Goal: Task Accomplishment & Management: Manage account settings

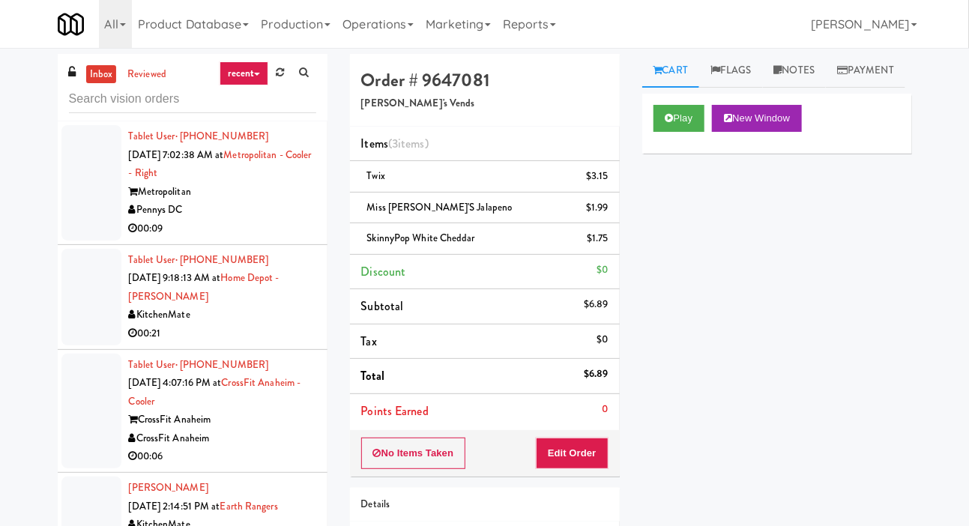
scroll to position [50, 0]
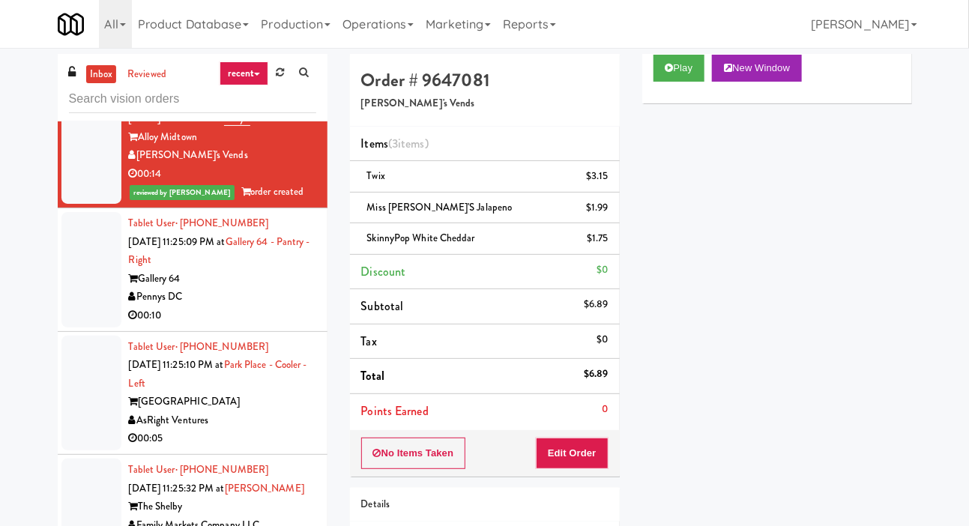
click at [95, 328] on div at bounding box center [91, 269] width 60 height 115
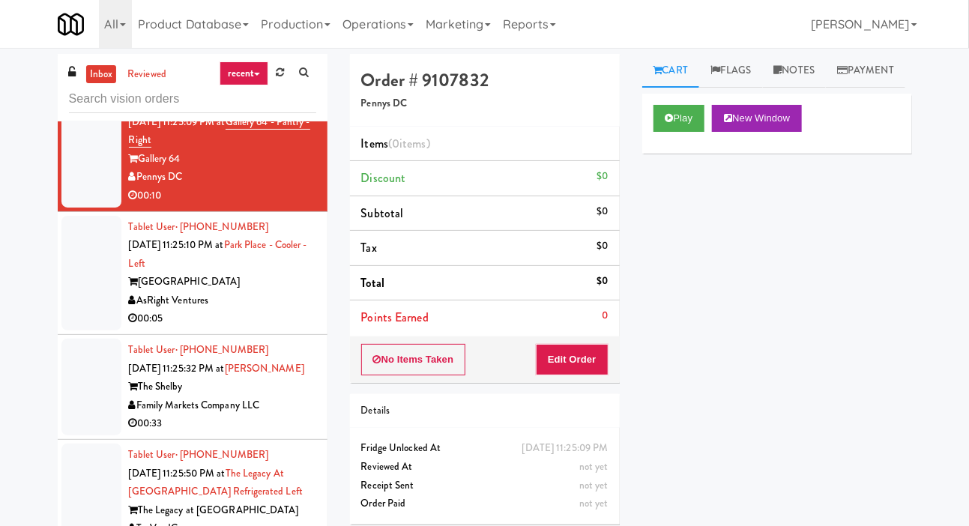
scroll to position [2789, 0]
click at [692, 132] on button "Play" at bounding box center [680, 118] width 52 height 27
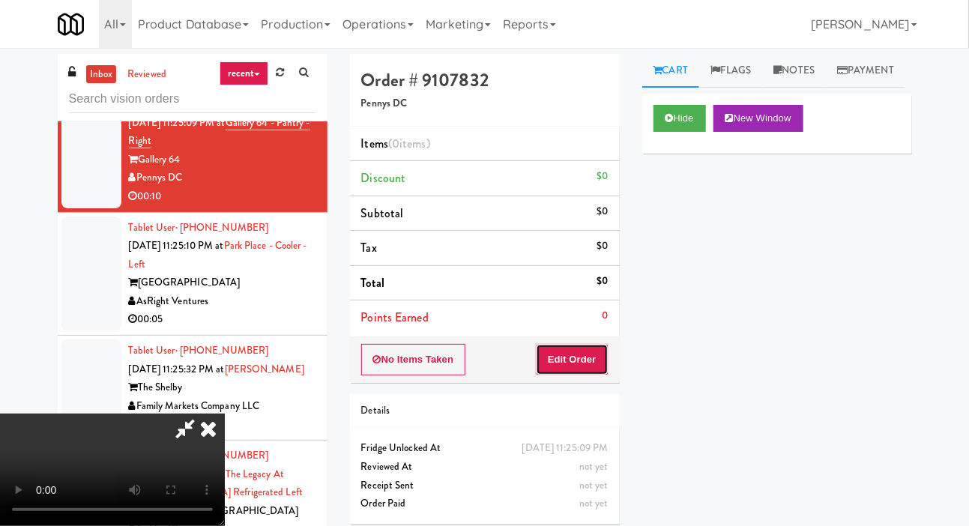
click at [583, 354] on button "Edit Order" at bounding box center [572, 359] width 73 height 31
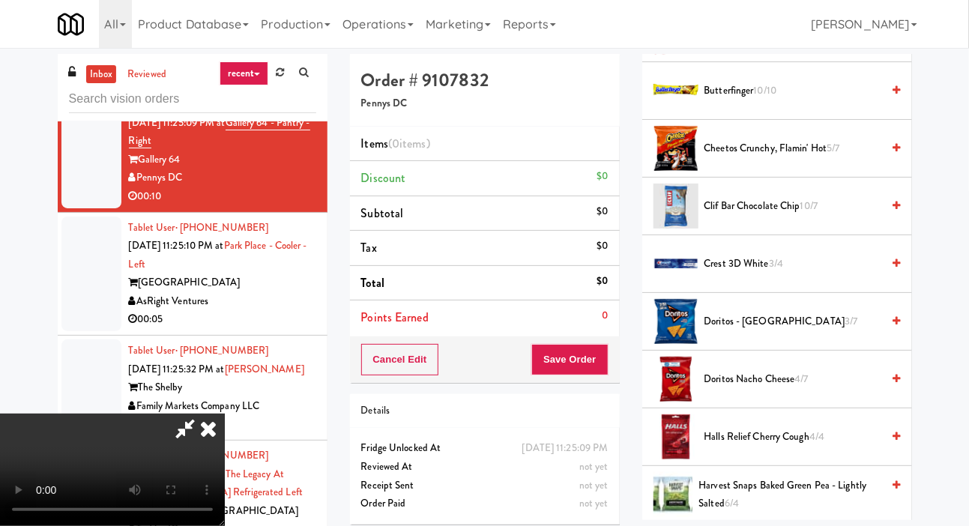
scroll to position [253, 0]
click at [786, 388] on span "Doritos Nacho Cheese 4/7" at bounding box center [793, 378] width 178 height 19
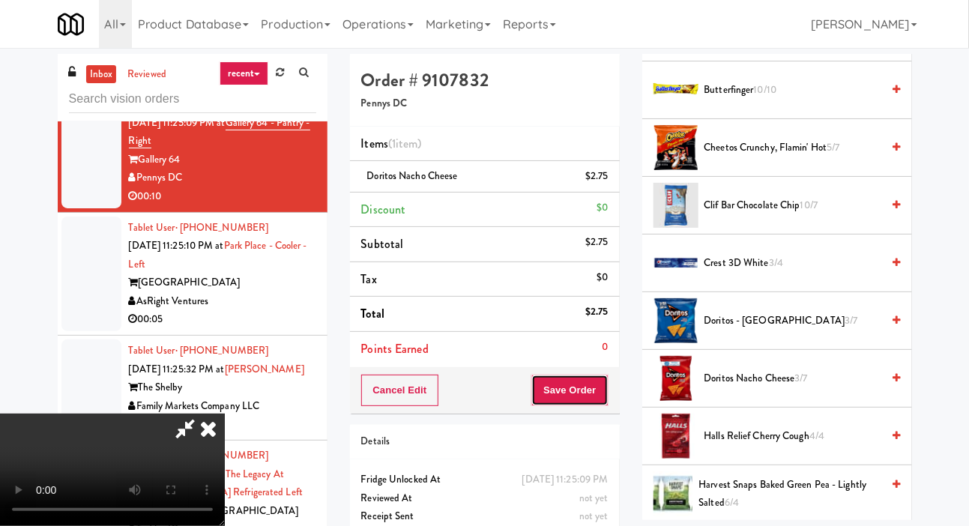
click at [596, 390] on button "Save Order" at bounding box center [569, 390] width 76 height 31
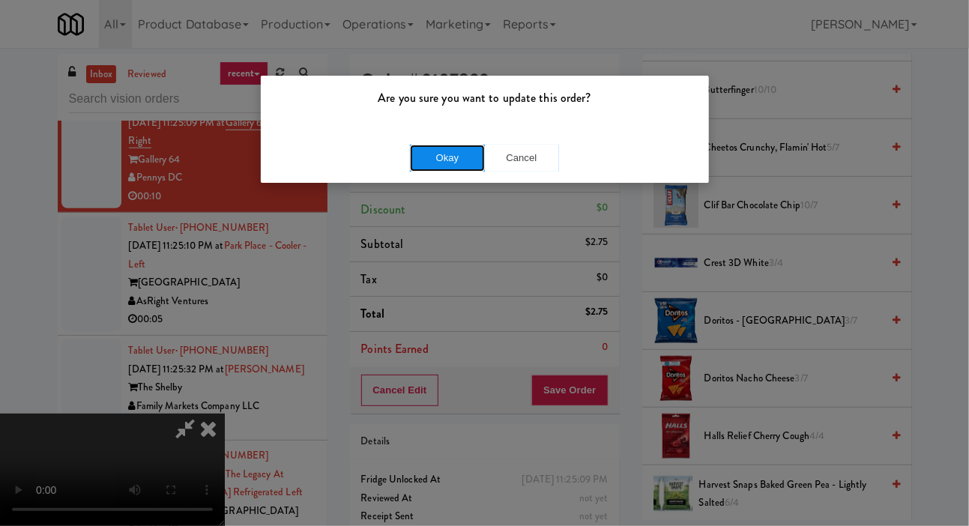
click at [420, 156] on button "Okay" at bounding box center [447, 158] width 75 height 27
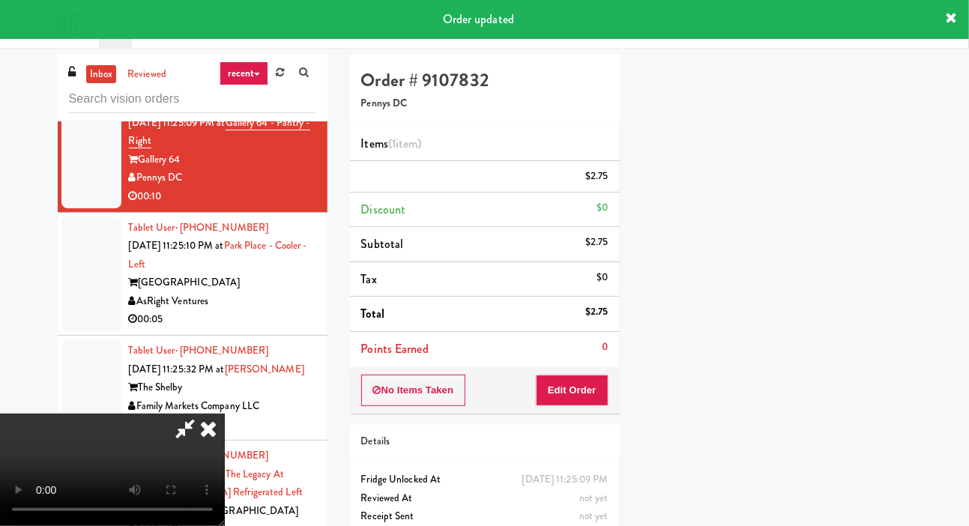
scroll to position [87, 0]
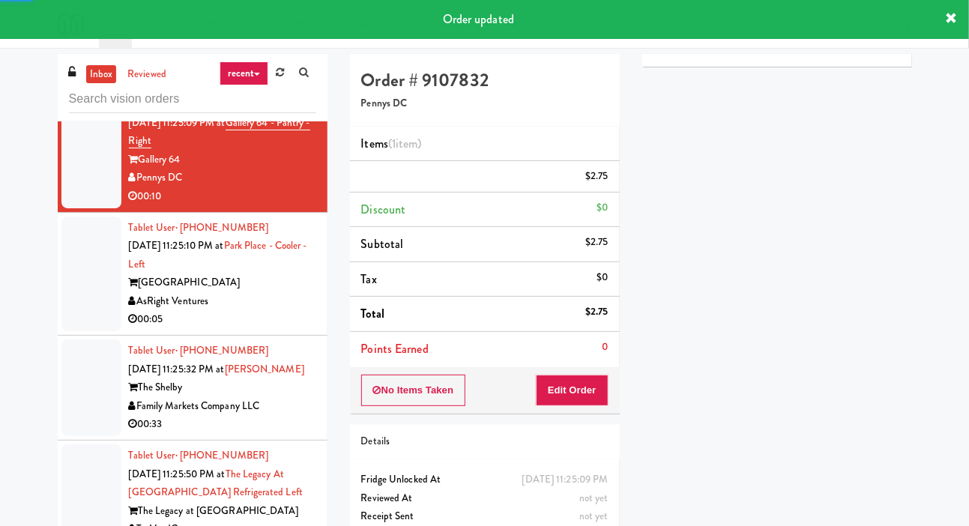
click at [70, 85] on div at bounding box center [91, 26] width 60 height 115
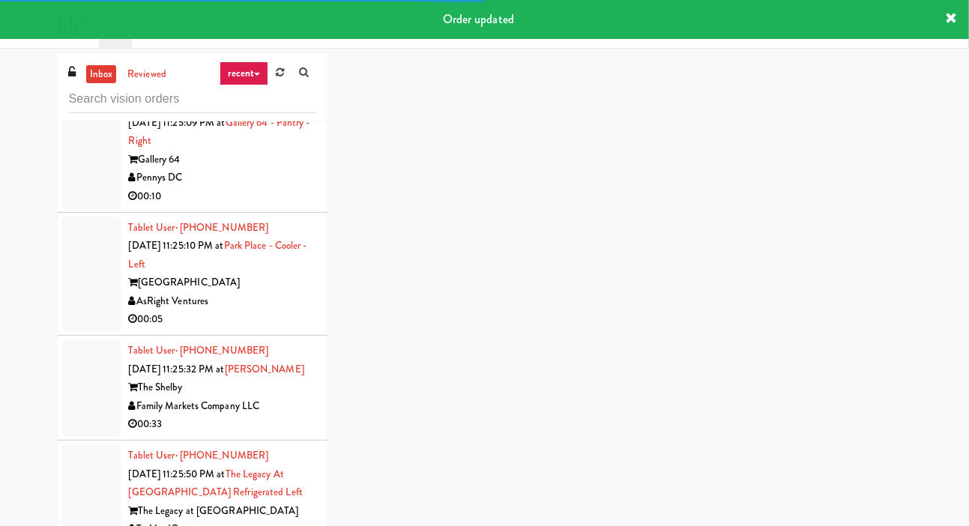
click at [76, 208] on div at bounding box center [91, 150] width 60 height 115
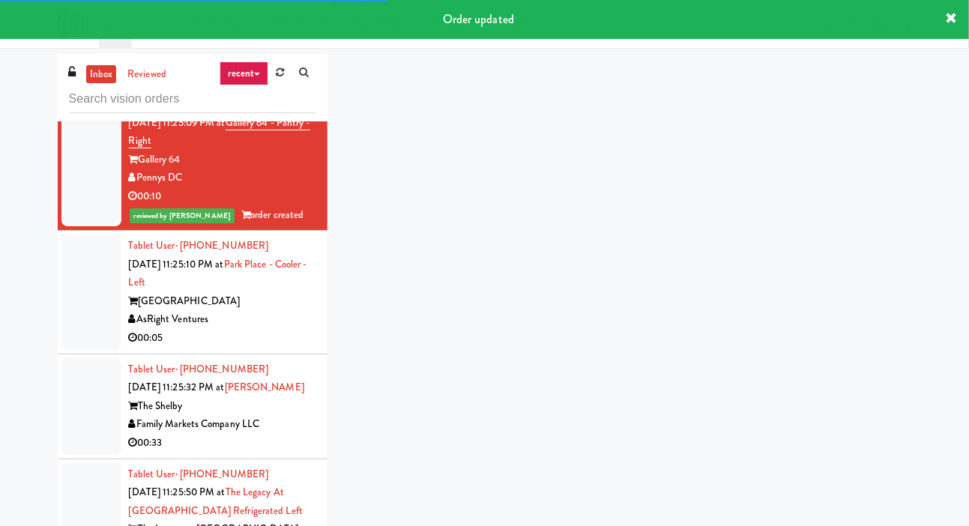
click at [87, 350] on div at bounding box center [91, 292] width 60 height 115
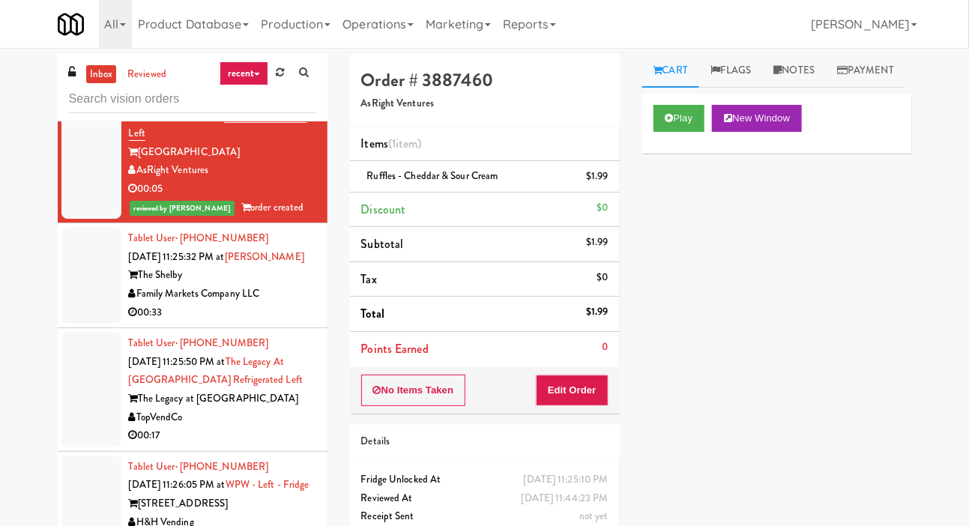
click at [84, 324] on div at bounding box center [91, 275] width 60 height 97
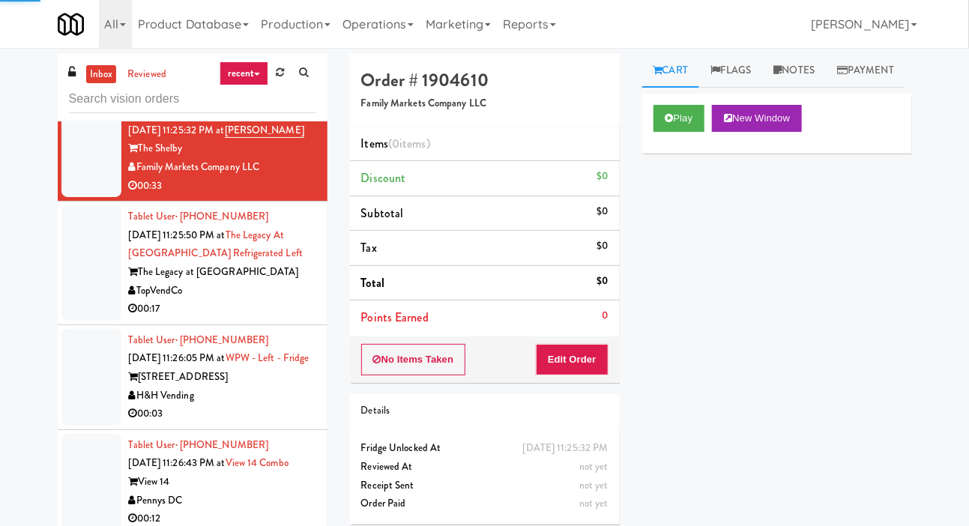
click at [84, 321] on div at bounding box center [91, 262] width 60 height 115
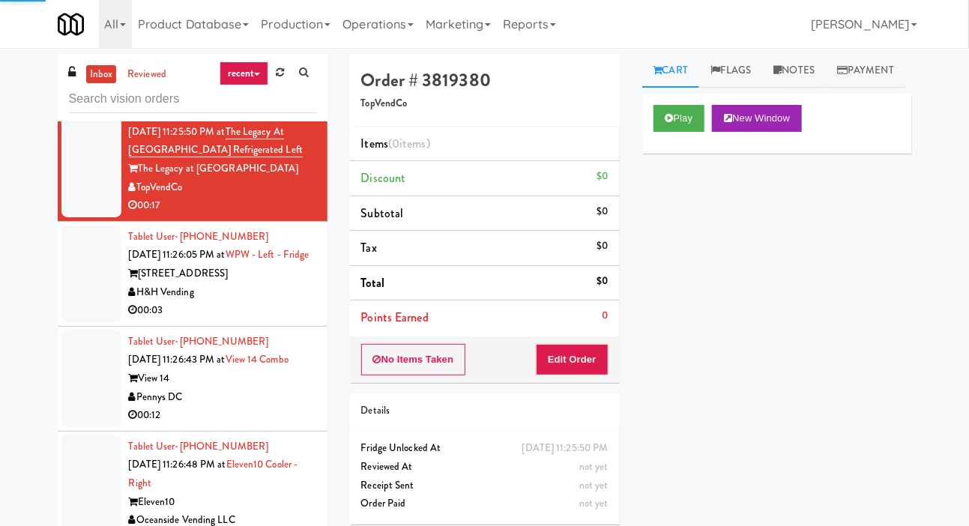
click at [92, 322] on div at bounding box center [91, 274] width 60 height 97
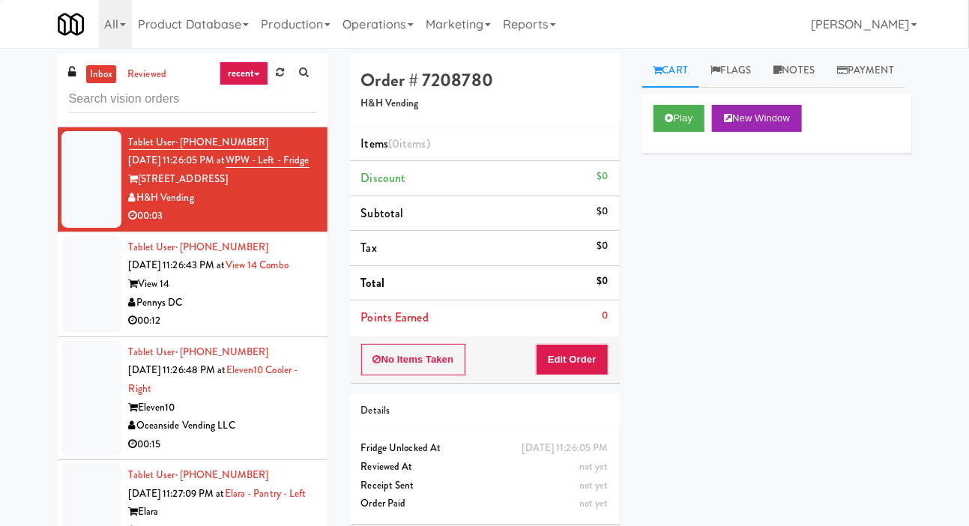
click at [91, 333] on div at bounding box center [91, 284] width 60 height 97
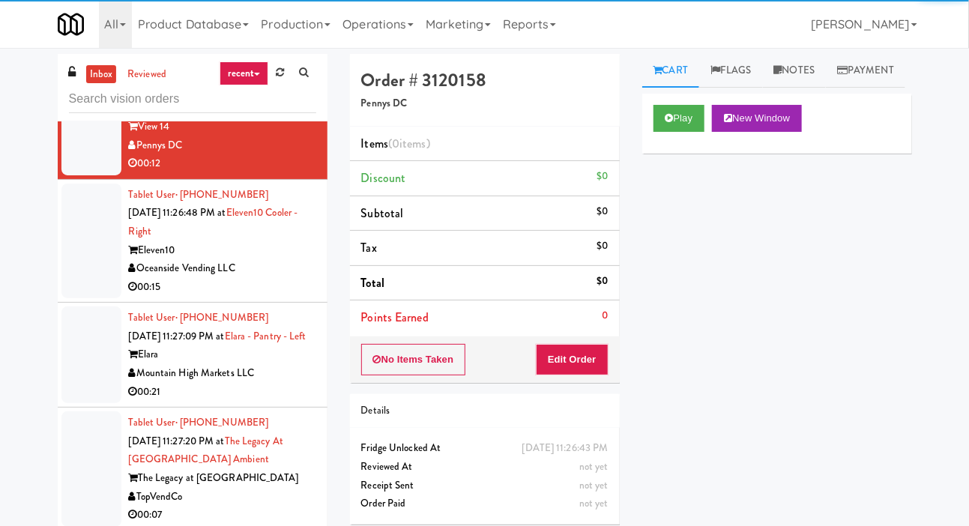
scroll to position [3423, 0]
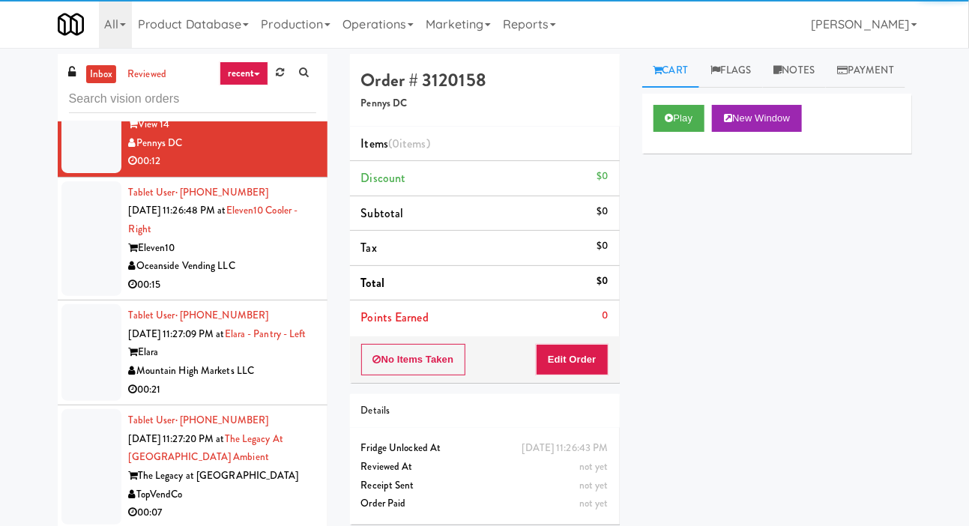
click at [91, 297] on div at bounding box center [91, 238] width 60 height 115
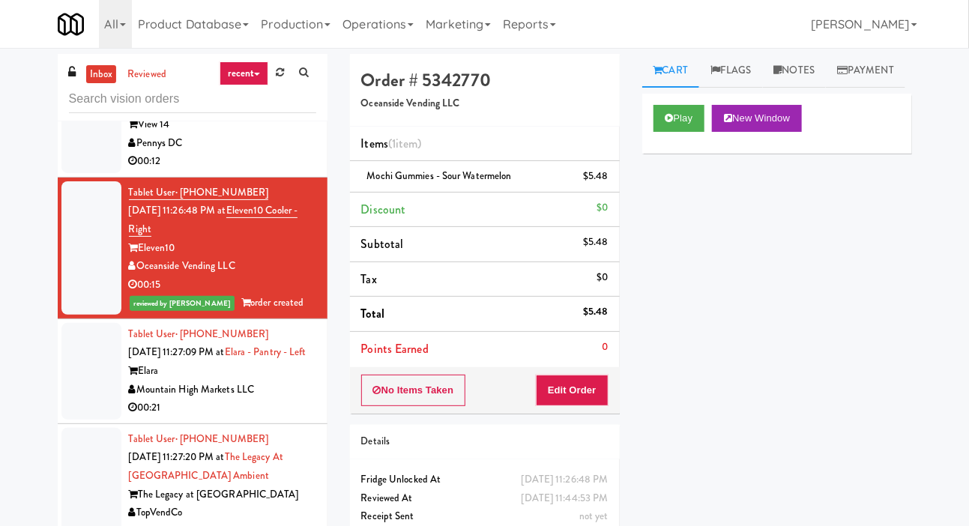
click at [79, 173] on div at bounding box center [91, 124] width 60 height 97
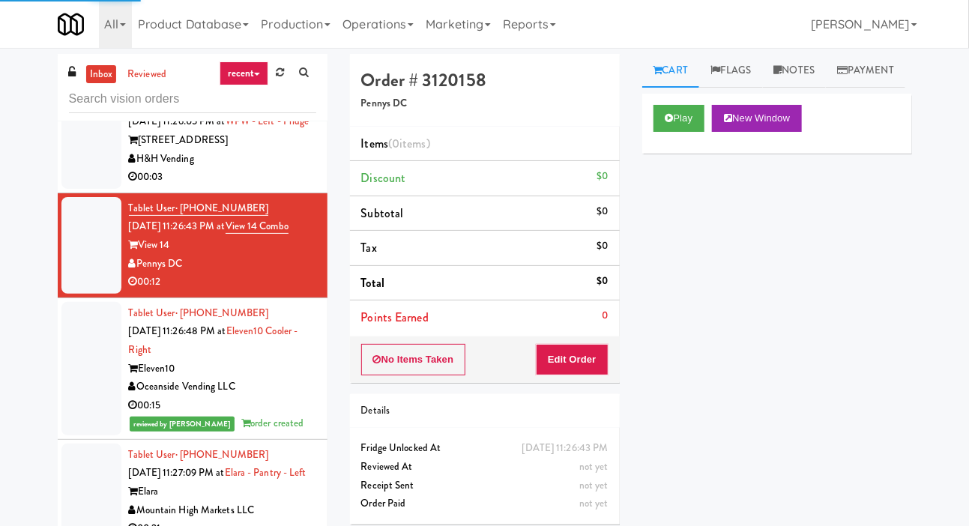
click at [87, 189] on div at bounding box center [91, 140] width 60 height 97
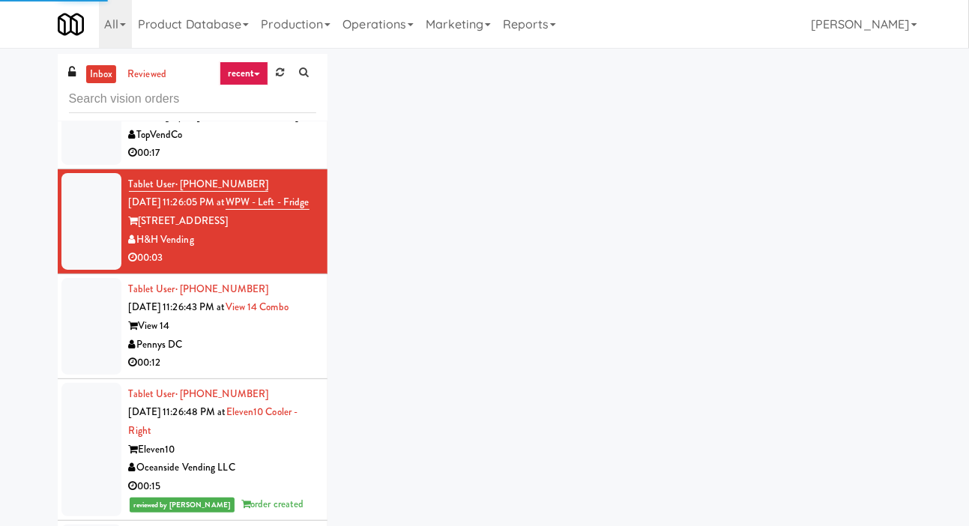
click at [80, 165] on div at bounding box center [91, 106] width 60 height 115
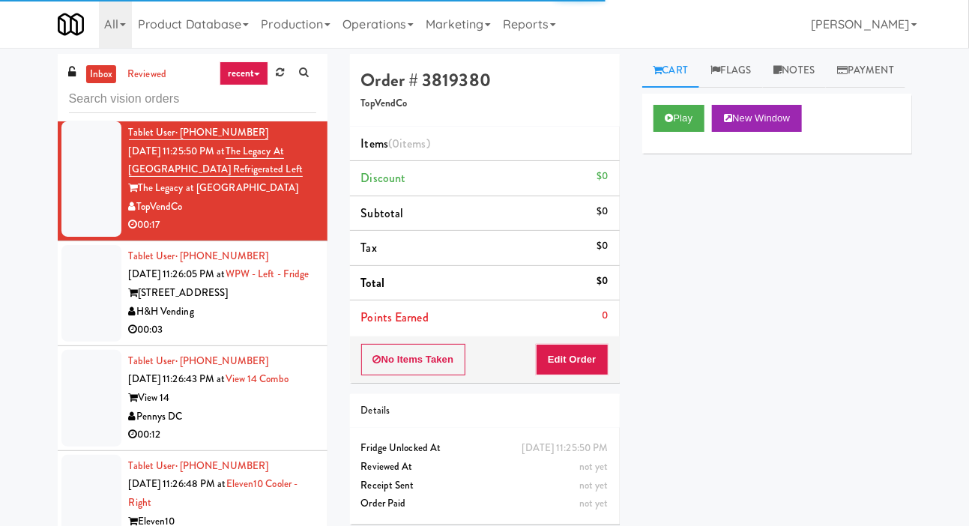
scroll to position [3124, 0]
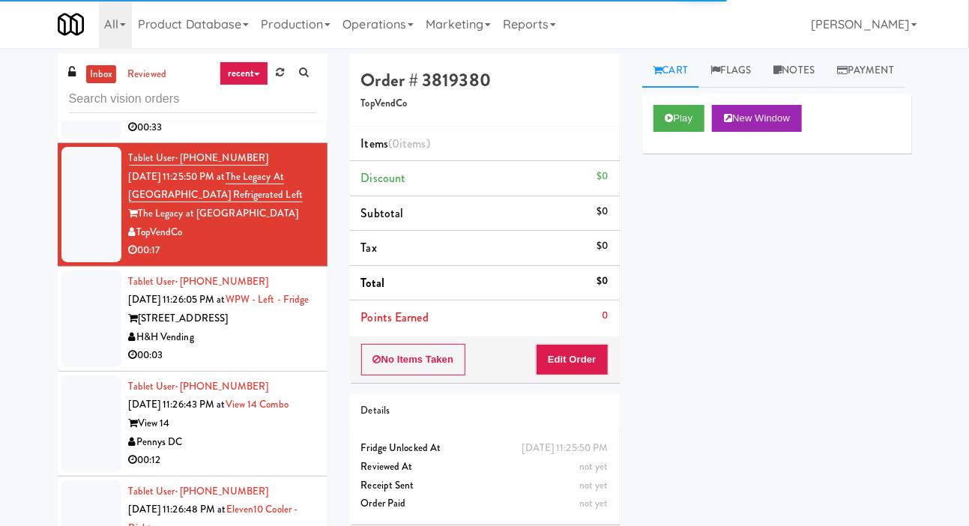
click at [76, 139] on div at bounding box center [91, 90] width 60 height 97
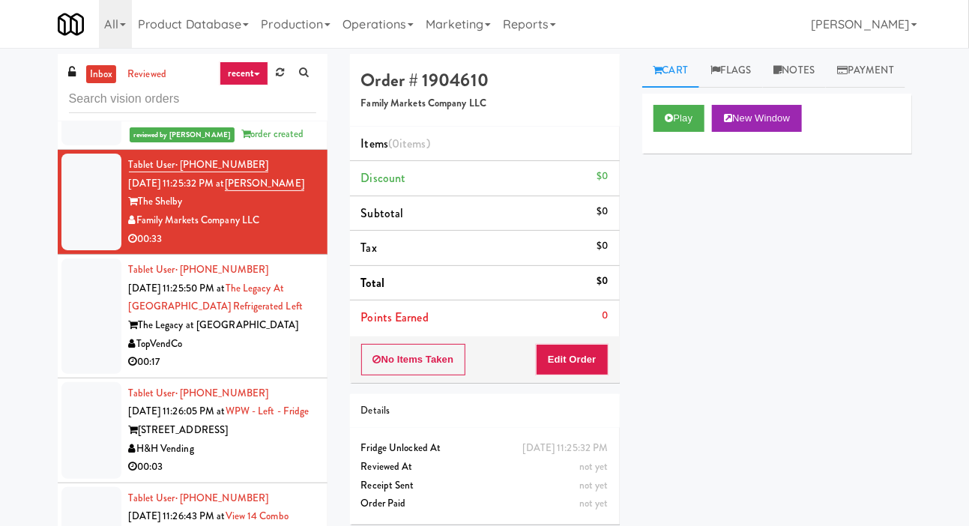
scroll to position [3006, 0]
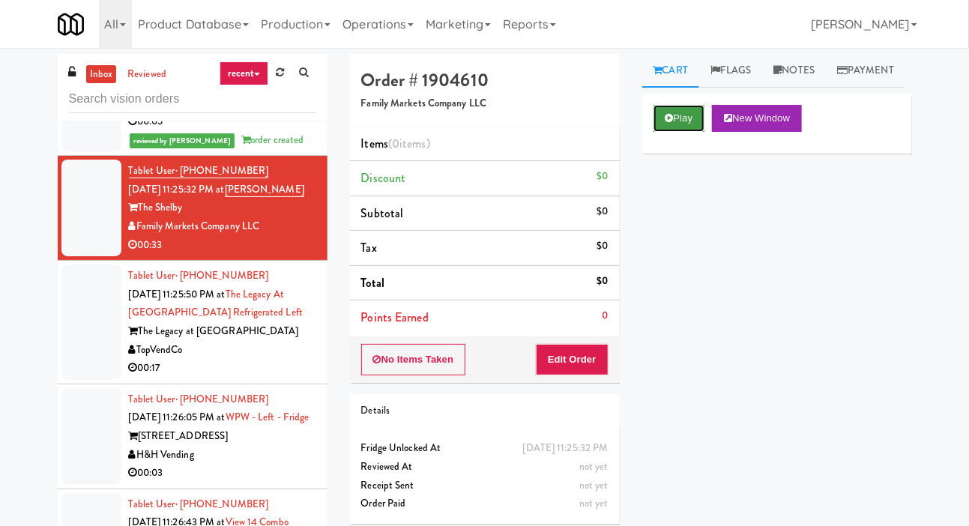
click at [672, 132] on button "Play" at bounding box center [680, 118] width 52 height 27
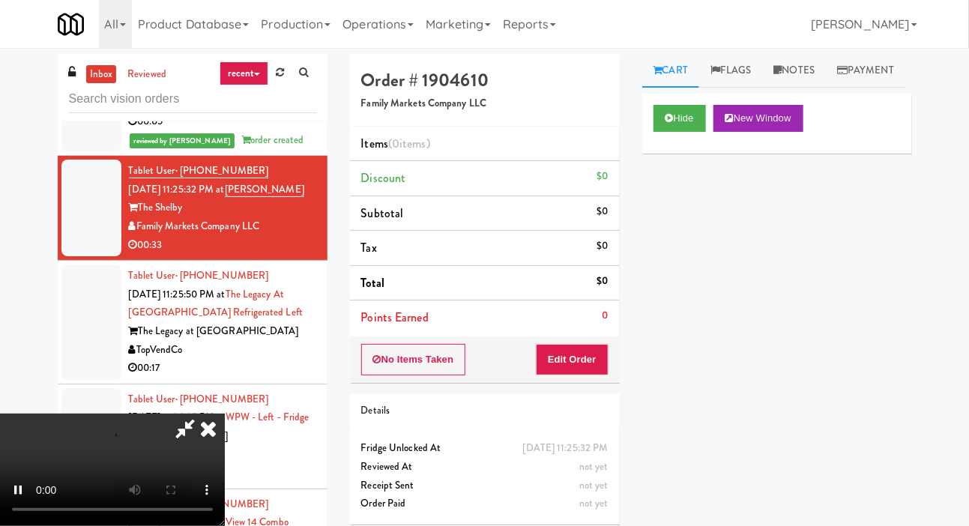
click at [567, 388] on div "Order # 1904610 Family Markets Company LLC Items (0 items ) Discount $0 Subtota…" at bounding box center [485, 295] width 292 height 482
click at [585, 352] on button "Edit Order" at bounding box center [572, 359] width 73 height 31
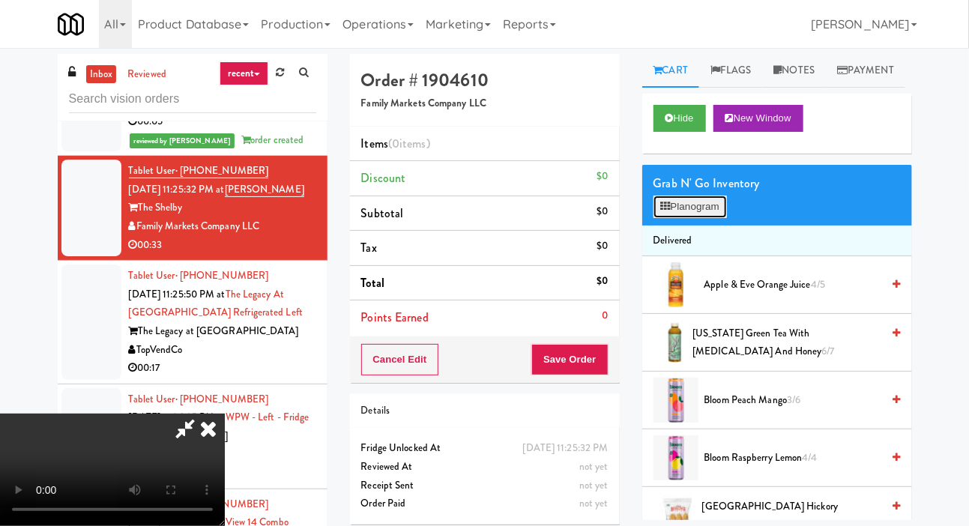
click at [698, 218] on button "Planogram" at bounding box center [690, 207] width 73 height 22
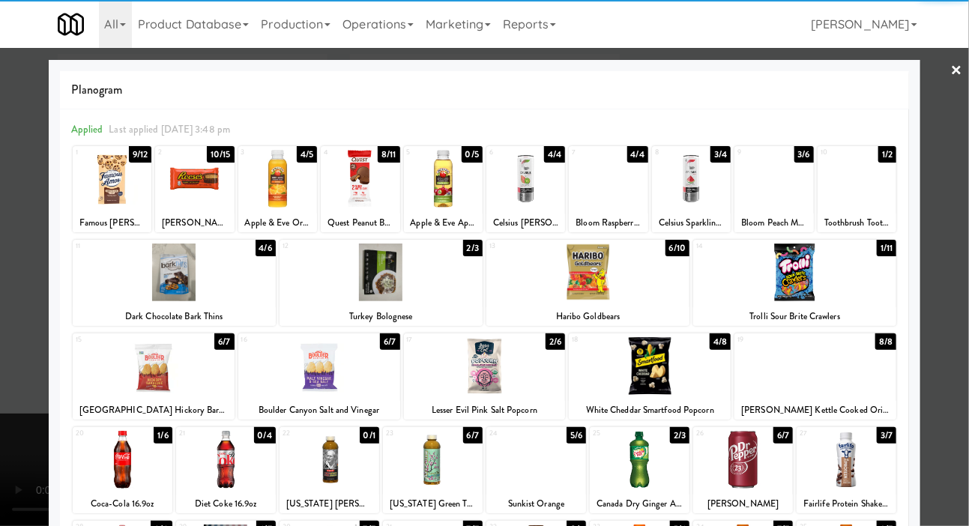
click at [106, 374] on div at bounding box center [154, 366] width 162 height 58
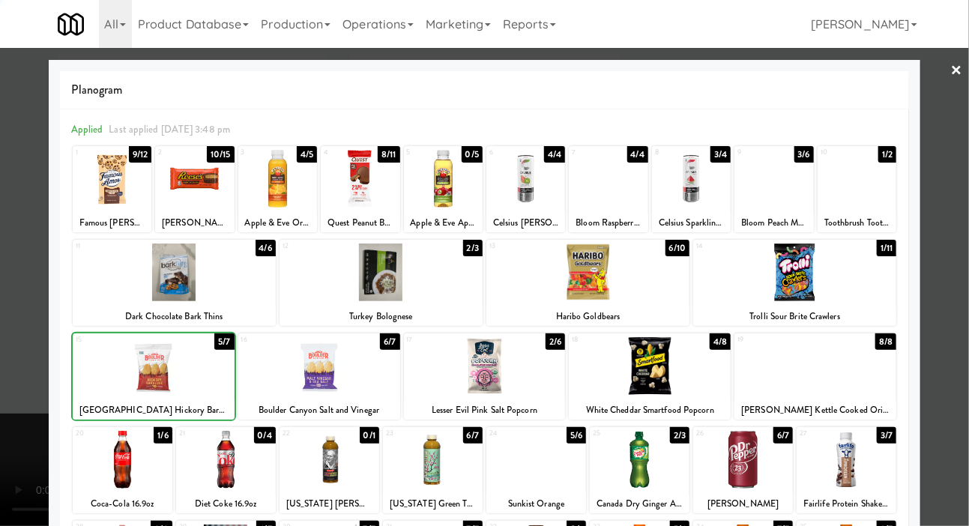
click at [17, 337] on div at bounding box center [484, 263] width 969 height 526
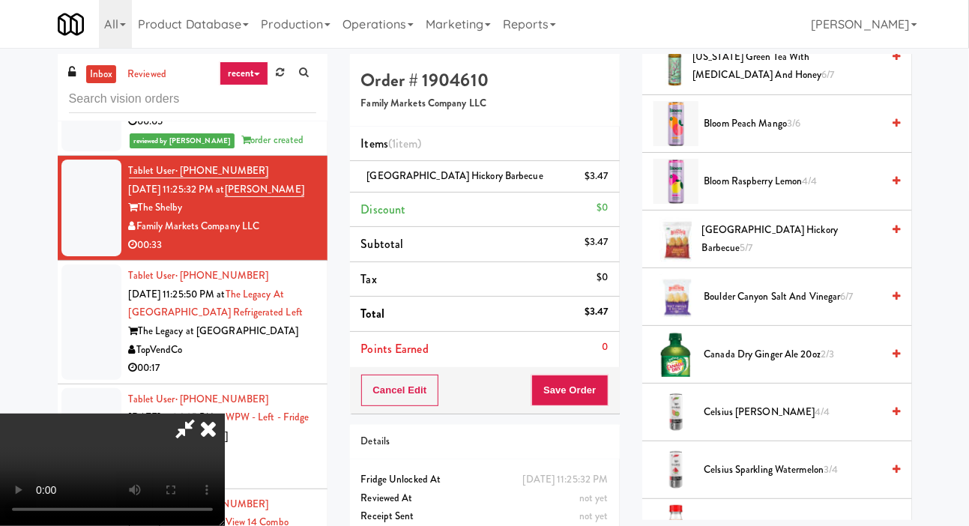
scroll to position [396, 0]
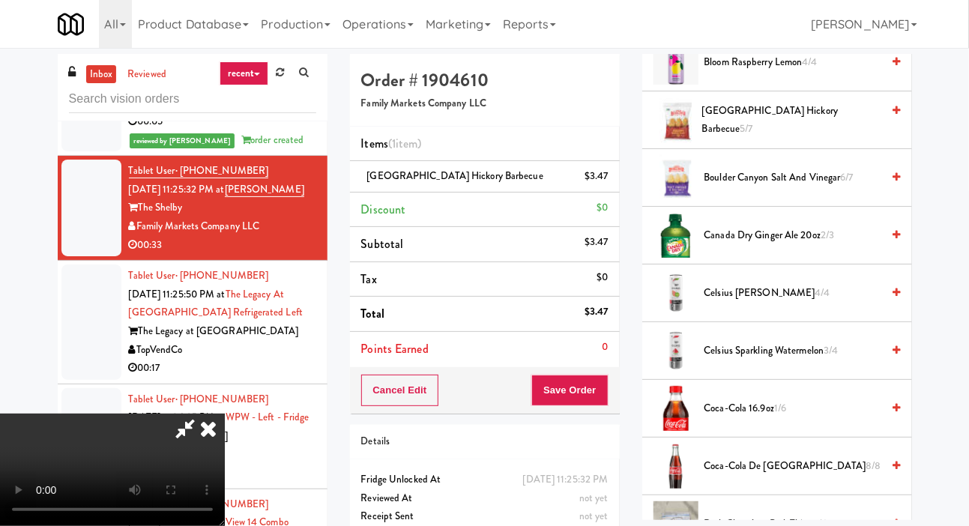
click at [776, 415] on span "1/6" at bounding box center [780, 408] width 12 height 14
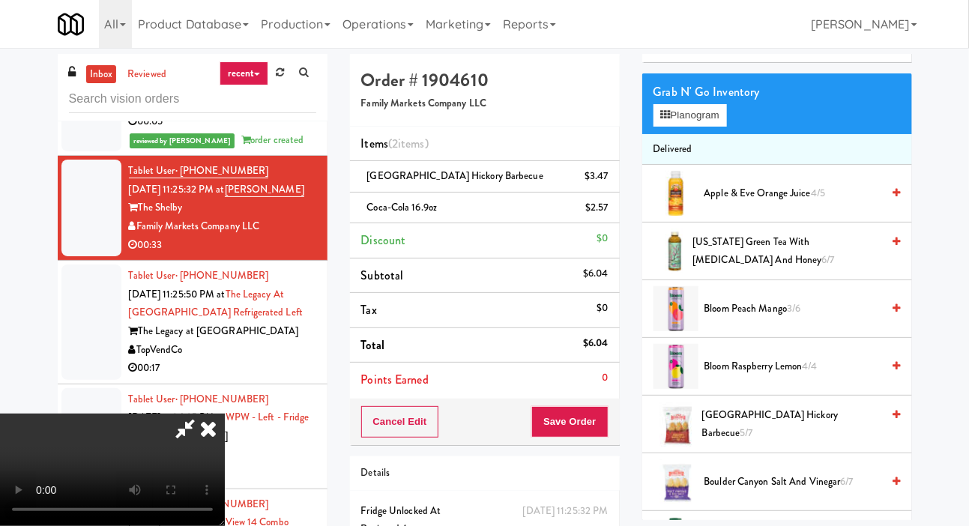
scroll to position [0, 0]
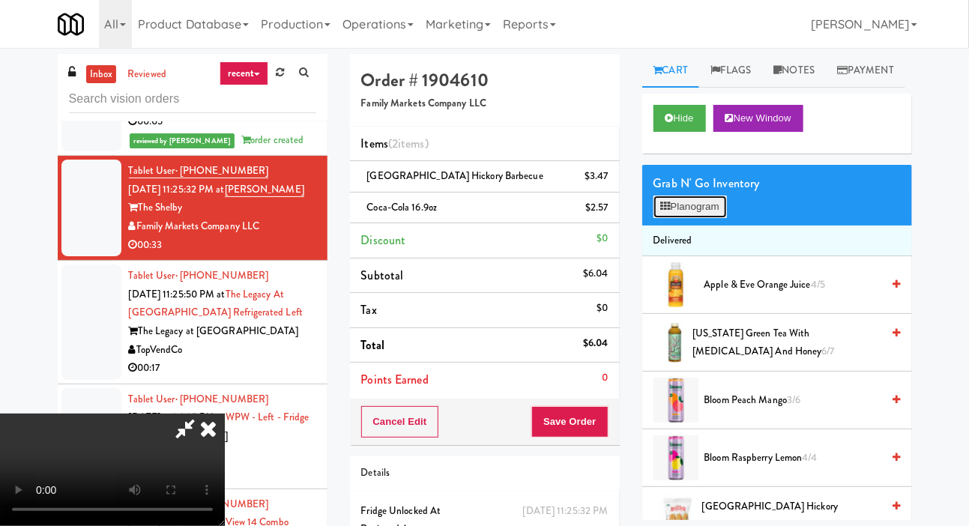
click at [695, 218] on button "Planogram" at bounding box center [690, 207] width 73 height 22
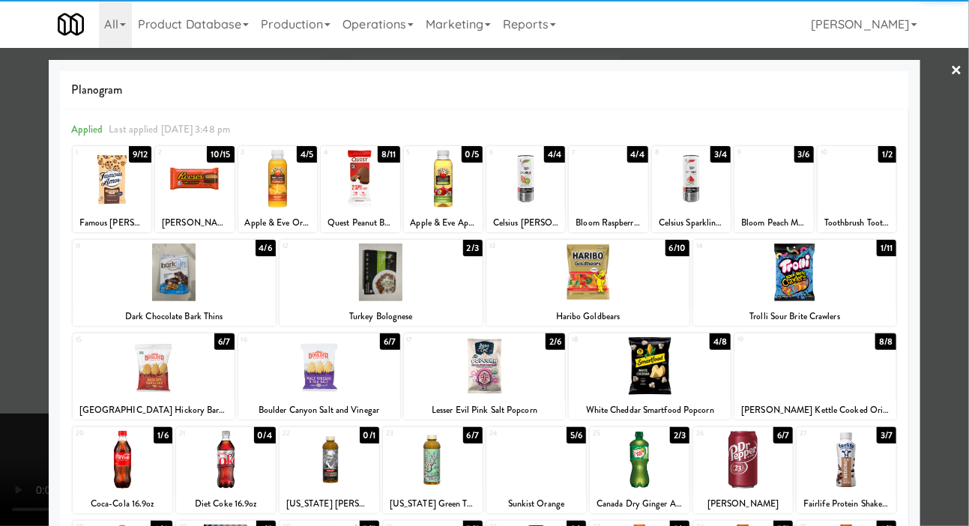
click at [103, 202] on div at bounding box center [112, 179] width 79 height 58
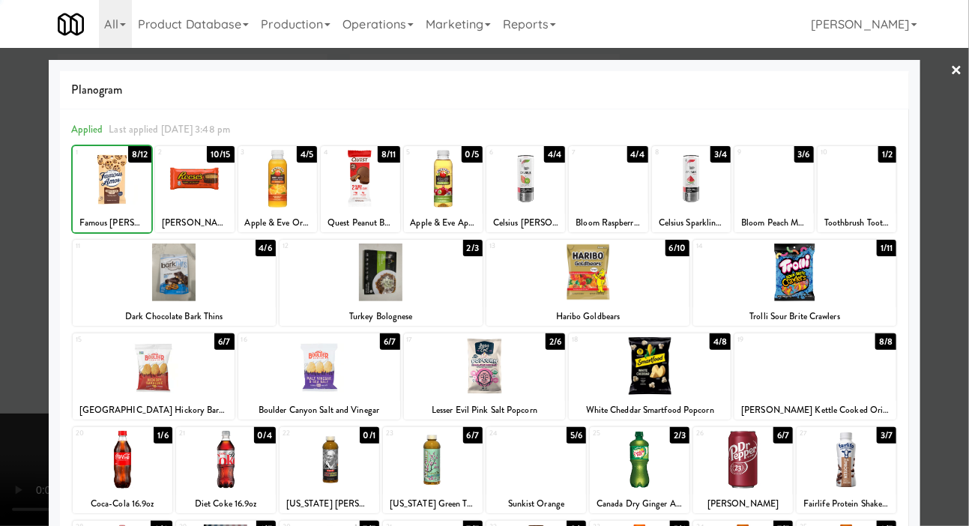
click at [18, 313] on div at bounding box center [484, 263] width 969 height 526
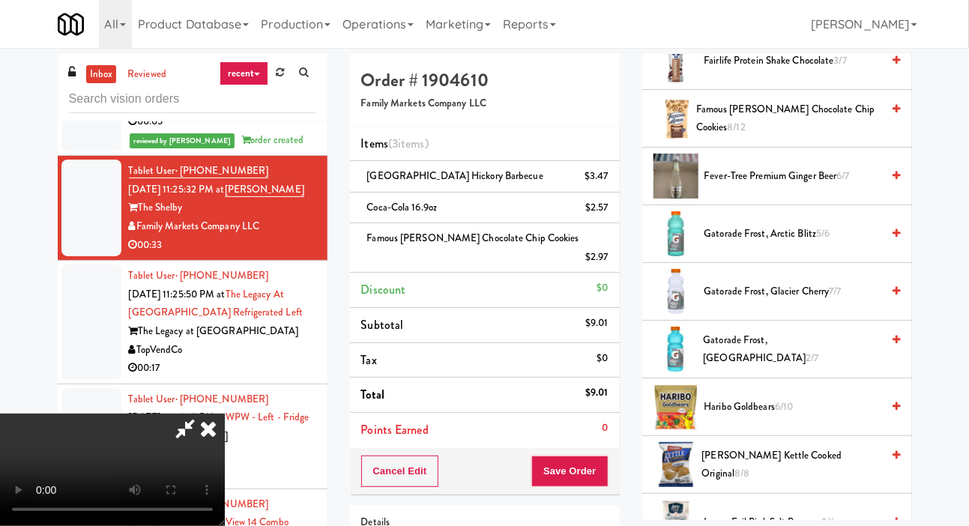
scroll to position [1016, 0]
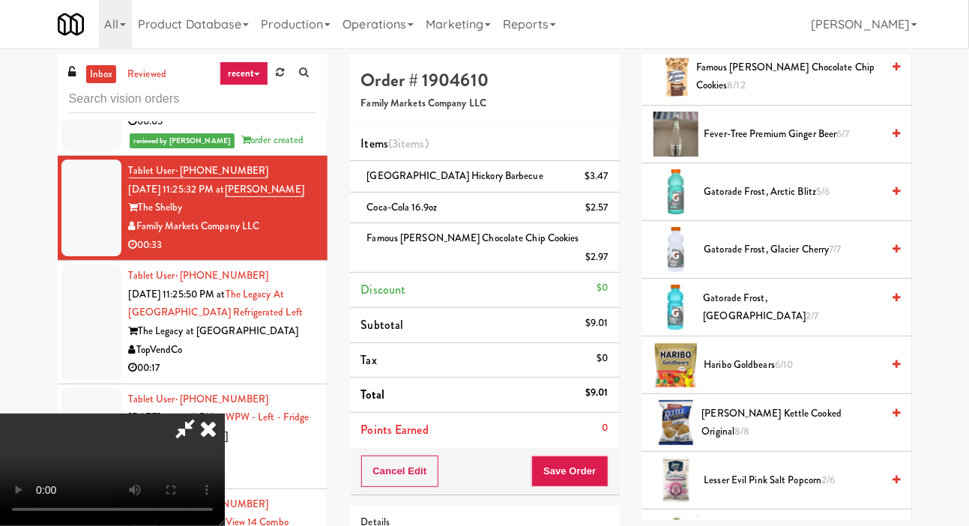
click at [757, 202] on span "Gatorade Frost, Arctic Blitz 5/6" at bounding box center [793, 192] width 178 height 19
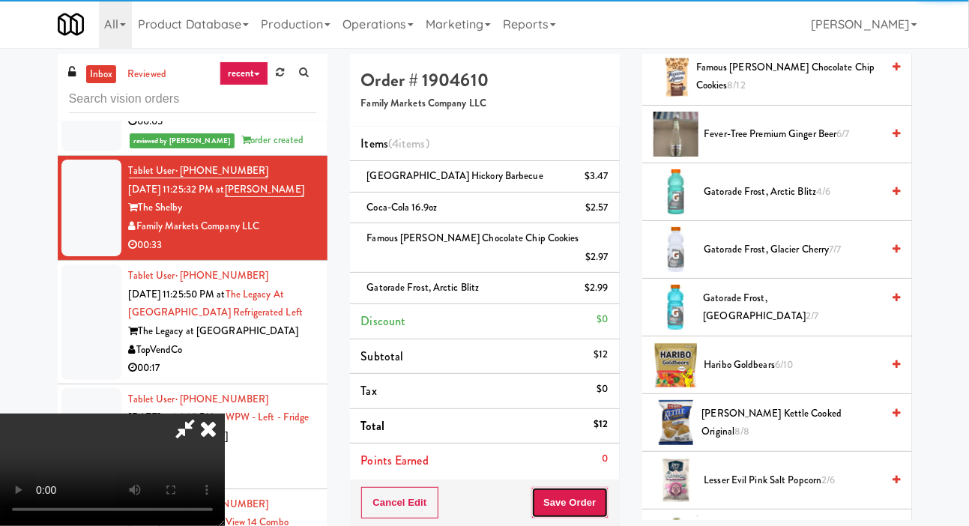
click at [606, 487] on button "Save Order" at bounding box center [569, 502] width 76 height 31
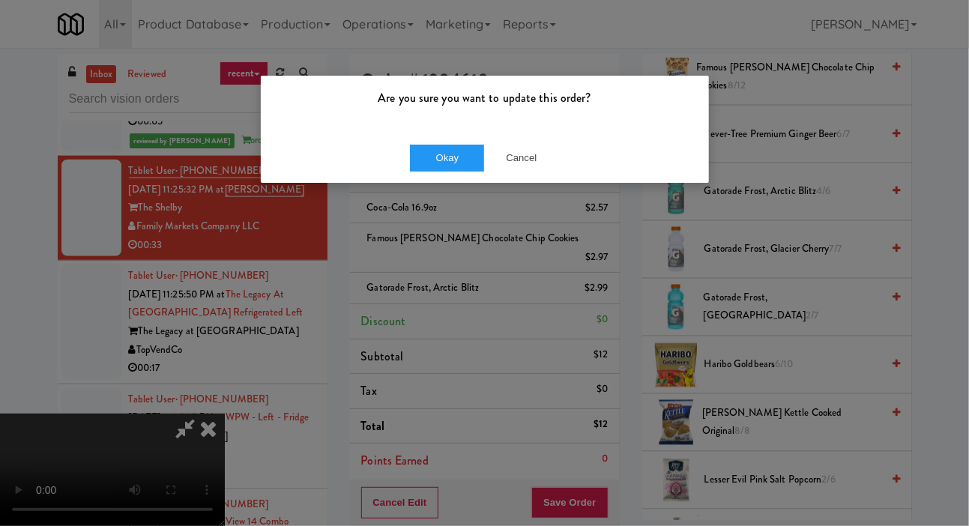
click at [396, 148] on div "Okay Cancel" at bounding box center [485, 158] width 448 height 50
click at [436, 155] on button "Okay" at bounding box center [447, 158] width 75 height 27
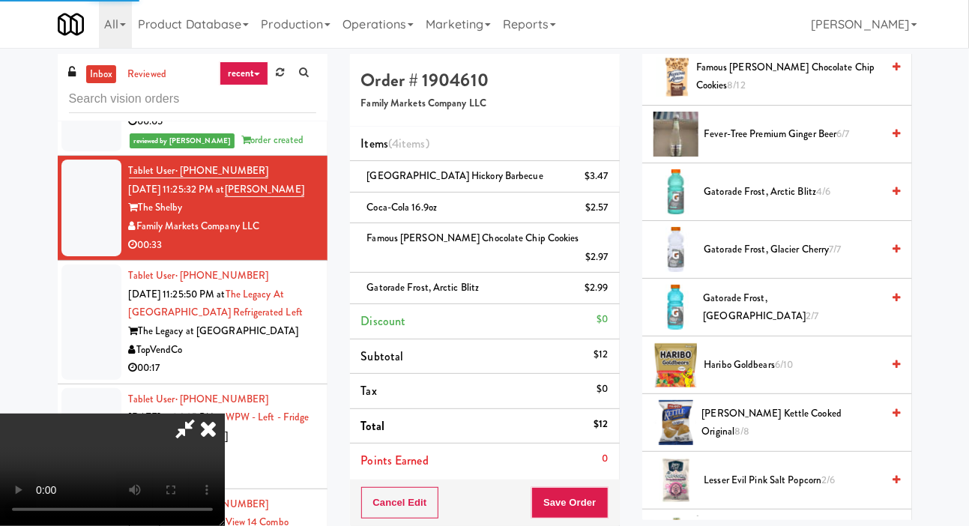
scroll to position [87, 0]
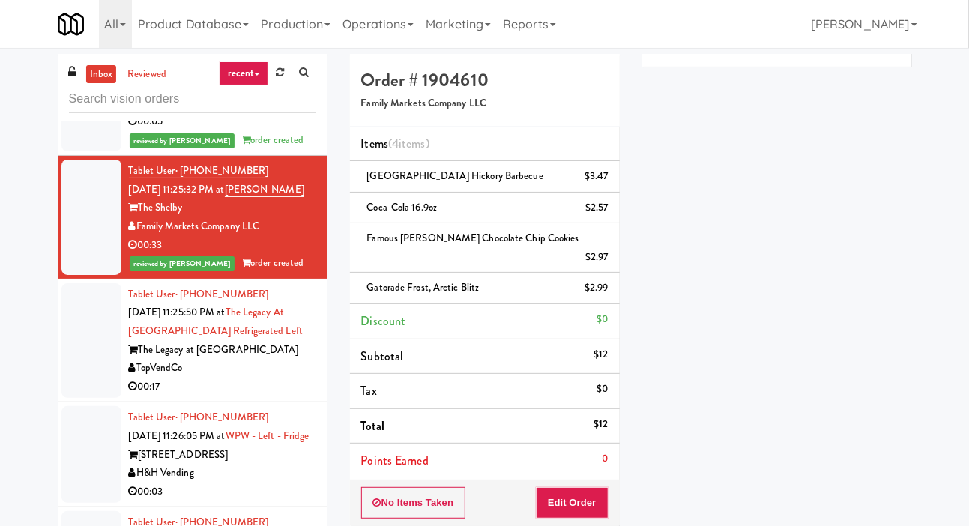
click at [103, 399] on div at bounding box center [91, 340] width 60 height 115
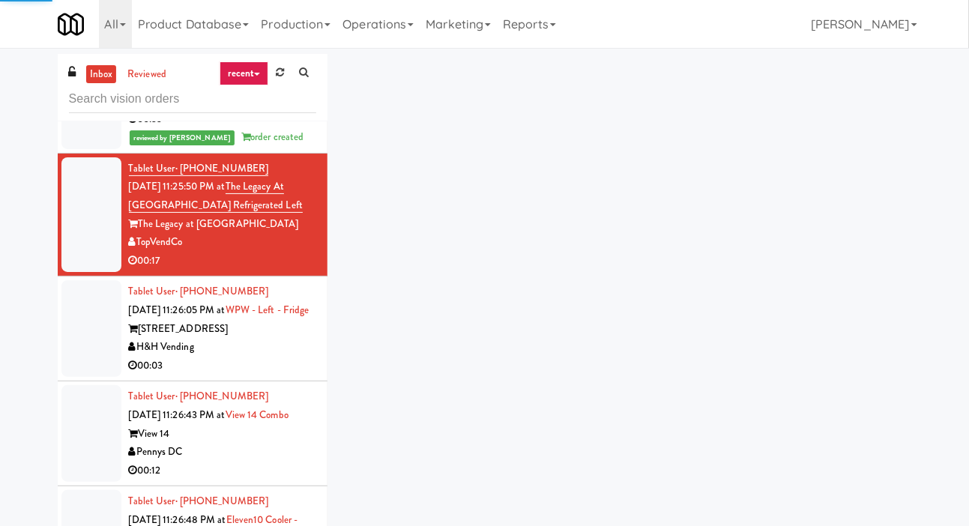
scroll to position [3131, 0]
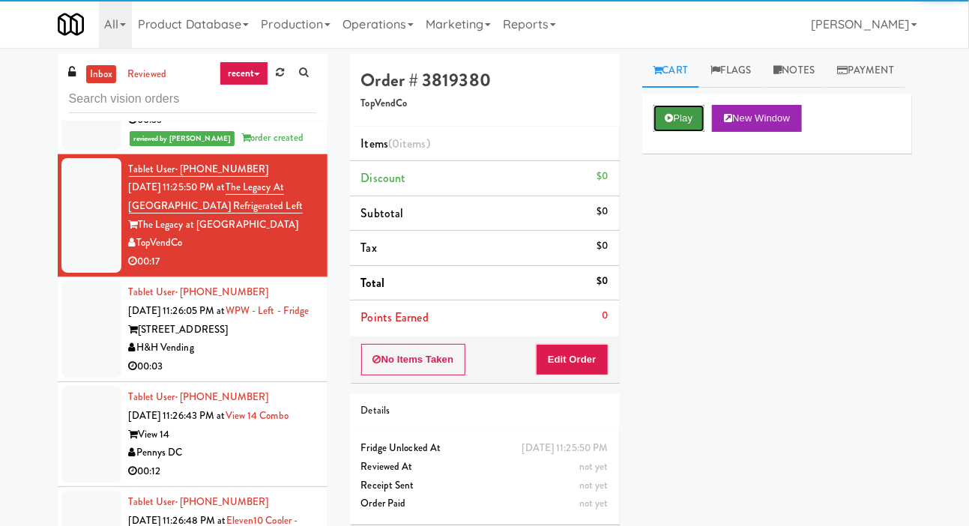
click at [674, 132] on button "Play" at bounding box center [680, 118] width 52 height 27
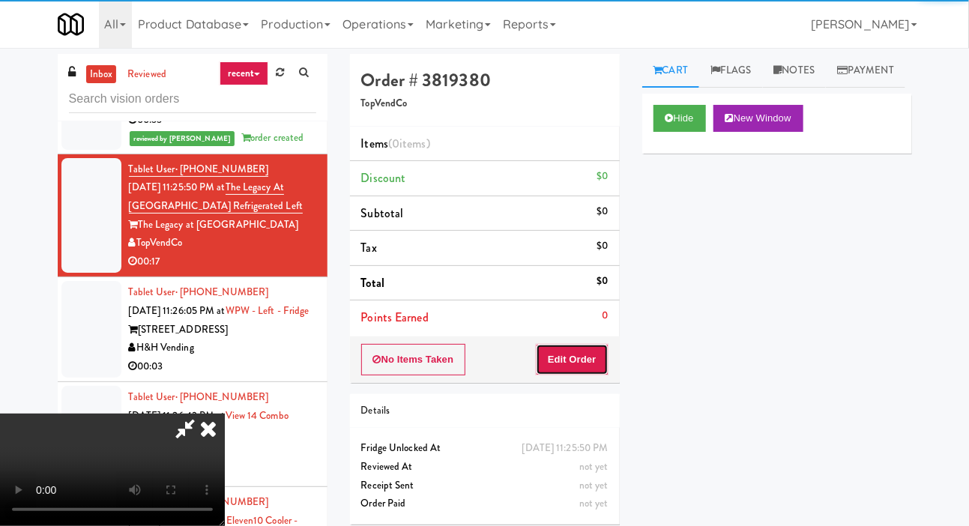
click at [568, 360] on button "Edit Order" at bounding box center [572, 359] width 73 height 31
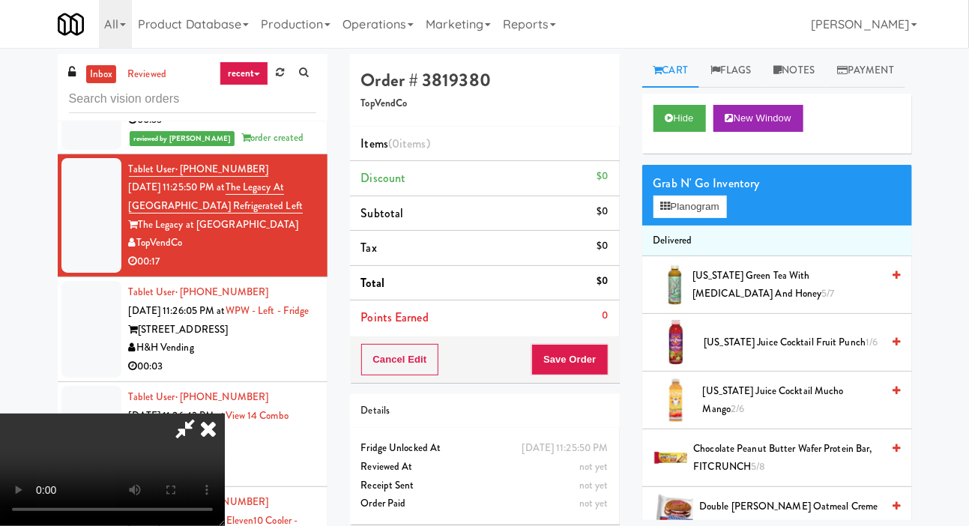
scroll to position [0, 0]
click at [705, 218] on button "Planogram" at bounding box center [690, 207] width 73 height 22
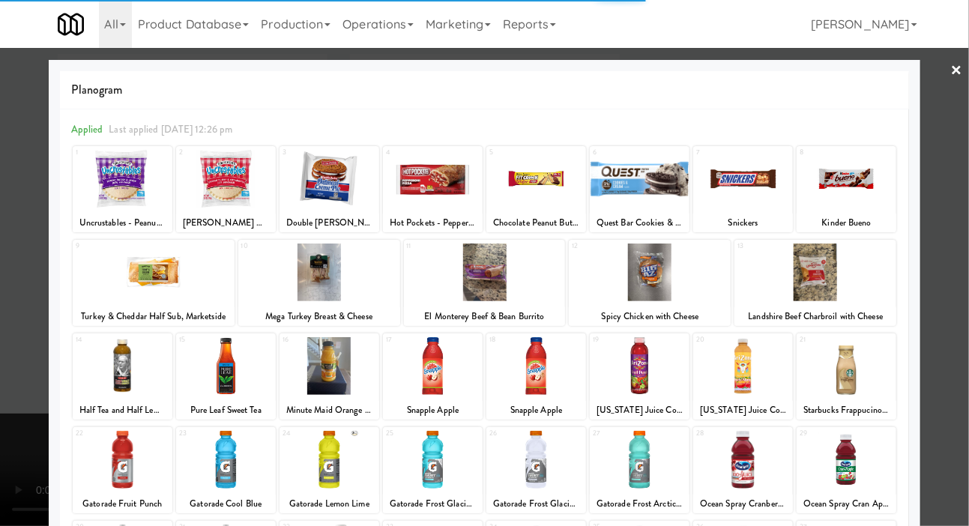
click at [284, 280] on div at bounding box center [319, 273] width 162 height 58
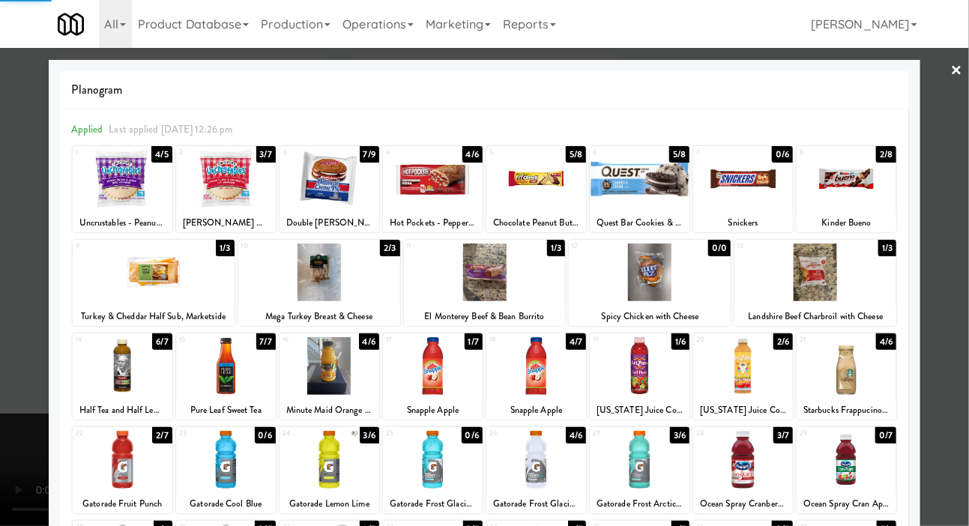
click at [4, 289] on div at bounding box center [484, 263] width 969 height 526
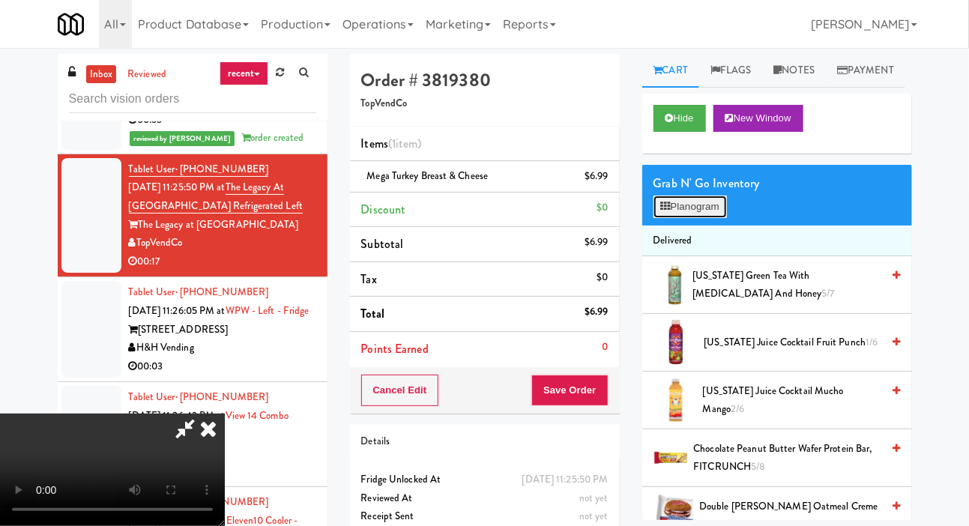
click at [698, 218] on button "Planogram" at bounding box center [690, 207] width 73 height 22
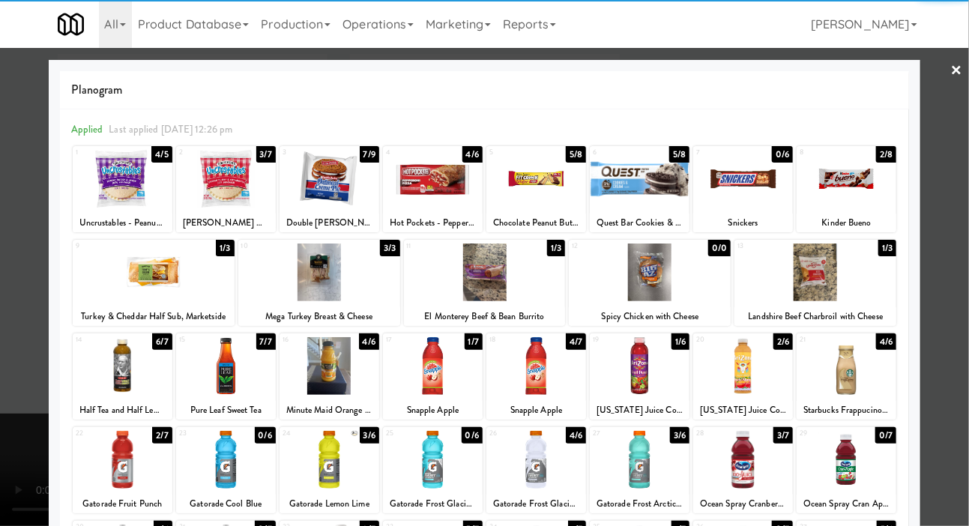
click at [301, 193] on div at bounding box center [330, 179] width 100 height 58
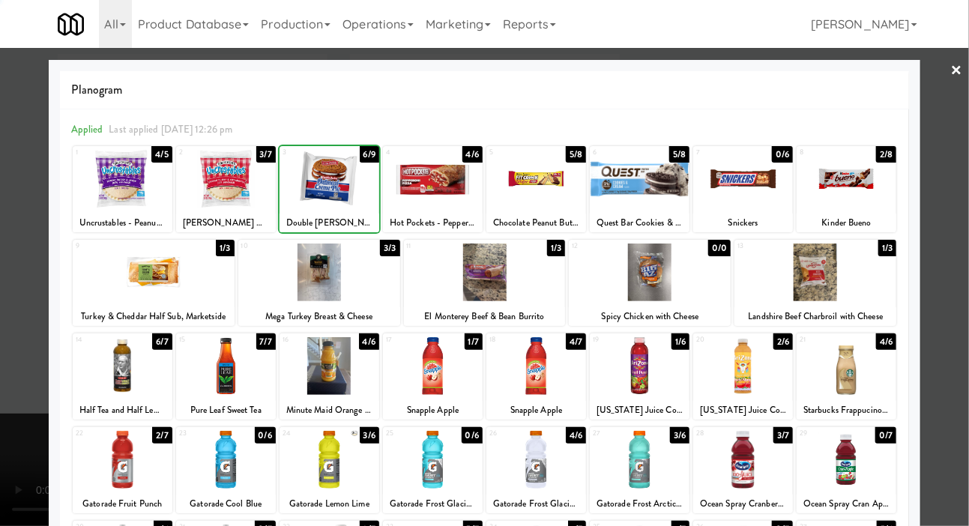
click at [4, 247] on div at bounding box center [484, 263] width 969 height 526
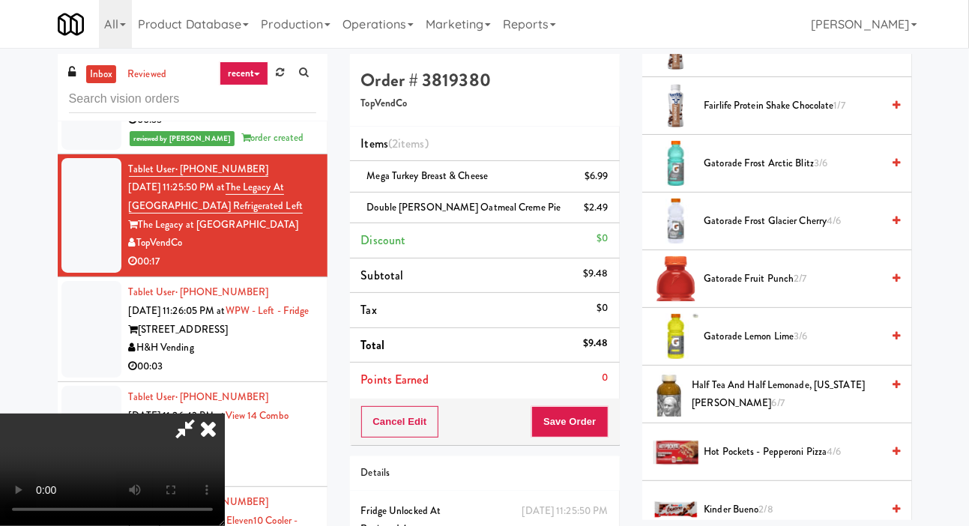
scroll to position [580, 0]
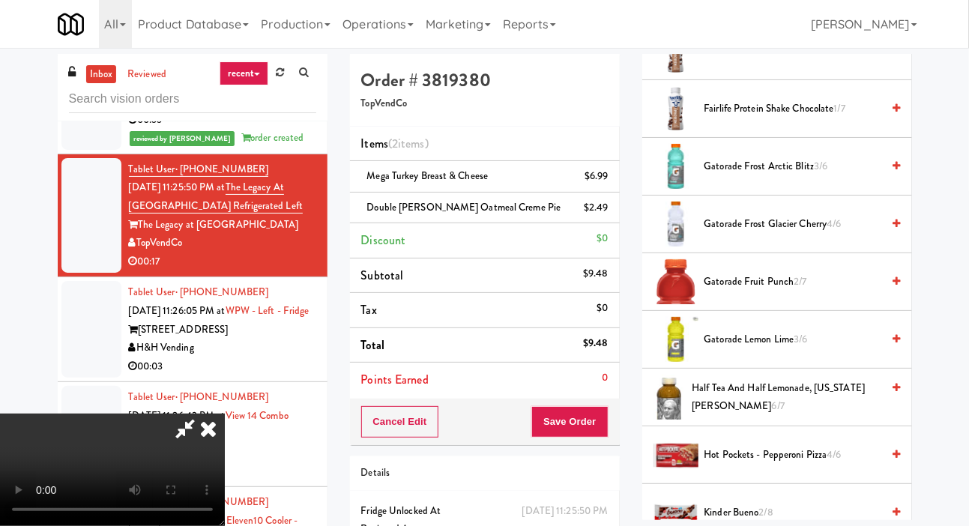
click at [780, 349] on span "Gatorade Lemon Lime 3/6" at bounding box center [793, 340] width 178 height 19
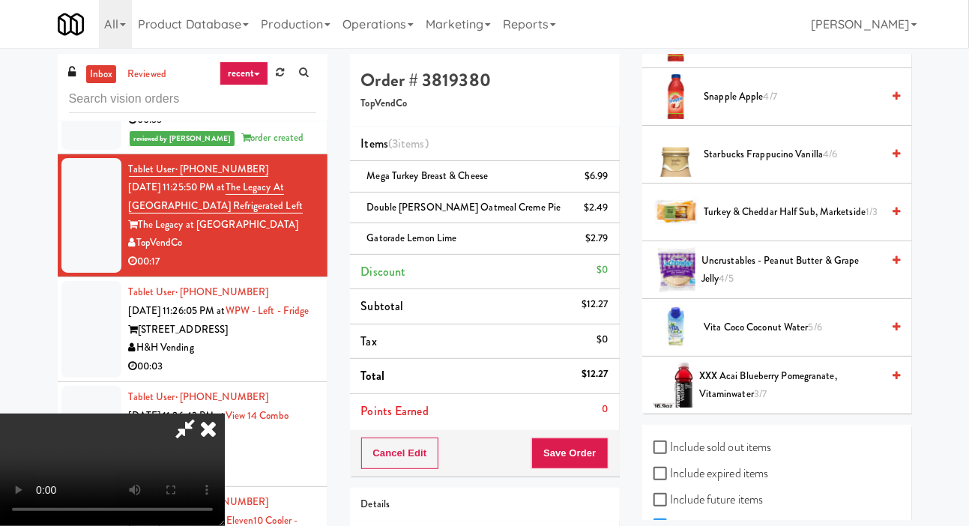
scroll to position [1589, 0]
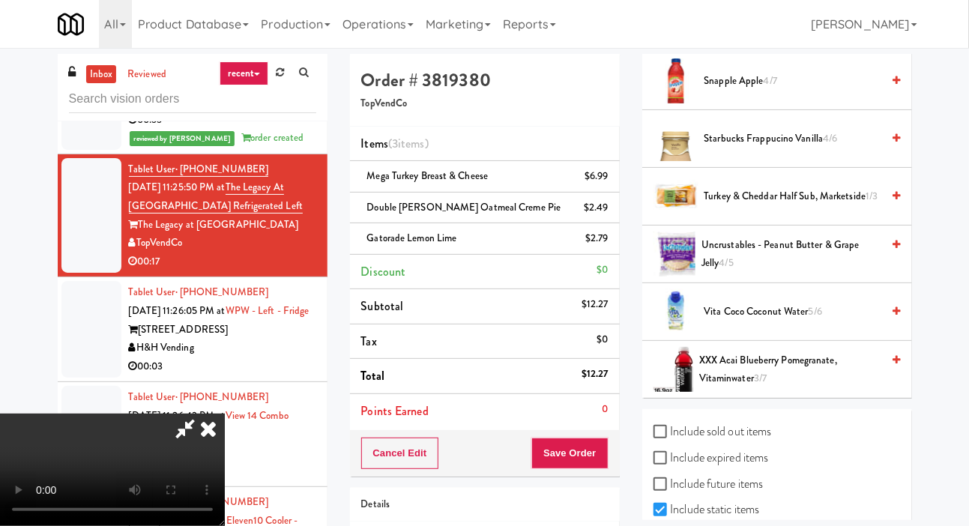
click at [765, 273] on span "Uncrustables - Peanut Butter & Grape Jelly 4/5" at bounding box center [791, 254] width 180 height 37
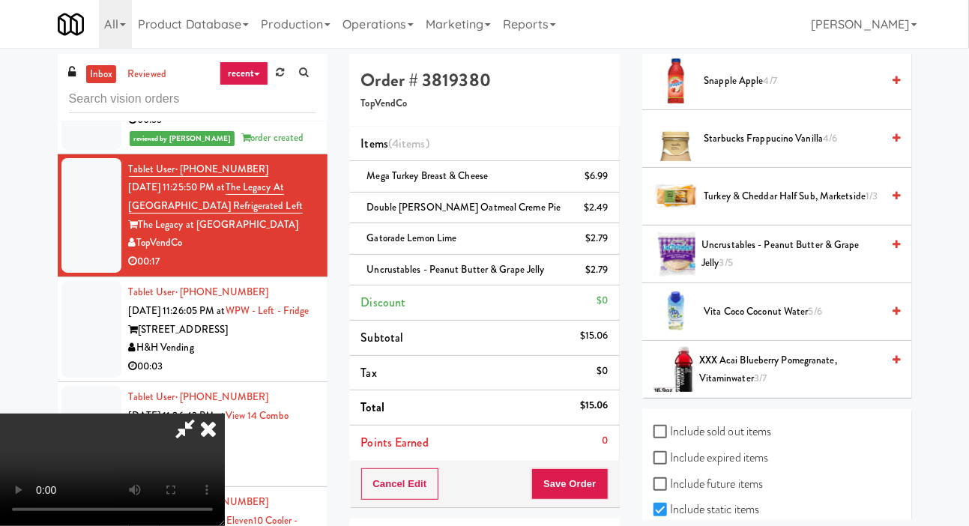
scroll to position [0, 0]
click at [601, 480] on button "Save Order" at bounding box center [569, 483] width 76 height 31
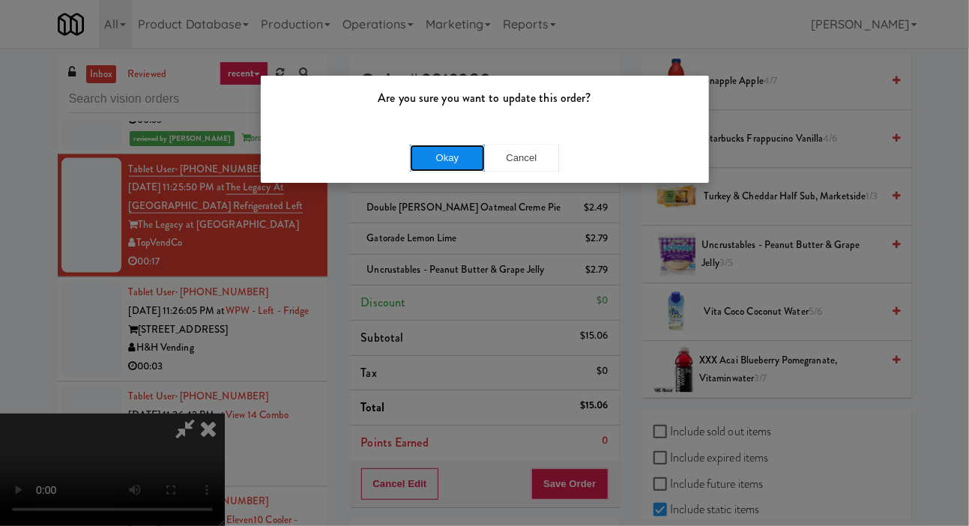
click at [426, 154] on button "Okay" at bounding box center [447, 158] width 75 height 27
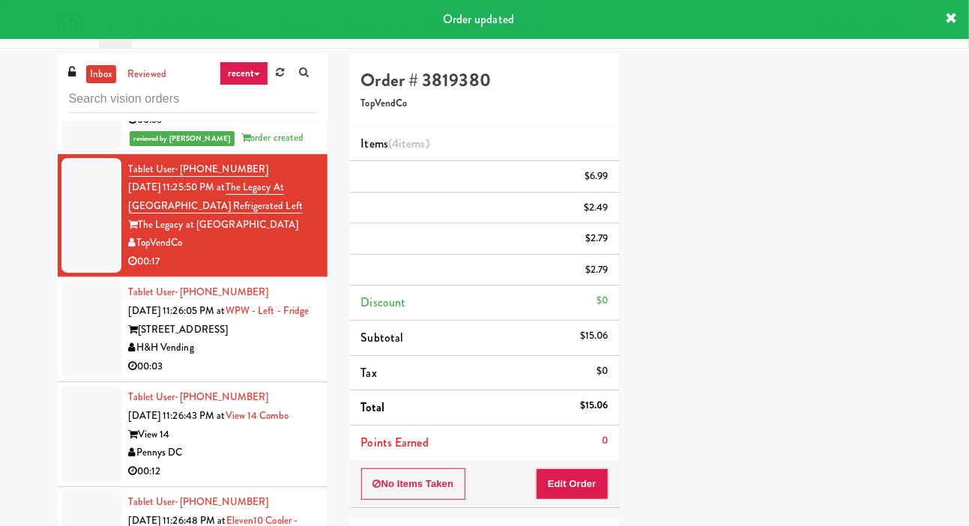
scroll to position [87, 0]
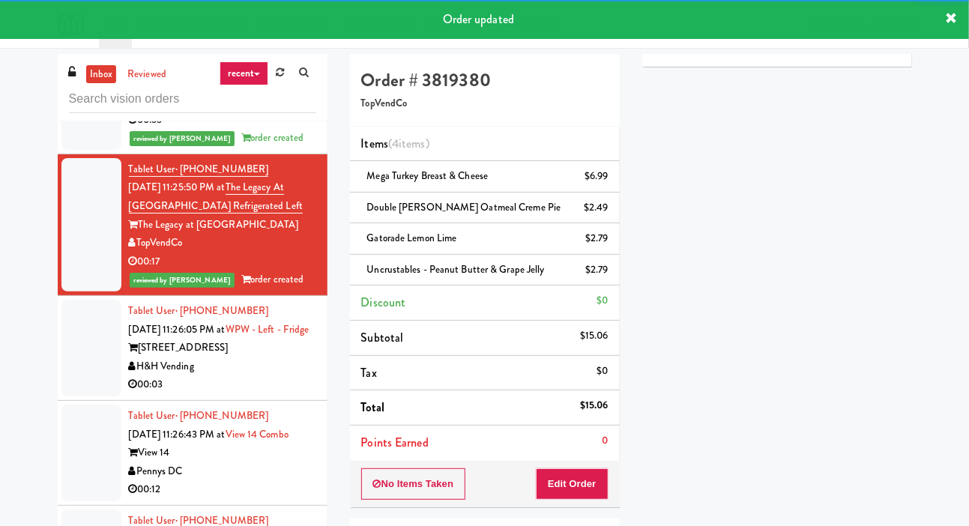
click at [76, 396] on div at bounding box center [91, 348] width 60 height 97
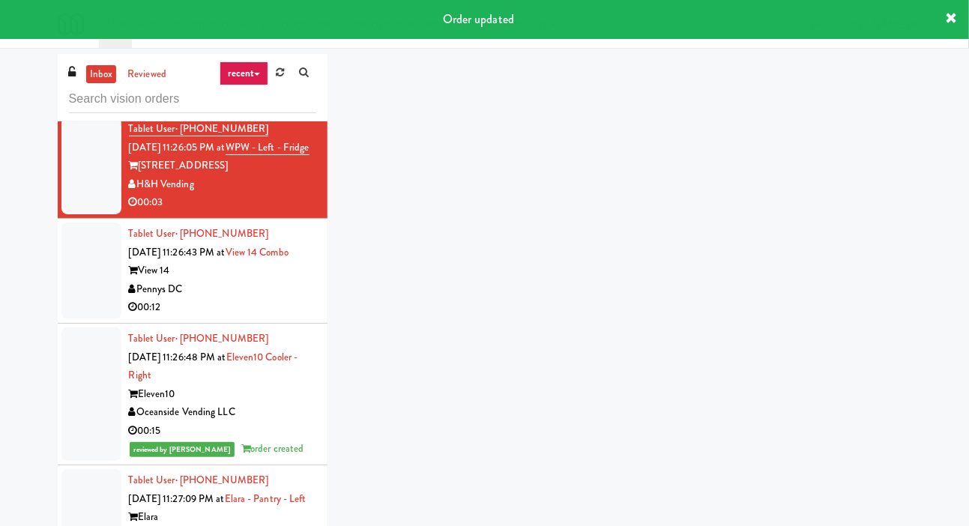
scroll to position [3316, 0]
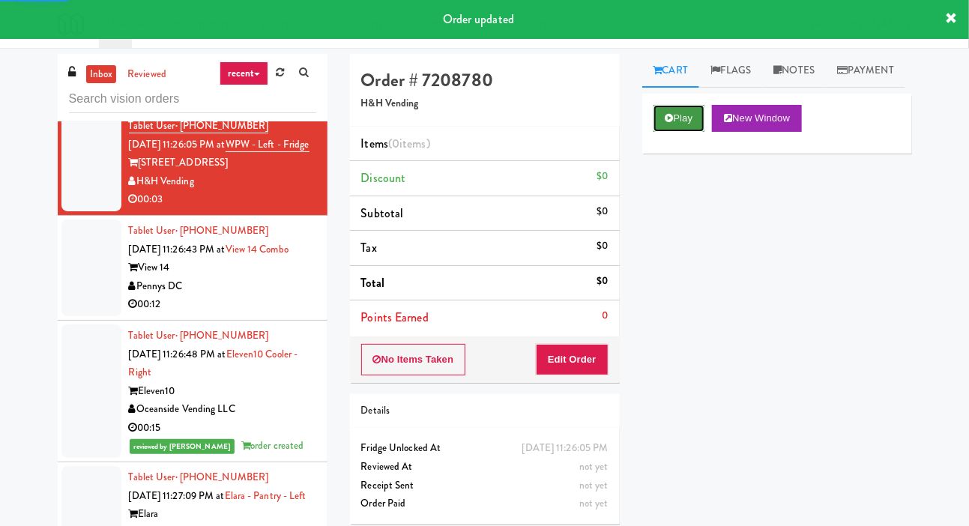
click at [679, 132] on button "Play" at bounding box center [680, 118] width 52 height 27
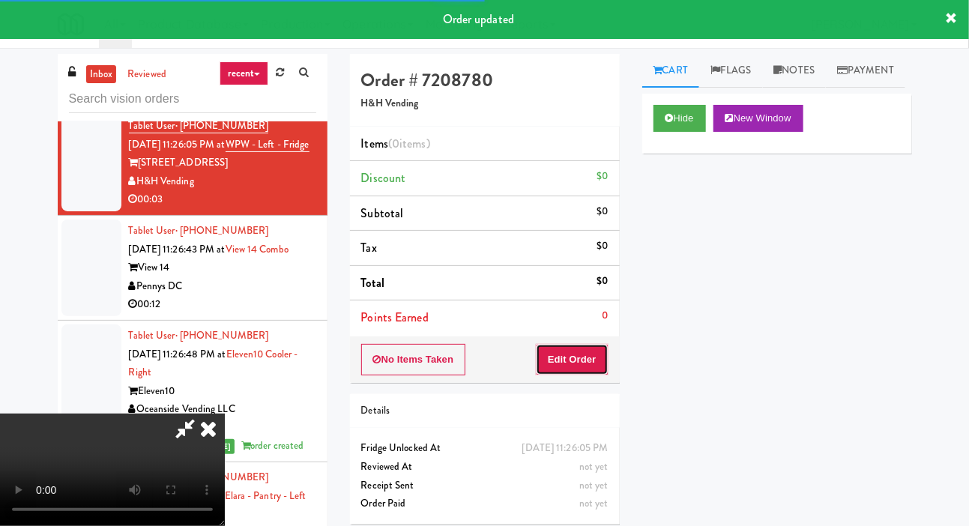
click at [591, 351] on button "Edit Order" at bounding box center [572, 359] width 73 height 31
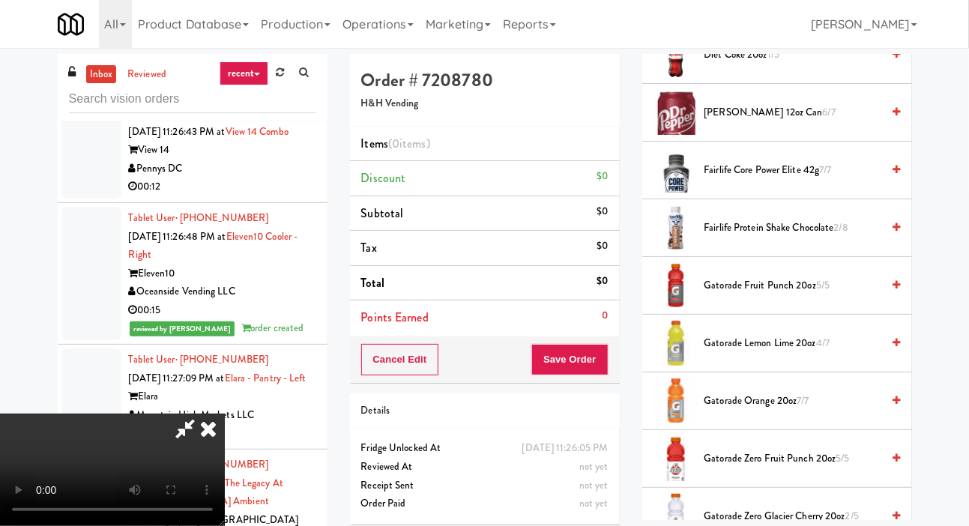
scroll to position [637, 0]
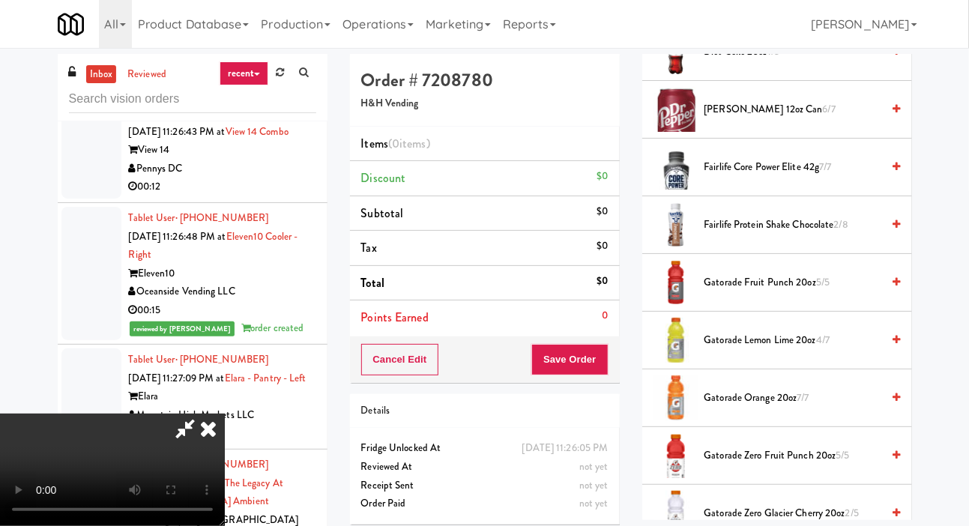
click at [749, 465] on span "Gatorade Zero Fruit Punch 20oz 5/5" at bounding box center [793, 456] width 178 height 19
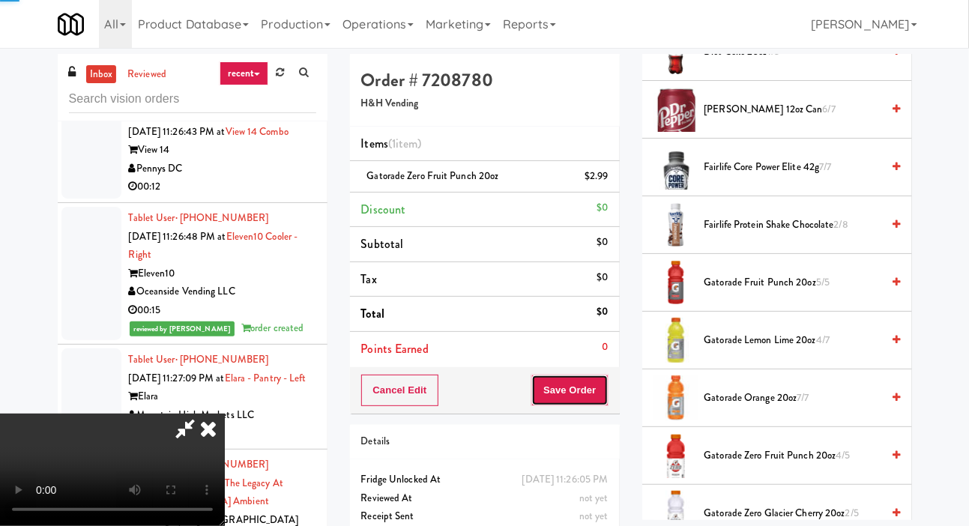
click at [601, 399] on button "Save Order" at bounding box center [569, 390] width 76 height 31
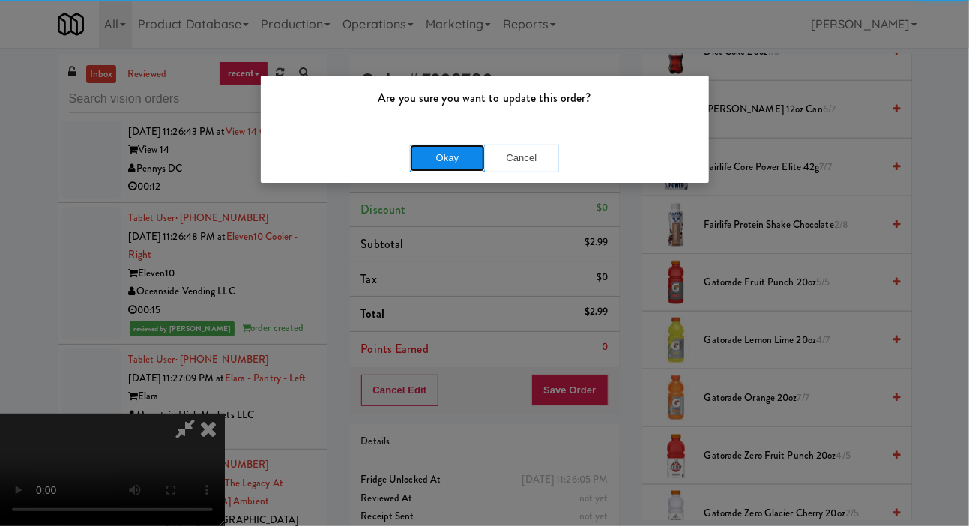
click at [429, 165] on button "Okay" at bounding box center [447, 158] width 75 height 27
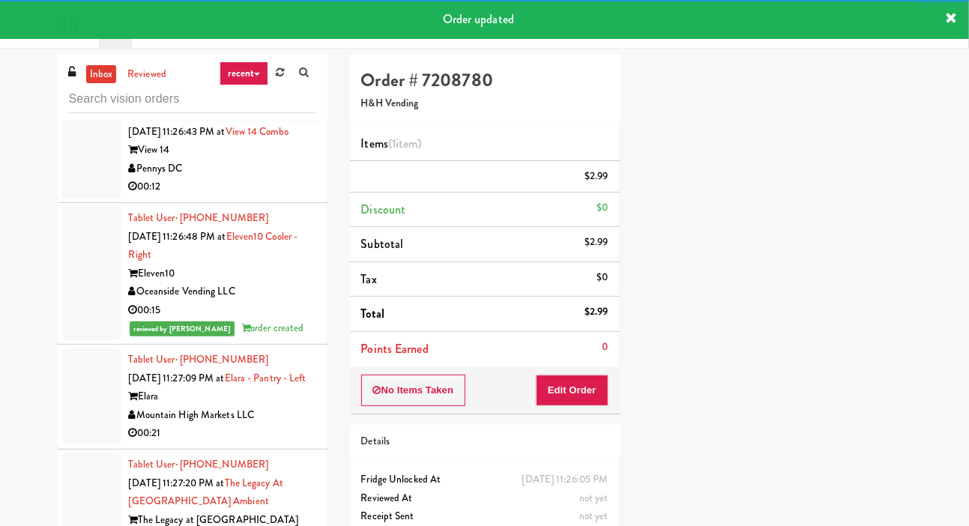
scroll to position [87, 0]
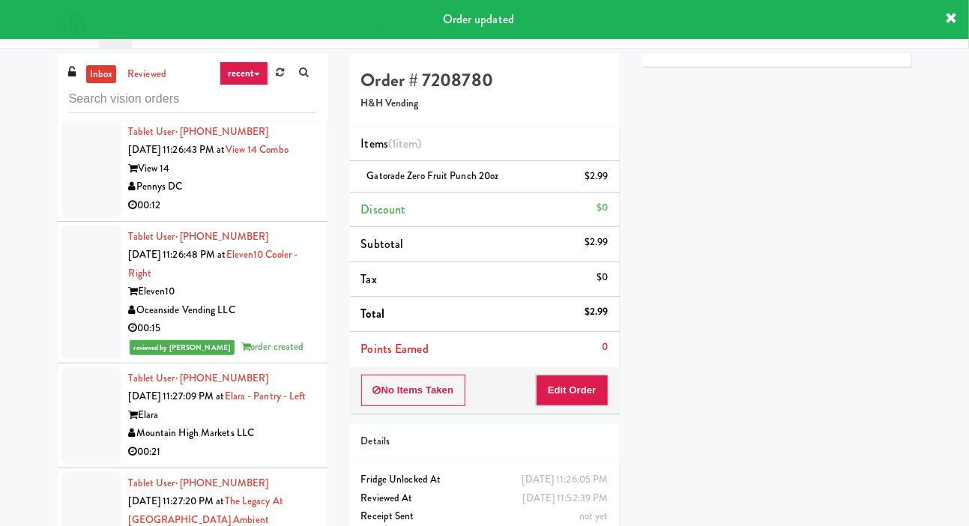
click at [74, 217] on div at bounding box center [91, 169] width 60 height 97
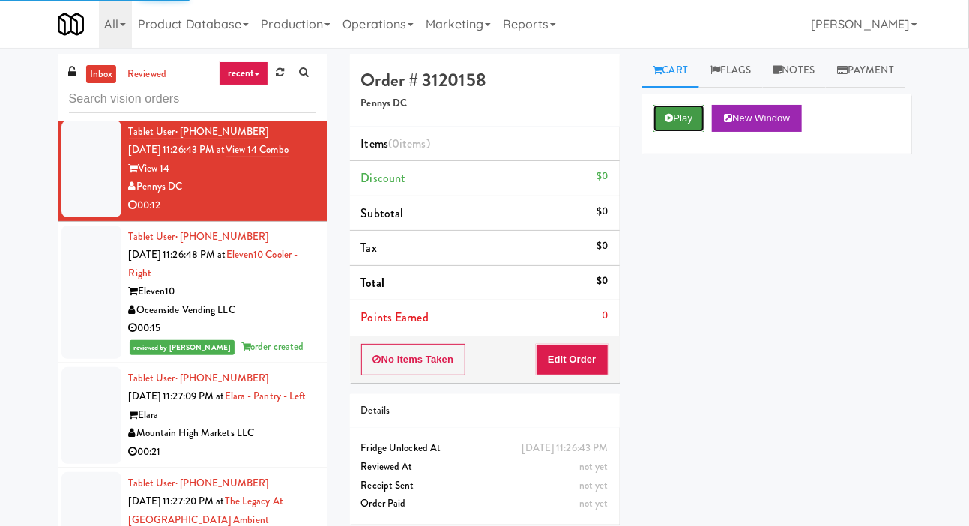
click at [676, 132] on button "Play" at bounding box center [680, 118] width 52 height 27
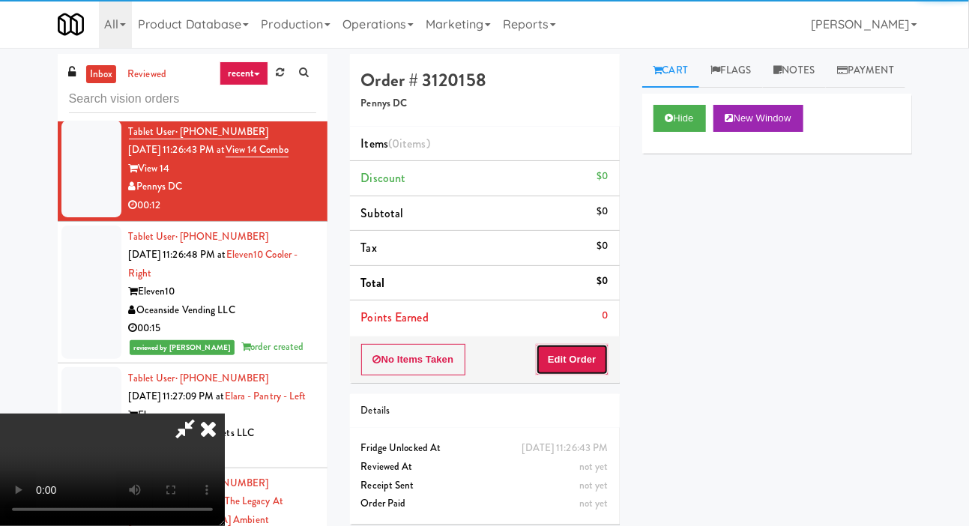
click at [592, 348] on button "Edit Order" at bounding box center [572, 359] width 73 height 31
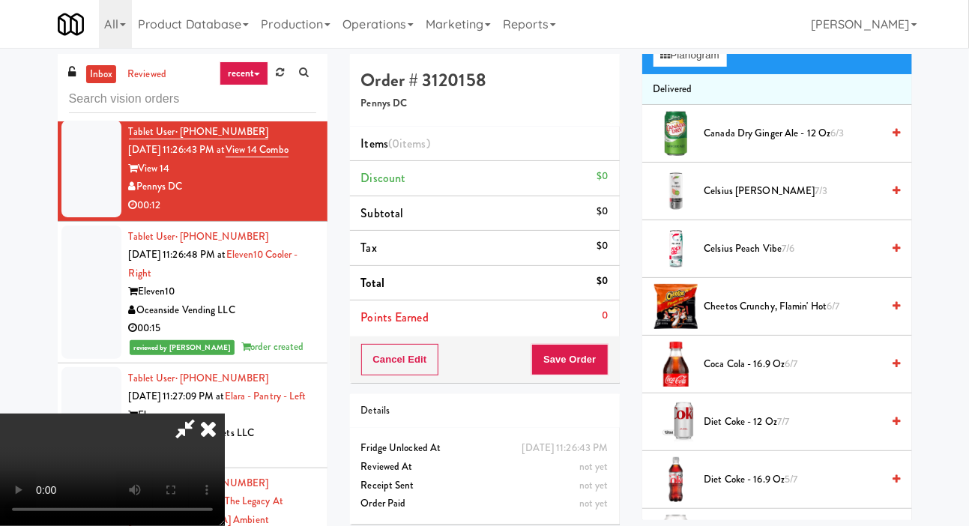
scroll to position [156, 0]
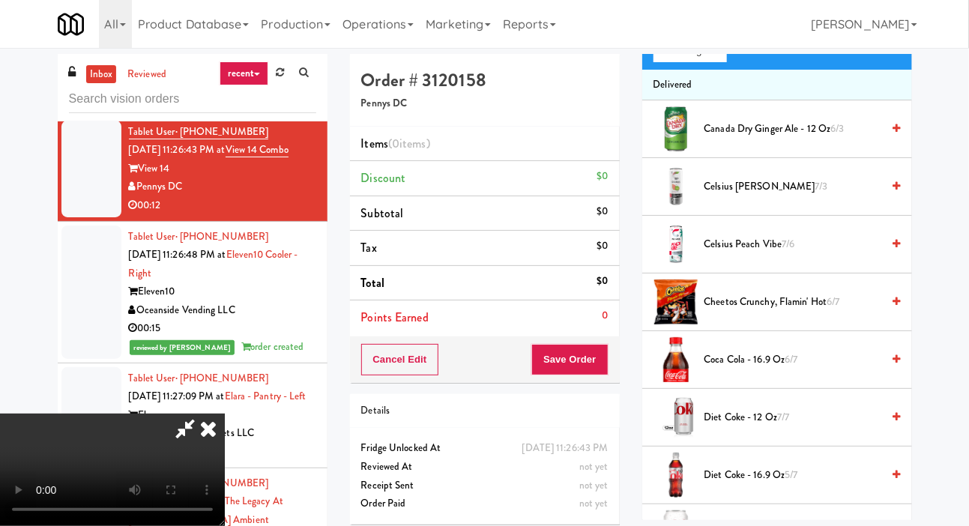
click at [747, 312] on span "Cheetos Crunchy, Flamin' Hot 6/7" at bounding box center [793, 302] width 178 height 19
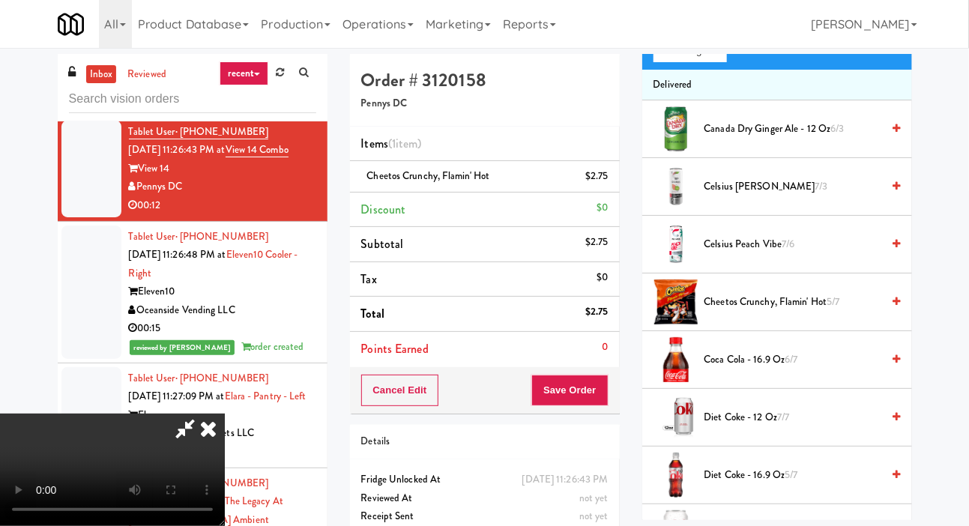
scroll to position [55, 0]
click at [601, 386] on button "Save Order" at bounding box center [569, 390] width 76 height 31
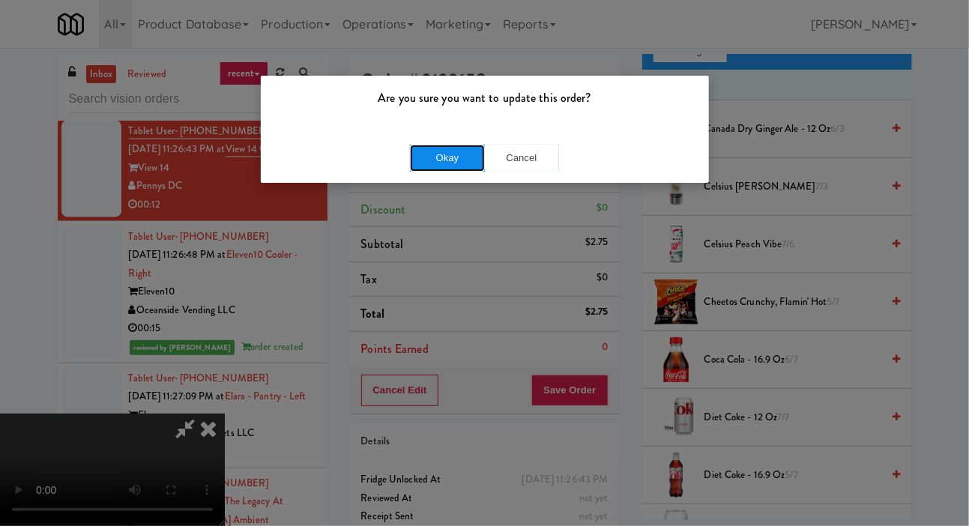
click at [420, 165] on button "Okay" at bounding box center [447, 158] width 75 height 27
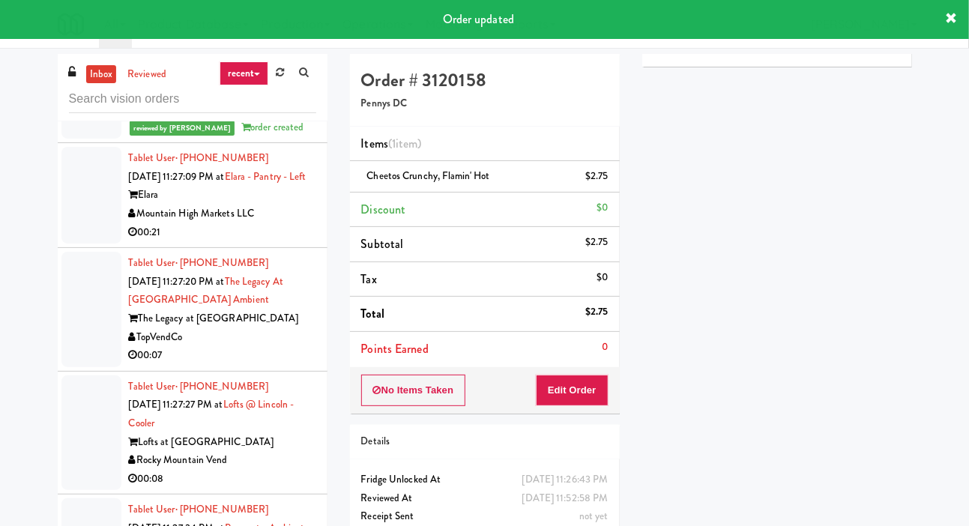
scroll to position [3711, 0]
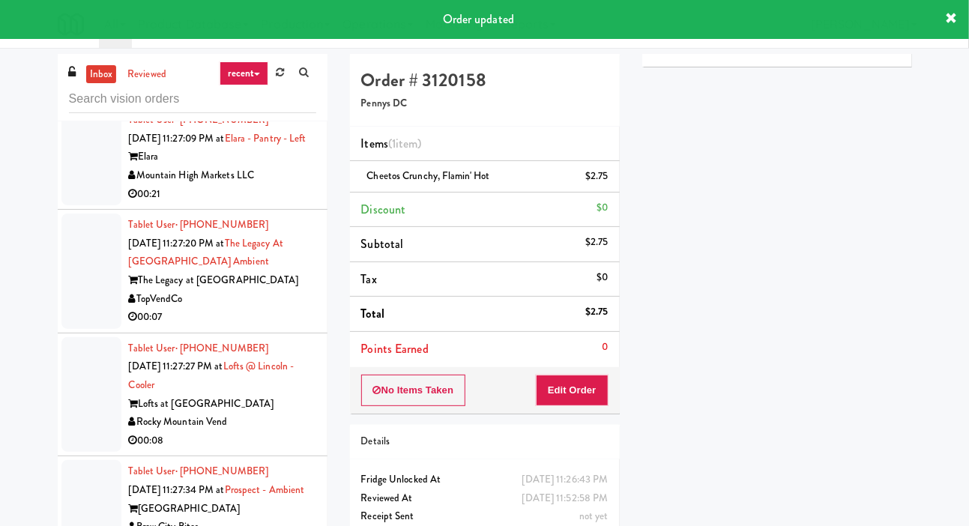
click at [79, 205] on div at bounding box center [91, 157] width 60 height 97
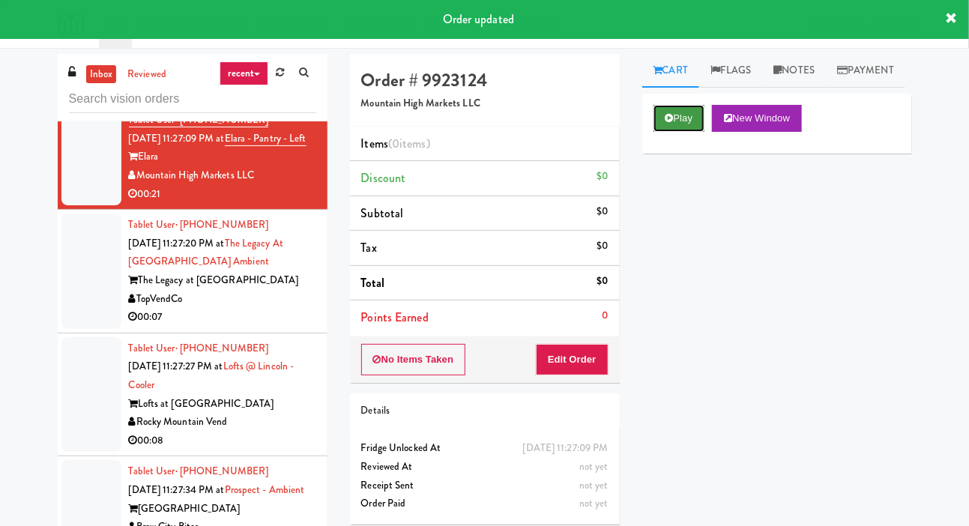
click at [675, 132] on button "Play" at bounding box center [680, 118] width 52 height 27
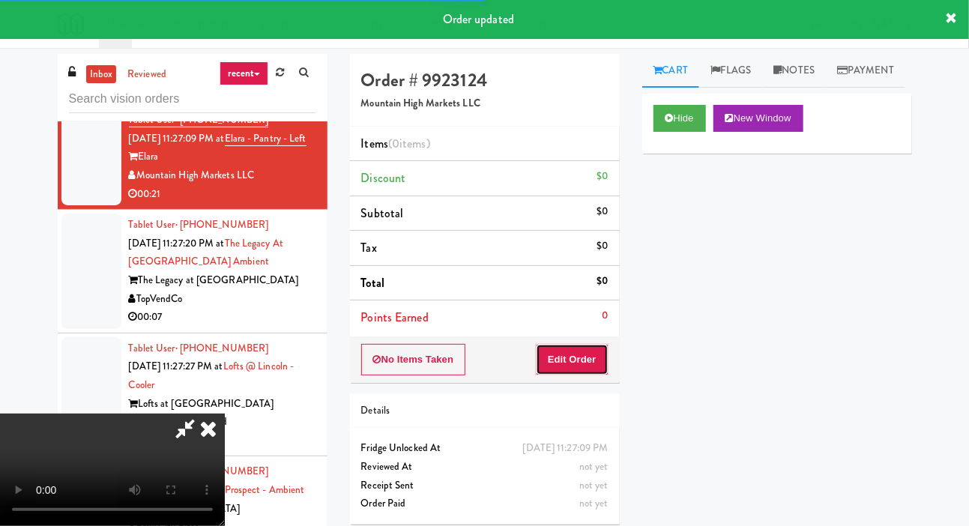
click at [580, 356] on button "Edit Order" at bounding box center [572, 359] width 73 height 31
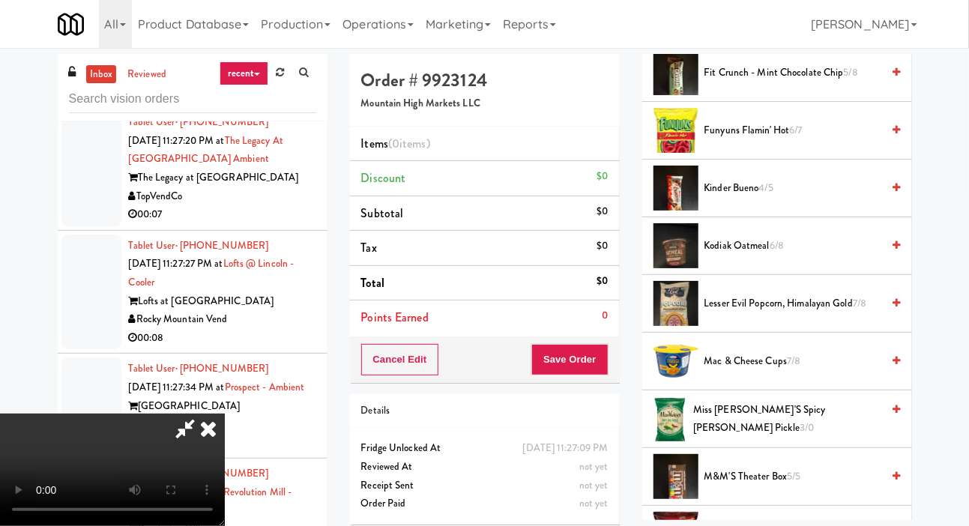
scroll to position [963, 0]
click at [775, 252] on span "6/8" at bounding box center [777, 245] width 14 height 14
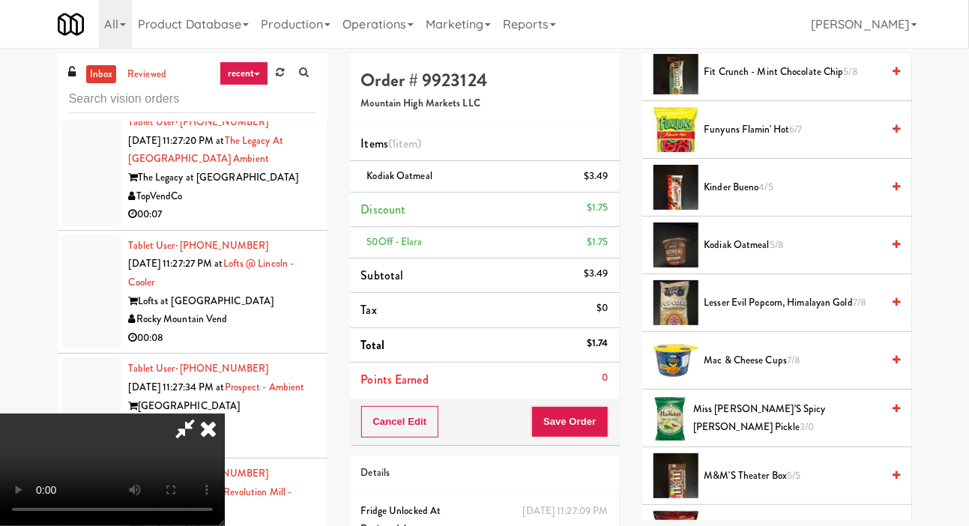
click at [779, 252] on span "5/8" at bounding box center [777, 245] width 14 height 14
click at [764, 139] on span "Funyuns Flamin' Hot 6/7" at bounding box center [793, 130] width 178 height 19
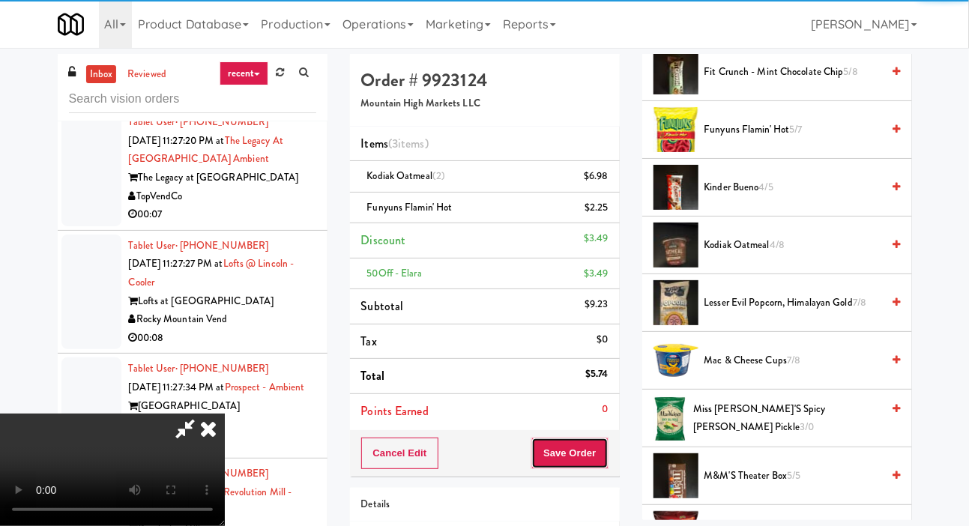
click at [597, 447] on button "Save Order" at bounding box center [569, 453] width 76 height 31
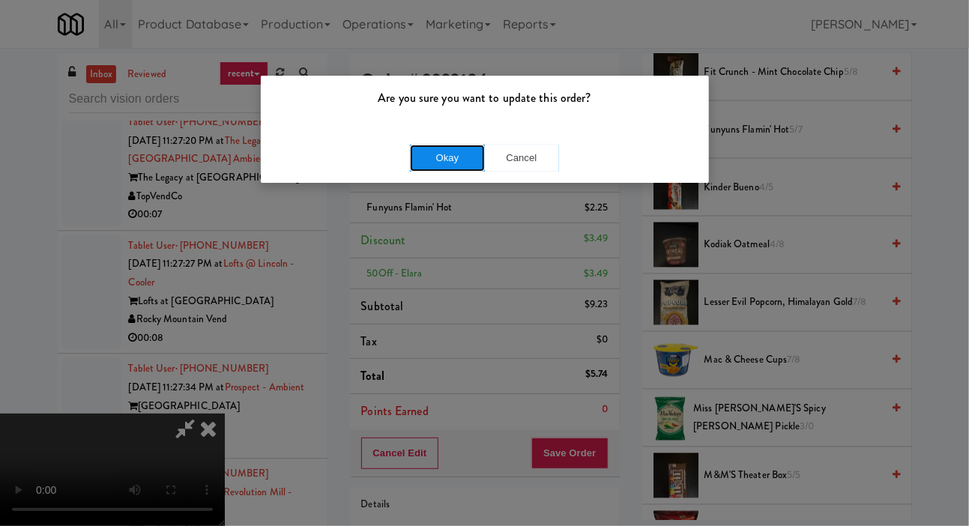
click at [430, 157] on button "Okay" at bounding box center [447, 158] width 75 height 27
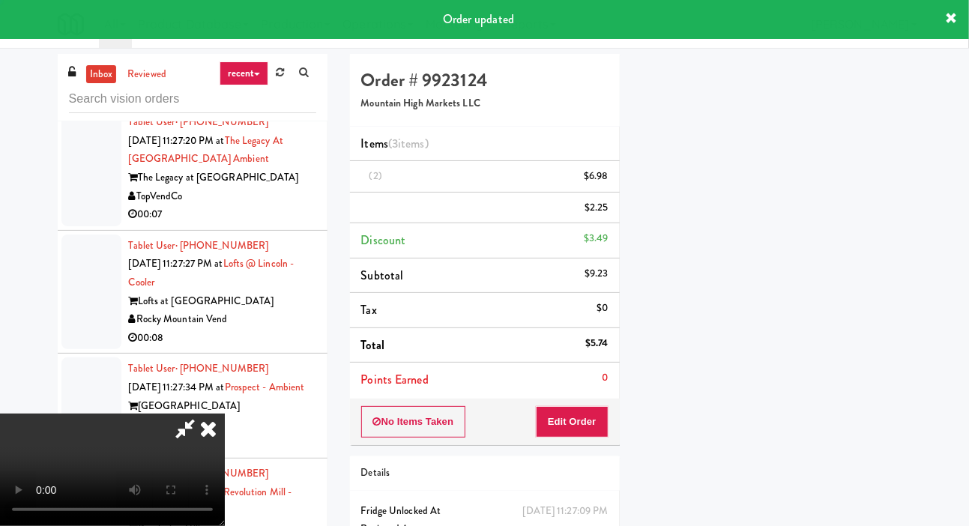
scroll to position [87, 0]
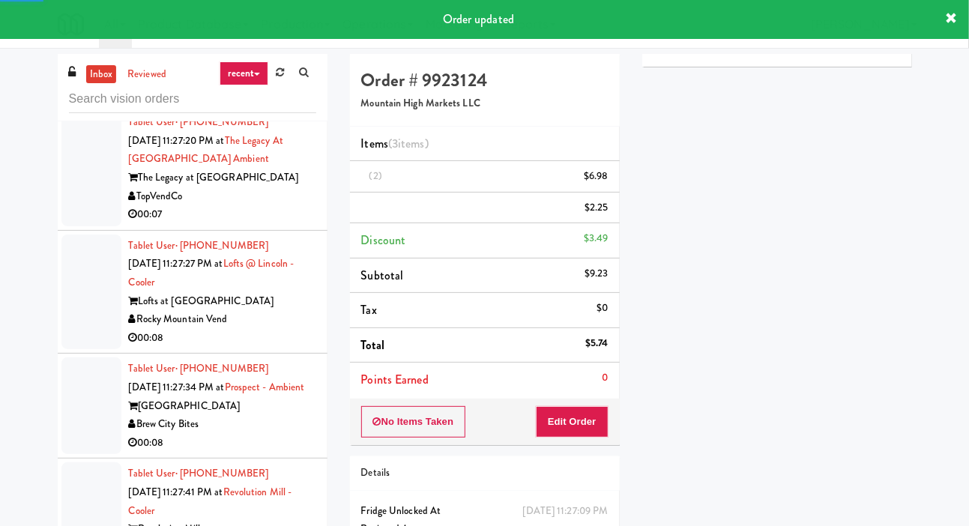
click at [79, 226] on div at bounding box center [91, 168] width 60 height 115
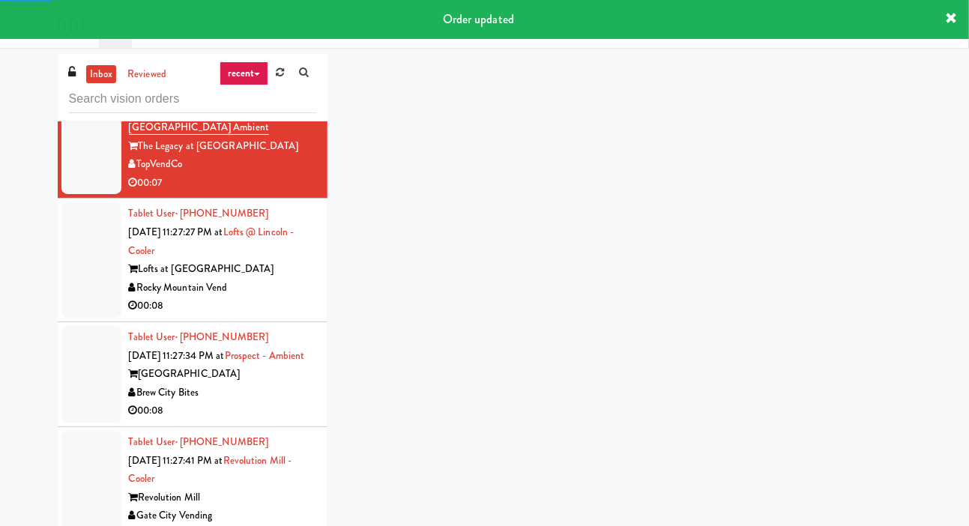
scroll to position [3878, 0]
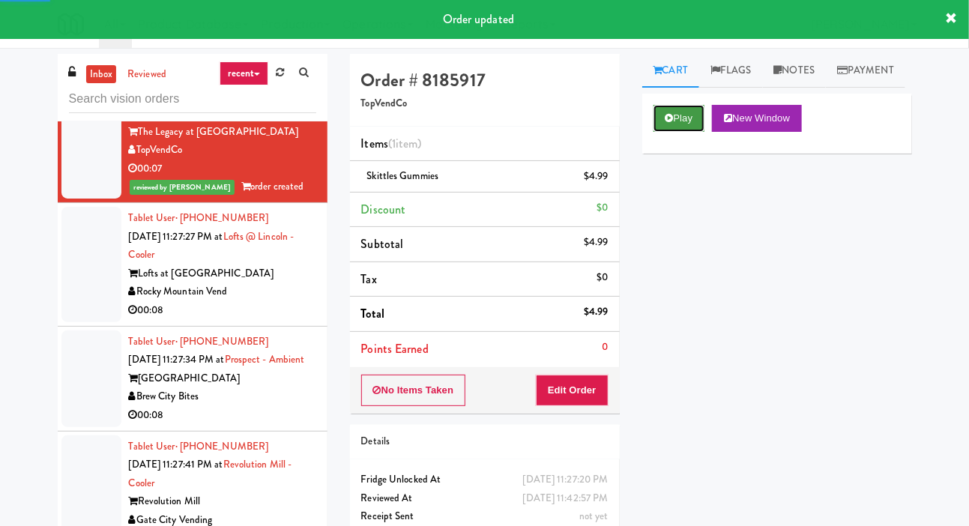
click at [676, 132] on button "Play" at bounding box center [680, 118] width 52 height 27
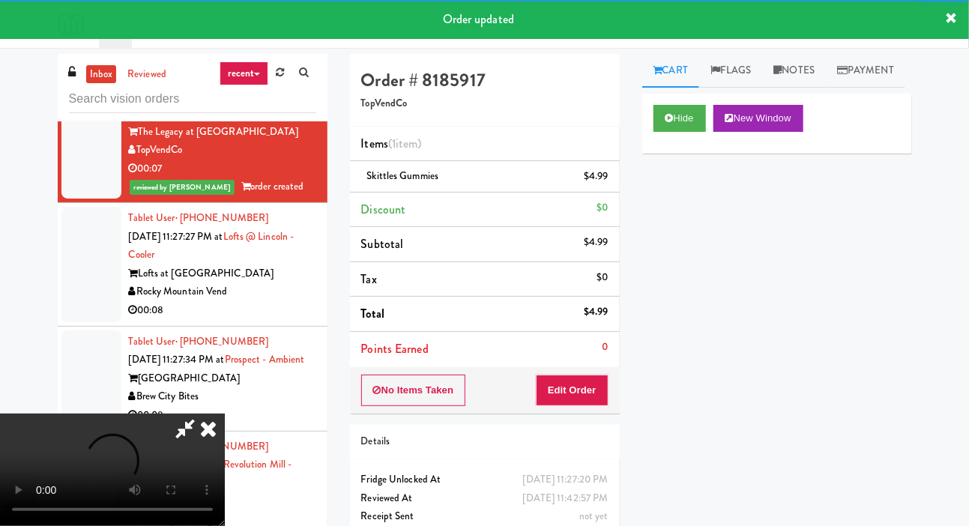
click at [82, 322] on div at bounding box center [91, 264] width 60 height 115
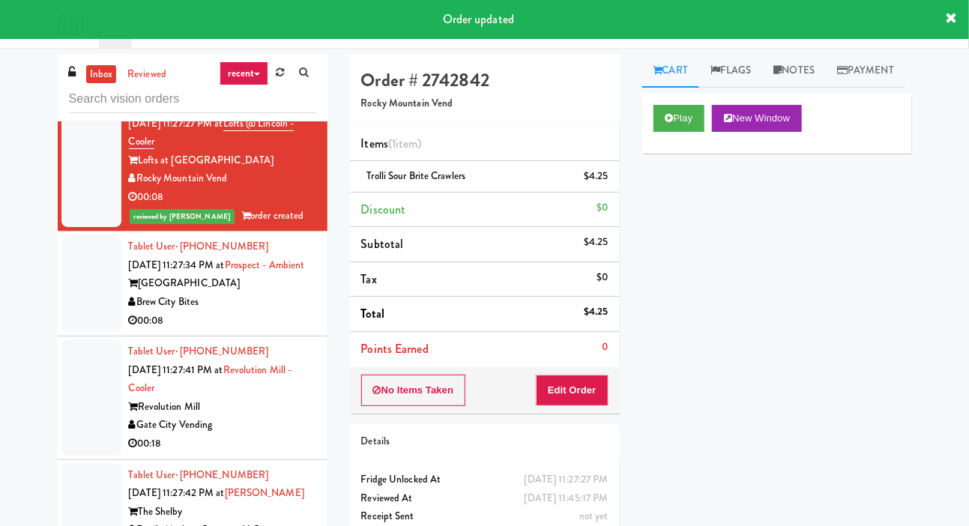
click at [82, 332] on div at bounding box center [91, 283] width 60 height 97
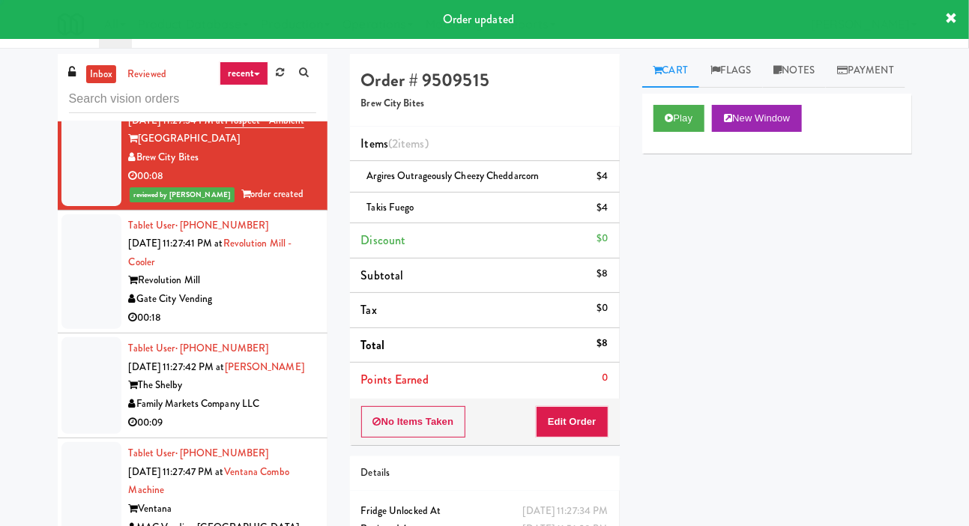
click at [82, 330] on div at bounding box center [91, 271] width 60 height 115
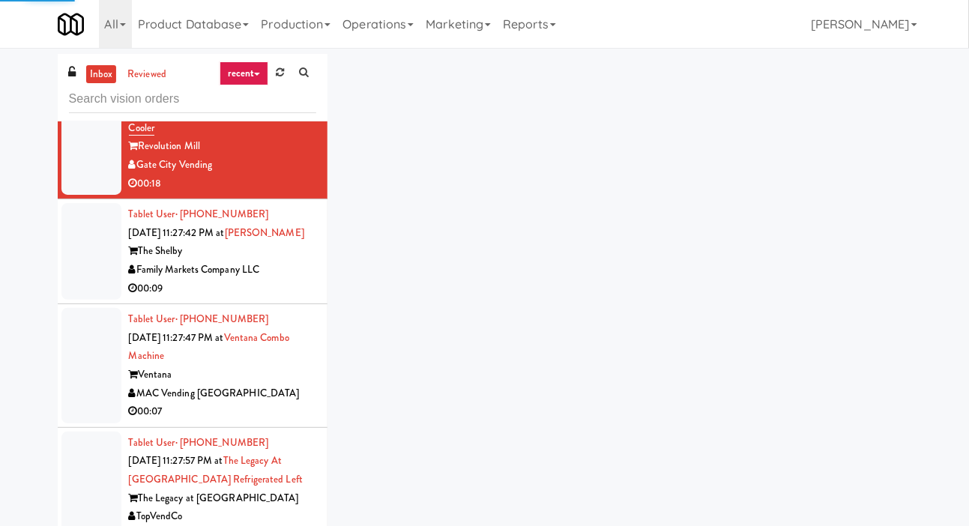
click at [83, 300] on div at bounding box center [91, 251] width 60 height 97
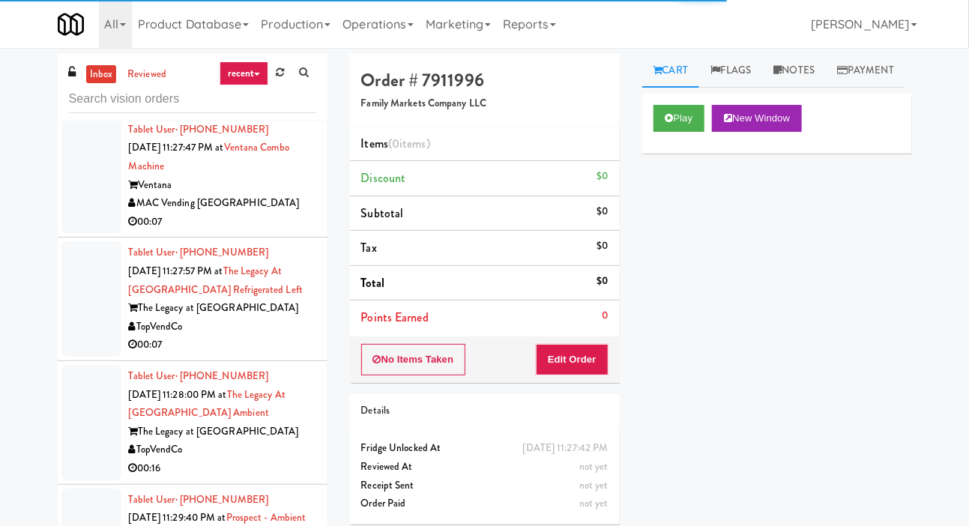
scroll to position [4518, 0]
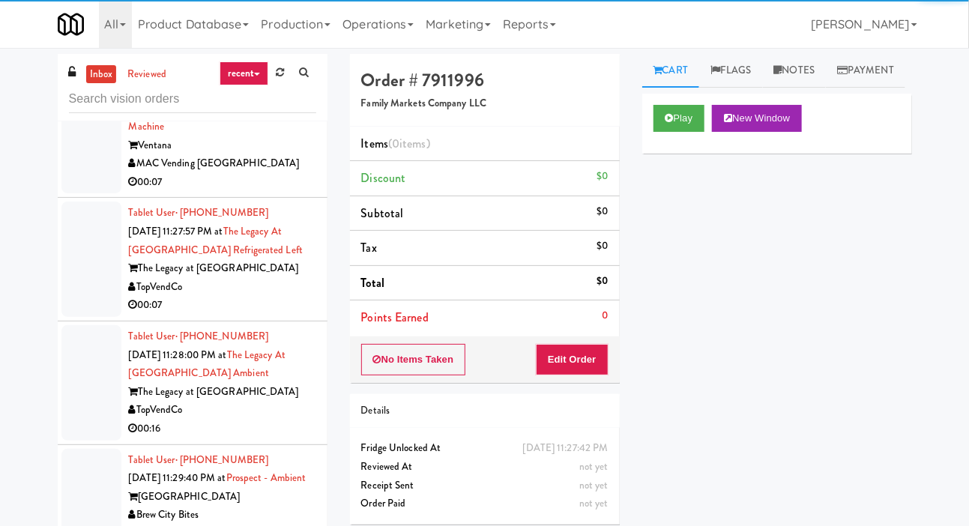
click at [83, 194] on div at bounding box center [91, 136] width 60 height 115
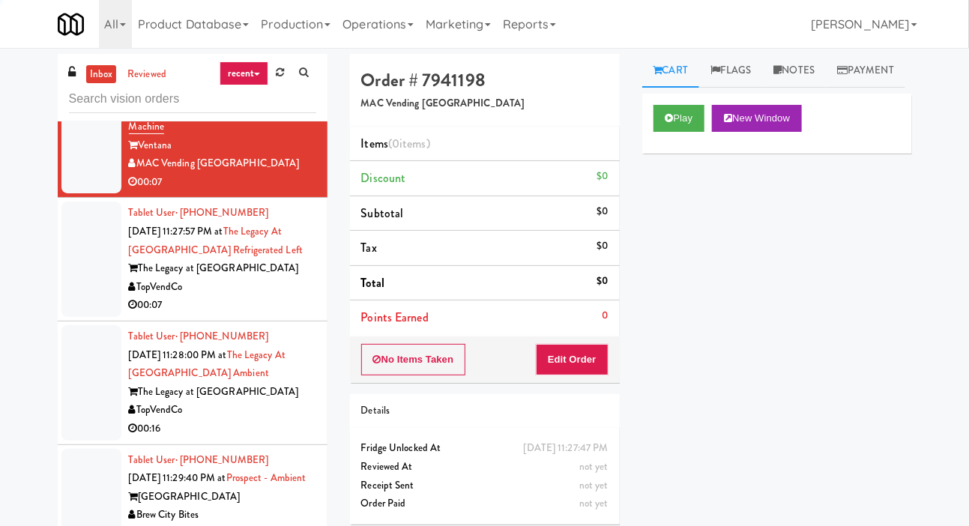
click at [74, 70] on div at bounding box center [91, 22] width 60 height 97
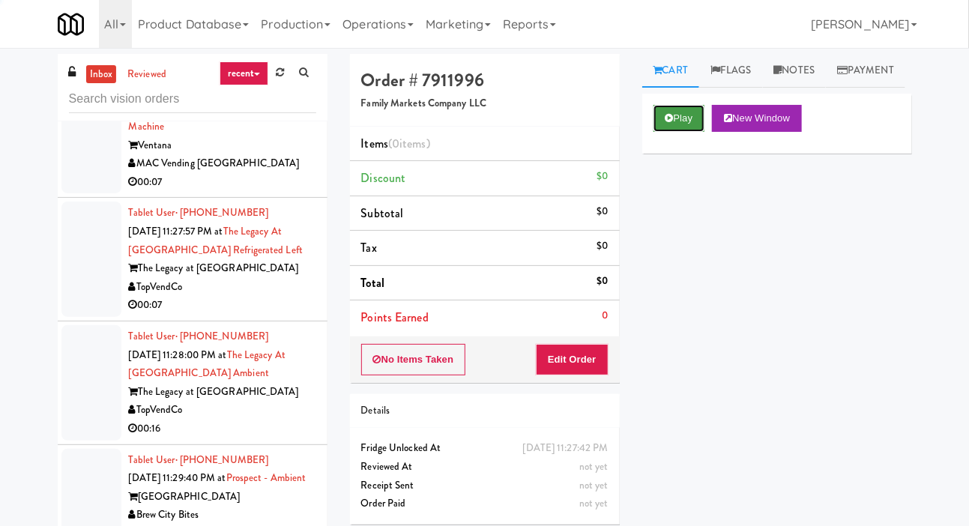
click at [676, 132] on button "Play" at bounding box center [680, 118] width 52 height 27
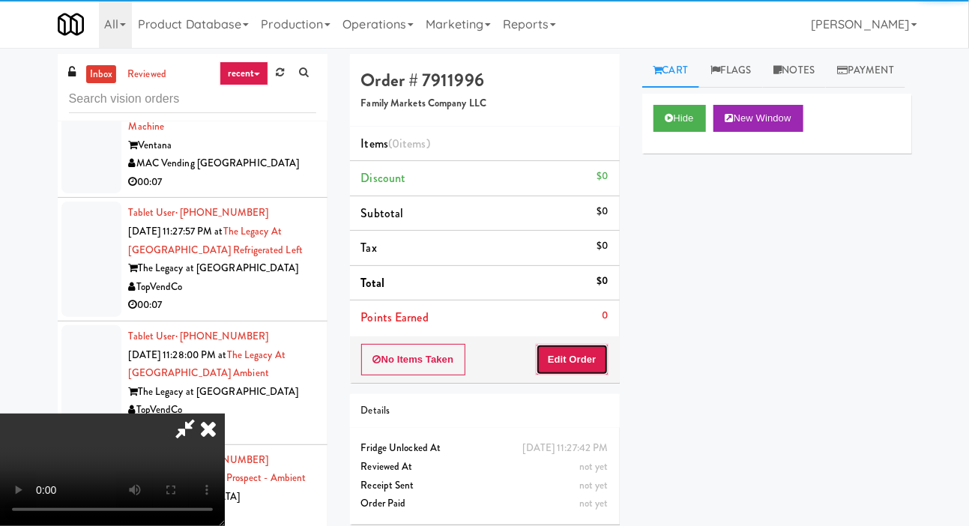
click at [576, 348] on button "Edit Order" at bounding box center [572, 359] width 73 height 31
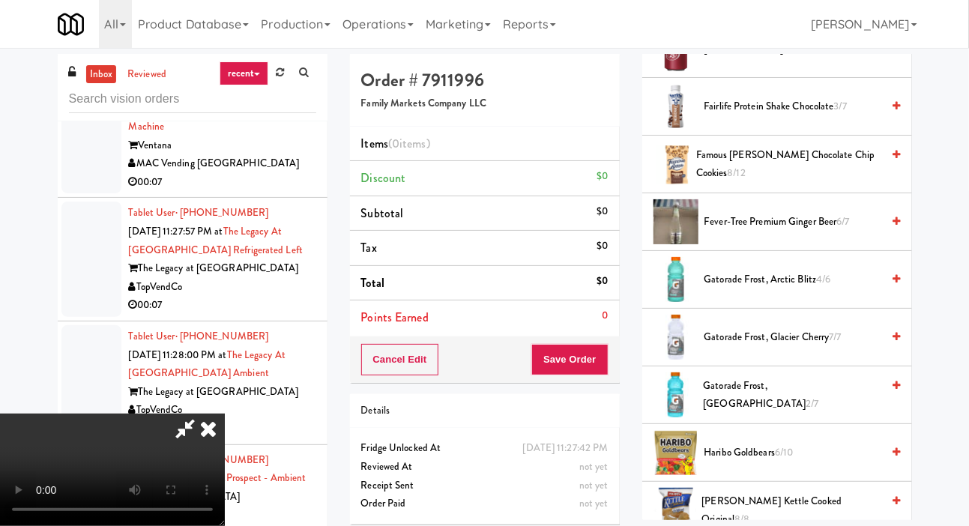
scroll to position [872, 0]
click at [755, 345] on span "Gatorade Frost, Glacier Cherry 7/7" at bounding box center [793, 336] width 178 height 19
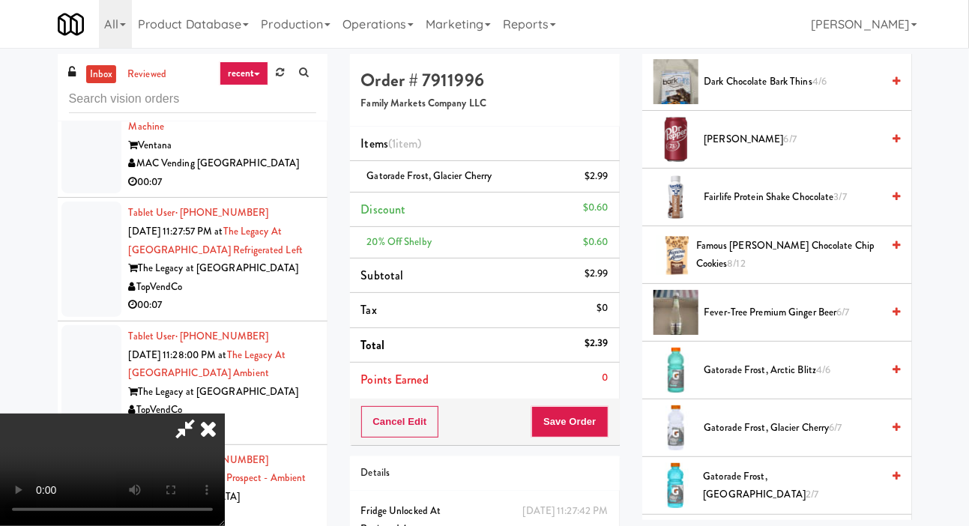
scroll to position [780, 0]
click at [742, 149] on span "[PERSON_NAME] 6/7" at bounding box center [793, 139] width 178 height 19
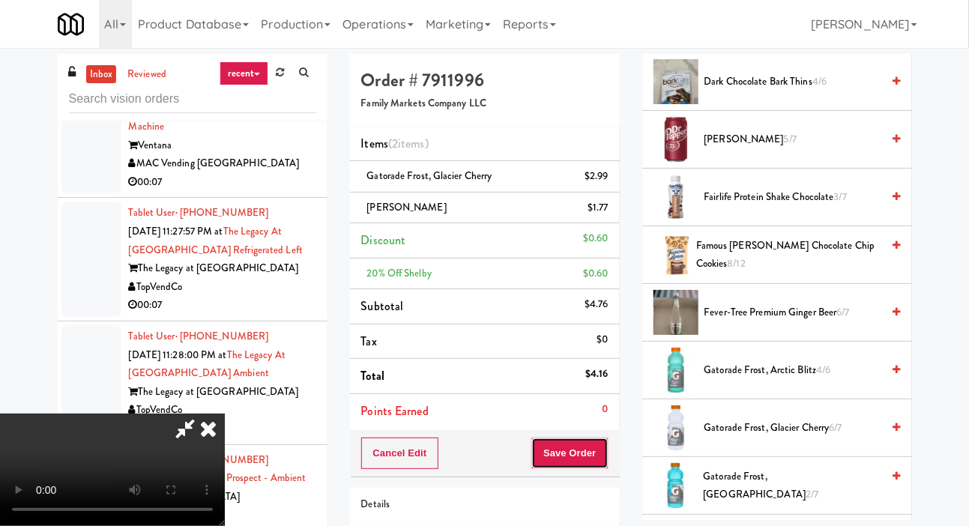
click at [603, 442] on button "Save Order" at bounding box center [569, 453] width 76 height 31
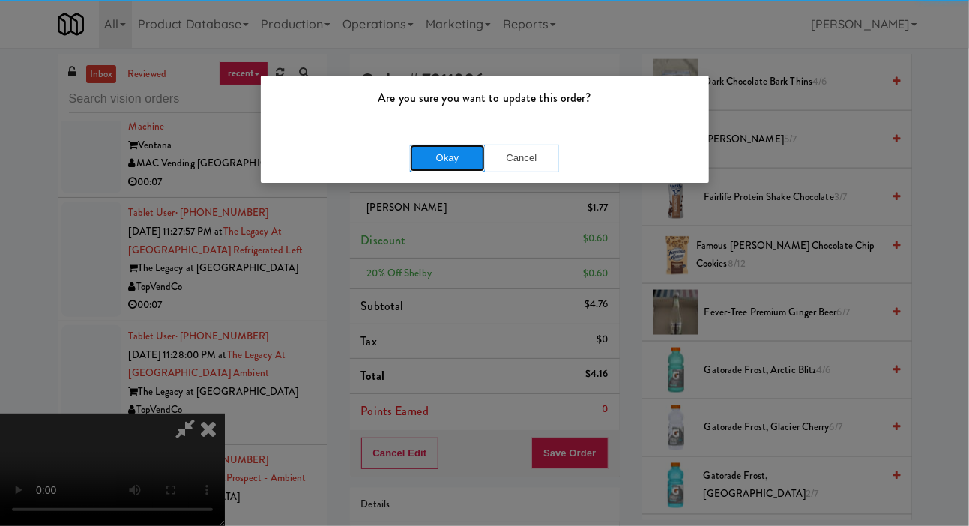
click at [426, 145] on button "Okay" at bounding box center [447, 158] width 75 height 27
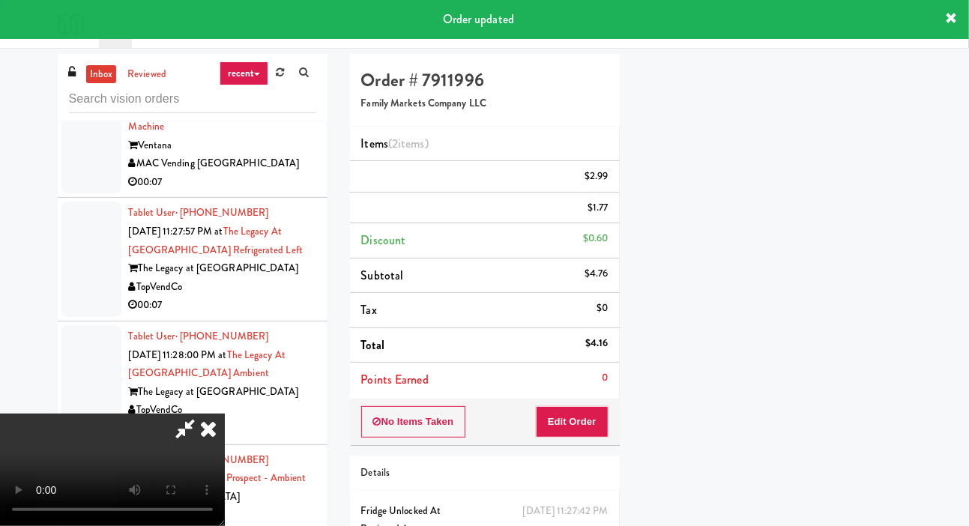
scroll to position [87, 0]
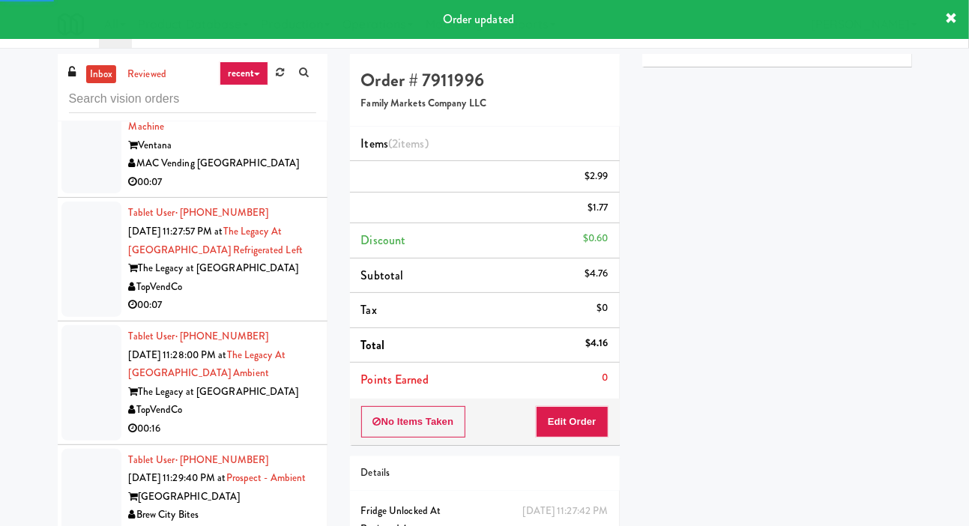
click at [69, 194] on div at bounding box center [91, 136] width 60 height 115
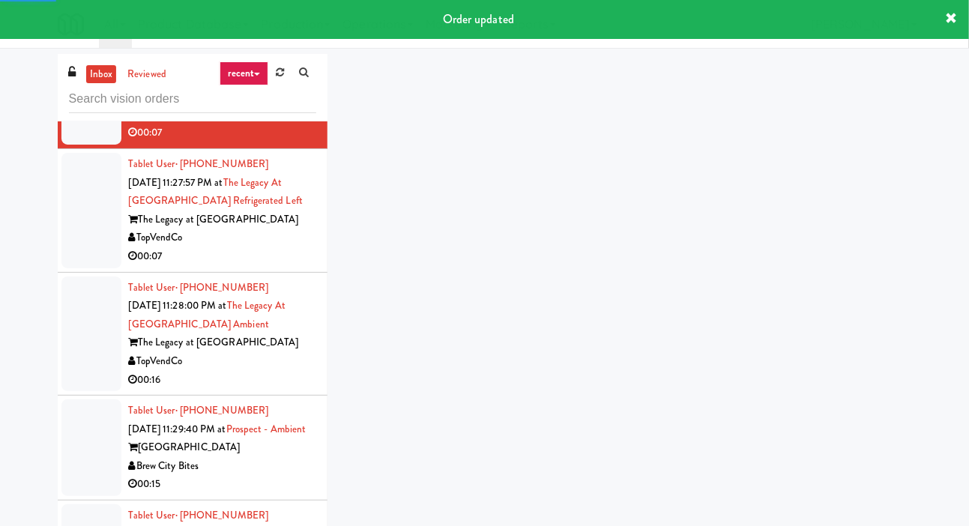
scroll to position [4581, 0]
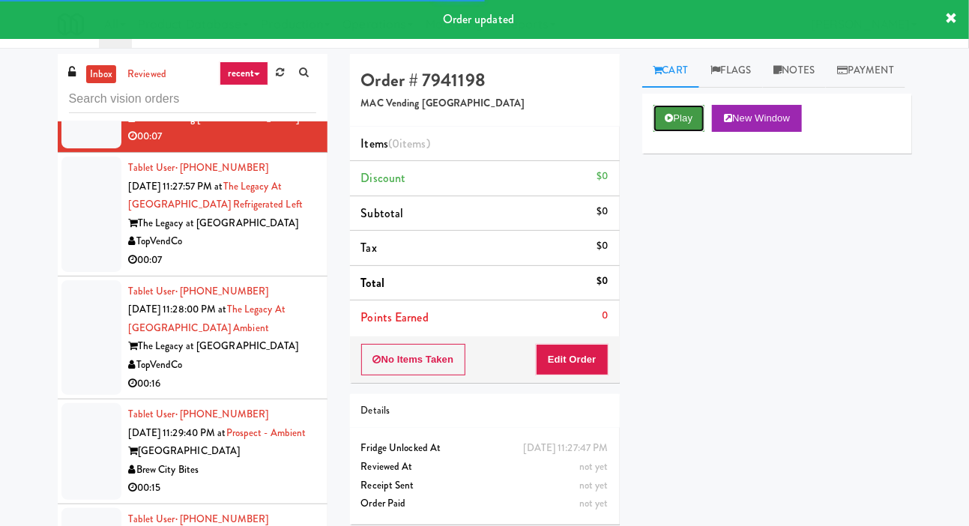
click at [672, 132] on button "Play" at bounding box center [680, 118] width 52 height 27
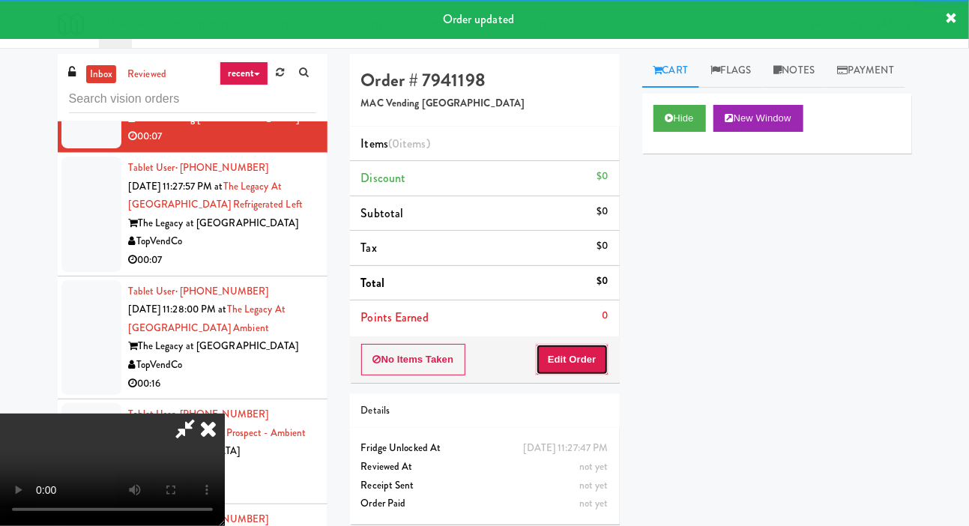
click at [586, 348] on button "Edit Order" at bounding box center [572, 359] width 73 height 31
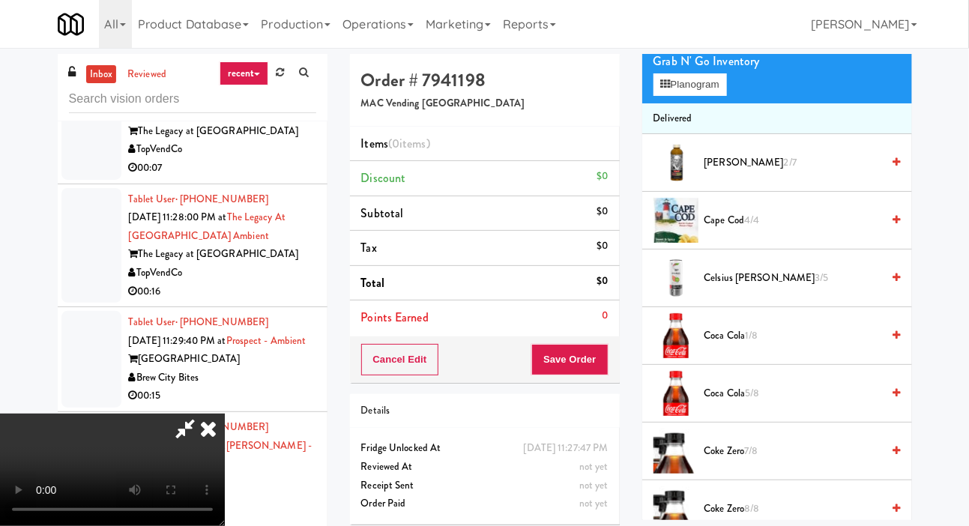
scroll to position [121, 0]
click at [739, 346] on span "Coca Cola 1/8" at bounding box center [793, 337] width 178 height 19
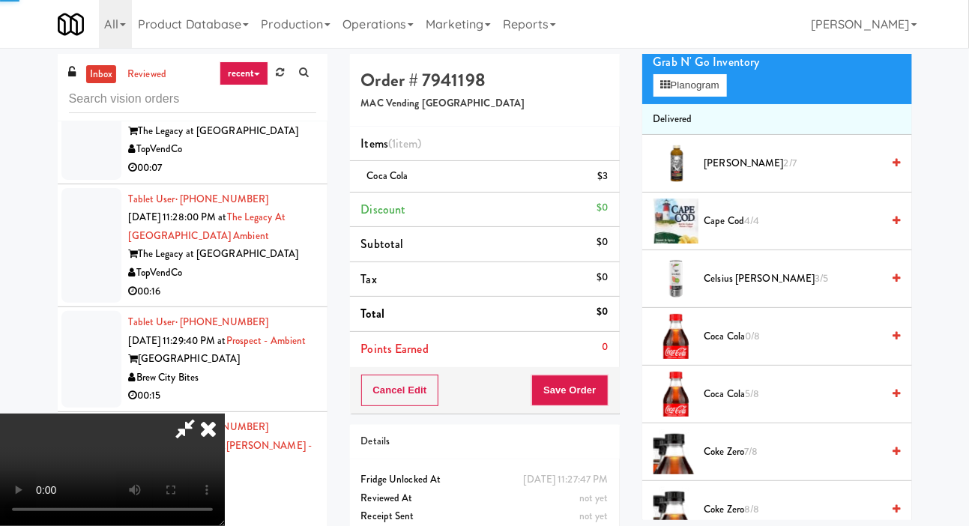
click at [767, 346] on span "Coca Cola 0/8" at bounding box center [793, 337] width 178 height 19
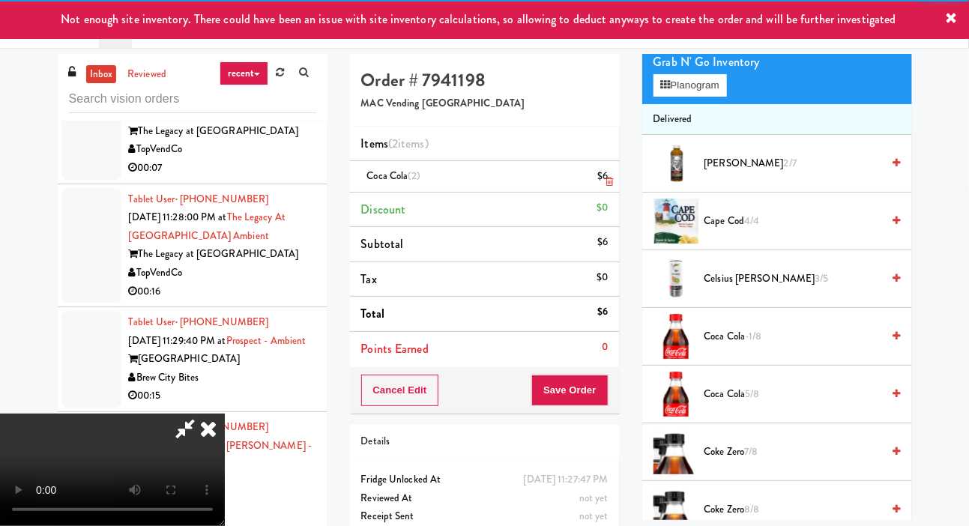
click at [602, 184] on div "$6" at bounding box center [602, 176] width 10 height 19
click at [605, 176] on link at bounding box center [606, 182] width 13 height 19
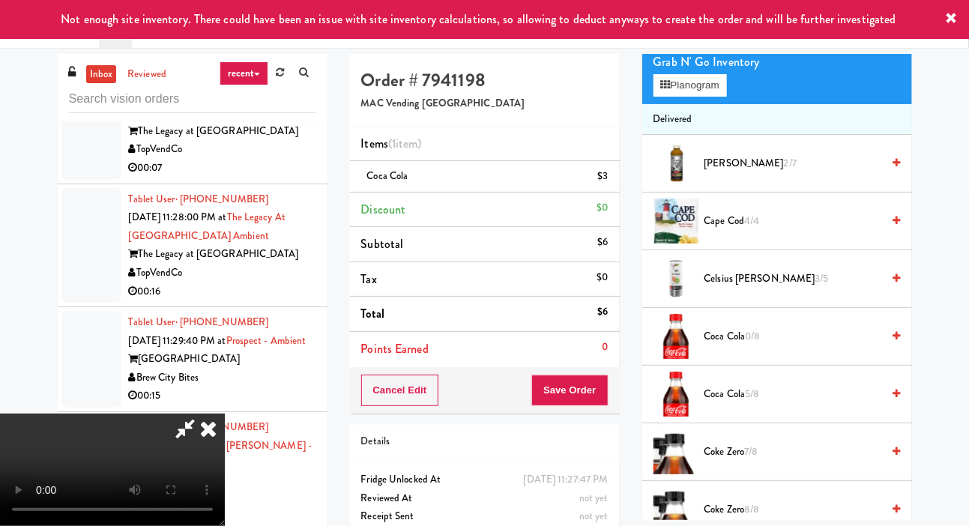
click at [754, 401] on span "5/8" at bounding box center [752, 394] width 14 height 14
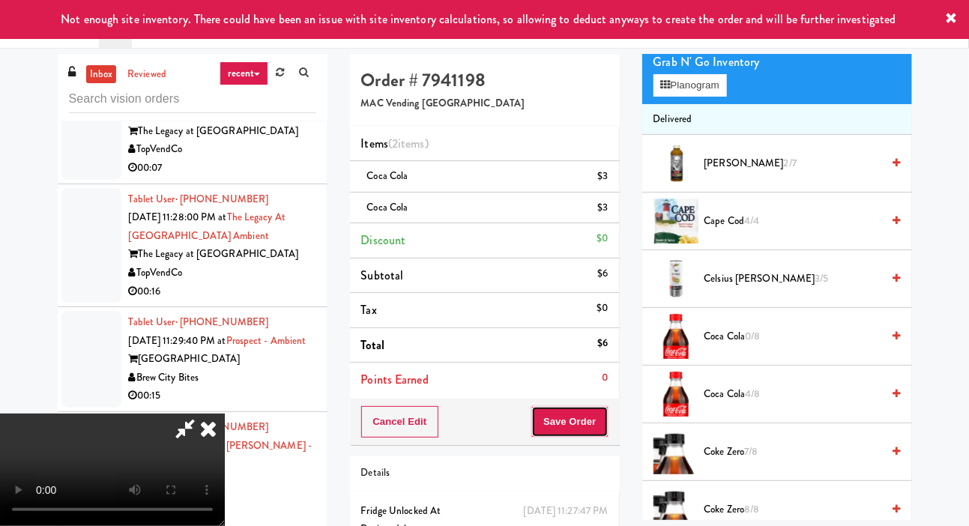
click at [608, 406] on button "Save Order" at bounding box center [569, 421] width 76 height 31
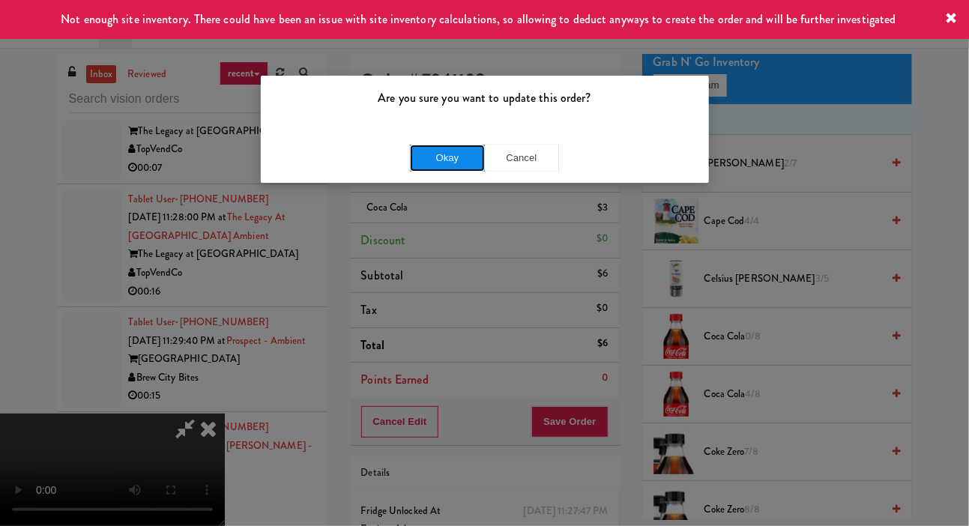
click at [417, 150] on button "Okay" at bounding box center [447, 158] width 75 height 27
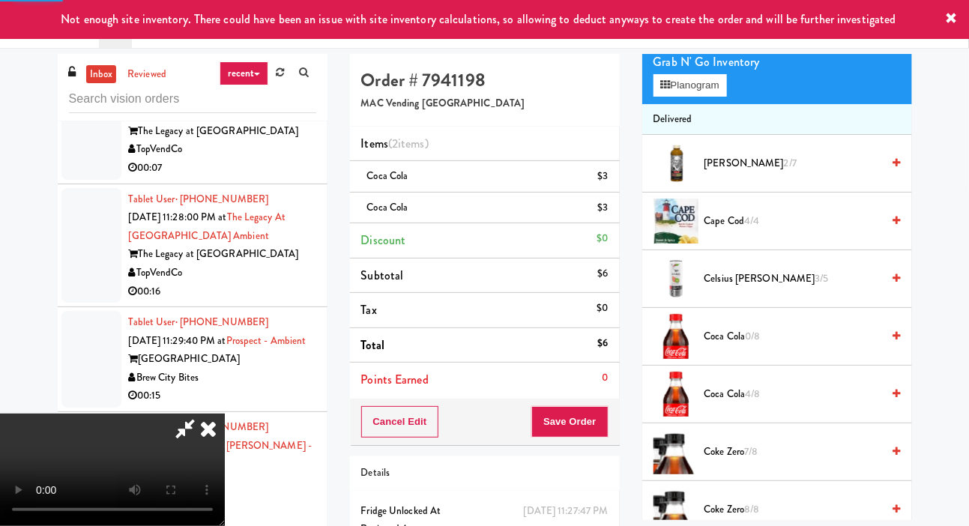
scroll to position [87, 0]
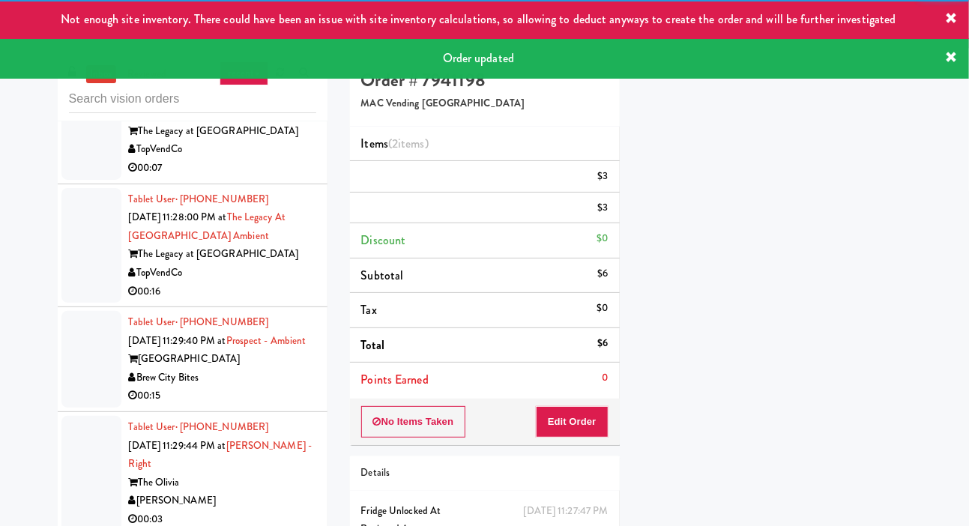
click at [70, 180] on div at bounding box center [91, 121] width 60 height 115
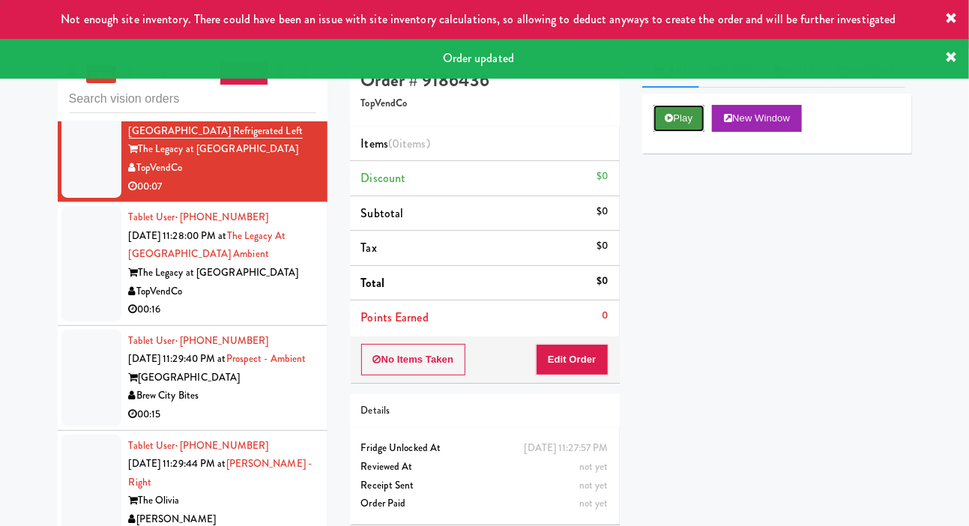
click at [660, 132] on button "Play" at bounding box center [680, 118] width 52 height 27
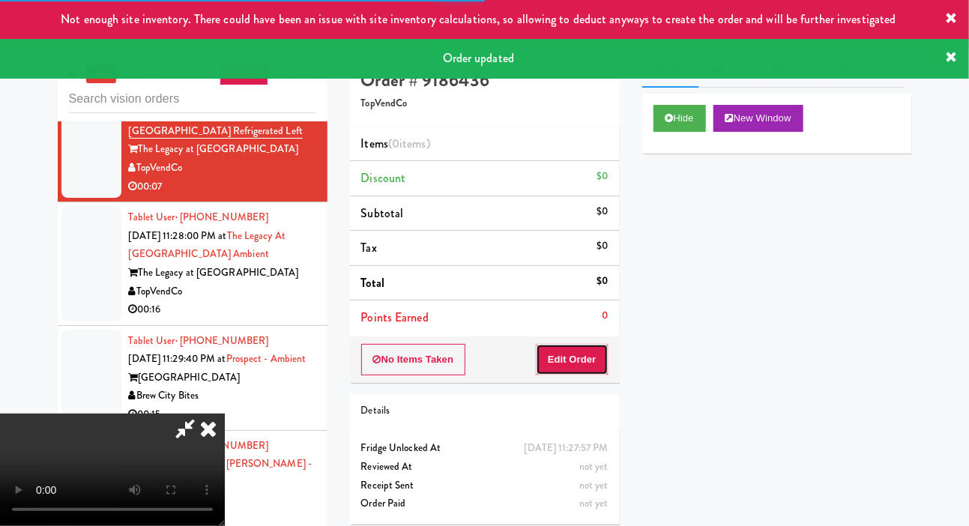
click at [591, 353] on button "Edit Order" at bounding box center [572, 359] width 73 height 31
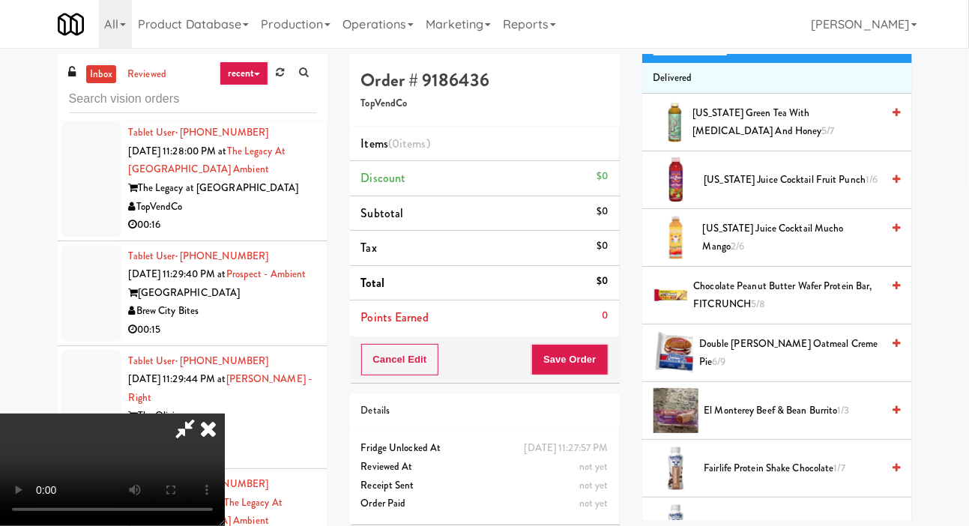
scroll to position [166, 0]
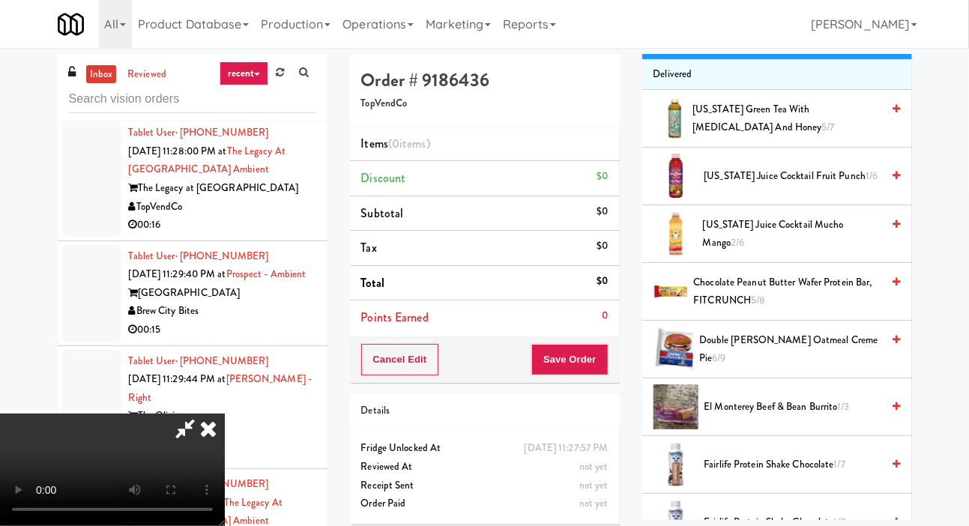
click at [750, 137] on span "[US_STATE] Green Tea with [MEDICAL_DATA] and Honey 5/7" at bounding box center [786, 118] width 189 height 37
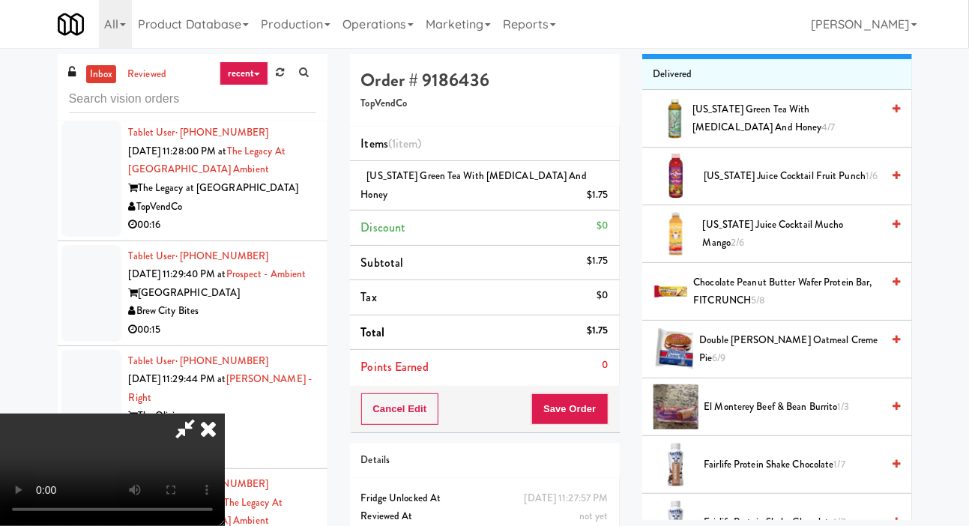
click at [704, 52] on button "Planogram" at bounding box center [690, 40] width 73 height 22
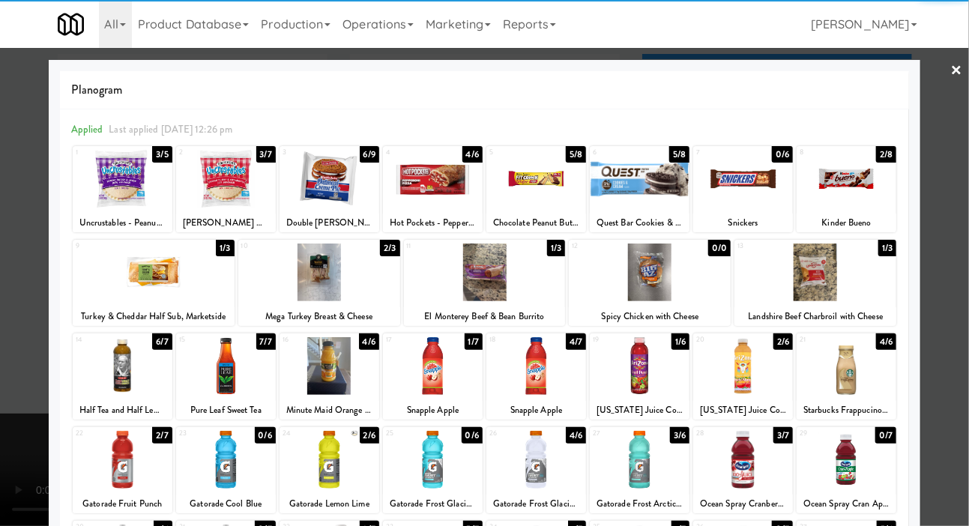
click at [653, 381] on div at bounding box center [640, 366] width 100 height 58
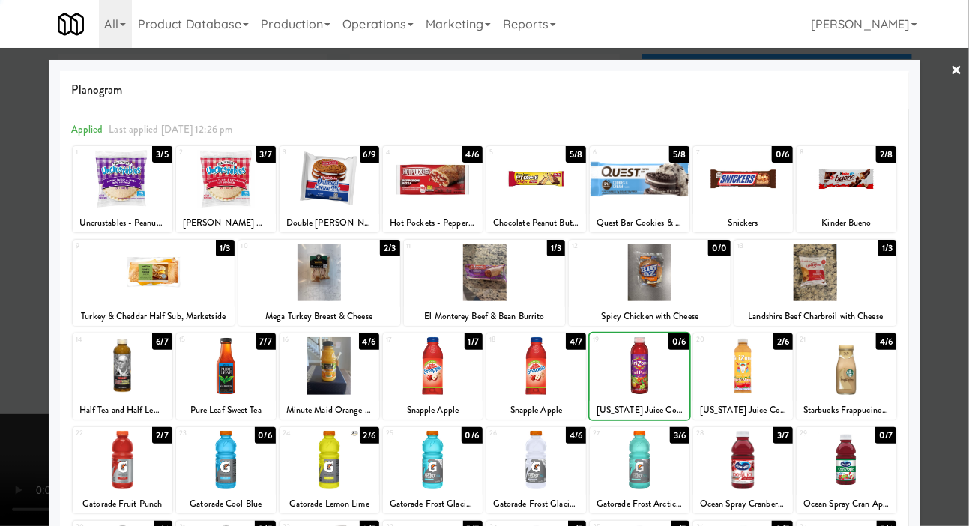
click at [1, 283] on div at bounding box center [484, 263] width 969 height 526
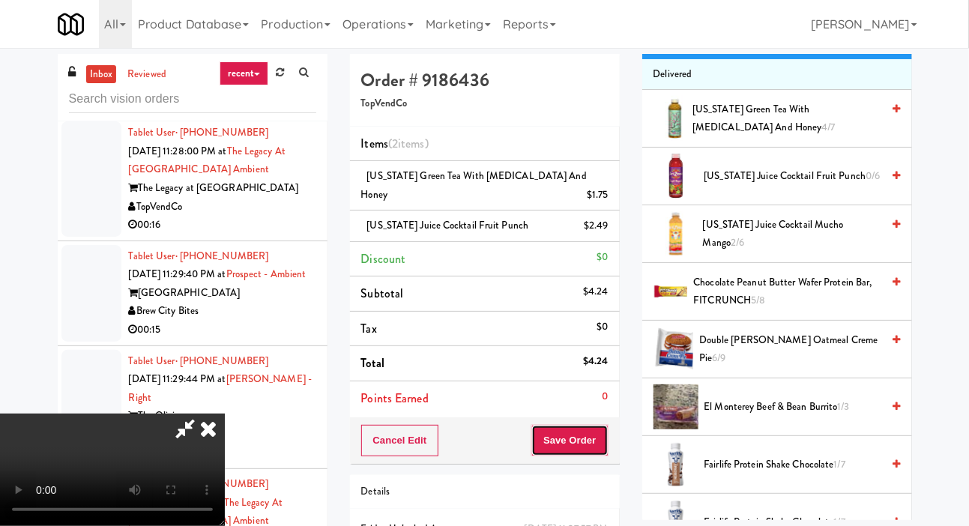
click at [603, 425] on button "Save Order" at bounding box center [569, 440] width 76 height 31
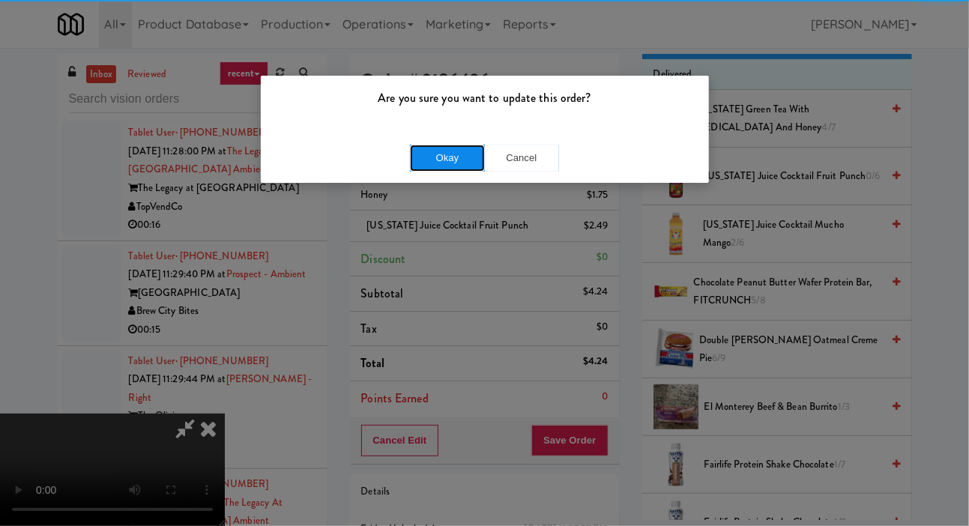
click at [423, 160] on button "Okay" at bounding box center [447, 158] width 75 height 27
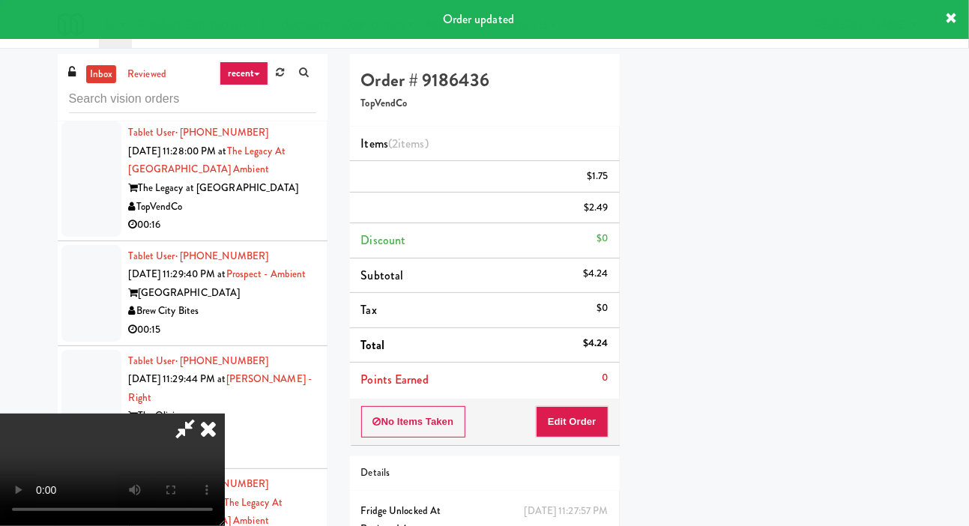
scroll to position [87, 0]
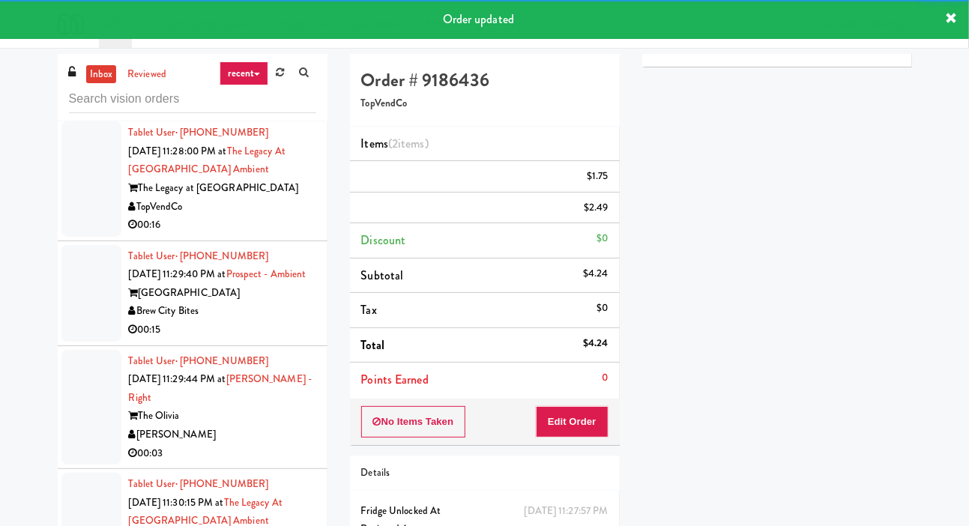
click at [79, 237] on div at bounding box center [91, 178] width 60 height 115
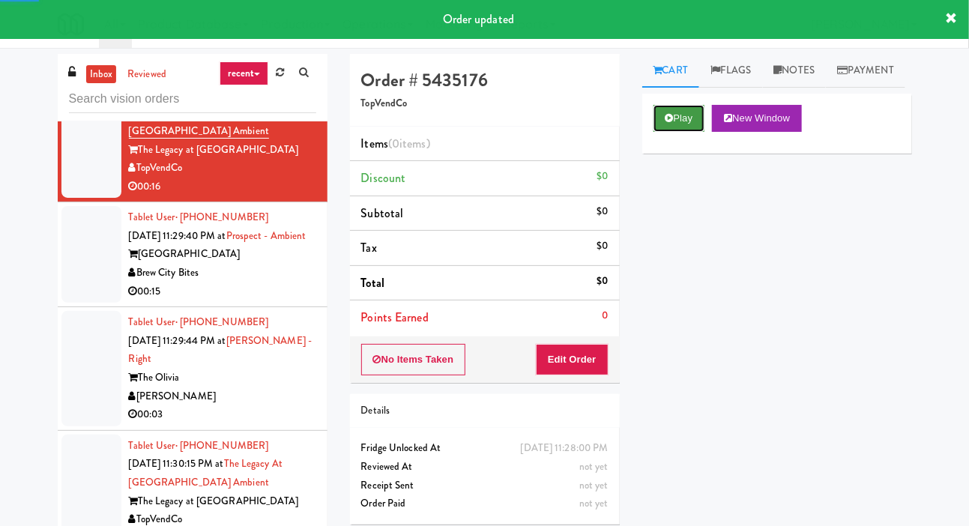
click at [681, 132] on button "Play" at bounding box center [680, 118] width 52 height 27
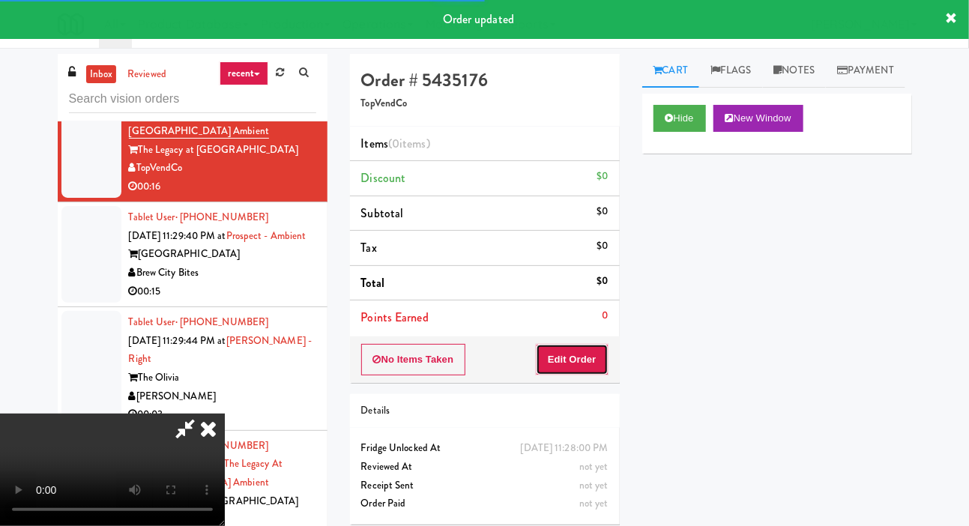
click at [582, 351] on button "Edit Order" at bounding box center [572, 359] width 73 height 31
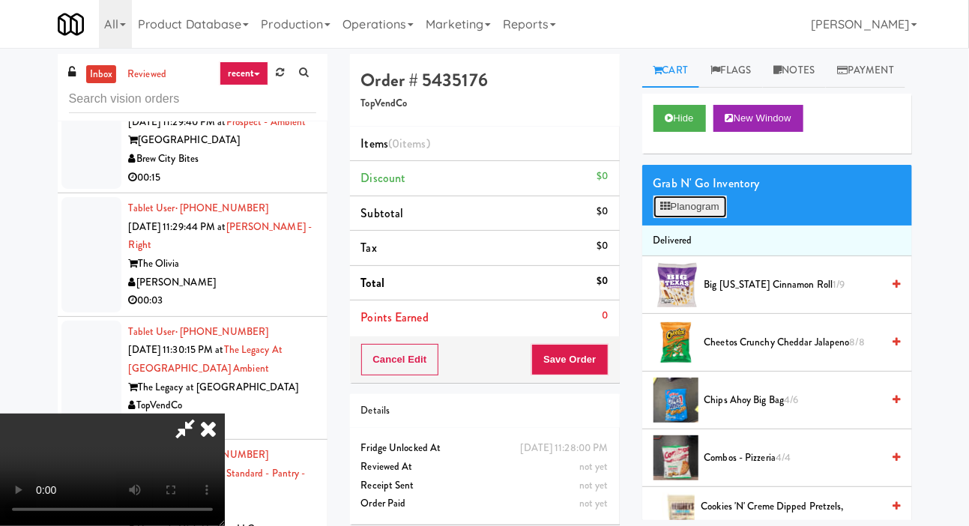
click at [689, 218] on button "Planogram" at bounding box center [690, 207] width 73 height 22
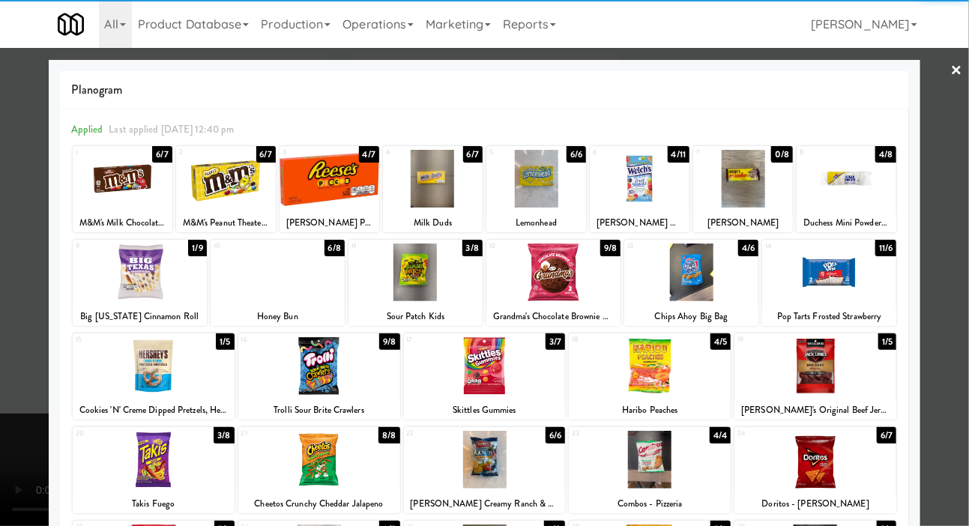
click at [686, 369] on div at bounding box center [650, 366] width 162 height 58
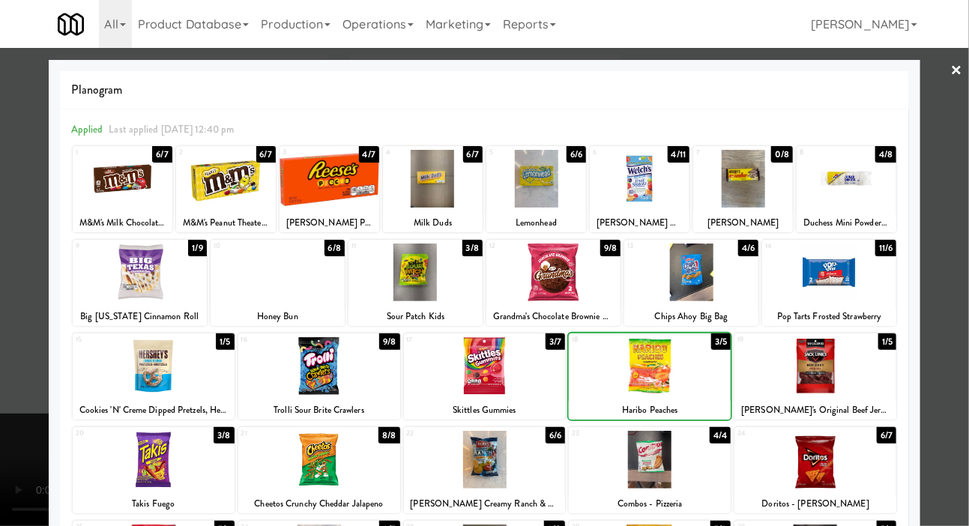
click at [5, 291] on div at bounding box center [484, 263] width 969 height 526
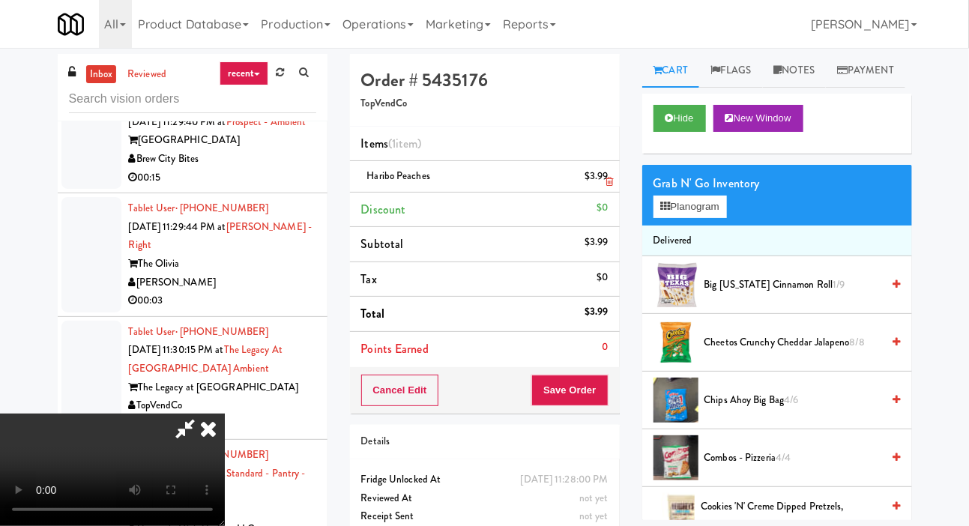
click at [610, 181] on li "Haribo Peaches $3.99" at bounding box center [485, 176] width 270 height 31
click at [606, 178] on icon at bounding box center [609, 182] width 7 height 10
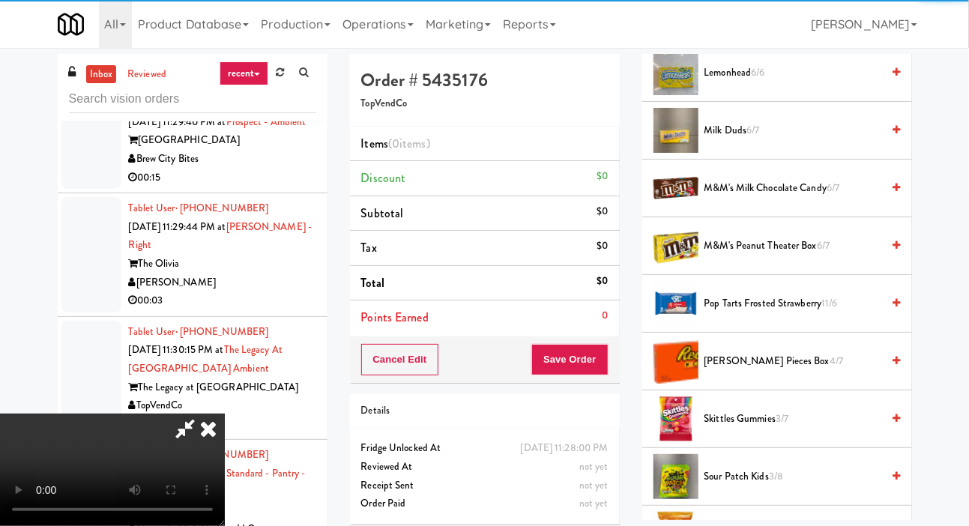
scroll to position [1473, 0]
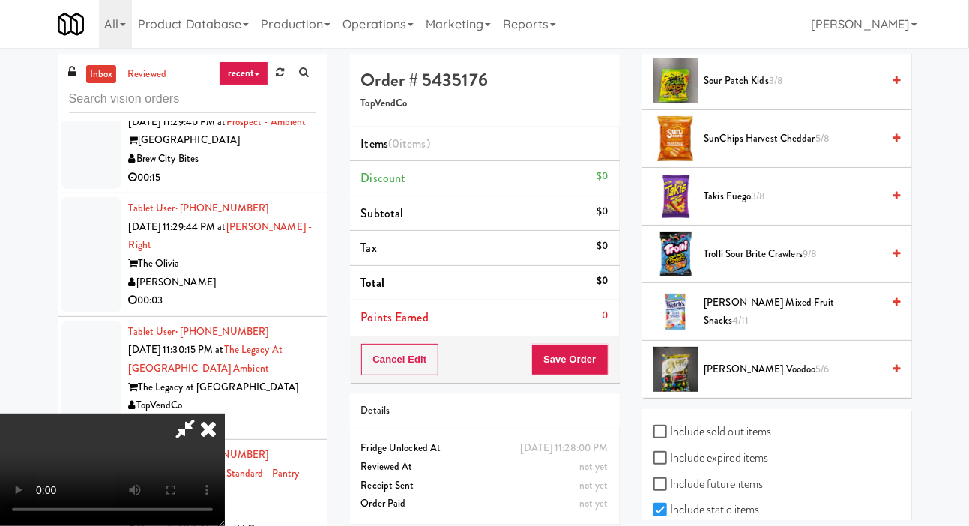
click at [766, 91] on span "Sour Patch Kids 3/8" at bounding box center [793, 81] width 178 height 19
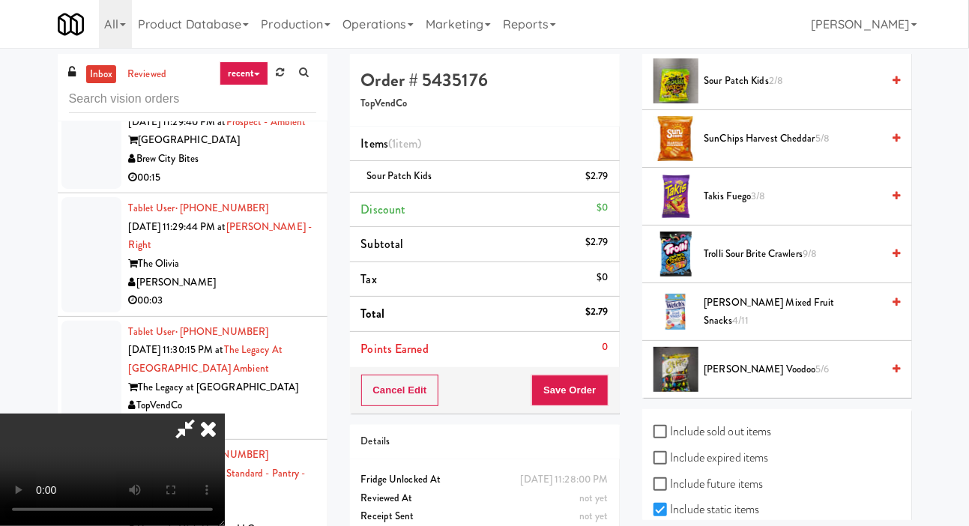
click at [750, 331] on span "[PERSON_NAME] Mixed Fruit Snacks 4/11" at bounding box center [793, 312] width 178 height 37
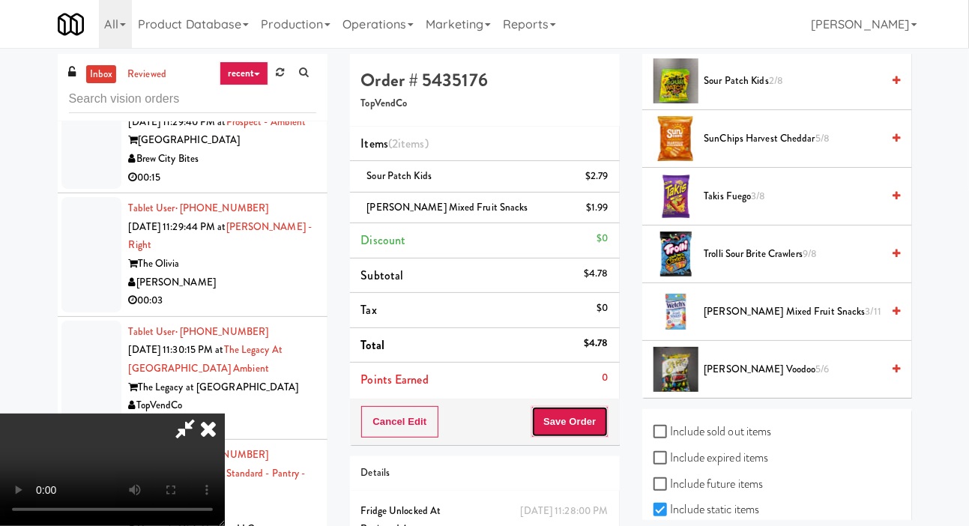
click at [596, 416] on button "Save Order" at bounding box center [569, 421] width 76 height 31
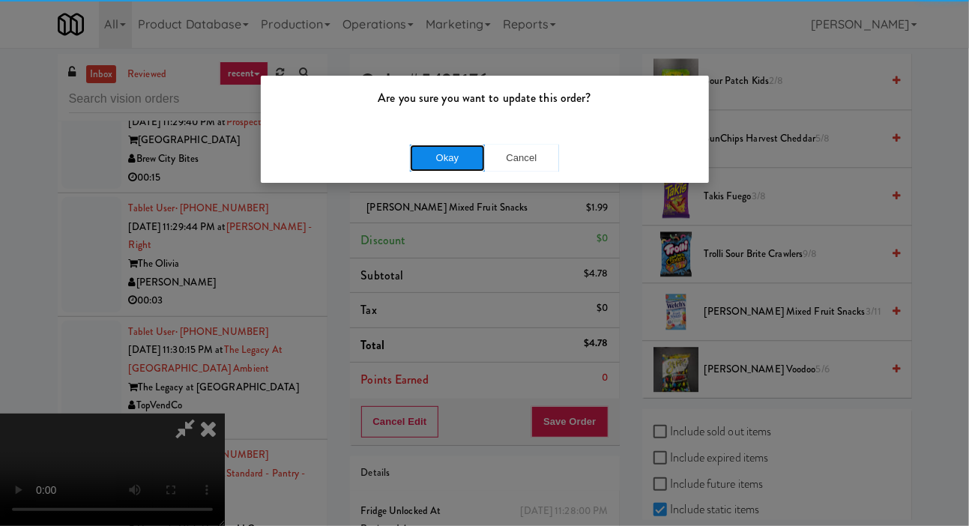
click at [426, 152] on button "Okay" at bounding box center [447, 158] width 75 height 27
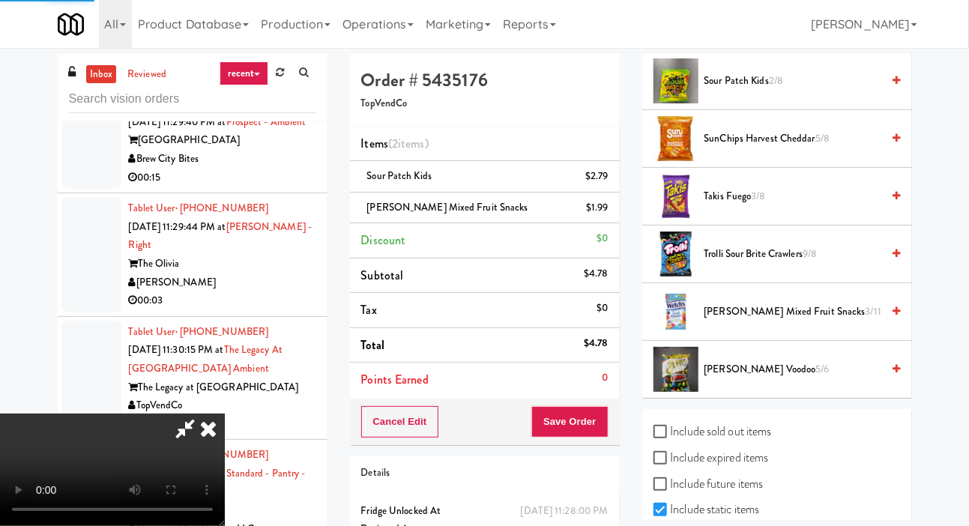
scroll to position [87, 0]
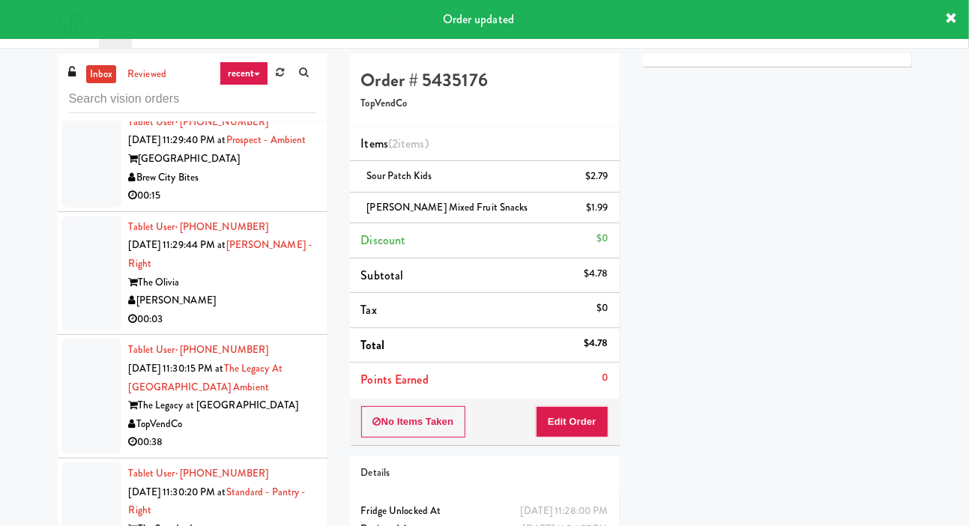
click at [74, 208] on div at bounding box center [91, 159] width 60 height 97
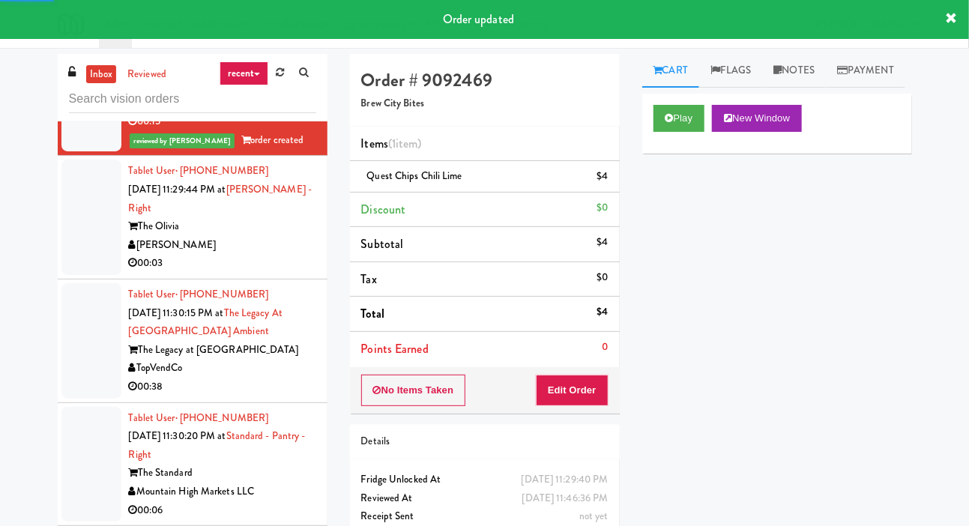
click at [78, 275] on div at bounding box center [91, 217] width 60 height 115
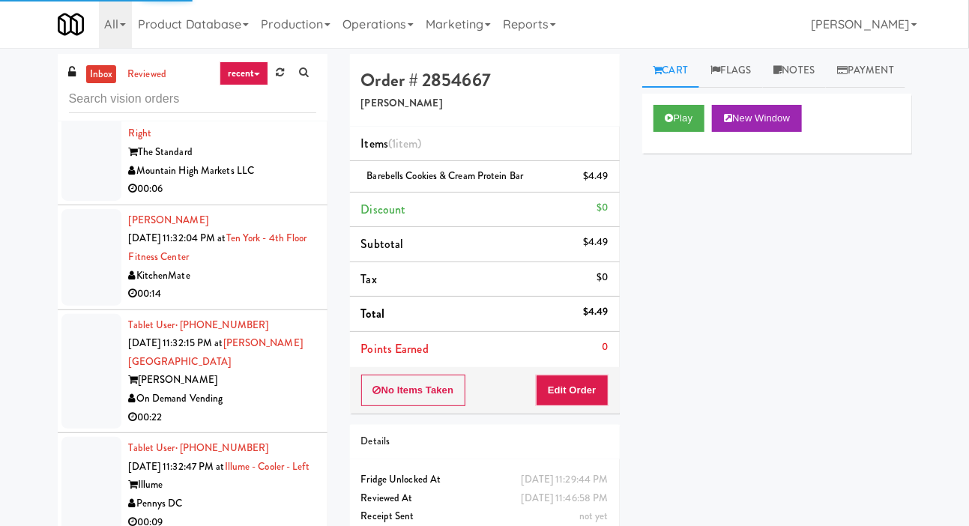
scroll to position [5342, 0]
click at [81, 79] on div at bounding box center [91, 20] width 60 height 115
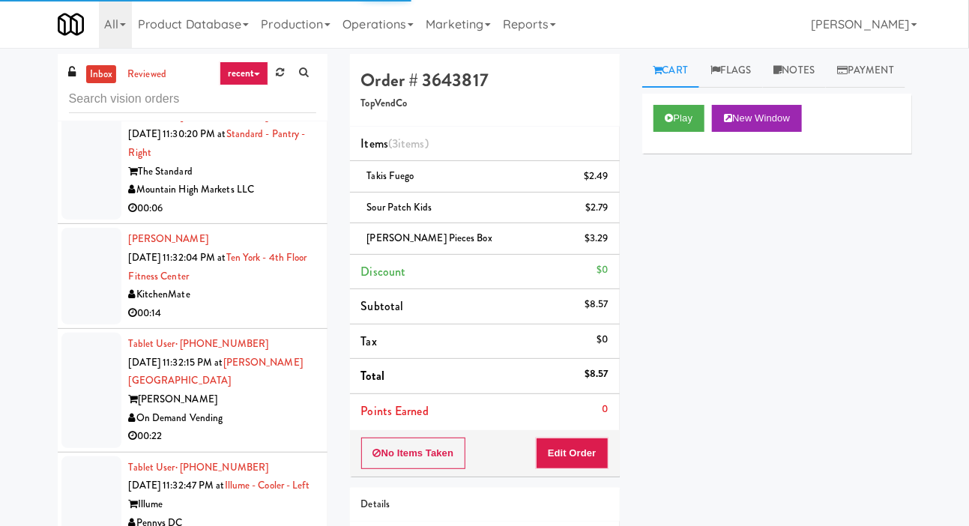
click at [82, 220] on div at bounding box center [91, 162] width 60 height 115
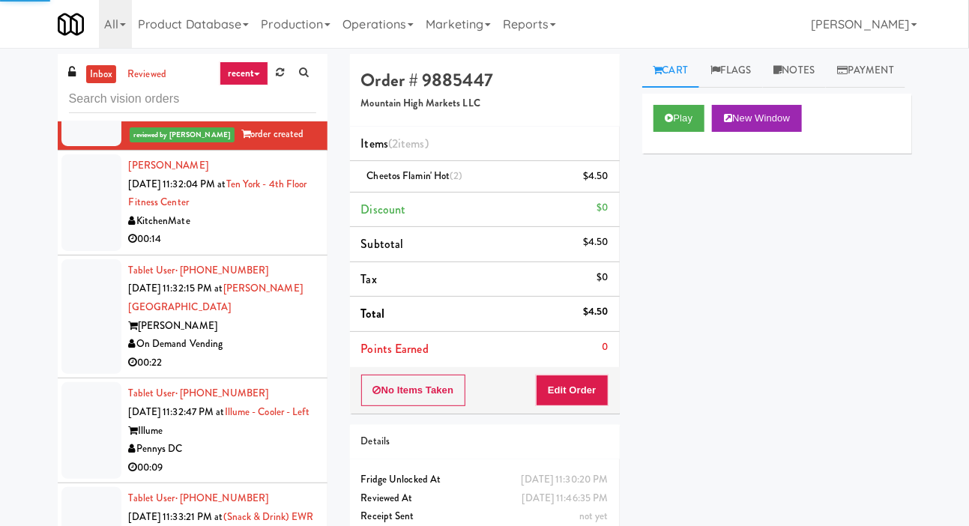
click at [80, 251] on div at bounding box center [91, 202] width 60 height 97
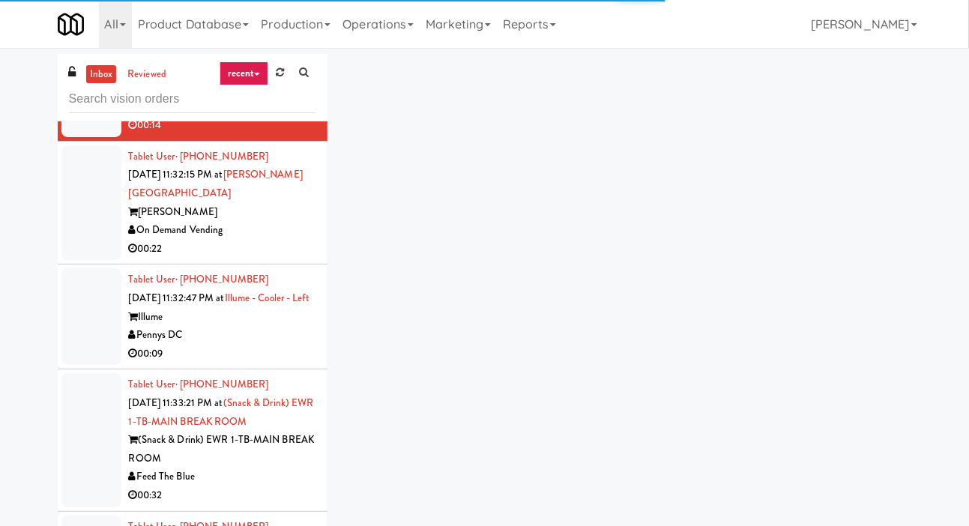
scroll to position [5547, 0]
click at [79, 262] on div at bounding box center [91, 203] width 60 height 115
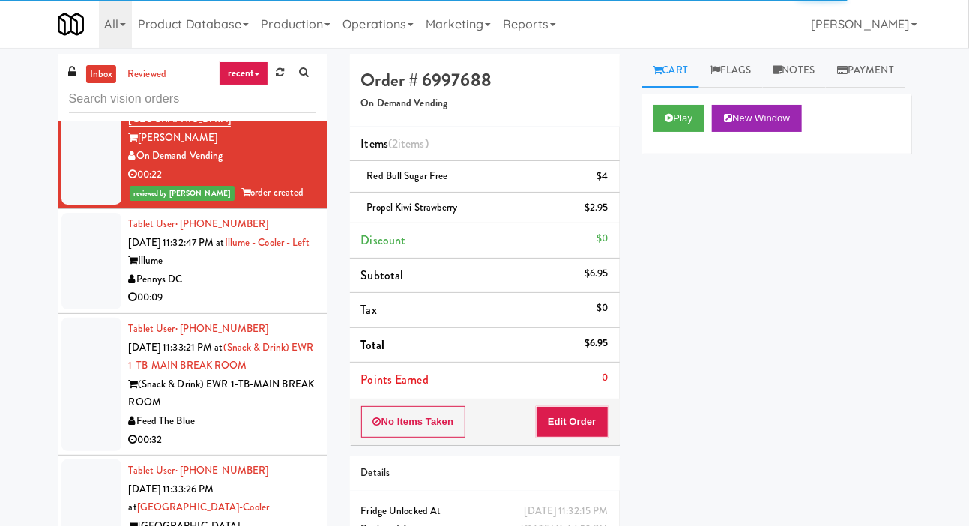
click at [80, 310] on div at bounding box center [91, 261] width 60 height 97
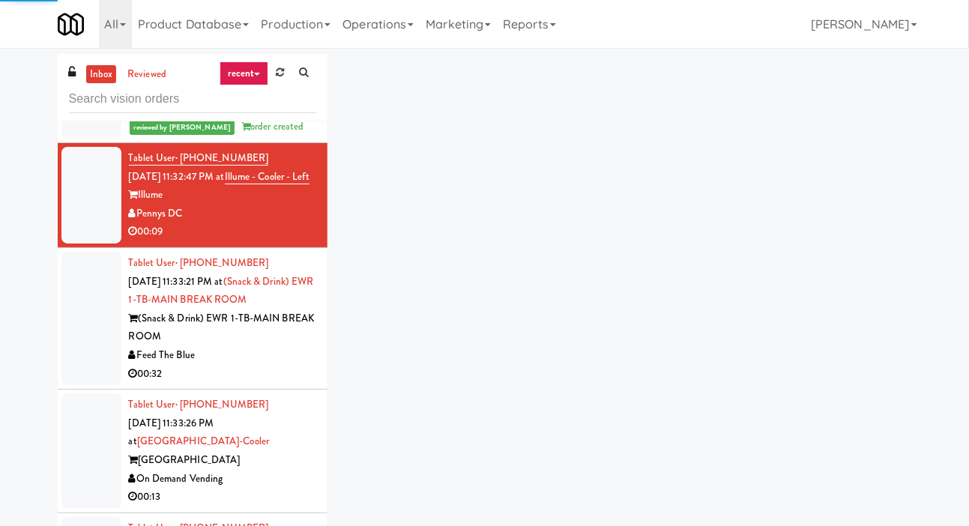
scroll to position [5723, 0]
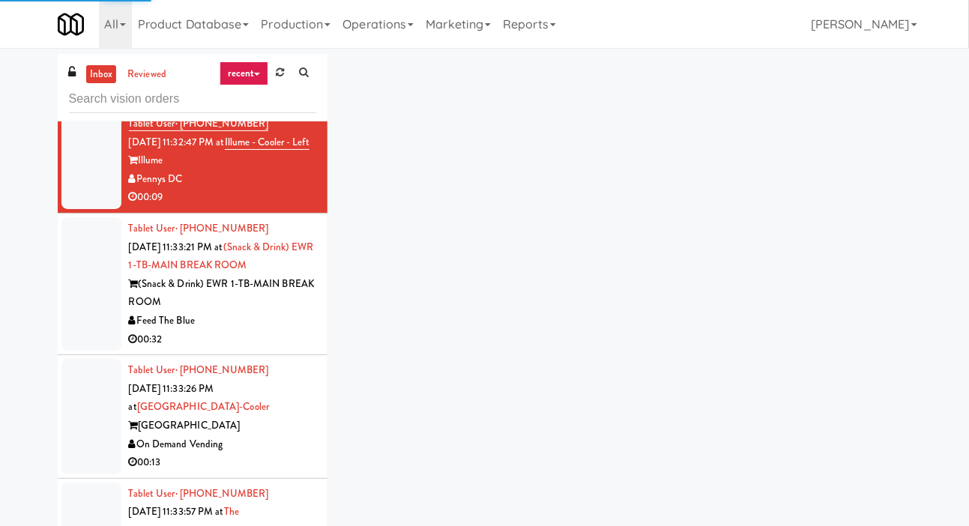
click at [85, 351] on div at bounding box center [91, 283] width 60 height 133
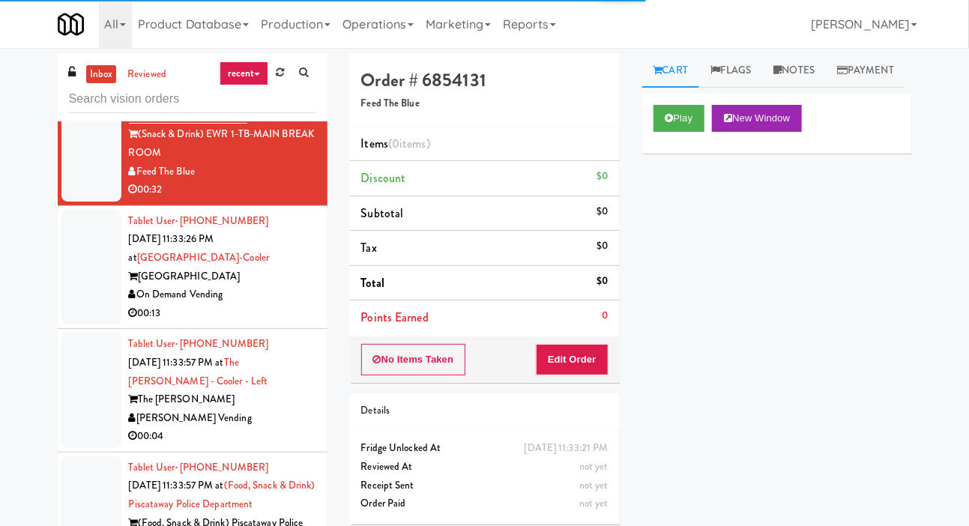
scroll to position [5891, 0]
click at [82, 325] on div at bounding box center [91, 266] width 60 height 115
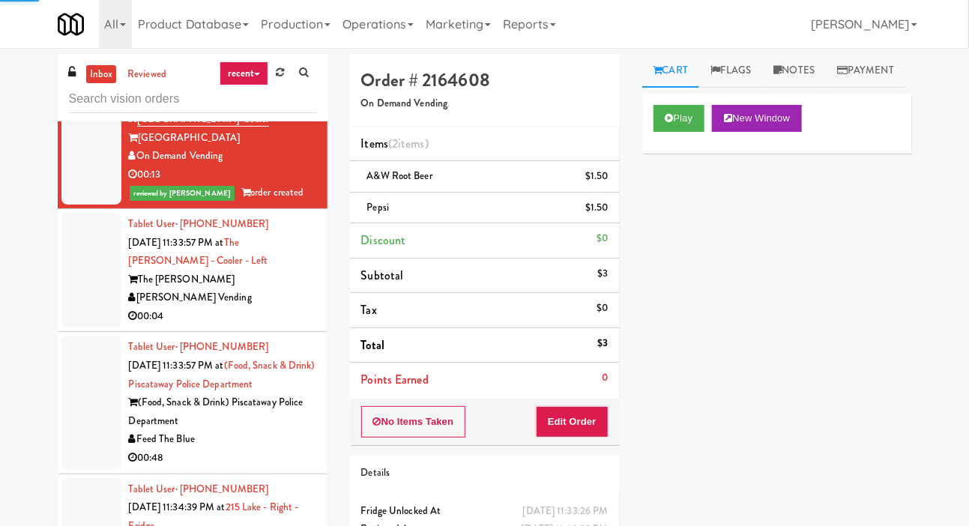
scroll to position [6030, 0]
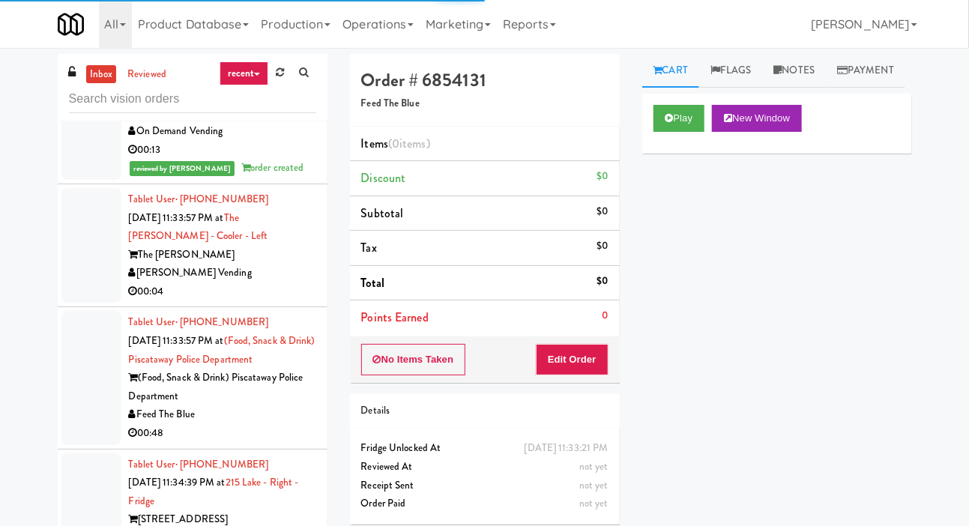
scroll to position [6055, 0]
click at [93, 303] on div at bounding box center [91, 244] width 60 height 115
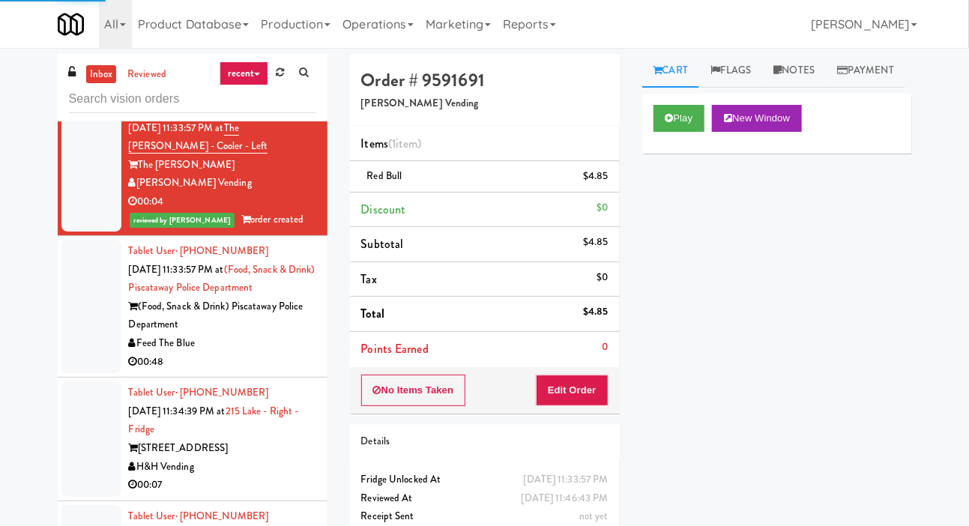
click at [97, 373] on div at bounding box center [91, 306] width 60 height 133
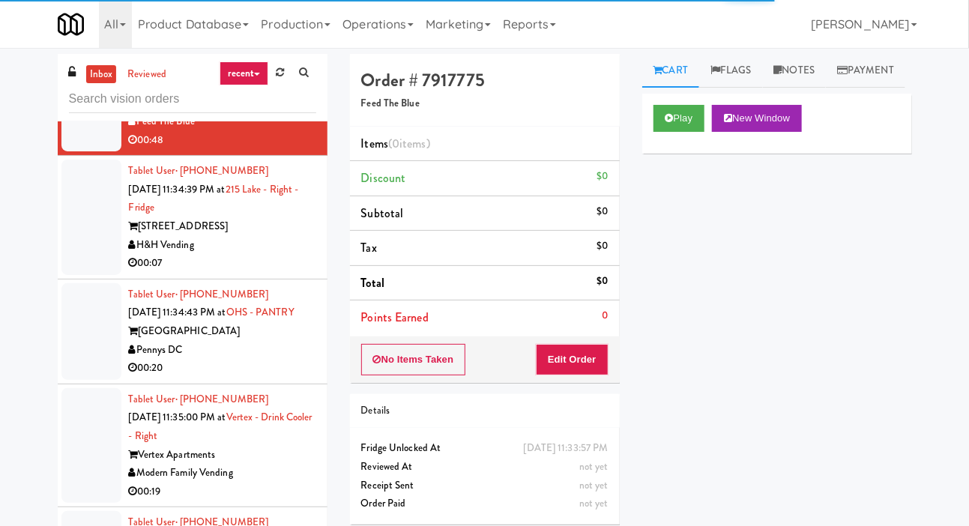
click at [91, 275] on div at bounding box center [91, 217] width 60 height 115
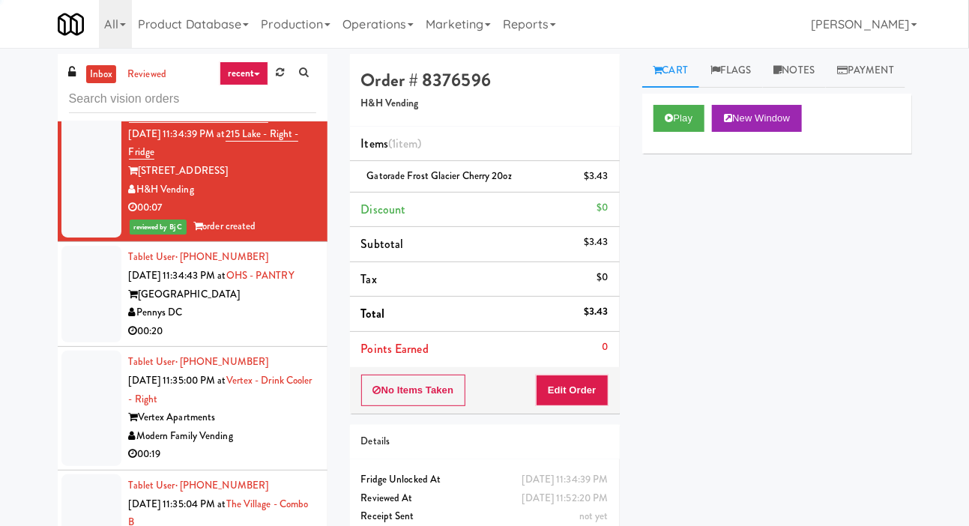
scroll to position [6435, 0]
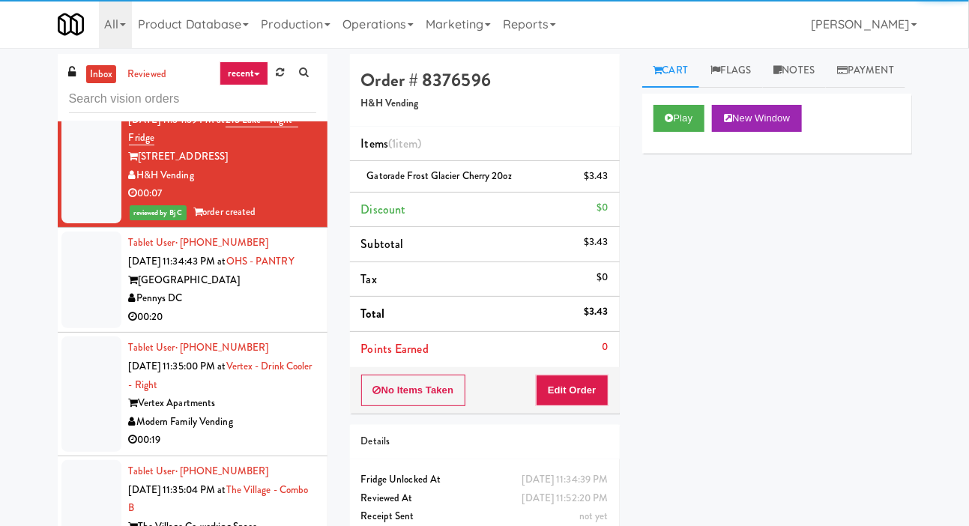
click at [83, 328] on div at bounding box center [91, 280] width 60 height 97
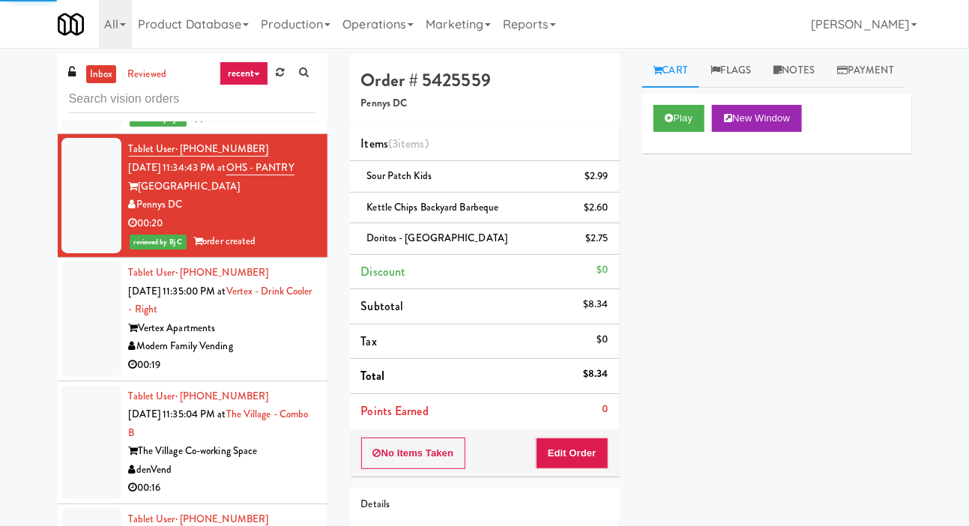
click at [87, 377] on div at bounding box center [91, 319] width 60 height 115
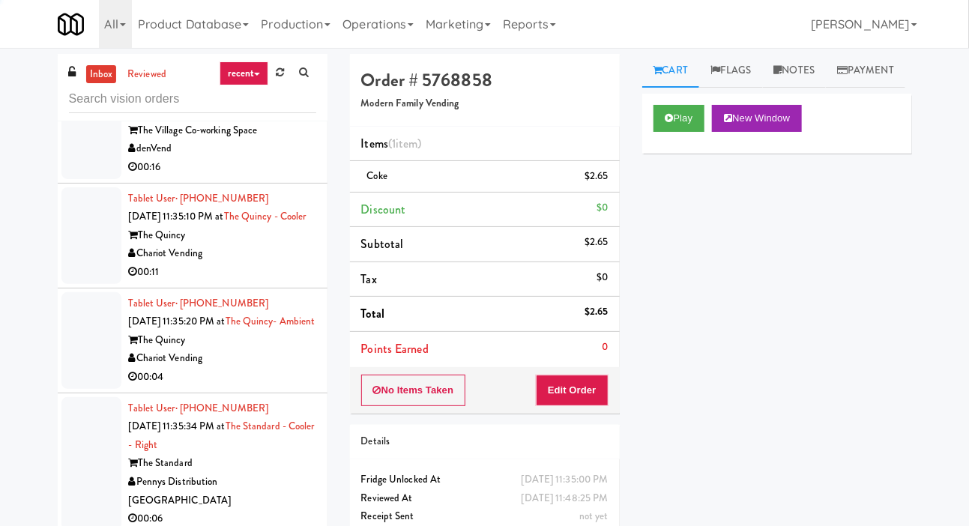
click at [77, 179] on div at bounding box center [91, 121] width 60 height 115
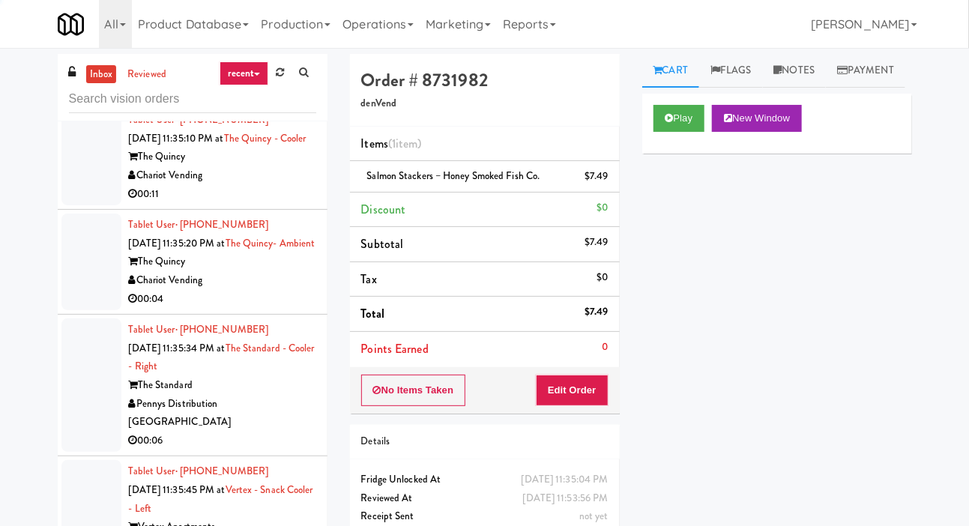
click at [81, 205] on div at bounding box center [91, 157] width 60 height 97
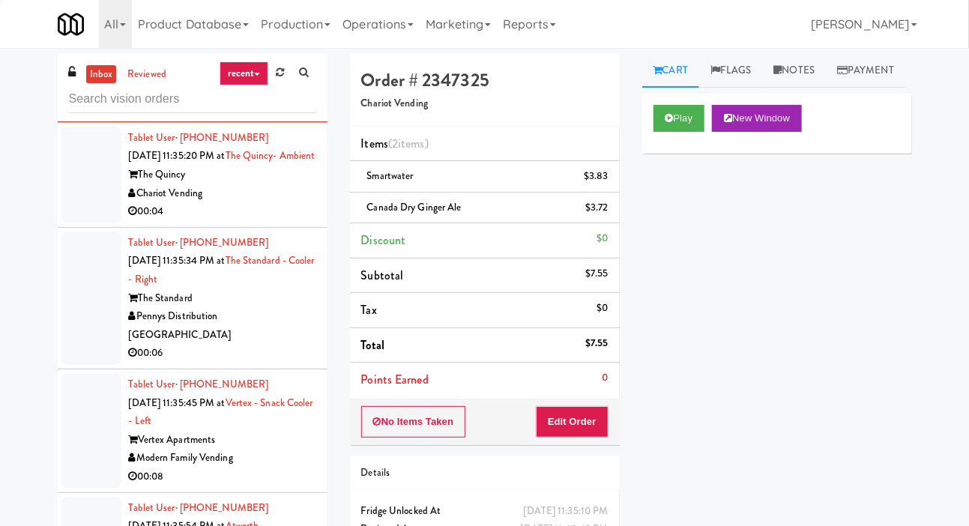
click at [85, 223] on div at bounding box center [91, 175] width 60 height 97
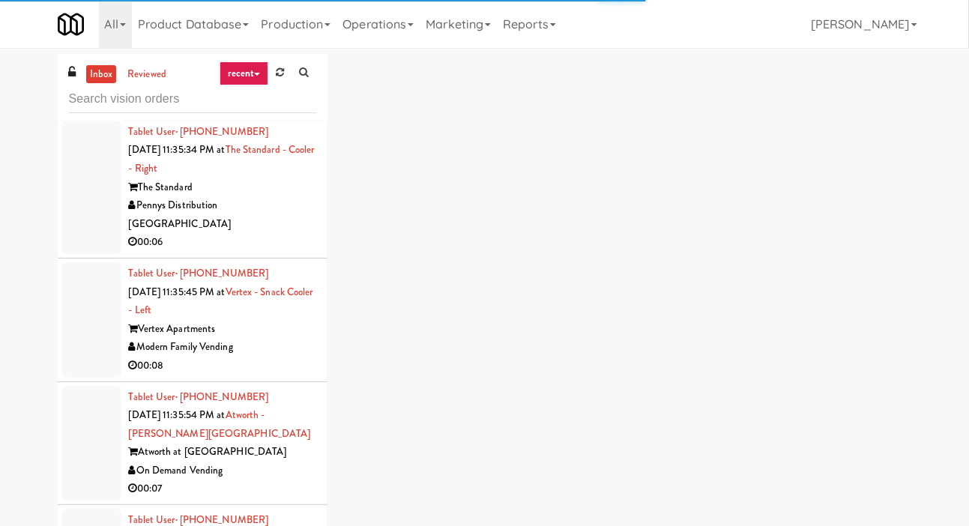
click at [82, 254] on div at bounding box center [91, 187] width 60 height 133
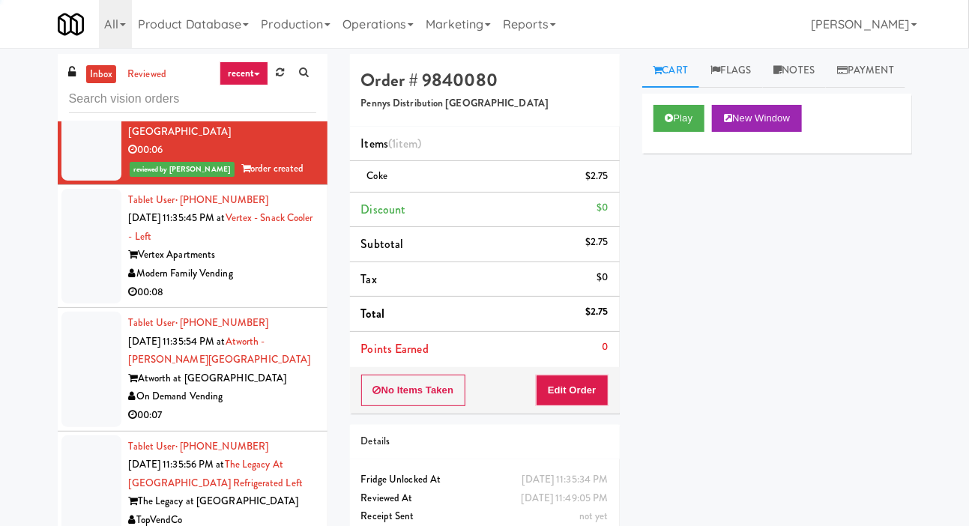
click at [89, 304] on div at bounding box center [91, 246] width 60 height 115
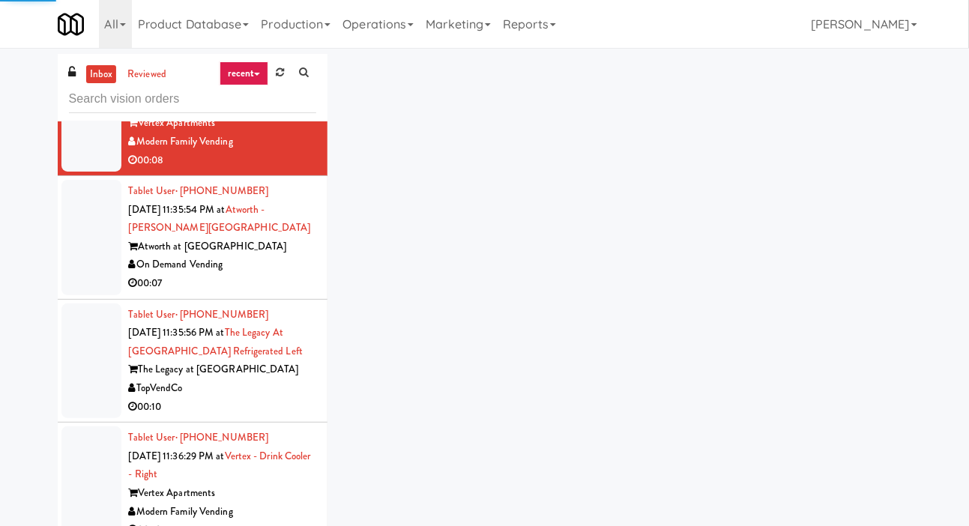
click at [90, 295] on div at bounding box center [91, 237] width 60 height 115
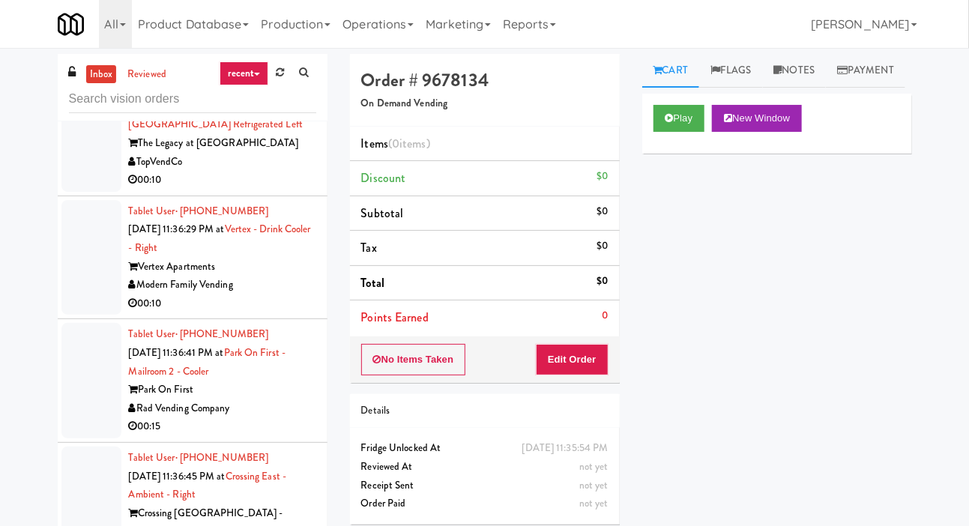
scroll to position [7651, 0]
click at [86, 192] on div at bounding box center [91, 133] width 60 height 115
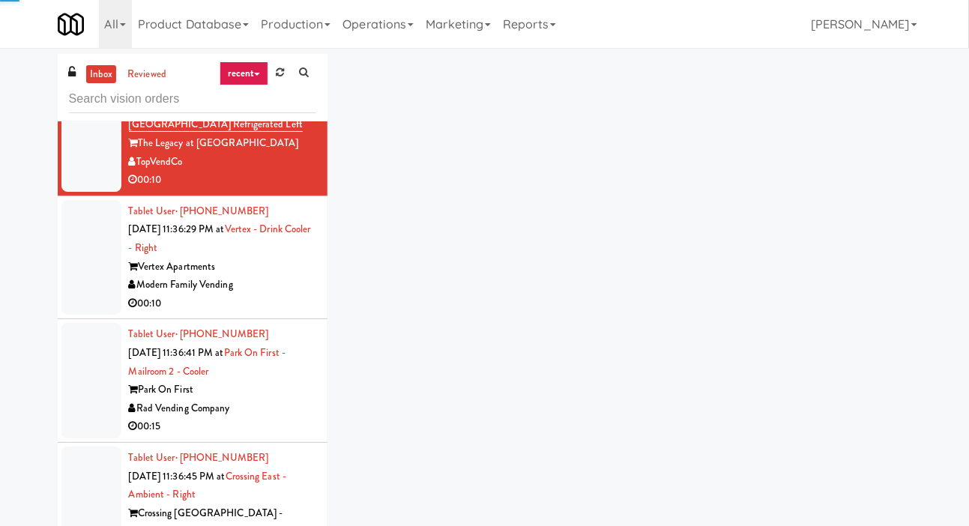
click at [80, 69] on div at bounding box center [91, 11] width 60 height 115
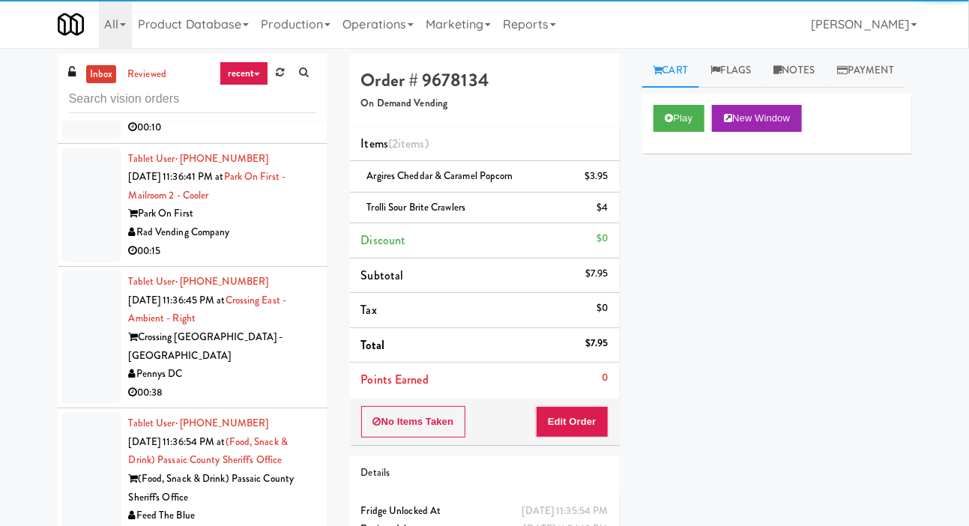
click at [81, 139] on div at bounding box center [91, 81] width 60 height 115
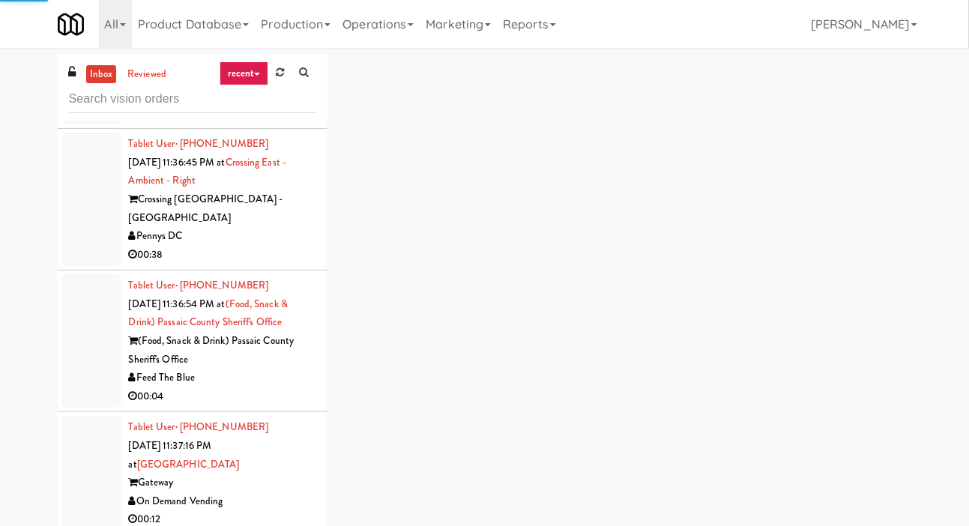
scroll to position [7997, 0]
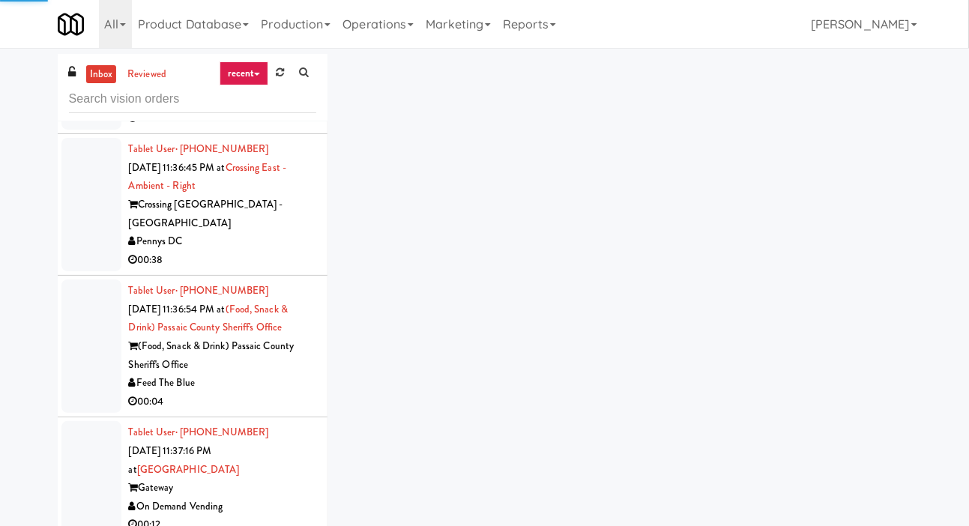
click at [93, 130] on div at bounding box center [91, 72] width 60 height 115
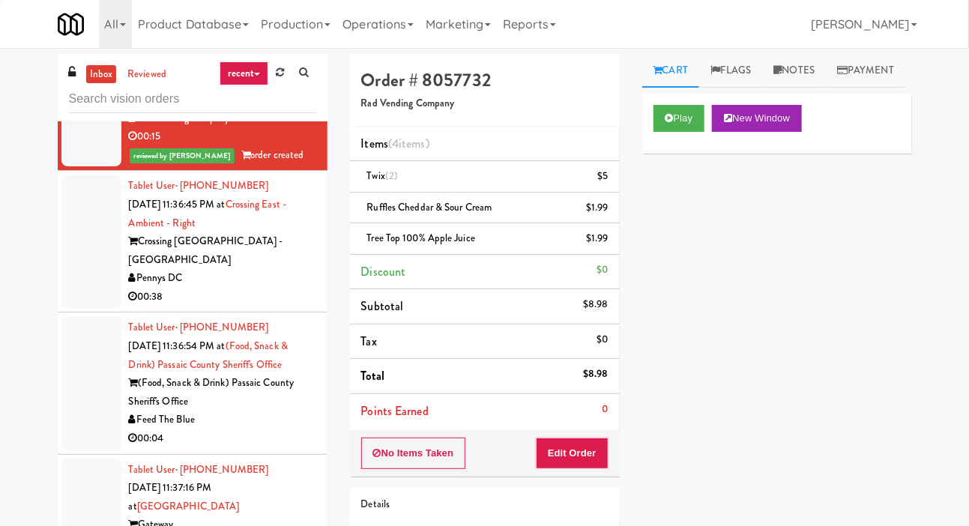
click at [101, 308] on div at bounding box center [91, 241] width 60 height 133
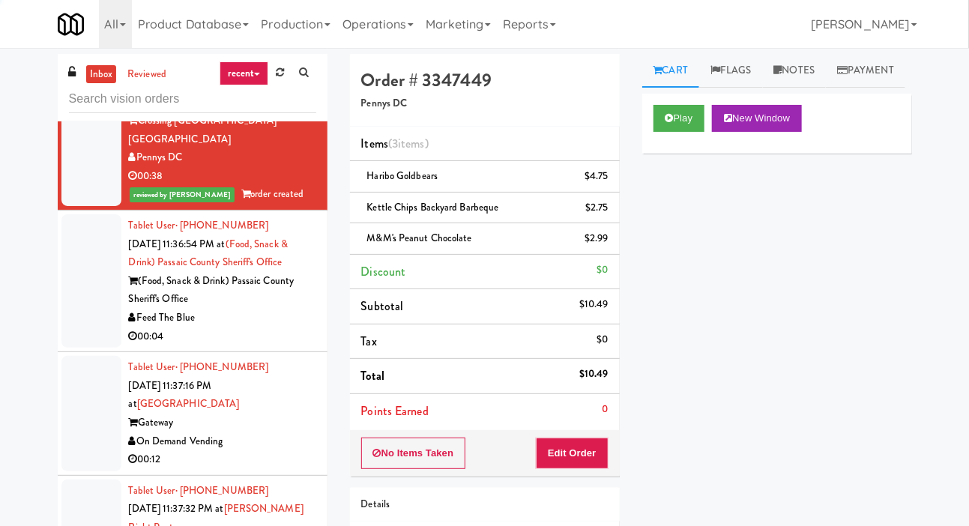
scroll to position [8117, 0]
click at [274, 63] on link at bounding box center [279, 72] width 23 height 22
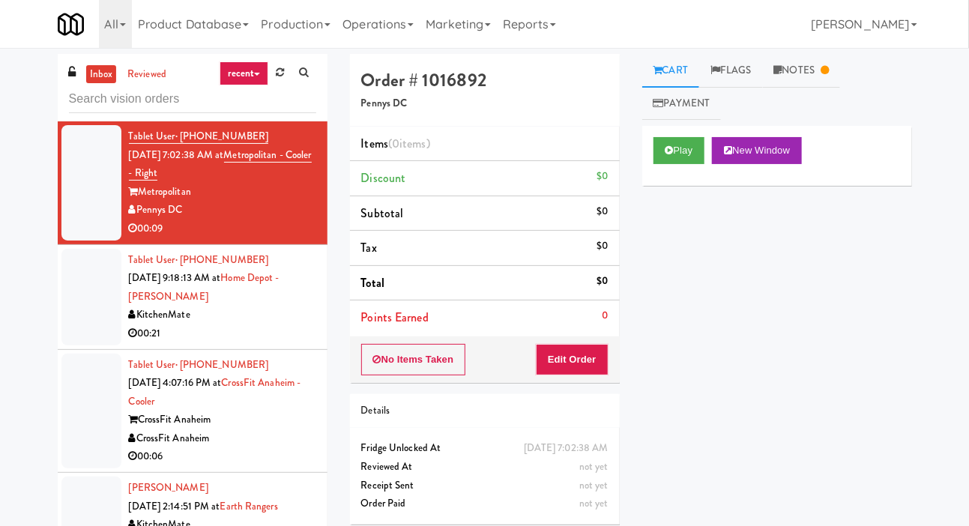
click at [80, 311] on div at bounding box center [91, 297] width 60 height 97
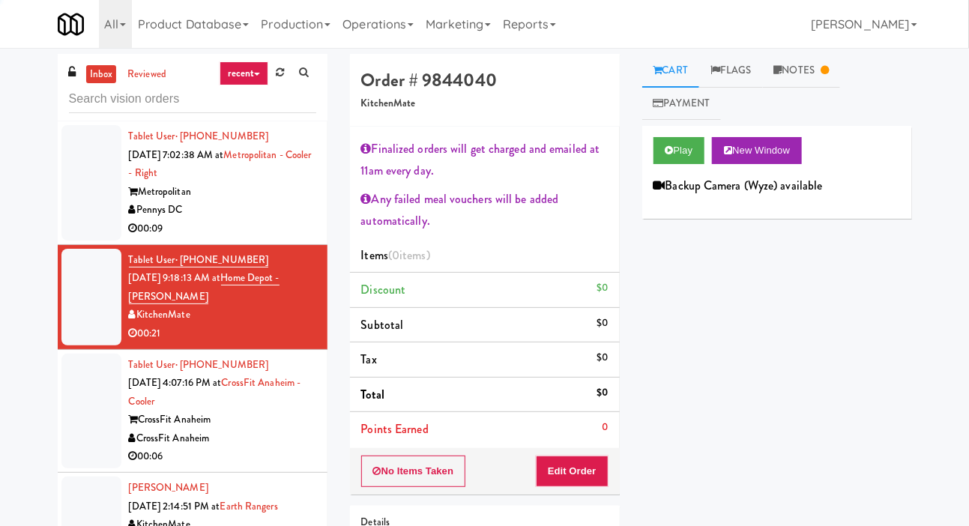
click at [94, 199] on div at bounding box center [91, 182] width 60 height 115
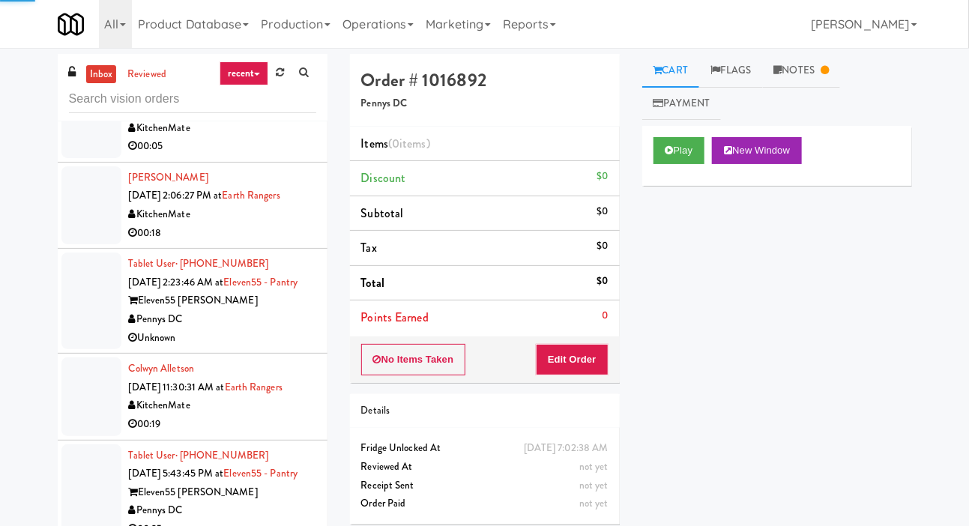
click at [85, 289] on div at bounding box center [91, 301] width 60 height 97
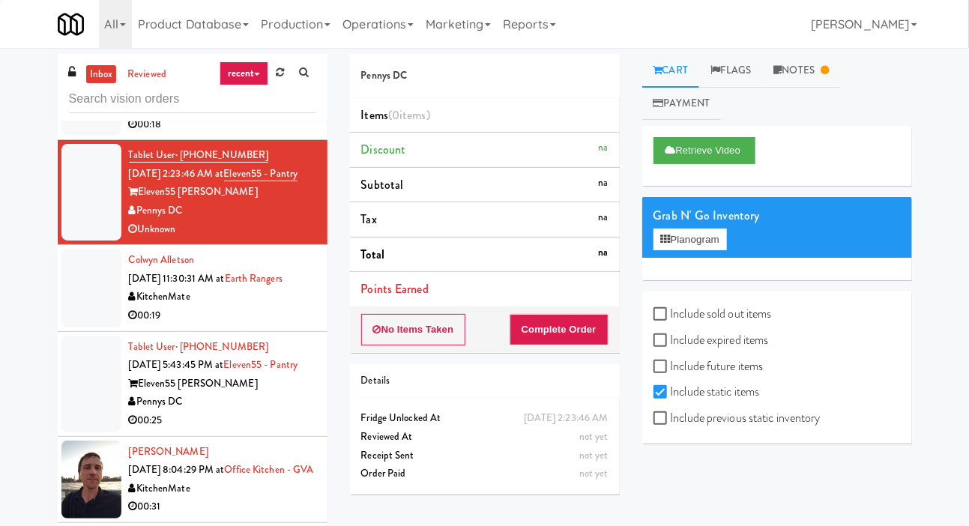
click at [88, 316] on div at bounding box center [91, 288] width 60 height 78
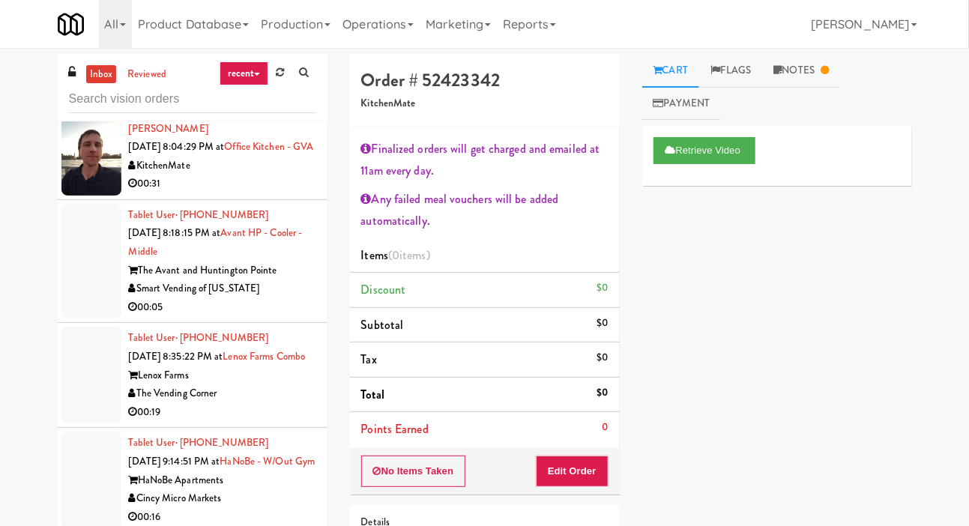
click at [76, 319] on div at bounding box center [91, 261] width 60 height 115
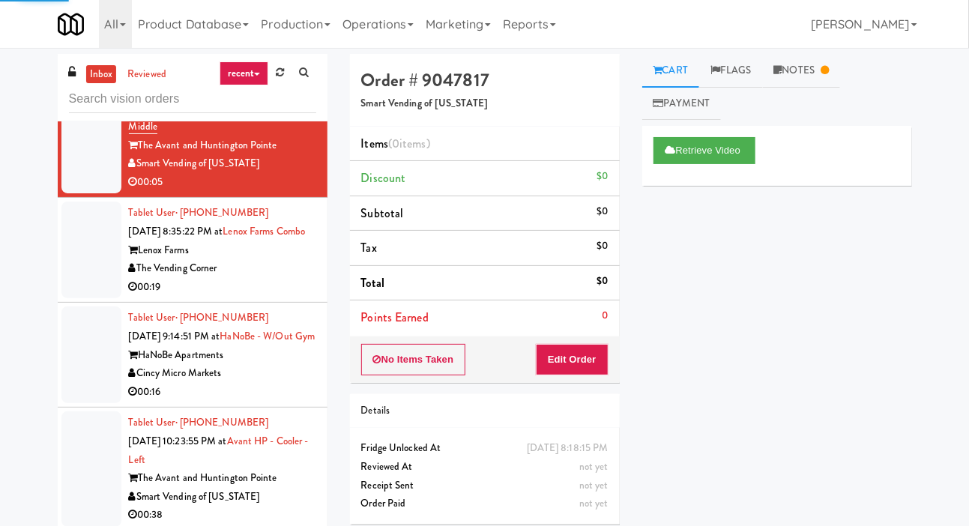
click at [82, 298] on div at bounding box center [91, 250] width 60 height 97
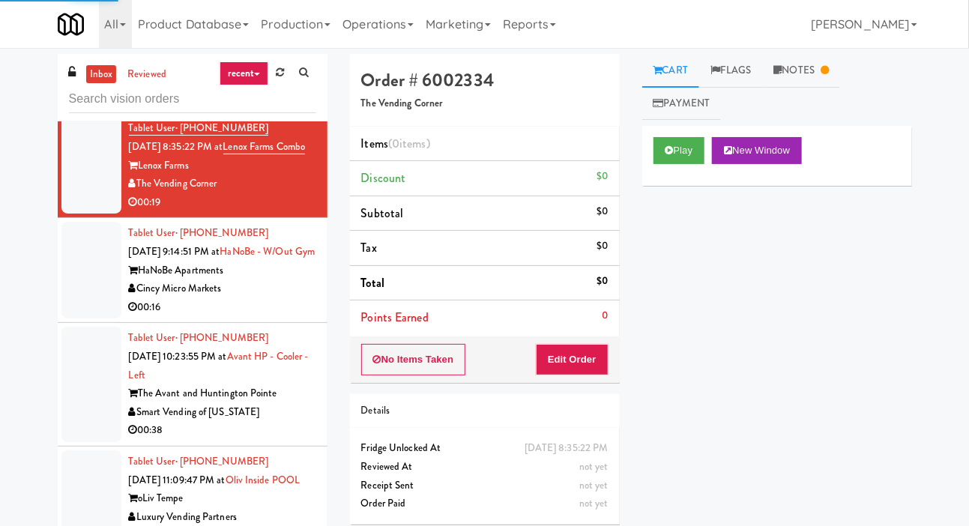
click at [70, 319] on div at bounding box center [91, 270] width 60 height 97
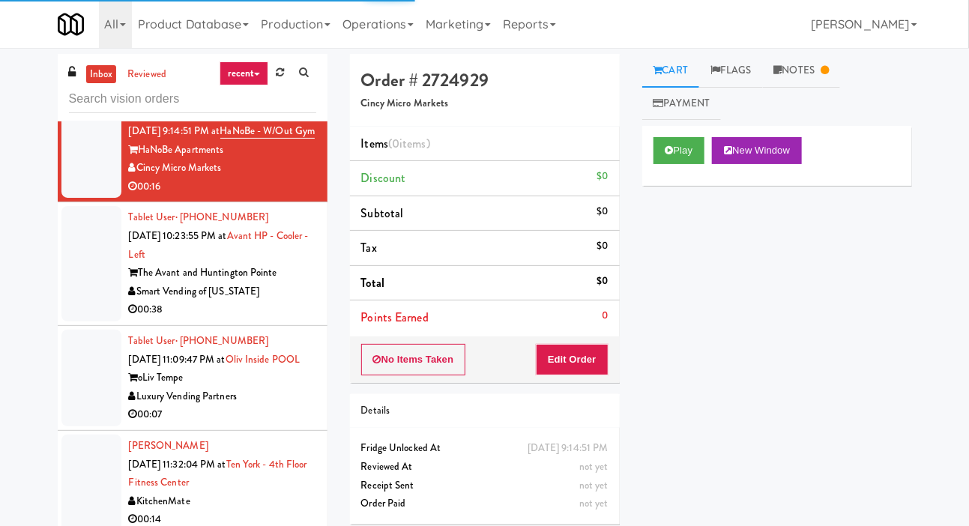
click at [76, 322] on div at bounding box center [91, 263] width 60 height 115
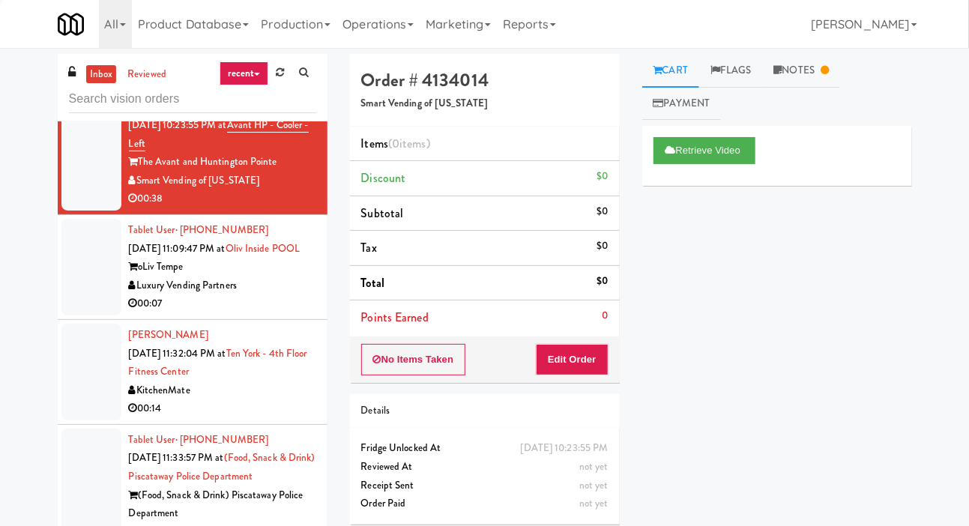
click at [78, 316] on div at bounding box center [91, 267] width 60 height 97
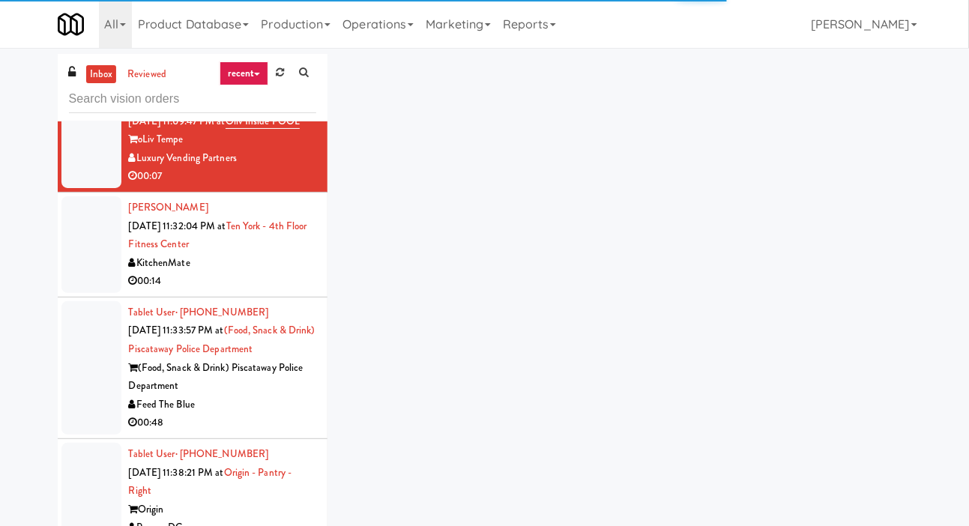
scroll to position [1481, 0]
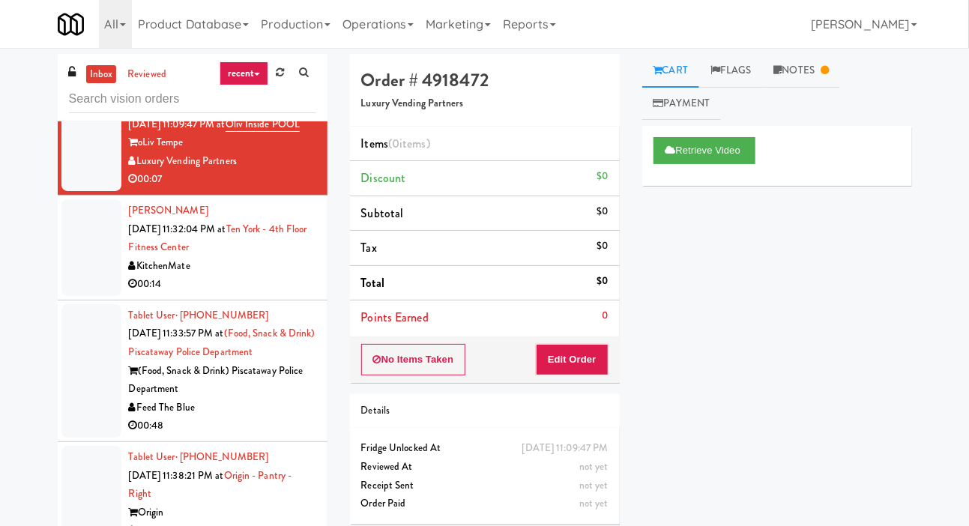
click at [58, 301] on li "[PERSON_NAME] [DATE] 11:32:04 PM at [GEOGRAPHIC_DATA] - 4th Floor Fitness Cente…" at bounding box center [193, 248] width 270 height 105
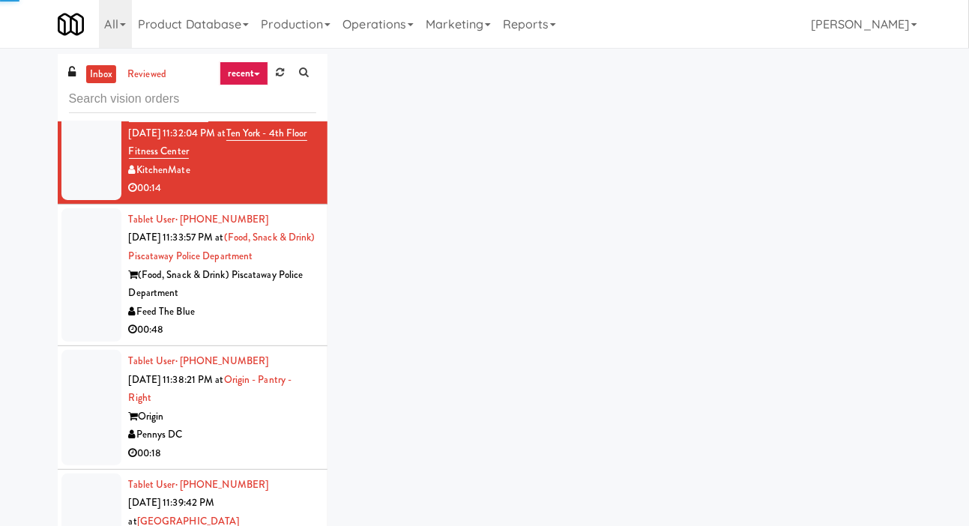
scroll to position [1619, 0]
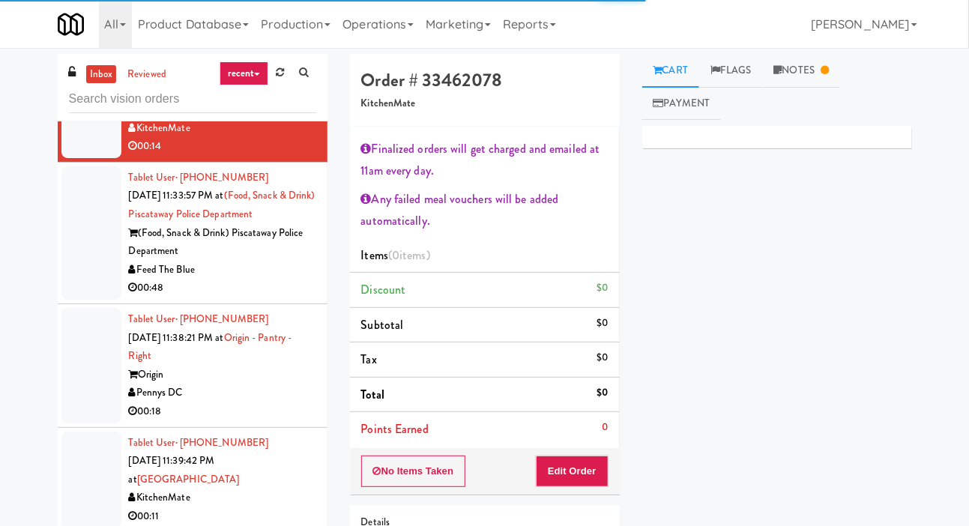
click at [96, 300] on div at bounding box center [91, 232] width 60 height 133
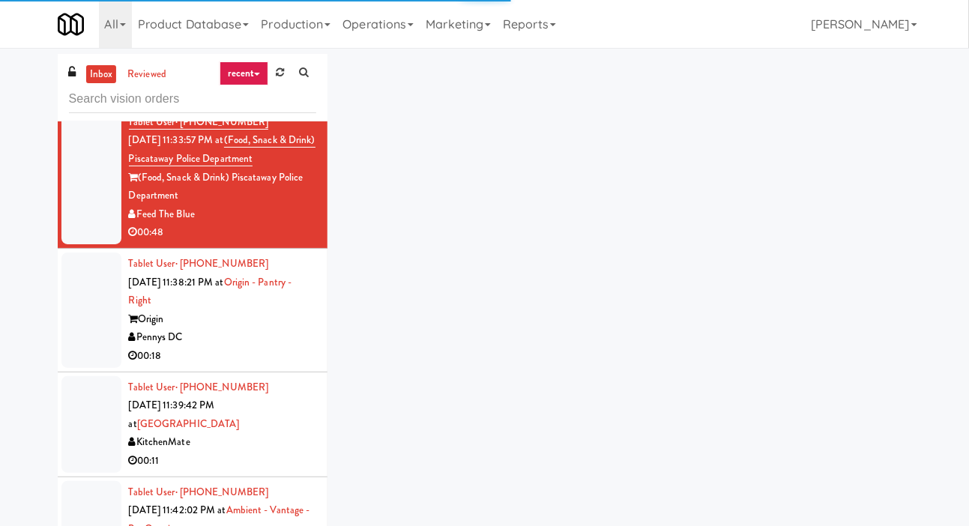
scroll to position [1674, 0]
click at [91, 103] on div at bounding box center [91, 55] width 60 height 97
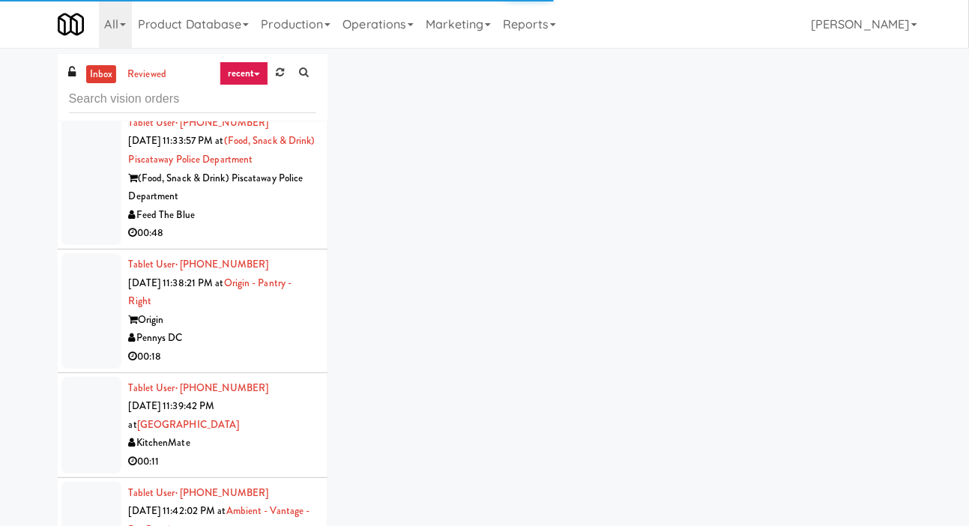
click at [824, 90] on div "inbox reviewed recent all unclear take inventory issue suspicious failed recent…" at bounding box center [484, 318] width 877 height 528
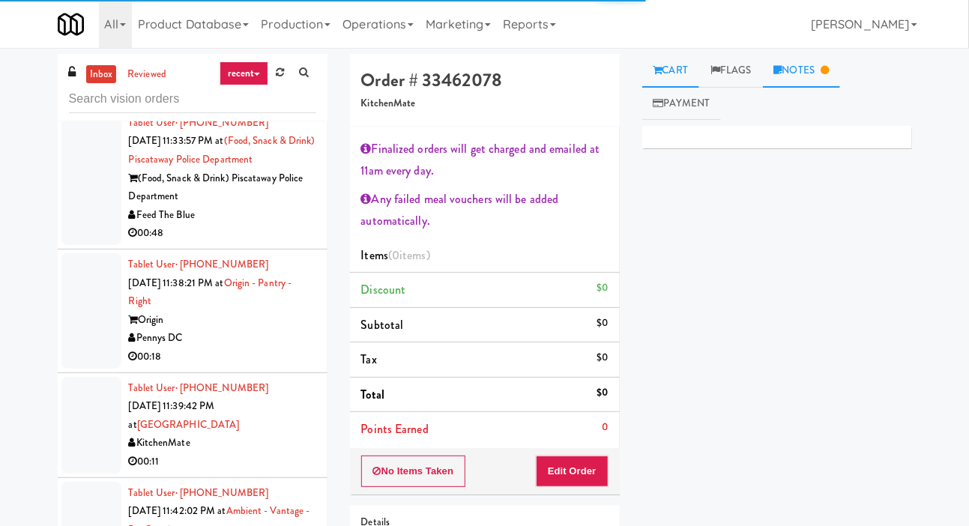
click at [809, 79] on link "Notes" at bounding box center [802, 71] width 78 height 34
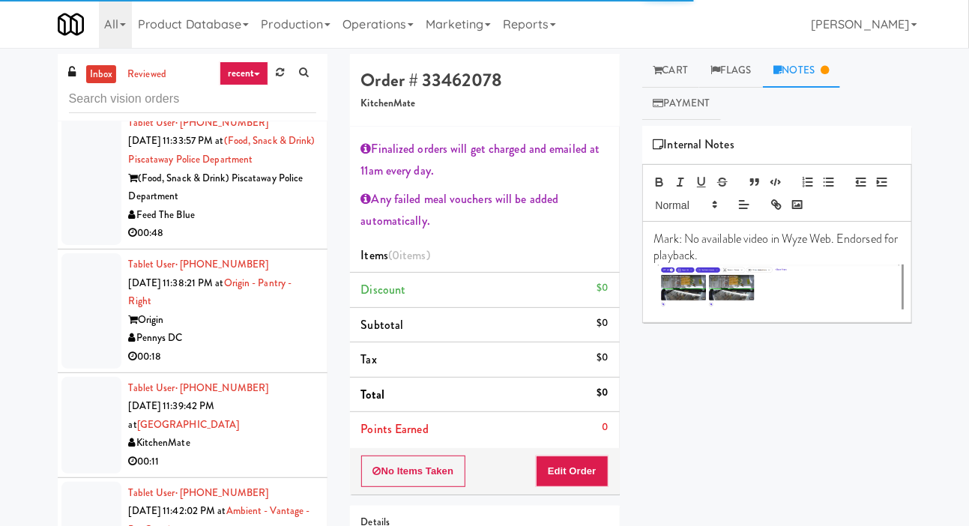
click at [85, 245] on div at bounding box center [91, 178] width 60 height 133
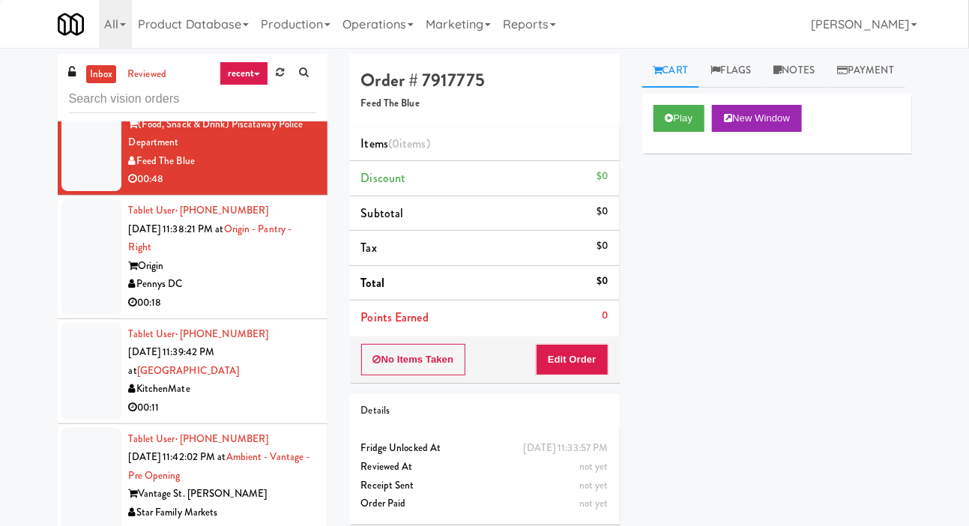
scroll to position [1727, 0]
click at [698, 132] on button "Play" at bounding box center [680, 118] width 52 height 27
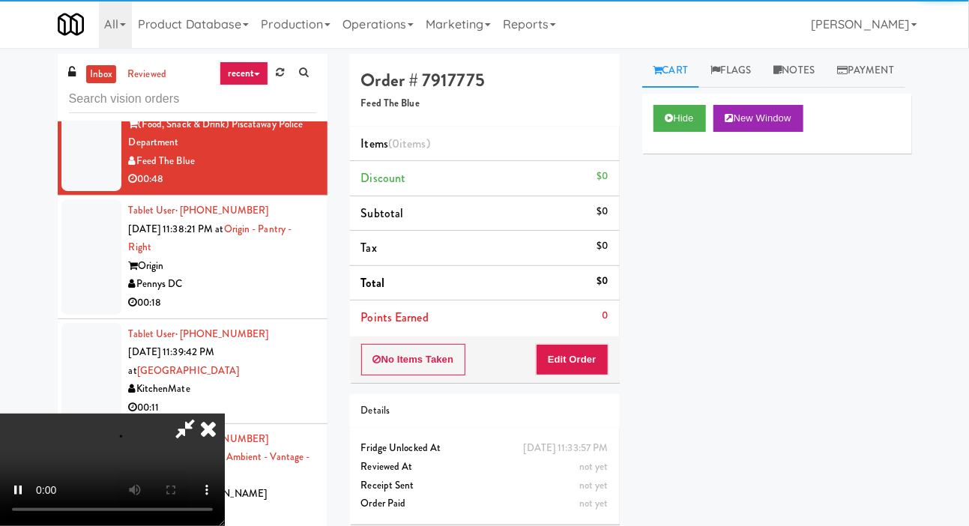
click at [531, 375] on div "No Items Taken Edit Order" at bounding box center [485, 360] width 270 height 46
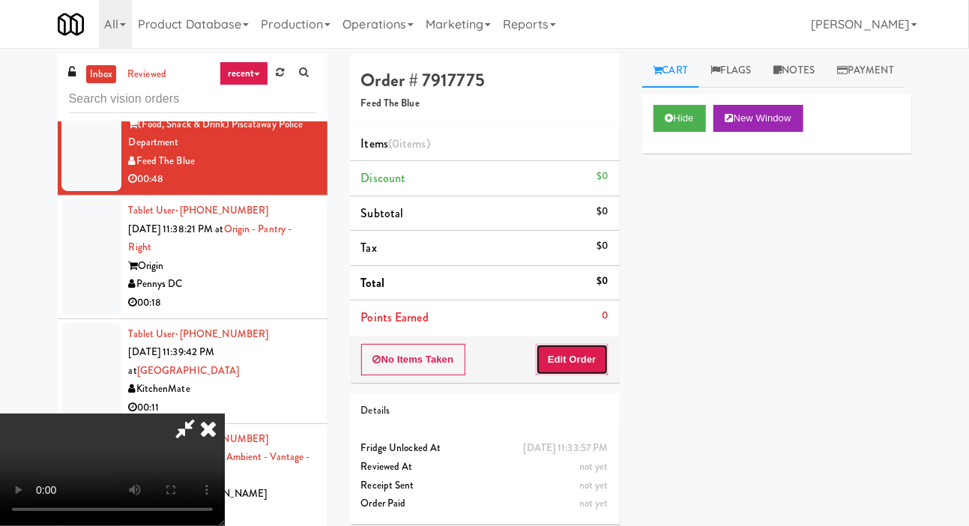
click at [549, 358] on button "Edit Order" at bounding box center [572, 359] width 73 height 31
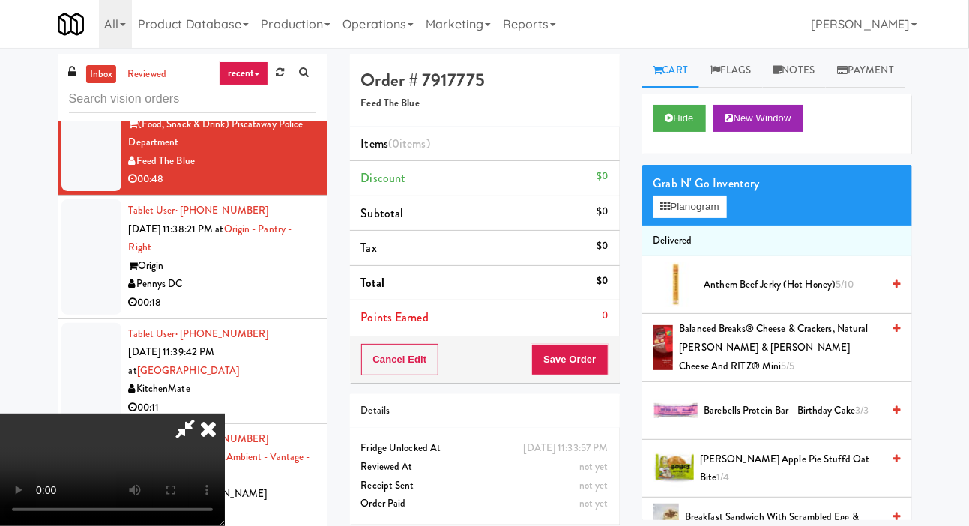
scroll to position [0, 0]
click at [660, 218] on button "Planogram" at bounding box center [690, 207] width 73 height 22
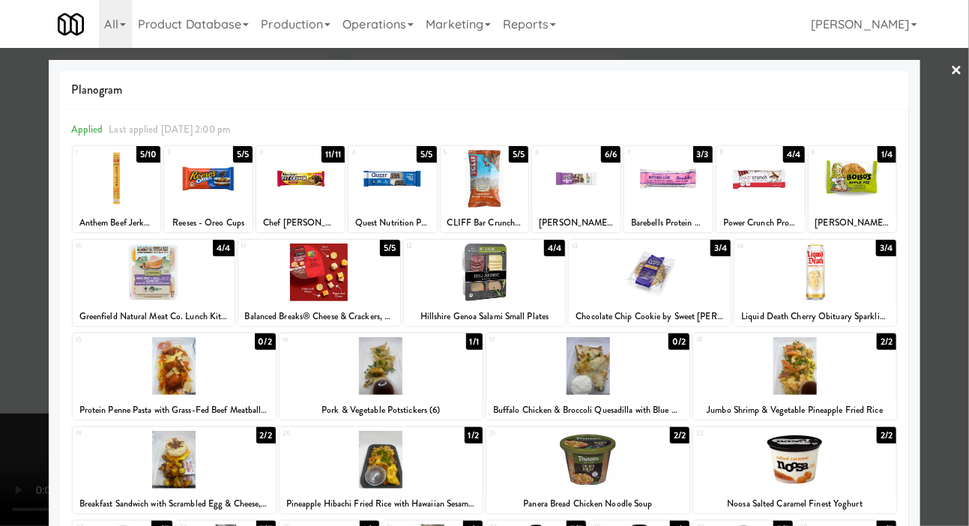
click at [142, 357] on div at bounding box center [174, 366] width 203 height 58
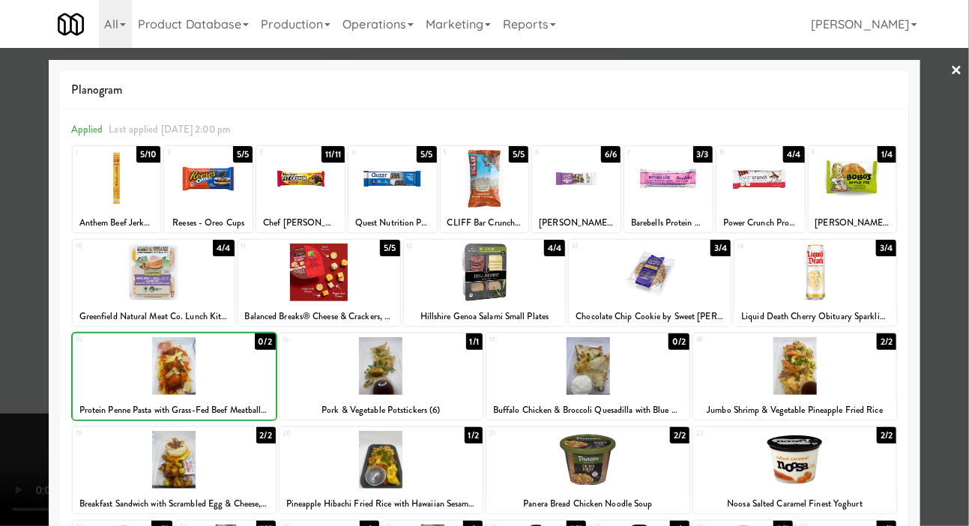
click at [6, 246] on div at bounding box center [484, 263] width 969 height 526
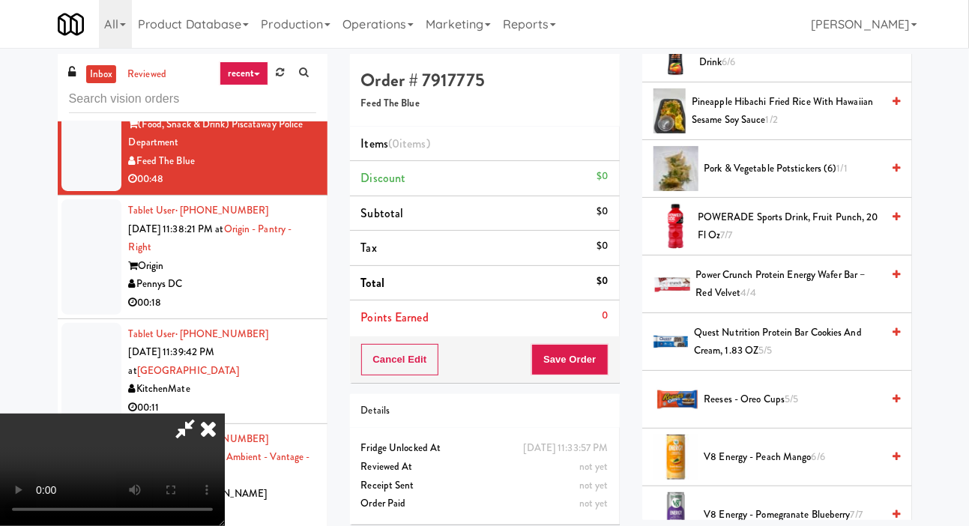
scroll to position [1484, 0]
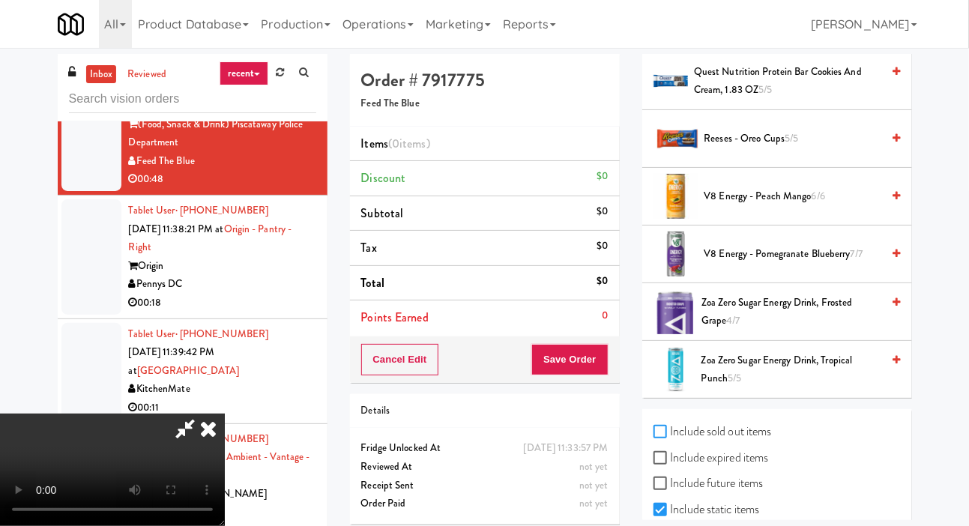
click at [669, 438] on input "Include sold out items" at bounding box center [662, 432] width 17 height 12
checkbox input "true"
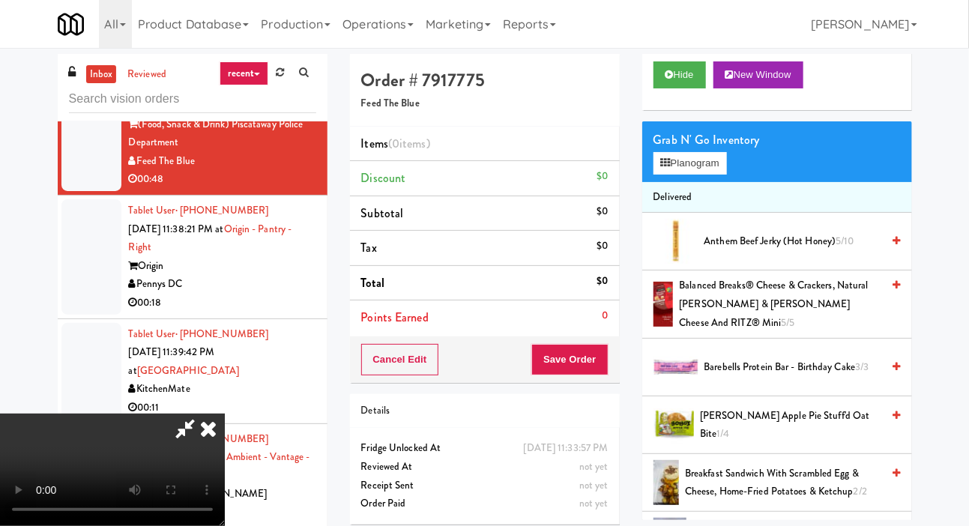
scroll to position [0, 0]
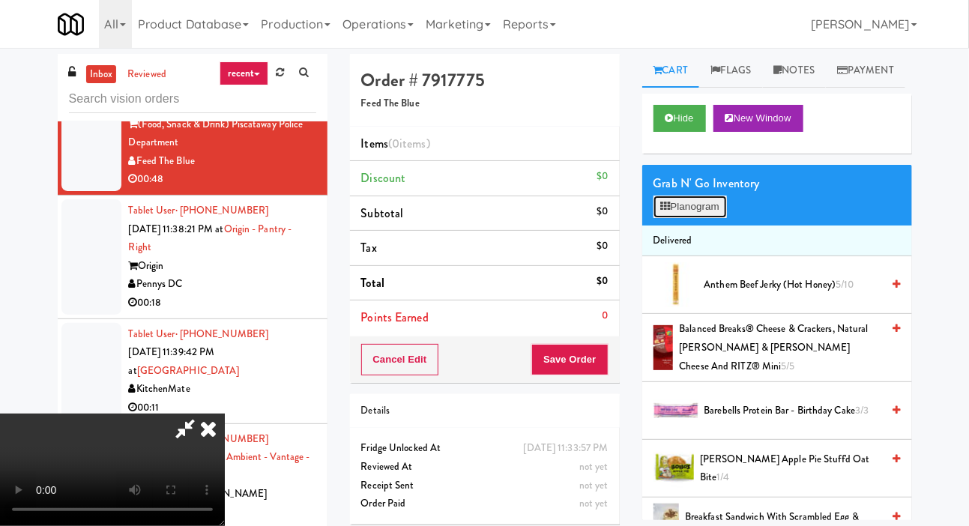
click at [668, 218] on button "Planogram" at bounding box center [690, 207] width 73 height 22
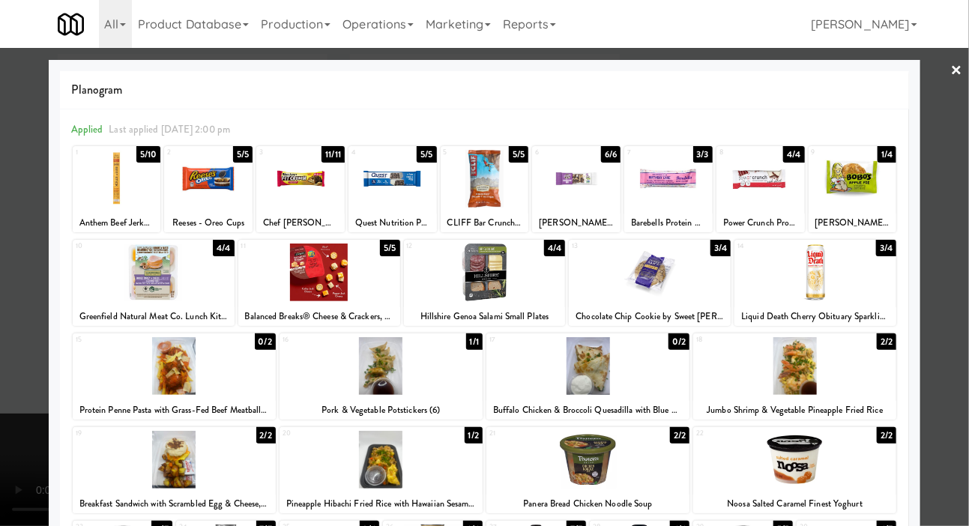
click at [157, 377] on div at bounding box center [174, 366] width 203 height 58
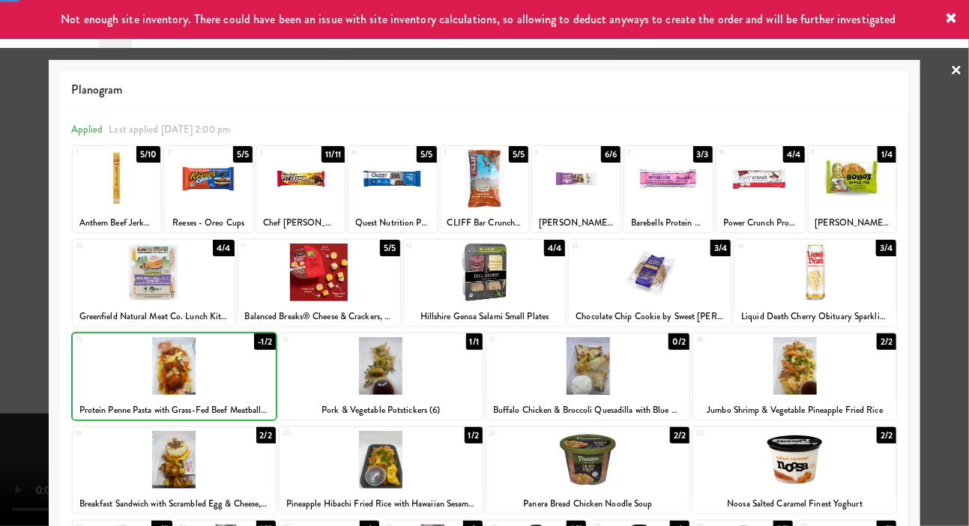
click at [7, 341] on div at bounding box center [484, 263] width 969 height 526
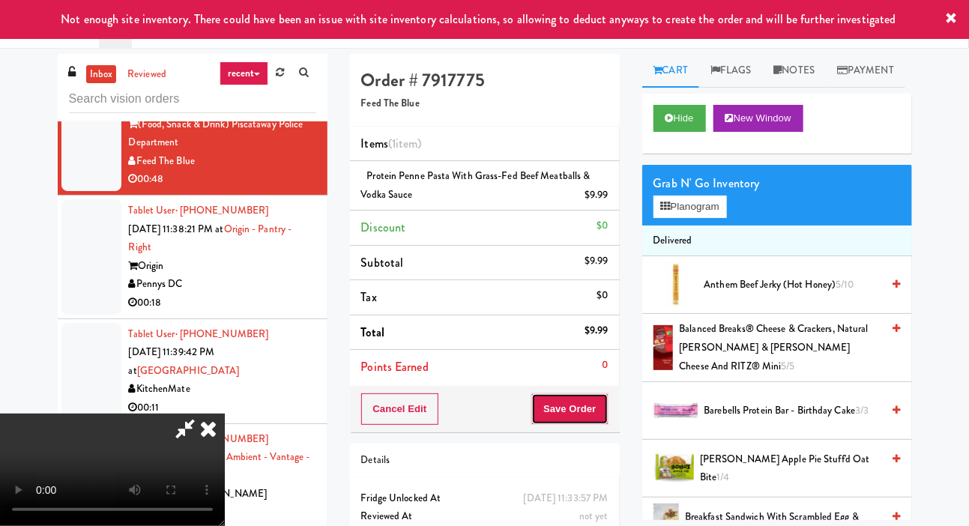
click at [590, 407] on button "Save Order" at bounding box center [569, 408] width 76 height 31
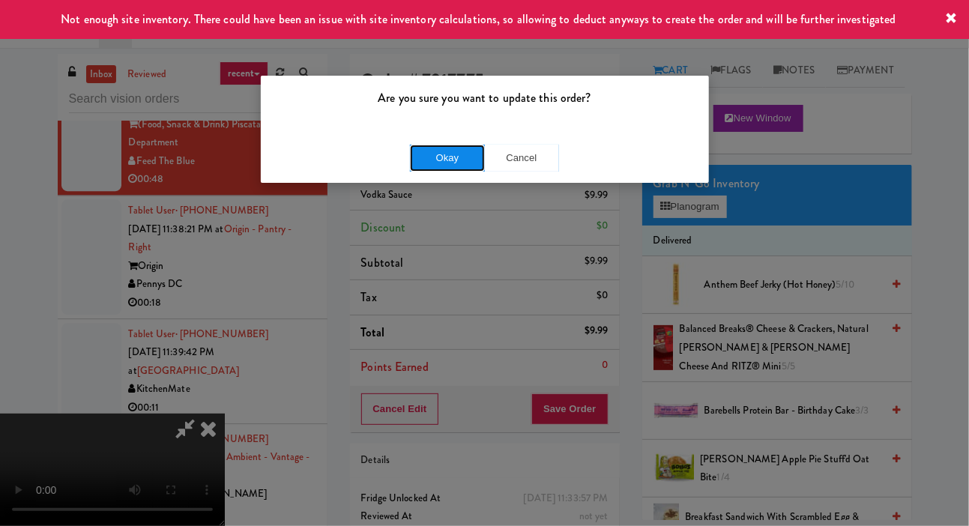
click at [420, 162] on button "Okay" at bounding box center [447, 158] width 75 height 27
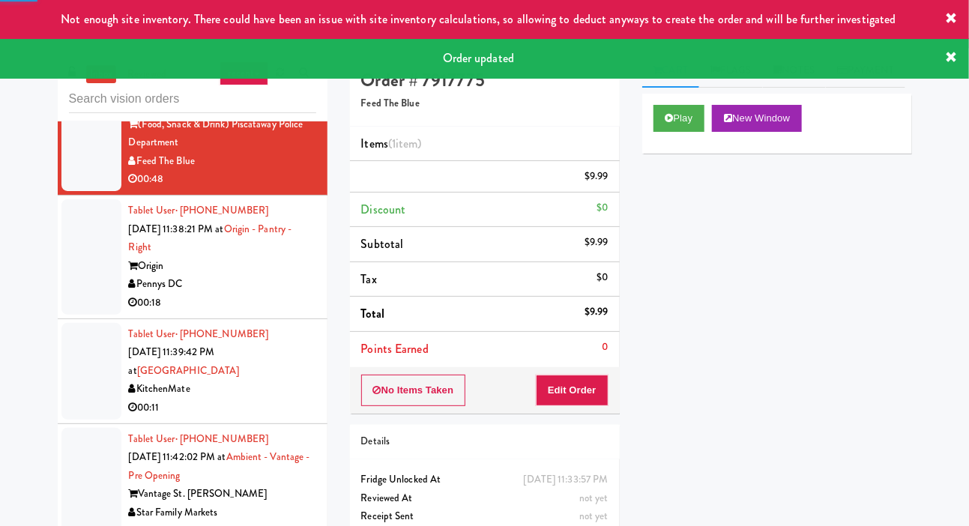
click at [64, 315] on div at bounding box center [91, 256] width 60 height 115
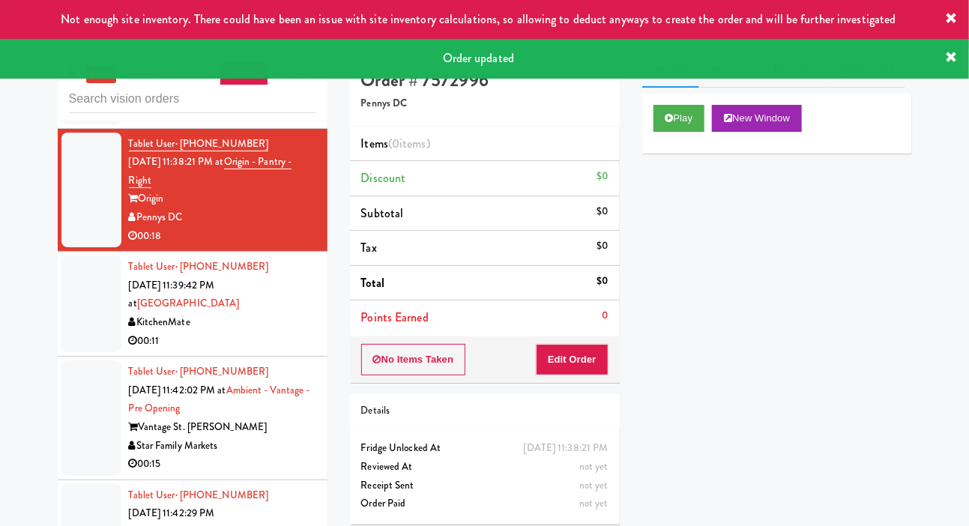
scroll to position [1813, 0]
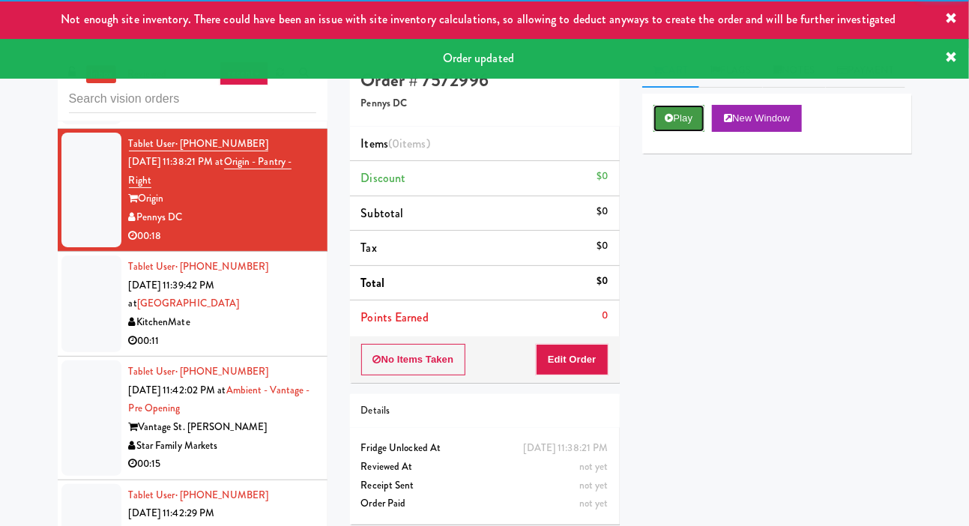
click at [656, 132] on button "Play" at bounding box center [680, 118] width 52 height 27
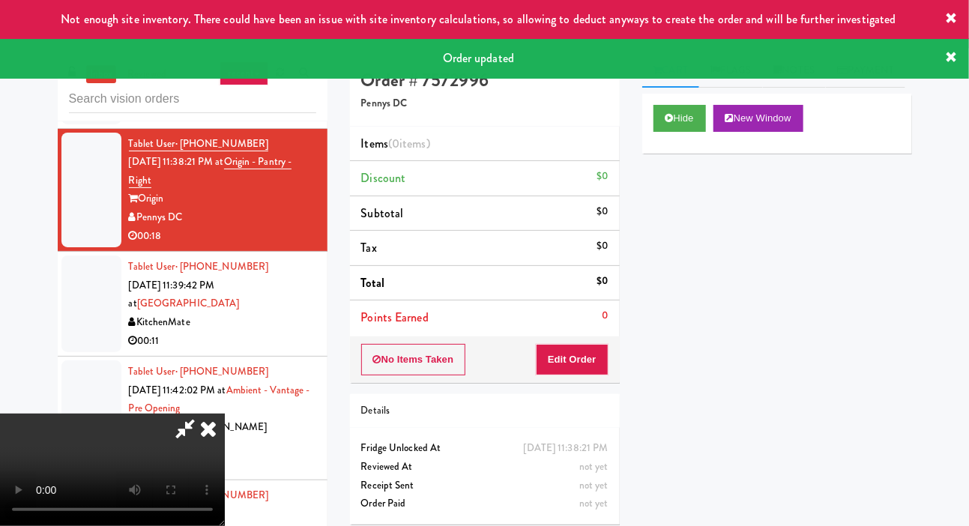
click at [561, 330] on li "Points Earned 0" at bounding box center [485, 318] width 270 height 34
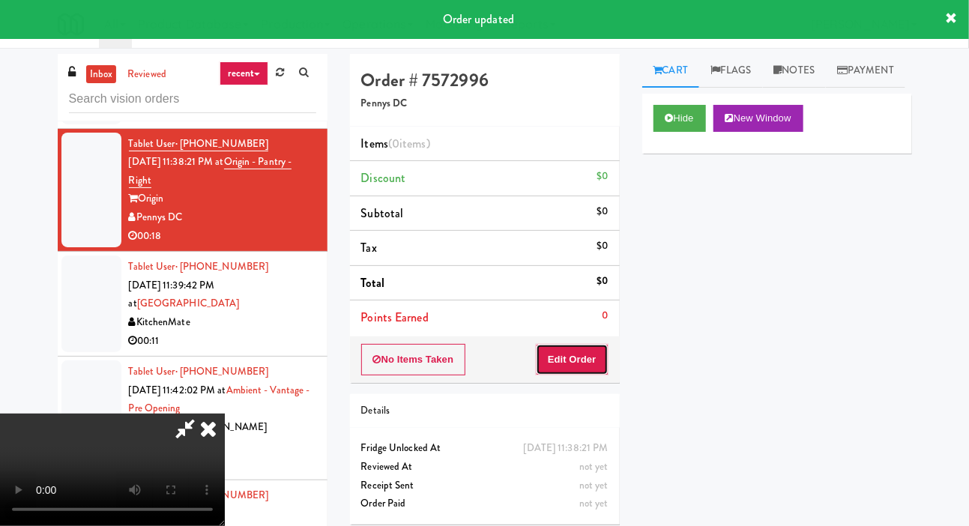
click at [543, 349] on button "Edit Order" at bounding box center [572, 359] width 73 height 31
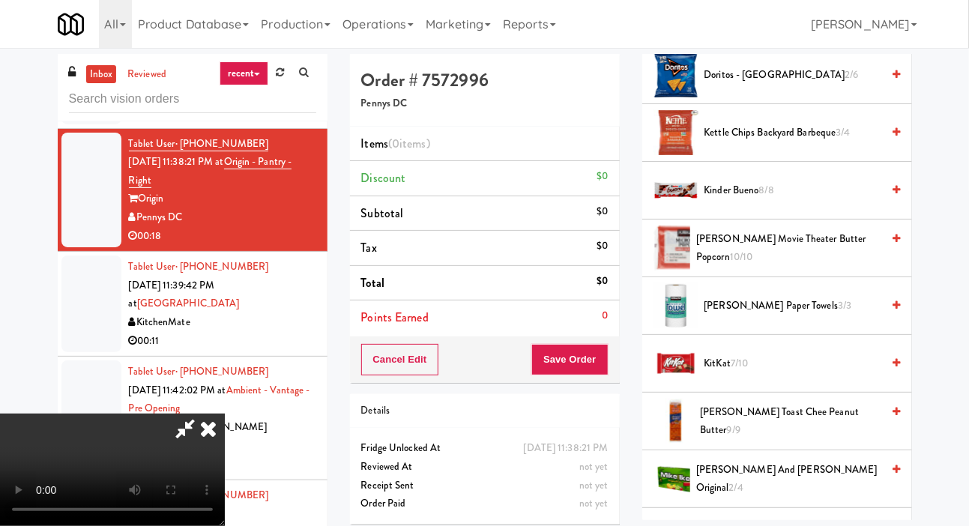
scroll to position [499, 0]
click at [717, 142] on span "Kettle Chips Backyard Barbeque 3/4" at bounding box center [793, 132] width 178 height 19
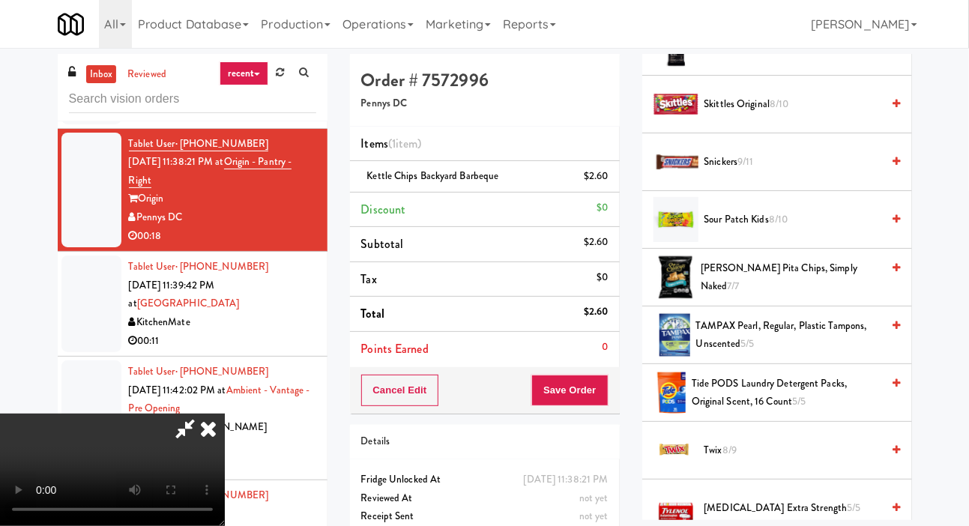
scroll to position [1567, 0]
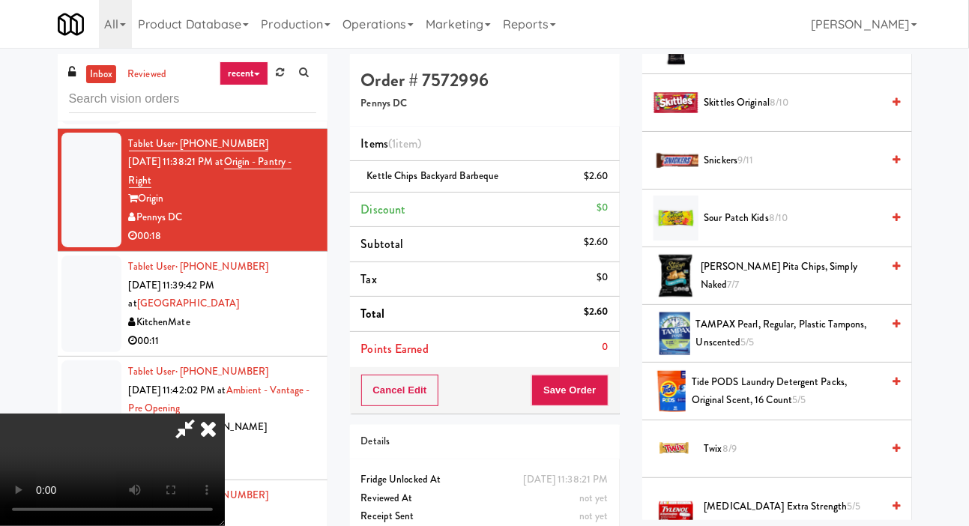
click at [708, 228] on span "Sour Patch Kids 8/10" at bounding box center [793, 218] width 178 height 19
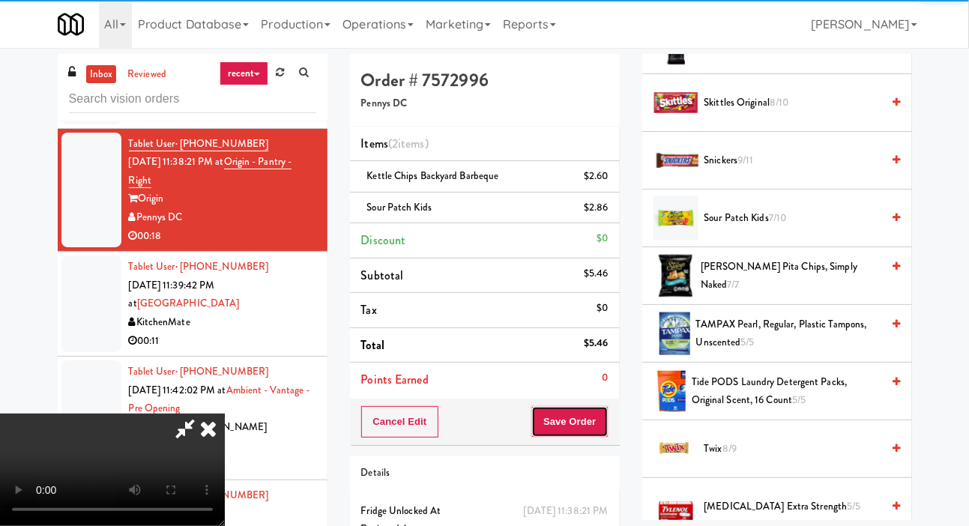
click at [591, 422] on button "Save Order" at bounding box center [569, 421] width 76 height 31
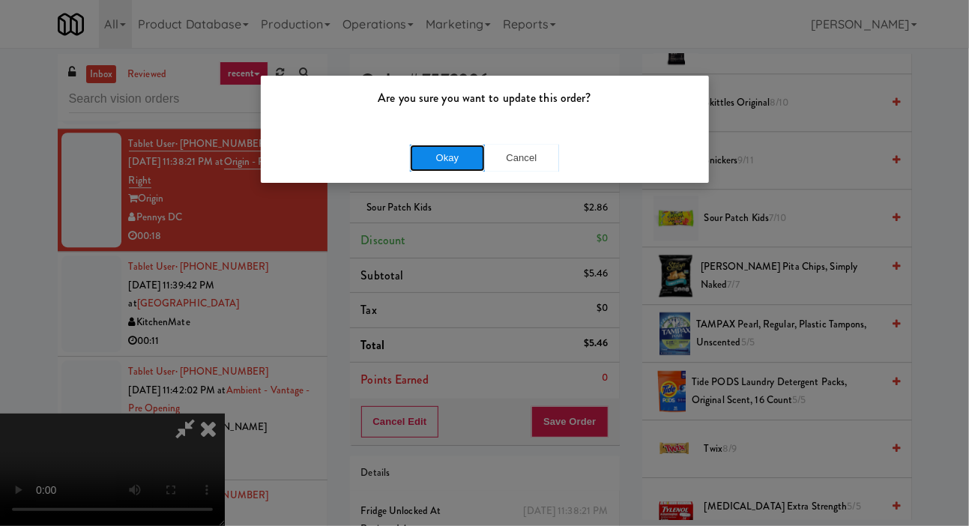
click at [444, 160] on button "Okay" at bounding box center [447, 158] width 75 height 27
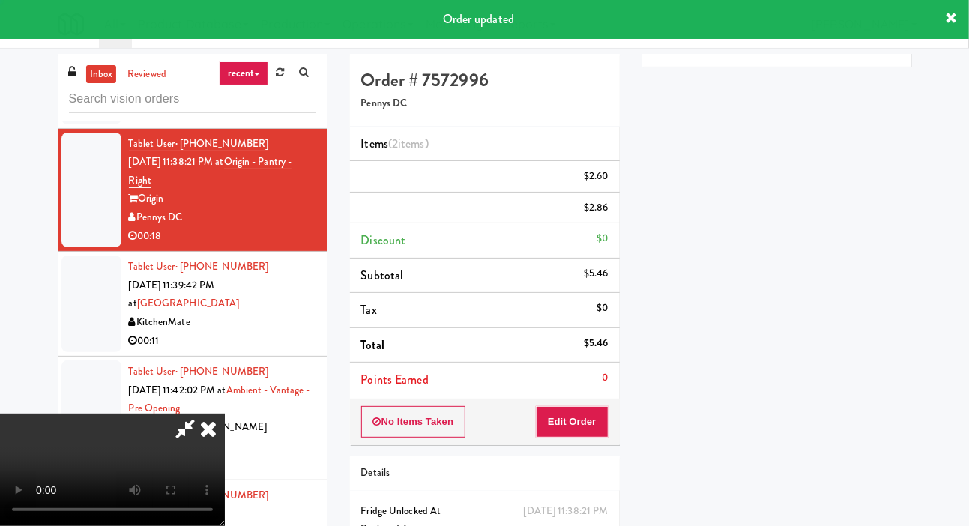
scroll to position [0, 0]
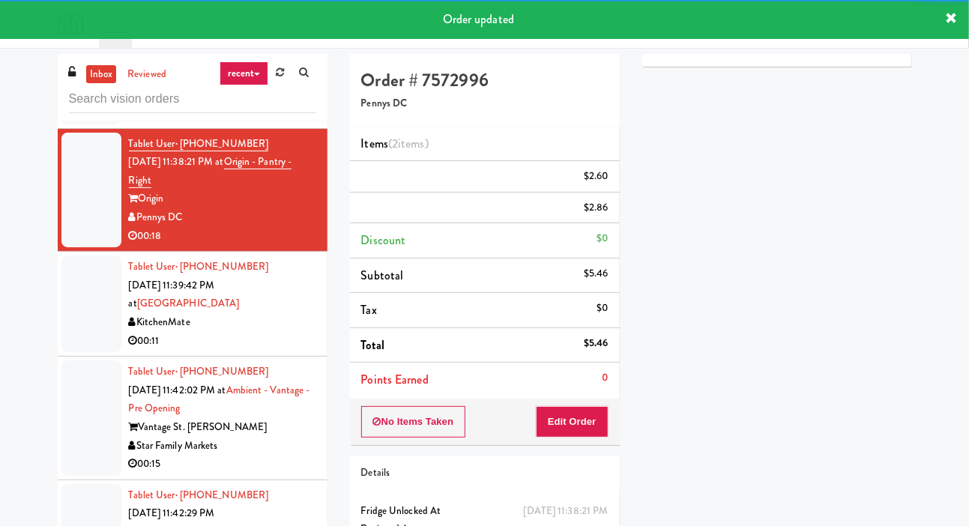
click at [85, 352] on div at bounding box center [91, 304] width 60 height 97
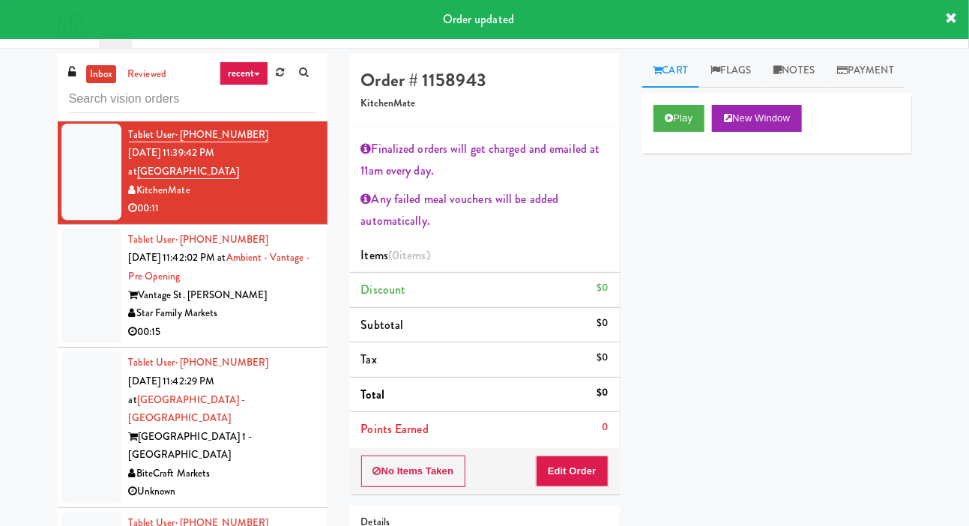
scroll to position [1965, 0]
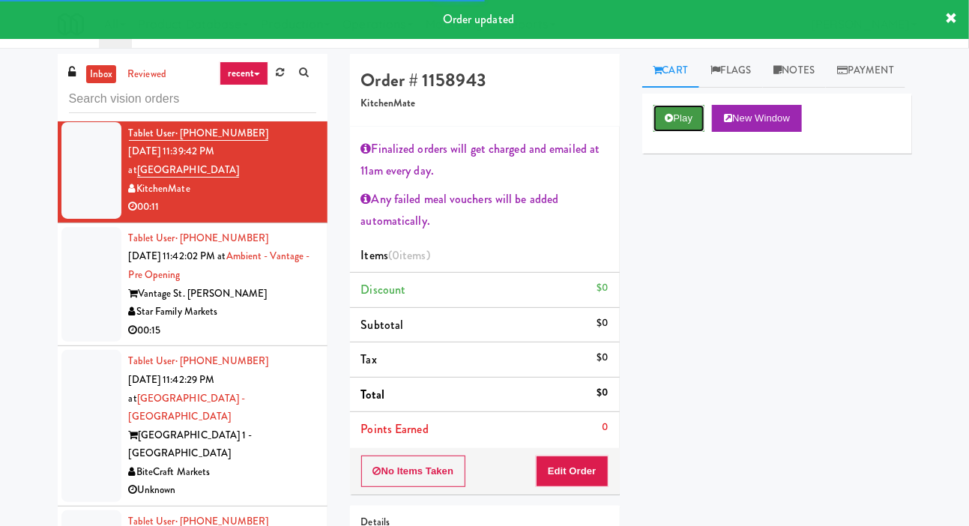
click at [661, 132] on button "Play" at bounding box center [680, 118] width 52 height 27
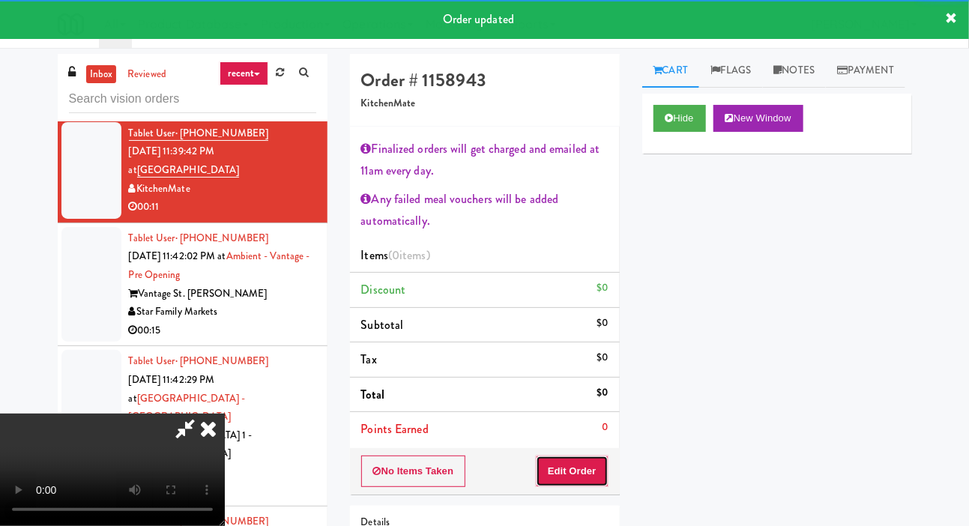
click at [566, 480] on button "Edit Order" at bounding box center [572, 471] width 73 height 31
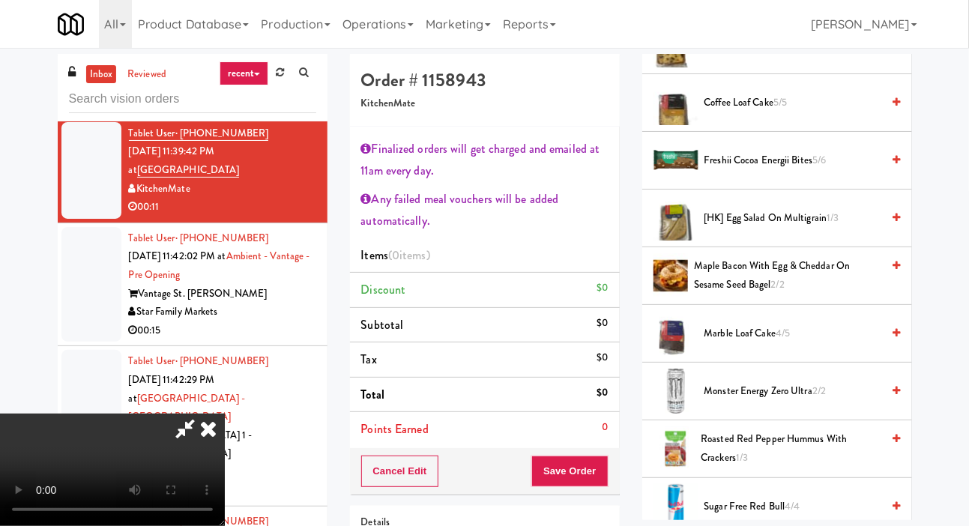
scroll to position [349, 0]
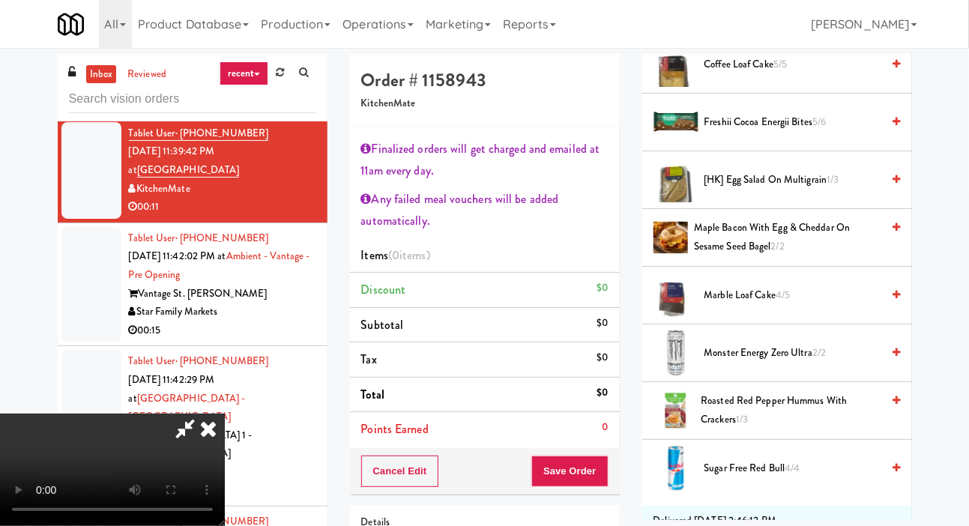
click at [714, 256] on span "Maple Bacon with Egg & Cheddar on Sesame Seed Bagel 2/2" at bounding box center [787, 237] width 187 height 37
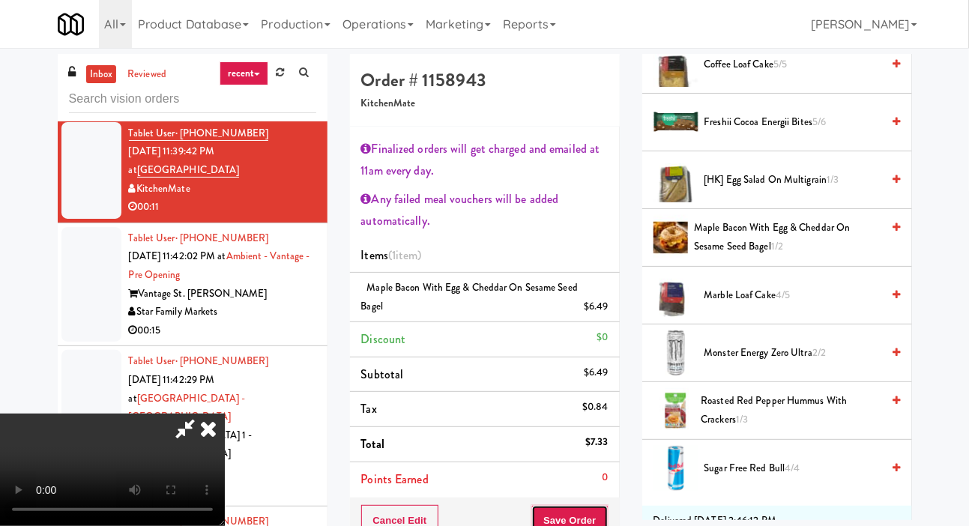
click at [605, 510] on button "Save Order" at bounding box center [569, 520] width 76 height 31
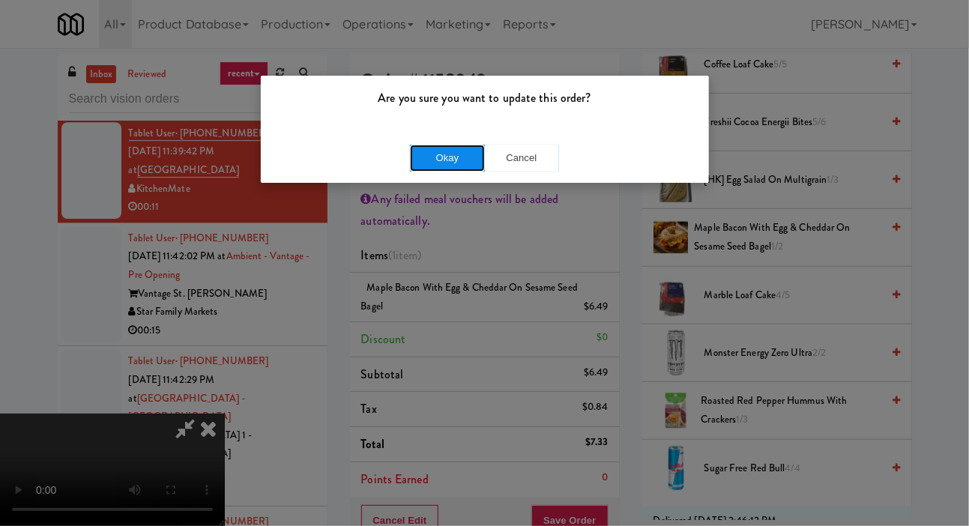
click at [449, 153] on button "Okay" at bounding box center [447, 158] width 75 height 27
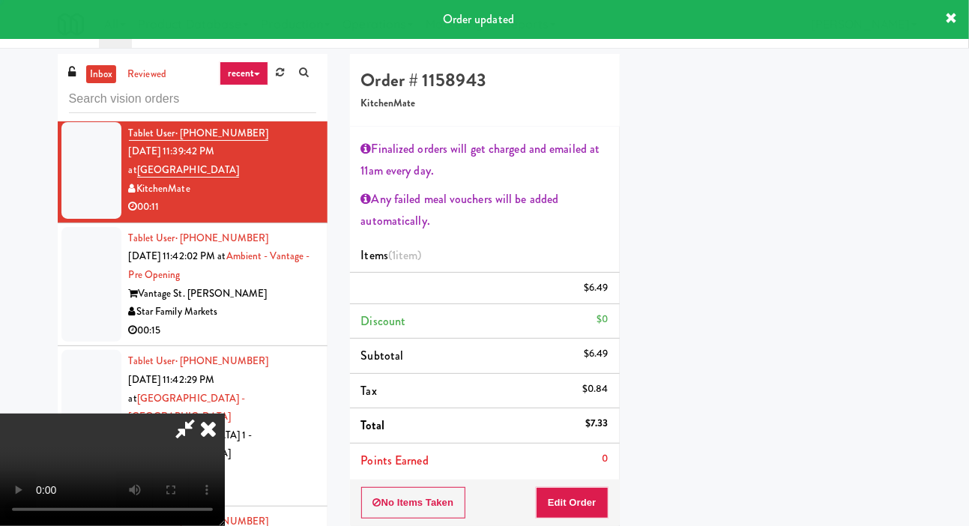
scroll to position [87, 0]
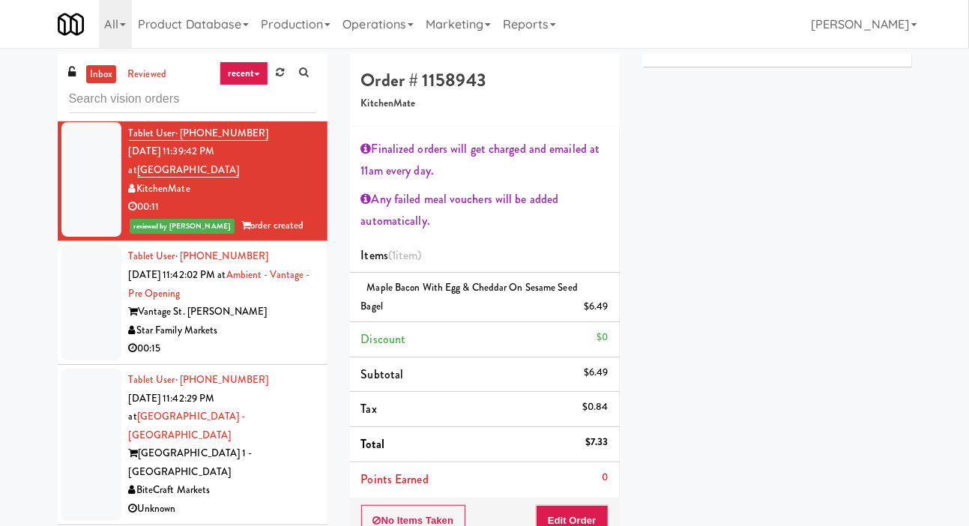
click at [71, 360] on div at bounding box center [91, 302] width 60 height 115
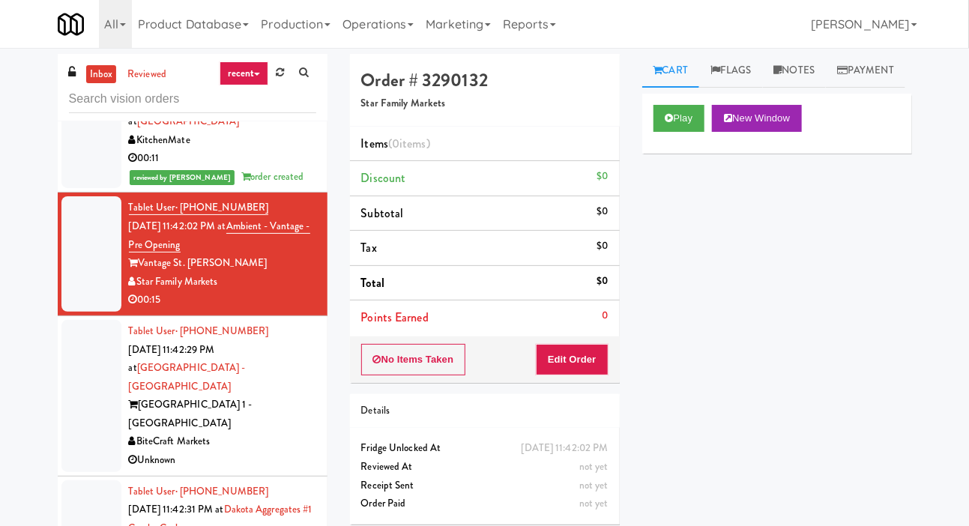
scroll to position [2015, 0]
click at [660, 132] on button "Play" at bounding box center [680, 118] width 52 height 27
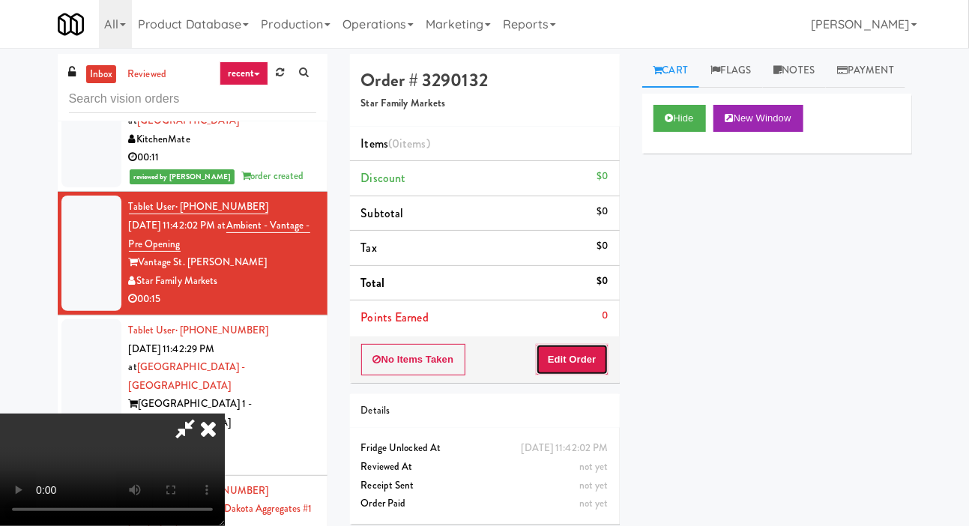
click at [592, 345] on button "Edit Order" at bounding box center [572, 359] width 73 height 31
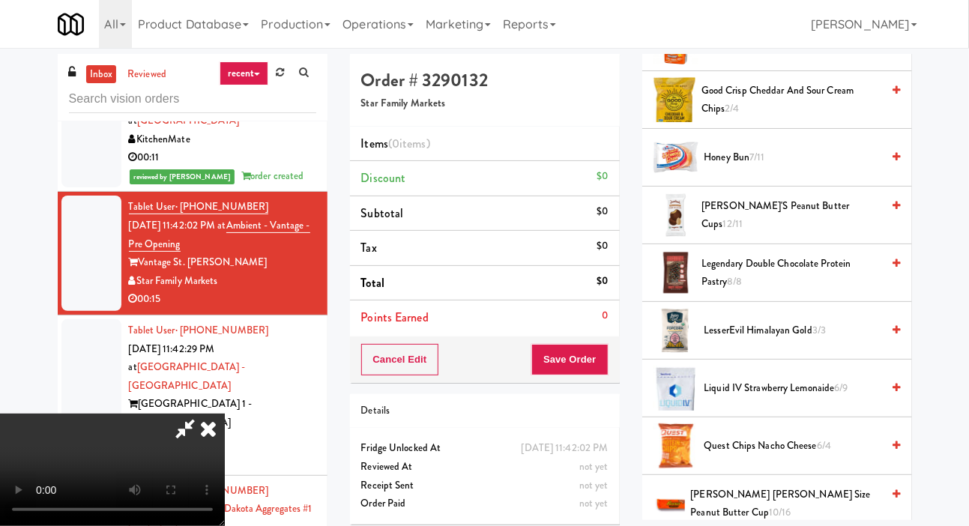
scroll to position [637, 0]
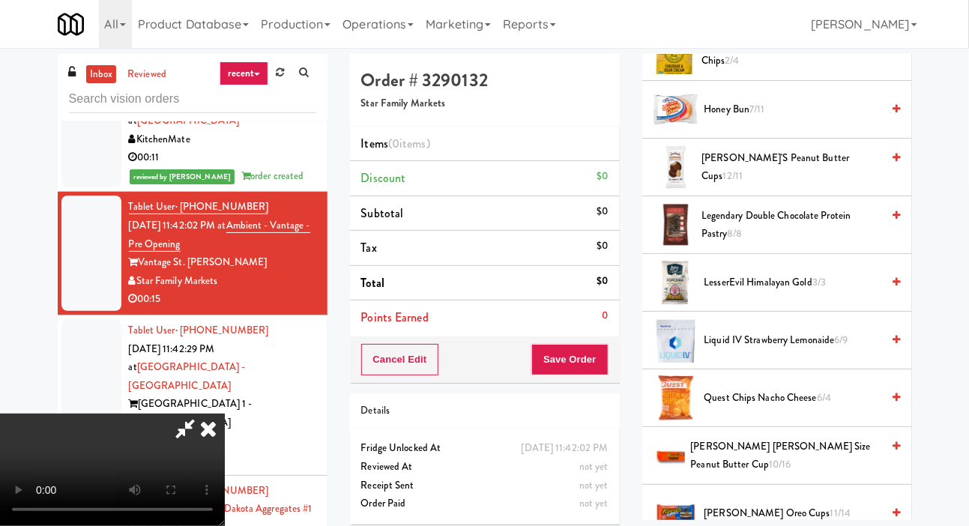
click at [787, 119] on span "Honey Bun 7/11" at bounding box center [793, 109] width 178 height 19
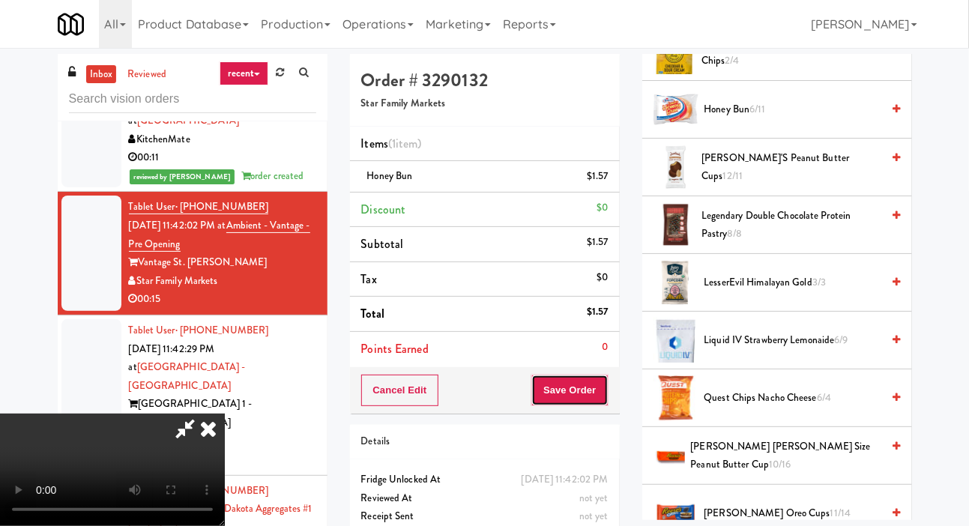
click at [600, 389] on button "Save Order" at bounding box center [569, 390] width 76 height 31
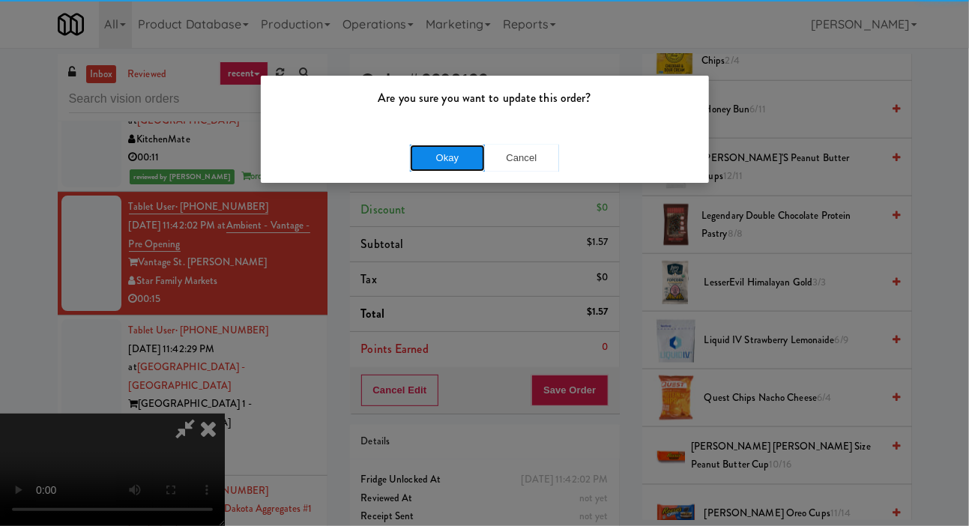
click at [437, 158] on button "Okay" at bounding box center [447, 158] width 75 height 27
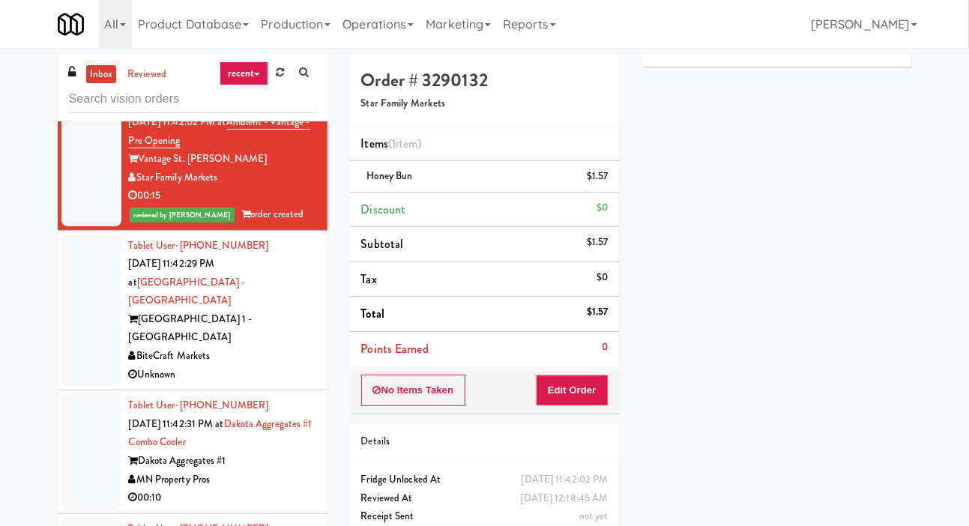
scroll to position [2119, 0]
click at [77, 344] on div at bounding box center [91, 309] width 60 height 152
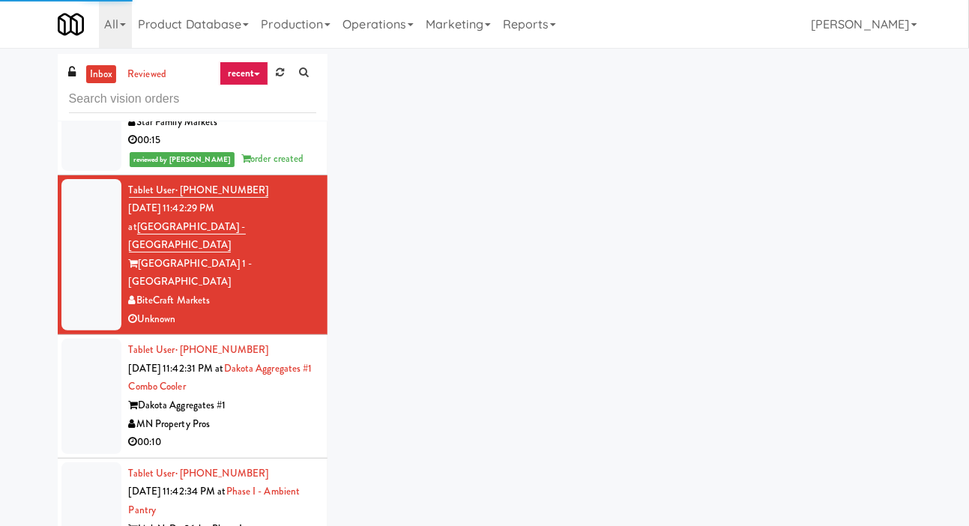
scroll to position [2173, 0]
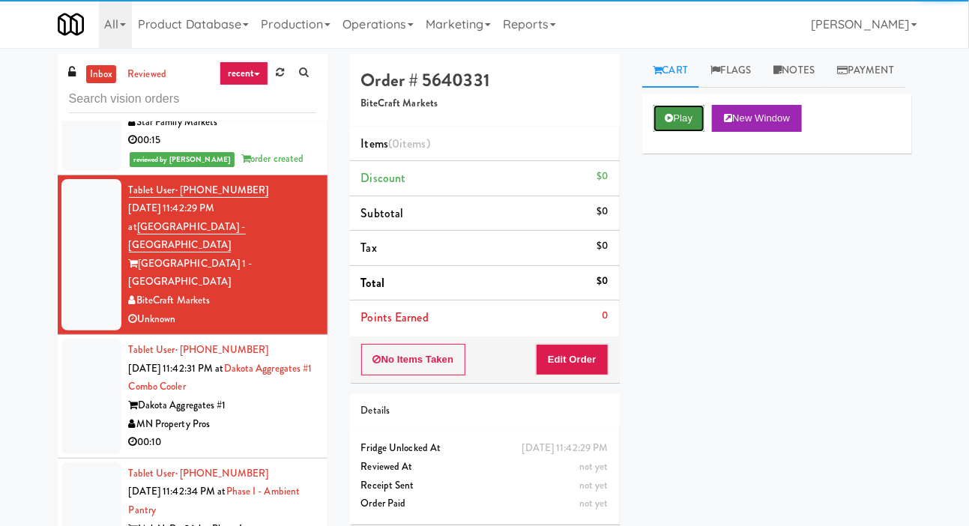
click at [666, 123] on icon at bounding box center [670, 118] width 8 height 10
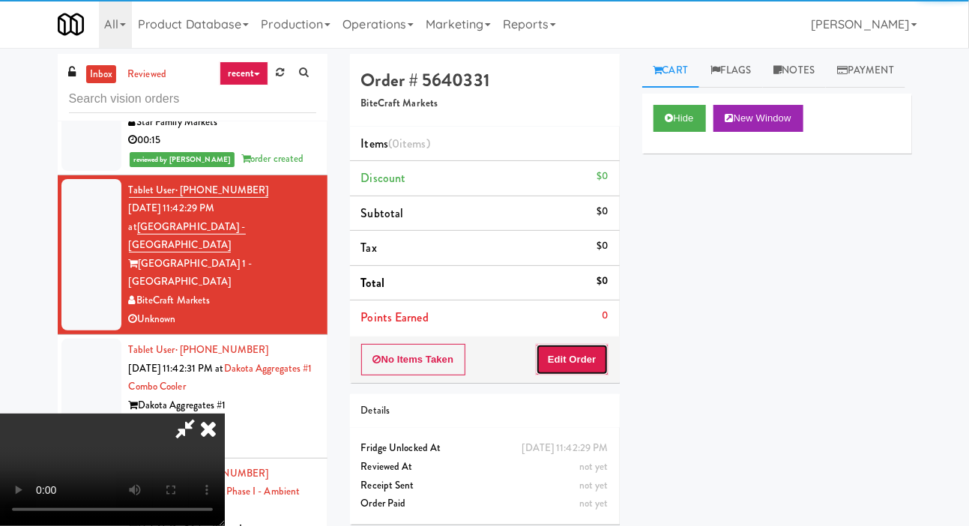
click at [582, 357] on button "Edit Order" at bounding box center [572, 359] width 73 height 31
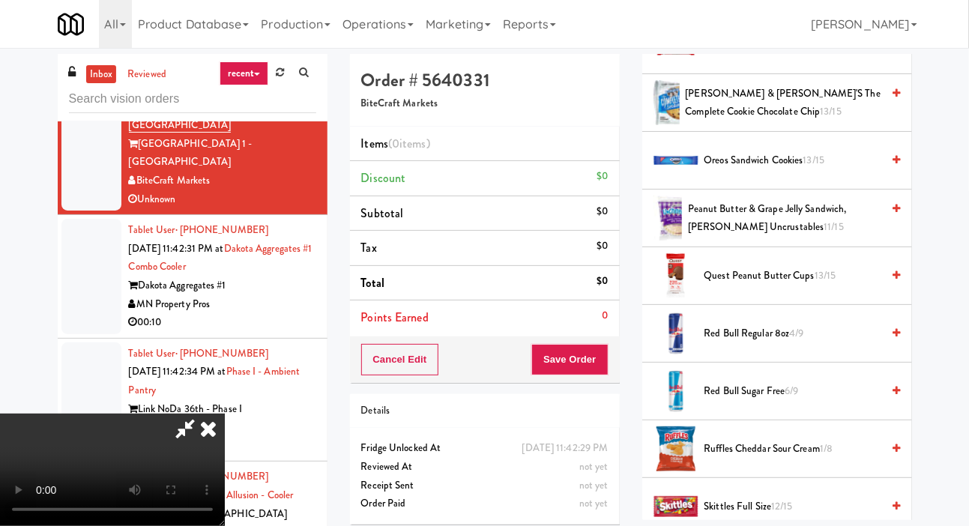
scroll to position [1220, 0]
click at [754, 171] on span "Oreos Sandwich Cookies 13/15" at bounding box center [793, 161] width 178 height 19
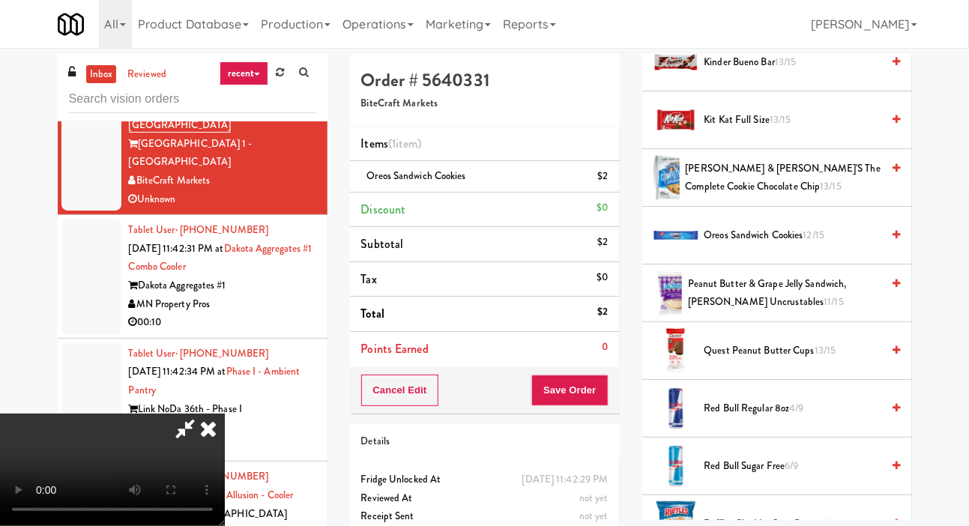
scroll to position [1129, 0]
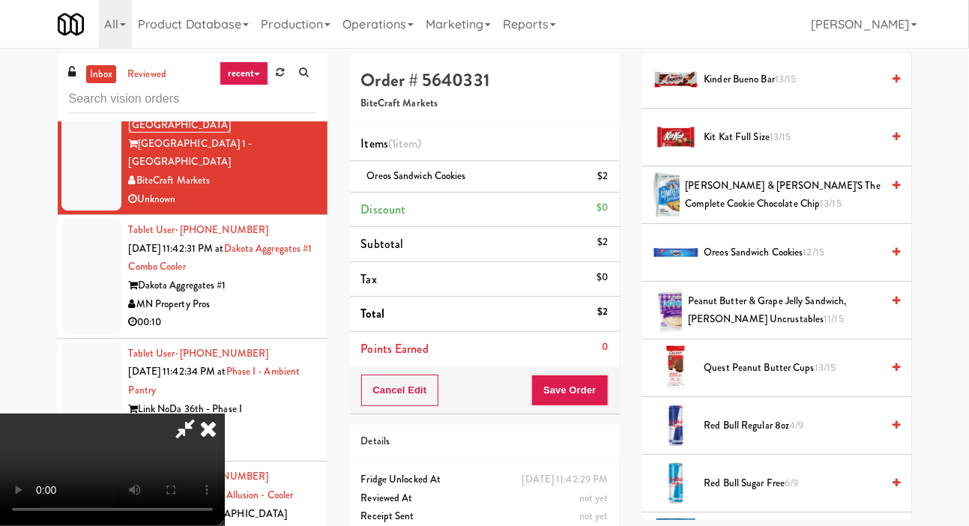
click at [758, 147] on span "Kit Kat full size 13/15" at bounding box center [793, 137] width 178 height 19
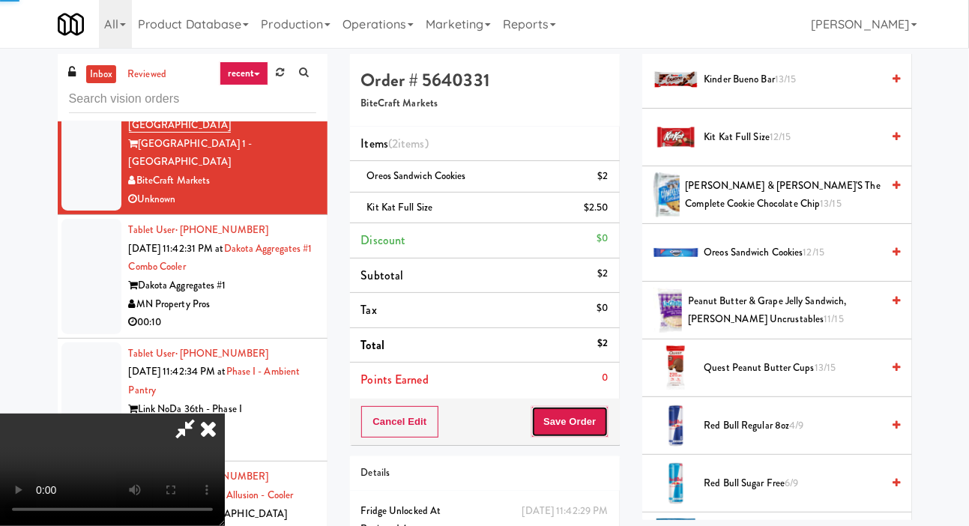
click at [604, 412] on button "Save Order" at bounding box center [569, 421] width 76 height 31
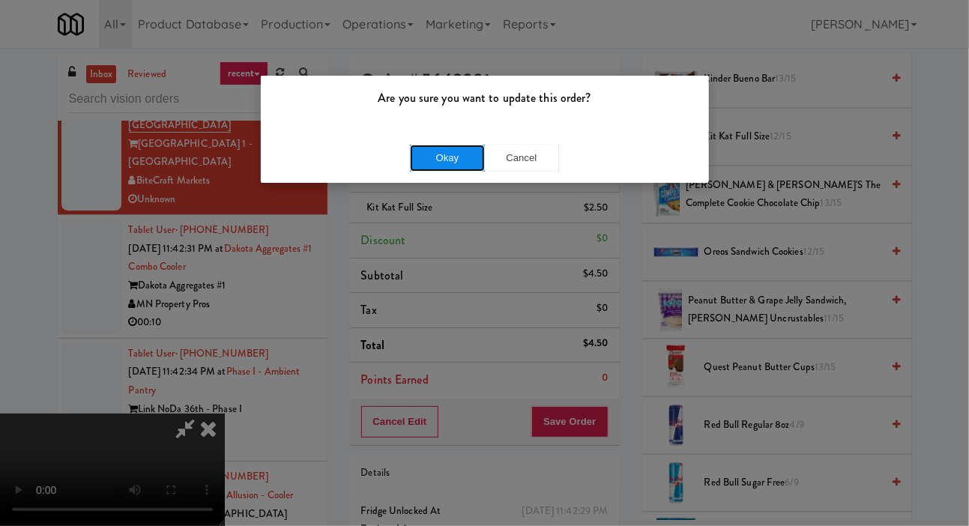
click at [432, 167] on button "Okay" at bounding box center [447, 158] width 75 height 27
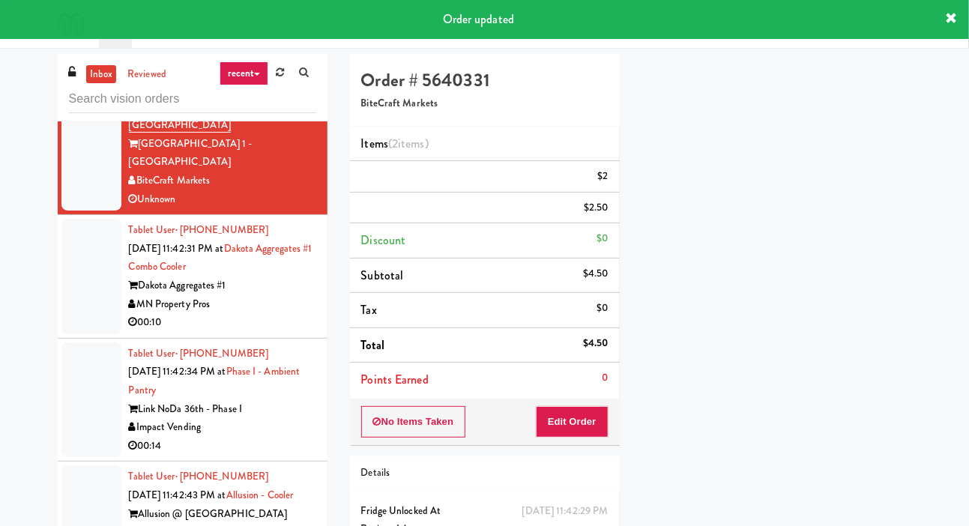
scroll to position [87, 0]
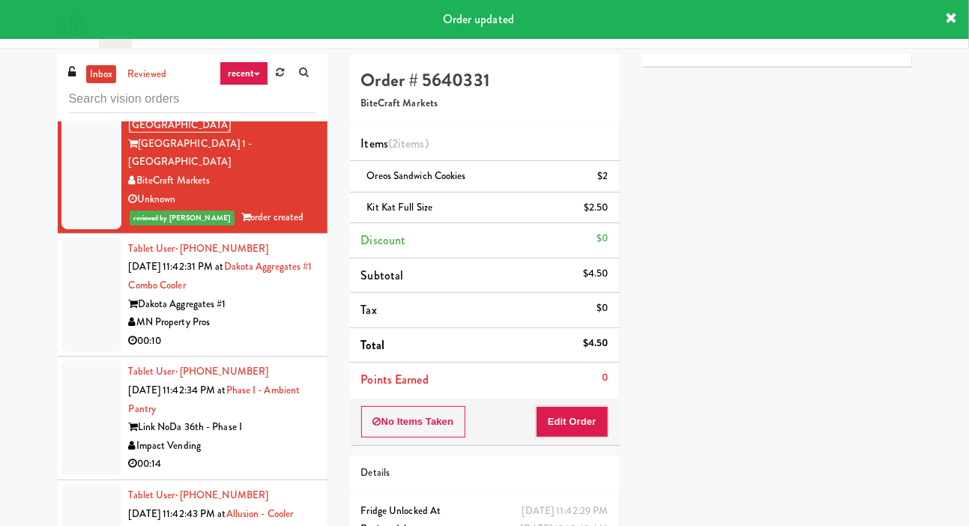
click at [74, 337] on div at bounding box center [91, 295] width 60 height 115
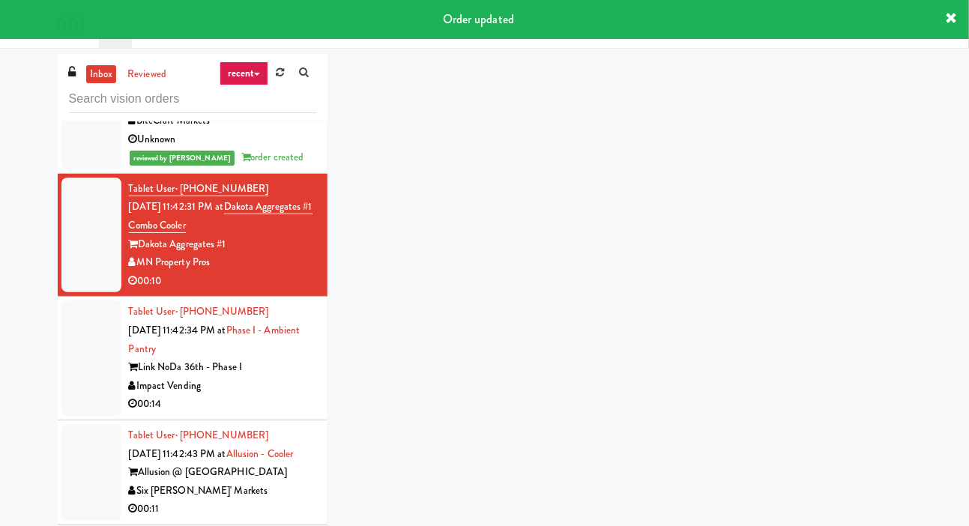
scroll to position [2390, 0]
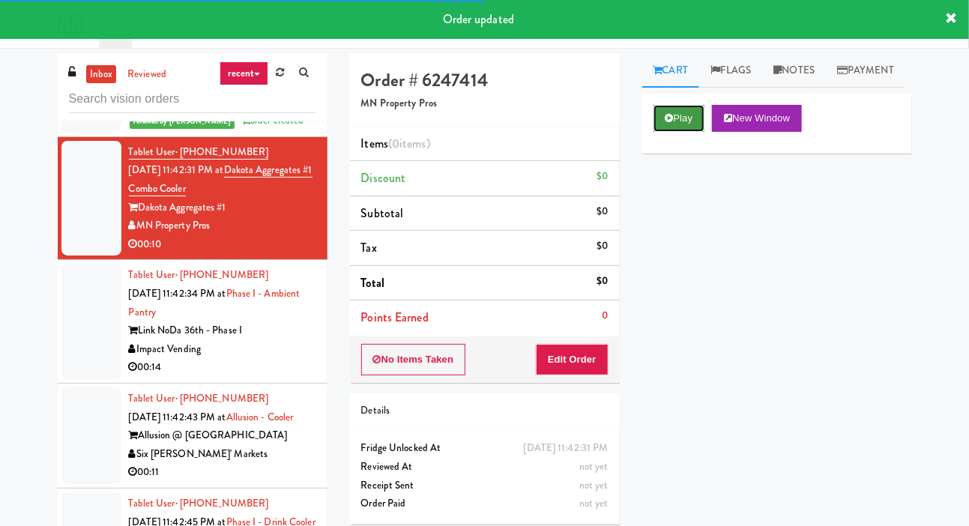
click at [686, 132] on button "Play" at bounding box center [680, 118] width 52 height 27
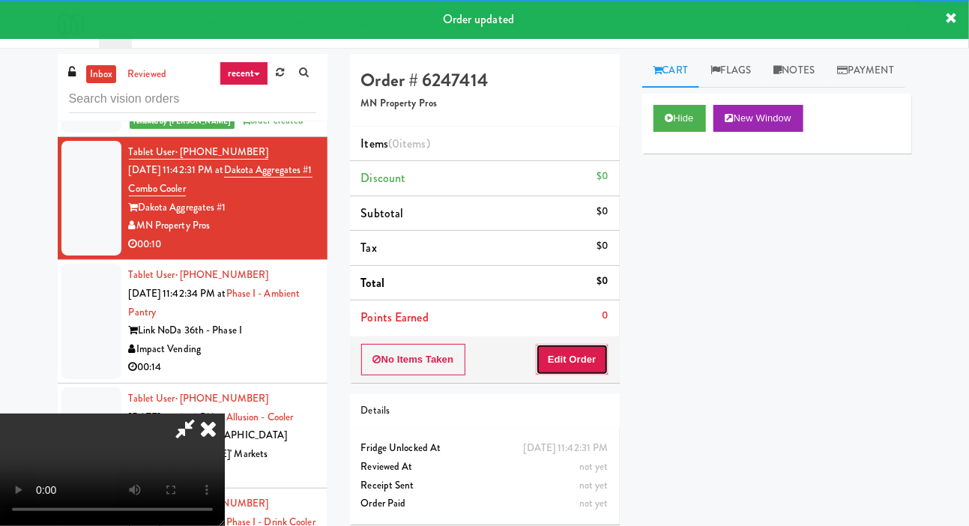
click at [582, 352] on button "Edit Order" at bounding box center [572, 359] width 73 height 31
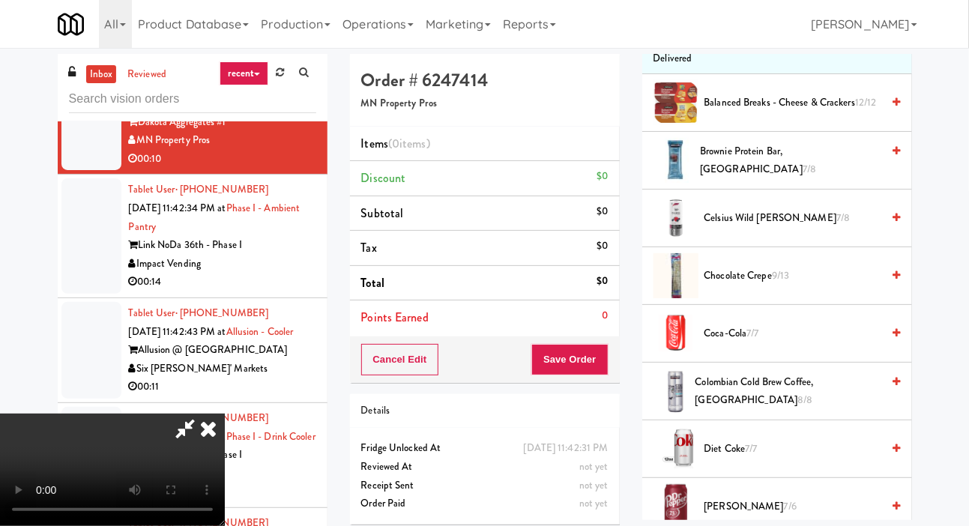
scroll to position [181, 0]
click at [767, 229] on span "Celsius Wild [PERSON_NAME] 7/8" at bounding box center [793, 219] width 178 height 19
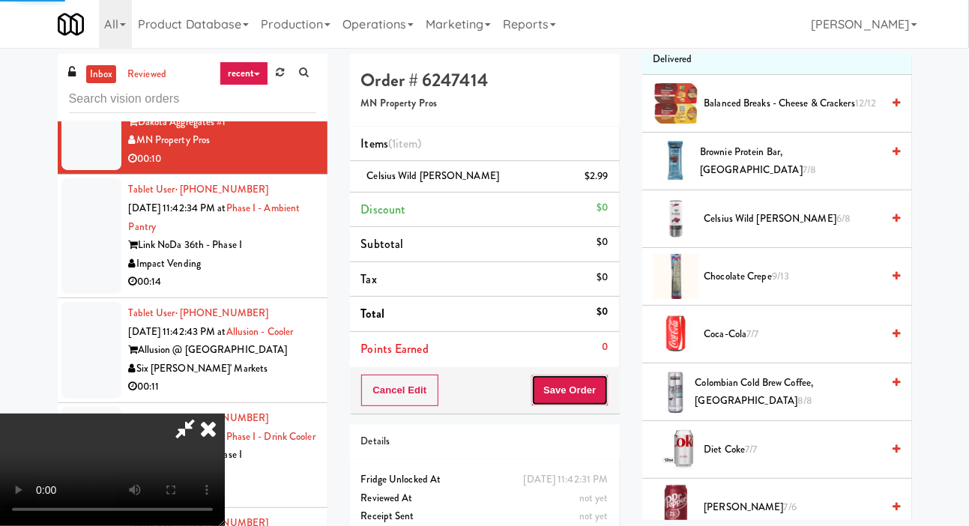
click at [593, 385] on button "Save Order" at bounding box center [569, 390] width 76 height 31
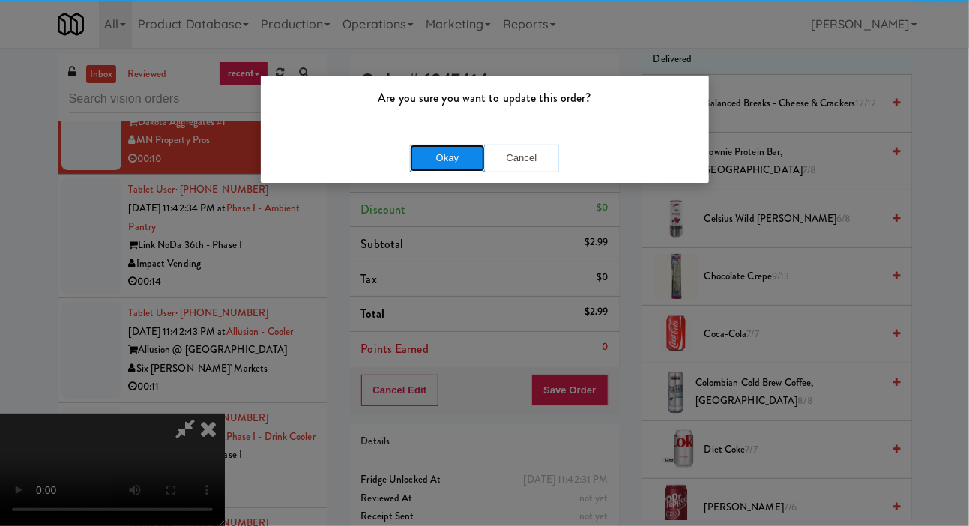
click at [431, 157] on button "Okay" at bounding box center [447, 158] width 75 height 27
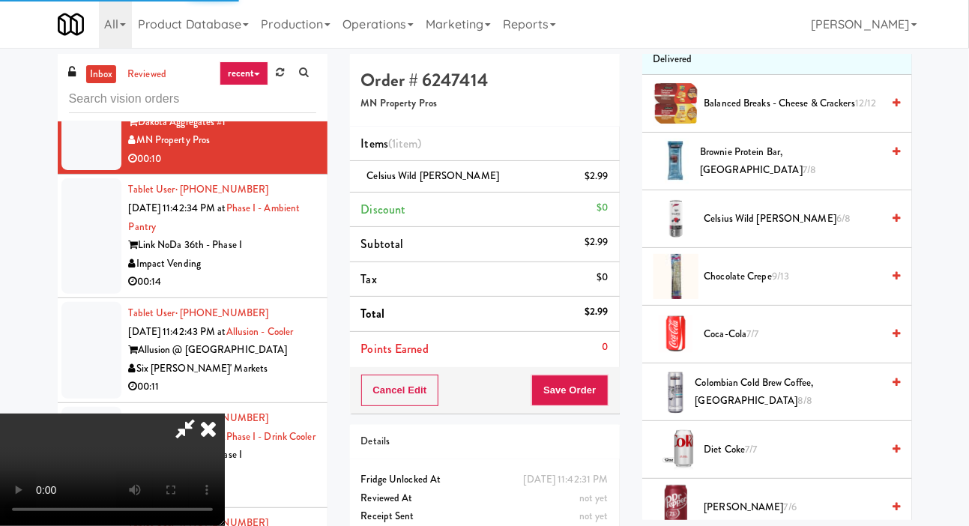
scroll to position [87, 0]
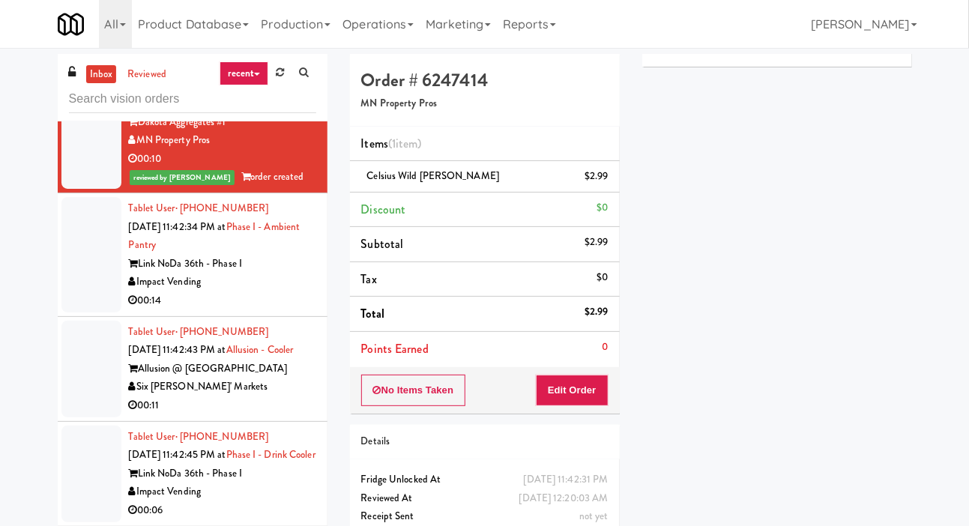
click at [71, 313] on div at bounding box center [91, 254] width 60 height 115
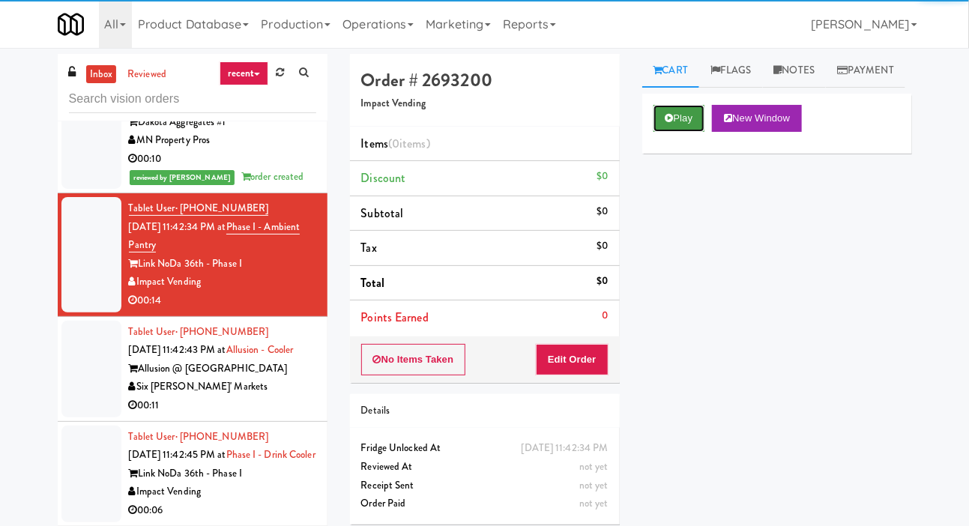
click at [674, 132] on button "Play" at bounding box center [680, 118] width 52 height 27
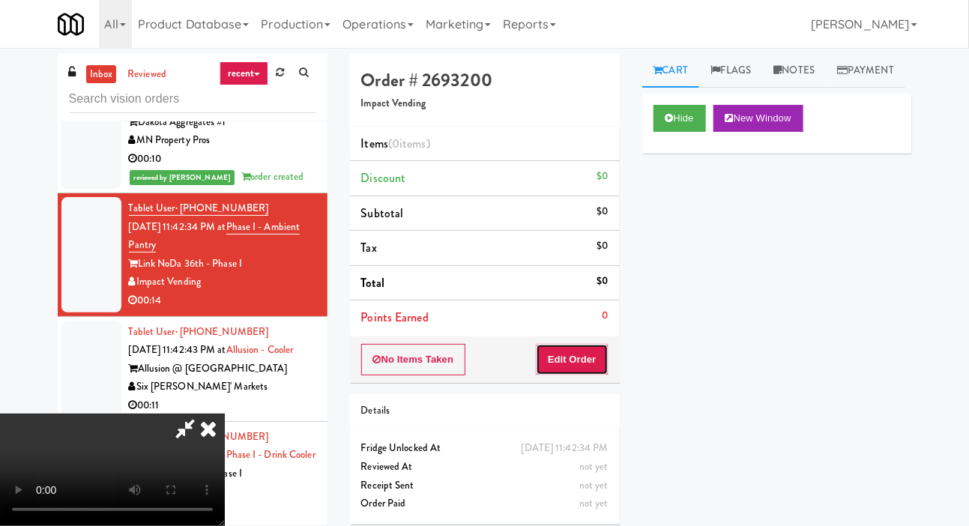
click at [579, 352] on button "Edit Order" at bounding box center [572, 359] width 73 height 31
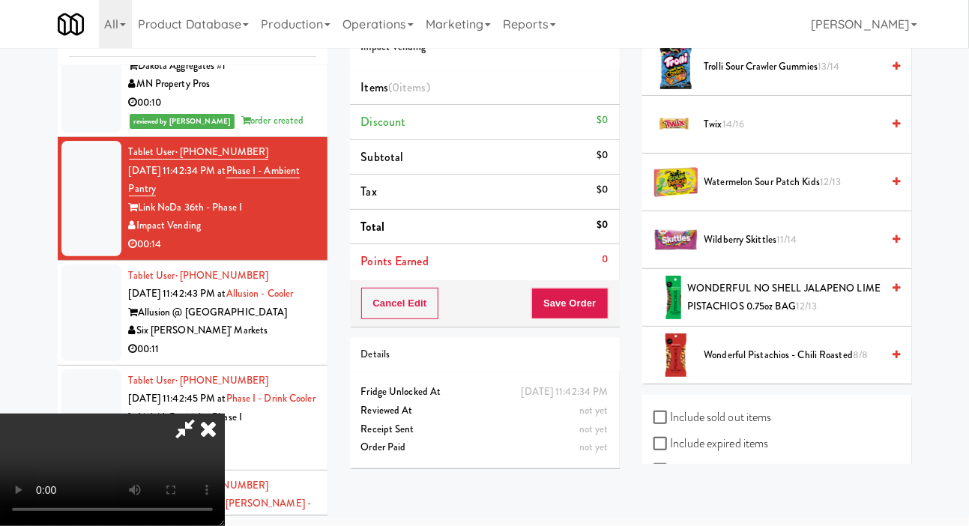
scroll to position [1528, 0]
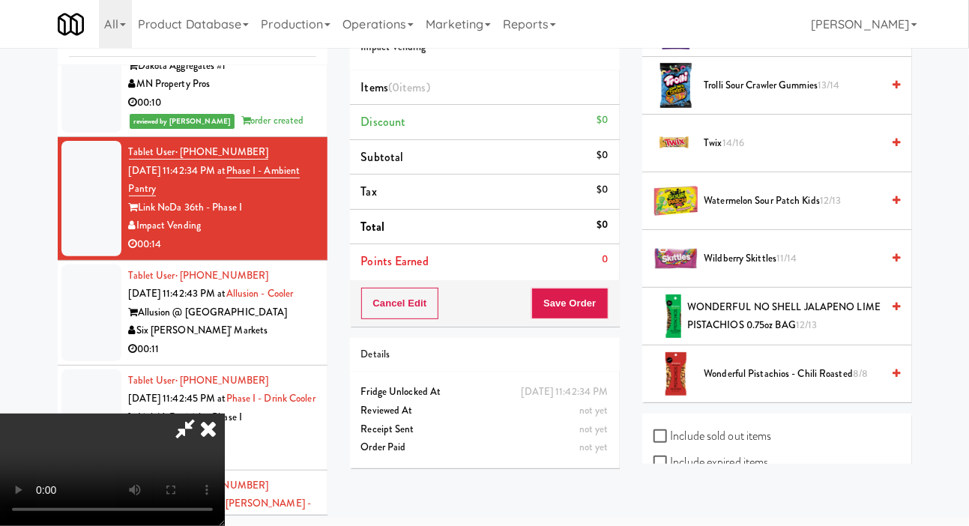
click at [739, 145] on span "Twix 14/16" at bounding box center [793, 143] width 178 height 19
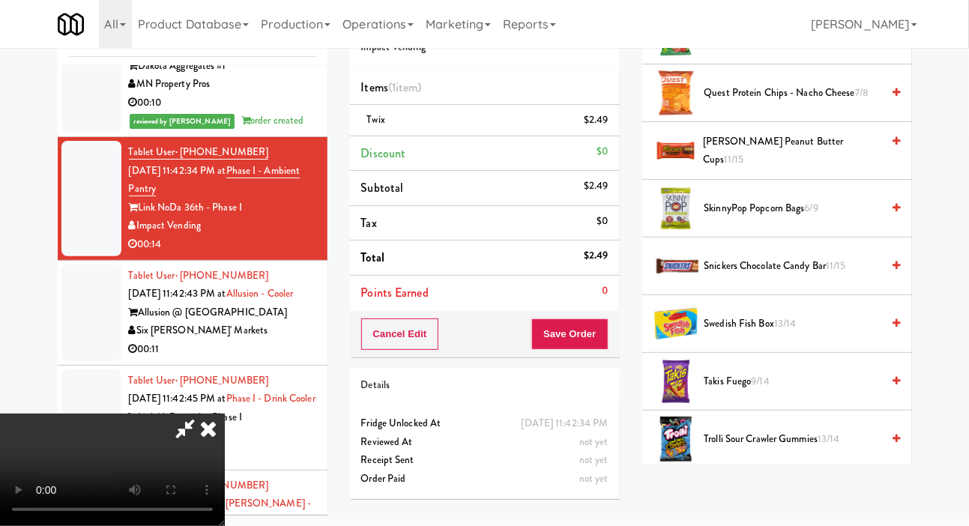
scroll to position [1173, 0]
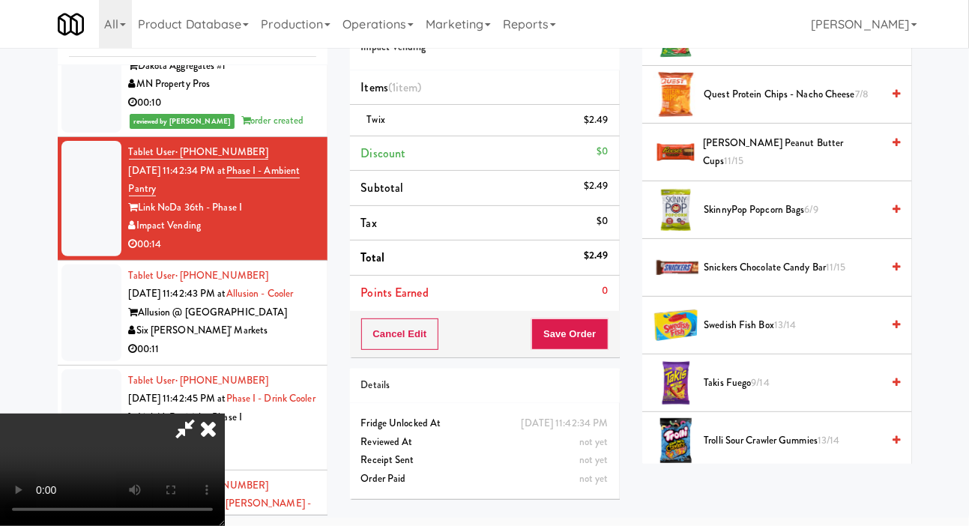
click at [753, 160] on span "[PERSON_NAME] Peanut Butter cups 11/15" at bounding box center [792, 152] width 178 height 37
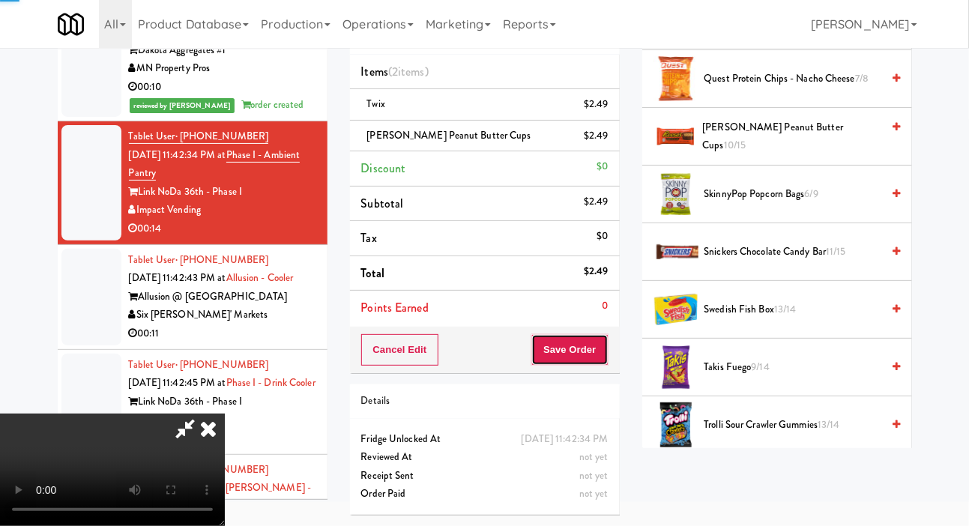
click at [602, 334] on button "Save Order" at bounding box center [569, 349] width 76 height 31
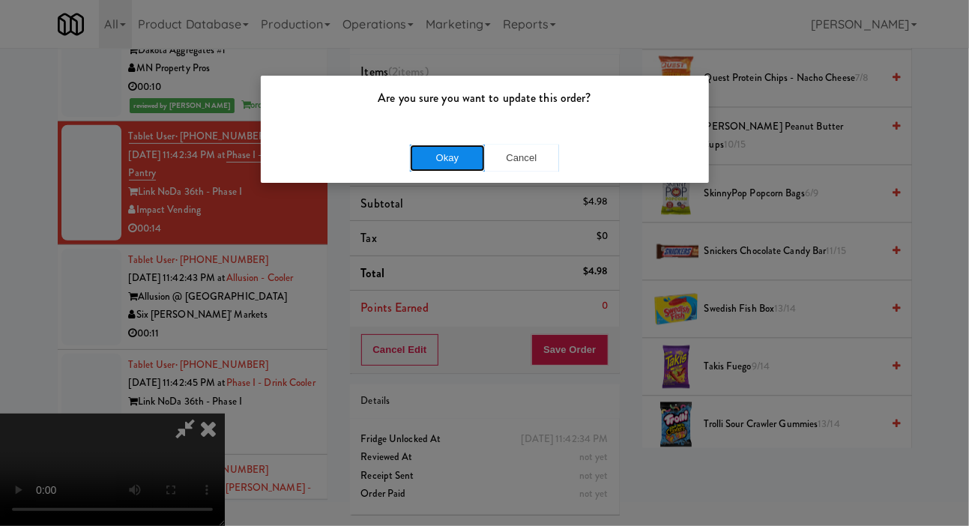
click at [411, 155] on button "Okay" at bounding box center [447, 158] width 75 height 27
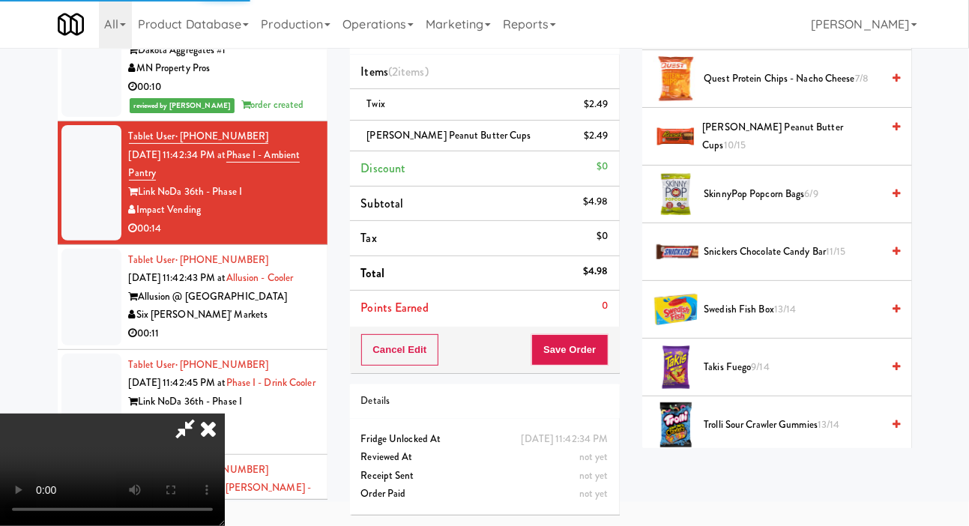
scroll to position [87, 0]
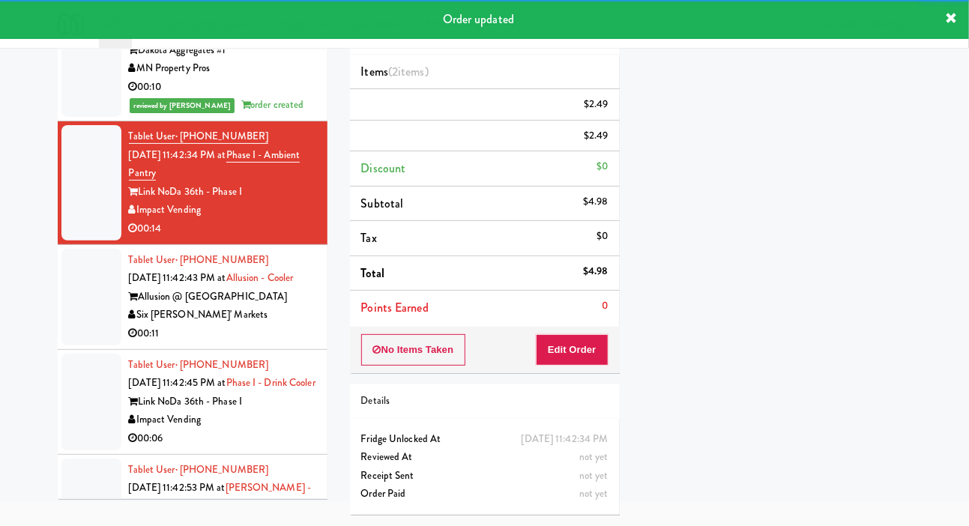
click at [74, 345] on div at bounding box center [91, 297] width 60 height 97
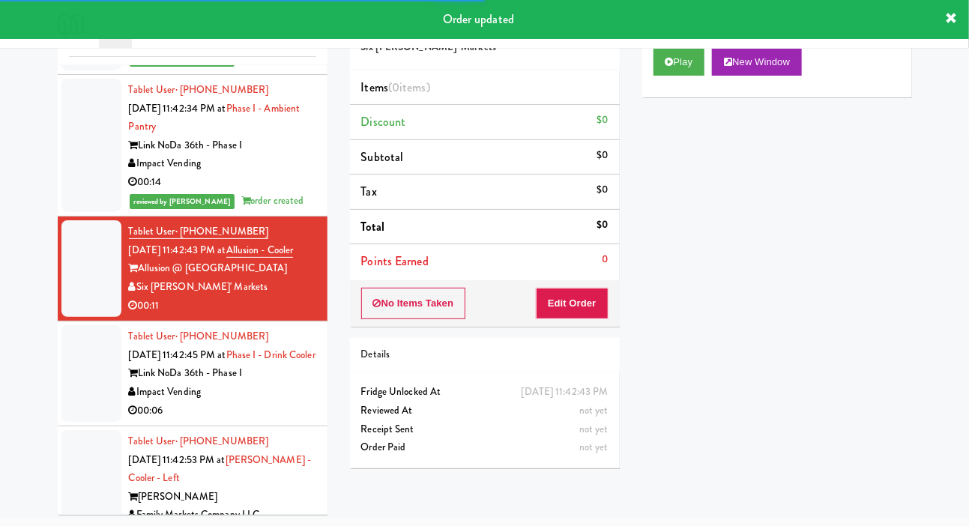
scroll to position [2566, 0]
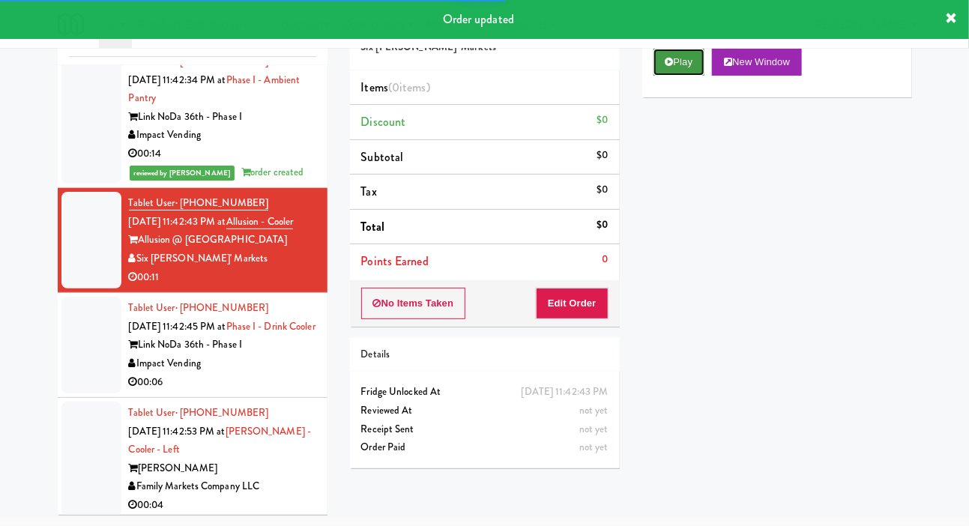
click at [677, 76] on button "Play" at bounding box center [680, 62] width 52 height 27
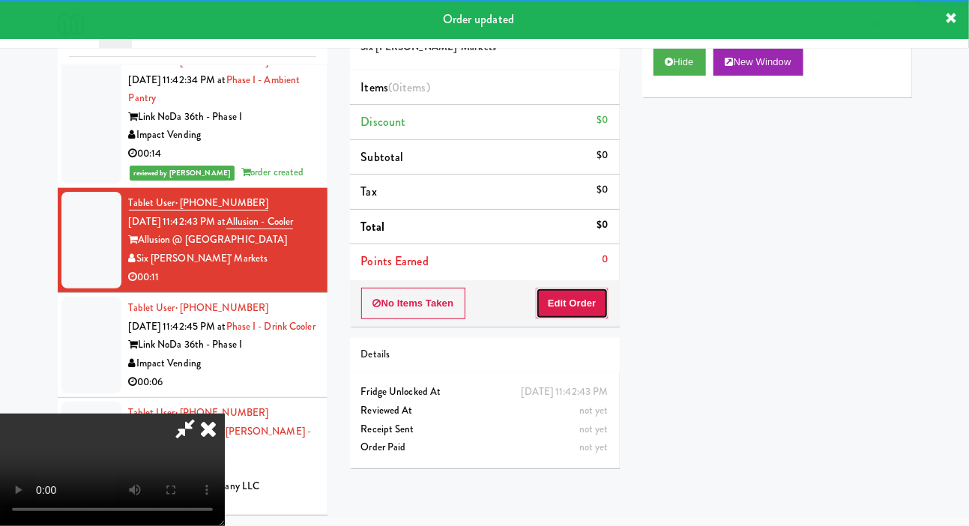
click at [588, 288] on button "Edit Order" at bounding box center [572, 303] width 73 height 31
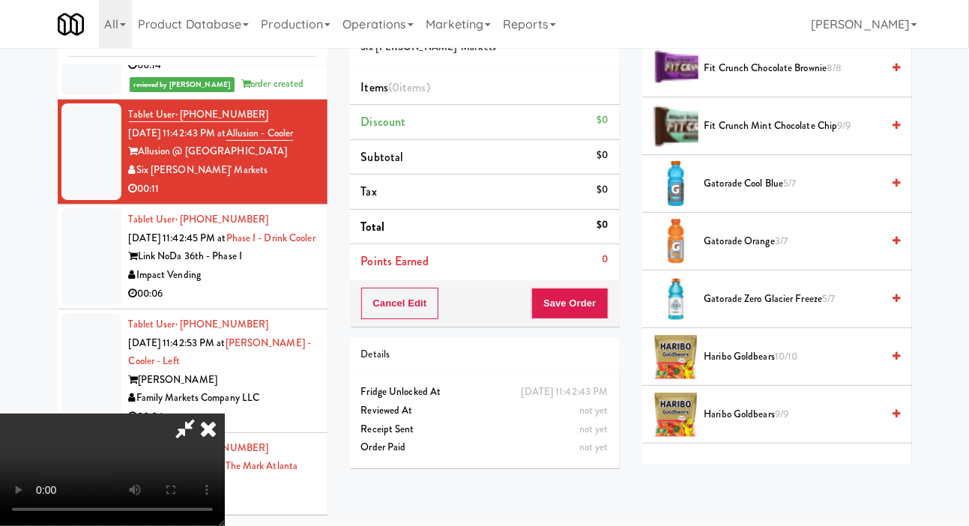
scroll to position [923, 0]
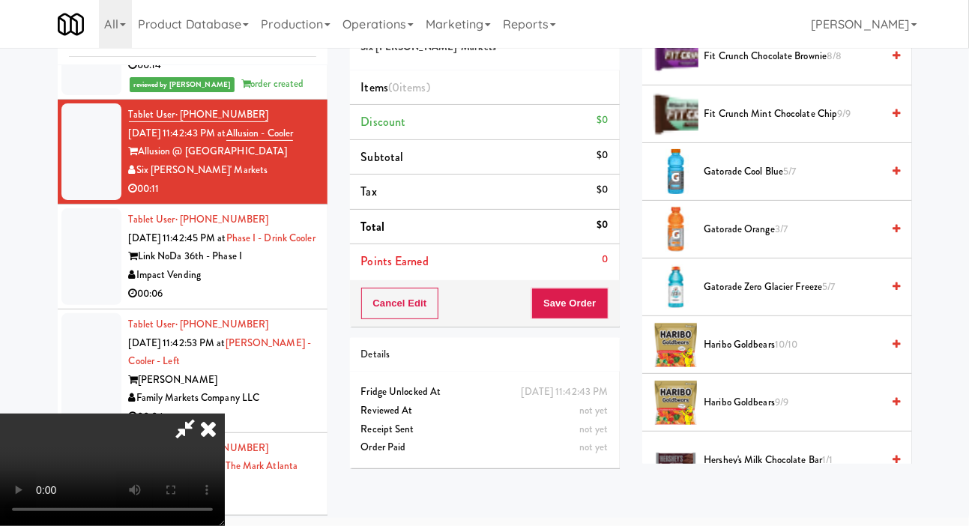
click at [743, 292] on span "Gatorade Zero Glacier Freeze 5/7" at bounding box center [793, 287] width 178 height 19
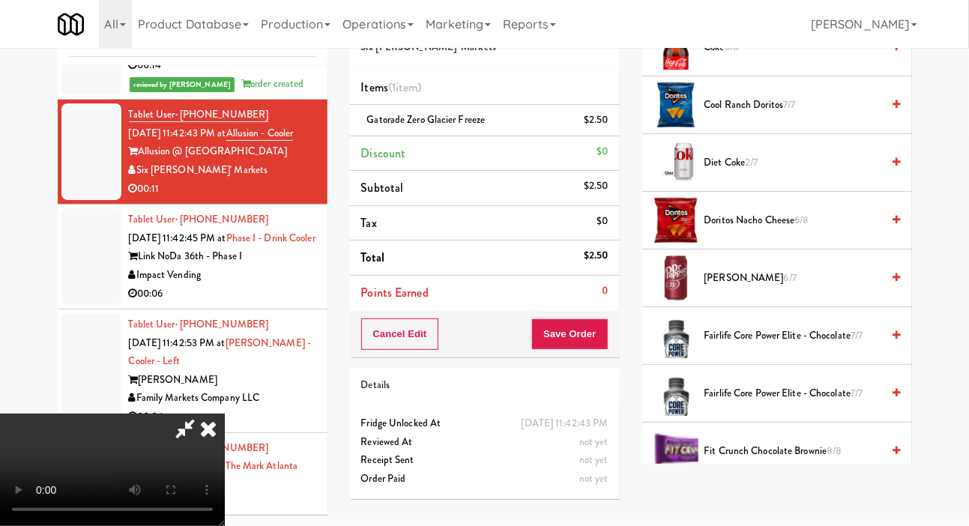
scroll to position [0, 0]
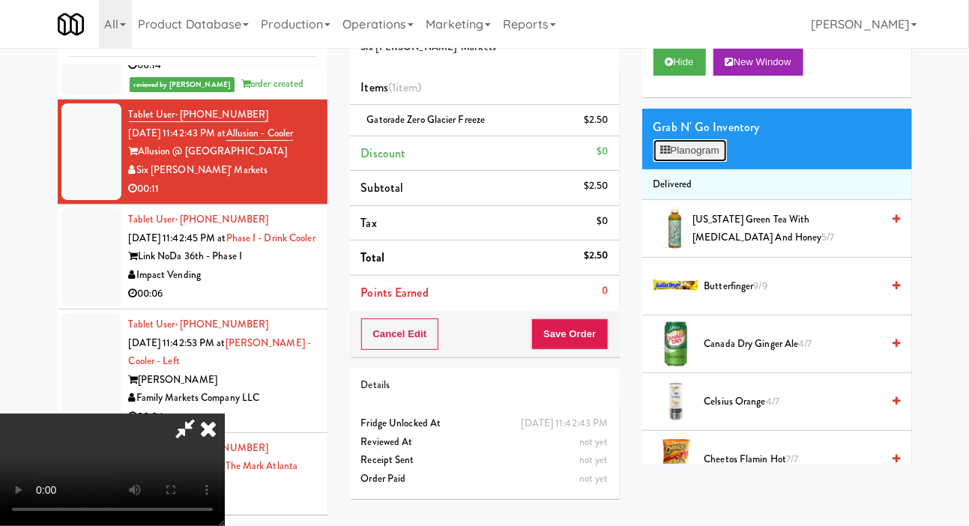
click at [698, 155] on button "Planogram" at bounding box center [690, 150] width 73 height 22
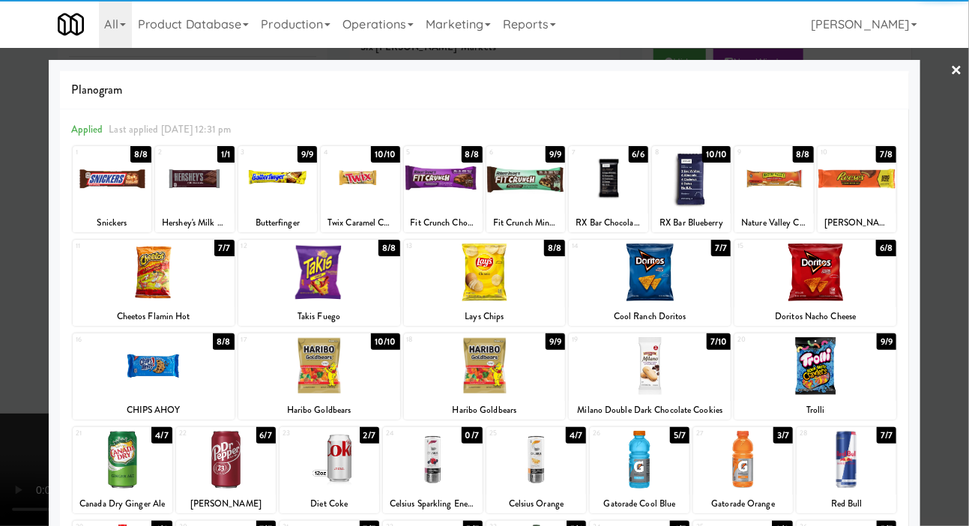
click at [697, 379] on div at bounding box center [650, 366] width 162 height 58
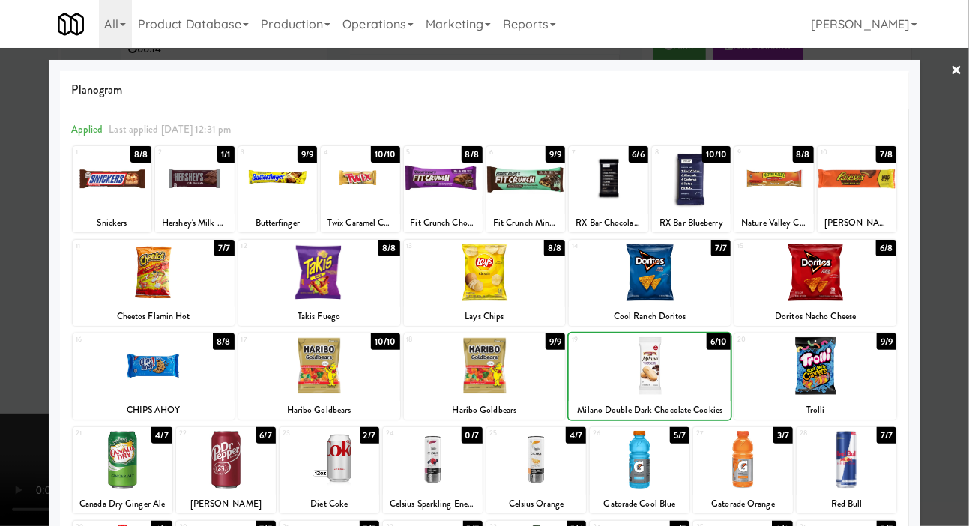
click at [26, 325] on div at bounding box center [484, 263] width 969 height 526
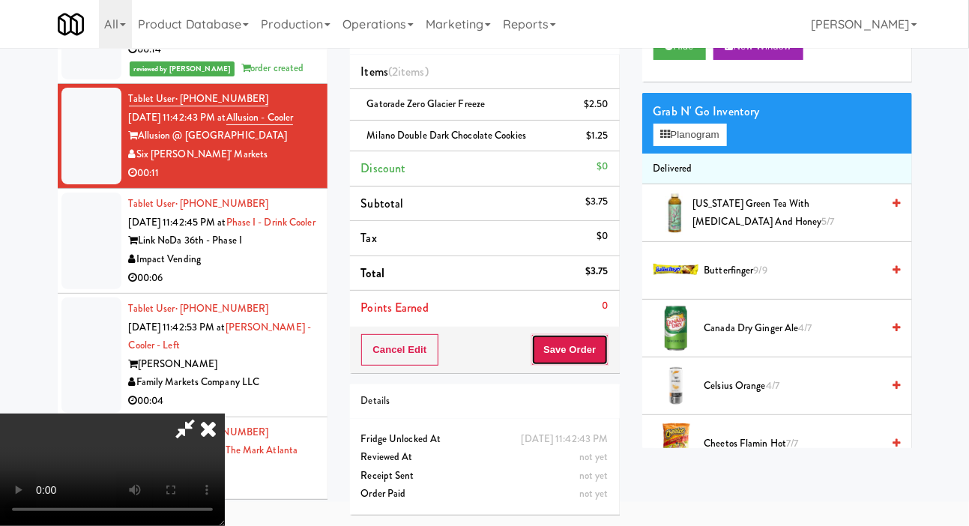
click at [605, 351] on button "Save Order" at bounding box center [569, 349] width 76 height 31
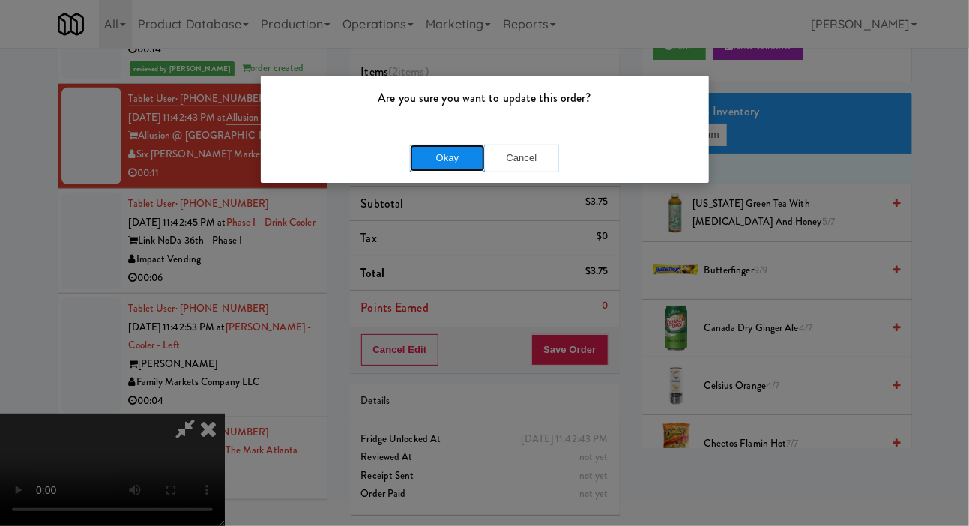
click at [429, 153] on button "Okay" at bounding box center [447, 158] width 75 height 27
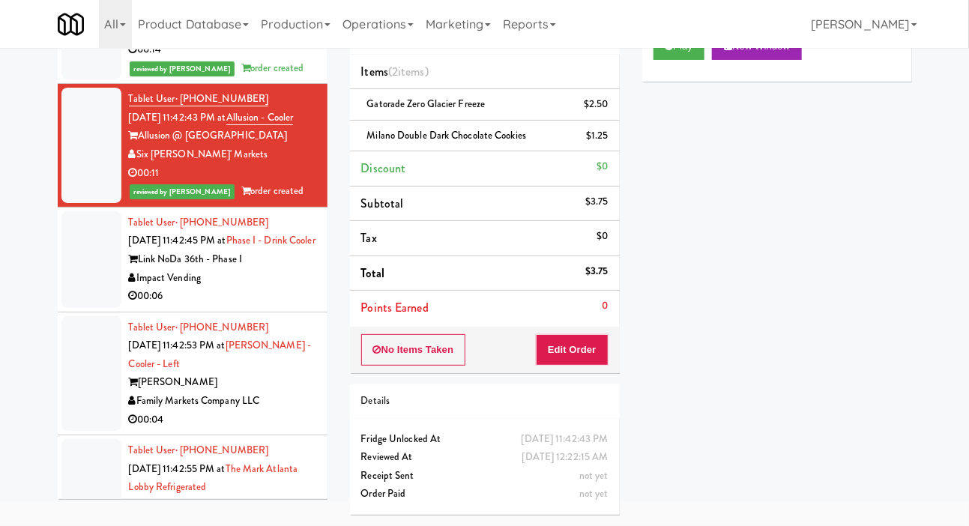
click at [69, 308] on div at bounding box center [91, 259] width 60 height 97
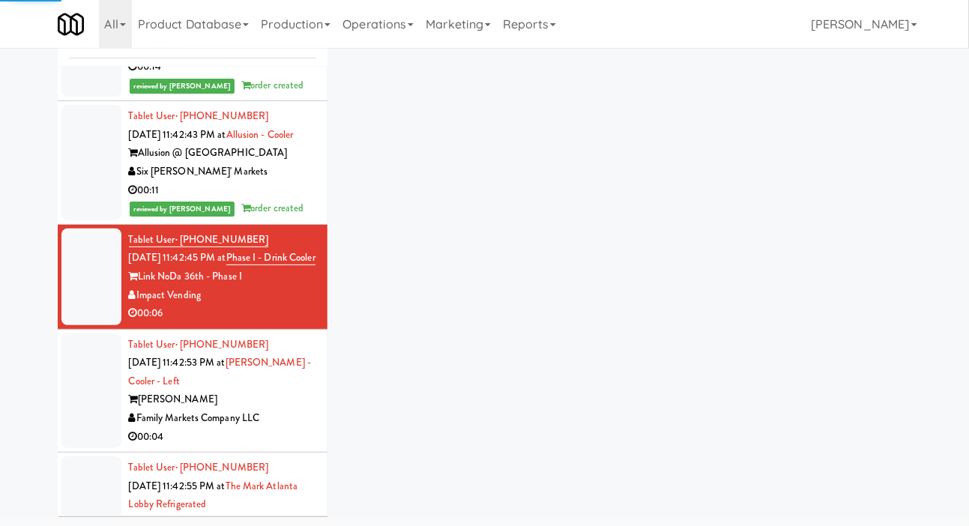
scroll to position [2750, 0]
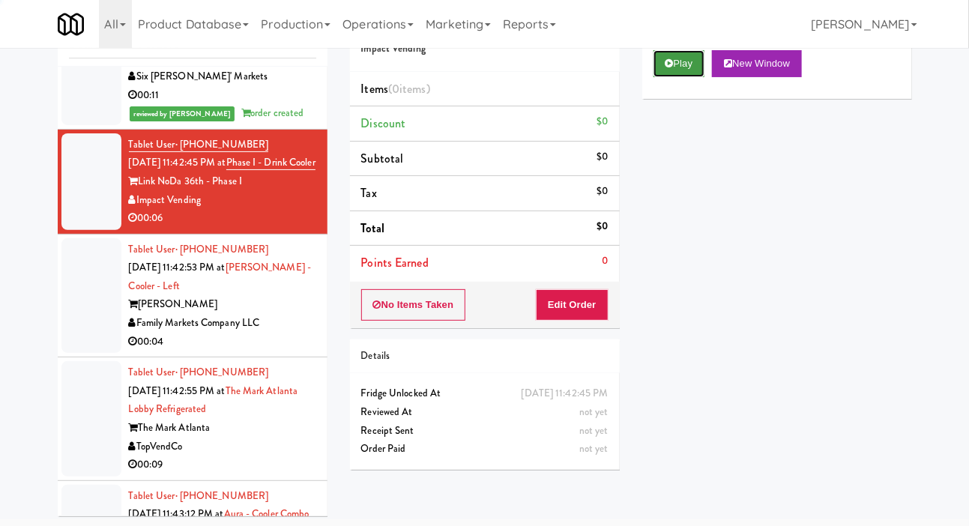
click at [671, 68] on icon at bounding box center [670, 63] width 8 height 10
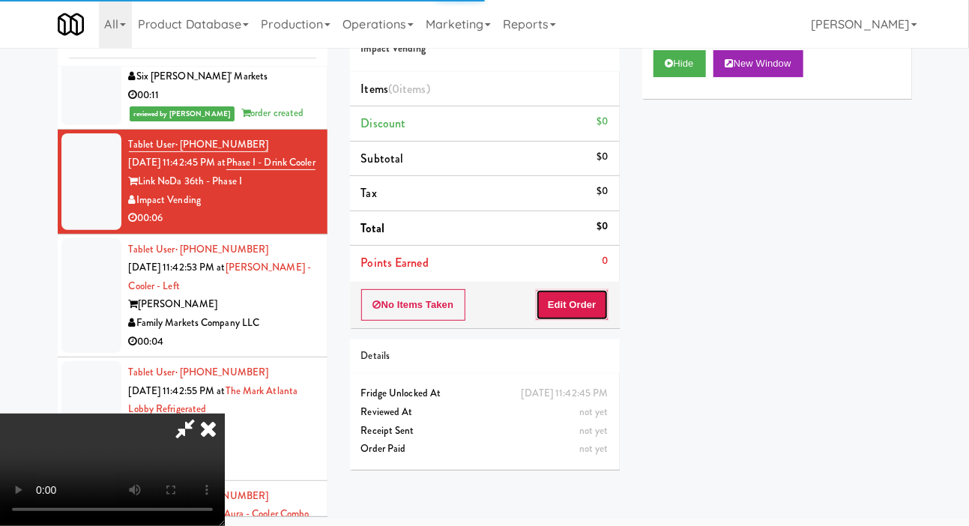
click at [566, 295] on button "Edit Order" at bounding box center [572, 304] width 73 height 31
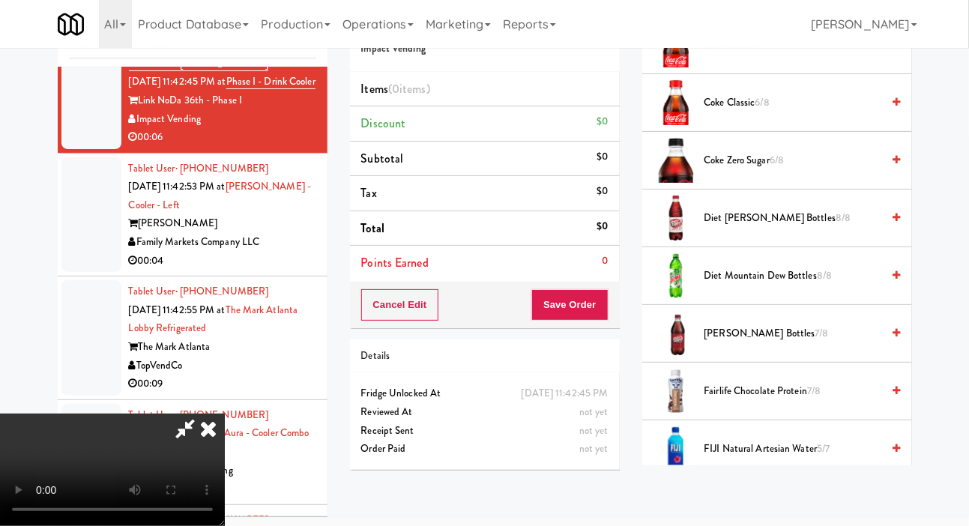
scroll to position [764, 0]
click at [749, 284] on span "Diet Mountain Dew Bottles 8/8" at bounding box center [793, 274] width 178 height 19
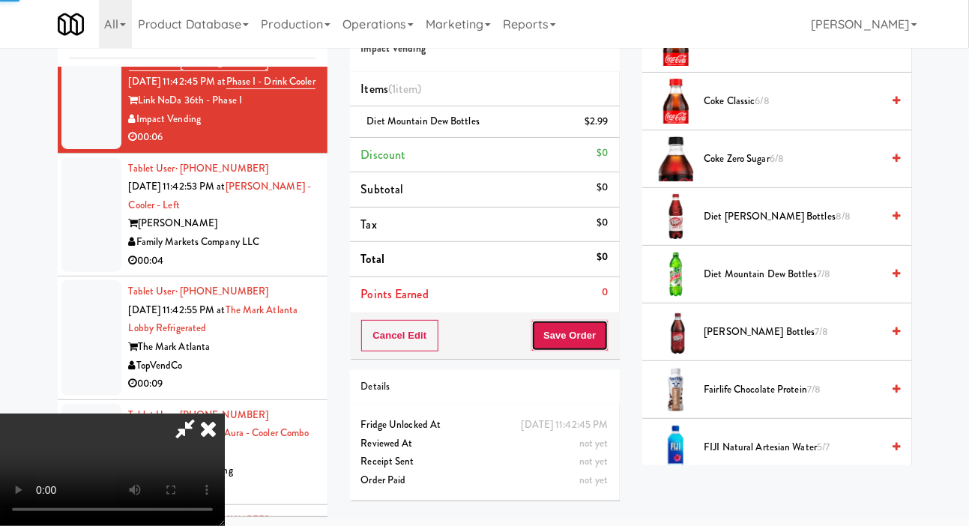
click at [602, 333] on button "Save Order" at bounding box center [569, 335] width 76 height 31
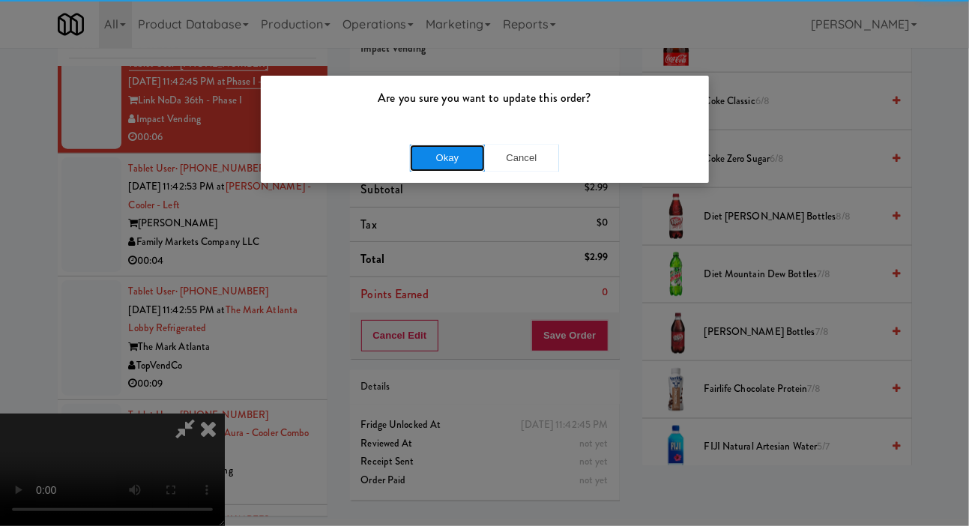
click at [422, 148] on button "Okay" at bounding box center [447, 158] width 75 height 27
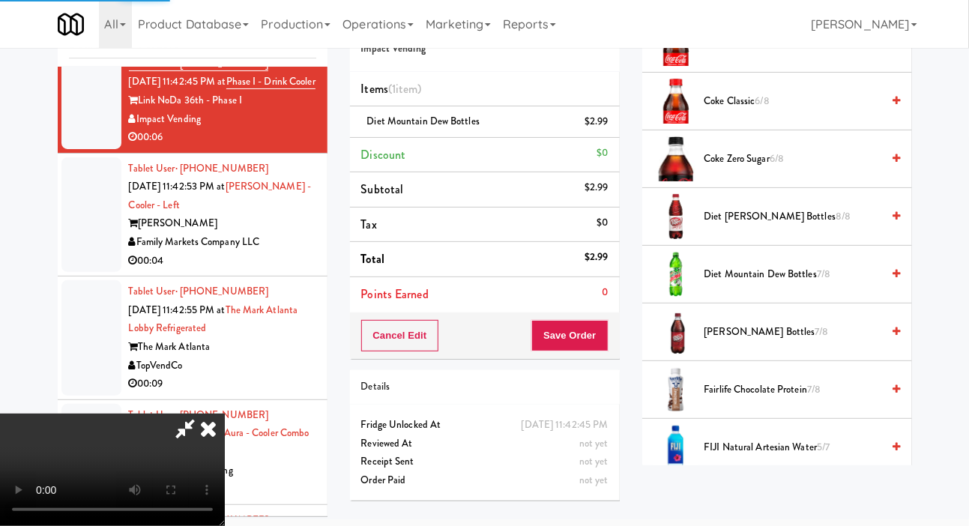
scroll to position [87, 0]
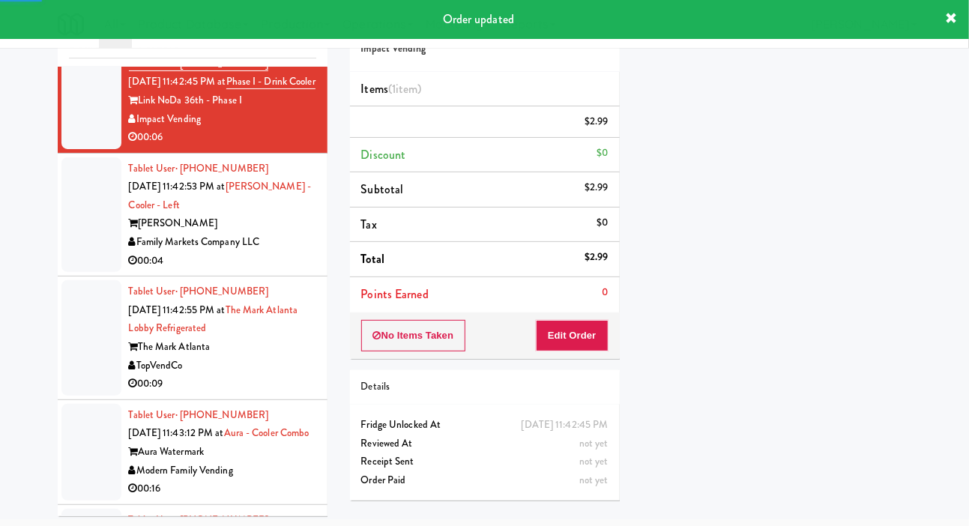
click at [74, 277] on li "Tablet User · (804) 284-4494 [DATE] 11:42:53 PM at Rowan - Cooler - Left Rowan …" at bounding box center [193, 216] width 270 height 124
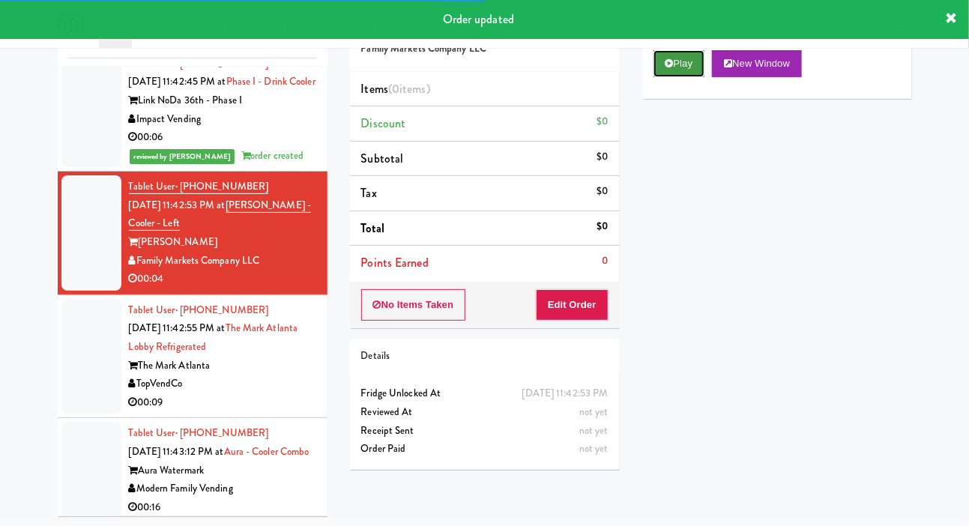
click at [677, 77] on button "Play" at bounding box center [680, 63] width 52 height 27
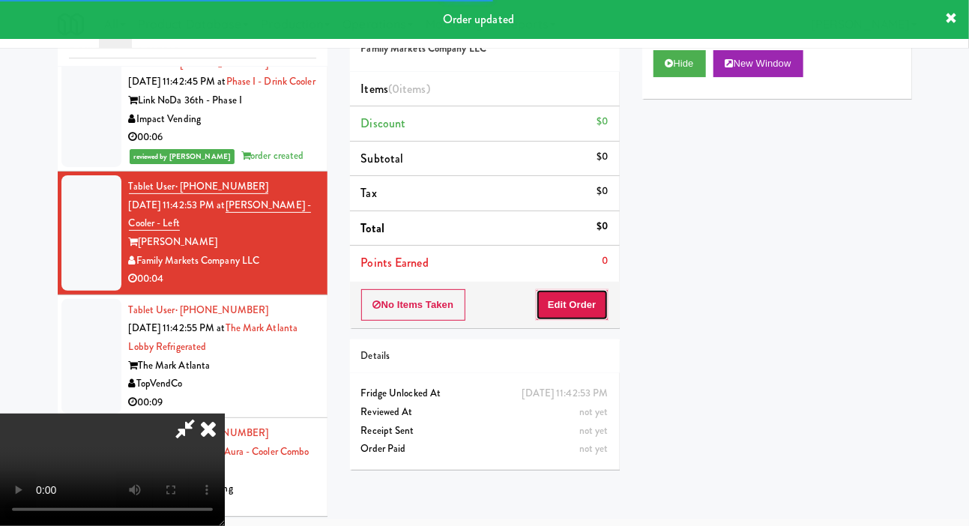
click at [575, 303] on button "Edit Order" at bounding box center [572, 304] width 73 height 31
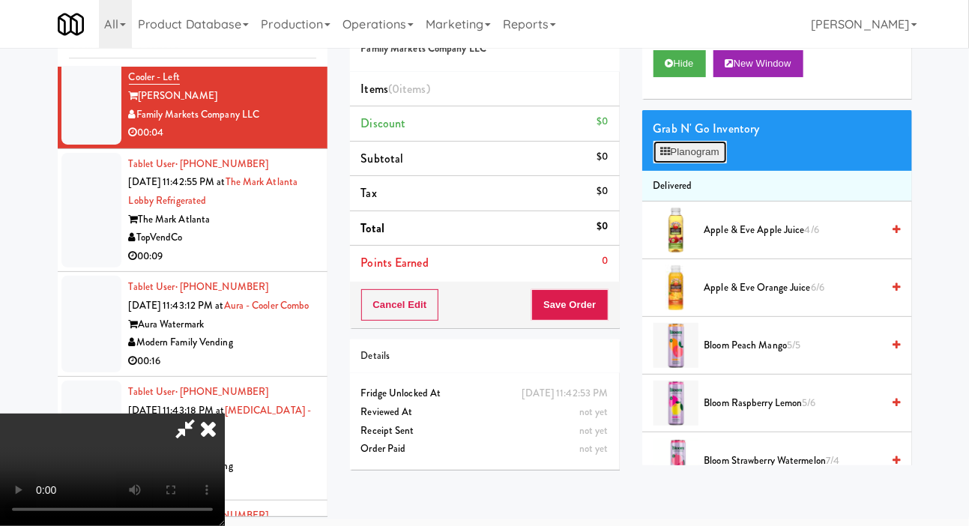
click at [689, 163] on button "Planogram" at bounding box center [690, 152] width 73 height 22
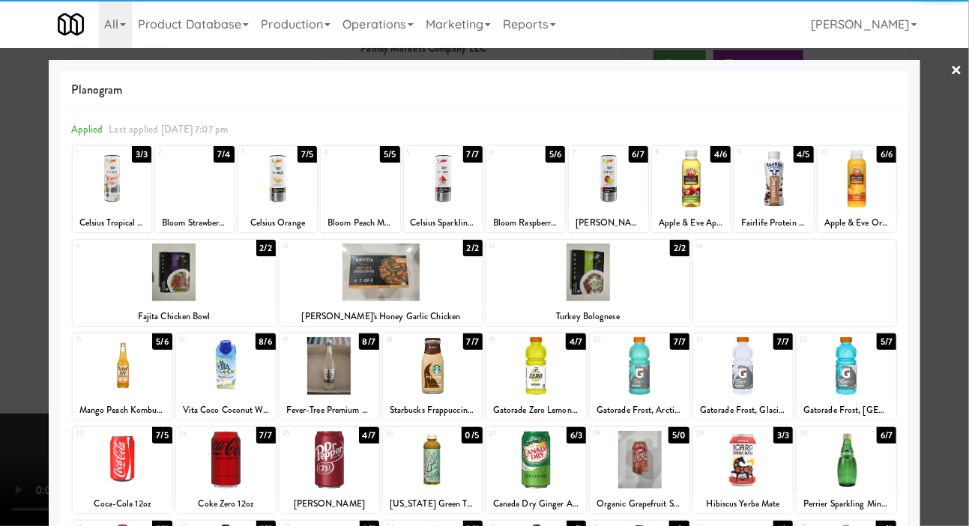
click at [98, 366] on div at bounding box center [123, 366] width 100 height 58
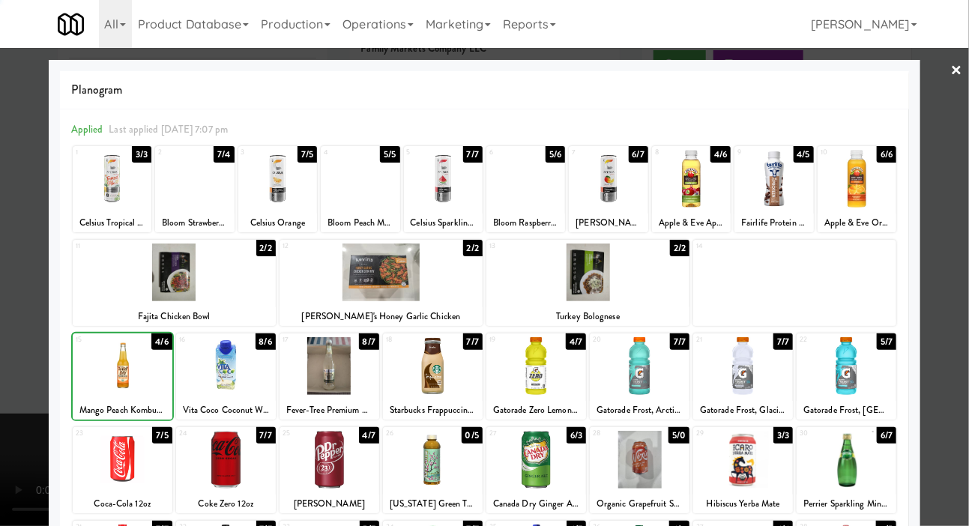
click at [7, 301] on div at bounding box center [484, 263] width 969 height 526
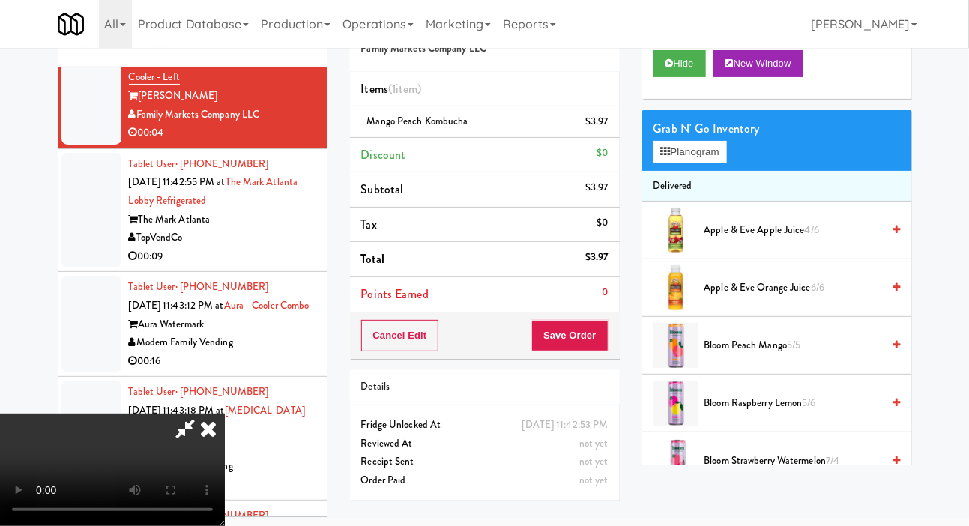
scroll to position [55, 0]
click at [605, 334] on button "Save Order" at bounding box center [569, 335] width 76 height 31
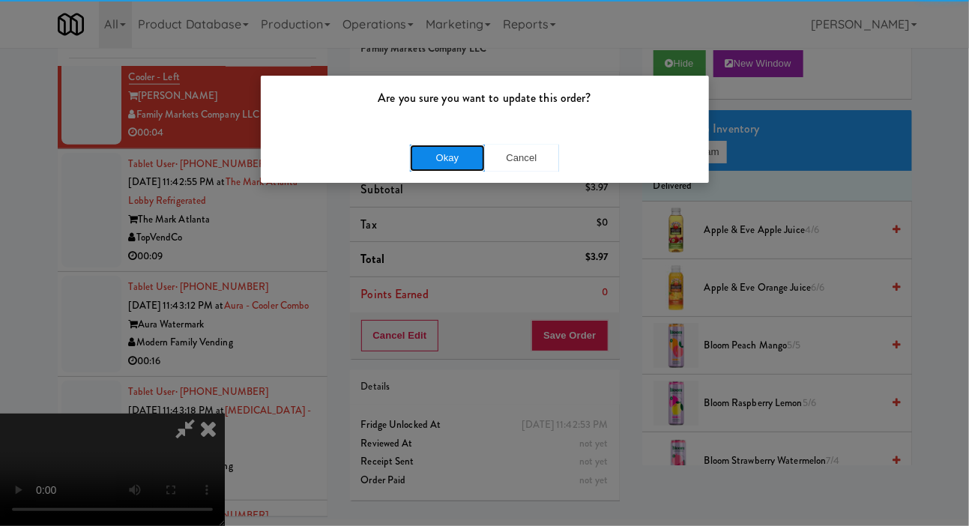
click at [431, 168] on button "Okay" at bounding box center [447, 158] width 75 height 27
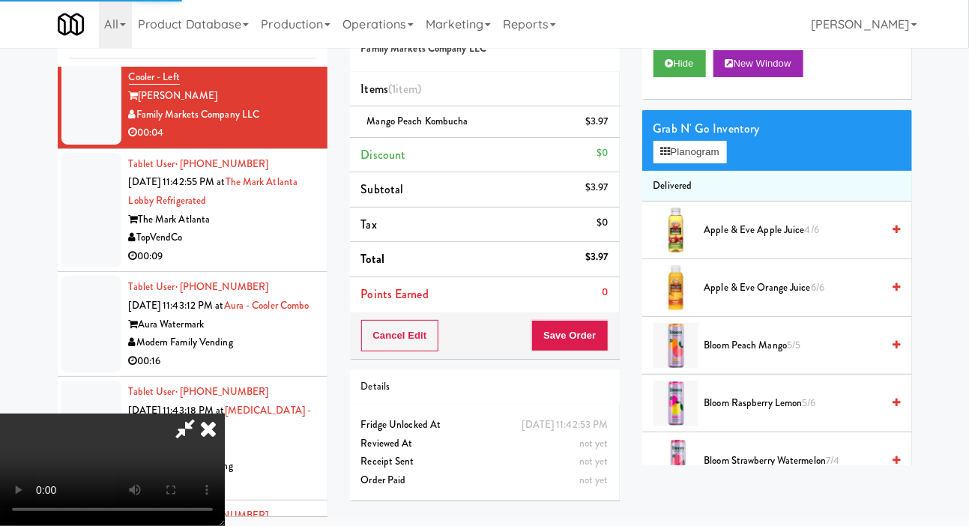
scroll to position [0, 0]
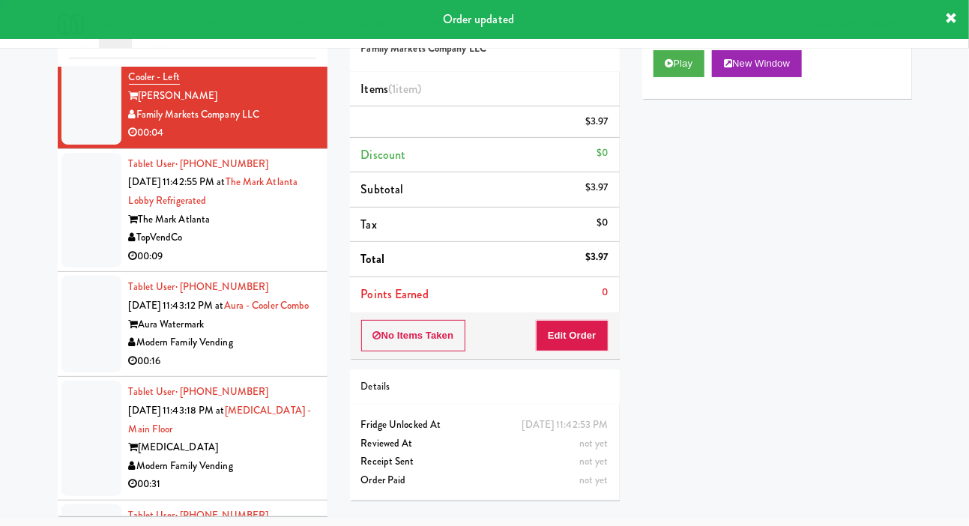
click at [70, 268] on div at bounding box center [91, 210] width 60 height 115
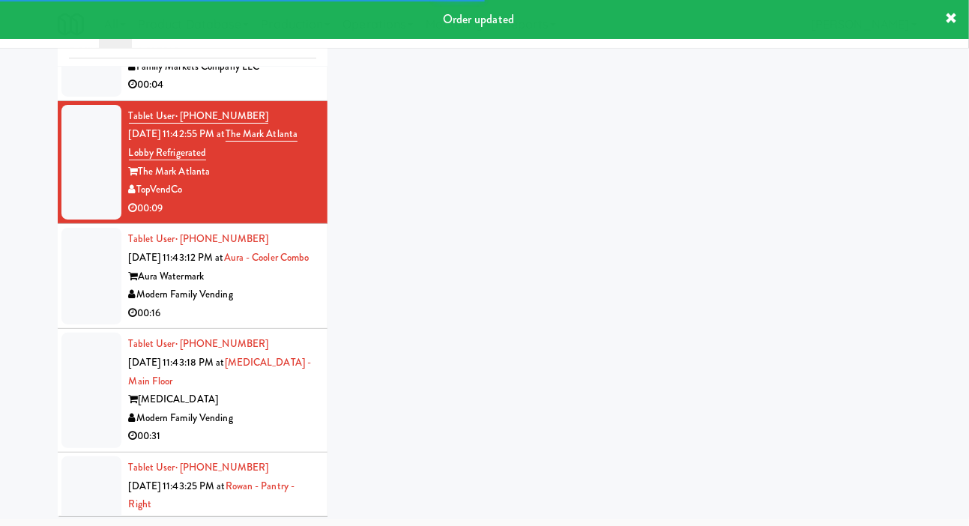
scroll to position [3038, 0]
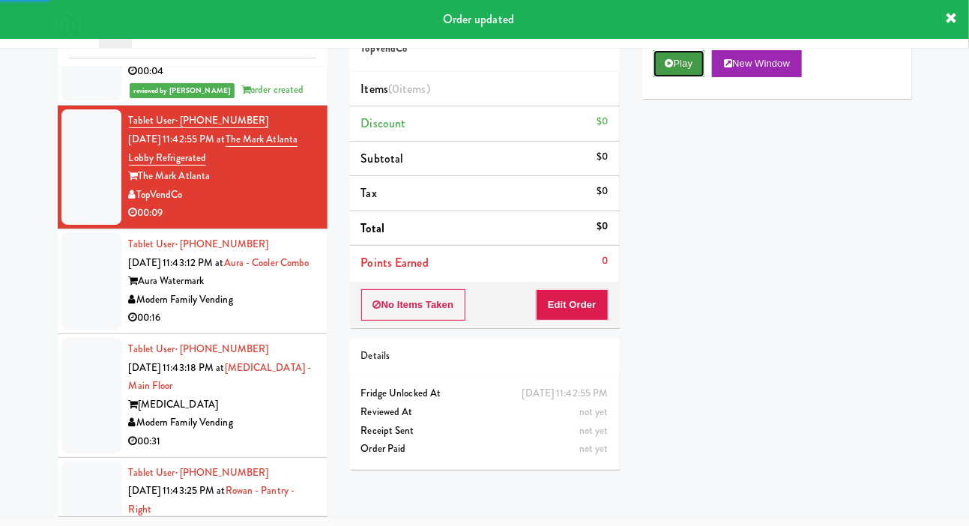
click at [671, 77] on button "Play" at bounding box center [680, 63] width 52 height 27
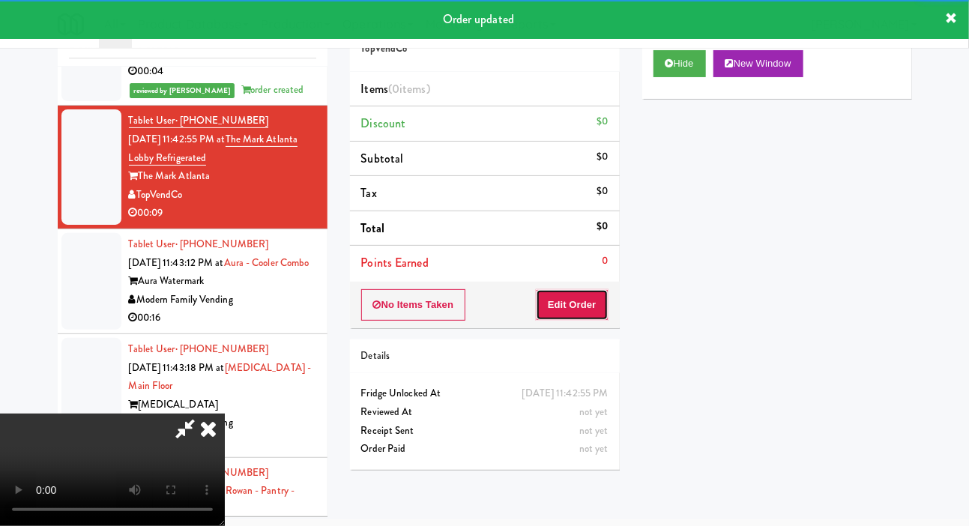
click at [585, 290] on button "Edit Order" at bounding box center [572, 304] width 73 height 31
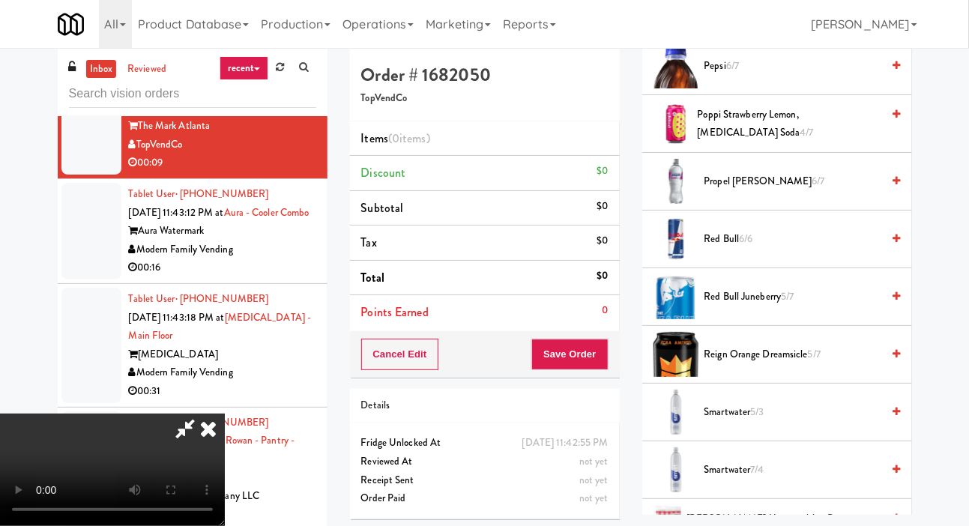
scroll to position [1991, 0]
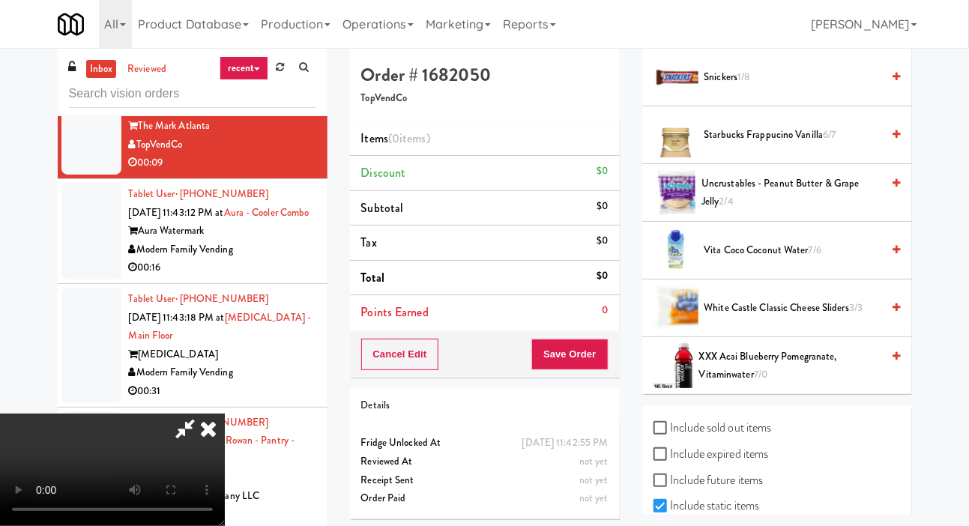
click at [729, 439] on label "Include sold out items" at bounding box center [713, 428] width 118 height 22
click at [671, 435] on input "Include sold out items" at bounding box center [662, 429] width 17 height 12
checkbox input "true"
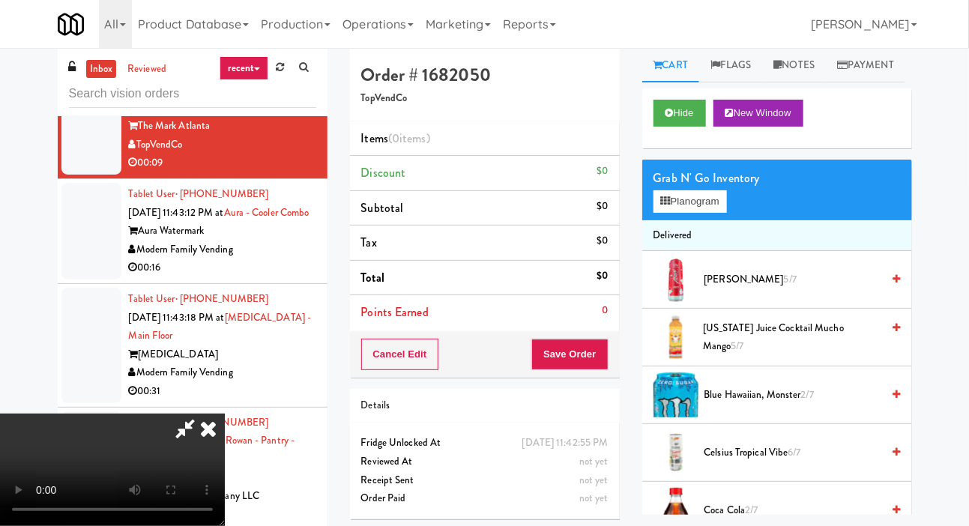
scroll to position [0, 0]
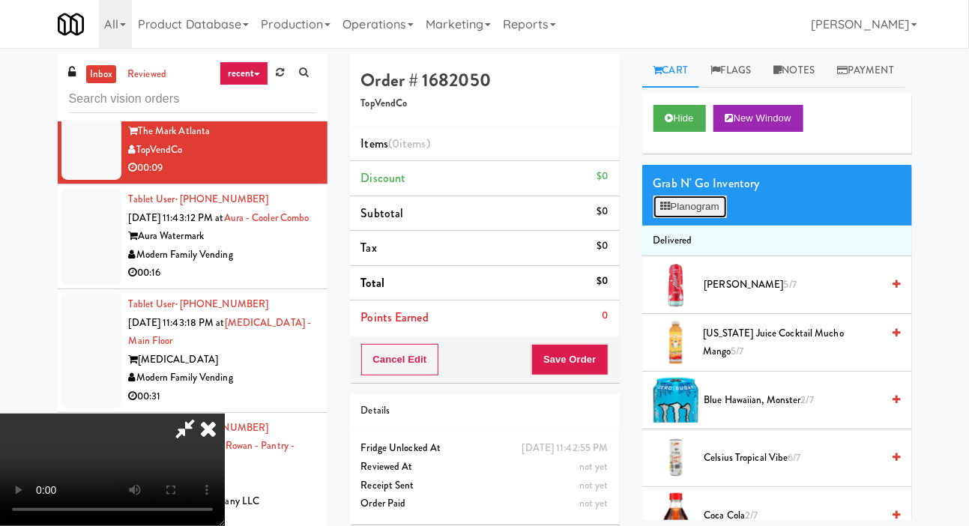
click at [692, 218] on button "Planogram" at bounding box center [690, 207] width 73 height 22
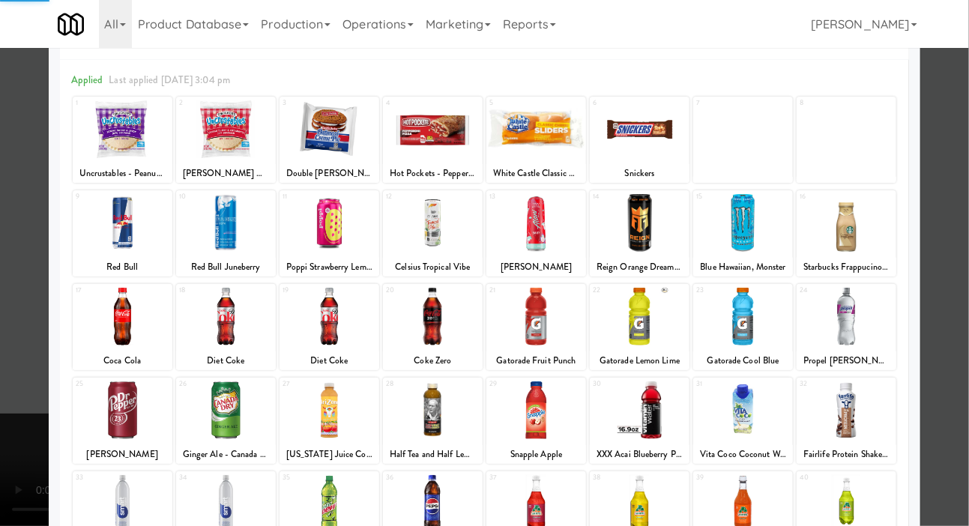
scroll to position [88, 0]
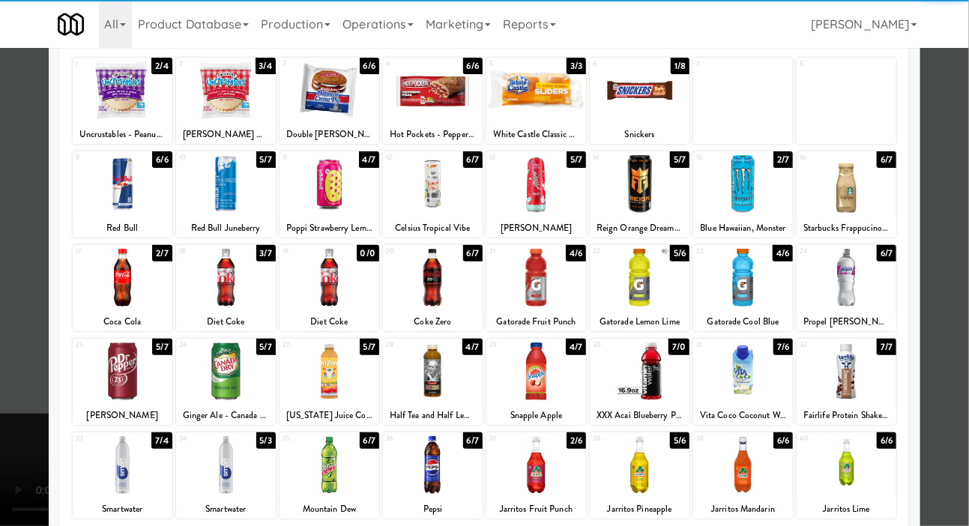
click at [428, 372] on div at bounding box center [433, 371] width 100 height 58
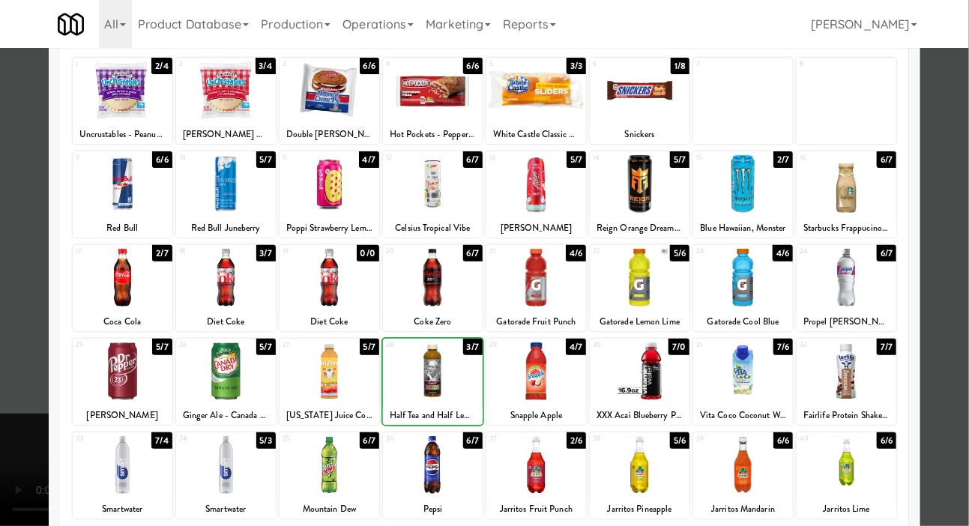
click at [14, 345] on div at bounding box center [484, 263] width 969 height 526
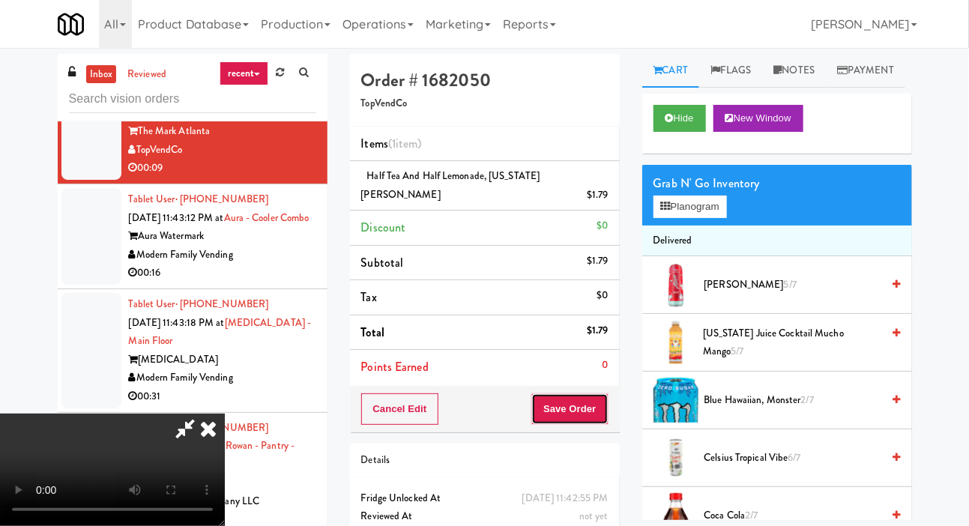
click at [597, 401] on button "Save Order" at bounding box center [569, 408] width 76 height 31
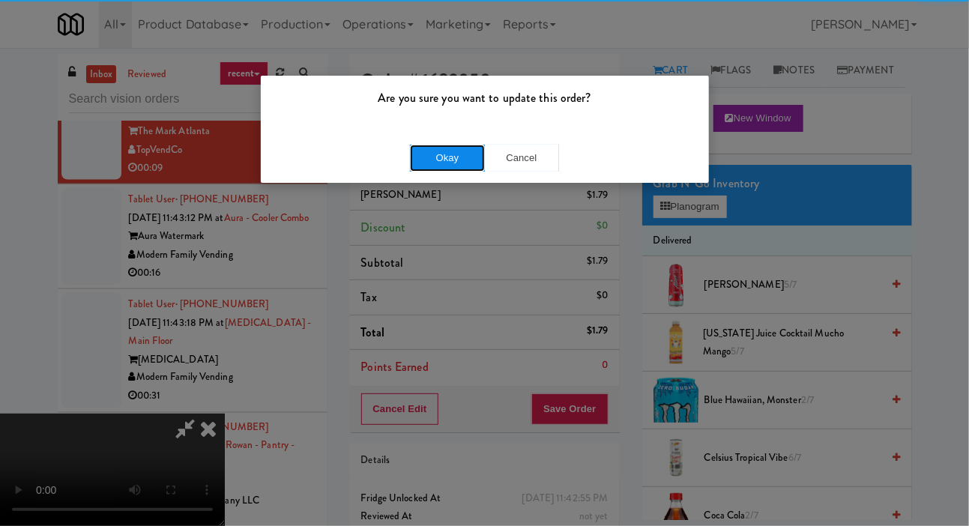
click at [419, 153] on button "Okay" at bounding box center [447, 158] width 75 height 27
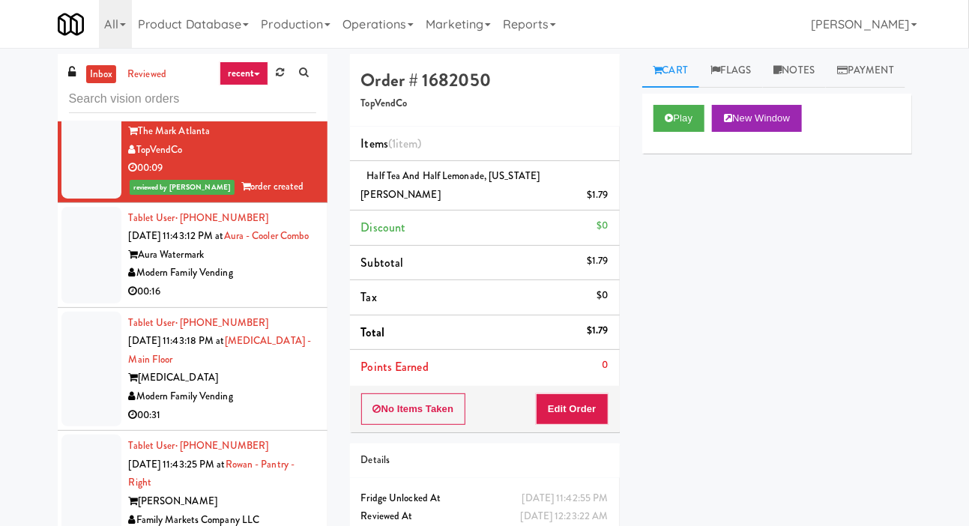
click at [82, 304] on div at bounding box center [91, 255] width 60 height 97
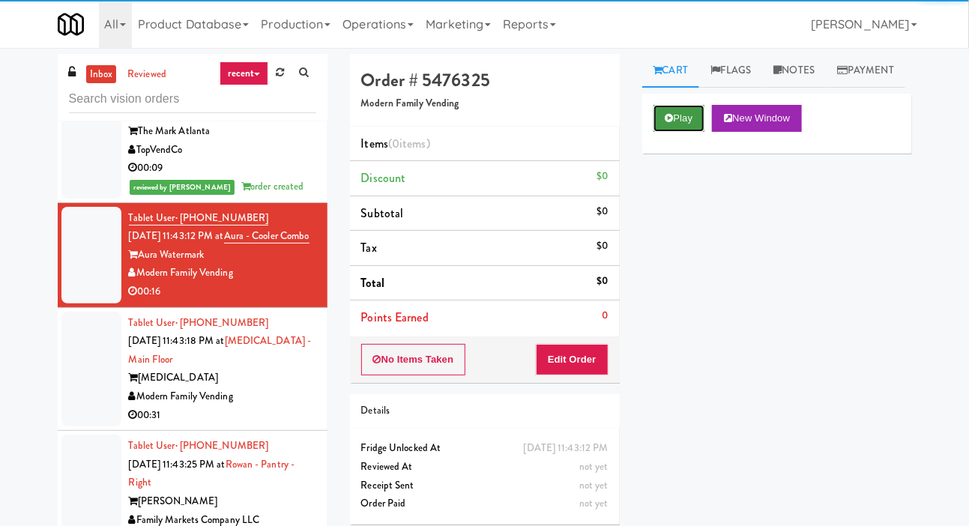
click at [687, 132] on button "Play" at bounding box center [680, 118] width 52 height 27
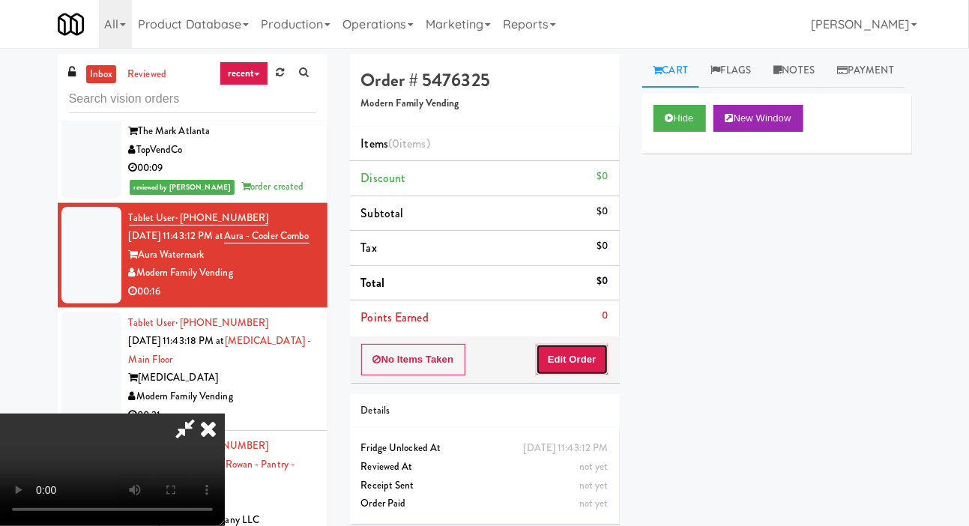
click at [586, 345] on button "Edit Order" at bounding box center [572, 359] width 73 height 31
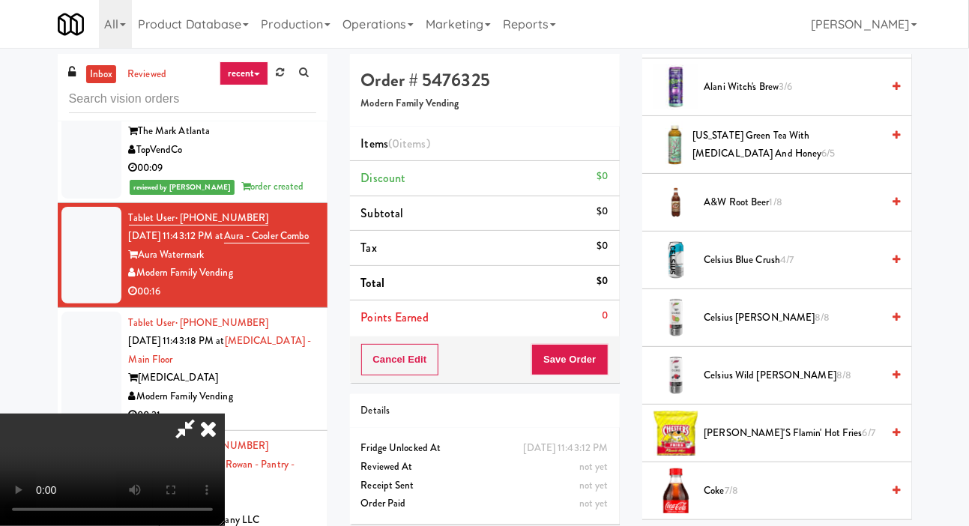
scroll to position [372, 0]
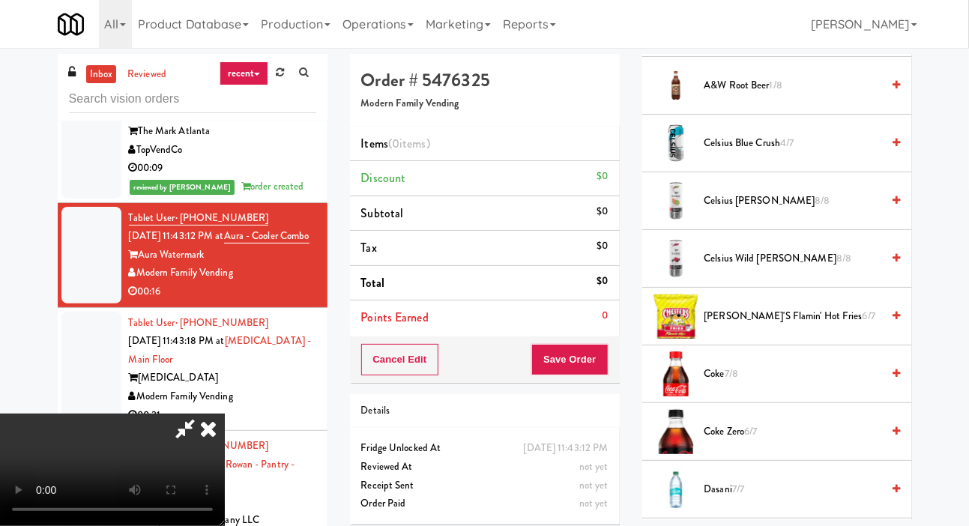
click at [760, 384] on li "Coke 7/8" at bounding box center [777, 374] width 270 height 58
click at [738, 381] on span "7/8" at bounding box center [731, 373] width 13 height 14
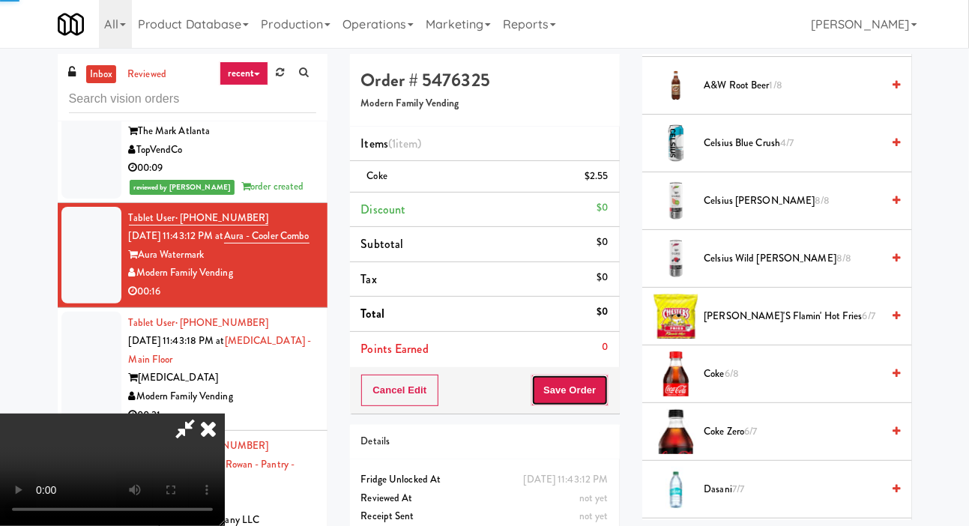
click at [603, 381] on button "Save Order" at bounding box center [569, 390] width 76 height 31
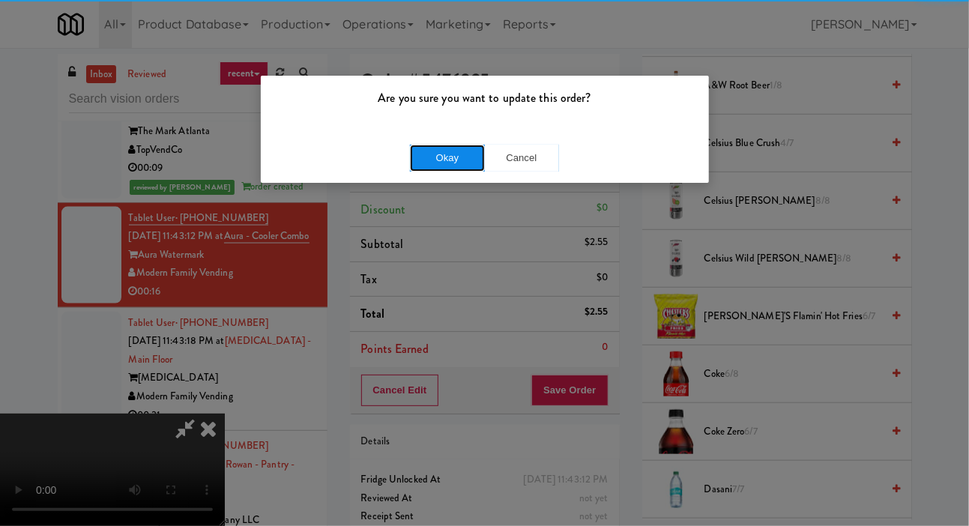
click at [420, 166] on button "Okay" at bounding box center [447, 158] width 75 height 27
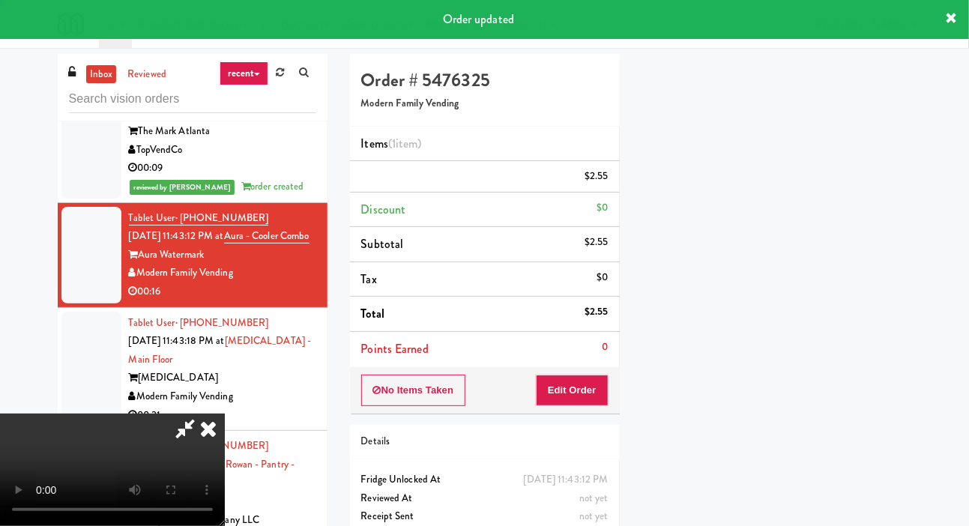
scroll to position [87, 0]
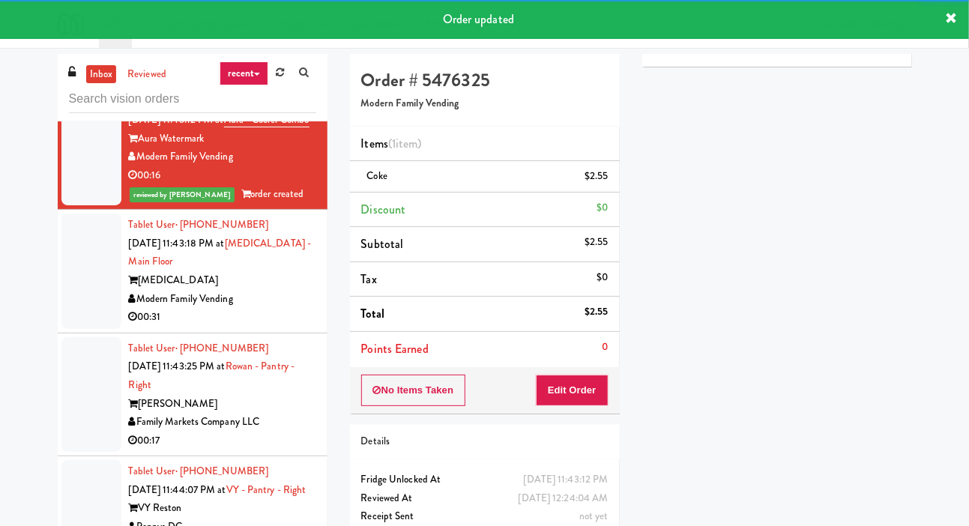
click at [72, 329] on div at bounding box center [91, 271] width 60 height 115
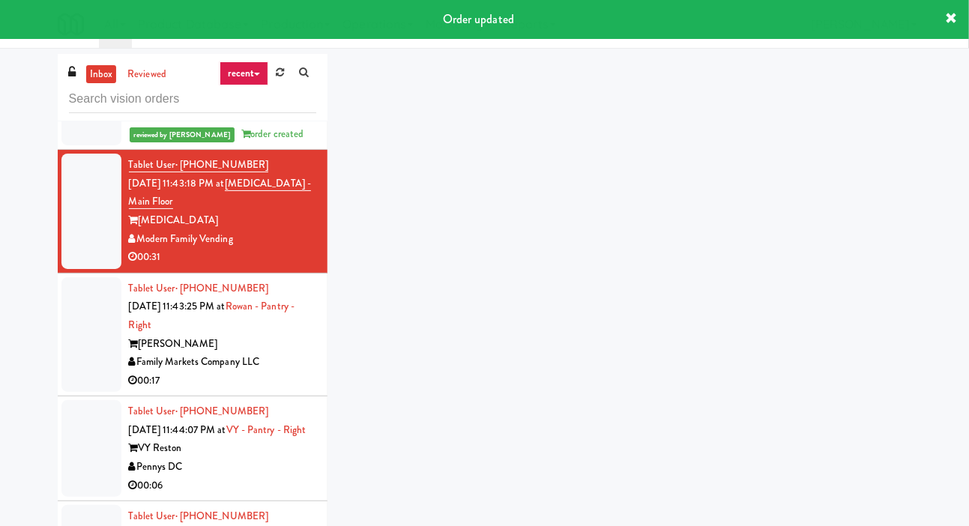
scroll to position [3328, 0]
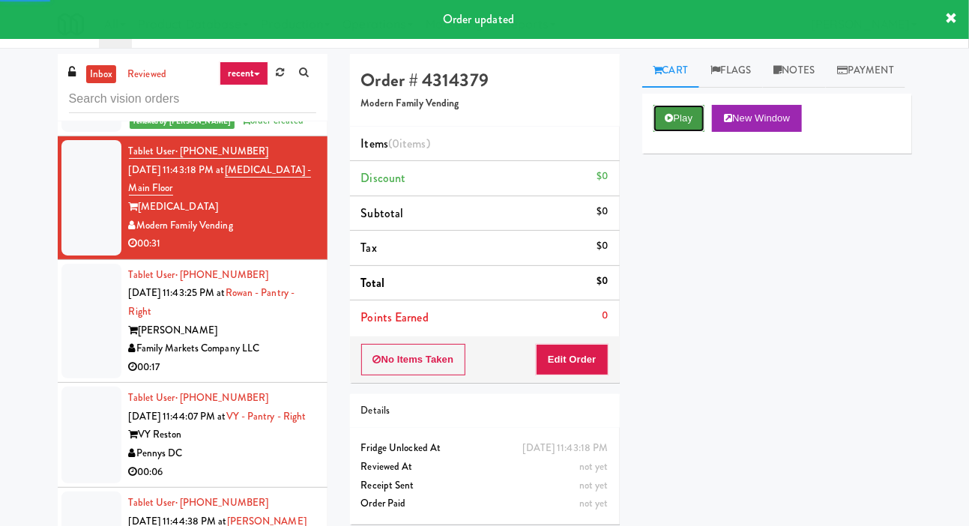
click at [670, 132] on button "Play" at bounding box center [680, 118] width 52 height 27
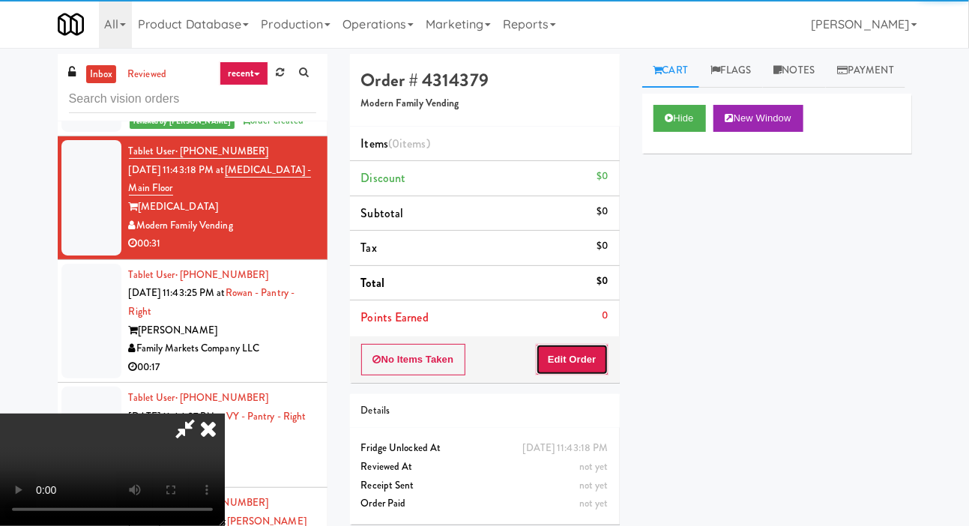
click at [590, 362] on button "Edit Order" at bounding box center [572, 359] width 73 height 31
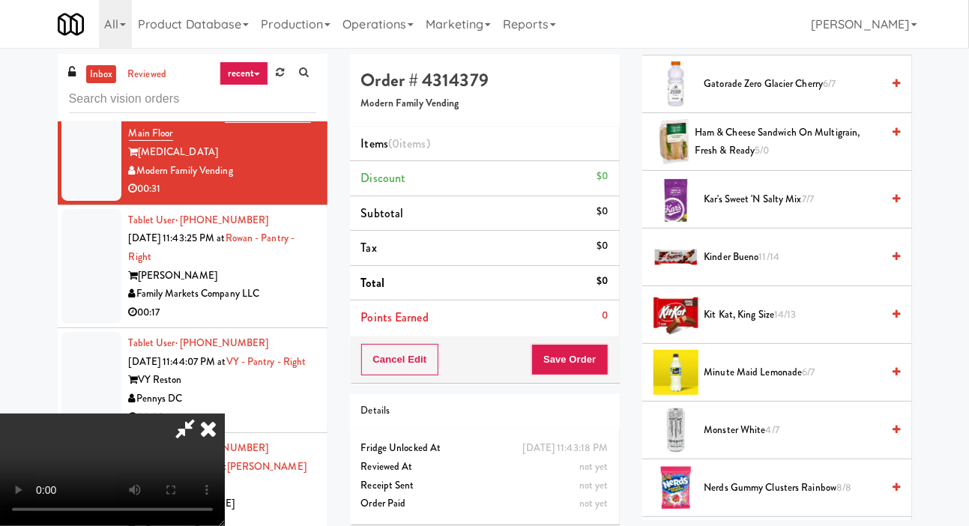
scroll to position [1068, 0]
click at [762, 323] on span "Kit Kat, King Size 14/13" at bounding box center [793, 313] width 178 height 19
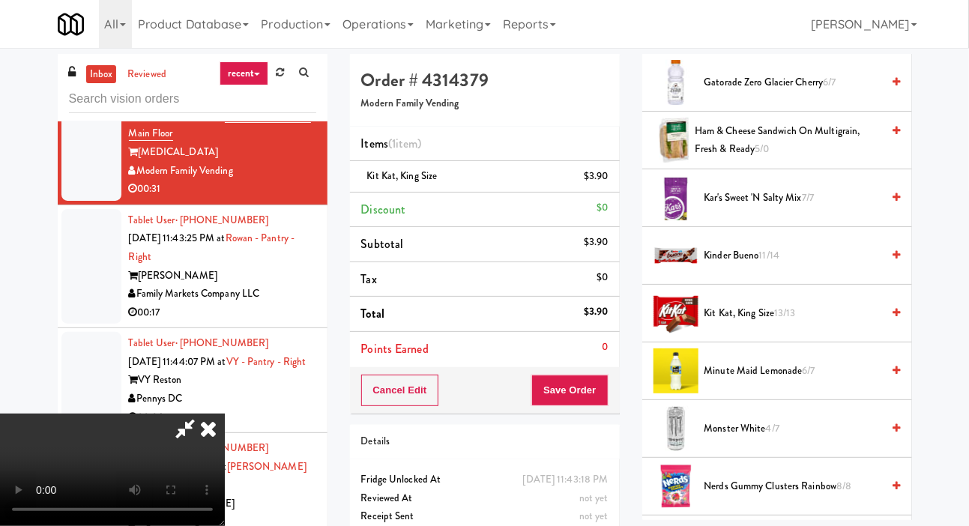
click at [760, 496] on span "Nerds Gummy Clusters Rainbow 8/8" at bounding box center [793, 486] width 178 height 19
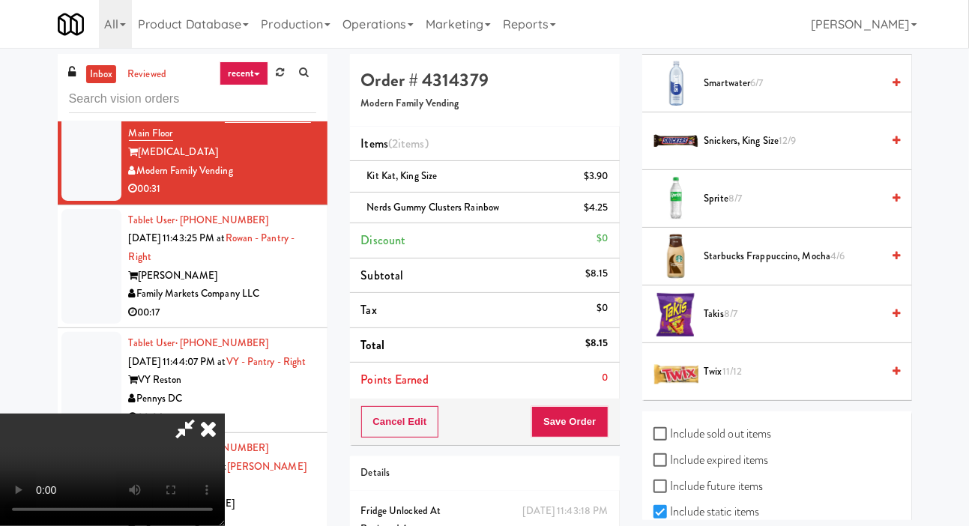
scroll to position [1876, 0]
click at [764, 323] on span "Takis 8/7" at bounding box center [793, 313] width 178 height 19
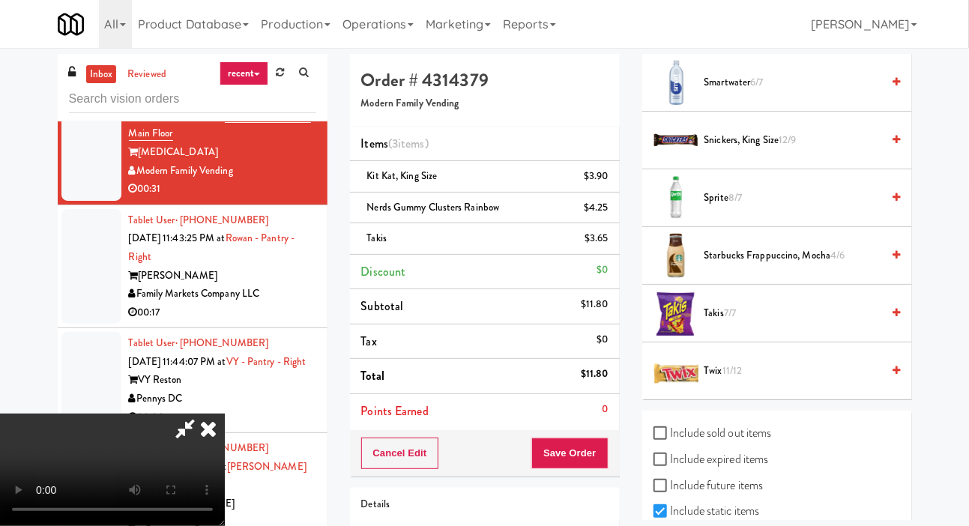
scroll to position [0, 0]
click at [760, 150] on span "Snickers, King Size 12/9" at bounding box center [793, 140] width 178 height 19
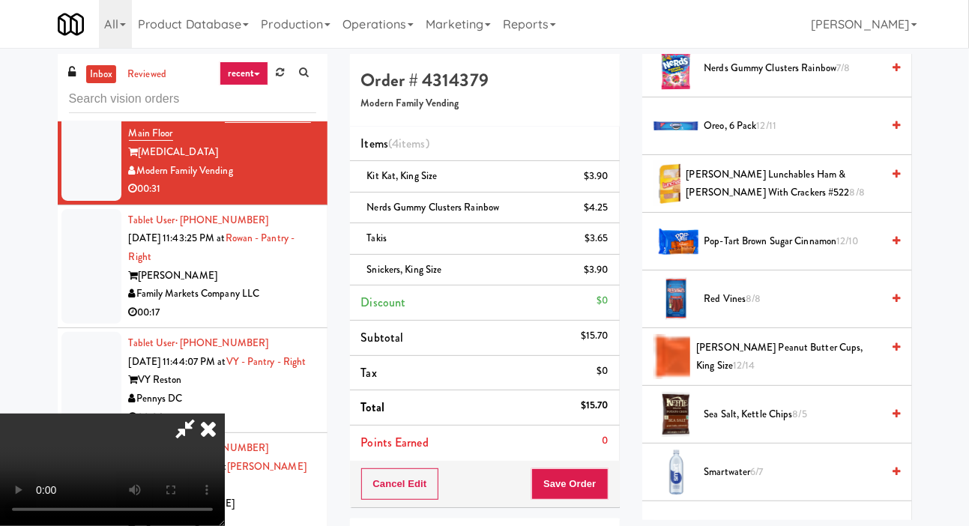
scroll to position [1487, 0]
click at [773, 132] on span "12/11" at bounding box center [767, 125] width 20 height 14
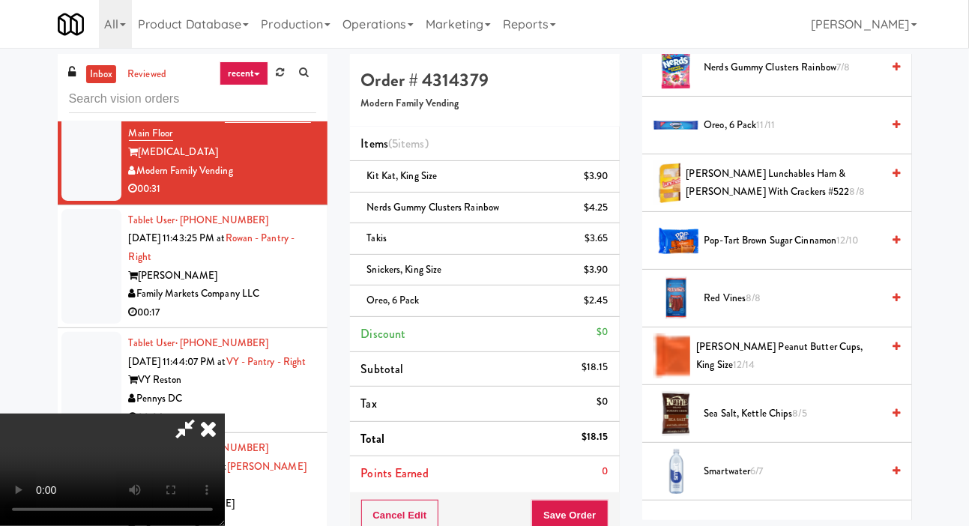
scroll to position [0, 0]
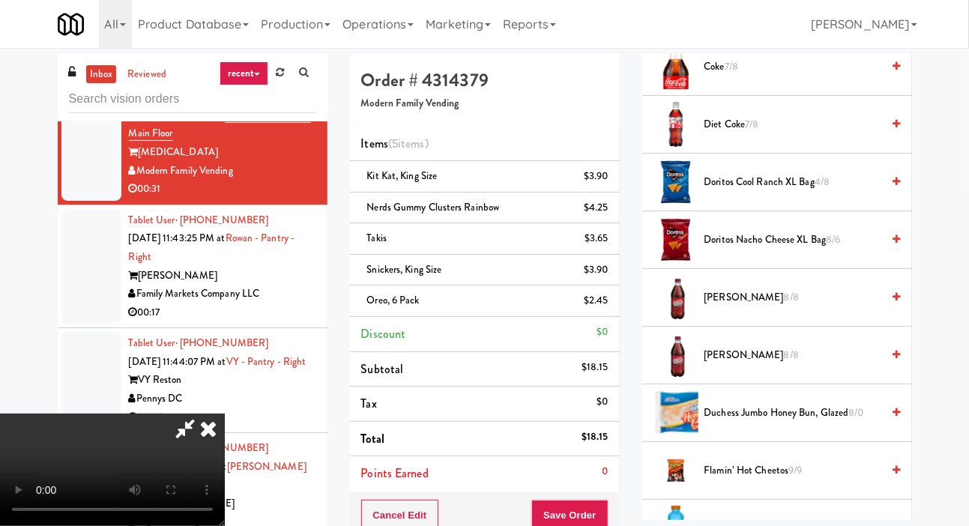
click at [759, 250] on span "Doritos Nacho Cheese XL Bag 8/6" at bounding box center [793, 240] width 178 height 19
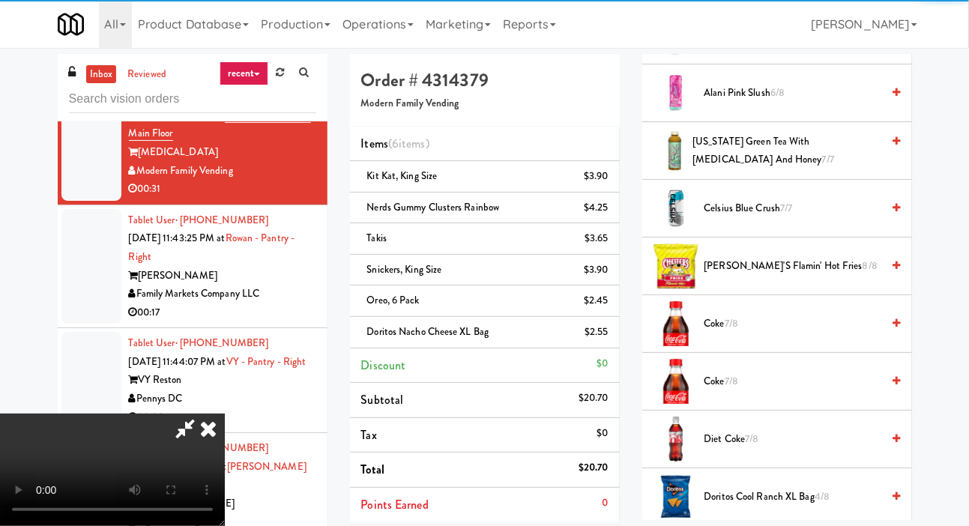
scroll to position [239, 0]
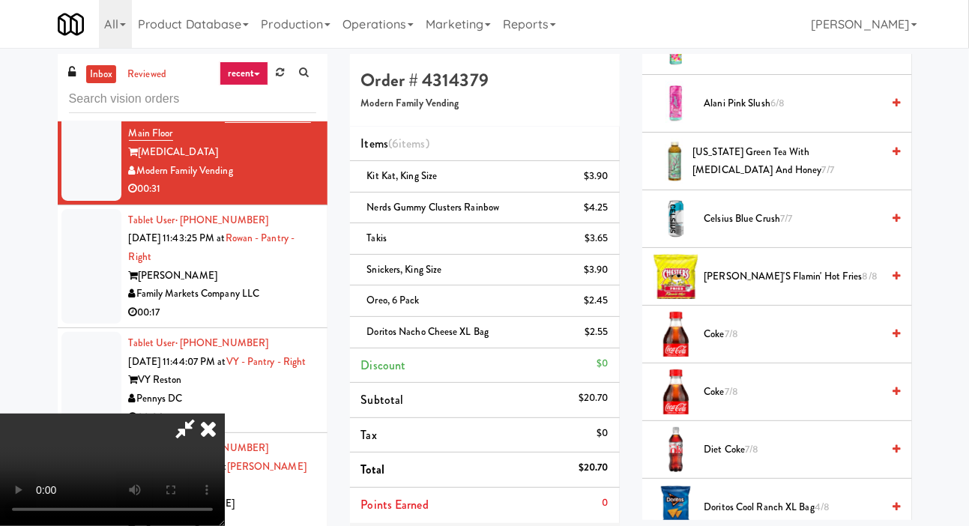
click at [753, 286] on span "[PERSON_NAME]'s Flamin' Hot Fries 8/8" at bounding box center [793, 277] width 178 height 19
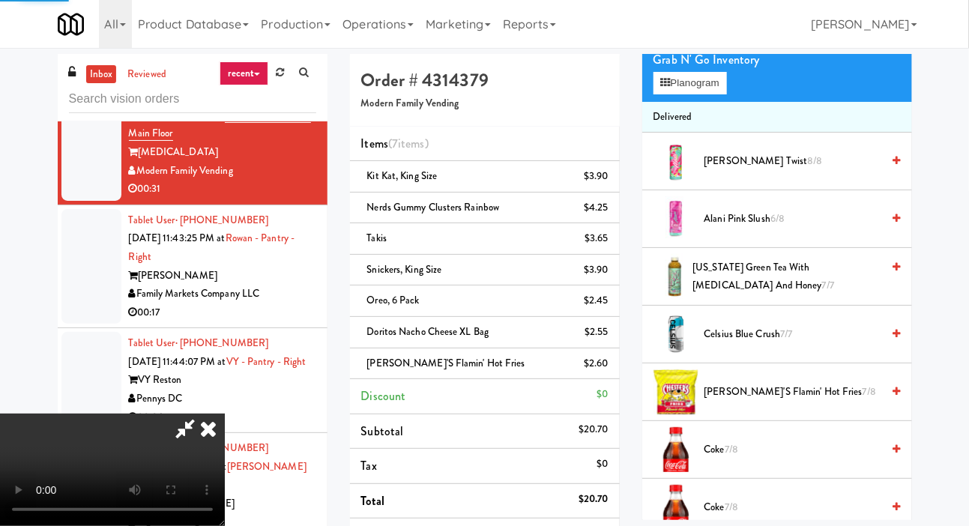
scroll to position [0, 0]
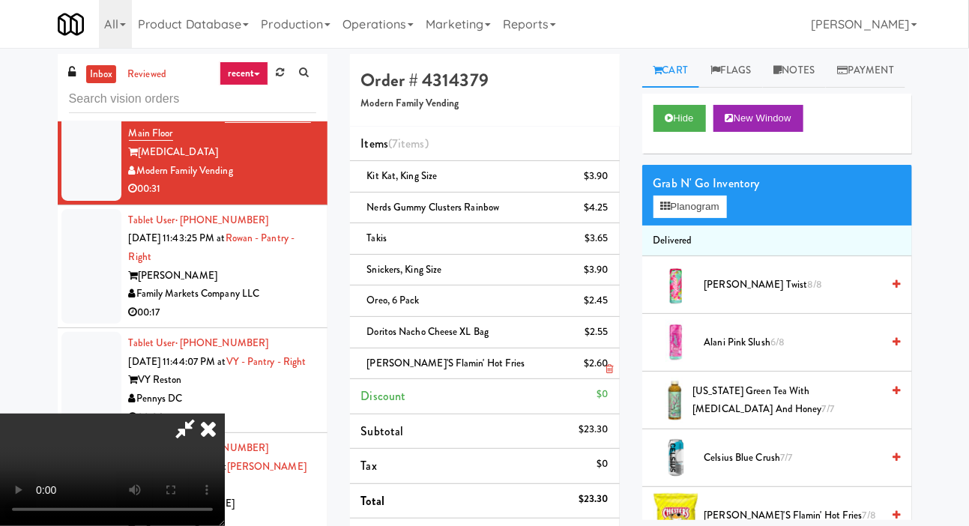
click at [606, 366] on div "$2.60" at bounding box center [596, 363] width 25 height 19
click at [609, 369] on icon at bounding box center [609, 369] width 7 height 10
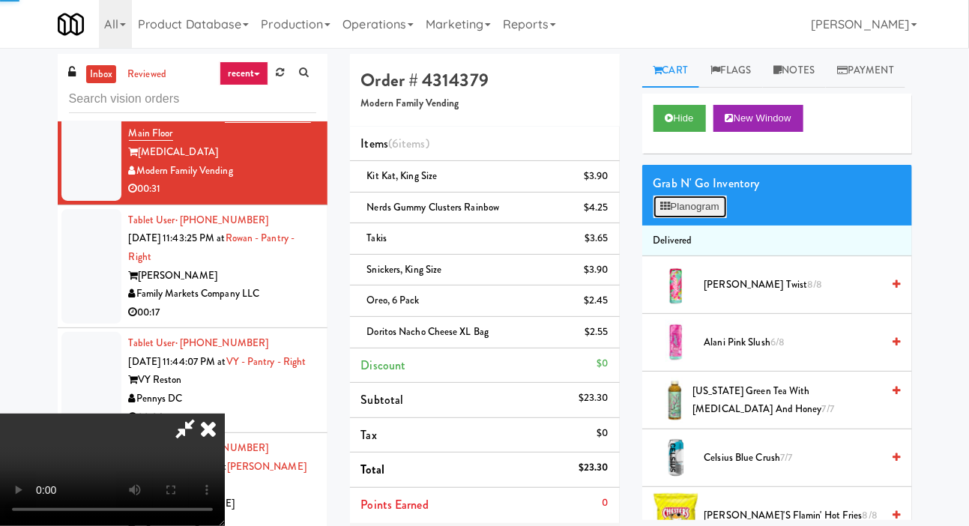
click at [713, 218] on button "Planogram" at bounding box center [690, 207] width 73 height 22
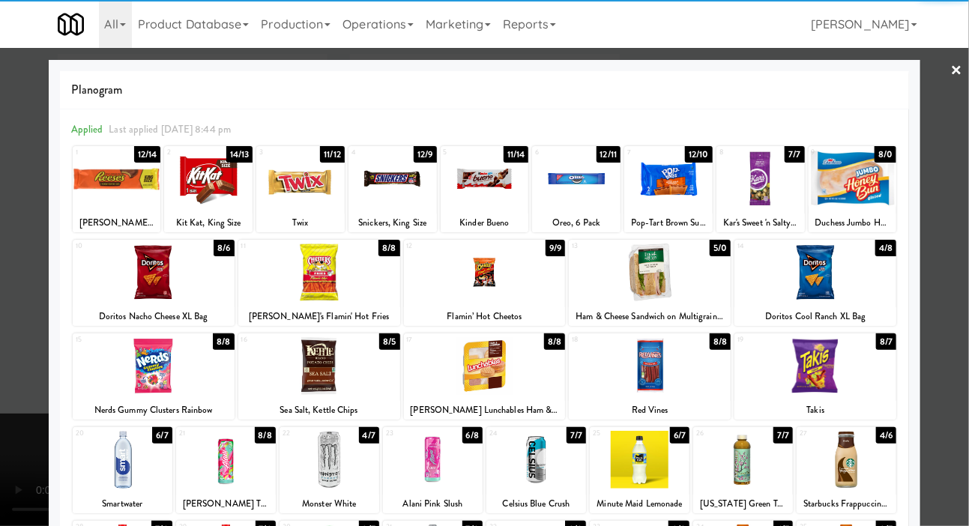
click at [452, 288] on div at bounding box center [485, 273] width 162 height 58
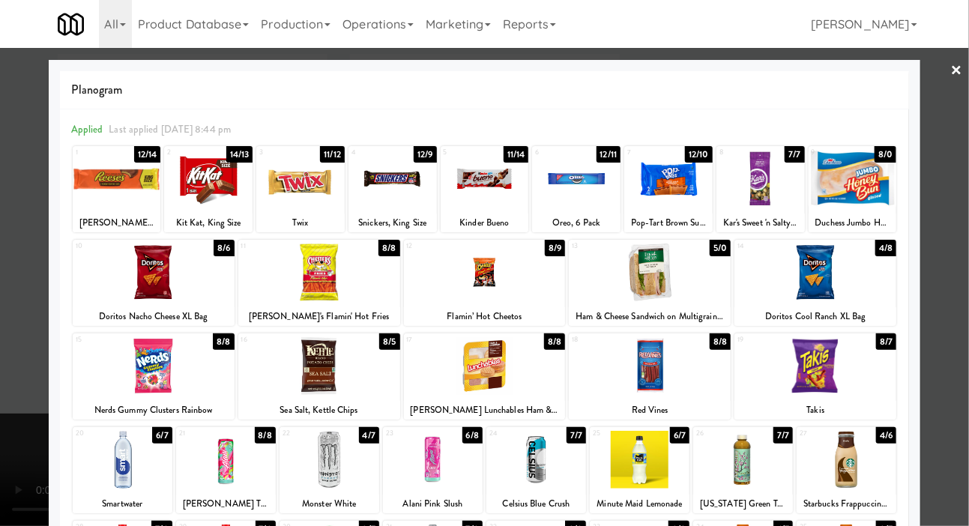
click at [26, 330] on div at bounding box center [484, 263] width 969 height 526
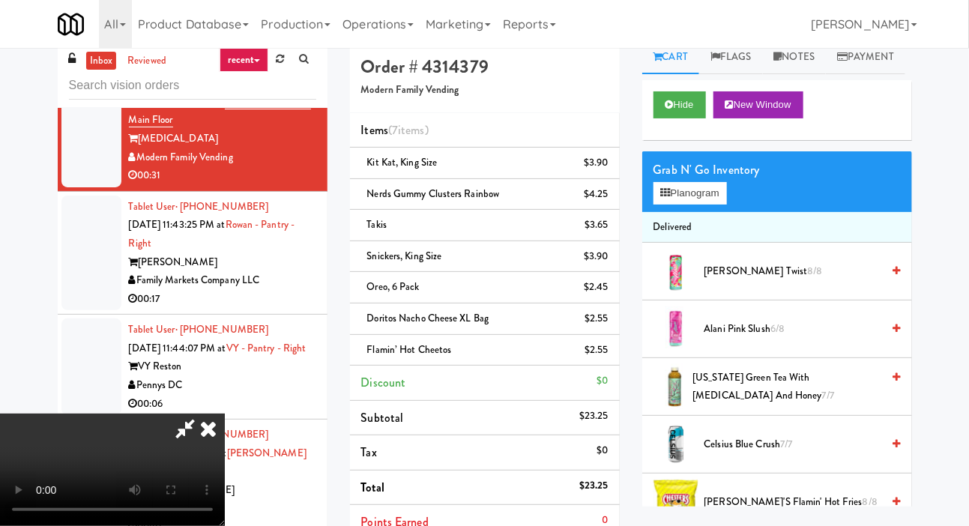
scroll to position [10, 0]
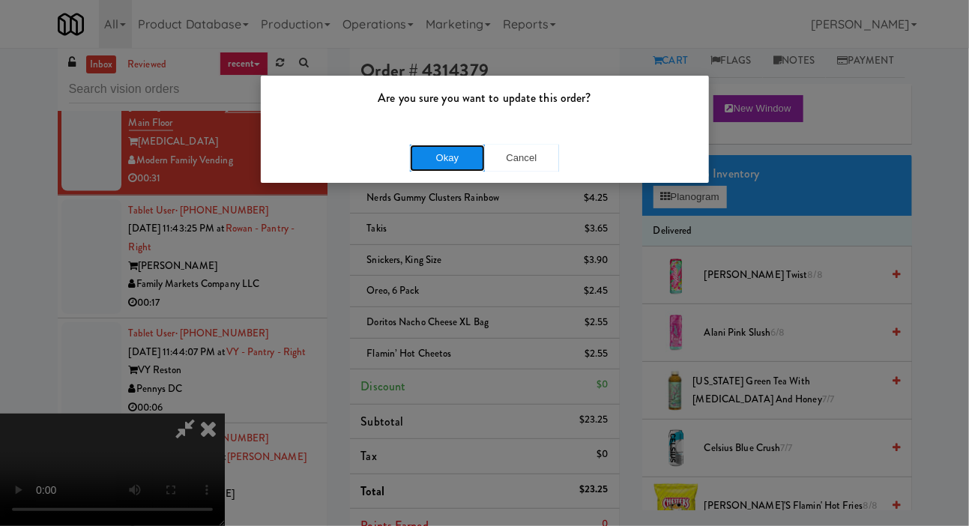
click at [414, 153] on button "Okay" at bounding box center [447, 158] width 75 height 27
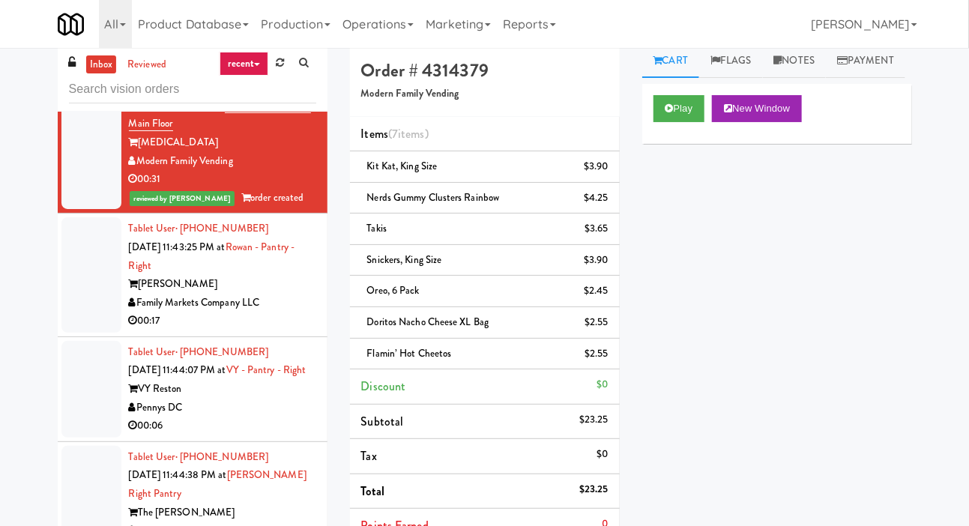
click at [100, 333] on div at bounding box center [91, 274] width 60 height 115
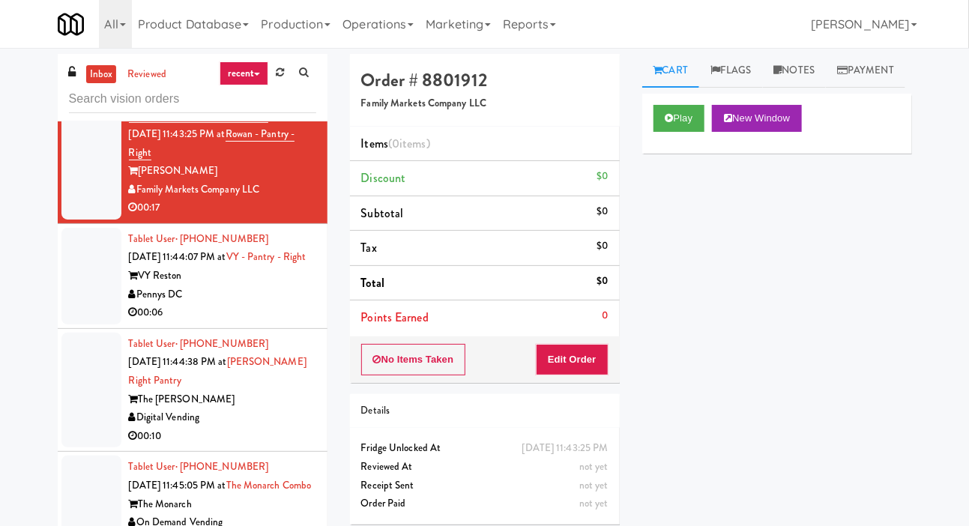
click at [645, 154] on div "Play New Window" at bounding box center [777, 124] width 270 height 60
click at [666, 123] on icon at bounding box center [670, 118] width 8 height 10
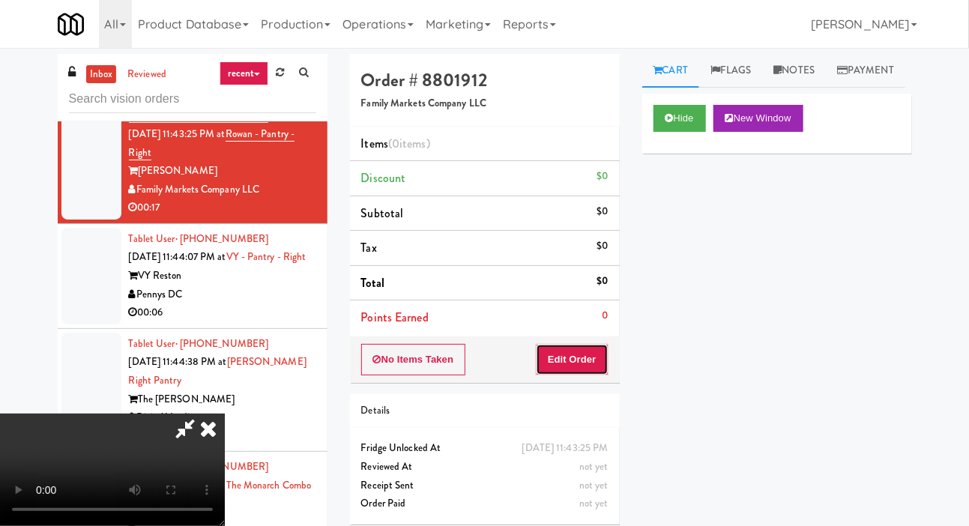
click at [551, 351] on button "Edit Order" at bounding box center [572, 359] width 73 height 31
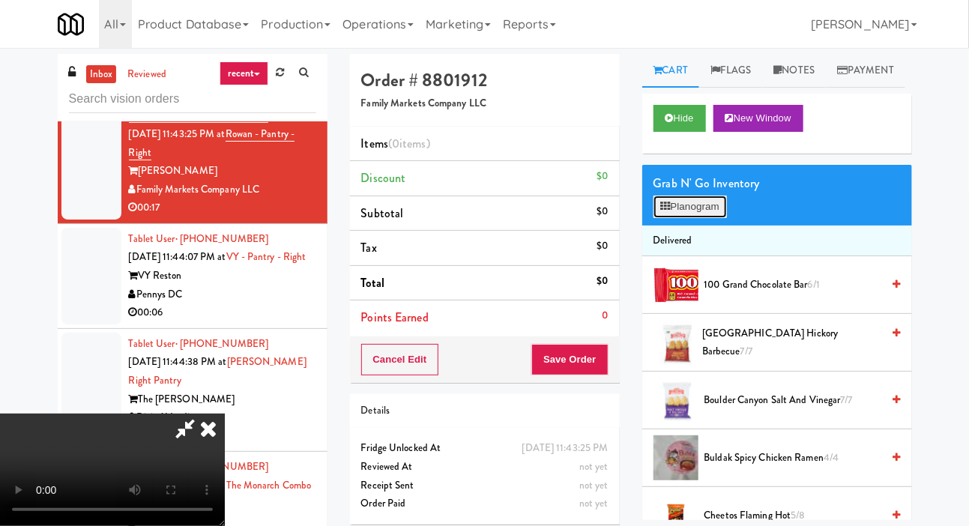
click at [679, 218] on button "Planogram" at bounding box center [690, 207] width 73 height 22
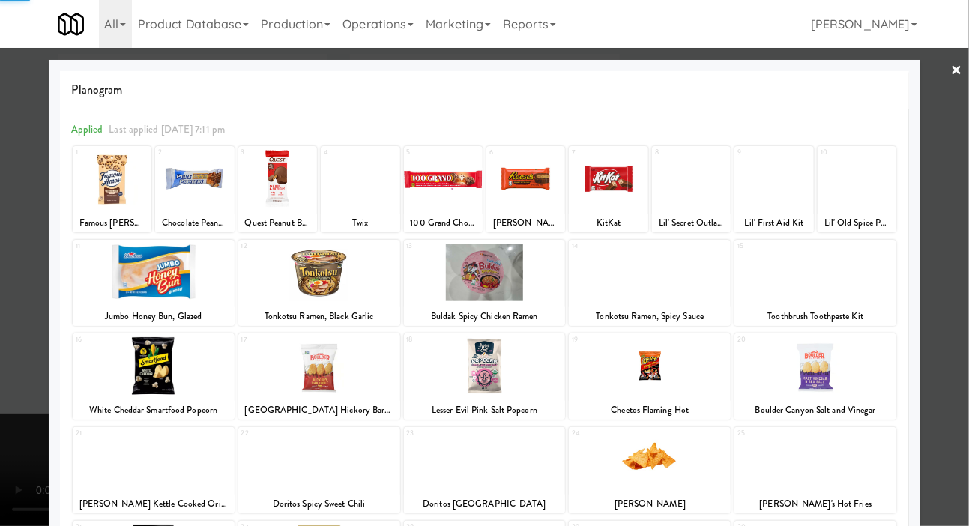
scroll to position [209, 0]
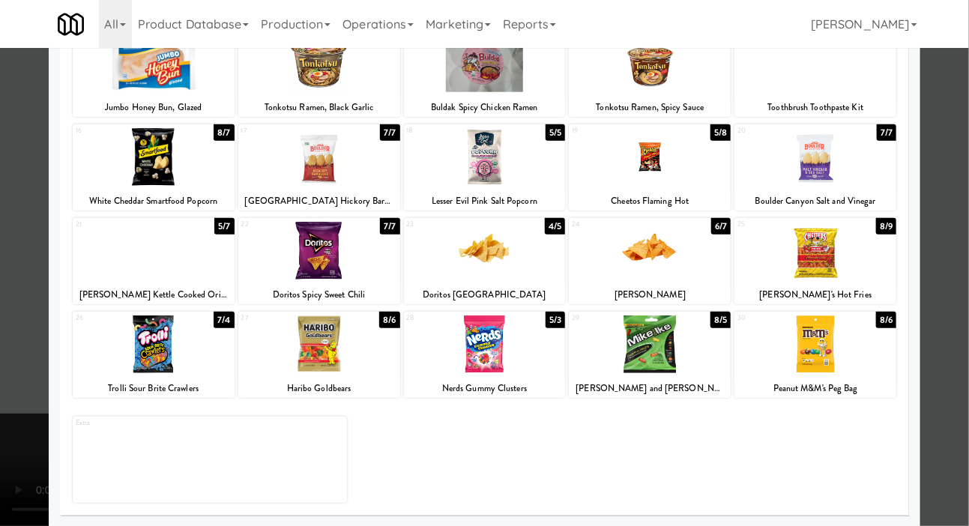
click at [136, 360] on div at bounding box center [154, 345] width 162 height 58
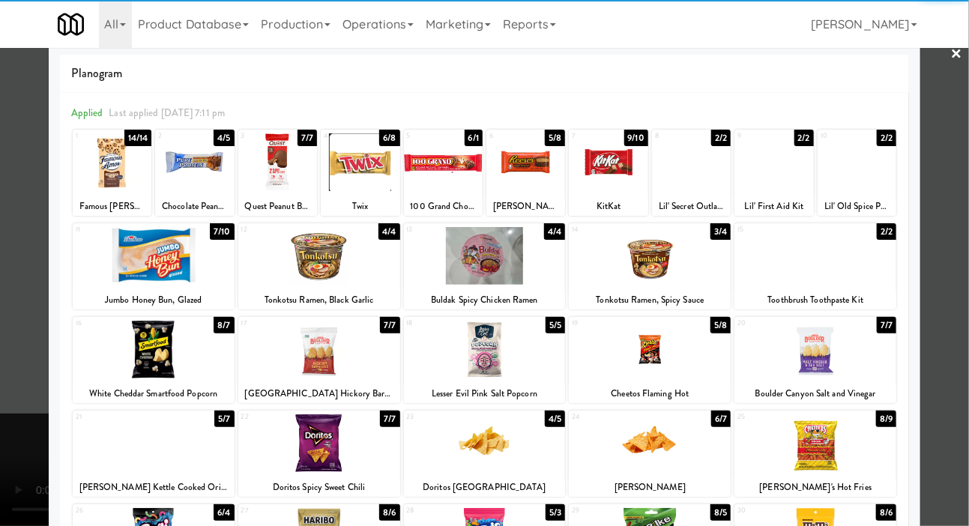
scroll to position [0, 0]
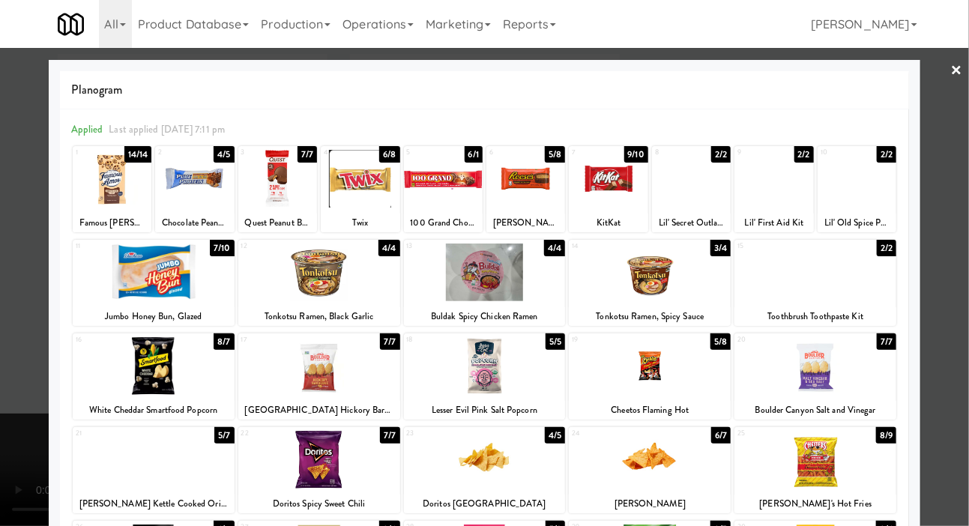
click at [631, 366] on div at bounding box center [650, 366] width 162 height 58
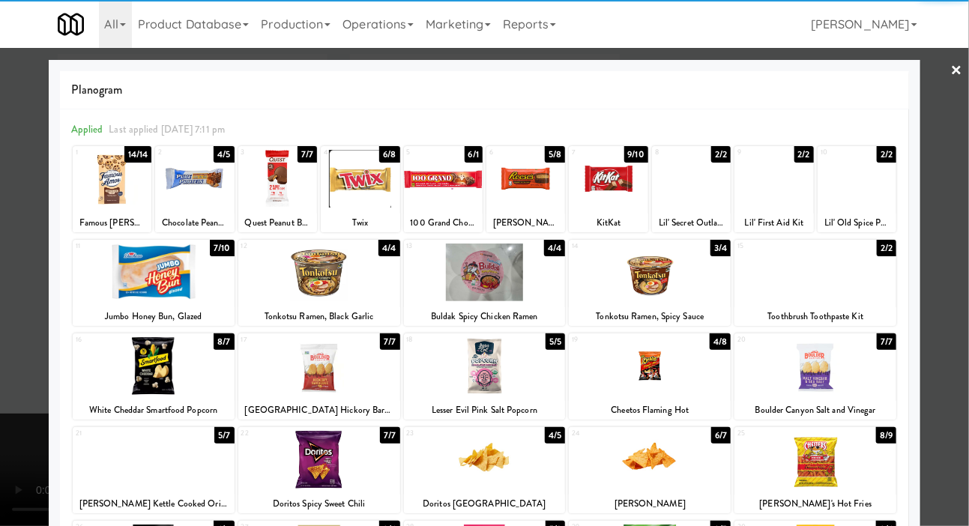
click at [12, 328] on div at bounding box center [484, 263] width 969 height 526
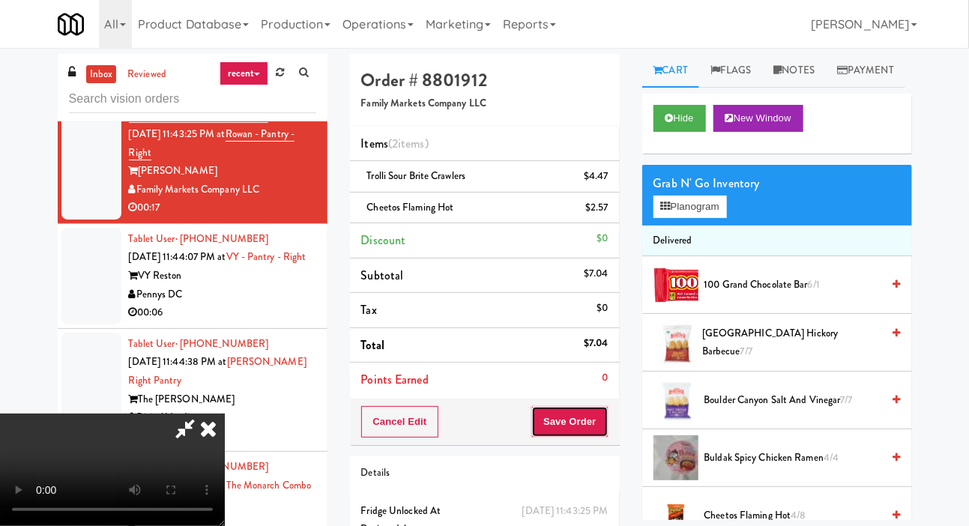
click at [591, 433] on button "Save Order" at bounding box center [569, 421] width 76 height 31
click at [603, 407] on button "Save Order" at bounding box center [569, 421] width 76 height 31
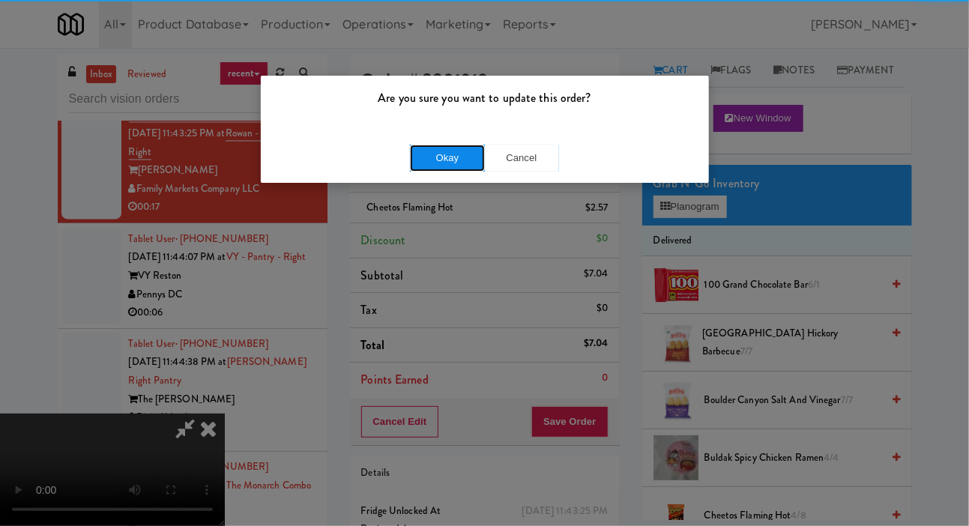
click at [412, 151] on button "Okay" at bounding box center [447, 158] width 75 height 27
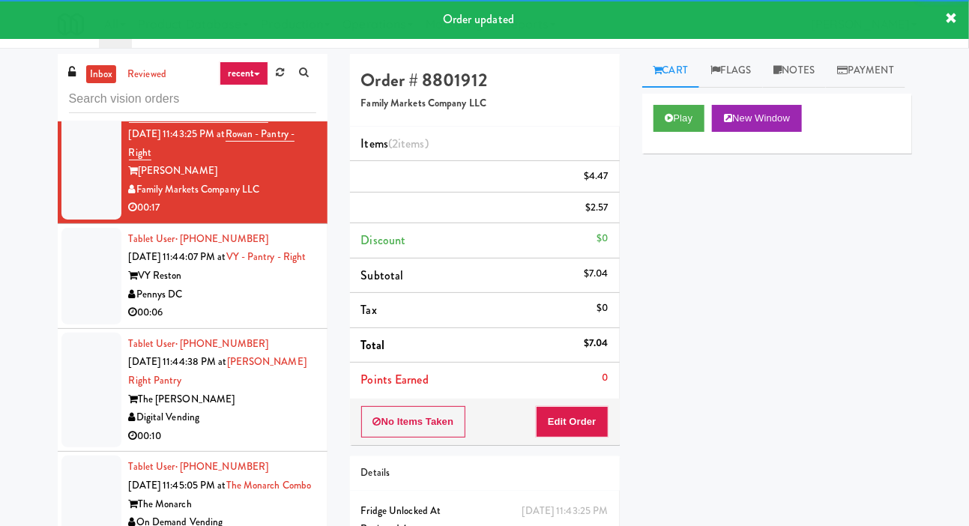
click at [68, 325] on div at bounding box center [91, 276] width 60 height 97
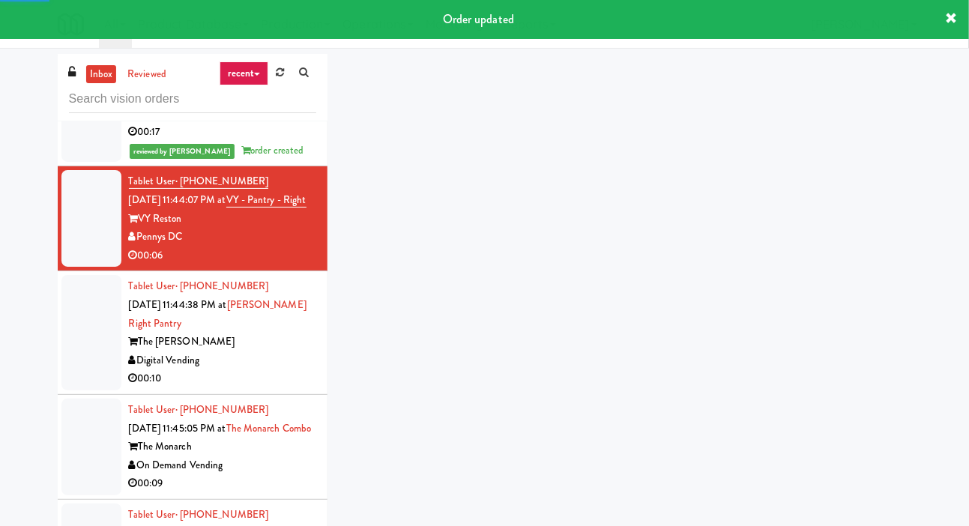
scroll to position [3581, 0]
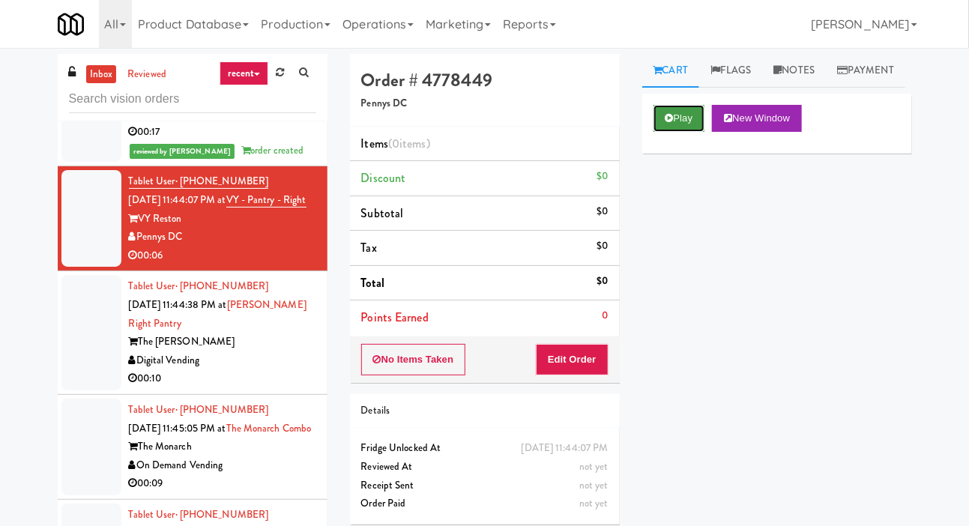
click at [681, 132] on button "Play" at bounding box center [680, 118] width 52 height 27
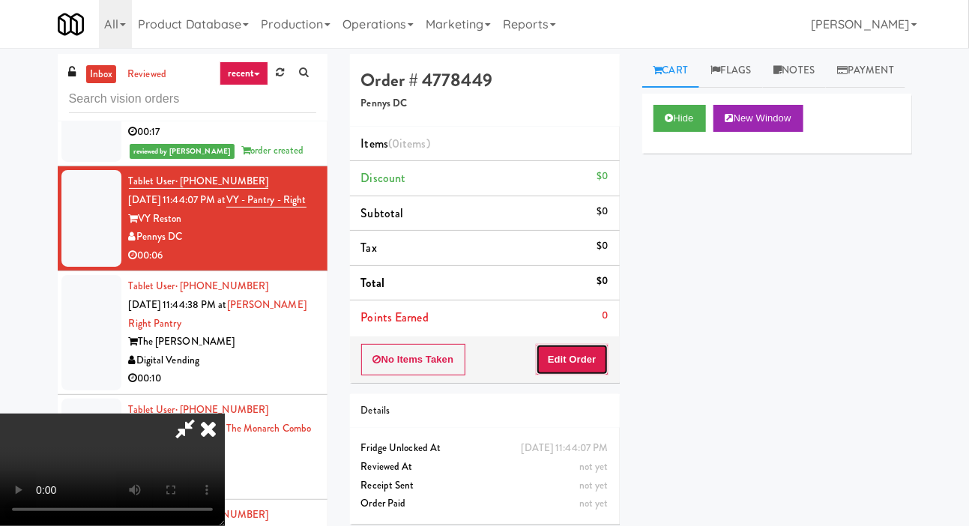
click at [582, 363] on button "Edit Order" at bounding box center [572, 359] width 73 height 31
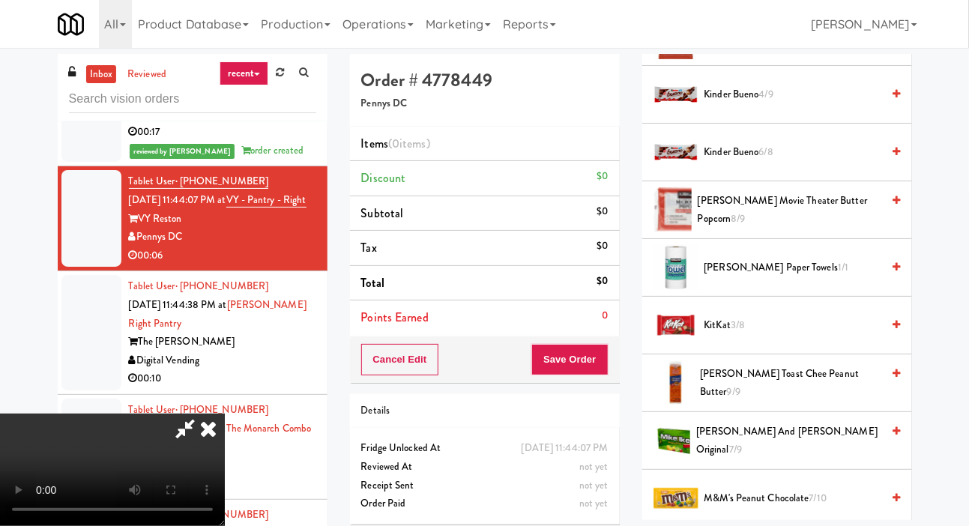
scroll to position [546, 0]
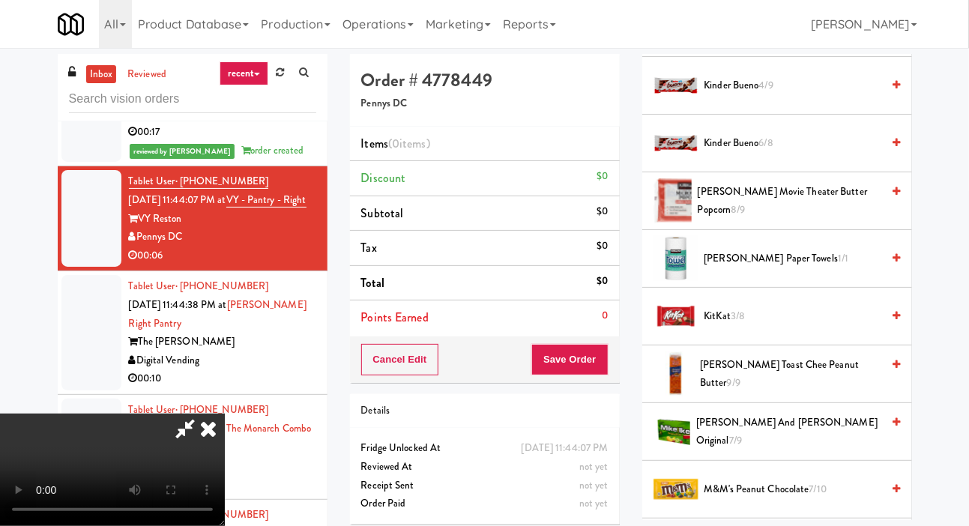
click at [717, 57] on li "Kettle Chips Backyard Barbeque 5/6" at bounding box center [777, 28] width 270 height 58
click at [720, 37] on span "Kettle Chips Backyard Barbeque 5/6" at bounding box center [793, 28] width 178 height 19
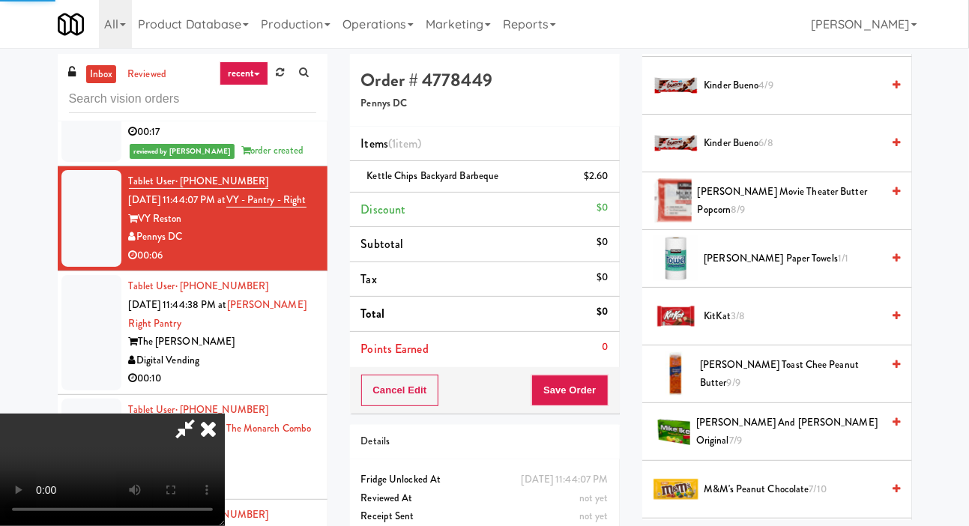
click at [720, 37] on span "Kettle Chips Backyard Barbeque 4/6" at bounding box center [793, 28] width 178 height 19
click at [597, 396] on button "Save Order" at bounding box center [569, 390] width 76 height 31
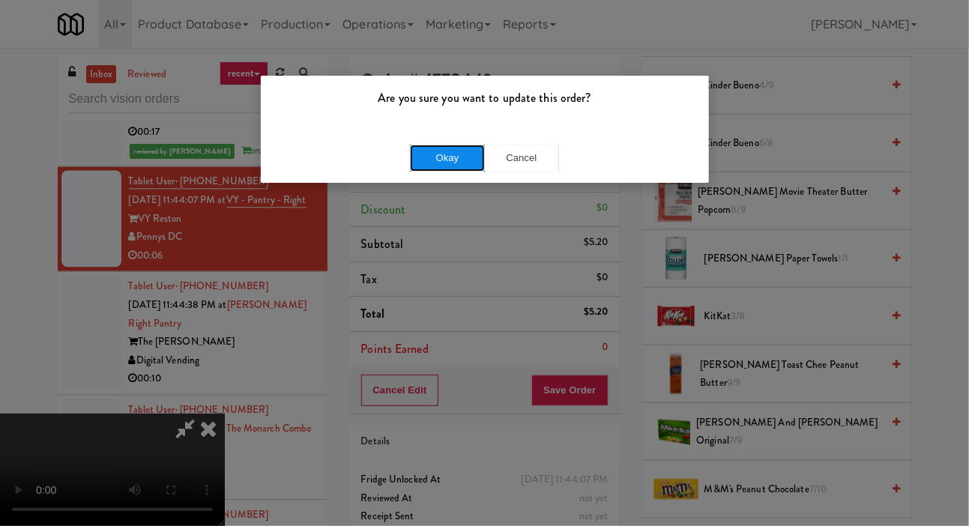
click at [413, 161] on button "Okay" at bounding box center [447, 158] width 75 height 27
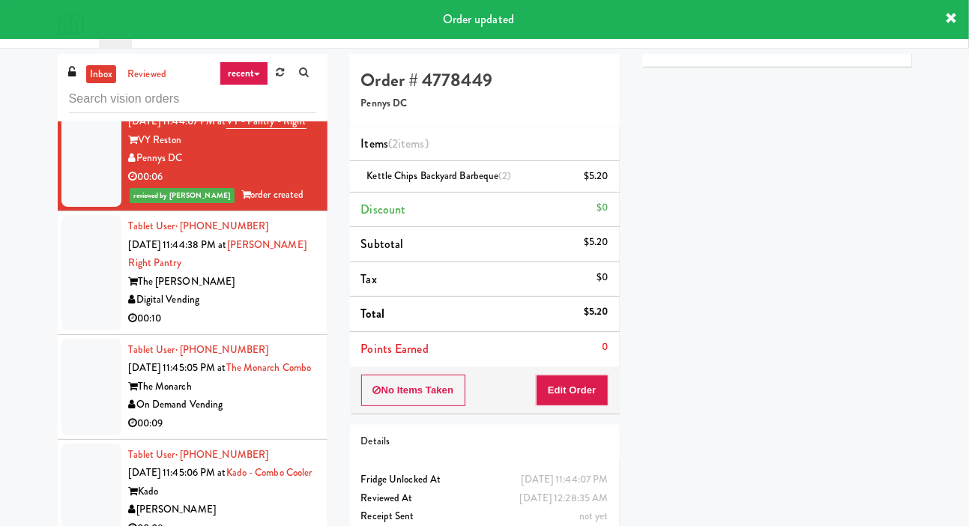
scroll to position [3708, 0]
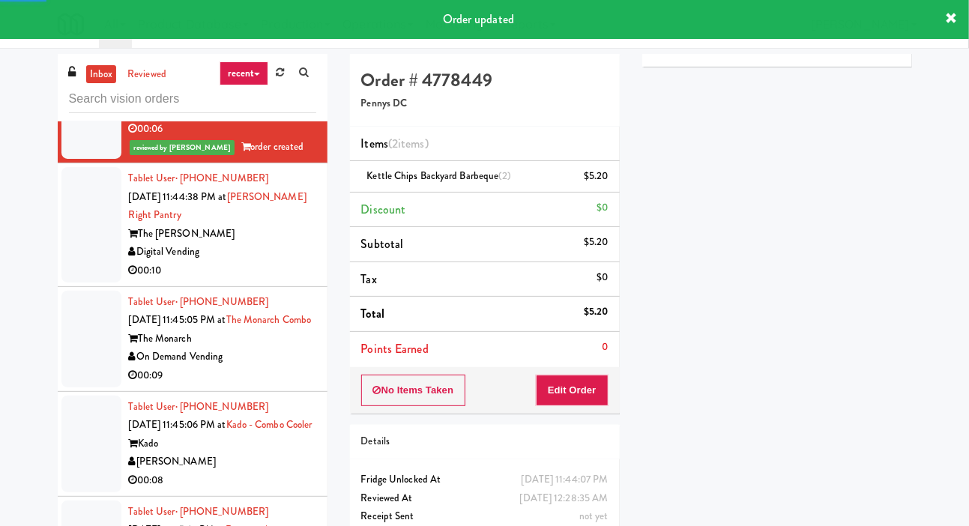
click at [77, 283] on div at bounding box center [91, 224] width 60 height 115
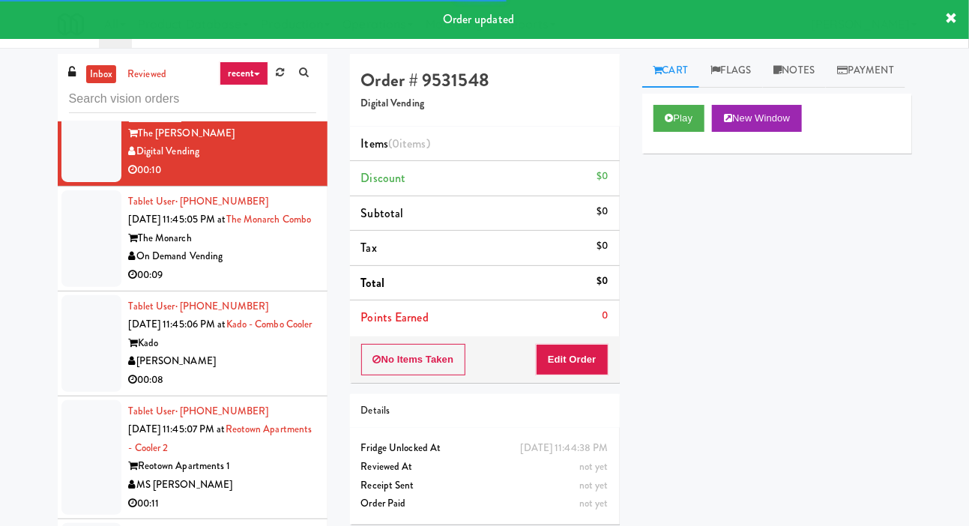
scroll to position [3808, 0]
click at [695, 132] on button "Play" at bounding box center [680, 118] width 52 height 27
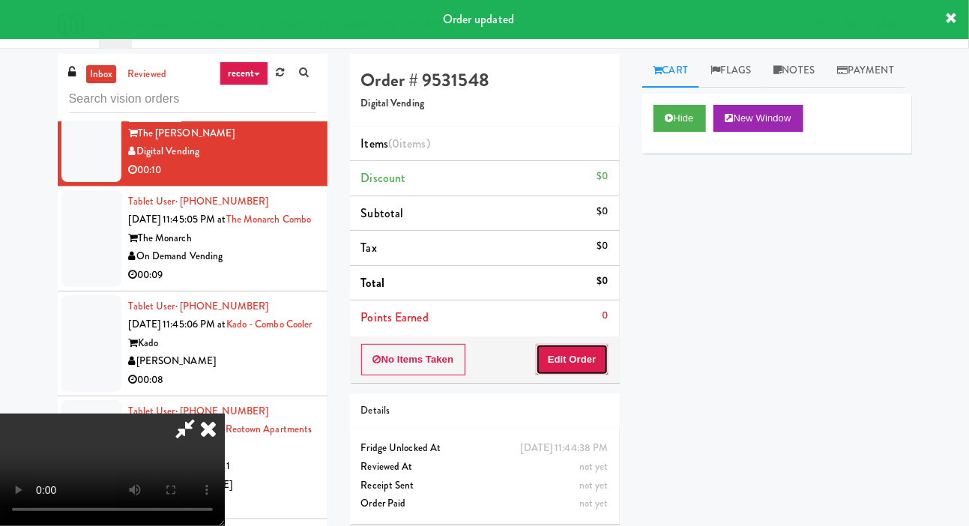
click at [548, 365] on button "Edit Order" at bounding box center [572, 359] width 73 height 31
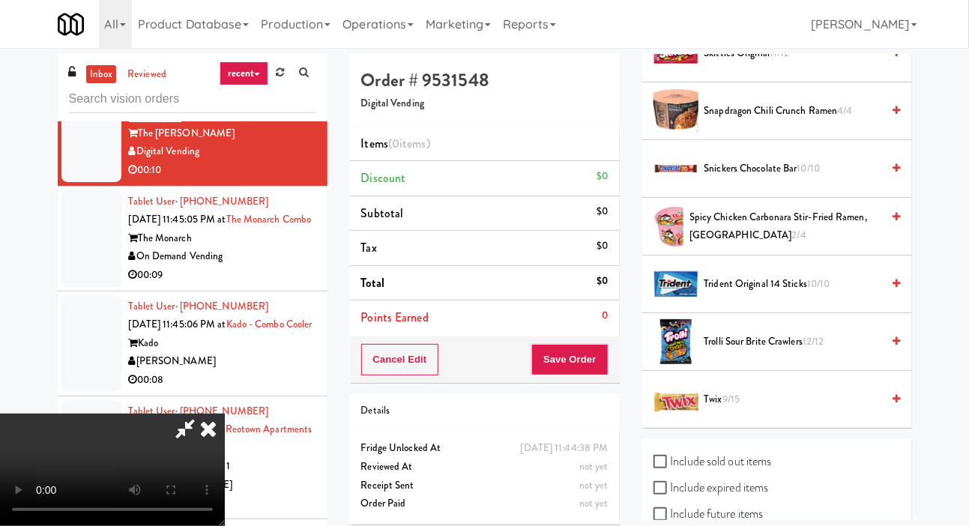
scroll to position [1589, 0]
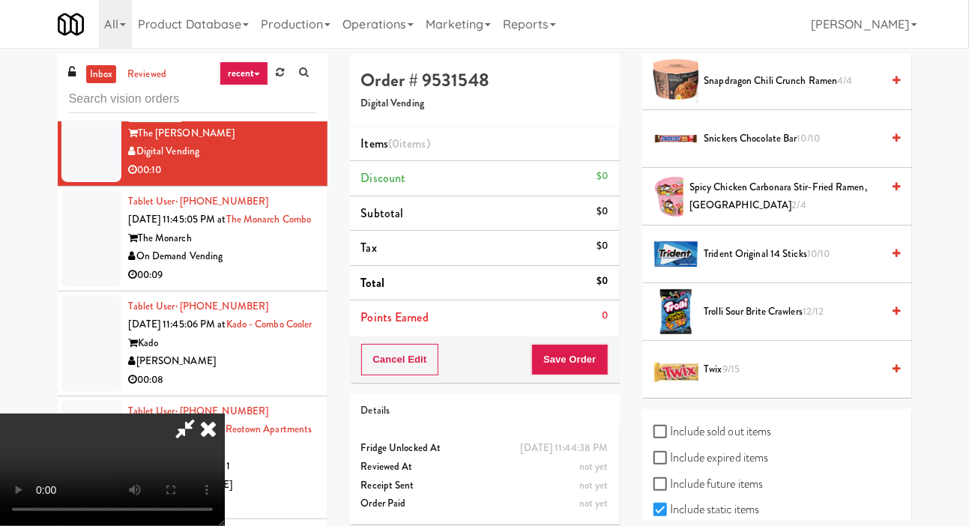
click at [710, 379] on span "Twix 9/15" at bounding box center [793, 369] width 178 height 19
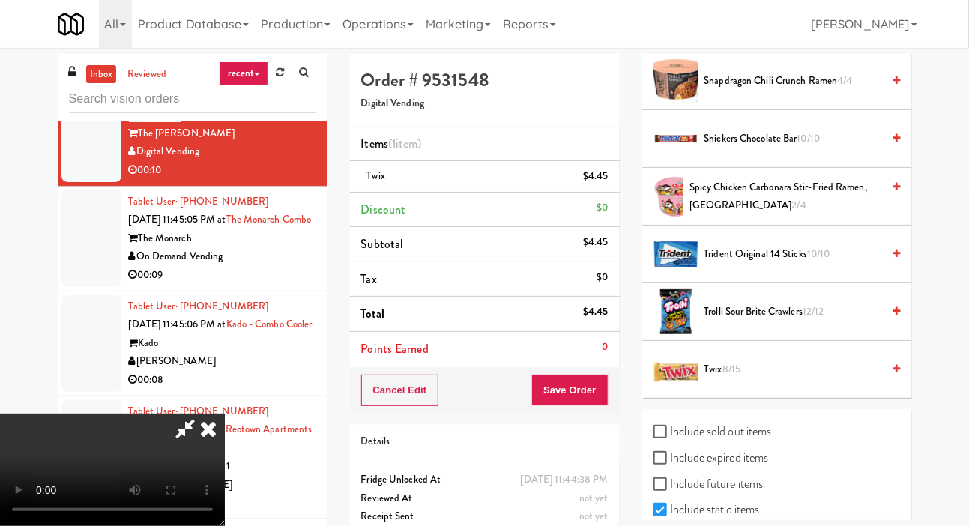
scroll to position [0, 0]
click at [604, 385] on button "Save Order" at bounding box center [569, 390] width 76 height 31
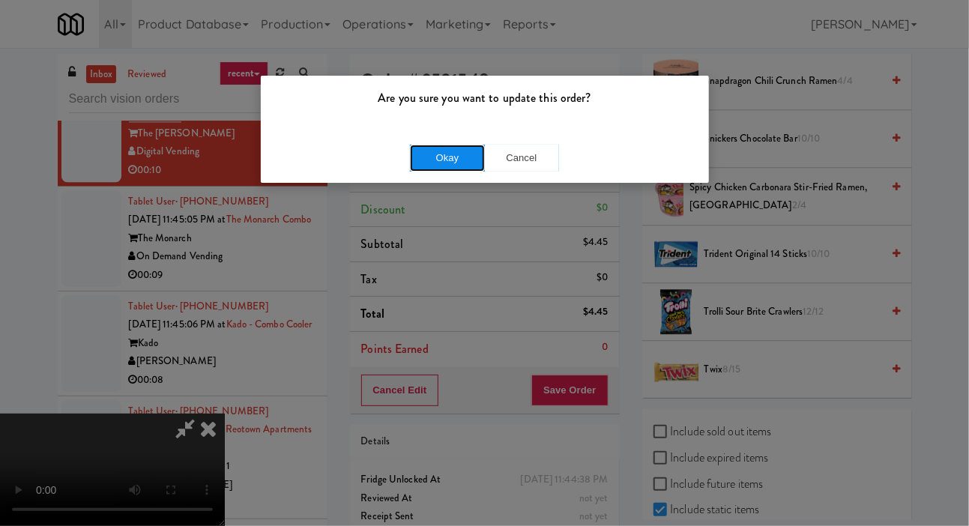
click at [446, 163] on button "Okay" at bounding box center [447, 158] width 75 height 27
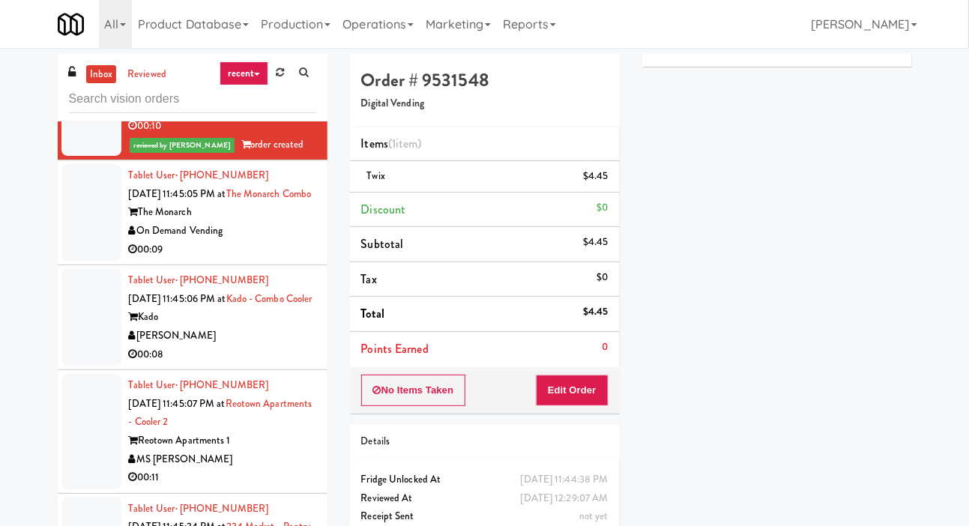
scroll to position [3874, 0]
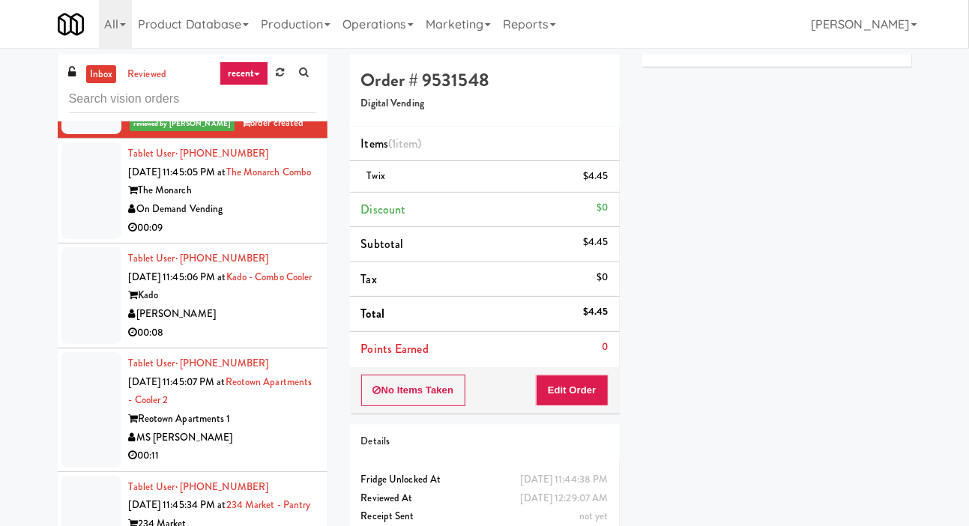
click at [78, 239] on div at bounding box center [91, 190] width 60 height 97
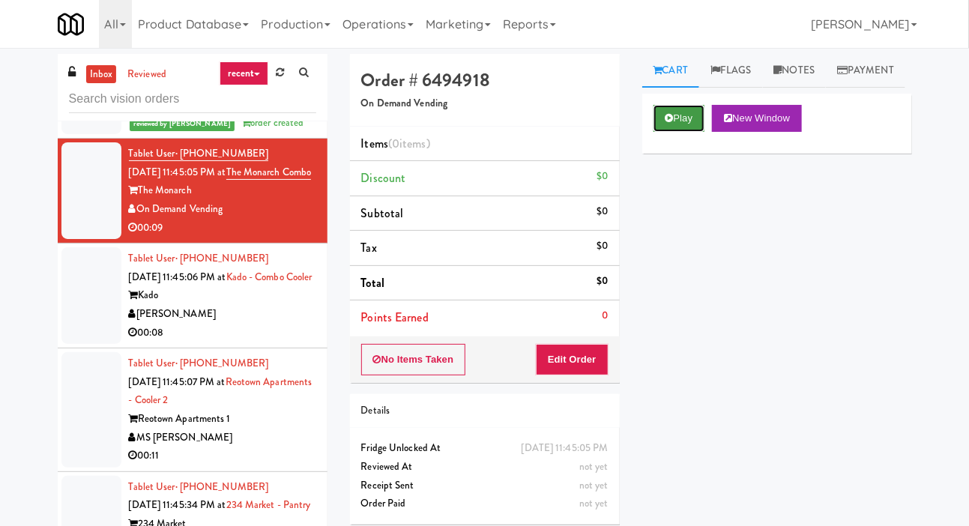
click at [669, 132] on button "Play" at bounding box center [680, 118] width 52 height 27
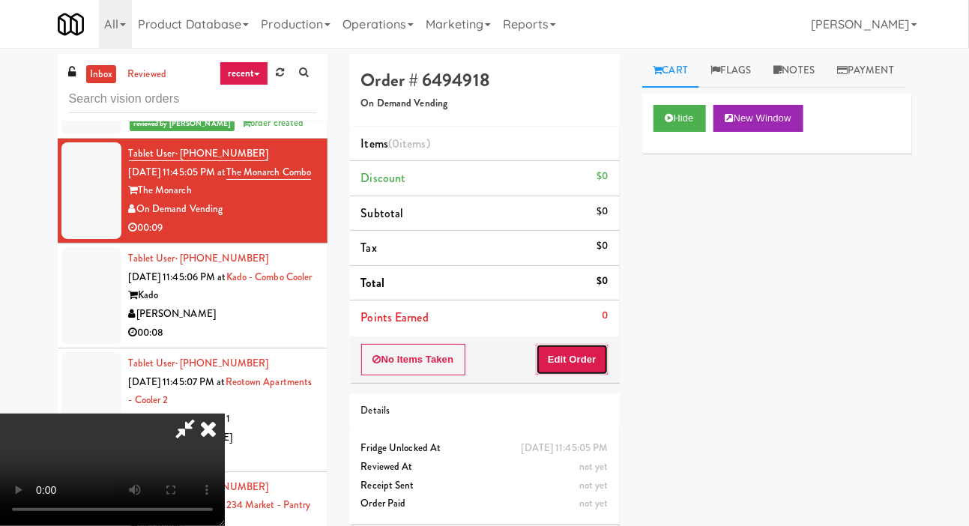
click at [586, 355] on button "Edit Order" at bounding box center [572, 359] width 73 height 31
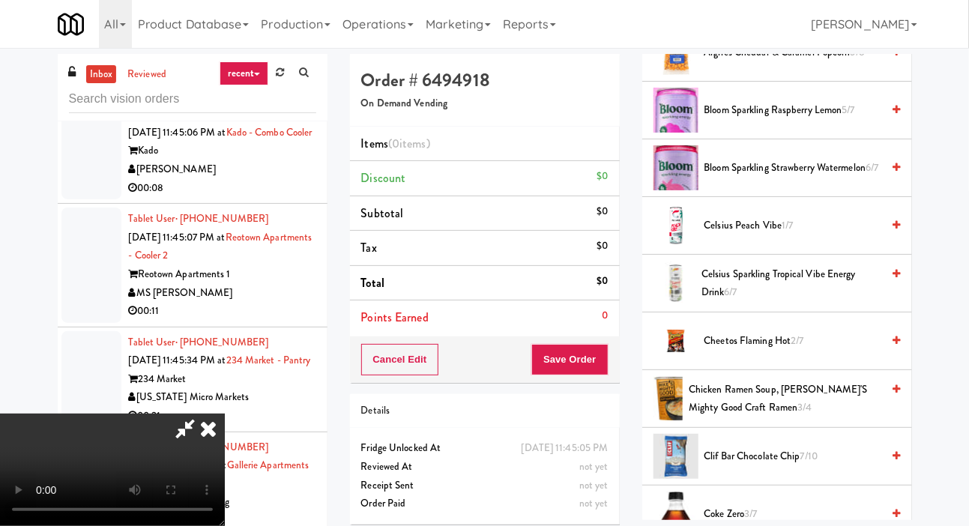
scroll to position [234, 0]
click at [774, 349] on span "Cheetos Flaming Hot 2/7" at bounding box center [793, 340] width 178 height 19
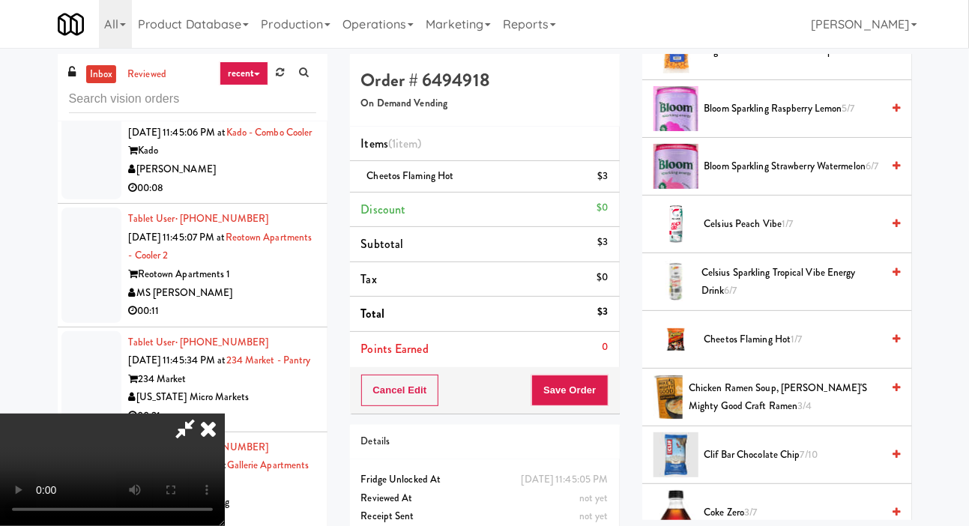
scroll to position [0, 0]
click at [604, 383] on button "Save Order" at bounding box center [569, 390] width 76 height 31
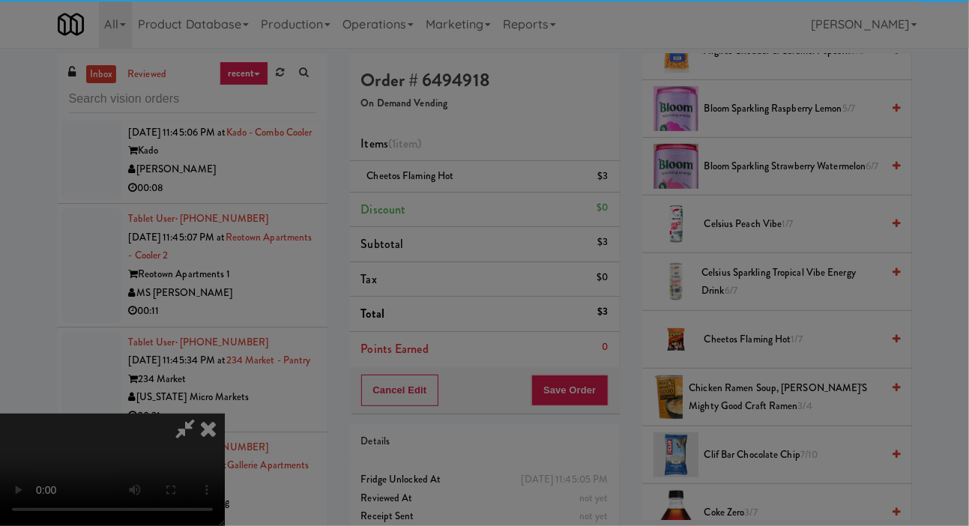
click at [0, 0] on div "Are you sure you want to update this order? Okay Cancel" at bounding box center [0, 0] width 0 height 0
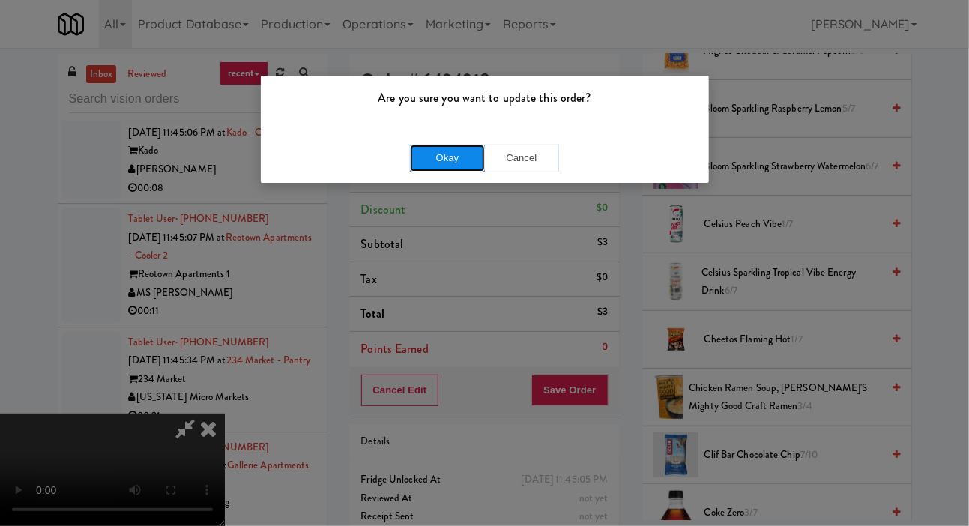
click at [432, 155] on button "Okay" at bounding box center [447, 158] width 75 height 27
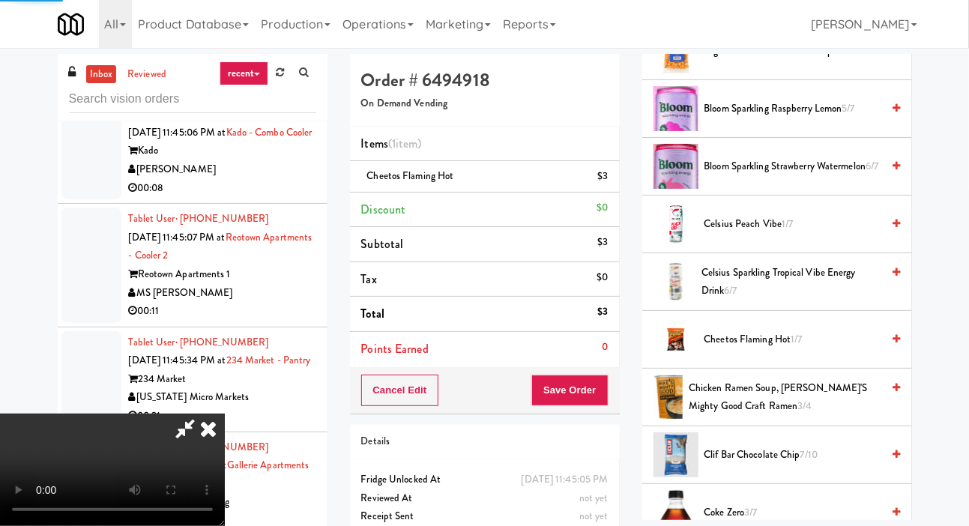
scroll to position [87, 0]
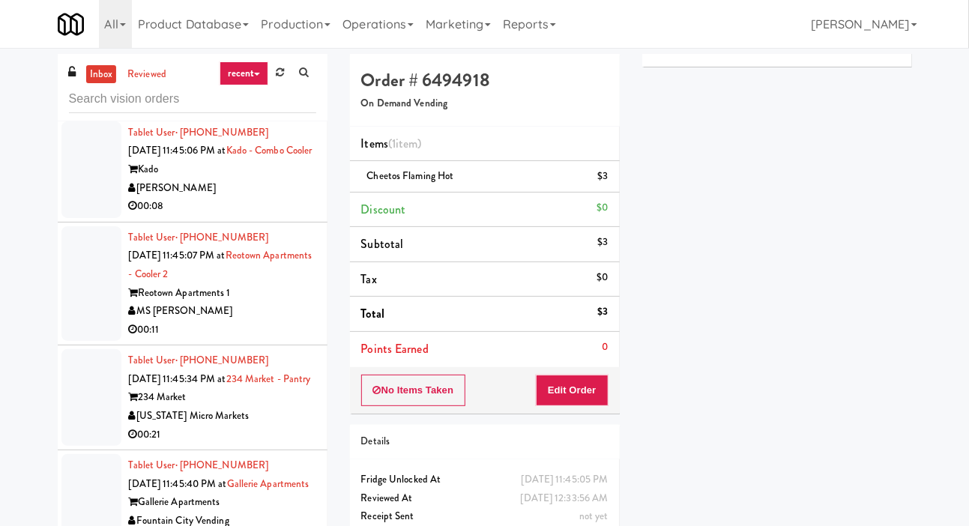
click at [74, 218] on div at bounding box center [91, 169] width 60 height 97
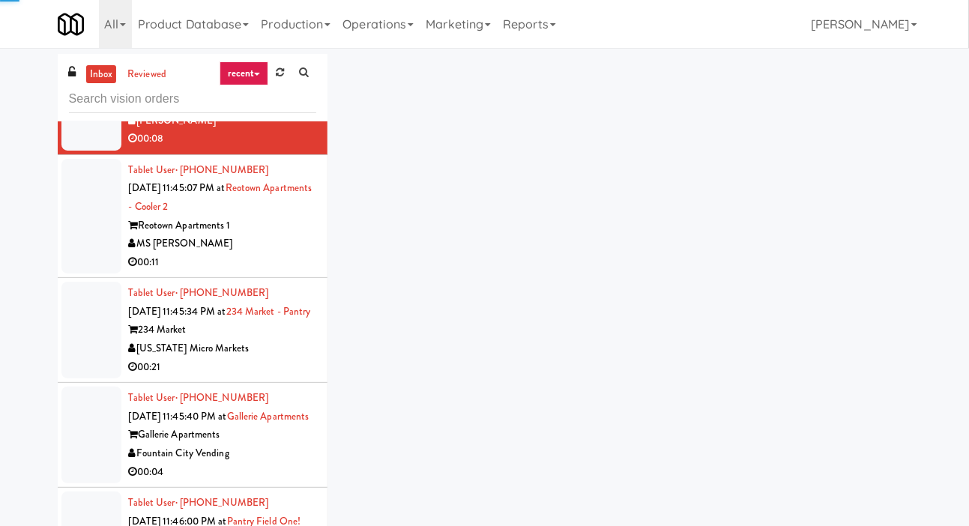
scroll to position [4094, 0]
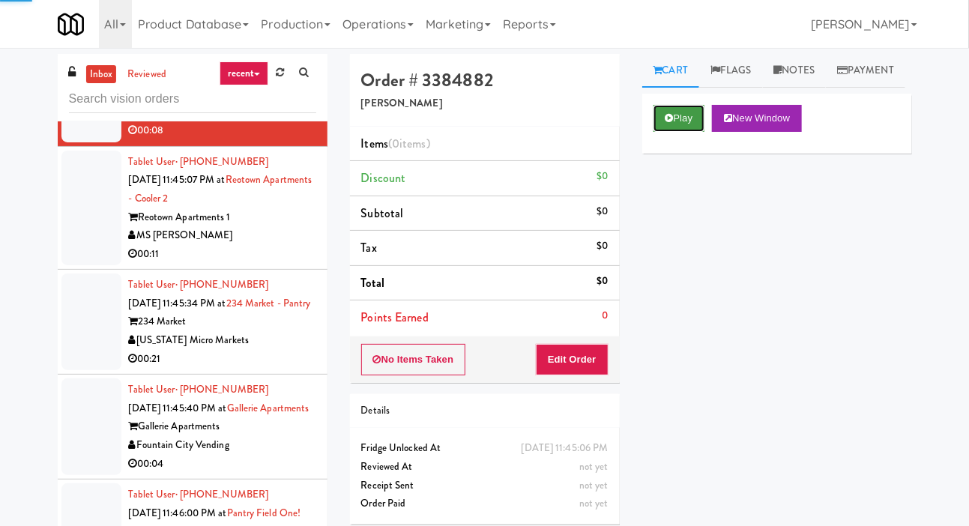
click at [666, 123] on icon at bounding box center [670, 118] width 8 height 10
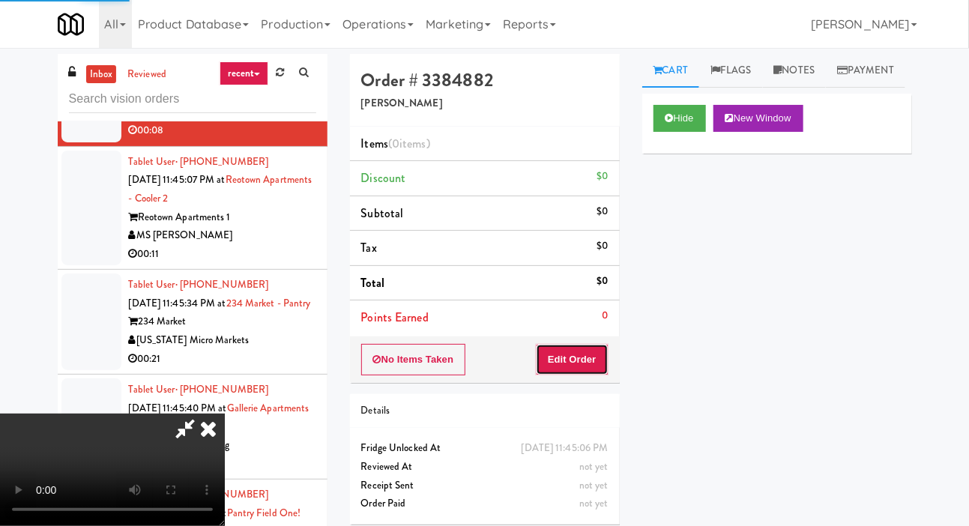
click at [589, 360] on button "Edit Order" at bounding box center [572, 359] width 73 height 31
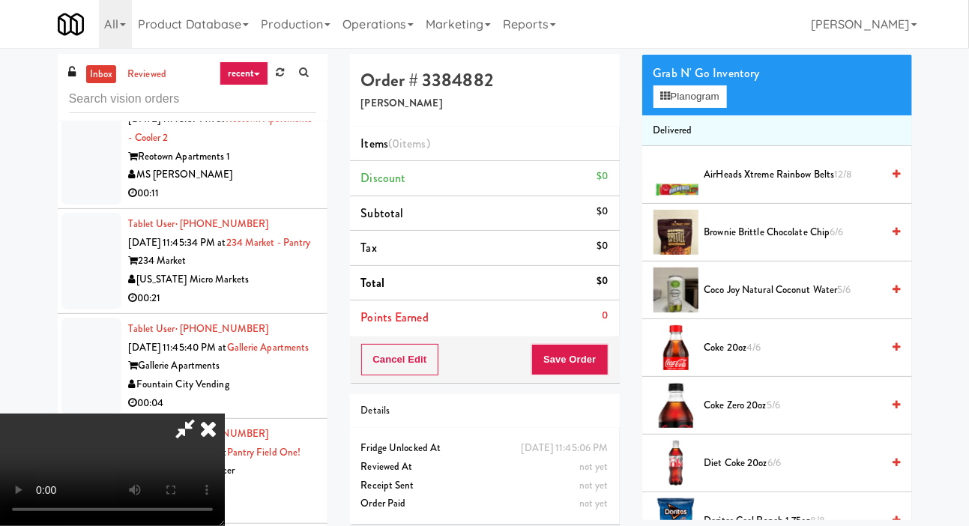
scroll to position [107, 0]
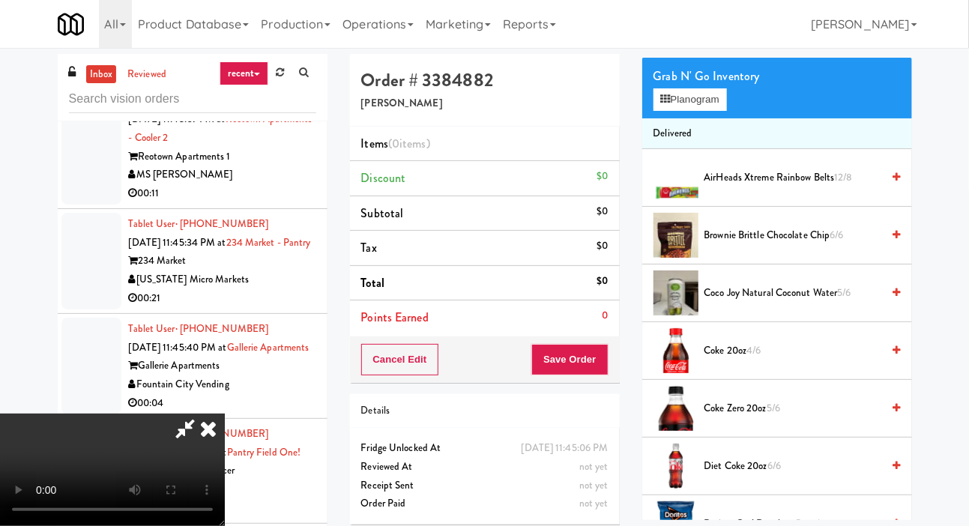
click at [765, 360] on span "Coke 20oz 4/6" at bounding box center [793, 351] width 178 height 19
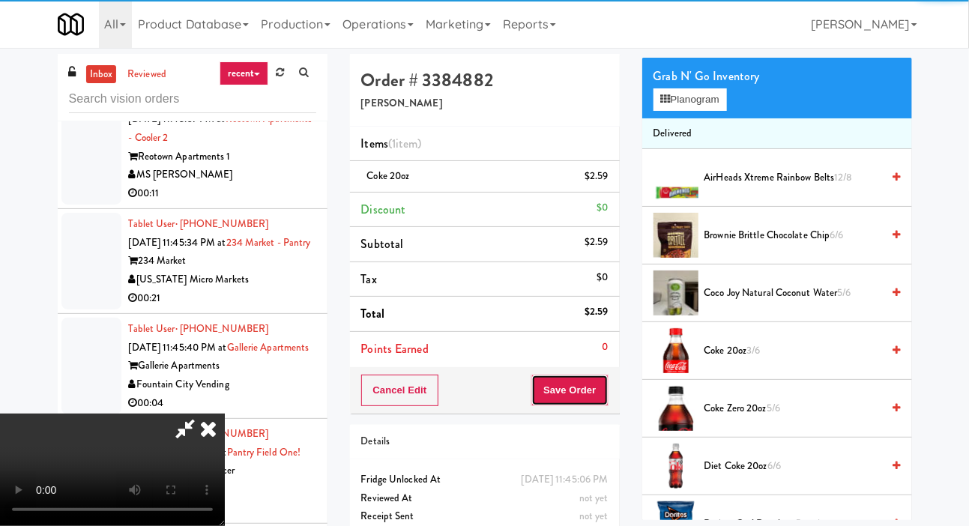
click at [601, 385] on button "Save Order" at bounding box center [569, 390] width 76 height 31
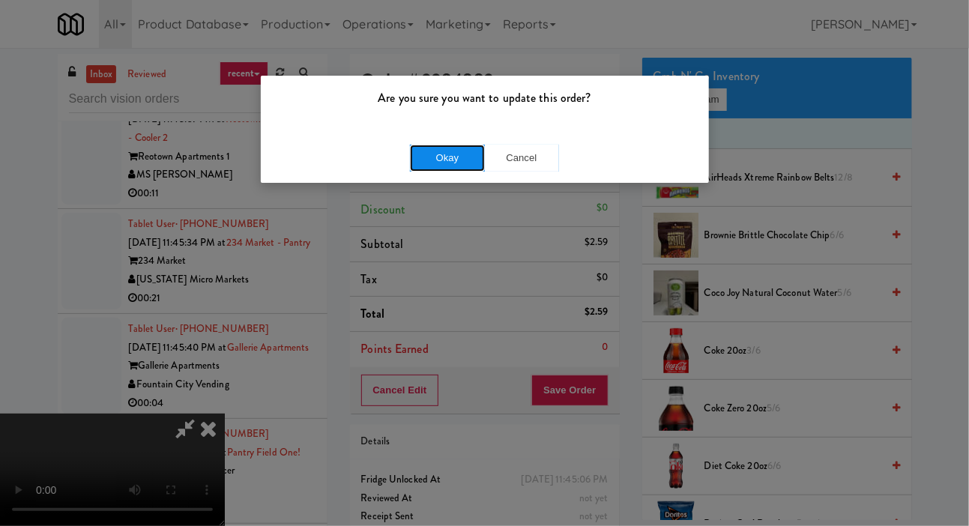
click at [413, 154] on button "Okay" at bounding box center [447, 158] width 75 height 27
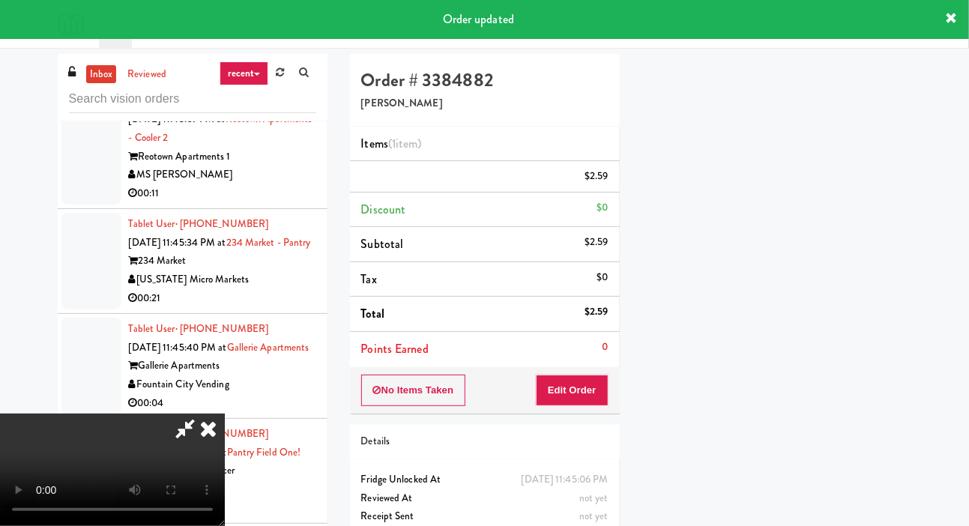
scroll to position [87, 0]
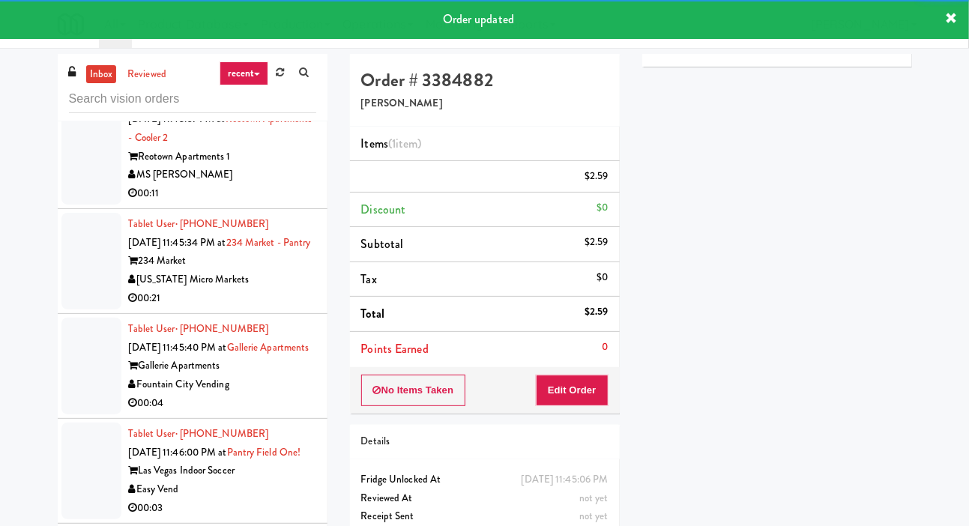
click at [67, 205] on div at bounding box center [91, 147] width 60 height 115
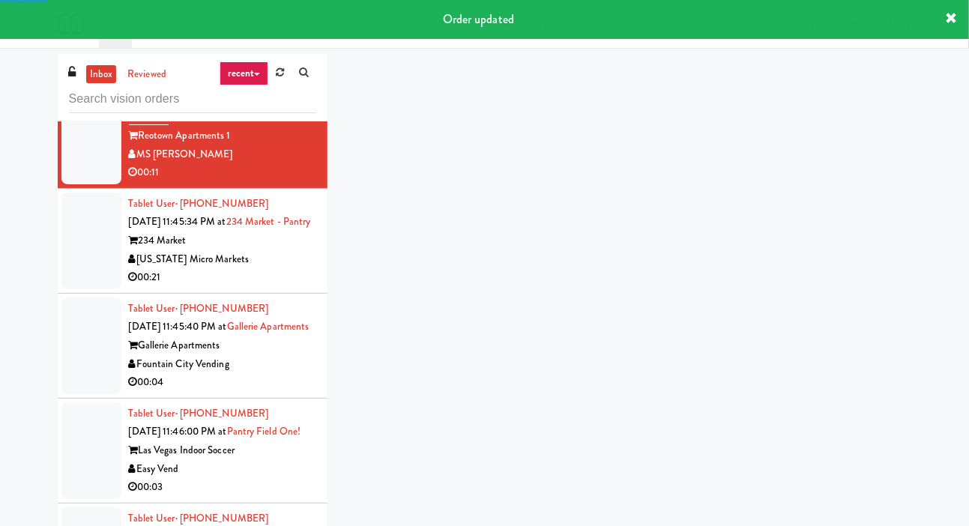
scroll to position [4211, 0]
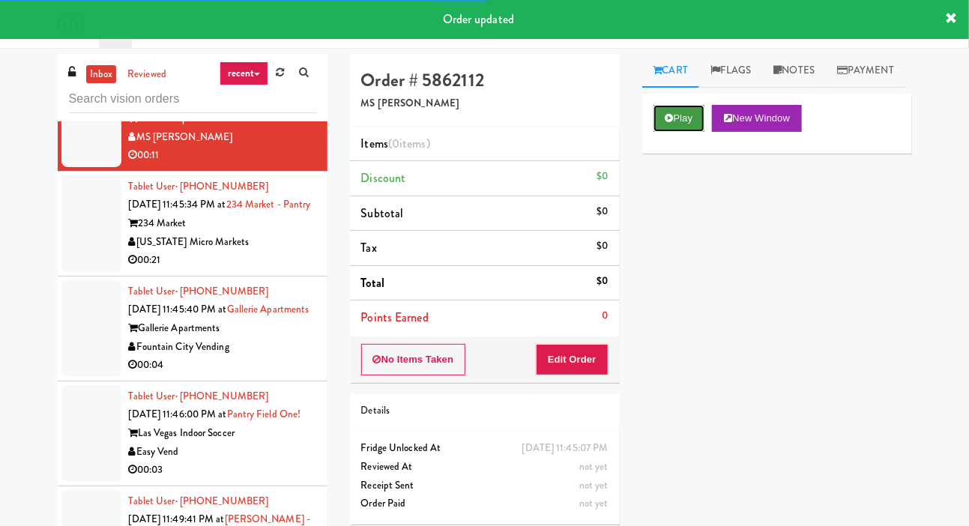
click at [664, 132] on button "Play" at bounding box center [680, 118] width 52 height 27
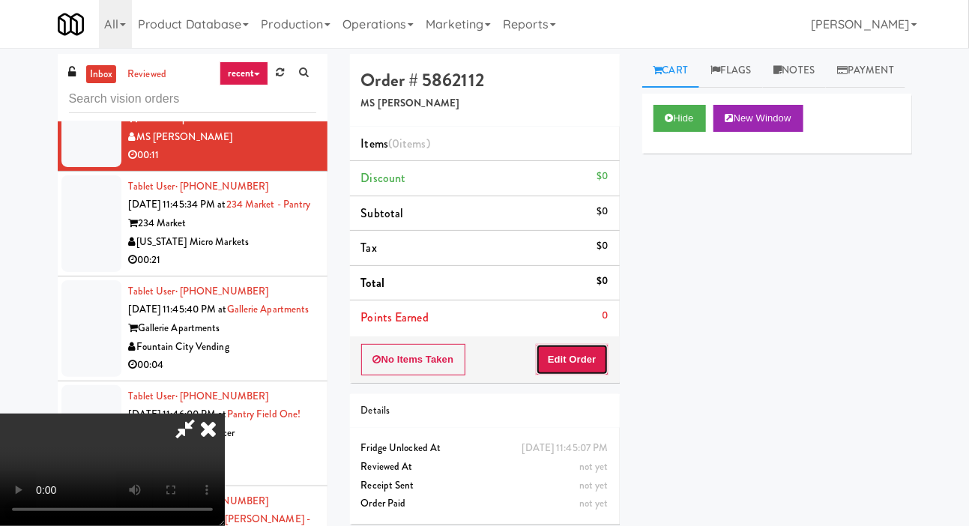
click at [588, 357] on button "Edit Order" at bounding box center [572, 359] width 73 height 31
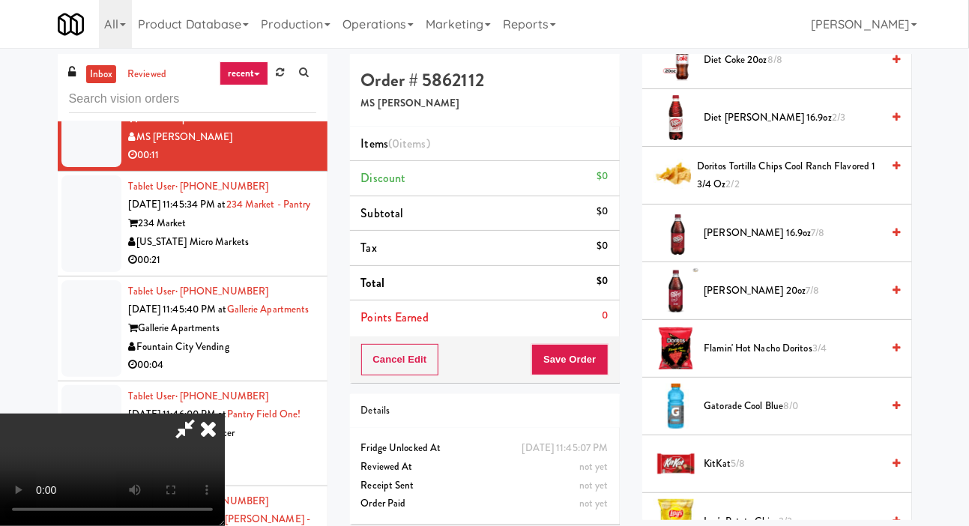
scroll to position [515, 0]
click at [752, 193] on span "Doritos Tortilla Chips Cool Ranch Flavored 1 3/4 Oz 2/2" at bounding box center [789, 174] width 184 height 37
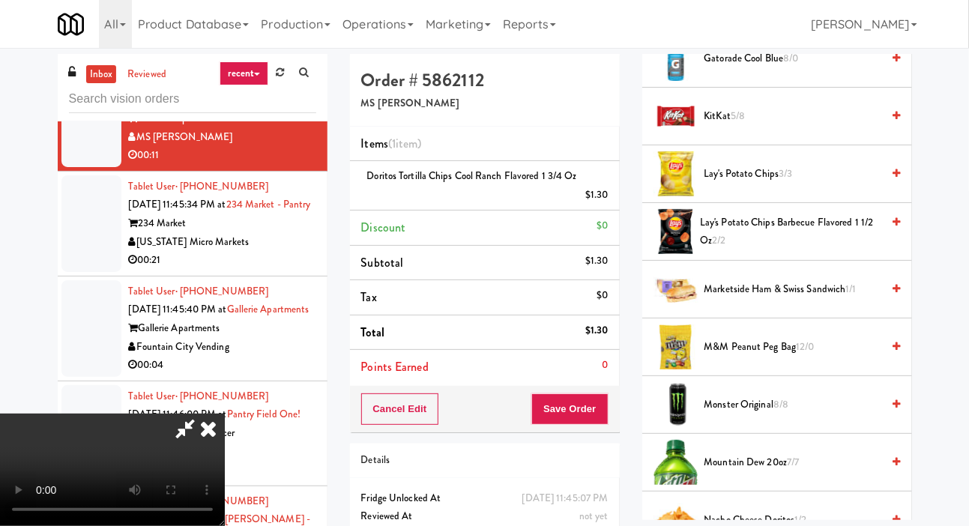
scroll to position [881, 0]
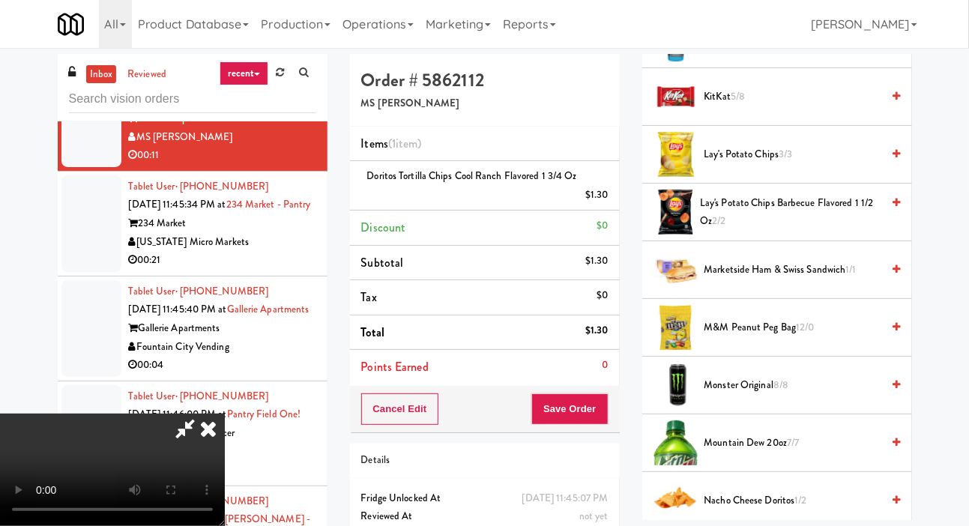
click at [745, 164] on span "Lay's Potato Chips 3/3" at bounding box center [793, 154] width 178 height 19
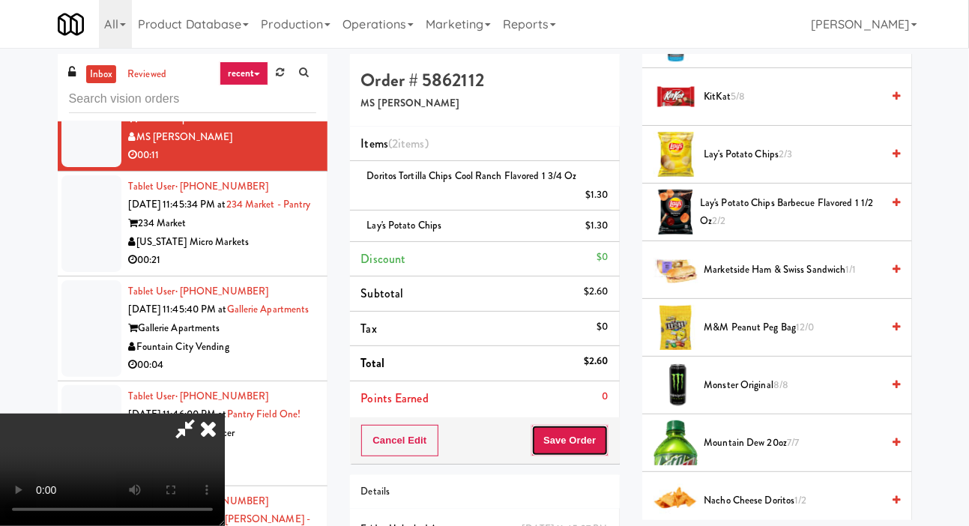
click at [603, 432] on button "Save Order" at bounding box center [569, 440] width 76 height 31
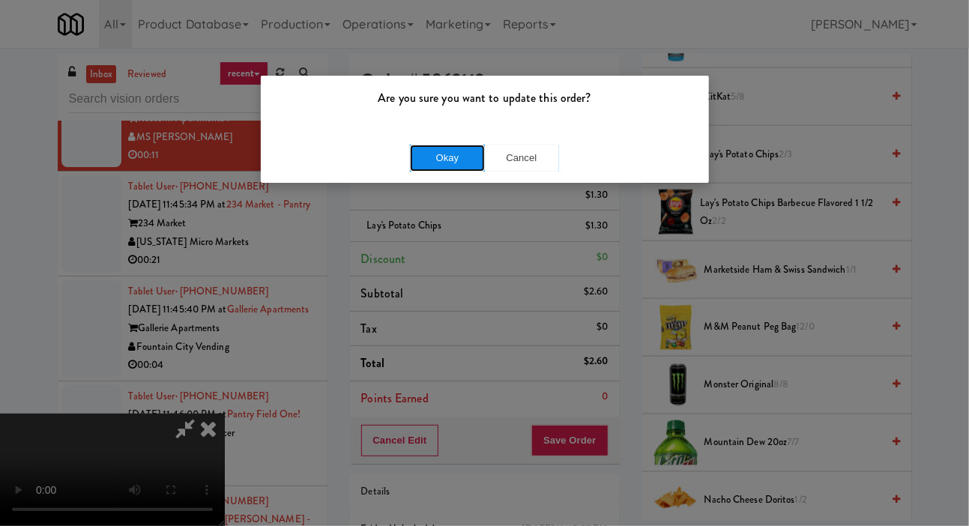
click at [460, 151] on button "Okay" at bounding box center [447, 158] width 75 height 27
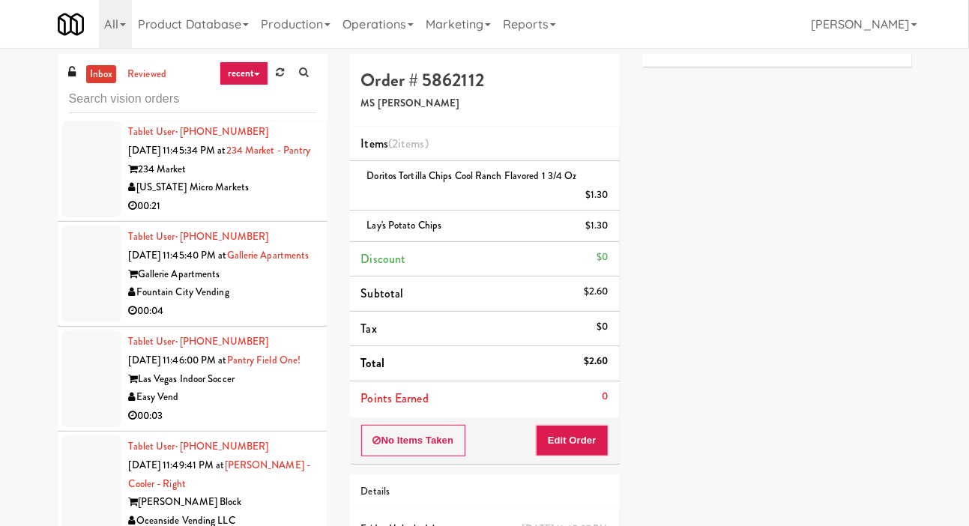
scroll to position [4294, 0]
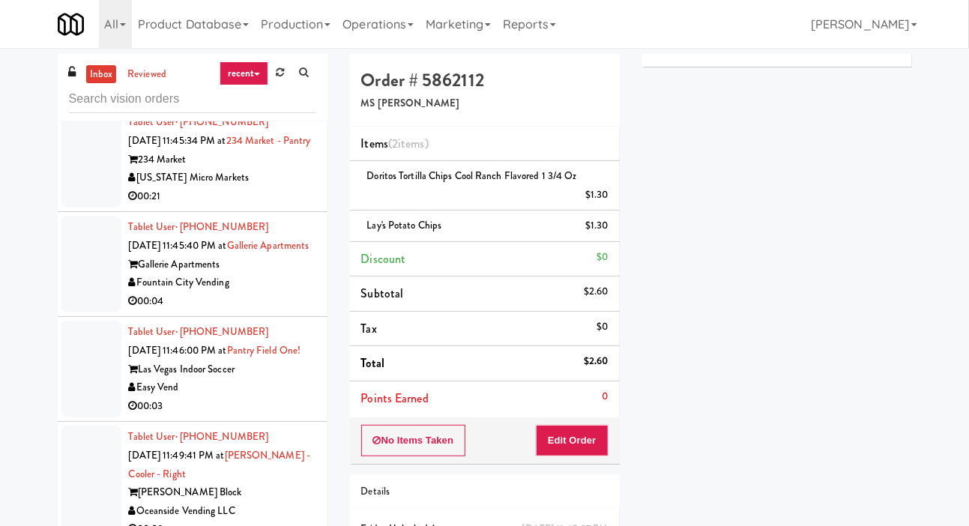
click at [82, 208] on div at bounding box center [91, 159] width 60 height 97
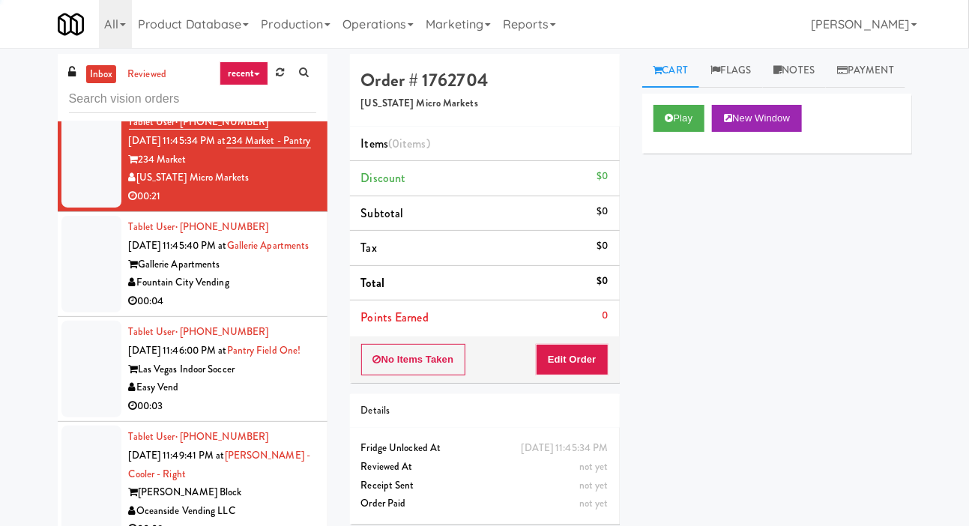
click at [675, 70] on link "Cart" at bounding box center [671, 71] width 58 height 34
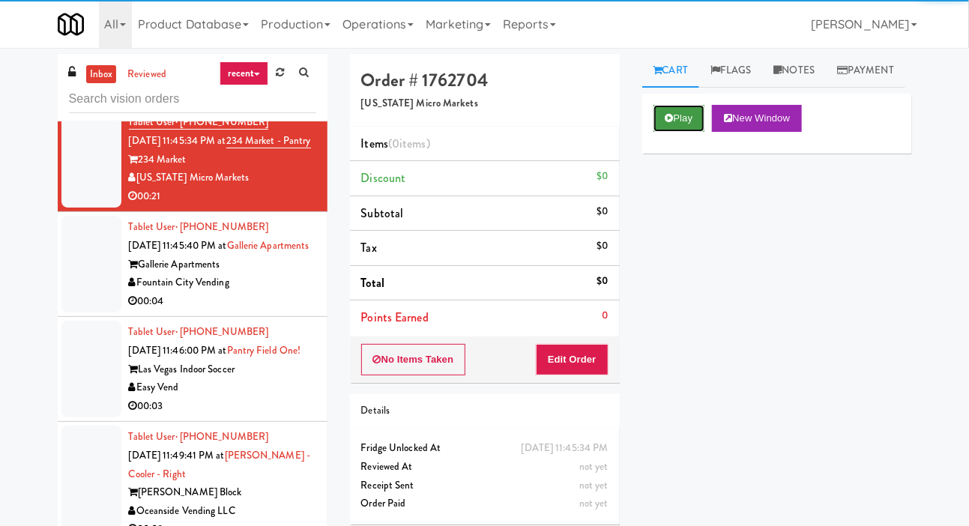
click at [683, 132] on button "Play" at bounding box center [680, 118] width 52 height 27
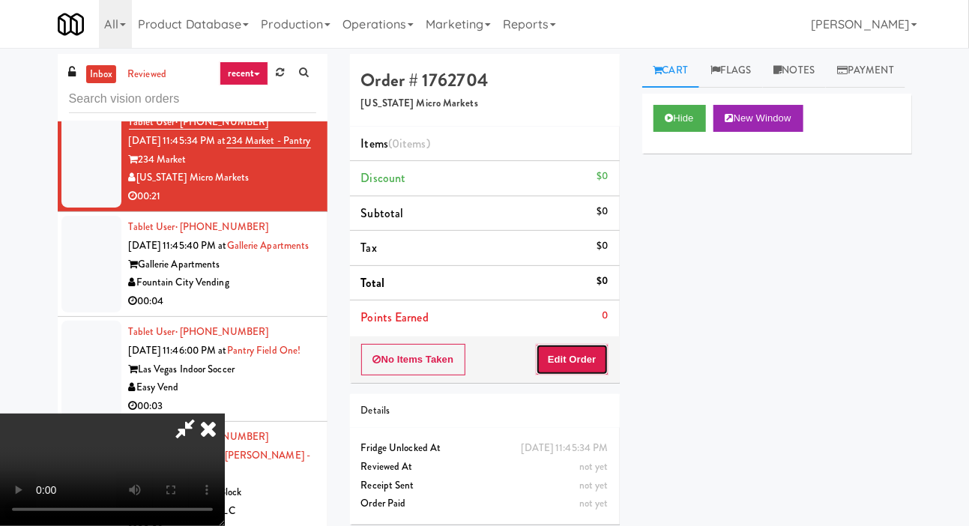
click at [587, 345] on button "Edit Order" at bounding box center [572, 359] width 73 height 31
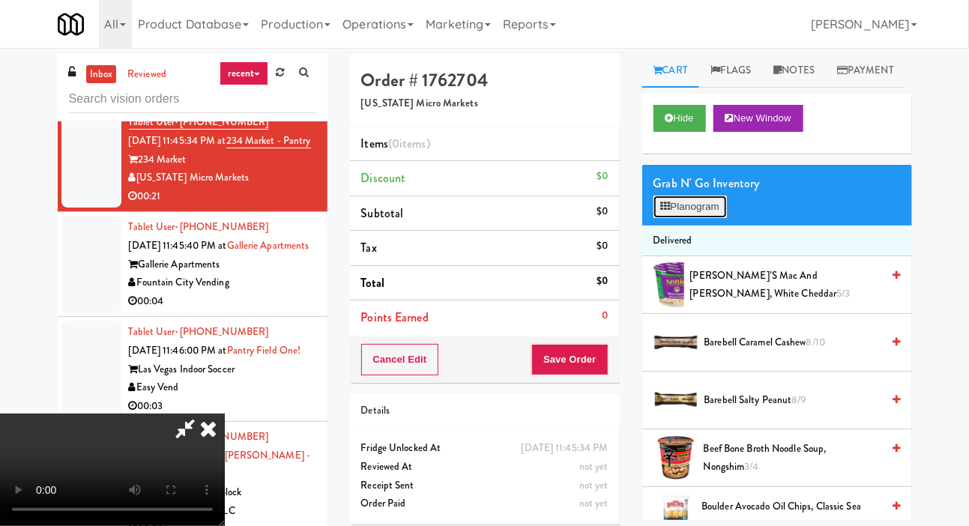
click at [690, 218] on button "Planogram" at bounding box center [690, 207] width 73 height 22
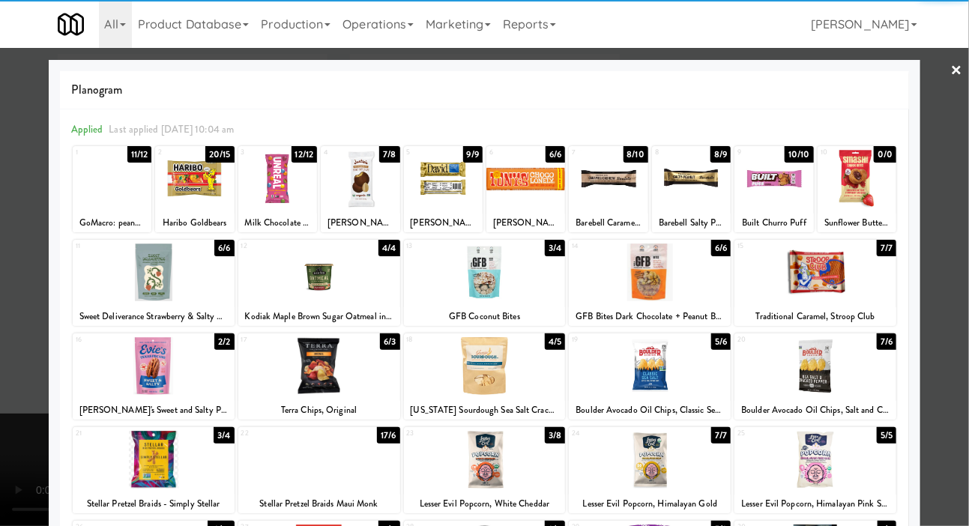
click at [529, 189] on div at bounding box center [525, 179] width 79 height 58
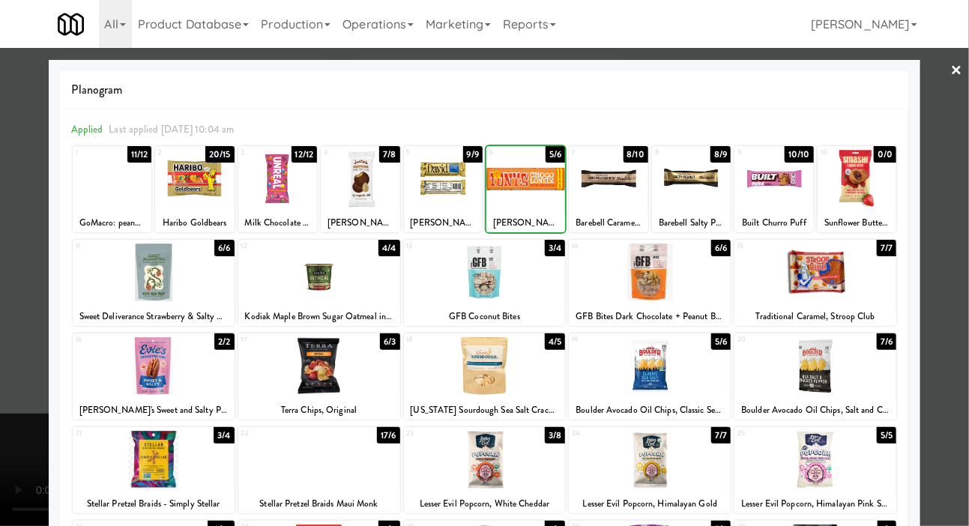
click at [621, 190] on div at bounding box center [608, 179] width 79 height 58
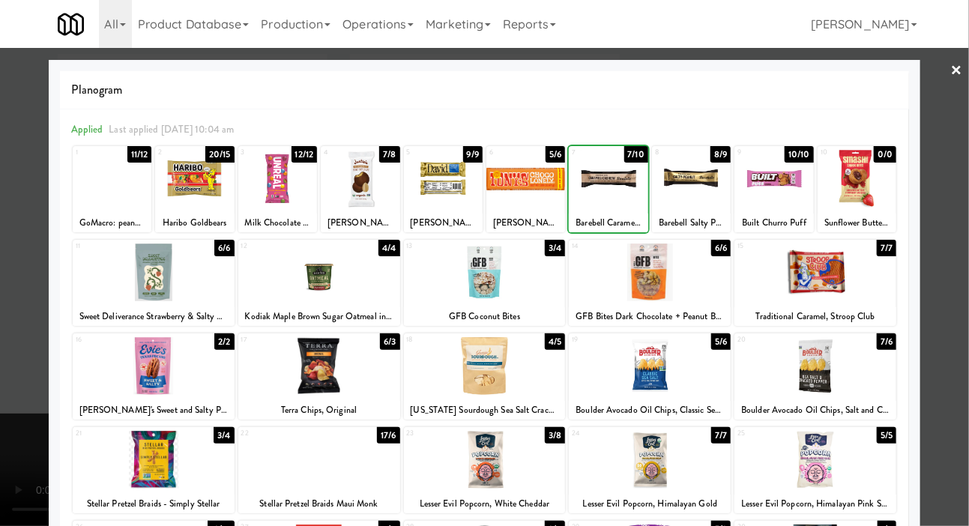
click at [20, 291] on div at bounding box center [484, 263] width 969 height 526
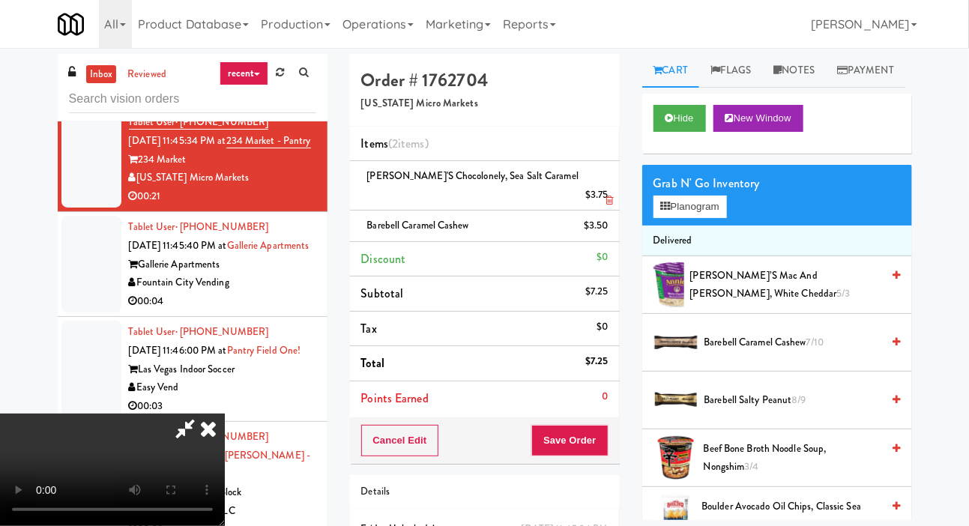
click at [605, 186] on div "$3.75" at bounding box center [596, 195] width 23 height 19
click at [607, 196] on icon at bounding box center [609, 201] width 7 height 10
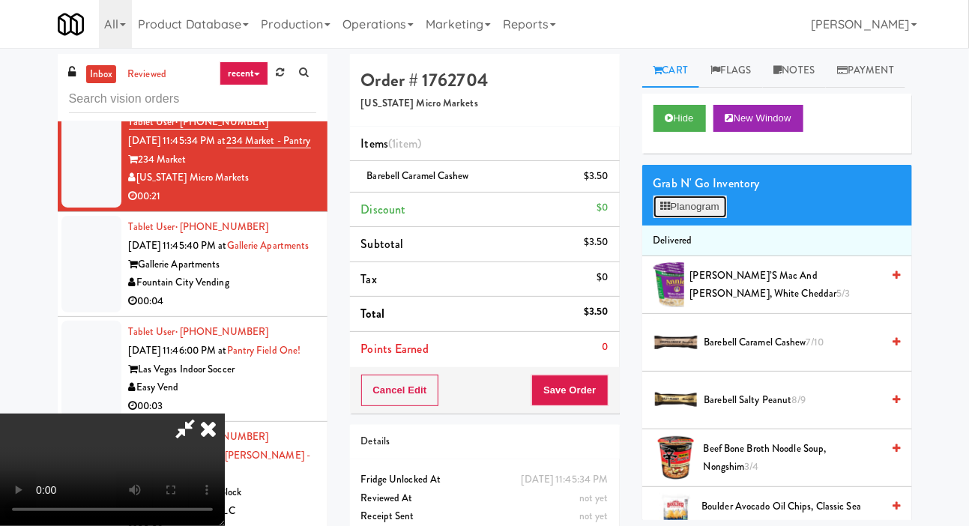
click at [687, 218] on button "Planogram" at bounding box center [690, 207] width 73 height 22
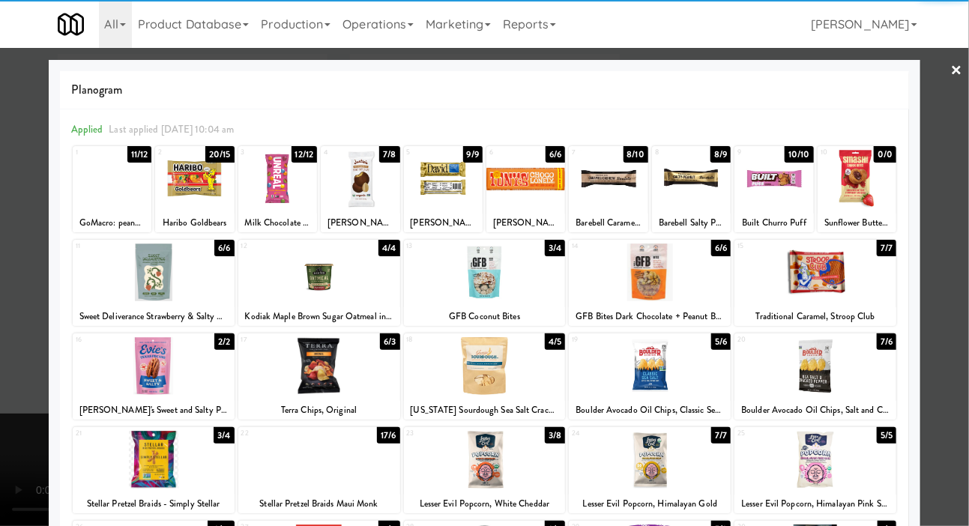
click at [621, 184] on div at bounding box center [608, 179] width 79 height 58
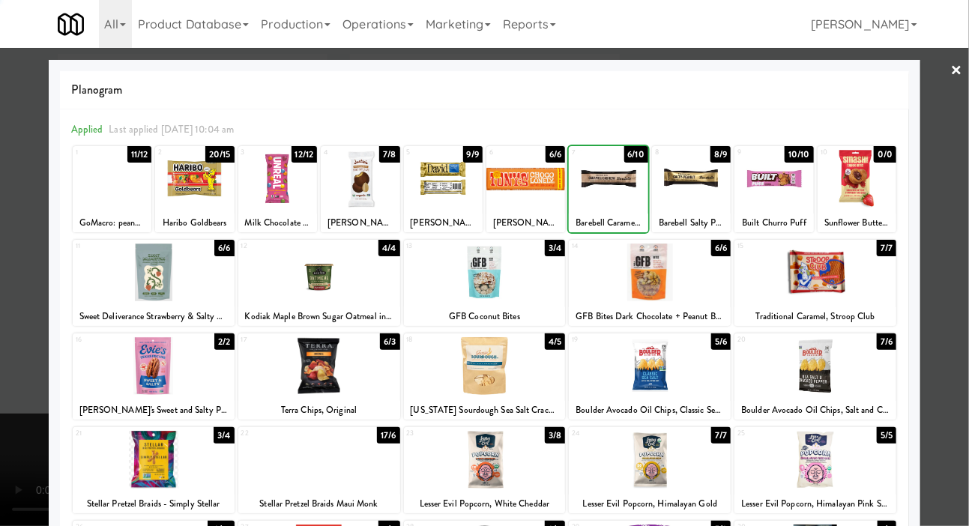
click at [19, 270] on div at bounding box center [484, 263] width 969 height 526
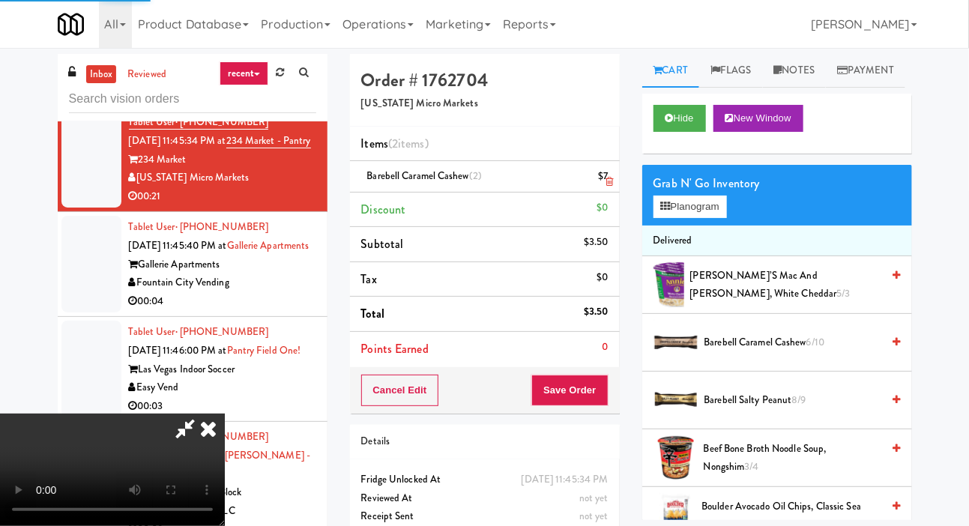
click at [605, 175] on div "$7" at bounding box center [603, 176] width 10 height 19
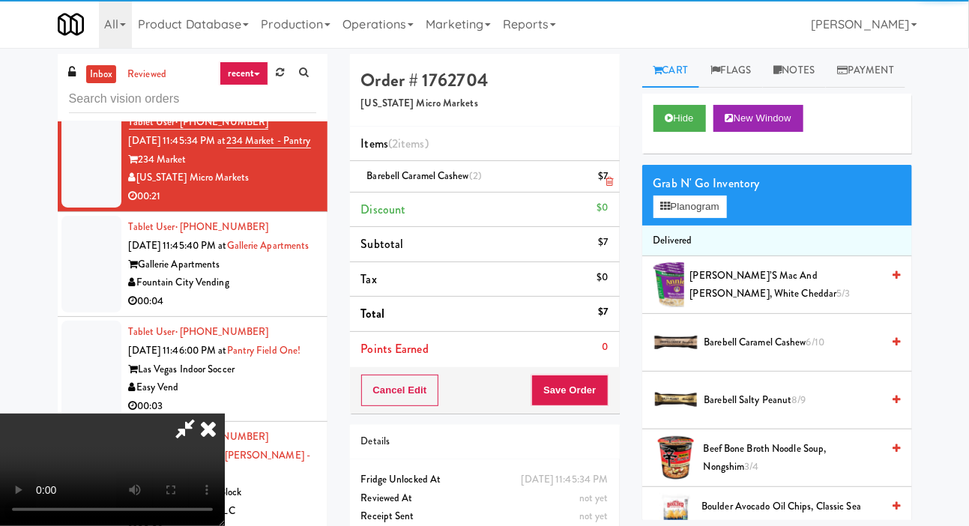
click at [603, 174] on link at bounding box center [606, 182] width 13 height 19
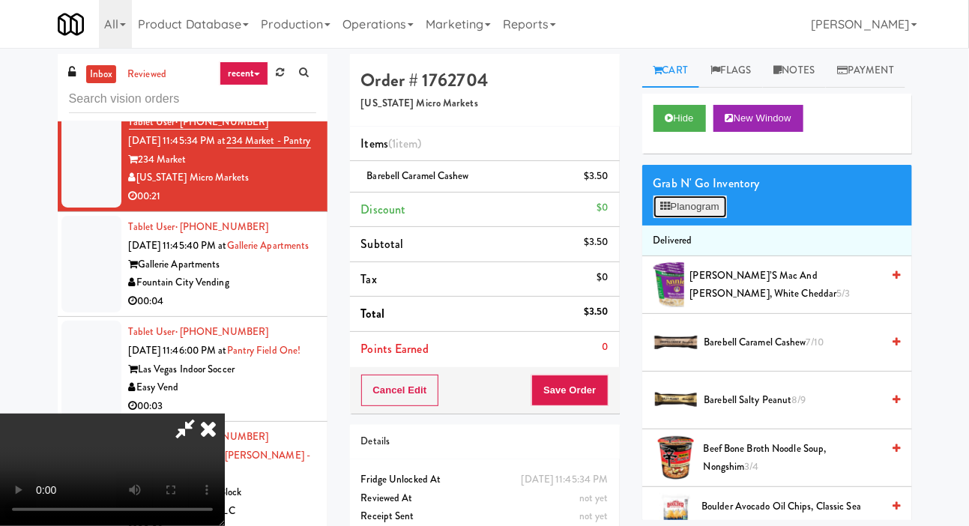
click at [700, 218] on button "Planogram" at bounding box center [690, 207] width 73 height 22
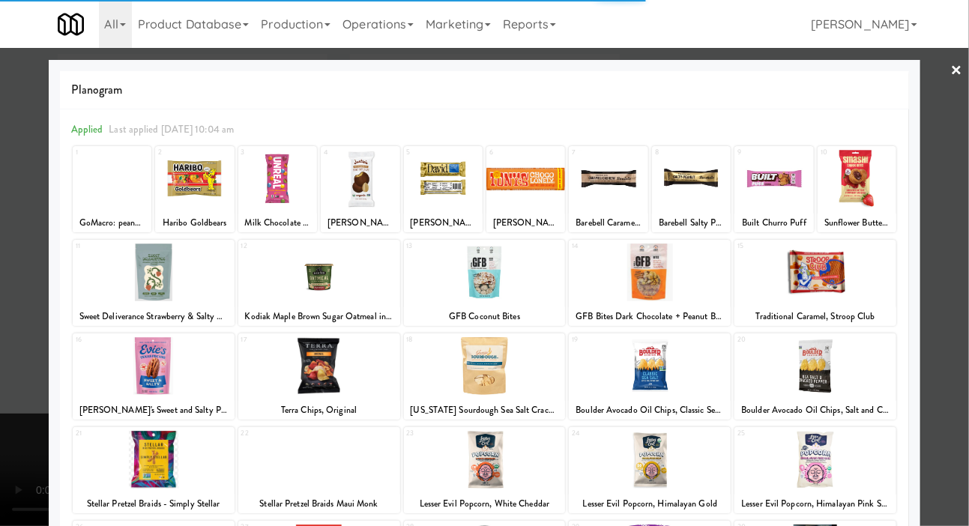
scroll to position [129, 0]
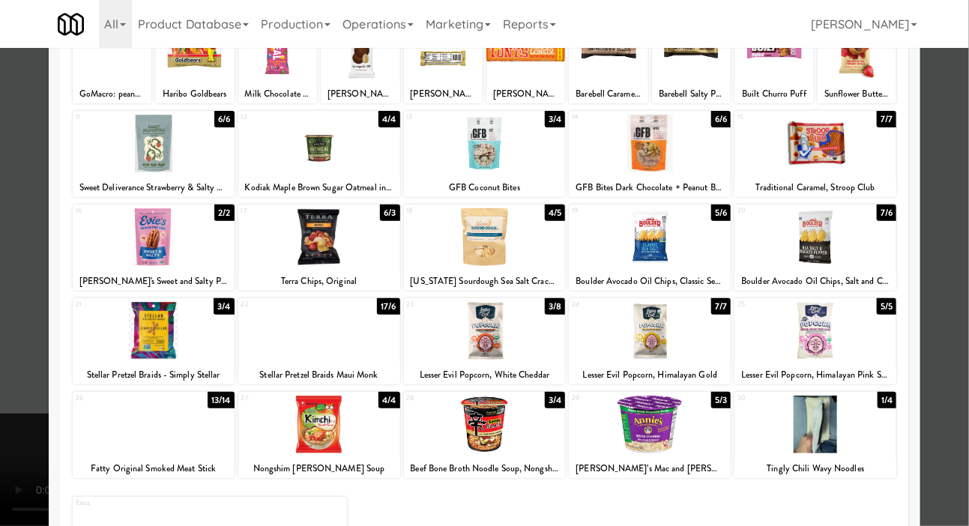
click at [118, 424] on div at bounding box center [154, 425] width 162 height 58
click at [19, 385] on div at bounding box center [484, 263] width 969 height 526
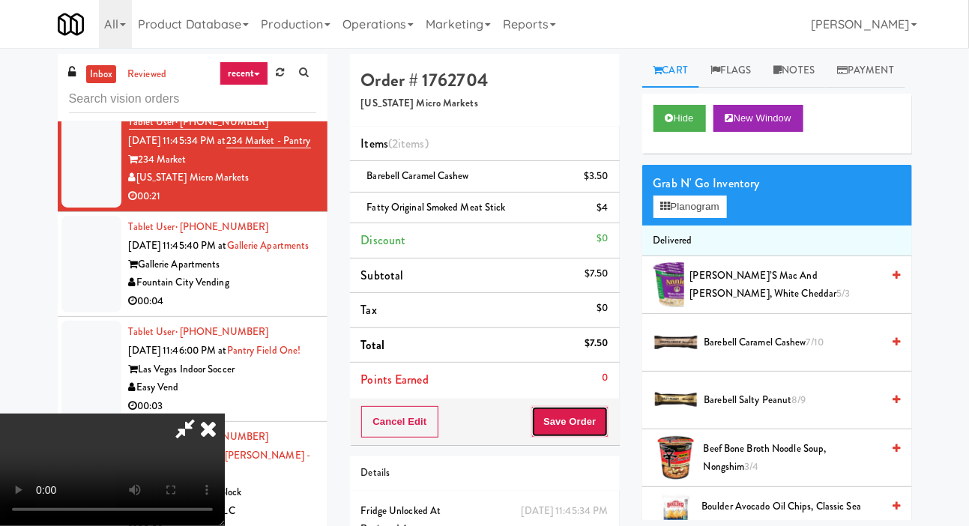
click at [607, 425] on button "Save Order" at bounding box center [569, 421] width 76 height 31
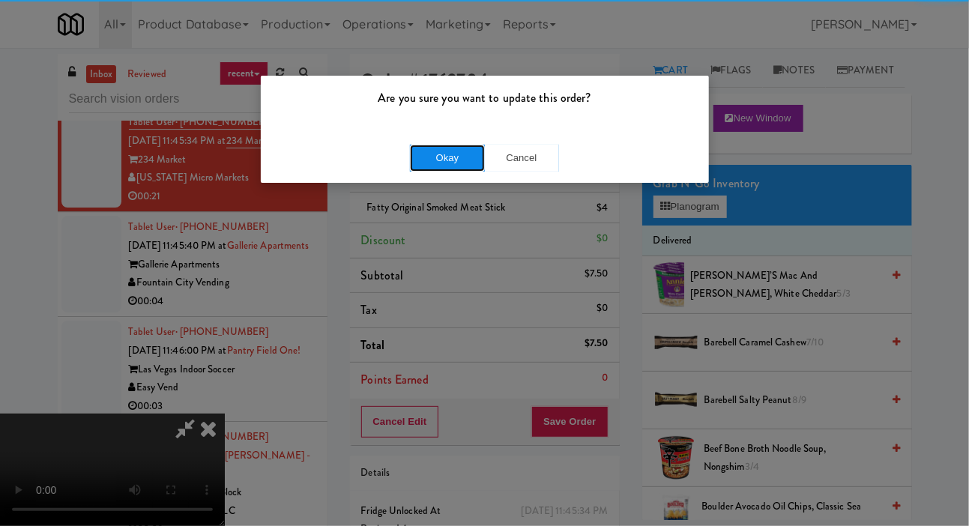
click at [450, 153] on button "Okay" at bounding box center [447, 158] width 75 height 27
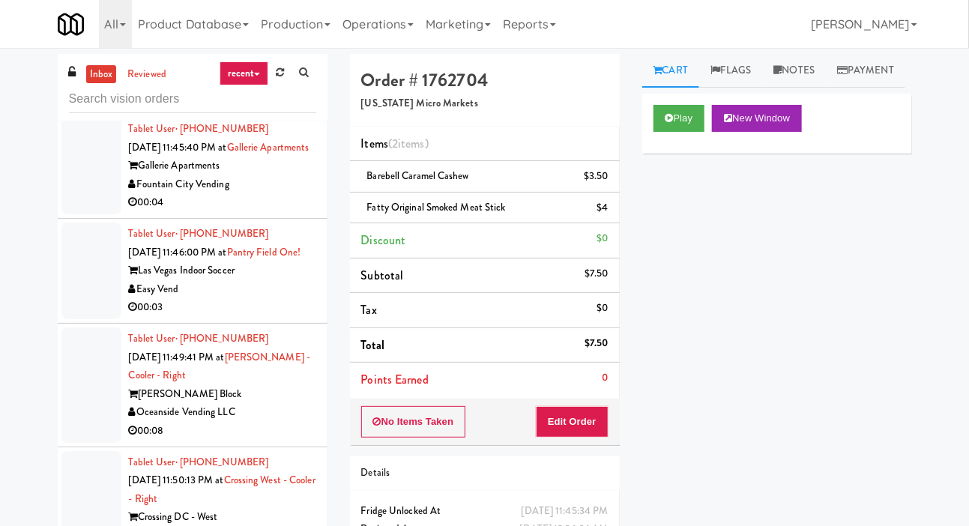
scroll to position [4415, 0]
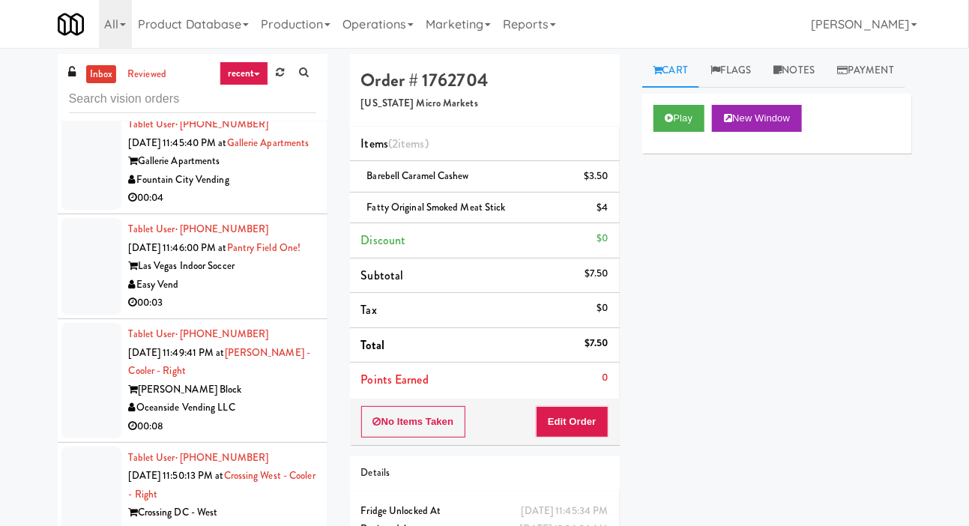
click at [81, 210] on div at bounding box center [91, 161] width 60 height 97
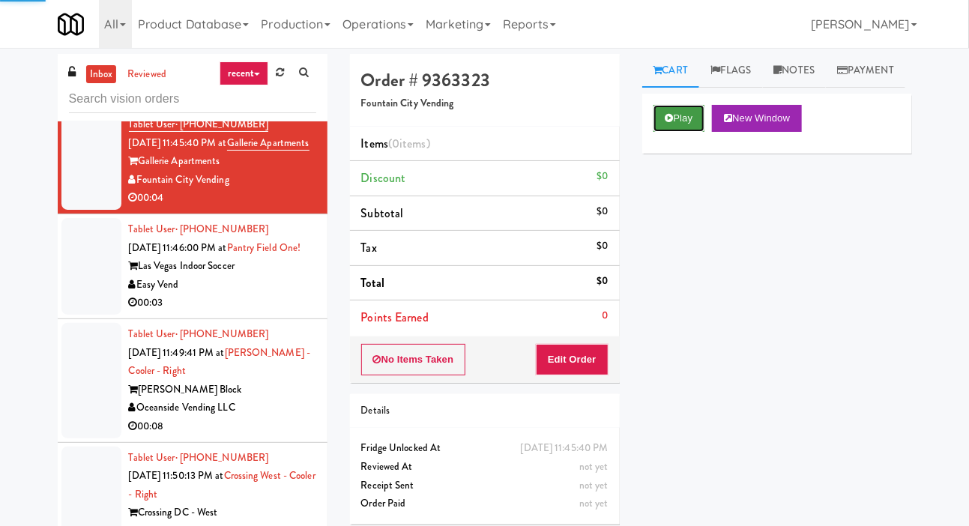
click at [668, 132] on button "Play" at bounding box center [680, 118] width 52 height 27
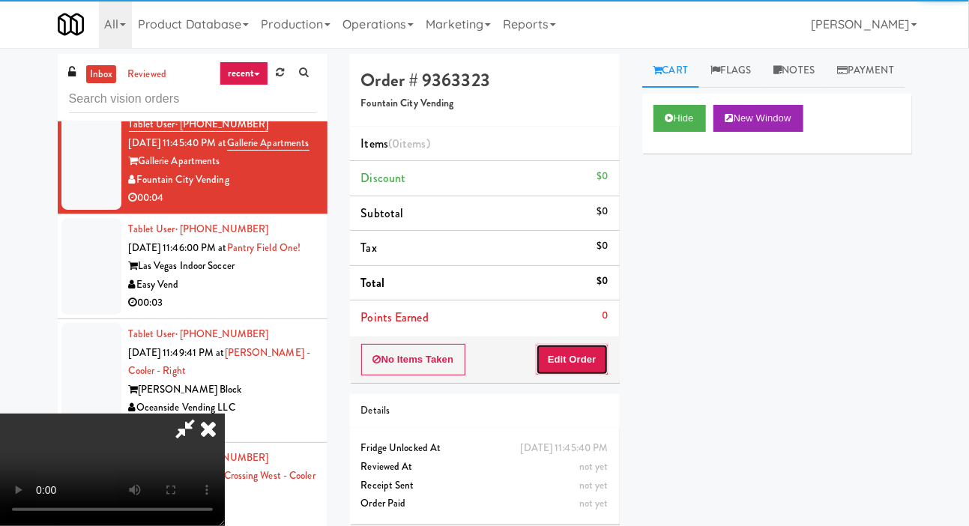
click at [594, 366] on button "Edit Order" at bounding box center [572, 359] width 73 height 31
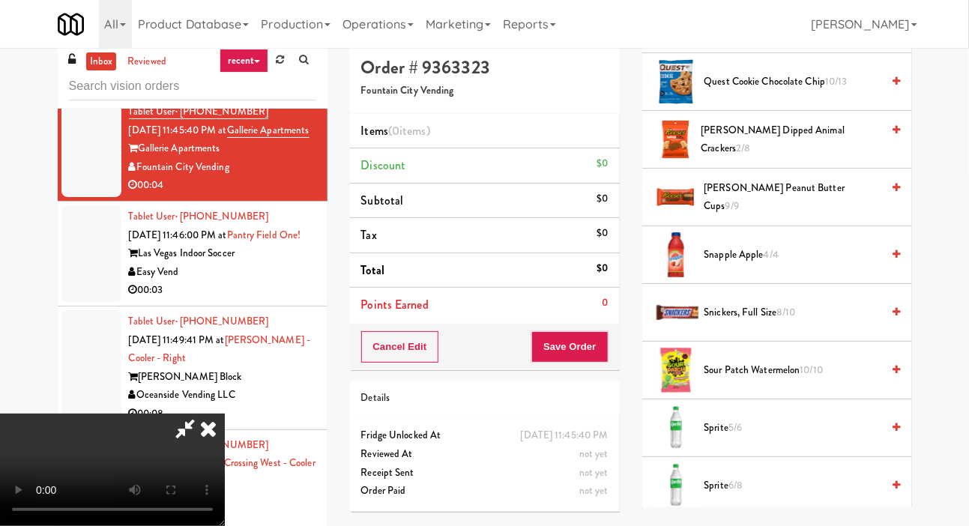
scroll to position [1692, 0]
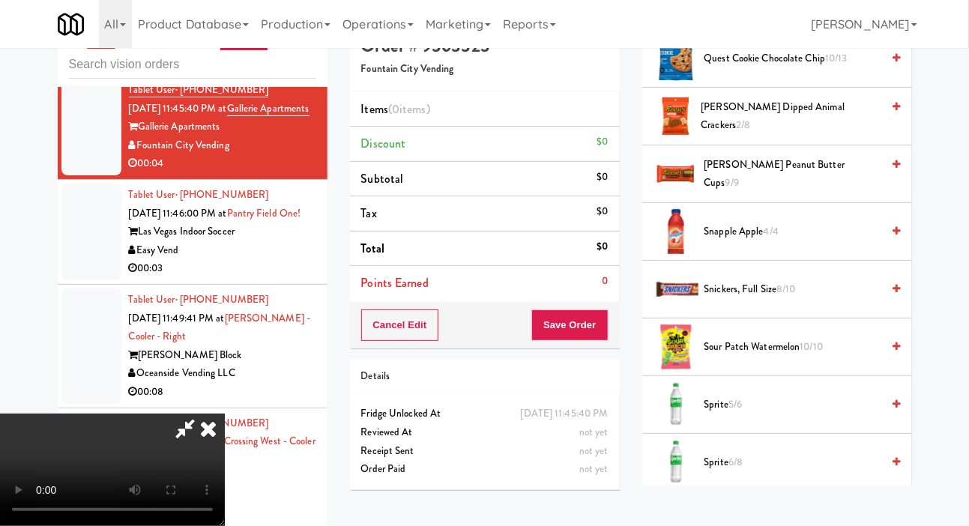
click at [750, 193] on span "[PERSON_NAME] Peanut Butter Cups 9/9" at bounding box center [793, 174] width 178 height 37
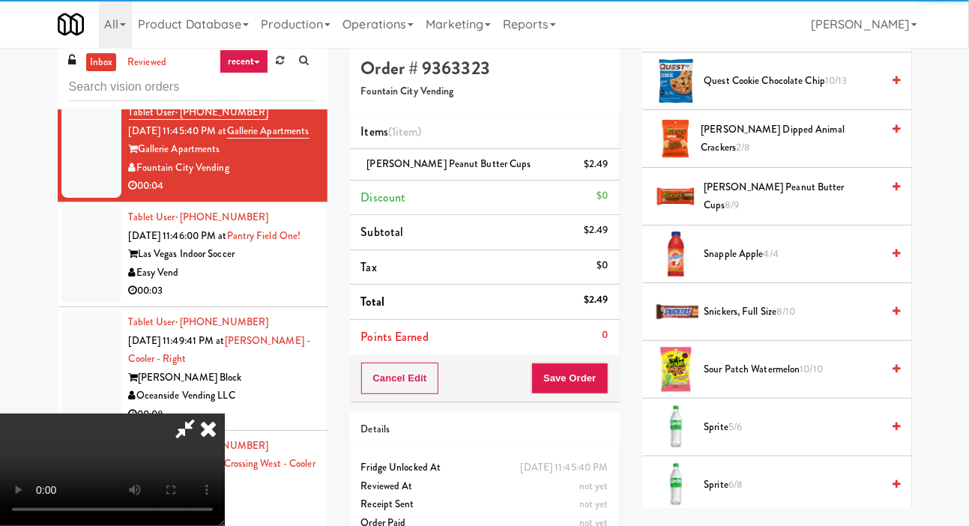
scroll to position [0, 0]
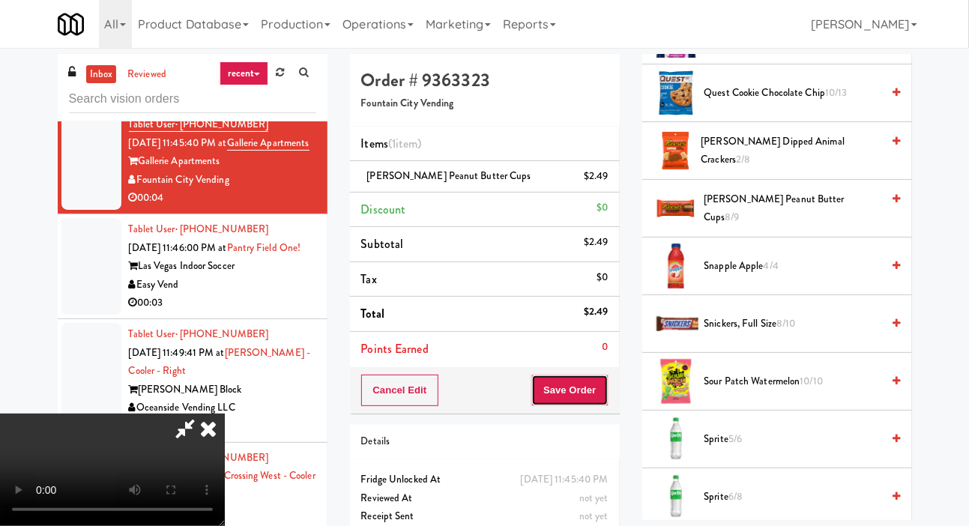
click at [602, 387] on button "Save Order" at bounding box center [569, 390] width 76 height 31
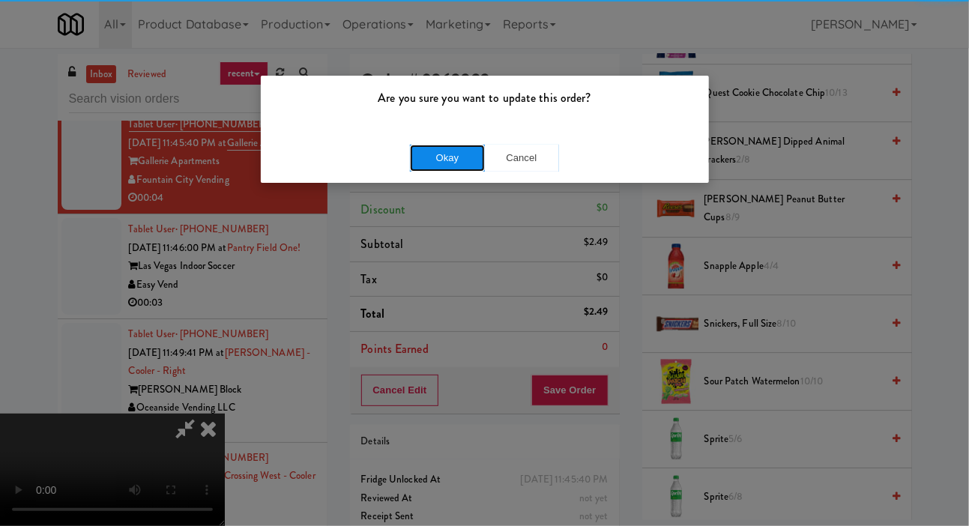
click at [417, 162] on button "Okay" at bounding box center [447, 158] width 75 height 27
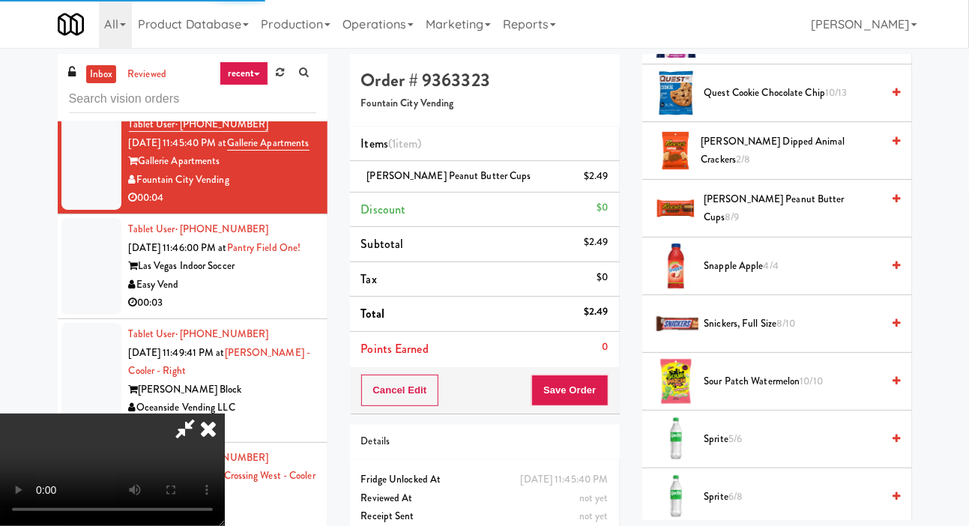
scroll to position [87, 0]
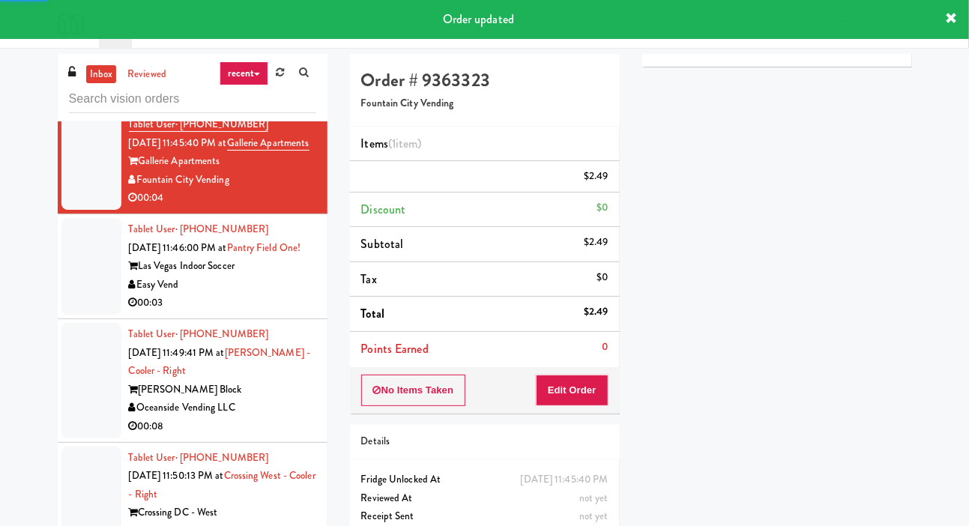
click at [86, 210] on div at bounding box center [91, 161] width 60 height 97
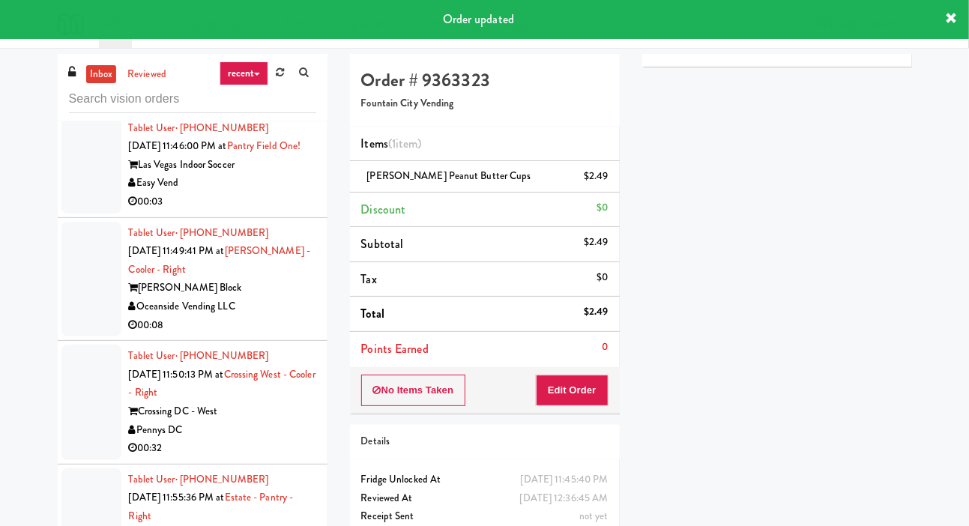
click at [76, 214] on div at bounding box center [91, 165] width 60 height 97
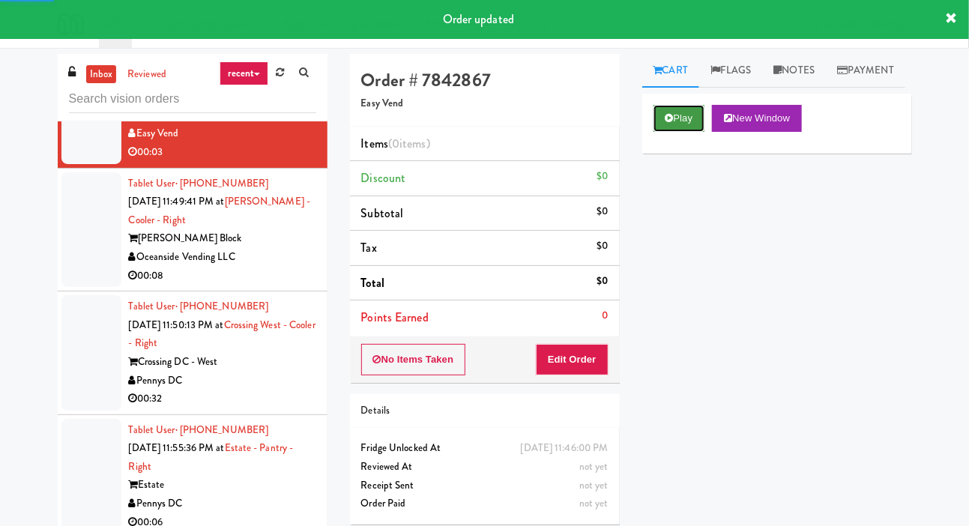
click at [670, 132] on button "Play" at bounding box center [680, 118] width 52 height 27
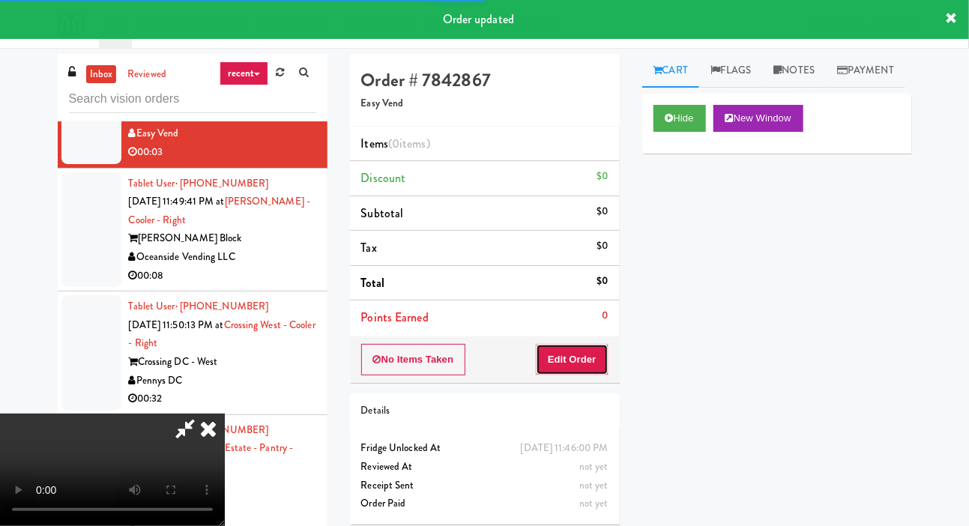
click at [572, 363] on button "Edit Order" at bounding box center [572, 359] width 73 height 31
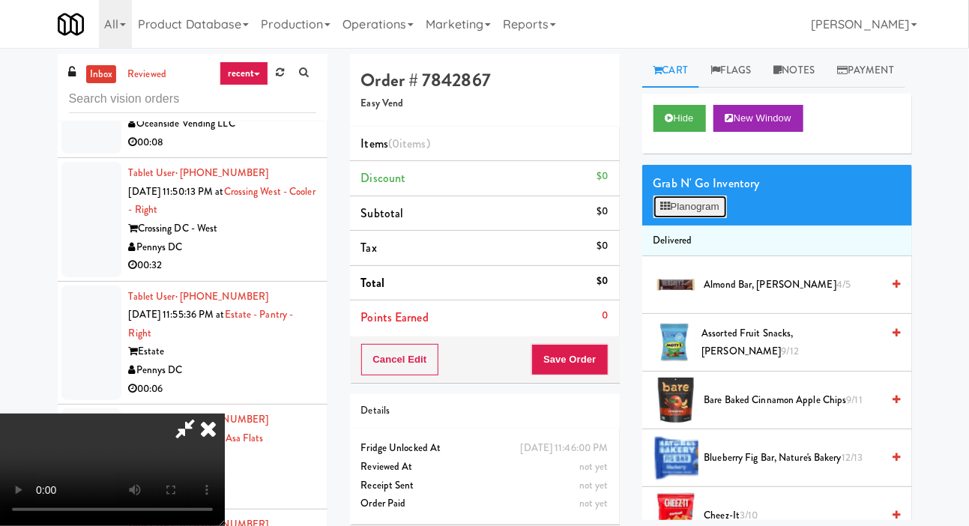
click at [694, 218] on button "Planogram" at bounding box center [690, 207] width 73 height 22
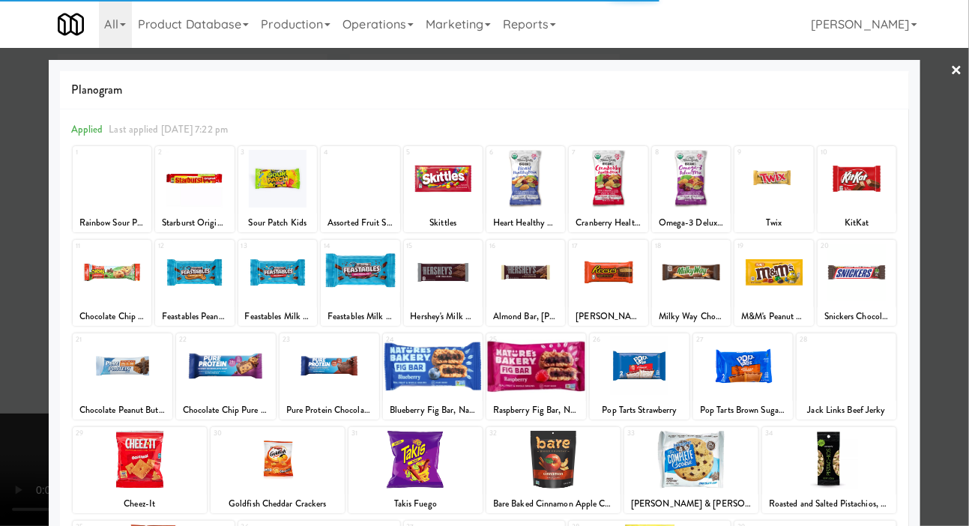
click at [185, 179] on div at bounding box center [194, 179] width 79 height 58
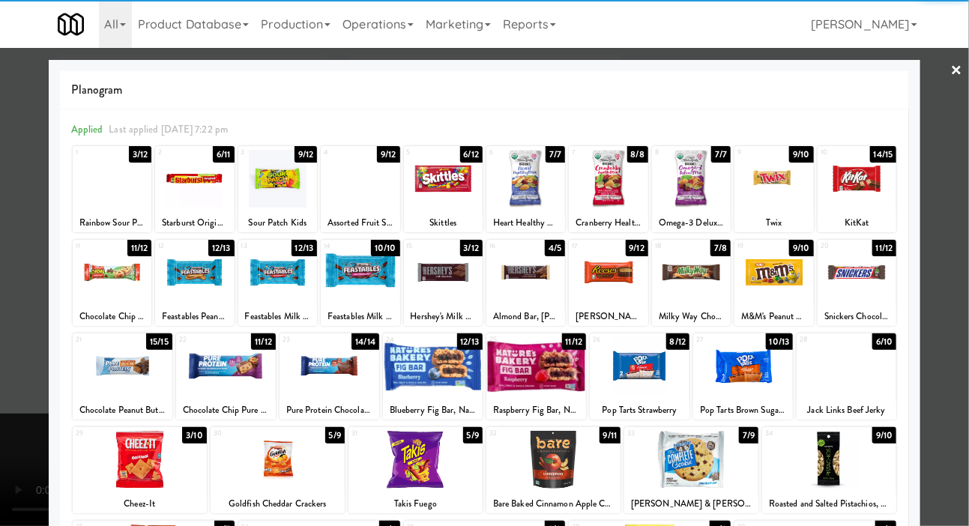
click at [191, 196] on div at bounding box center [194, 179] width 79 height 58
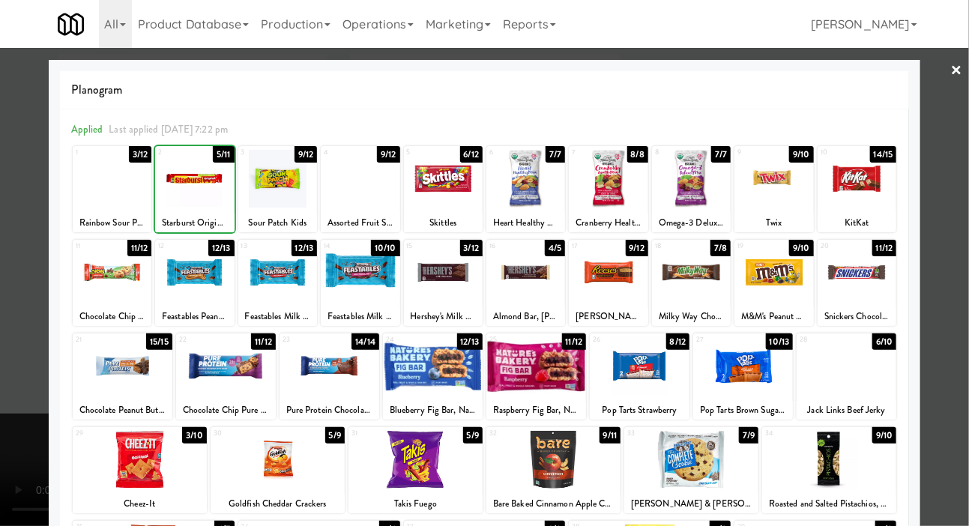
click at [7, 324] on div at bounding box center [484, 263] width 969 height 526
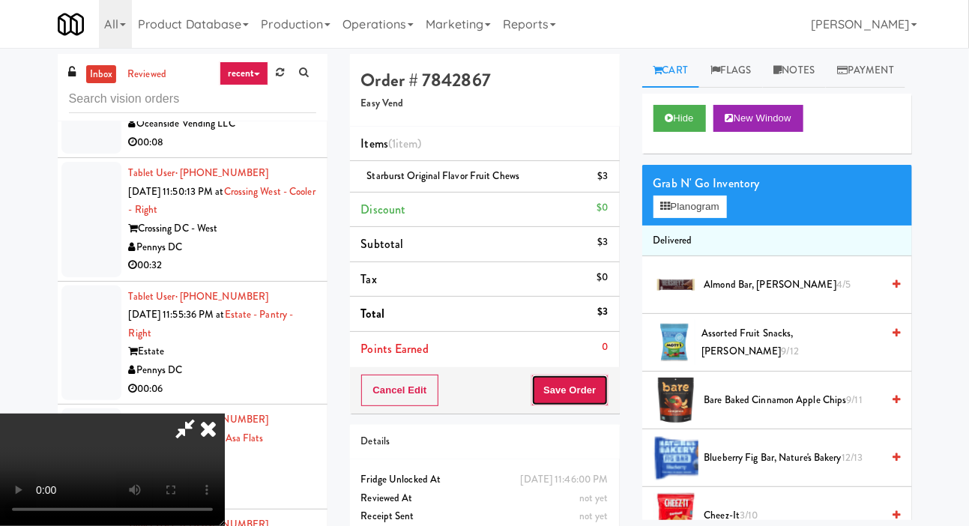
click at [607, 386] on button "Save Order" at bounding box center [569, 390] width 76 height 31
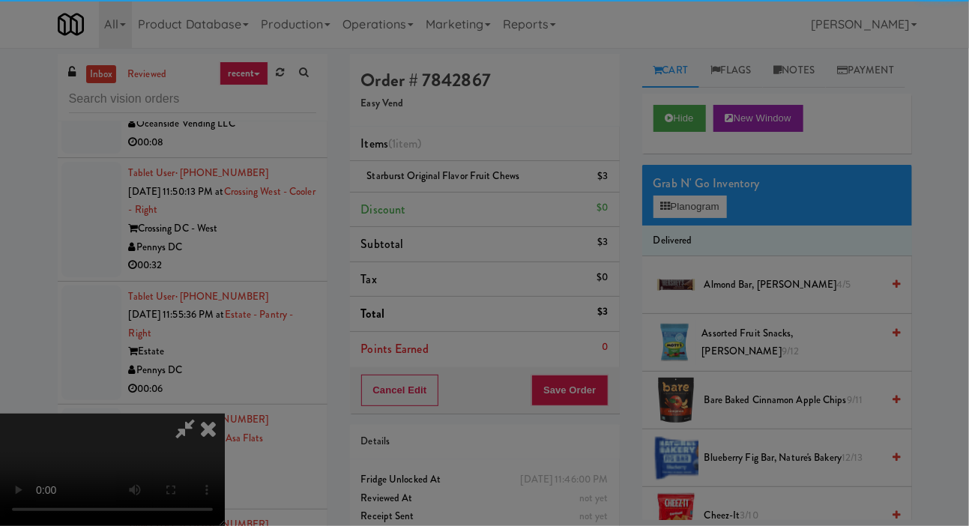
click at [0, 0] on div "Are you sure you want to update this order? Okay Cancel" at bounding box center [0, 0] width 0 height 0
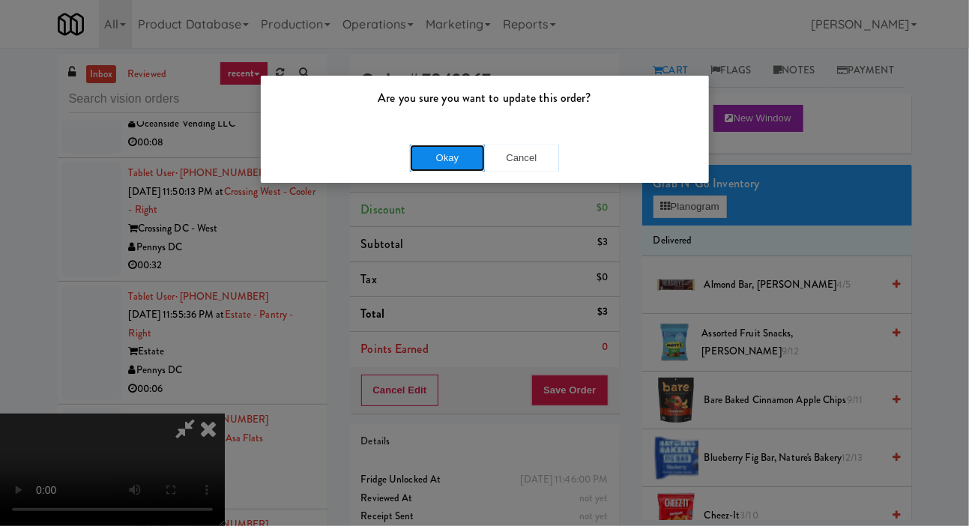
click at [411, 163] on button "Okay" at bounding box center [447, 158] width 75 height 27
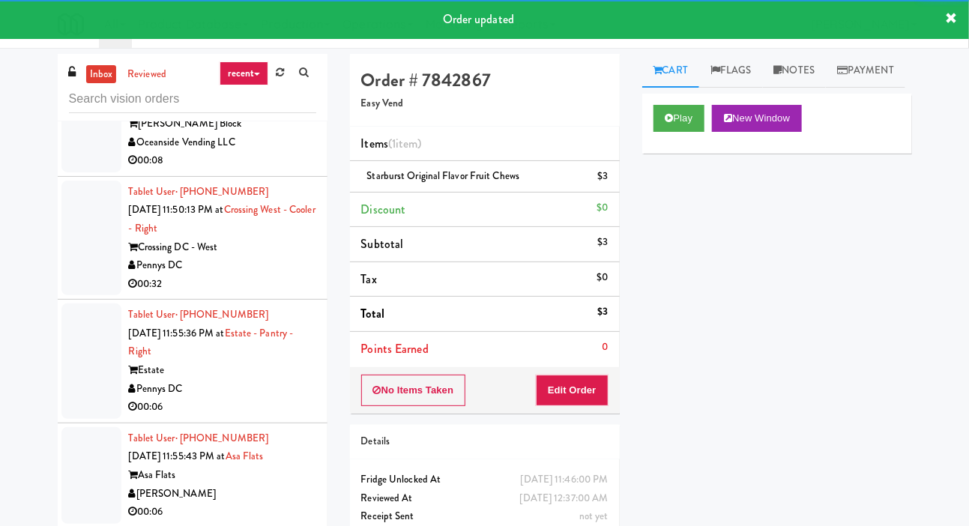
click at [83, 172] on div at bounding box center [91, 114] width 60 height 115
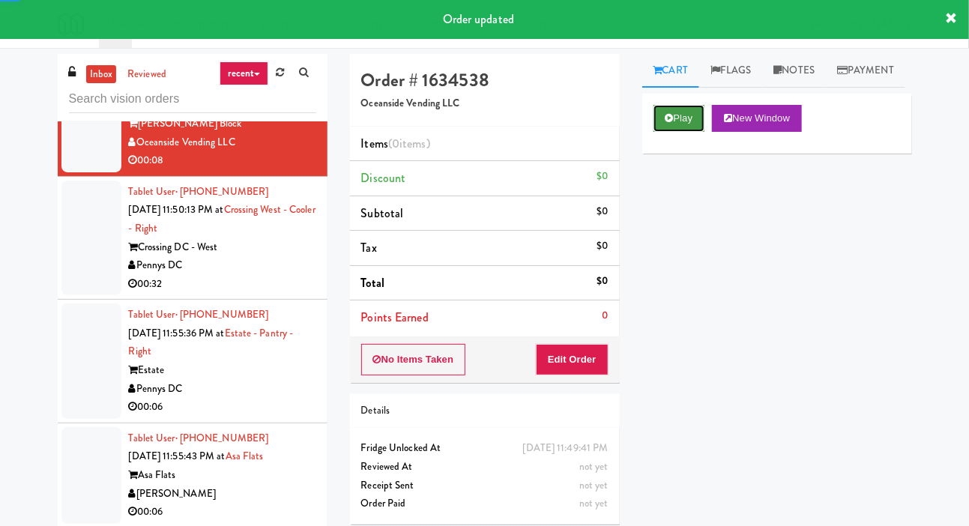
click at [676, 132] on button "Play" at bounding box center [680, 118] width 52 height 27
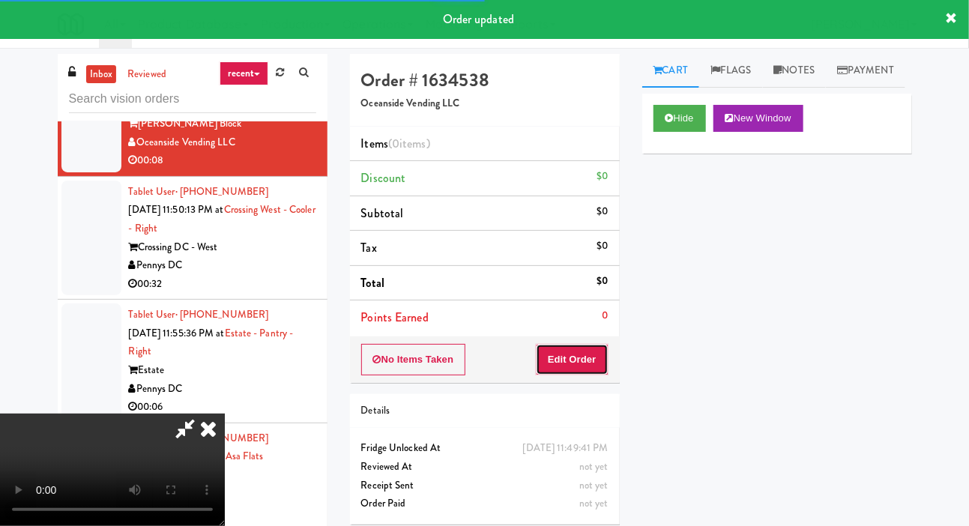
click at [577, 365] on button "Edit Order" at bounding box center [572, 359] width 73 height 31
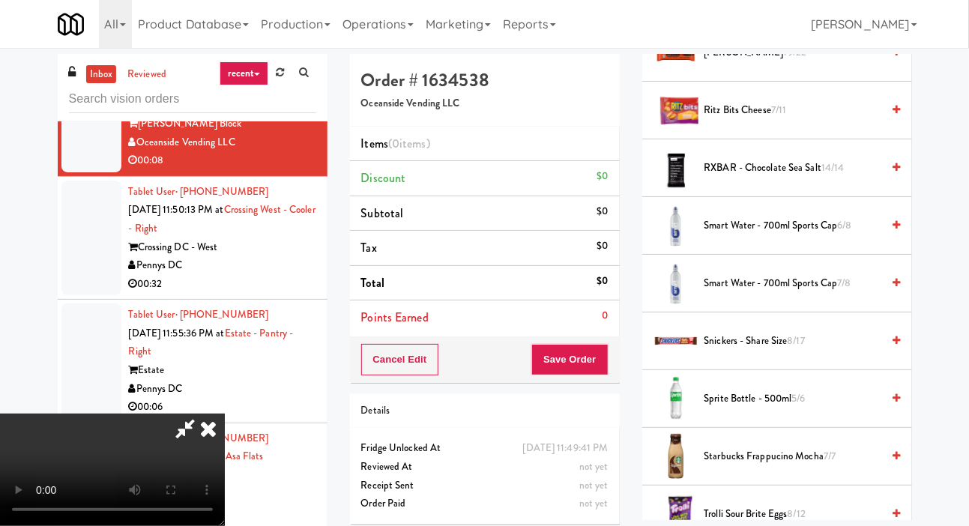
scroll to position [1819, 0]
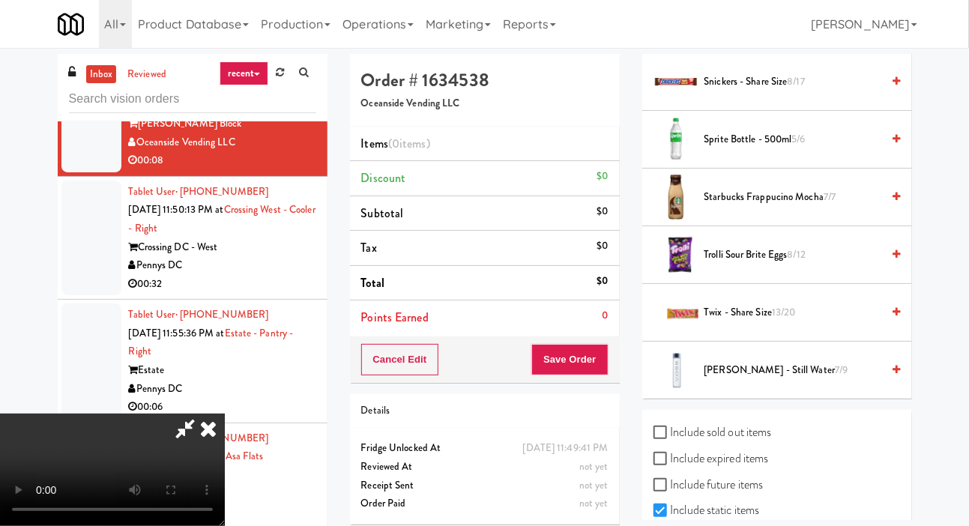
click at [752, 322] on span "Twix - Share Size 13/20" at bounding box center [793, 313] width 178 height 19
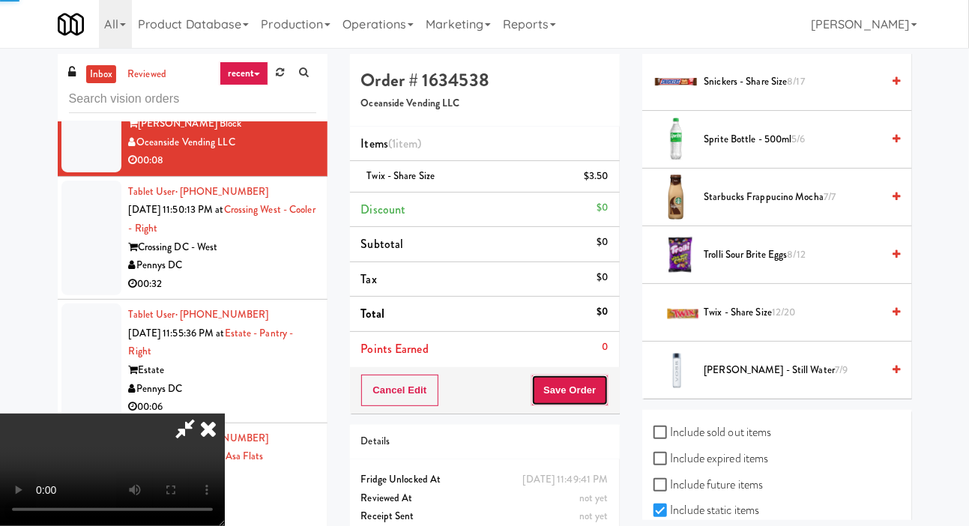
click at [590, 399] on button "Save Order" at bounding box center [569, 390] width 76 height 31
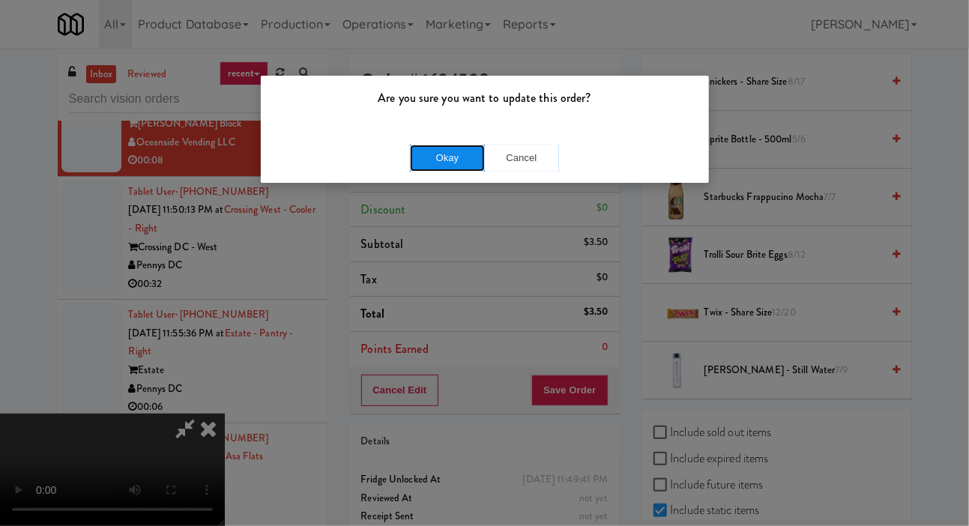
click at [418, 160] on button "Okay" at bounding box center [447, 158] width 75 height 27
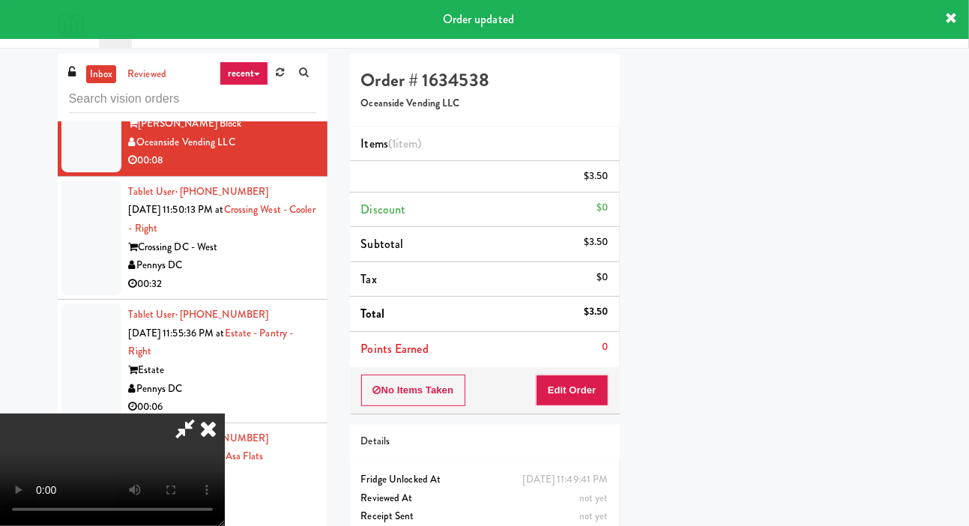
scroll to position [87, 0]
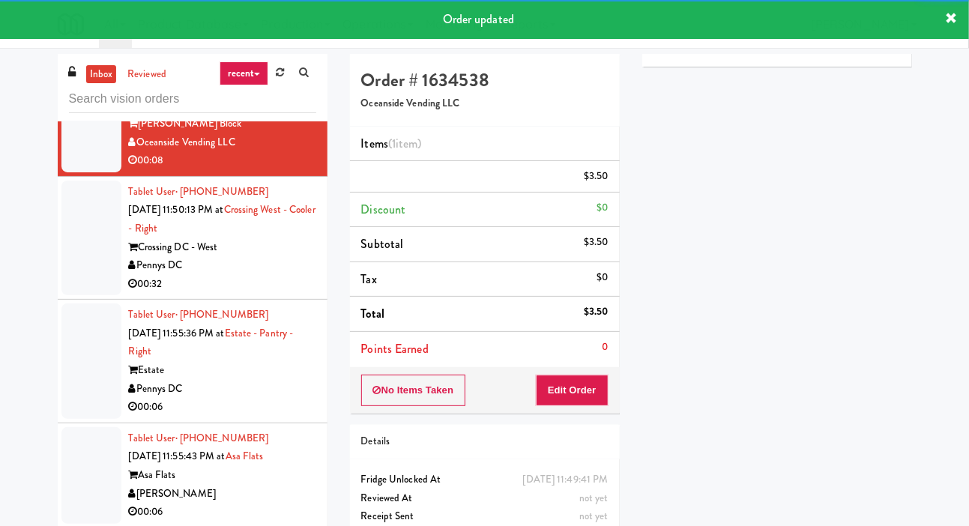
click at [66, 296] on div at bounding box center [91, 238] width 60 height 115
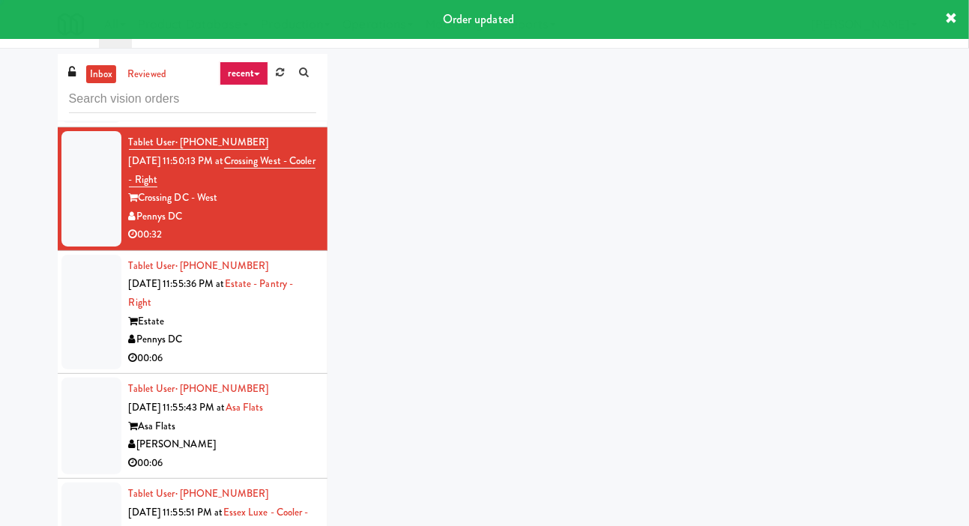
scroll to position [4801, 0]
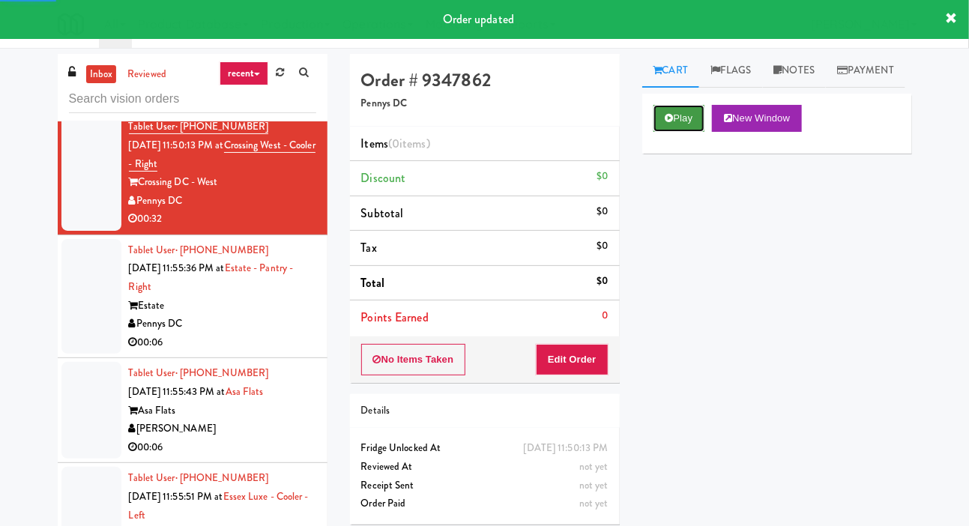
click at [677, 132] on button "Play" at bounding box center [680, 118] width 52 height 27
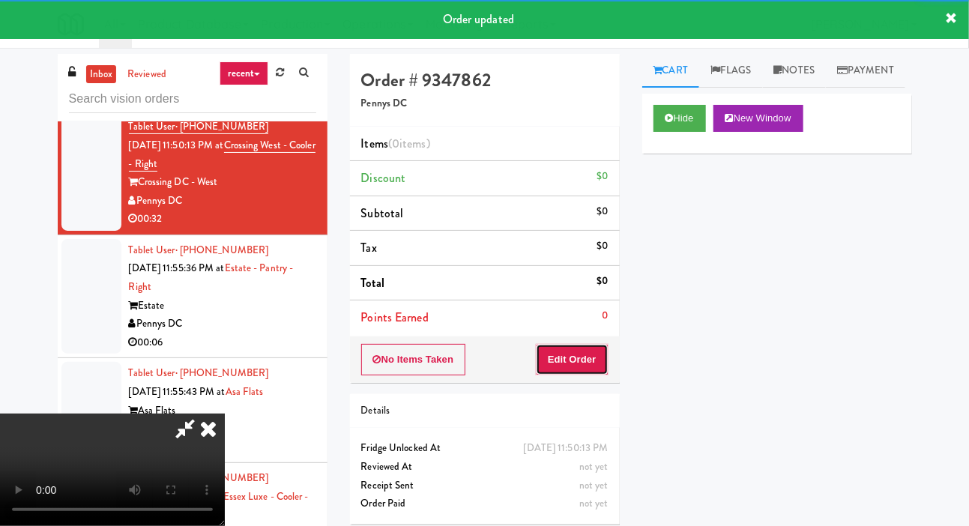
click at [571, 370] on button "Edit Order" at bounding box center [572, 359] width 73 height 31
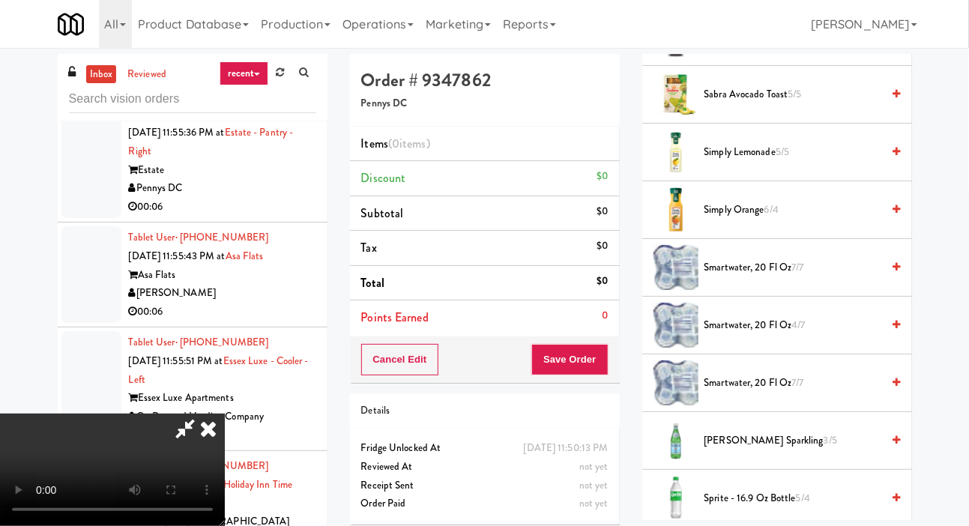
scroll to position [1934, 0]
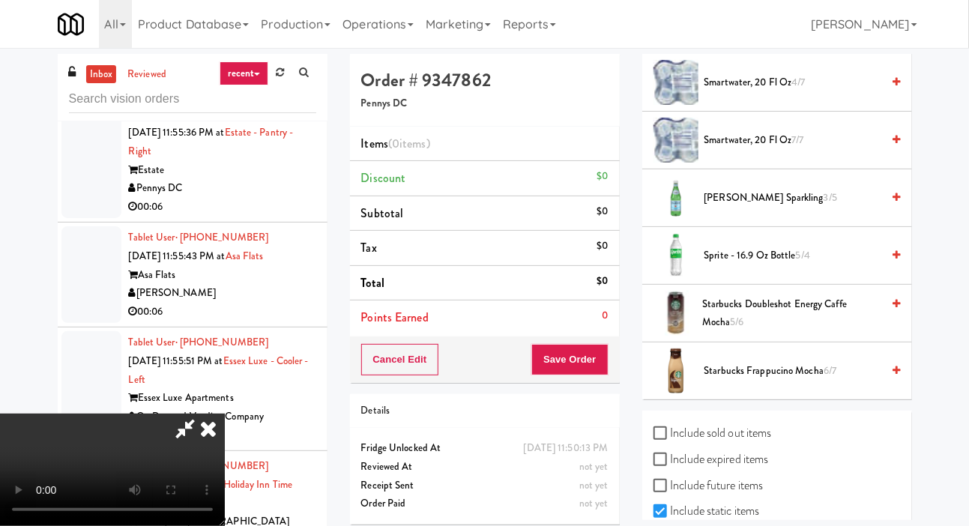
click at [737, 381] on span "Starbucks Frappucino Mocha 6/7" at bounding box center [793, 371] width 178 height 19
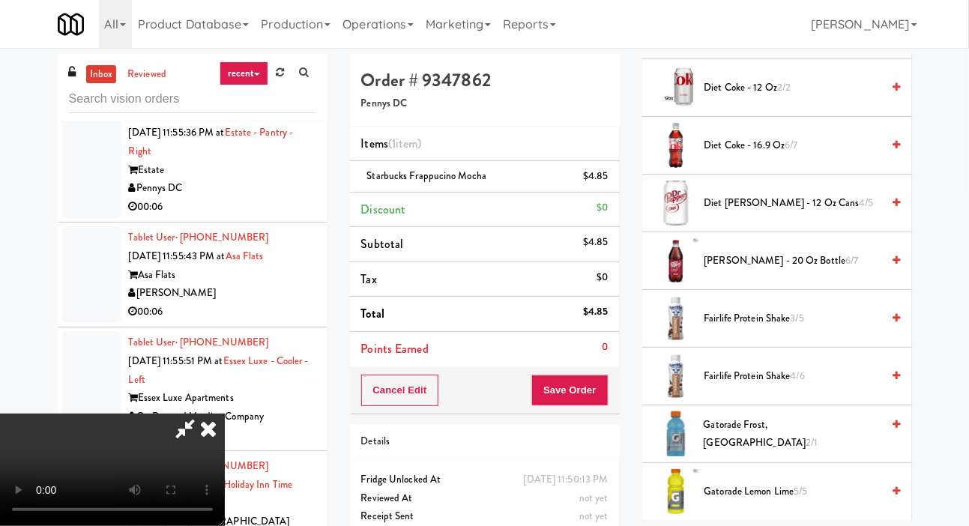
scroll to position [643, 0]
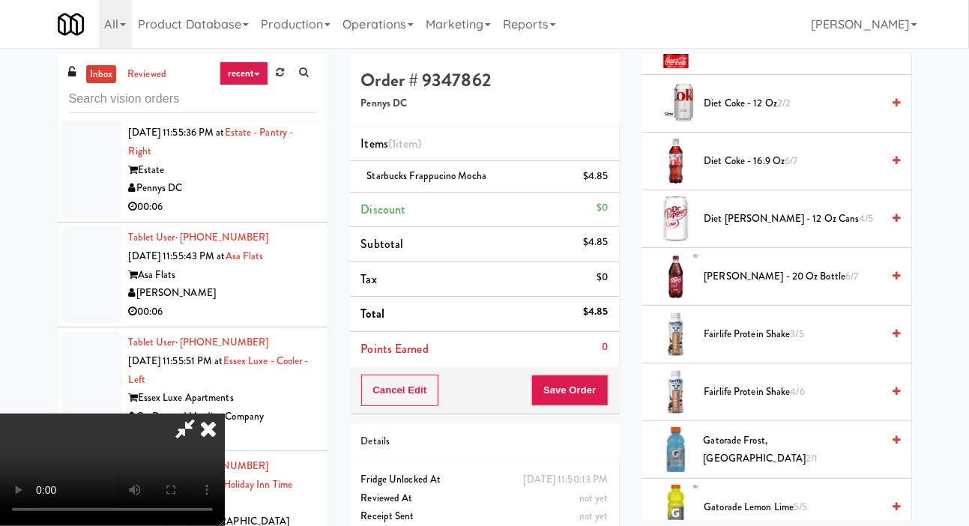
click at [748, 229] on span "Diet [PERSON_NAME] - 12 oz Cans 4/5" at bounding box center [793, 219] width 178 height 19
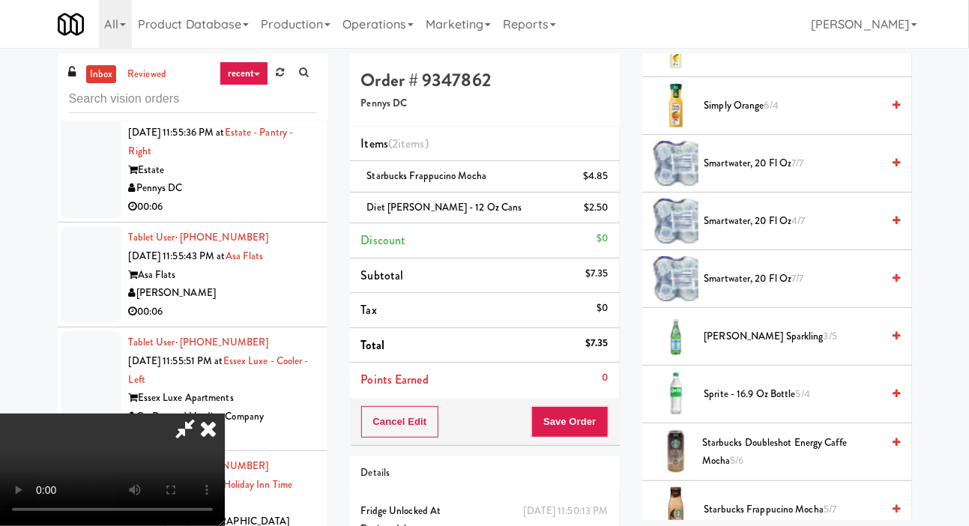
scroll to position [1796, 0]
click at [736, 403] on span "Sprite - 16.9 oz Bottle 5/4" at bounding box center [793, 393] width 178 height 19
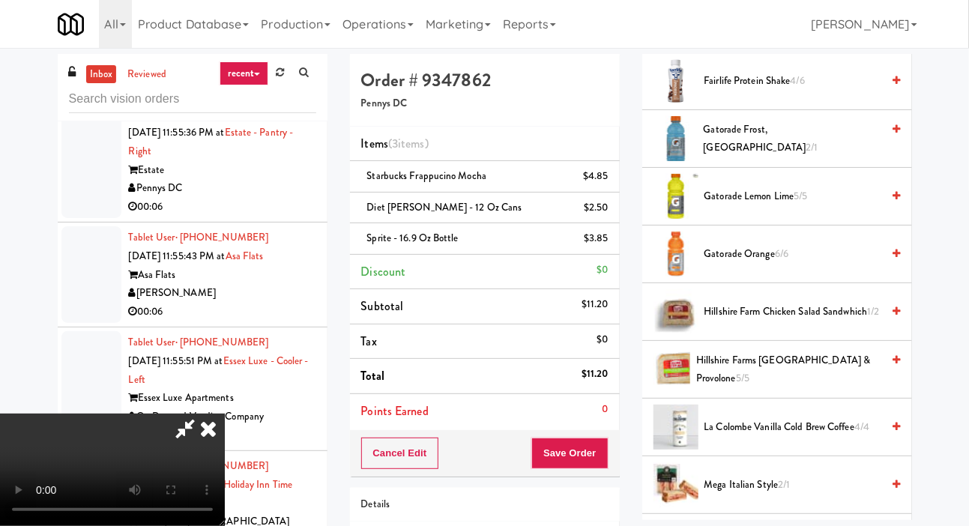
scroll to position [943, 0]
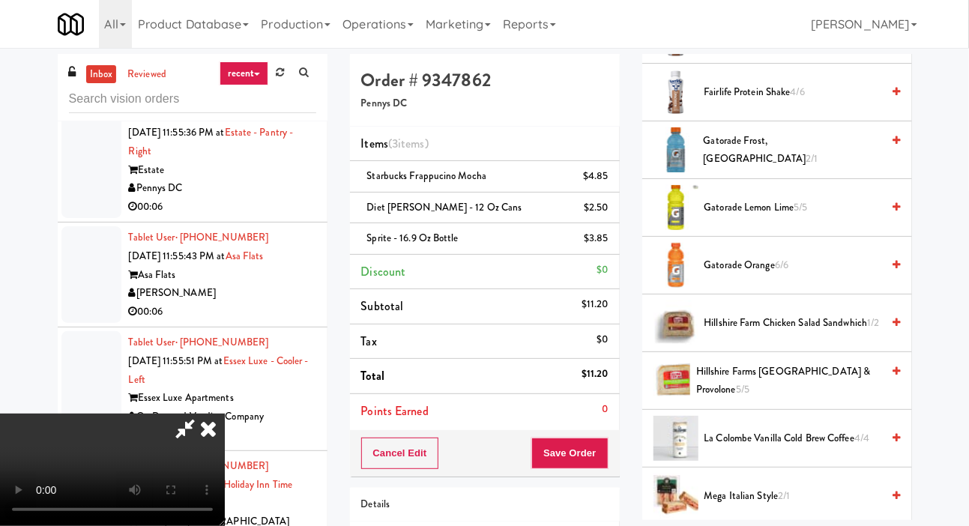
click at [757, 169] on span "Gatorade Frost, Glacier Freeze 2/1" at bounding box center [793, 150] width 178 height 37
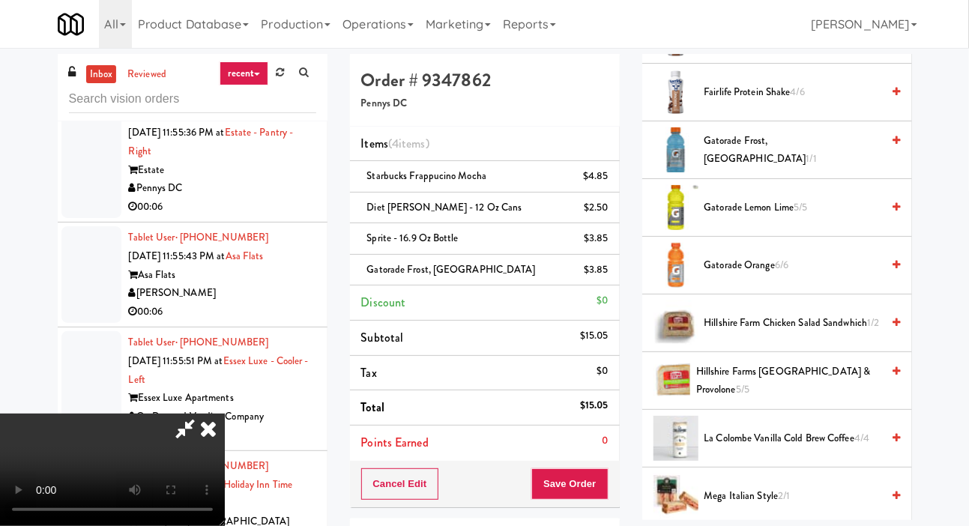
click at [767, 169] on span "Gatorade Frost, Glacier Freeze 1/1" at bounding box center [793, 150] width 178 height 37
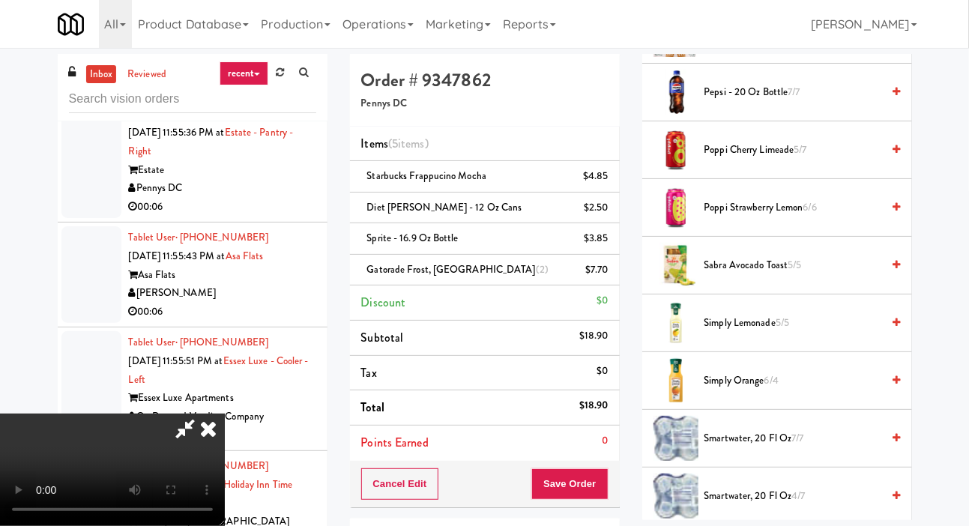
scroll to position [1521, 0]
click at [746, 331] on span "Simply Lemonade 5/5" at bounding box center [793, 322] width 178 height 19
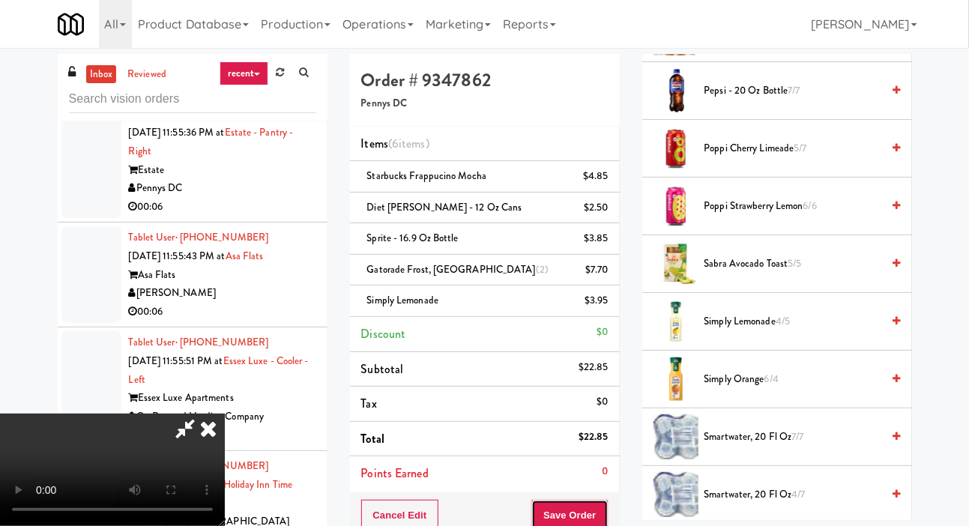
click at [589, 511] on button "Save Order" at bounding box center [569, 515] width 76 height 31
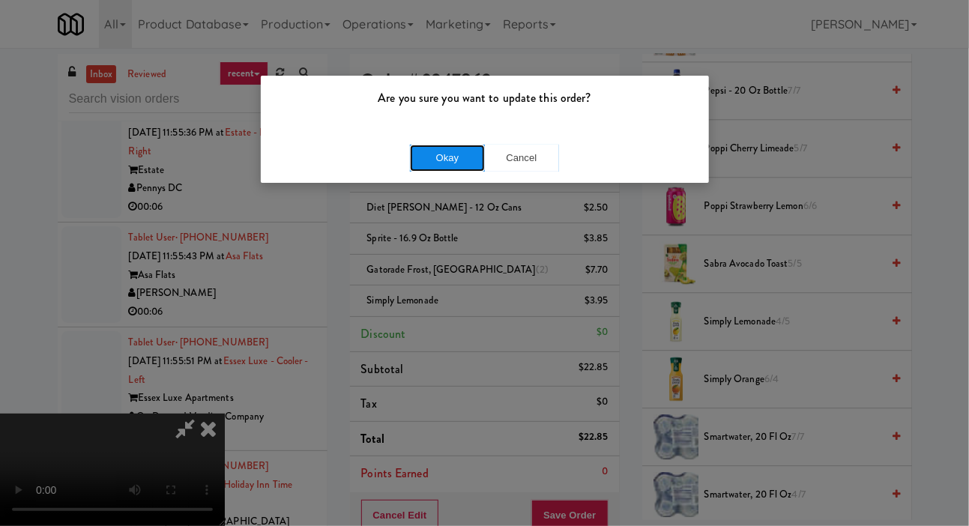
click at [431, 167] on button "Okay" at bounding box center [447, 158] width 75 height 27
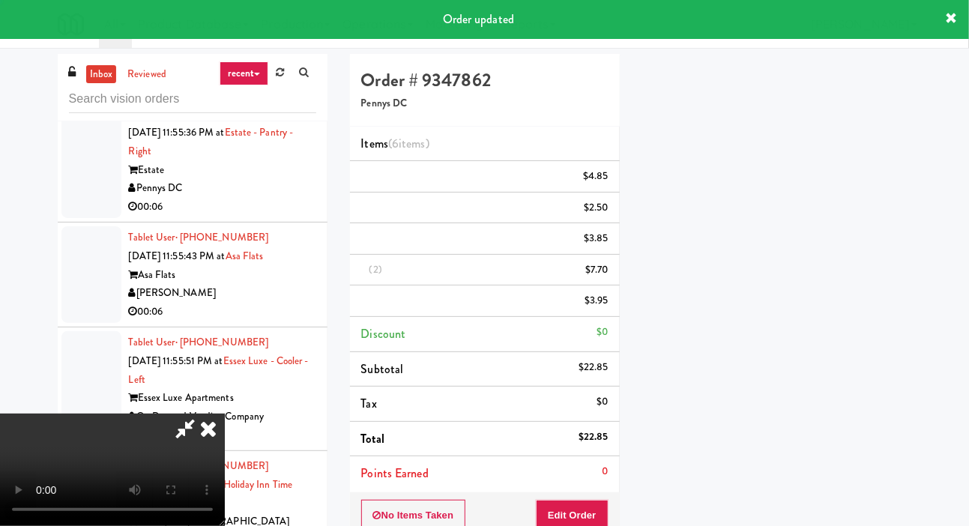
scroll to position [87, 0]
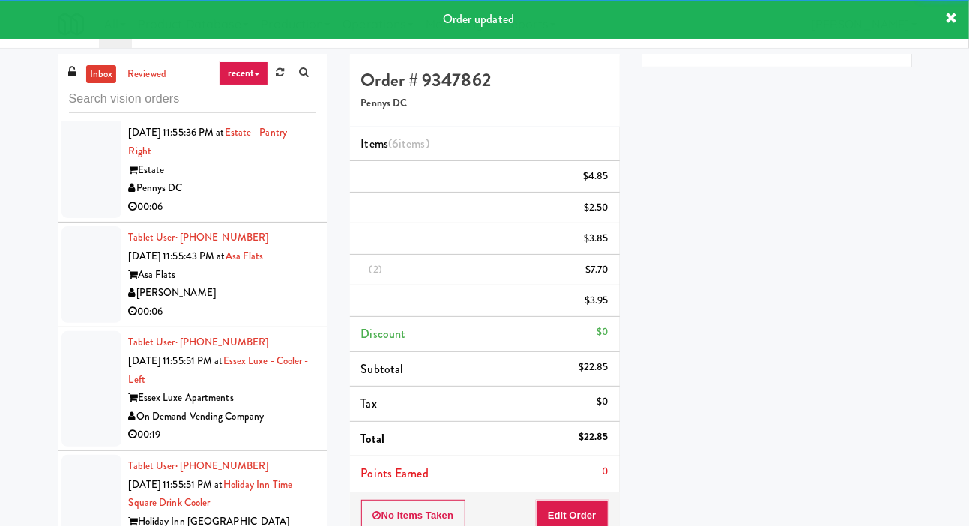
click at [73, 219] on div at bounding box center [91, 160] width 60 height 115
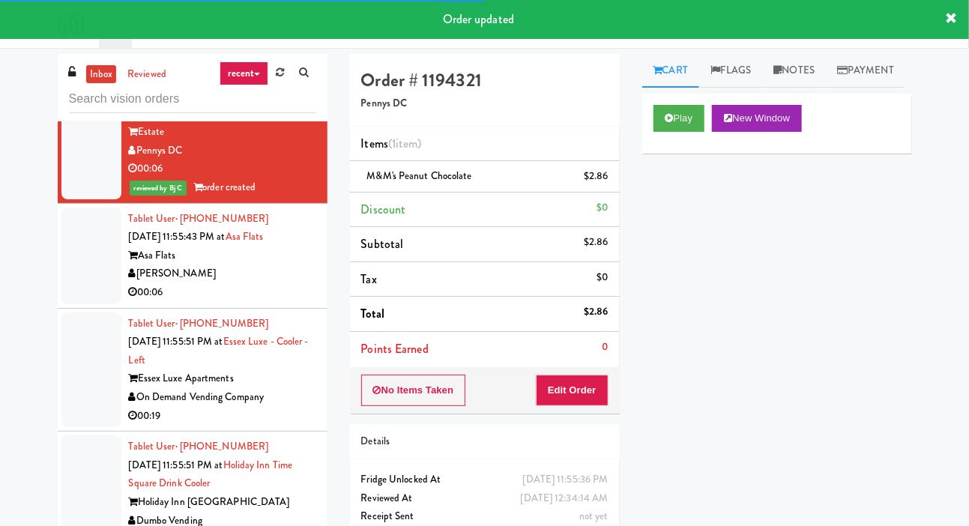
click at [81, 304] on div at bounding box center [91, 256] width 60 height 97
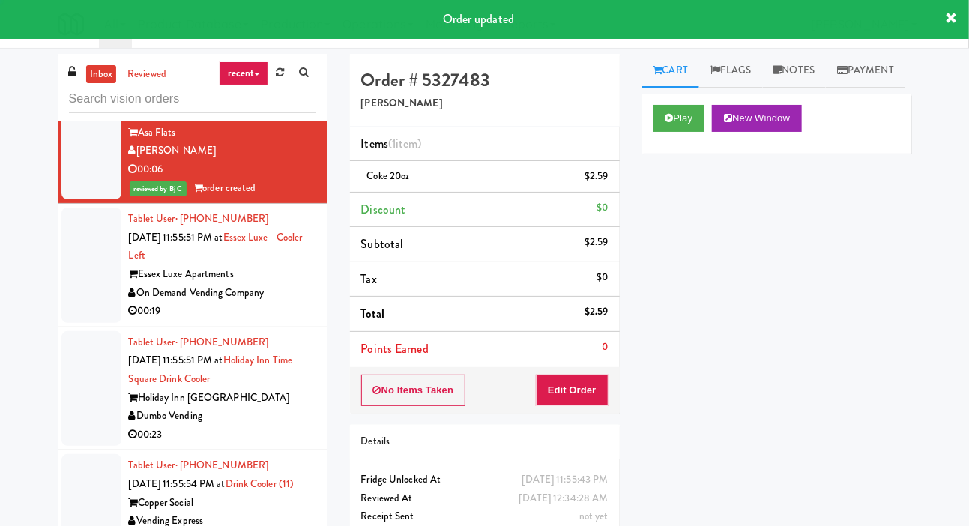
click at [76, 323] on div at bounding box center [91, 265] width 60 height 115
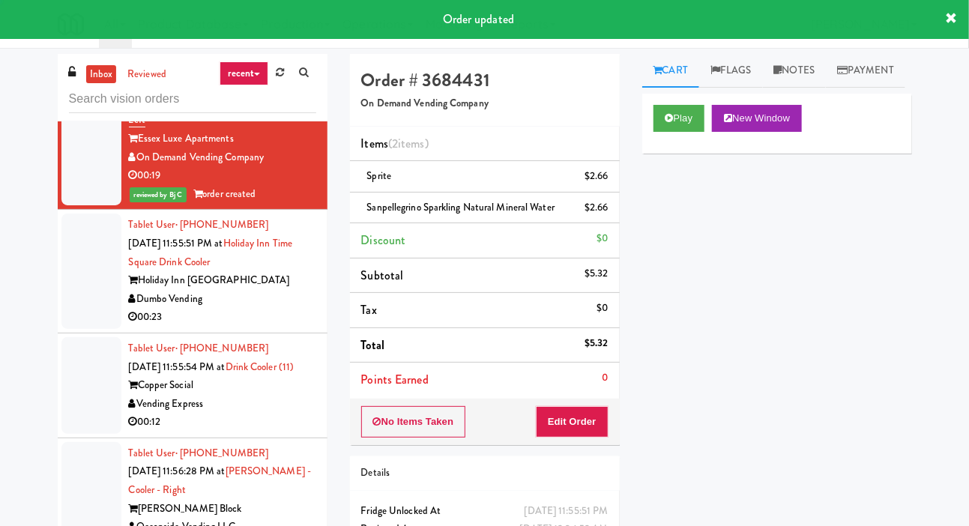
click at [73, 329] on div at bounding box center [91, 271] width 60 height 115
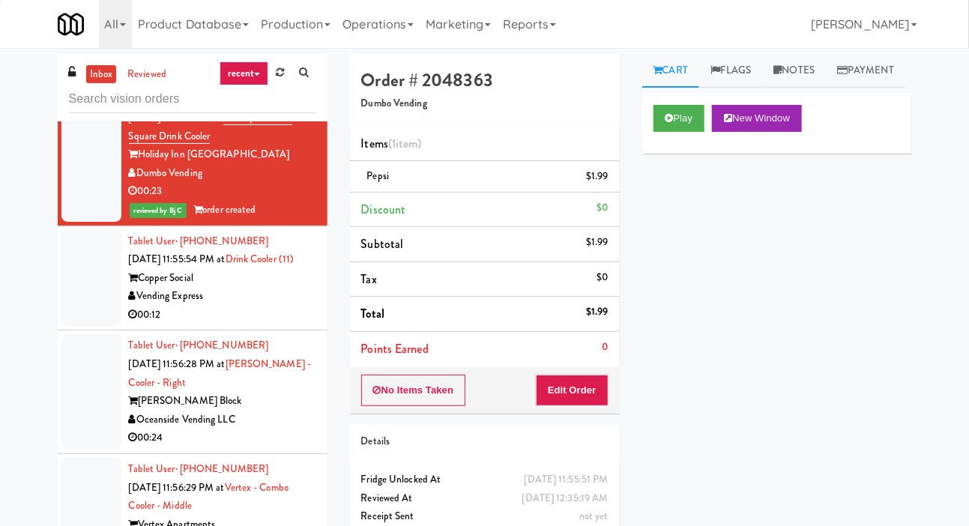
click at [85, 327] on div at bounding box center [91, 278] width 60 height 97
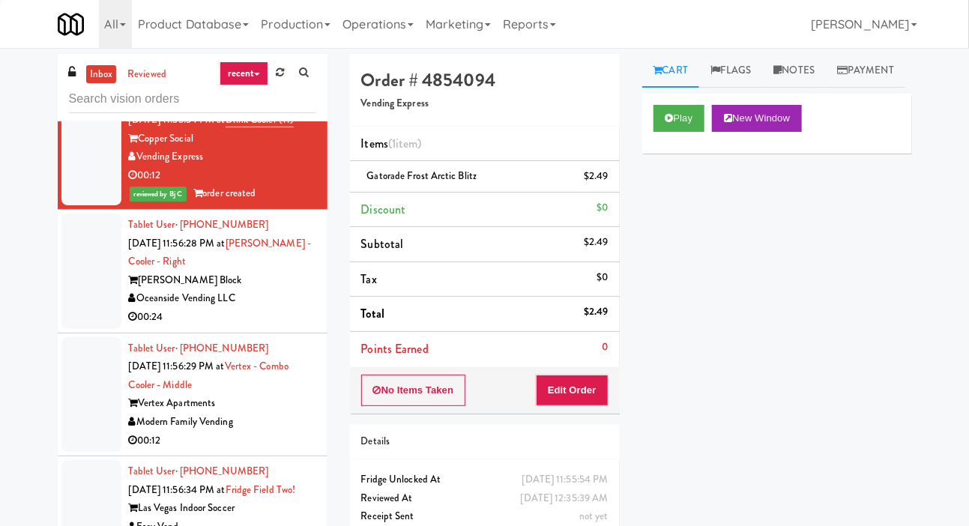
click at [77, 329] on div at bounding box center [91, 271] width 60 height 115
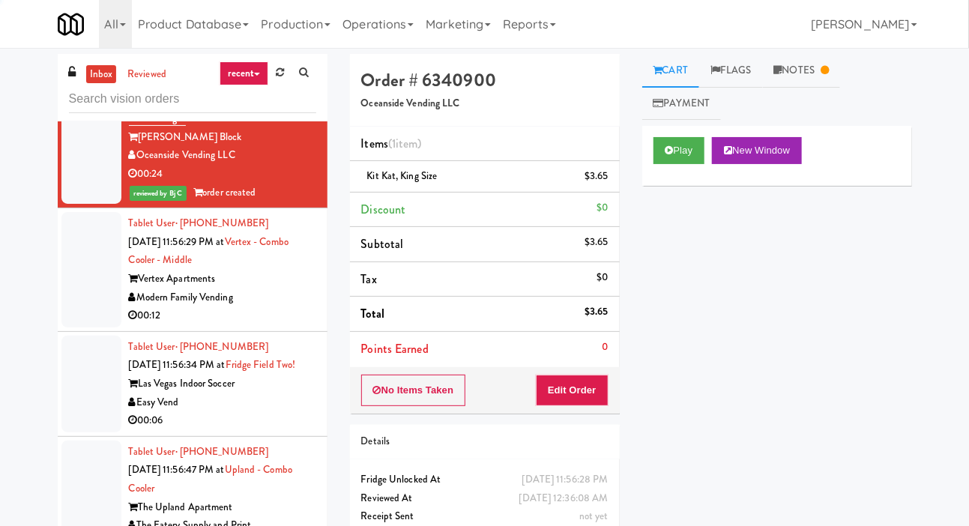
click at [76, 328] on div at bounding box center [91, 269] width 60 height 115
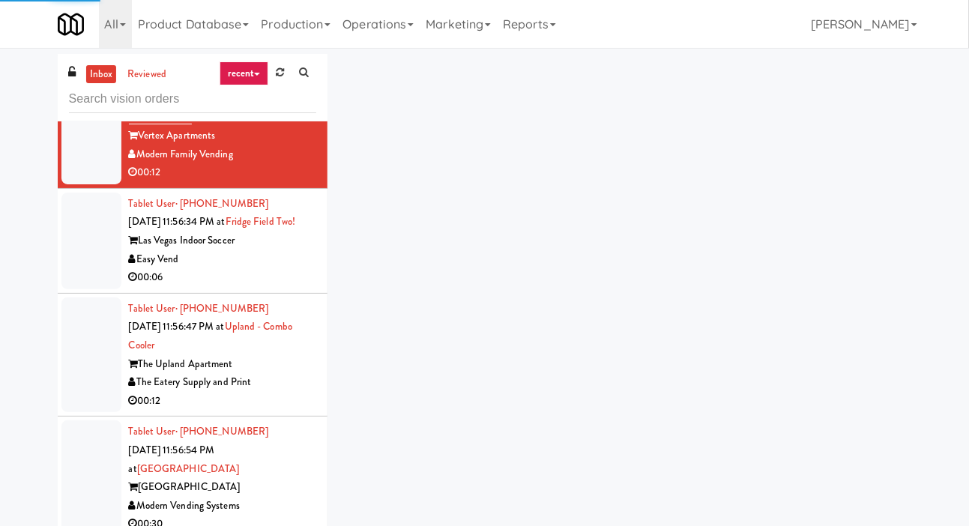
click at [74, 289] on div at bounding box center [91, 241] width 60 height 97
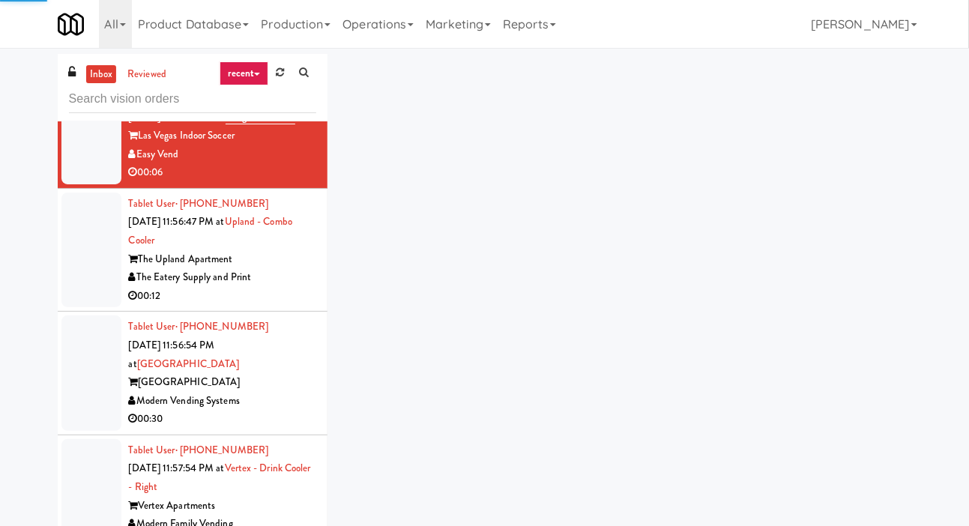
scroll to position [5905, 0]
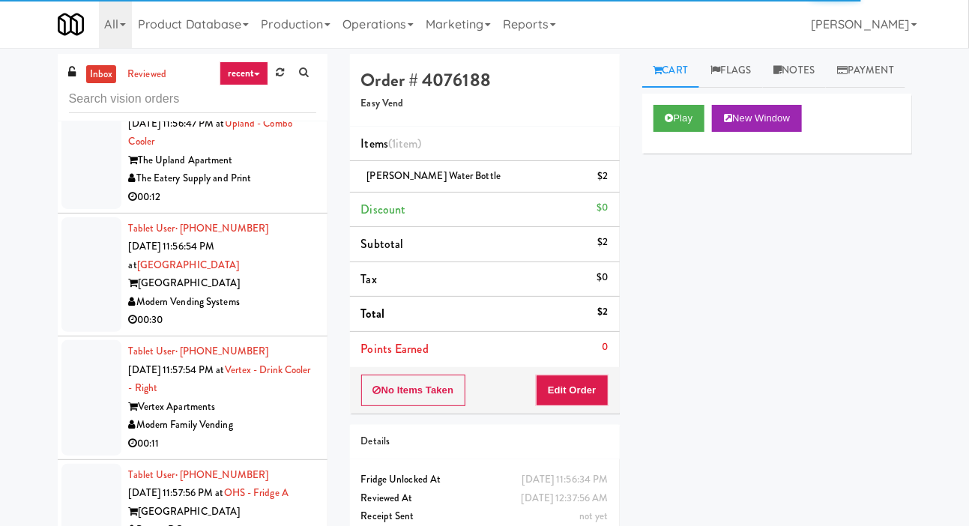
click at [82, 209] on div at bounding box center [91, 151] width 60 height 115
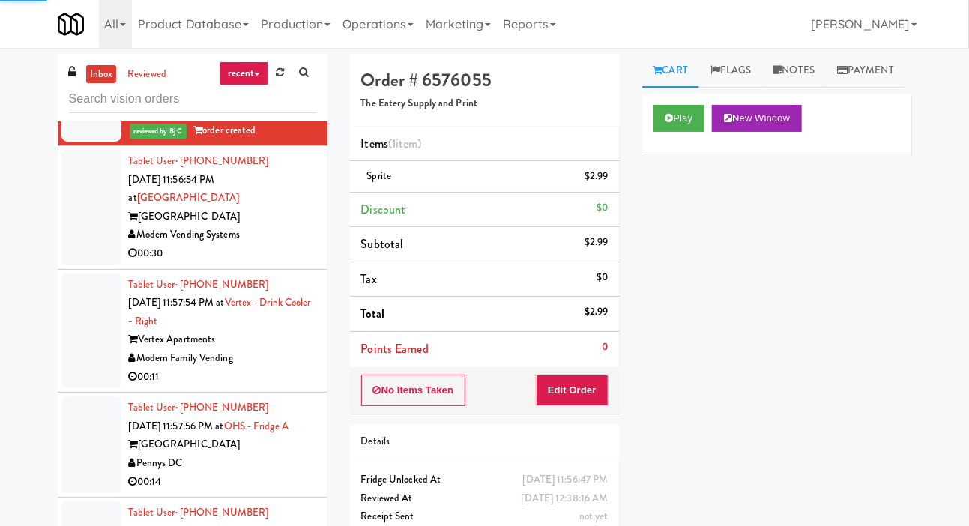
click at [82, 265] on div at bounding box center [91, 207] width 60 height 115
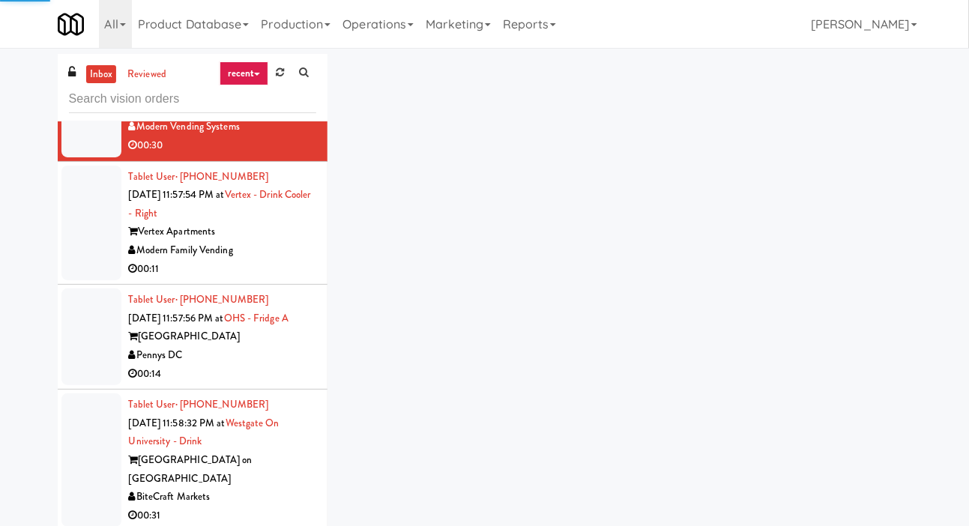
scroll to position [6235, 0]
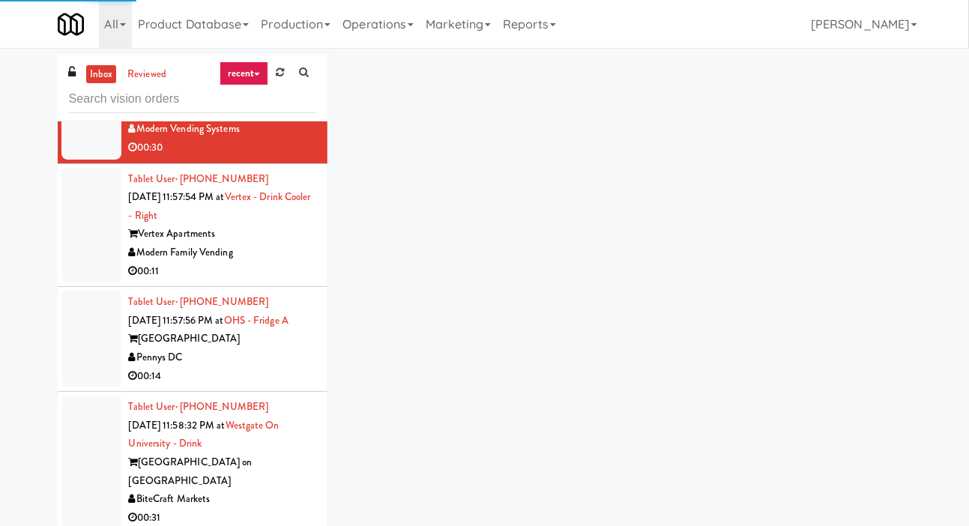
click at [88, 283] on div at bounding box center [91, 225] width 60 height 115
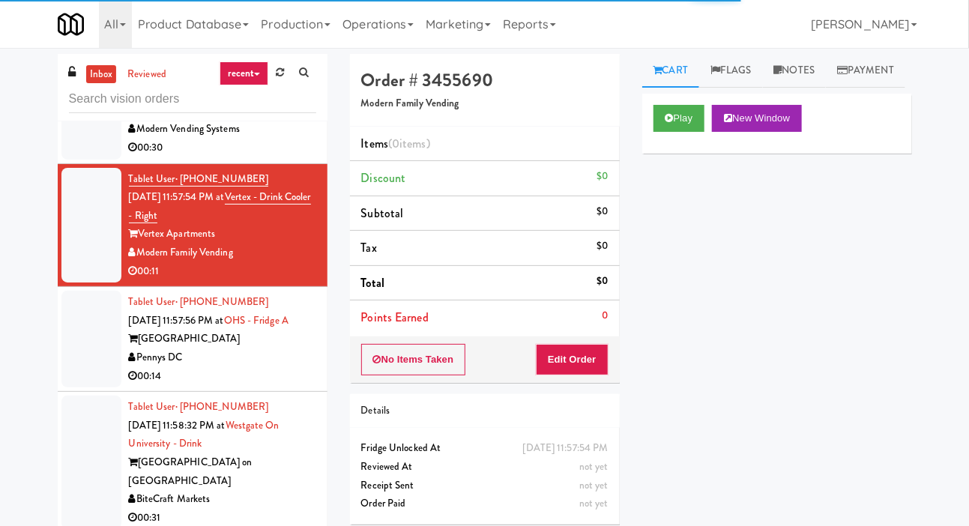
click at [76, 160] on div at bounding box center [91, 101] width 60 height 115
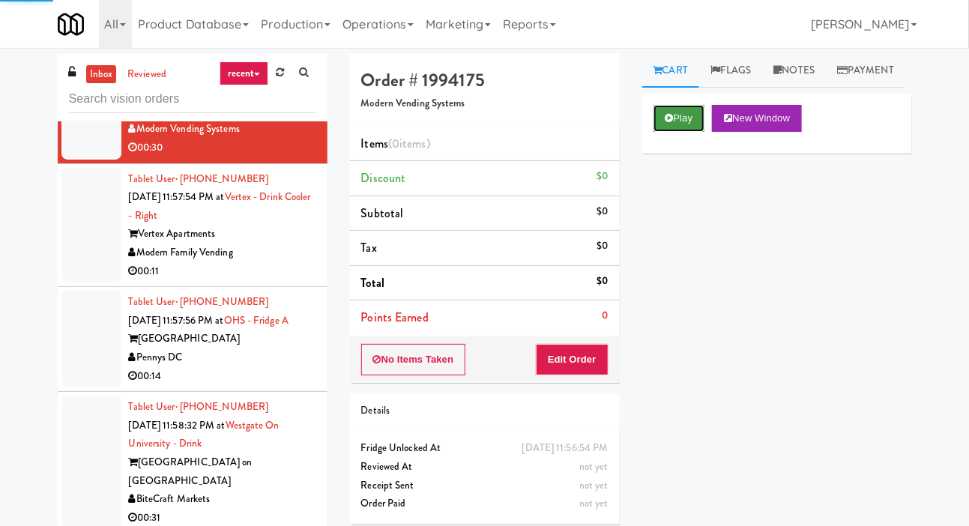
click at [668, 132] on button "Play" at bounding box center [680, 118] width 52 height 27
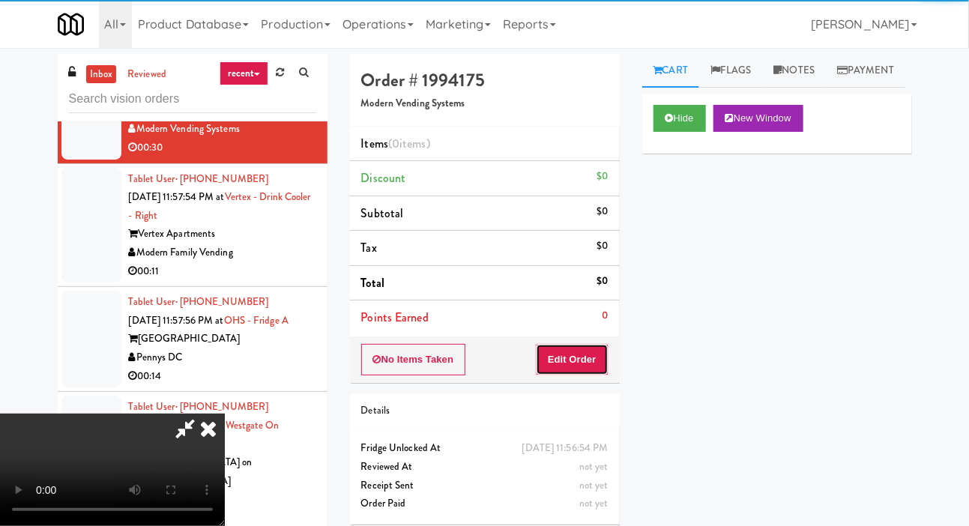
click at [574, 351] on button "Edit Order" at bounding box center [572, 359] width 73 height 31
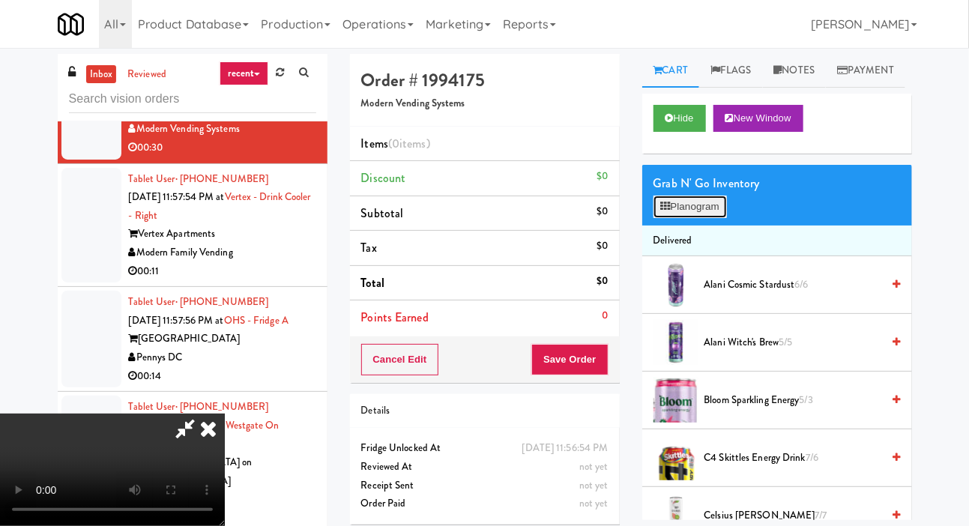
click at [710, 218] on button "Planogram" at bounding box center [690, 207] width 73 height 22
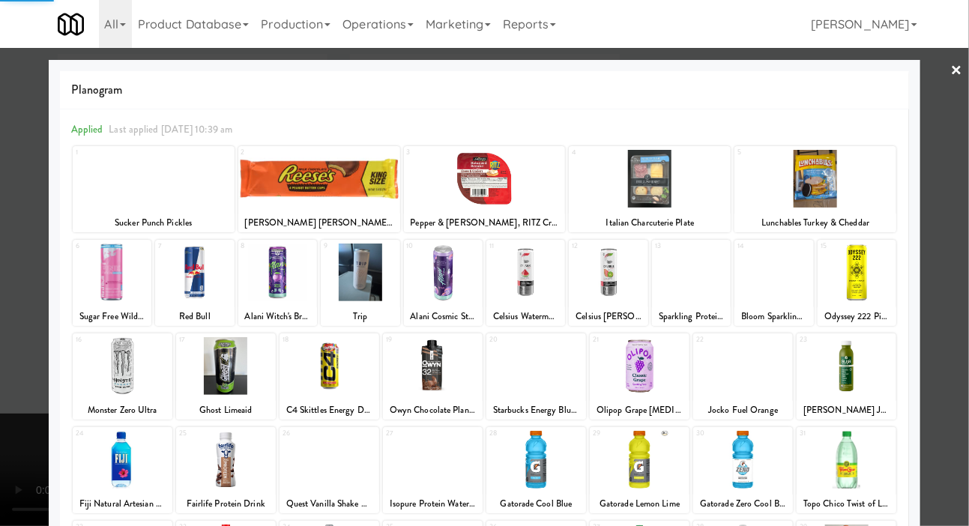
scroll to position [129, 0]
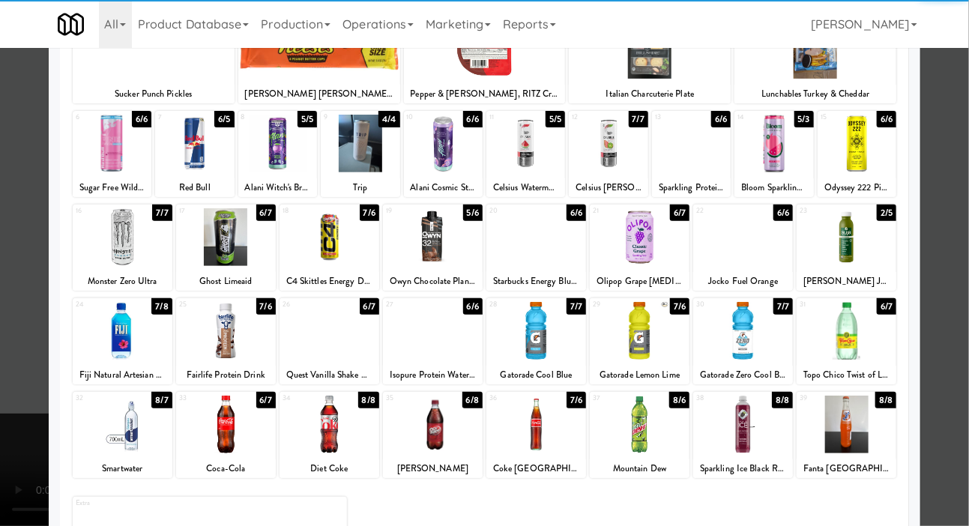
click at [227, 420] on div at bounding box center [226, 425] width 100 height 58
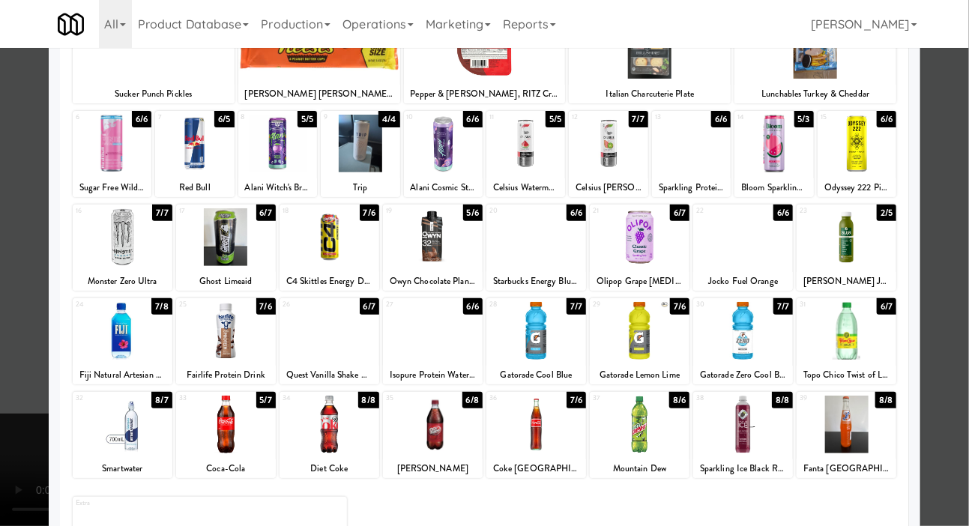
click at [308, 424] on div at bounding box center [330, 425] width 100 height 58
click at [8, 388] on div at bounding box center [484, 263] width 969 height 526
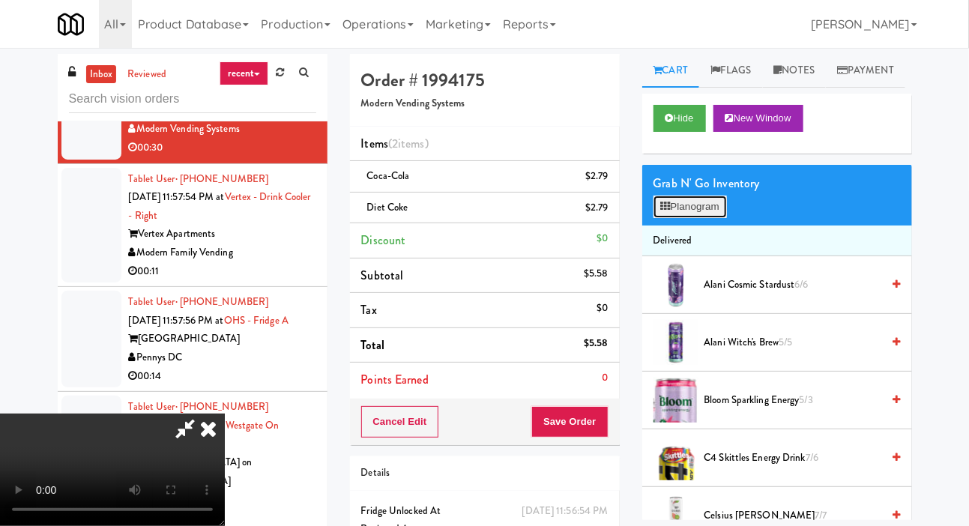
click at [669, 211] on icon at bounding box center [666, 207] width 10 height 10
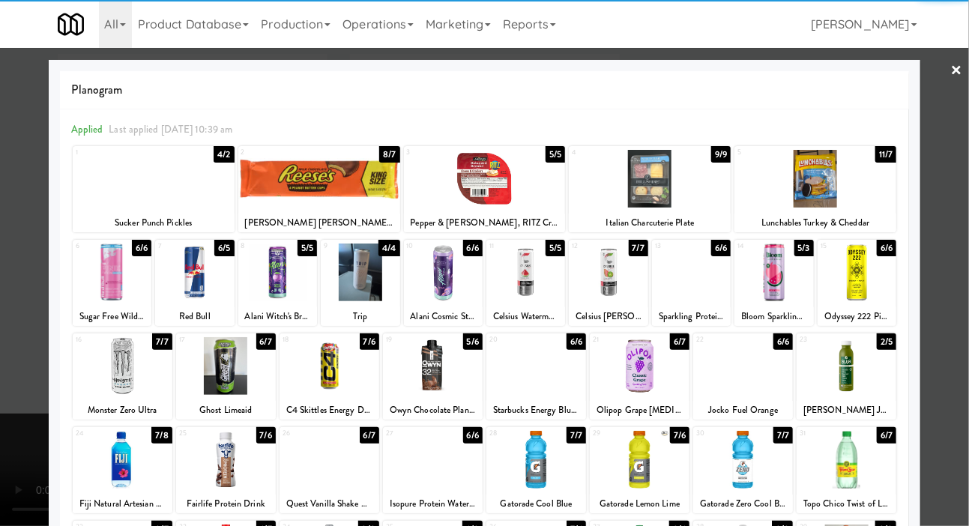
click at [93, 280] on div at bounding box center [112, 273] width 79 height 58
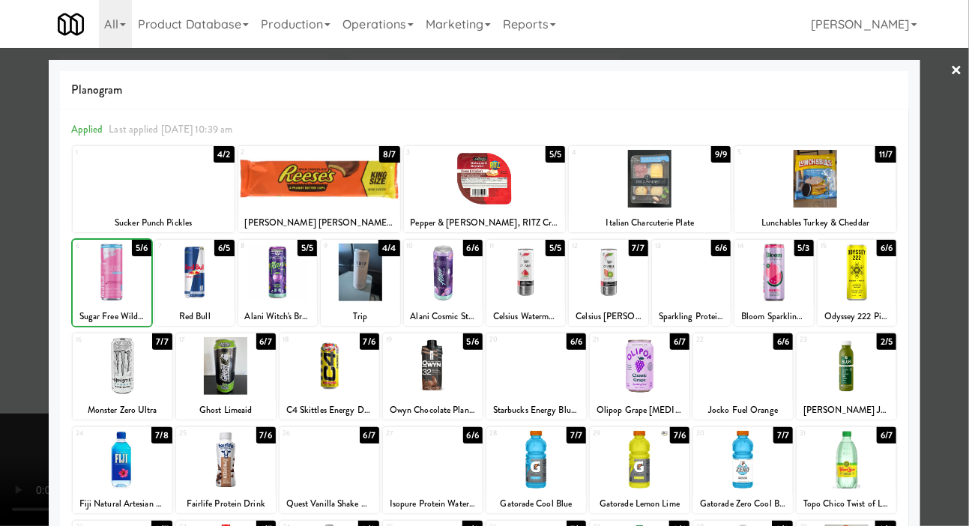
click at [7, 263] on div at bounding box center [484, 263] width 969 height 526
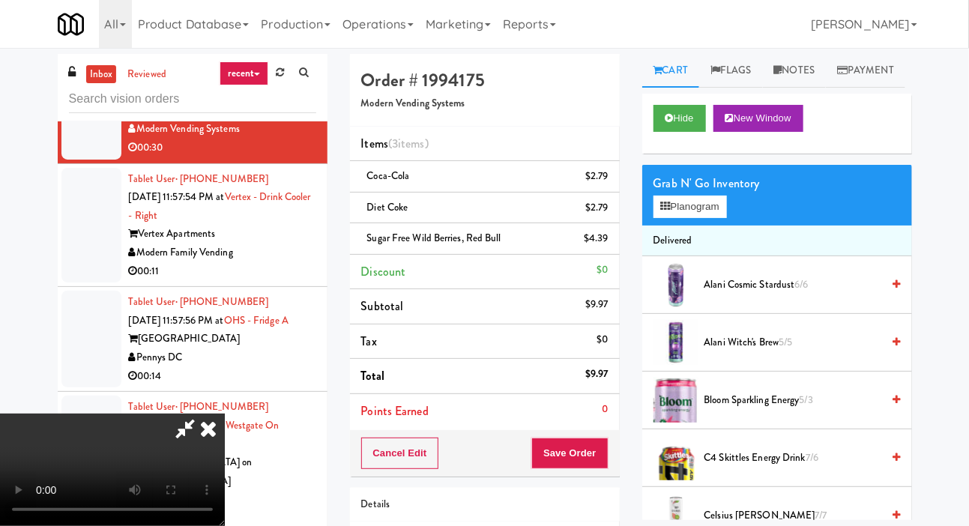
scroll to position [55, 0]
click at [594, 445] on button "Save Order" at bounding box center [569, 453] width 76 height 31
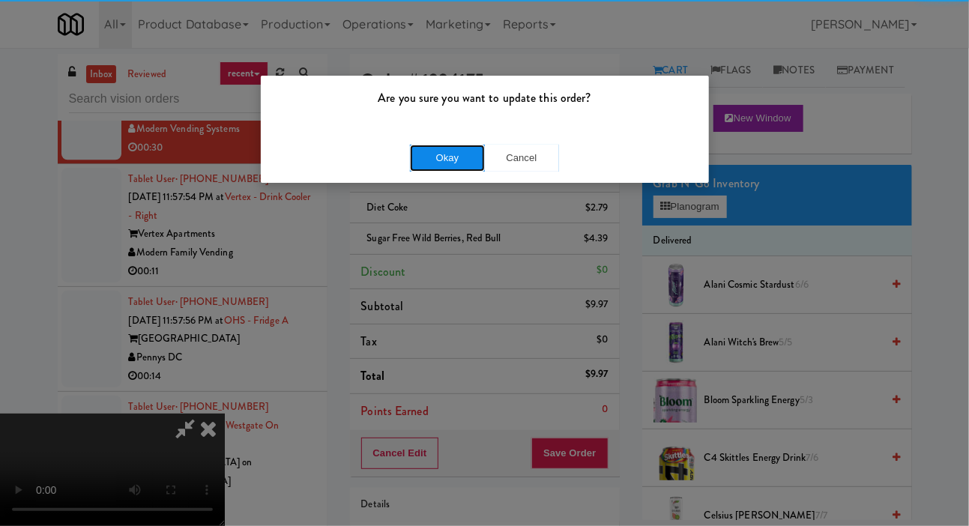
click at [435, 152] on button "Okay" at bounding box center [447, 158] width 75 height 27
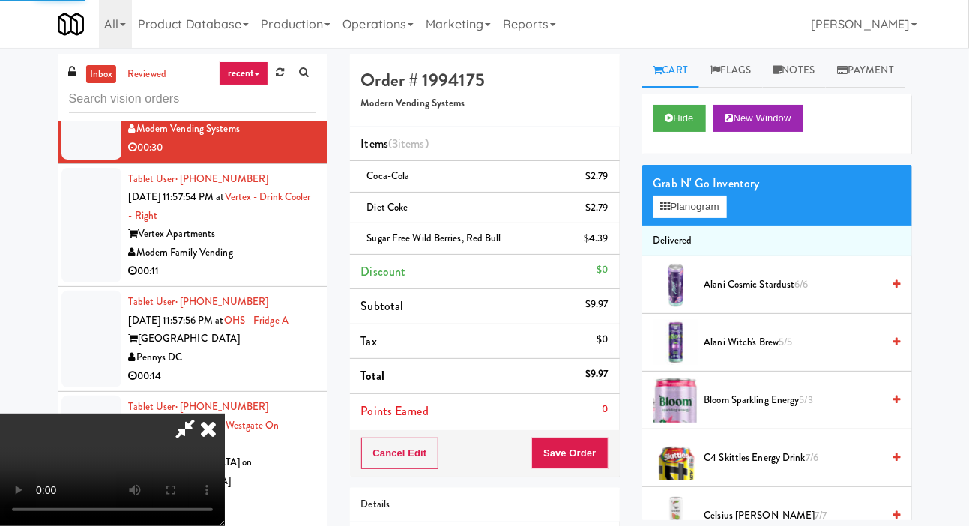
click at [950, 44] on nav "Toggle navigation All 325 Vending [URL][DOMAIN_NAME] 901 Smrt Mrkt [URL][DOMAIN…" at bounding box center [484, 24] width 969 height 48
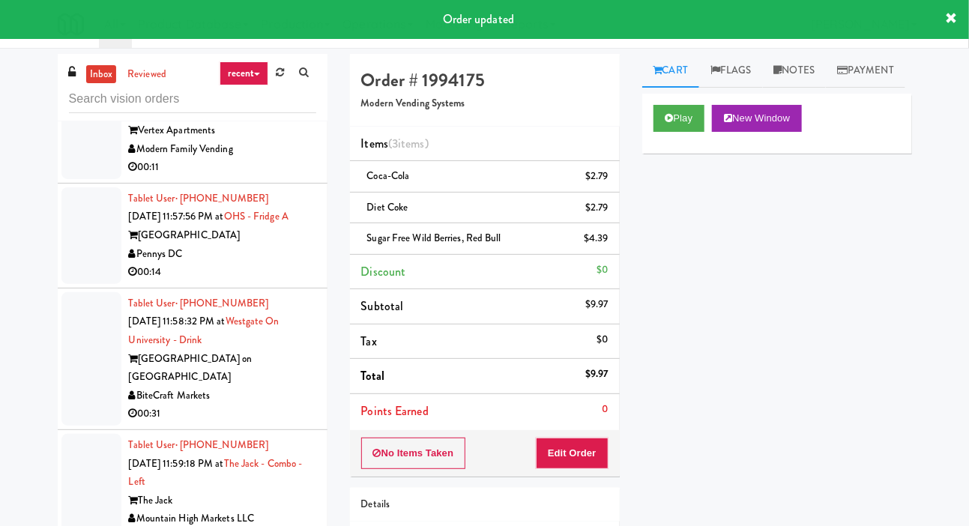
scroll to position [6361, 0]
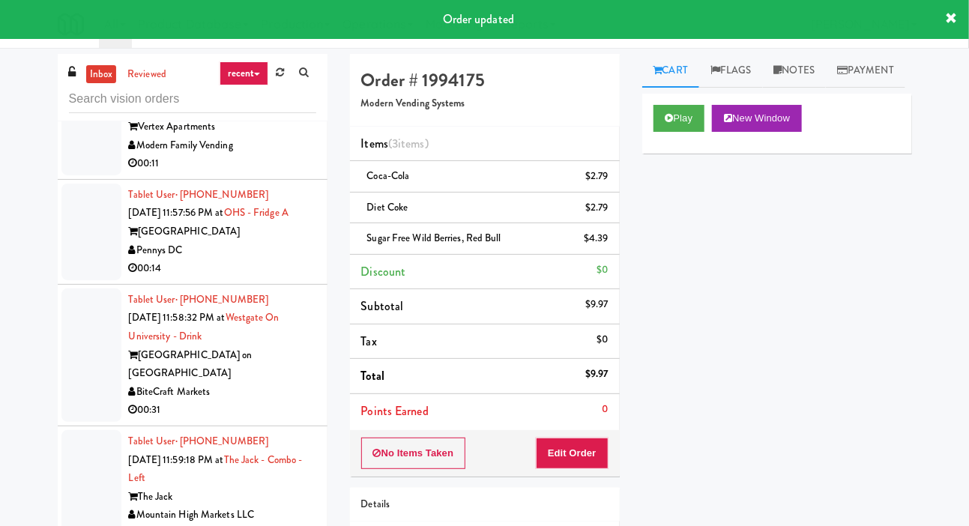
click at [84, 175] on div at bounding box center [91, 117] width 60 height 115
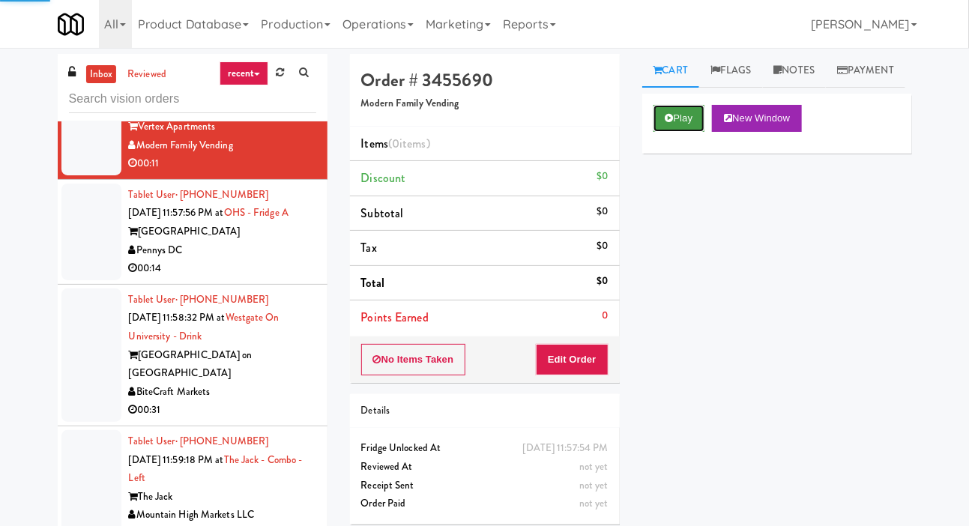
click at [680, 132] on button "Play" at bounding box center [680, 118] width 52 height 27
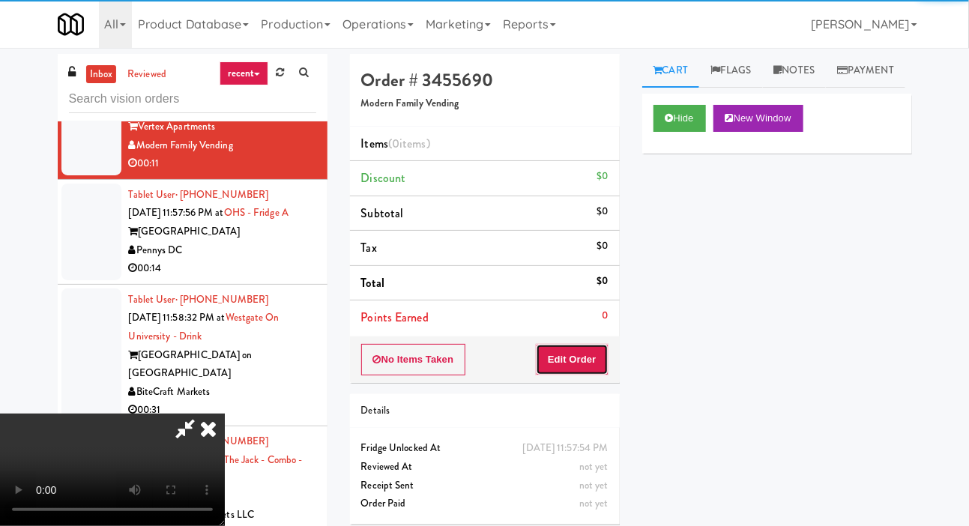
click at [587, 361] on button "Edit Order" at bounding box center [572, 359] width 73 height 31
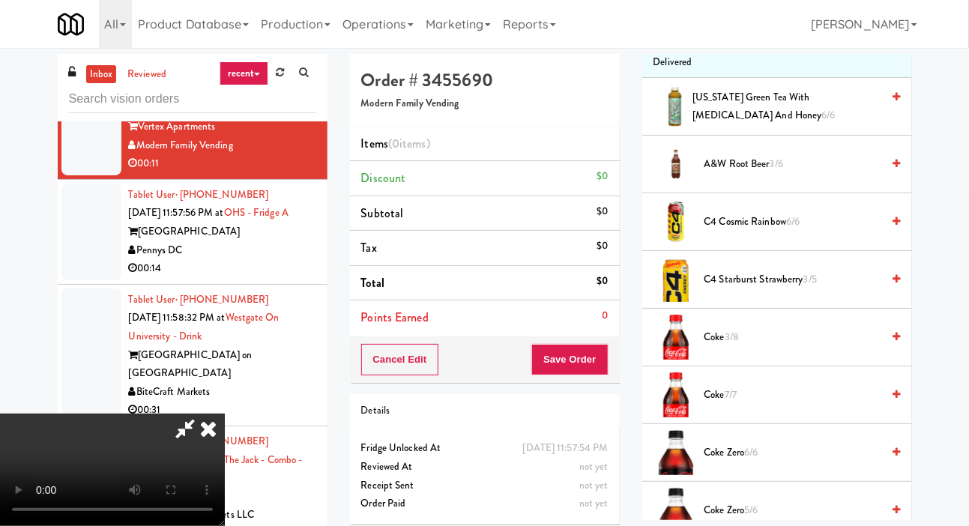
scroll to position [185, 0]
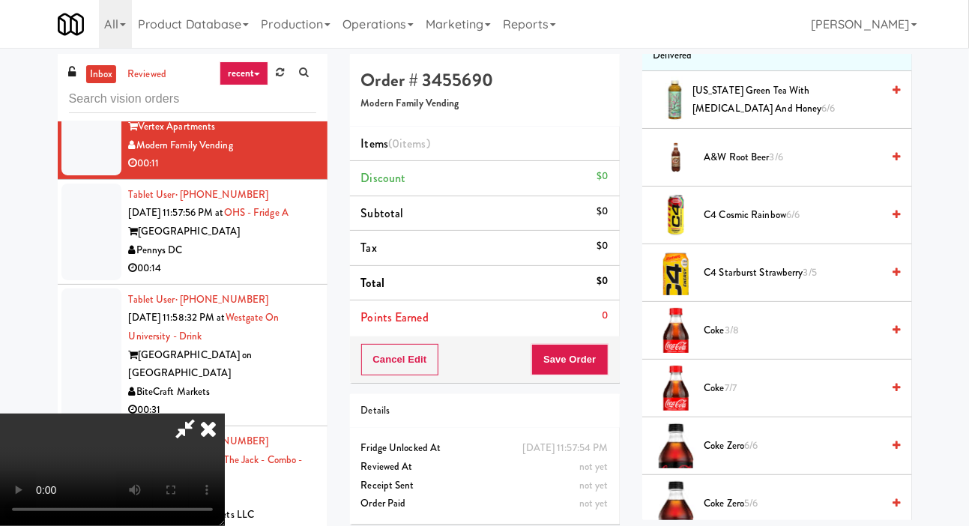
click at [728, 340] on span "Coke 3/8" at bounding box center [793, 331] width 178 height 19
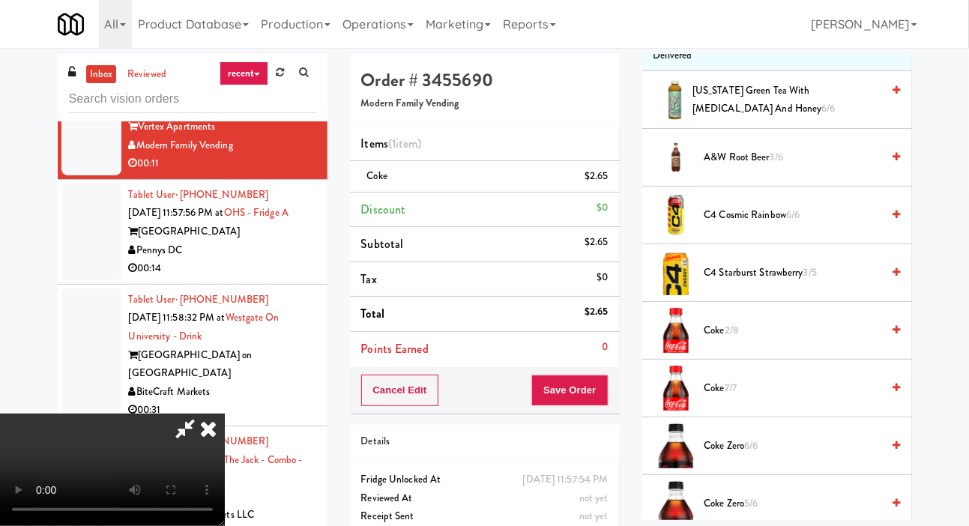
click at [737, 395] on span "7/7" at bounding box center [731, 388] width 12 height 14
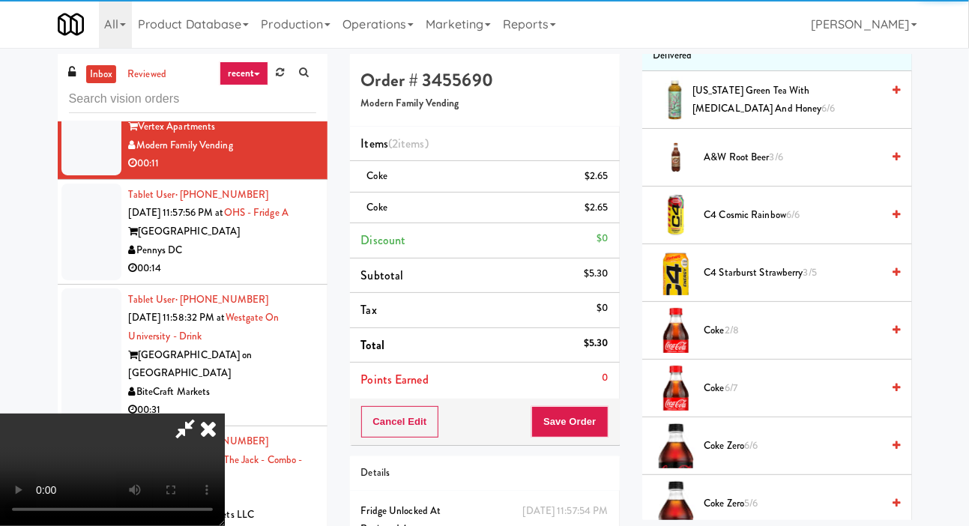
click at [757, 398] on span "Coke 6/7" at bounding box center [793, 388] width 178 height 19
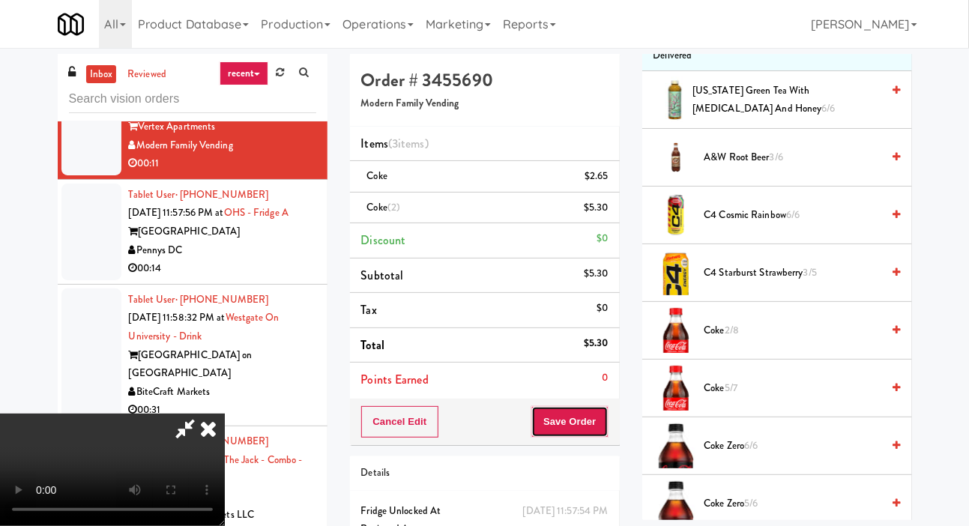
click at [600, 428] on button "Save Order" at bounding box center [569, 421] width 76 height 31
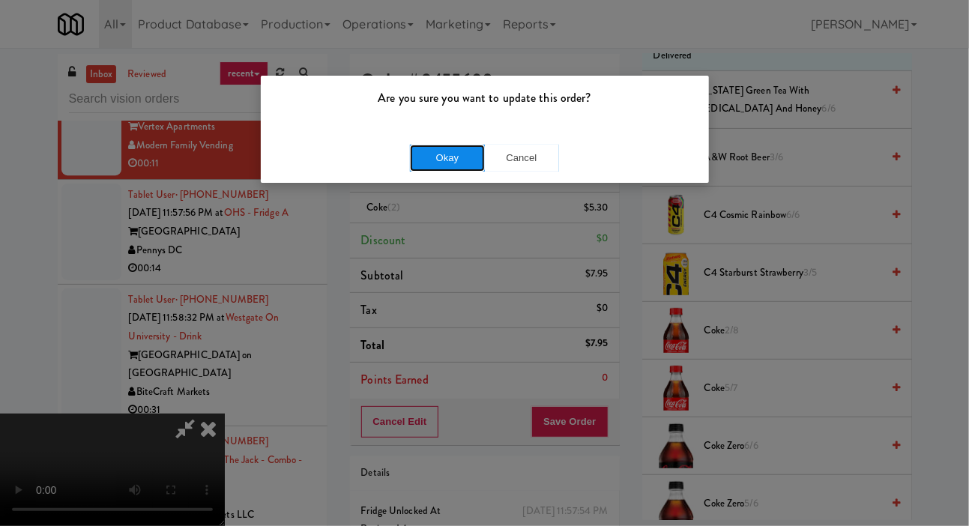
click at [420, 154] on button "Okay" at bounding box center [447, 158] width 75 height 27
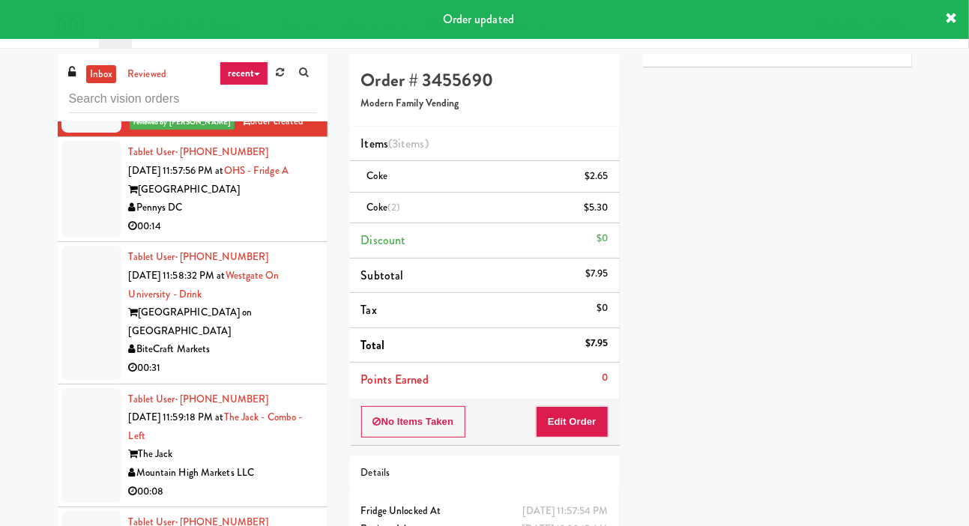
scroll to position [6425, 0]
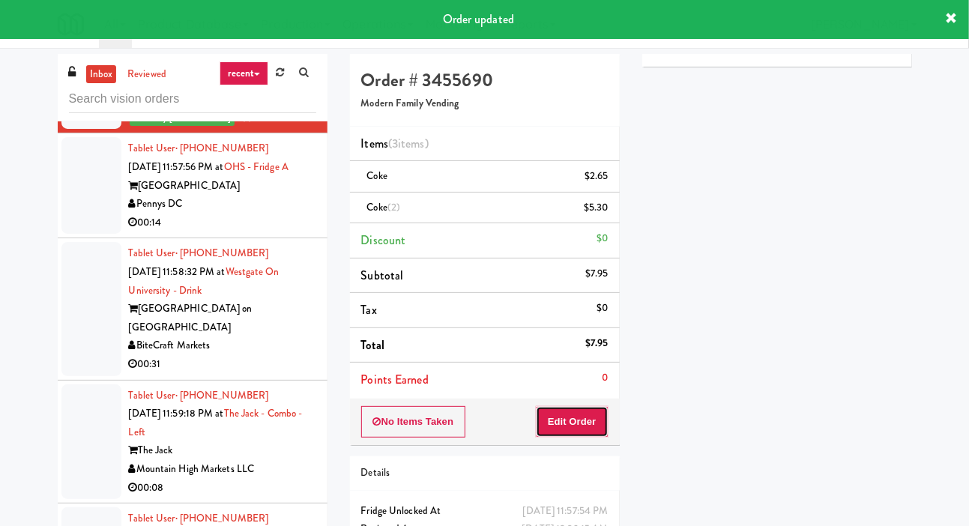
click at [575, 422] on button "Edit Order" at bounding box center [572, 421] width 73 height 31
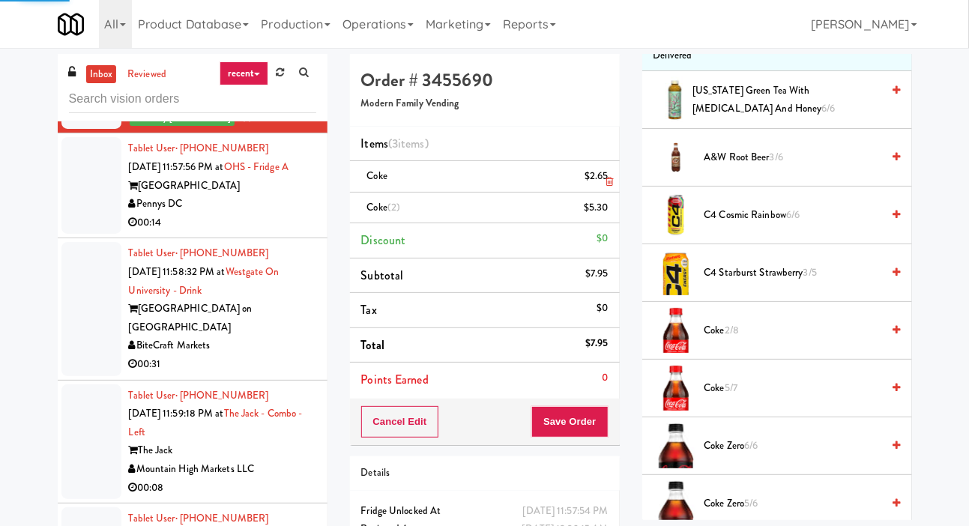
click at [597, 188] on li "Coke $2.65" at bounding box center [485, 176] width 270 height 31
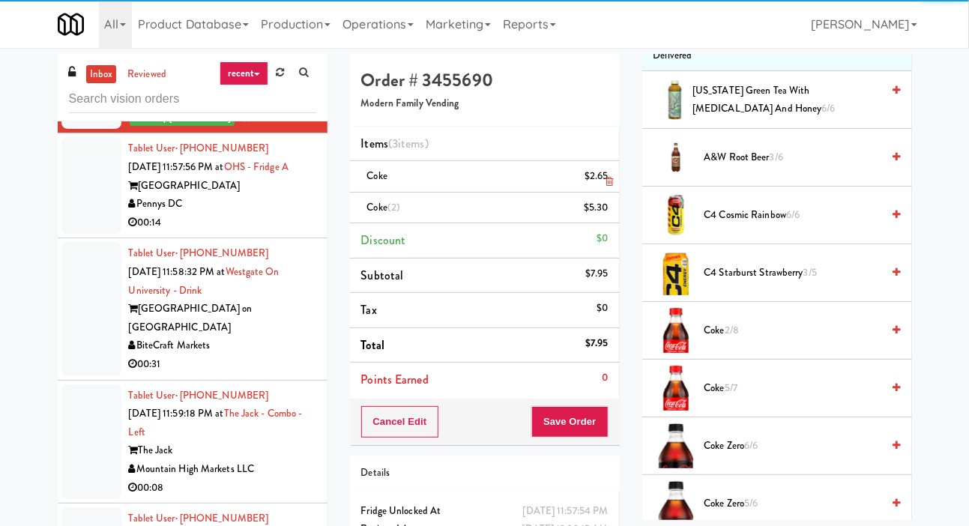
click at [604, 174] on link at bounding box center [606, 182] width 13 height 19
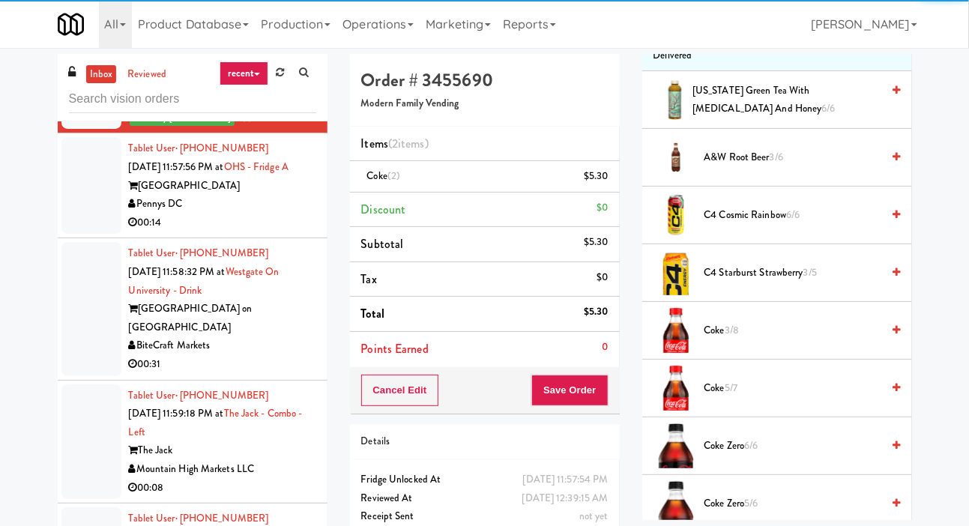
click at [724, 398] on span "Coke 5/7" at bounding box center [793, 388] width 178 height 19
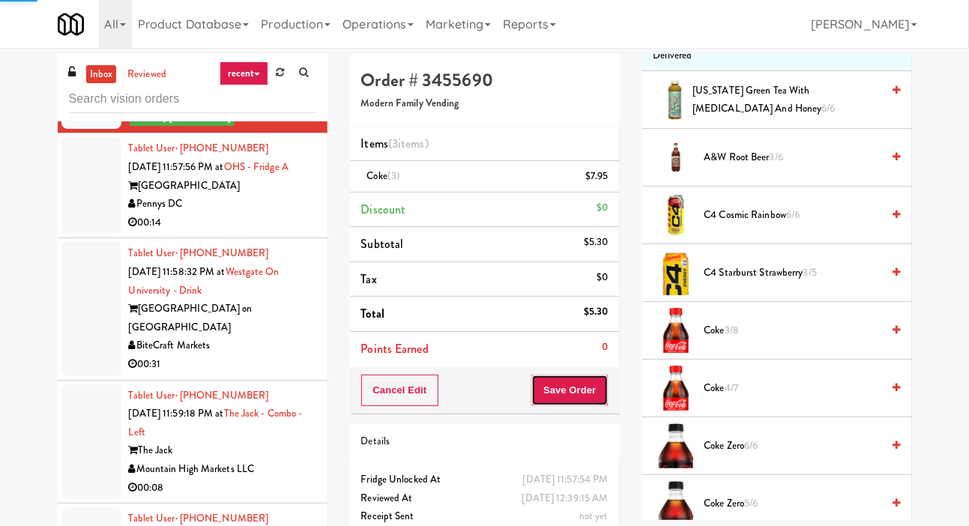
click at [595, 378] on button "Save Order" at bounding box center [569, 390] width 76 height 31
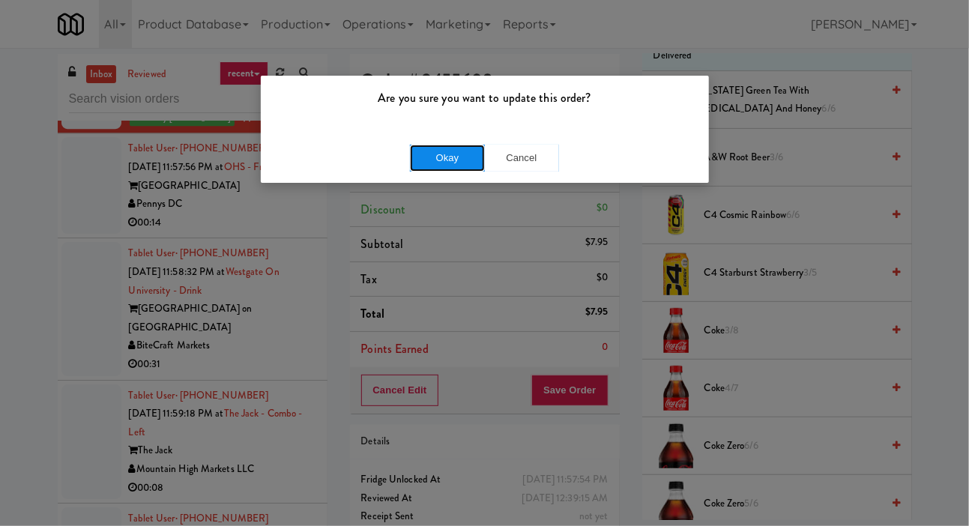
click at [456, 155] on button "Okay" at bounding box center [447, 158] width 75 height 27
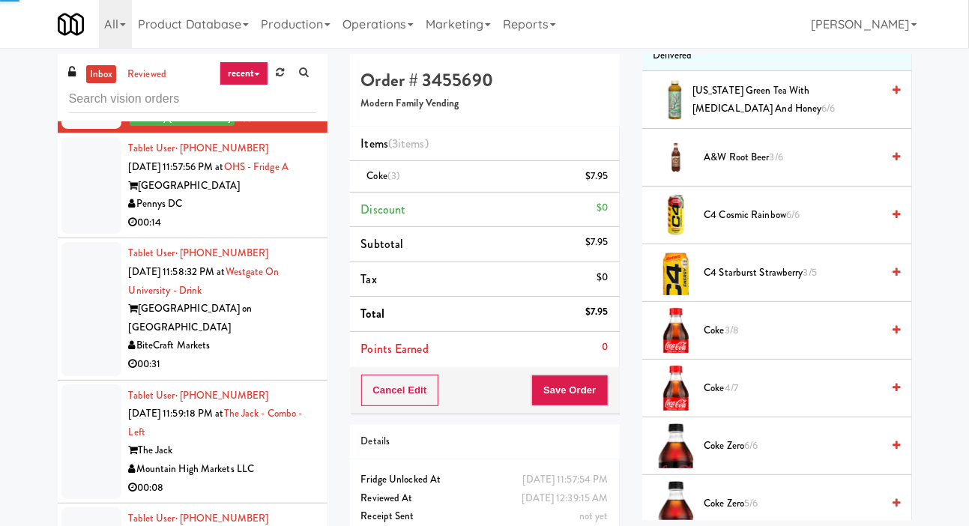
click at [77, 234] on div at bounding box center [91, 185] width 60 height 97
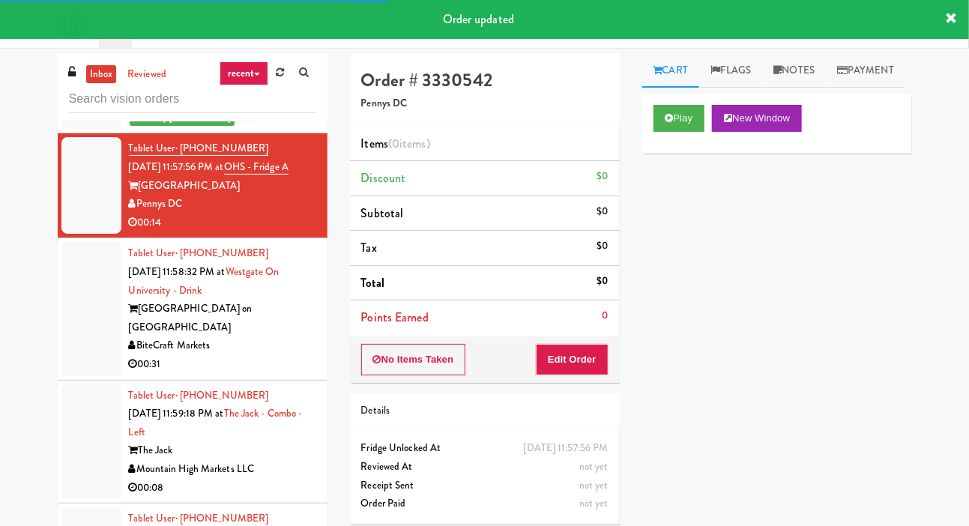
click at [78, 129] on div at bounding box center [91, 62] width 60 height 133
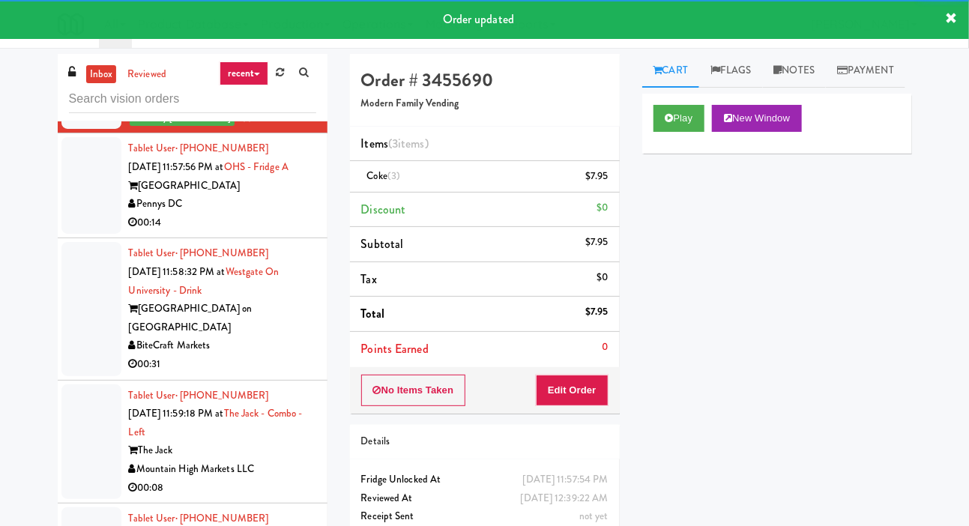
click at [85, 234] on div at bounding box center [91, 185] width 60 height 97
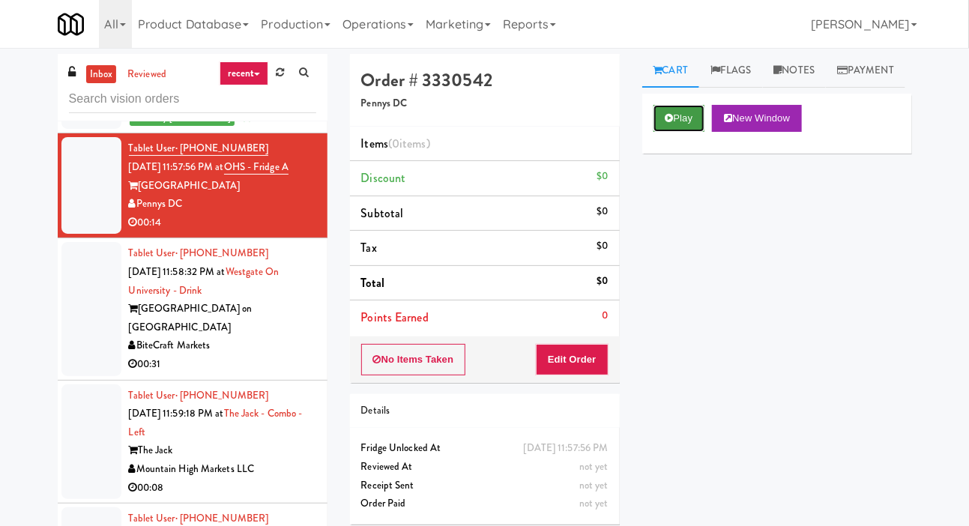
click at [675, 132] on button "Play" at bounding box center [680, 118] width 52 height 27
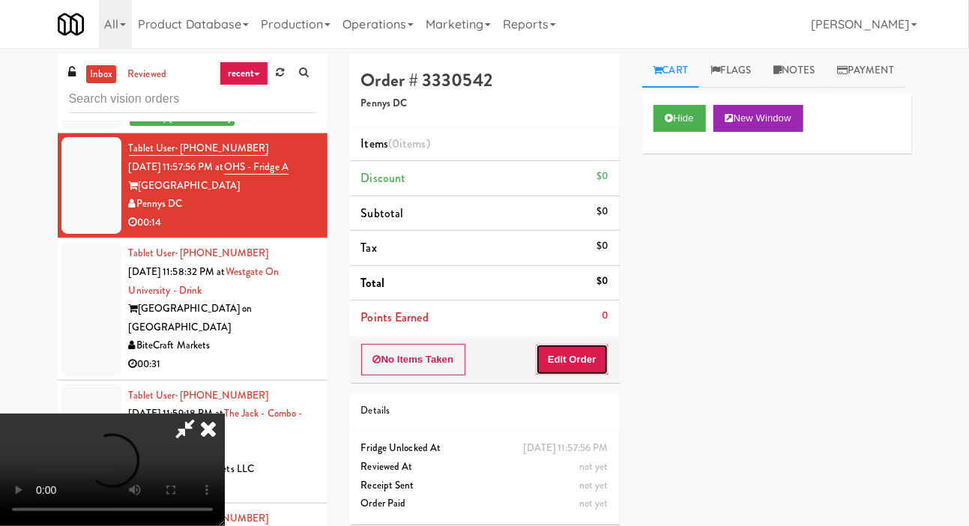
click at [584, 349] on button "Edit Order" at bounding box center [572, 359] width 73 height 31
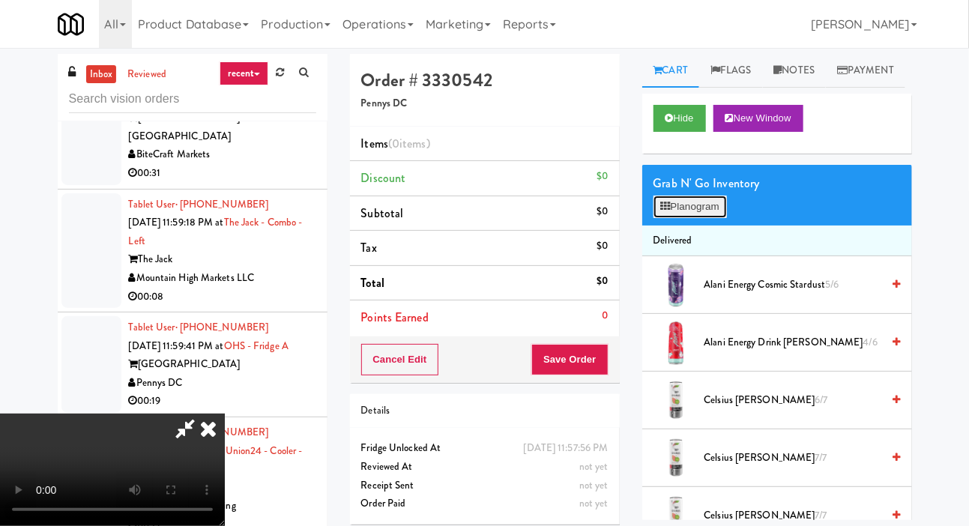
click at [701, 218] on button "Planogram" at bounding box center [690, 207] width 73 height 22
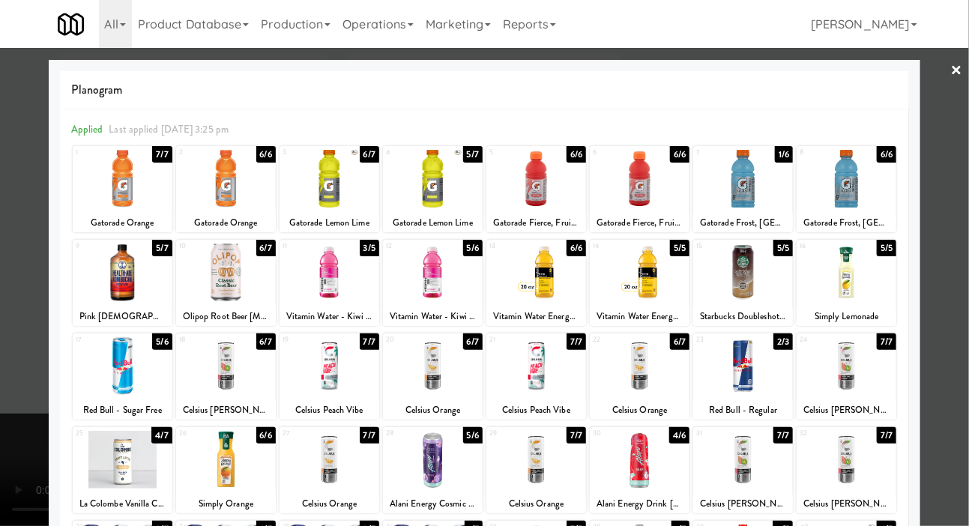
click at [556, 269] on div at bounding box center [536, 273] width 100 height 58
click at [20, 261] on div at bounding box center [484, 263] width 969 height 526
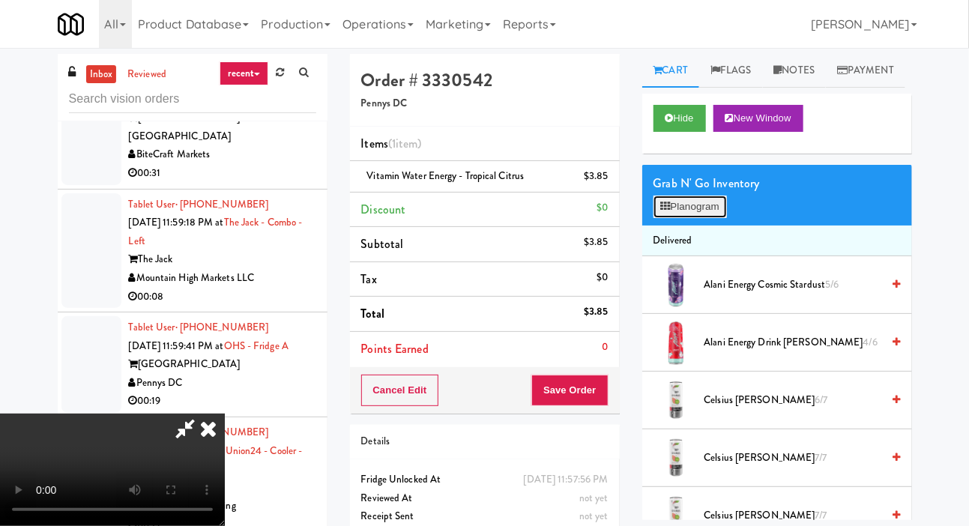
click at [688, 218] on button "Planogram" at bounding box center [690, 207] width 73 height 22
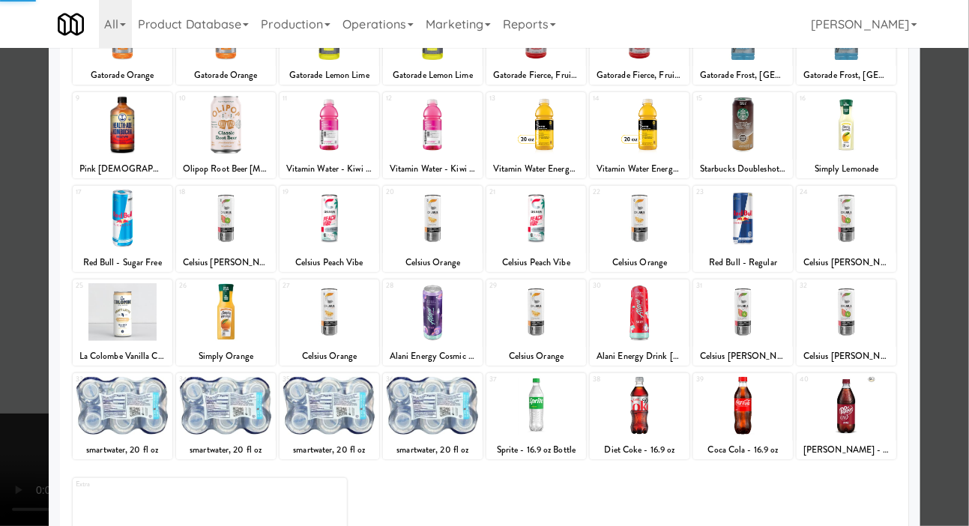
scroll to position [209, 0]
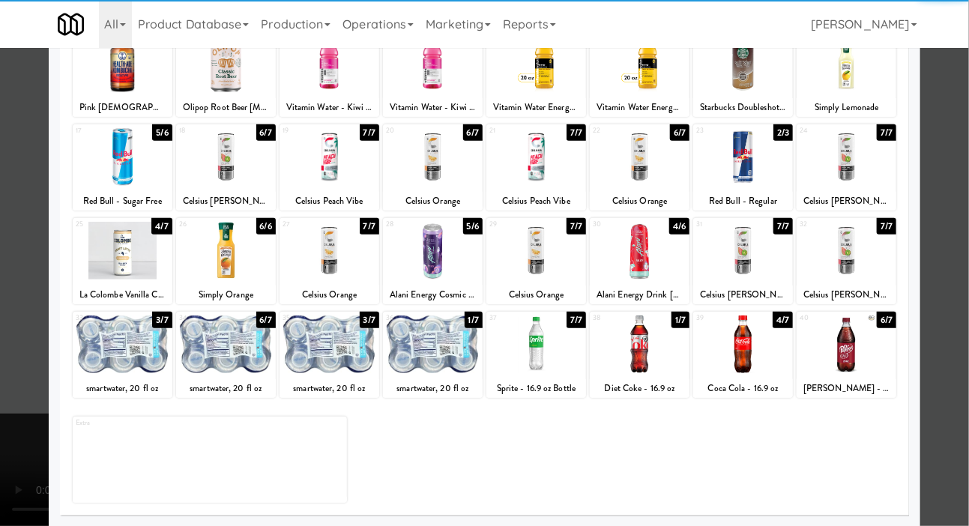
click at [745, 331] on div at bounding box center [743, 345] width 100 height 58
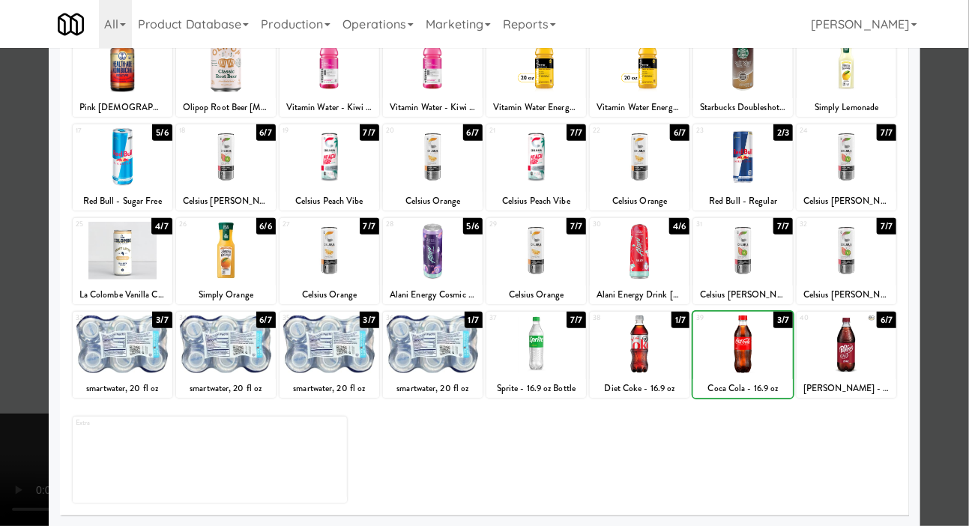
click at [12, 294] on div at bounding box center [484, 263] width 969 height 526
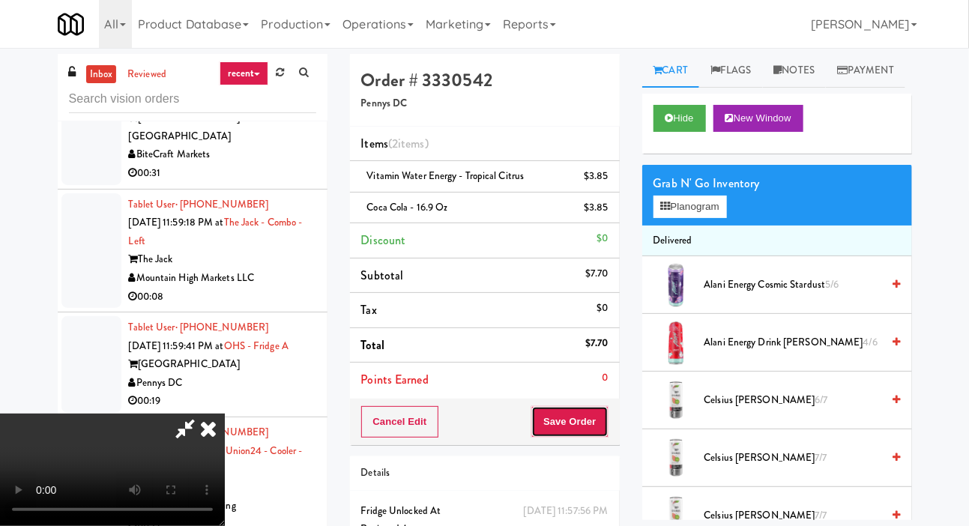
click at [607, 415] on button "Save Order" at bounding box center [569, 421] width 76 height 31
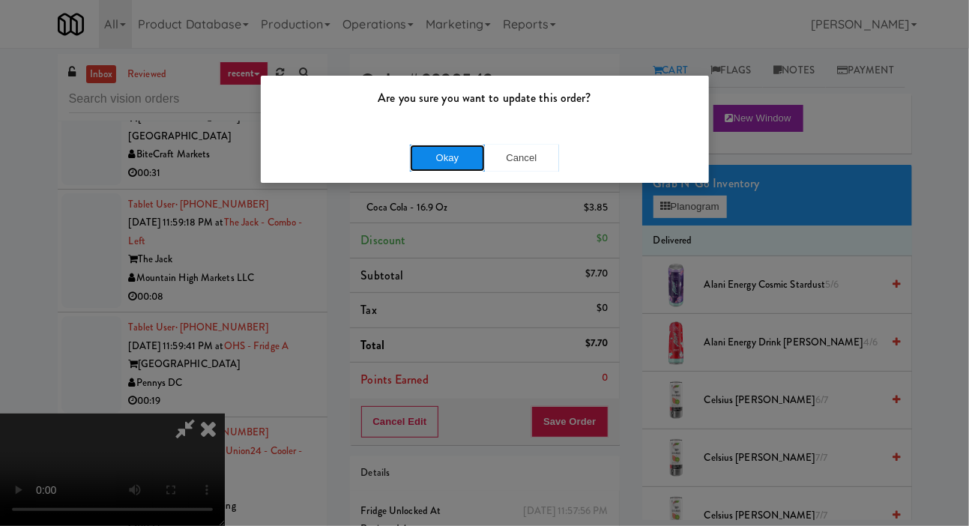
click at [423, 157] on button "Okay" at bounding box center [447, 158] width 75 height 27
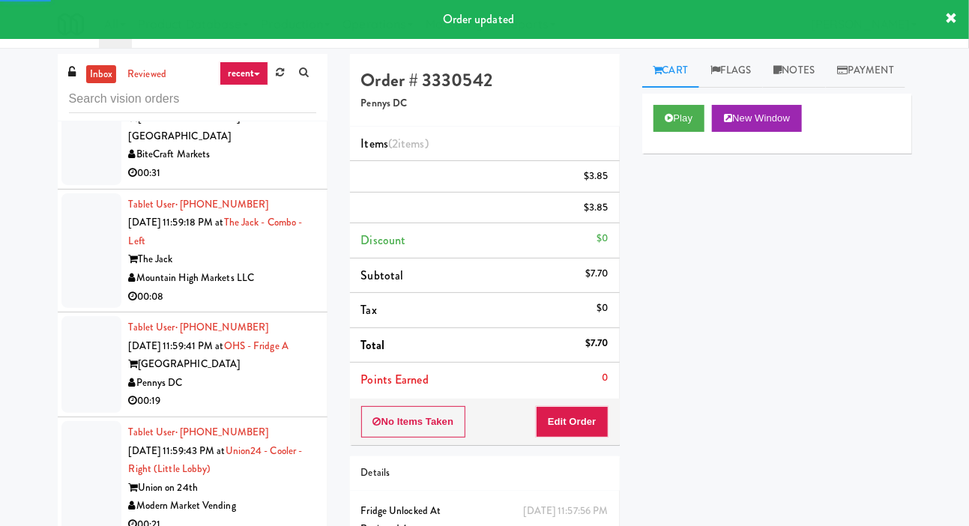
click at [74, 184] on div at bounding box center [91, 117] width 60 height 133
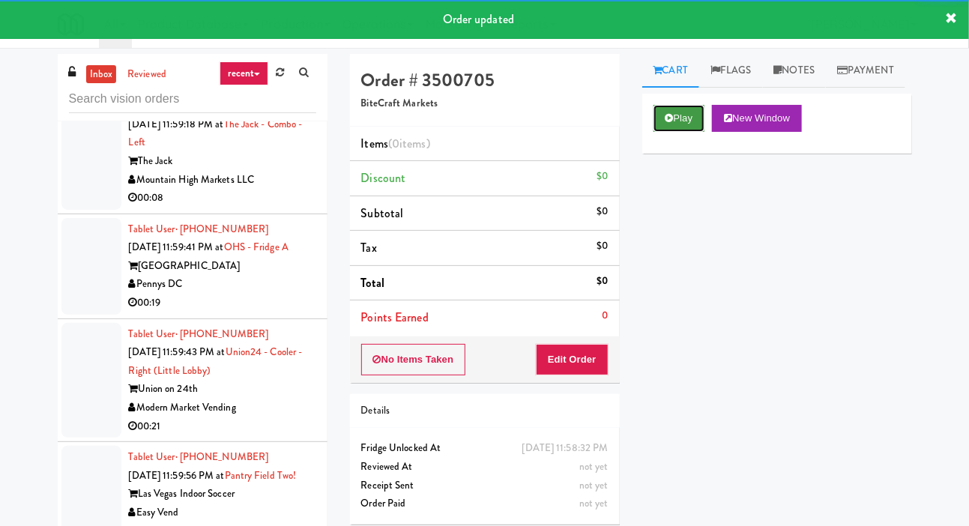
click at [663, 132] on button "Play" at bounding box center [680, 118] width 52 height 27
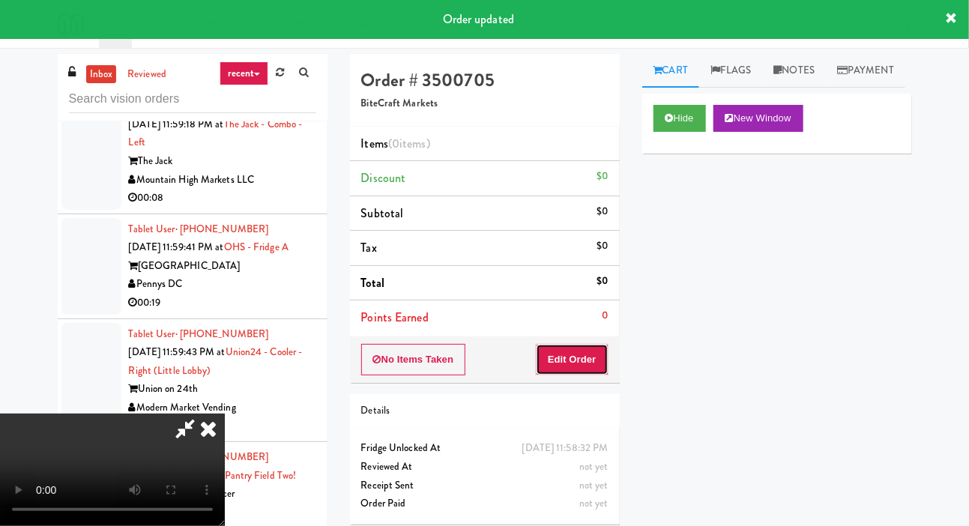
click at [571, 357] on button "Edit Order" at bounding box center [572, 359] width 73 height 31
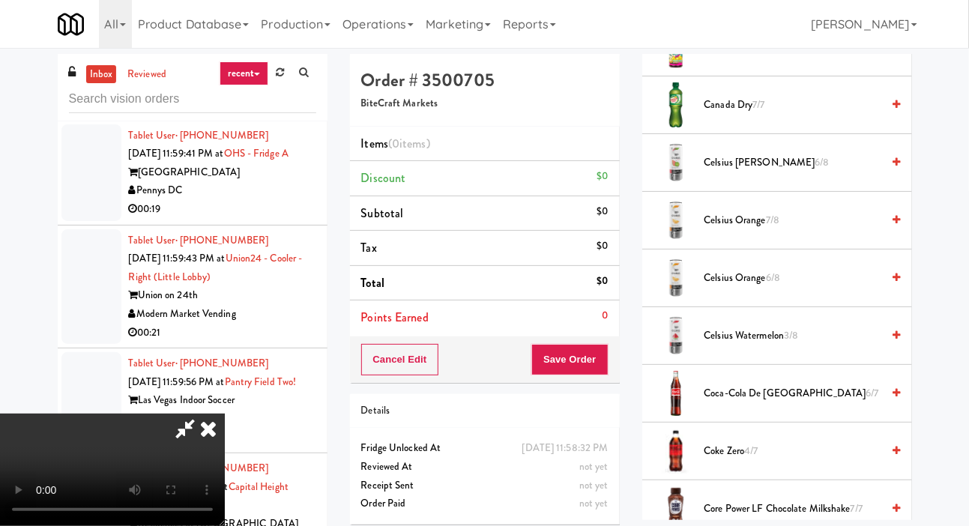
scroll to position [351, 0]
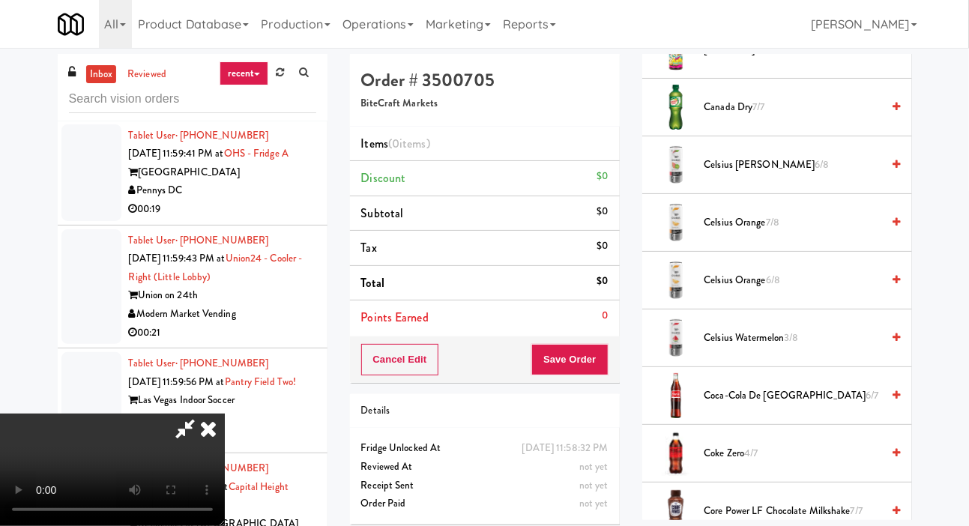
click at [751, 117] on span "Canada Dry 7/7" at bounding box center [793, 107] width 178 height 19
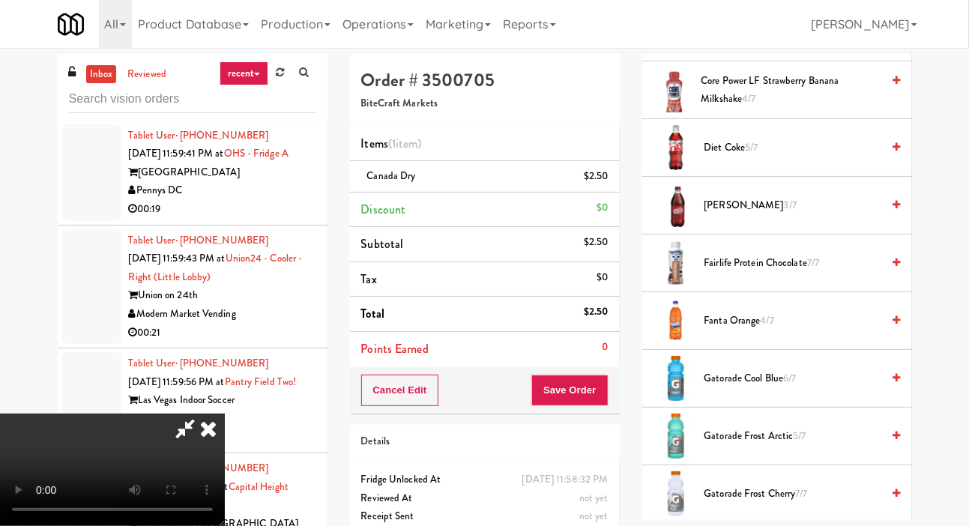
scroll to position [830, 0]
click at [730, 331] on span "Fanta Orange 4/7" at bounding box center [793, 321] width 178 height 19
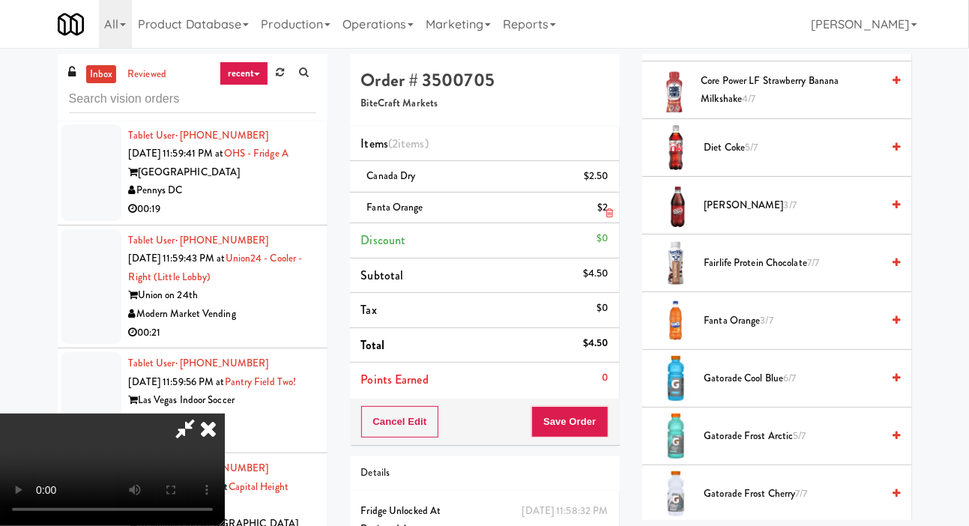
click at [604, 210] on div "$2" at bounding box center [602, 208] width 10 height 19
click at [609, 214] on icon at bounding box center [609, 213] width 7 height 10
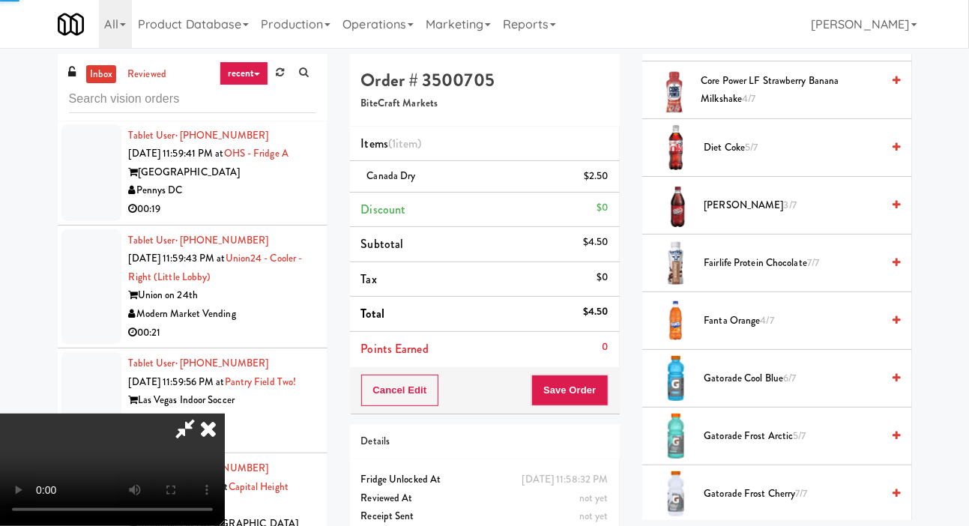
click at [738, 331] on span "Fanta Orange 4/7" at bounding box center [793, 321] width 178 height 19
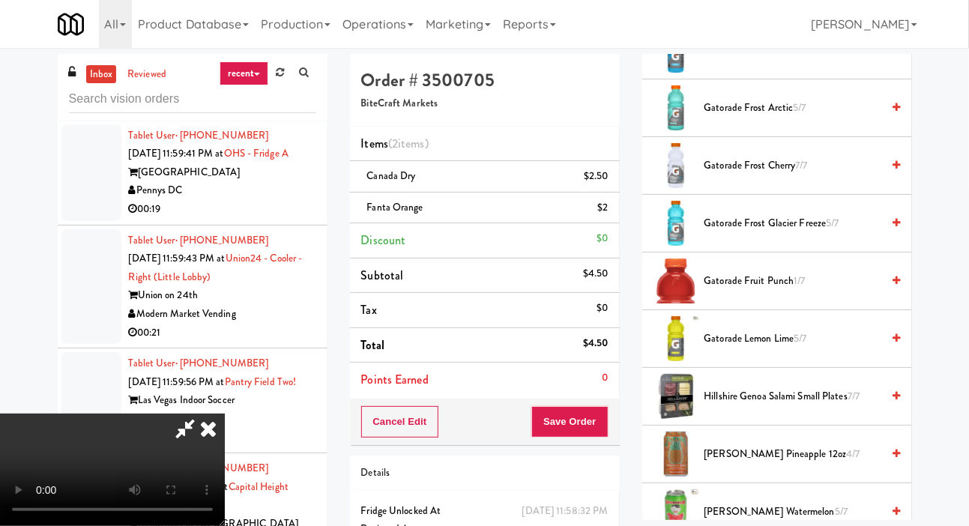
scroll to position [1159, 0]
click at [740, 348] on span "Gatorade Lemon Lime 5/7" at bounding box center [793, 338] width 178 height 19
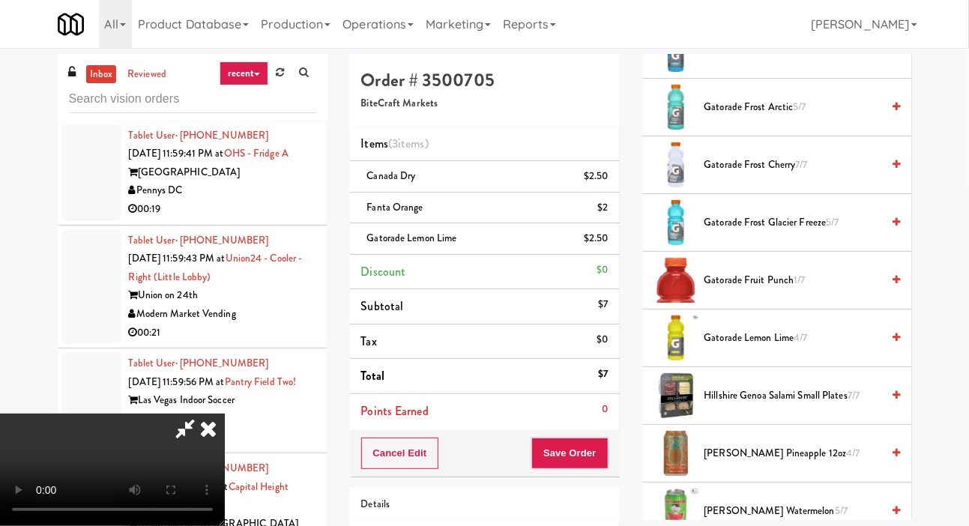
scroll to position [55, 0]
click at [603, 447] on button "Save Order" at bounding box center [569, 453] width 76 height 31
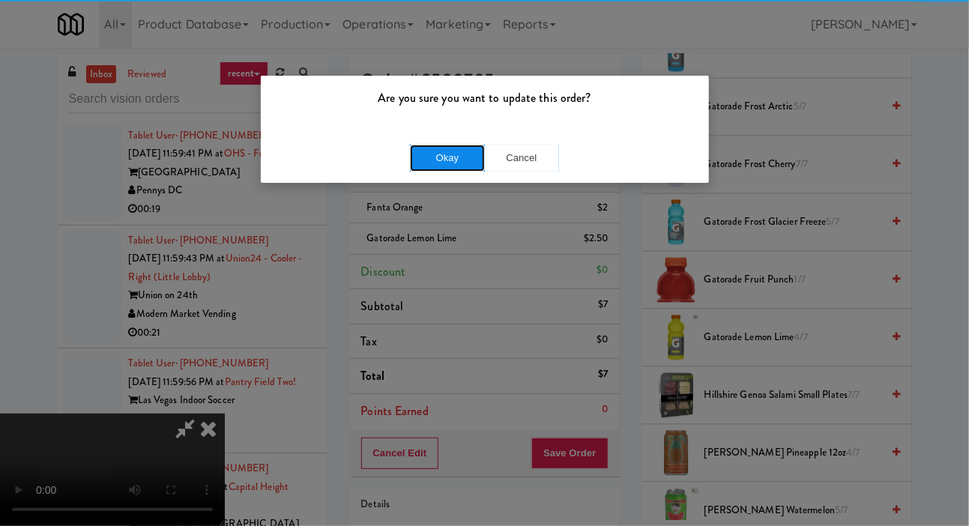
click at [434, 151] on button "Okay" at bounding box center [447, 158] width 75 height 27
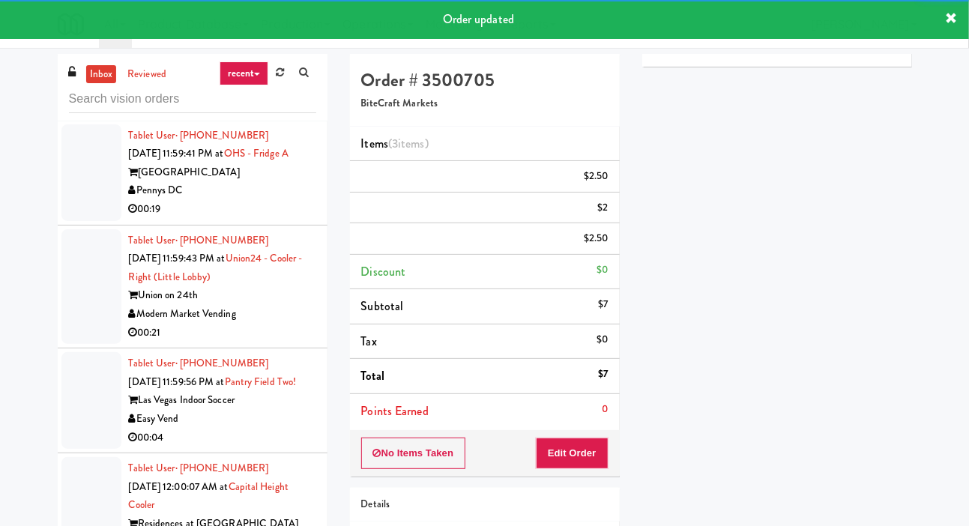
scroll to position [0, 0]
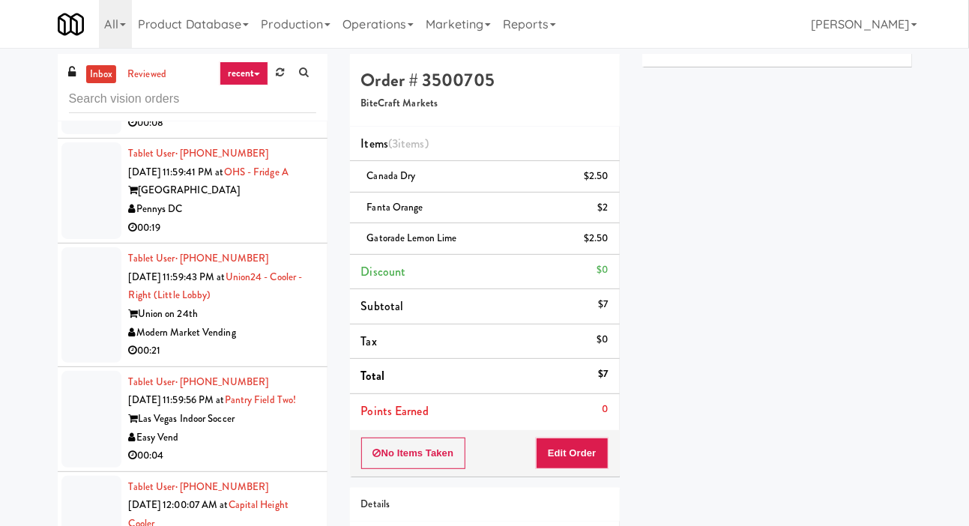
click at [64, 135] on div at bounding box center [91, 76] width 60 height 115
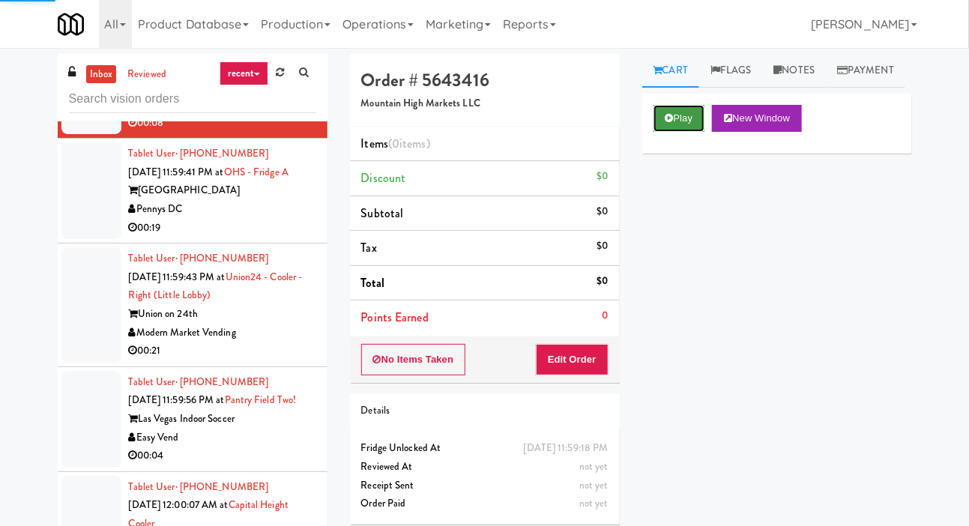
click at [672, 132] on button "Play" at bounding box center [680, 118] width 52 height 27
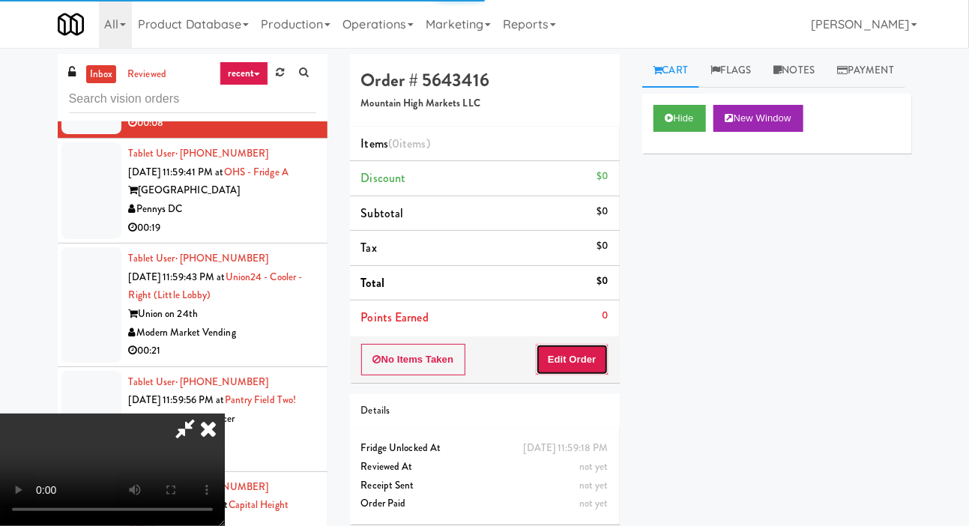
click at [592, 356] on button "Edit Order" at bounding box center [572, 359] width 73 height 31
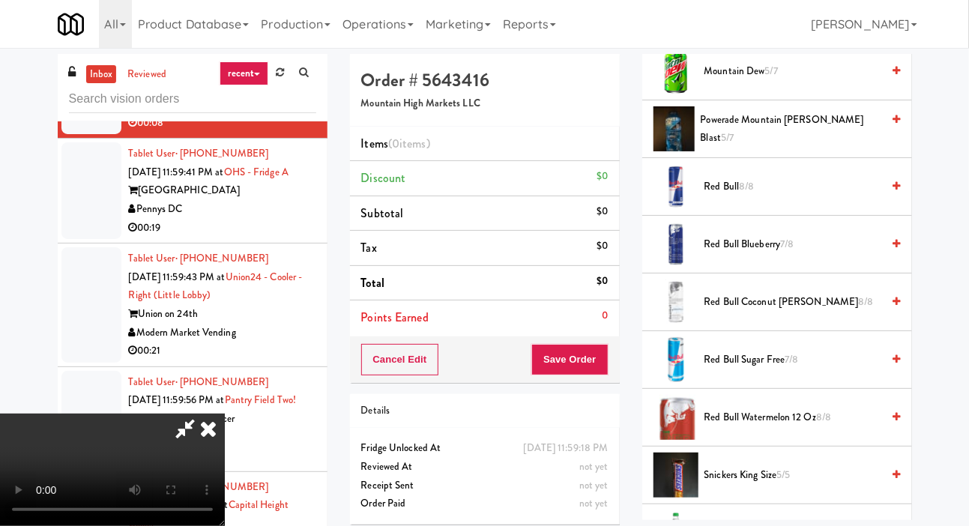
scroll to position [1886, 0]
click at [742, 370] on span "Red Bull Sugar Free 7/8" at bounding box center [793, 360] width 178 height 19
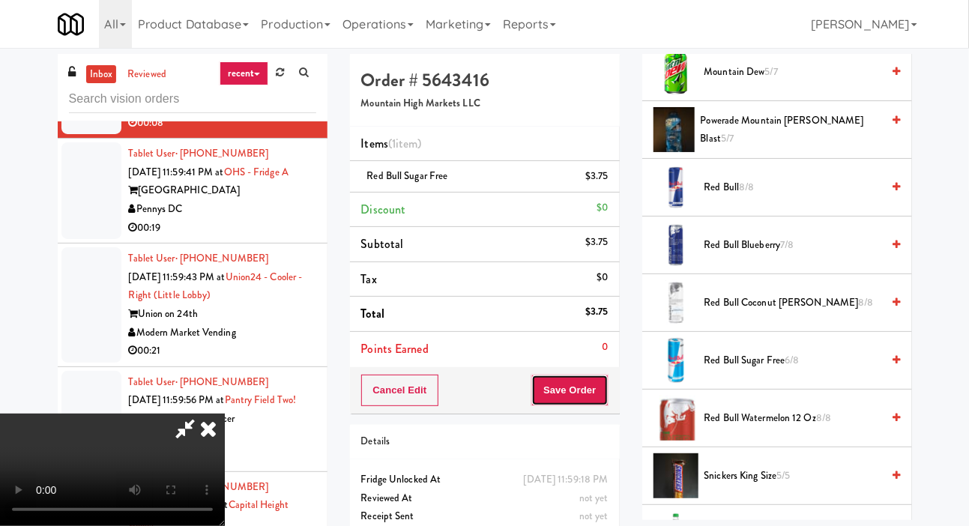
click at [601, 387] on button "Save Order" at bounding box center [569, 390] width 76 height 31
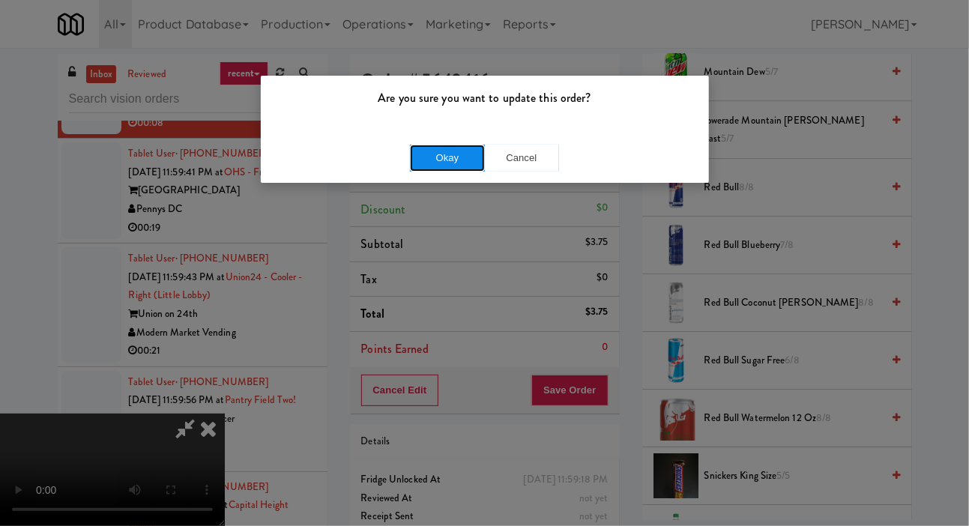
click at [417, 162] on button "Okay" at bounding box center [447, 158] width 75 height 27
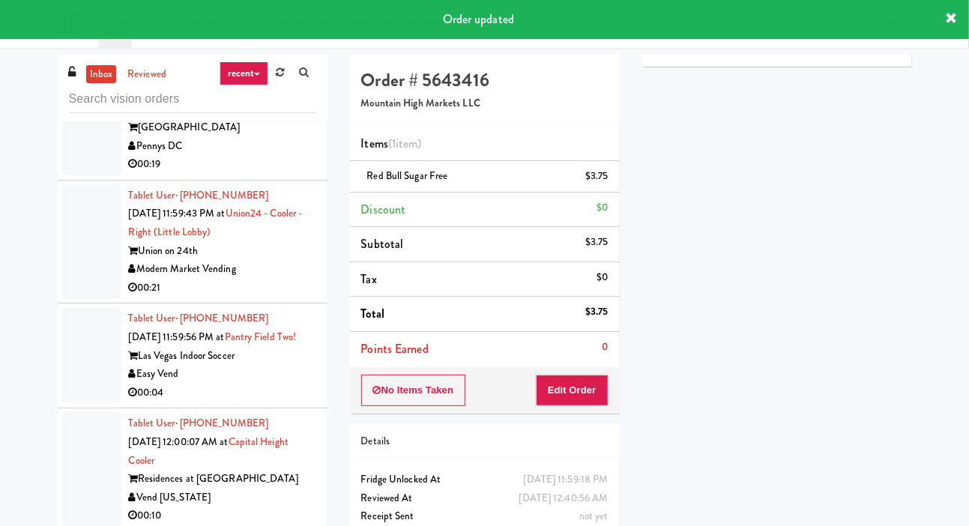
scroll to position [6977, 0]
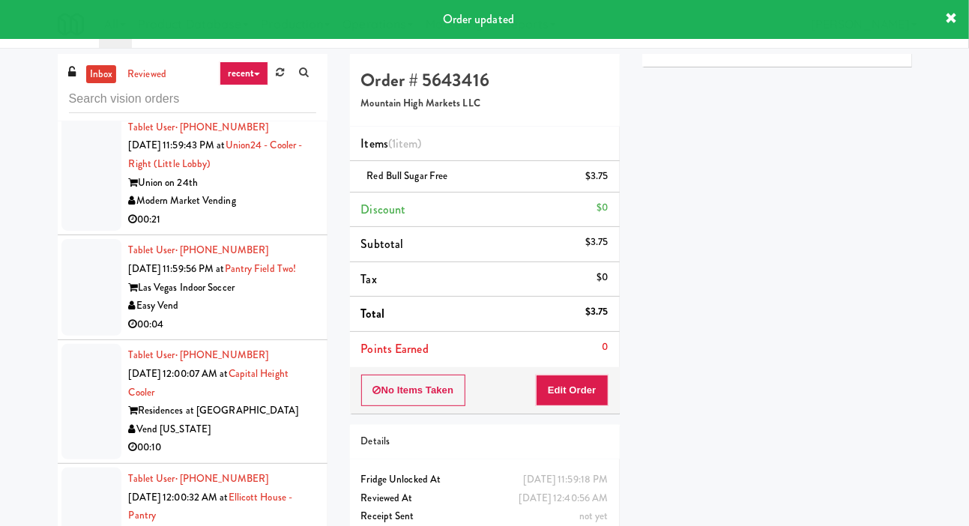
click at [73, 108] on div at bounding box center [91, 59] width 60 height 97
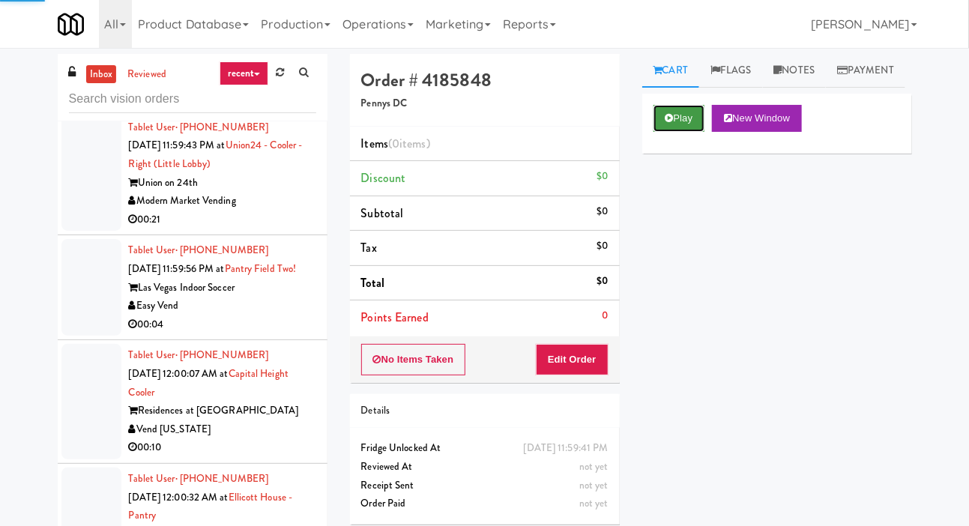
click at [681, 132] on button "Play" at bounding box center [680, 118] width 52 height 27
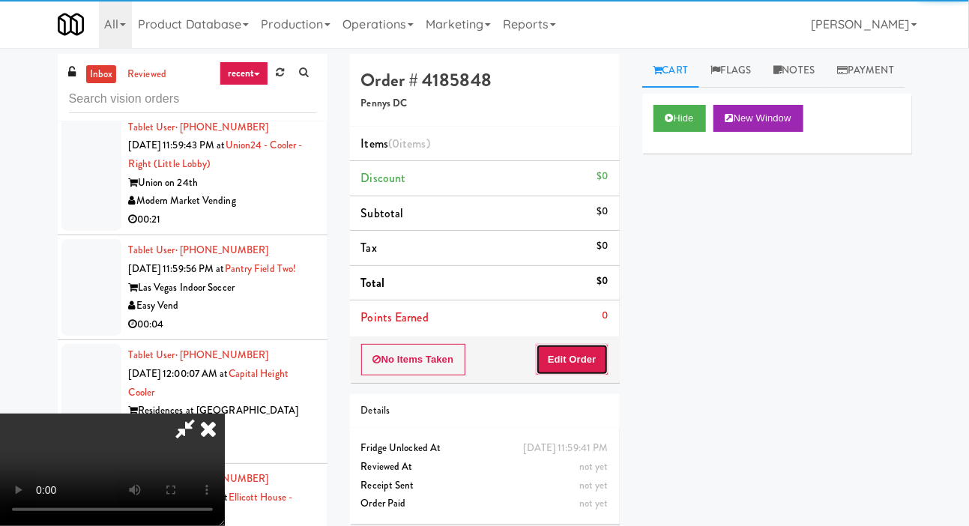
click at [592, 366] on button "Edit Order" at bounding box center [572, 359] width 73 height 31
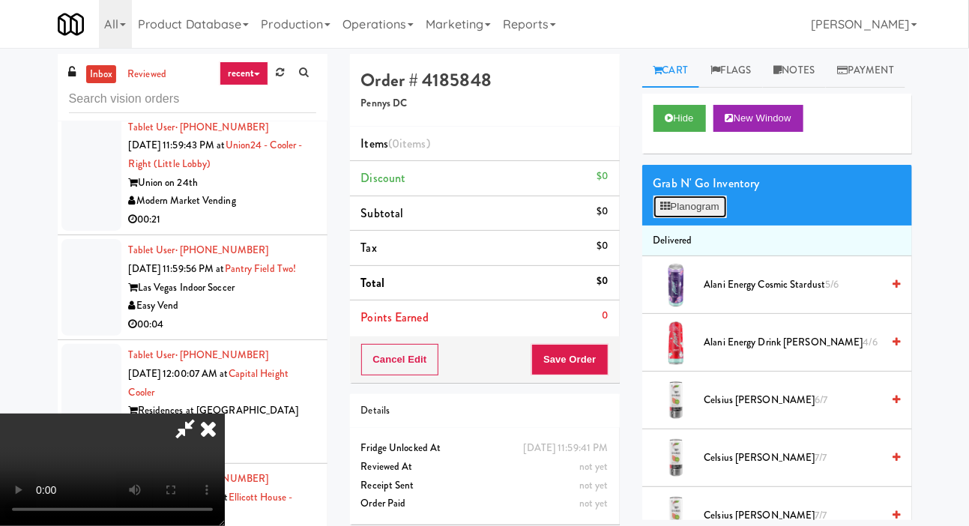
click at [686, 218] on button "Planogram" at bounding box center [690, 207] width 73 height 22
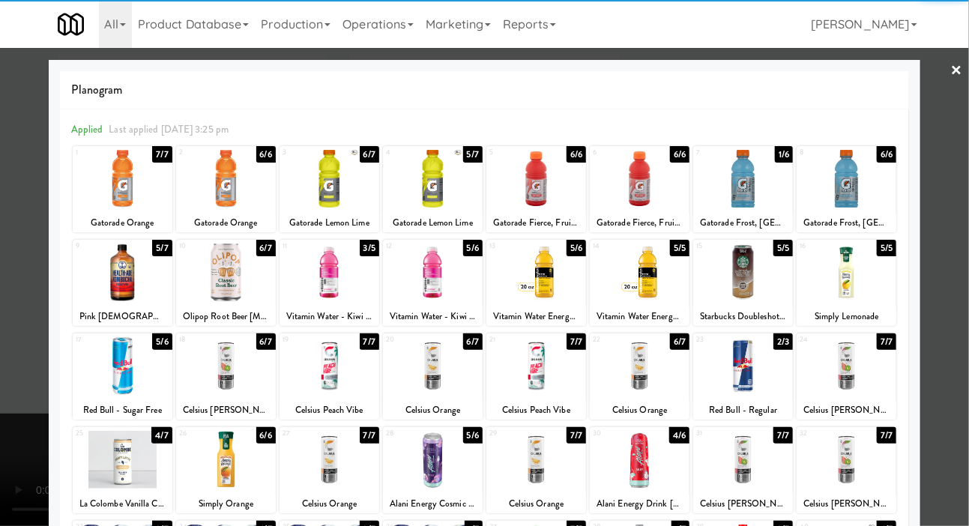
click at [219, 274] on div at bounding box center [226, 273] width 100 height 58
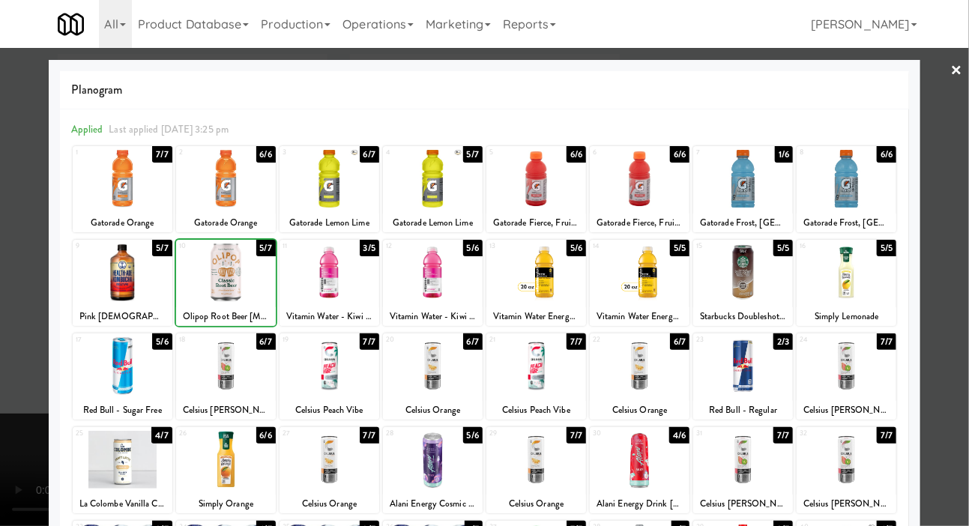
click at [28, 288] on div at bounding box center [484, 263] width 969 height 526
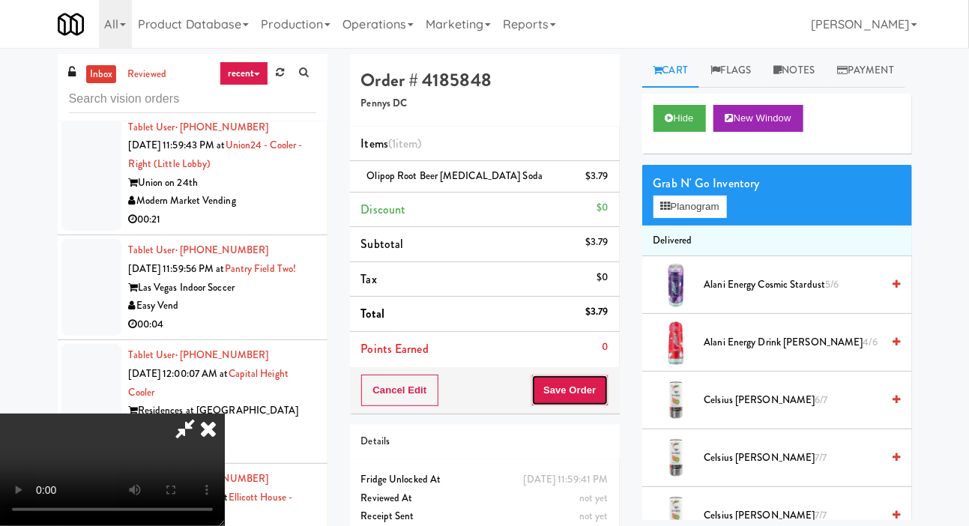
click at [607, 382] on button "Save Order" at bounding box center [569, 390] width 76 height 31
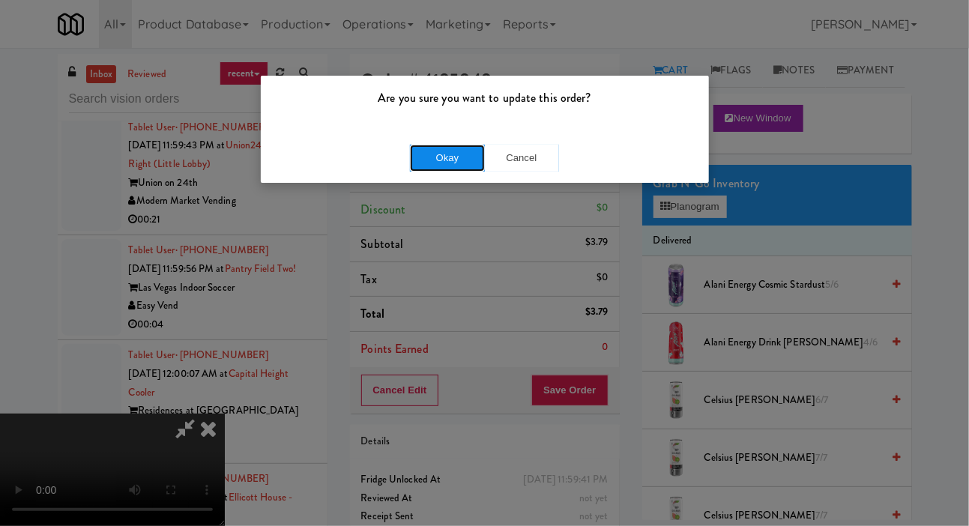
click at [423, 164] on button "Okay" at bounding box center [447, 158] width 75 height 27
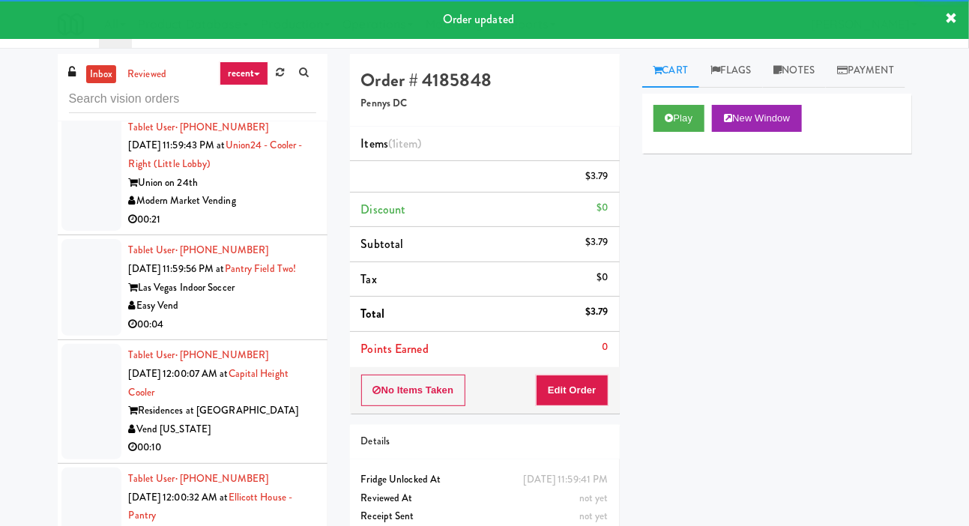
click at [91, 232] on div at bounding box center [91, 173] width 60 height 115
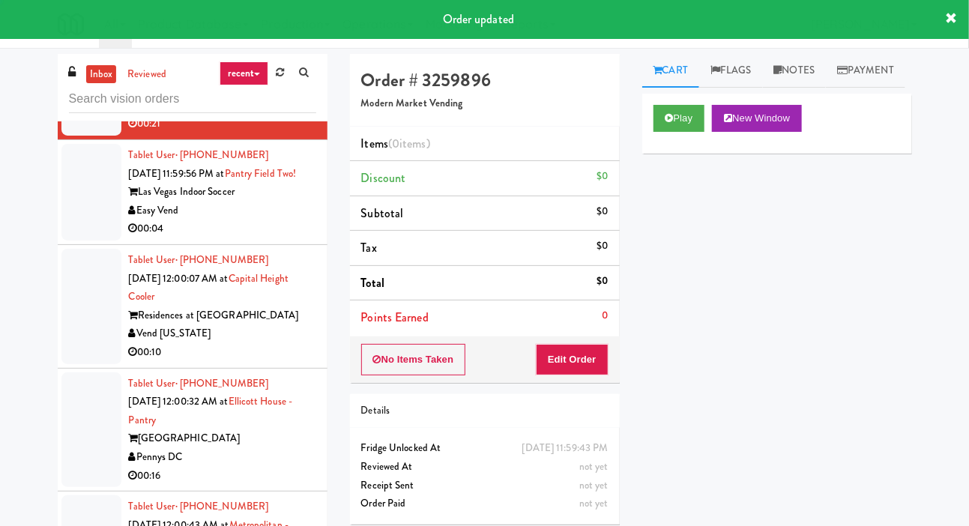
scroll to position [7092, 0]
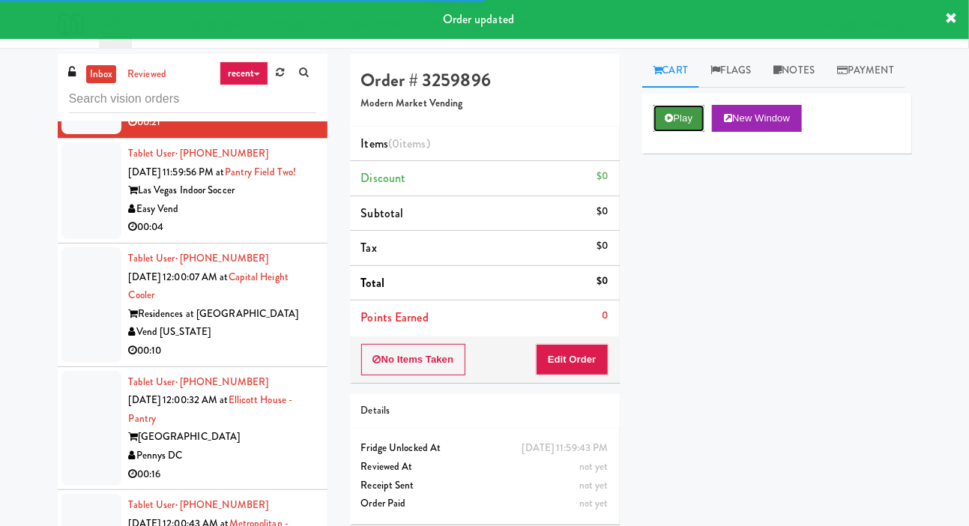
click at [689, 132] on button "Play" at bounding box center [680, 118] width 52 height 27
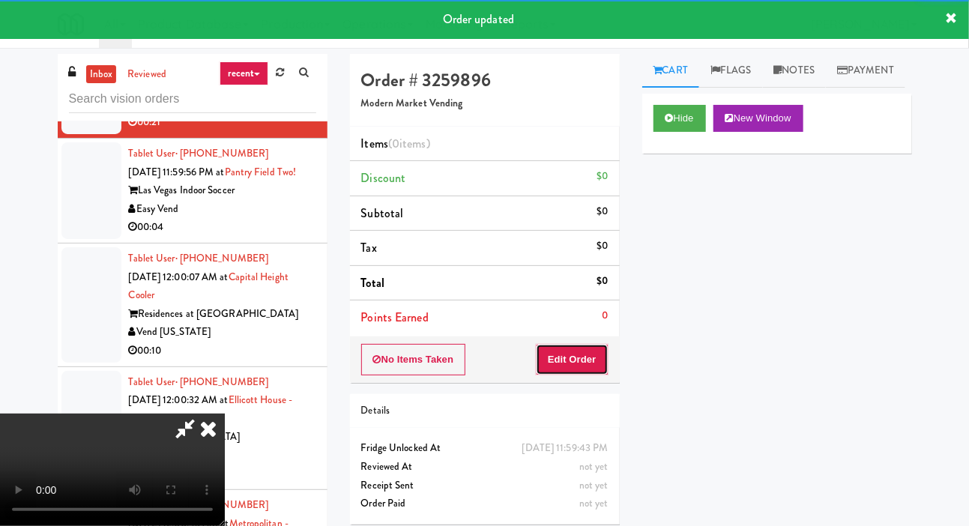
click at [579, 355] on button "Edit Order" at bounding box center [572, 359] width 73 height 31
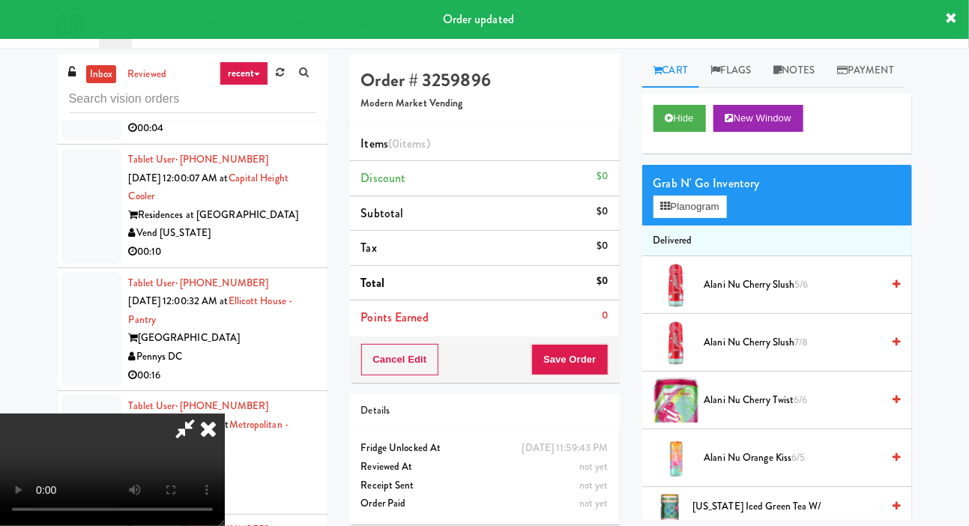
scroll to position [7192, 0]
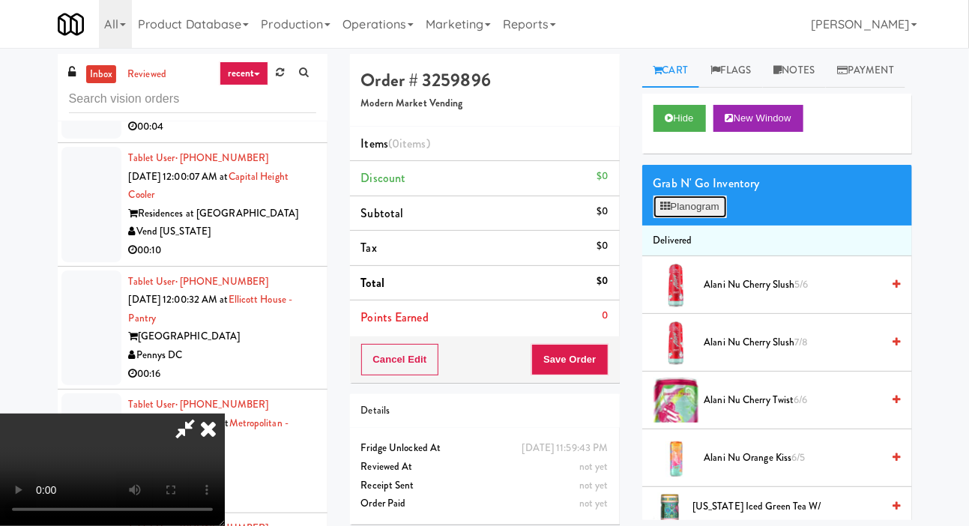
click at [694, 218] on button "Planogram" at bounding box center [690, 207] width 73 height 22
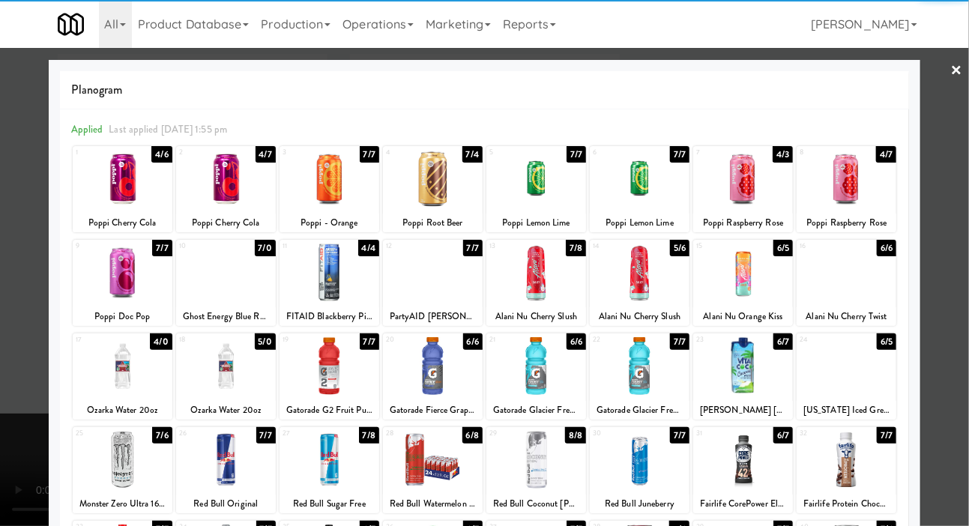
click at [222, 185] on div at bounding box center [226, 179] width 100 height 58
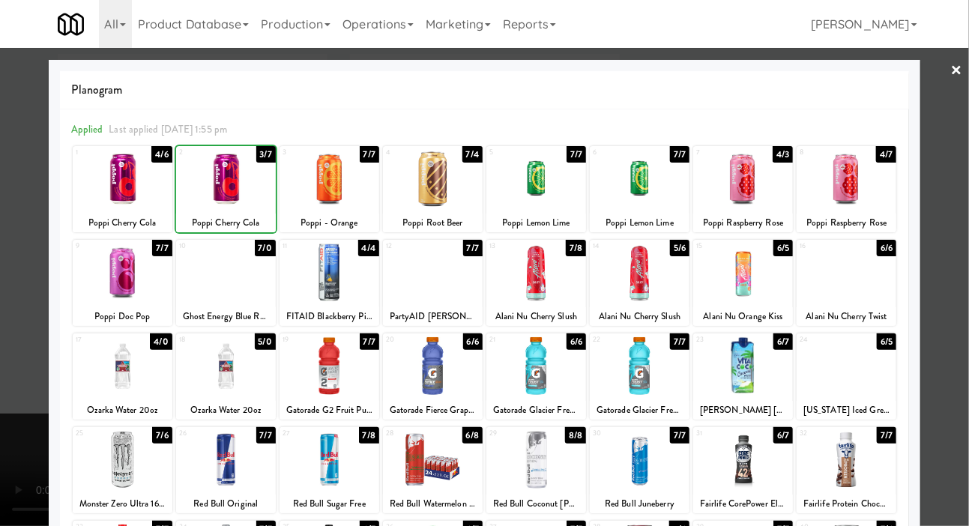
click at [22, 301] on div at bounding box center [484, 263] width 969 height 526
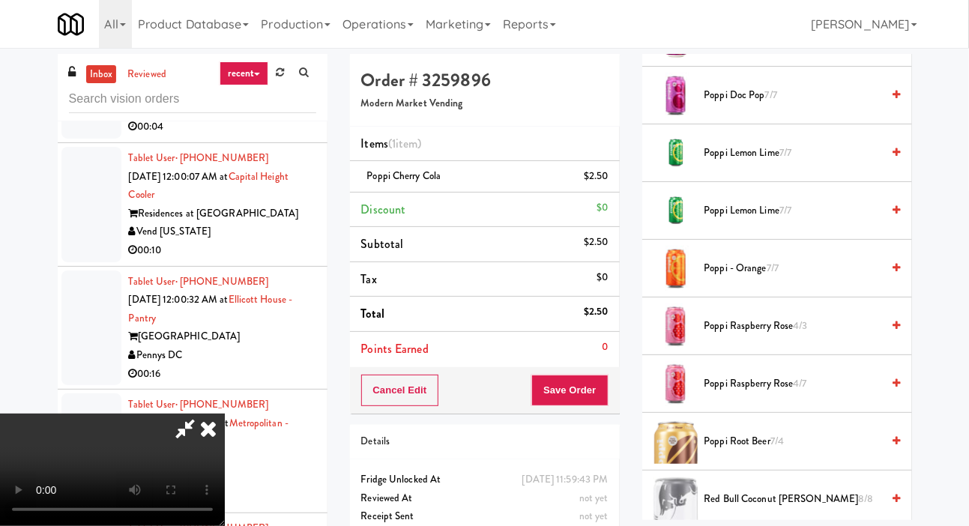
scroll to position [1691, 0]
click at [741, 277] on span "Poppi - Orange 7/7" at bounding box center [793, 268] width 178 height 19
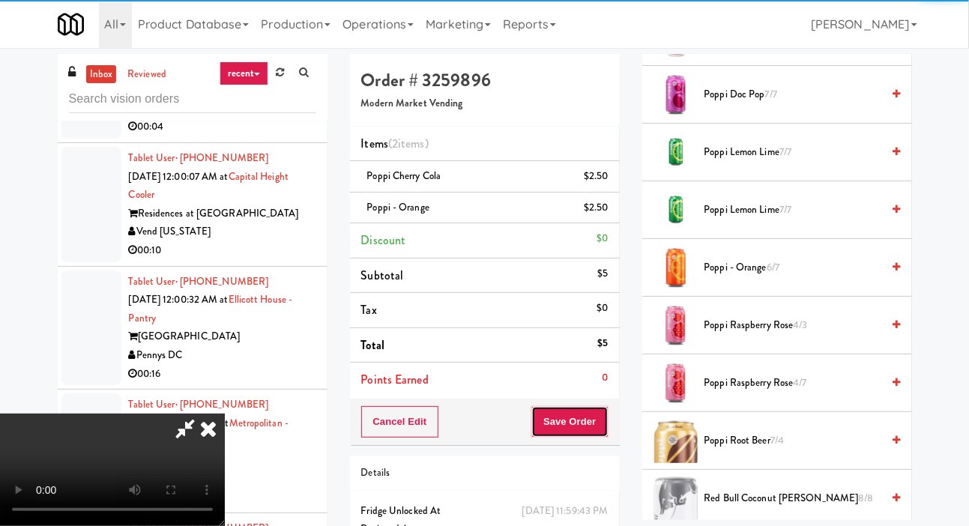
click at [608, 423] on button "Save Order" at bounding box center [569, 421] width 76 height 31
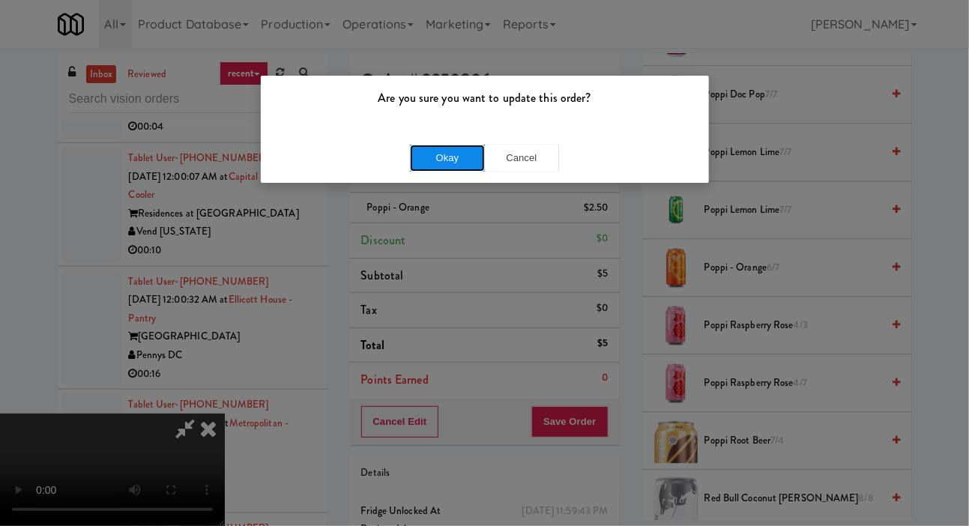
click at [412, 167] on button "Okay" at bounding box center [447, 158] width 75 height 27
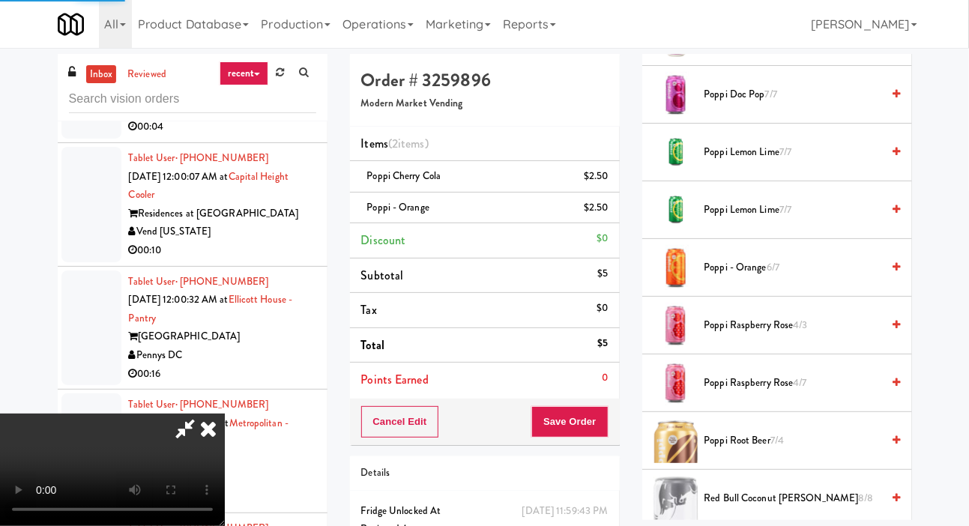
scroll to position [87, 0]
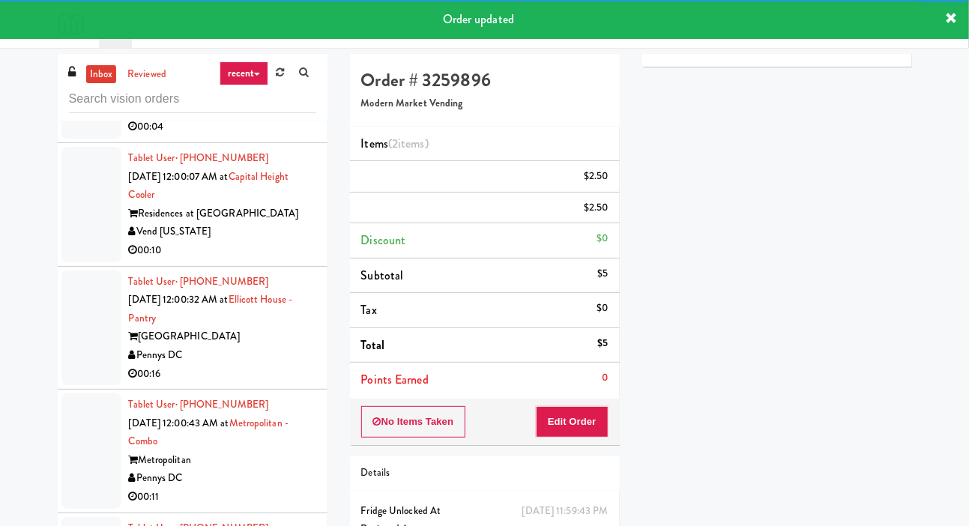
click at [81, 139] on div at bounding box center [91, 90] width 60 height 97
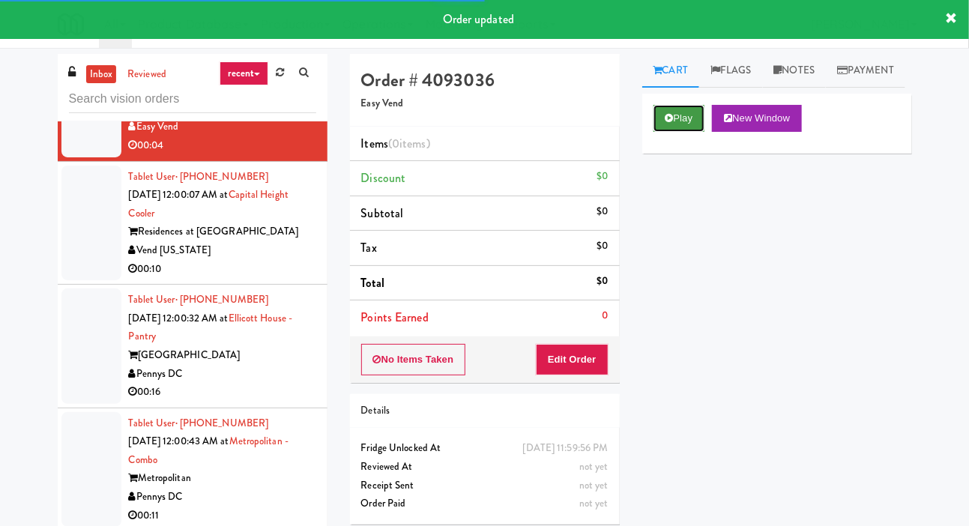
click at [675, 132] on button "Play" at bounding box center [680, 118] width 52 height 27
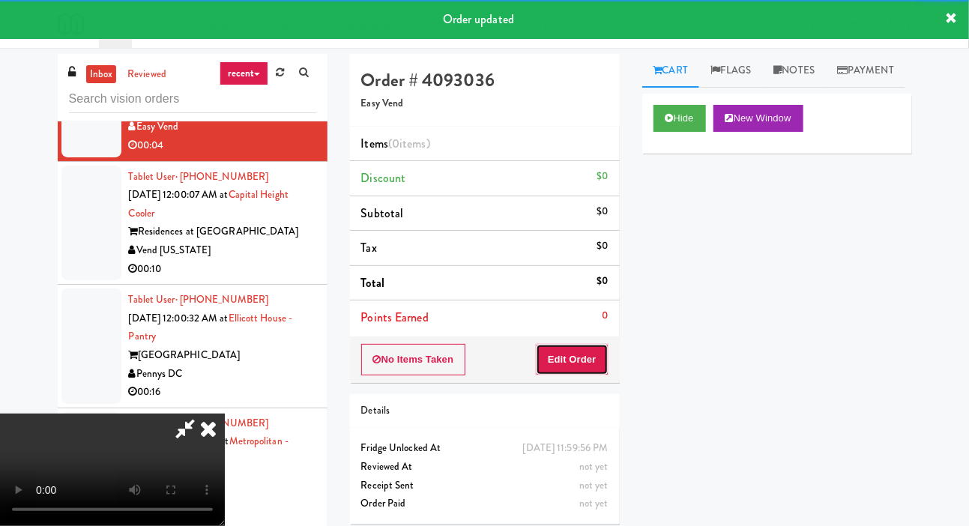
click at [586, 345] on button "Edit Order" at bounding box center [572, 359] width 73 height 31
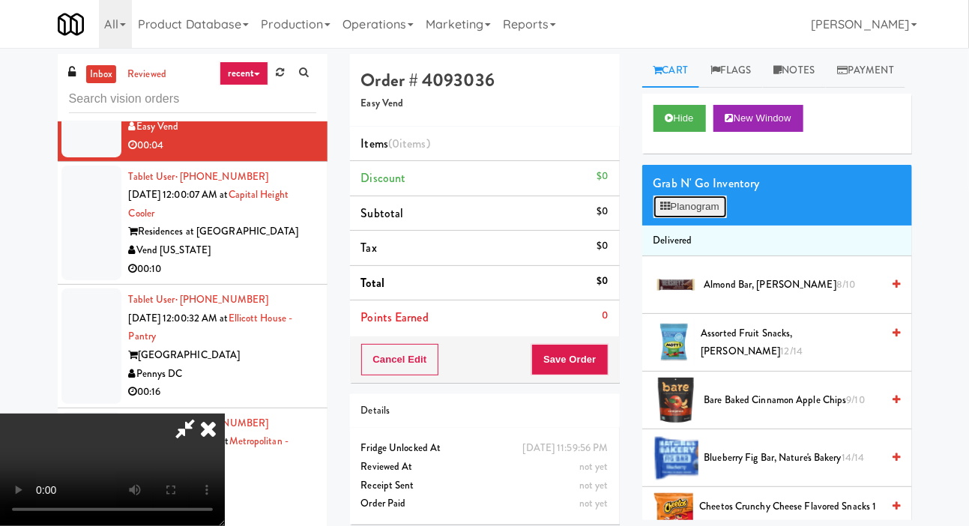
click at [698, 218] on button "Planogram" at bounding box center [690, 207] width 73 height 22
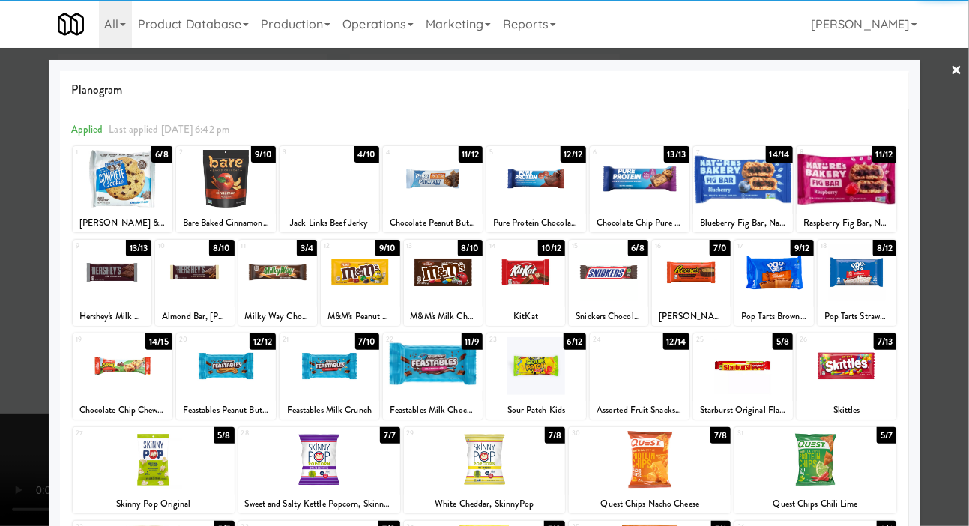
click at [776, 275] on div at bounding box center [773, 273] width 79 height 58
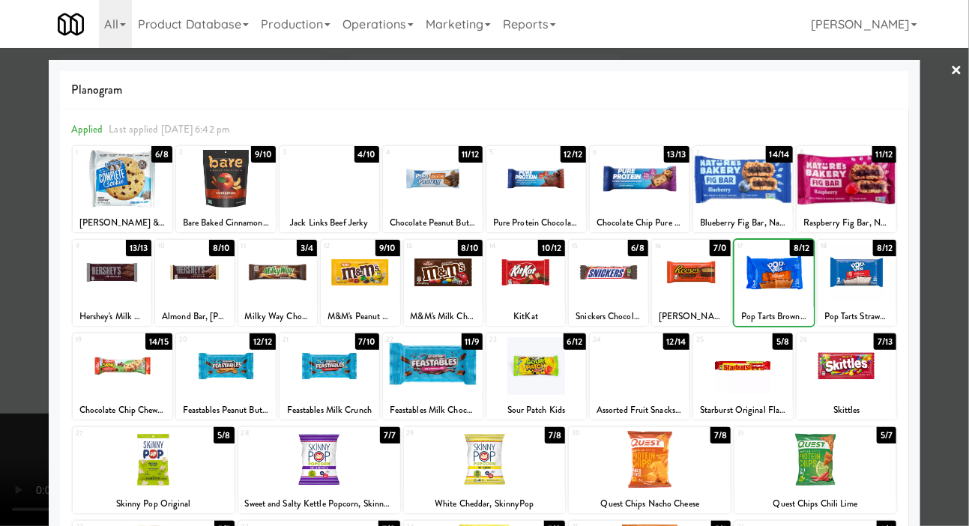
click at [31, 282] on div at bounding box center [484, 263] width 969 height 526
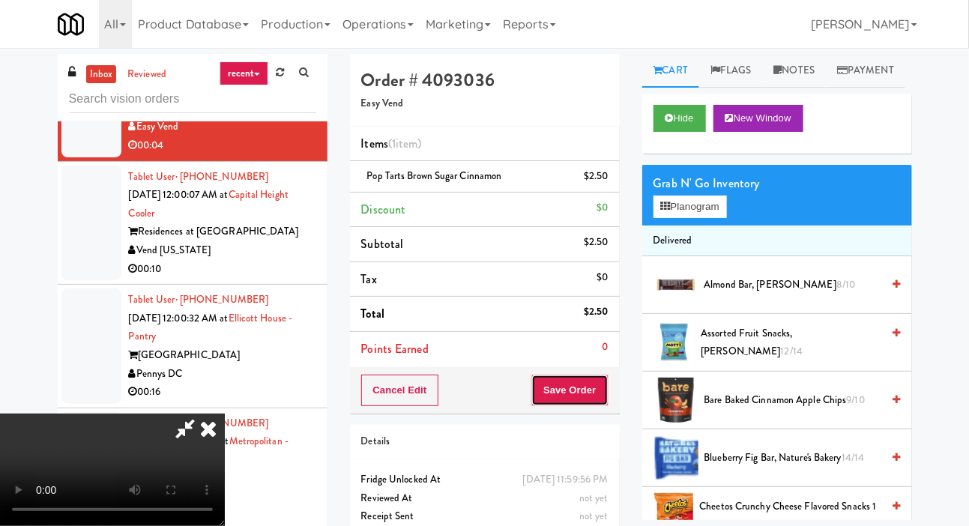
click at [605, 376] on button "Save Order" at bounding box center [569, 390] width 76 height 31
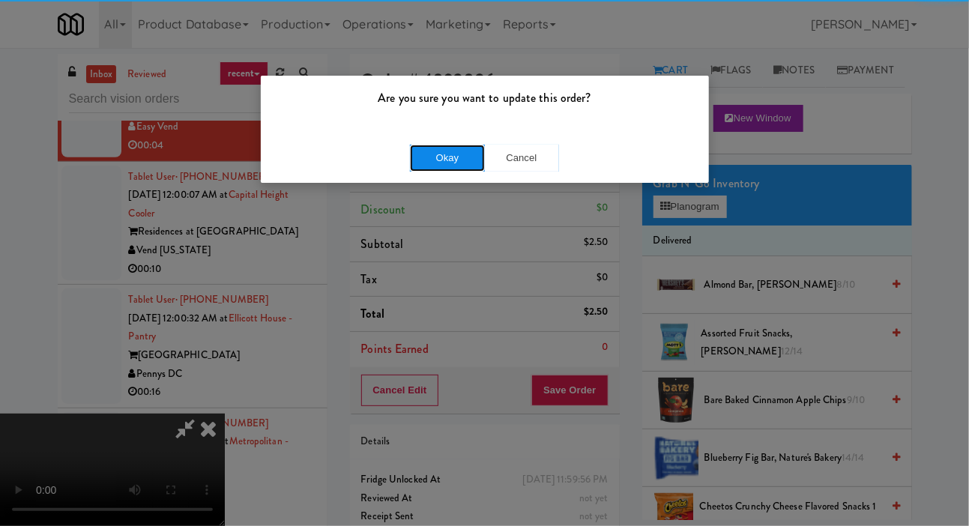
click at [430, 150] on button "Okay" at bounding box center [447, 158] width 75 height 27
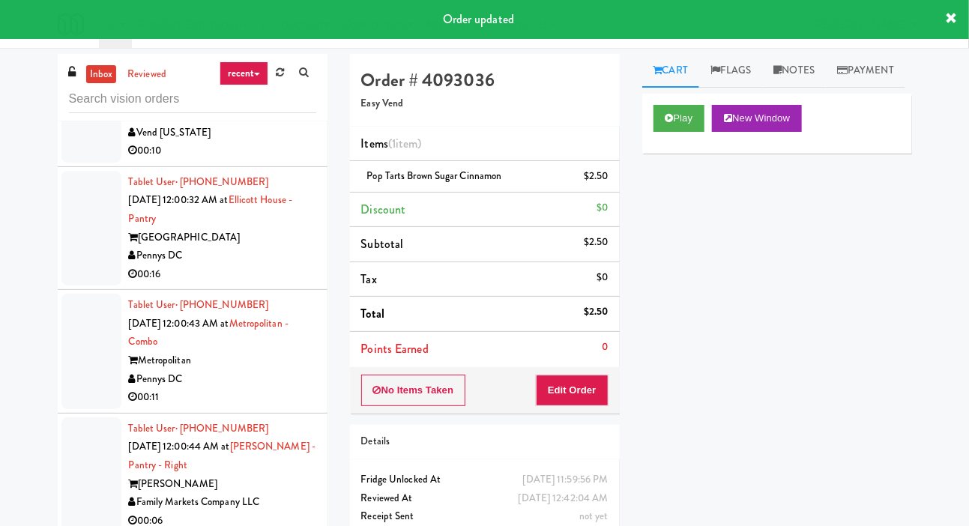
click at [76, 163] on div at bounding box center [91, 104] width 60 height 115
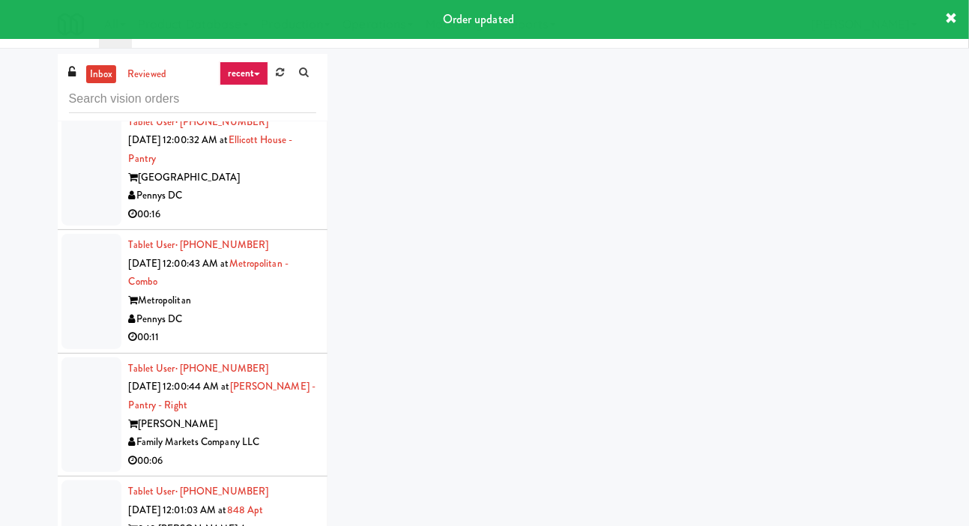
scroll to position [7407, 0]
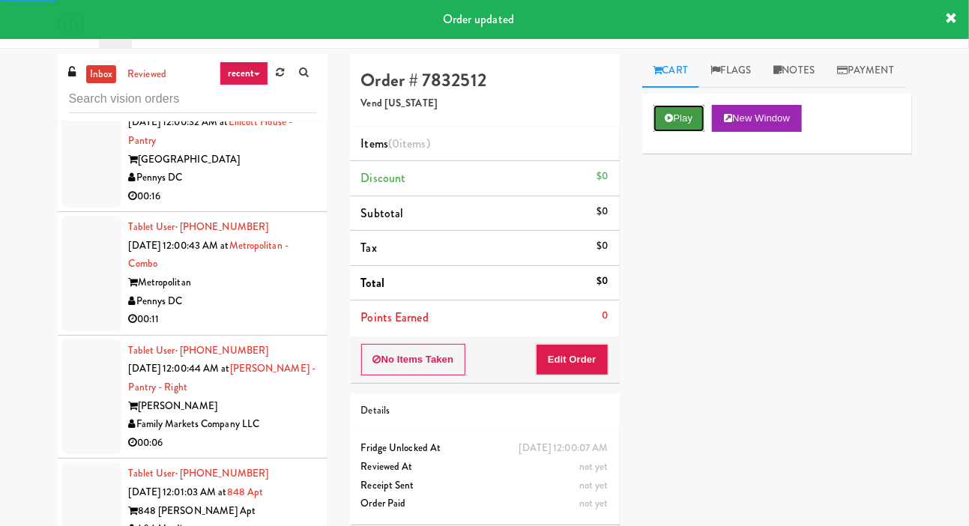
click at [675, 132] on button "Play" at bounding box center [680, 118] width 52 height 27
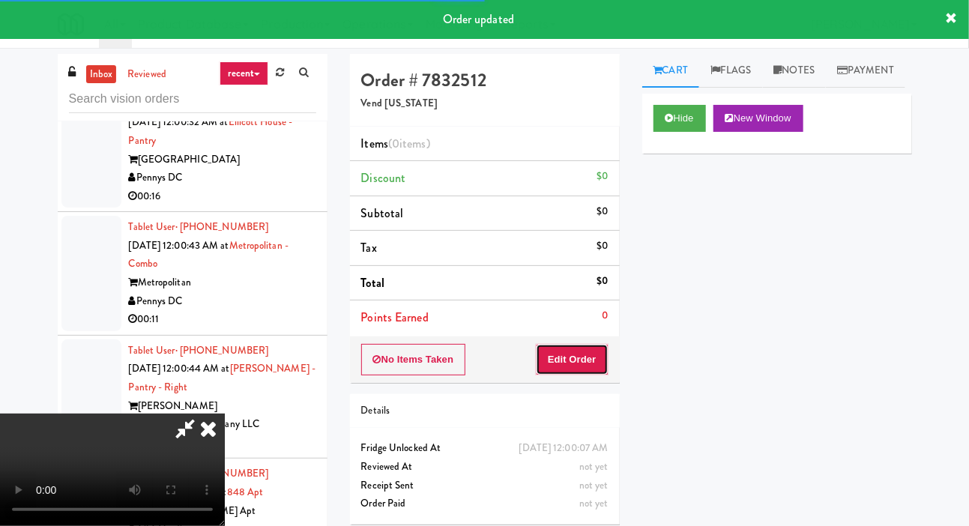
click at [587, 350] on button "Edit Order" at bounding box center [572, 359] width 73 height 31
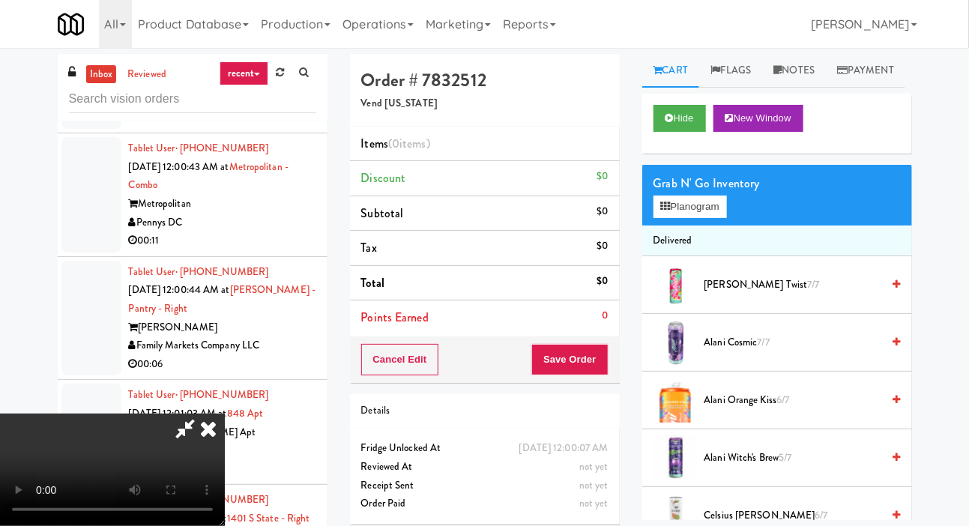
scroll to position [0, 0]
click at [686, 218] on button "Planogram" at bounding box center [690, 207] width 73 height 22
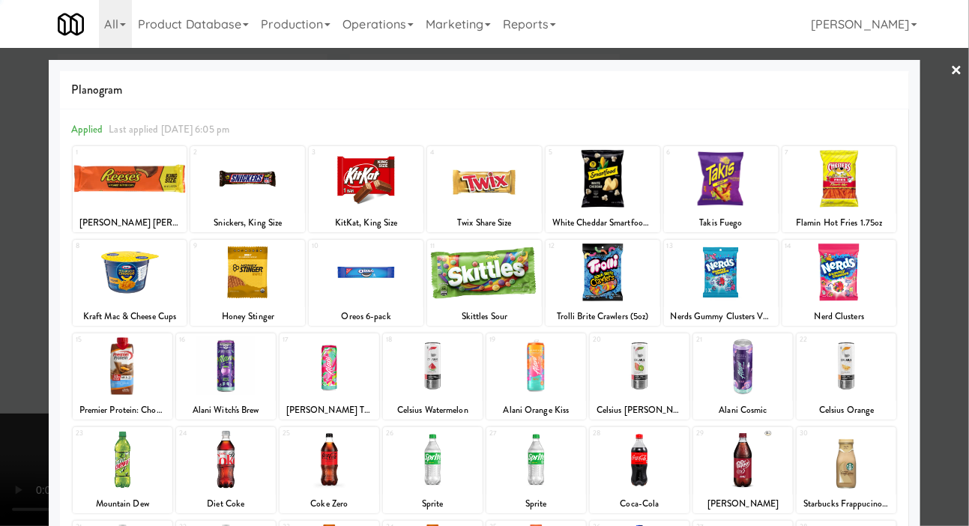
click at [34, 273] on div at bounding box center [484, 263] width 969 height 526
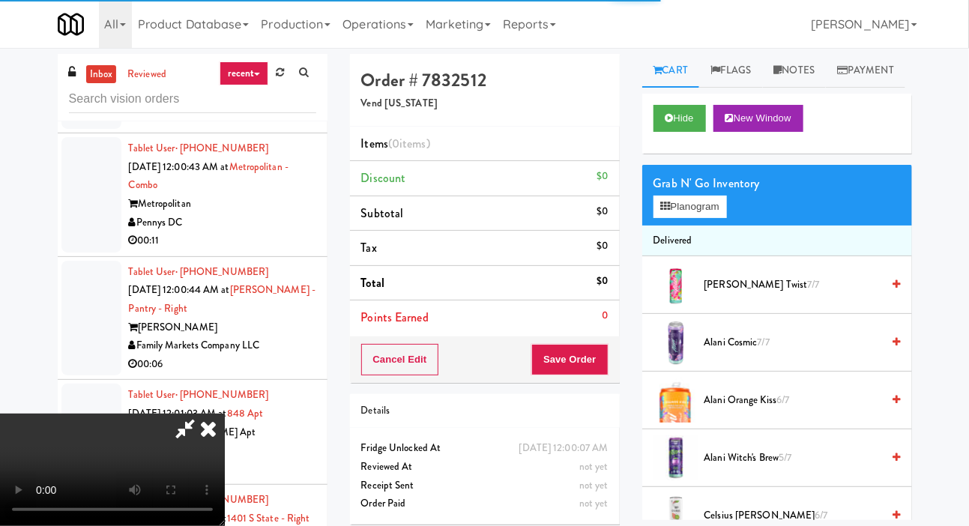
click at [736, 352] on span "[PERSON_NAME] Cosmic 7/7" at bounding box center [793, 343] width 178 height 19
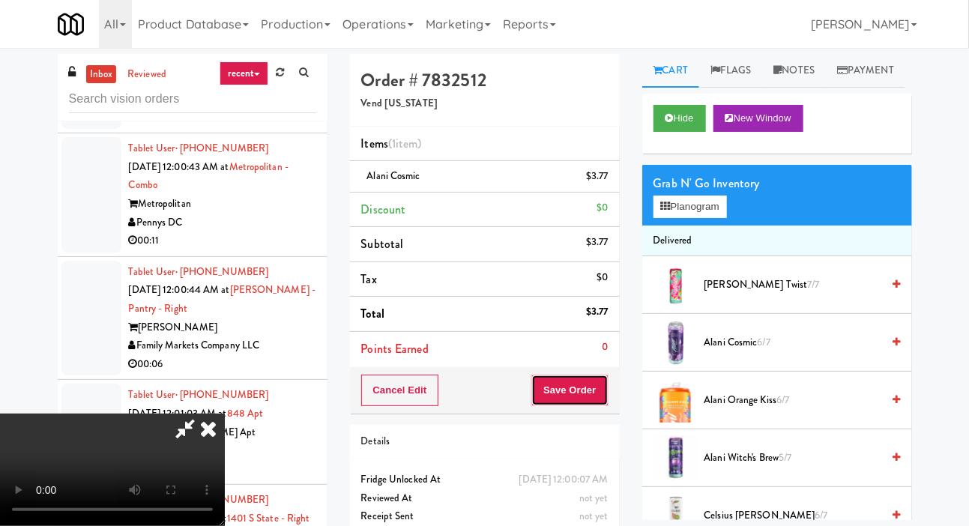
click at [606, 383] on button "Save Order" at bounding box center [569, 390] width 76 height 31
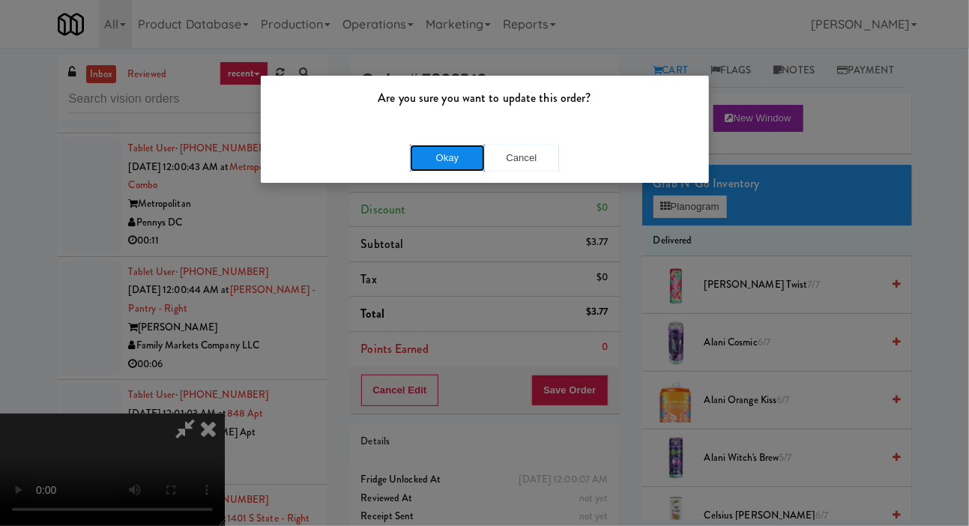
click at [423, 157] on button "Okay" at bounding box center [447, 158] width 75 height 27
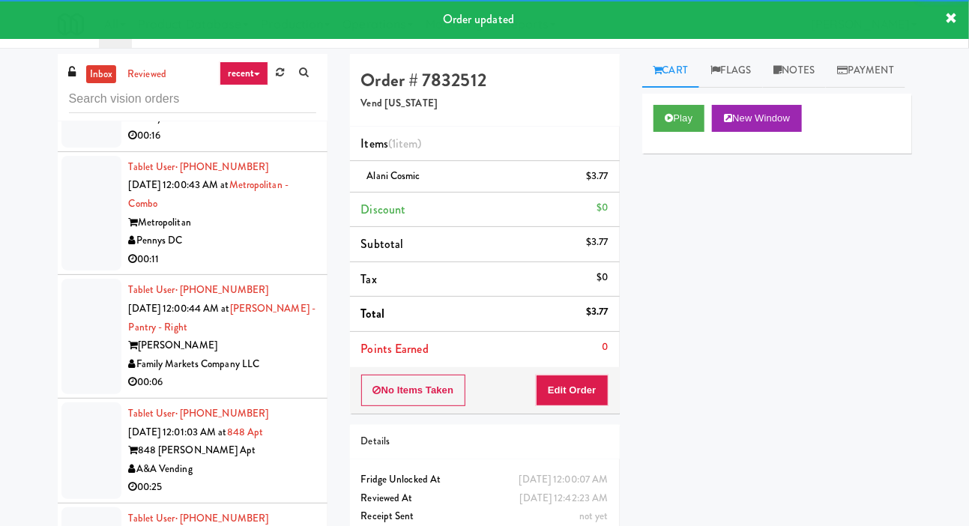
click at [80, 148] on div at bounding box center [91, 89] width 60 height 115
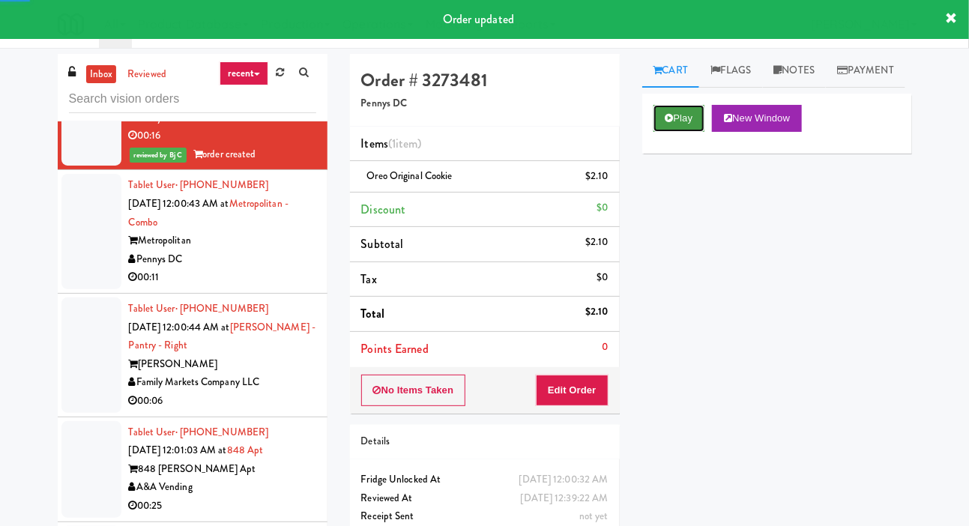
click at [674, 132] on button "Play" at bounding box center [680, 118] width 52 height 27
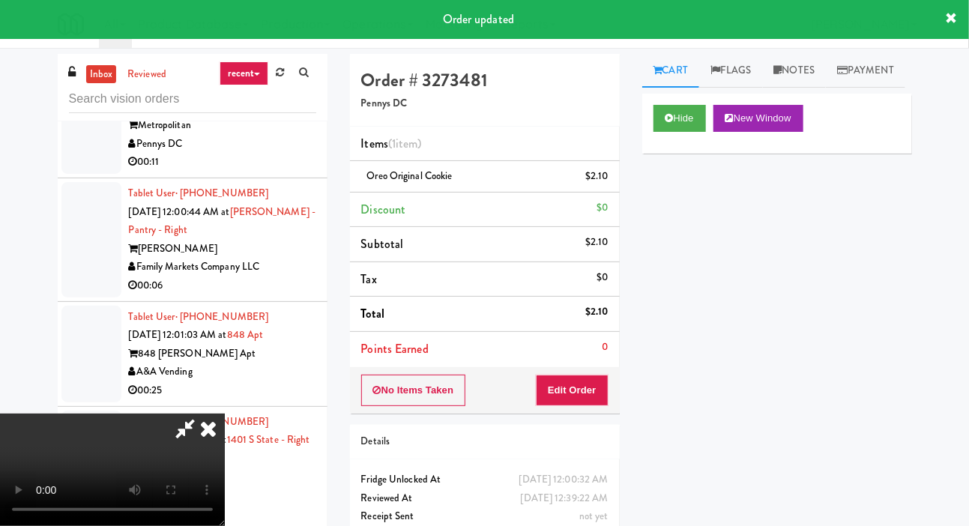
click at [89, 174] on div at bounding box center [91, 115] width 60 height 115
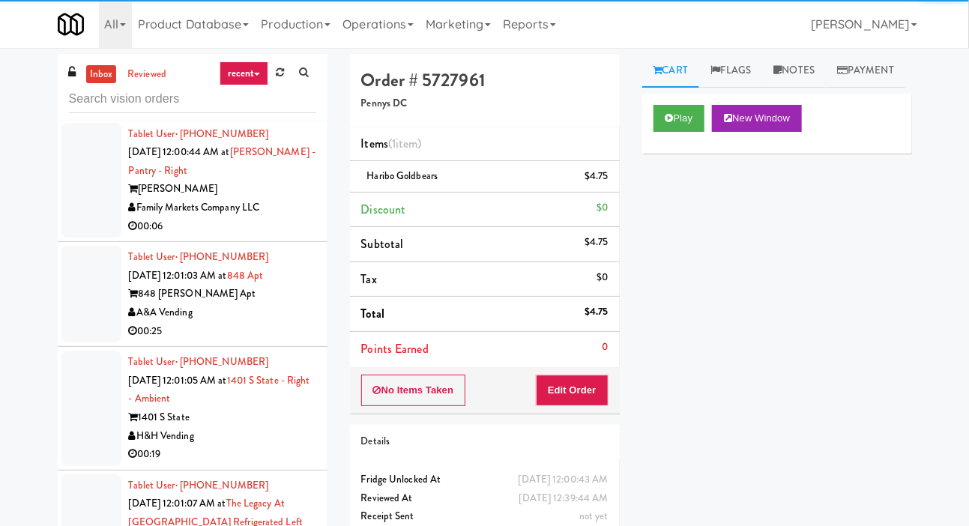
click at [85, 238] on div at bounding box center [91, 180] width 60 height 115
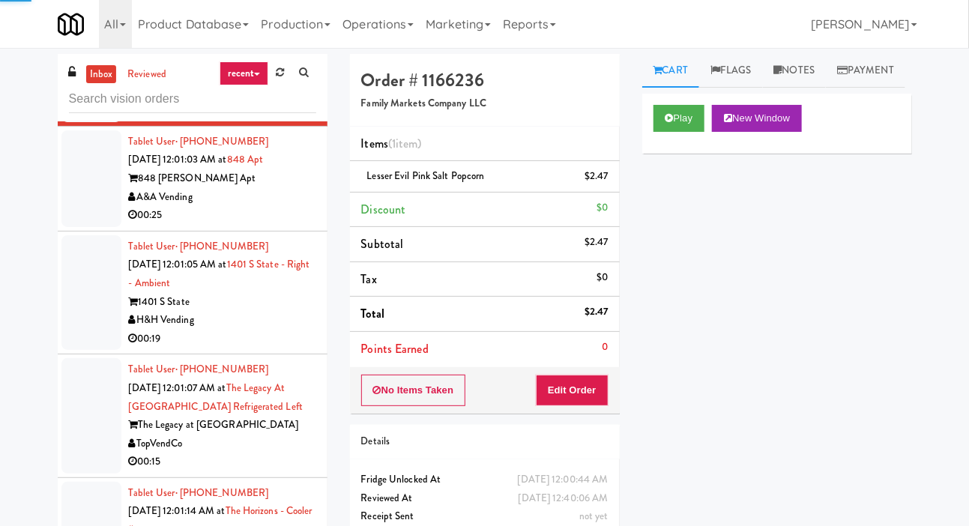
click at [82, 227] on div at bounding box center [91, 178] width 60 height 97
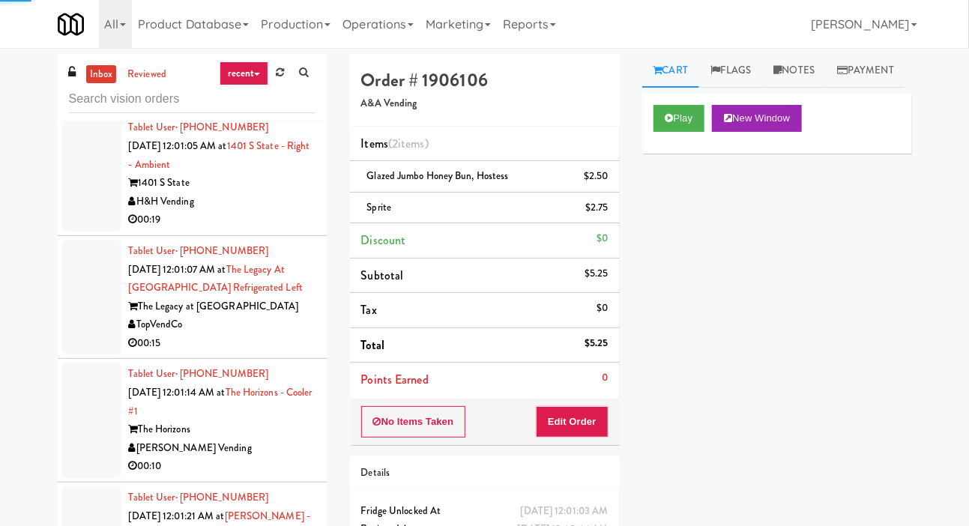
click at [85, 232] on div at bounding box center [91, 173] width 60 height 115
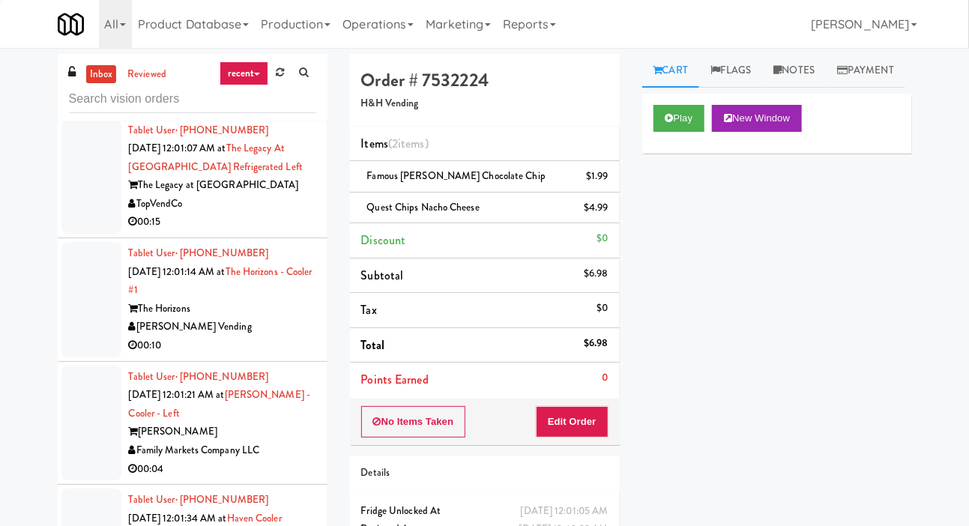
click at [82, 235] on div at bounding box center [91, 176] width 60 height 115
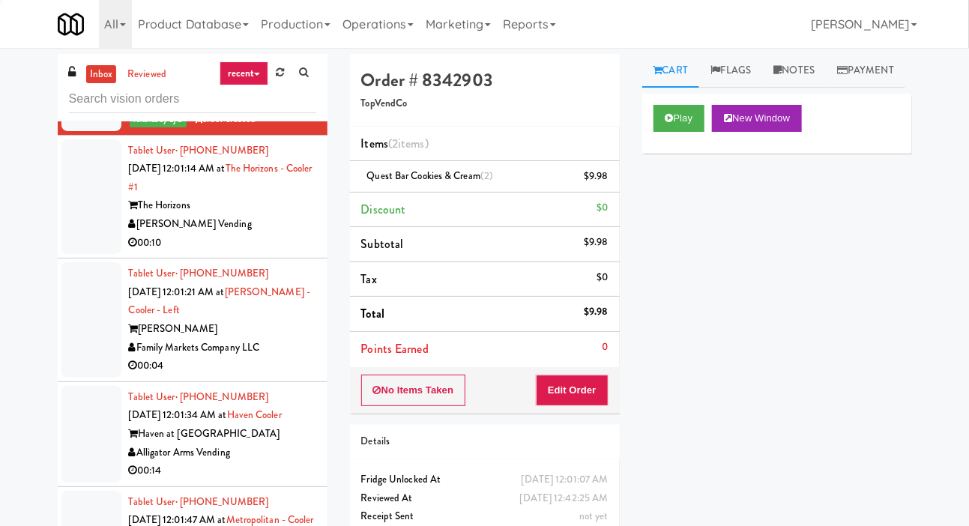
click at [80, 255] on div at bounding box center [91, 196] width 60 height 115
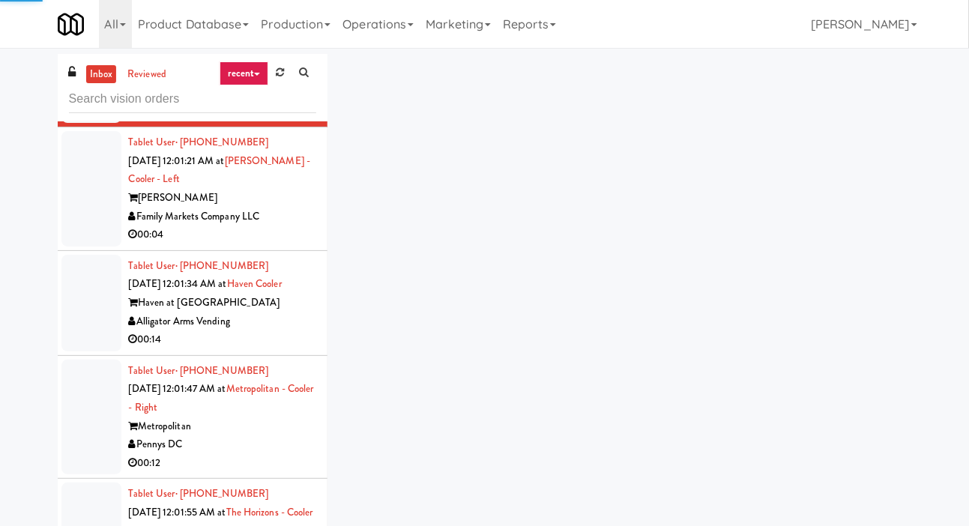
click at [83, 247] on div at bounding box center [91, 188] width 60 height 115
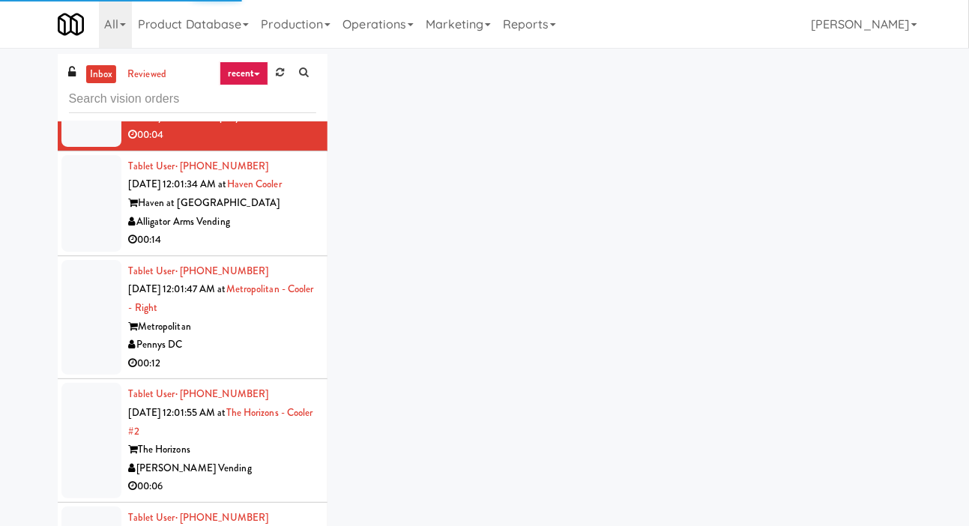
scroll to position [8438, 0]
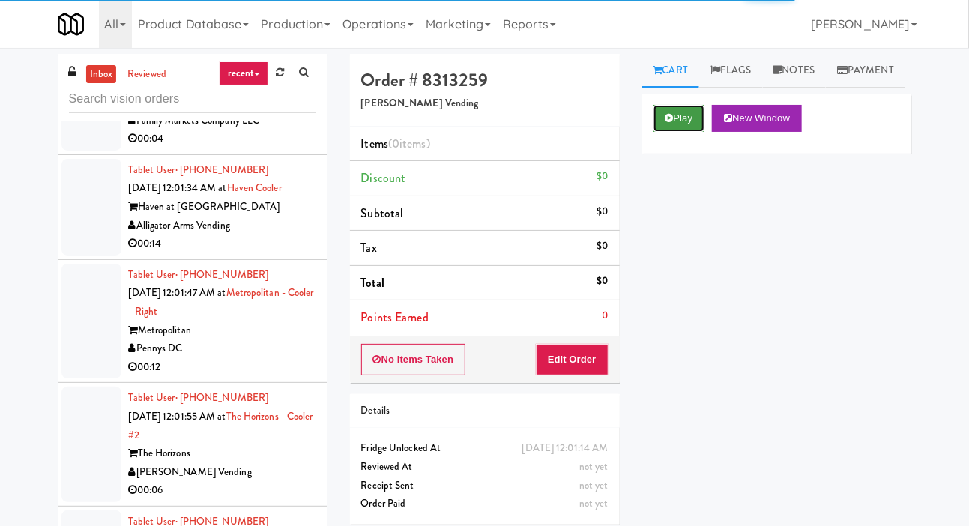
click at [671, 132] on button "Play" at bounding box center [680, 118] width 52 height 27
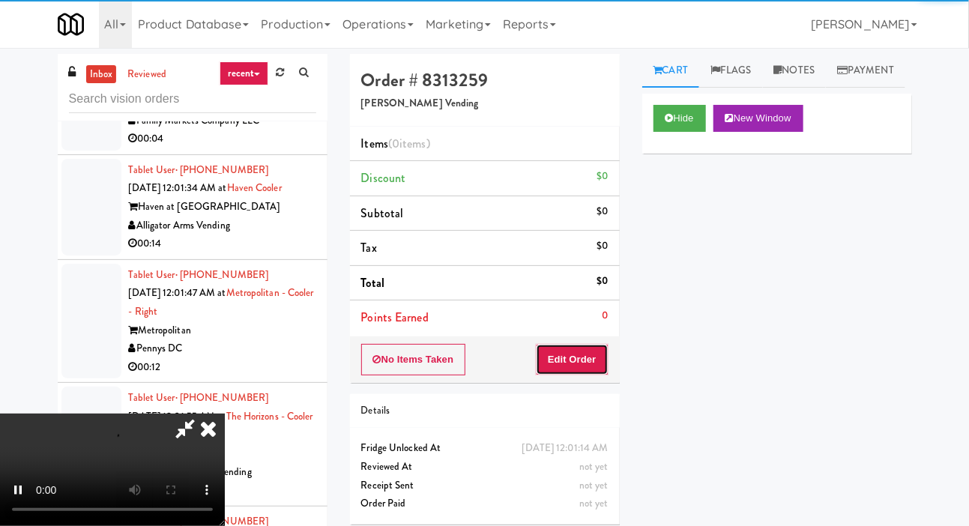
click at [571, 355] on button "Edit Order" at bounding box center [572, 359] width 73 height 31
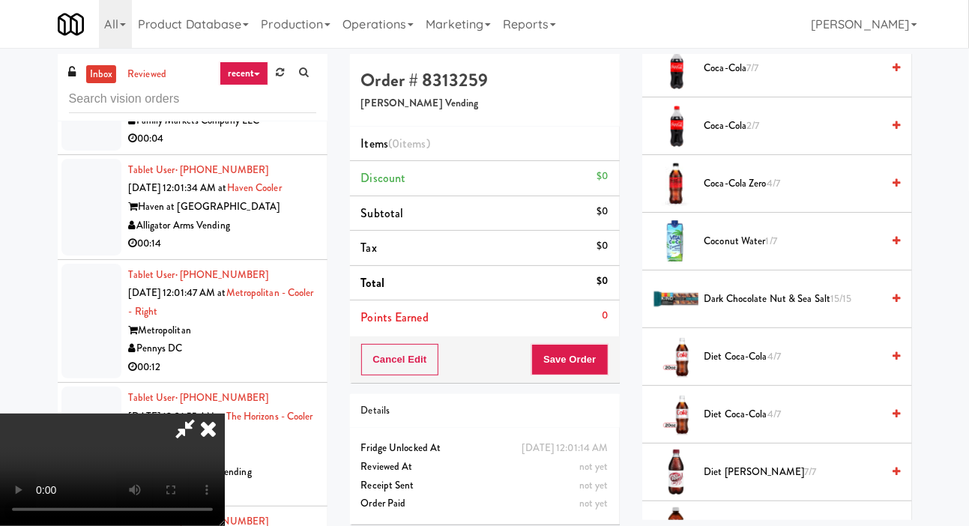
scroll to position [567, 0]
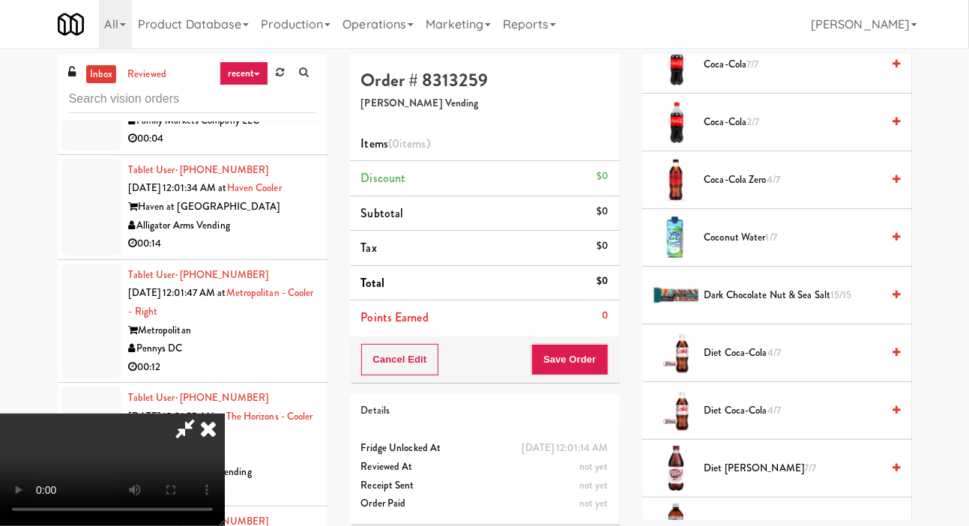
click at [754, 363] on span "Diet Coca-Cola 4/7" at bounding box center [793, 353] width 178 height 19
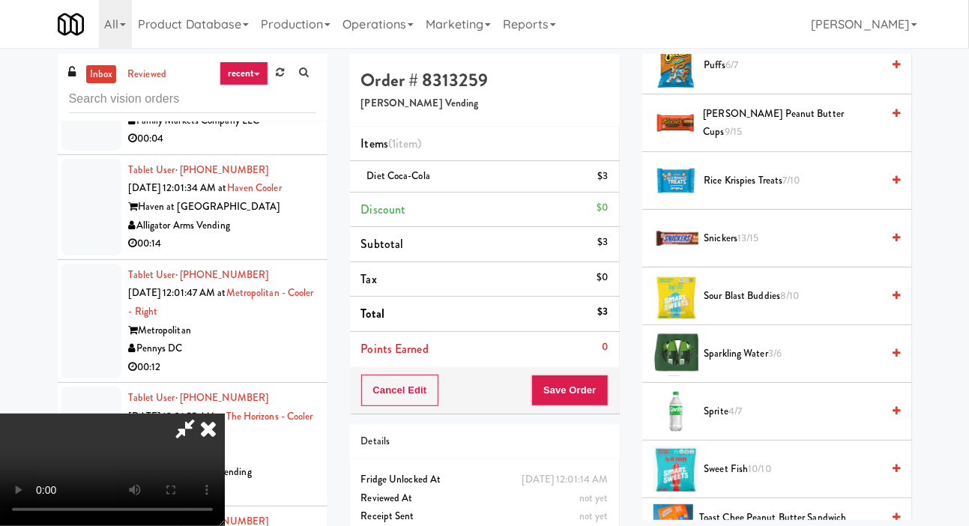
scroll to position [1548, 0]
click at [773, 141] on span "[PERSON_NAME] Peanut Butter Cups 9/15" at bounding box center [792, 122] width 178 height 37
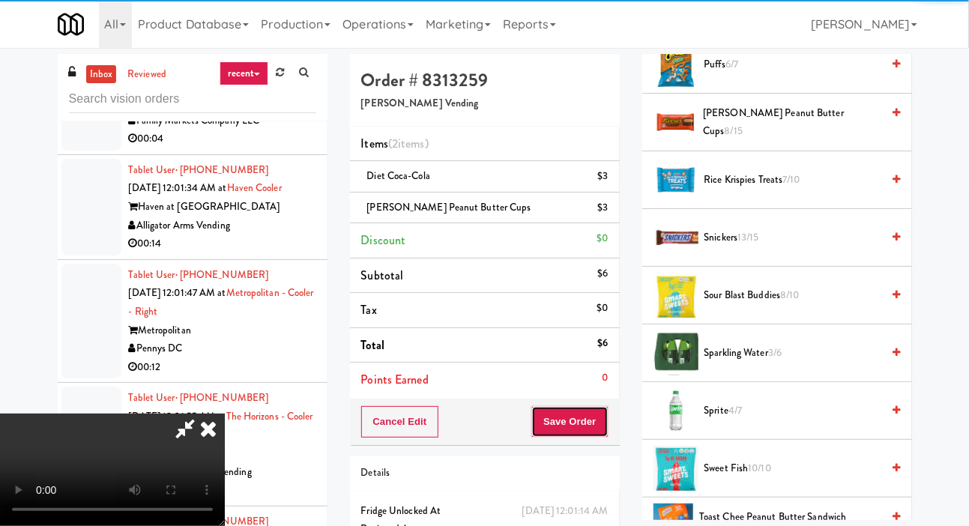
click at [602, 415] on button "Save Order" at bounding box center [569, 421] width 76 height 31
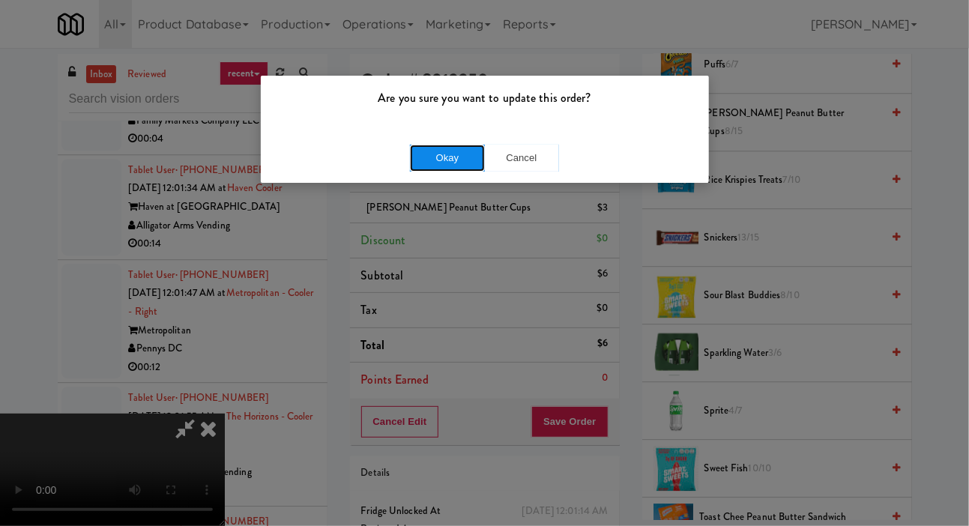
click at [412, 148] on button "Okay" at bounding box center [447, 158] width 75 height 27
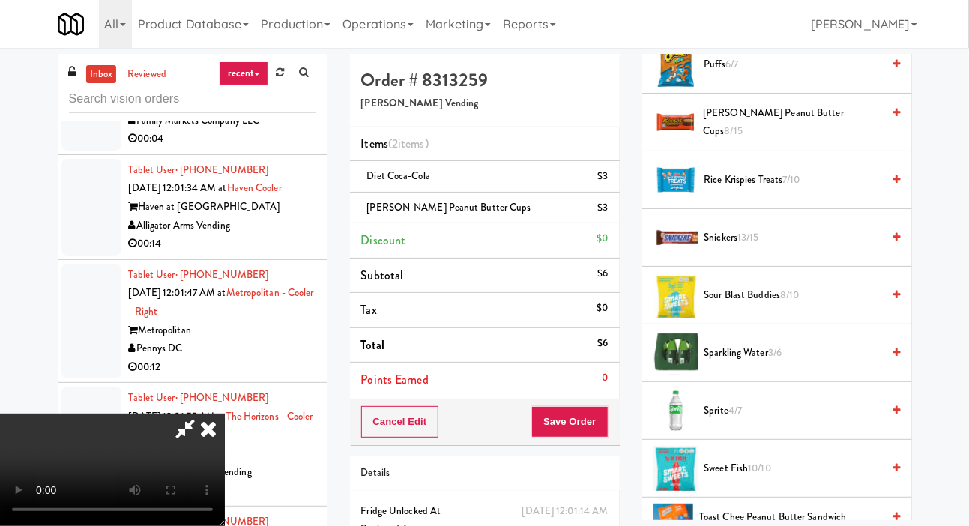
scroll to position [0, 0]
click at [596, 426] on button "Save Order" at bounding box center [569, 421] width 76 height 31
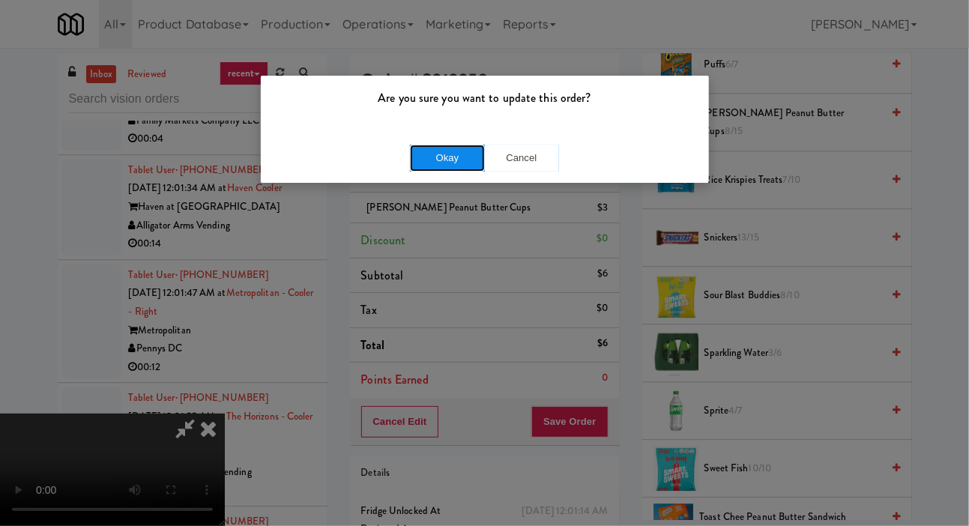
click at [414, 159] on button "Okay" at bounding box center [447, 158] width 75 height 27
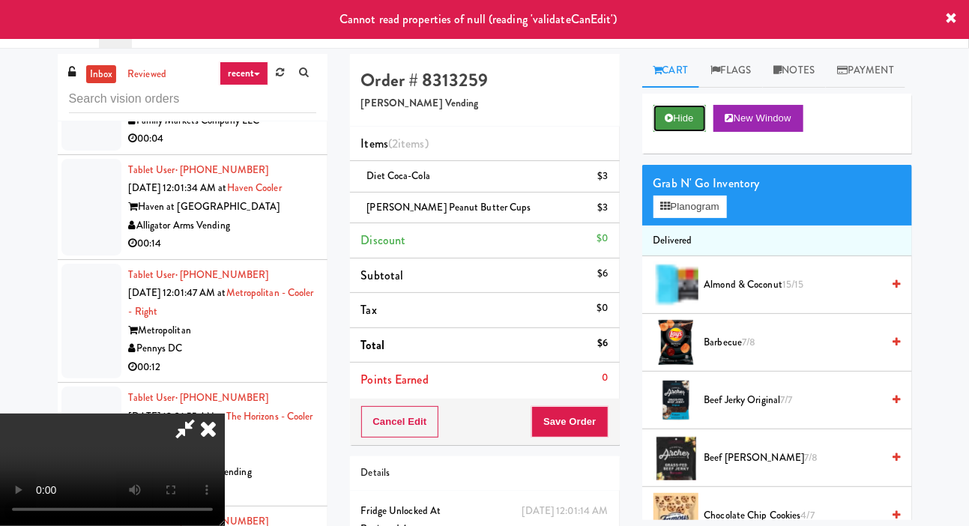
click at [675, 132] on button "Hide" at bounding box center [680, 118] width 52 height 27
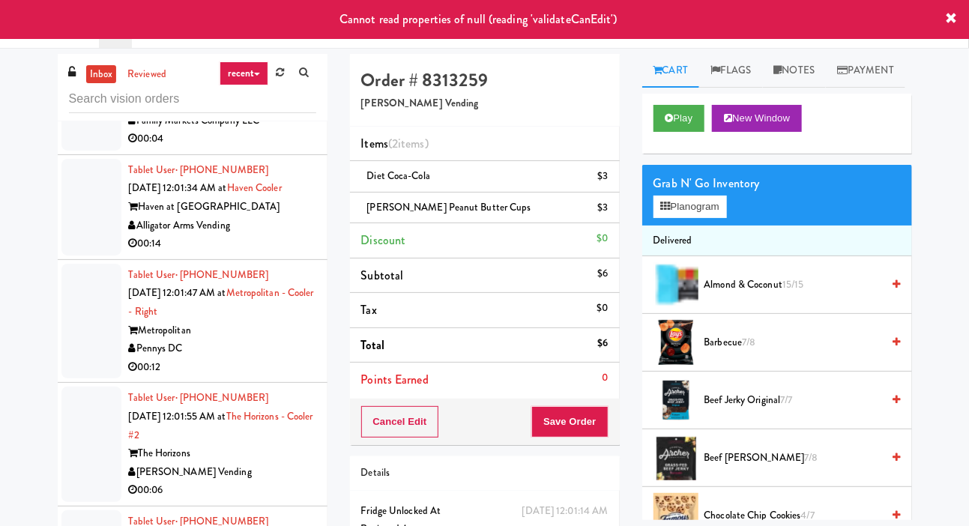
click at [84, 151] on div at bounding box center [91, 92] width 60 height 115
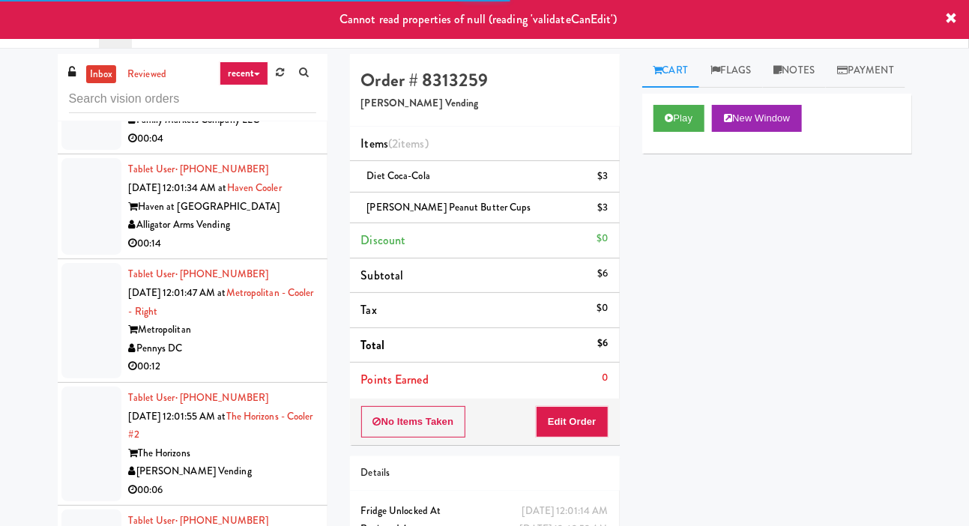
click at [99, 151] on div at bounding box center [91, 92] width 60 height 115
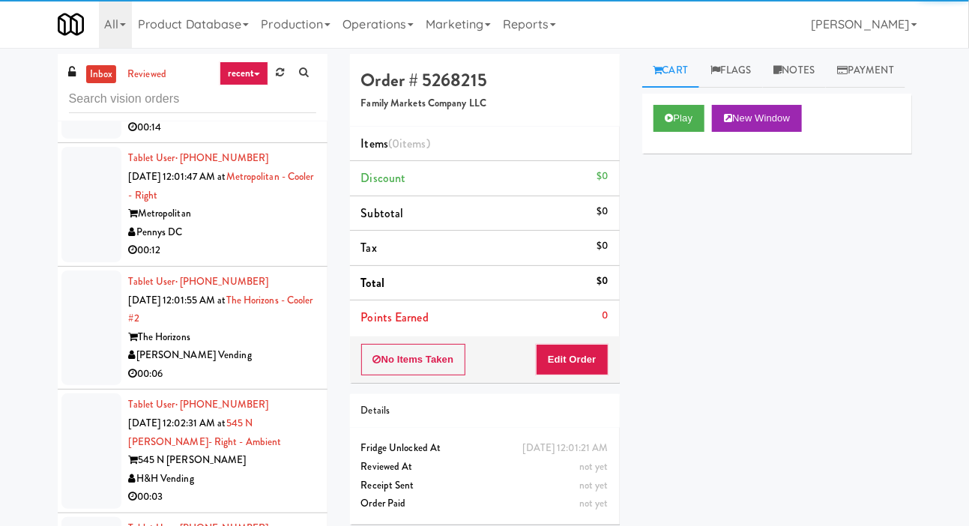
click at [93, 139] on div at bounding box center [91, 90] width 60 height 97
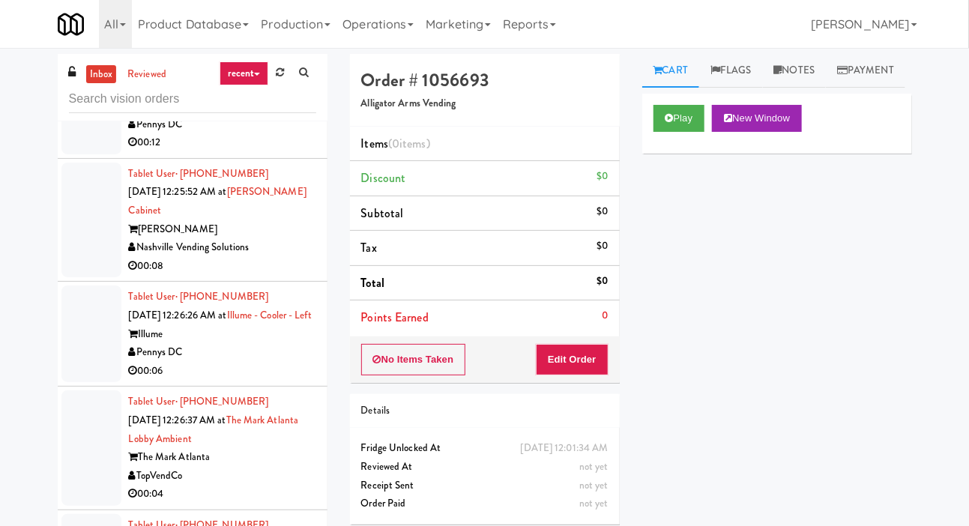
scroll to position [14761, 0]
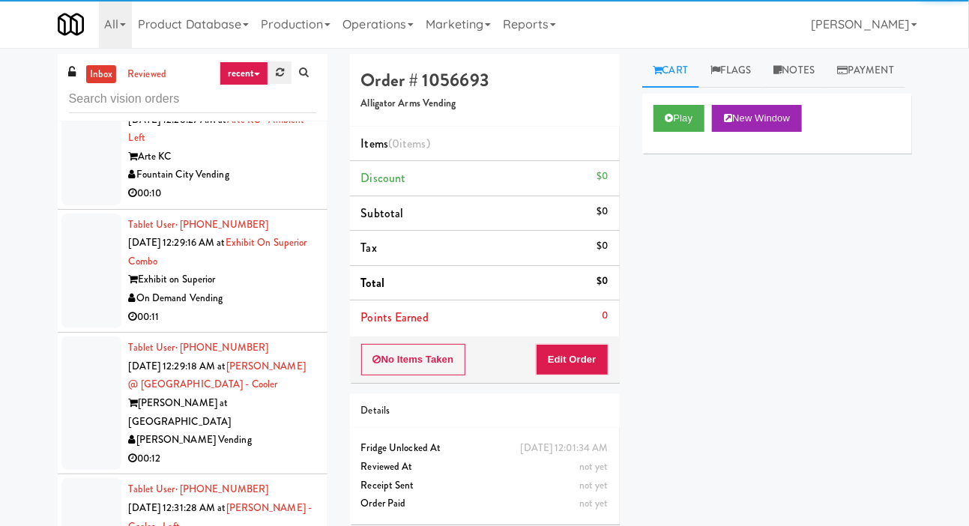
click at [275, 77] on link at bounding box center [279, 72] width 23 height 22
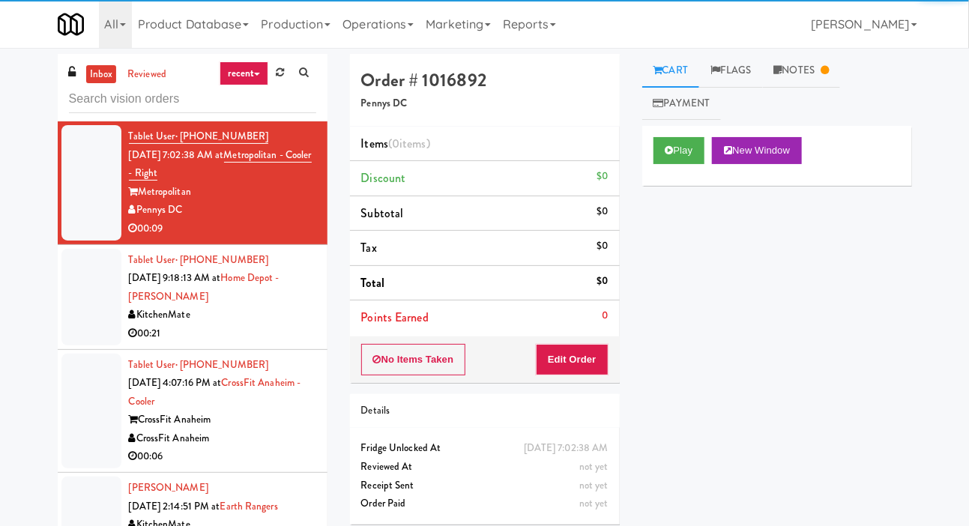
click at [81, 342] on div at bounding box center [91, 297] width 60 height 97
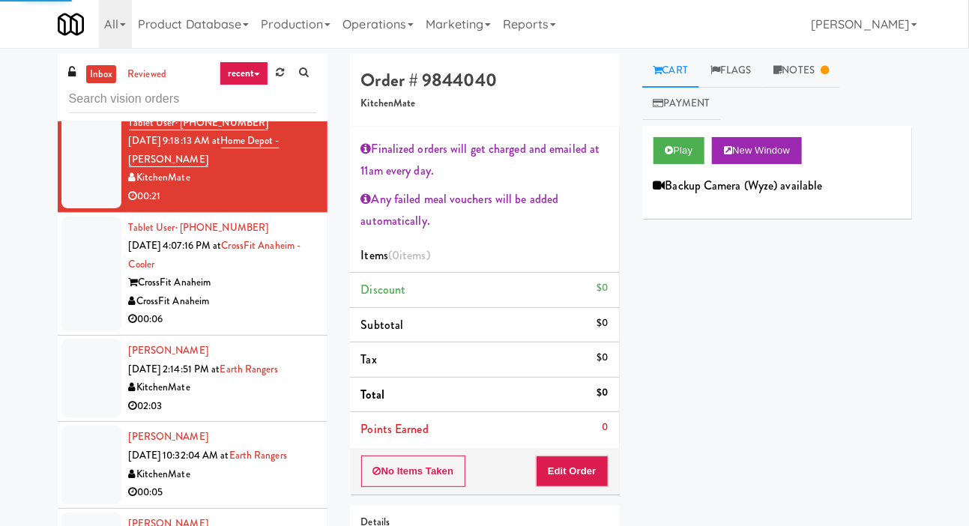
click at [85, 352] on div at bounding box center [91, 378] width 60 height 78
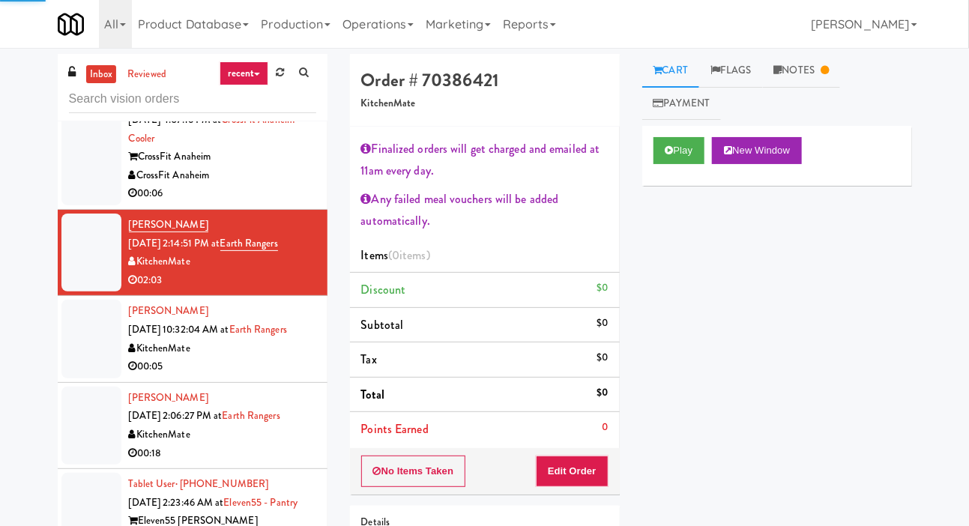
click at [86, 364] on div at bounding box center [91, 339] width 60 height 78
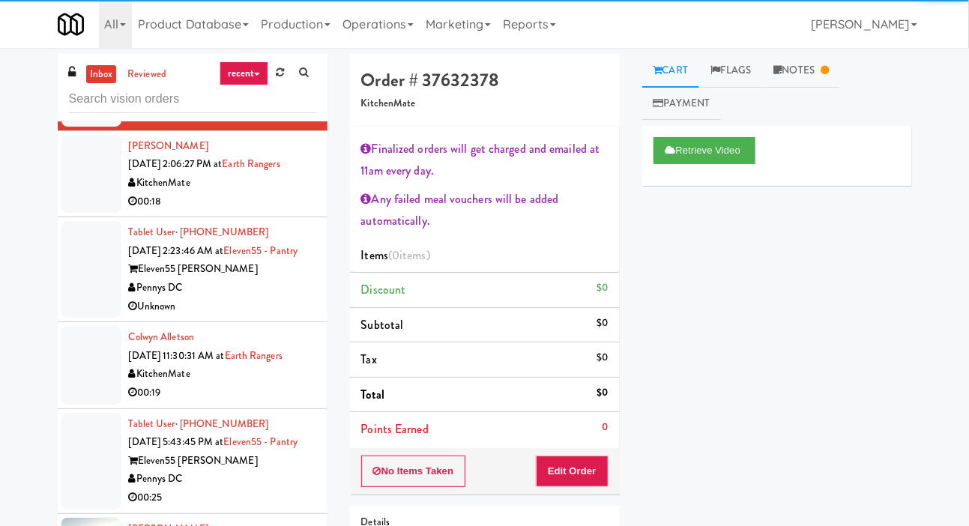
click at [87, 371] on div at bounding box center [91, 365] width 60 height 78
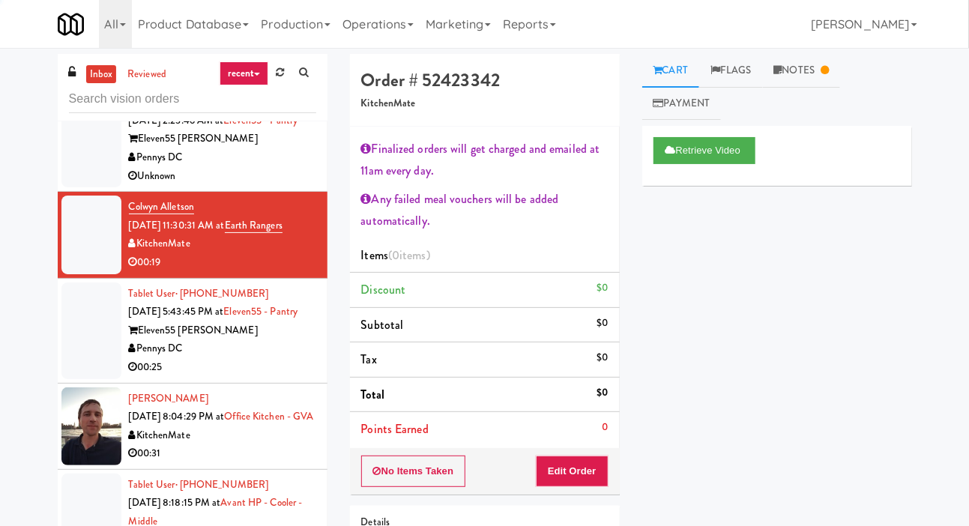
click at [80, 379] on div at bounding box center [91, 331] width 60 height 97
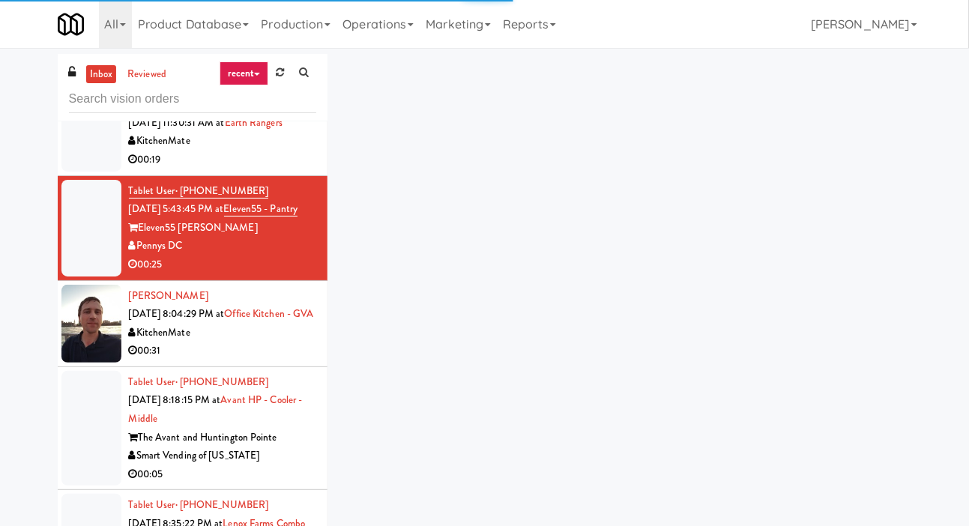
click at [79, 363] on div at bounding box center [91, 324] width 60 height 78
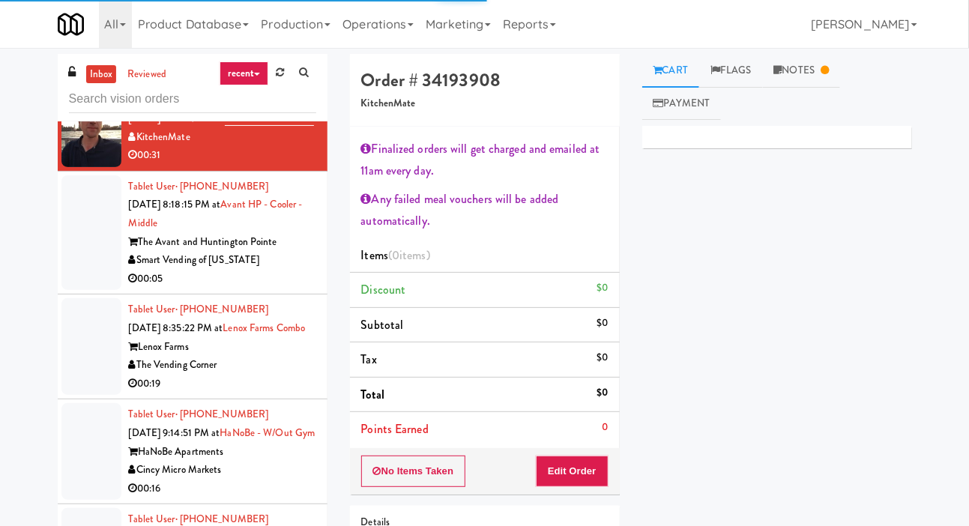
click at [78, 291] on div at bounding box center [91, 232] width 60 height 115
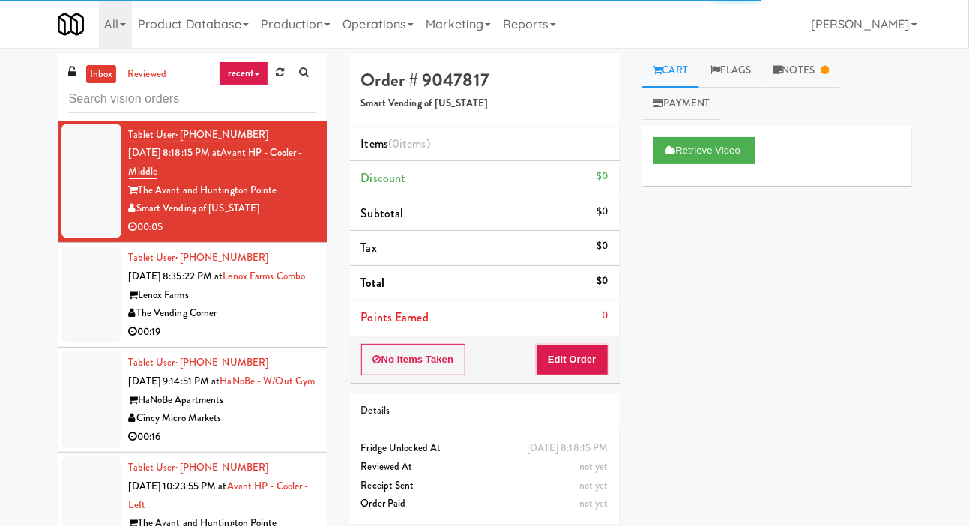
click at [81, 343] on div at bounding box center [91, 295] width 60 height 97
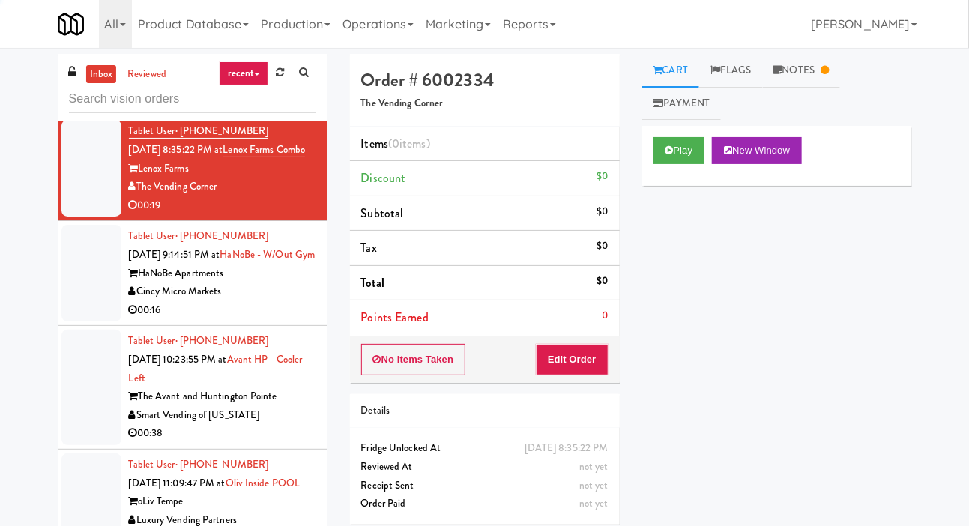
click at [76, 322] on div at bounding box center [91, 273] width 60 height 97
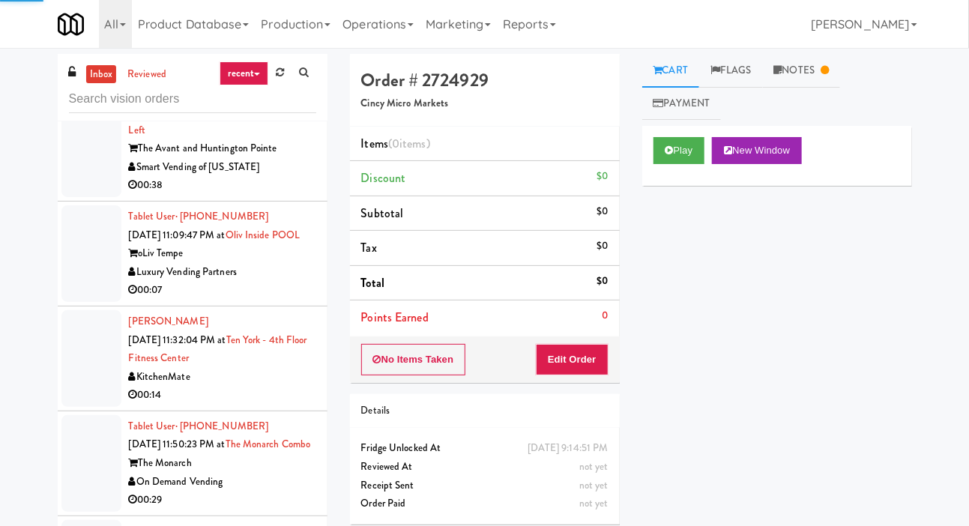
click at [82, 302] on div at bounding box center [91, 253] width 60 height 97
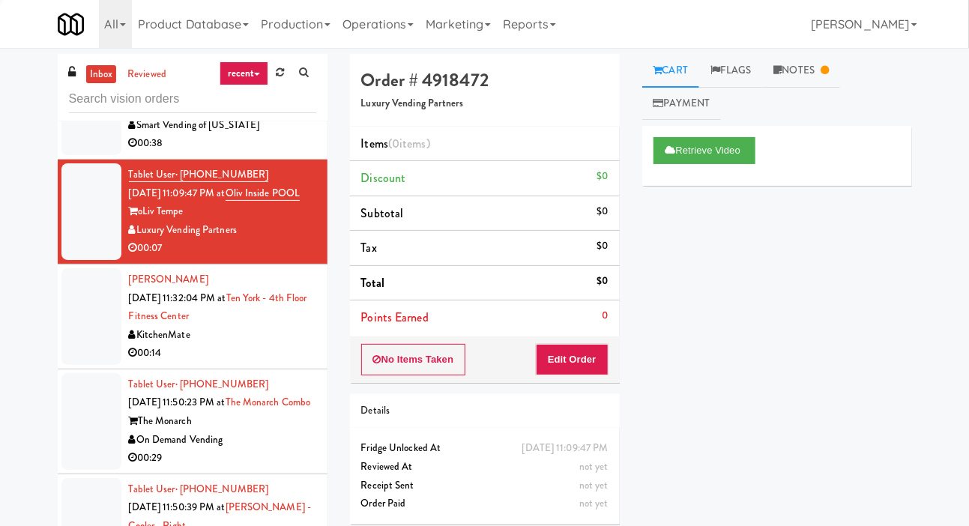
scroll to position [1440, 0]
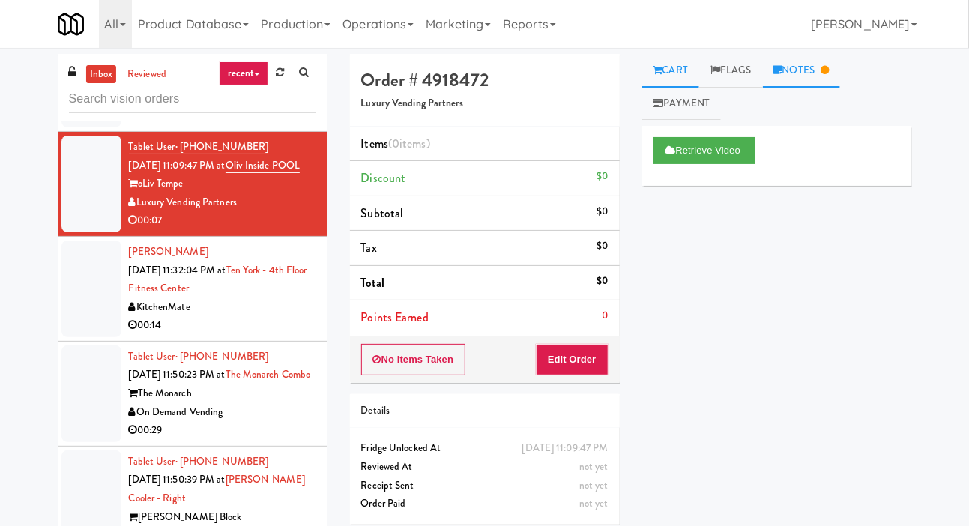
click at [829, 67] on icon at bounding box center [825, 70] width 8 height 10
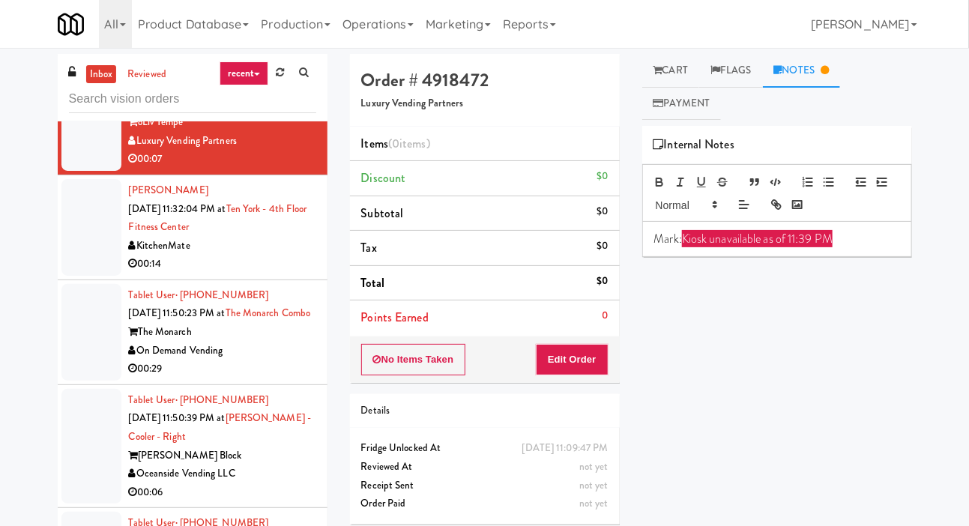
click at [81, 276] on div at bounding box center [91, 227] width 60 height 97
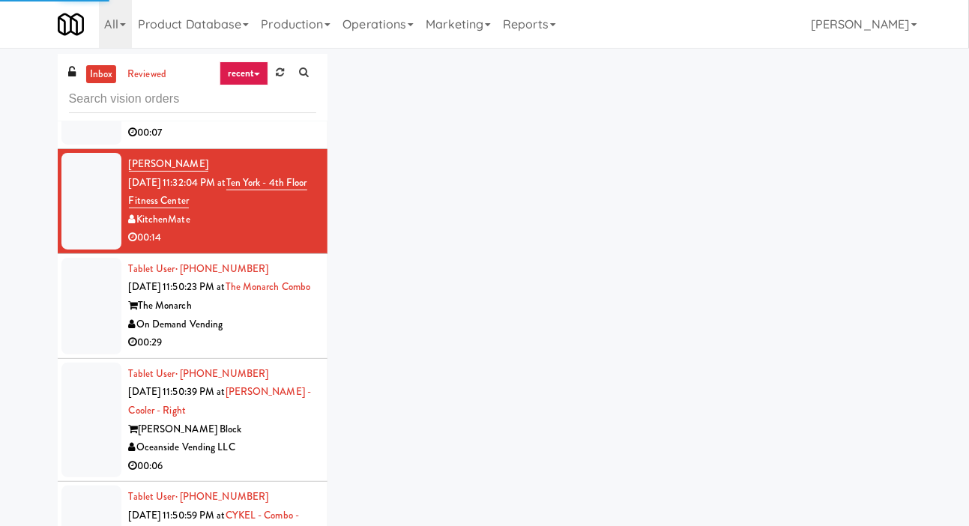
scroll to position [1555, 0]
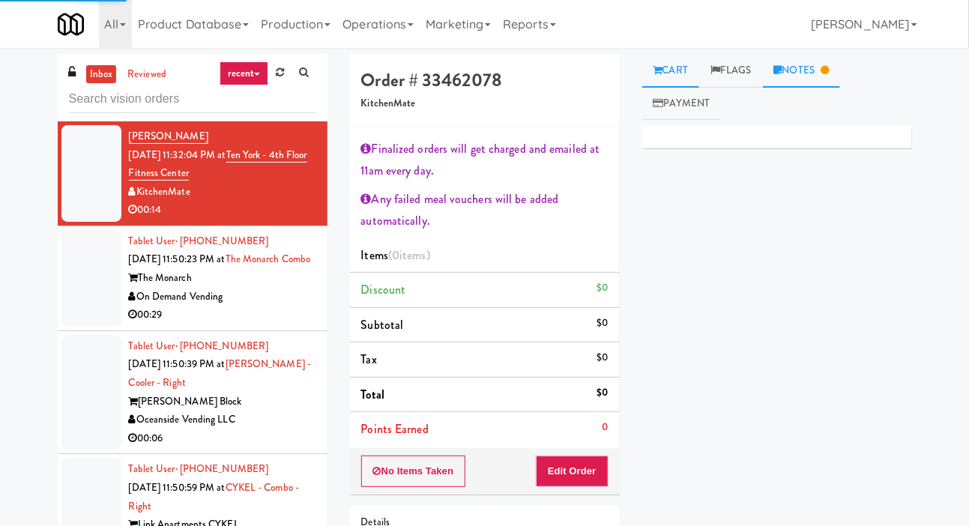
click at [822, 56] on link "Notes" at bounding box center [802, 71] width 78 height 34
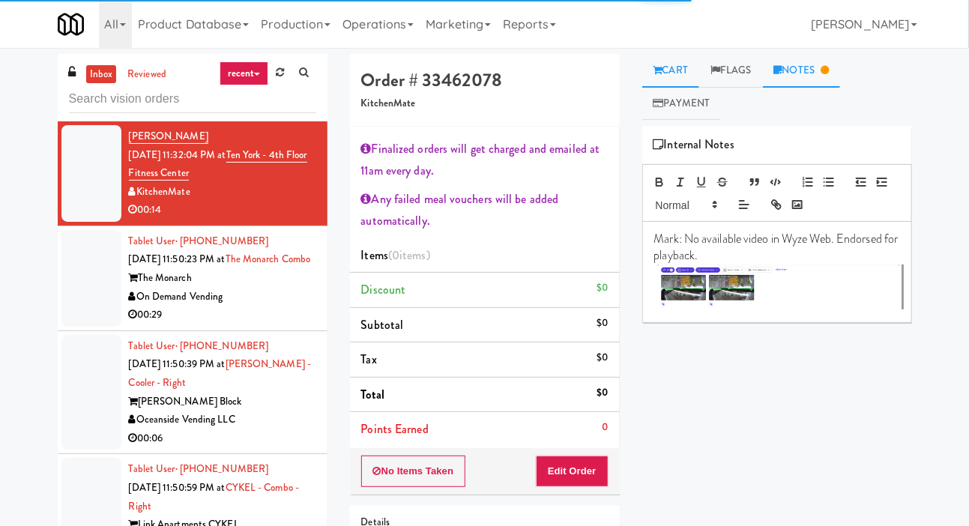
click at [675, 73] on link "Cart" at bounding box center [671, 71] width 58 height 34
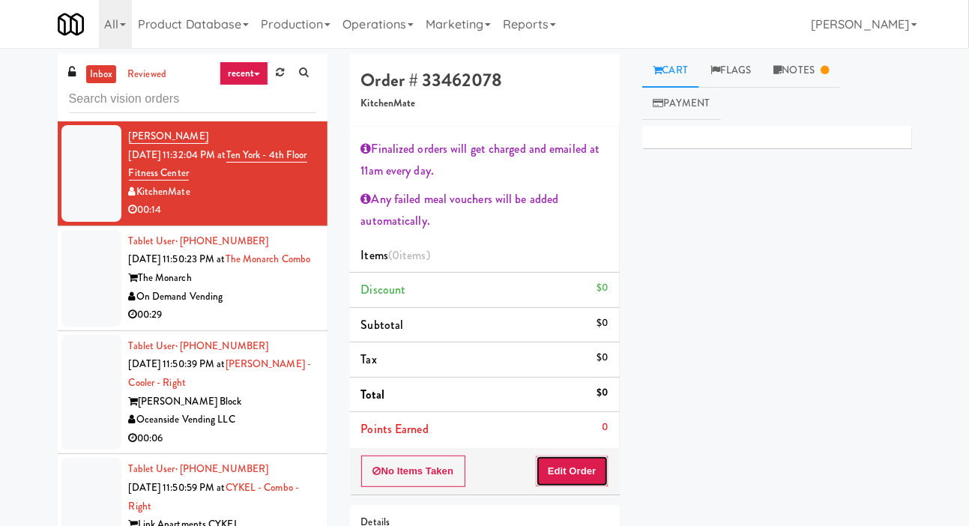
click at [594, 465] on button "Edit Order" at bounding box center [572, 471] width 73 height 31
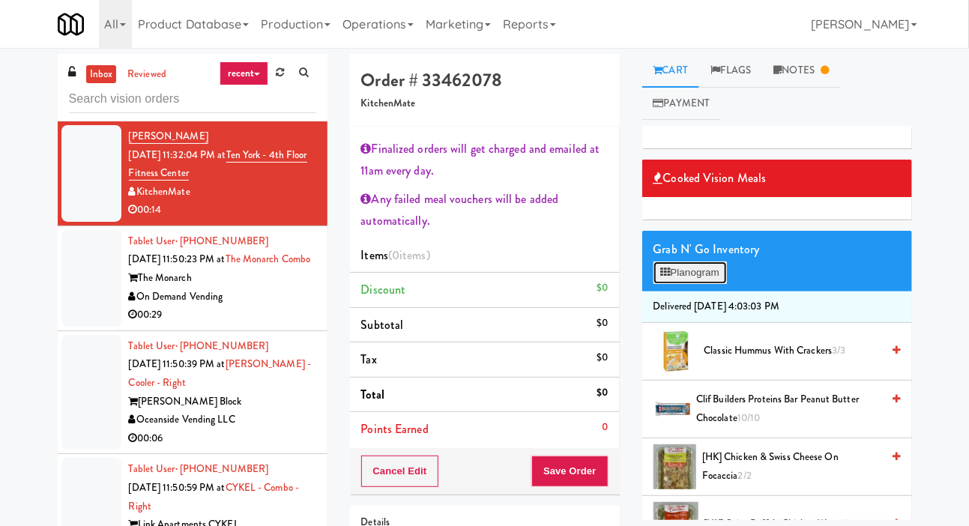
click at [681, 274] on button "Planogram" at bounding box center [690, 273] width 73 height 22
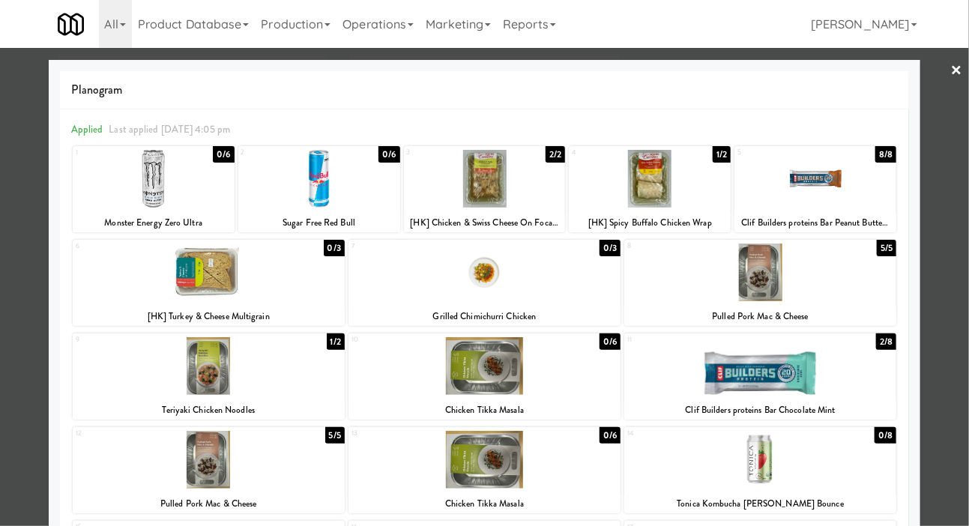
click at [28, 363] on div at bounding box center [484, 263] width 969 height 526
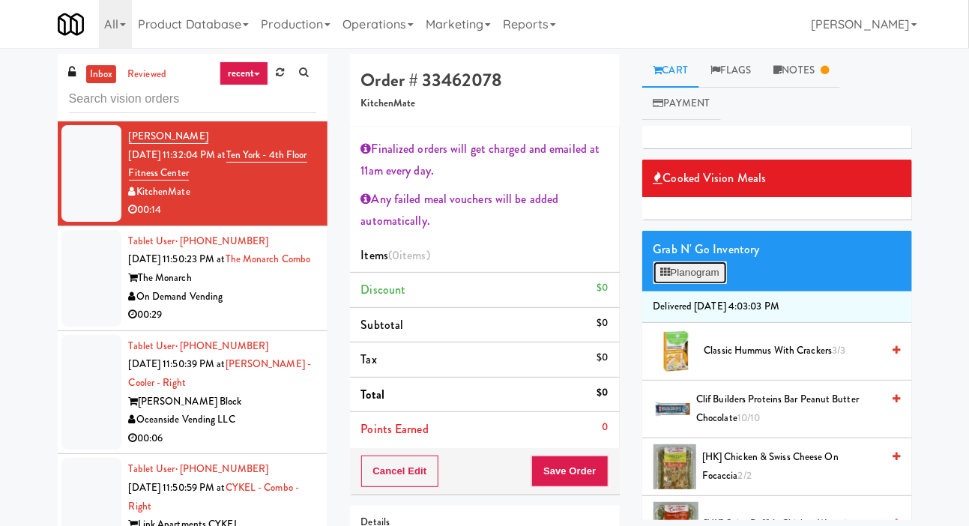
click at [686, 270] on button "Planogram" at bounding box center [690, 273] width 73 height 22
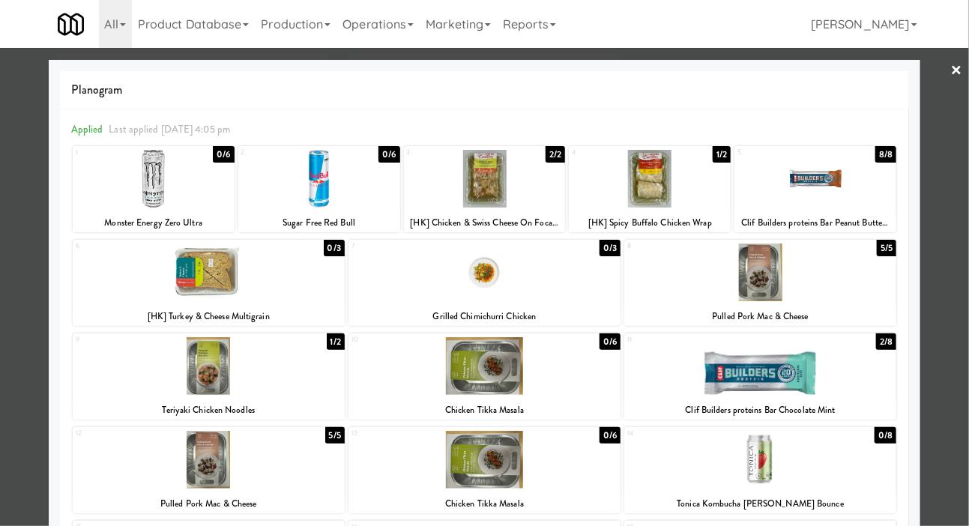
click at [652, 190] on div at bounding box center [650, 179] width 162 height 58
click at [528, 185] on div at bounding box center [485, 179] width 162 height 58
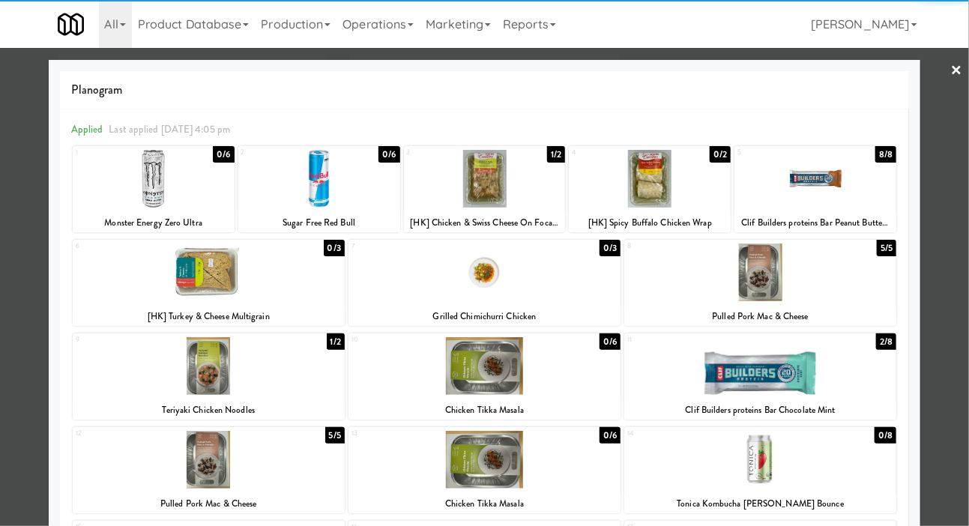
click at [22, 372] on div at bounding box center [484, 263] width 969 height 526
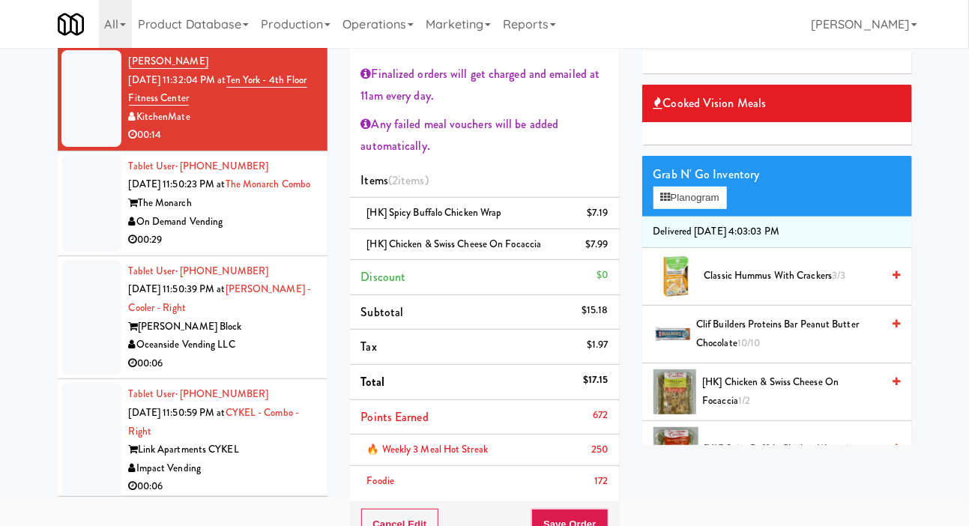
scroll to position [74, 0]
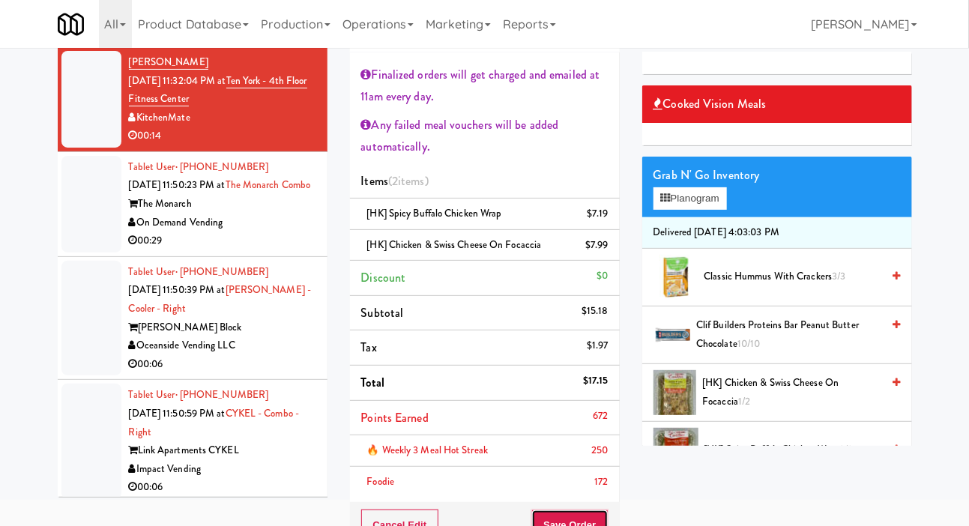
click at [575, 522] on button "Save Order" at bounding box center [569, 525] width 76 height 31
click at [573, 525] on button "Save Order" at bounding box center [569, 525] width 76 height 31
click at [570, 515] on button "Save Order" at bounding box center [569, 525] width 76 height 31
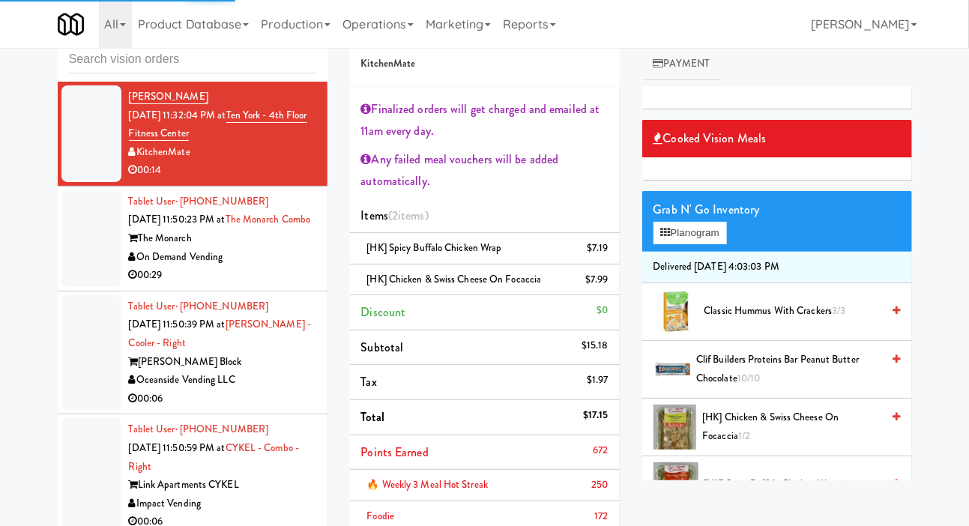
scroll to position [37, 0]
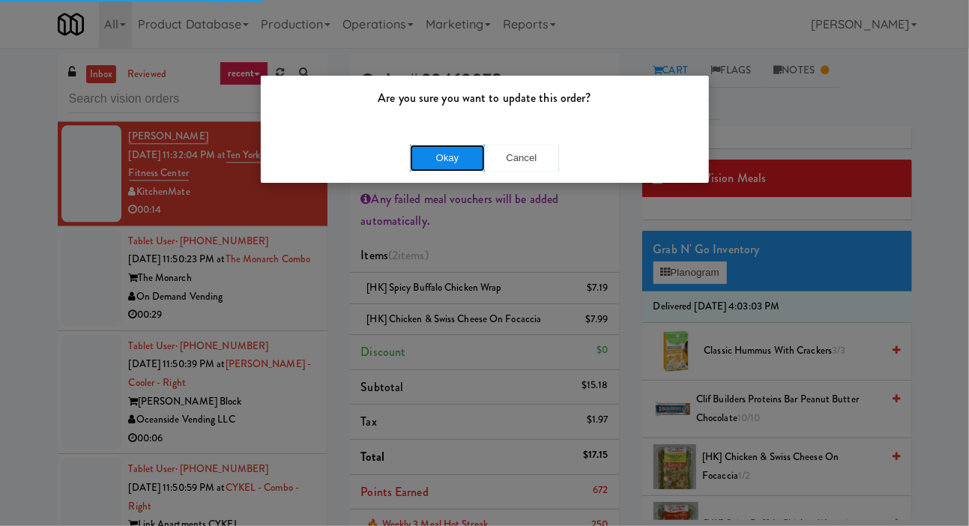
click at [455, 151] on button "Okay" at bounding box center [447, 158] width 75 height 27
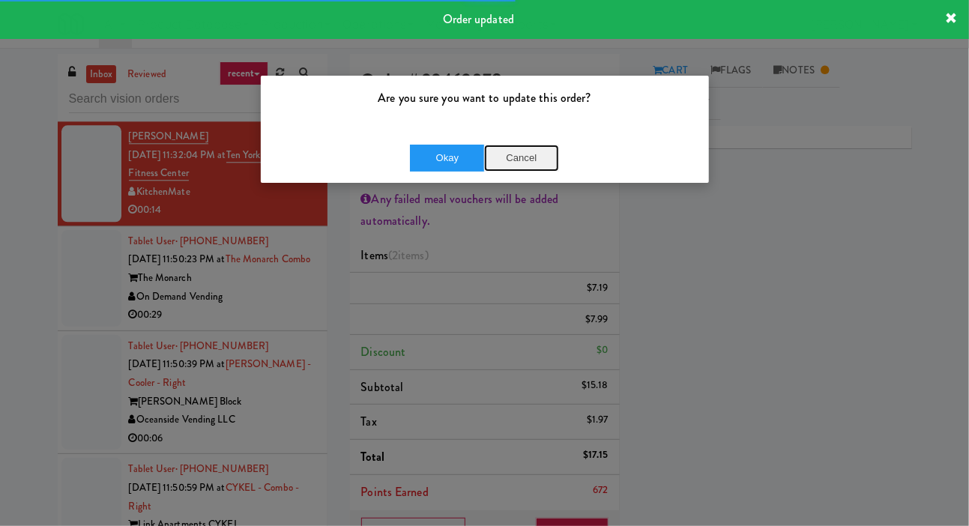
click at [529, 151] on button "Cancel" at bounding box center [521, 158] width 75 height 27
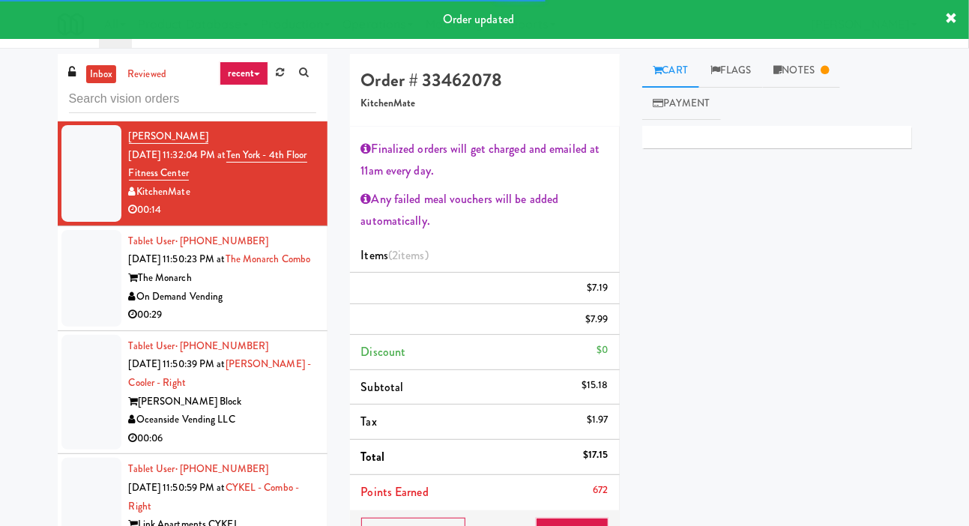
click at [79, 327] on div at bounding box center [91, 278] width 60 height 97
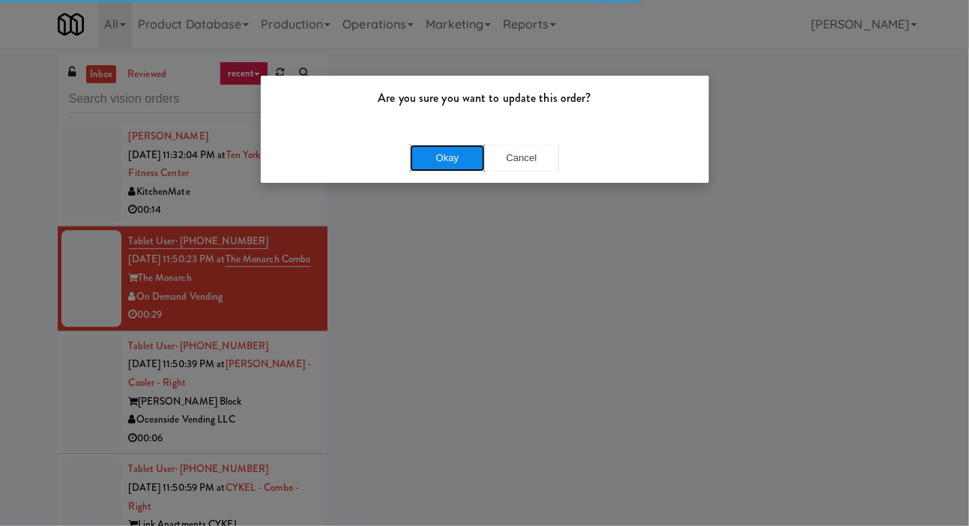
click at [438, 156] on button "Okay" at bounding box center [447, 158] width 75 height 27
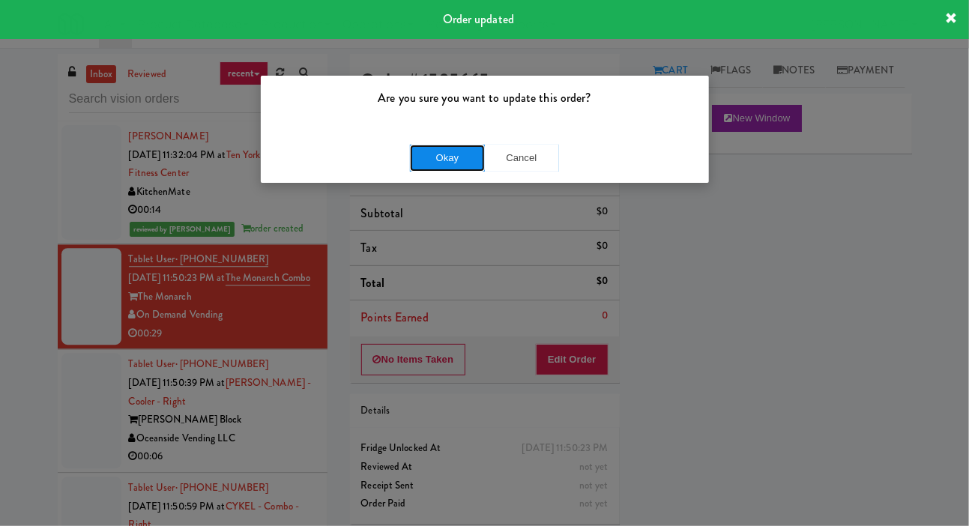
click at [450, 155] on button "Okay" at bounding box center [447, 158] width 75 height 27
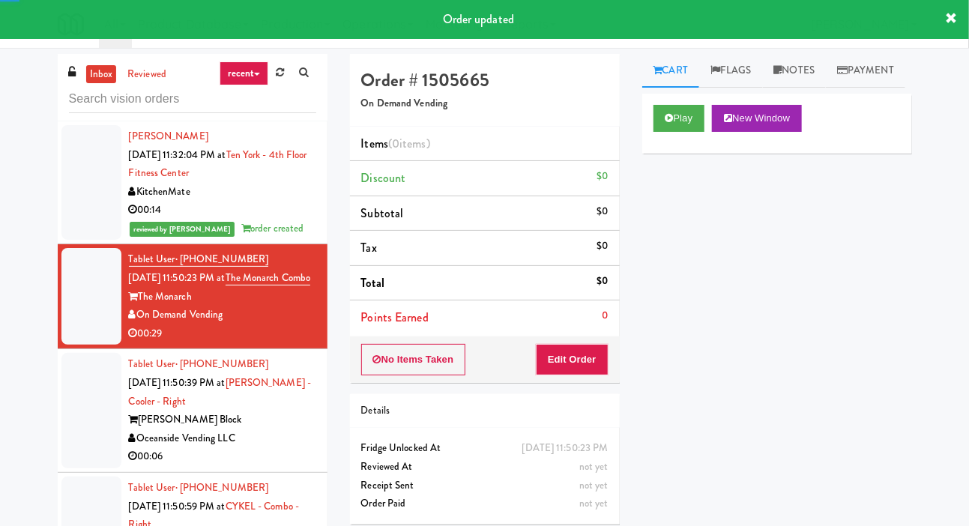
click at [76, 241] on div at bounding box center [91, 182] width 60 height 115
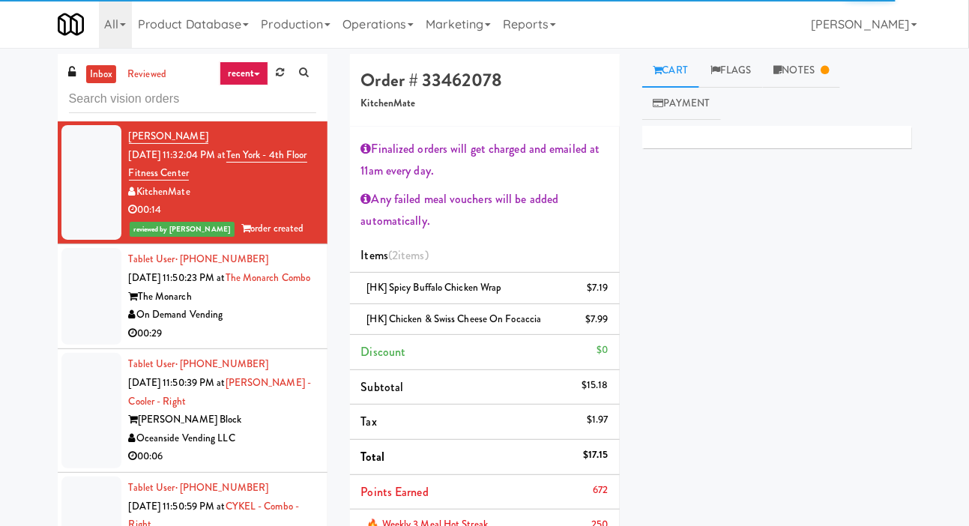
click at [79, 345] on div at bounding box center [91, 296] width 60 height 97
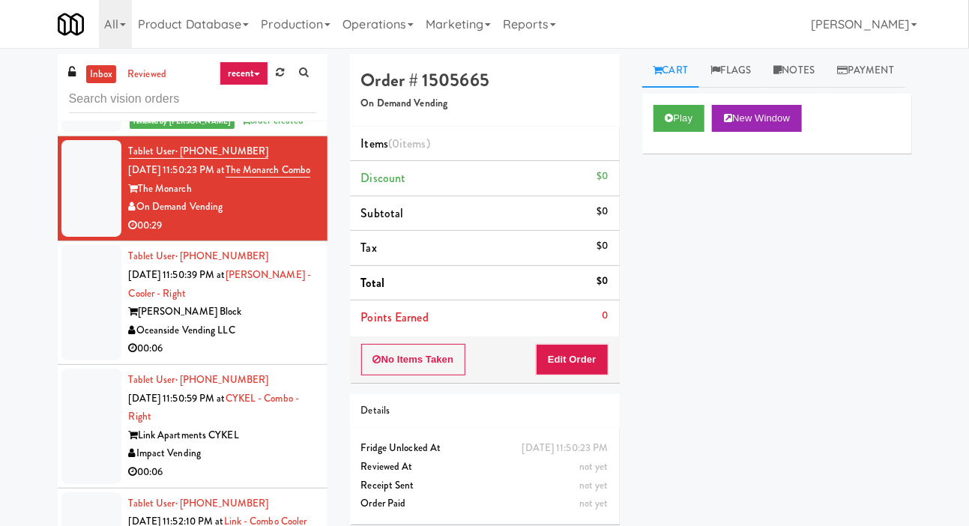
scroll to position [1674, 0]
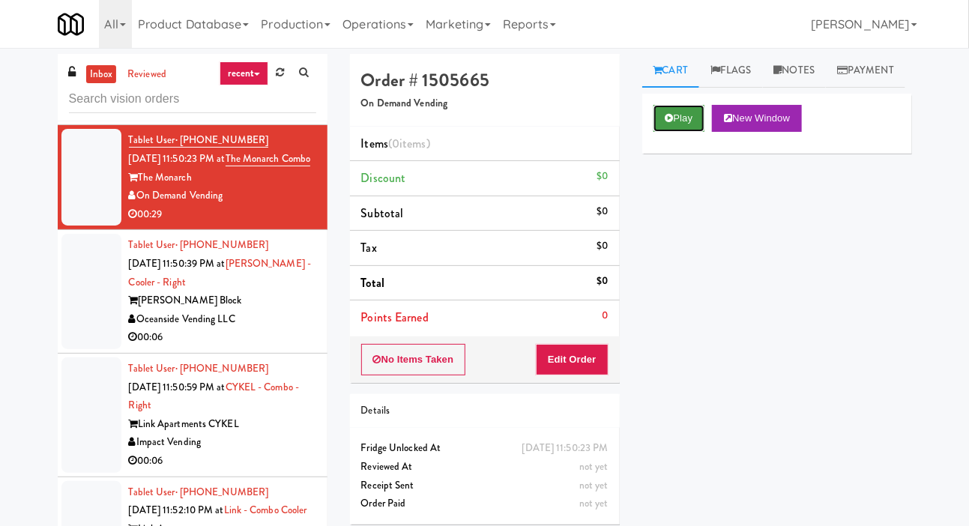
click at [687, 132] on button "Play" at bounding box center [680, 118] width 52 height 27
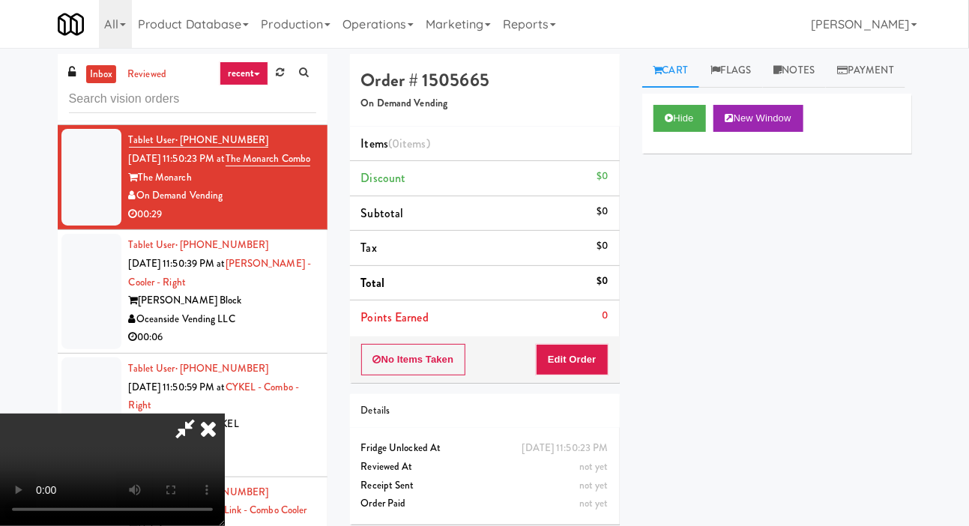
click at [580, 334] on div "Items (0 items ) Discount $0 Subtotal $0 Tax $0 Total $0 Points Earned 0" at bounding box center [485, 232] width 270 height 210
click at [562, 363] on button "Edit Order" at bounding box center [572, 359] width 73 height 31
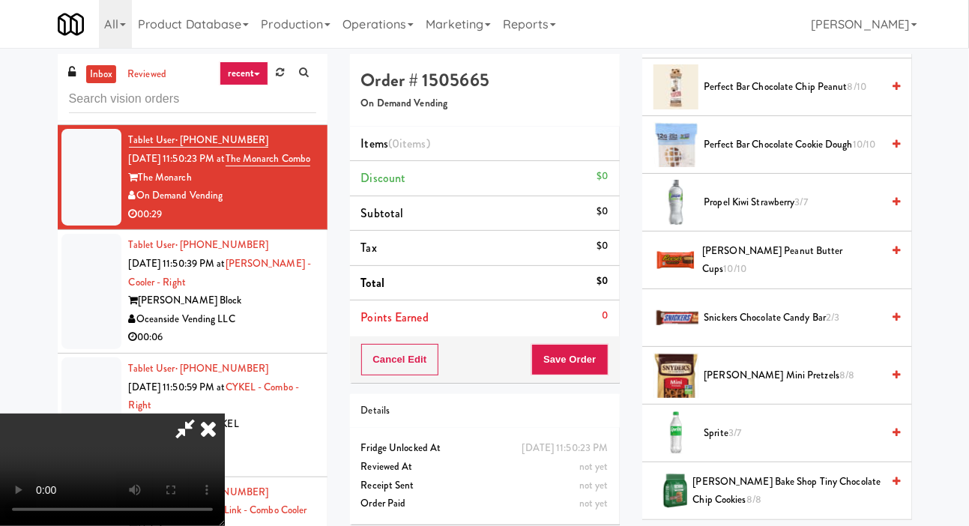
scroll to position [1640, 0]
click at [794, 280] on span "[PERSON_NAME] Peanut Butter Cups 10/10" at bounding box center [791, 261] width 179 height 37
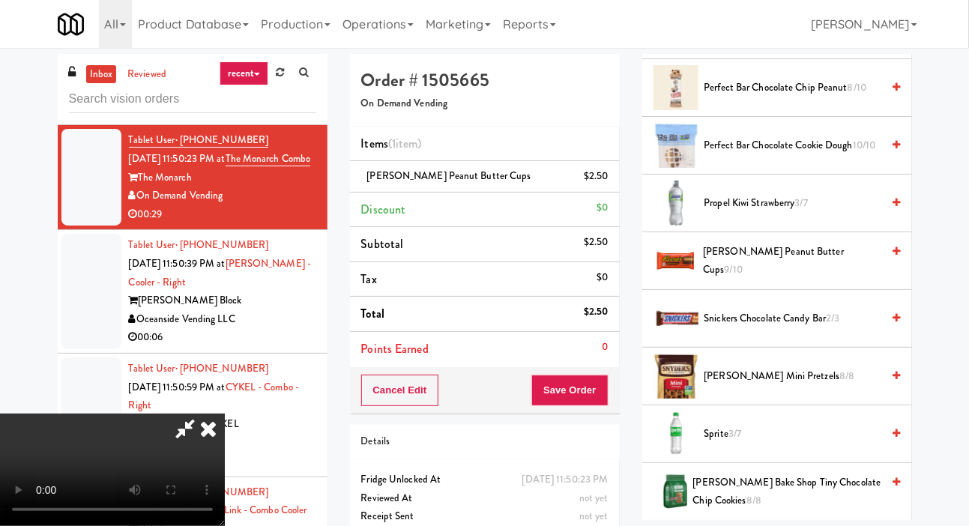
click at [758, 386] on span "[PERSON_NAME] Mini Pretzels 8/8" at bounding box center [793, 376] width 178 height 19
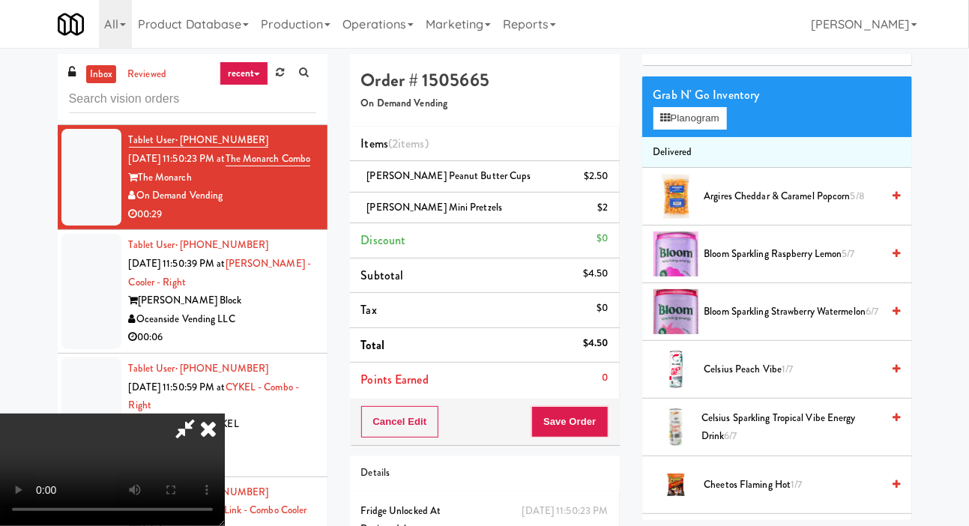
scroll to position [0, 0]
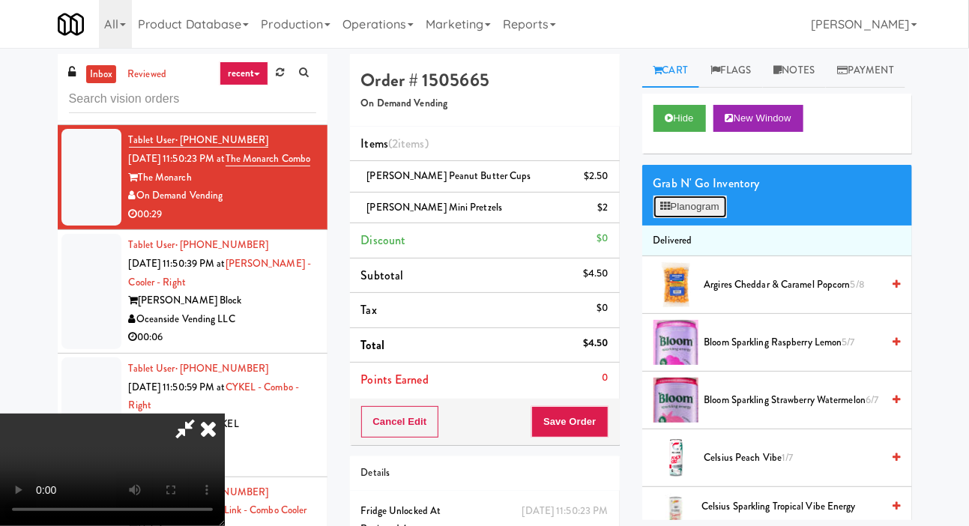
click at [700, 218] on button "Planogram" at bounding box center [690, 207] width 73 height 22
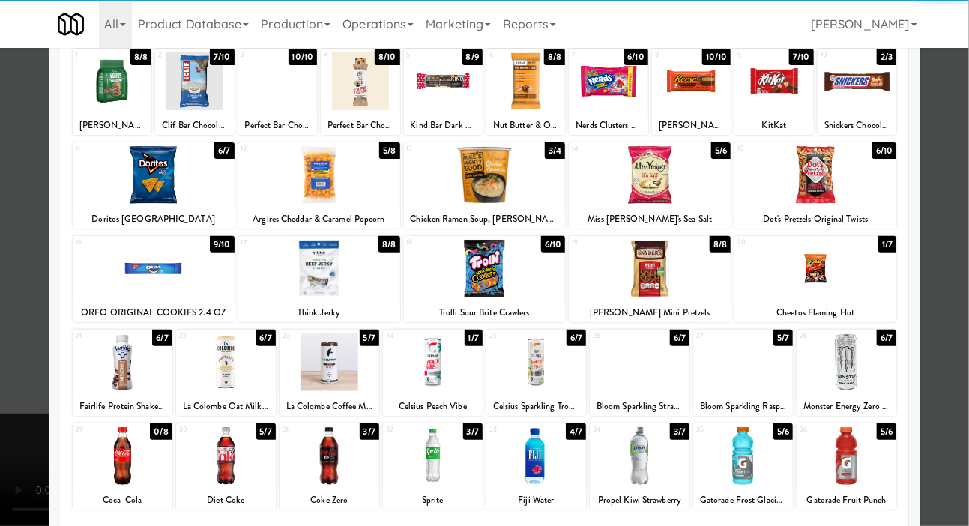
scroll to position [129, 0]
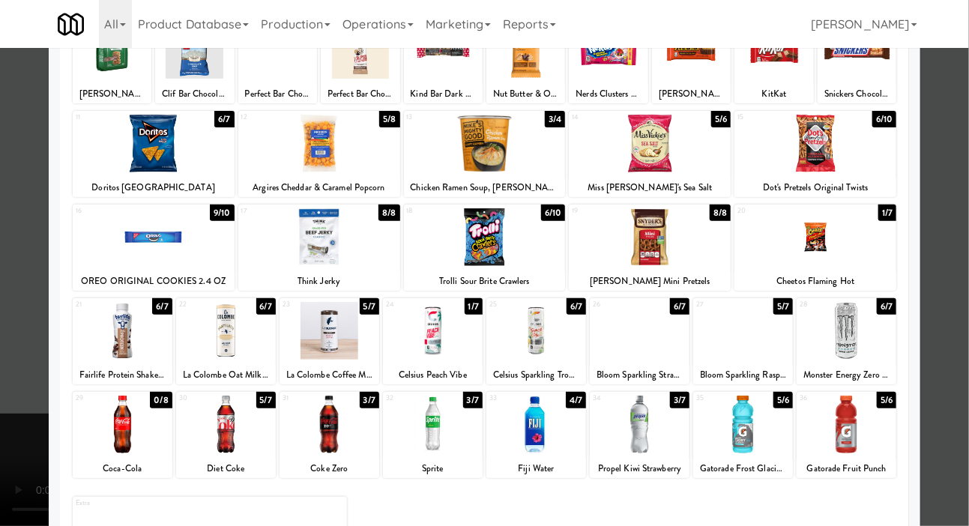
click at [417, 331] on div at bounding box center [433, 331] width 100 height 58
click at [19, 357] on div at bounding box center [484, 263] width 969 height 526
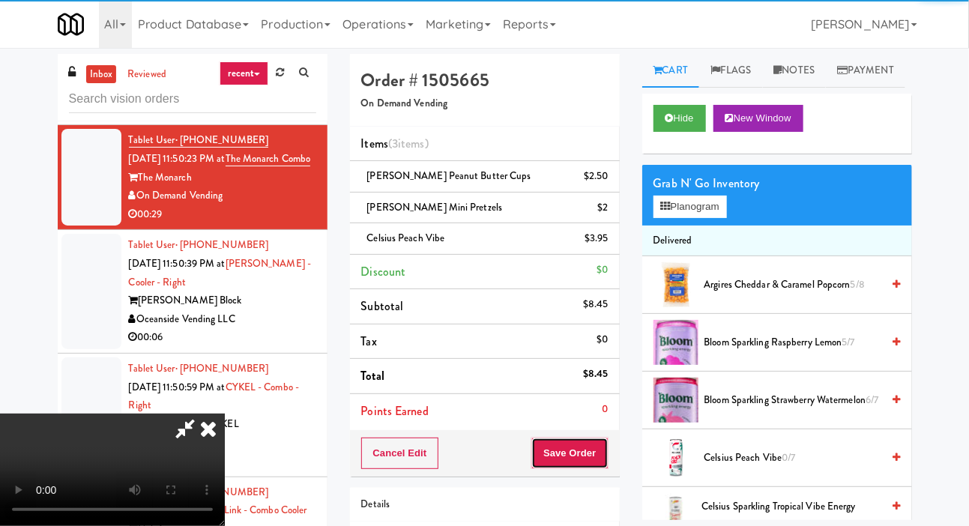
click at [595, 450] on button "Save Order" at bounding box center [569, 453] width 76 height 31
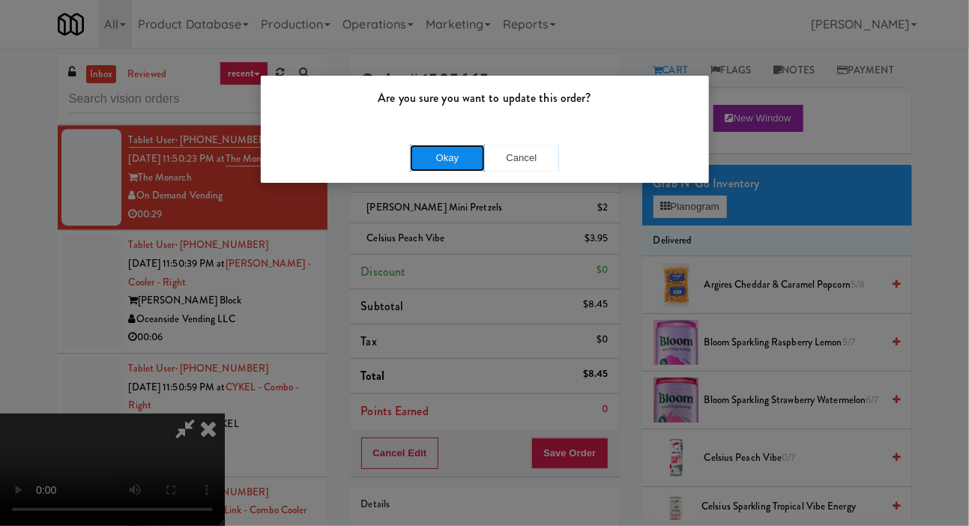
click at [451, 153] on button "Okay" at bounding box center [447, 158] width 75 height 27
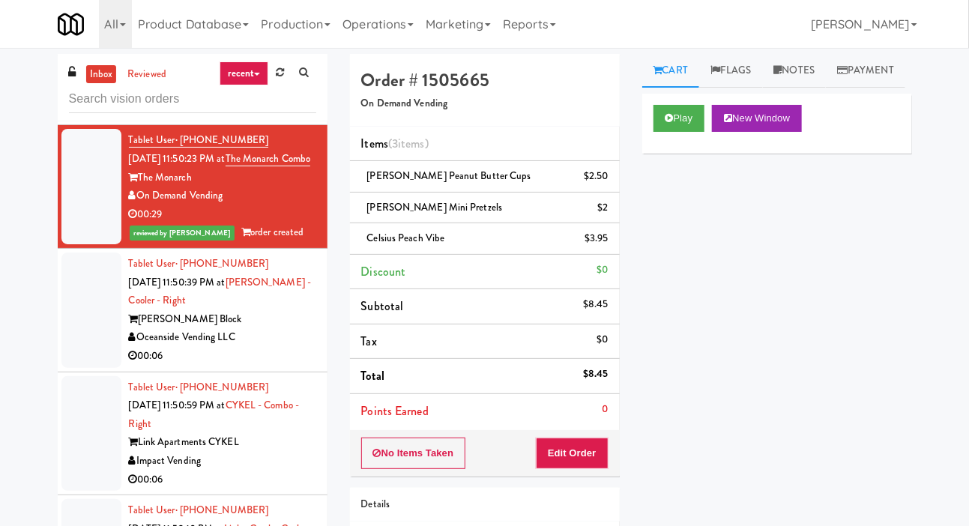
click at [62, 368] on div at bounding box center [91, 310] width 60 height 115
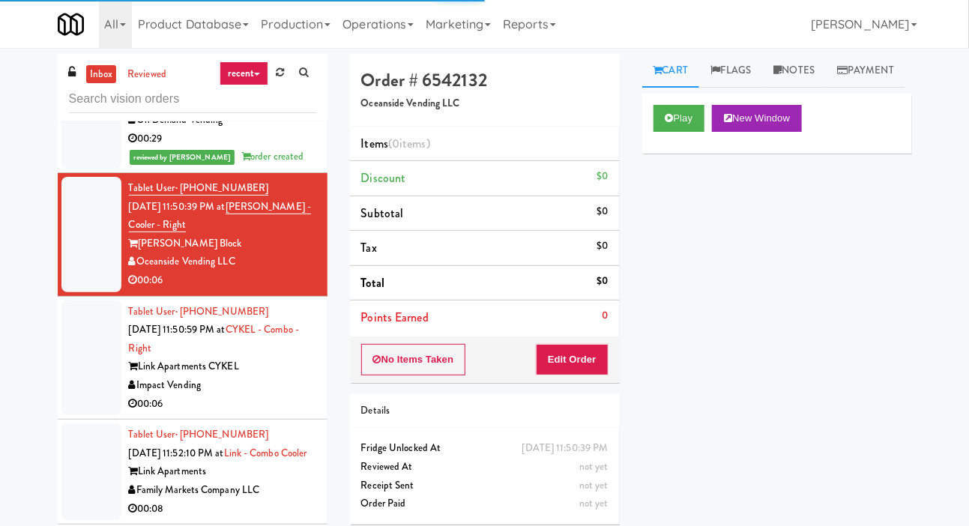
scroll to position [1750, 0]
click at [675, 132] on button "Play" at bounding box center [680, 118] width 52 height 27
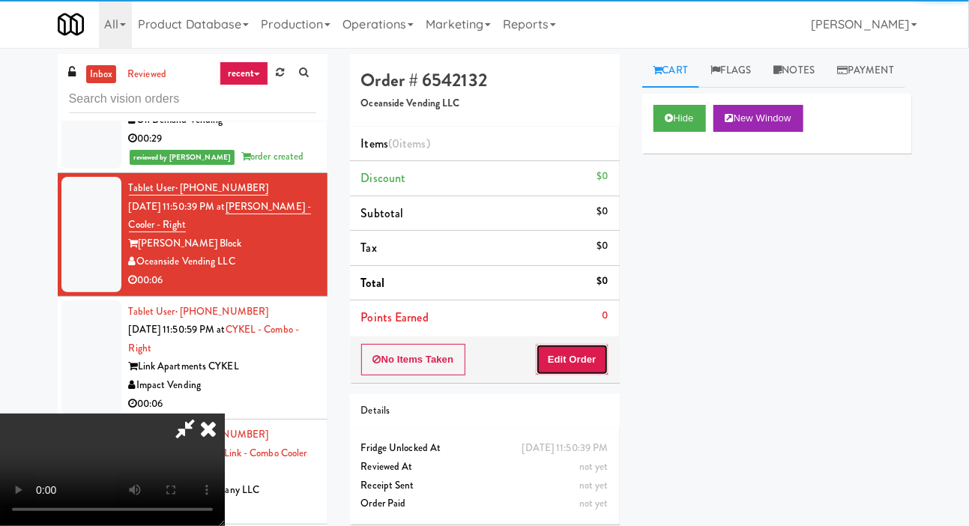
click at [579, 359] on button "Edit Order" at bounding box center [572, 359] width 73 height 31
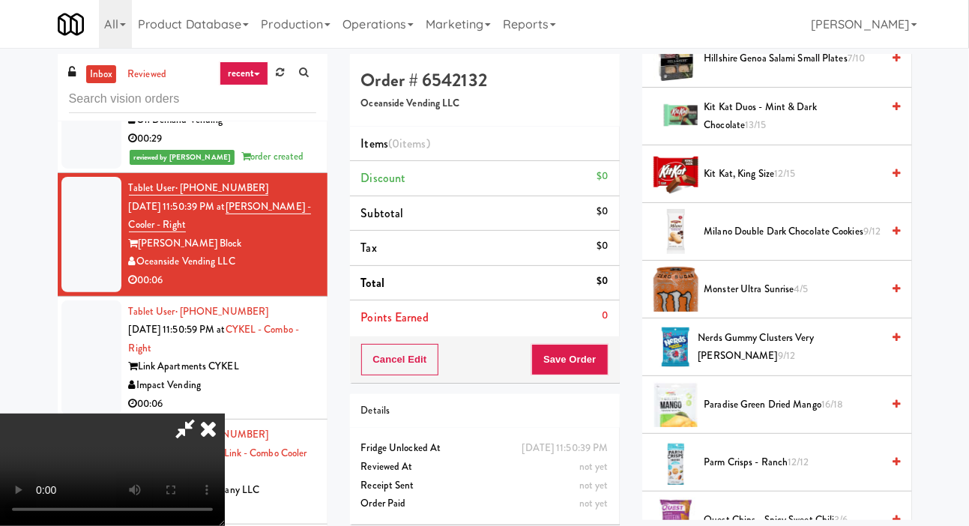
scroll to position [1048, 0]
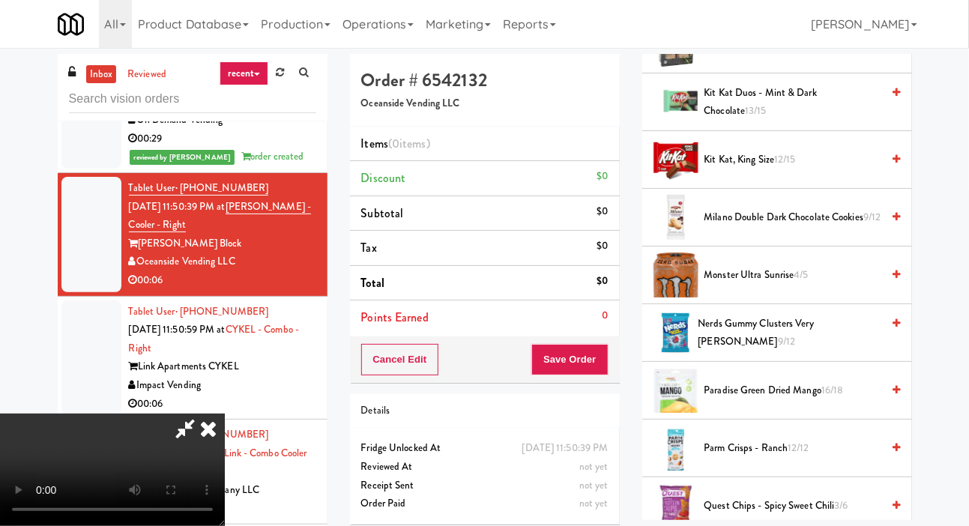
click at [790, 166] on span "12/15" at bounding box center [785, 159] width 22 height 14
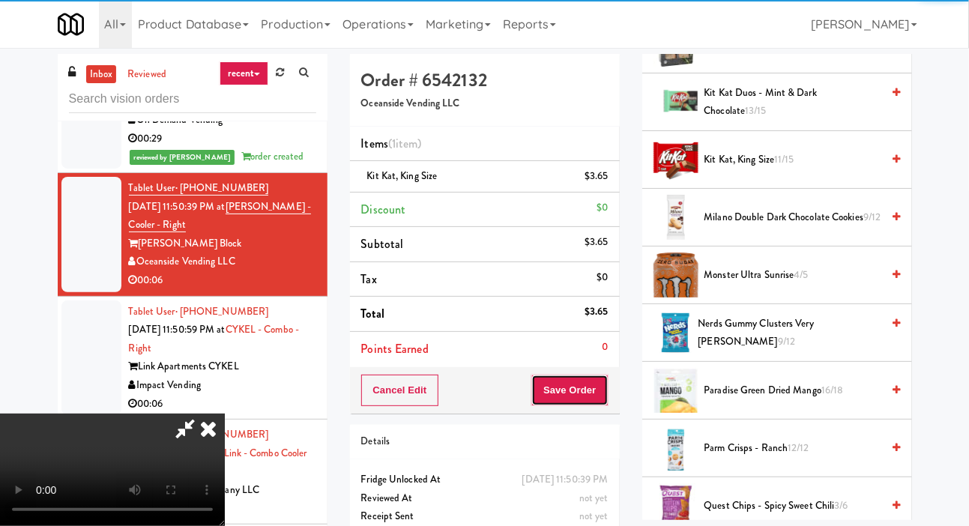
click at [602, 390] on button "Save Order" at bounding box center [569, 390] width 76 height 31
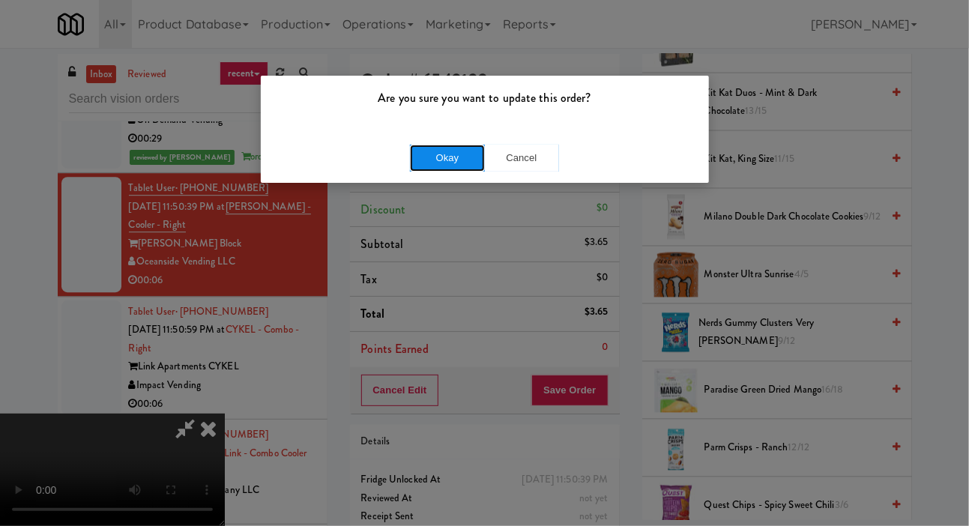
click at [423, 145] on button "Okay" at bounding box center [447, 158] width 75 height 27
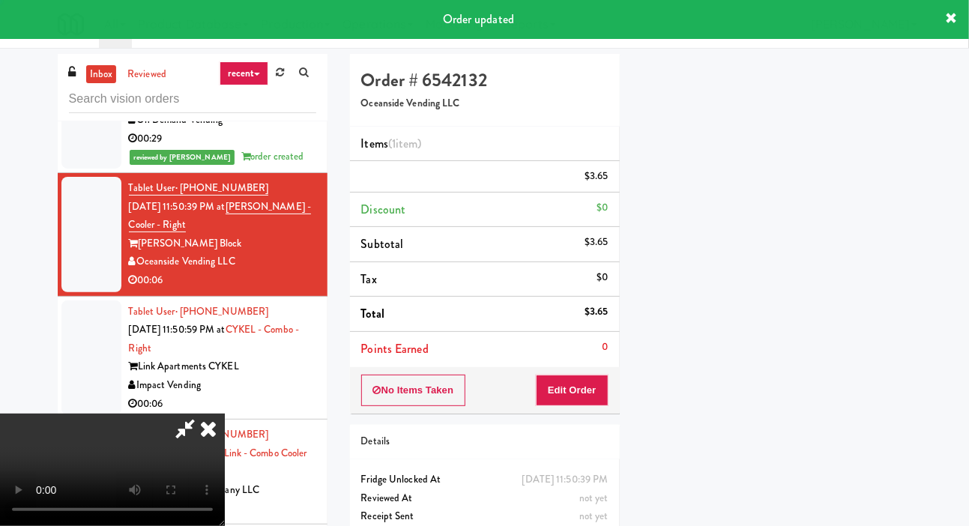
scroll to position [87, 0]
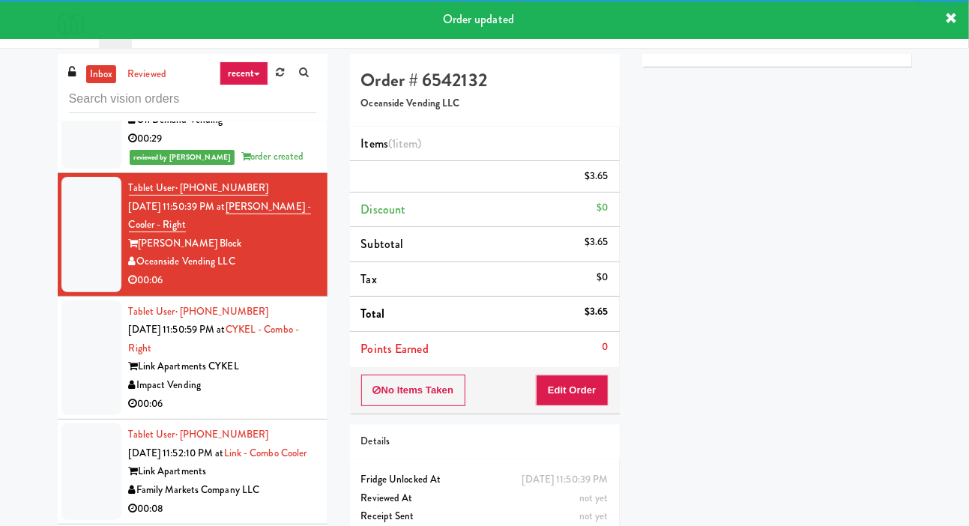
click at [87, 416] on div at bounding box center [91, 358] width 60 height 115
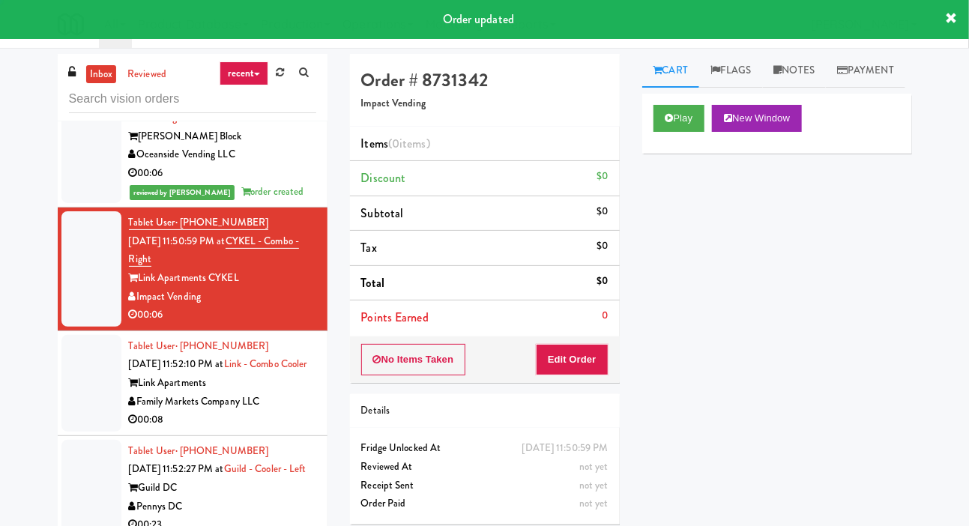
scroll to position [1858, 0]
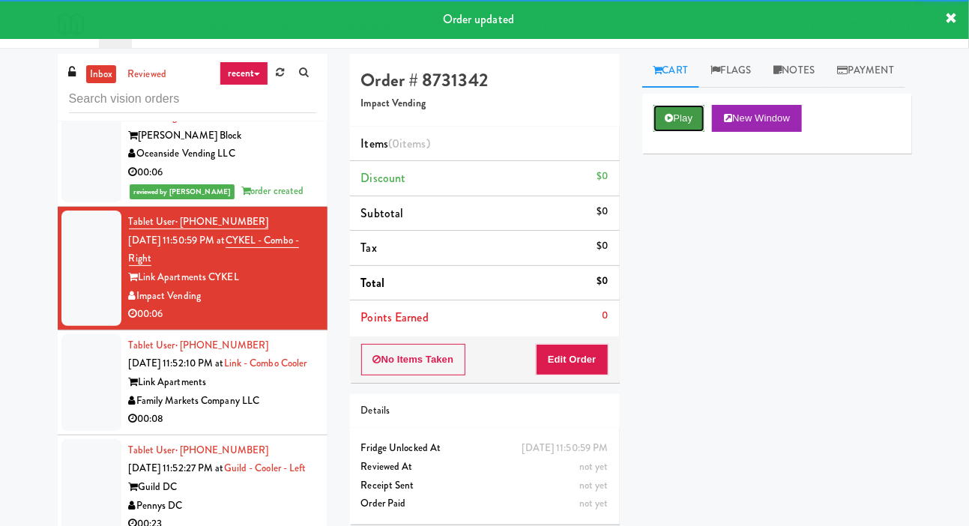
click at [681, 132] on button "Play" at bounding box center [680, 118] width 52 height 27
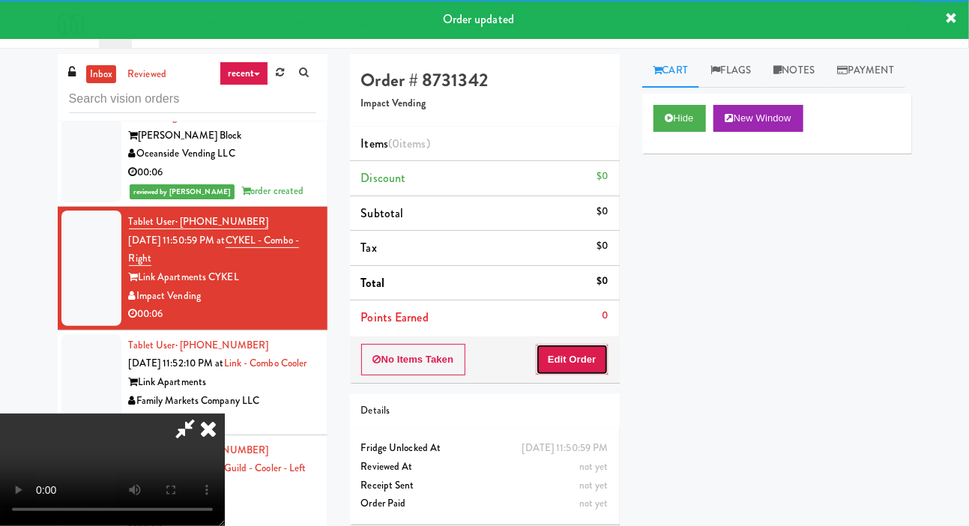
click at [575, 356] on button "Edit Order" at bounding box center [572, 359] width 73 height 31
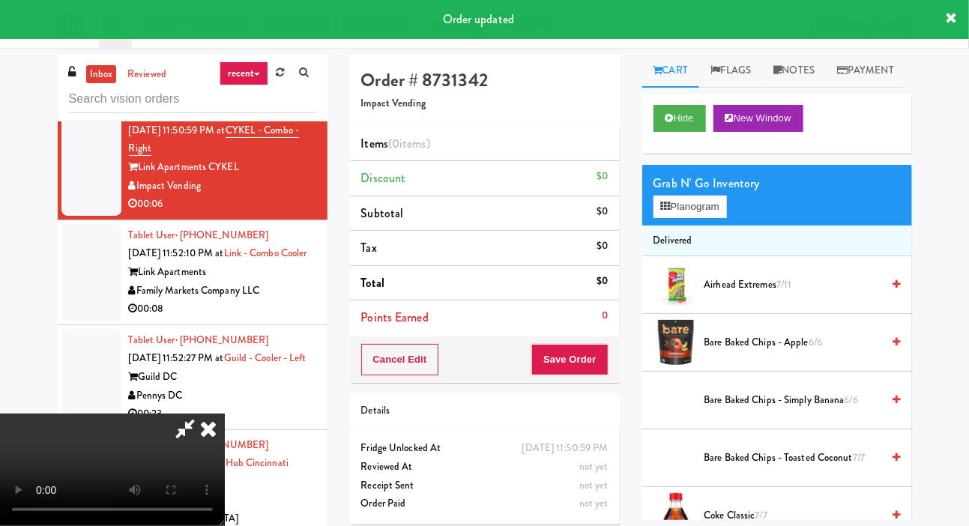
scroll to position [1968, 0]
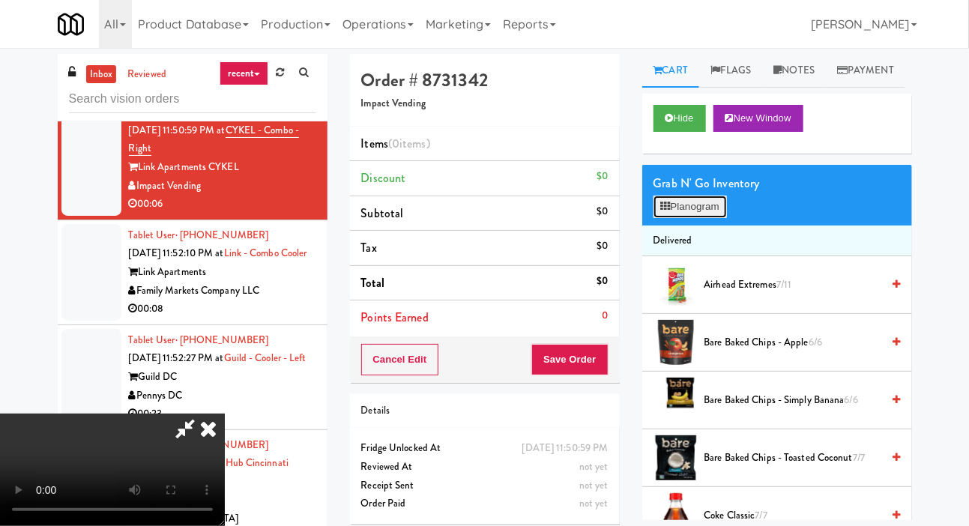
click at [683, 218] on button "Planogram" at bounding box center [690, 207] width 73 height 22
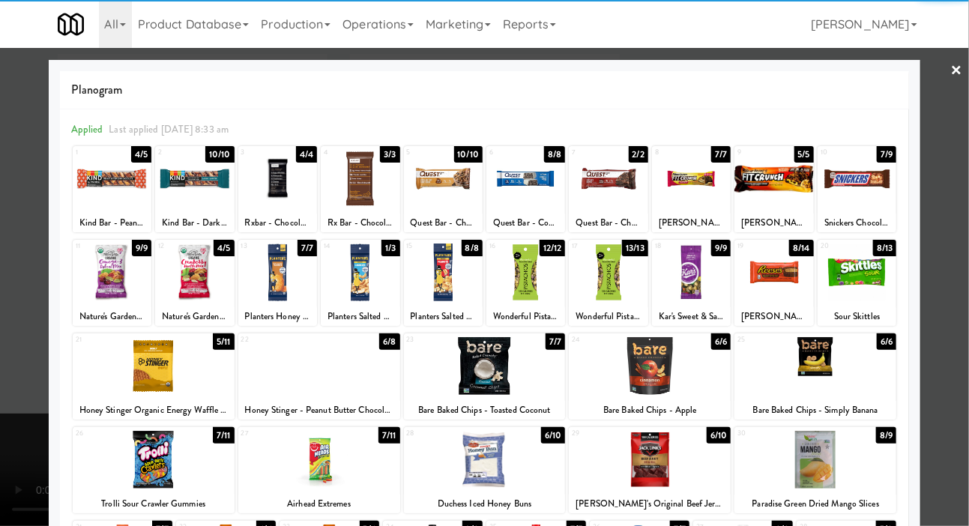
click at [699, 283] on div at bounding box center [691, 273] width 79 height 58
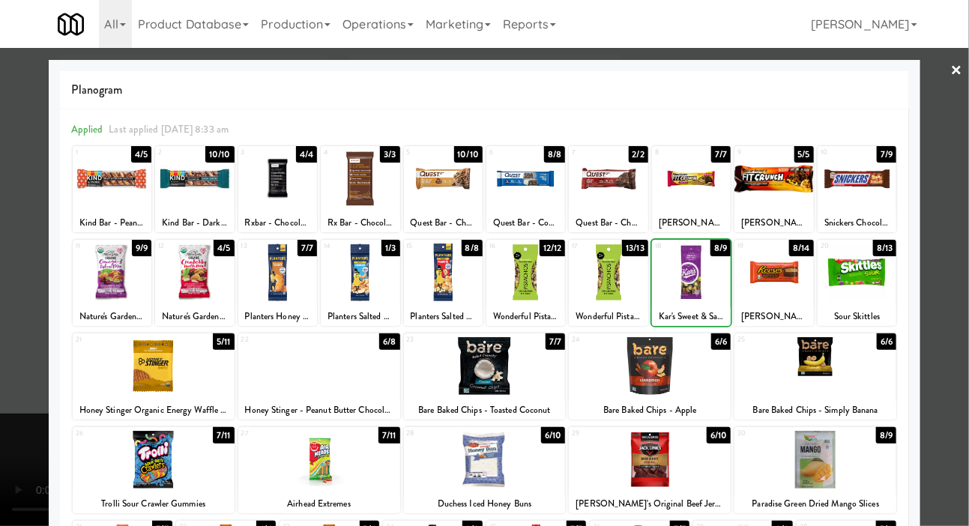
click at [621, 278] on div at bounding box center [608, 273] width 79 height 58
click at [46, 428] on div at bounding box center [484, 263] width 969 height 526
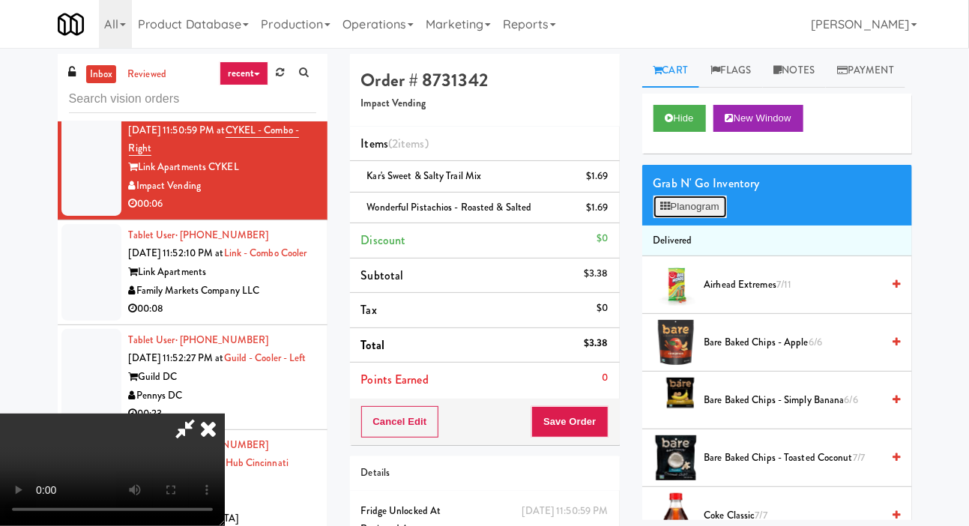
click at [689, 218] on button "Planogram" at bounding box center [690, 207] width 73 height 22
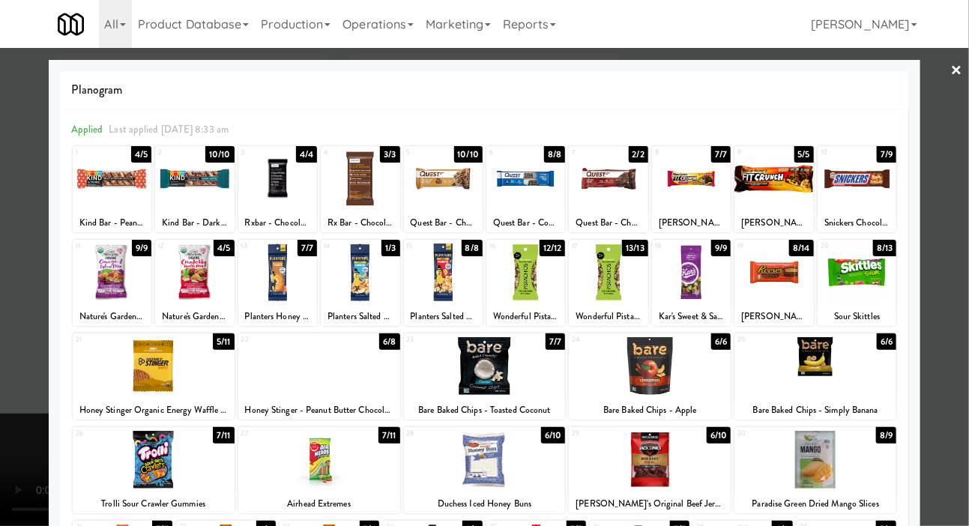
click at [863, 190] on div at bounding box center [857, 179] width 79 height 58
click at [24, 399] on div at bounding box center [484, 263] width 969 height 526
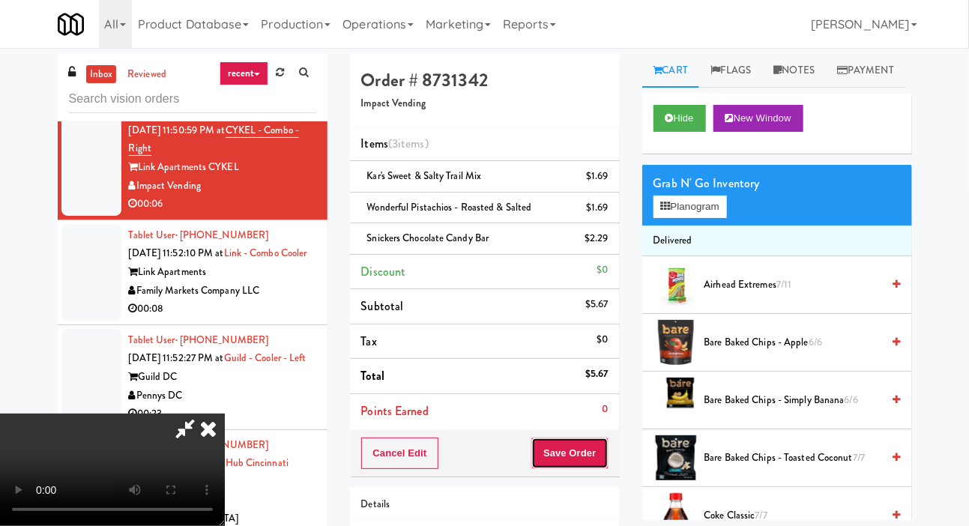
click at [602, 450] on button "Save Order" at bounding box center [569, 453] width 76 height 31
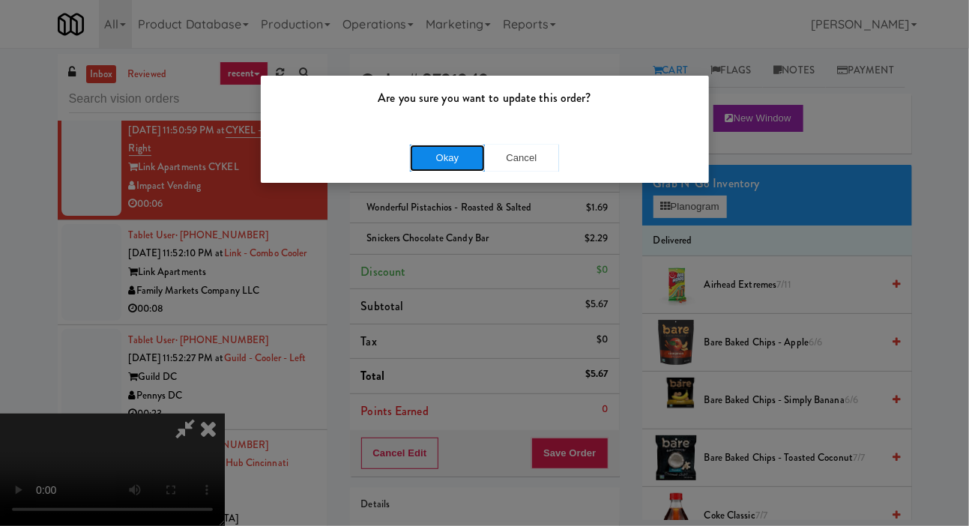
click at [425, 158] on button "Okay" at bounding box center [447, 158] width 75 height 27
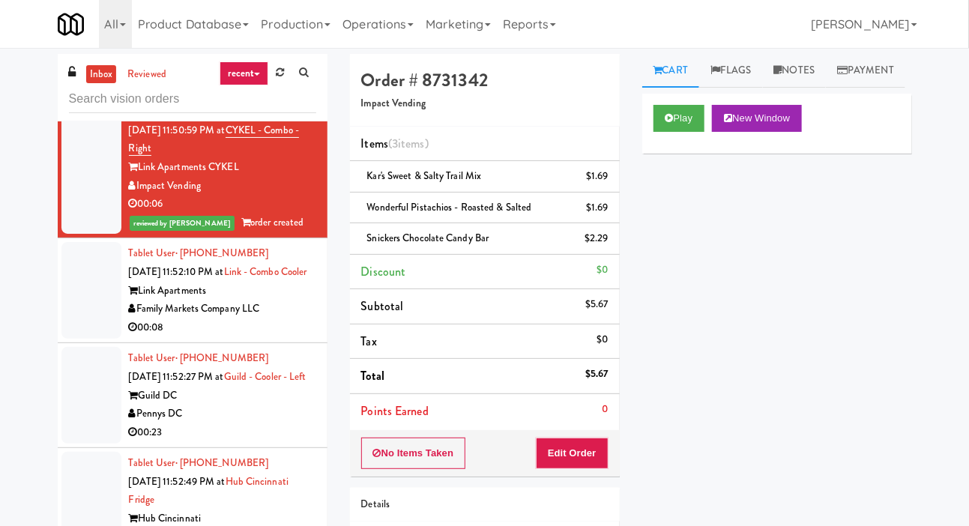
click at [69, 339] on div at bounding box center [91, 290] width 60 height 97
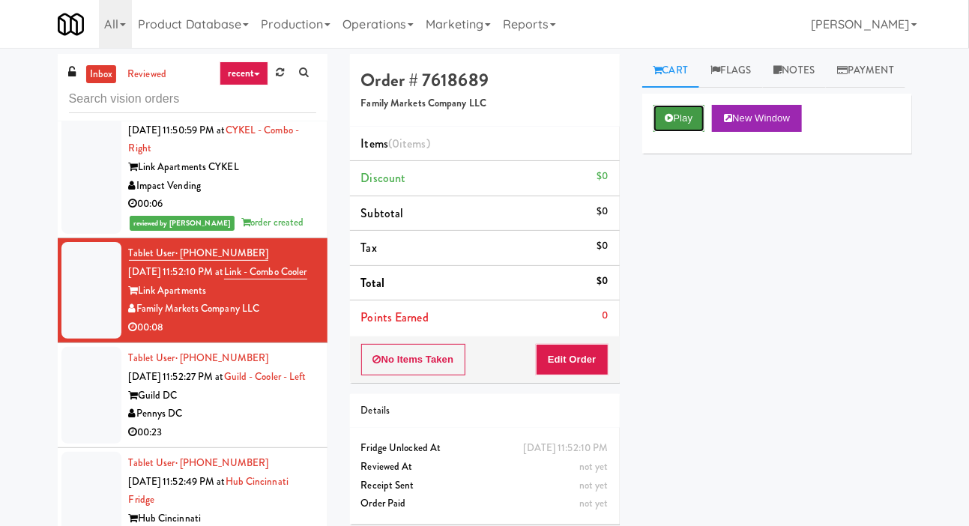
click at [663, 132] on button "Play" at bounding box center [680, 118] width 52 height 27
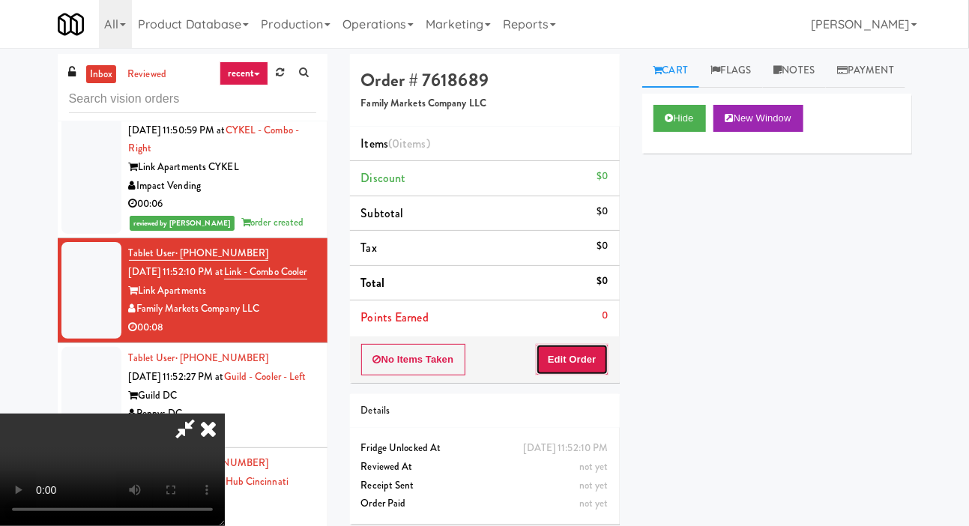
click at [576, 361] on button "Edit Order" at bounding box center [572, 359] width 73 height 31
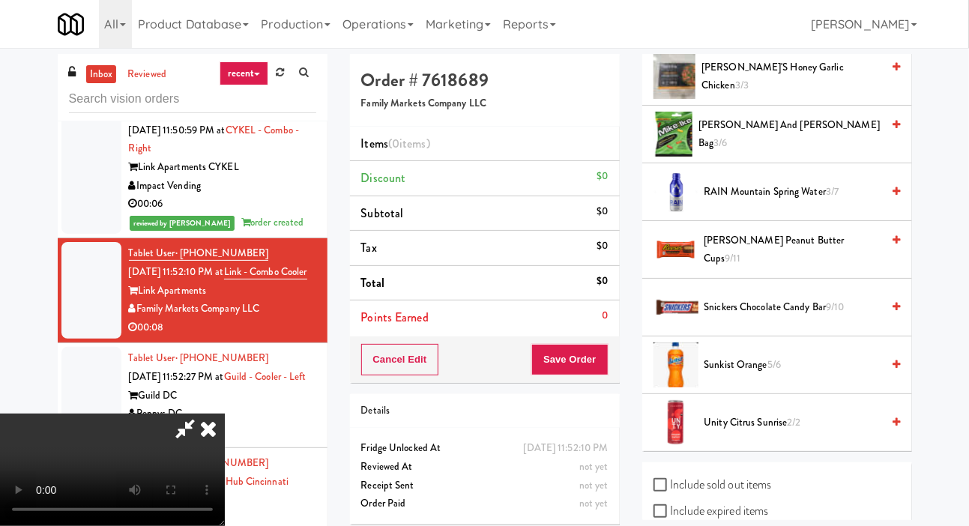
scroll to position [1416, 0]
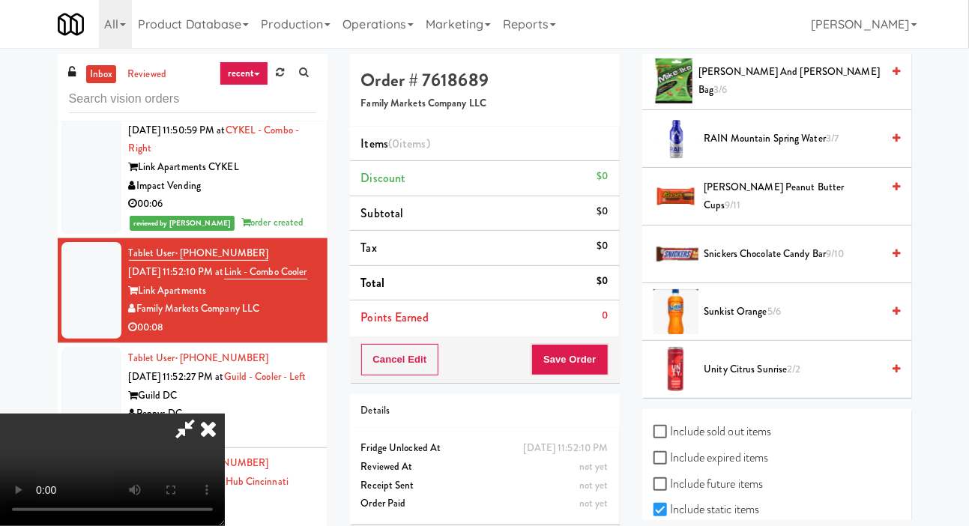
click at [735, 264] on span "Snickers Chocolate Candy Bar 9/10" at bounding box center [793, 254] width 178 height 19
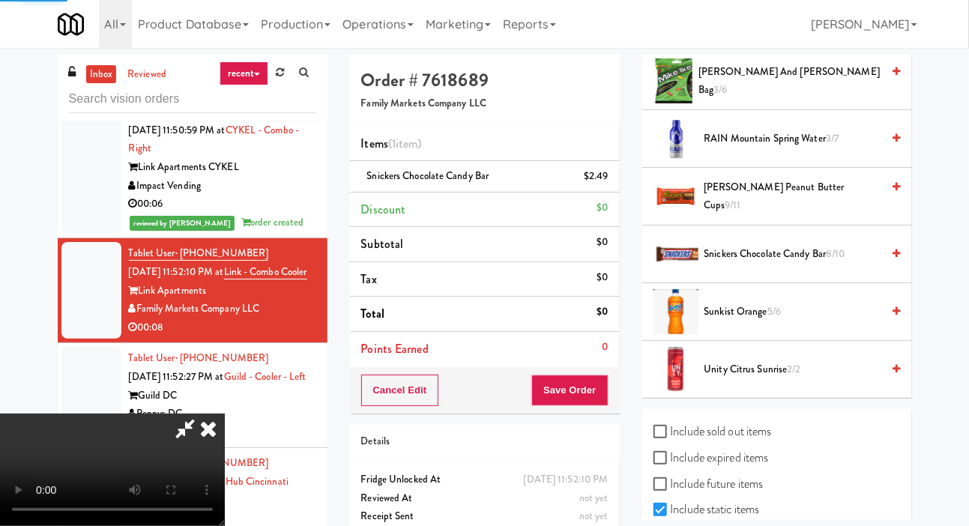
click at [733, 322] on span "Sunkist Orange 5/6" at bounding box center [793, 312] width 178 height 19
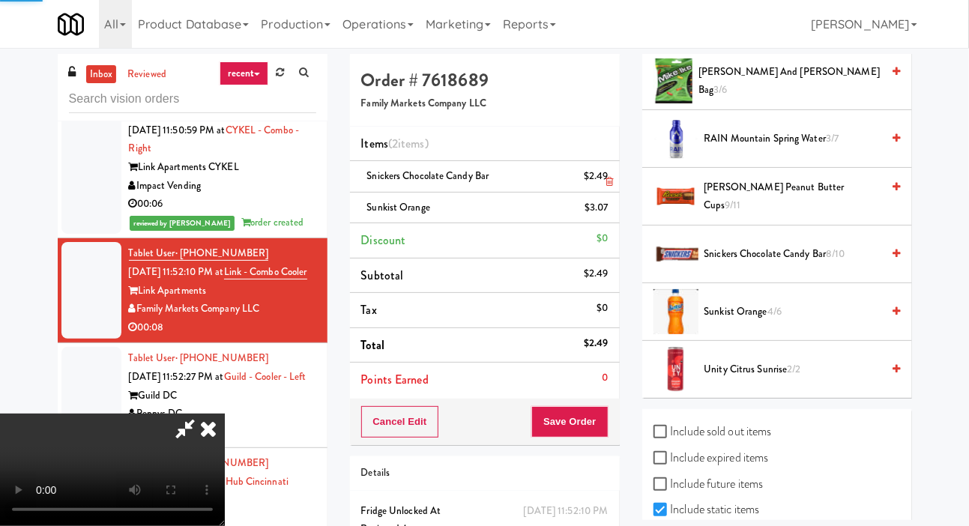
click at [610, 177] on li "Snickers Chocolate Candy Bar $2.49" at bounding box center [485, 176] width 270 height 31
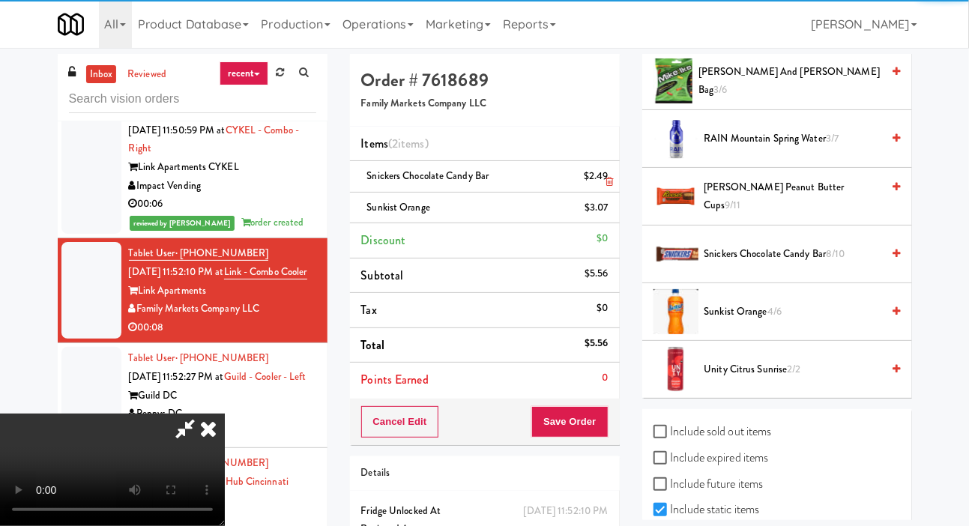
click at [606, 177] on icon at bounding box center [609, 182] width 7 height 10
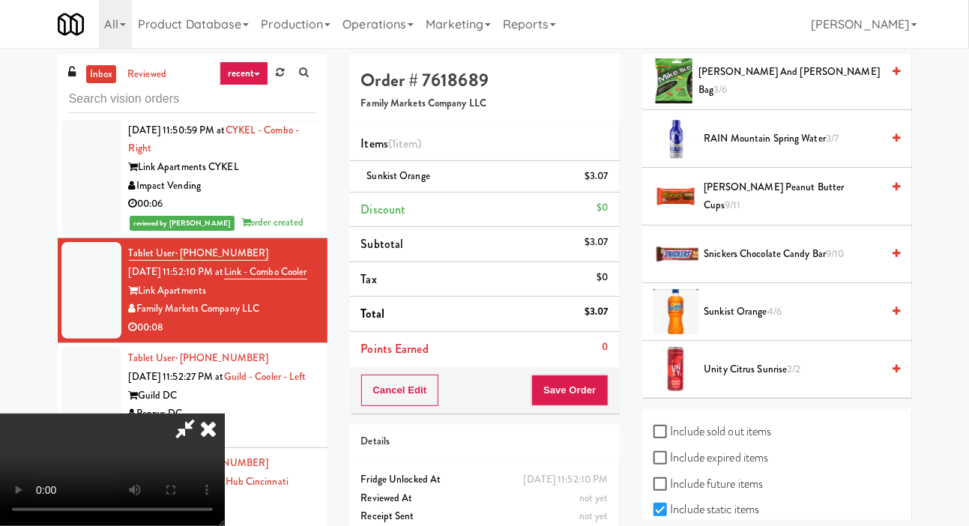
click at [740, 322] on span "Sunkist Orange 4/6" at bounding box center [793, 312] width 178 height 19
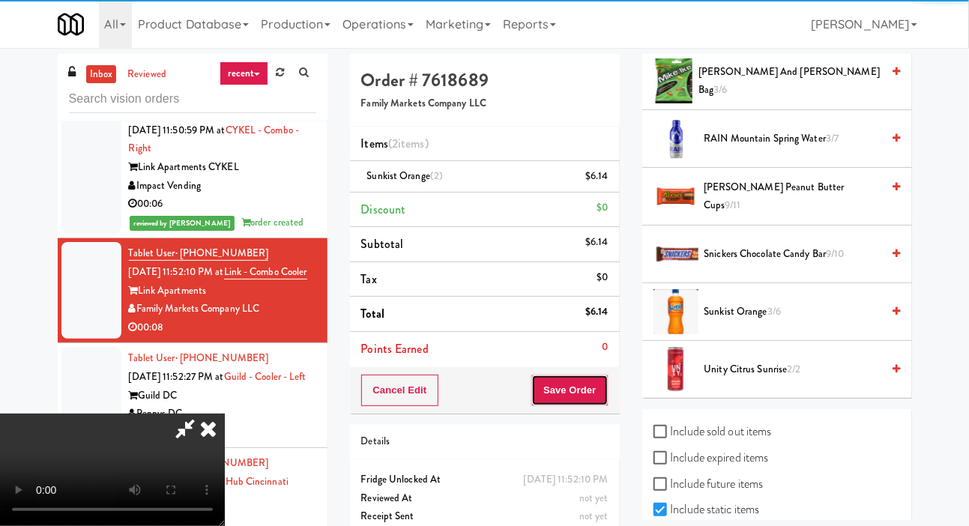
click at [593, 381] on button "Save Order" at bounding box center [569, 390] width 76 height 31
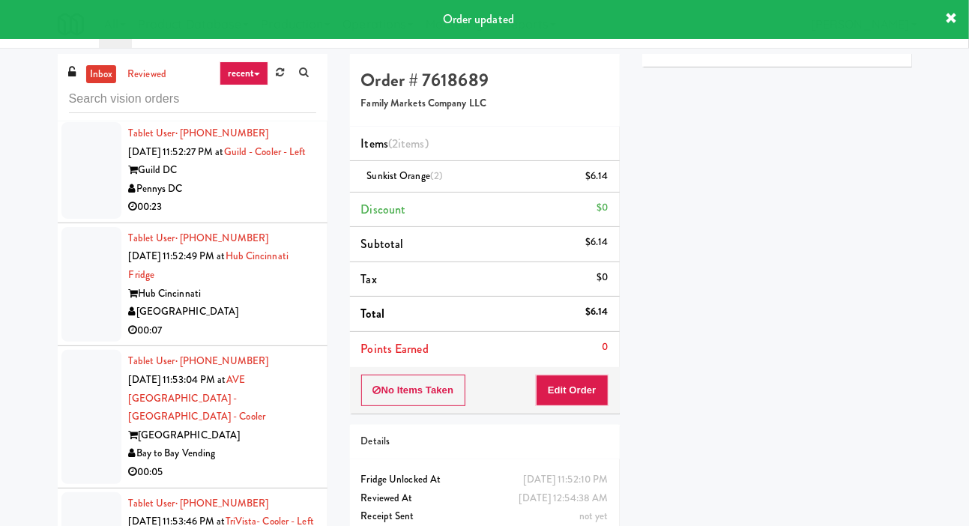
scroll to position [2212, 0]
click at [91, 219] on div at bounding box center [91, 170] width 60 height 97
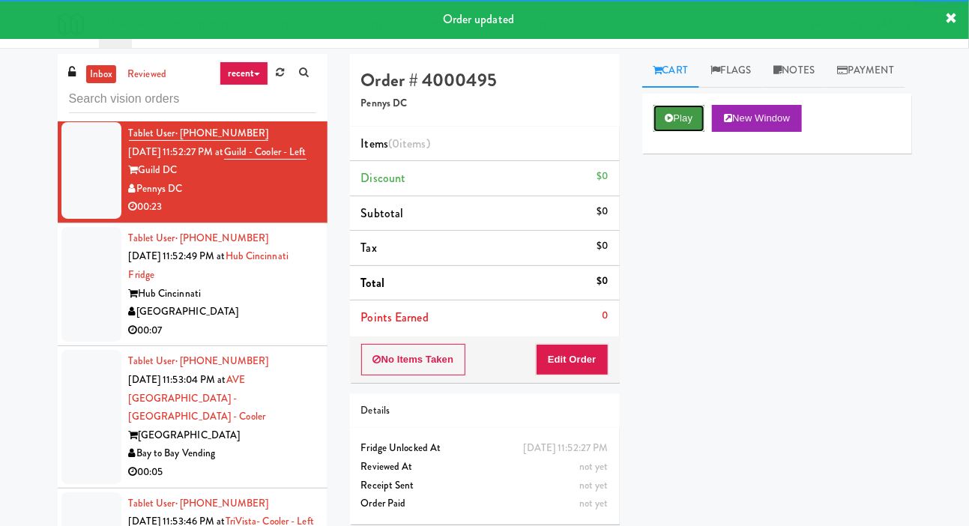
click at [676, 132] on button "Play" at bounding box center [680, 118] width 52 height 27
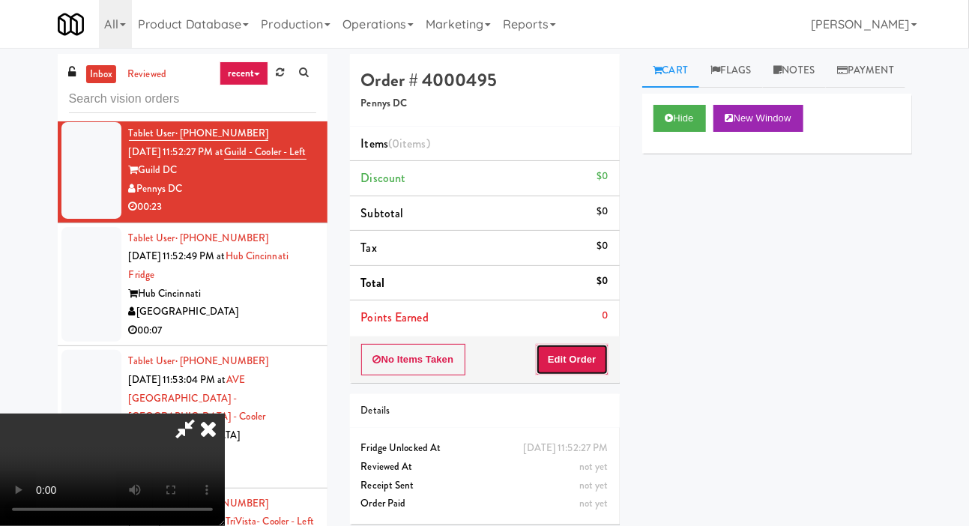
click at [586, 354] on button "Edit Order" at bounding box center [572, 359] width 73 height 31
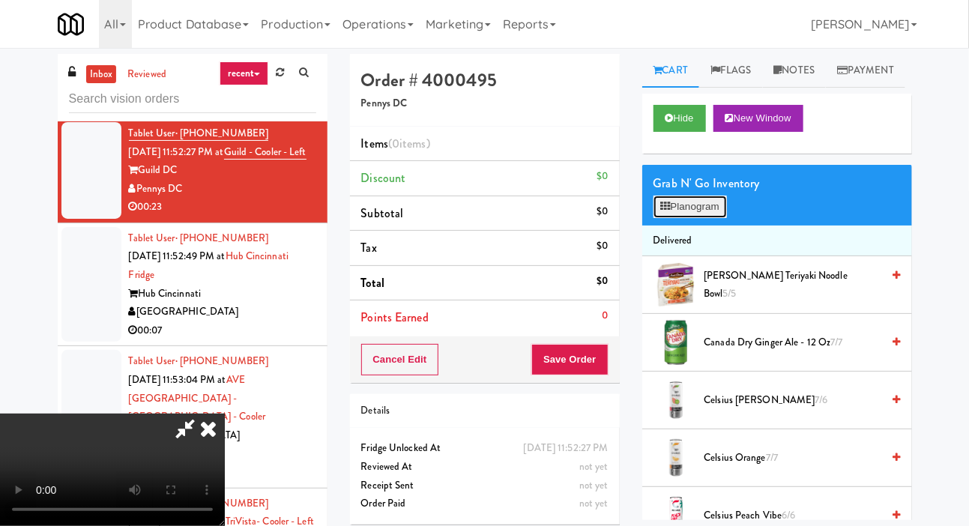
click at [702, 218] on button "Planogram" at bounding box center [690, 207] width 73 height 22
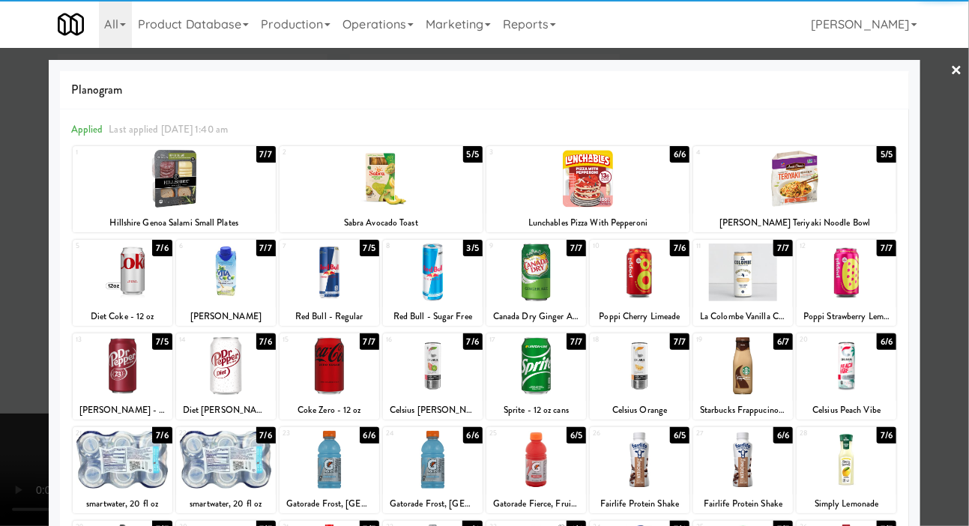
click at [103, 358] on div at bounding box center [123, 366] width 100 height 58
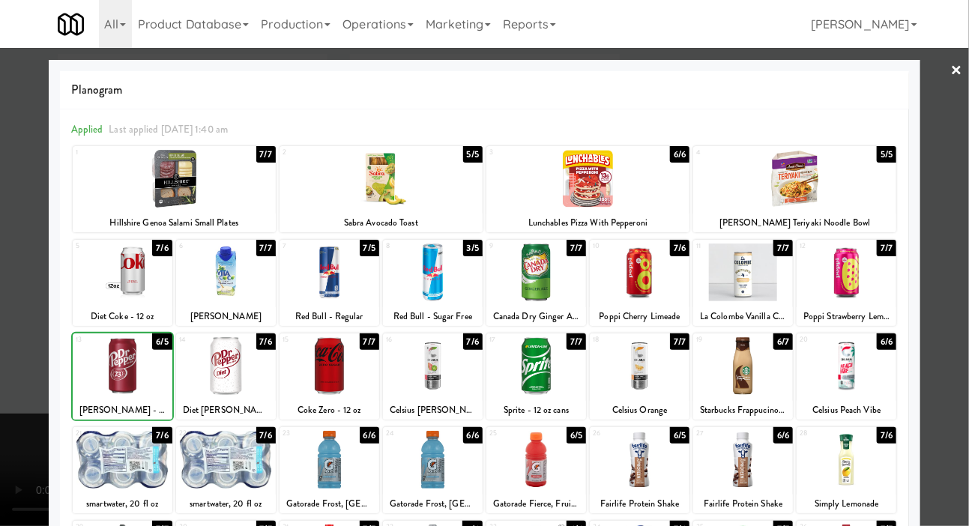
click at [20, 339] on div at bounding box center [484, 263] width 969 height 526
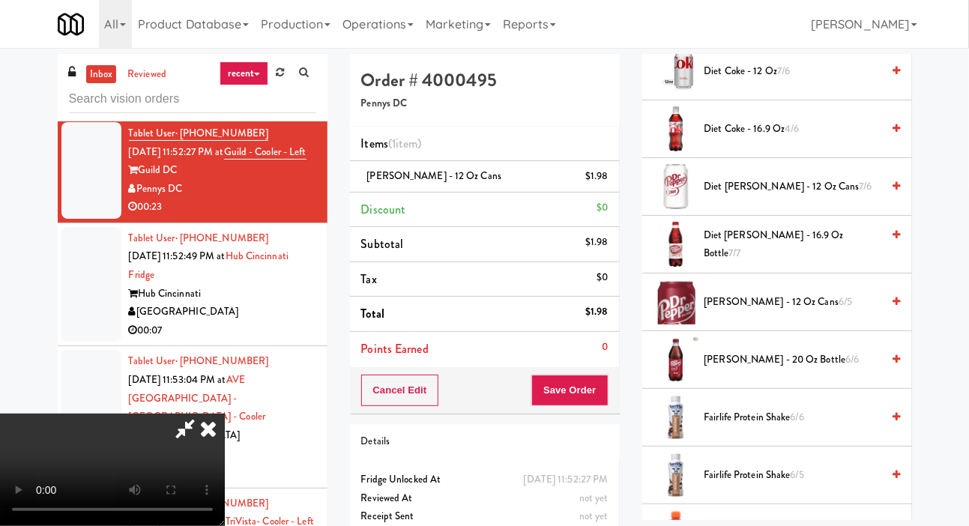
scroll to position [642, 0]
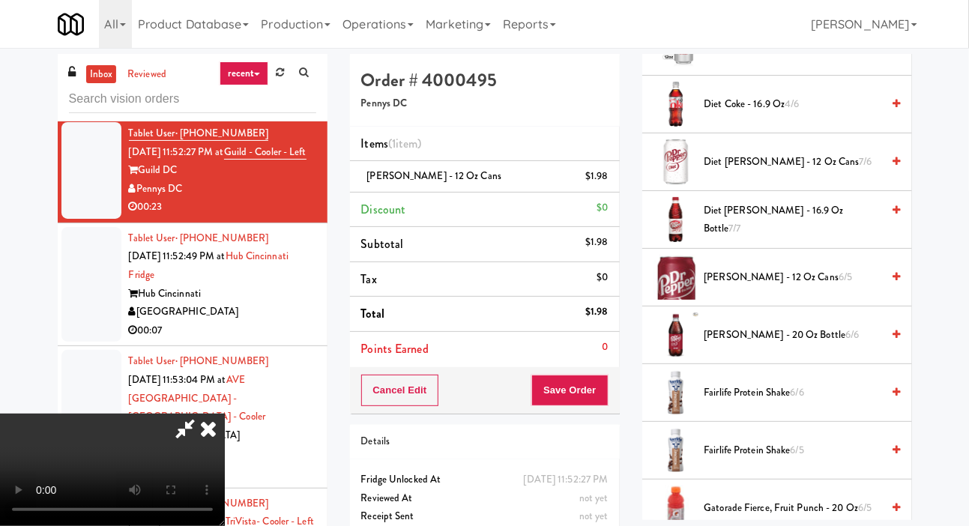
click at [746, 287] on span "Dr Pepper - 12 oz cans 6/5" at bounding box center [793, 277] width 178 height 19
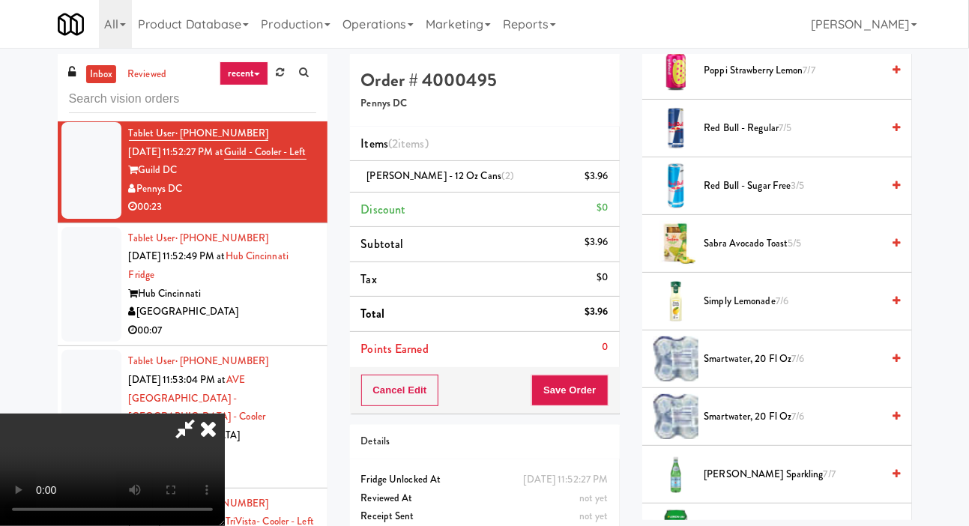
scroll to position [1575, 0]
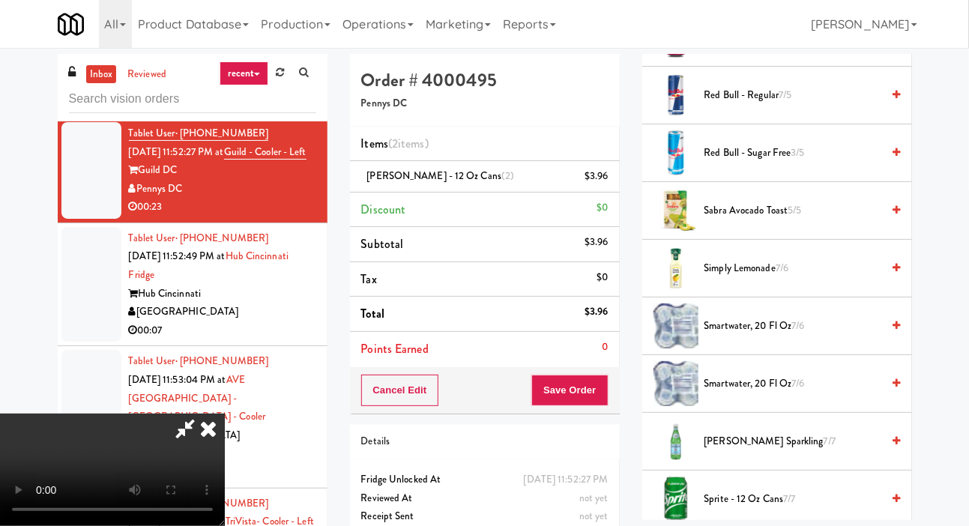
click at [761, 278] on span "Simply Lemonade 7/6" at bounding box center [793, 268] width 178 height 19
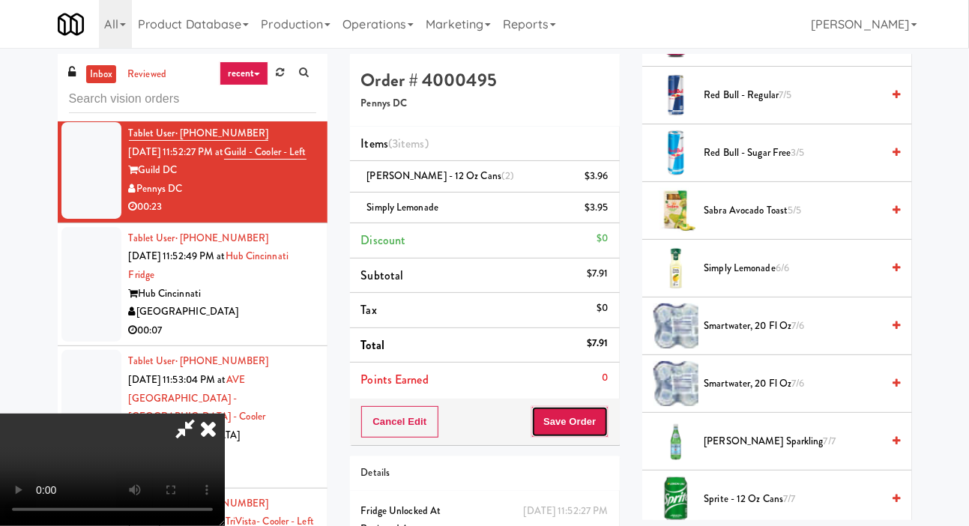
click at [603, 421] on button "Save Order" at bounding box center [569, 421] width 76 height 31
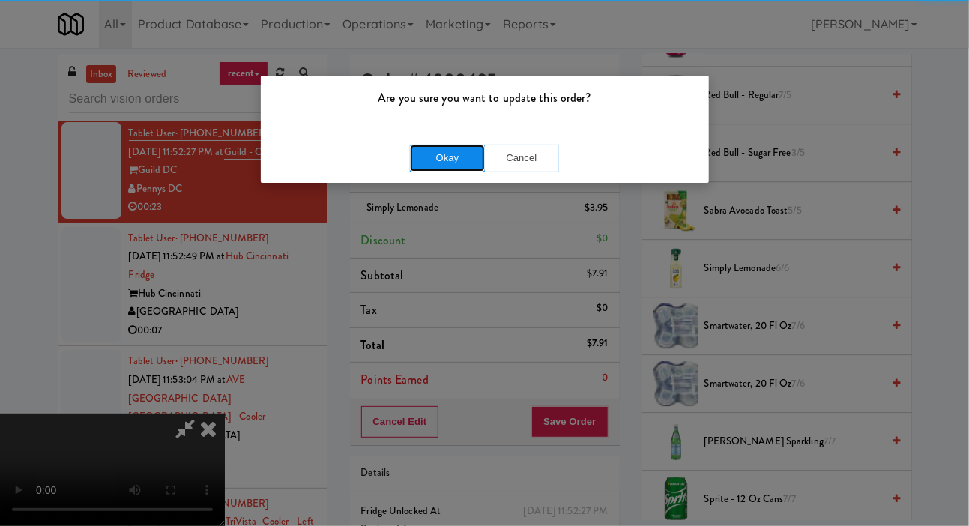
click at [450, 160] on button "Okay" at bounding box center [447, 158] width 75 height 27
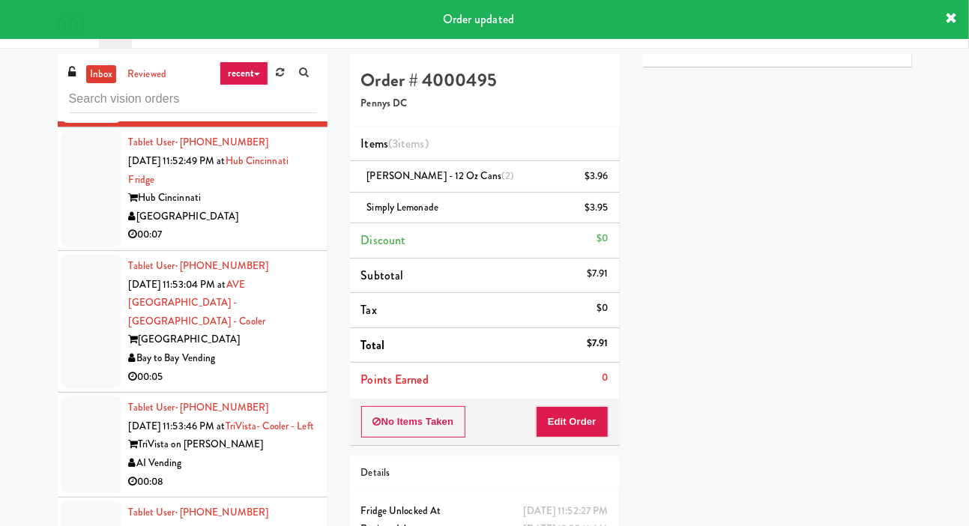
scroll to position [2326, 0]
click at [82, 246] on div at bounding box center [91, 187] width 60 height 115
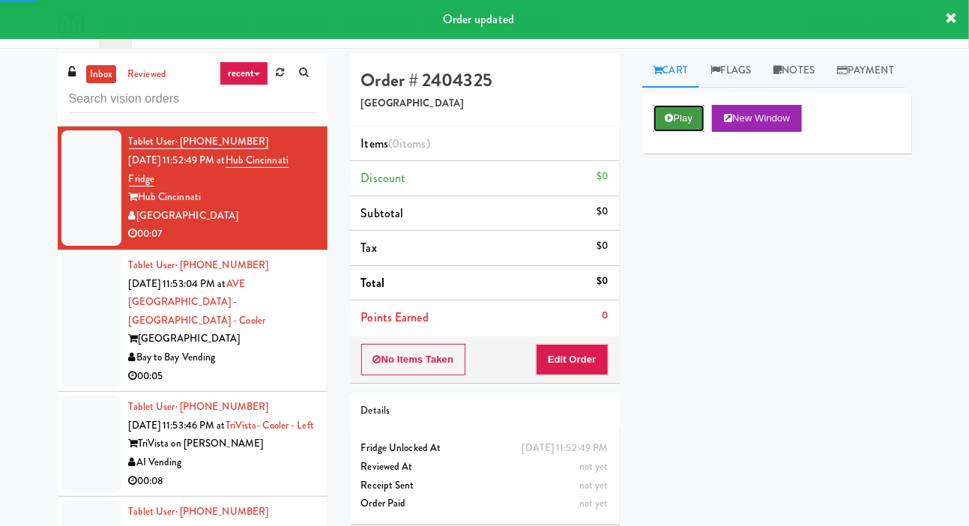
click at [670, 123] on icon at bounding box center [670, 118] width 8 height 10
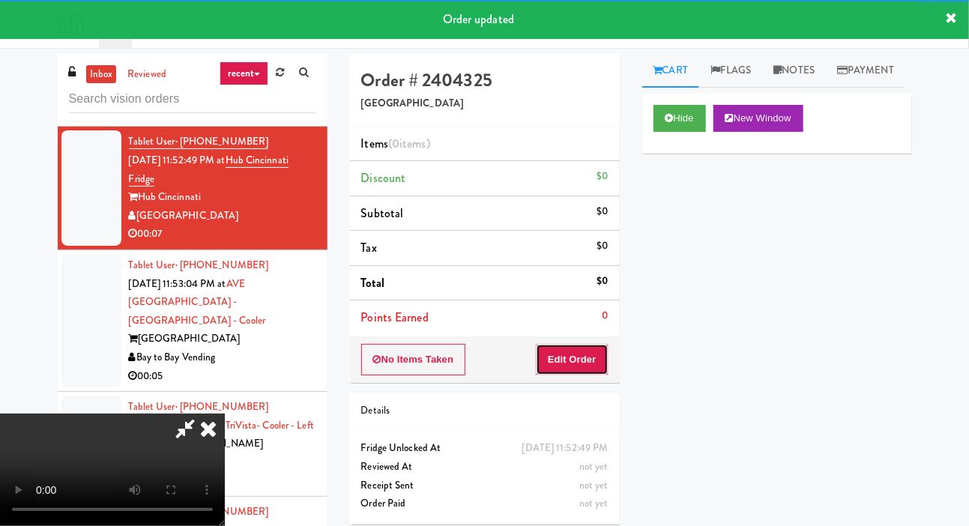
click at [584, 344] on button "Edit Order" at bounding box center [572, 359] width 73 height 31
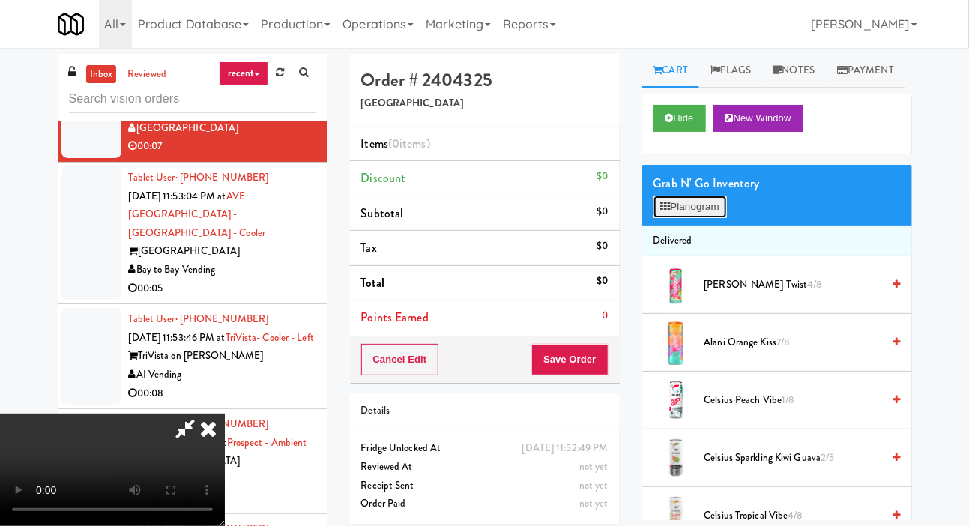
click at [709, 218] on button "Planogram" at bounding box center [690, 207] width 73 height 22
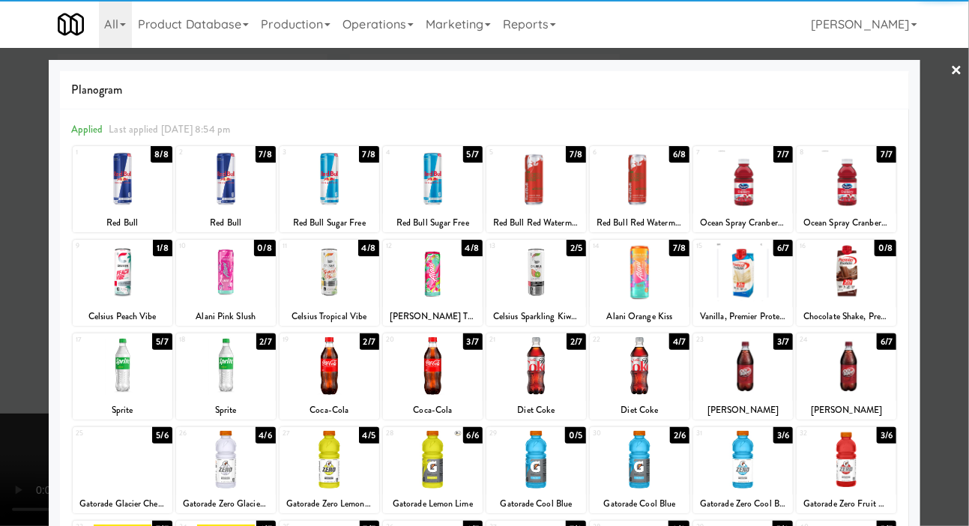
click at [102, 369] on div at bounding box center [123, 366] width 100 height 58
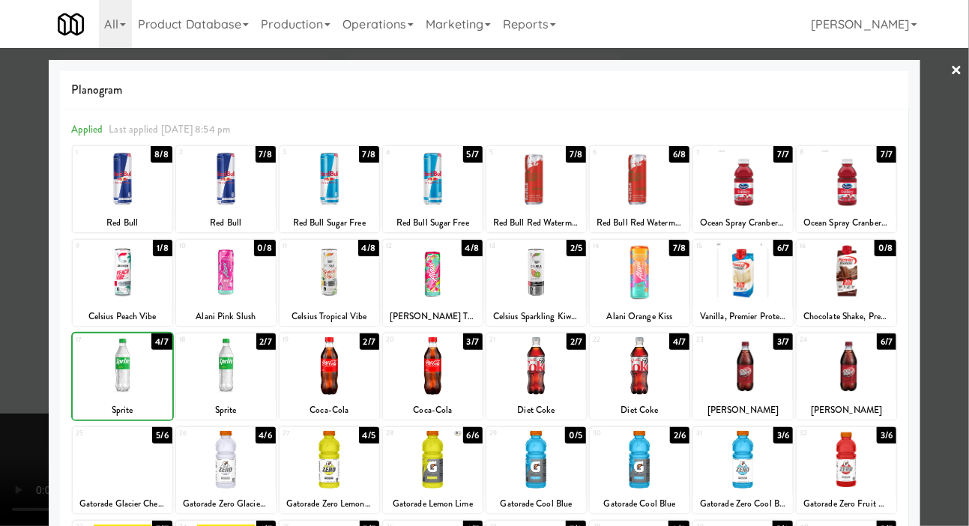
click at [34, 322] on div at bounding box center [484, 263] width 969 height 526
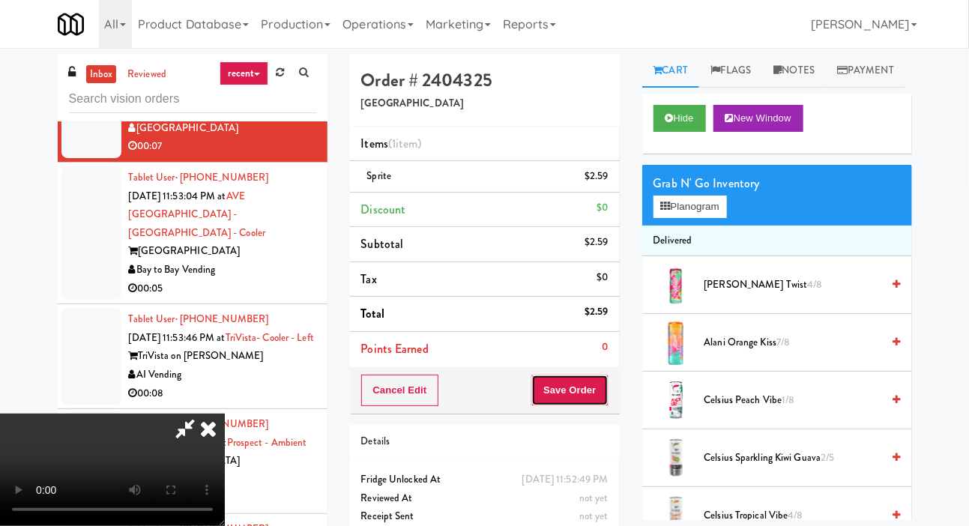
click at [599, 397] on button "Save Order" at bounding box center [569, 390] width 76 height 31
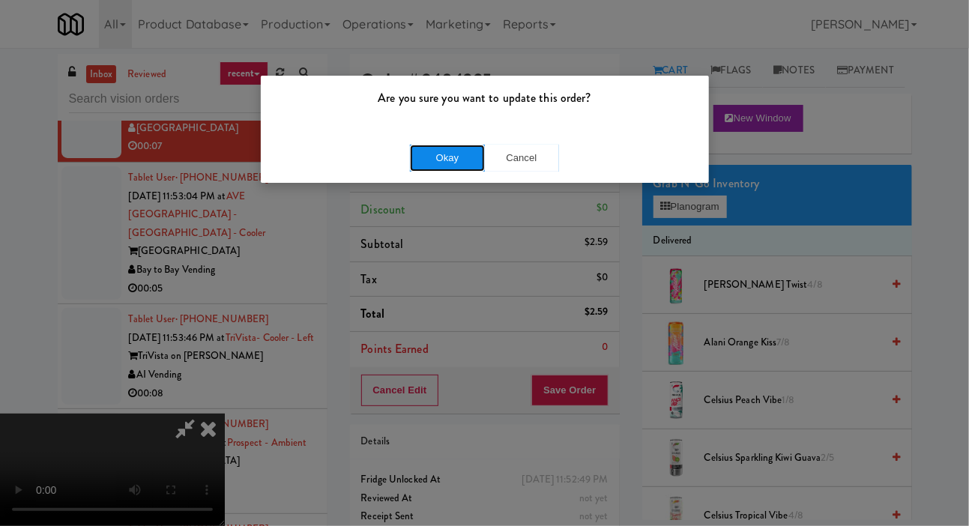
click at [420, 150] on button "Okay" at bounding box center [447, 158] width 75 height 27
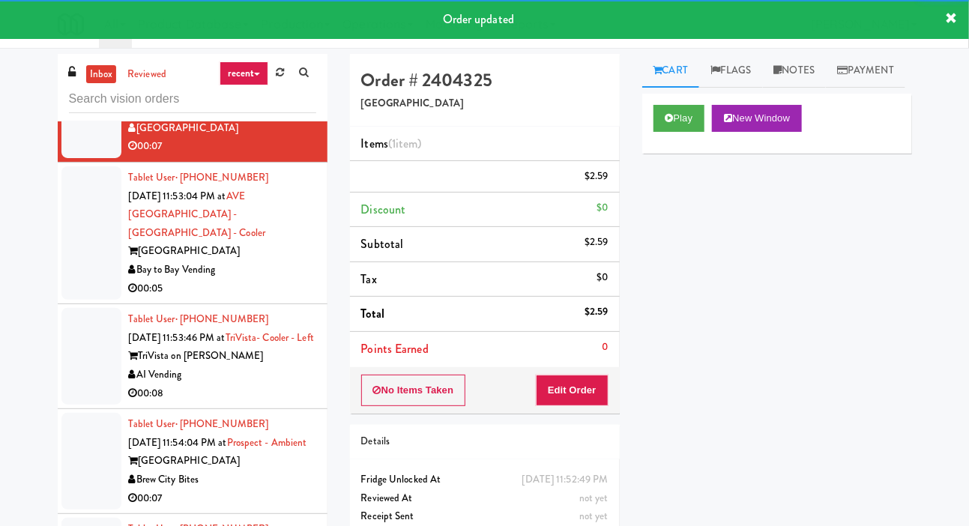
click at [90, 300] on div at bounding box center [91, 232] width 60 height 133
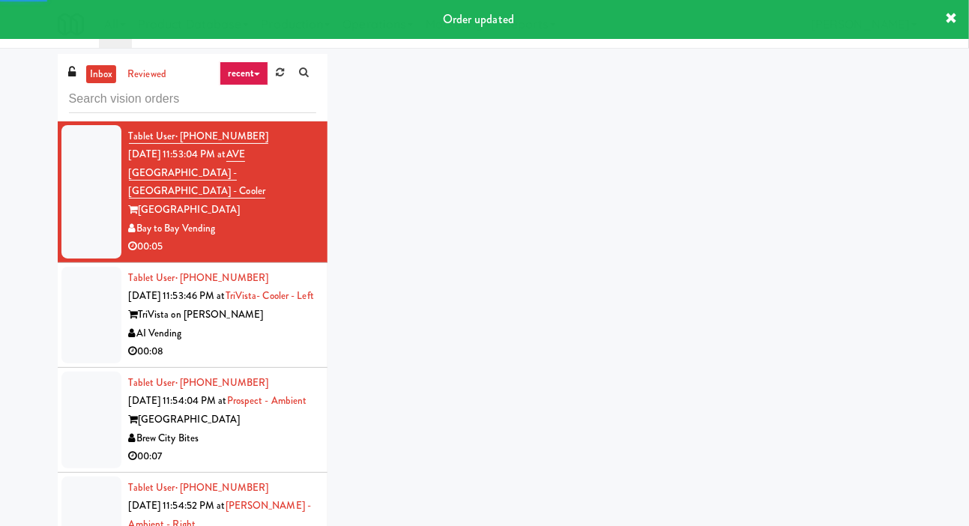
scroll to position [2494, 0]
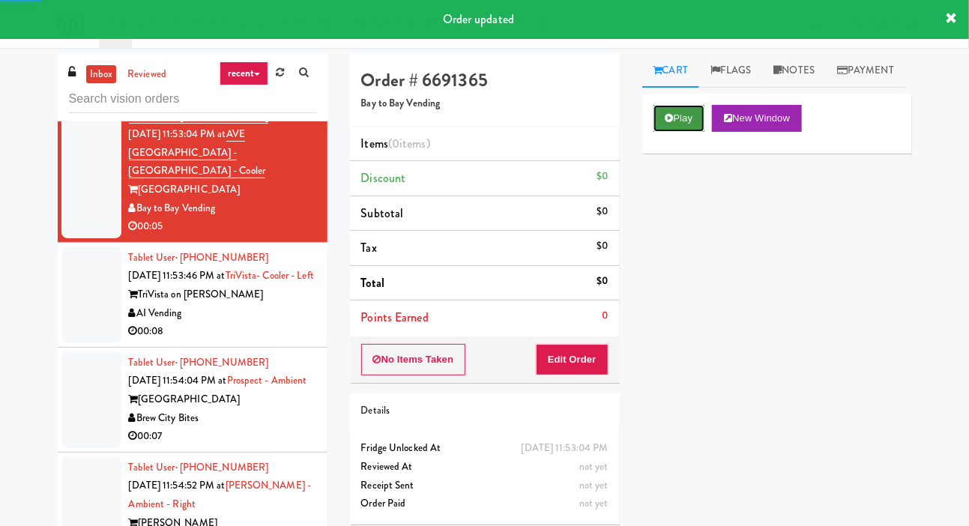
click at [666, 132] on button "Play" at bounding box center [680, 118] width 52 height 27
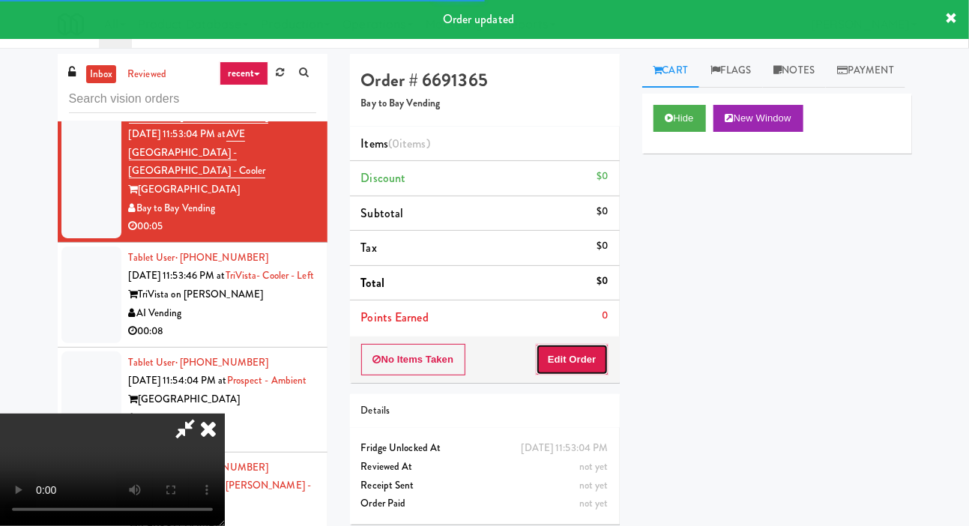
click at [585, 344] on button "Edit Order" at bounding box center [572, 359] width 73 height 31
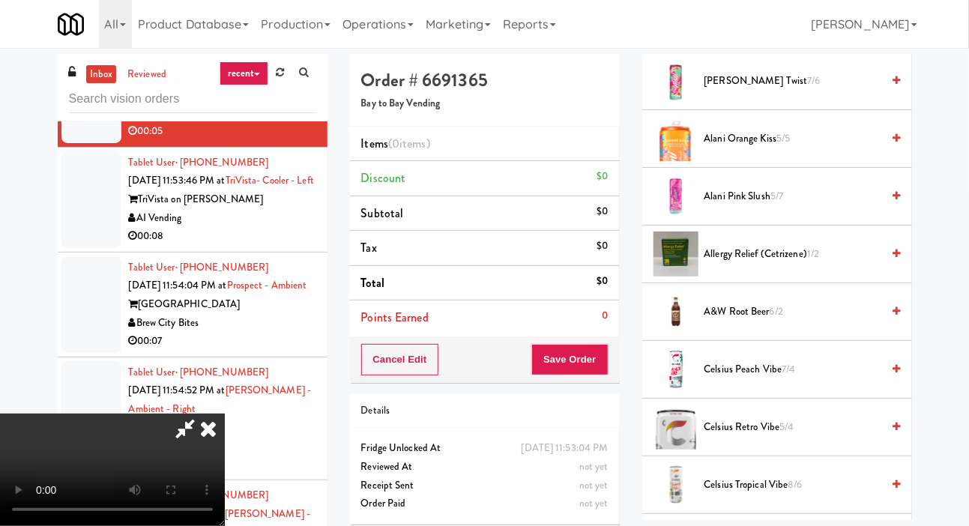
scroll to position [203, 0]
click at [755, 322] on span "A&W Root Beer 6/2" at bounding box center [793, 313] width 178 height 19
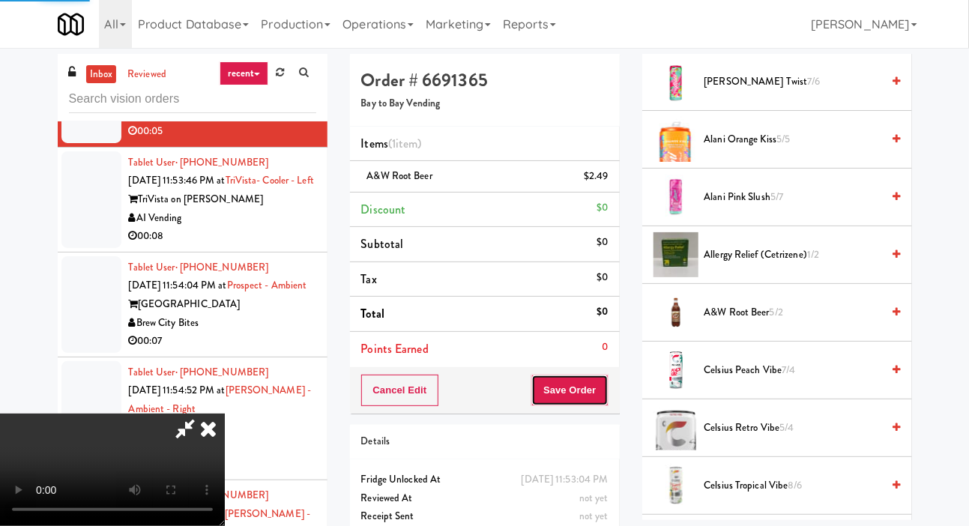
click at [605, 391] on button "Save Order" at bounding box center [569, 390] width 76 height 31
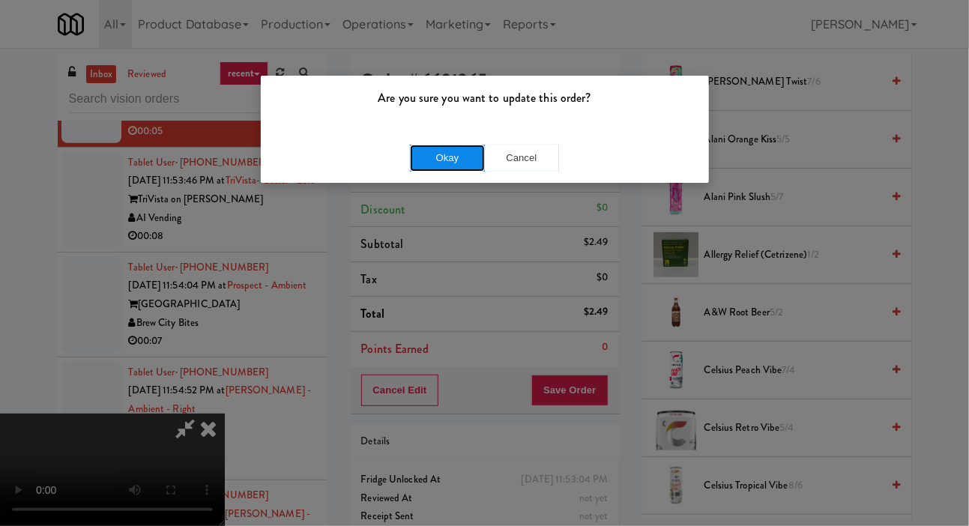
click at [432, 162] on button "Okay" at bounding box center [447, 158] width 75 height 27
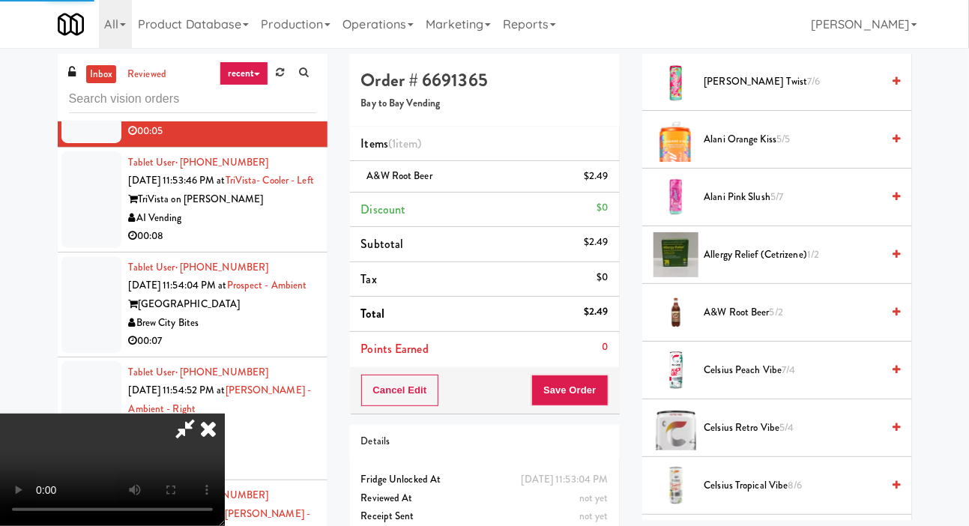
scroll to position [87, 0]
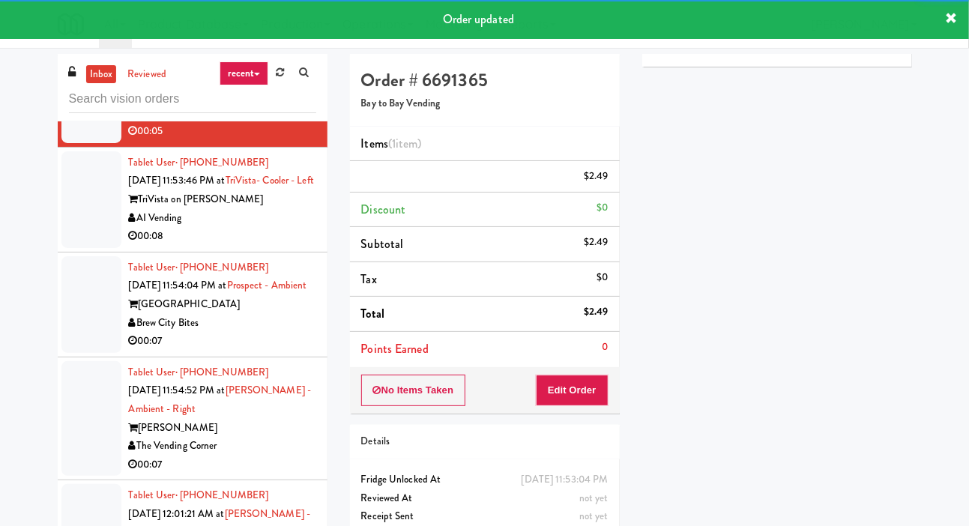
click at [67, 248] on div at bounding box center [91, 199] width 60 height 97
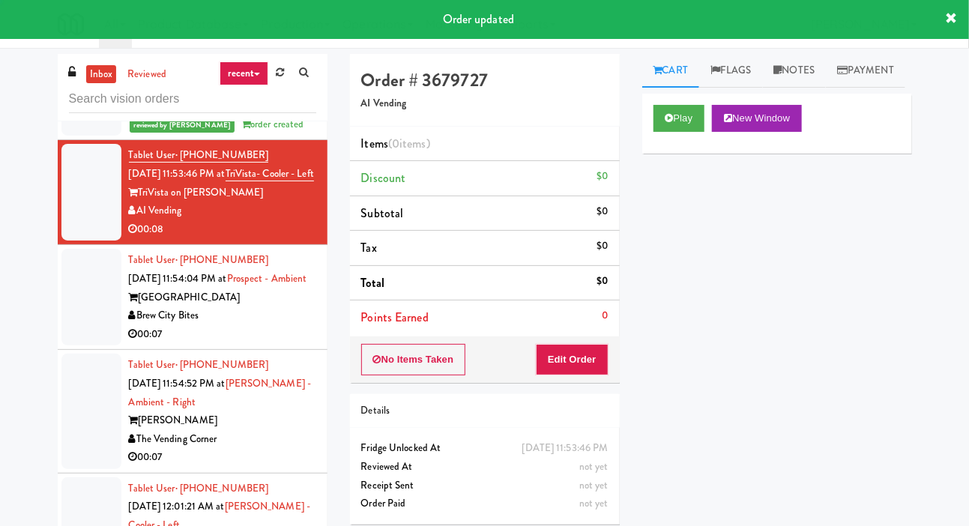
scroll to position [2654, 0]
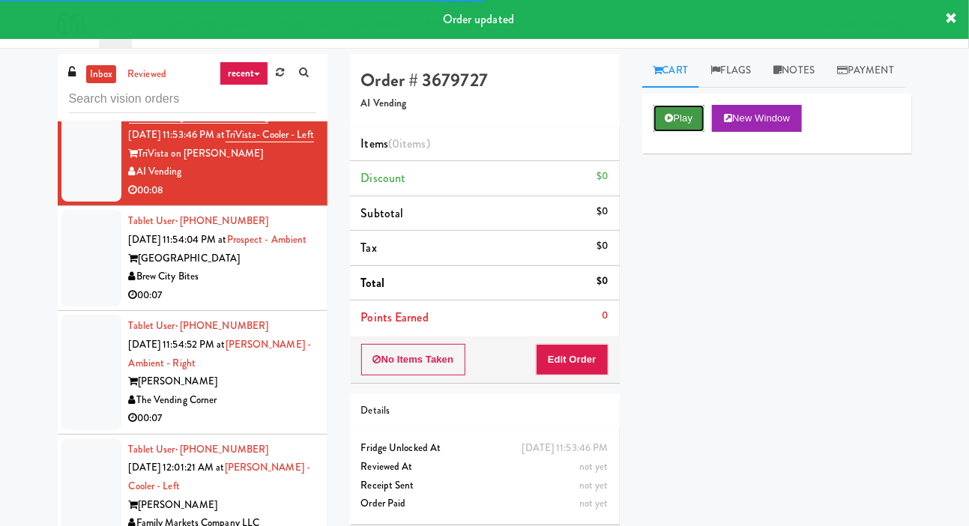
click at [677, 132] on button "Play" at bounding box center [680, 118] width 52 height 27
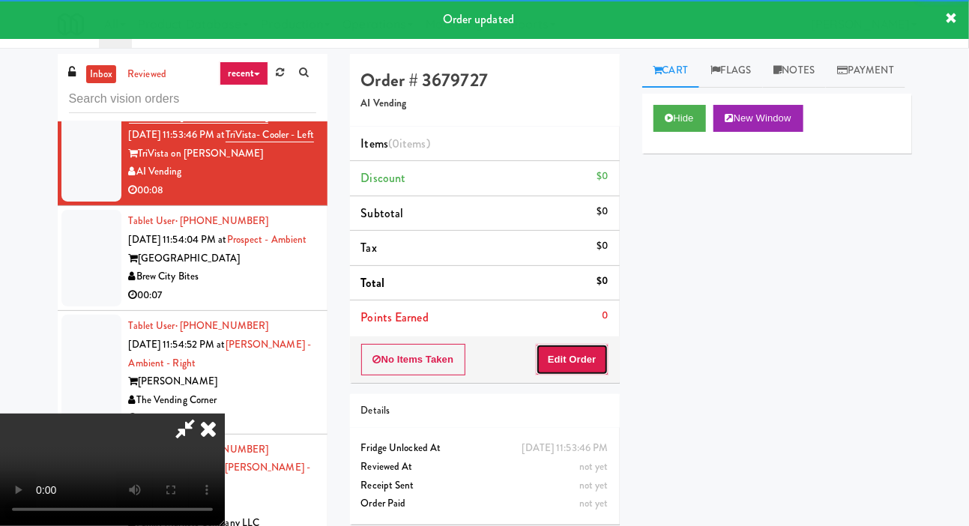
click at [585, 348] on button "Edit Order" at bounding box center [572, 359] width 73 height 31
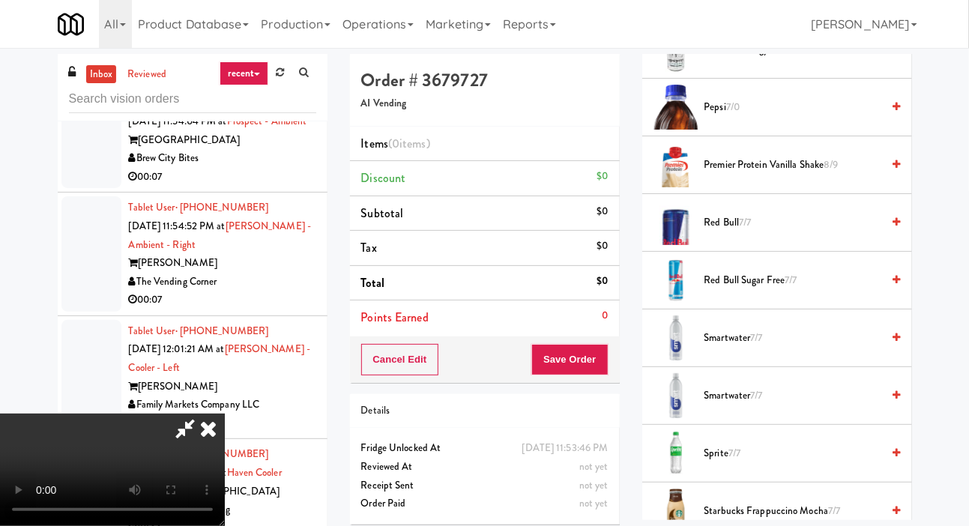
scroll to position [1856, 0]
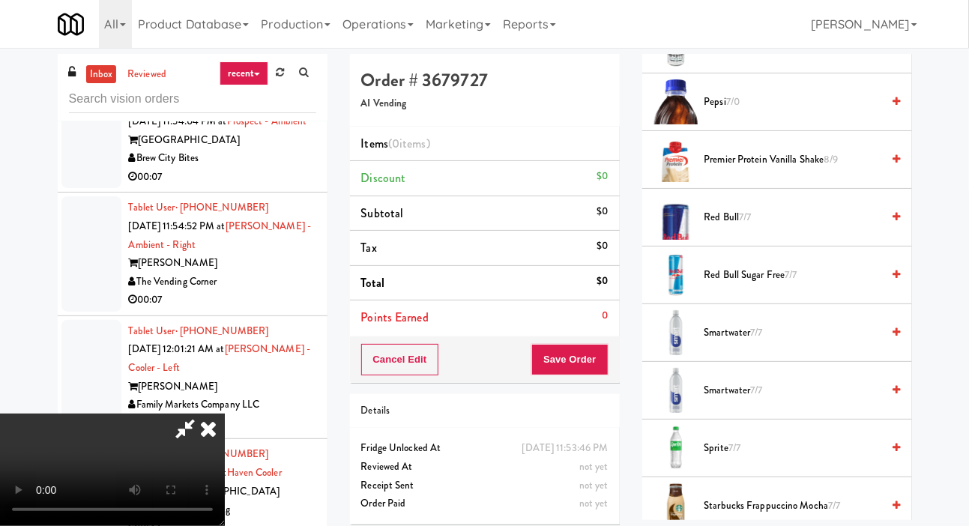
click at [748, 227] on span "Red Bull 7/7" at bounding box center [793, 217] width 178 height 19
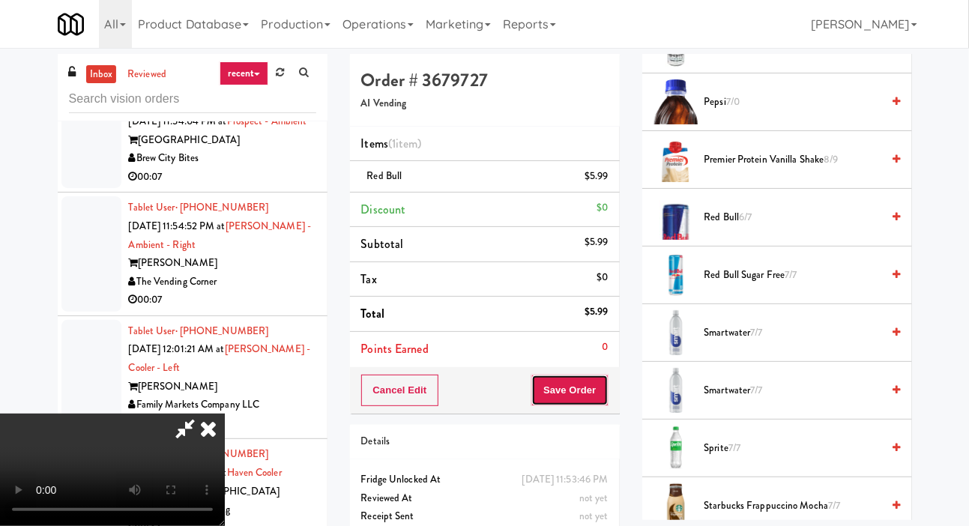
click at [600, 381] on button "Save Order" at bounding box center [569, 390] width 76 height 31
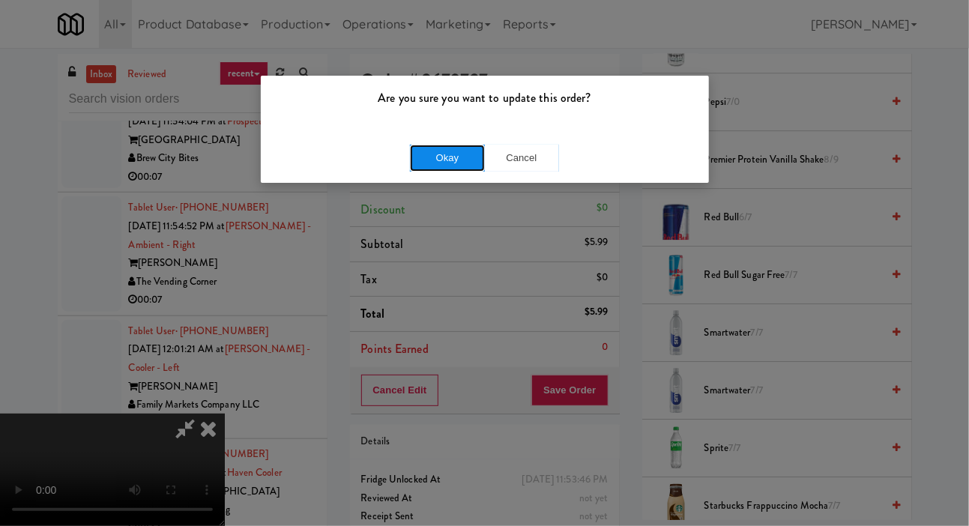
click at [431, 157] on button "Okay" at bounding box center [447, 158] width 75 height 27
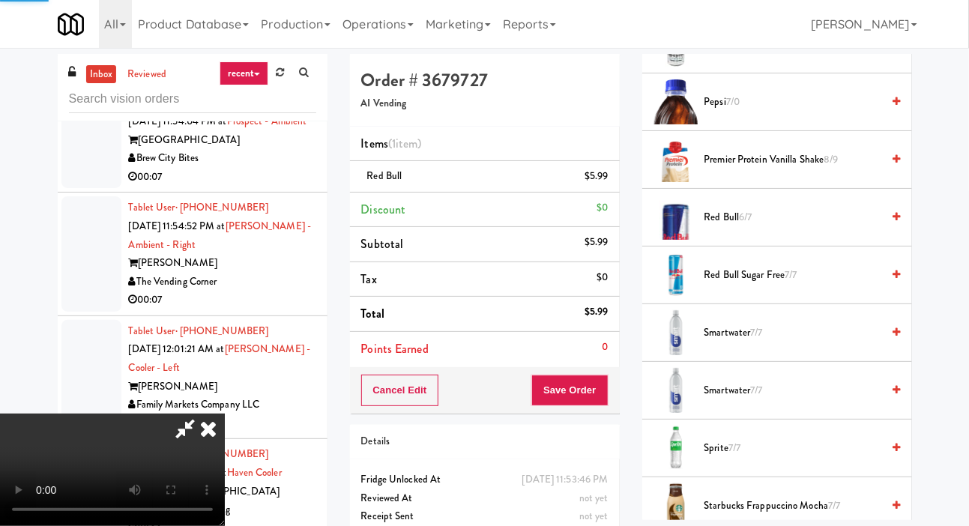
scroll to position [87, 0]
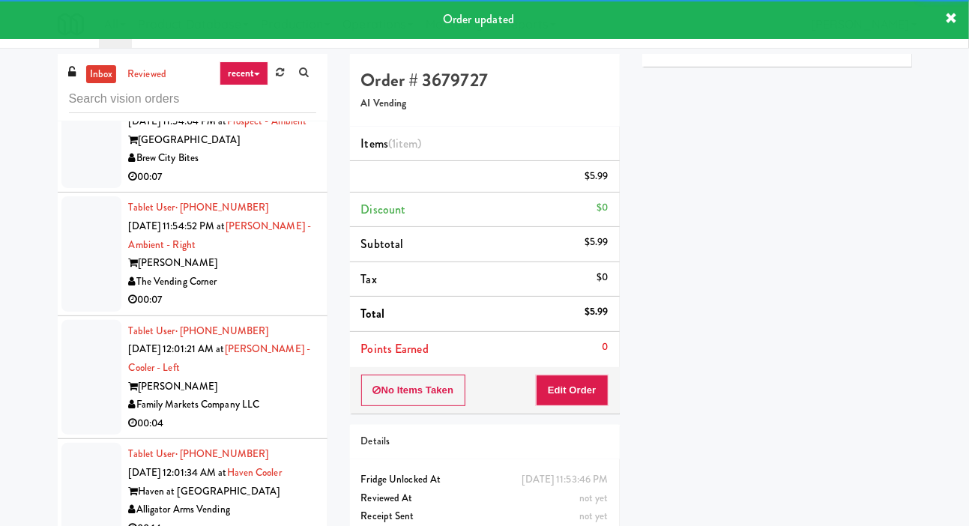
click at [68, 188] on div at bounding box center [91, 139] width 60 height 97
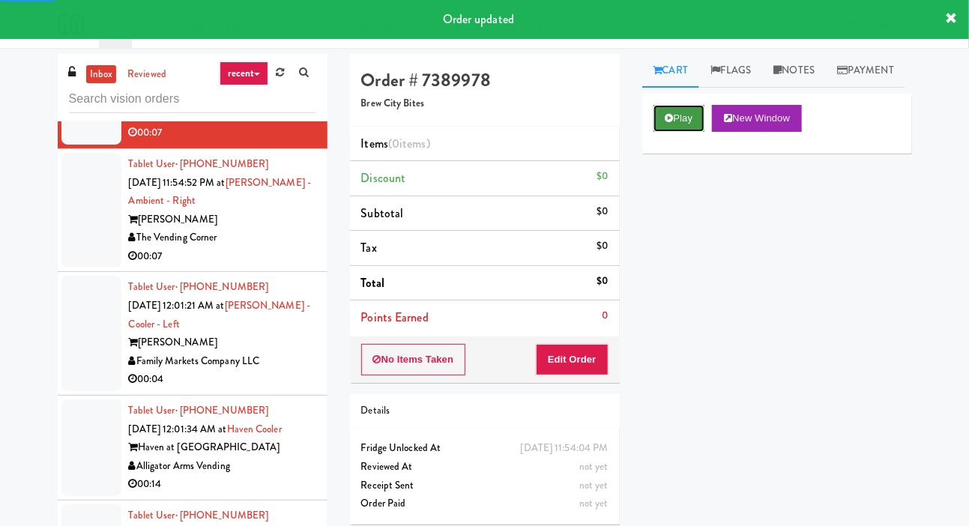
click at [678, 132] on button "Play" at bounding box center [680, 118] width 52 height 27
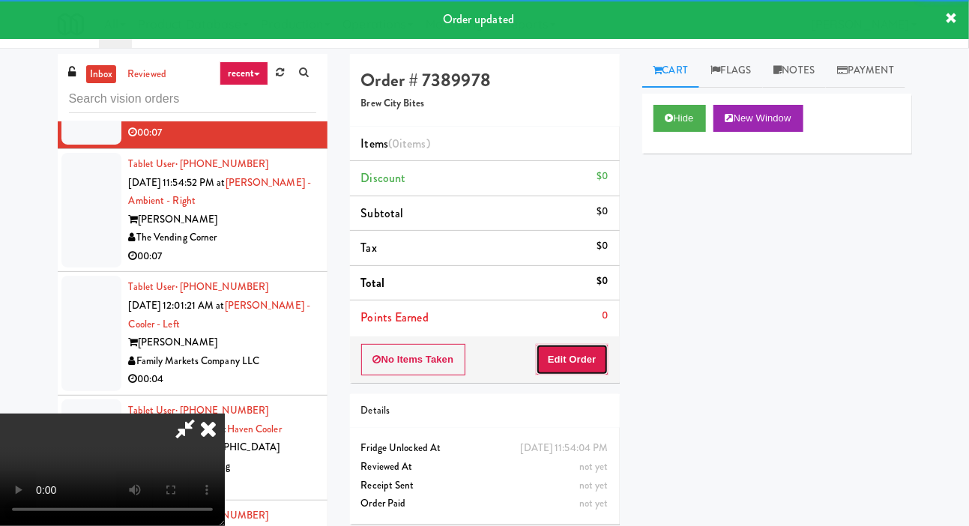
click at [587, 350] on button "Edit Order" at bounding box center [572, 359] width 73 height 31
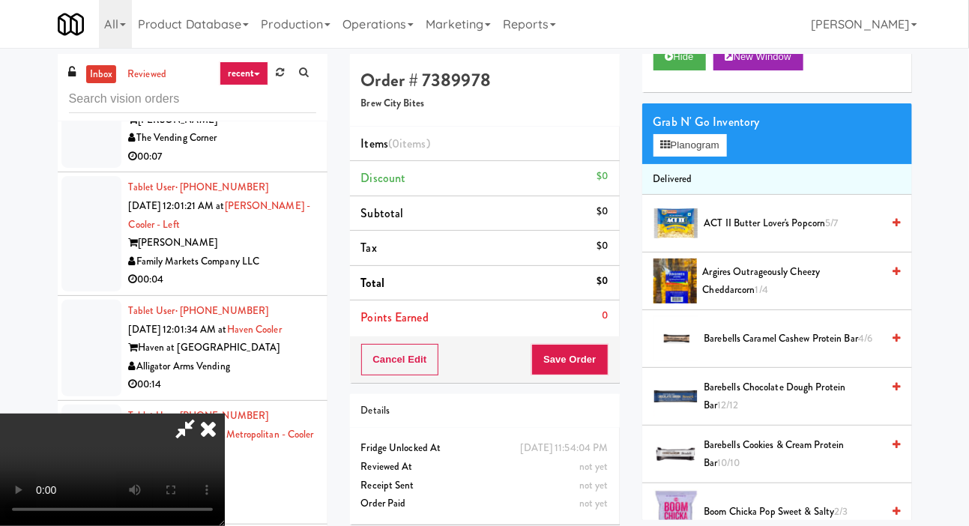
scroll to position [64, 0]
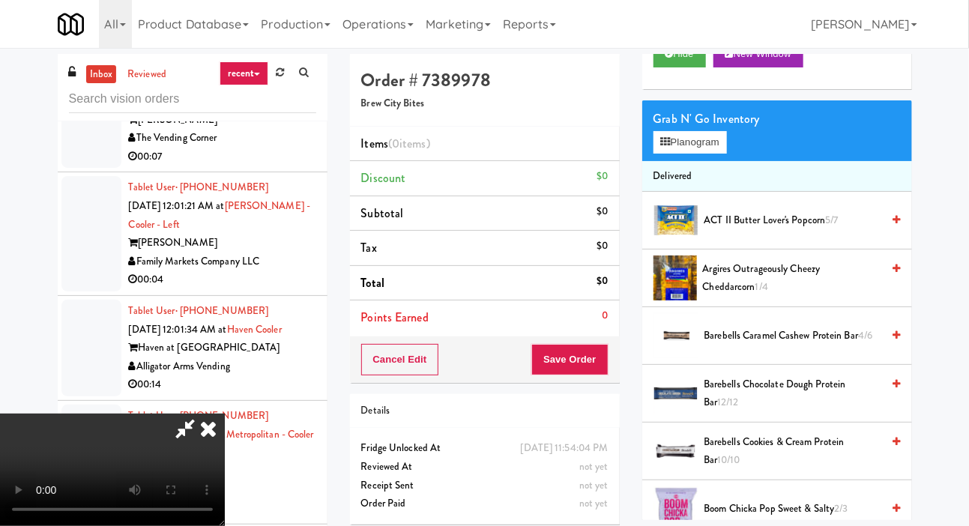
click at [741, 230] on span "ACT II Butter Lover's Popcorn 5/7" at bounding box center [793, 220] width 178 height 19
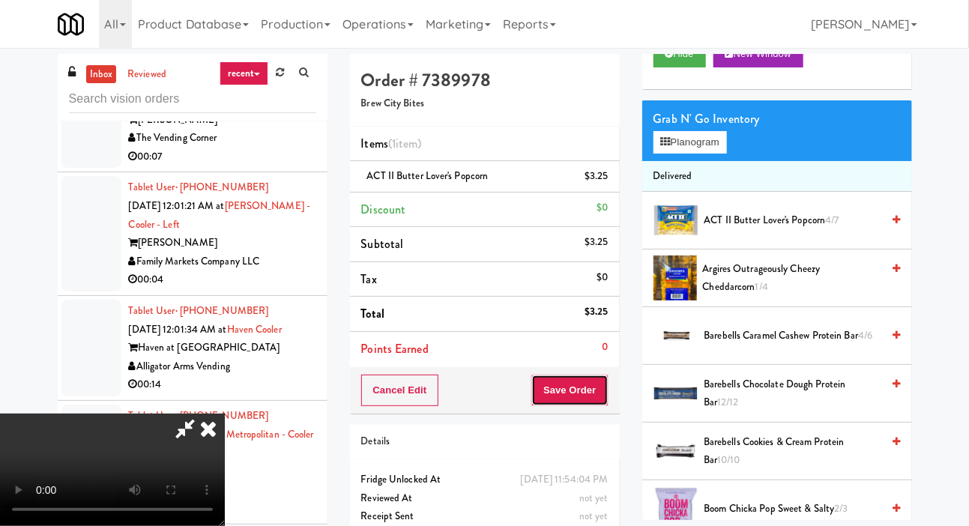
click at [596, 382] on button "Save Order" at bounding box center [569, 390] width 76 height 31
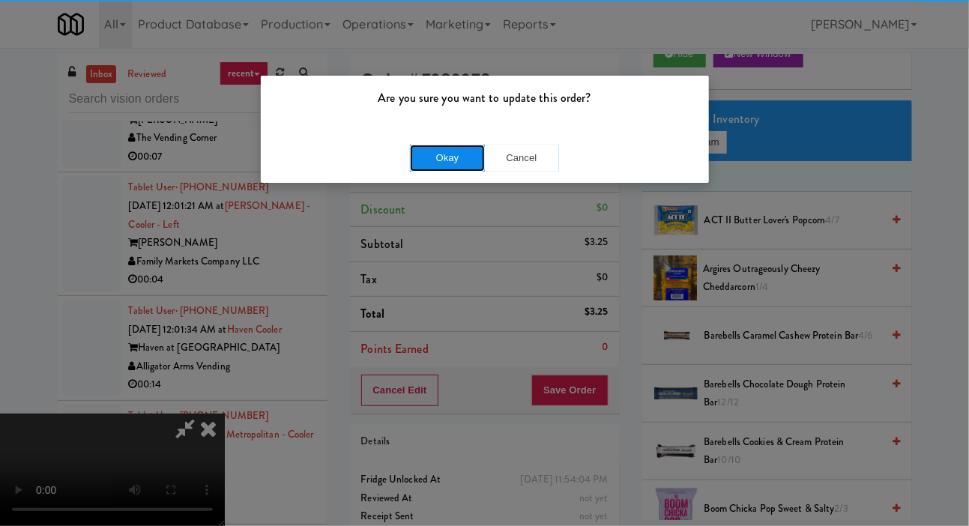
click at [435, 166] on button "Okay" at bounding box center [447, 158] width 75 height 27
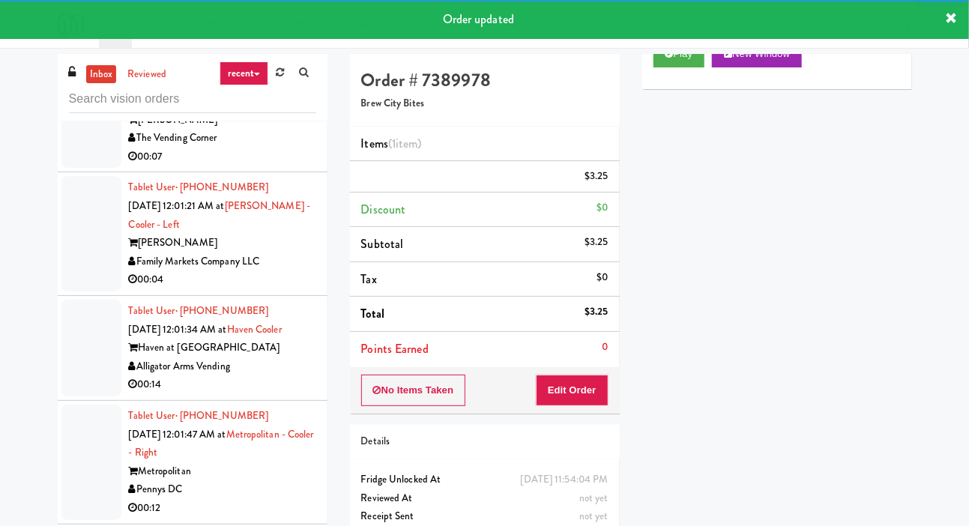
click at [73, 169] on div at bounding box center [91, 110] width 60 height 115
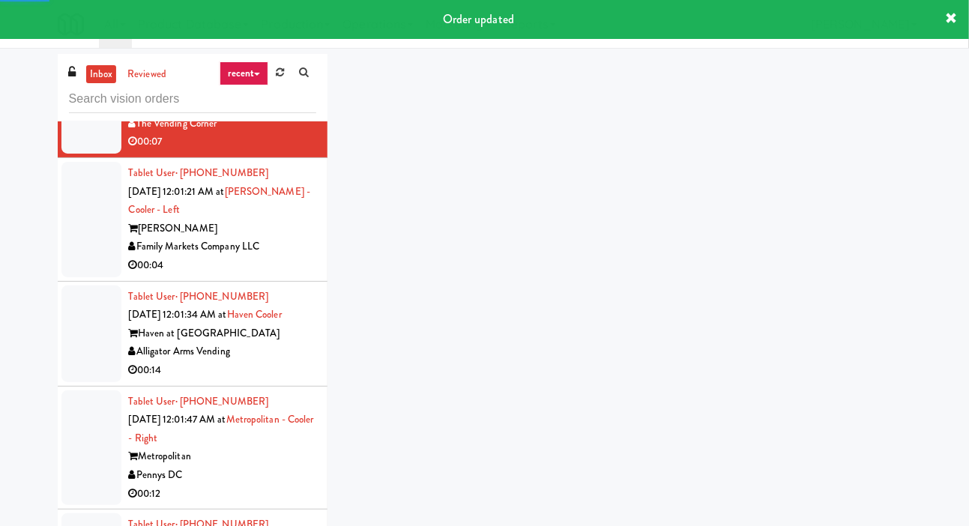
scroll to position [2978, 0]
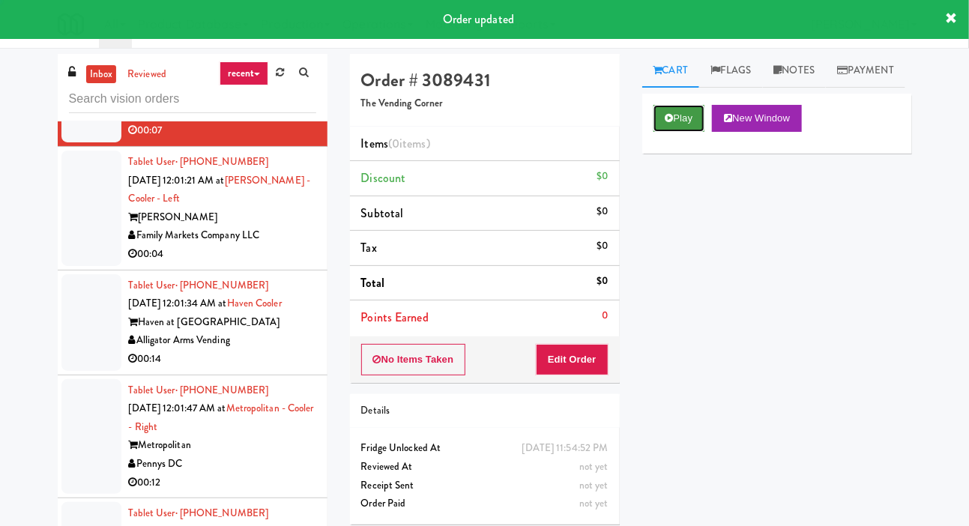
click at [684, 132] on button "Play" at bounding box center [680, 118] width 52 height 27
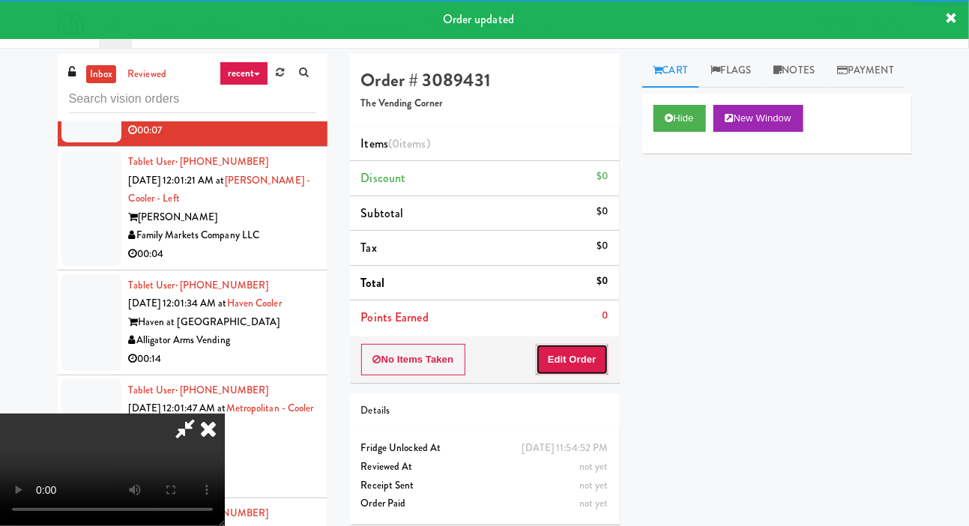
click at [580, 351] on button "Edit Order" at bounding box center [572, 359] width 73 height 31
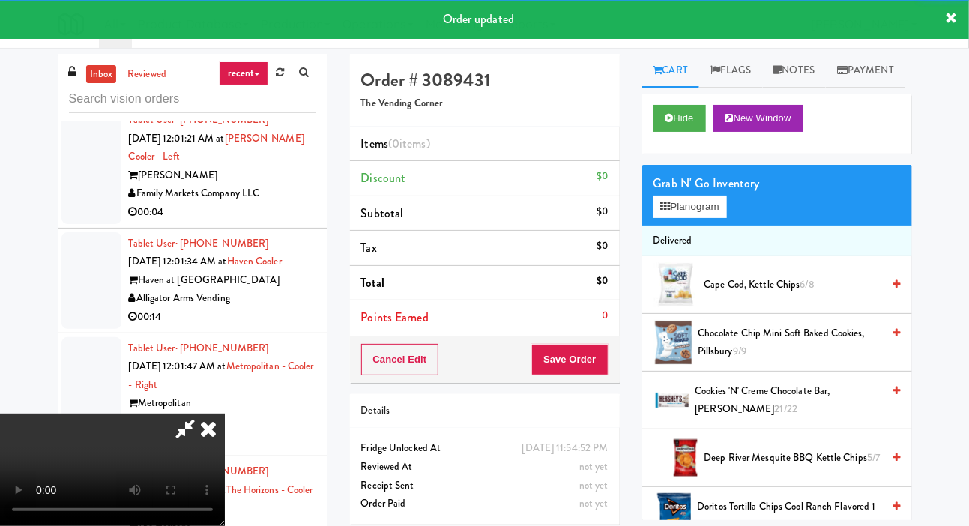
scroll to position [3028, 0]
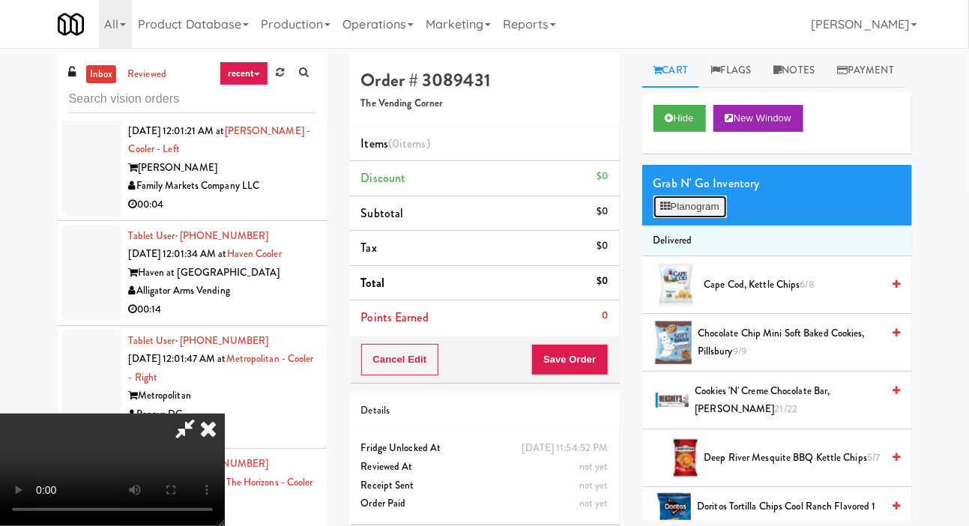
click at [701, 218] on button "Planogram" at bounding box center [690, 207] width 73 height 22
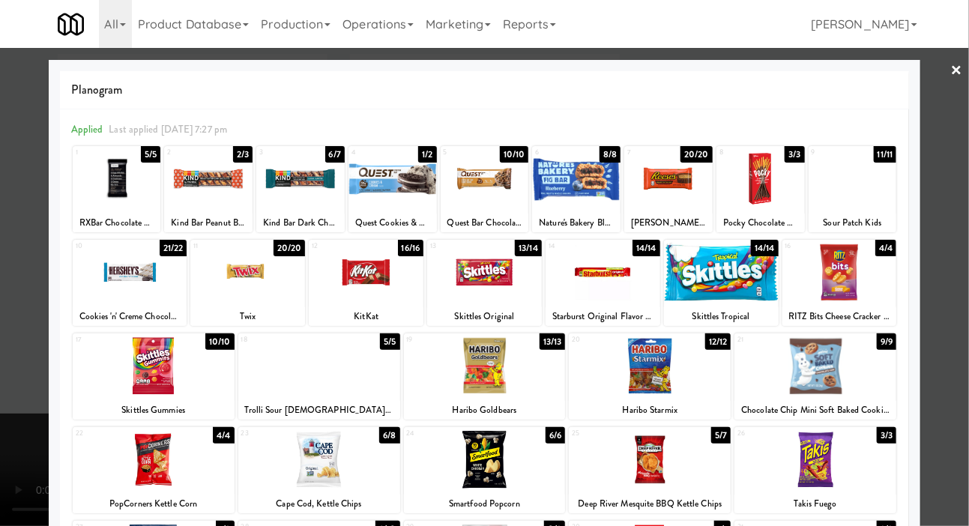
click at [223, 289] on div at bounding box center [247, 273] width 115 height 58
click at [20, 371] on div at bounding box center [484, 263] width 969 height 526
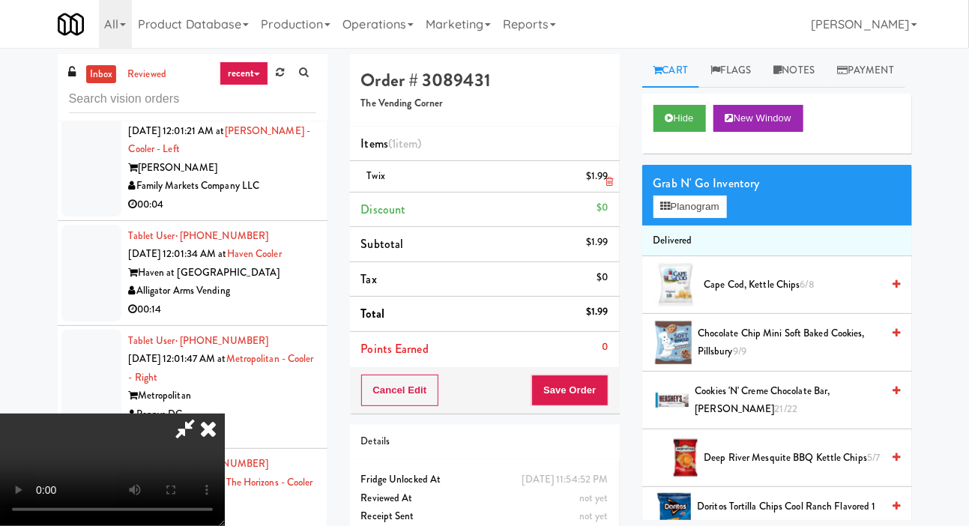
click at [596, 188] on li "Twix $1.99" at bounding box center [485, 176] width 270 height 31
click at [602, 181] on link at bounding box center [606, 182] width 13 height 19
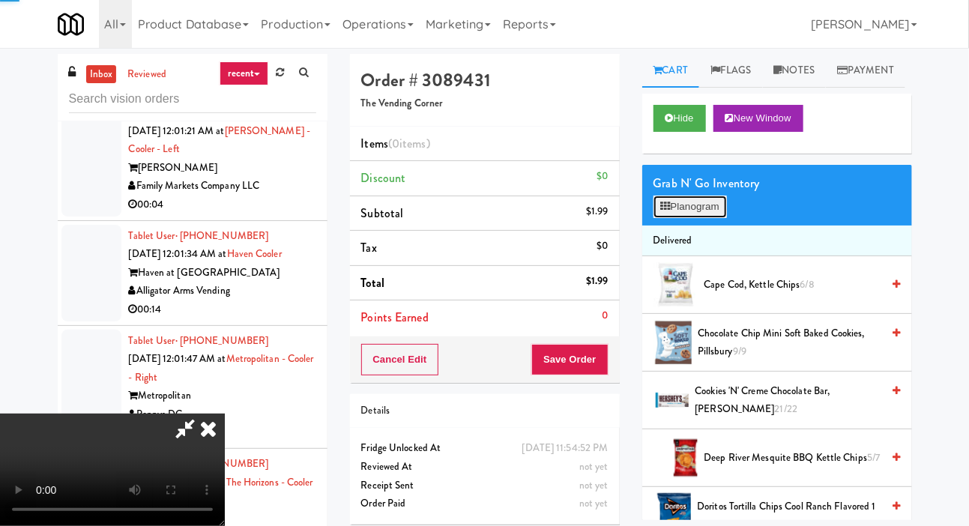
click at [714, 218] on button "Planogram" at bounding box center [690, 207] width 73 height 22
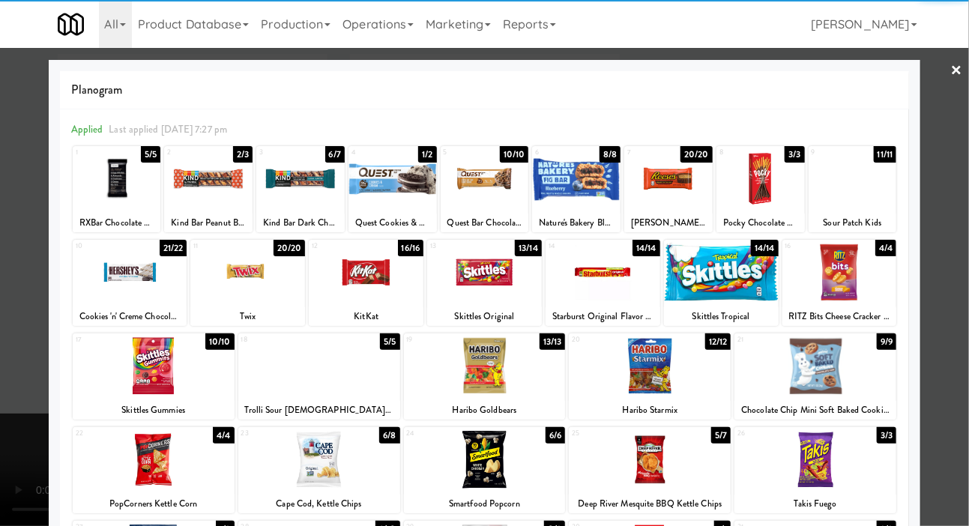
click at [133, 267] on div at bounding box center [130, 273] width 115 height 58
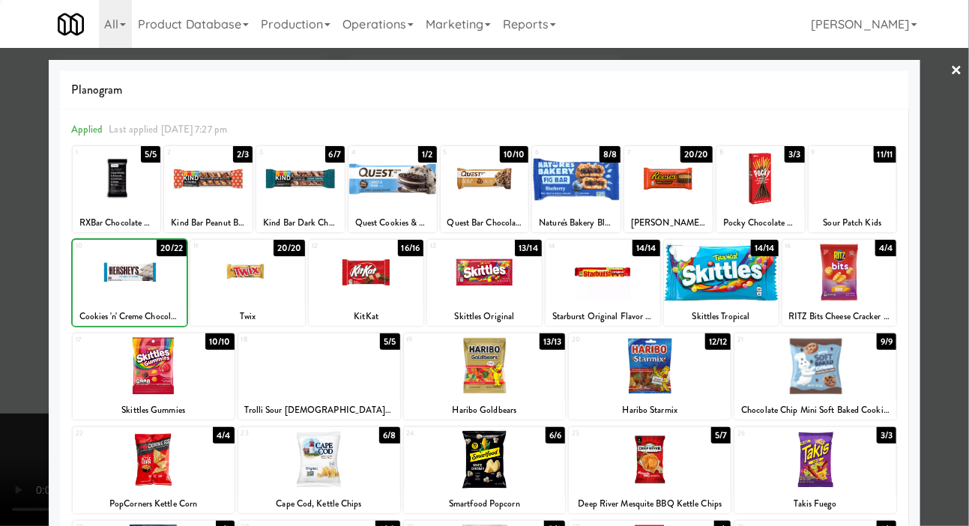
click at [9, 315] on div at bounding box center [484, 263] width 969 height 526
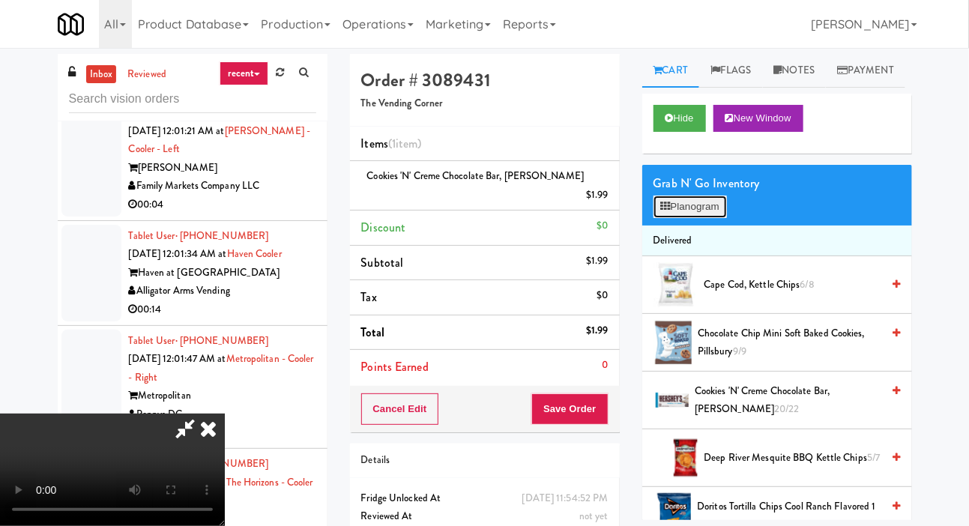
click at [704, 218] on button "Planogram" at bounding box center [690, 207] width 73 height 22
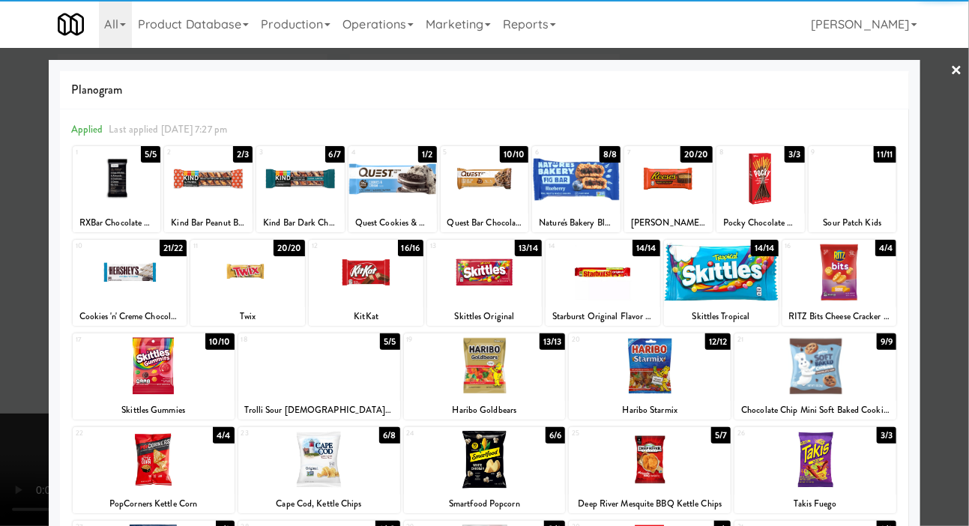
click at [881, 285] on div at bounding box center [839, 273] width 115 height 58
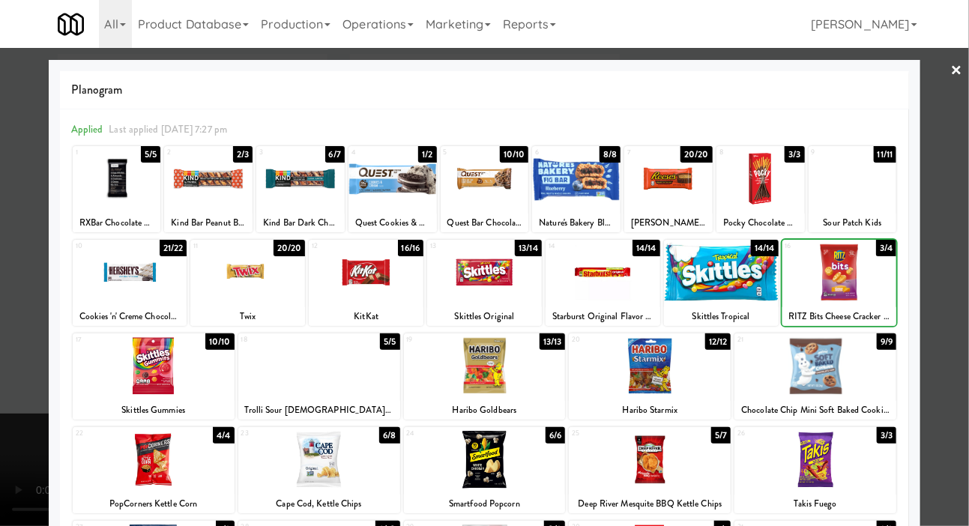
click at [13, 341] on div at bounding box center [484, 263] width 969 height 526
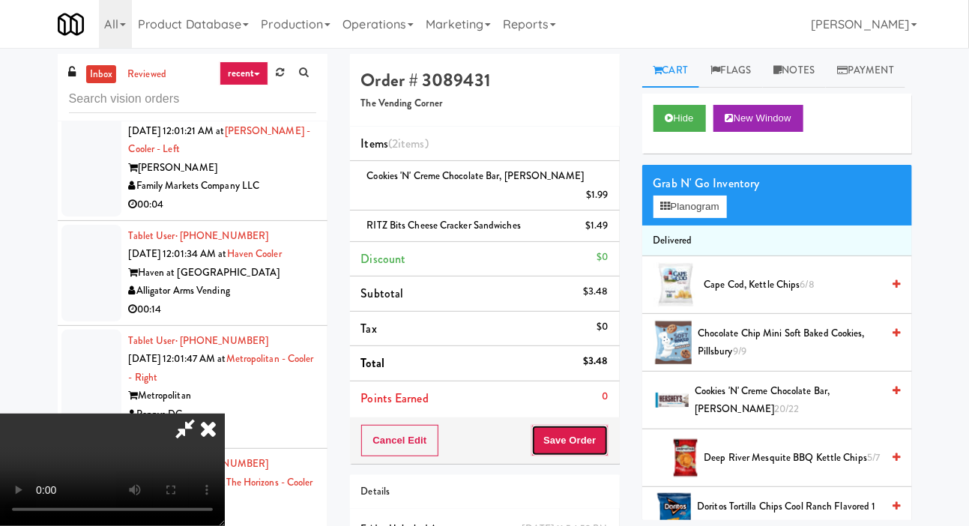
click at [603, 425] on button "Save Order" at bounding box center [569, 440] width 76 height 31
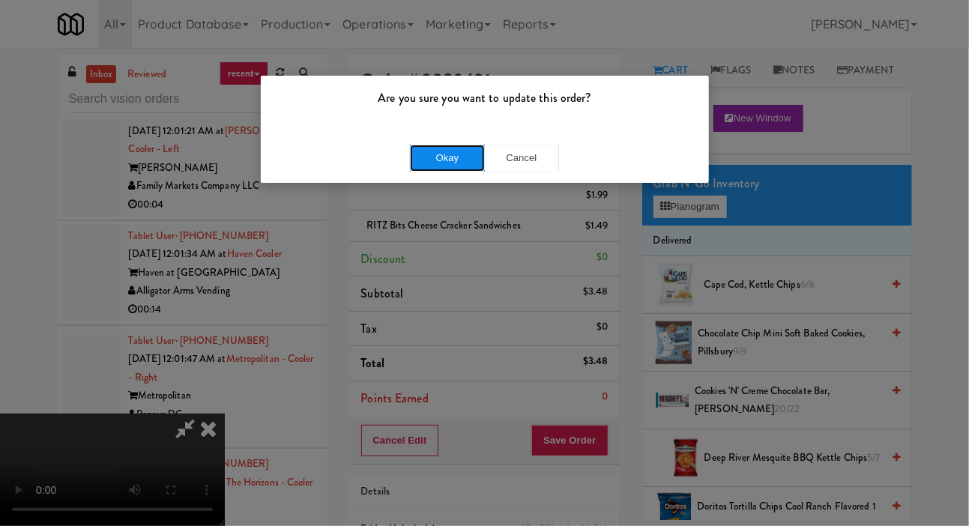
click at [434, 159] on button "Okay" at bounding box center [447, 158] width 75 height 27
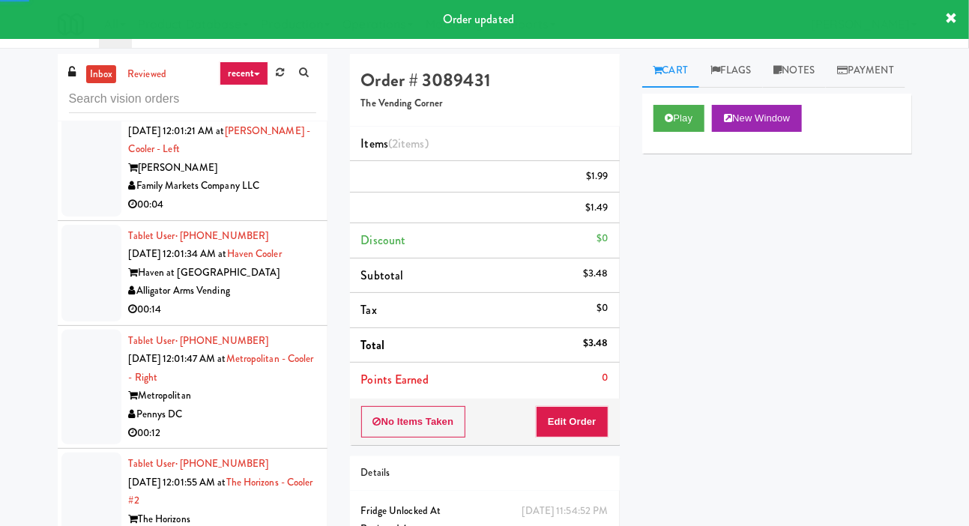
click at [74, 217] on div at bounding box center [91, 158] width 60 height 115
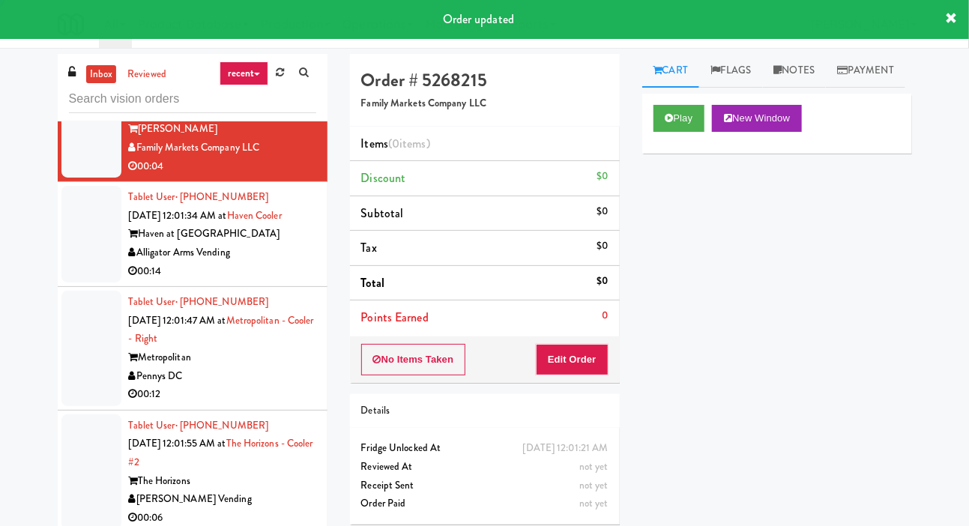
scroll to position [3087, 0]
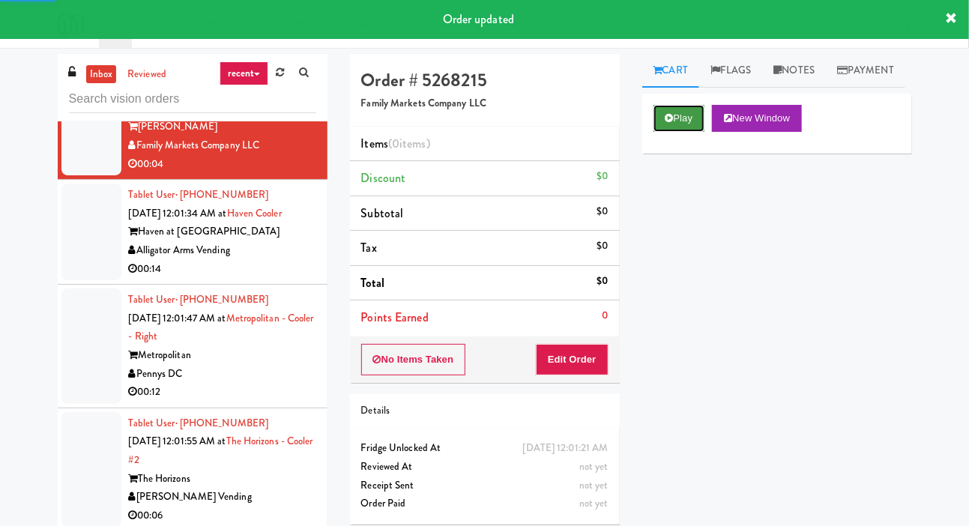
click at [686, 132] on button "Play" at bounding box center [680, 118] width 52 height 27
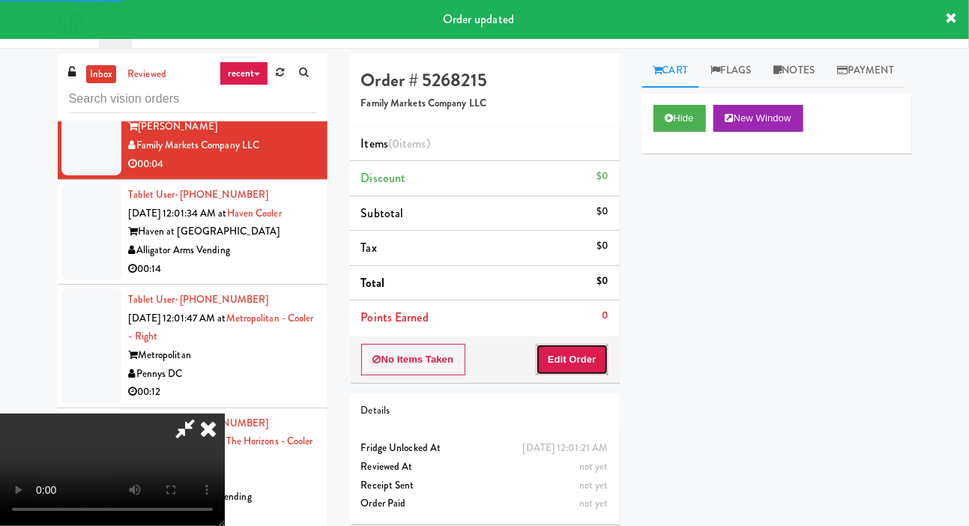
click at [585, 352] on button "Edit Order" at bounding box center [572, 359] width 73 height 31
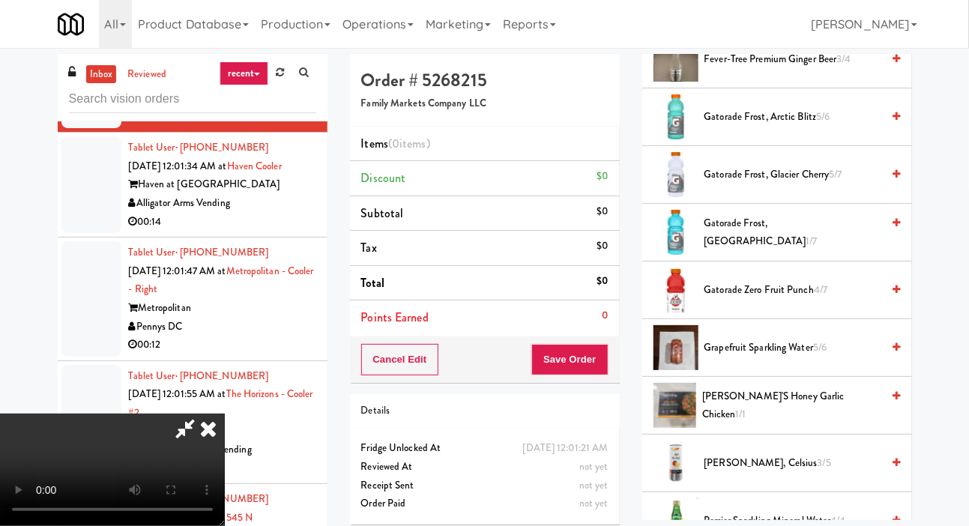
scroll to position [1092, 0]
click at [745, 299] on span "Gatorade Zero Fruit Punch 4/7" at bounding box center [793, 289] width 178 height 19
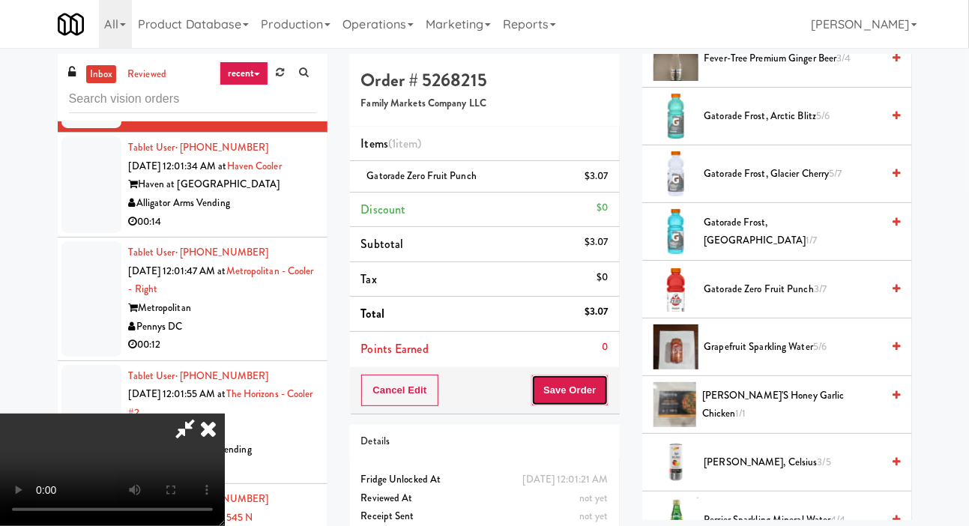
click at [605, 387] on button "Save Order" at bounding box center [569, 390] width 76 height 31
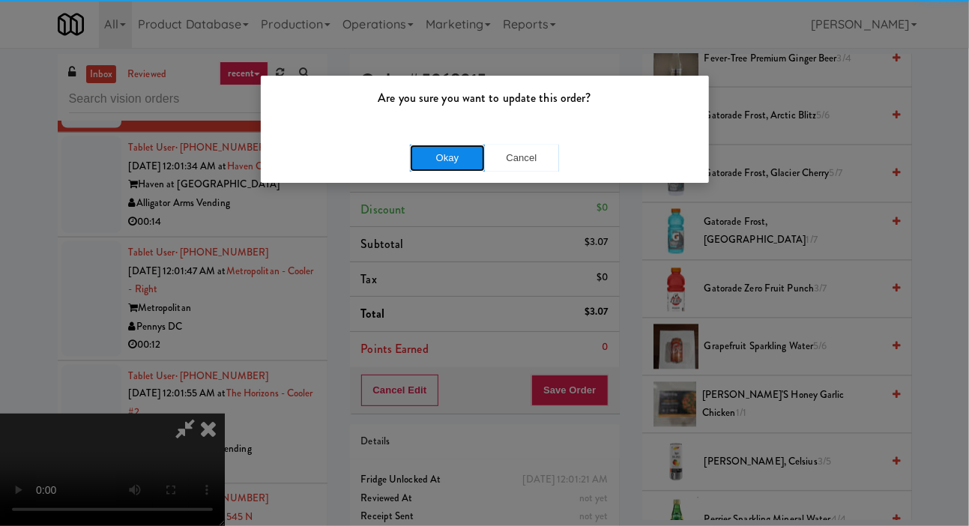
click at [439, 169] on button "Okay" at bounding box center [447, 158] width 75 height 27
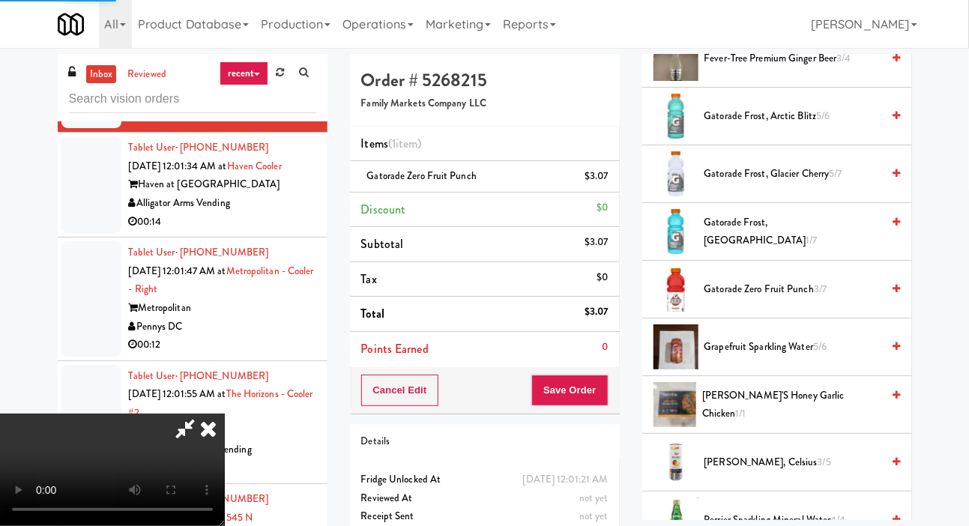
scroll to position [87, 0]
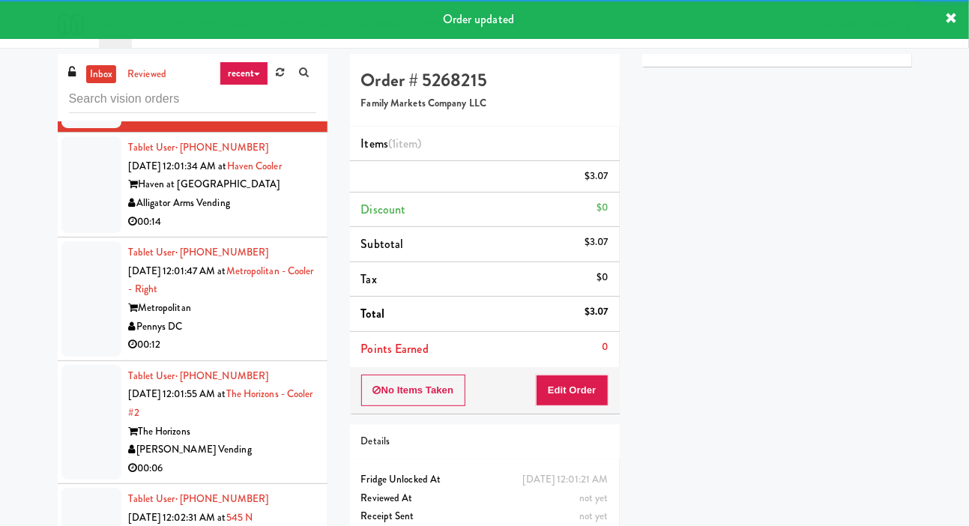
click at [70, 233] on div at bounding box center [91, 184] width 60 height 97
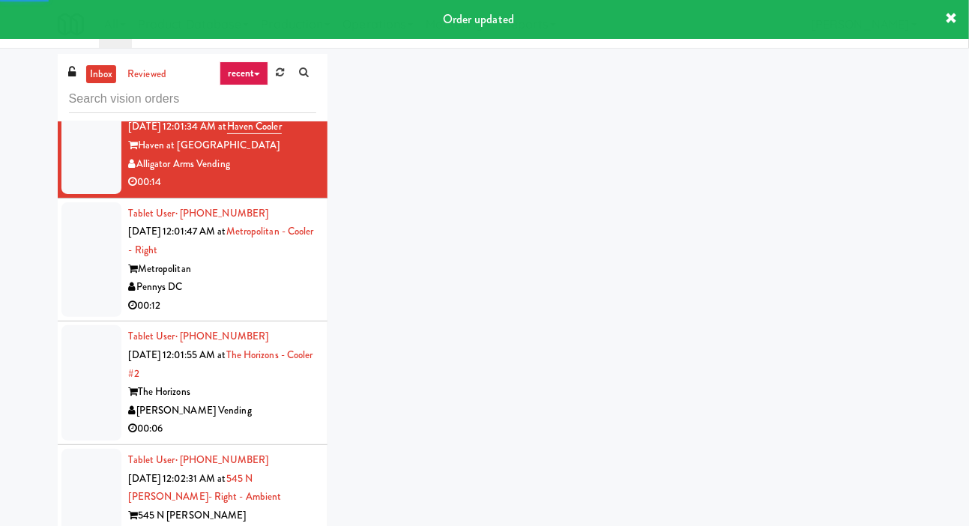
scroll to position [3223, 0]
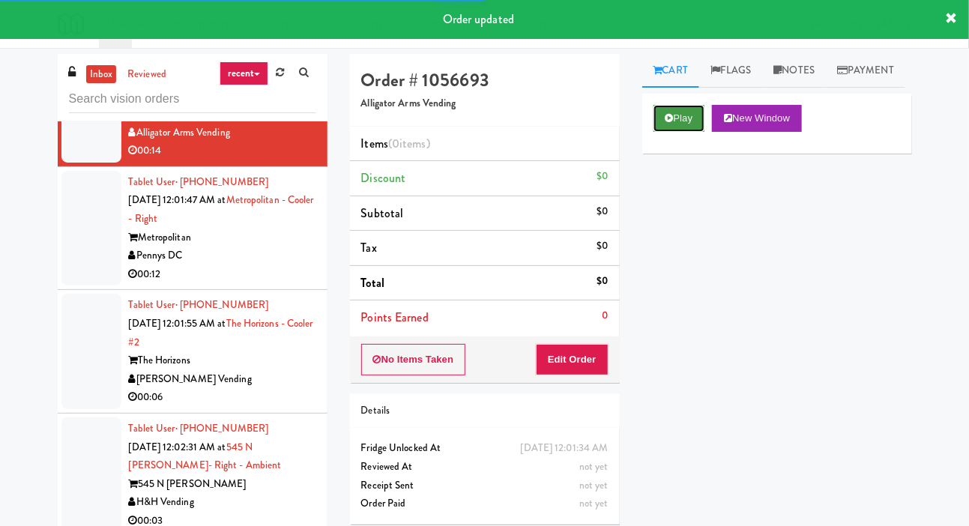
click at [675, 132] on button "Play" at bounding box center [680, 118] width 52 height 27
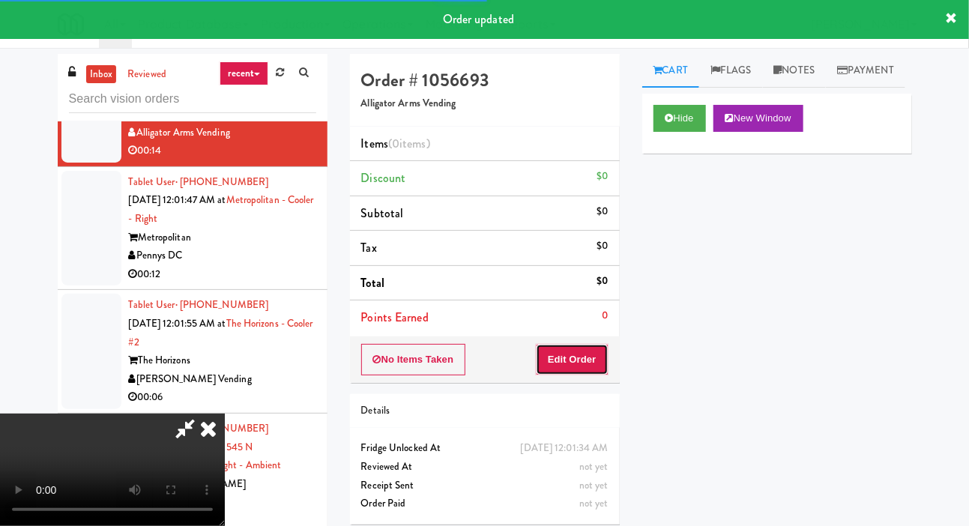
click at [586, 349] on button "Edit Order" at bounding box center [572, 359] width 73 height 31
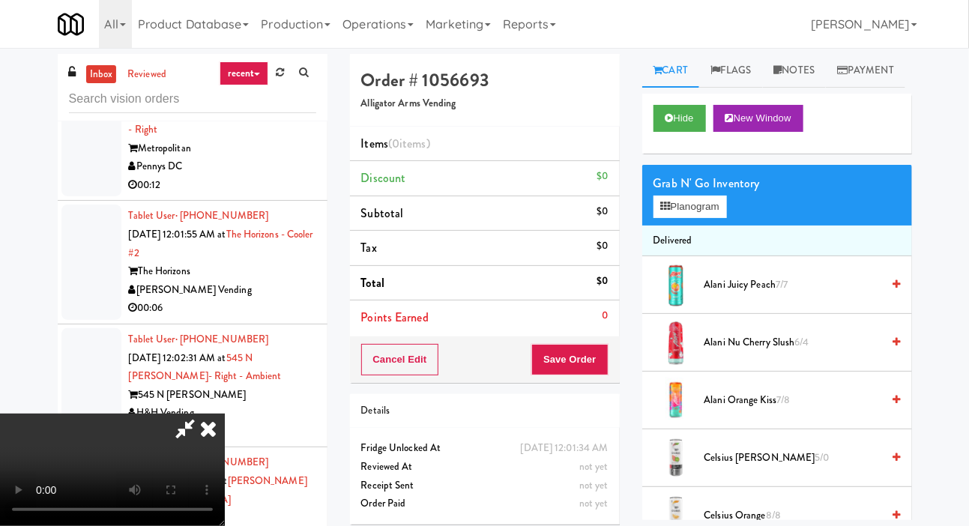
scroll to position [0, 0]
click at [698, 218] on button "Planogram" at bounding box center [690, 207] width 73 height 22
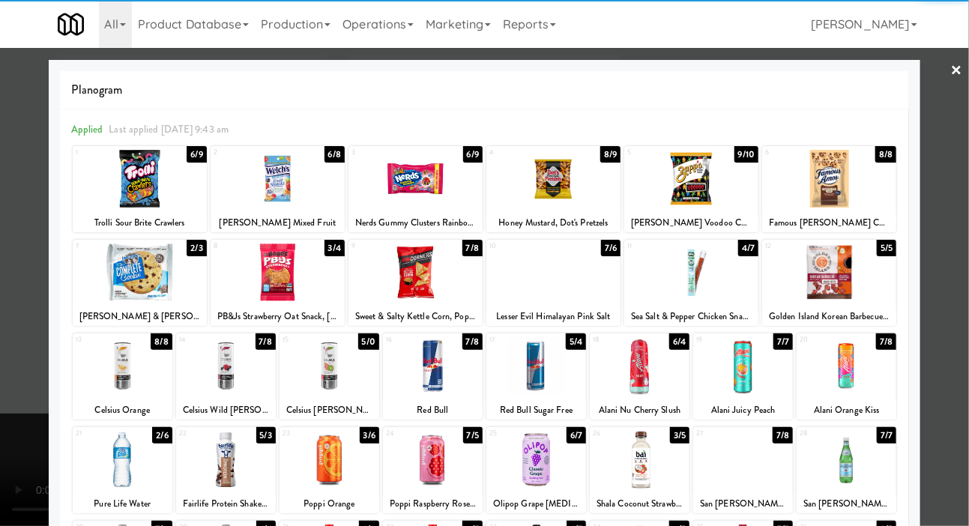
click at [435, 278] on div at bounding box center [415, 273] width 134 height 58
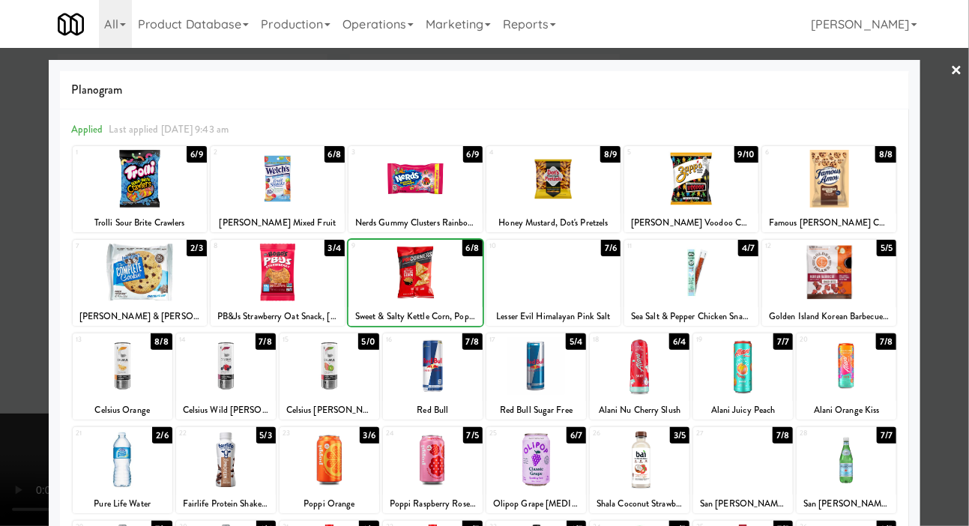
click at [23, 297] on div at bounding box center [484, 263] width 969 height 526
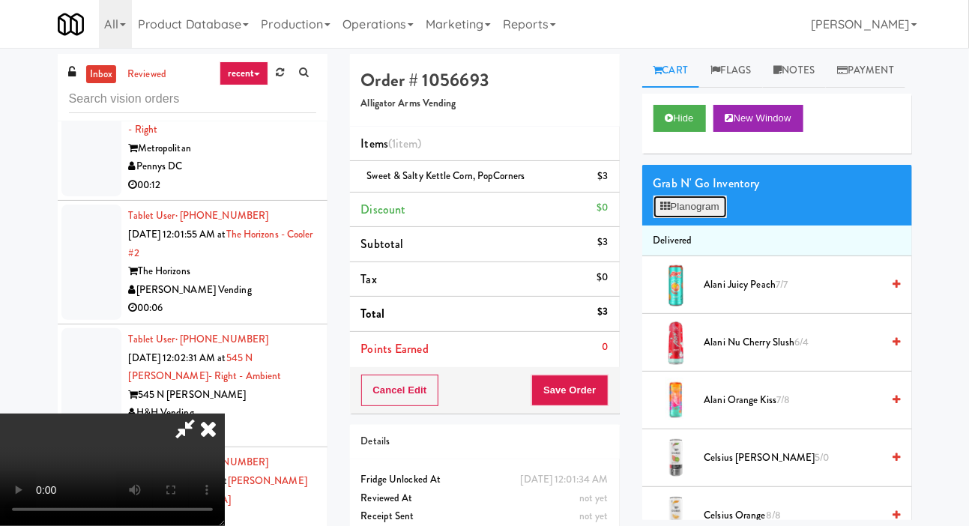
click at [694, 218] on button "Planogram" at bounding box center [690, 207] width 73 height 22
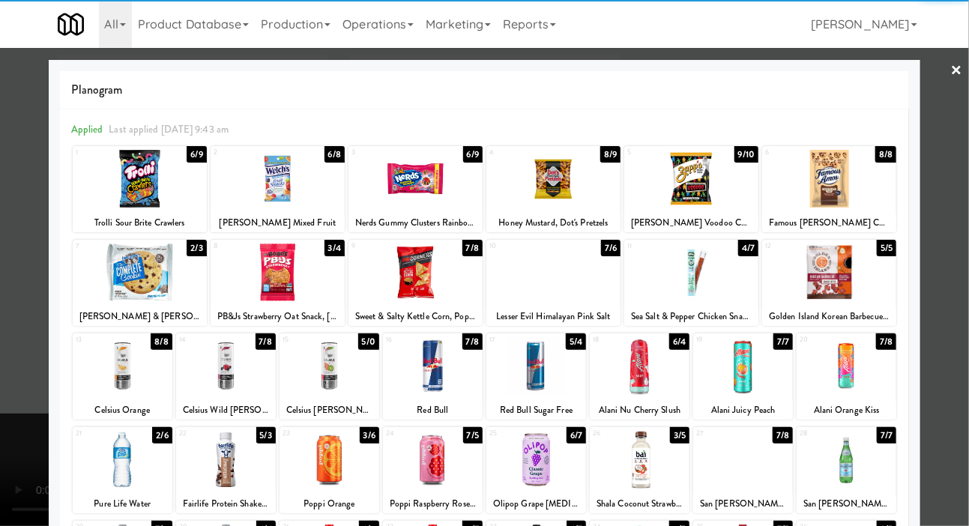
click at [589, 276] on div at bounding box center [553, 273] width 134 height 58
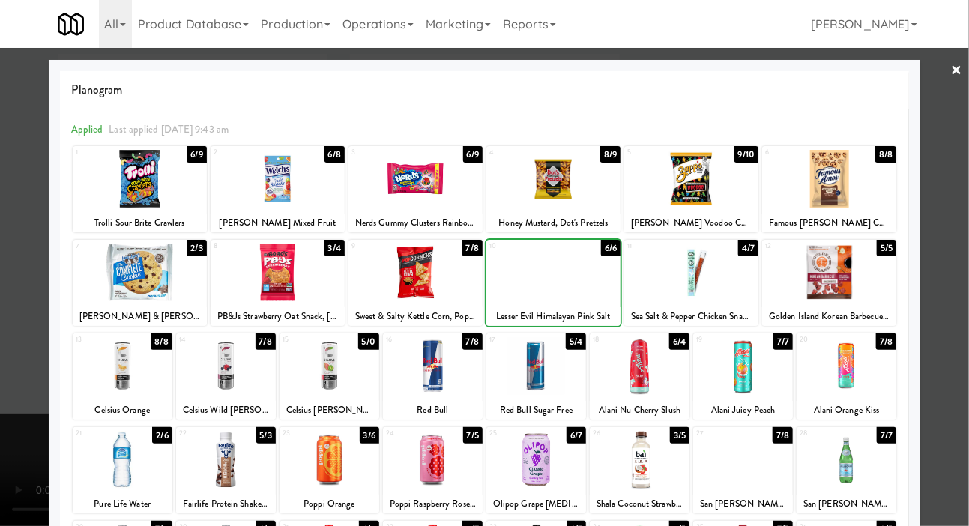
click at [23, 286] on div at bounding box center [484, 263] width 969 height 526
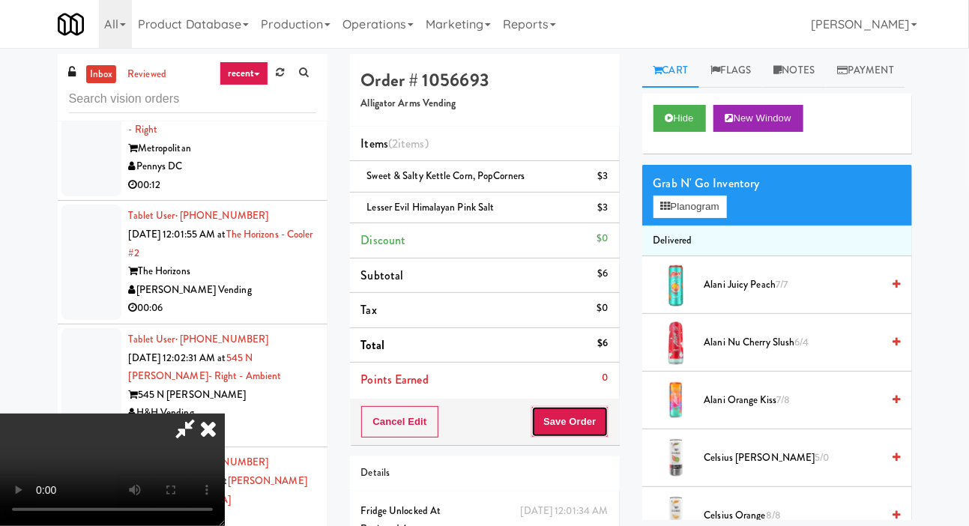
click at [600, 423] on button "Save Order" at bounding box center [569, 421] width 76 height 31
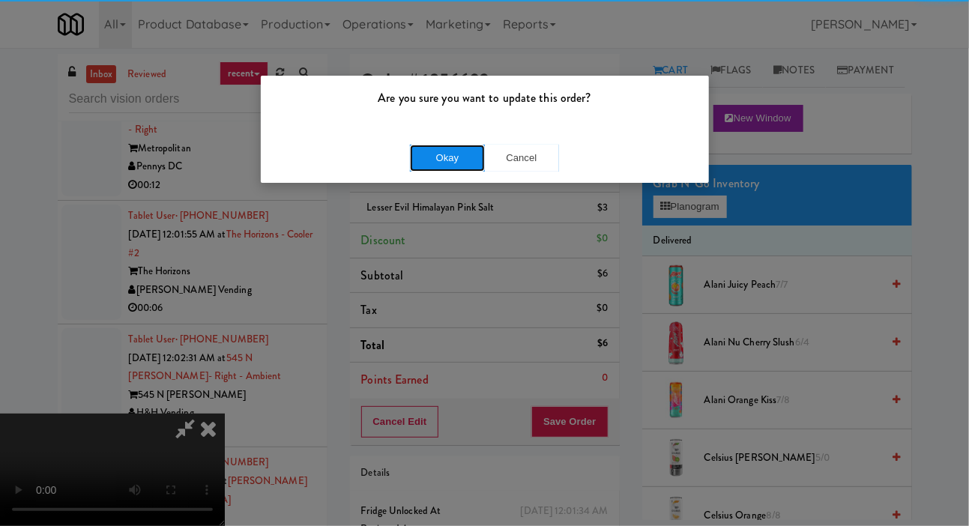
click at [438, 170] on button "Okay" at bounding box center [447, 158] width 75 height 27
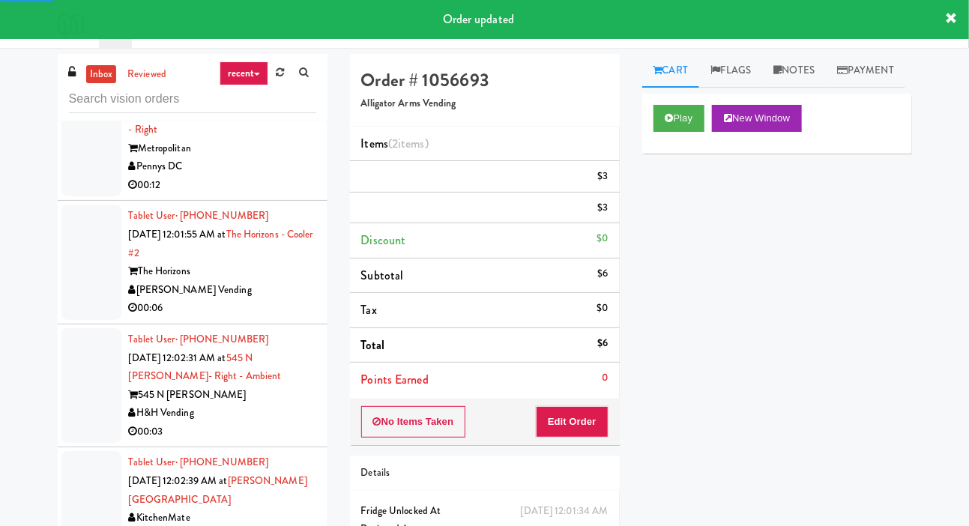
click at [85, 197] on div at bounding box center [91, 139] width 60 height 115
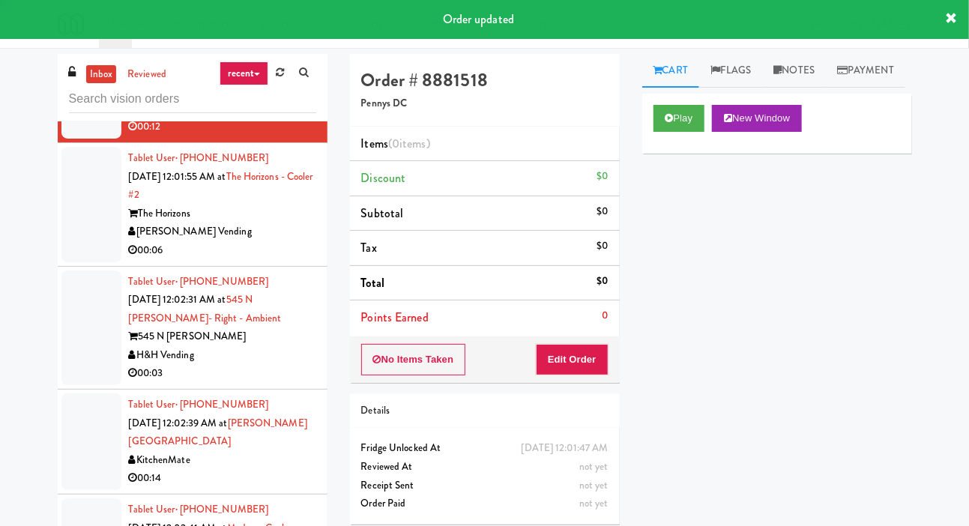
scroll to position [3395, 0]
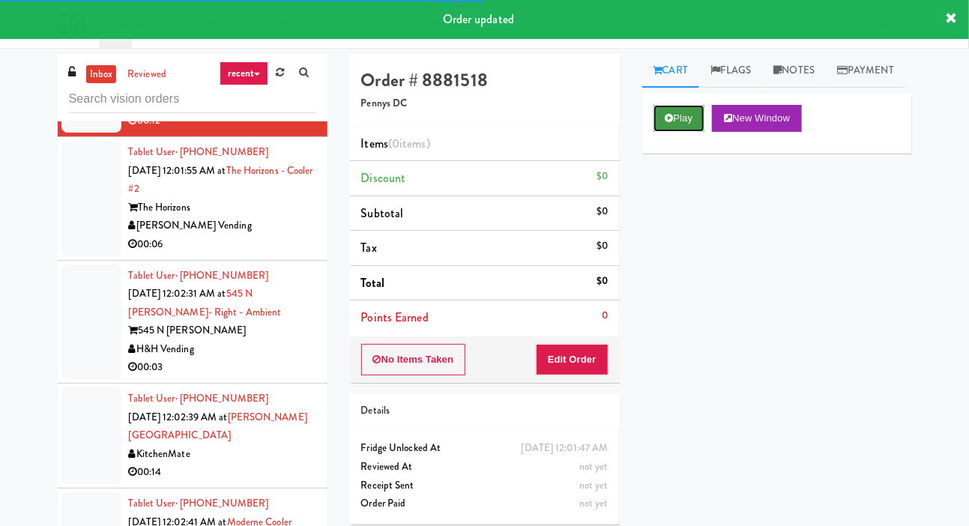
click at [705, 132] on button "Play" at bounding box center [680, 118] width 52 height 27
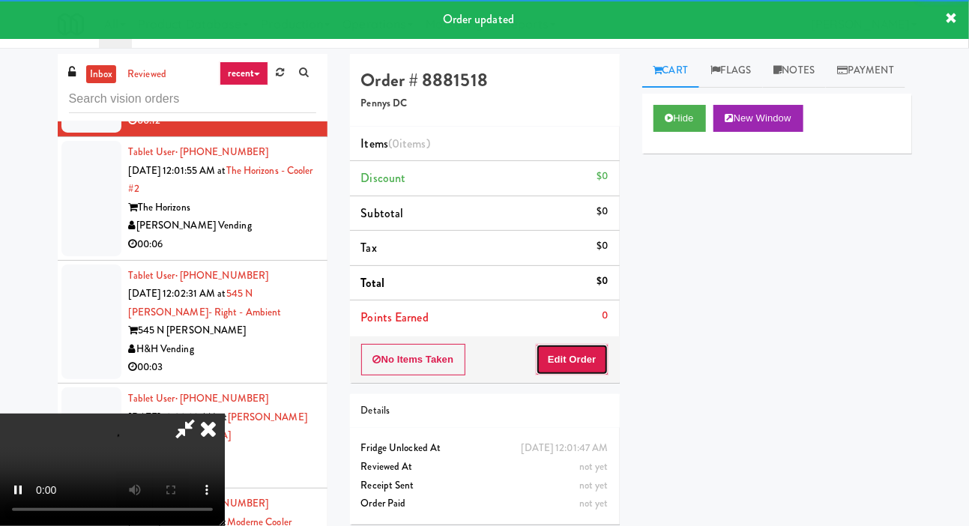
click at [592, 354] on button "Edit Order" at bounding box center [572, 359] width 73 height 31
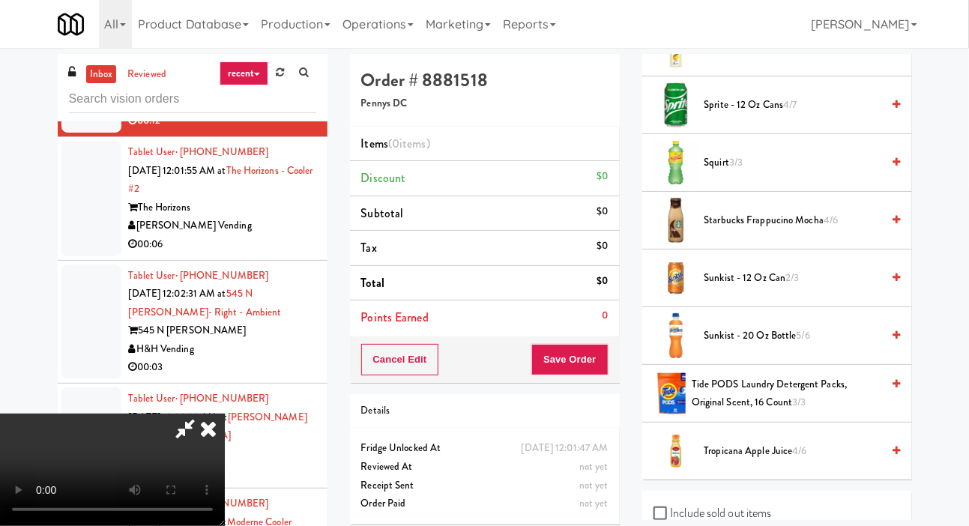
scroll to position [1553, 0]
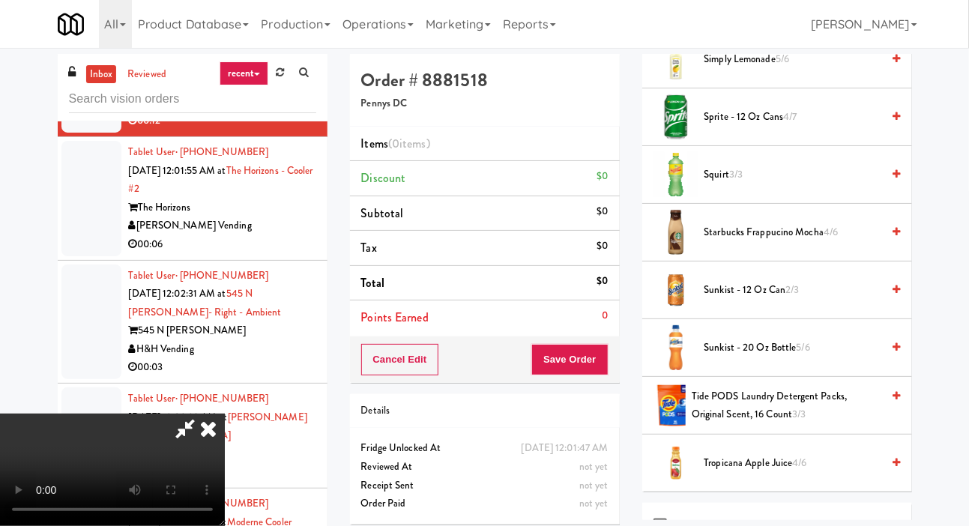
click at [760, 127] on span "Sprite - 12 oz cans 4/7" at bounding box center [793, 117] width 178 height 19
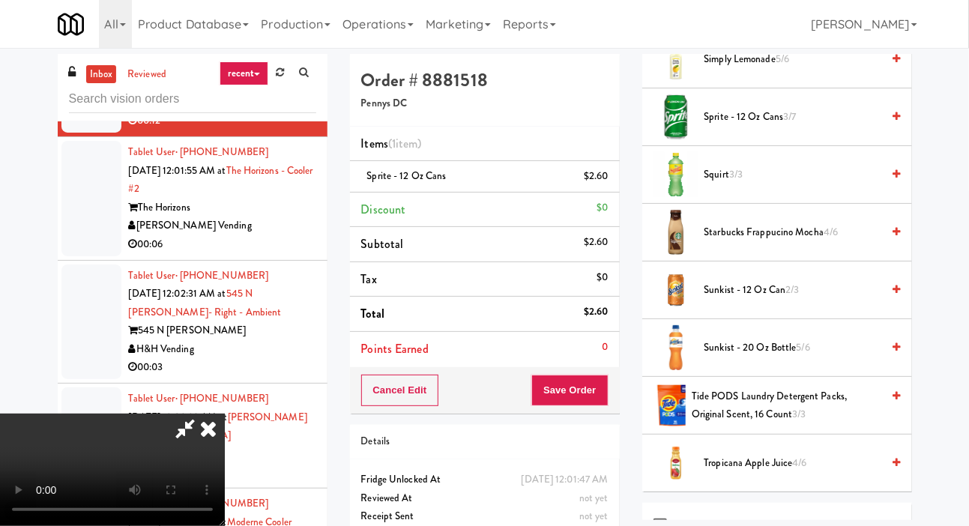
scroll to position [55, 0]
click at [600, 384] on button "Save Order" at bounding box center [569, 390] width 76 height 31
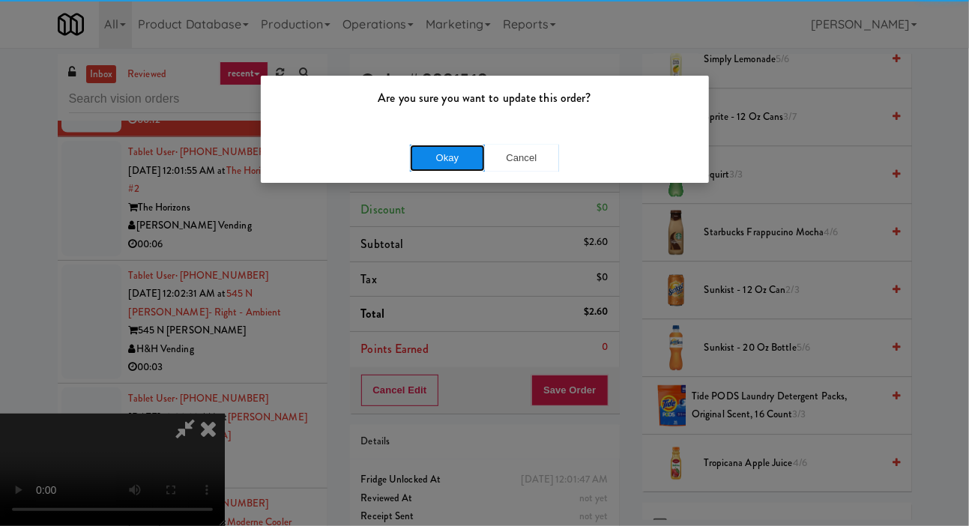
click at [420, 160] on button "Okay" at bounding box center [447, 158] width 75 height 27
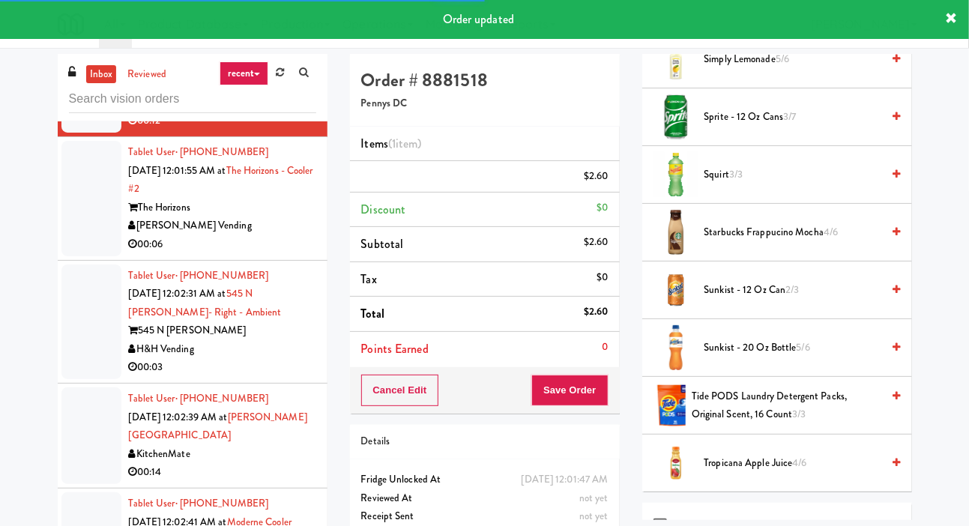
scroll to position [87, 0]
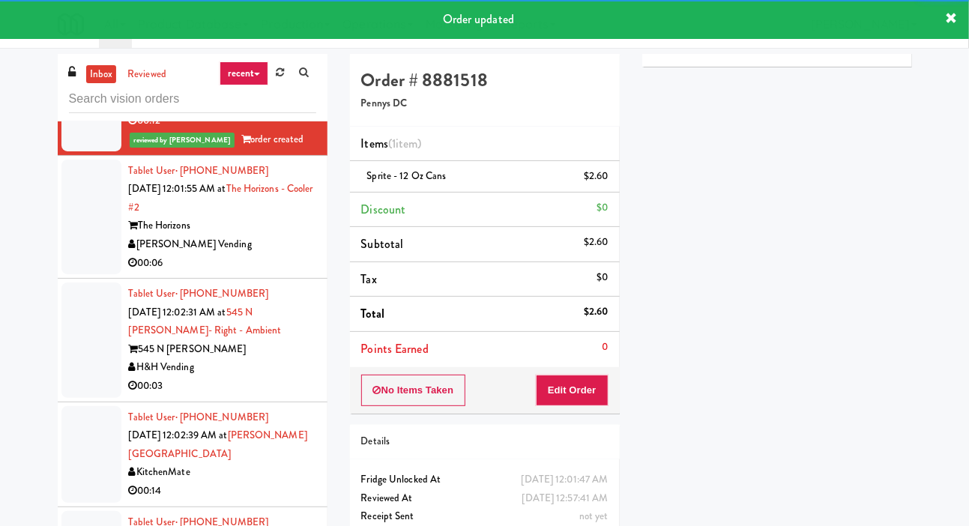
click at [90, 275] on div at bounding box center [91, 217] width 60 height 115
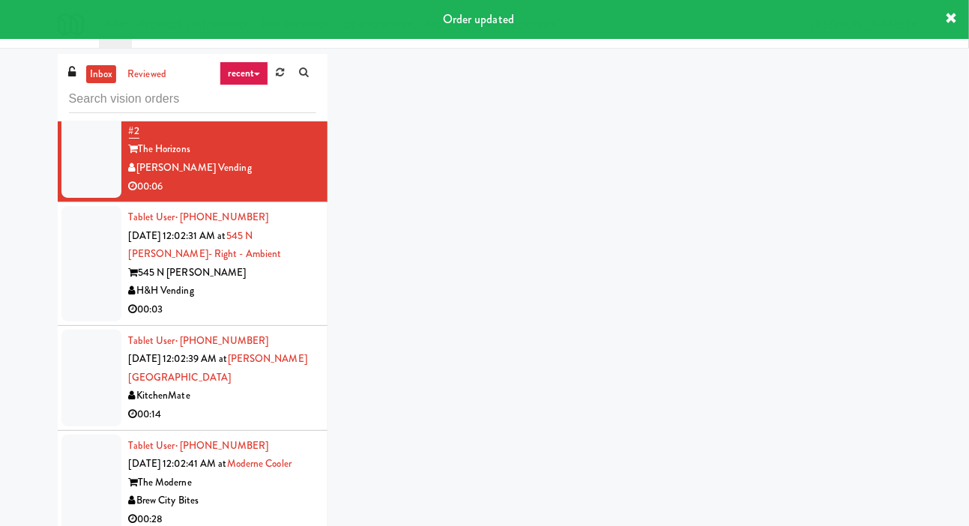
scroll to position [3507, 0]
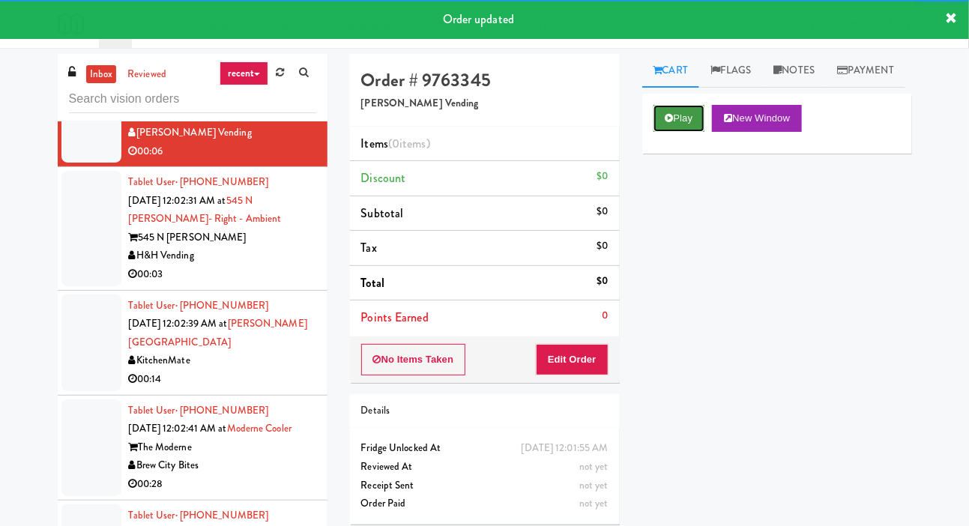
click at [675, 132] on button "Play" at bounding box center [680, 118] width 52 height 27
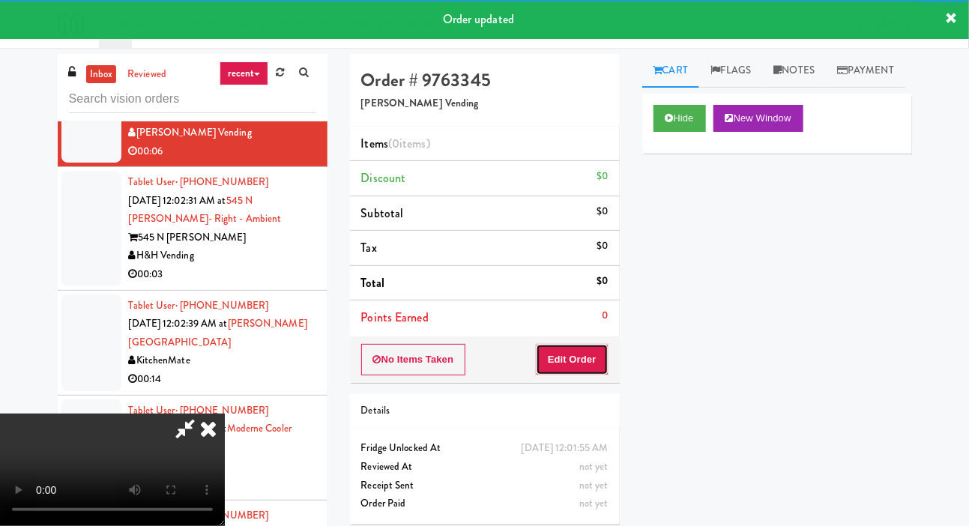
click at [577, 357] on button "Edit Order" at bounding box center [572, 359] width 73 height 31
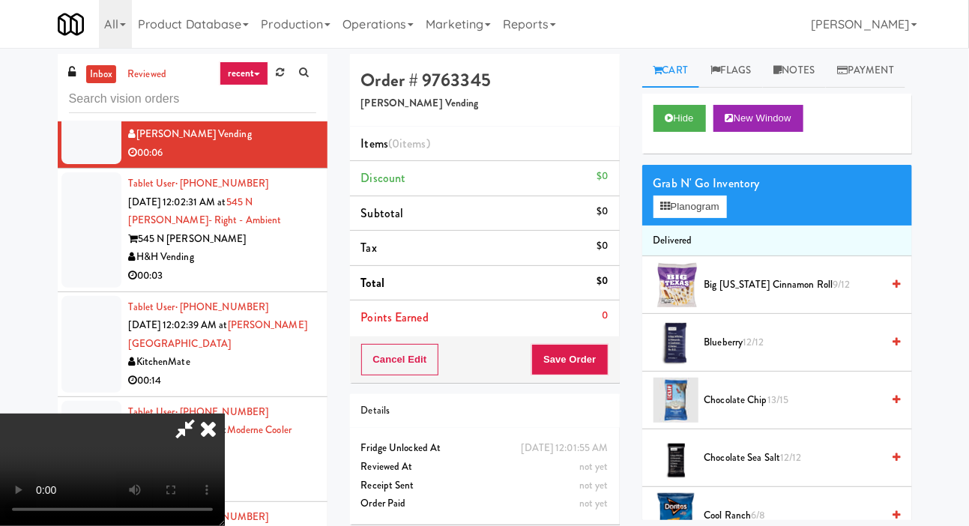
scroll to position [0, 0]
click at [692, 218] on button "Planogram" at bounding box center [690, 207] width 73 height 22
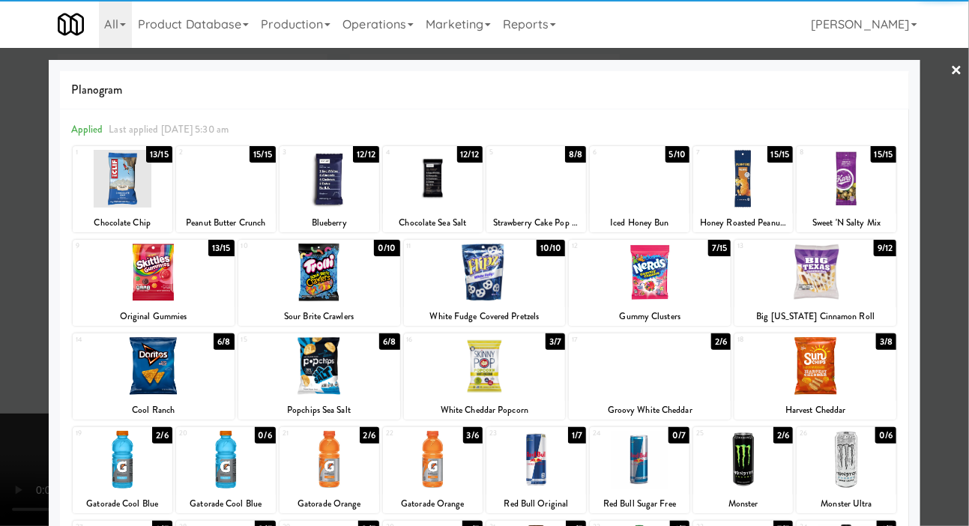
click at [111, 280] on div at bounding box center [154, 273] width 162 height 58
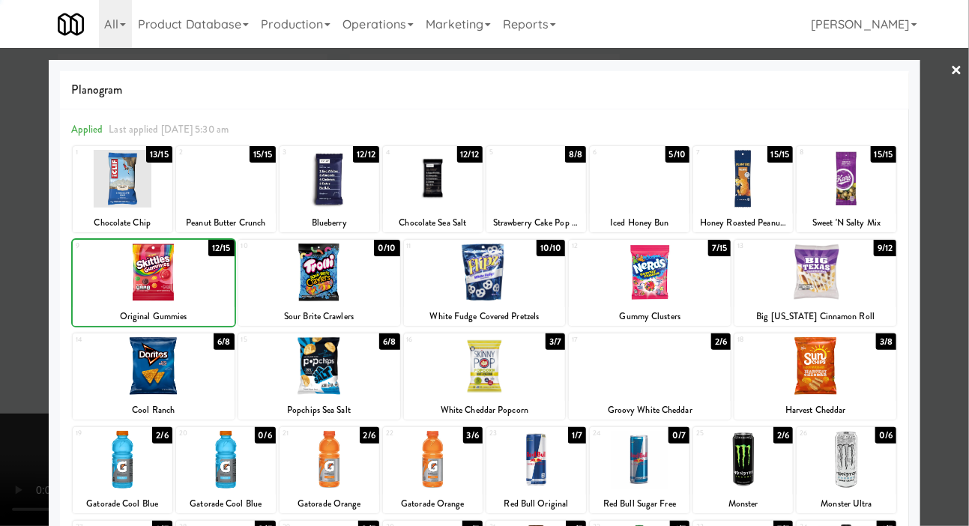
click at [20, 259] on div at bounding box center [484, 263] width 969 height 526
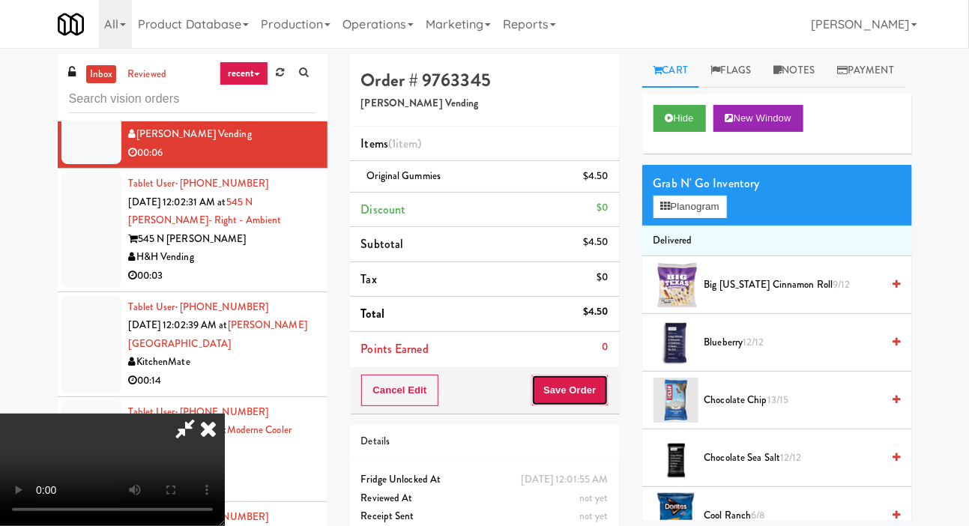
click at [600, 377] on button "Save Order" at bounding box center [569, 390] width 76 height 31
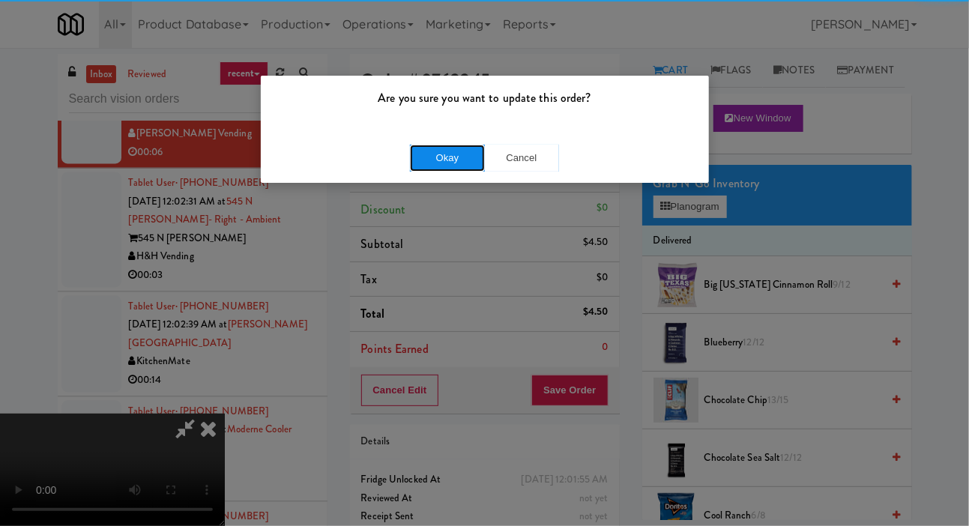
click at [414, 145] on button "Okay" at bounding box center [447, 158] width 75 height 27
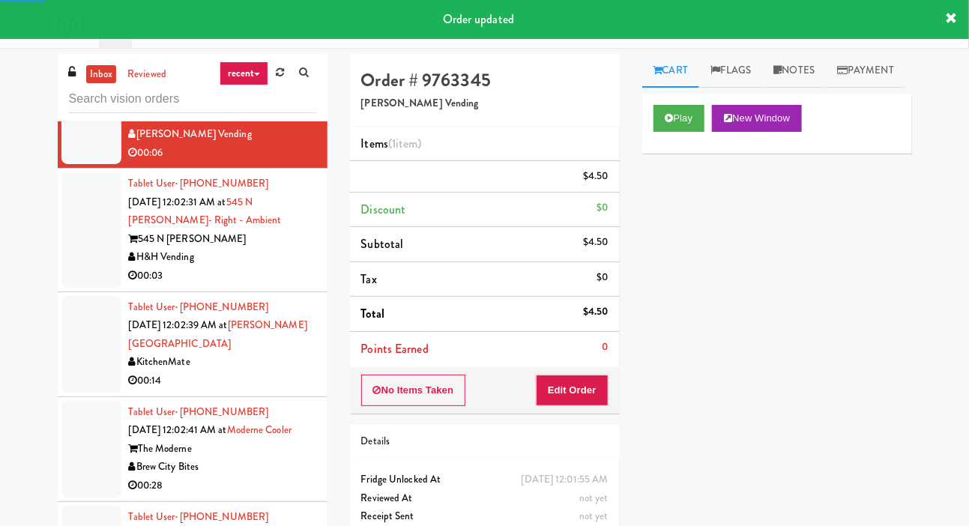
click at [81, 288] on div at bounding box center [91, 229] width 60 height 115
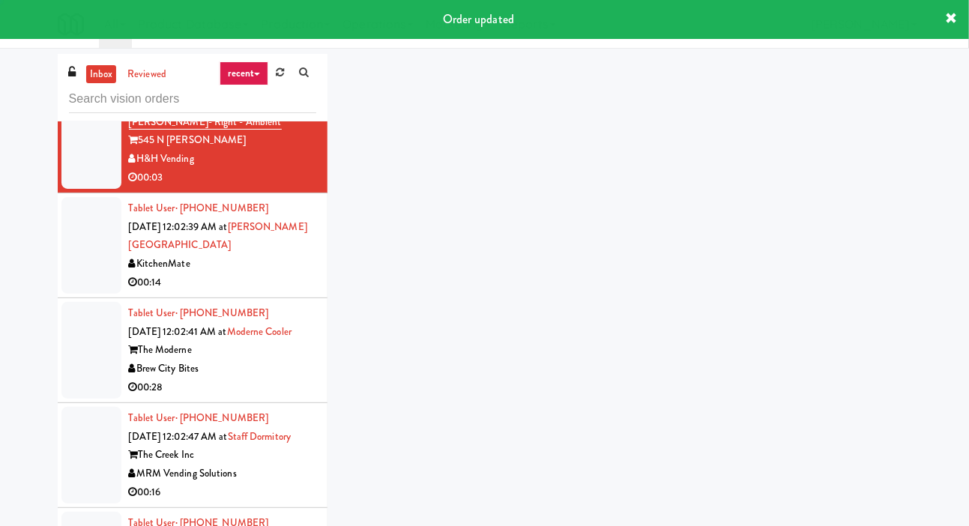
scroll to position [3625, 0]
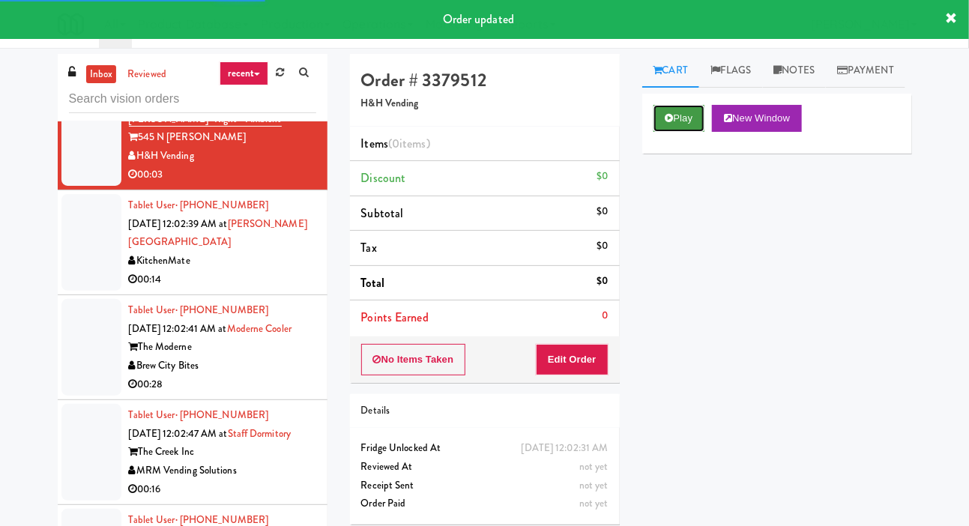
click at [673, 132] on button "Play" at bounding box center [680, 118] width 52 height 27
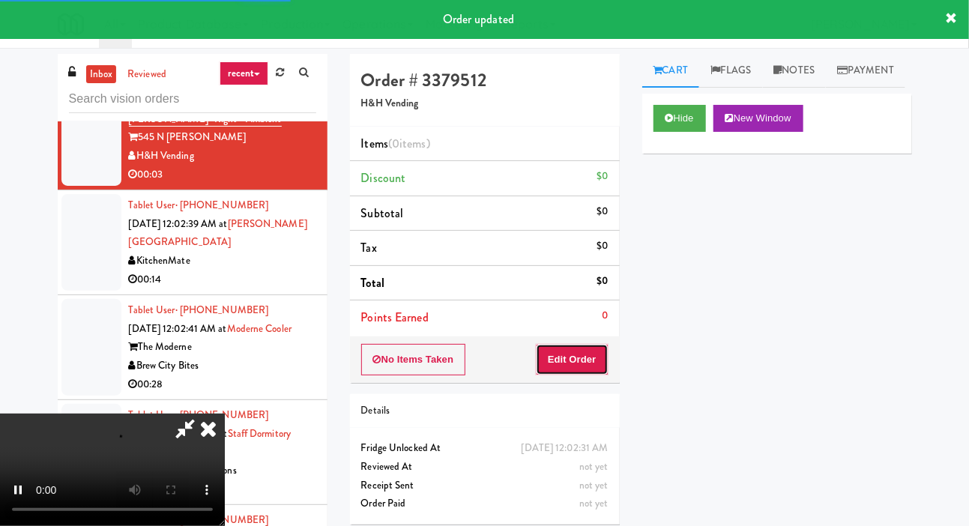
click at [582, 345] on button "Edit Order" at bounding box center [572, 359] width 73 height 31
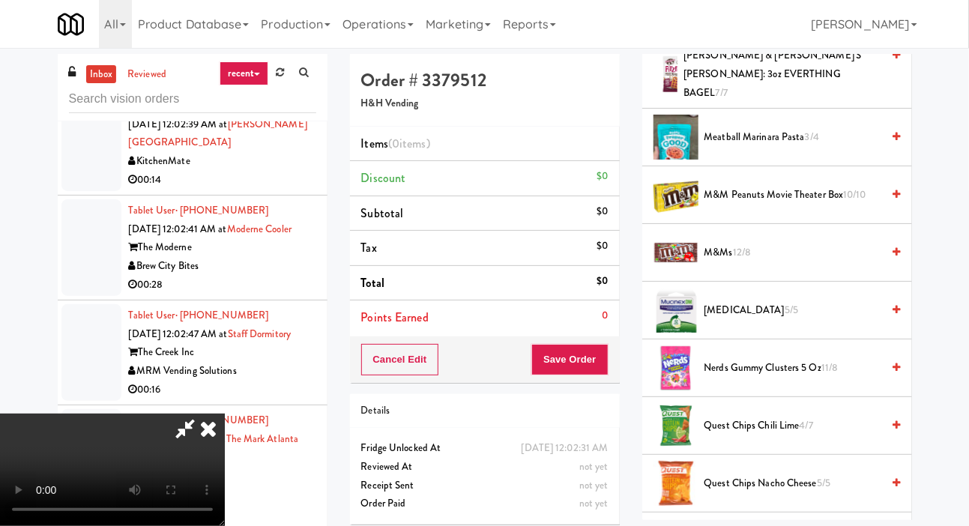
scroll to position [1045, 0]
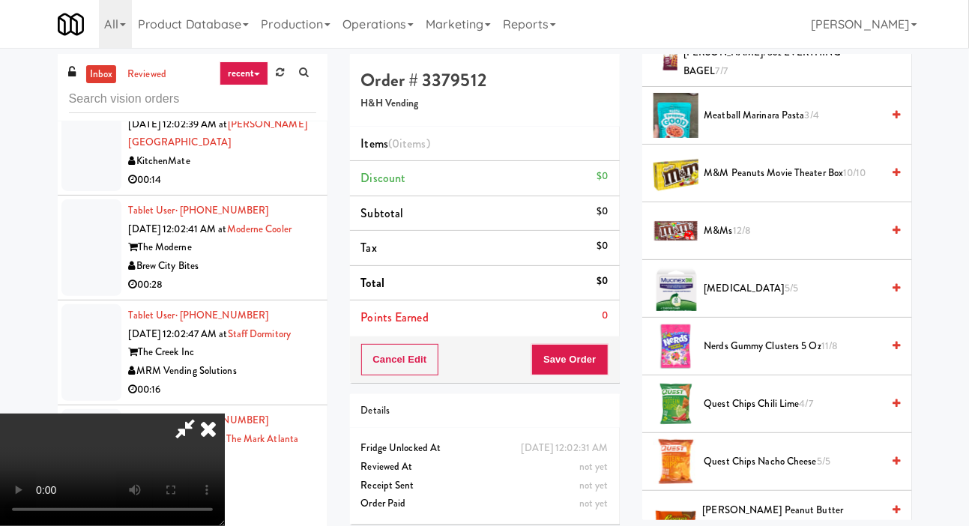
click at [751, 183] on span "M&M Peanuts Movie Theater Box 10/10" at bounding box center [793, 173] width 178 height 19
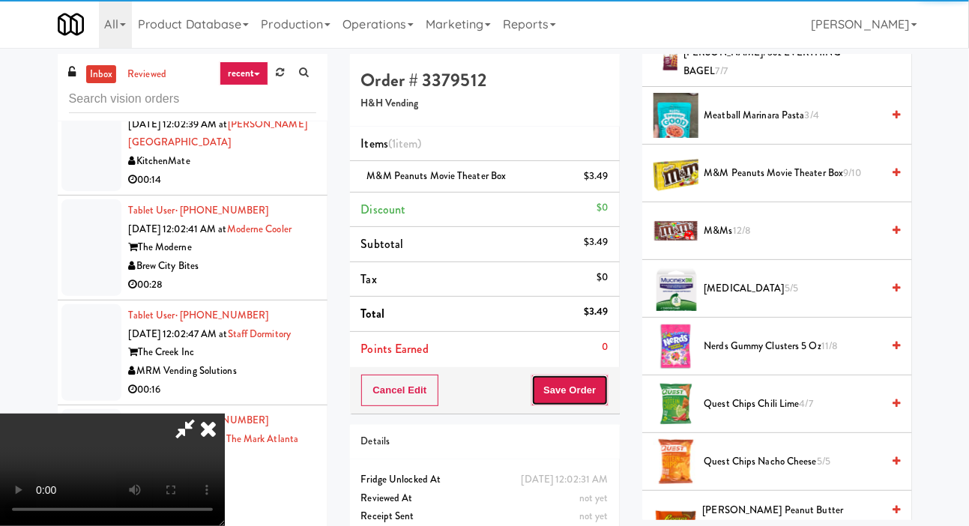
click at [597, 379] on button "Save Order" at bounding box center [569, 390] width 76 height 31
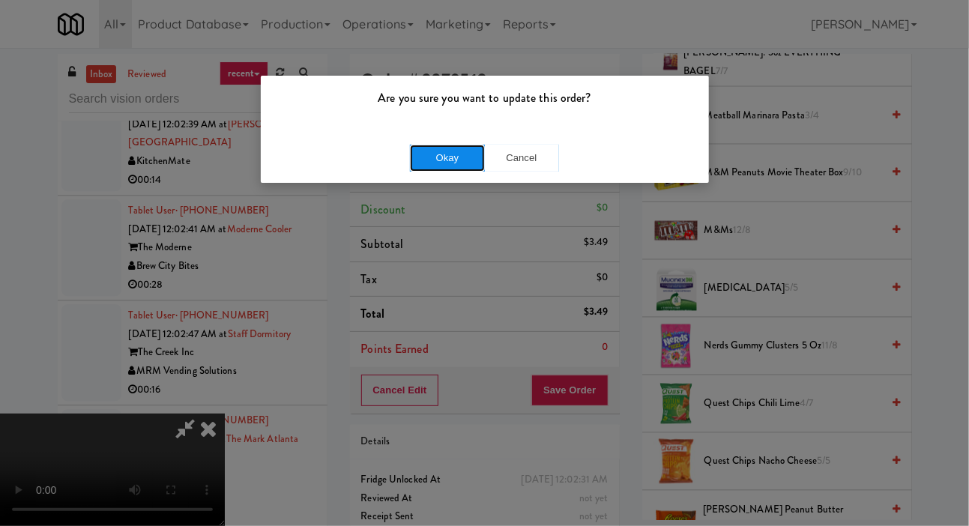
click at [436, 161] on button "Okay" at bounding box center [447, 158] width 75 height 27
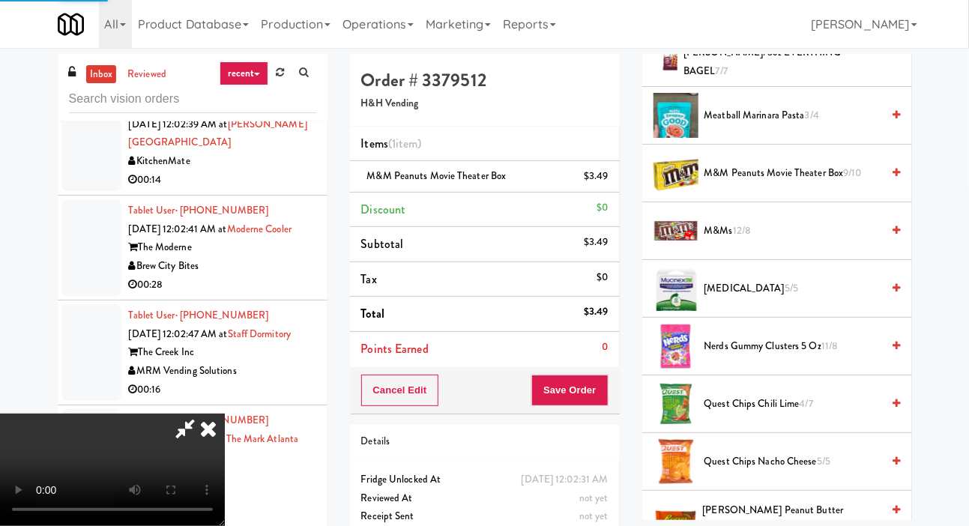
scroll to position [87, 0]
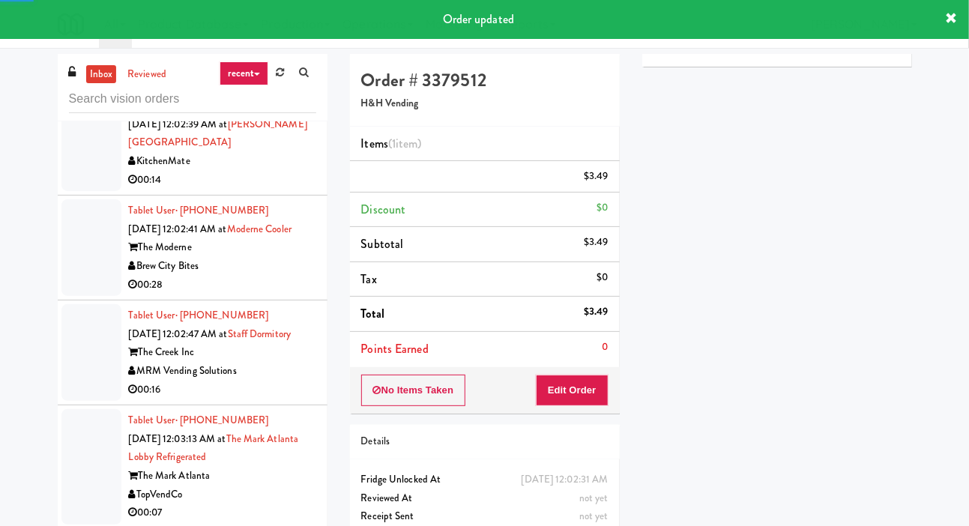
click at [77, 196] on li "Tablet User · (647) 309-2610 Sep 27, 2025 12:02:39 AM at Joseph Brant Hospital …" at bounding box center [193, 143] width 270 height 105
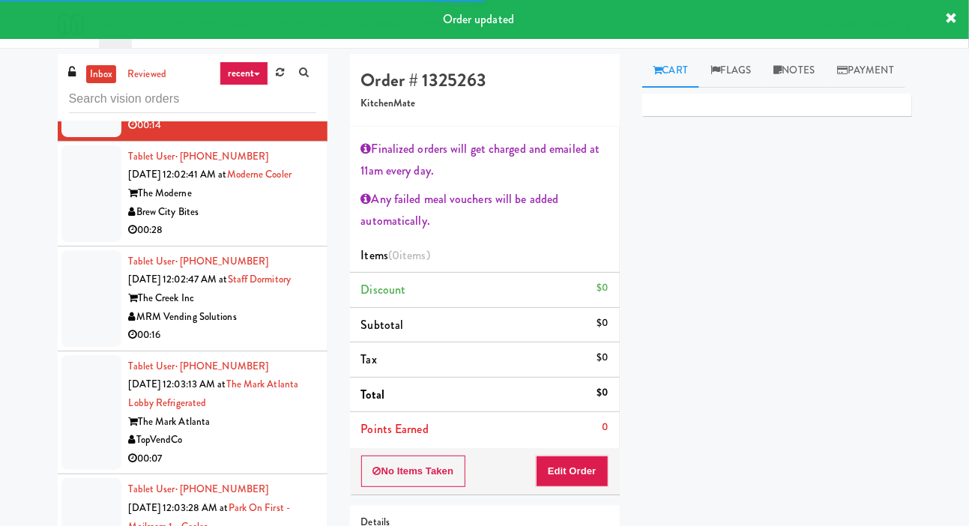
scroll to position [3796, 0]
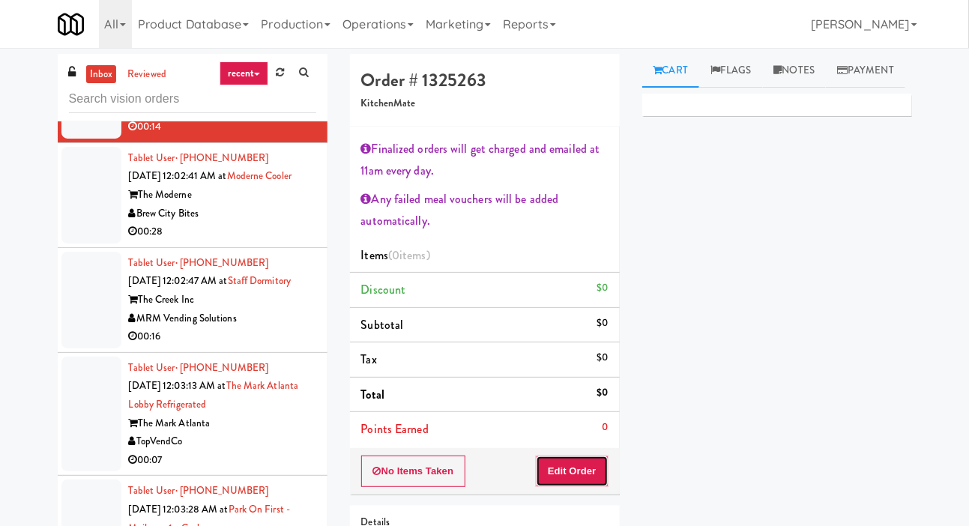
click at [588, 471] on button "Edit Order" at bounding box center [572, 471] width 73 height 31
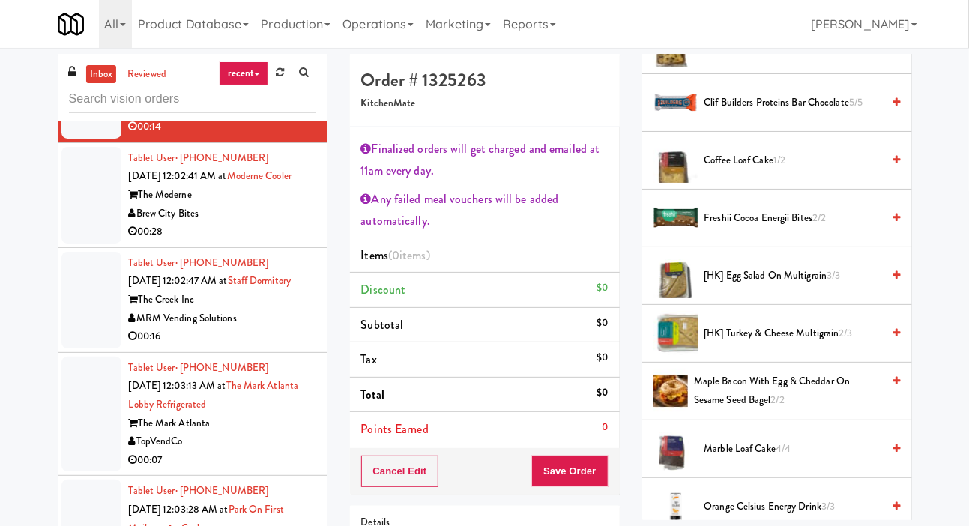
scroll to position [330, 0]
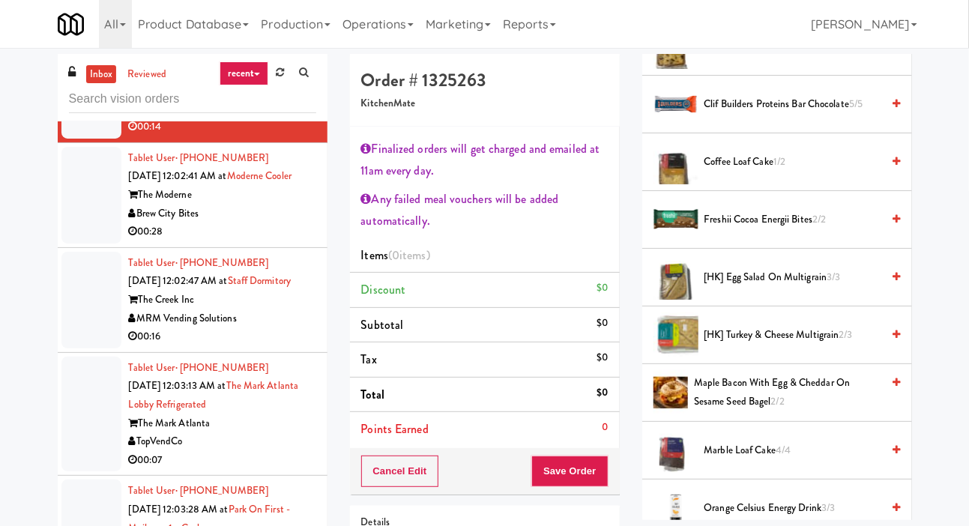
click at [747, 229] on span "Freshii Cocoa Energii Bites 2/2" at bounding box center [793, 220] width 178 height 19
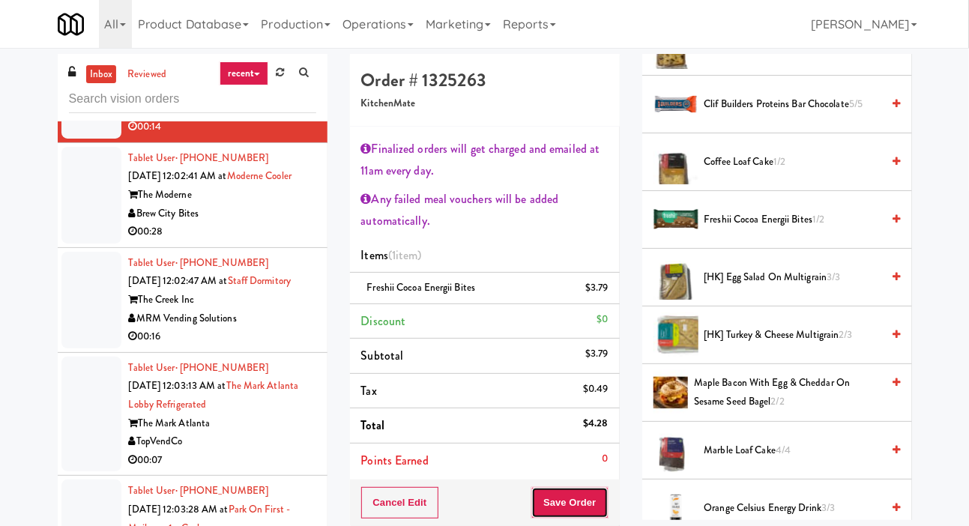
click at [568, 491] on button "Save Order" at bounding box center [569, 502] width 76 height 31
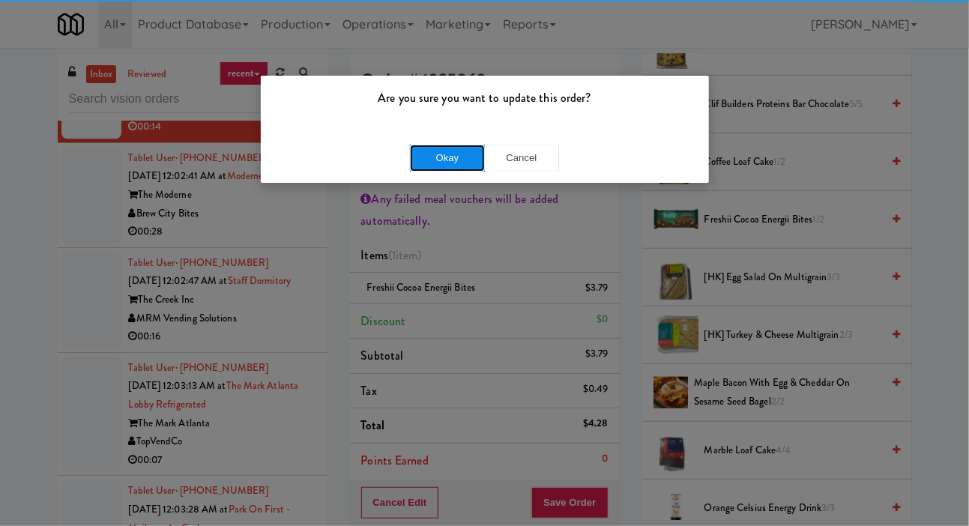
click at [446, 153] on button "Okay" at bounding box center [447, 158] width 75 height 27
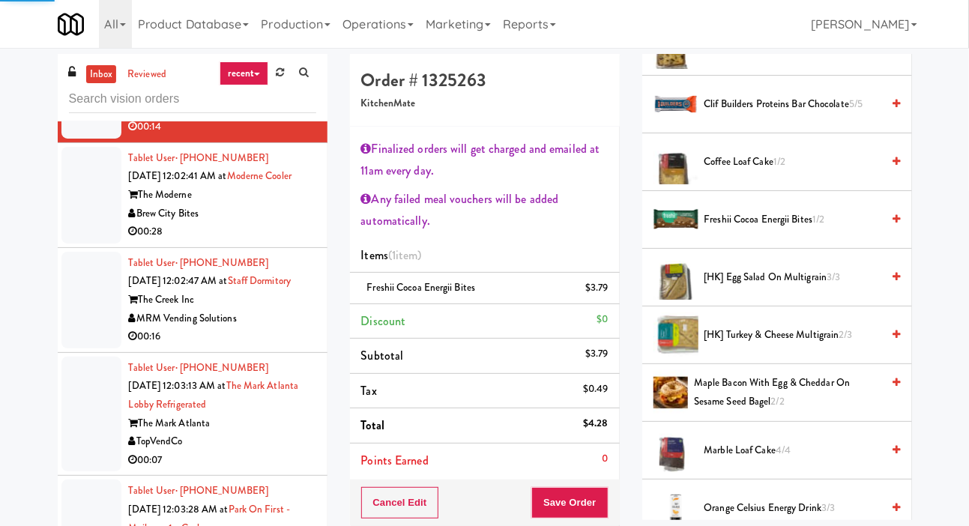
click at [74, 244] on div at bounding box center [91, 195] width 60 height 97
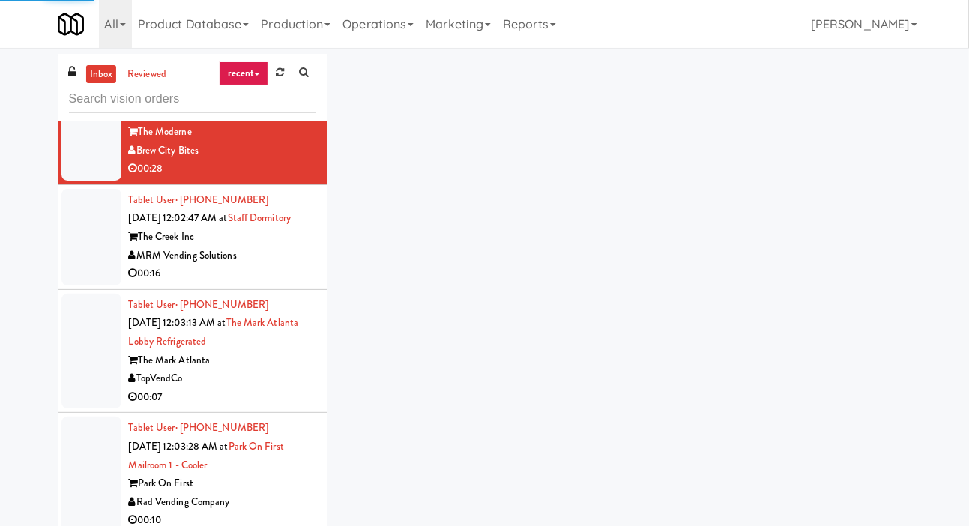
scroll to position [3868, 0]
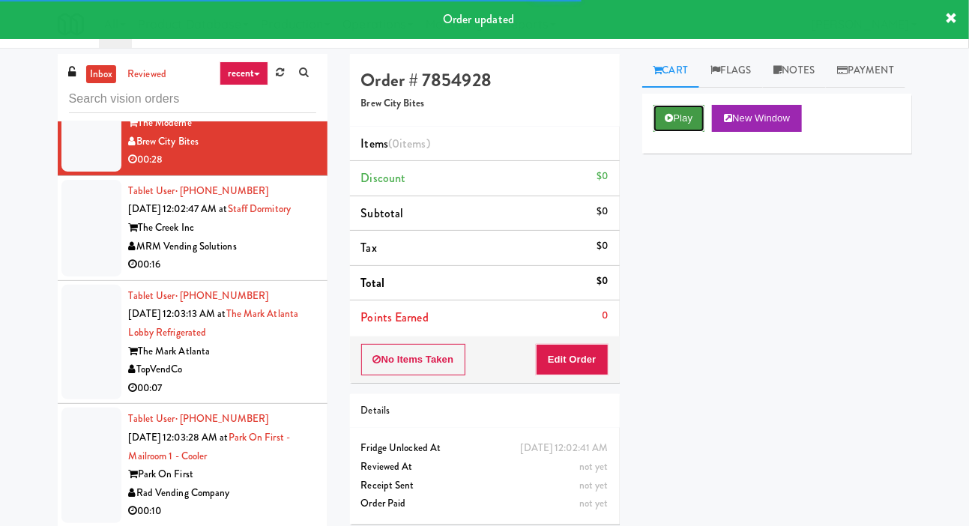
click at [679, 132] on button "Play" at bounding box center [680, 118] width 52 height 27
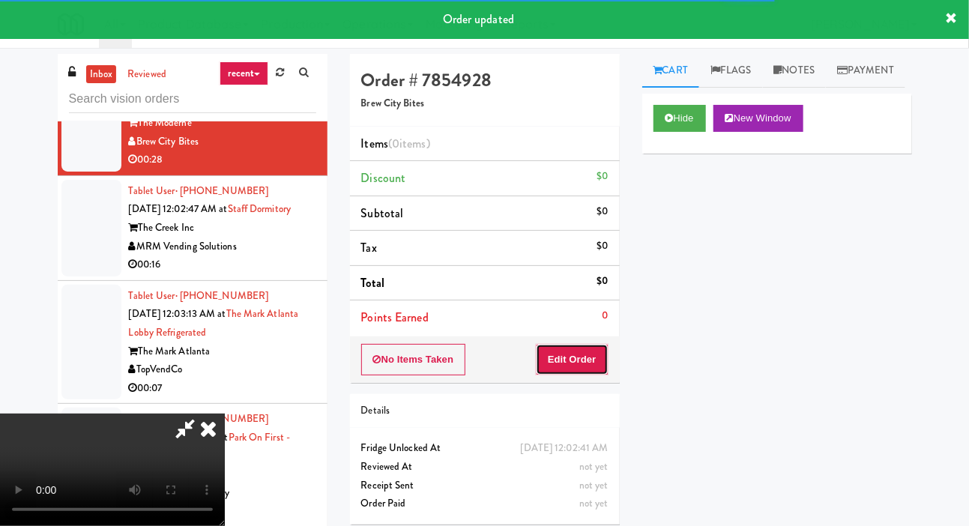
click at [572, 350] on button "Edit Order" at bounding box center [572, 359] width 73 height 31
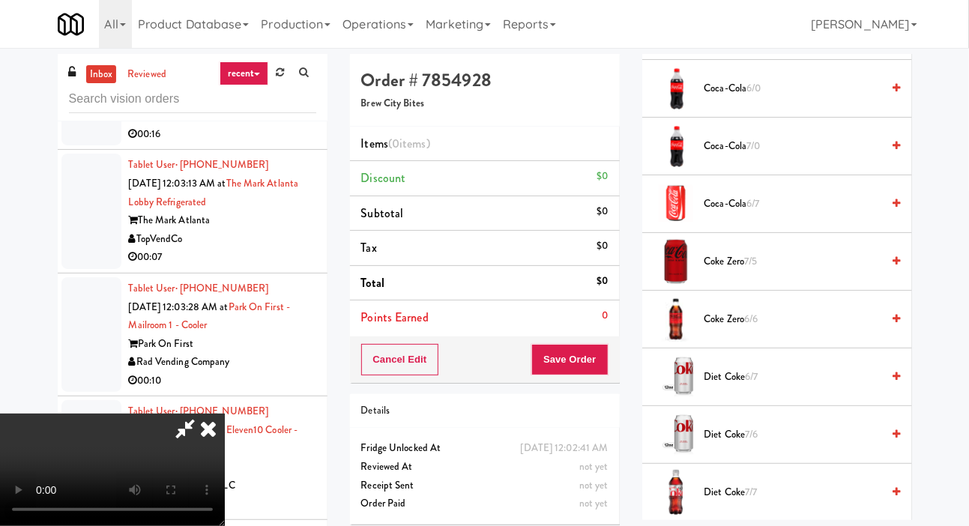
scroll to position [546, 0]
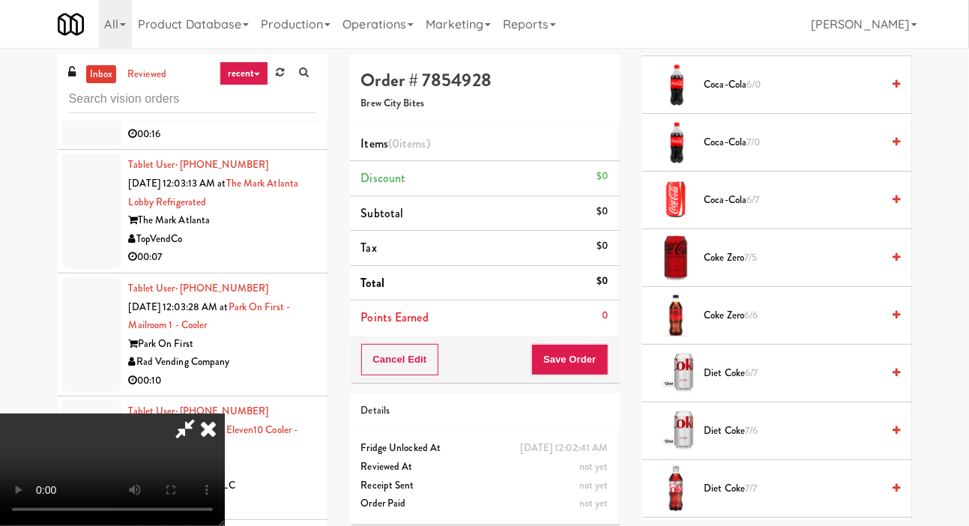
click at [752, 380] on span "6/7" at bounding box center [751, 373] width 13 height 14
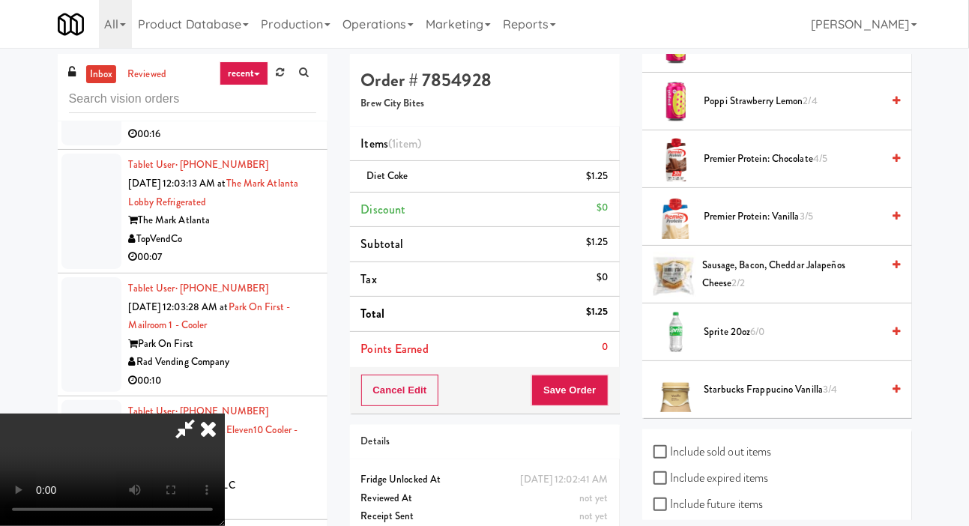
scroll to position [2107, 0]
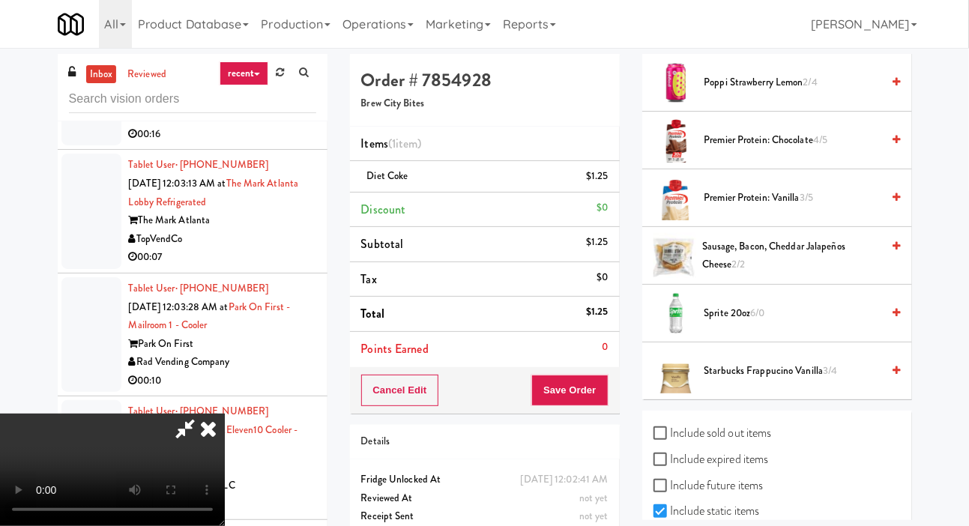
click at [758, 318] on li "Sprite 20oz 6/0" at bounding box center [777, 314] width 270 height 58
click at [763, 320] on span "6/0" at bounding box center [758, 313] width 14 height 14
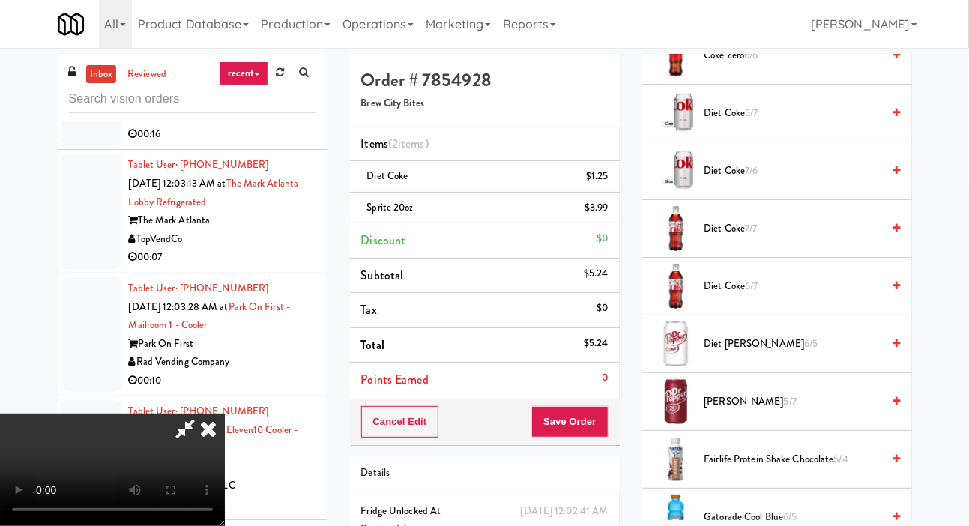
scroll to position [800, 0]
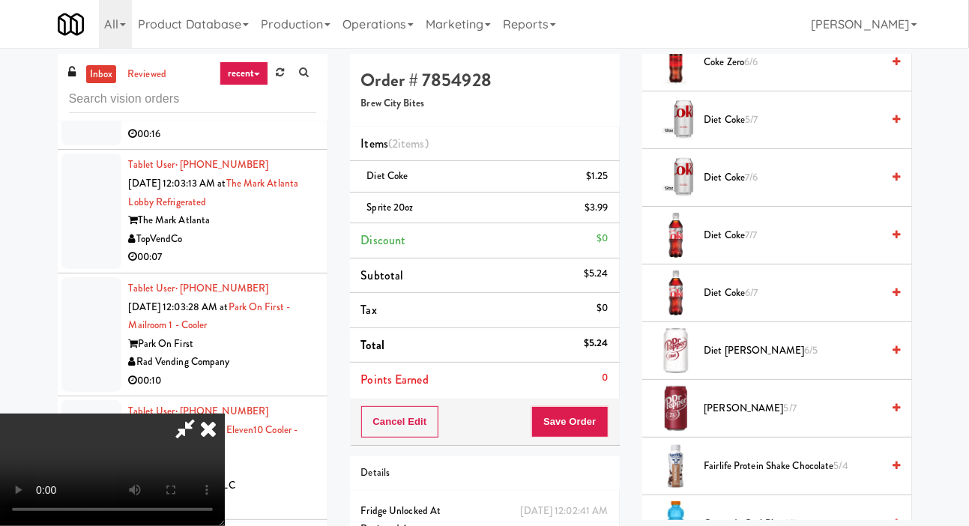
click at [757, 184] on span "7/6" at bounding box center [751, 177] width 13 height 14
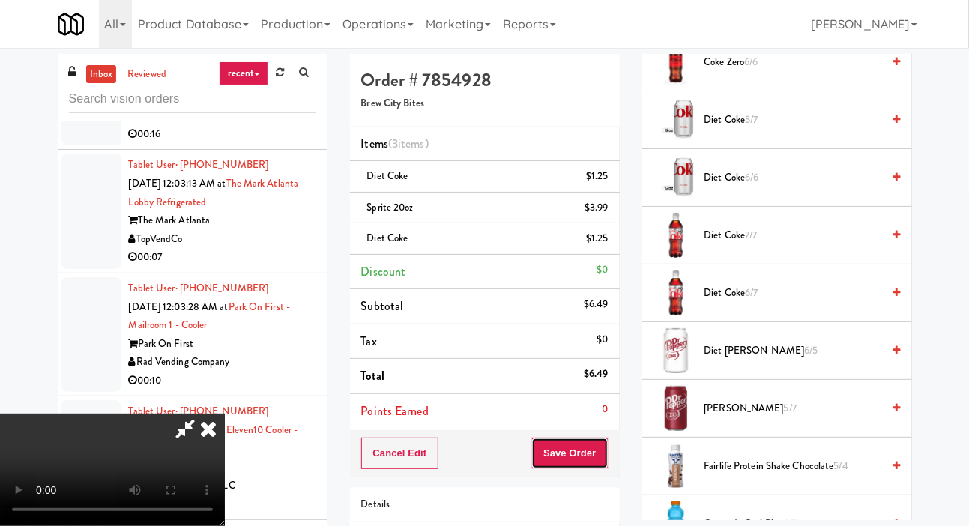
click at [603, 452] on button "Save Order" at bounding box center [569, 453] width 76 height 31
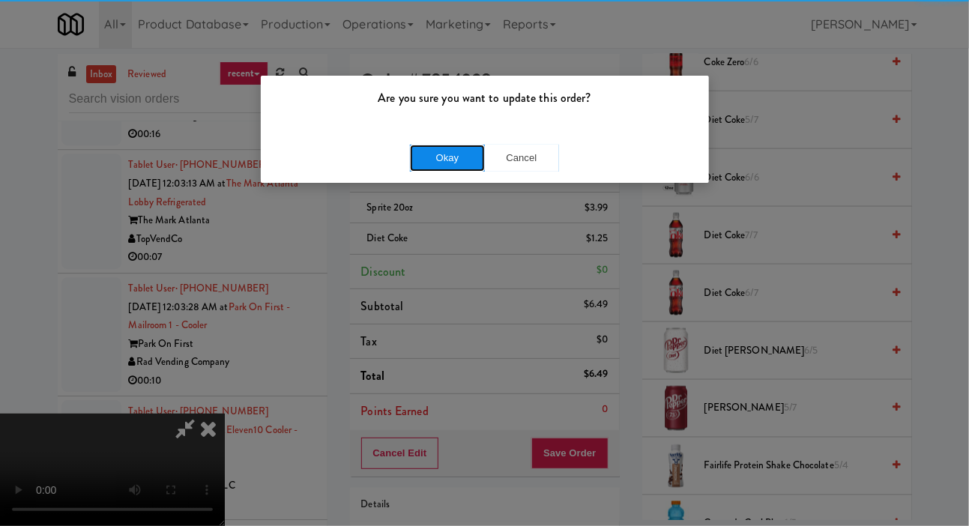
click at [435, 169] on button "Okay" at bounding box center [447, 158] width 75 height 27
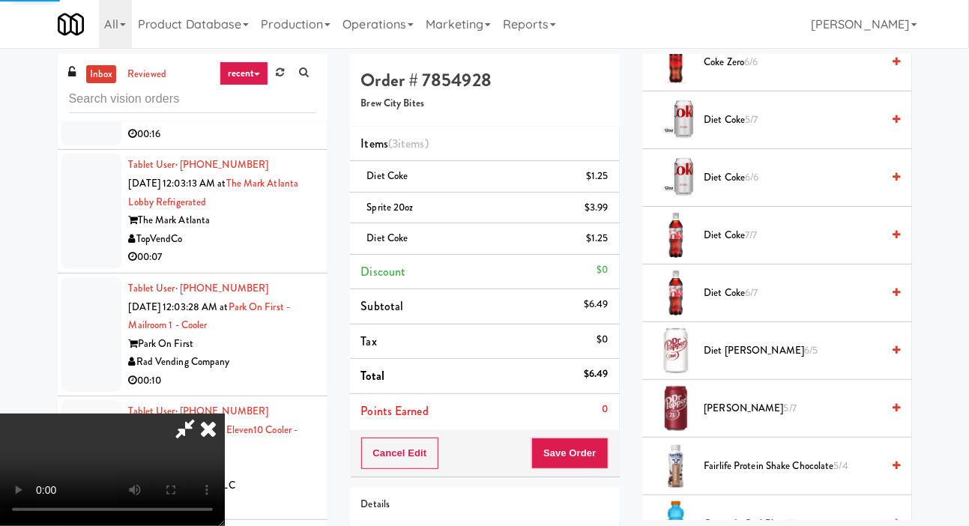
scroll to position [87, 0]
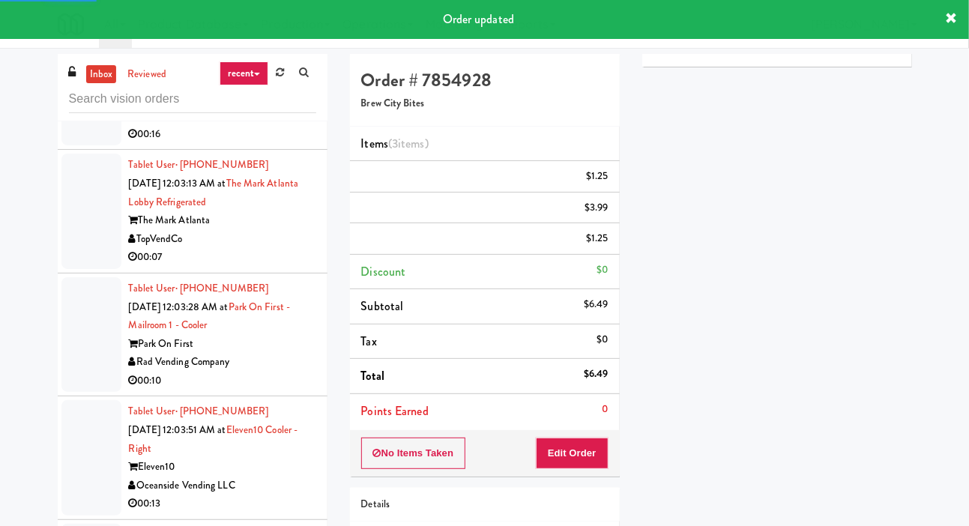
click at [69, 145] on div at bounding box center [91, 97] width 60 height 97
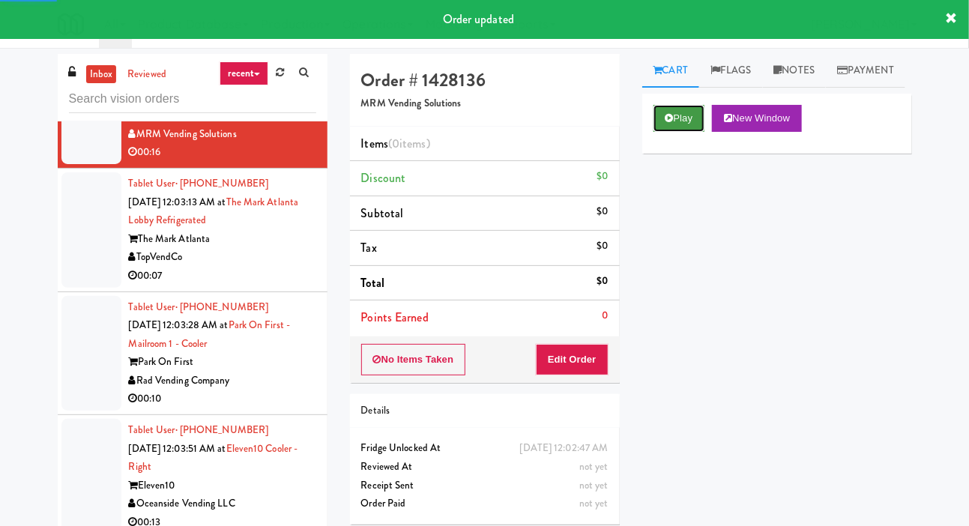
click at [680, 132] on button "Play" at bounding box center [680, 118] width 52 height 27
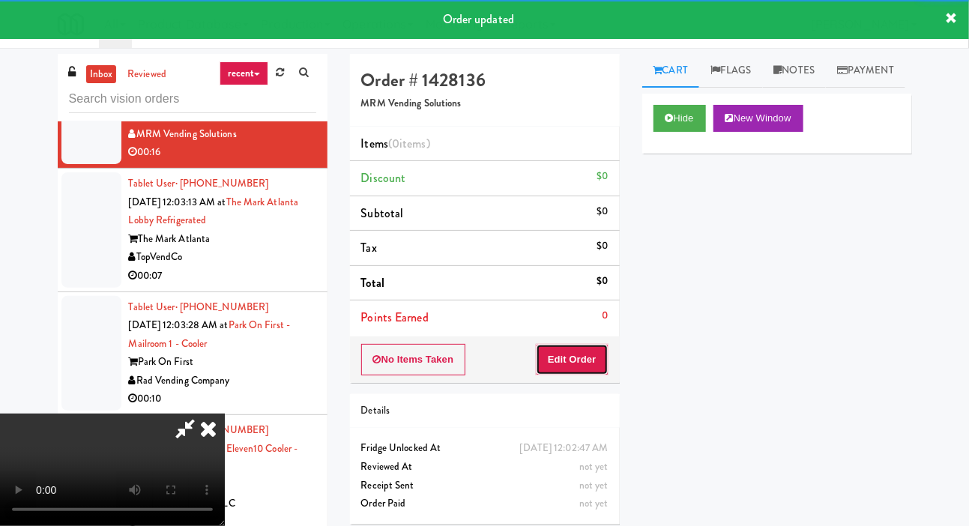
click at [581, 366] on button "Edit Order" at bounding box center [572, 359] width 73 height 31
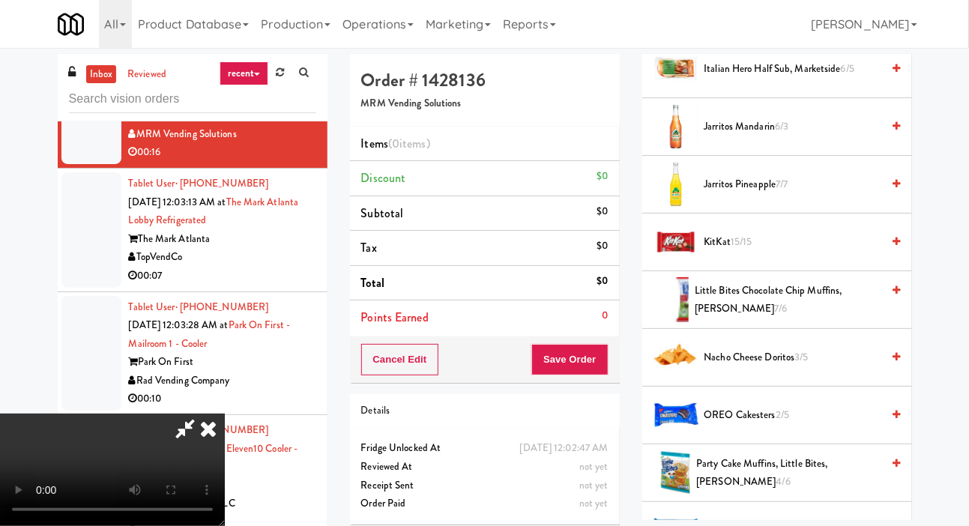
scroll to position [1075, 0]
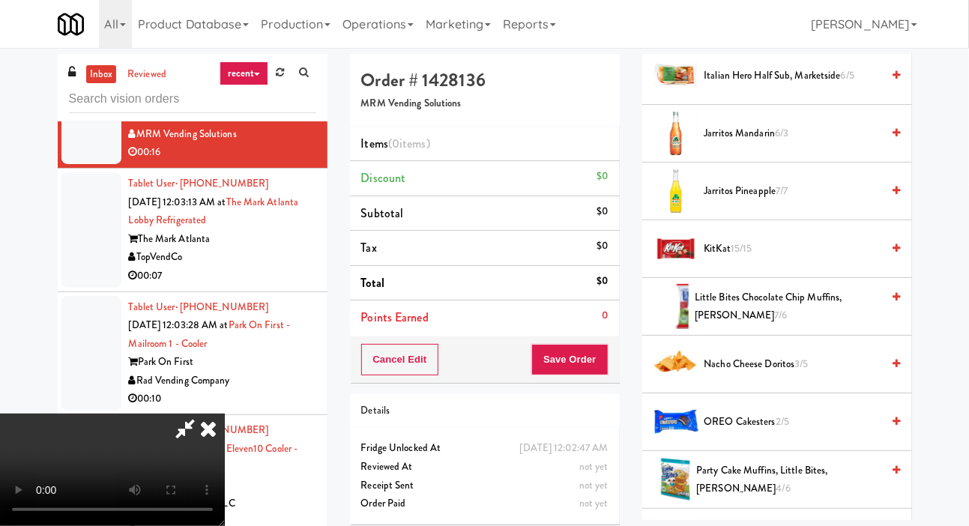
click at [760, 374] on span "Nacho Cheese Doritos 3/5" at bounding box center [793, 364] width 178 height 19
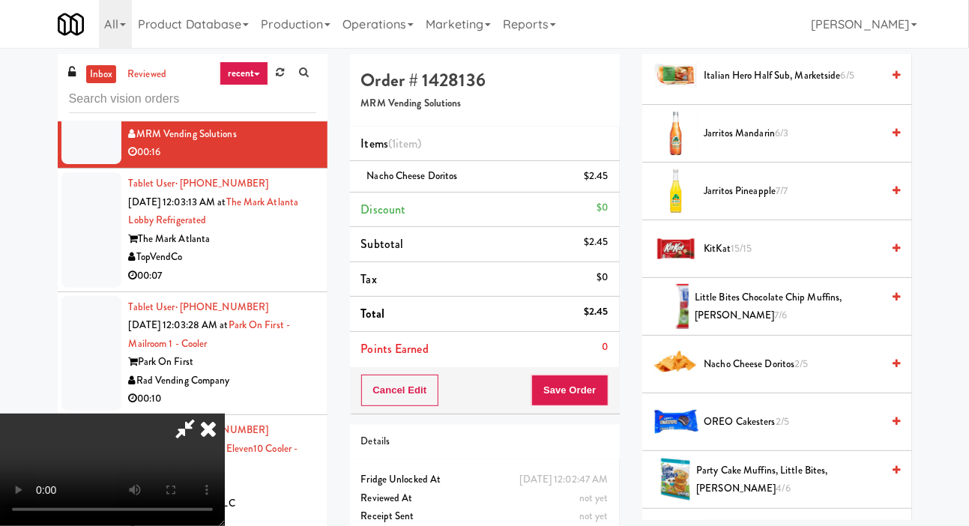
click at [766, 374] on span "Nacho Cheese Doritos 2/5" at bounding box center [793, 364] width 178 height 19
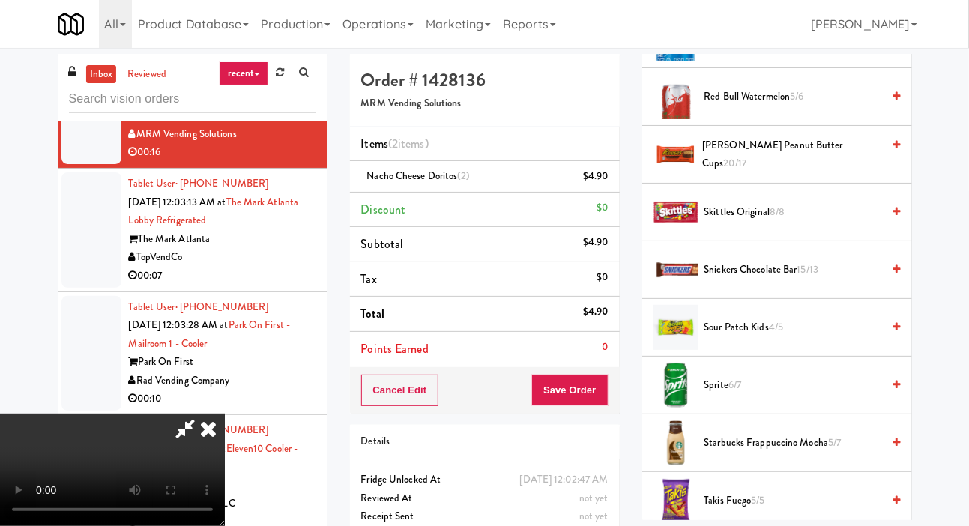
scroll to position [1629, 0]
click at [759, 223] on span "Skittles Original 8/8" at bounding box center [793, 214] width 178 height 19
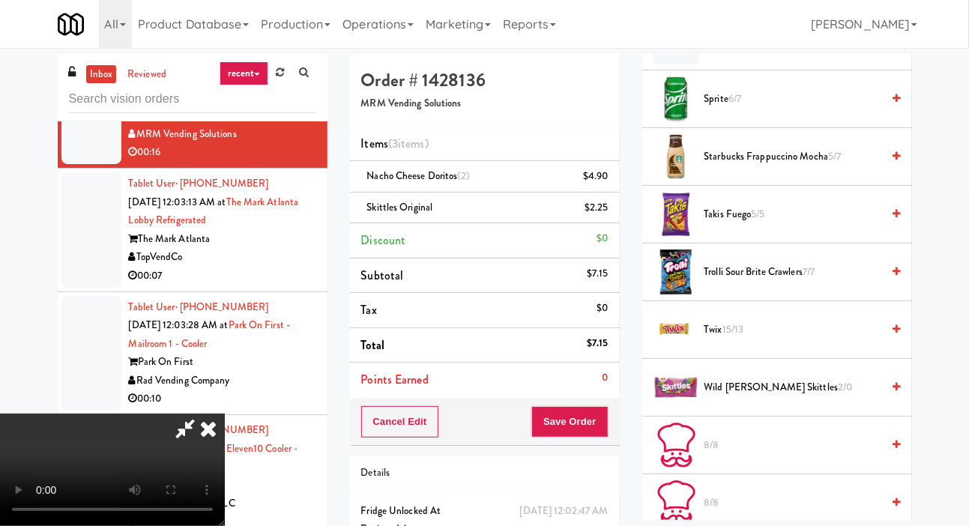
scroll to position [2049, 0]
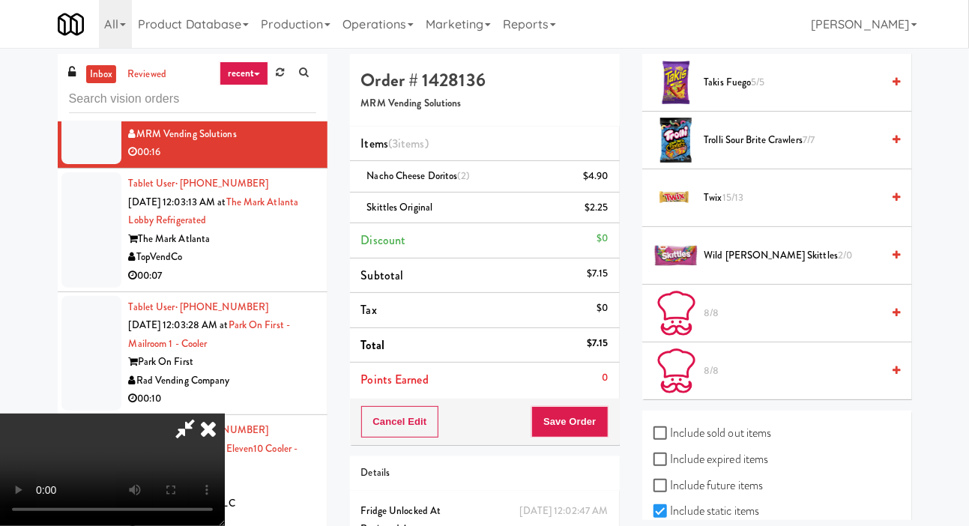
click at [761, 265] on span "Wild Berry Skittles 2/0" at bounding box center [793, 256] width 178 height 19
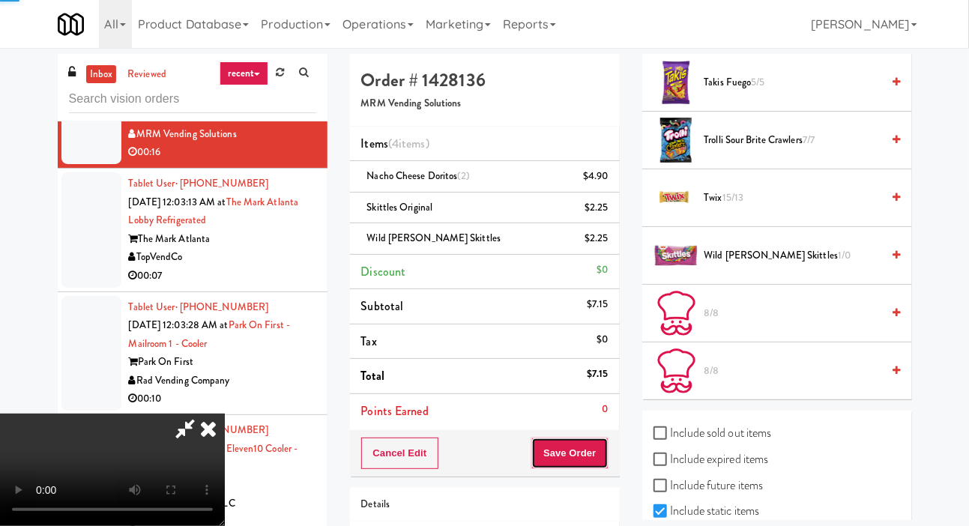
click at [606, 450] on button "Save Order" at bounding box center [569, 453] width 76 height 31
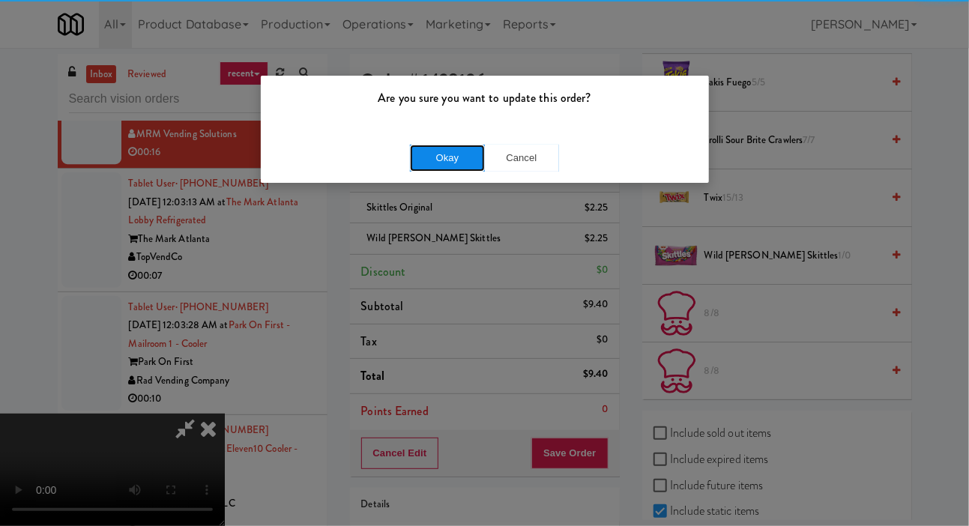
click at [413, 163] on button "Okay" at bounding box center [447, 158] width 75 height 27
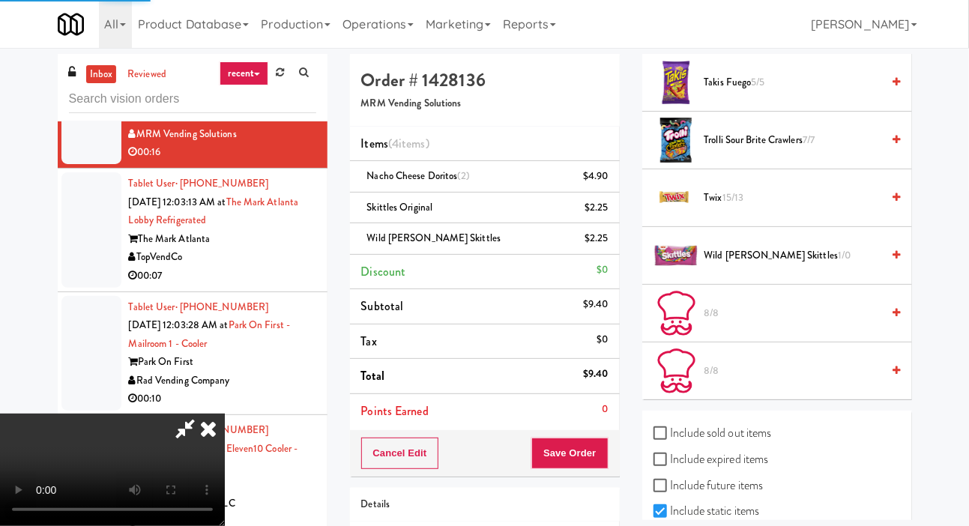
scroll to position [87, 0]
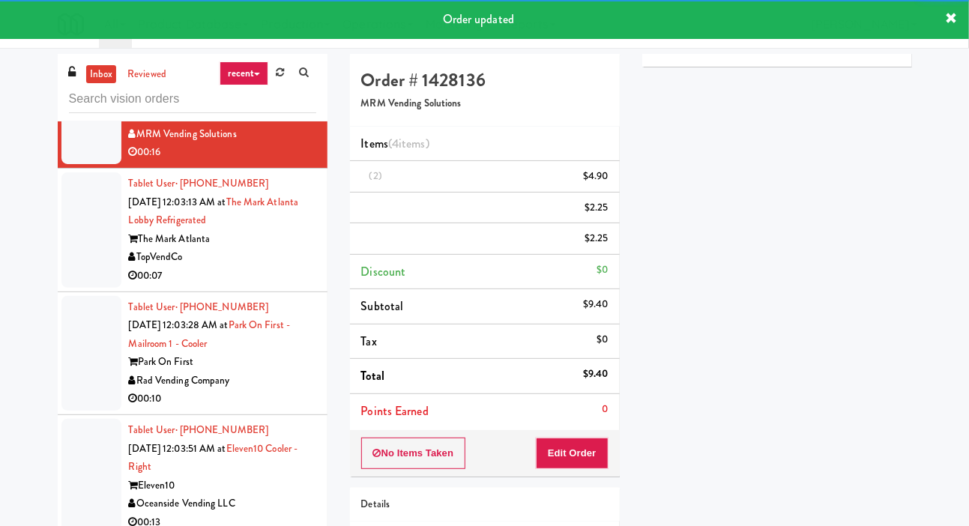
click at [88, 288] on div at bounding box center [91, 229] width 60 height 115
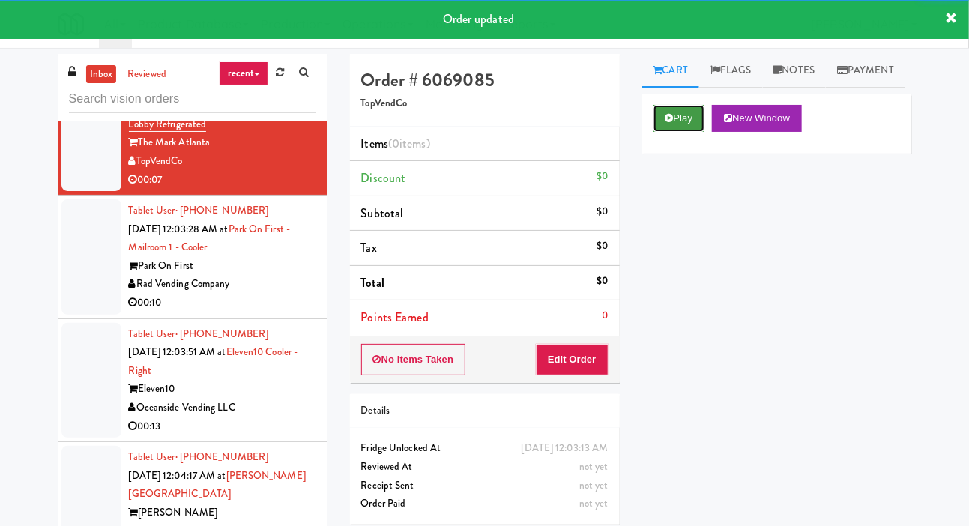
click at [674, 132] on button "Play" at bounding box center [680, 118] width 52 height 27
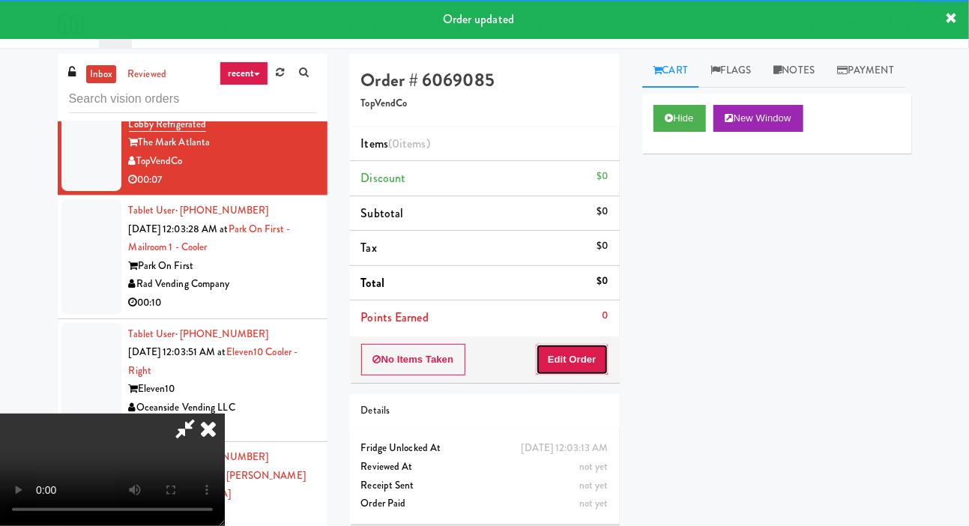
click at [569, 362] on button "Edit Order" at bounding box center [572, 359] width 73 height 31
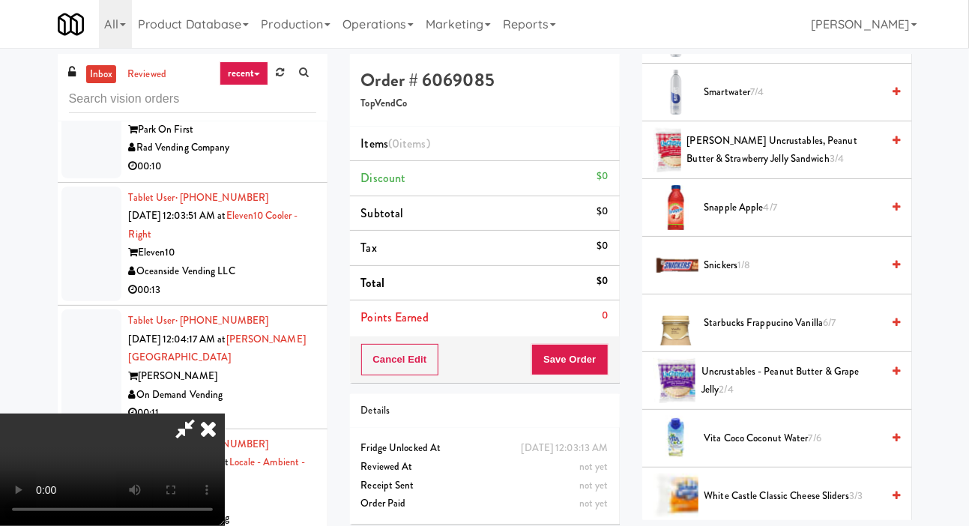
scroll to position [1796, 0]
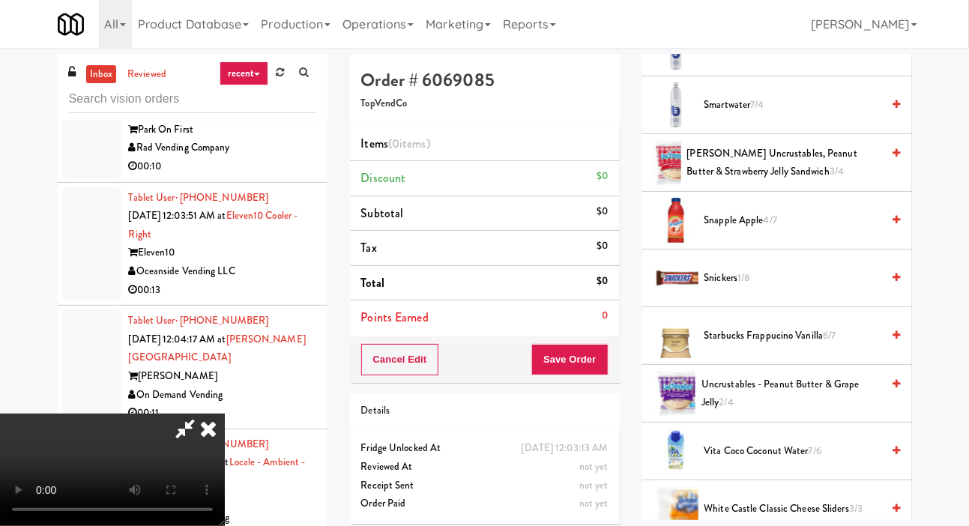
click at [758, 115] on span "Smartwater 7/4" at bounding box center [793, 105] width 178 height 19
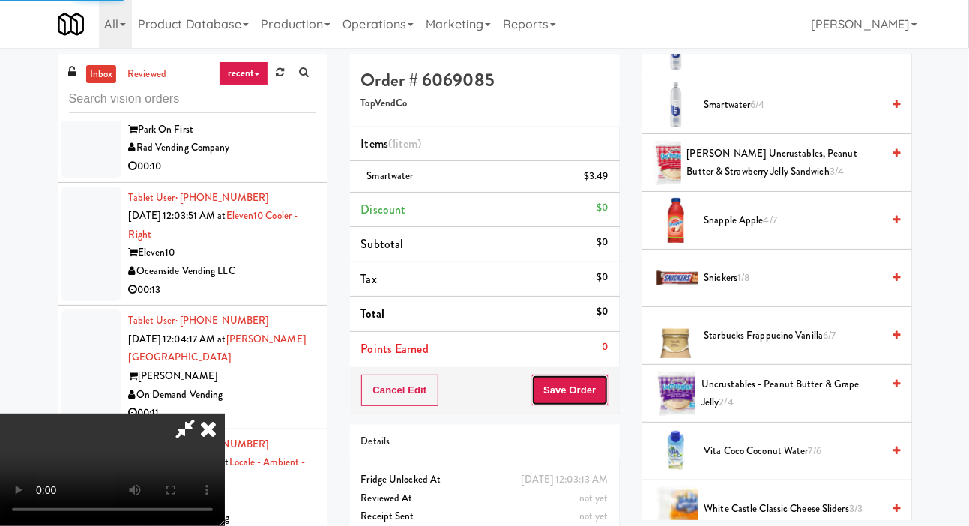
click at [594, 393] on button "Save Order" at bounding box center [569, 390] width 76 height 31
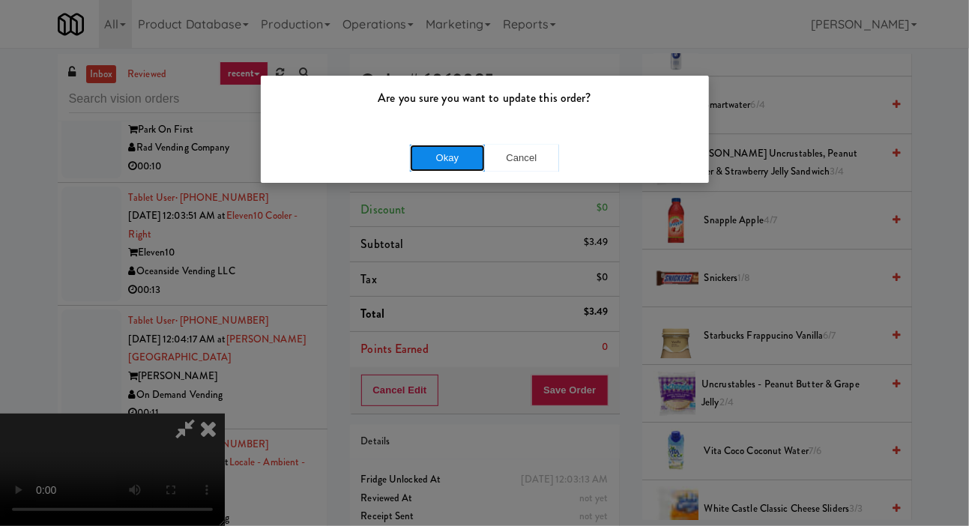
click at [432, 163] on button "Okay" at bounding box center [447, 158] width 75 height 27
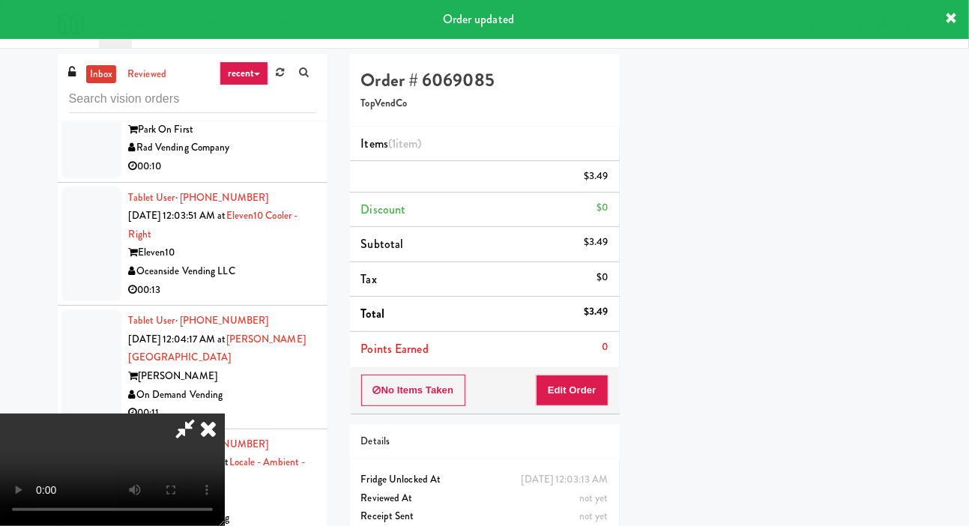
scroll to position [87, 0]
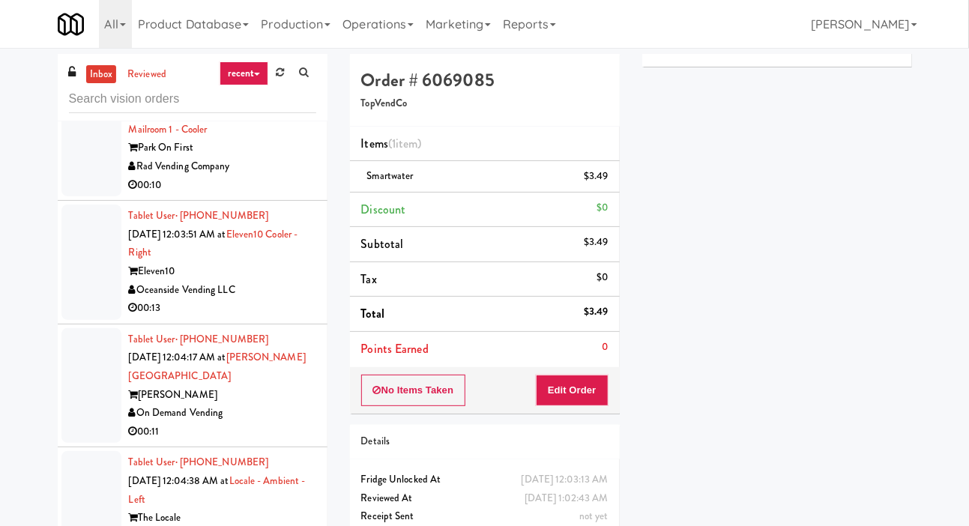
click at [58, 202] on li "Tablet User · (415) 837-8082 Sep 27, 2025 12:03:28 AM at Park on First - Mailro…" at bounding box center [193, 140] width 270 height 124
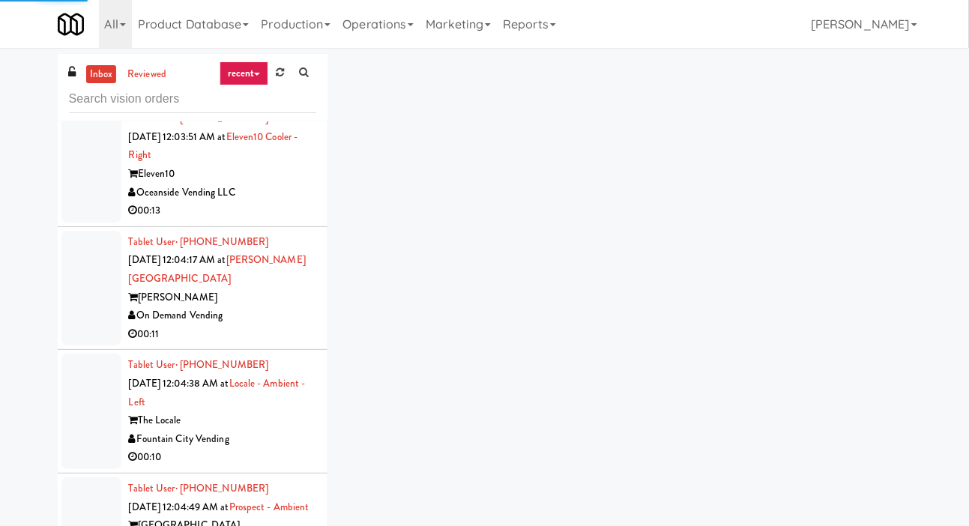
scroll to position [4371, 0]
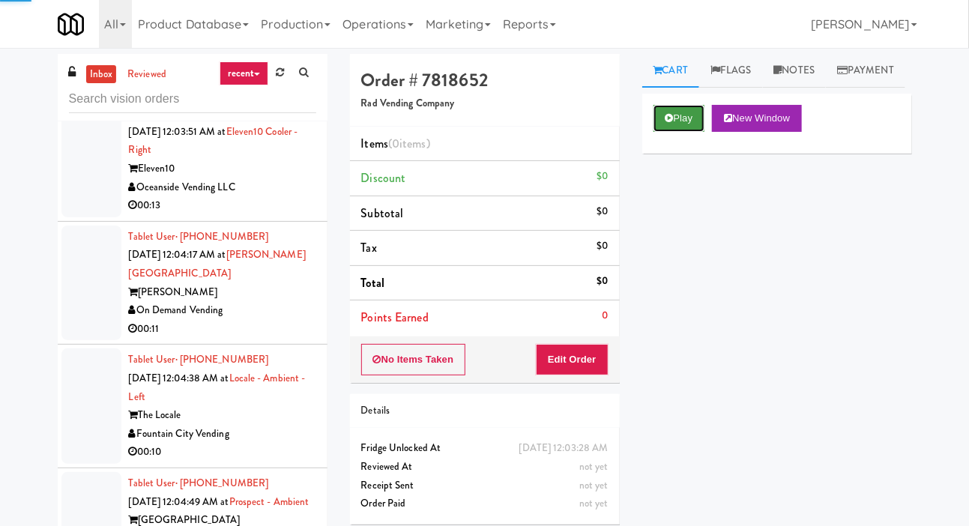
click at [654, 132] on button "Play" at bounding box center [680, 118] width 52 height 27
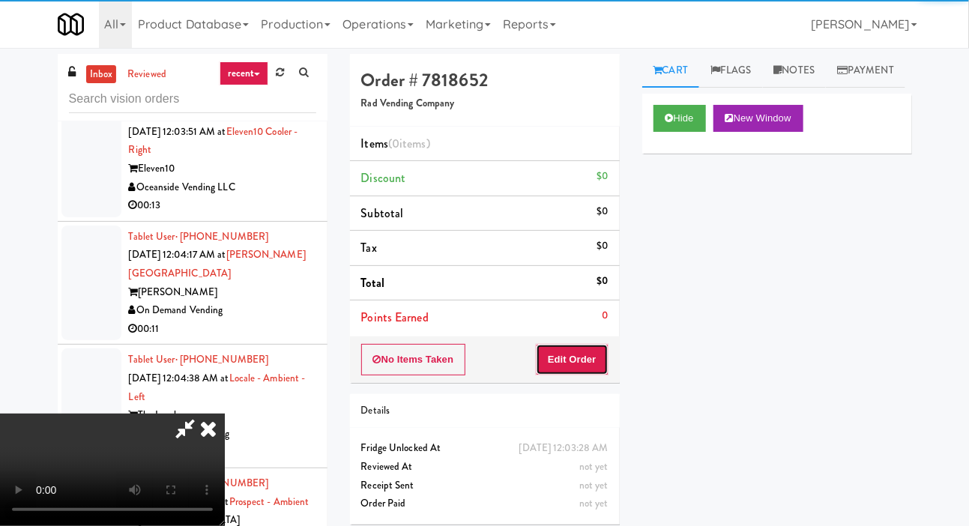
click at [587, 355] on button "Edit Order" at bounding box center [572, 359] width 73 height 31
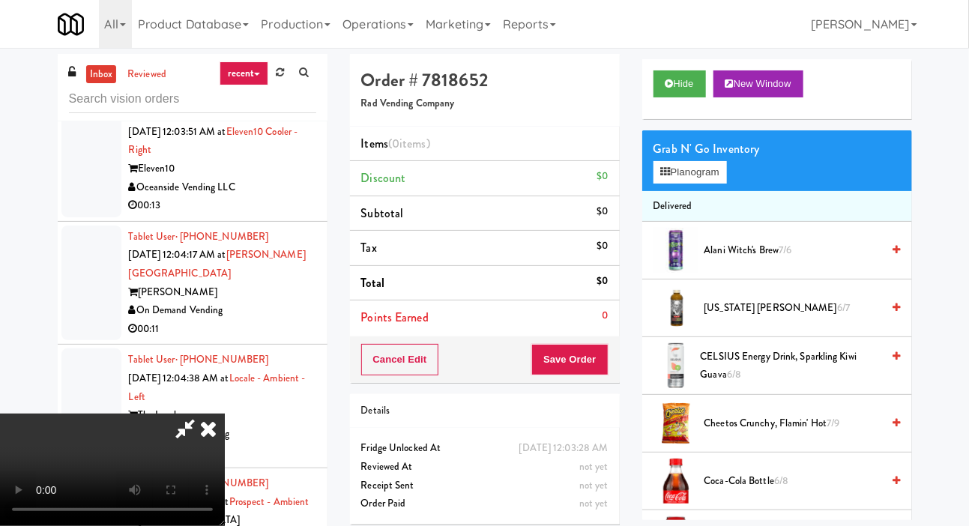
scroll to position [34, 0]
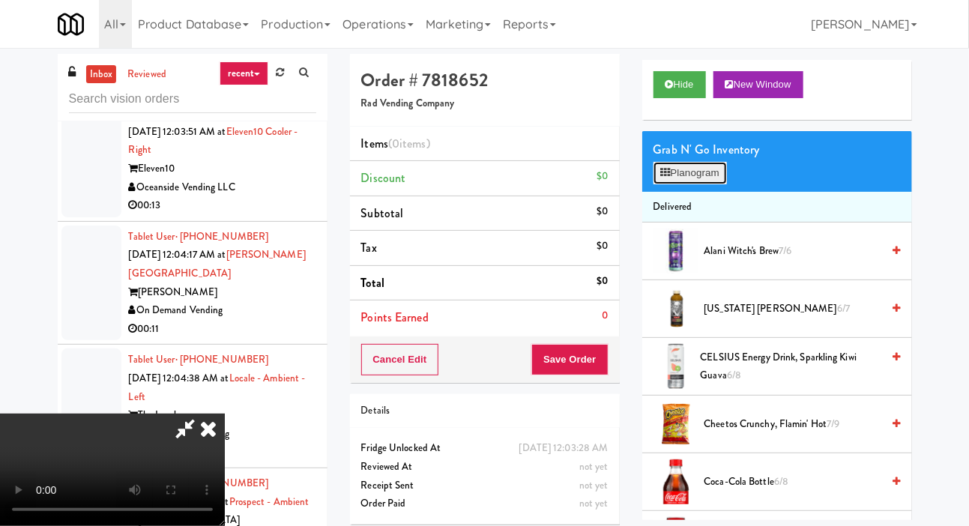
click at [689, 184] on button "Planogram" at bounding box center [690, 173] width 73 height 22
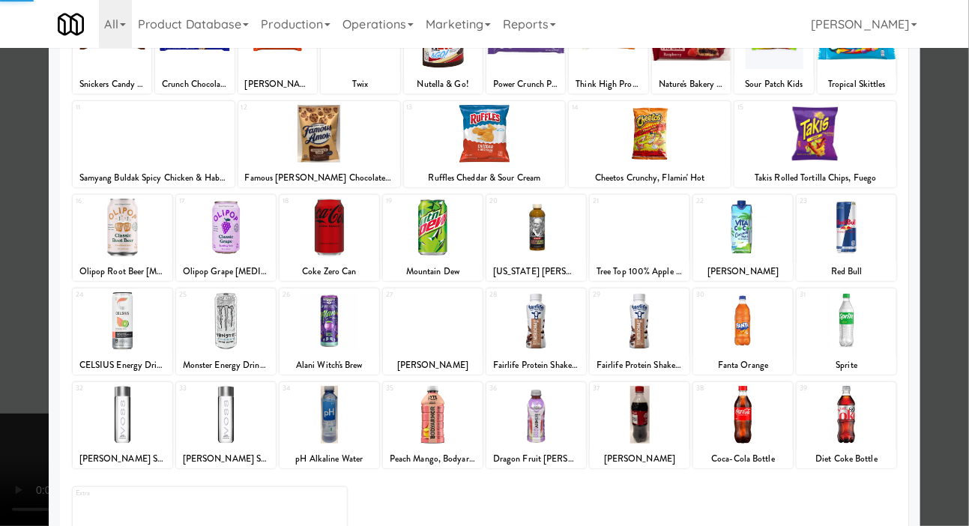
scroll to position [209, 0]
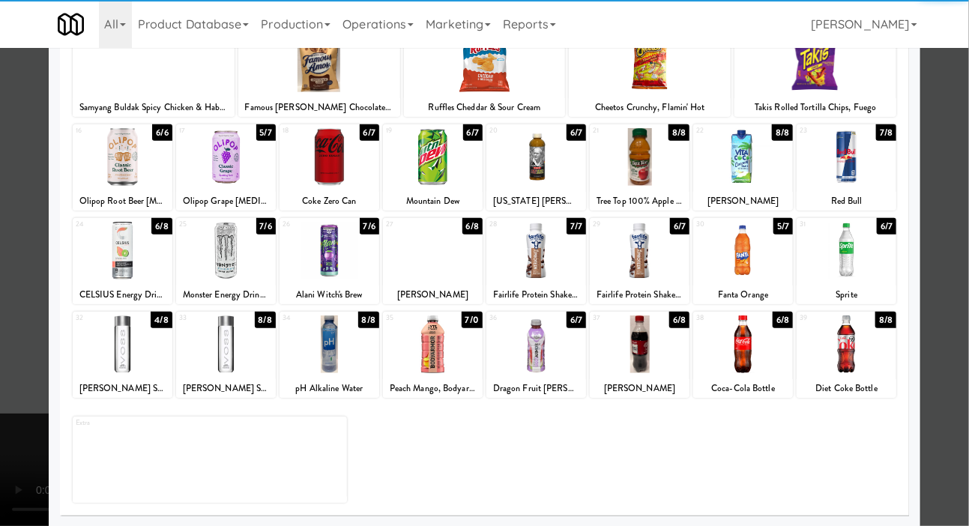
click at [311, 351] on div at bounding box center [330, 345] width 100 height 58
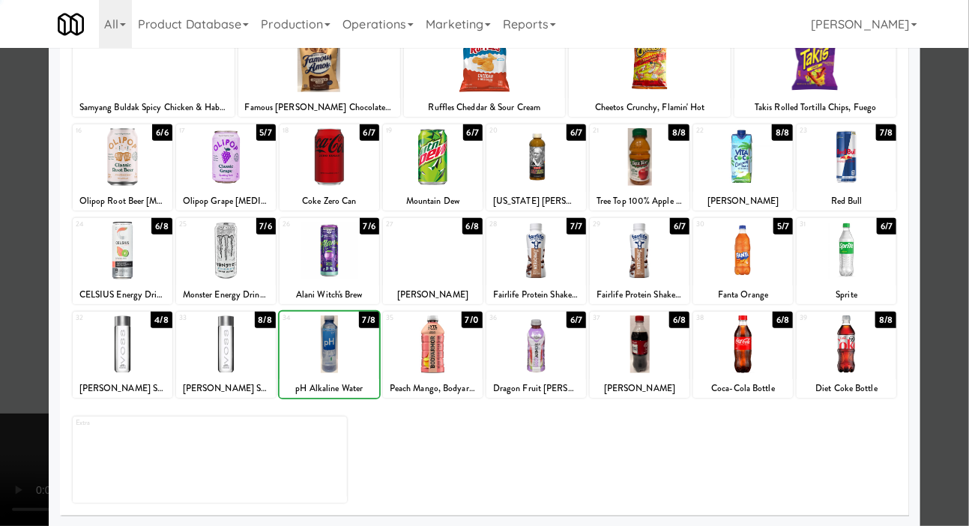
click at [9, 368] on div at bounding box center [484, 263] width 969 height 526
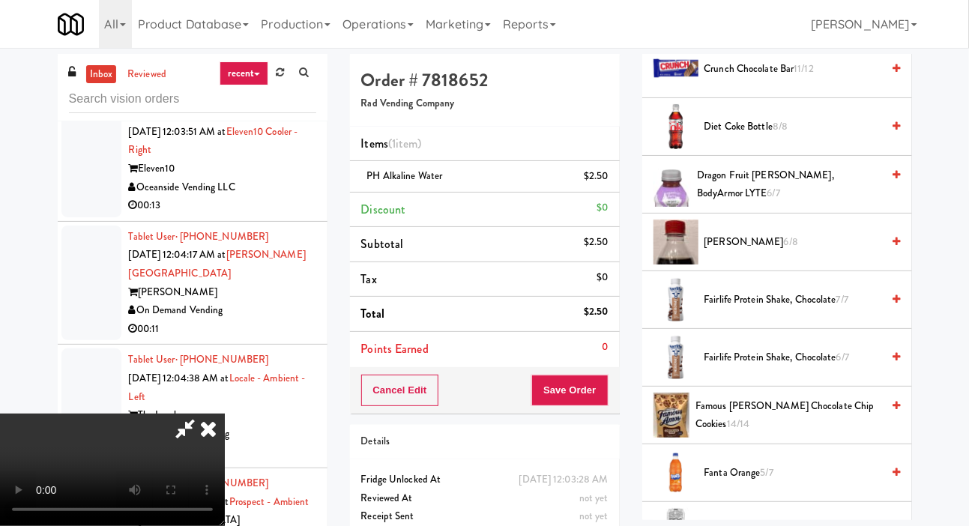
scroll to position [553, 0]
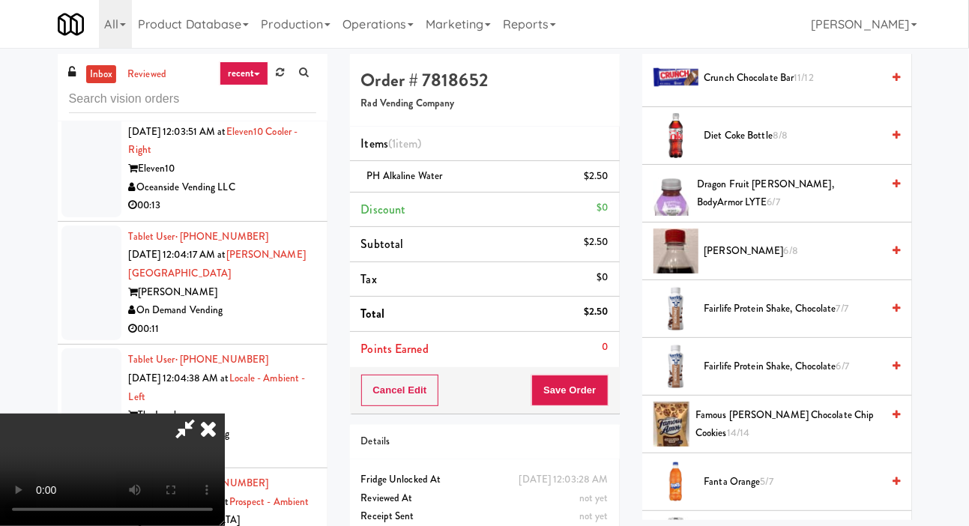
click at [740, 145] on span "Diet Coke Bottle 8/8" at bounding box center [793, 136] width 178 height 19
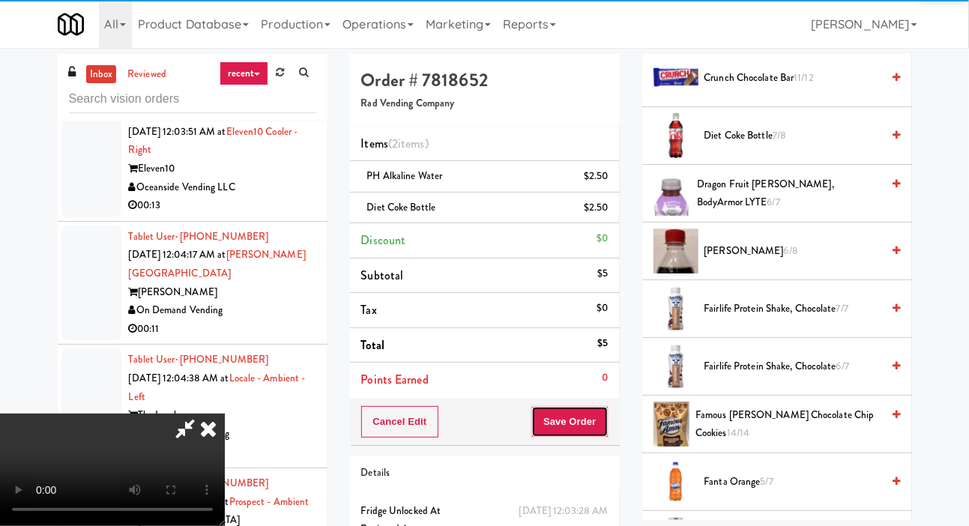
click at [597, 416] on button "Save Order" at bounding box center [569, 421] width 76 height 31
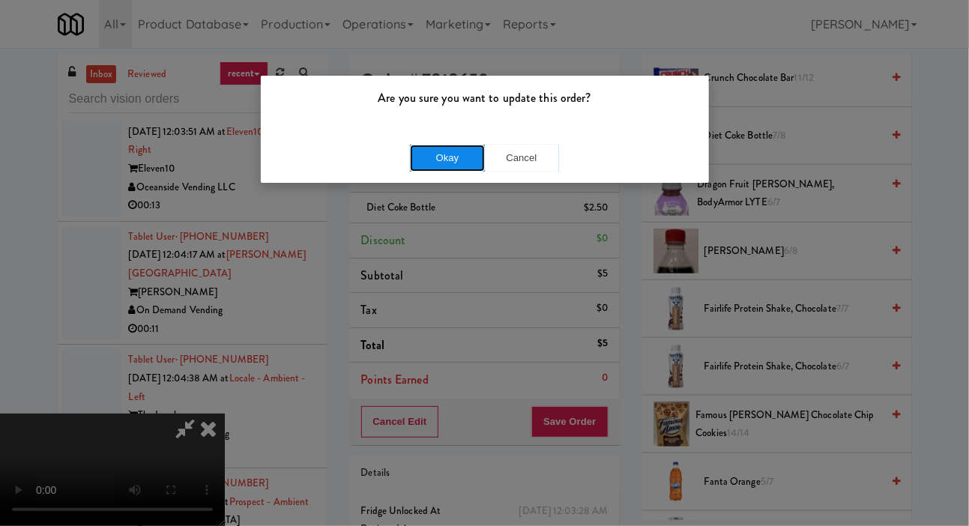
click at [428, 145] on button "Okay" at bounding box center [447, 158] width 75 height 27
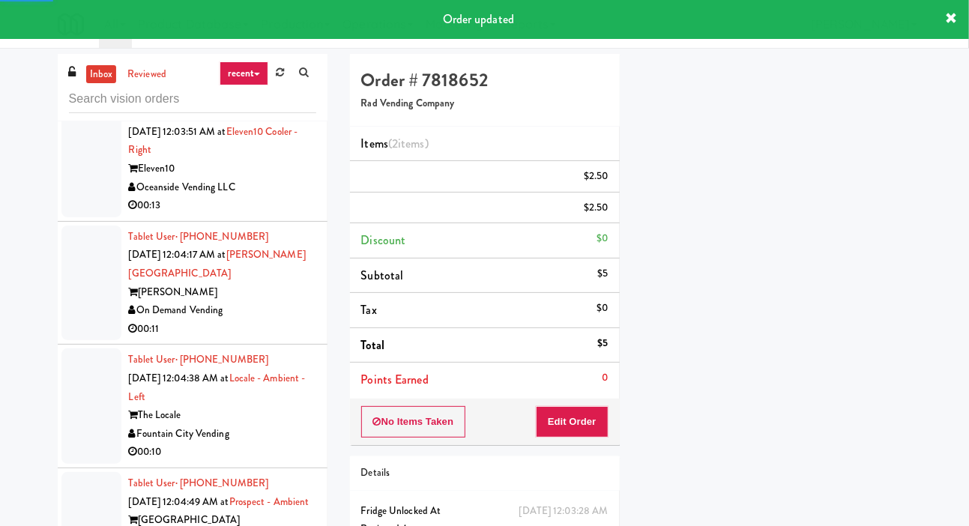
scroll to position [87, 0]
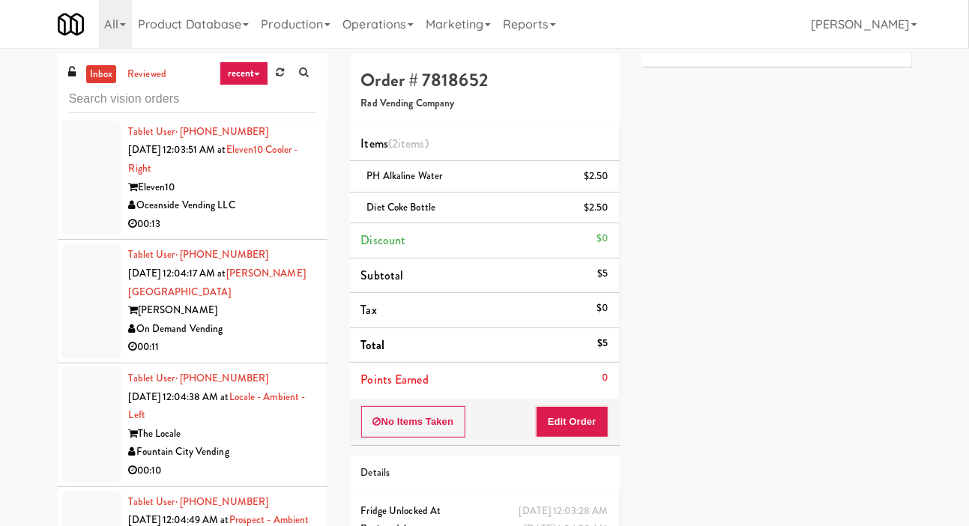
click at [85, 236] on div at bounding box center [91, 178] width 60 height 115
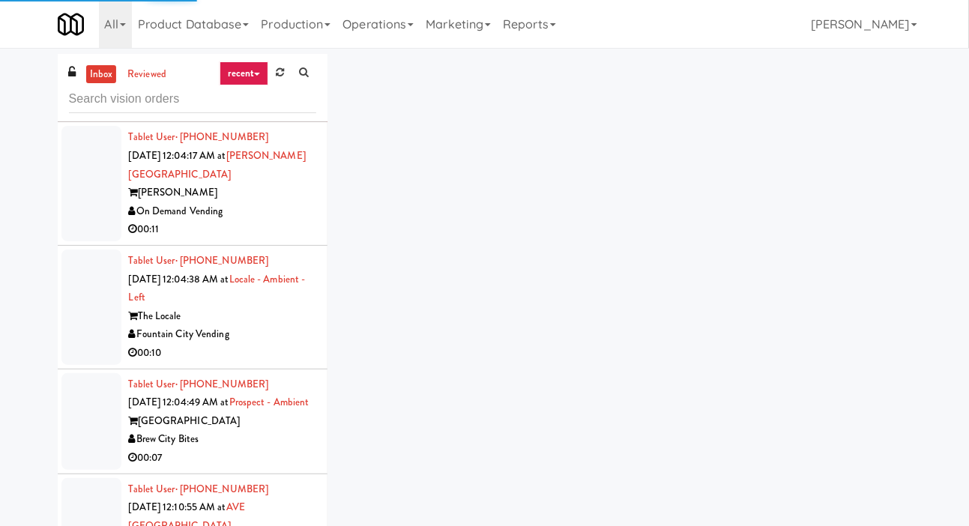
scroll to position [4491, 0]
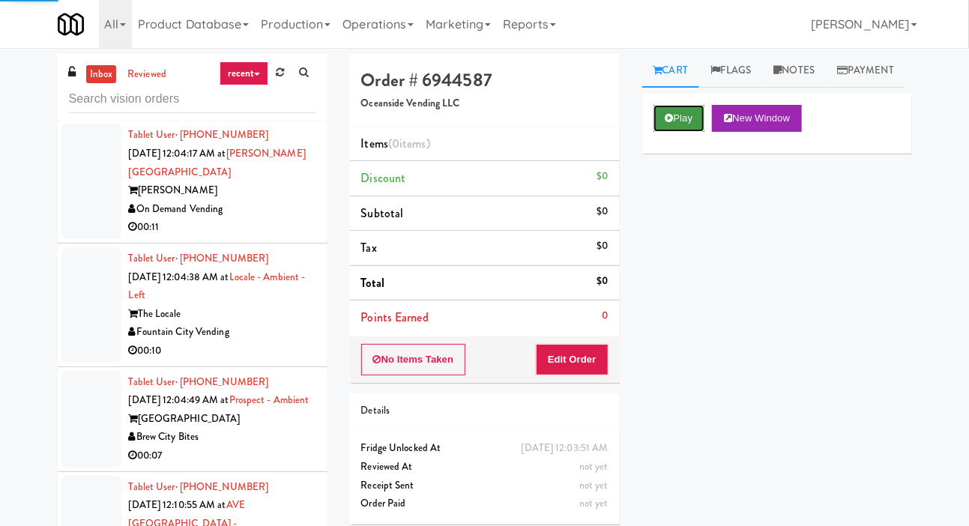
click at [663, 132] on button "Play" at bounding box center [680, 118] width 52 height 27
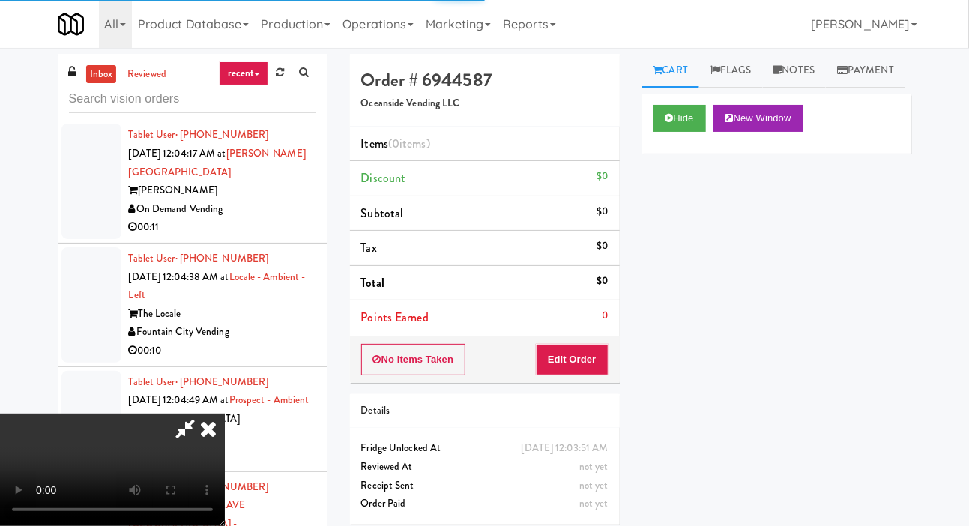
click at [585, 332] on li "Points Earned 0" at bounding box center [485, 318] width 270 height 34
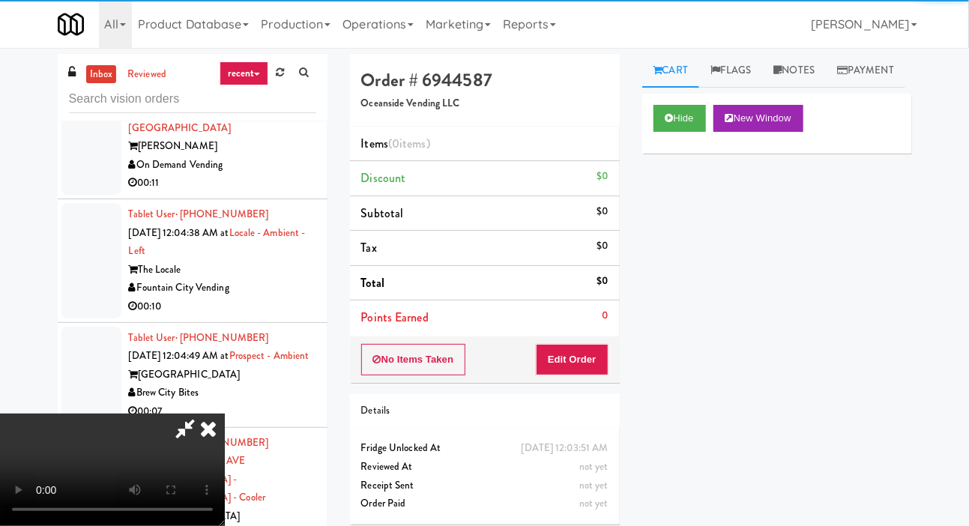
scroll to position [4551, 0]
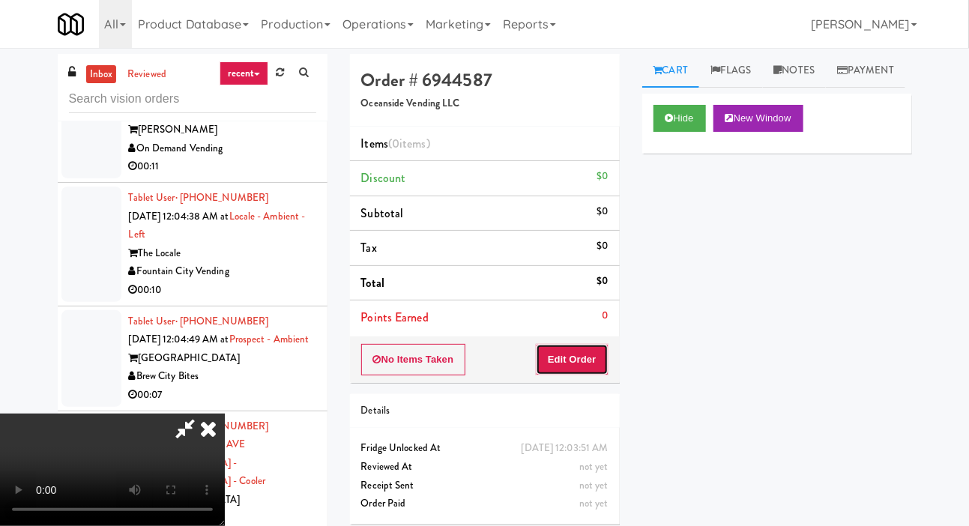
click at [587, 345] on button "Edit Order" at bounding box center [572, 359] width 73 height 31
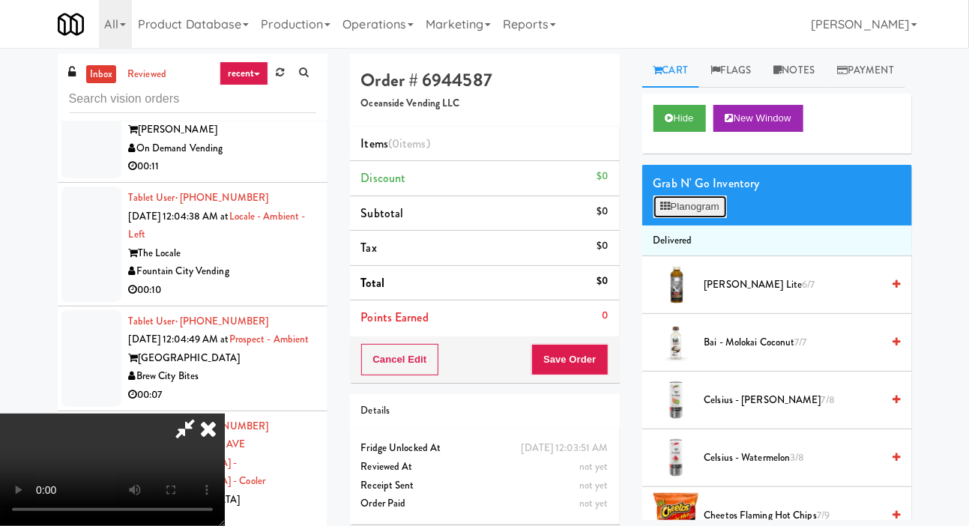
click at [676, 218] on button "Planogram" at bounding box center [690, 207] width 73 height 22
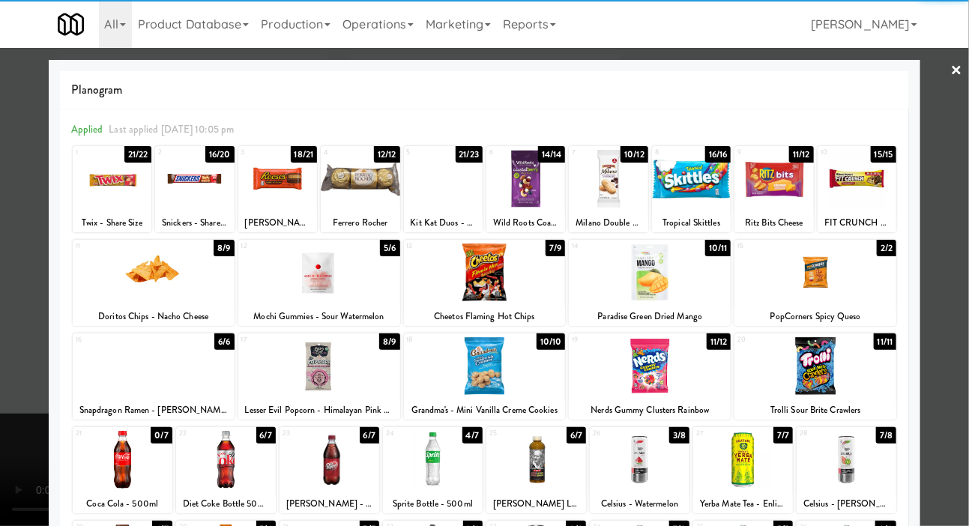
click at [673, 385] on div at bounding box center [650, 366] width 162 height 58
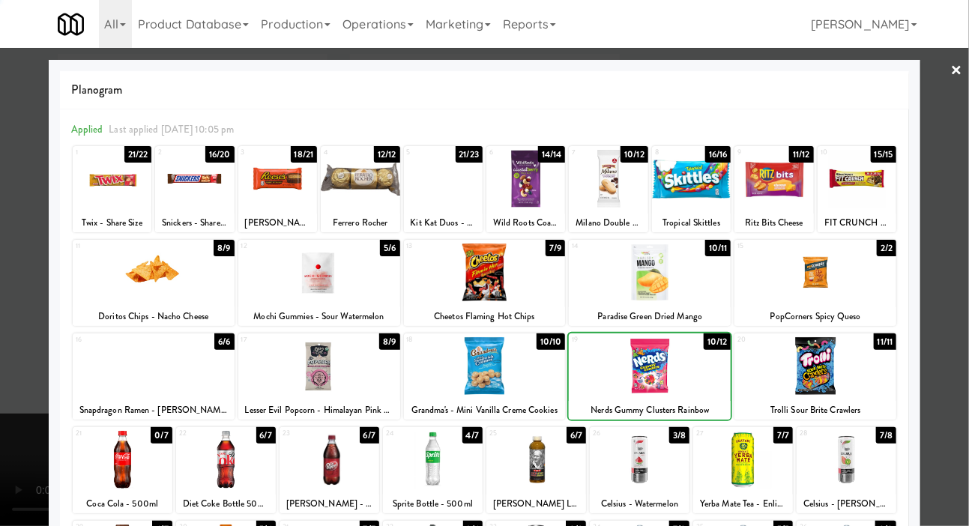
click at [708, 176] on div at bounding box center [691, 179] width 79 height 58
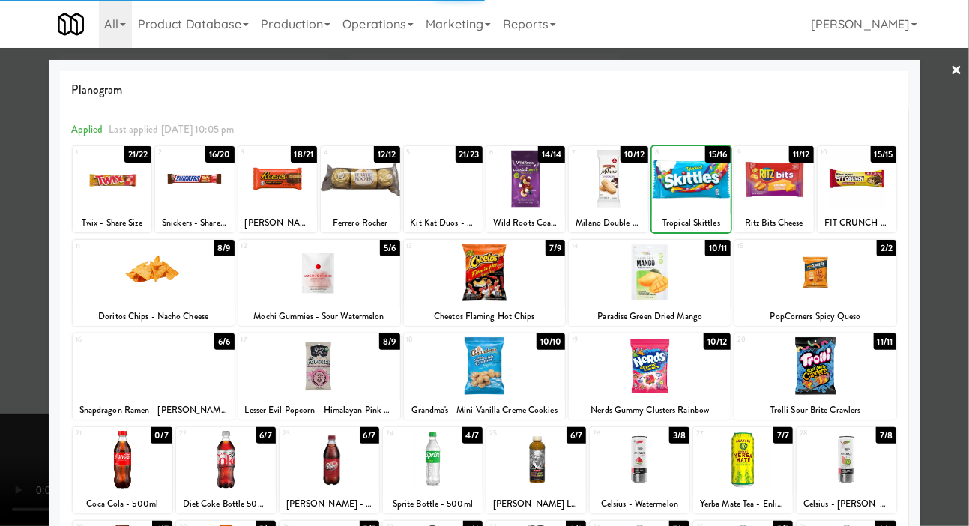
click at [12, 319] on div at bounding box center [484, 263] width 969 height 526
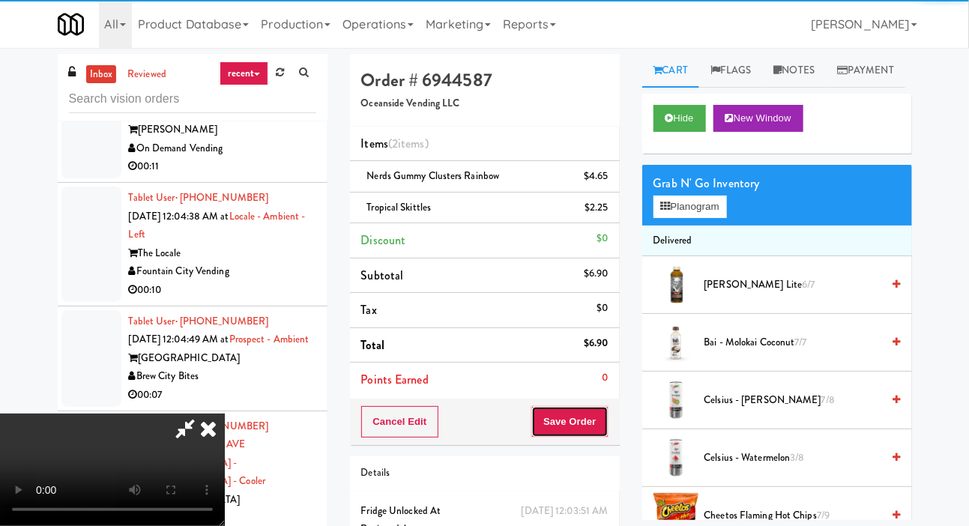
click at [597, 425] on button "Save Order" at bounding box center [569, 421] width 76 height 31
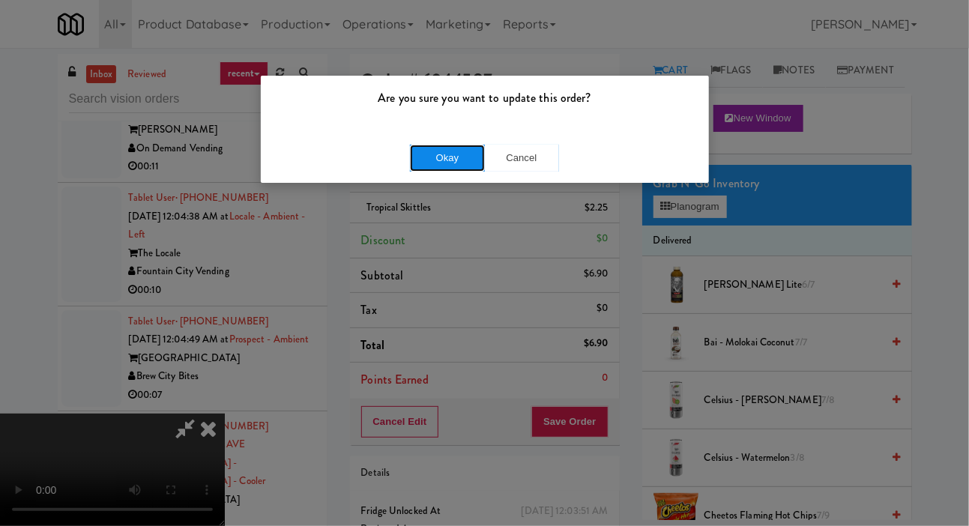
click at [413, 156] on button "Okay" at bounding box center [447, 158] width 75 height 27
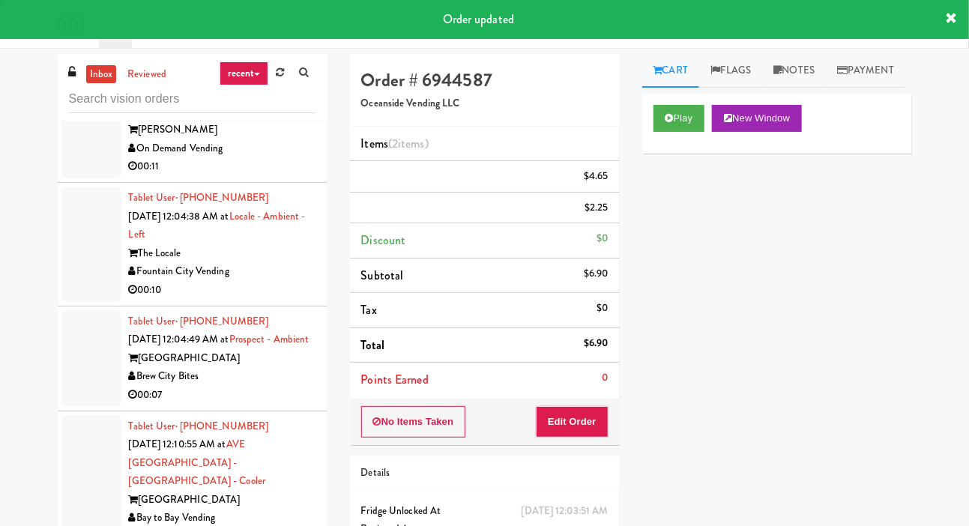
click at [70, 178] on div at bounding box center [91, 120] width 60 height 115
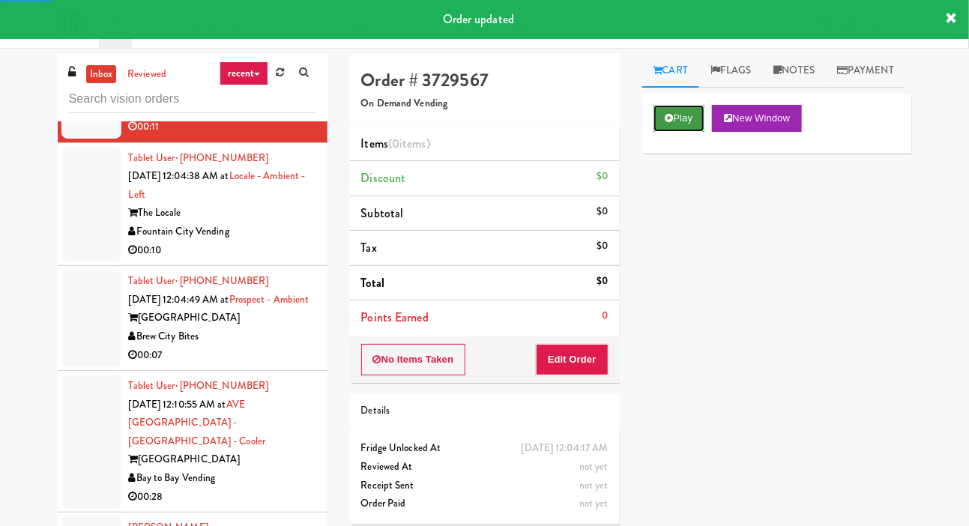
click at [680, 132] on button "Play" at bounding box center [680, 118] width 52 height 27
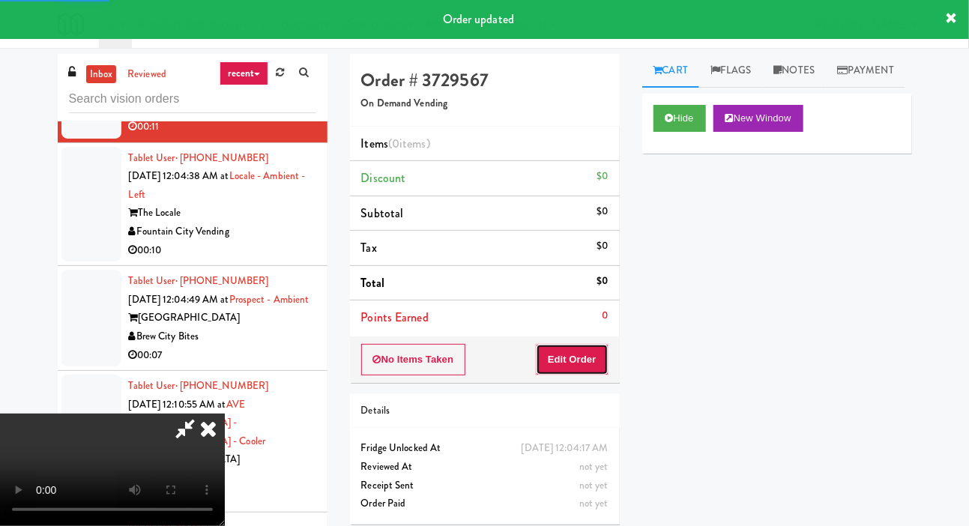
click at [588, 345] on button "Edit Order" at bounding box center [572, 359] width 73 height 31
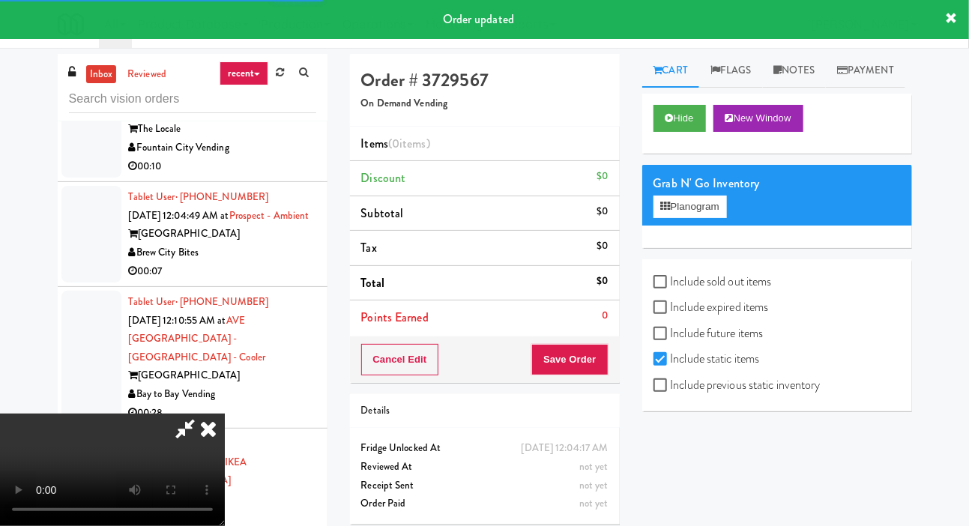
scroll to position [4703, 0]
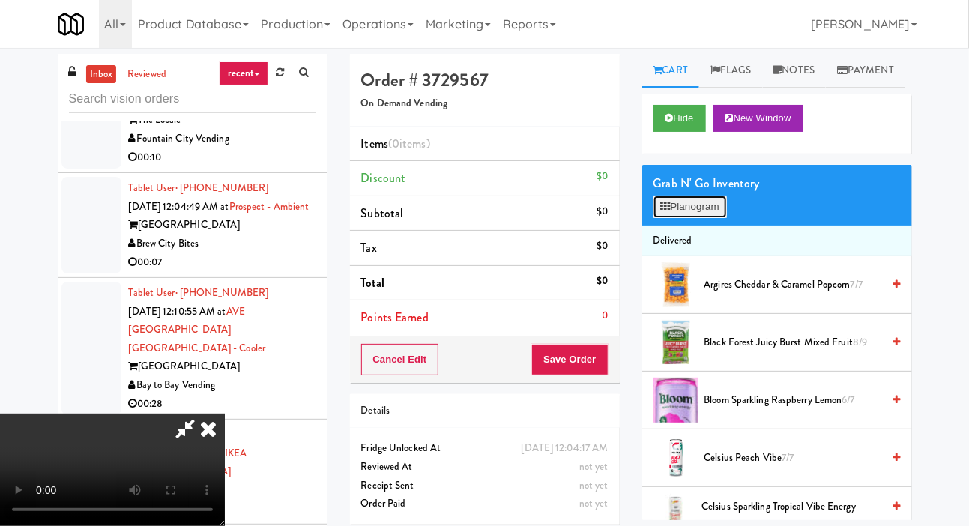
click at [677, 218] on button "Planogram" at bounding box center [690, 207] width 73 height 22
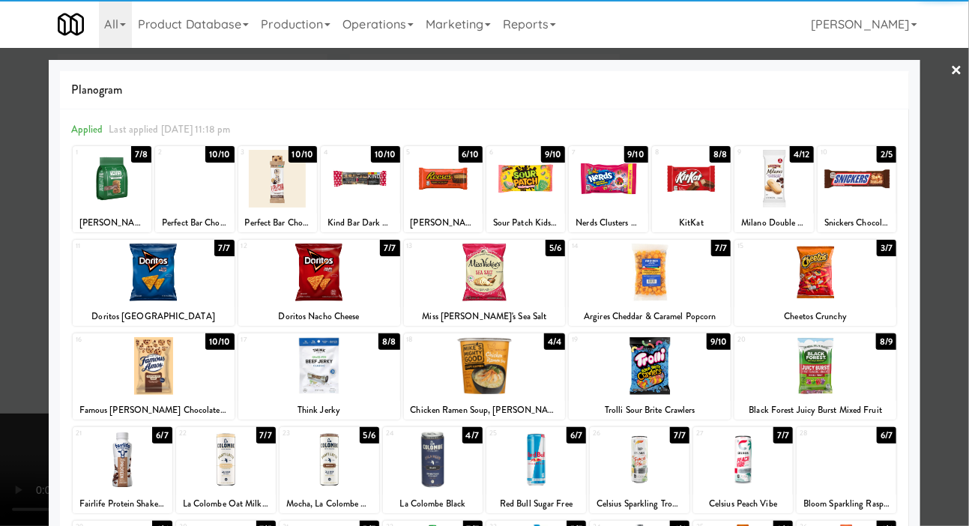
click at [656, 360] on div at bounding box center [650, 366] width 162 height 58
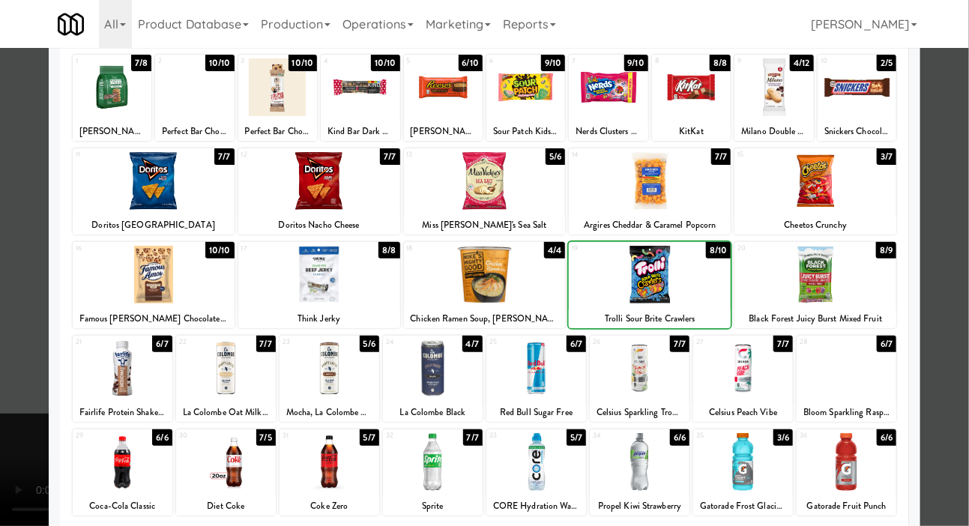
scroll to position [190, 0]
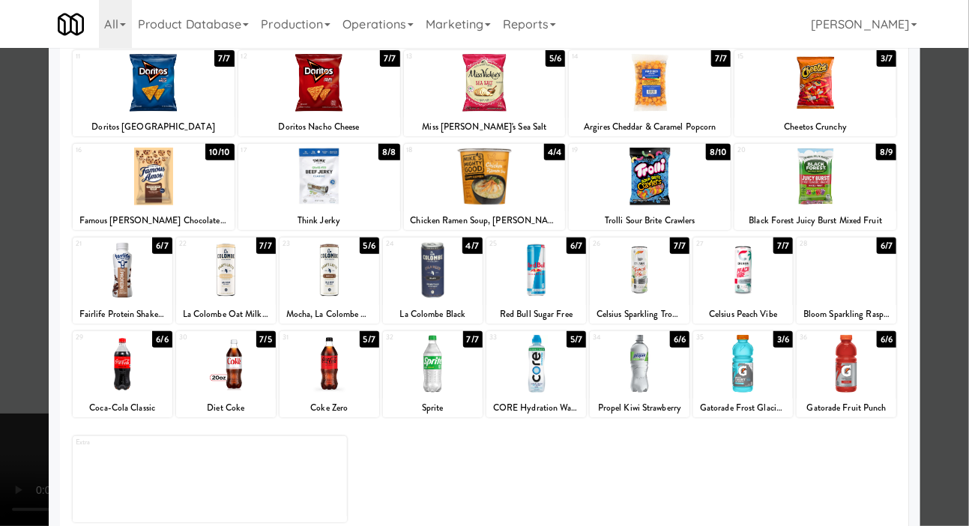
click at [852, 271] on div at bounding box center [847, 270] width 100 height 58
click at [10, 325] on div at bounding box center [484, 263] width 969 height 526
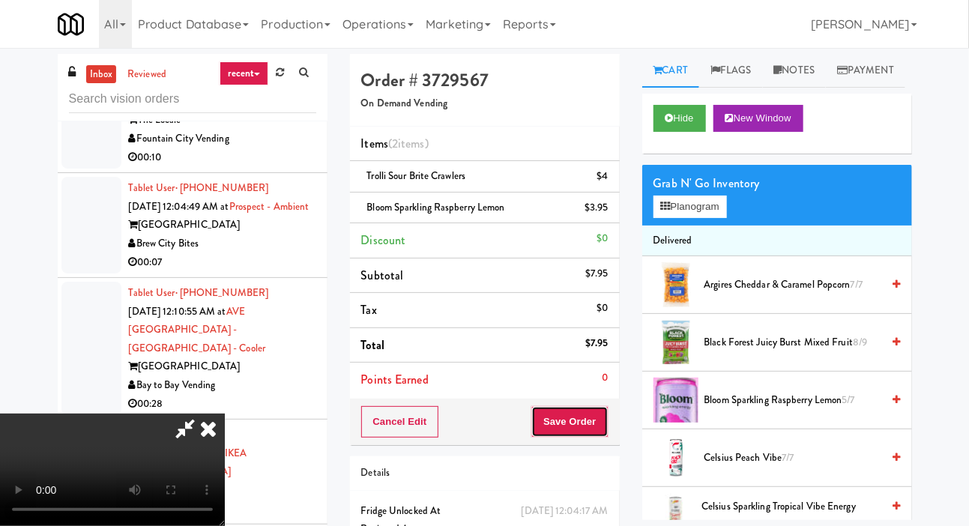
click at [597, 411] on button "Save Order" at bounding box center [569, 421] width 76 height 31
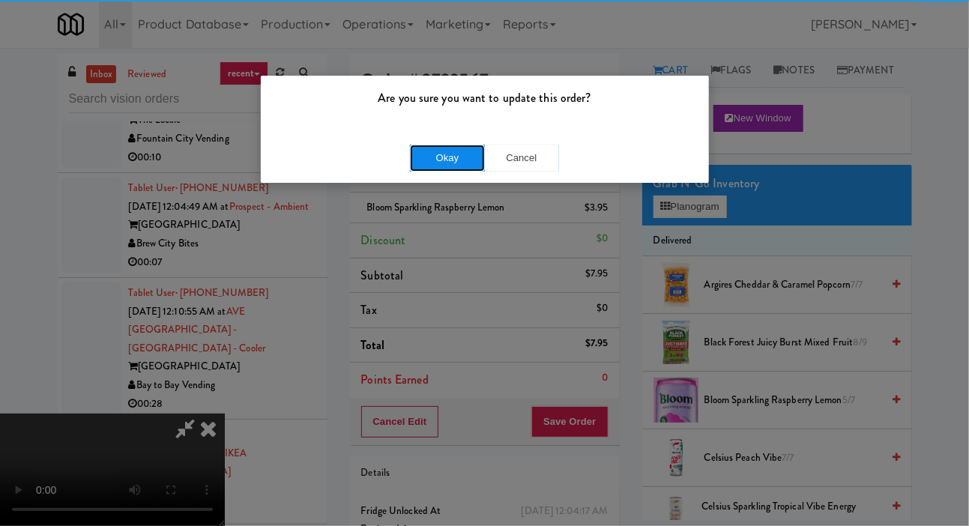
click at [418, 166] on button "Okay" at bounding box center [447, 158] width 75 height 27
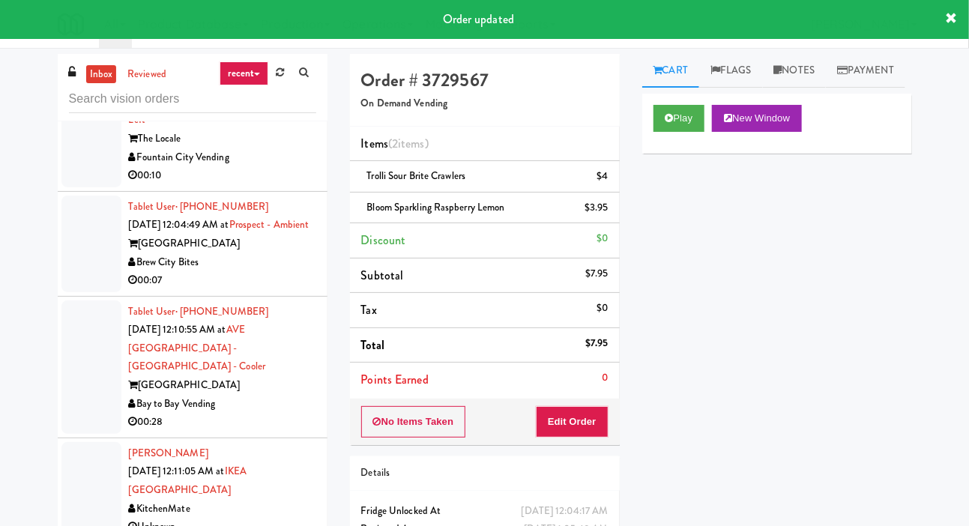
click at [77, 187] on div at bounding box center [91, 129] width 60 height 115
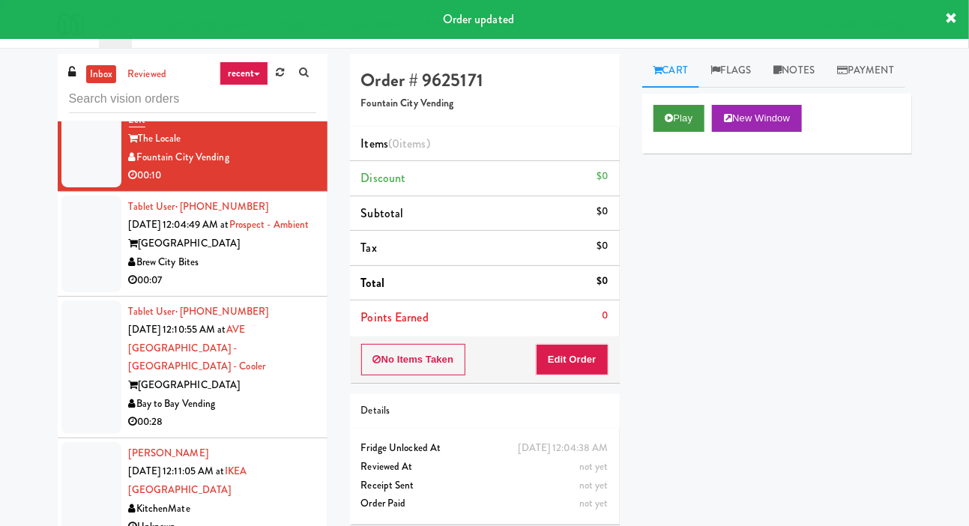
click at [668, 123] on icon at bounding box center [670, 118] width 8 height 10
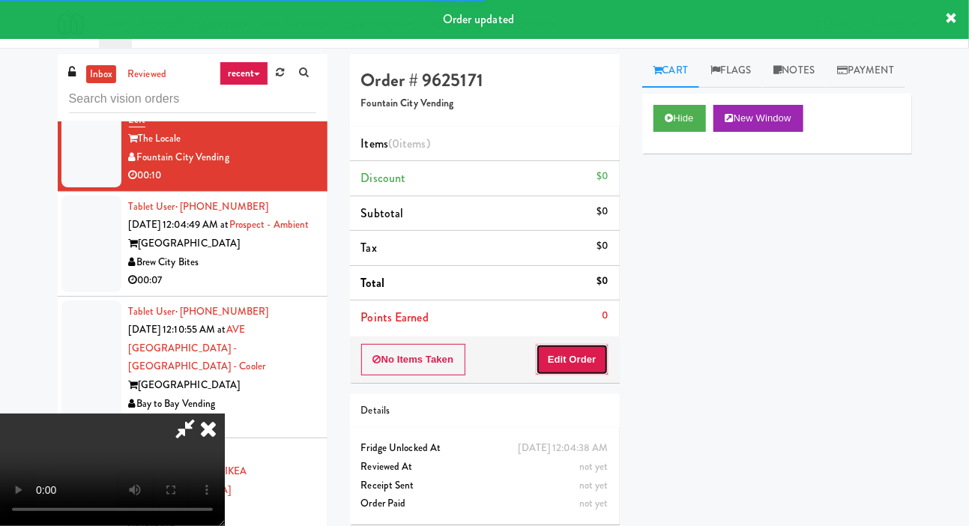
click at [585, 352] on button "Edit Order" at bounding box center [572, 359] width 73 height 31
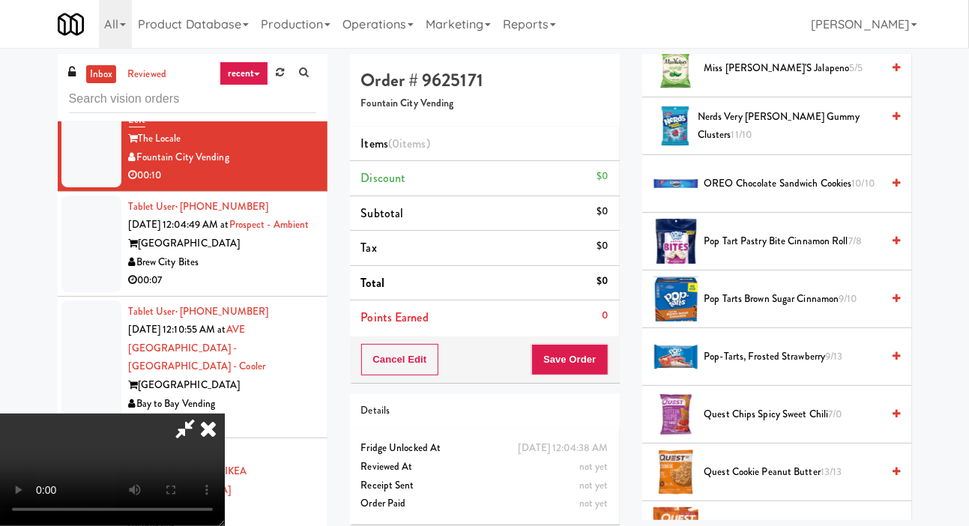
scroll to position [800, 0]
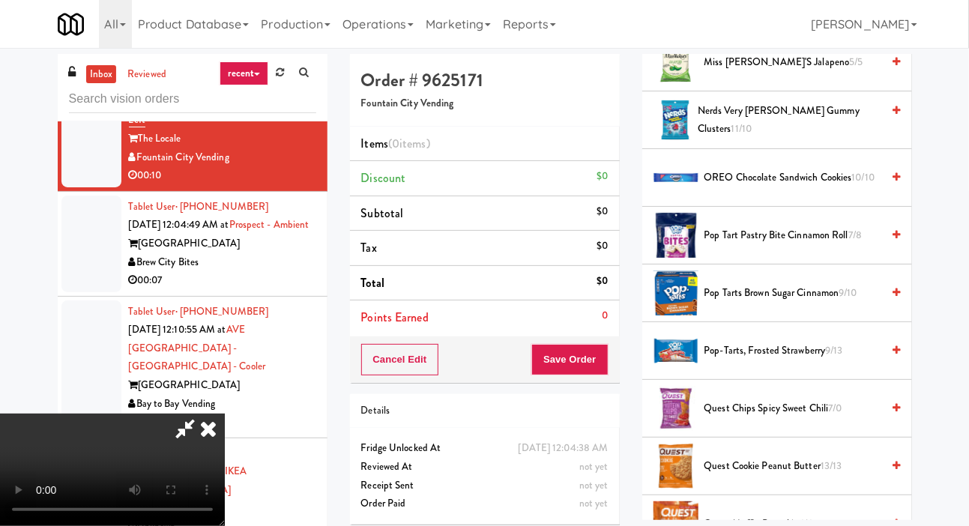
click at [752, 139] on span "Nerds Very Berry Gummy Clusters 11/10" at bounding box center [790, 120] width 184 height 37
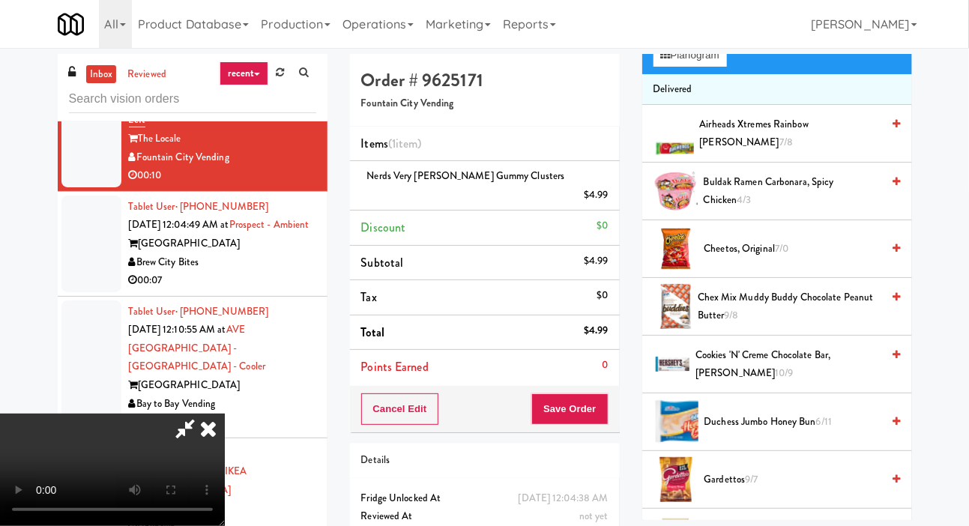
scroll to position [0, 0]
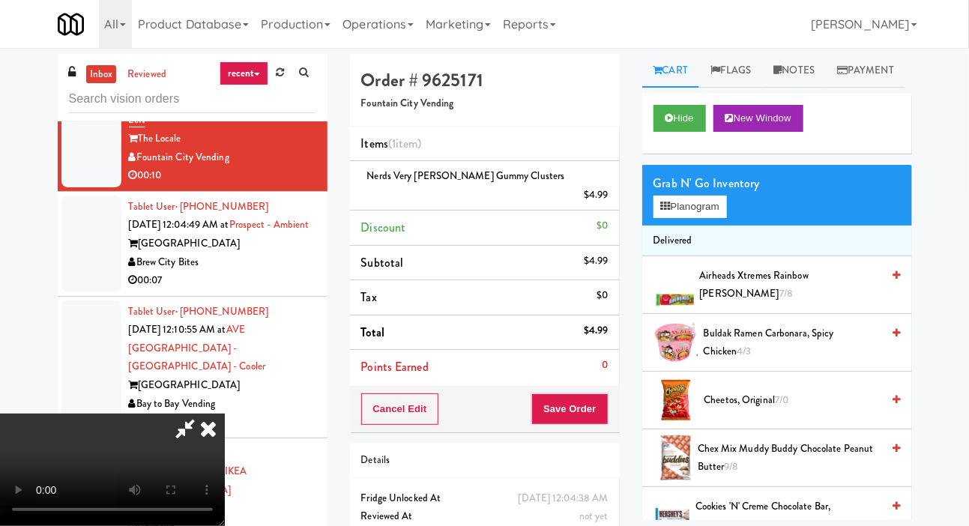
click at [731, 304] on span "Airheads Xtremes Rainbow Berry 7/8" at bounding box center [791, 285] width 182 height 37
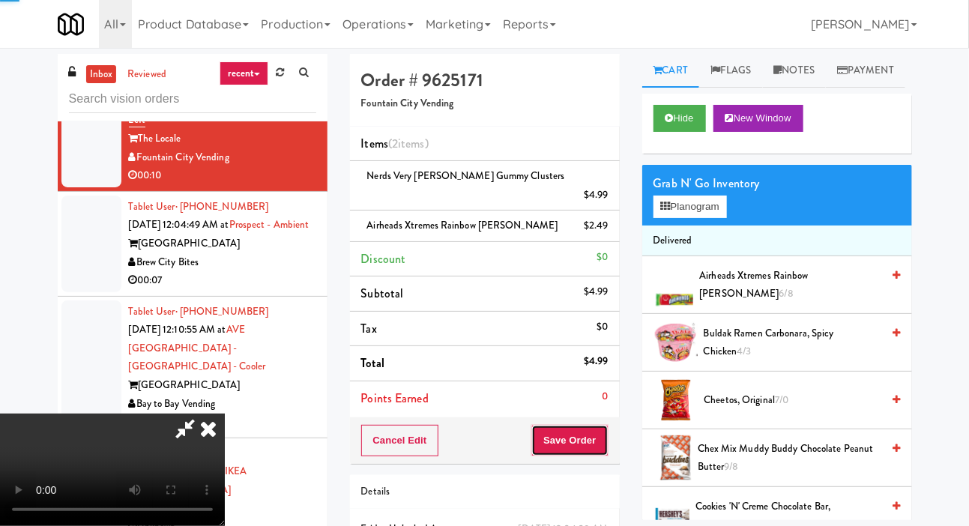
click at [600, 425] on button "Save Order" at bounding box center [569, 440] width 76 height 31
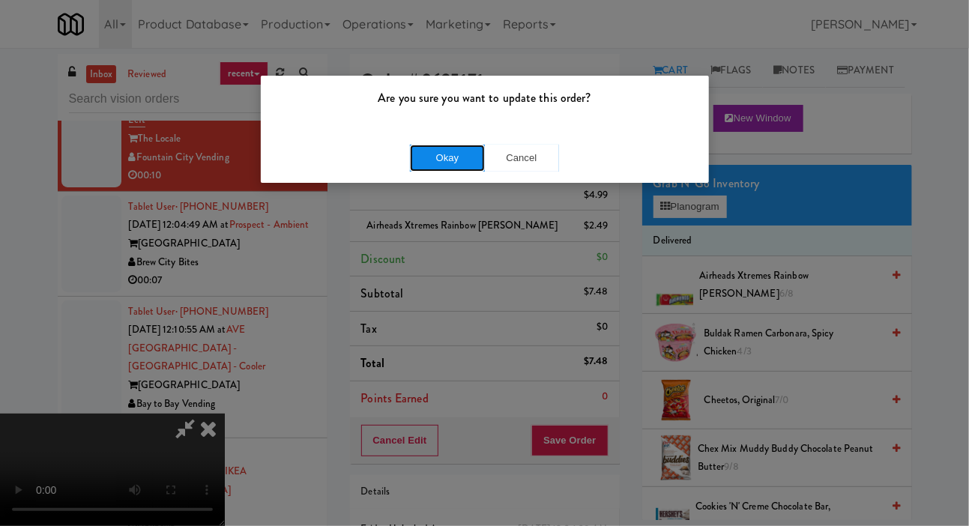
click at [422, 162] on button "Okay" at bounding box center [447, 158] width 75 height 27
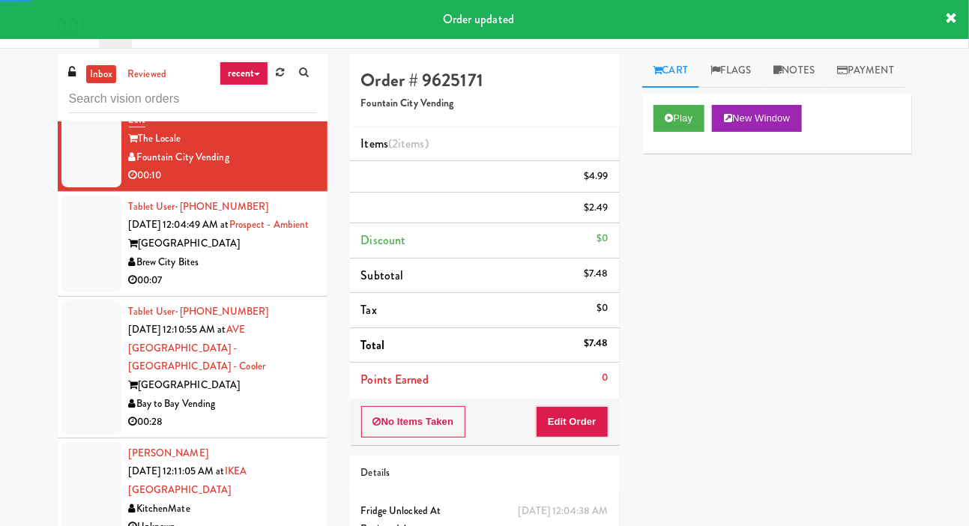
click at [68, 292] on div at bounding box center [91, 244] width 60 height 97
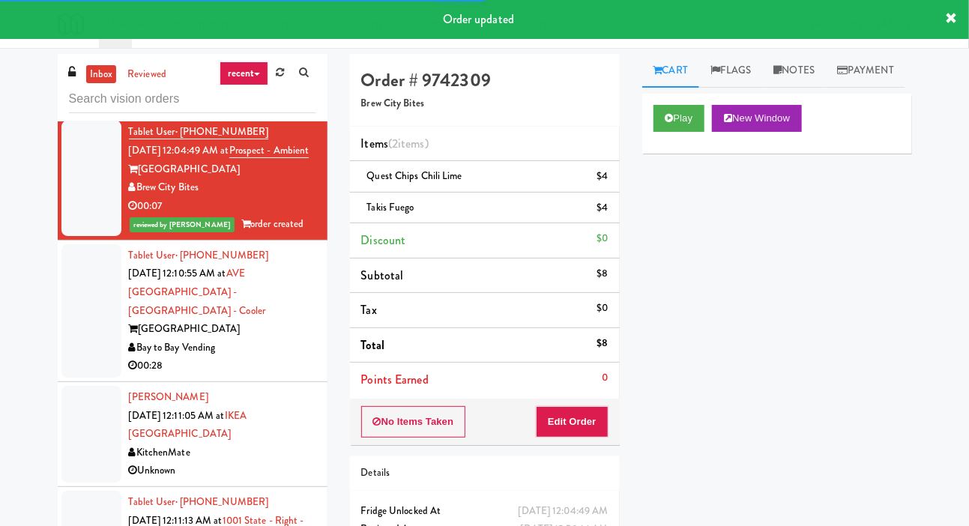
click at [83, 378] on div at bounding box center [91, 310] width 60 height 133
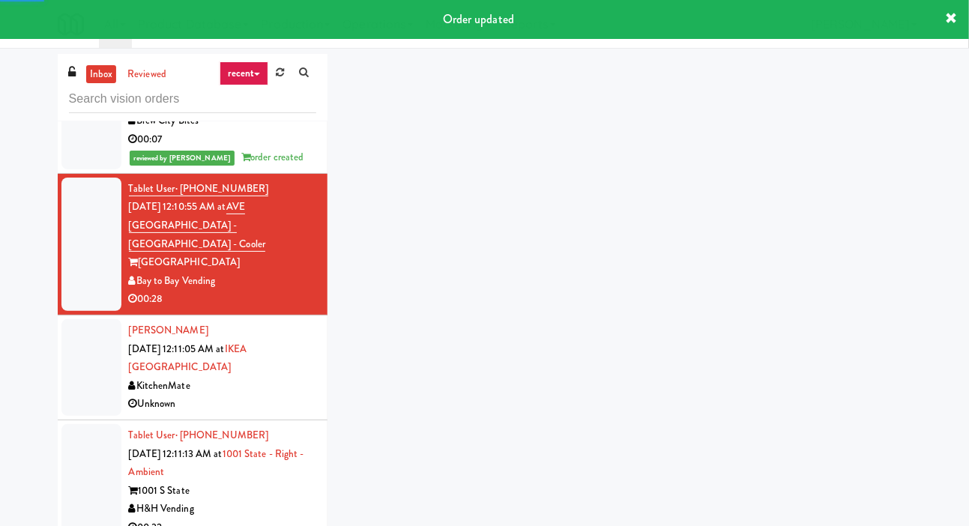
scroll to position [4900, 0]
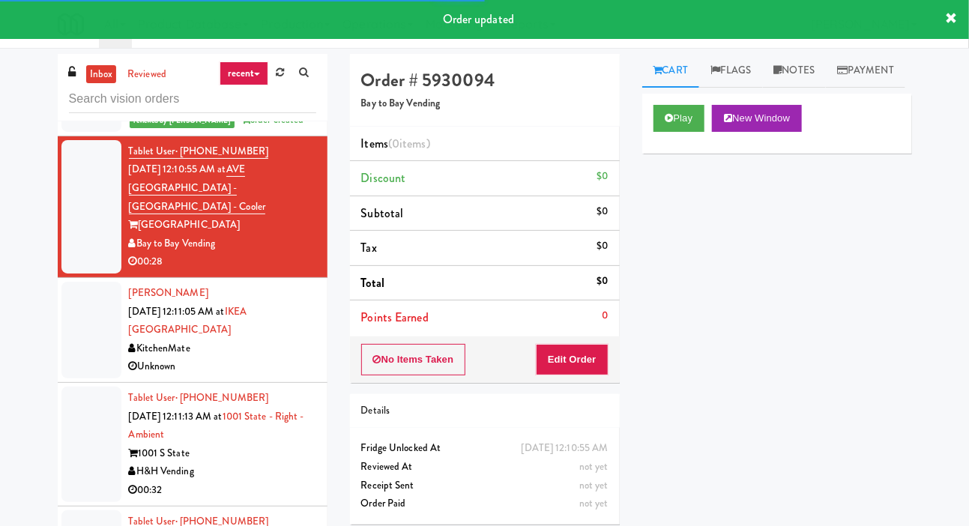
click at [82, 378] on div at bounding box center [91, 330] width 60 height 97
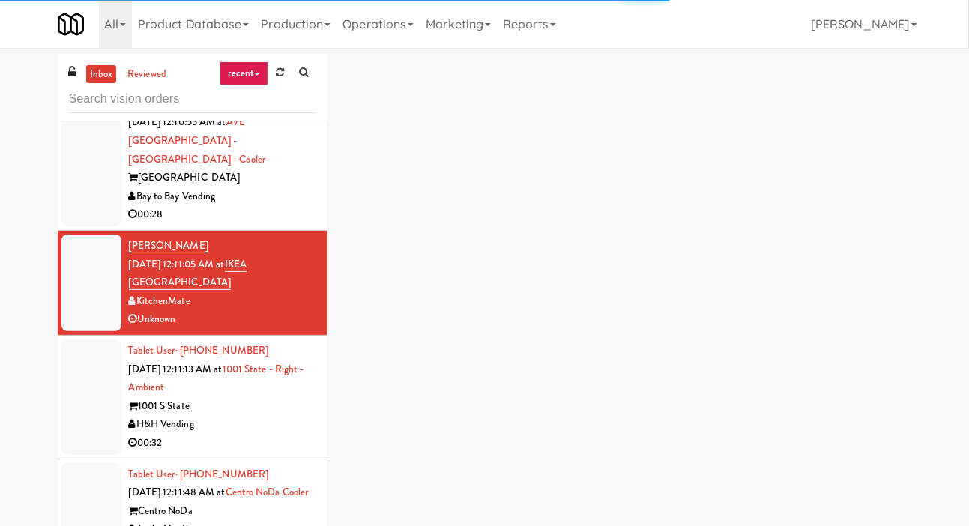
scroll to position [4964, 0]
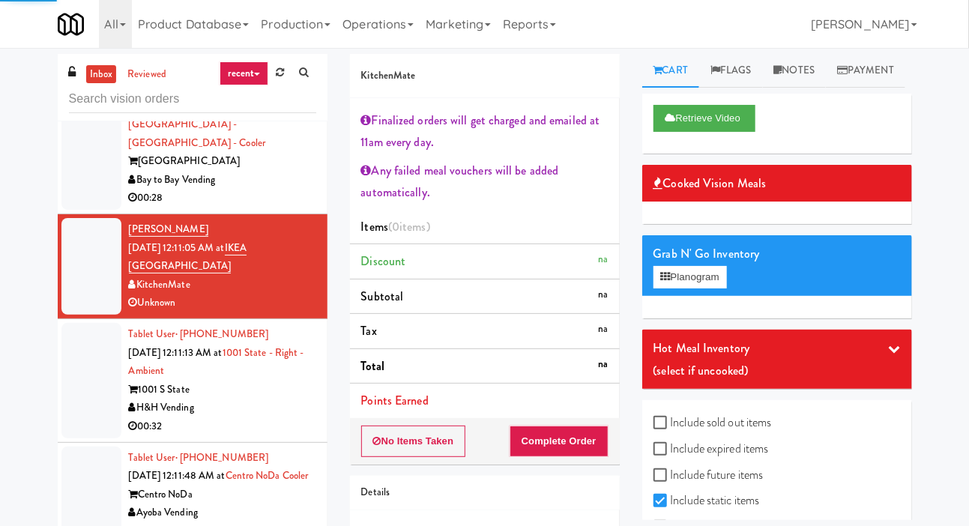
click at [82, 210] on div at bounding box center [91, 142] width 60 height 133
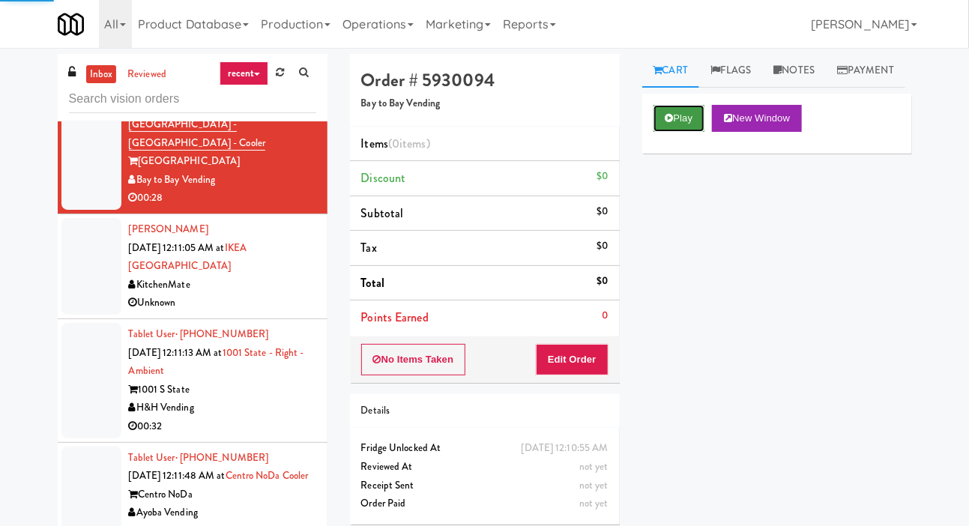
click at [683, 132] on button "Play" at bounding box center [680, 118] width 52 height 27
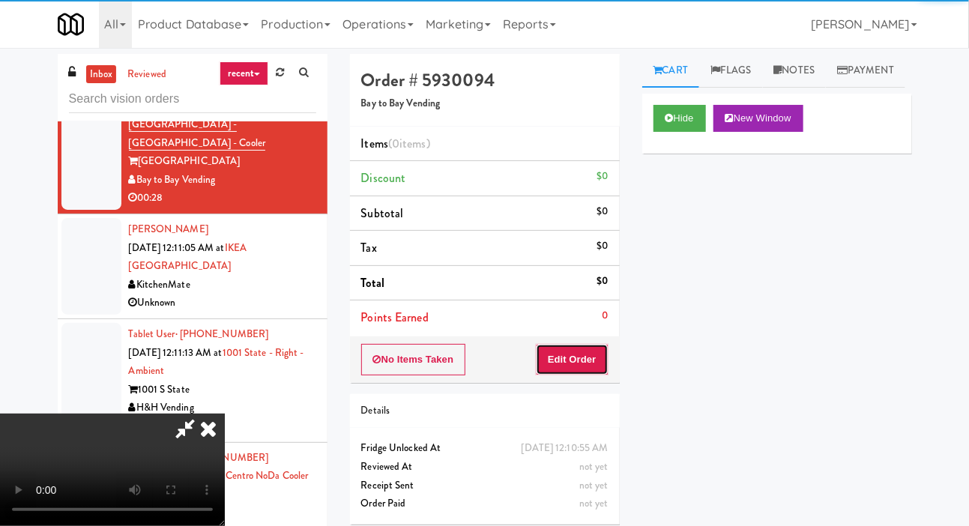
click at [573, 368] on button "Edit Order" at bounding box center [572, 359] width 73 height 31
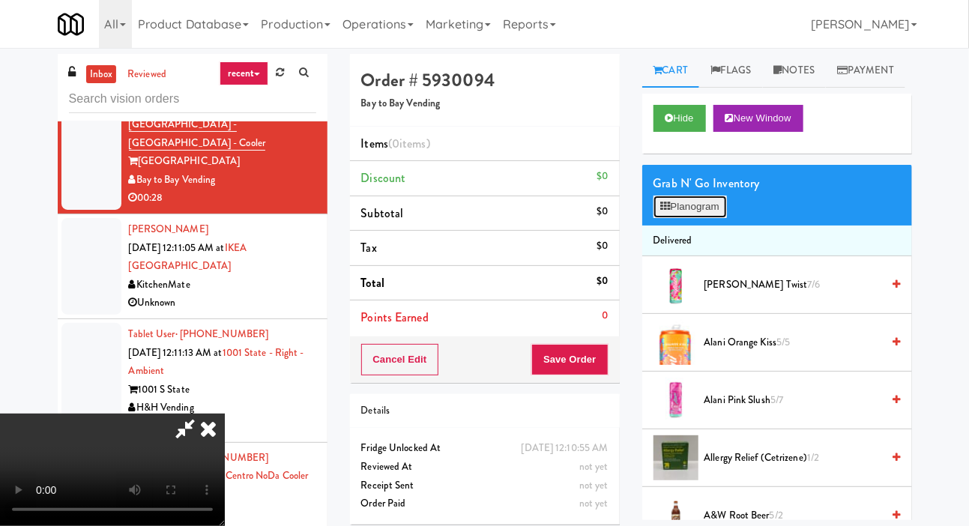
click at [680, 218] on button "Planogram" at bounding box center [690, 207] width 73 height 22
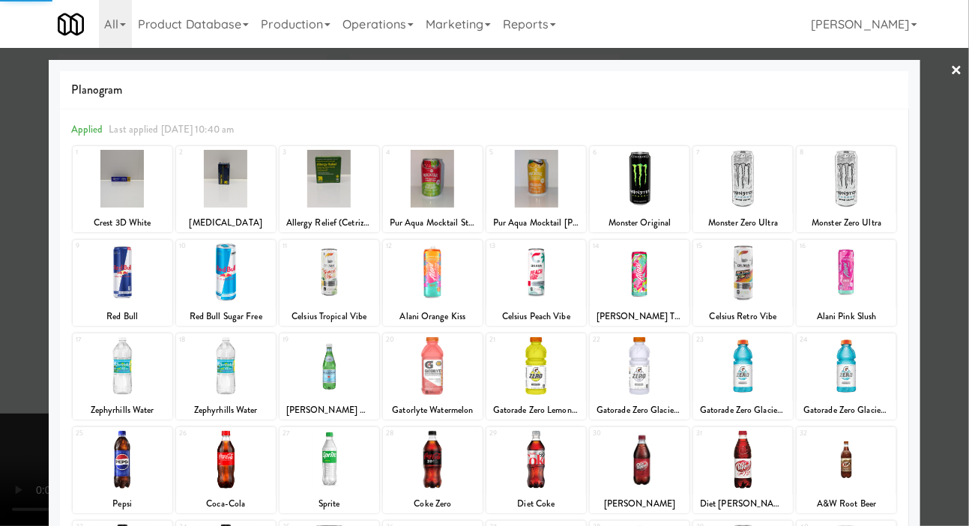
scroll to position [96, 0]
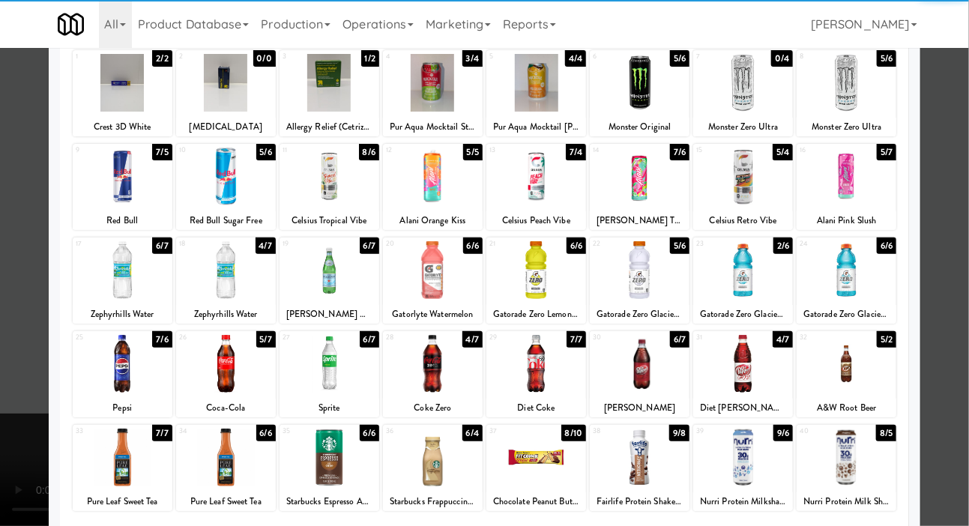
click at [304, 366] on div at bounding box center [330, 364] width 100 height 58
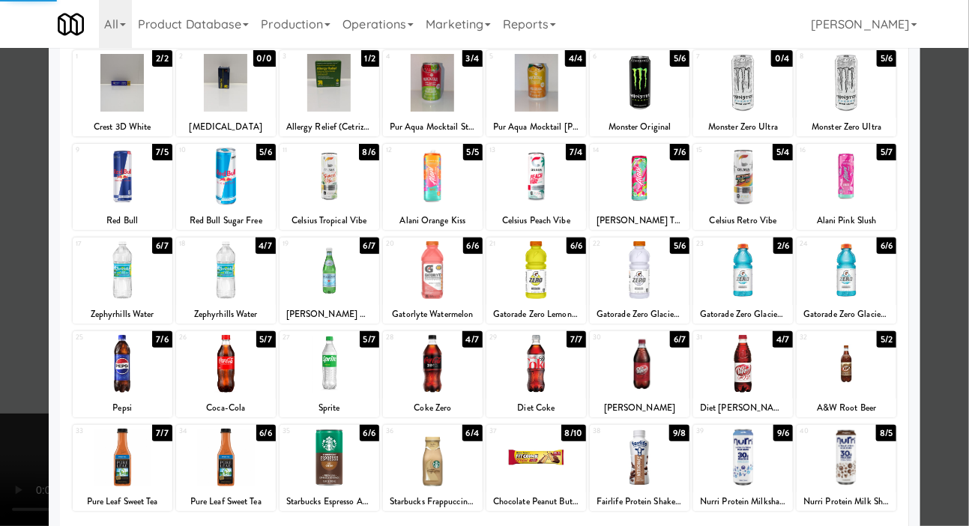
click at [847, 354] on div at bounding box center [847, 364] width 100 height 58
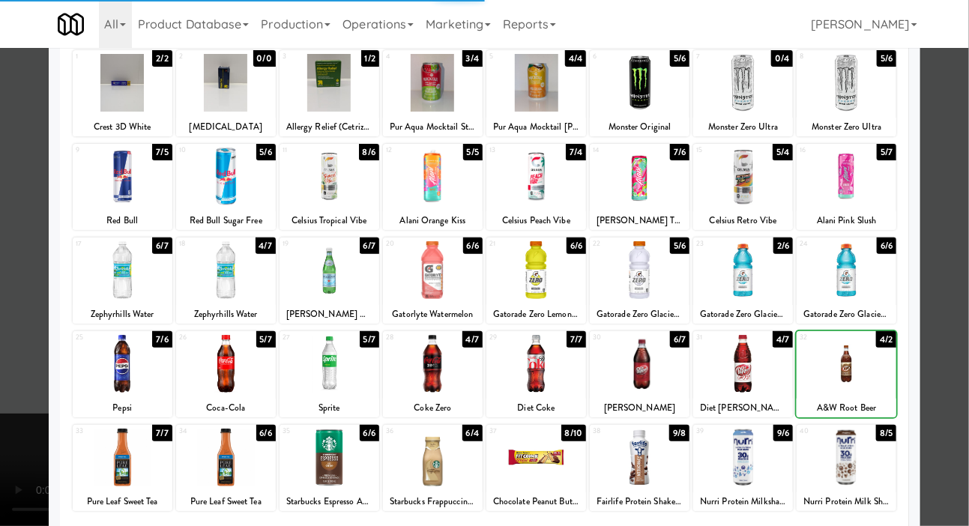
click at [1, 352] on div at bounding box center [484, 263] width 969 height 526
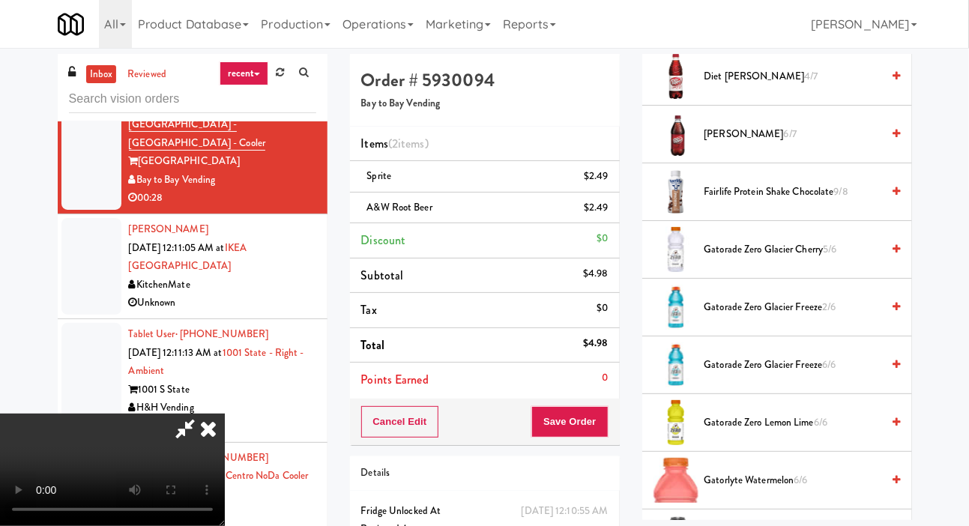
scroll to position [959, 0]
click at [727, 317] on span "Gatorade Zero Glacier Freeze 2/6" at bounding box center [793, 307] width 178 height 19
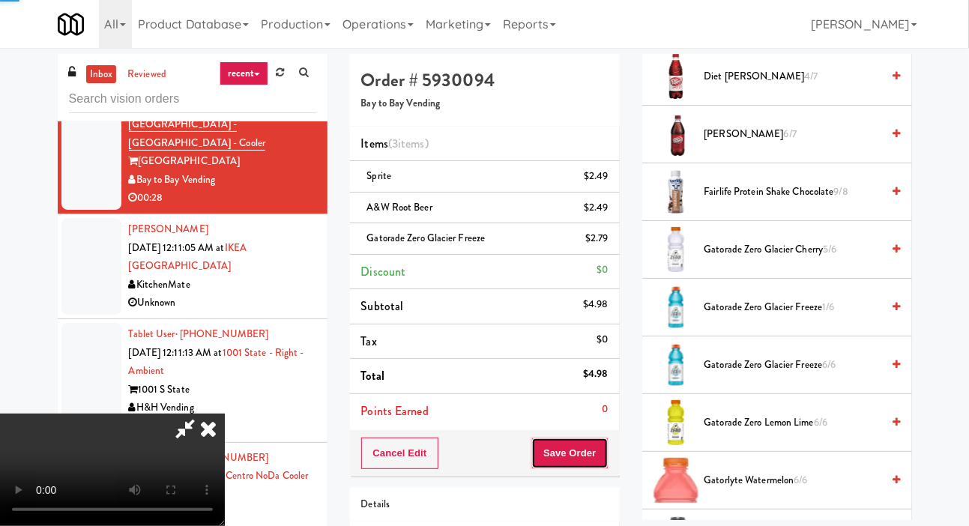
click at [603, 438] on button "Save Order" at bounding box center [569, 453] width 76 height 31
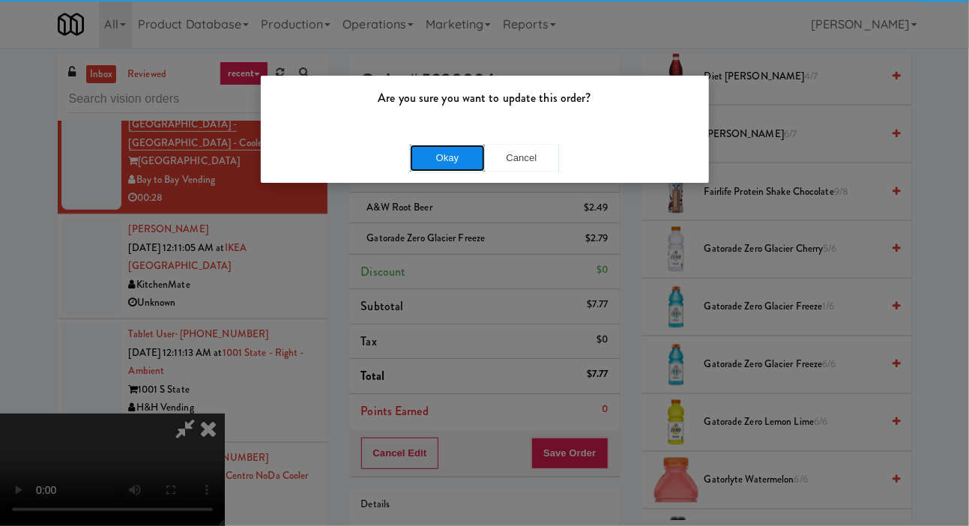
click at [420, 170] on button "Okay" at bounding box center [447, 158] width 75 height 27
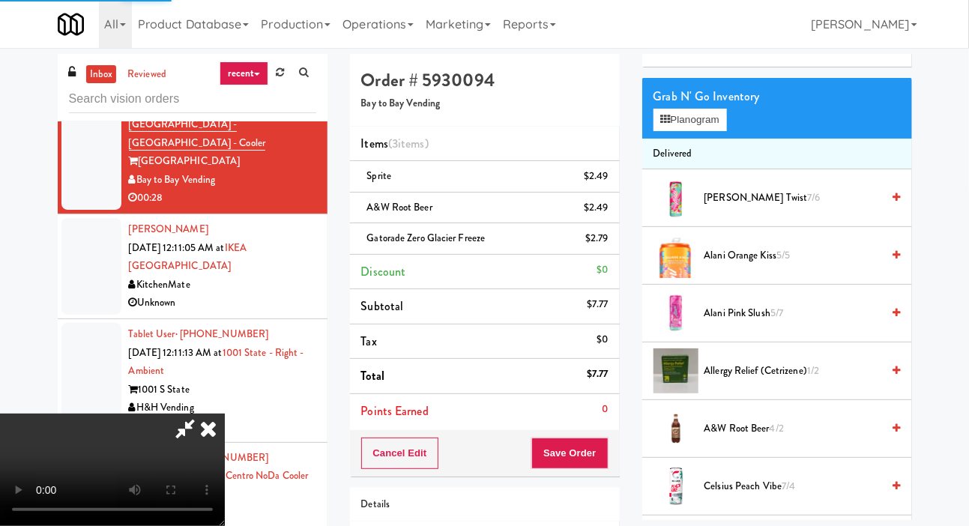
scroll to position [0, 0]
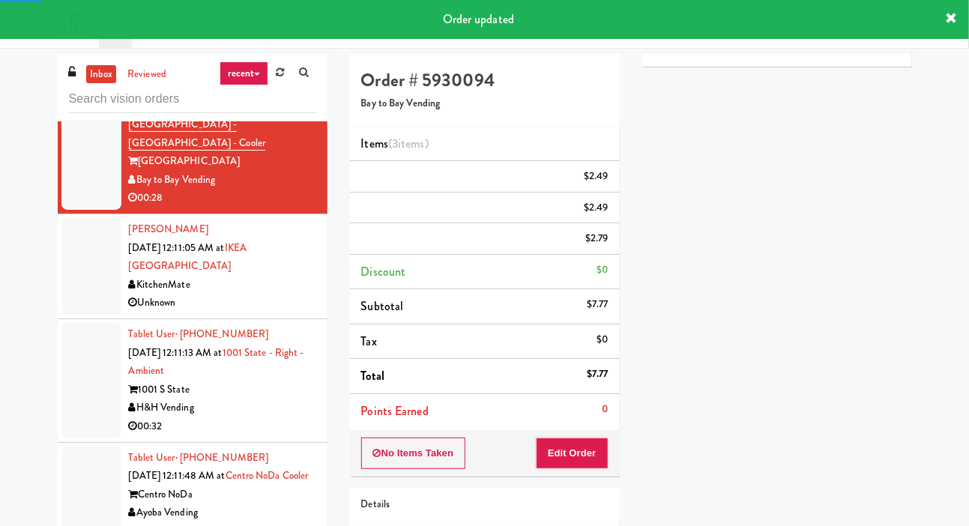
click at [75, 315] on div at bounding box center [91, 266] width 60 height 97
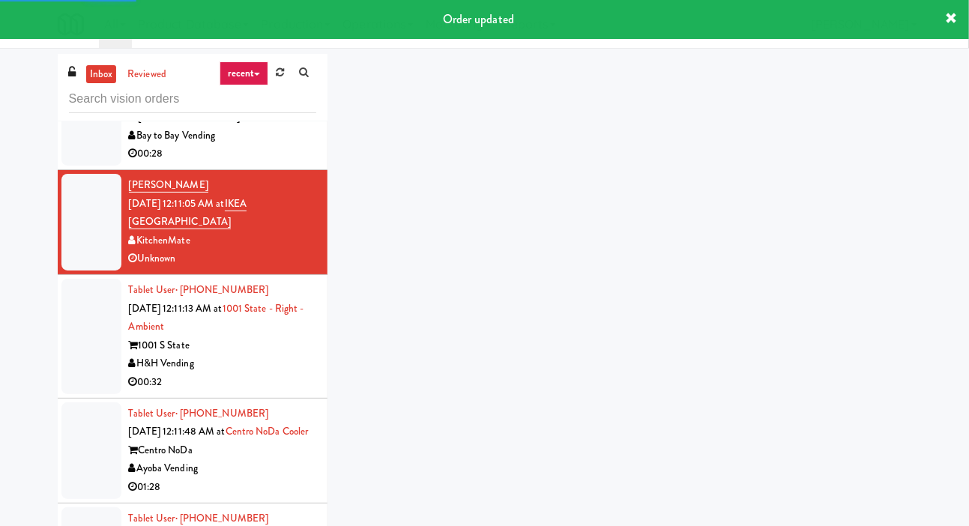
scroll to position [5009, 0]
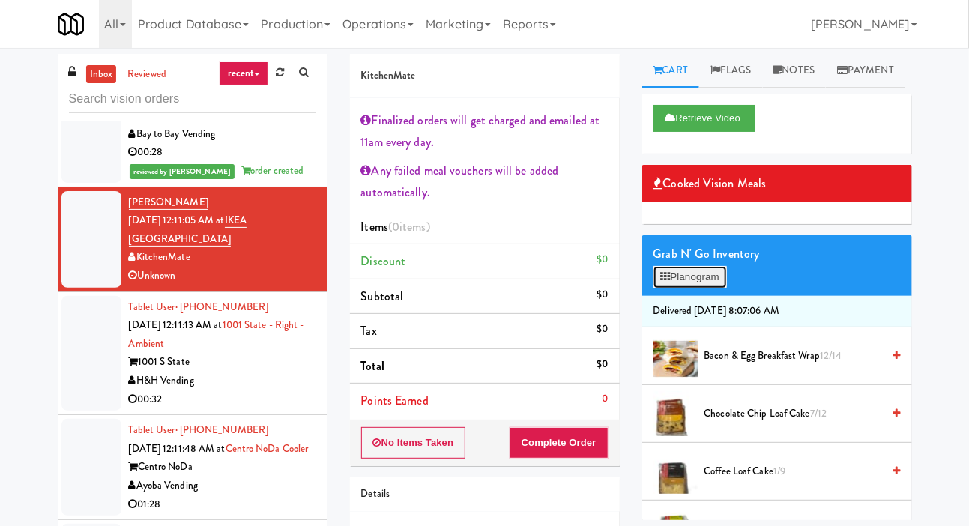
click at [699, 289] on button "Planogram" at bounding box center [690, 277] width 73 height 22
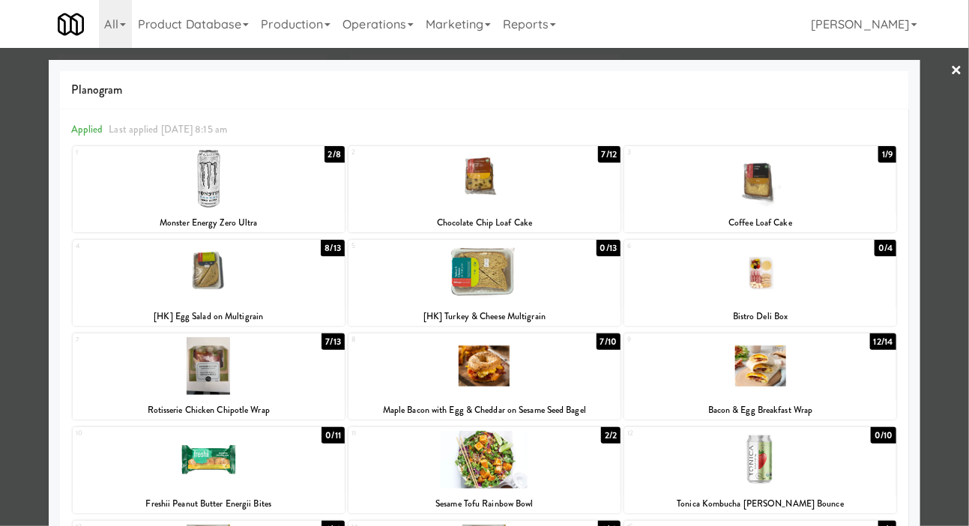
click at [718, 174] on div at bounding box center [760, 179] width 272 height 58
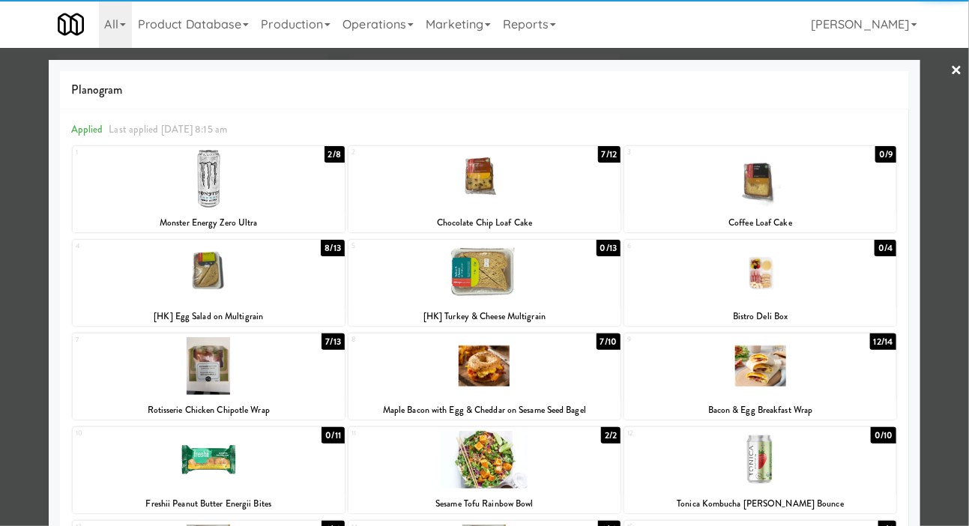
click at [142, 184] on div at bounding box center [209, 179] width 272 height 58
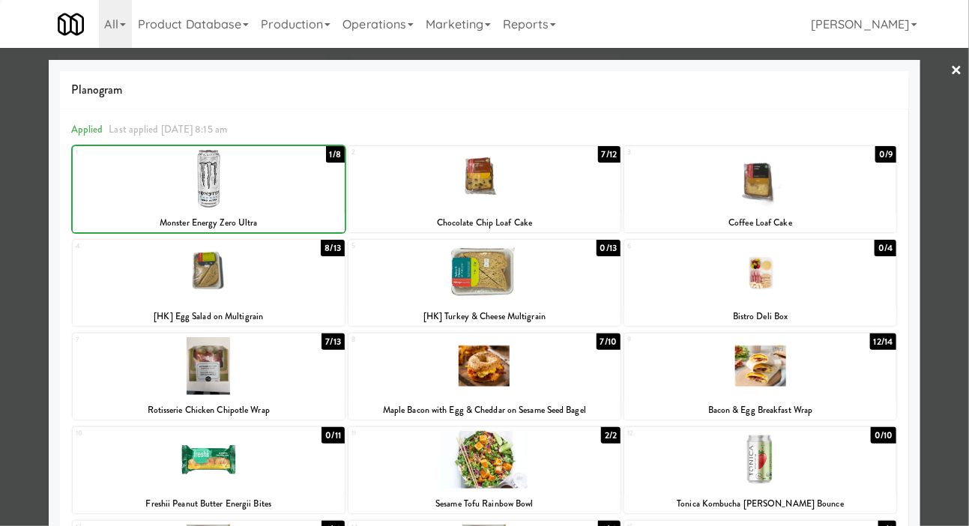
click at [1, 208] on div at bounding box center [484, 263] width 969 height 526
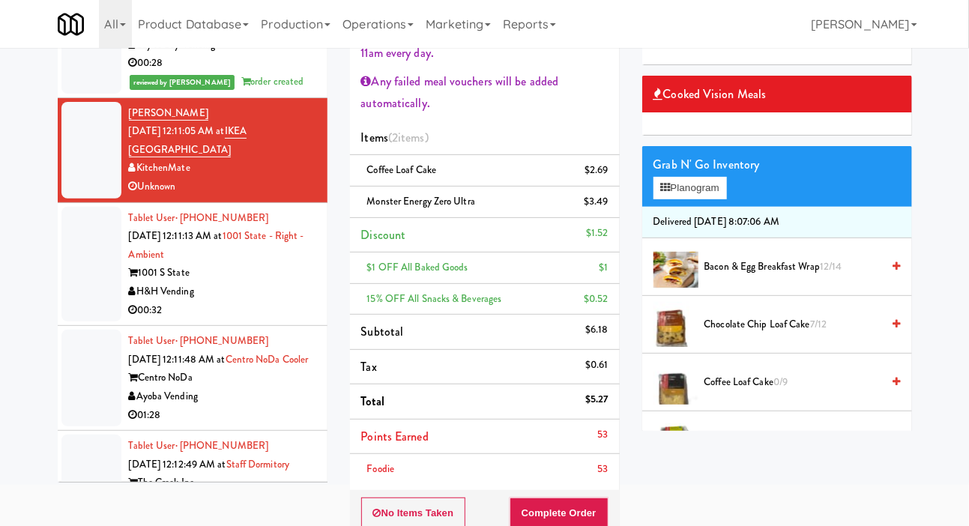
scroll to position [130, 0]
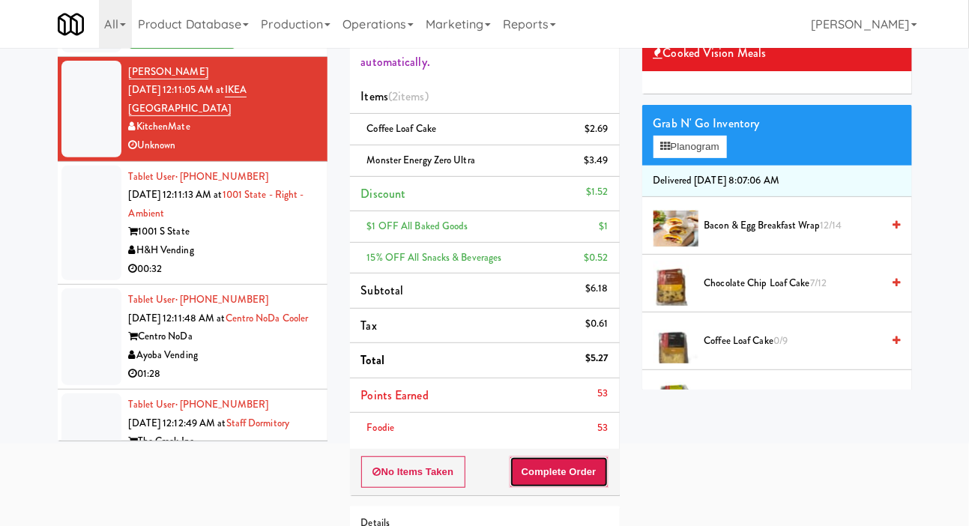
click at [577, 466] on button "Complete Order" at bounding box center [559, 471] width 99 height 31
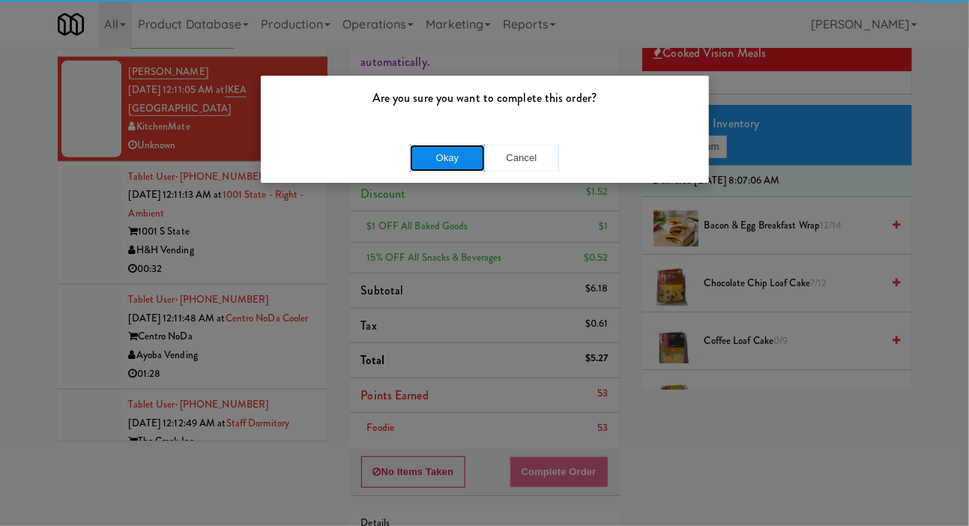
click at [460, 163] on button "Okay" at bounding box center [447, 158] width 75 height 27
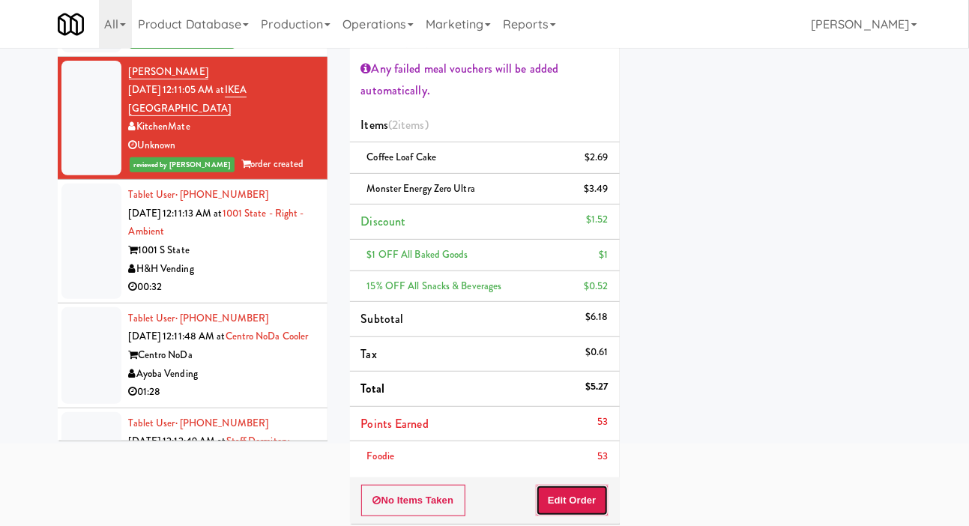
click at [589, 493] on button "Edit Order" at bounding box center [572, 500] width 73 height 31
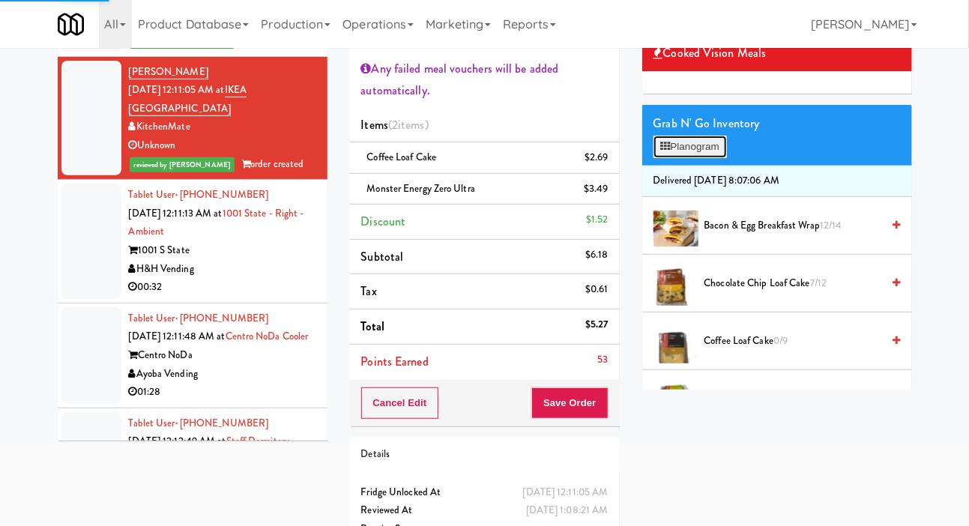
click at [705, 158] on button "Planogram" at bounding box center [690, 147] width 73 height 22
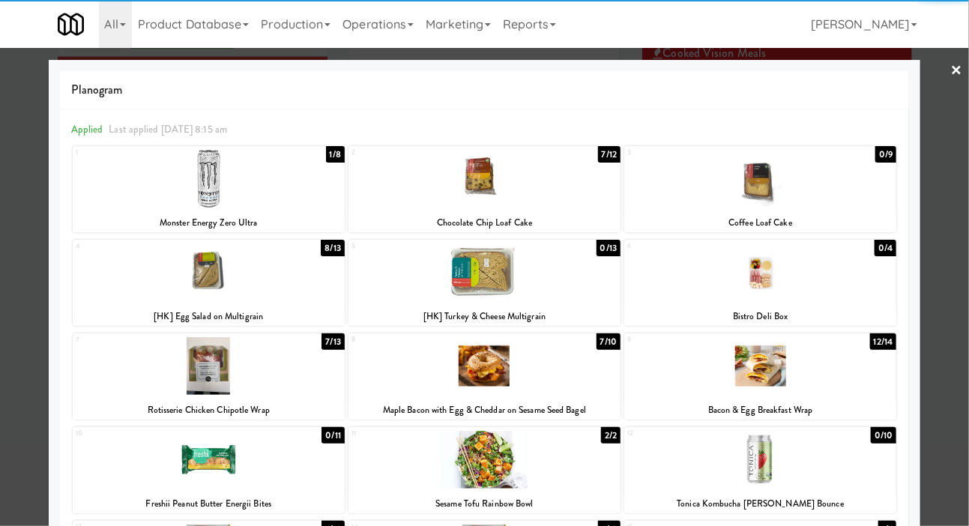
click at [91, 130] on span "Applied" at bounding box center [87, 129] width 32 height 14
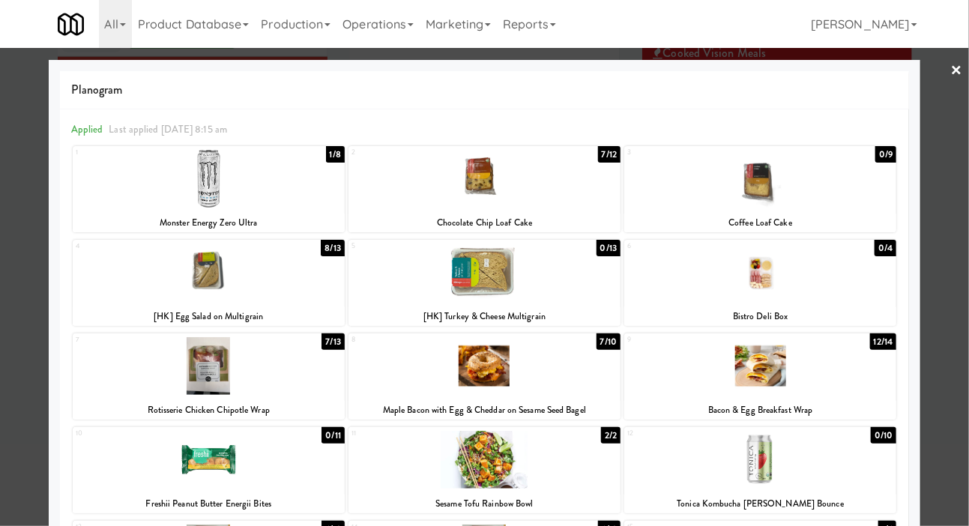
click at [143, 133] on span "Last applied Thursday 8:15 am" at bounding box center [168, 129] width 118 height 14
click at [136, 119] on div "Applied Last applied Thursday 8:15 am 1 1/8 Monster Energy Zero Ultra 2 7/12 Ch…" at bounding box center [485, 464] width 850 height 710
click at [26, 284] on div at bounding box center [484, 263] width 969 height 526
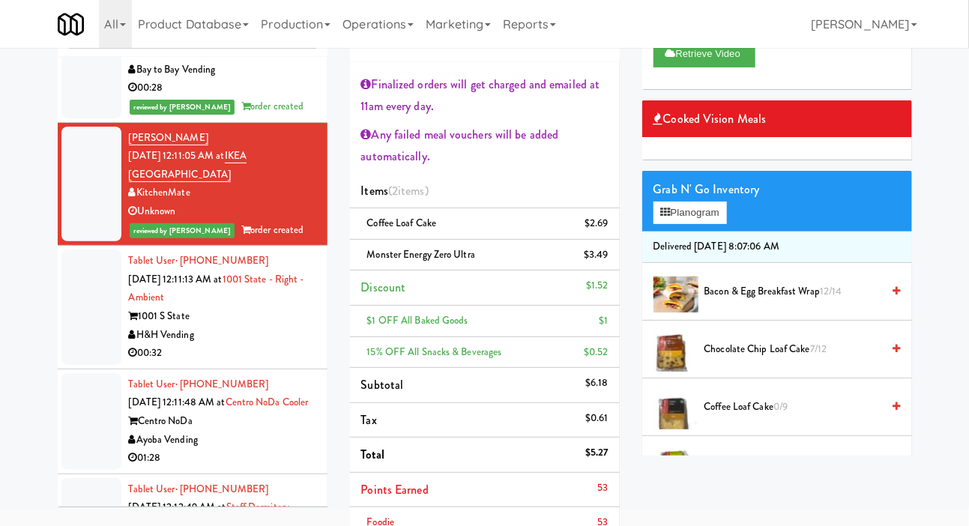
scroll to position [51, 0]
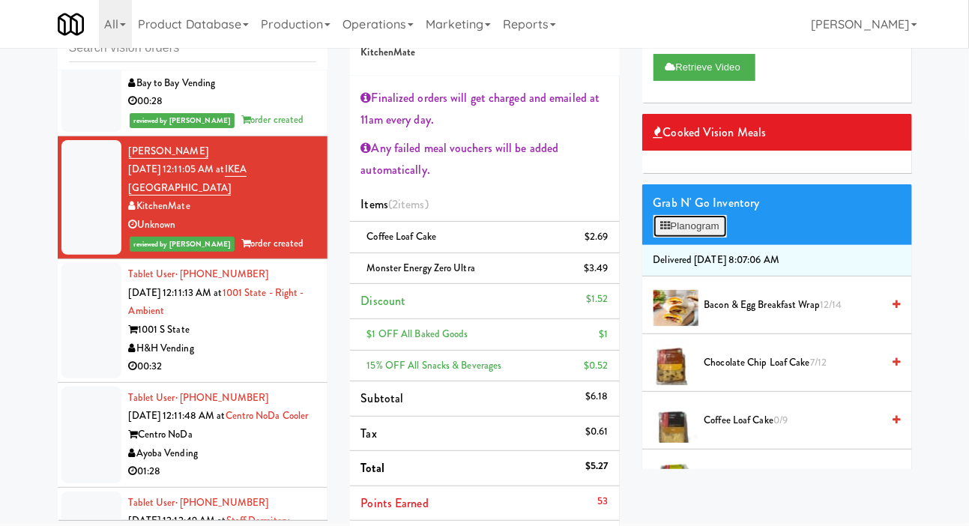
click at [715, 238] on button "Planogram" at bounding box center [690, 226] width 73 height 22
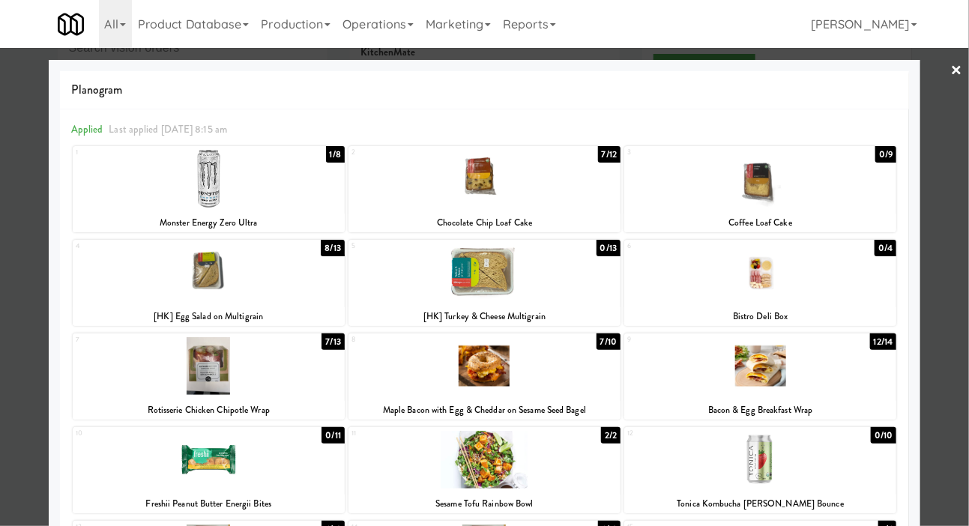
click at [18, 230] on div at bounding box center [484, 263] width 969 height 526
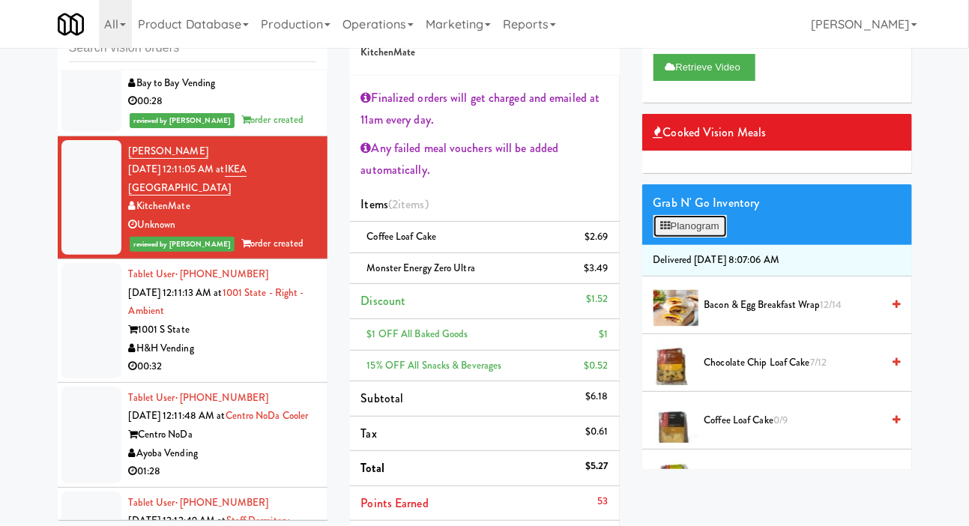
click at [704, 238] on button "Planogram" at bounding box center [690, 226] width 73 height 22
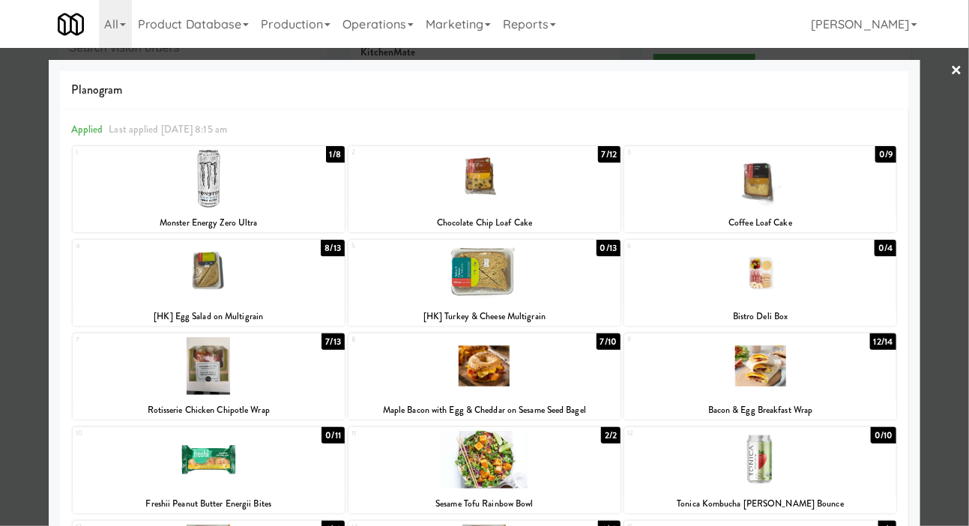
click at [22, 254] on div at bounding box center [484, 263] width 969 height 526
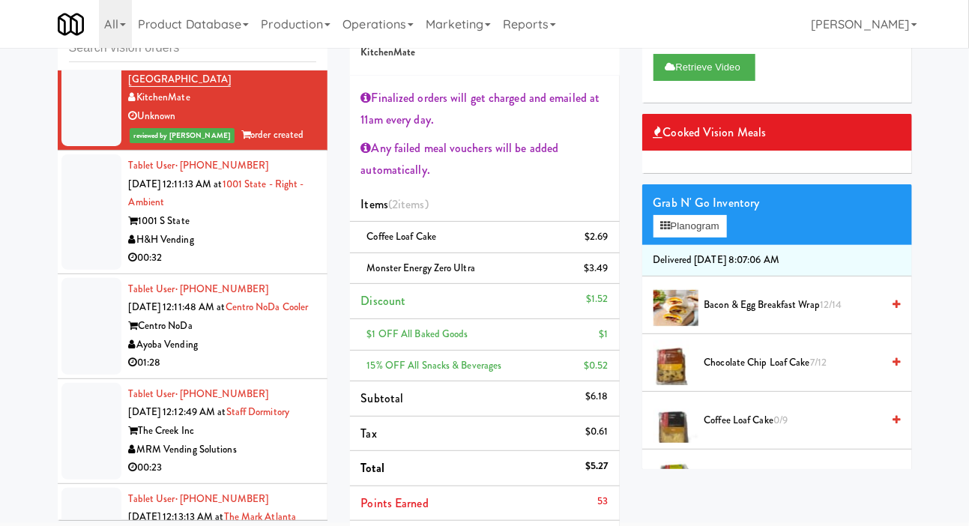
click at [88, 270] on div at bounding box center [91, 211] width 60 height 115
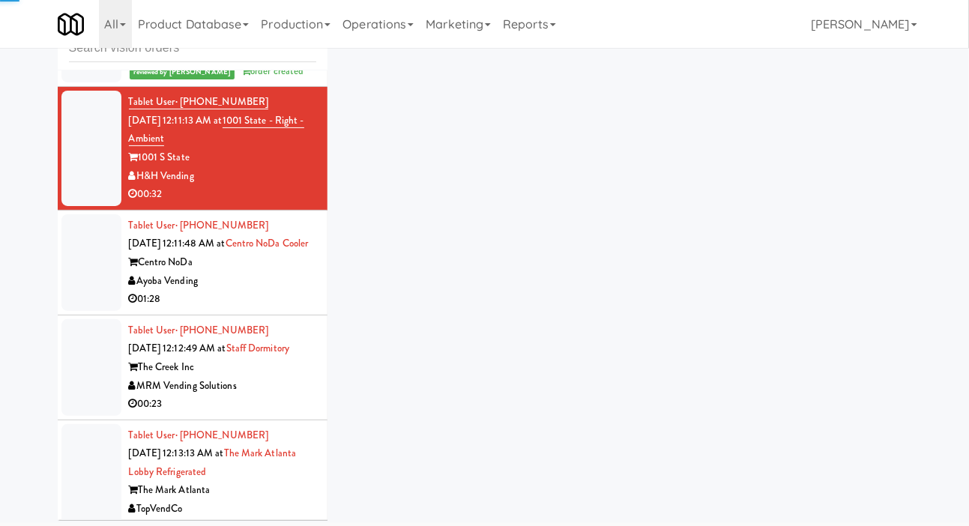
scroll to position [5194, 0]
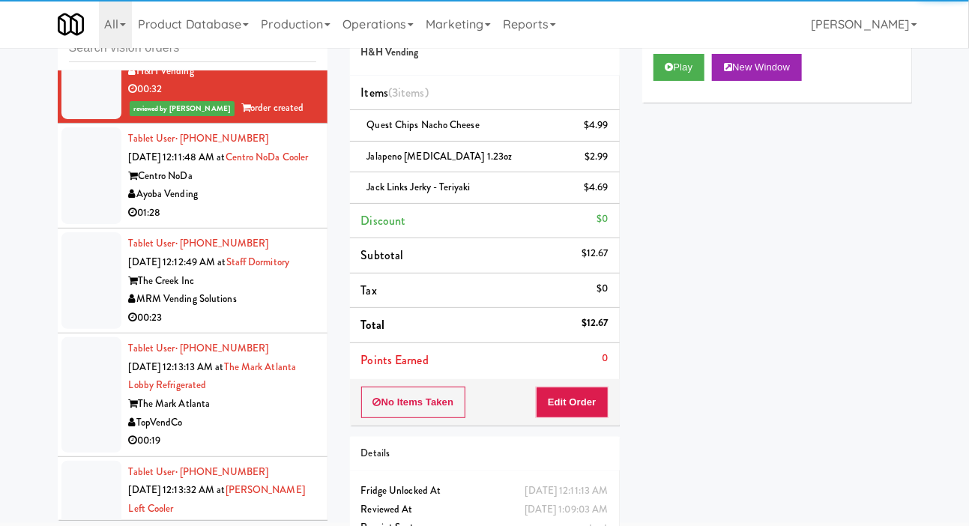
click at [79, 224] on div at bounding box center [91, 175] width 60 height 97
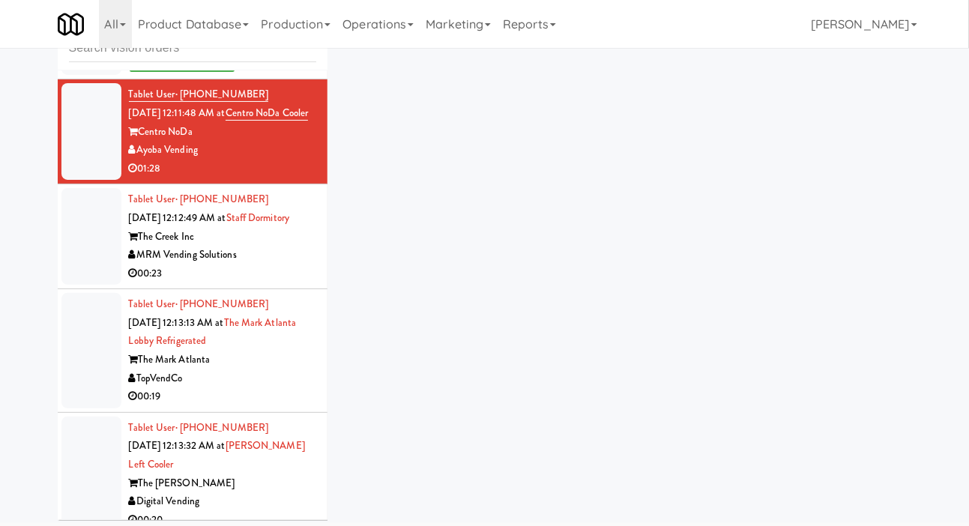
scroll to position [5355, 0]
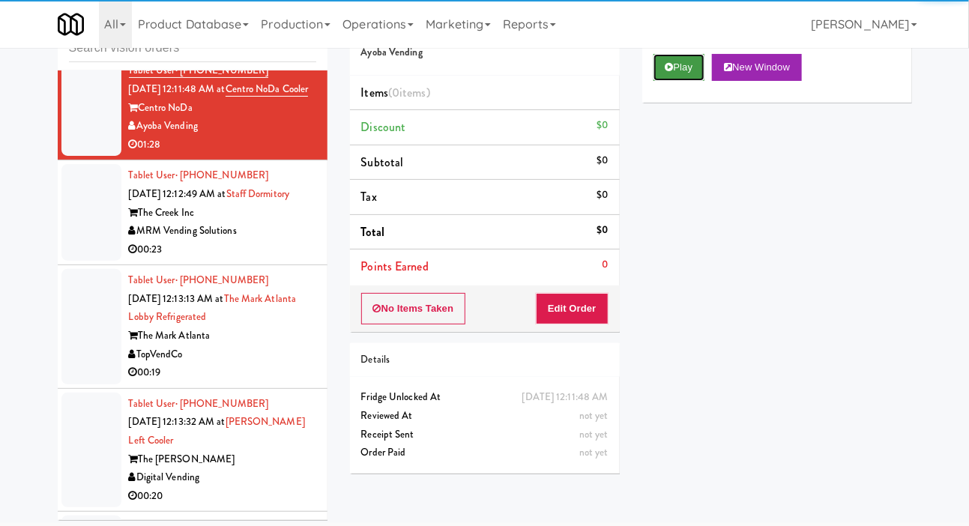
click at [677, 81] on button "Play" at bounding box center [680, 67] width 52 height 27
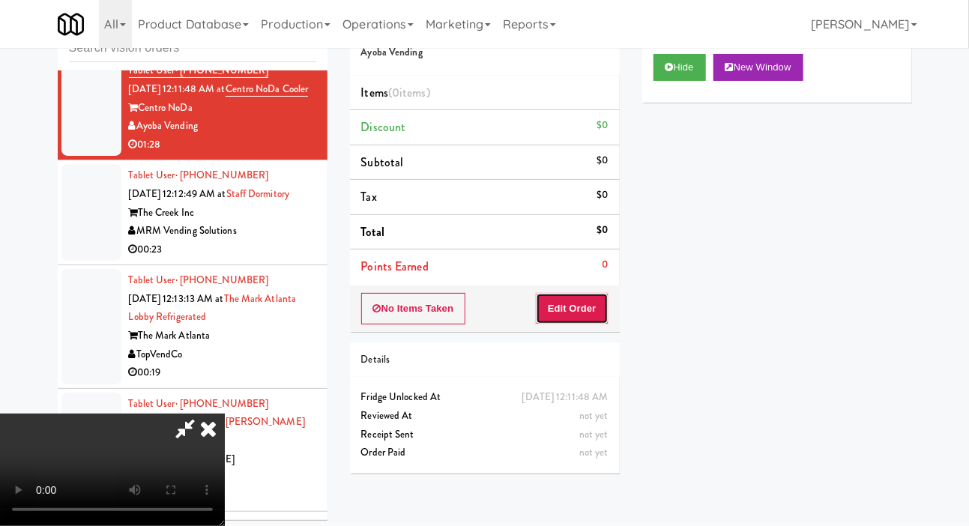
click at [584, 296] on button "Edit Order" at bounding box center [572, 308] width 73 height 31
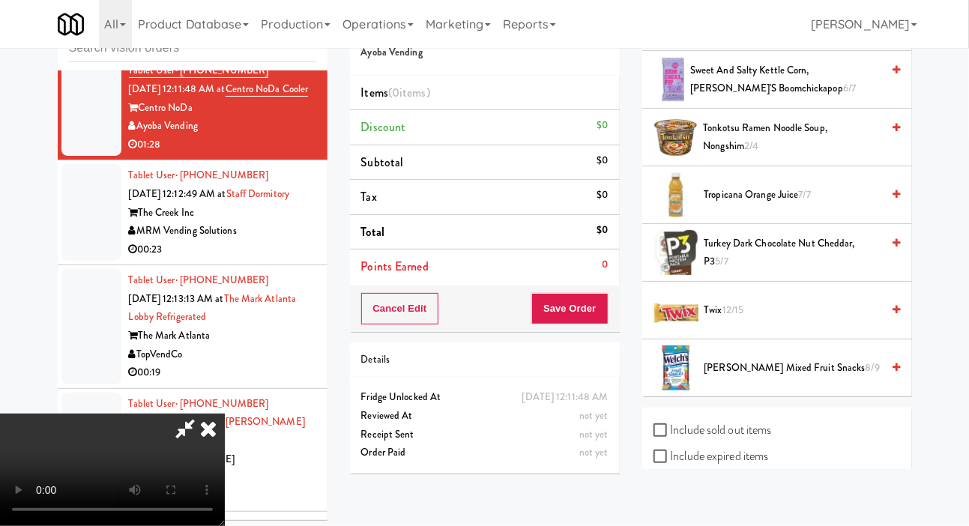
scroll to position [1819, 0]
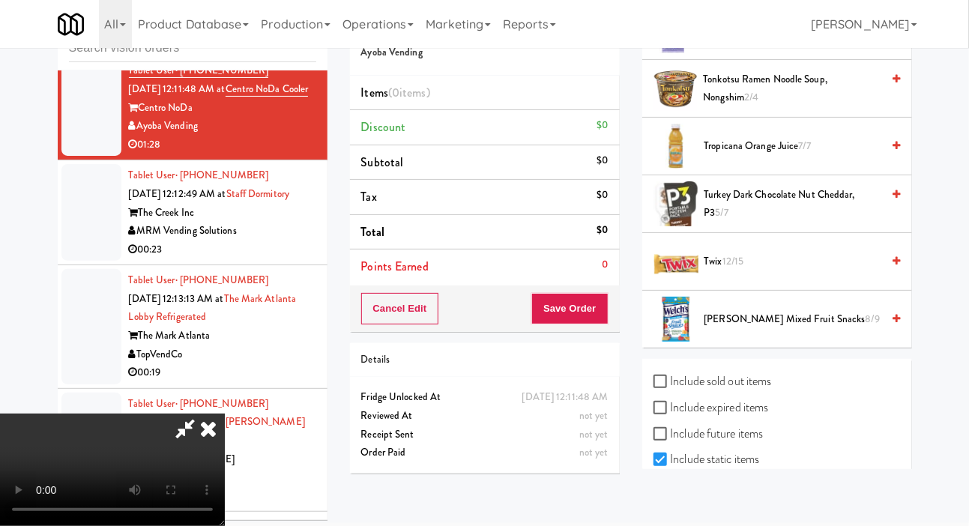
click at [743, 329] on span "Welch's Mixed Fruit Snacks 8/9" at bounding box center [793, 319] width 178 height 19
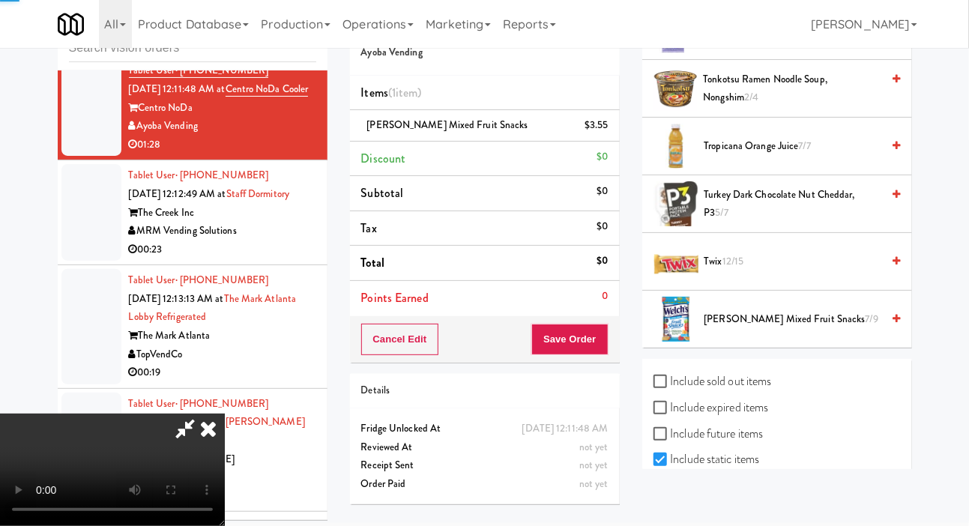
click at [749, 329] on span "Welch's Mixed Fruit Snacks 7/9" at bounding box center [793, 319] width 178 height 19
click at [746, 329] on span "Welch's Mixed Fruit Snacks 6/9" at bounding box center [793, 319] width 178 height 19
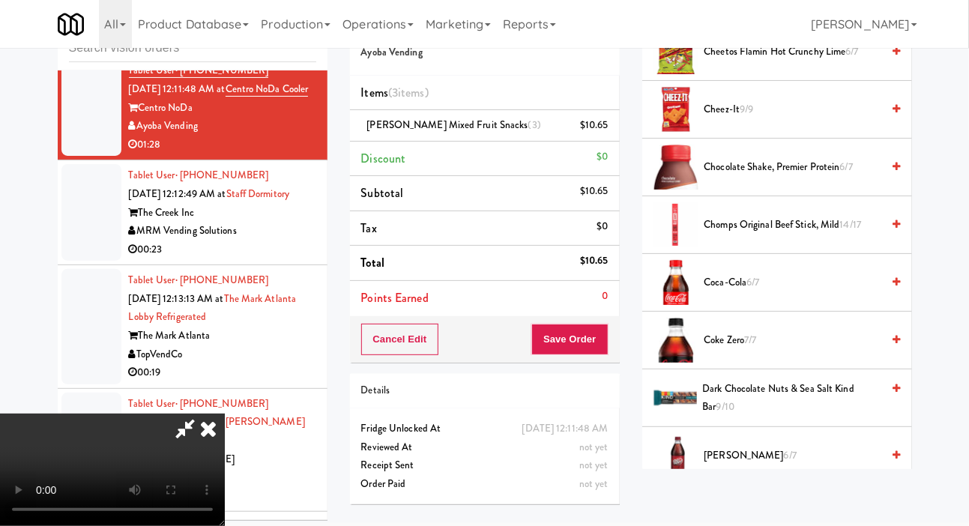
scroll to position [293, 0]
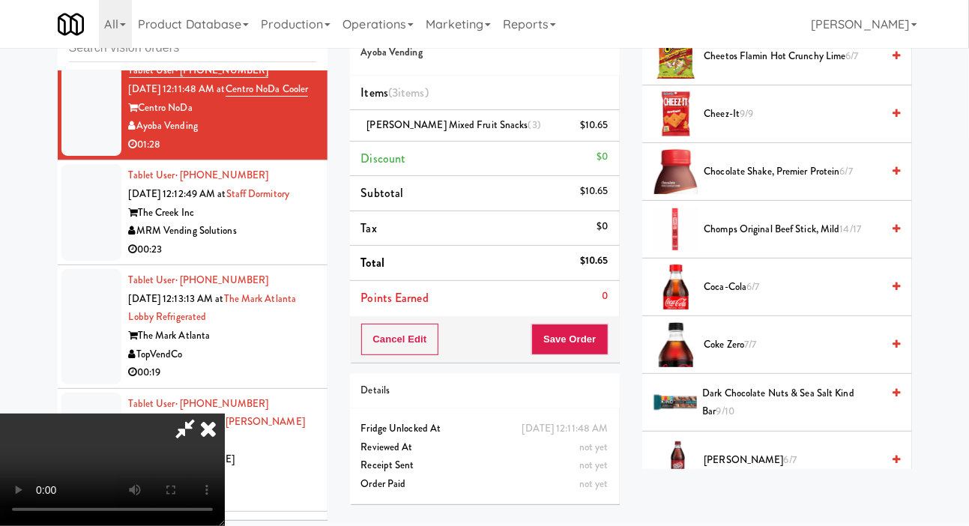
click at [759, 239] on span "Chomps Original Beef Stick, Mild 14/17" at bounding box center [793, 229] width 178 height 19
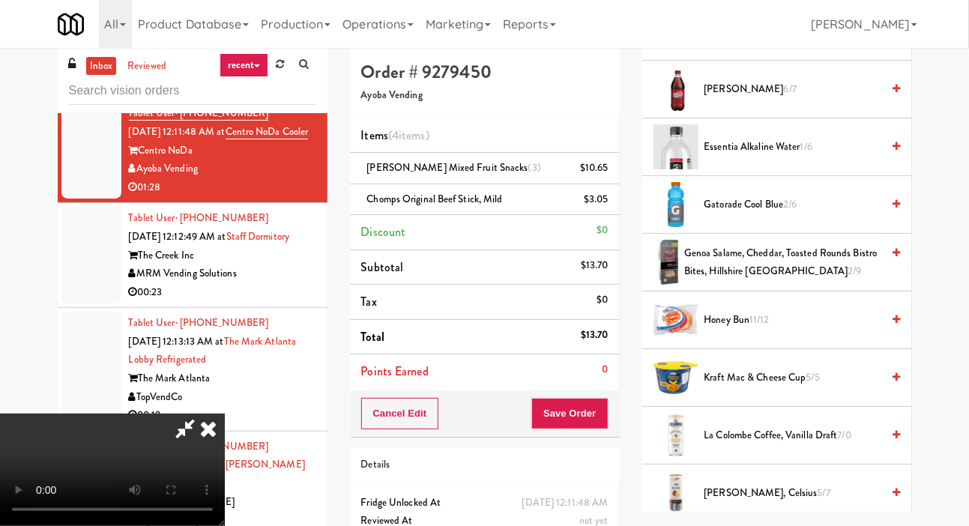
scroll to position [707, 0]
click at [734, 280] on span "Genoa Salame, Cheddar, Toasted Rounds Bistro Bites, Hillshire Snacking 2/9" at bounding box center [782, 262] width 197 height 37
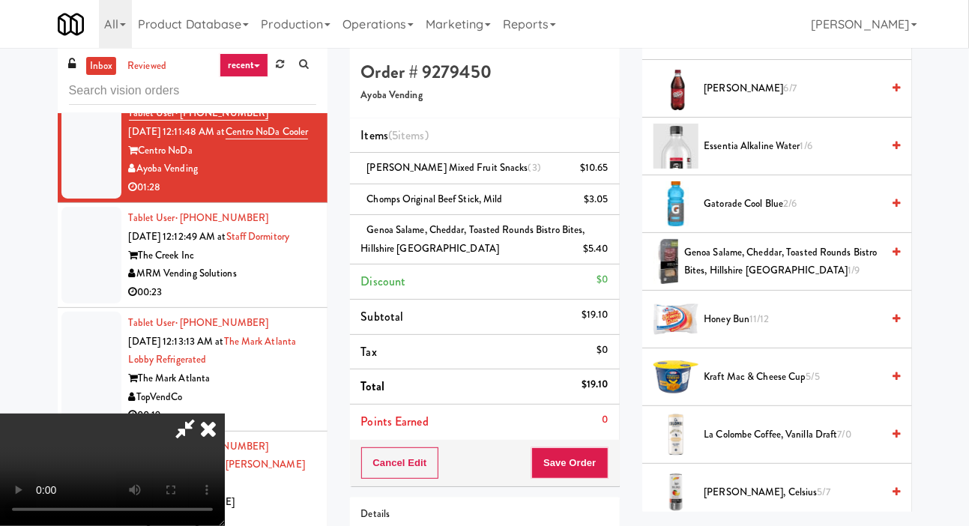
scroll to position [0, 0]
click at [748, 280] on span "Genoa Salame, Cheddar, Toasted Rounds Bistro Bites, Hillshire Snacking 1/9" at bounding box center [782, 262] width 197 height 37
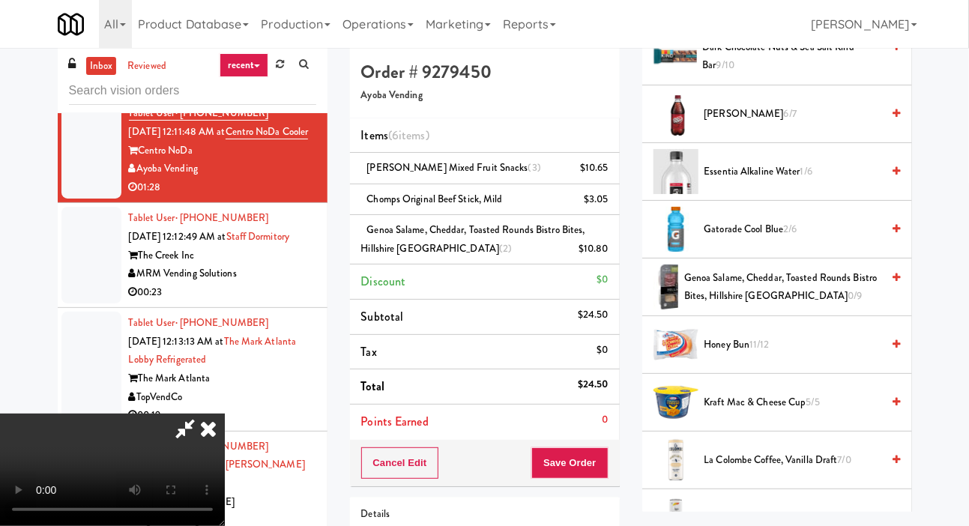
scroll to position [677, 0]
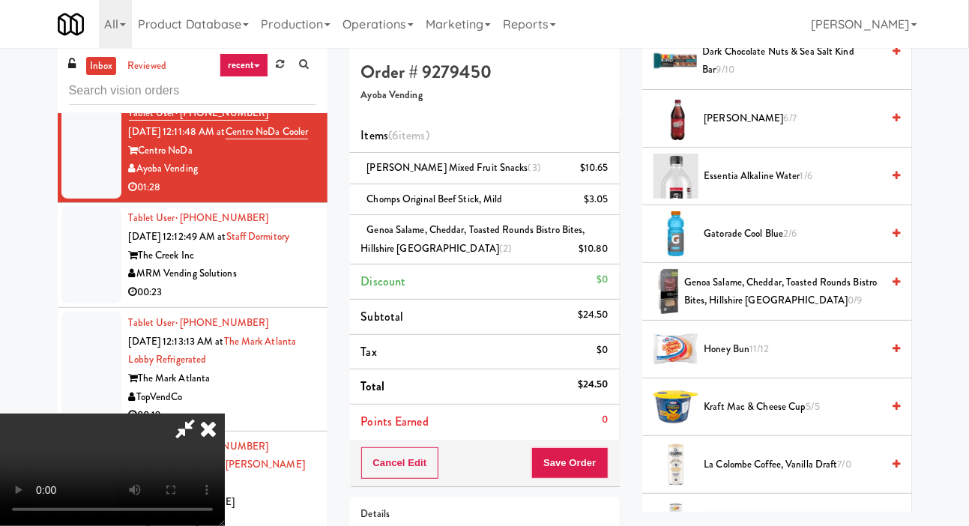
click at [735, 244] on span "Gatorade Cool Blue 2/6" at bounding box center [793, 234] width 178 height 19
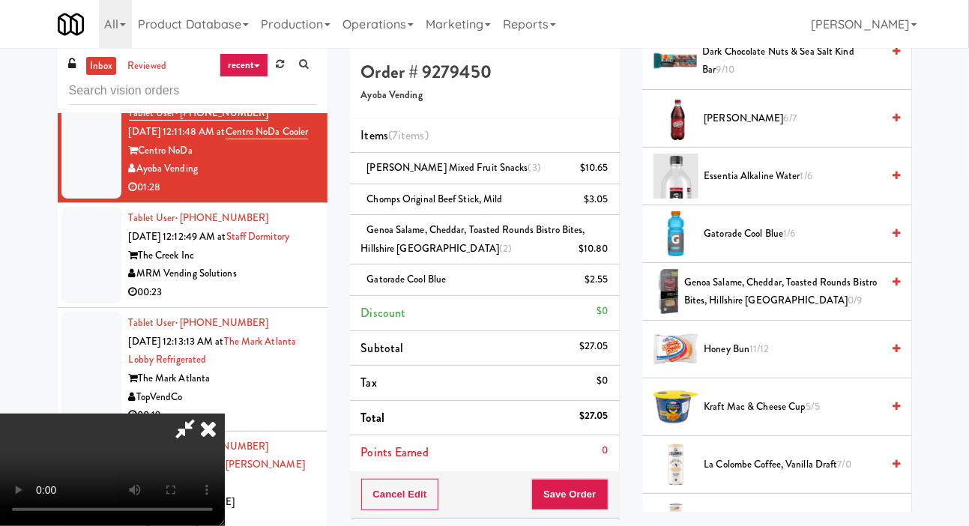
click at [740, 244] on span "Gatorade Cool Blue 1/6" at bounding box center [793, 234] width 178 height 19
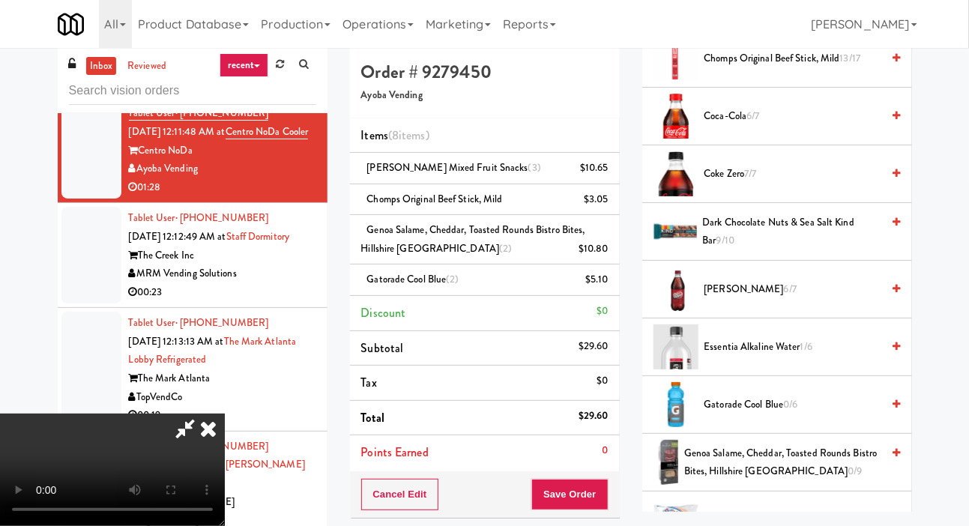
scroll to position [508, 0]
click at [734, 355] on span "essentia Alkaline Water 1/6" at bounding box center [793, 346] width 178 height 19
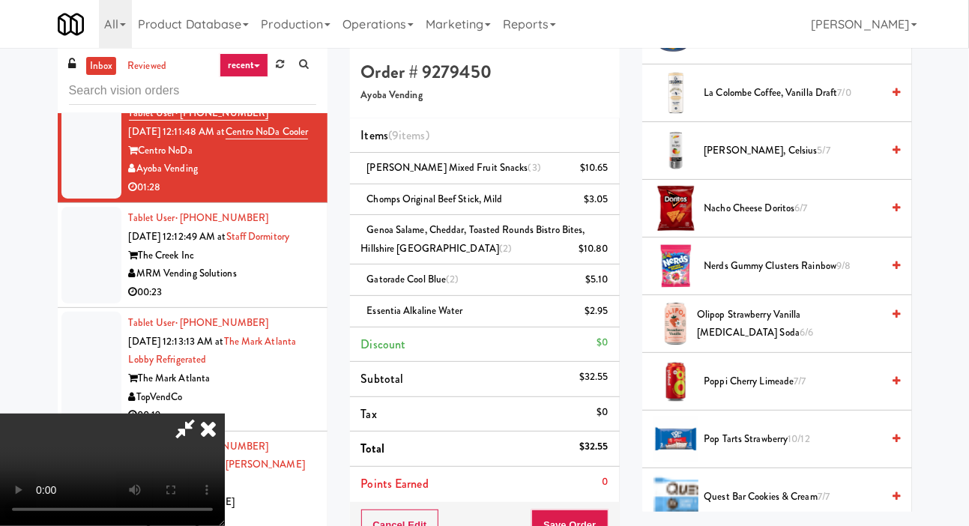
scroll to position [1050, 0]
click at [753, 102] on span "La Colombe Coffee, Vanilla Draft 7/0" at bounding box center [793, 92] width 178 height 19
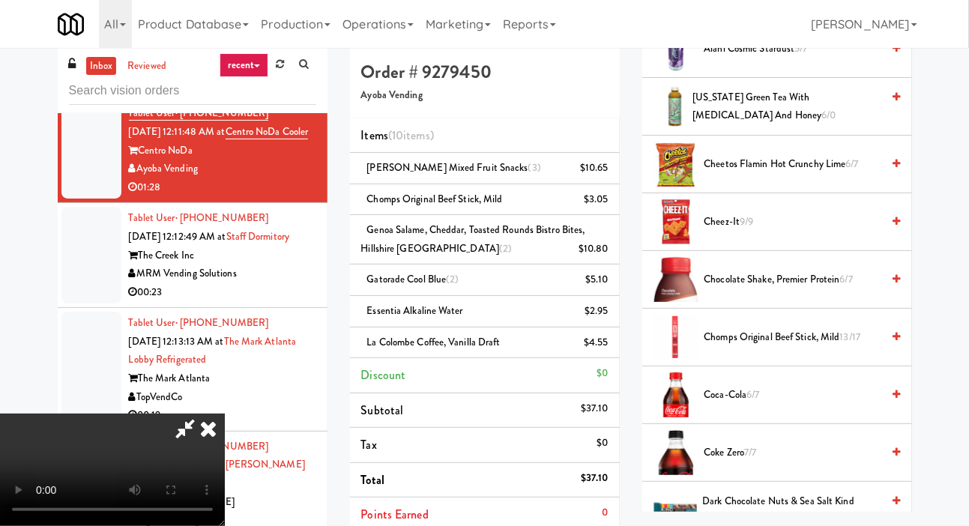
scroll to position [198, 0]
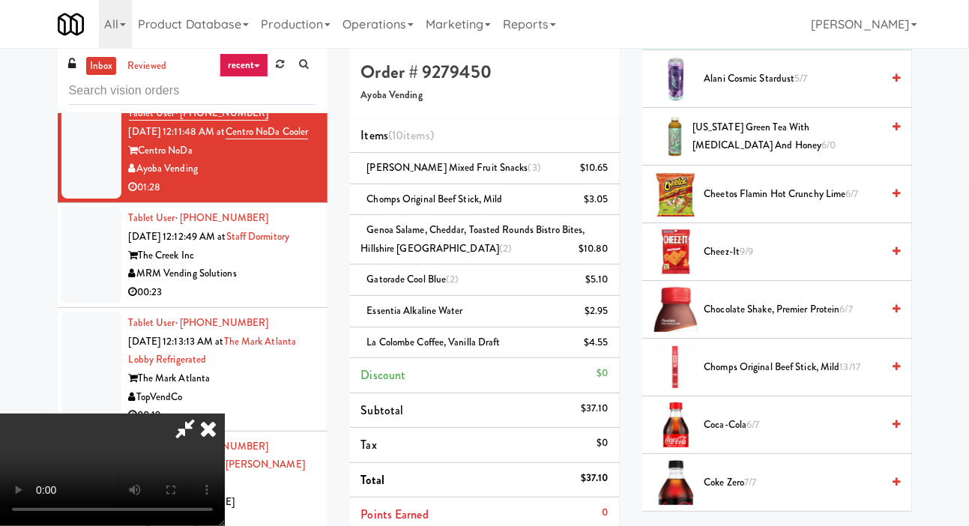
click at [750, 204] on span "Cheetos Flamin Hot Crunchy Lime 6/7" at bounding box center [793, 194] width 178 height 19
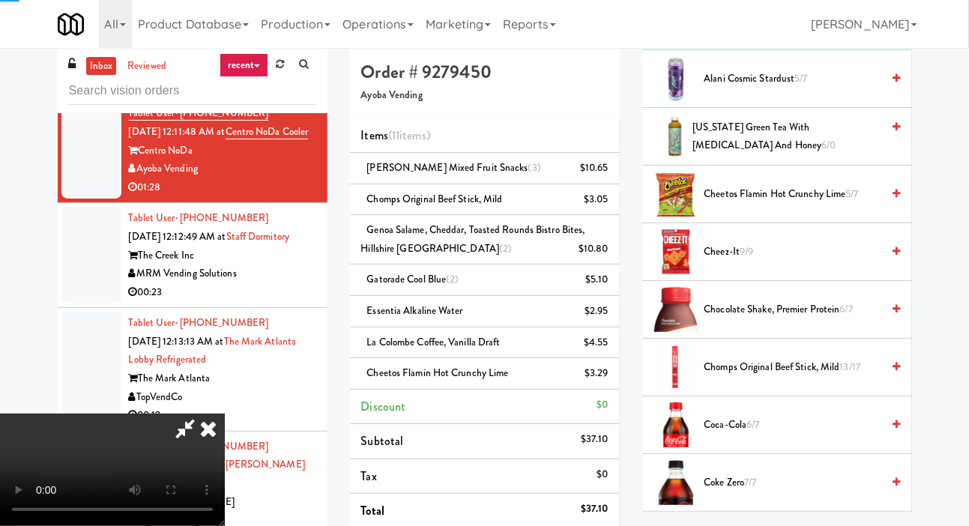
click at [760, 204] on span "Cheetos Flamin Hot Crunchy Lime 5/7" at bounding box center [793, 194] width 178 height 19
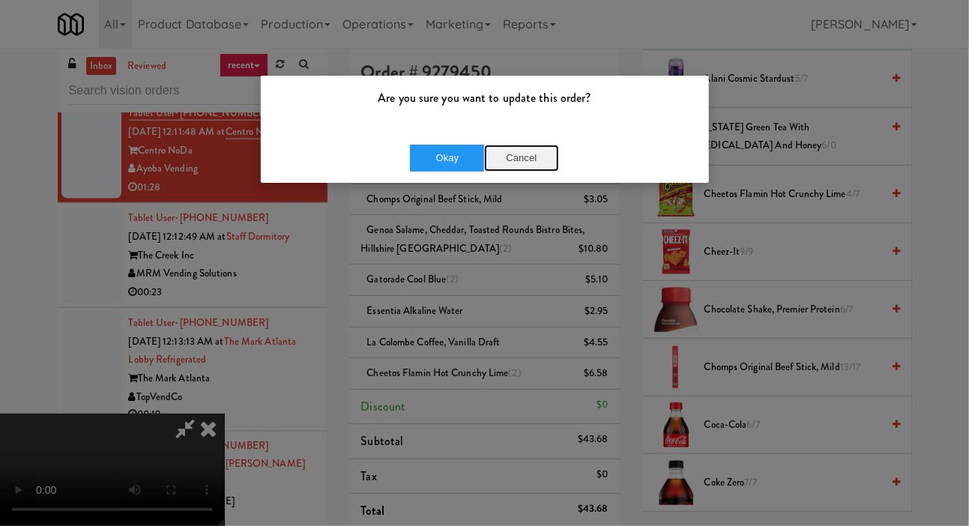
click at [542, 163] on button "Cancel" at bounding box center [521, 158] width 75 height 27
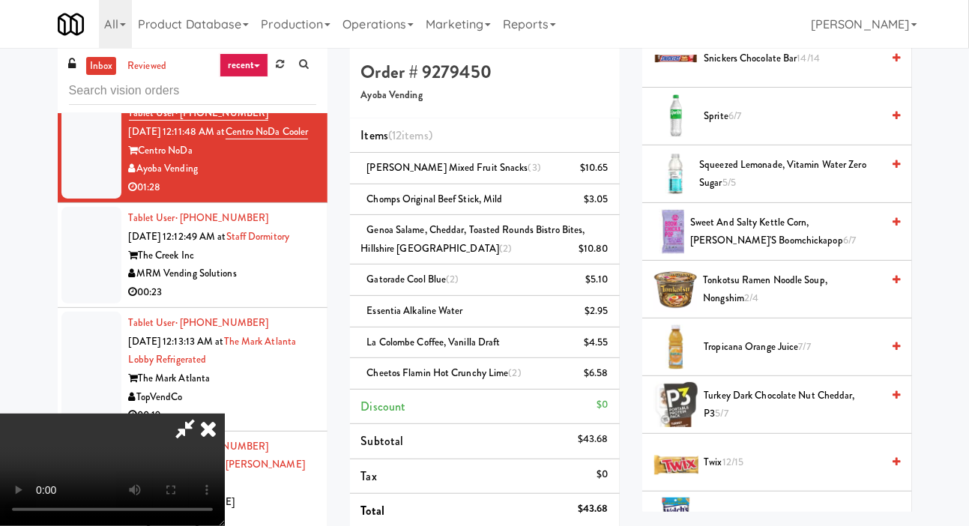
scroll to position [1663, 0]
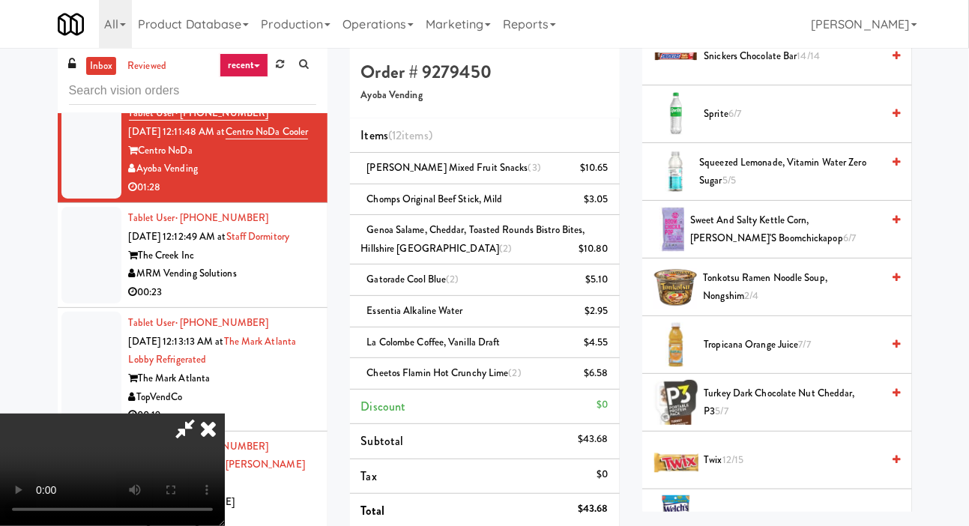
click at [764, 124] on span "Sprite 6/7" at bounding box center [793, 114] width 178 height 19
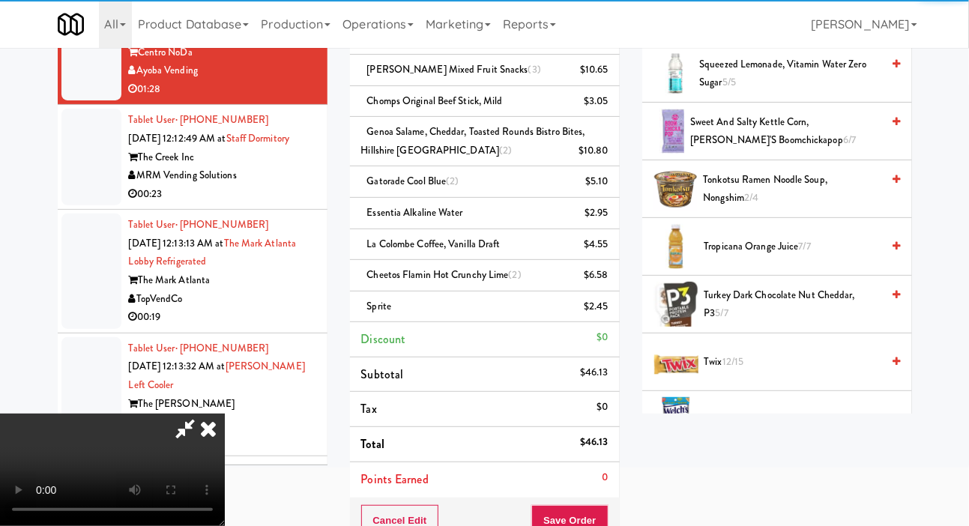
scroll to position [104, 0]
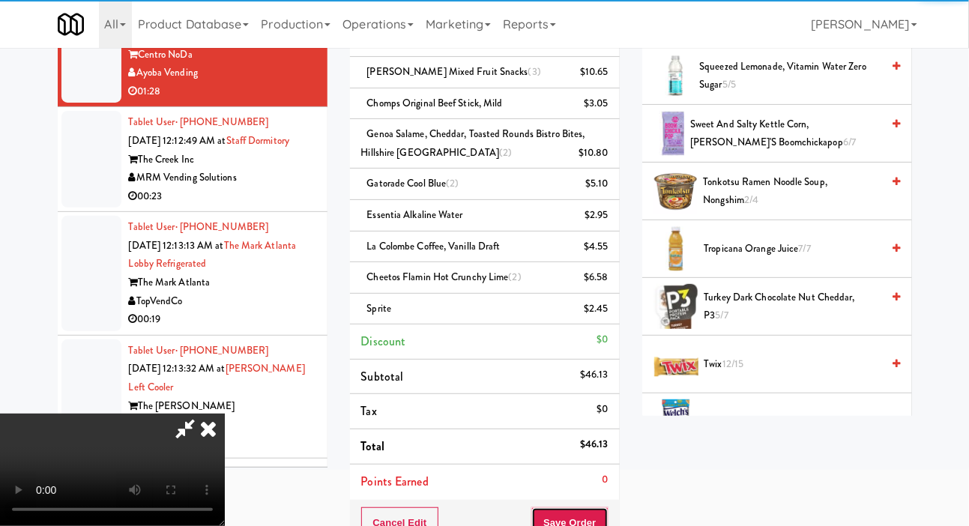
click at [597, 519] on button "Save Order" at bounding box center [569, 522] width 76 height 31
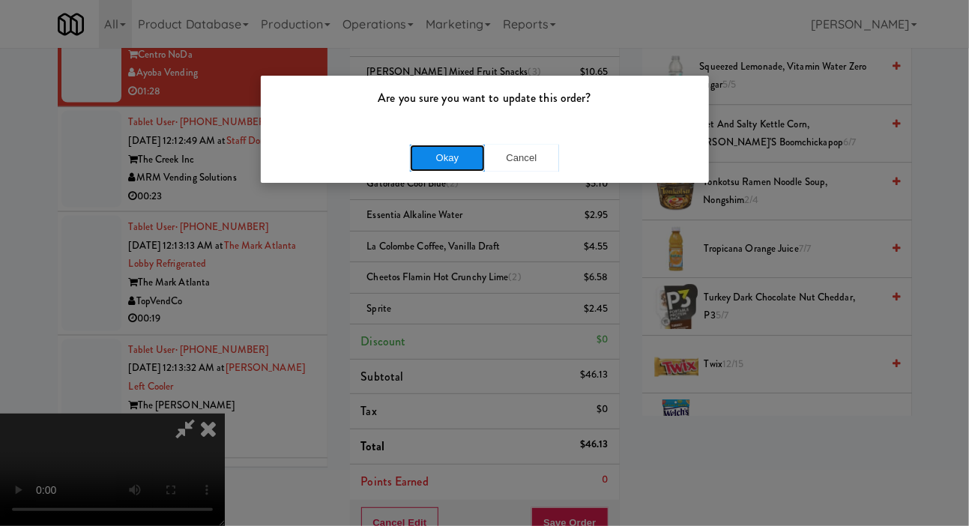
click at [427, 160] on button "Okay" at bounding box center [447, 158] width 75 height 27
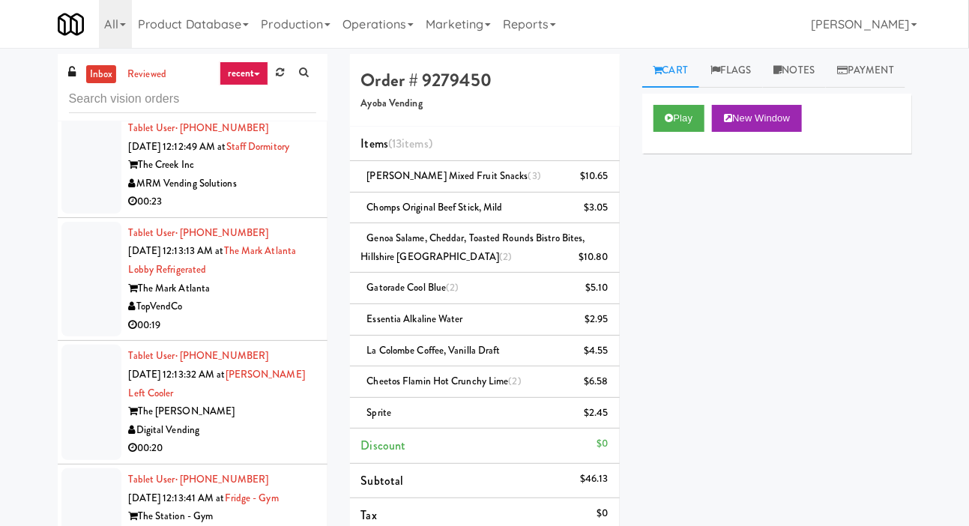
scroll to position [5463, 0]
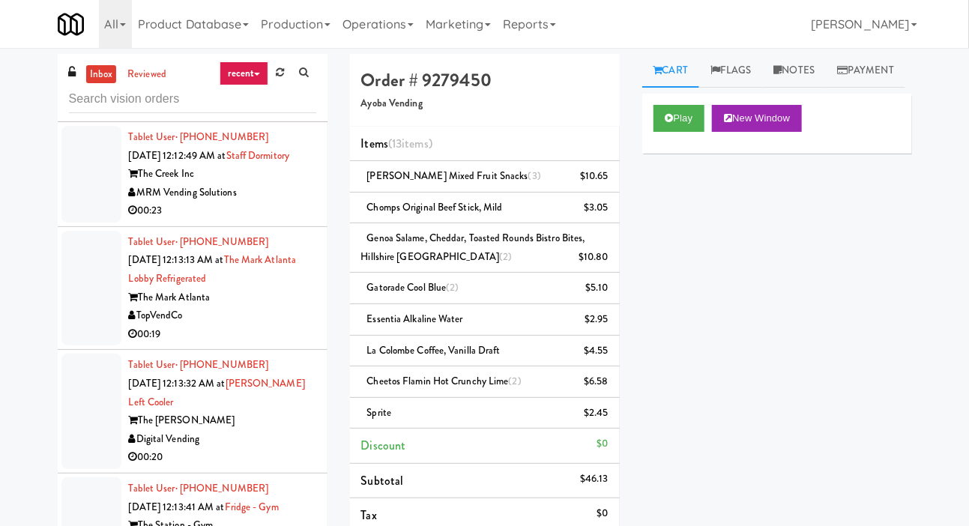
click at [67, 223] on div at bounding box center [91, 174] width 60 height 97
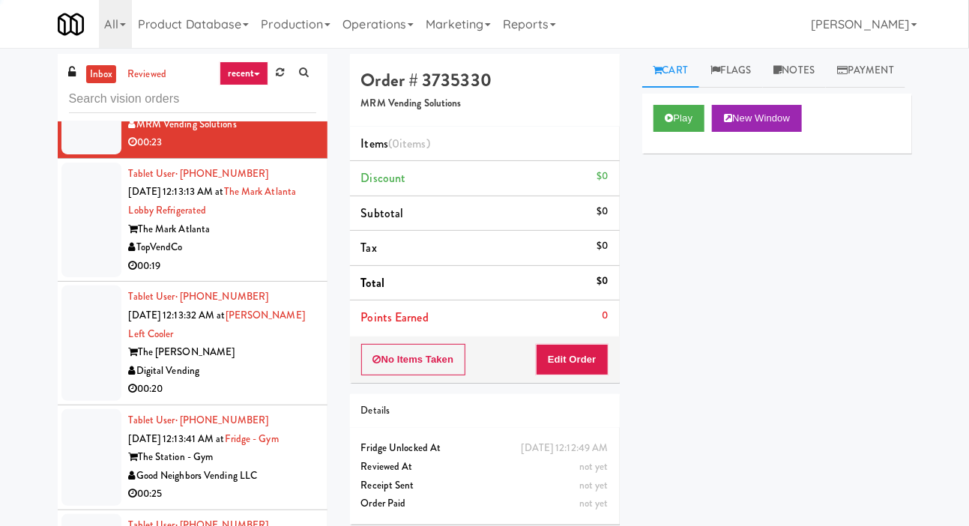
scroll to position [5541, 0]
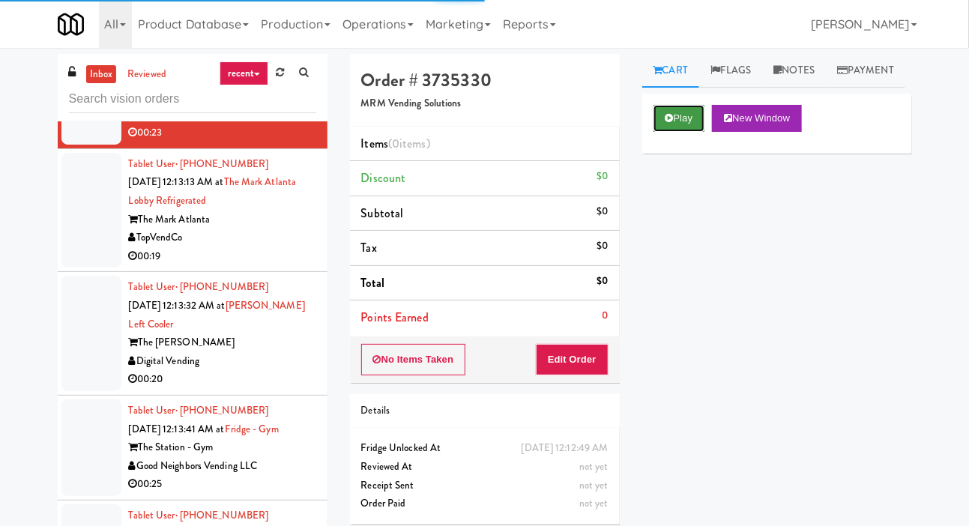
click at [675, 132] on button "Play" at bounding box center [680, 118] width 52 height 27
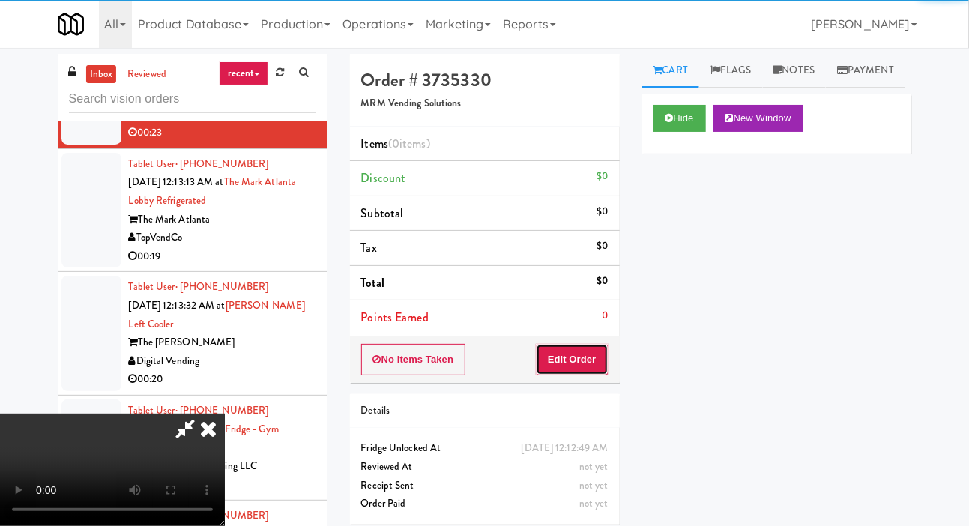
click at [575, 345] on button "Edit Order" at bounding box center [572, 359] width 73 height 31
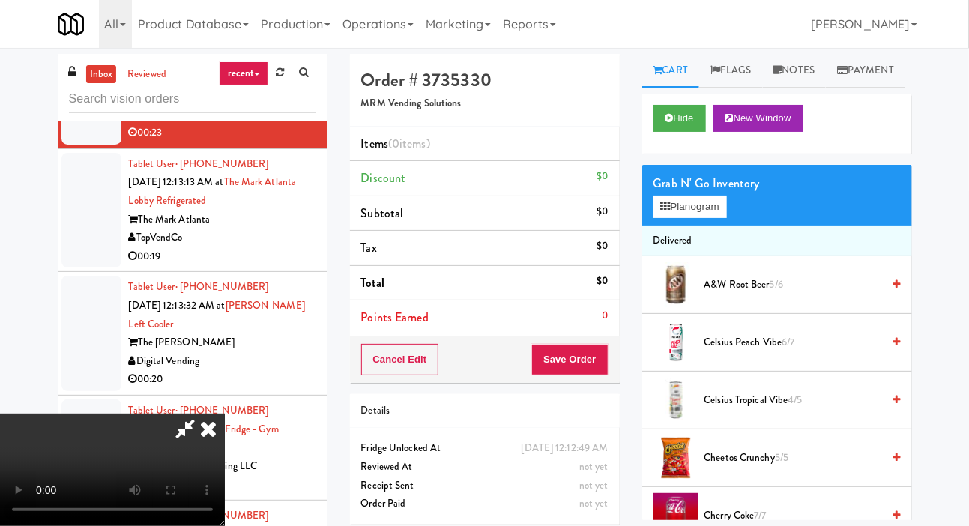
scroll to position [0, 0]
click at [692, 218] on button "Planogram" at bounding box center [690, 207] width 73 height 22
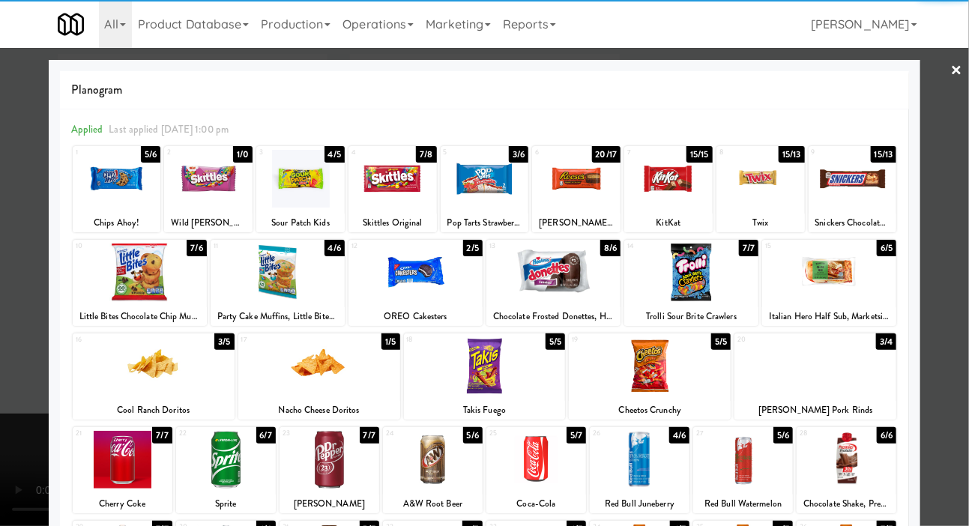
click at [593, 283] on div at bounding box center [553, 273] width 134 height 58
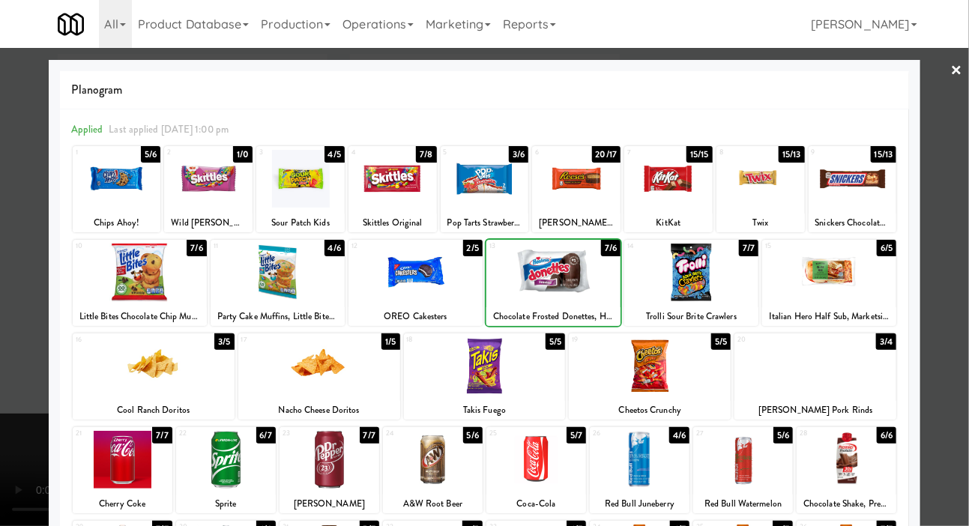
click at [30, 271] on div at bounding box center [484, 263] width 969 height 526
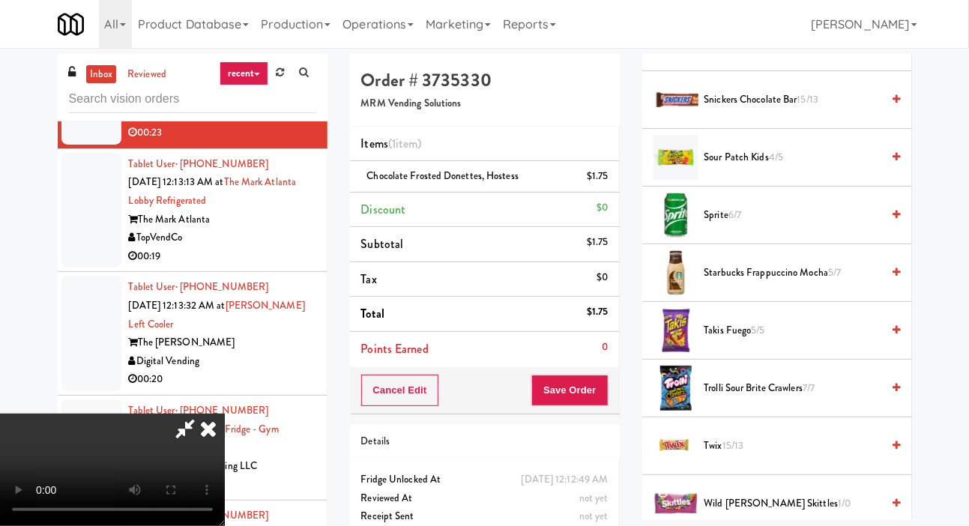
scroll to position [1825, 0]
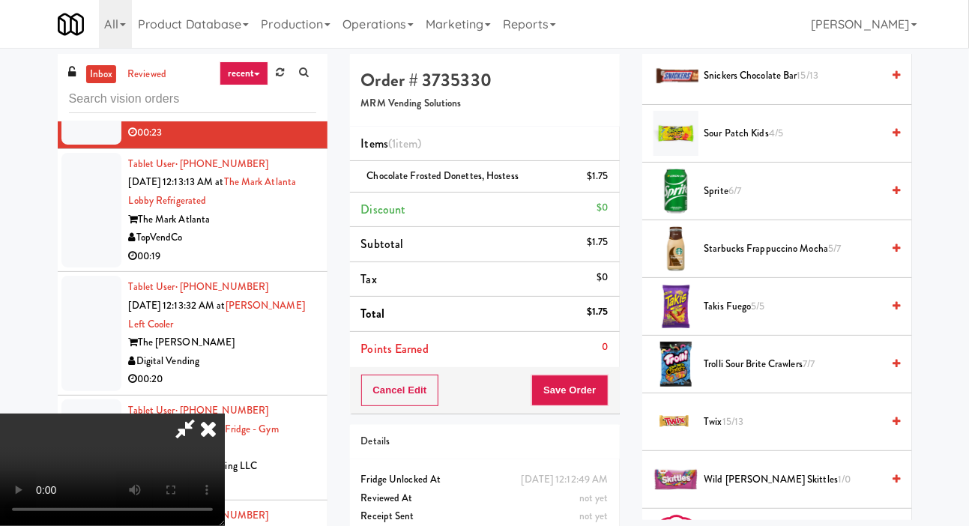
click at [770, 140] on span "4/5" at bounding box center [776, 133] width 14 height 14
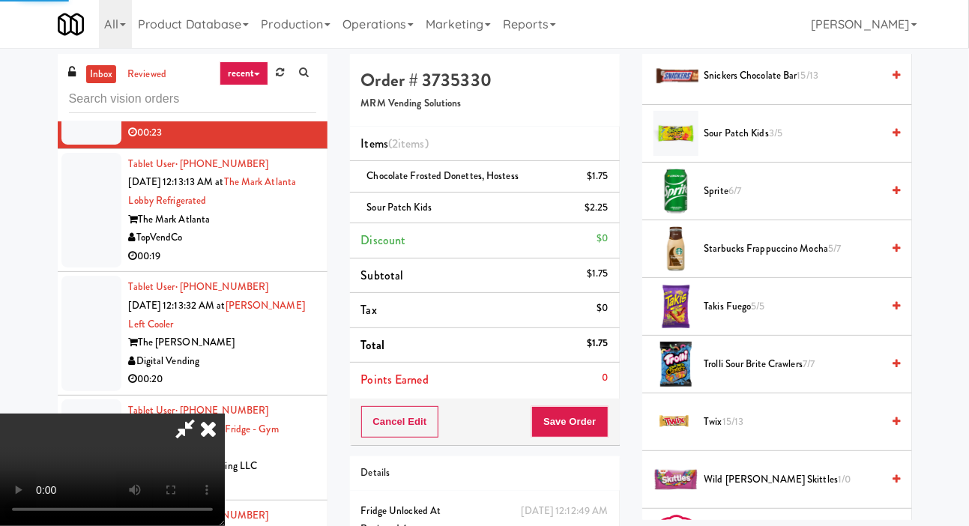
click at [780, 140] on span "3/5" at bounding box center [775, 133] width 13 height 14
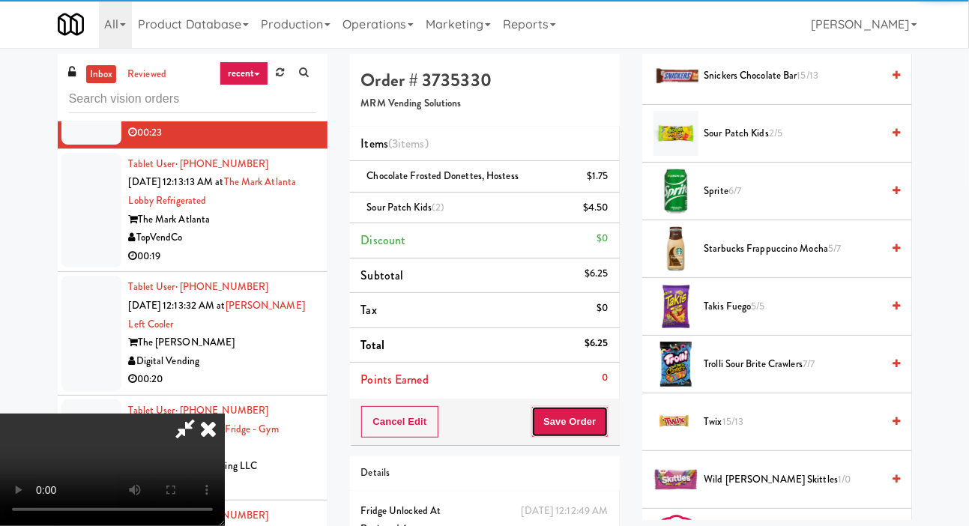
click at [588, 413] on button "Save Order" at bounding box center [569, 421] width 76 height 31
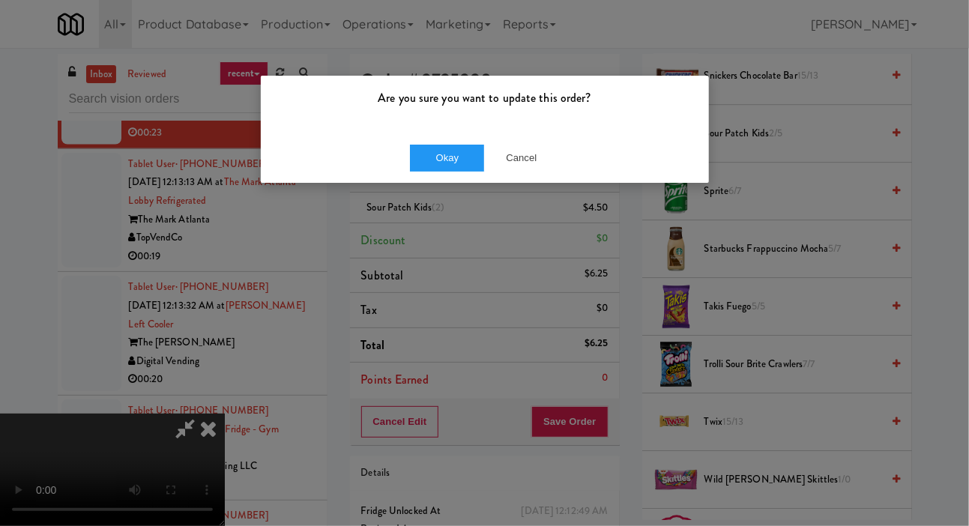
click at [458, 179] on div "Okay Cancel" at bounding box center [485, 158] width 448 height 50
click at [453, 167] on button "Okay" at bounding box center [447, 158] width 75 height 27
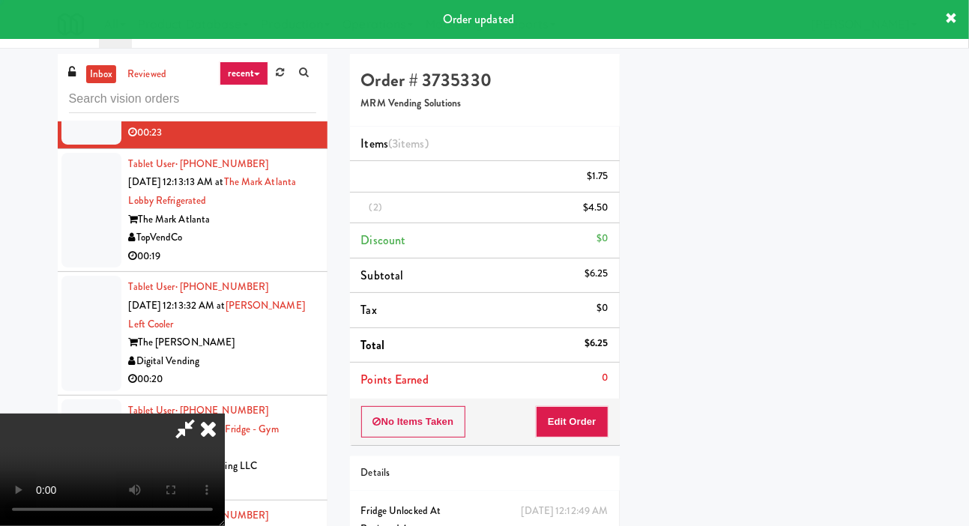
scroll to position [87, 0]
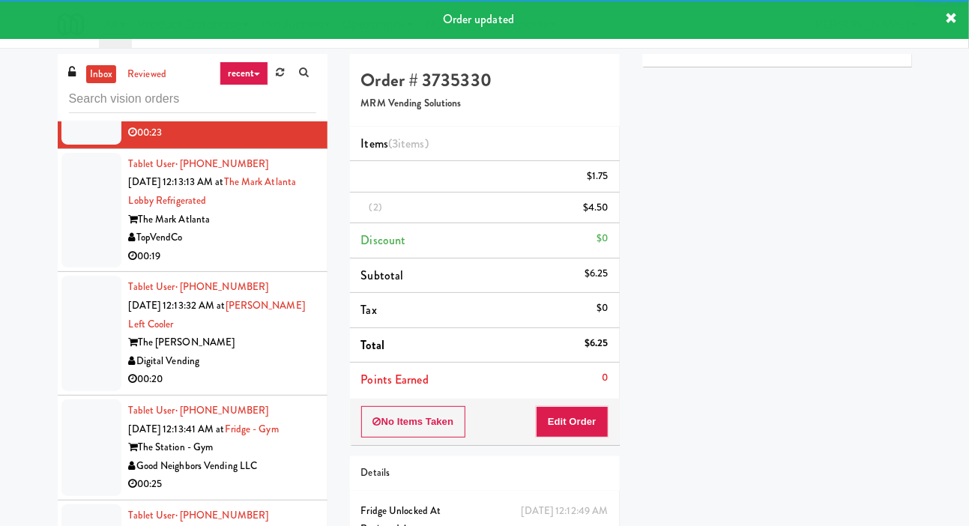
click at [79, 268] on div at bounding box center [91, 210] width 60 height 115
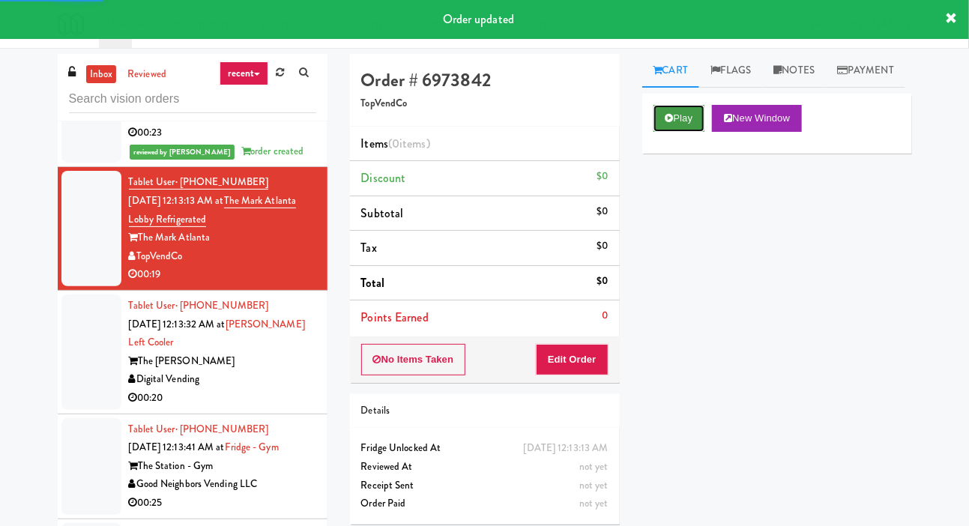
click at [666, 132] on button "Play" at bounding box center [680, 118] width 52 height 27
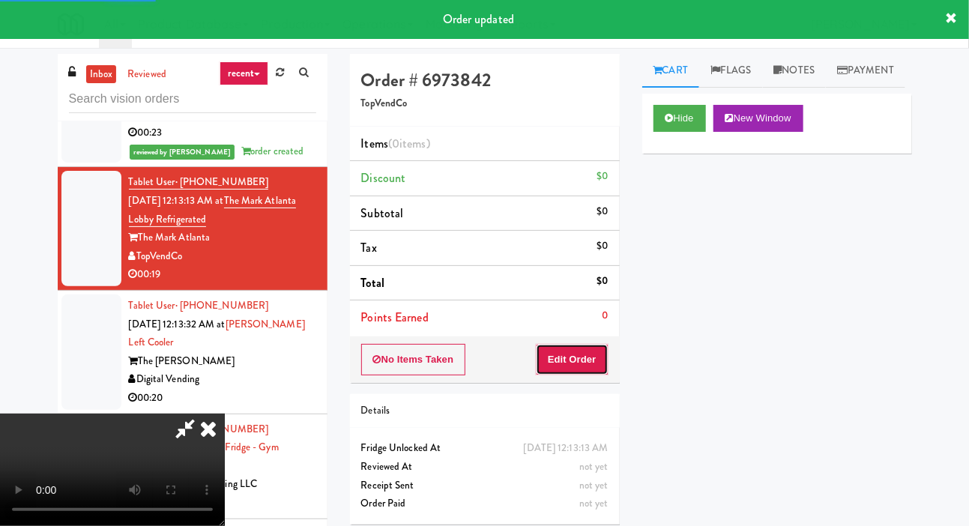
click at [580, 352] on button "Edit Order" at bounding box center [572, 359] width 73 height 31
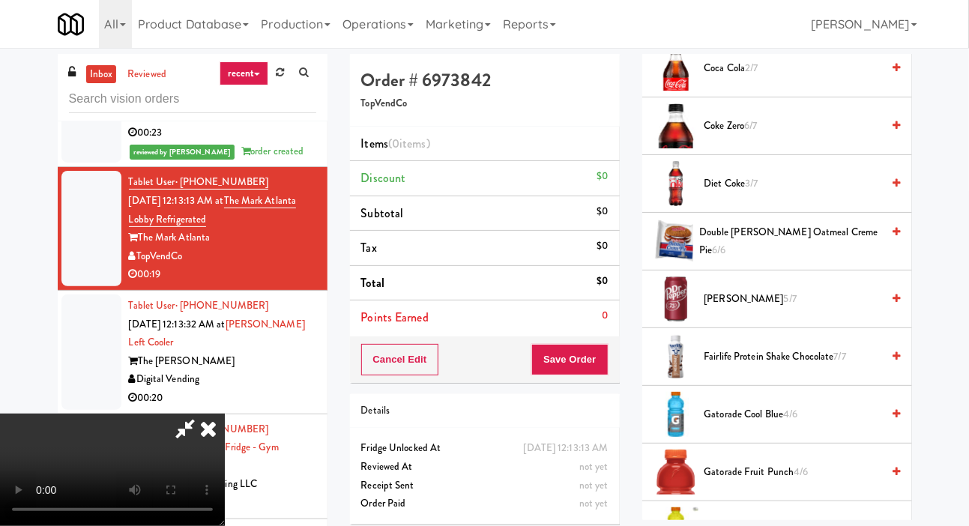
scroll to position [443, 0]
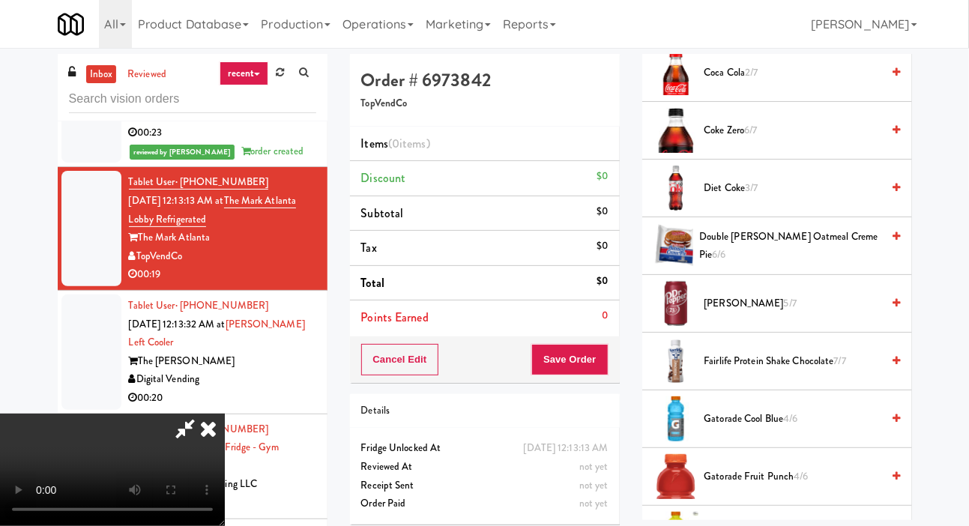
click at [764, 198] on span "Diet Coke 3/7" at bounding box center [793, 188] width 178 height 19
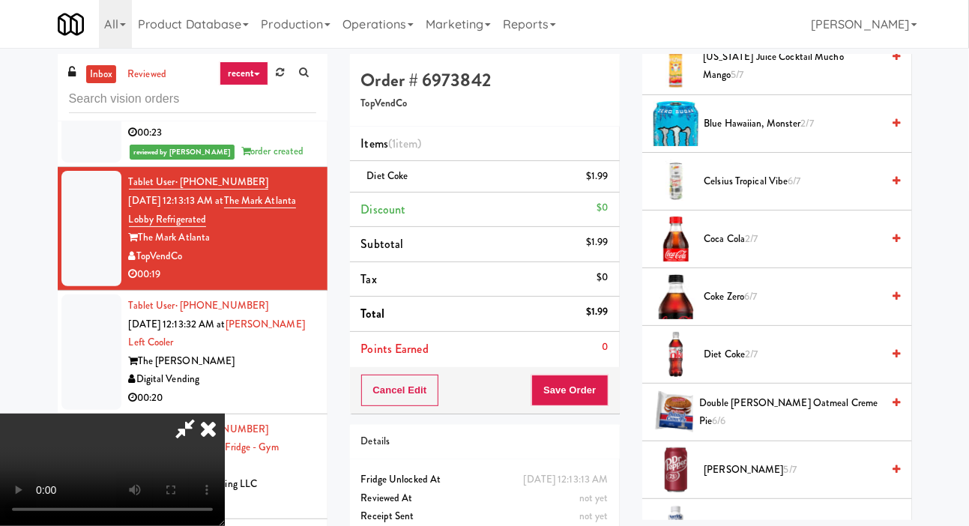
scroll to position [297, 0]
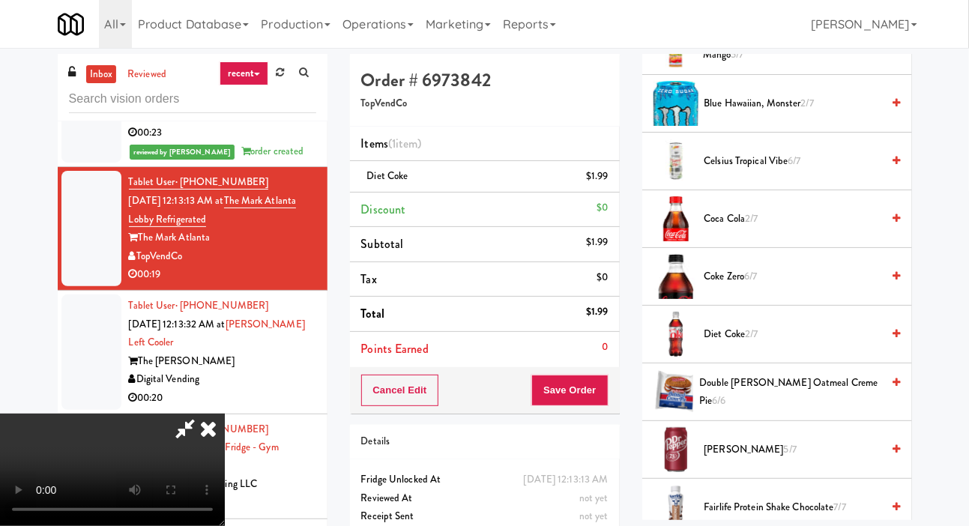
click at [755, 341] on span "2/7" at bounding box center [751, 334] width 13 height 14
click at [604, 383] on button "Save Order" at bounding box center [569, 390] width 76 height 31
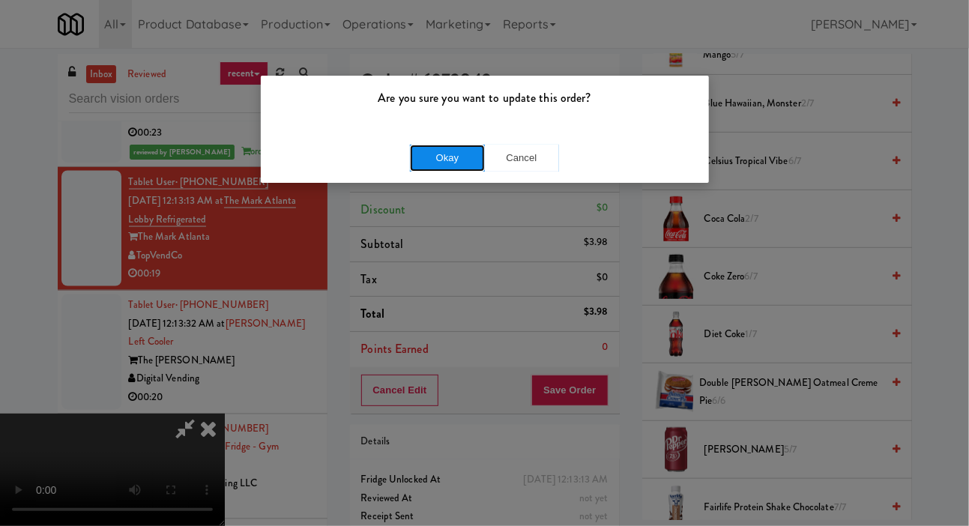
click at [442, 157] on button "Okay" at bounding box center [447, 158] width 75 height 27
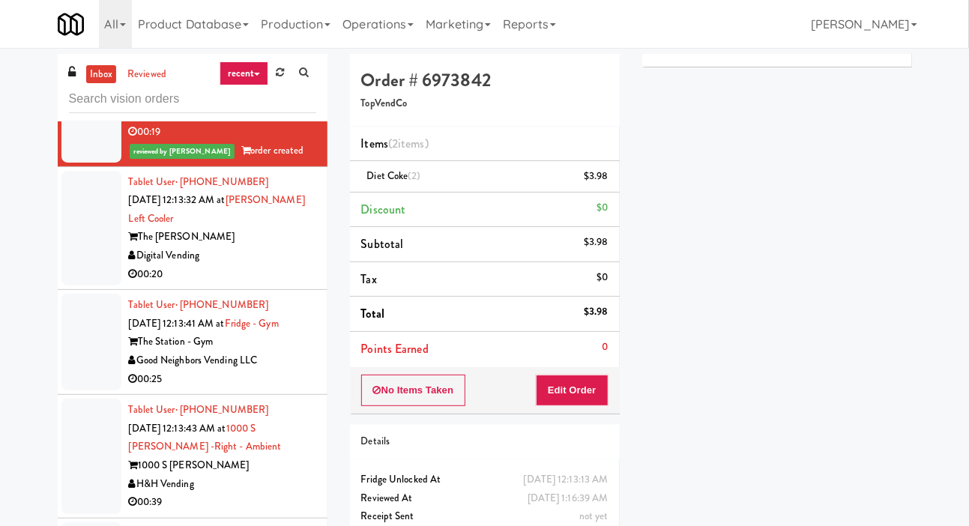
scroll to position [5682, 0]
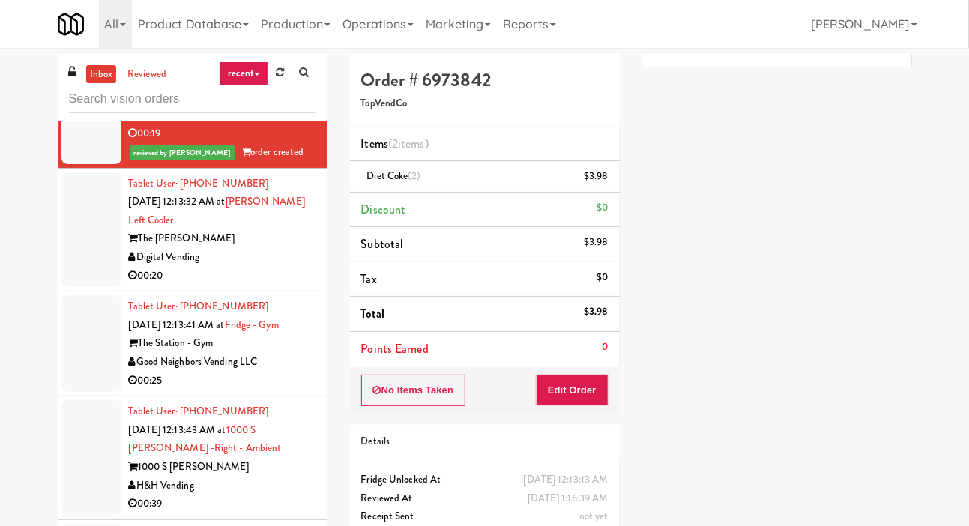
click at [87, 288] on div at bounding box center [91, 229] width 60 height 115
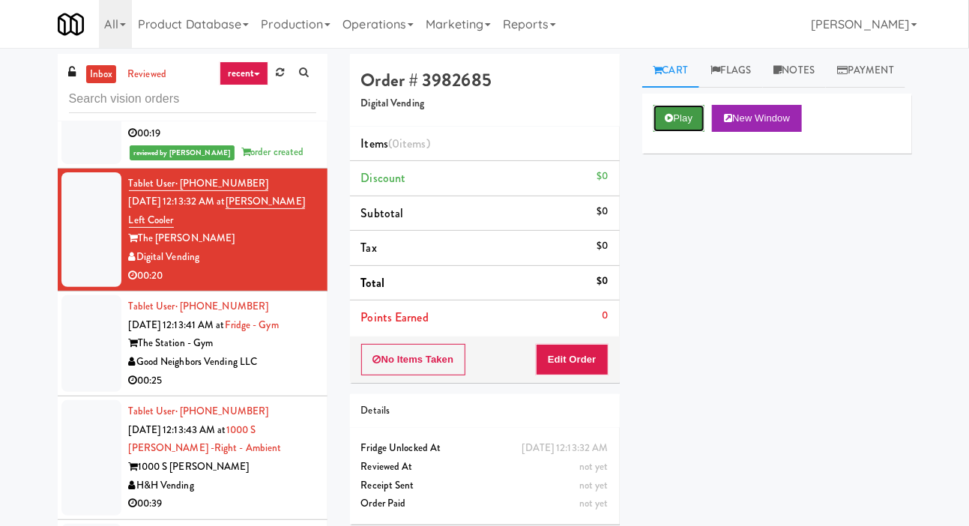
click at [666, 132] on button "Play" at bounding box center [680, 118] width 52 height 27
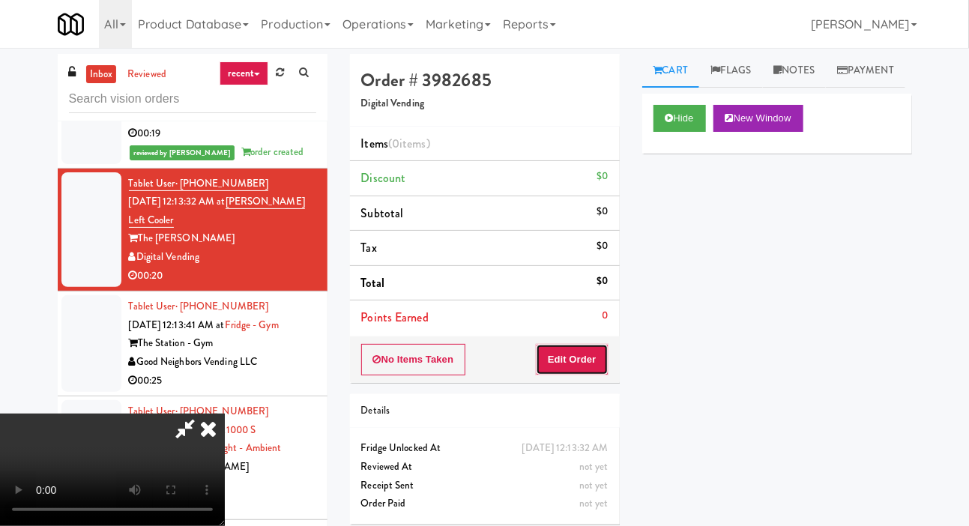
click at [594, 344] on button "Edit Order" at bounding box center [572, 359] width 73 height 31
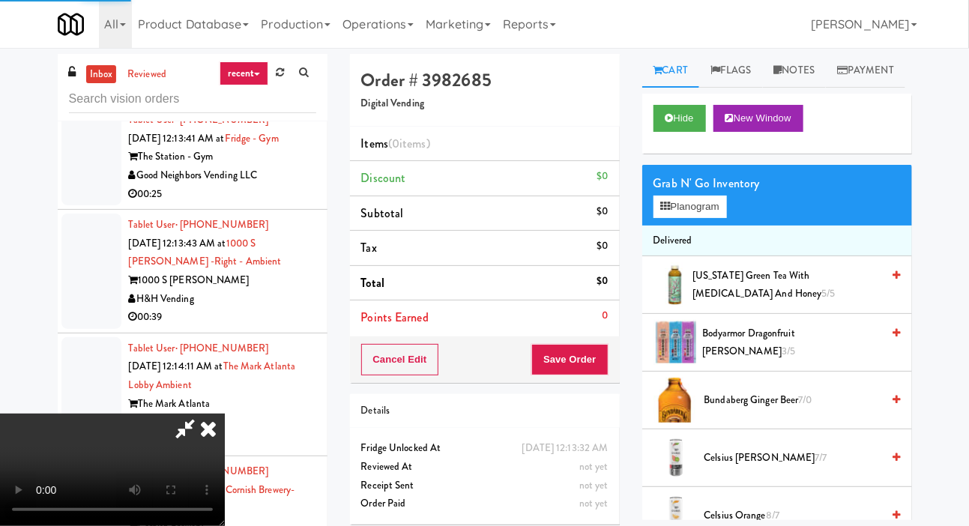
scroll to position [5868, 0]
click at [692, 257] on li "Delivered" at bounding box center [777, 241] width 270 height 31
click at [695, 218] on button "Planogram" at bounding box center [690, 207] width 73 height 22
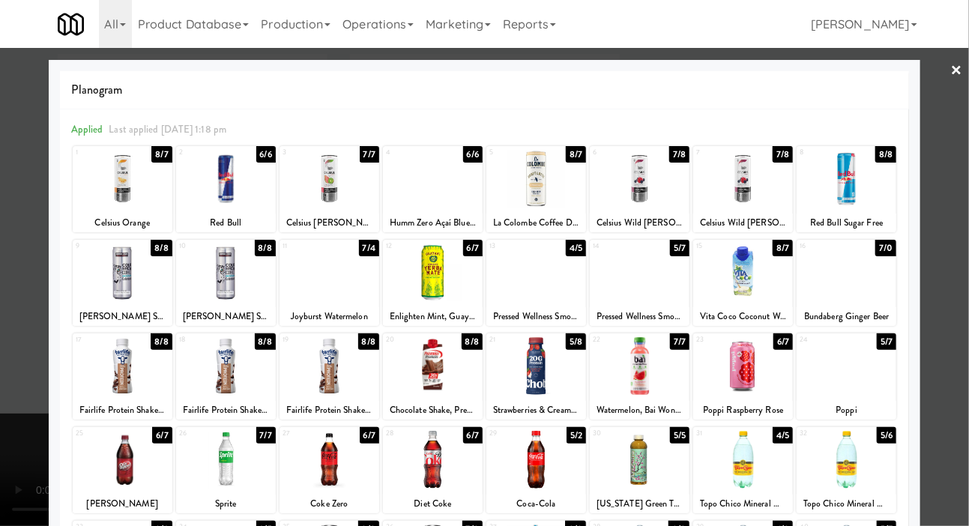
click at [648, 286] on div at bounding box center [640, 273] width 100 height 58
click at [33, 331] on div at bounding box center [484, 263] width 969 height 526
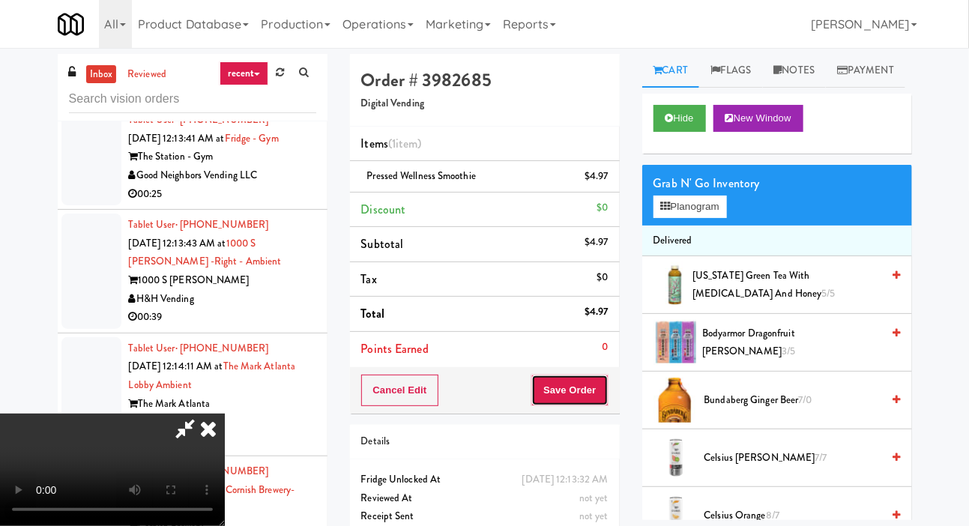
click at [606, 381] on button "Save Order" at bounding box center [569, 390] width 76 height 31
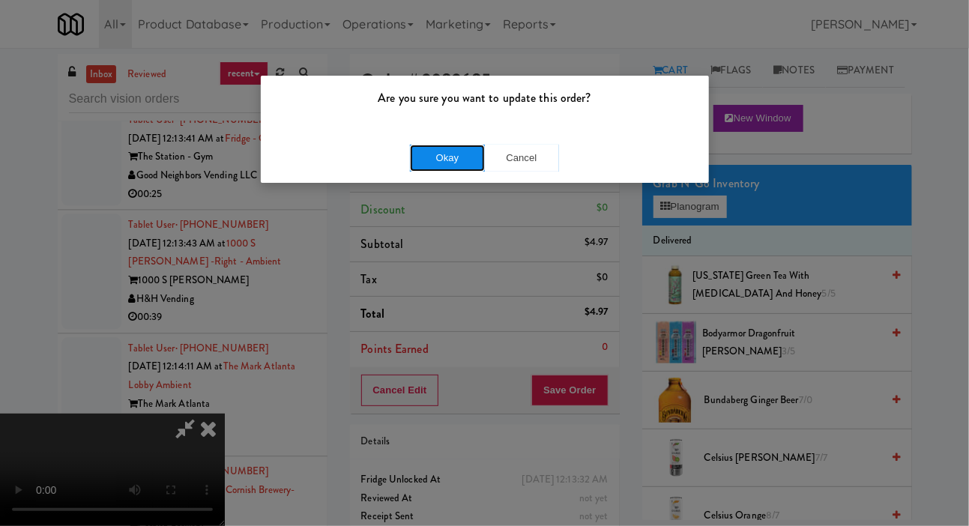
click at [422, 154] on button "Okay" at bounding box center [447, 158] width 75 height 27
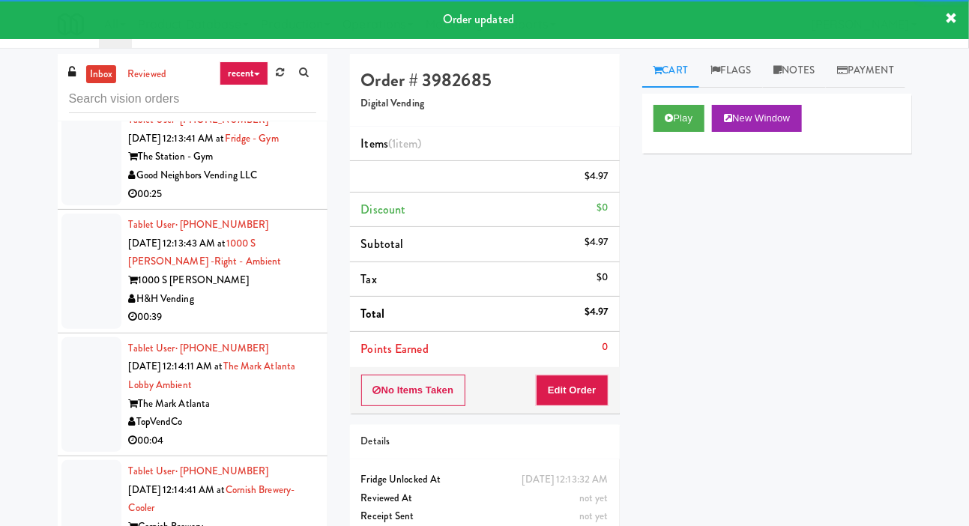
click at [81, 205] on div at bounding box center [91, 157] width 60 height 97
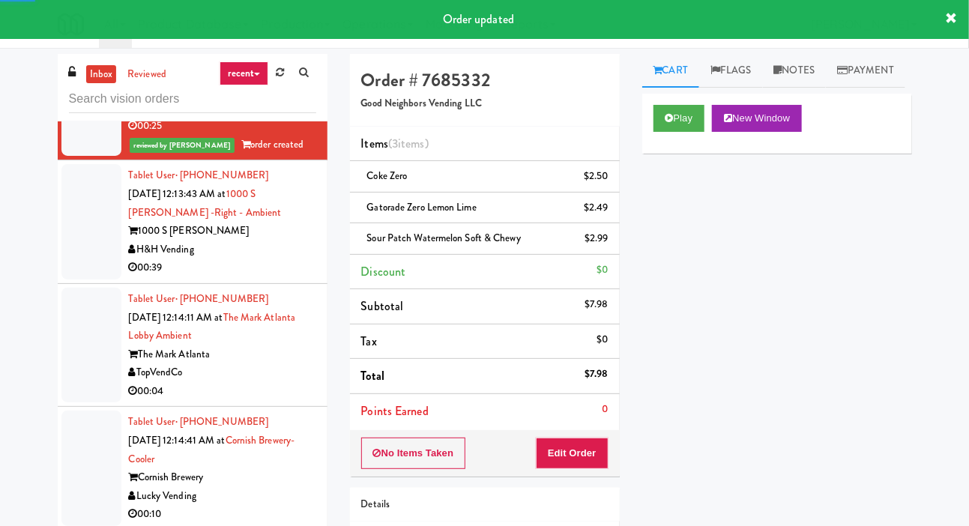
click at [82, 280] on div at bounding box center [91, 221] width 60 height 115
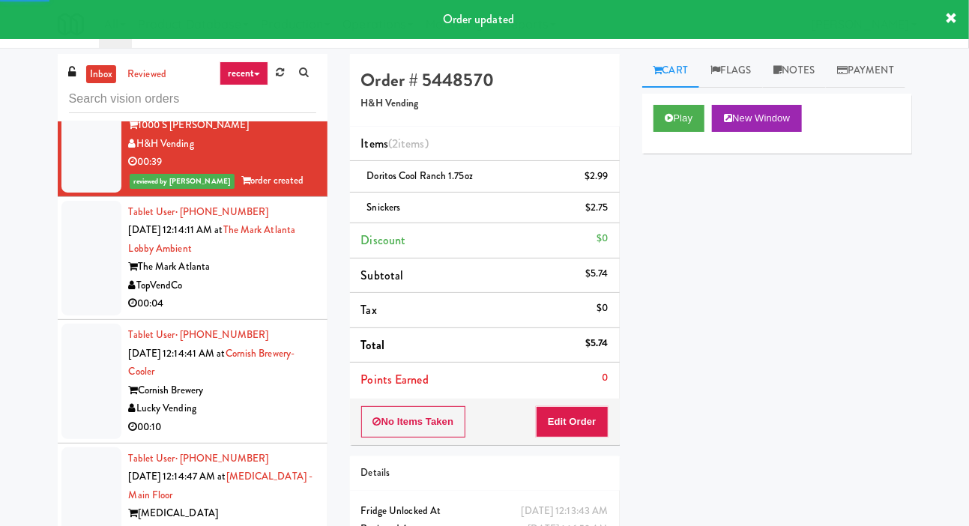
click at [88, 316] on div at bounding box center [91, 258] width 60 height 115
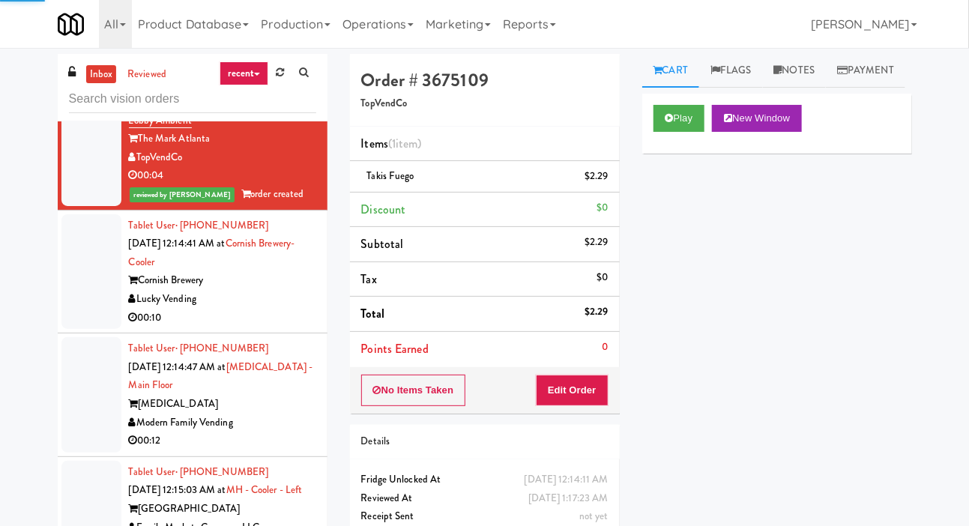
click at [90, 330] on div at bounding box center [91, 271] width 60 height 115
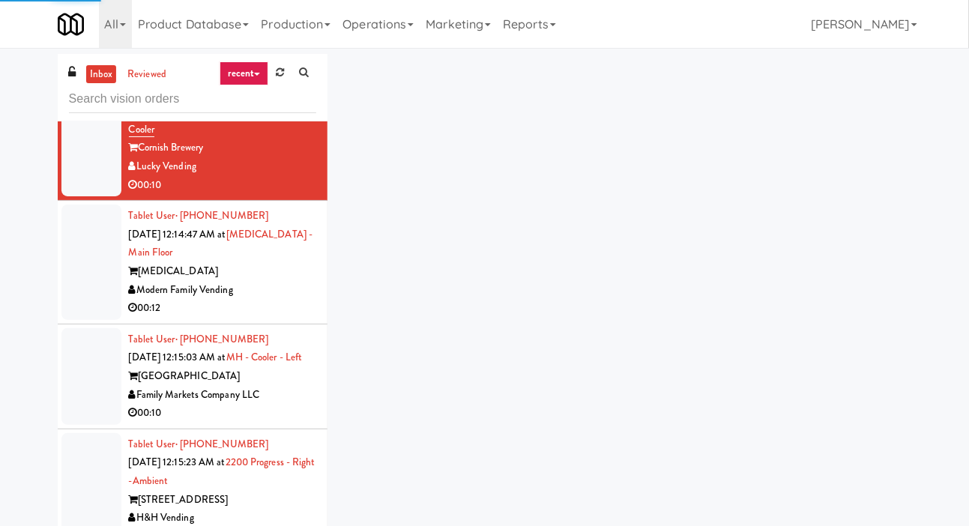
click at [88, 320] on div at bounding box center [91, 262] width 60 height 115
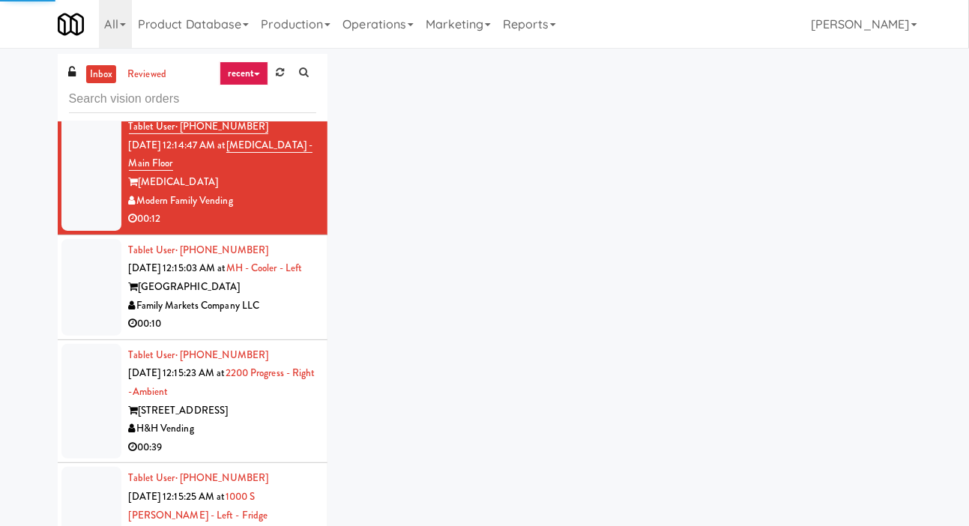
scroll to position [6406, 0]
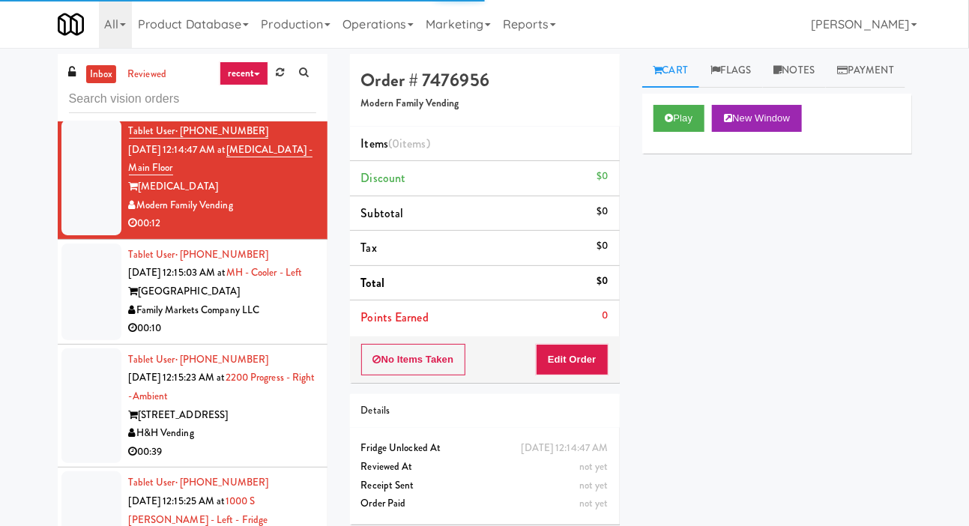
click at [81, 112] on div at bounding box center [91, 54] width 60 height 115
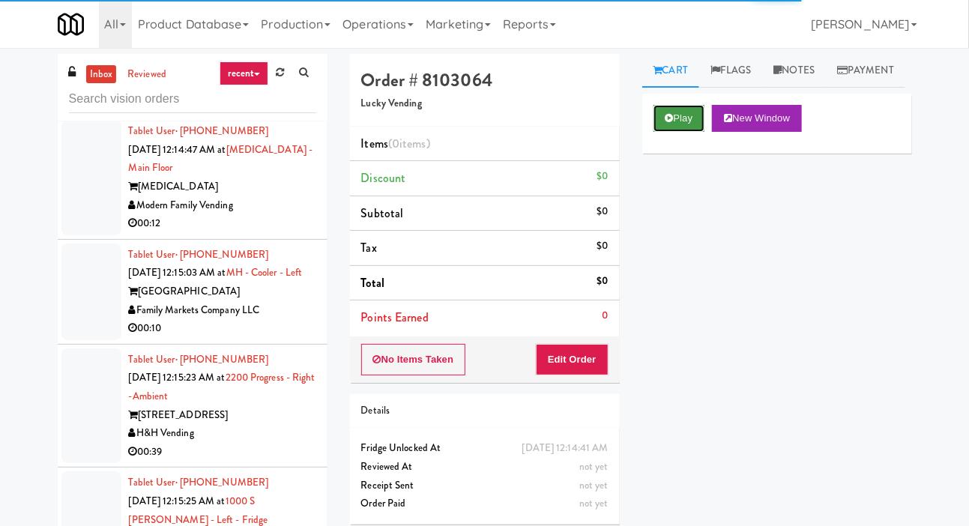
click at [676, 132] on button "Play" at bounding box center [680, 118] width 52 height 27
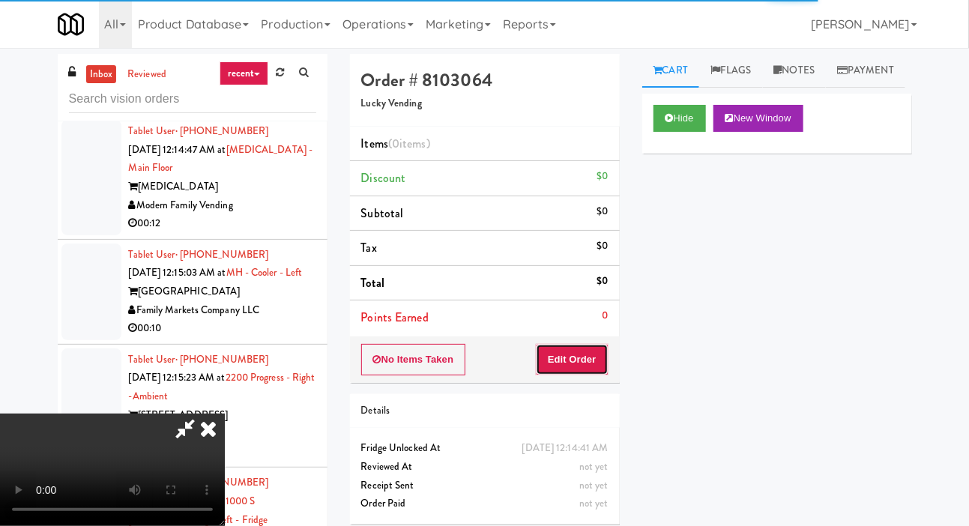
click at [576, 347] on button "Edit Order" at bounding box center [572, 359] width 73 height 31
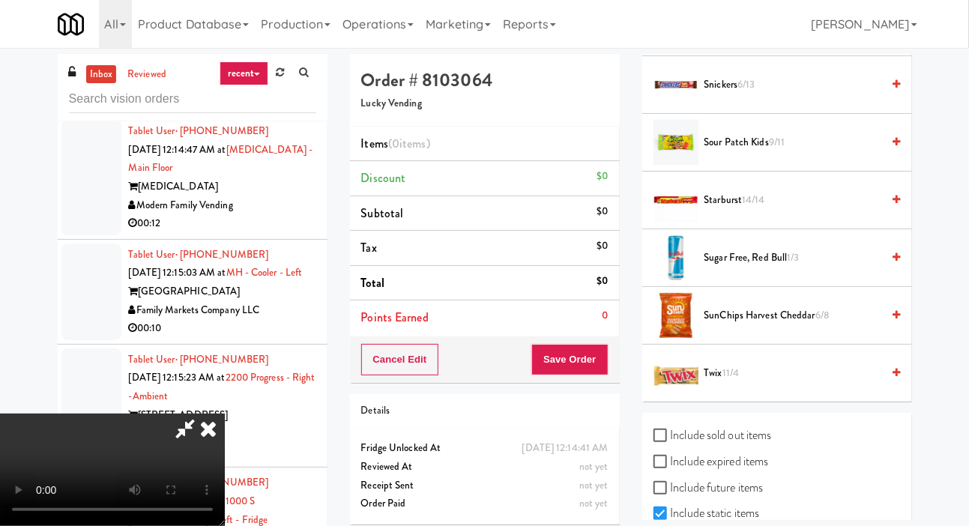
scroll to position [1933, 0]
click at [768, 265] on li "Sugar Free, Red Bull 1/3" at bounding box center [777, 257] width 270 height 58
click at [740, 445] on label "Include sold out items" at bounding box center [713, 434] width 118 height 22
click at [671, 441] on input "Include sold out items" at bounding box center [662, 435] width 17 height 12
checkbox input "true"
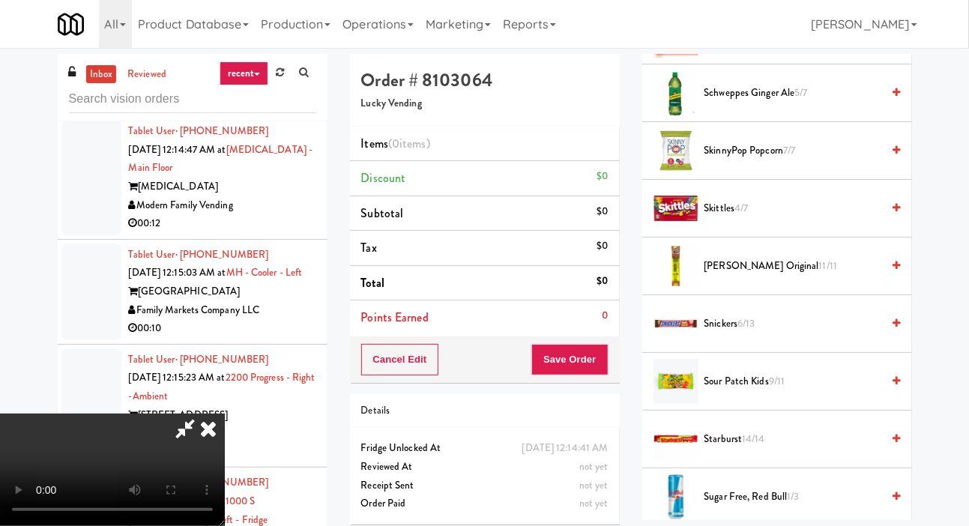
scroll to position [1684, 0]
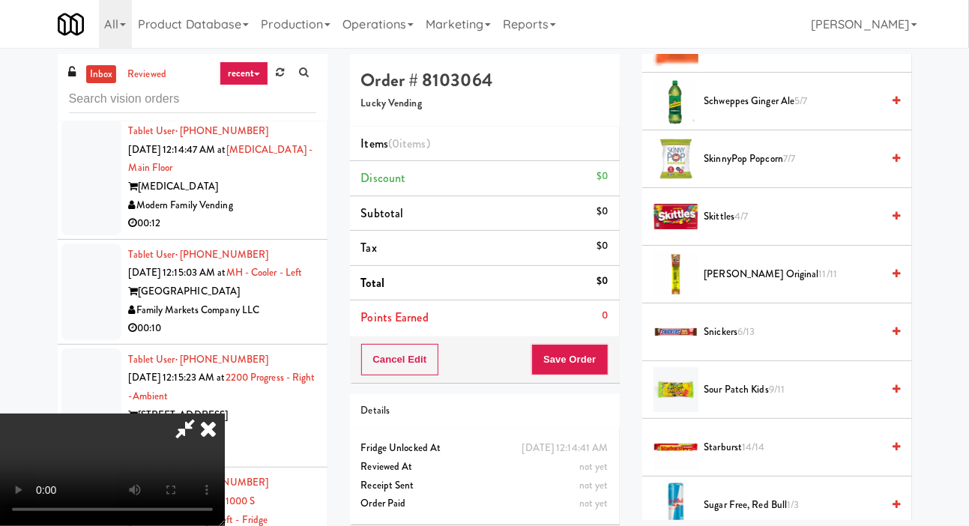
click at [764, 226] on span "Skittles 4/7" at bounding box center [793, 217] width 178 height 19
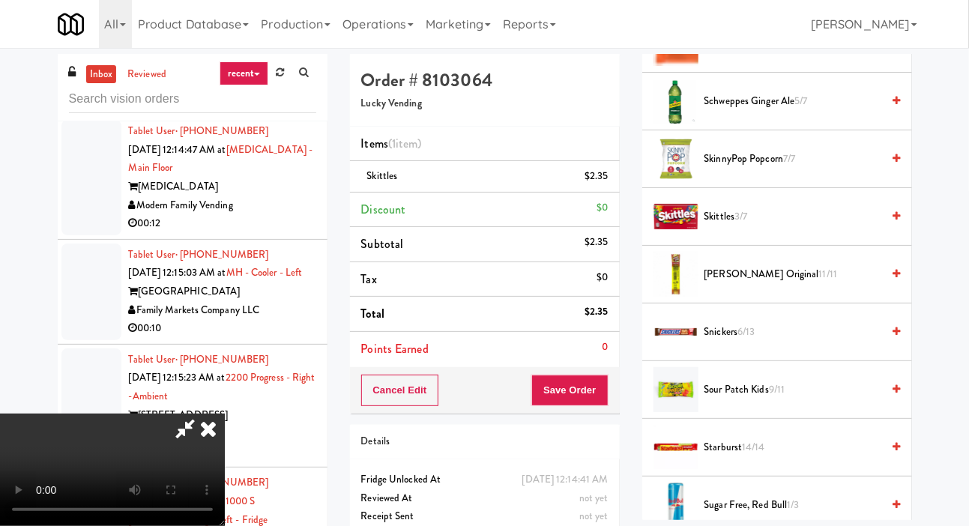
click at [777, 53] on span "Reese's 5/12" at bounding box center [793, 43] width 178 height 19
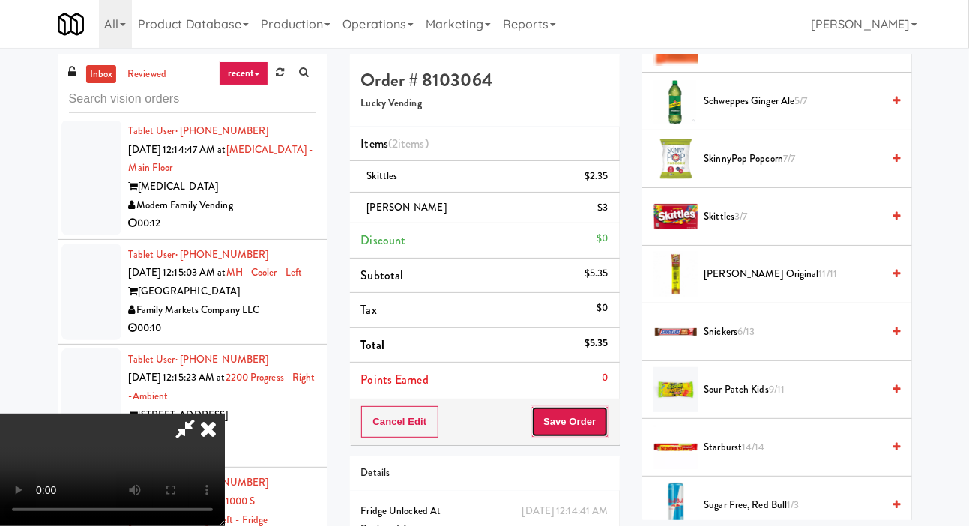
click at [601, 416] on button "Save Order" at bounding box center [569, 421] width 76 height 31
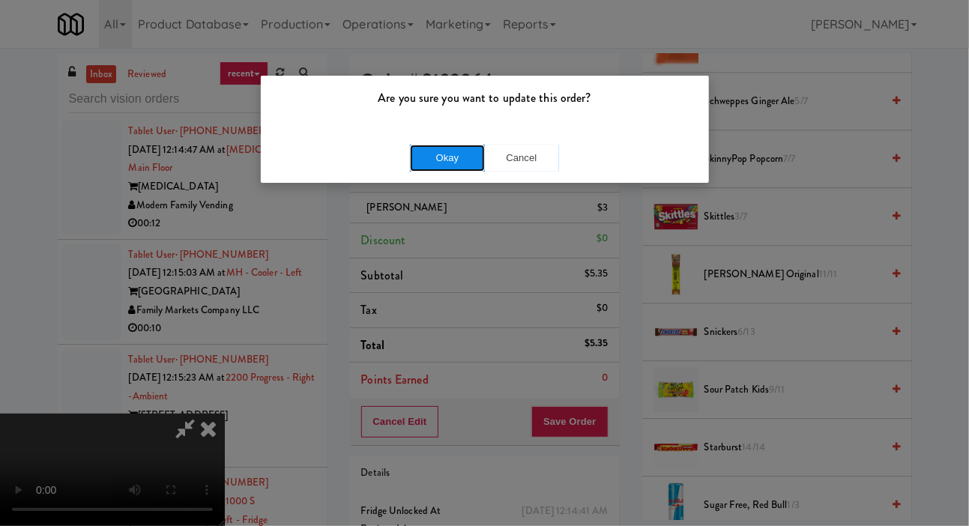
click at [413, 167] on button "Okay" at bounding box center [447, 158] width 75 height 27
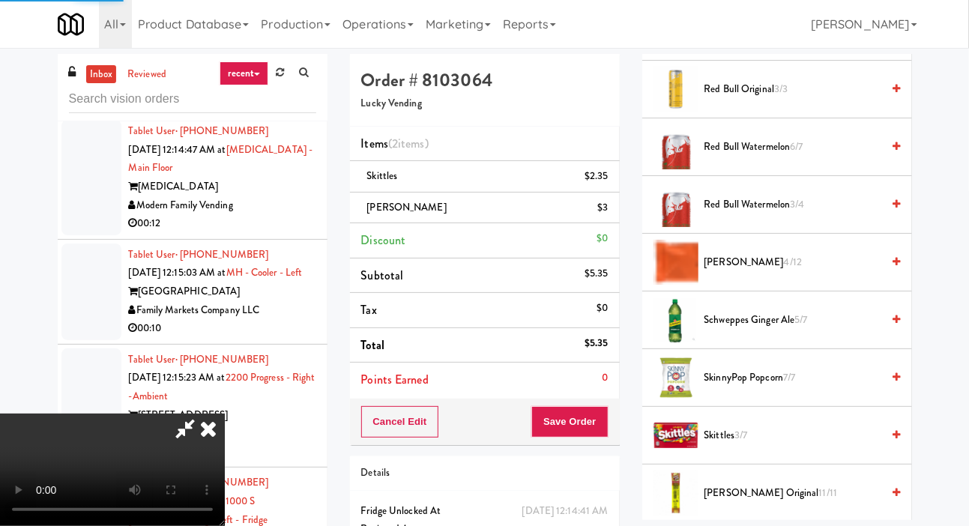
scroll to position [85, 0]
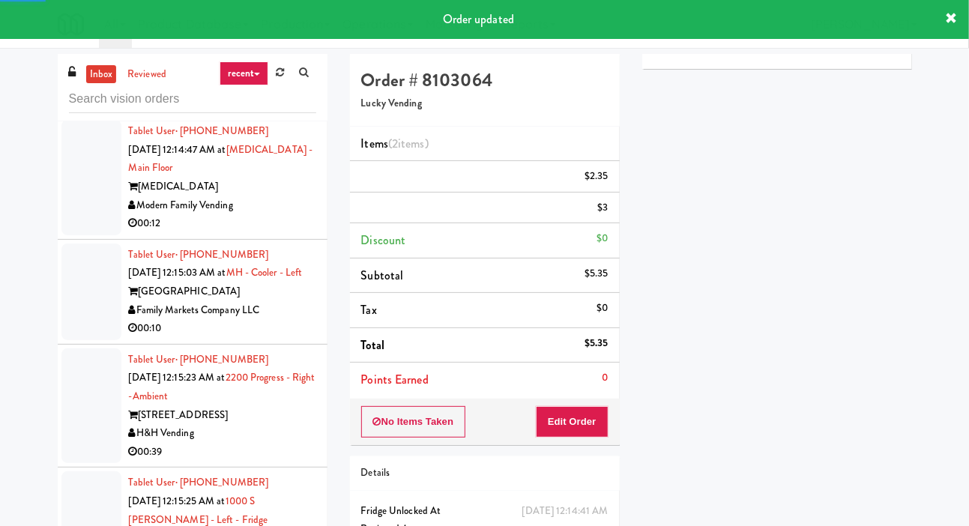
click at [86, 235] on div at bounding box center [91, 177] width 60 height 115
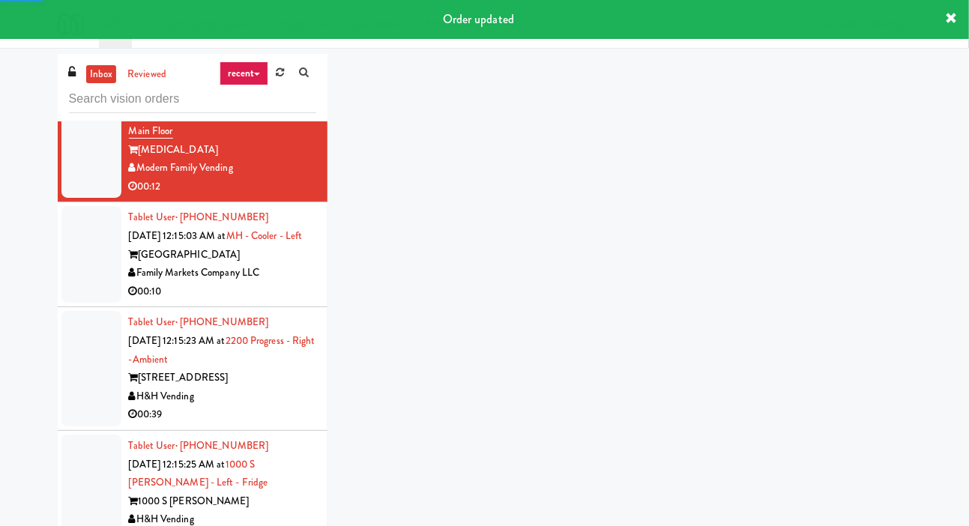
scroll to position [6469, 0]
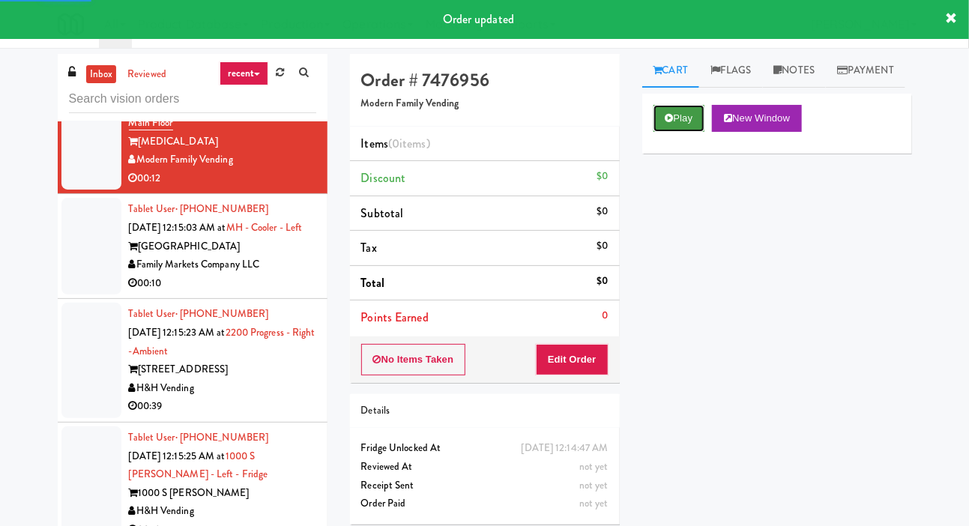
click at [666, 132] on button "Play" at bounding box center [680, 118] width 52 height 27
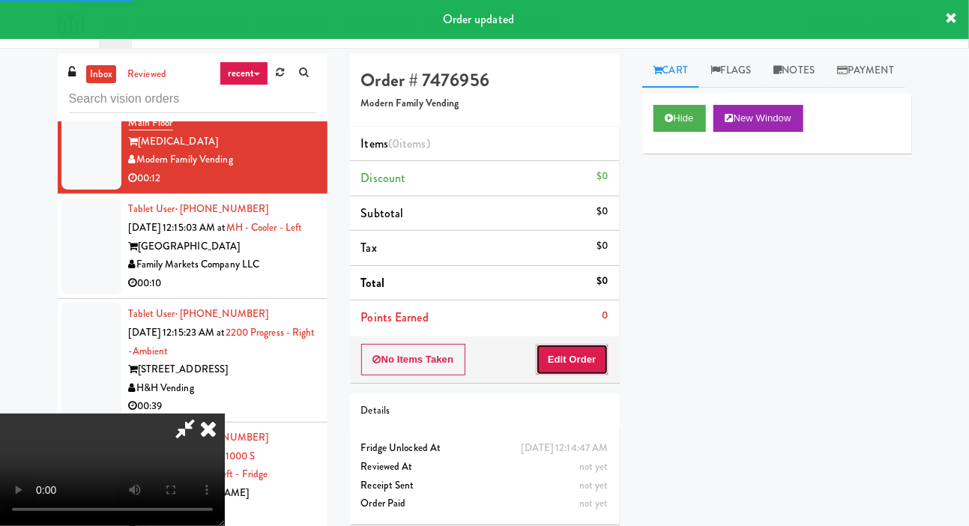
click at [580, 361] on button "Edit Order" at bounding box center [572, 359] width 73 height 31
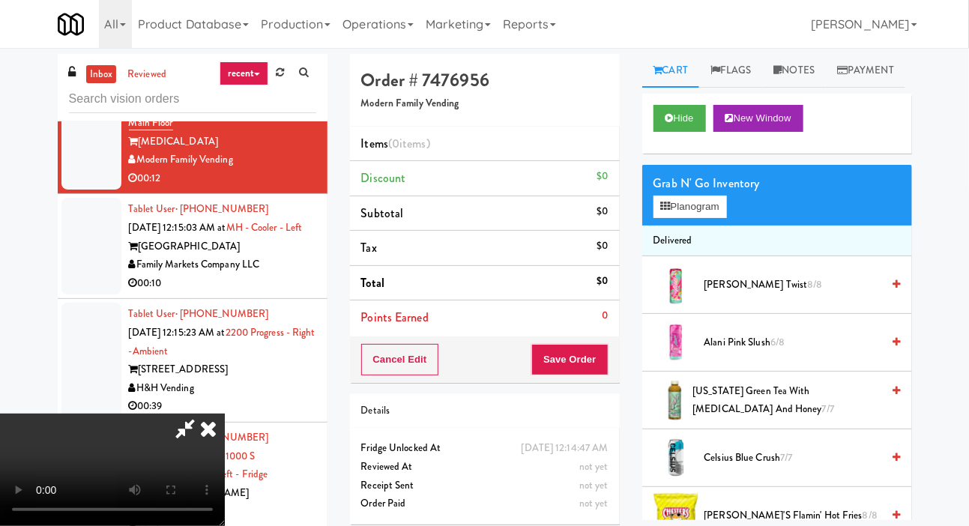
scroll to position [0, 0]
click at [683, 218] on button "Planogram" at bounding box center [690, 207] width 73 height 22
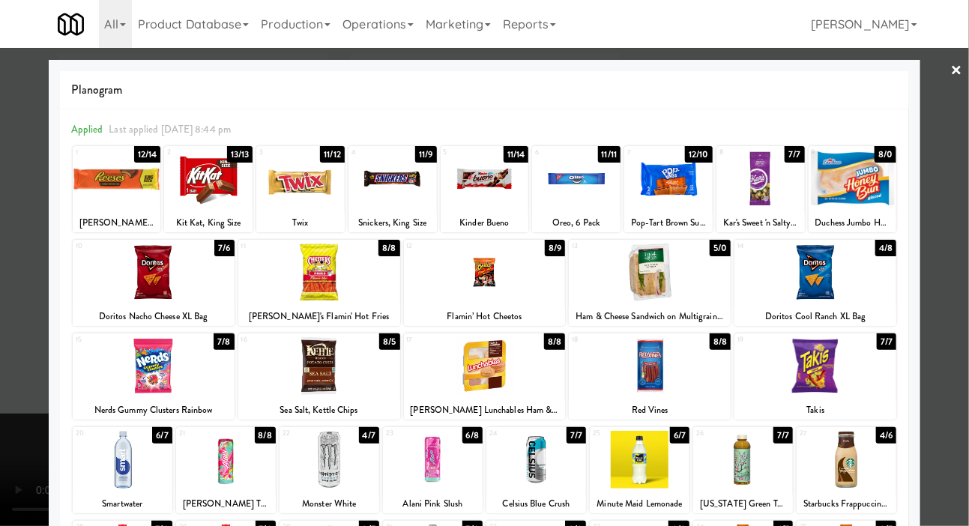
click at [40, 366] on div at bounding box center [484, 263] width 969 height 526
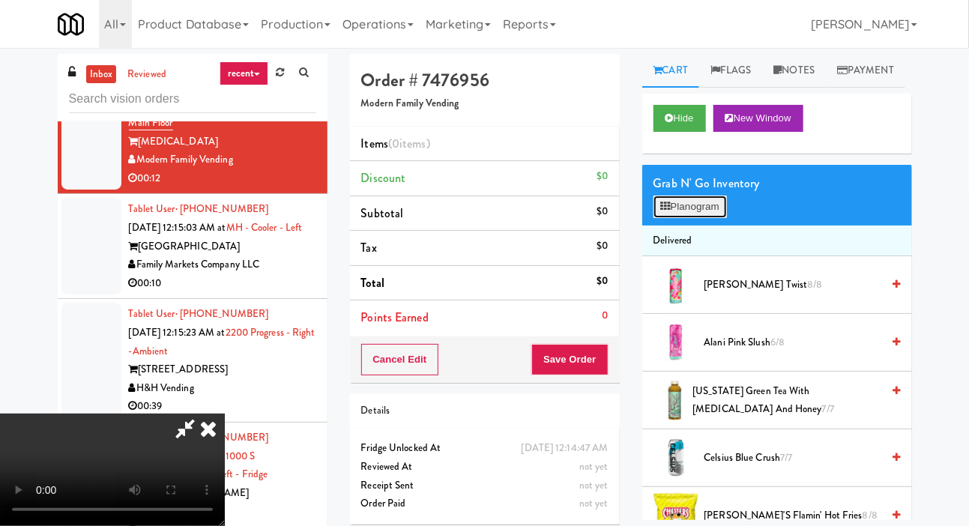
click at [696, 218] on button "Planogram" at bounding box center [690, 207] width 73 height 22
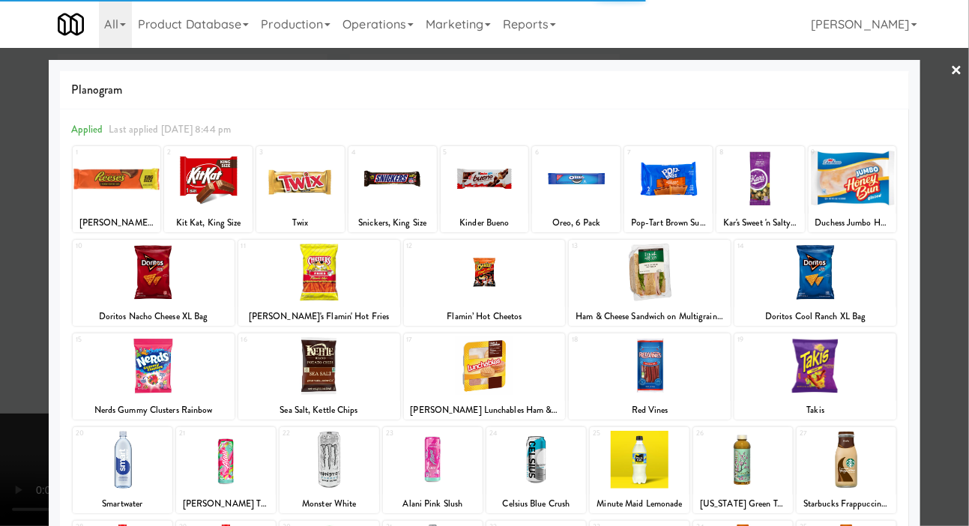
click at [150, 275] on div at bounding box center [154, 273] width 162 height 58
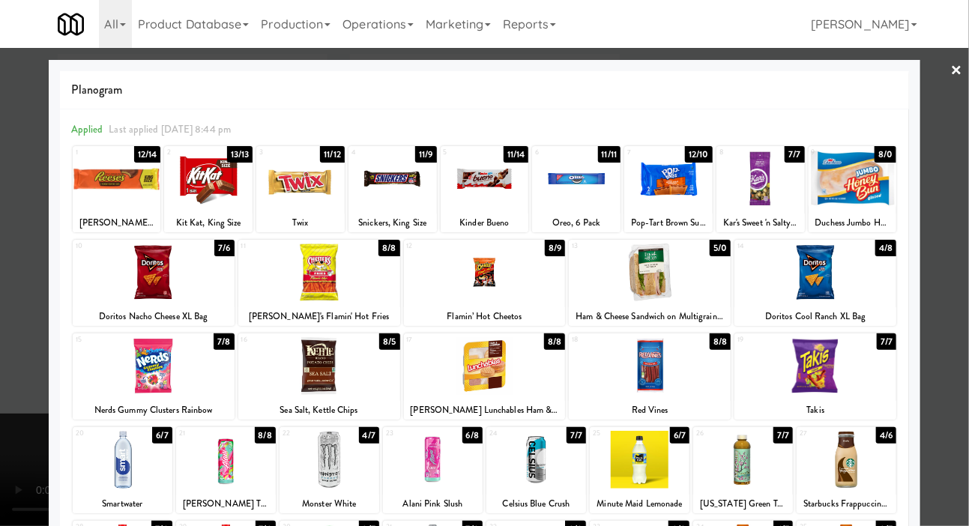
click at [15, 342] on div at bounding box center [484, 263] width 969 height 526
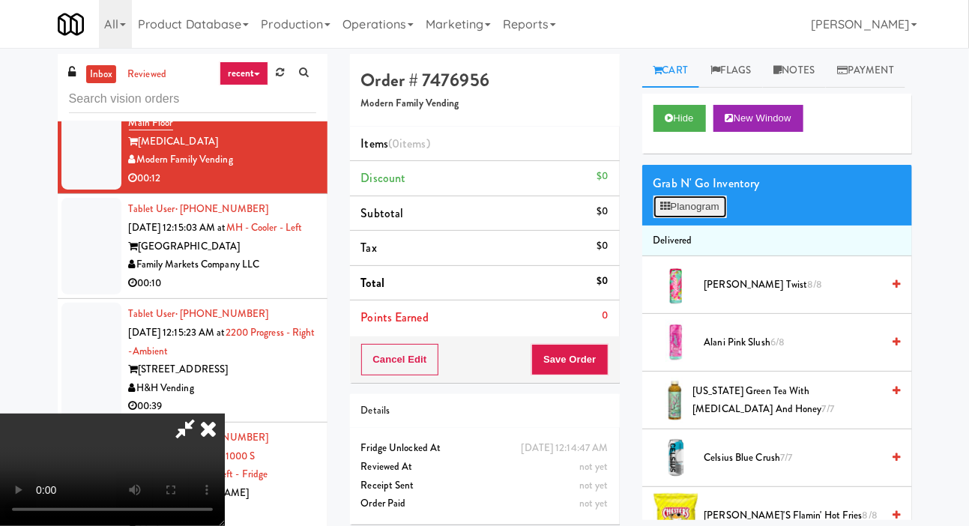
click at [695, 218] on button "Planogram" at bounding box center [690, 207] width 73 height 22
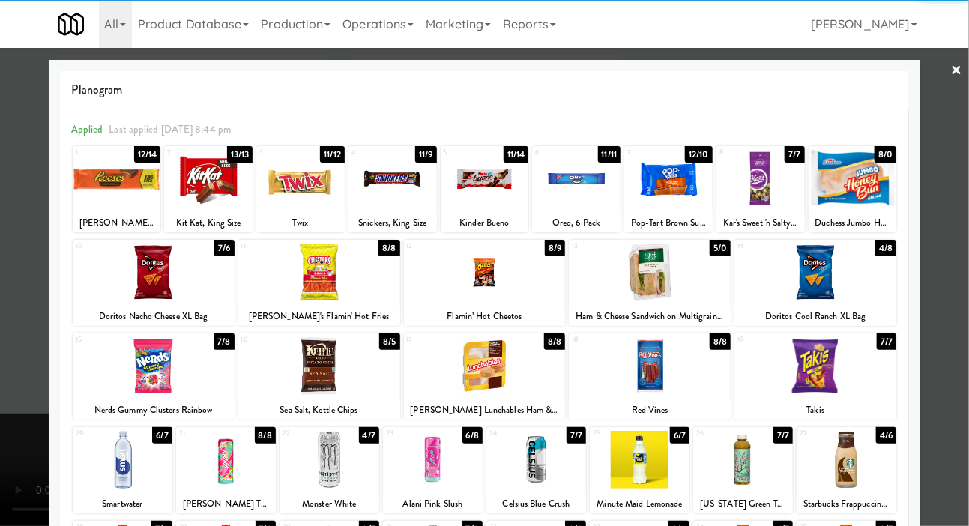
click at [156, 273] on div at bounding box center [154, 273] width 162 height 58
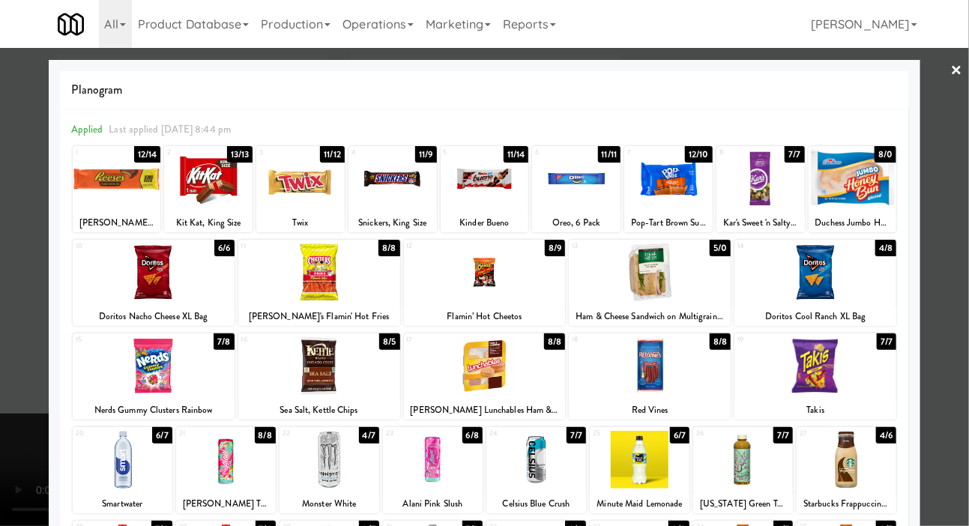
click at [8, 330] on div at bounding box center [484, 263] width 969 height 526
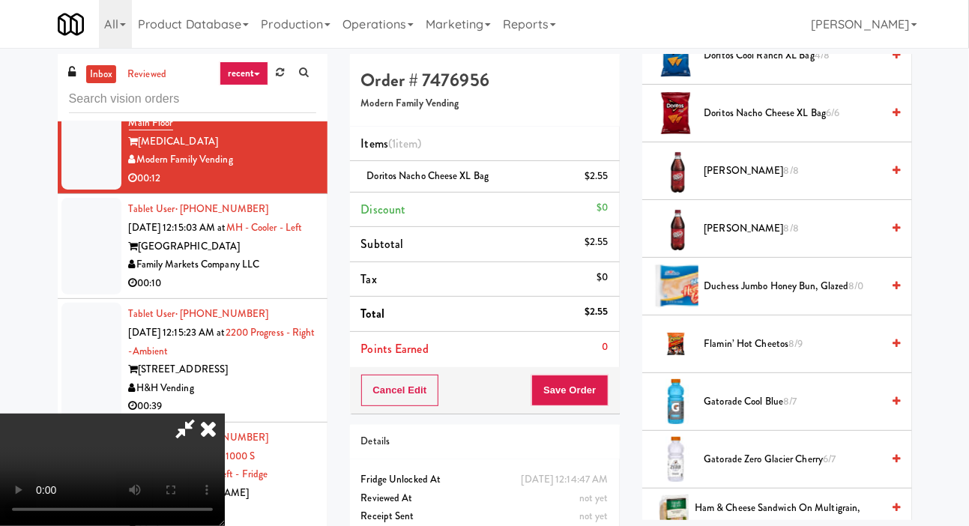
scroll to position [710, 0]
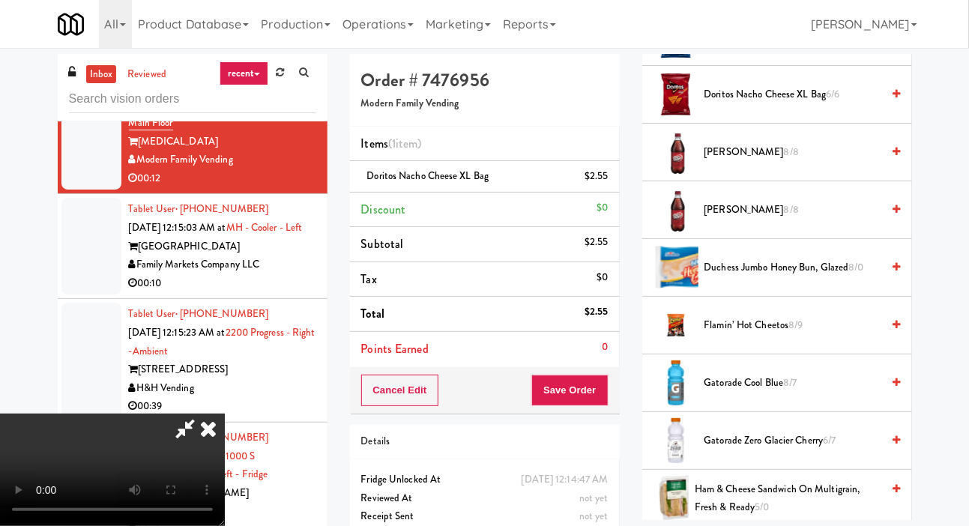
click at [740, 335] on span "Flamin’ Hot Cheetos 8/9" at bounding box center [793, 325] width 178 height 19
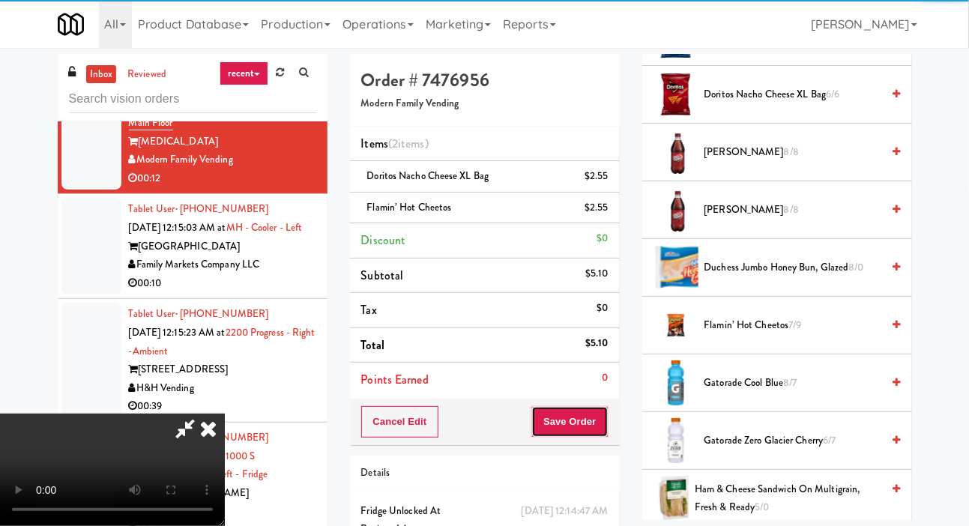
click at [600, 418] on button "Save Order" at bounding box center [569, 421] width 76 height 31
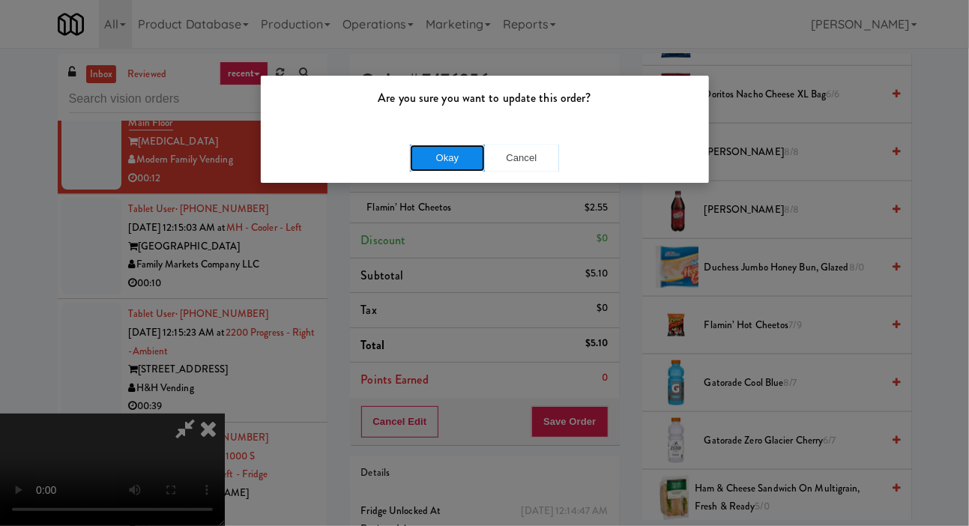
click at [417, 163] on button "Okay" at bounding box center [447, 158] width 75 height 27
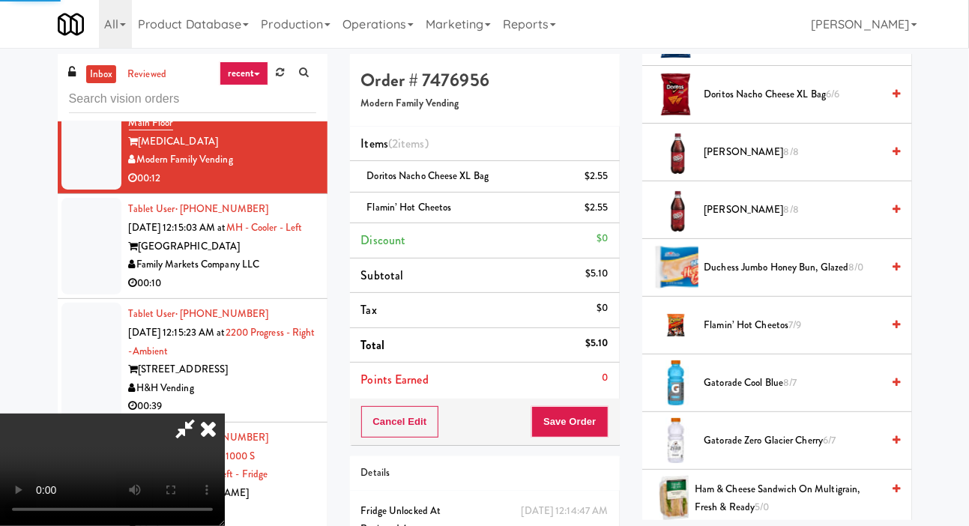
scroll to position [87, 0]
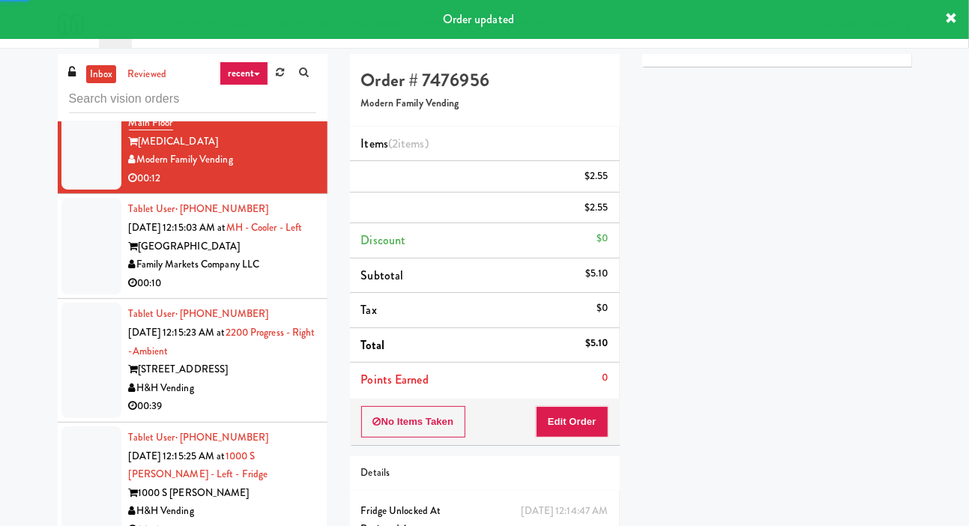
click at [67, 295] on div at bounding box center [91, 246] width 60 height 97
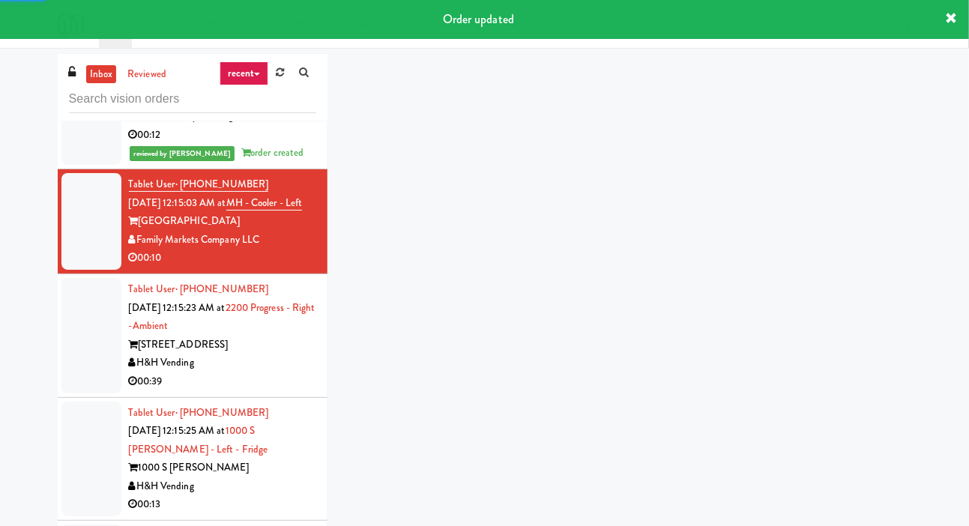
scroll to position [6568, 0]
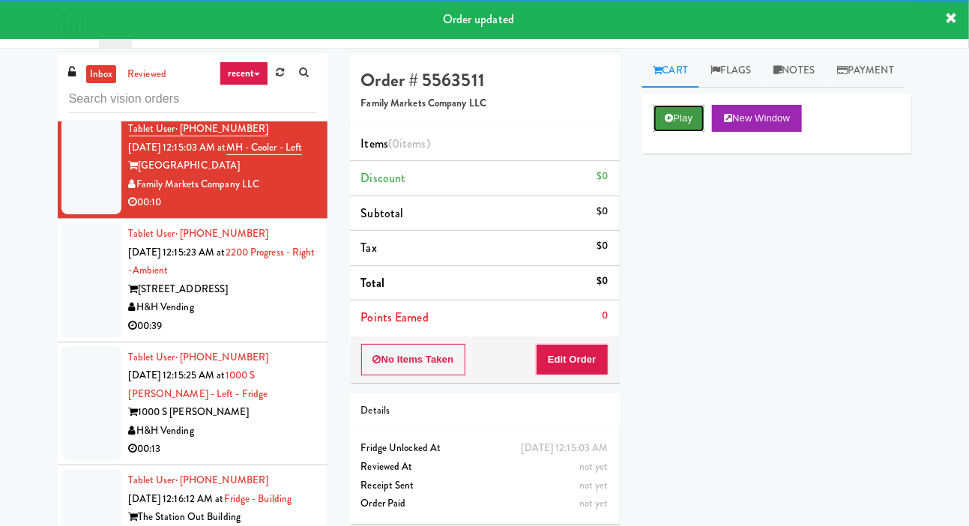
click at [685, 132] on button "Play" at bounding box center [680, 118] width 52 height 27
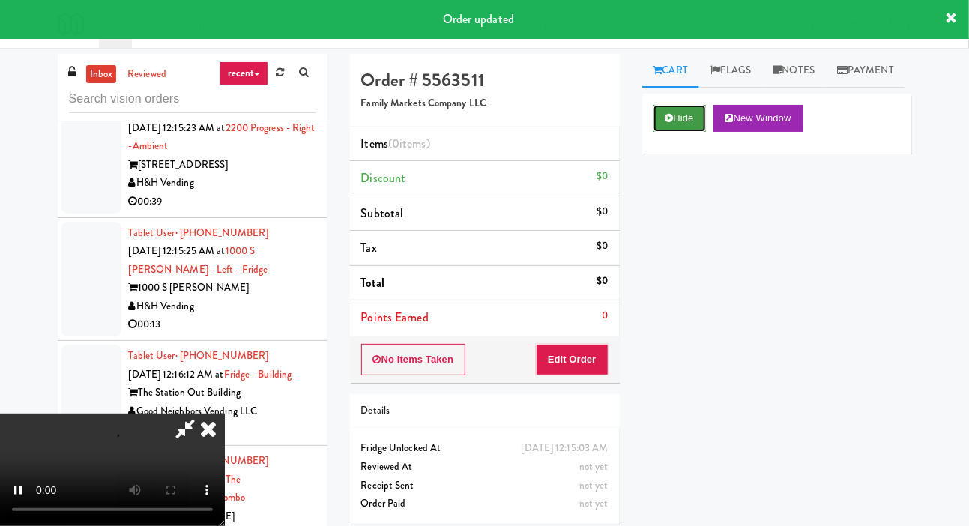
scroll to position [6693, 0]
click at [592, 351] on button "Edit Order" at bounding box center [572, 359] width 73 height 31
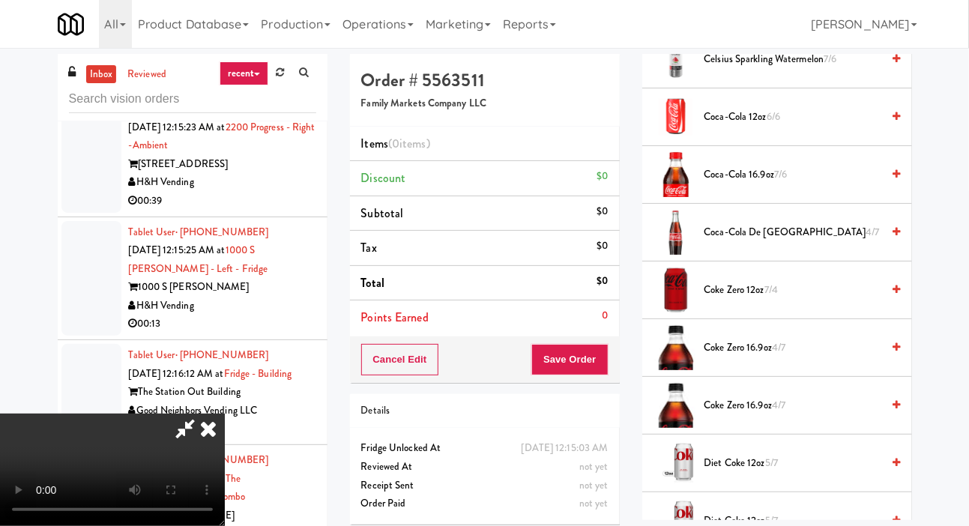
scroll to position [745, 0]
click at [792, 415] on span "Coke Zero 16.9oz 4/7" at bounding box center [793, 405] width 178 height 19
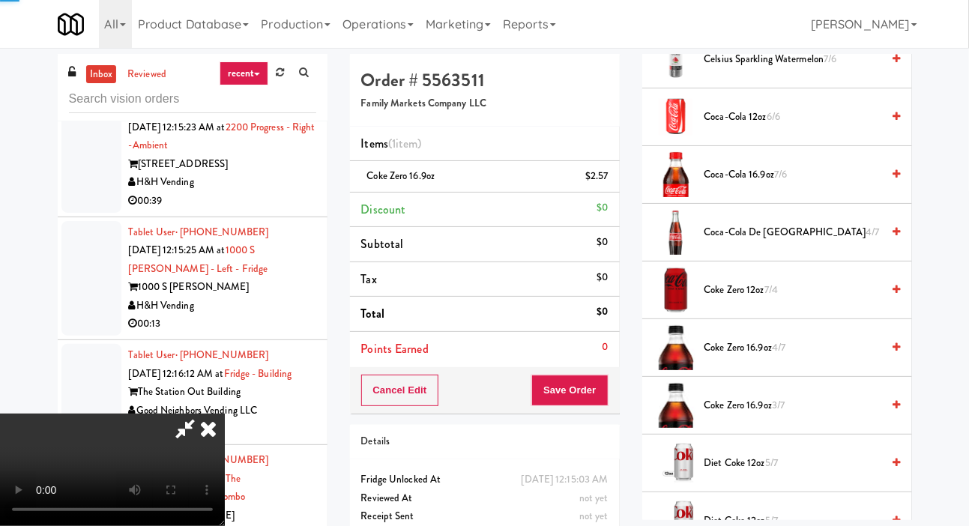
click at [793, 357] on span "Coke Zero 16.9oz 4/7" at bounding box center [793, 348] width 178 height 19
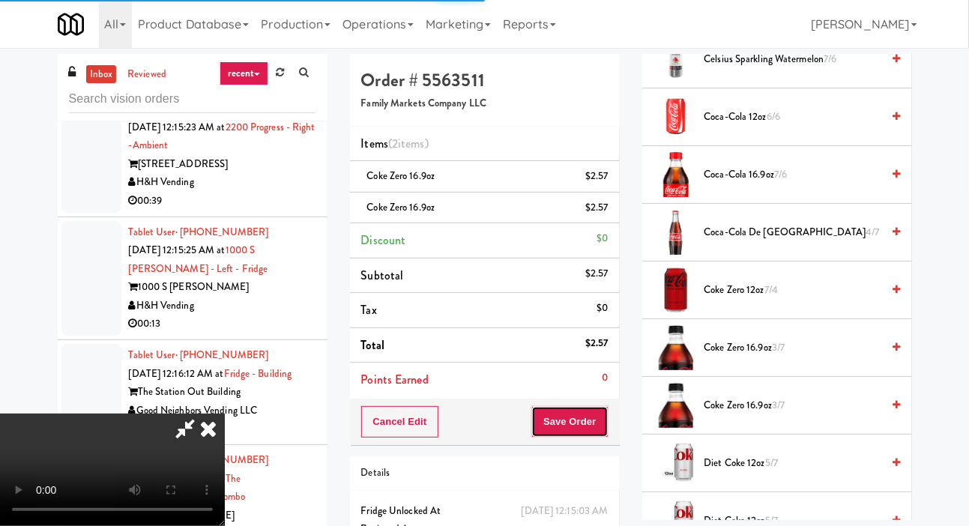
click at [607, 431] on button "Save Order" at bounding box center [569, 421] width 76 height 31
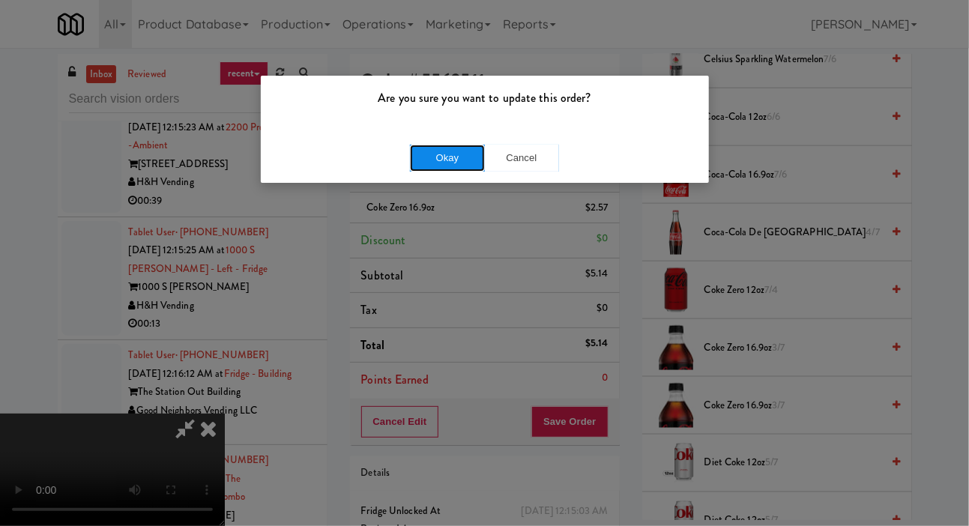
click at [439, 169] on button "Okay" at bounding box center [447, 158] width 75 height 27
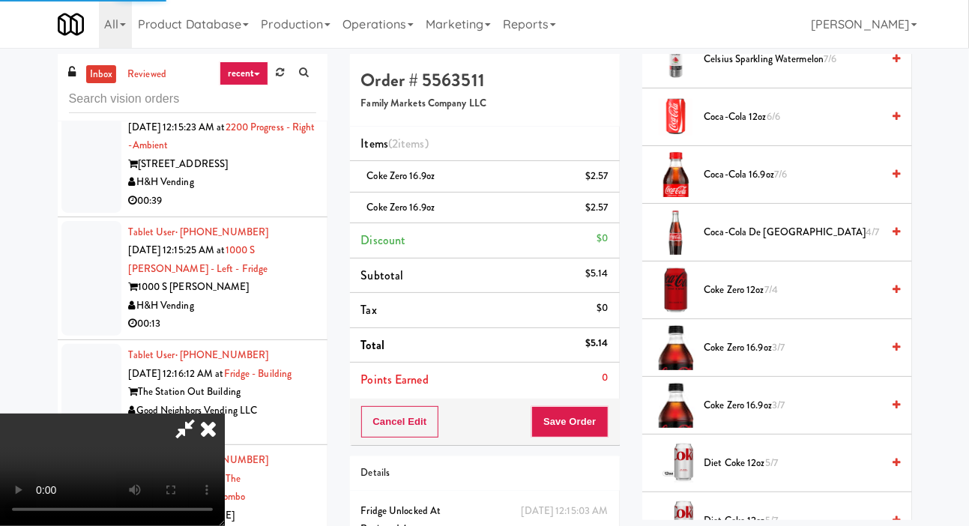
scroll to position [87, 0]
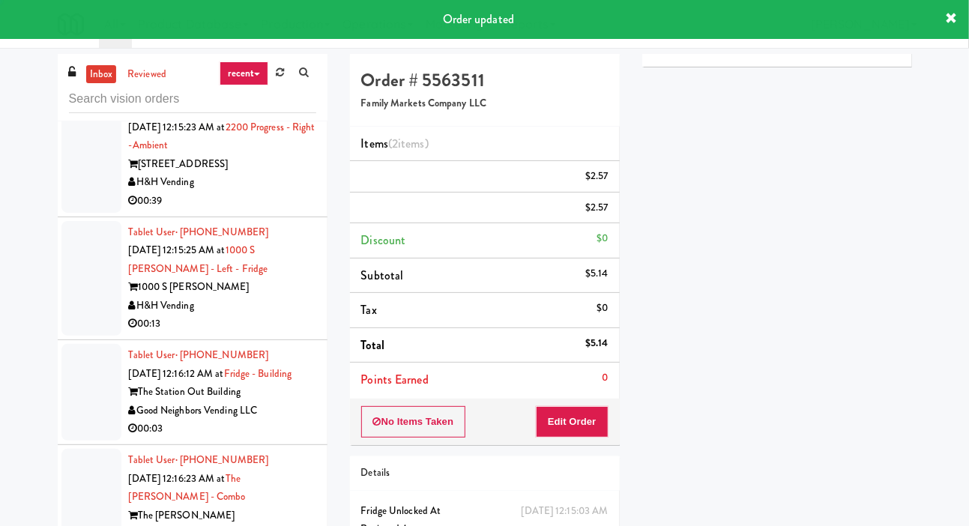
click at [79, 213] on div at bounding box center [91, 154] width 60 height 115
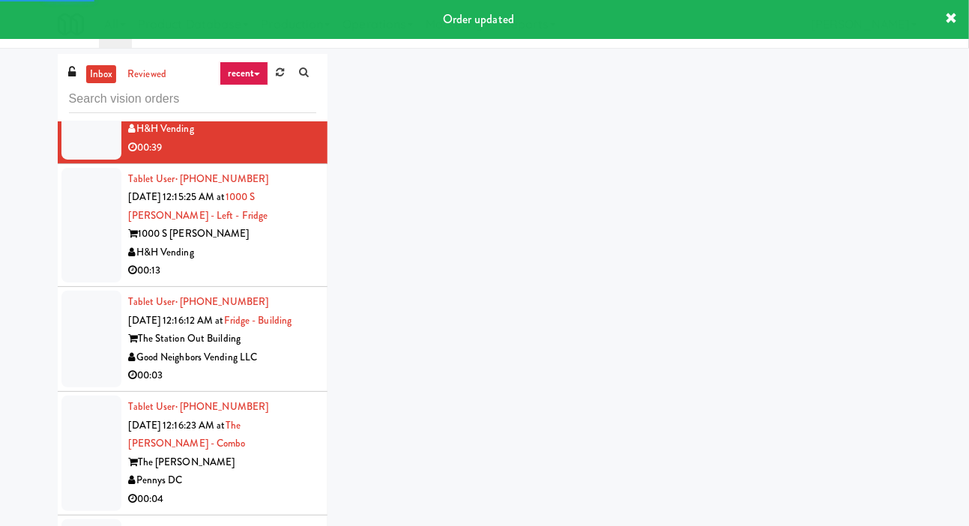
scroll to position [6746, 0]
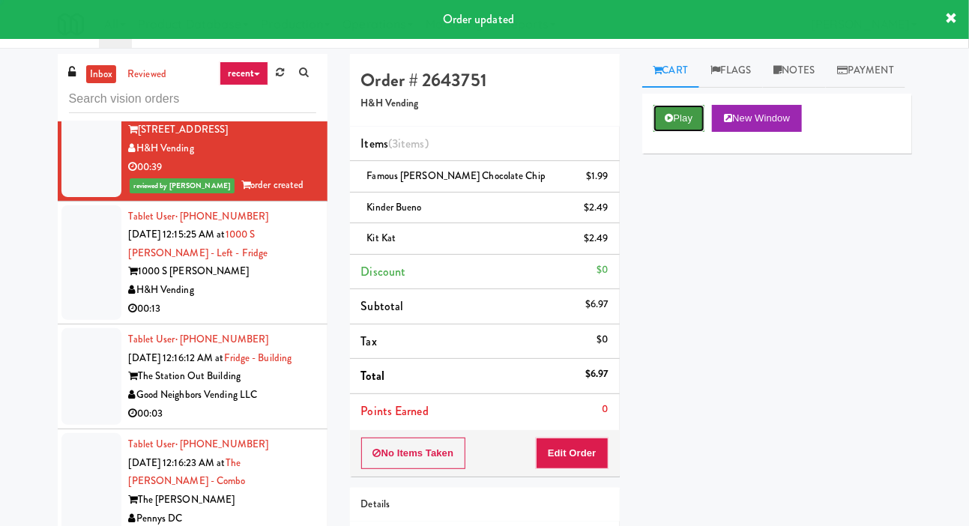
click at [663, 132] on button "Play" at bounding box center [680, 118] width 52 height 27
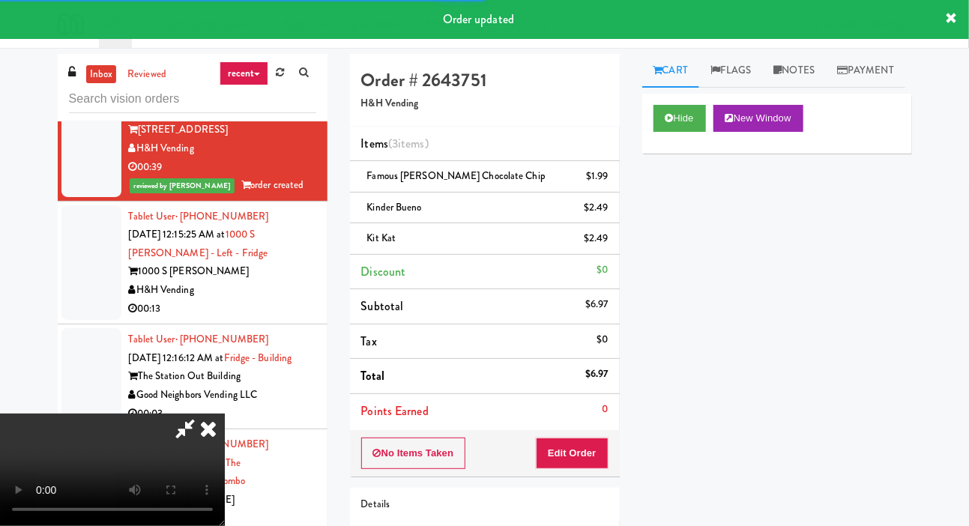
click at [88, 321] on div at bounding box center [91, 262] width 60 height 115
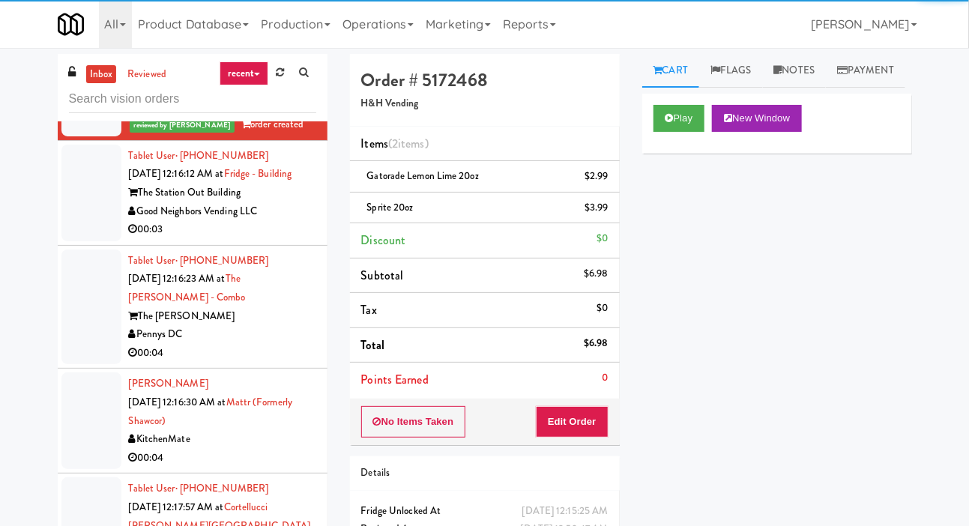
click at [81, 241] on div at bounding box center [91, 193] width 60 height 97
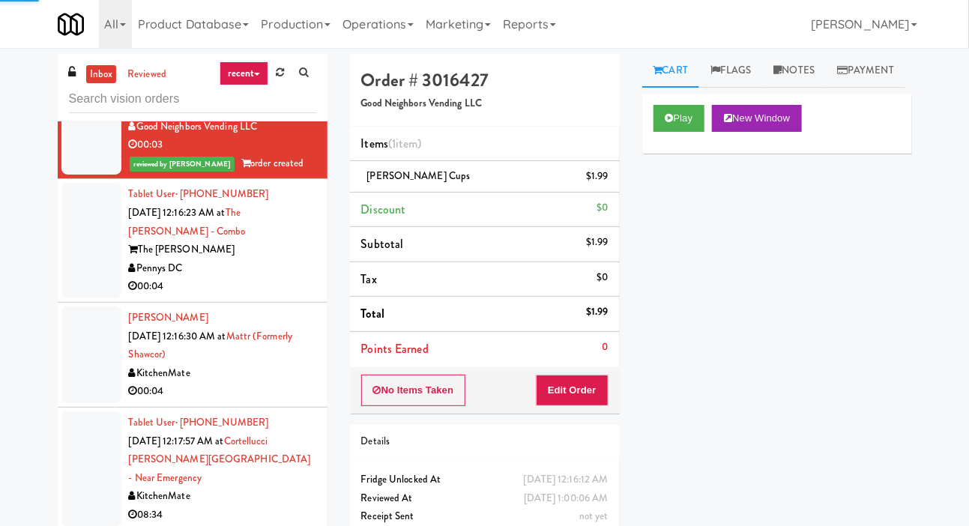
click at [85, 298] on div at bounding box center [91, 240] width 60 height 115
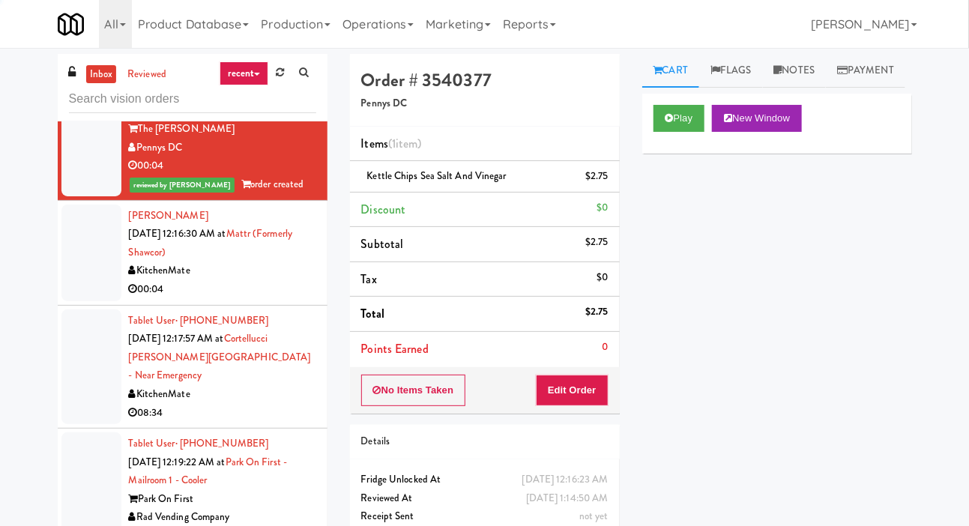
click at [85, 301] on div at bounding box center [91, 253] width 60 height 97
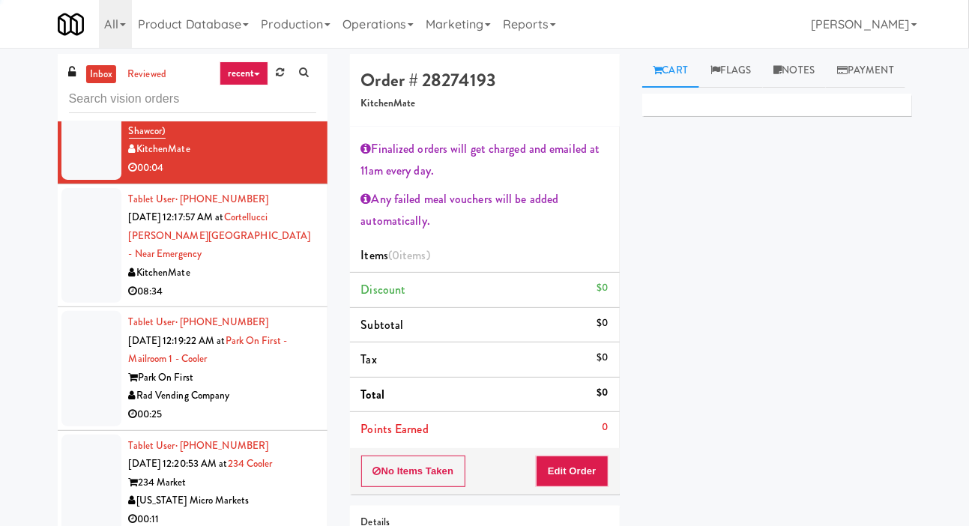
click at [82, 304] on div at bounding box center [91, 245] width 60 height 115
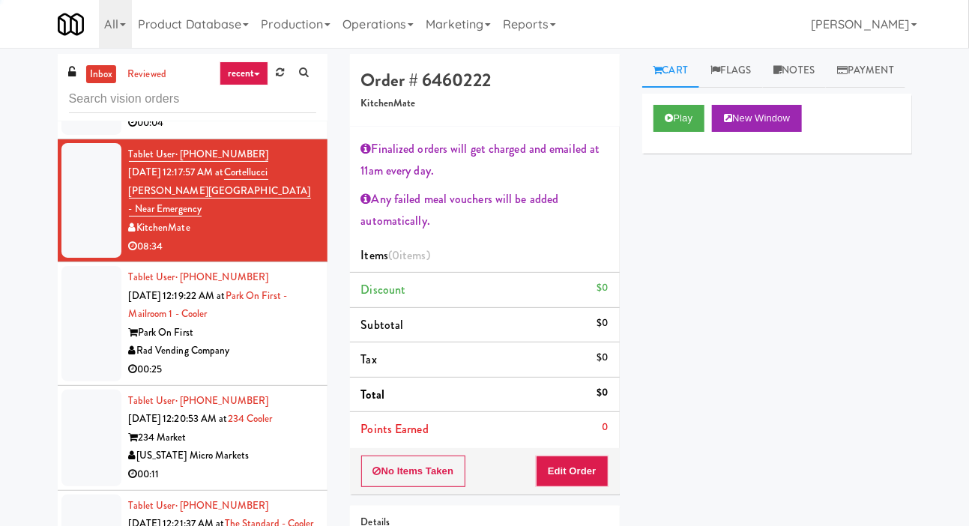
scroll to position [7320, 0]
click at [74, 135] on div at bounding box center [91, 86] width 60 height 97
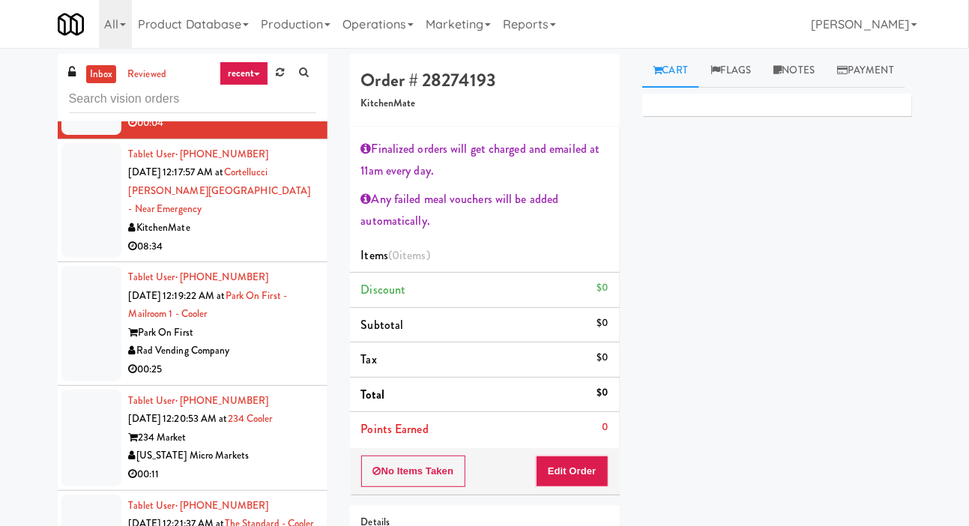
click at [587, 396] on li "Total $0" at bounding box center [485, 395] width 270 height 35
click at [581, 462] on button "Edit Order" at bounding box center [572, 471] width 73 height 31
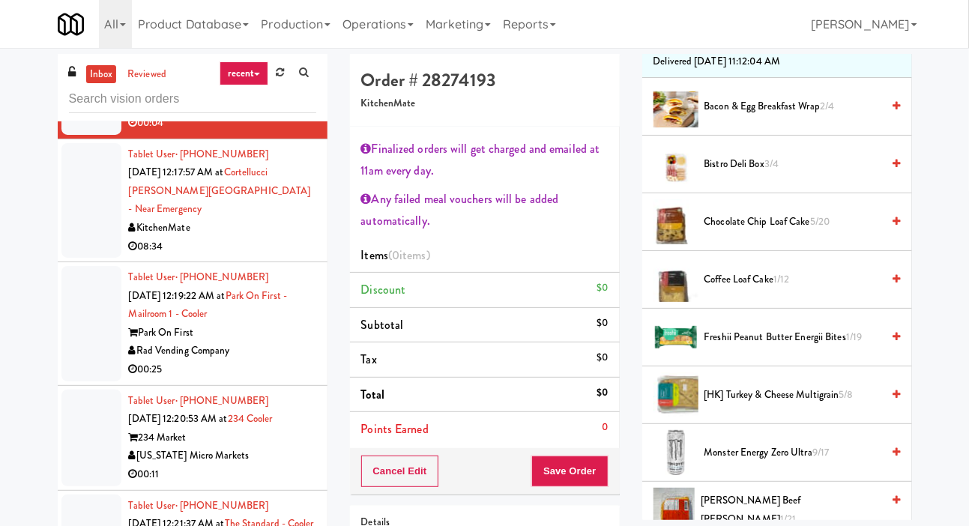
scroll to position [222, 0]
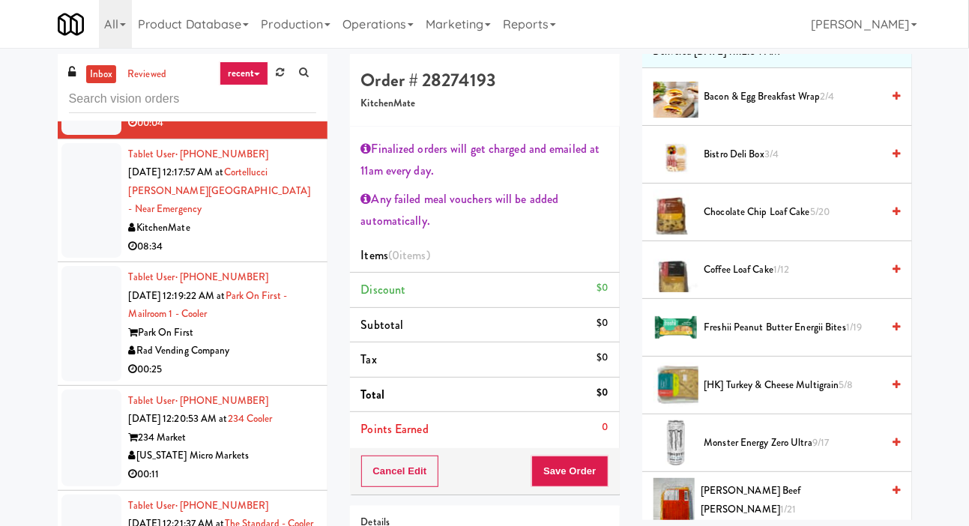
click at [771, 280] on span "Coffee Loaf Cake 1/12" at bounding box center [793, 270] width 178 height 19
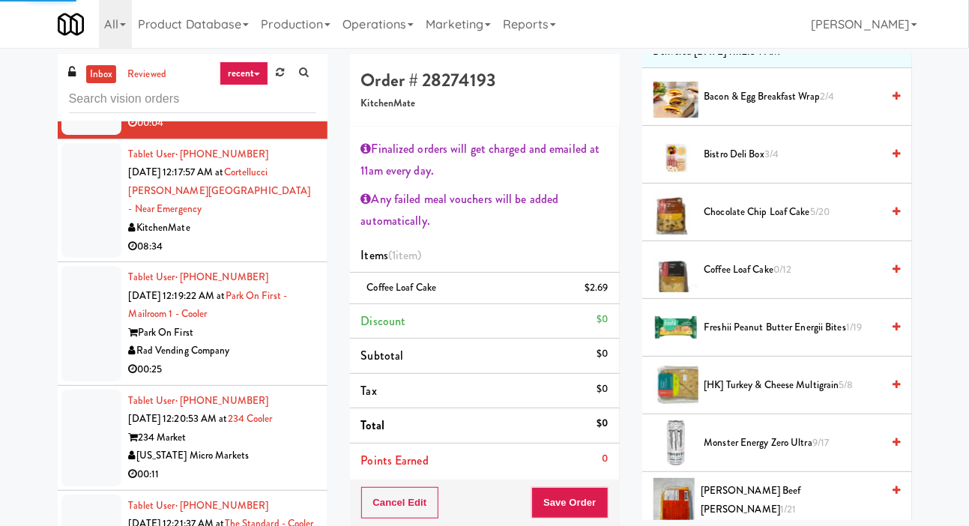
click at [590, 478] on li "Points Earned 0" at bounding box center [485, 461] width 270 height 34
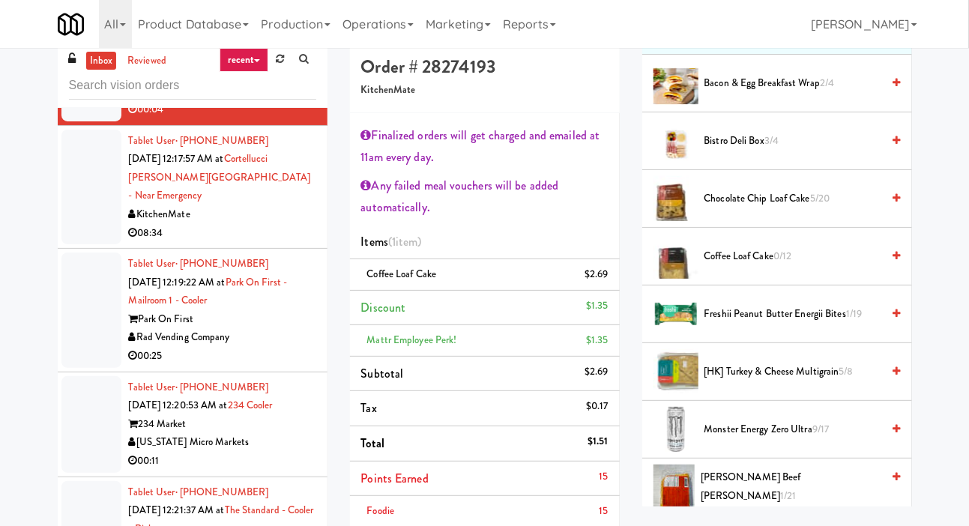
scroll to position [13, 0]
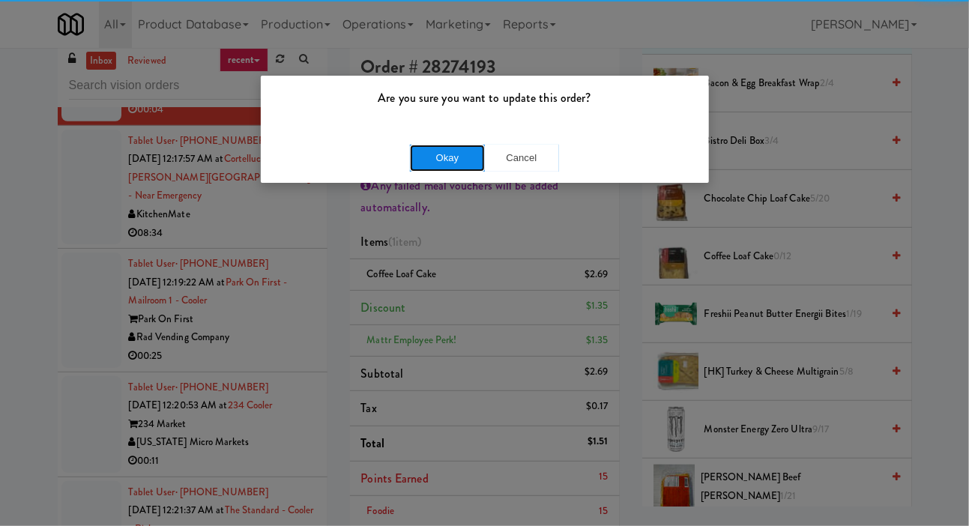
click at [423, 160] on button "Okay" at bounding box center [447, 158] width 75 height 27
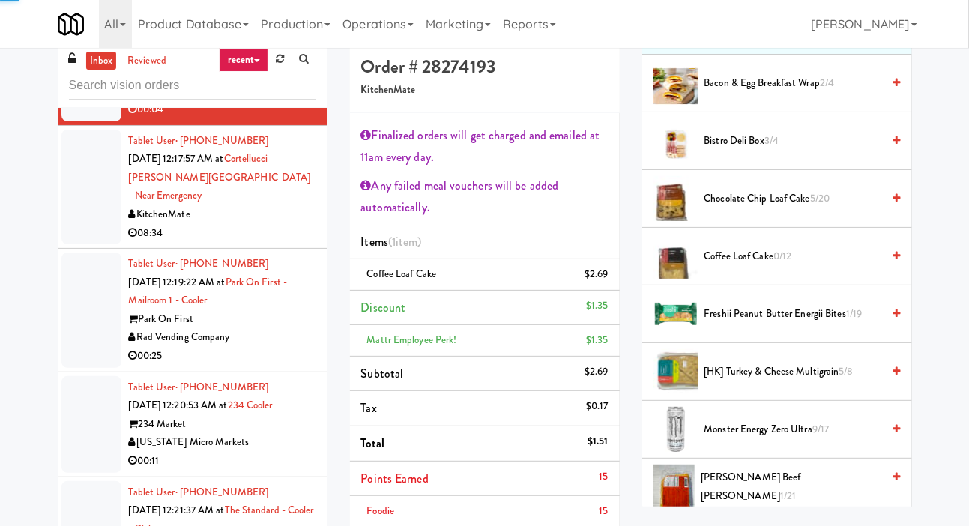
click at [74, 245] on div at bounding box center [91, 187] width 60 height 115
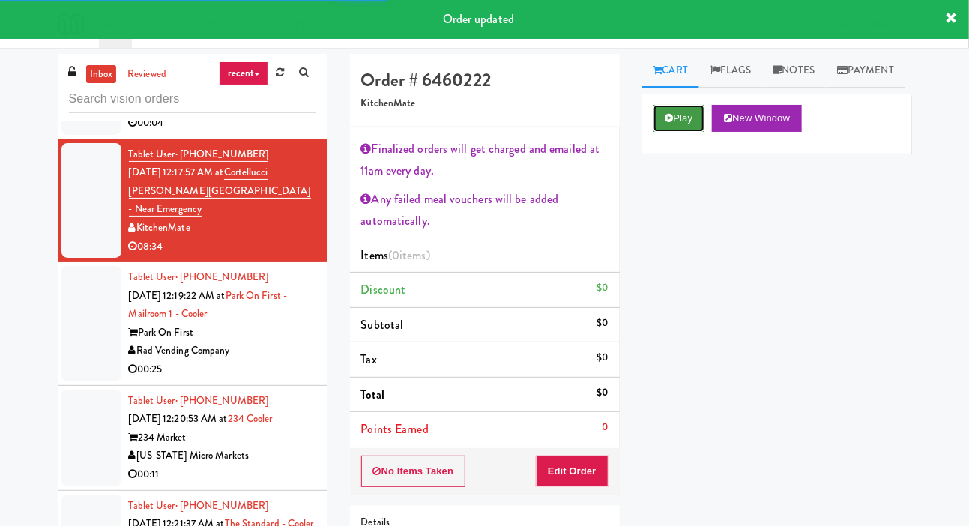
click at [675, 132] on button "Play" at bounding box center [680, 118] width 52 height 27
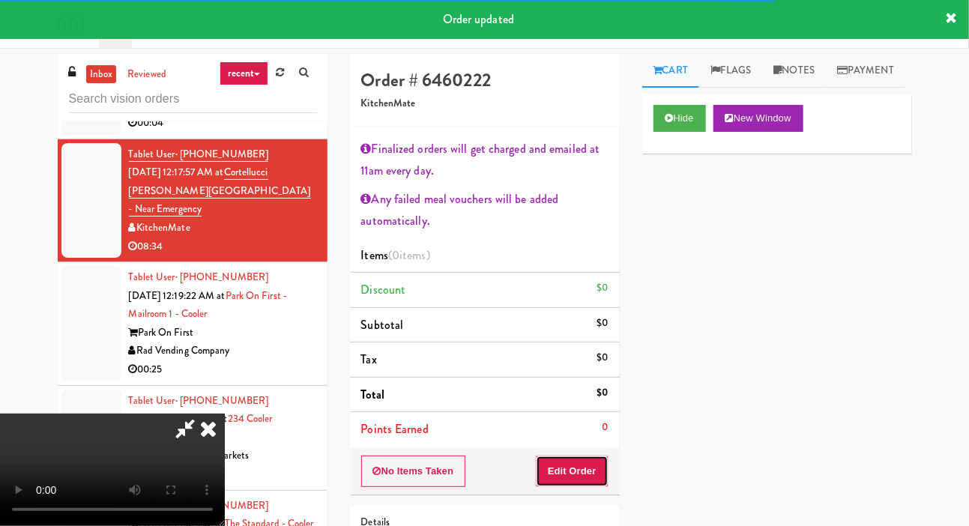
click at [584, 469] on button "Edit Order" at bounding box center [572, 471] width 73 height 31
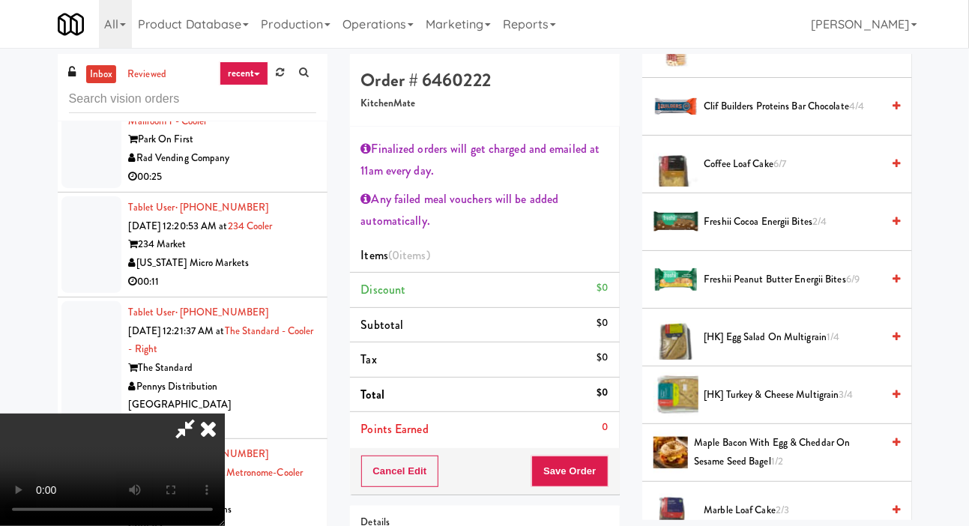
scroll to position [372, 0]
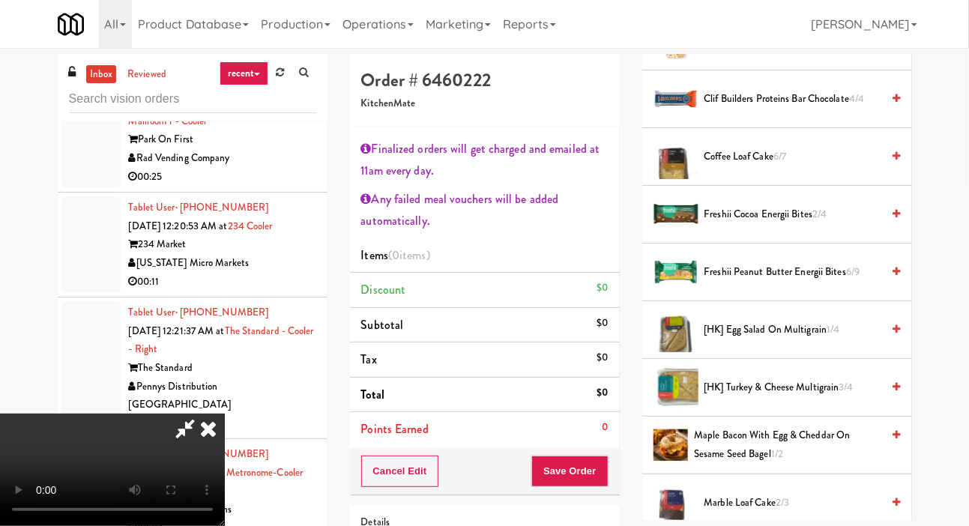
click at [746, 397] on span "[HK] Turkey & Cheese Multigrain 3/4" at bounding box center [793, 387] width 178 height 19
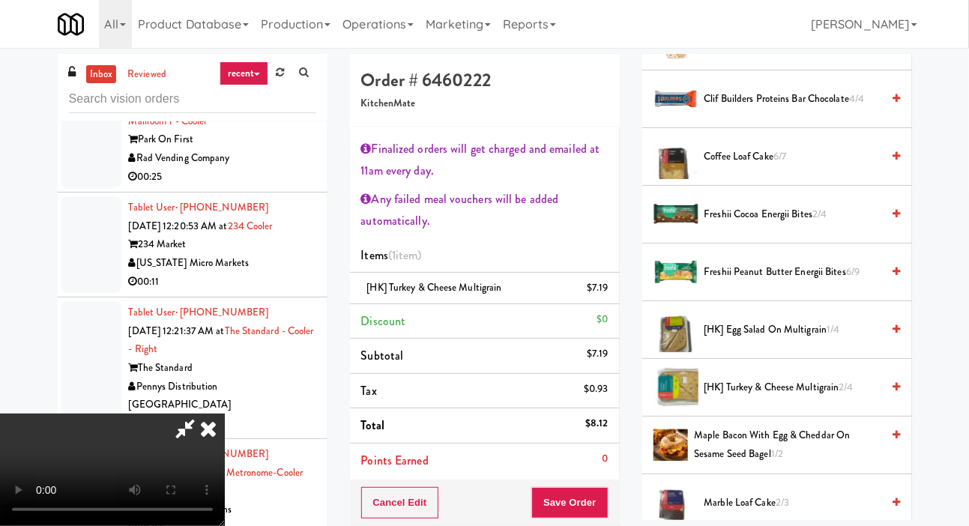
scroll to position [0, 0]
click at [757, 224] on span "Freshii Cocoa Energii Bites 2/4" at bounding box center [793, 214] width 178 height 19
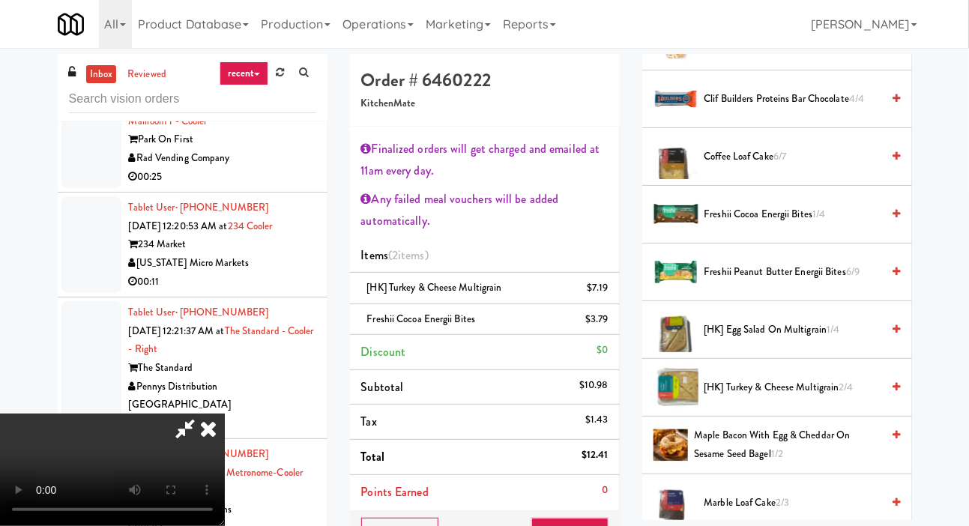
click at [760, 282] on span "Freshii Peanut Butter Energii Bites 6/9" at bounding box center [793, 272] width 178 height 19
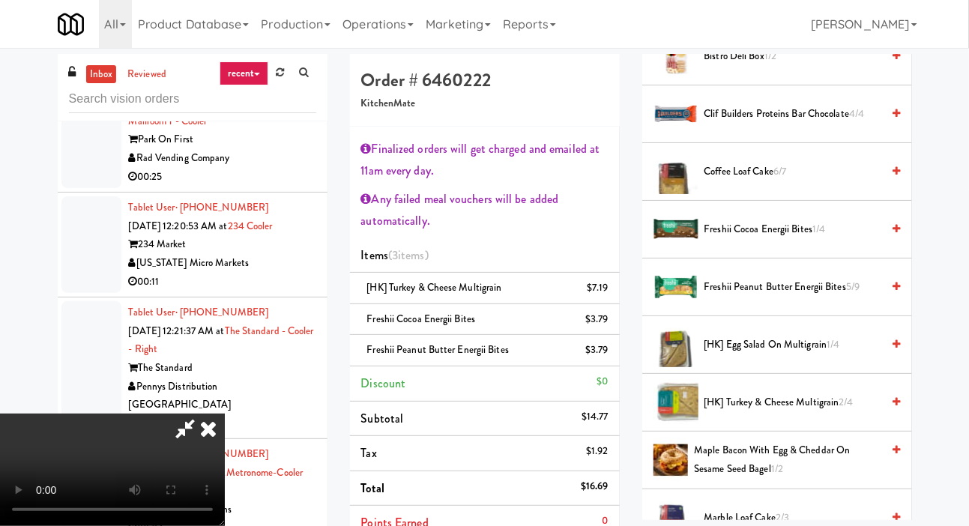
scroll to position [352, 0]
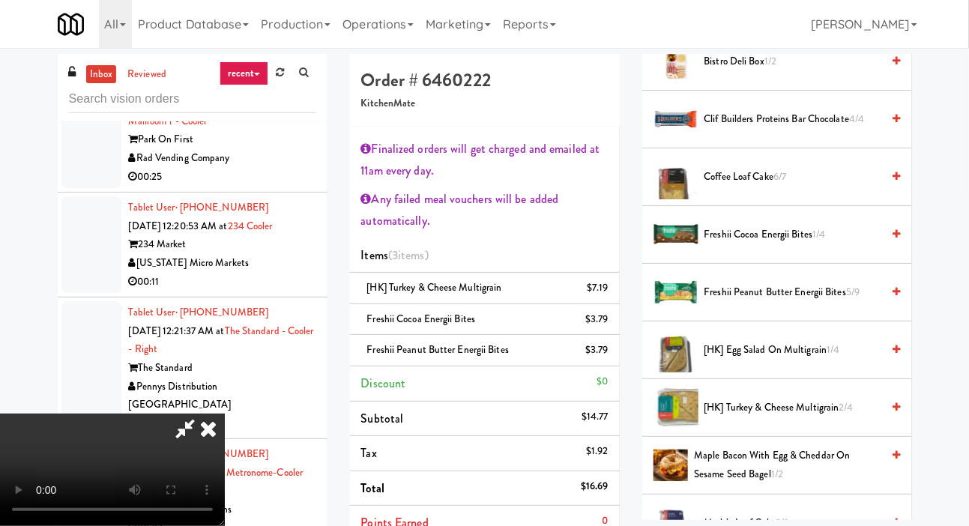
click at [765, 187] on span "Coffee Loaf Cake 6/7" at bounding box center [793, 177] width 178 height 19
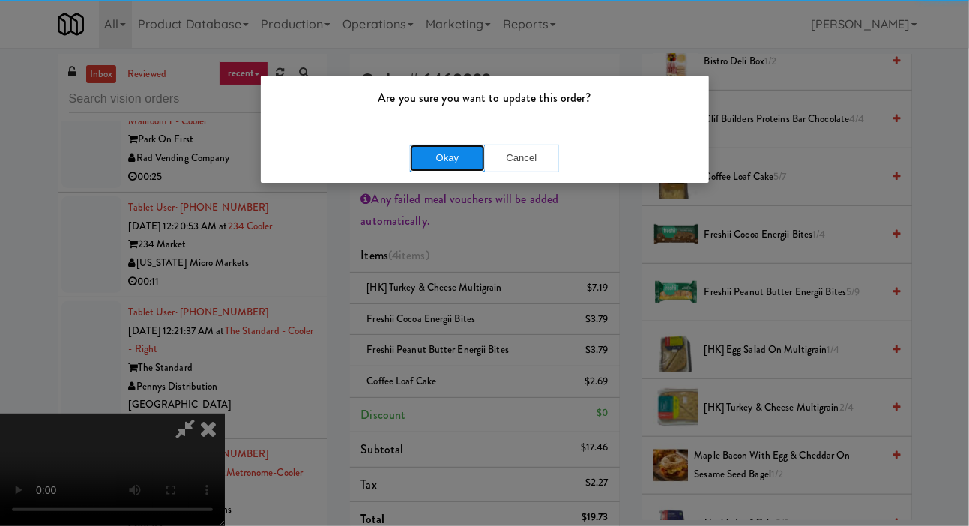
click at [410, 152] on button "Okay" at bounding box center [447, 158] width 75 height 27
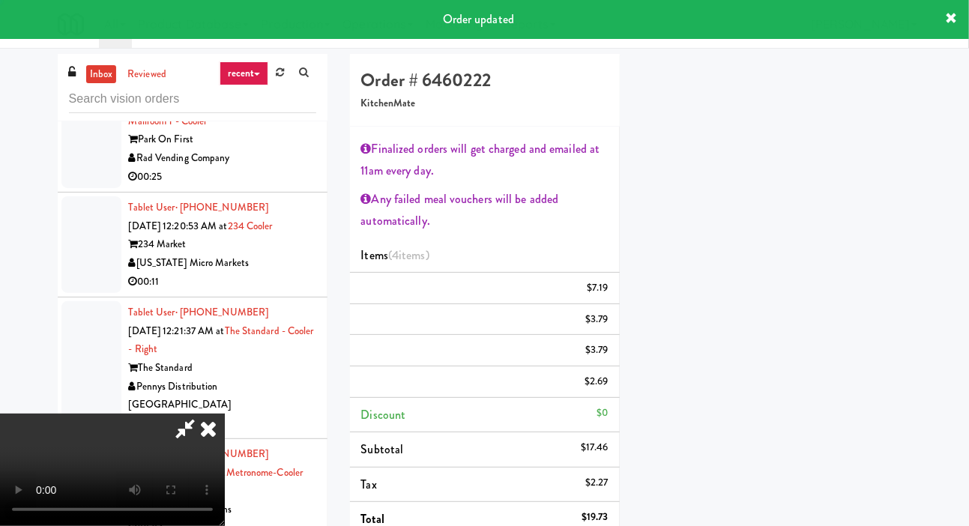
scroll to position [87, 0]
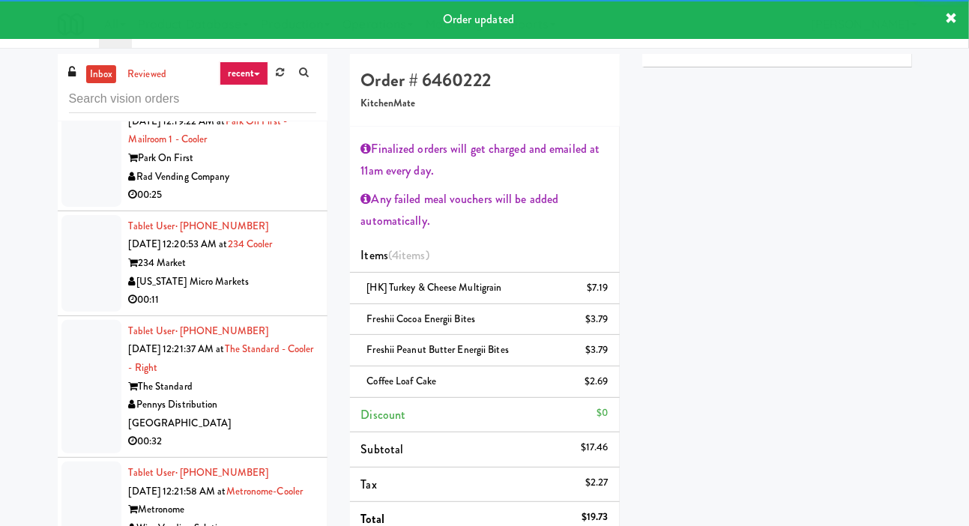
click at [63, 207] on div at bounding box center [91, 148] width 60 height 115
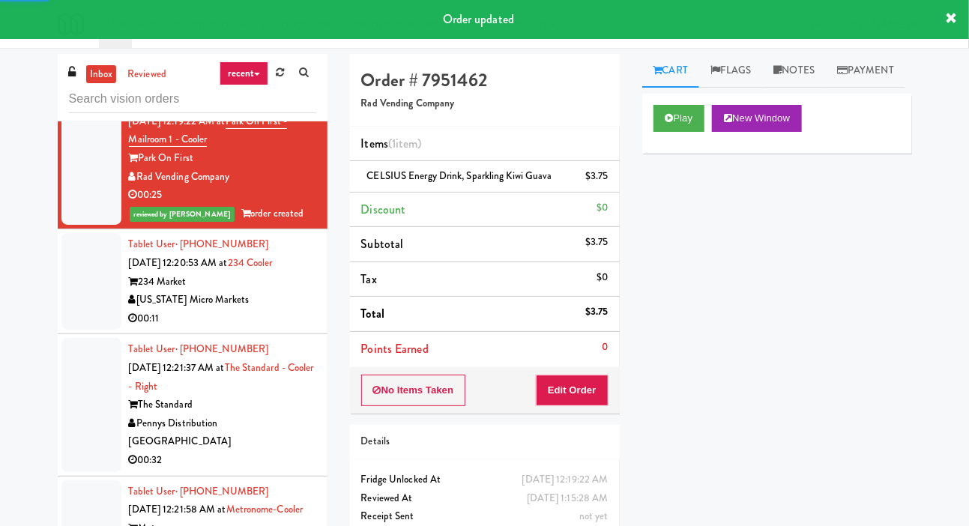
click at [76, 330] on div at bounding box center [91, 281] width 60 height 97
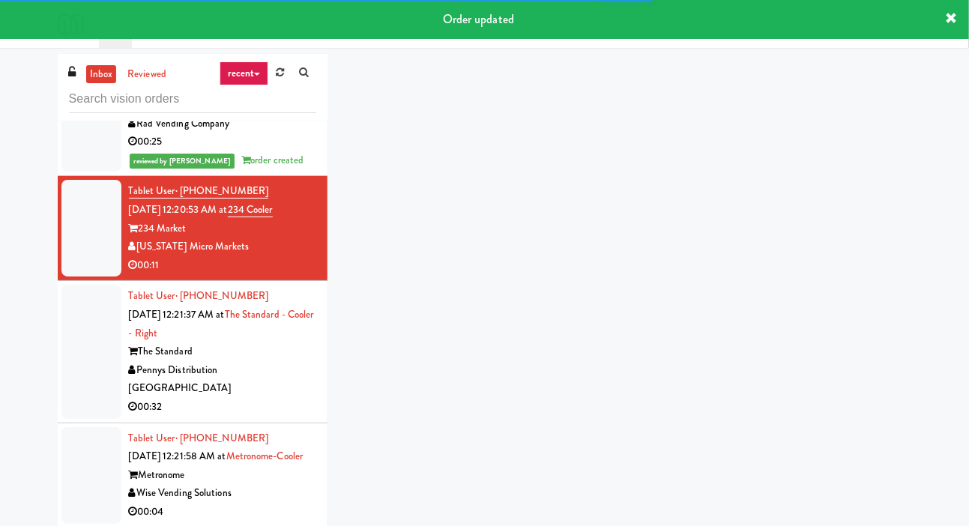
scroll to position [7606, 0]
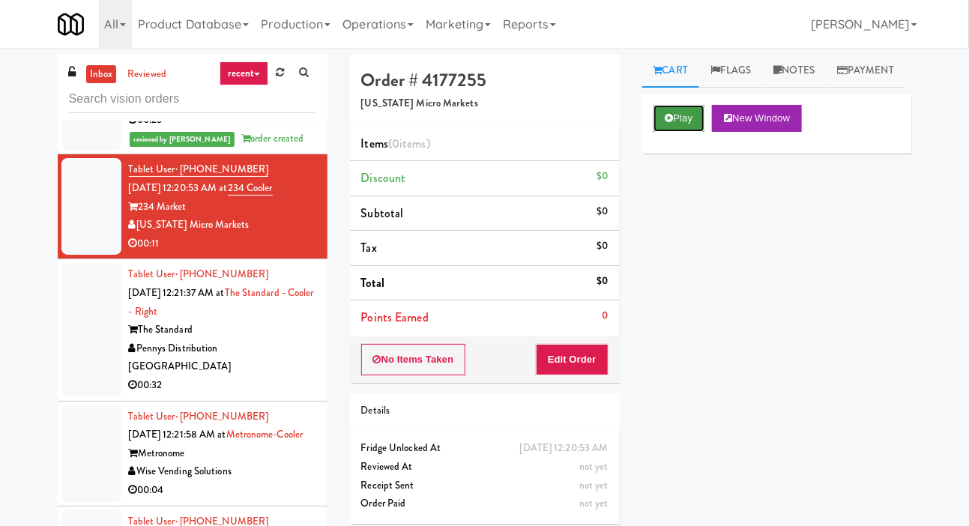
click at [667, 132] on button "Play" at bounding box center [680, 118] width 52 height 27
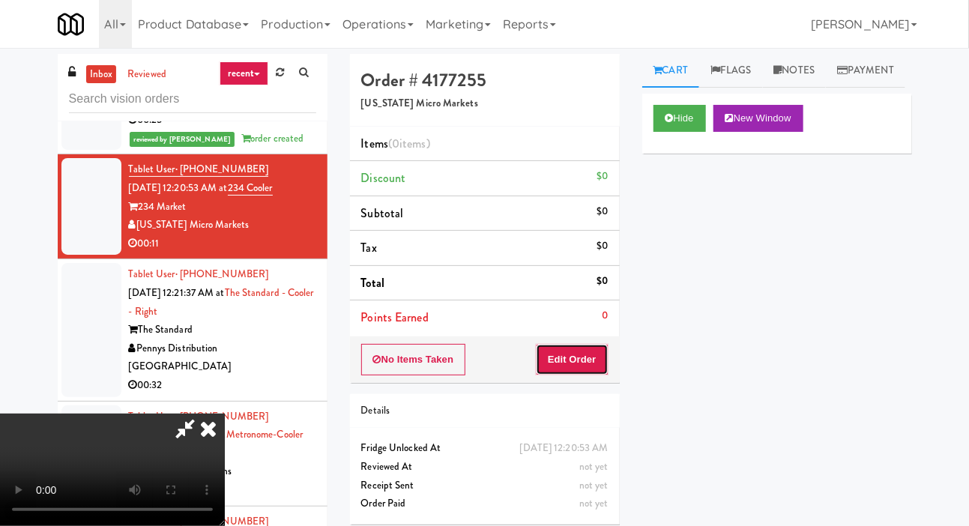
click at [586, 357] on button "Edit Order" at bounding box center [572, 359] width 73 height 31
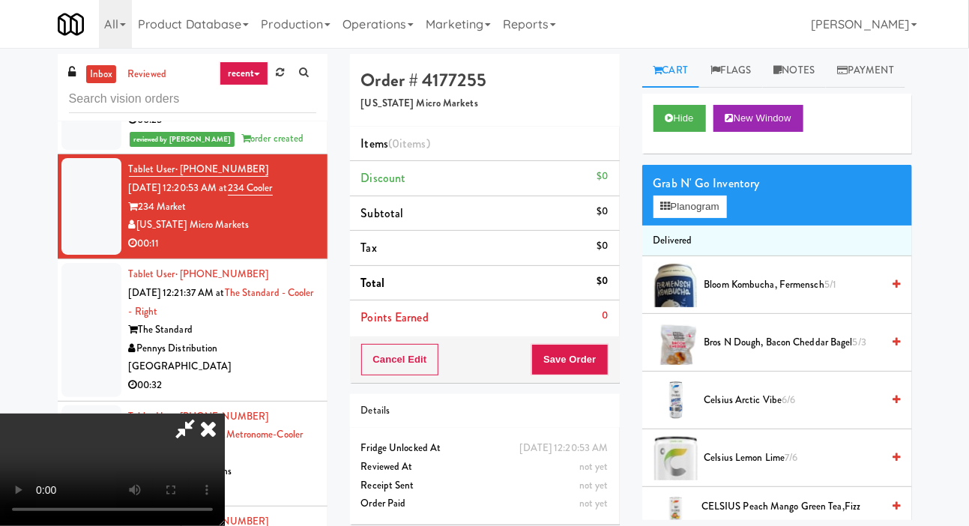
scroll to position [0, 0]
click at [708, 218] on button "Planogram" at bounding box center [690, 207] width 73 height 22
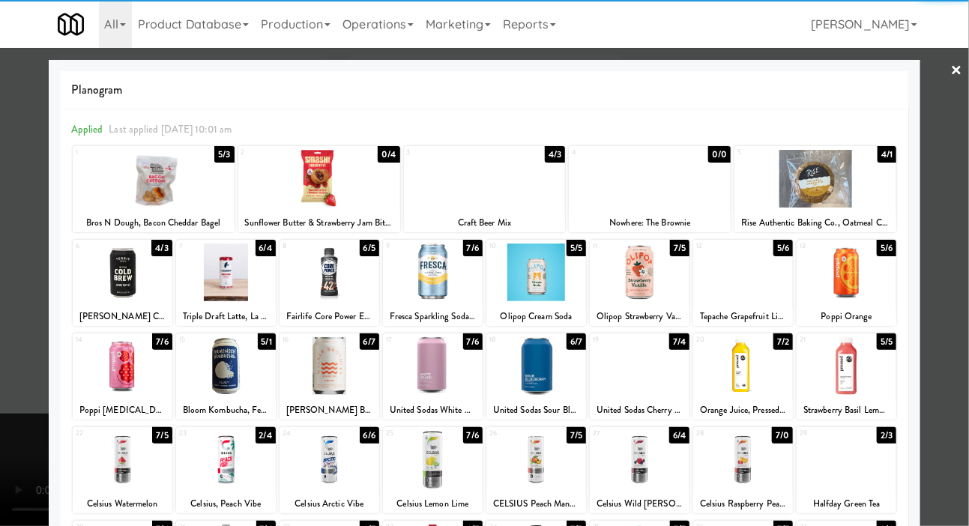
click at [142, 185] on div at bounding box center [154, 179] width 162 height 58
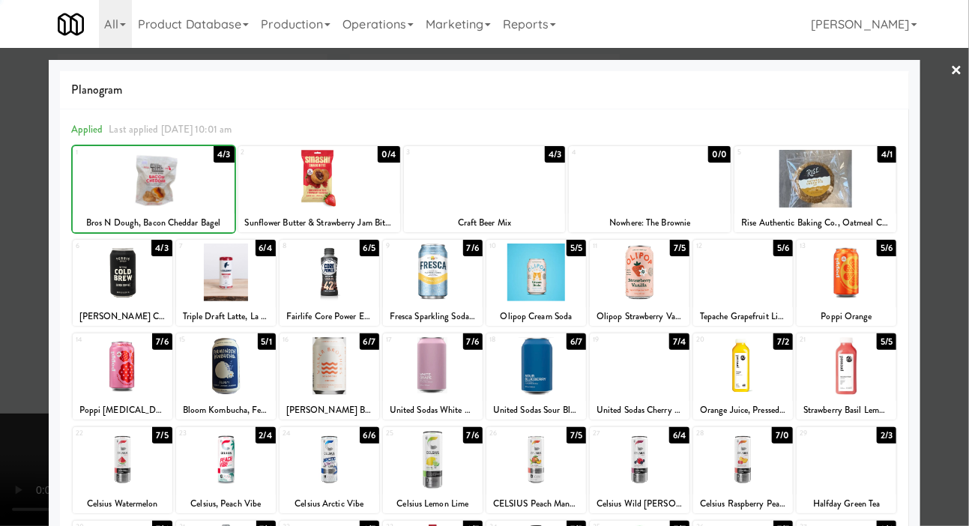
click at [10, 310] on div at bounding box center [484, 263] width 969 height 526
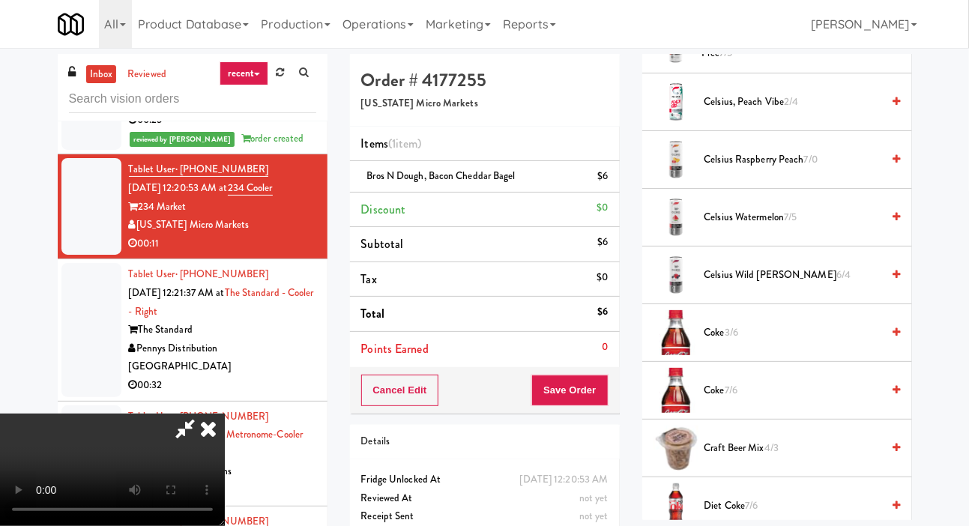
scroll to position [479, 0]
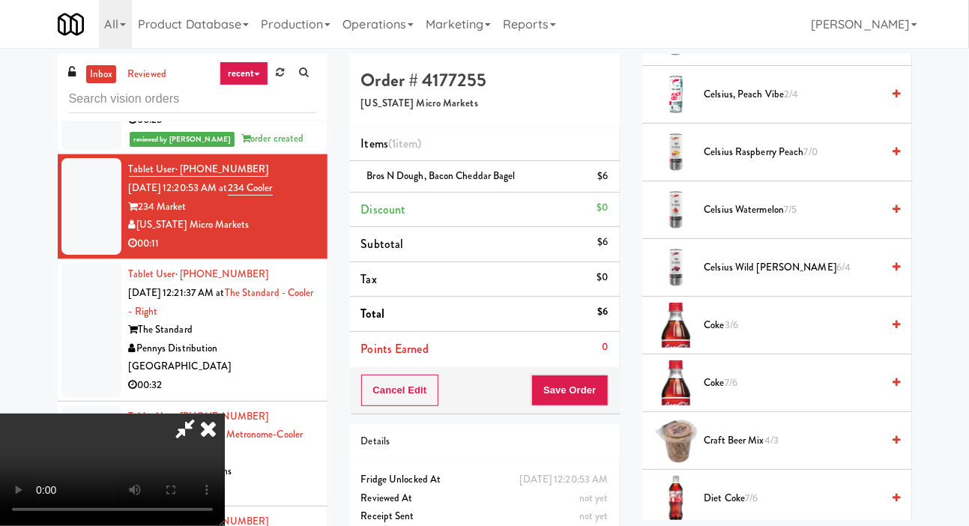
click at [742, 335] on span "Coke 3/6" at bounding box center [793, 325] width 178 height 19
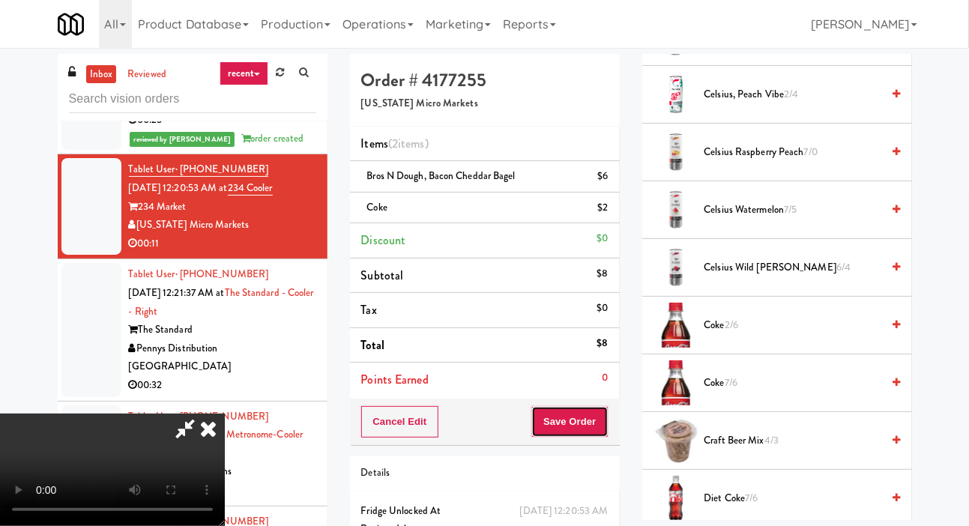
click at [598, 421] on button "Save Order" at bounding box center [569, 421] width 76 height 31
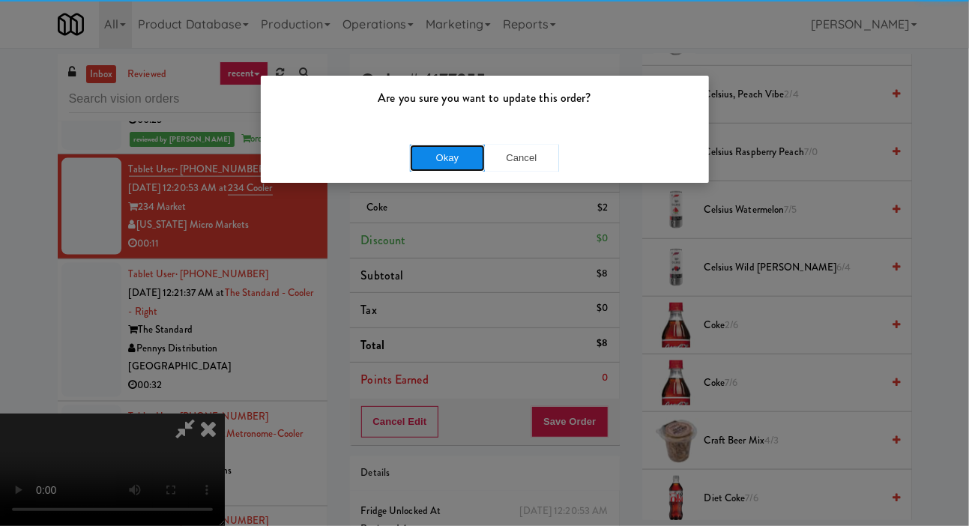
click at [423, 167] on button "Okay" at bounding box center [447, 158] width 75 height 27
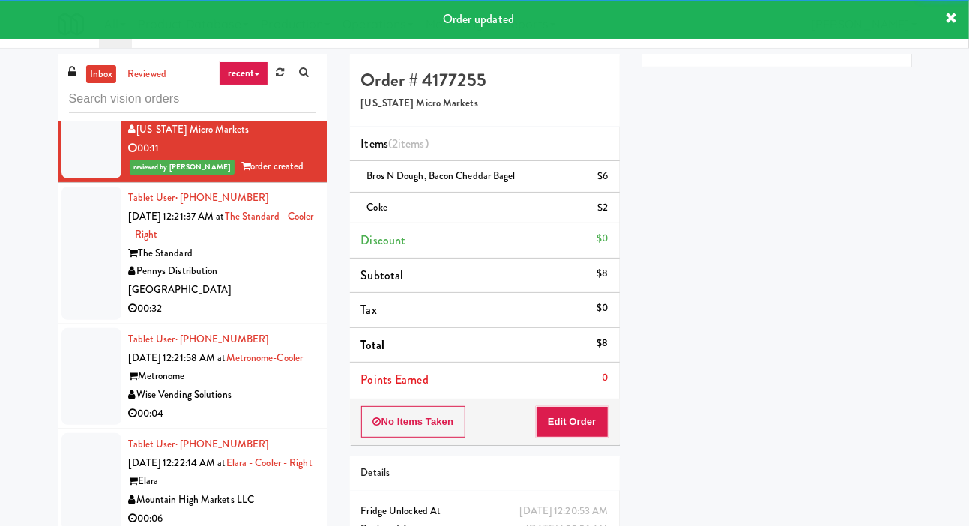
scroll to position [7699, 0]
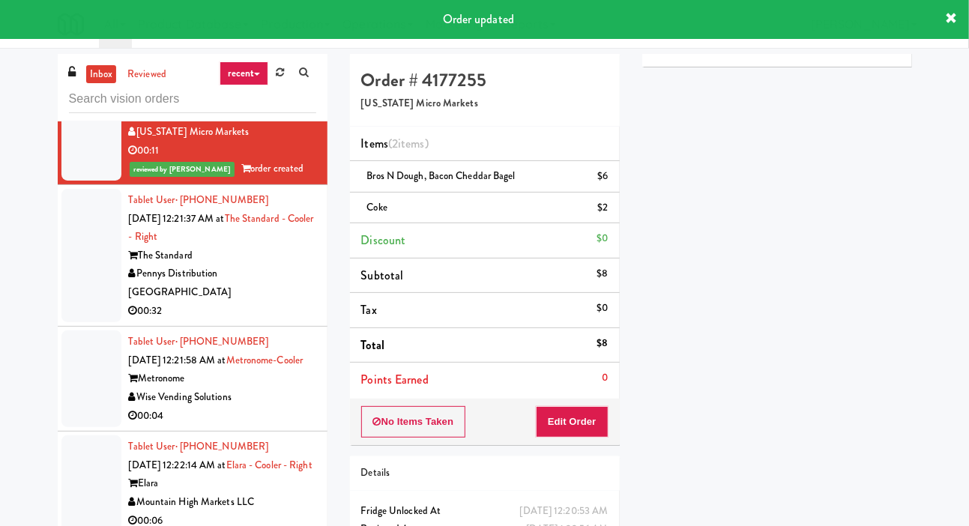
click at [70, 322] on div at bounding box center [91, 255] width 60 height 133
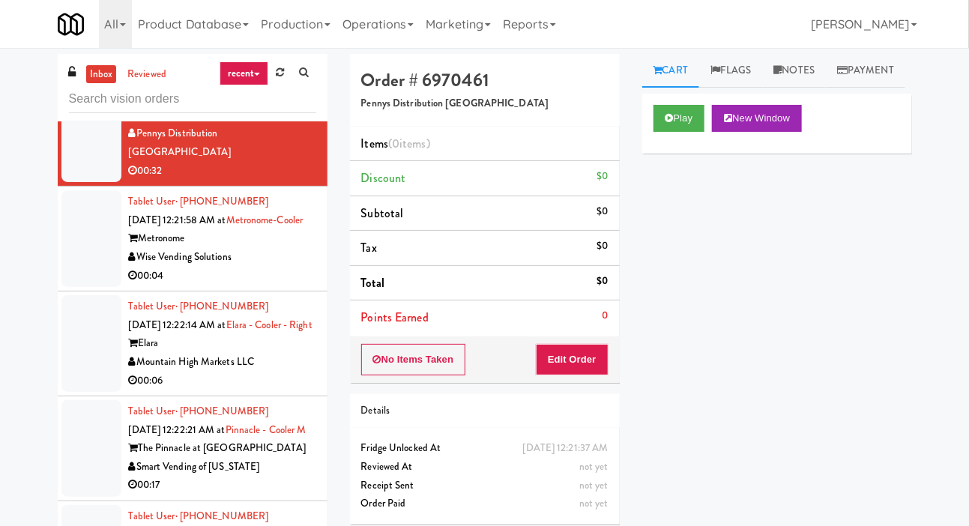
scroll to position [7838, 0]
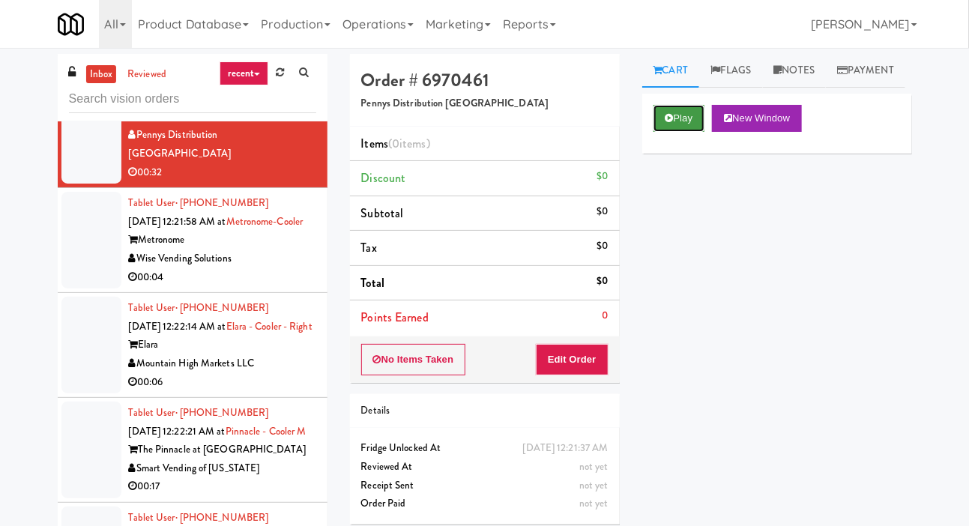
click at [661, 132] on button "Play" at bounding box center [680, 118] width 52 height 27
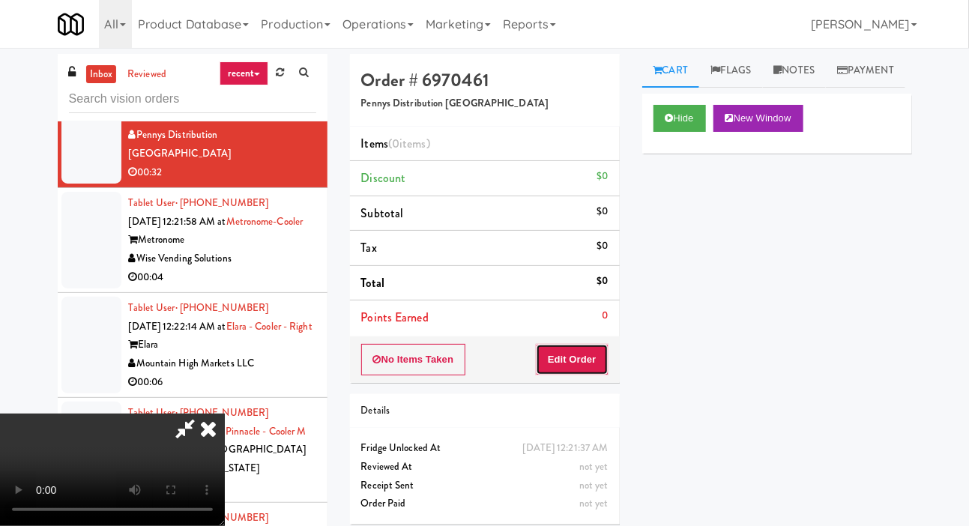
click at [587, 347] on button "Edit Order" at bounding box center [572, 359] width 73 height 31
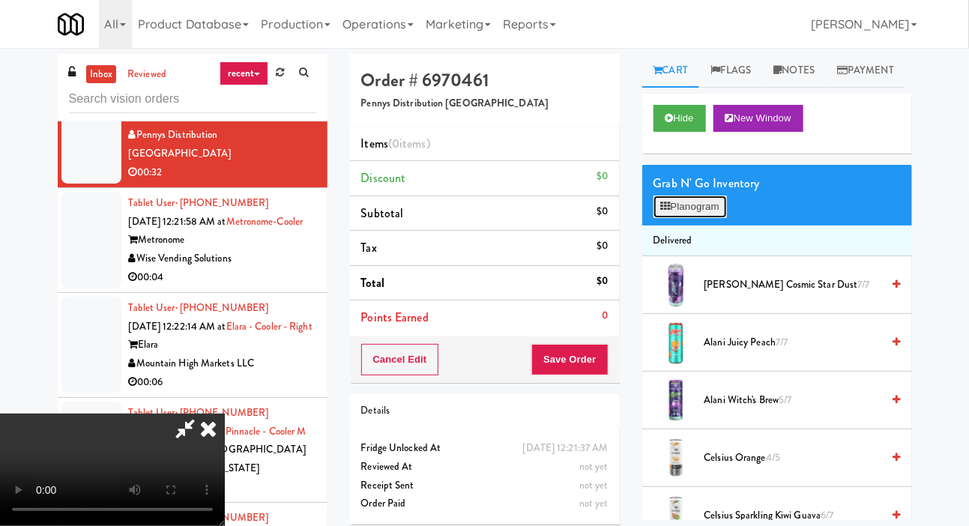
click at [703, 218] on button "Planogram" at bounding box center [690, 207] width 73 height 22
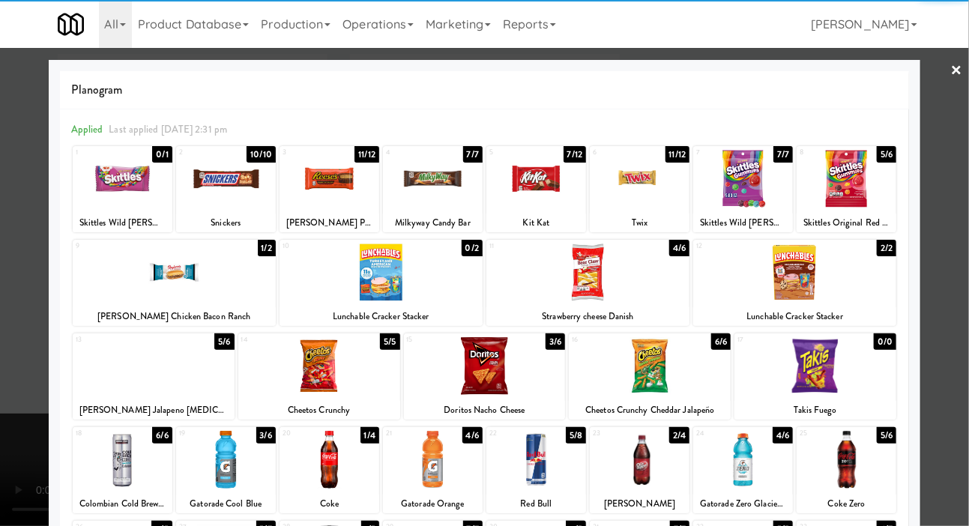
click at [640, 174] on div at bounding box center [640, 179] width 100 height 58
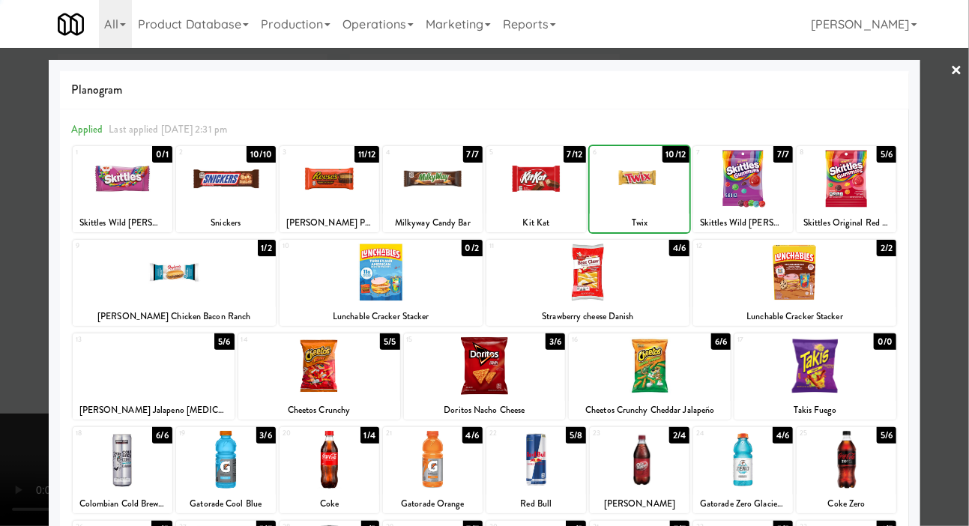
click at [462, 198] on div at bounding box center [433, 179] width 100 height 58
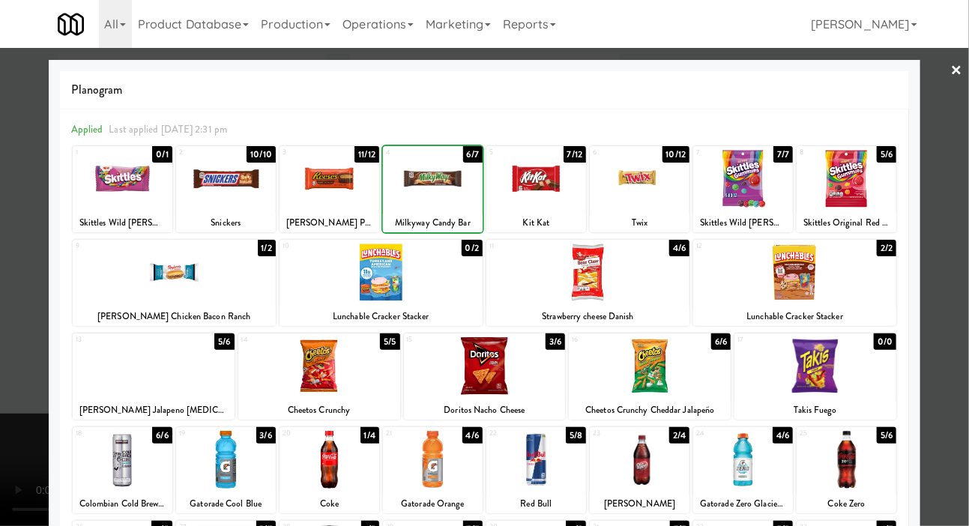
click at [19, 336] on div at bounding box center [484, 263] width 969 height 526
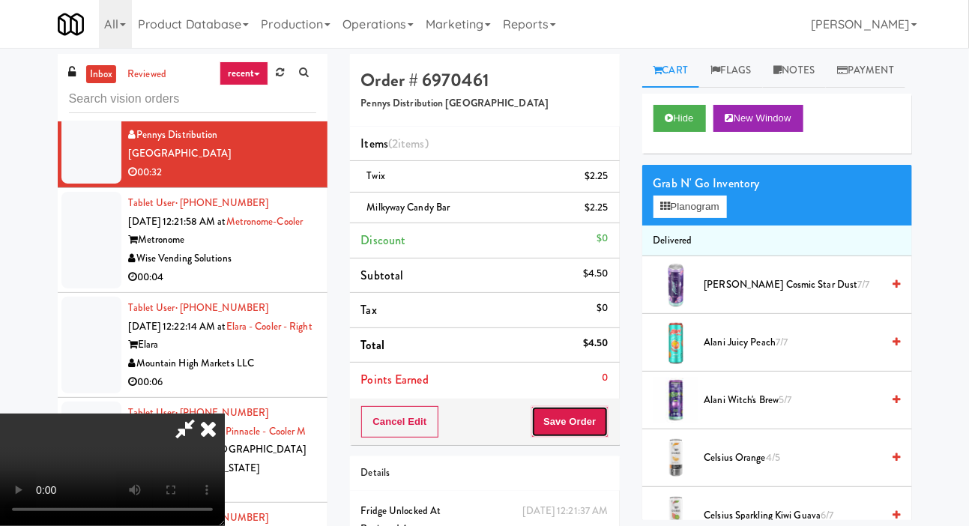
click at [604, 432] on button "Save Order" at bounding box center [569, 421] width 76 height 31
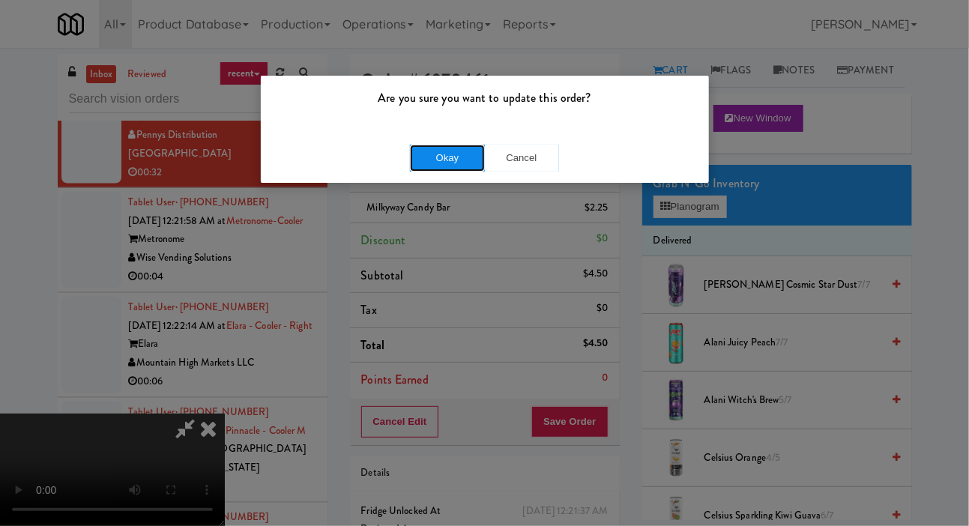
click at [455, 157] on button "Okay" at bounding box center [447, 158] width 75 height 27
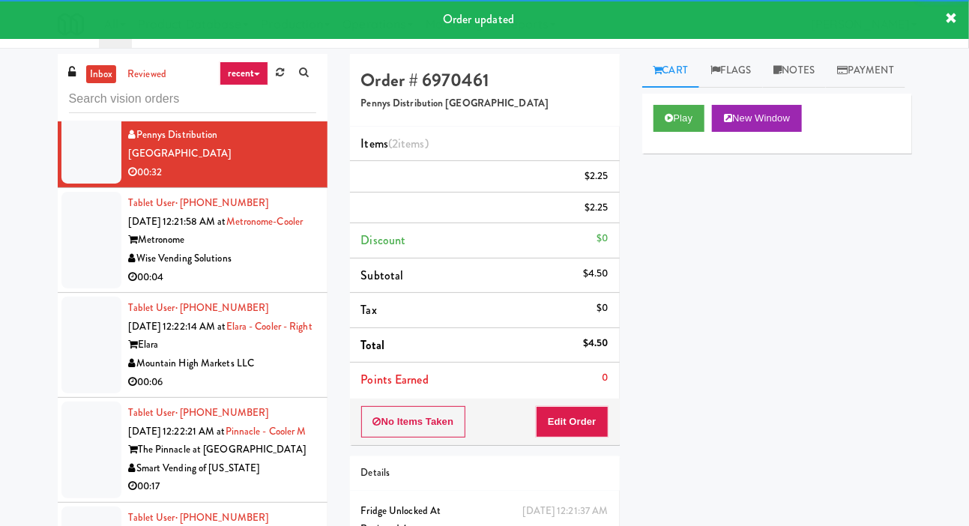
click at [77, 289] on div at bounding box center [91, 240] width 60 height 97
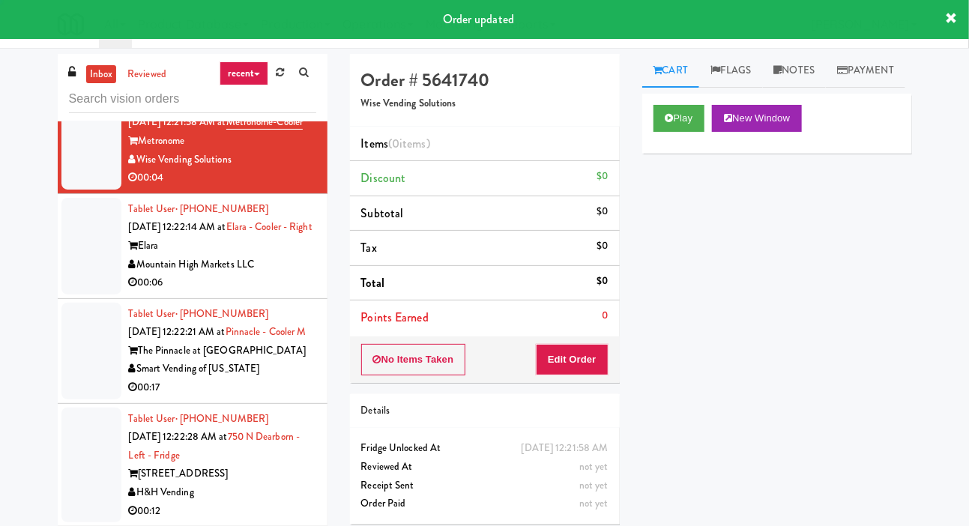
scroll to position [7961, 0]
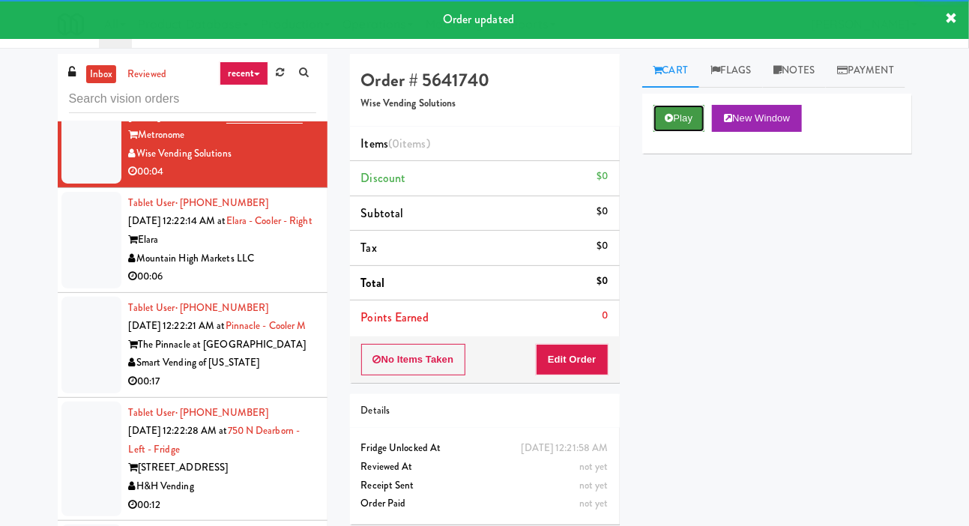
click at [670, 132] on button "Play" at bounding box center [680, 118] width 52 height 27
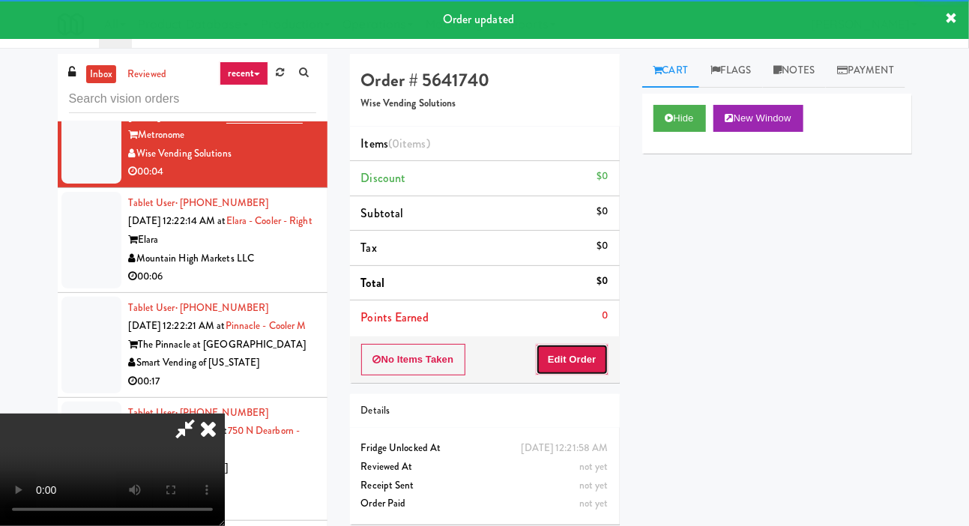
click at [582, 346] on button "Edit Order" at bounding box center [572, 359] width 73 height 31
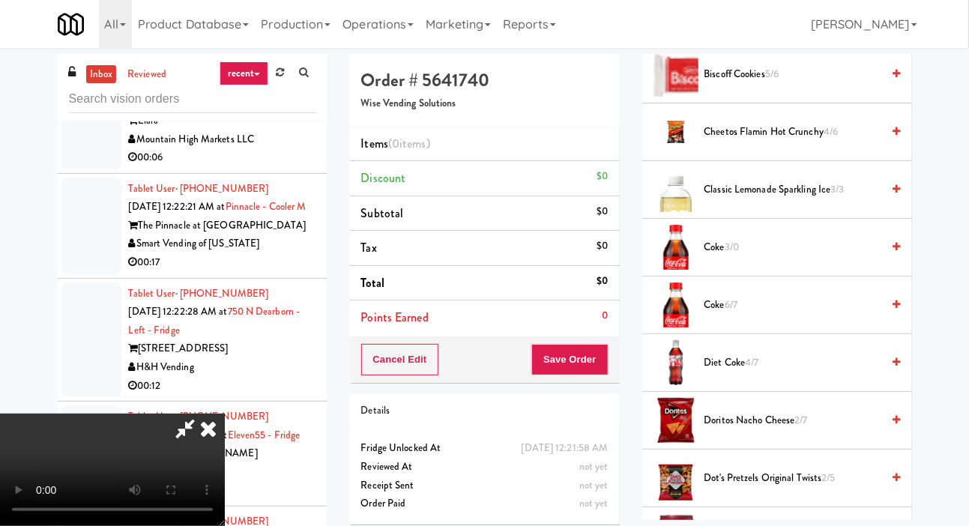
scroll to position [382, 0]
click at [754, 316] on span "Coke 6/7" at bounding box center [793, 307] width 178 height 19
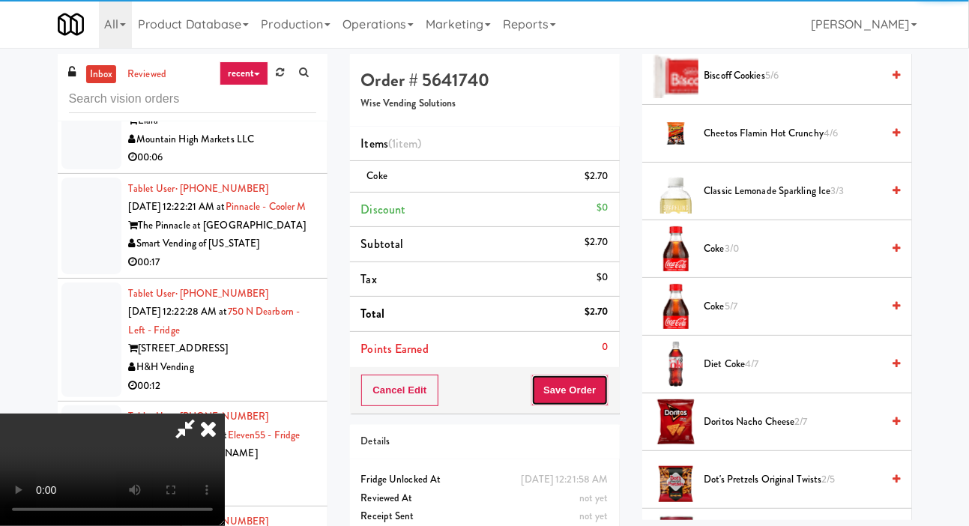
click at [603, 392] on button "Save Order" at bounding box center [569, 390] width 76 height 31
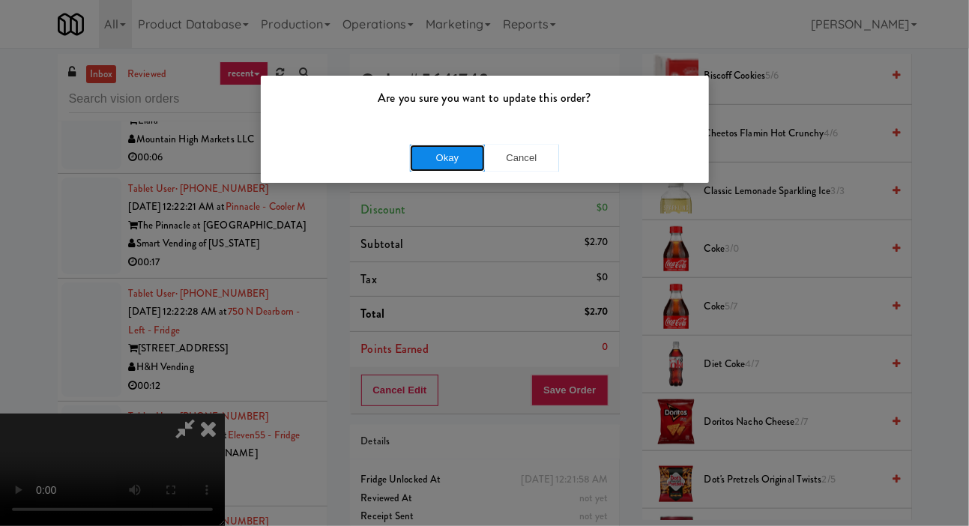
click at [442, 160] on button "Okay" at bounding box center [447, 158] width 75 height 27
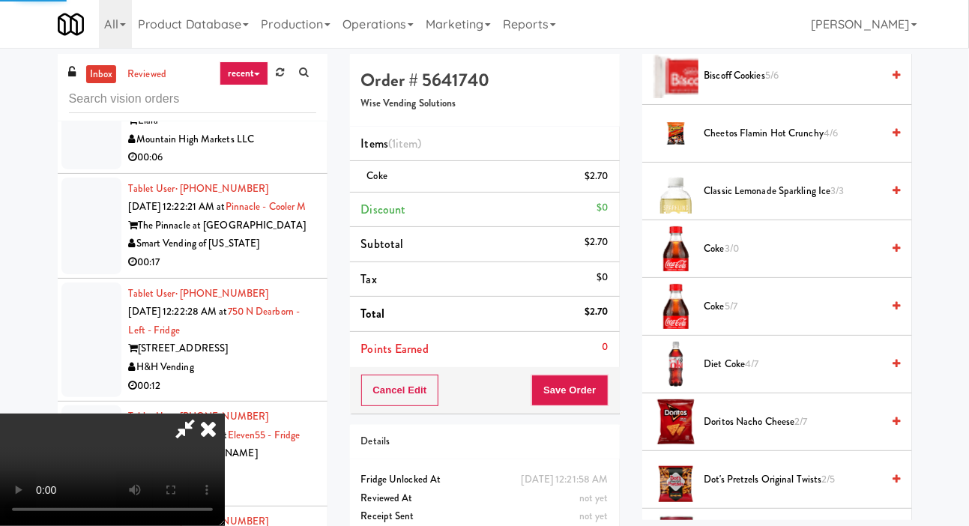
scroll to position [87, 0]
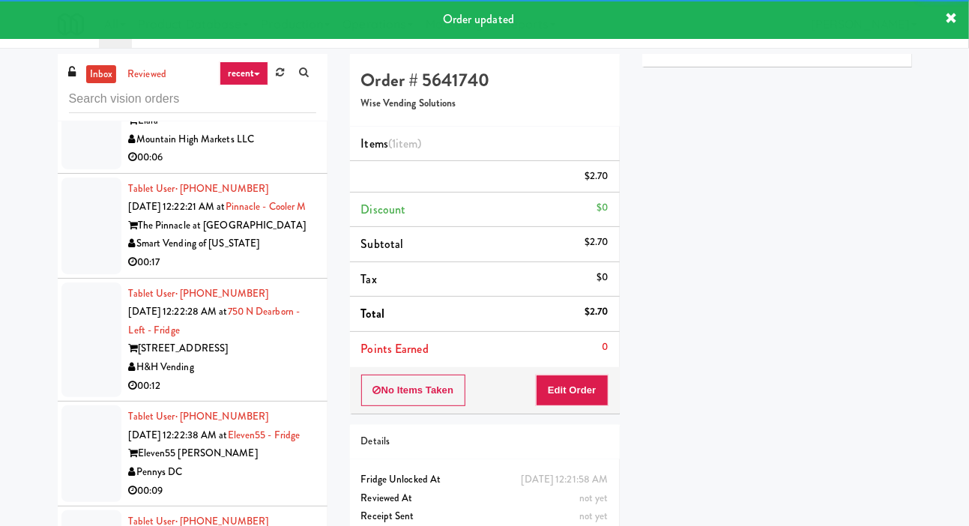
click at [89, 169] on div at bounding box center [91, 121] width 60 height 97
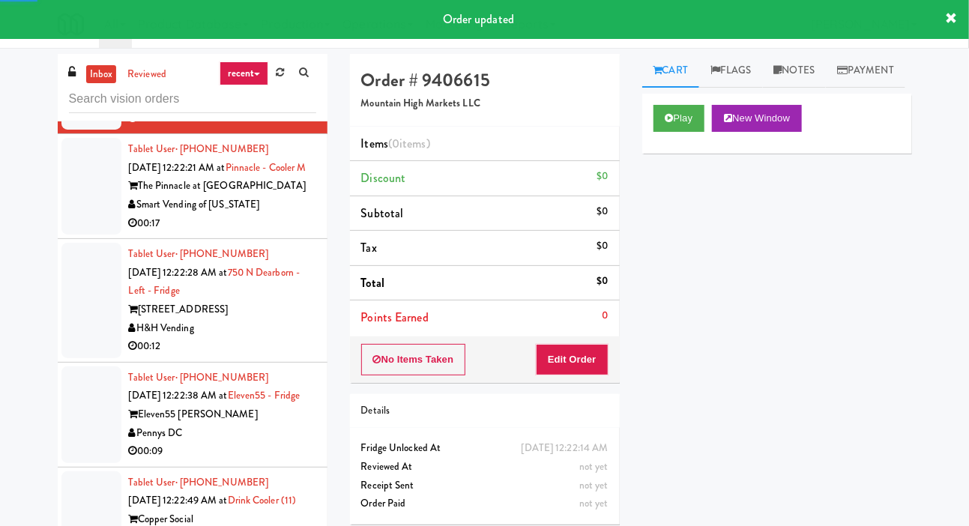
scroll to position [8137, 0]
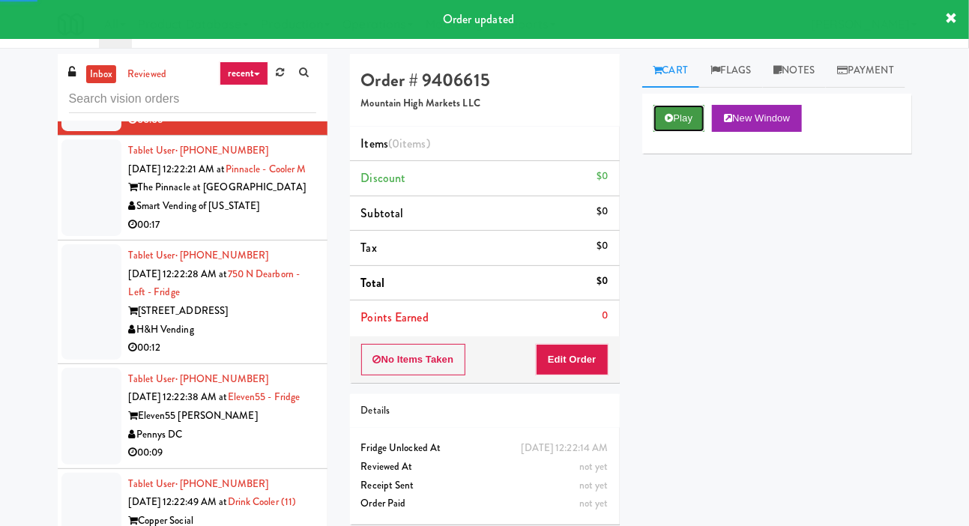
click at [672, 123] on icon at bounding box center [670, 118] width 8 height 10
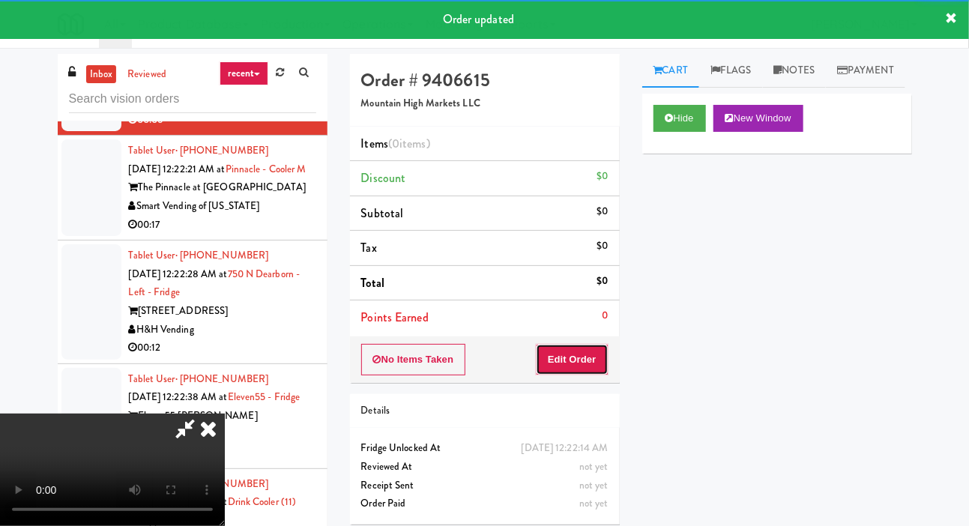
click at [580, 348] on button "Edit Order" at bounding box center [572, 359] width 73 height 31
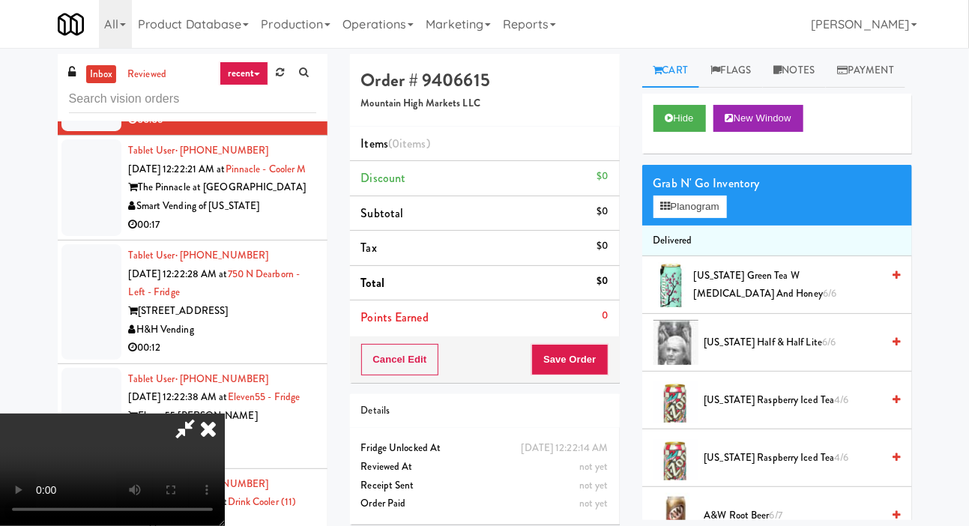
click at [745, 352] on span "Arizona Half & Half Lite 6/6" at bounding box center [793, 343] width 178 height 19
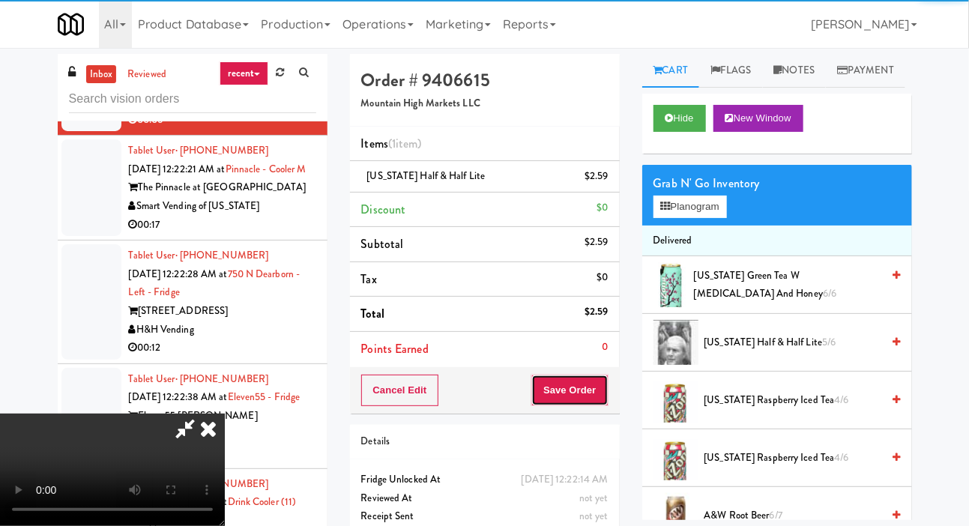
click at [600, 384] on button "Save Order" at bounding box center [569, 390] width 76 height 31
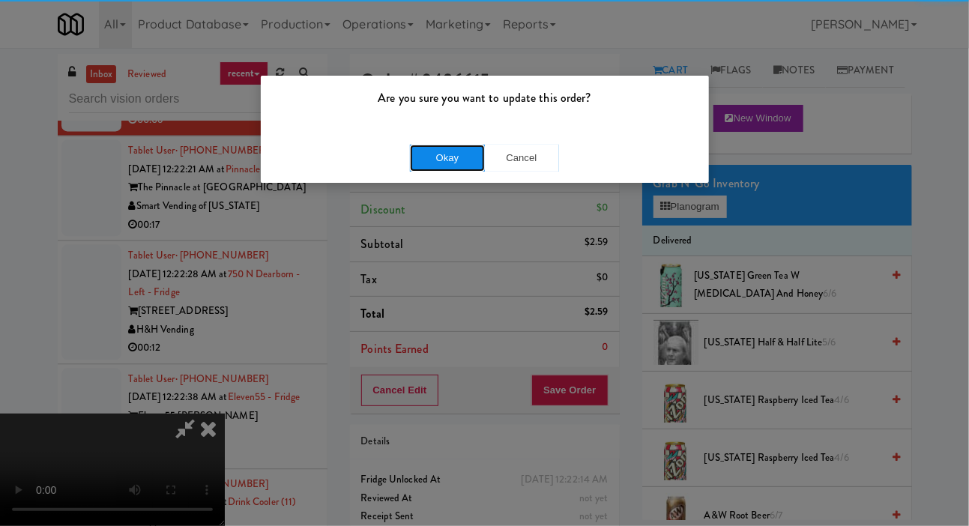
click at [433, 156] on button "Okay" at bounding box center [447, 158] width 75 height 27
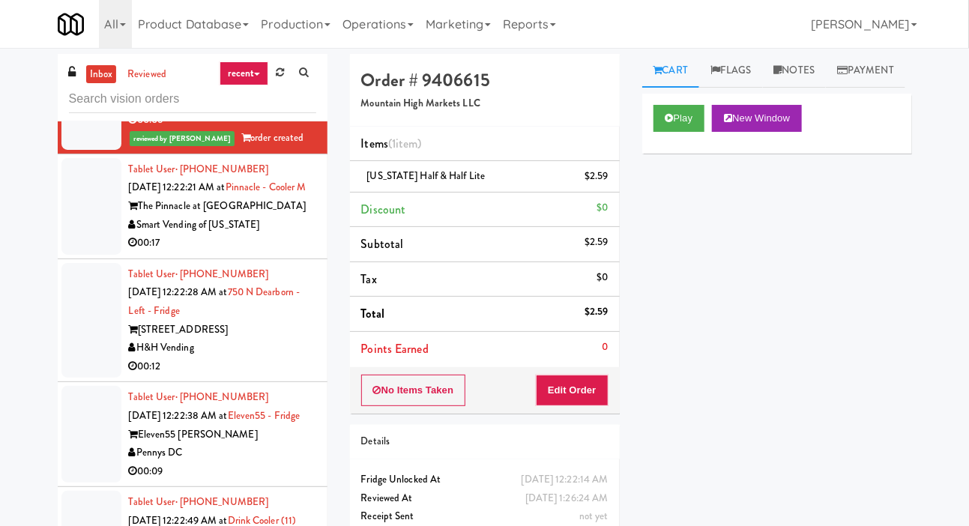
click at [85, 255] on div at bounding box center [91, 206] width 60 height 97
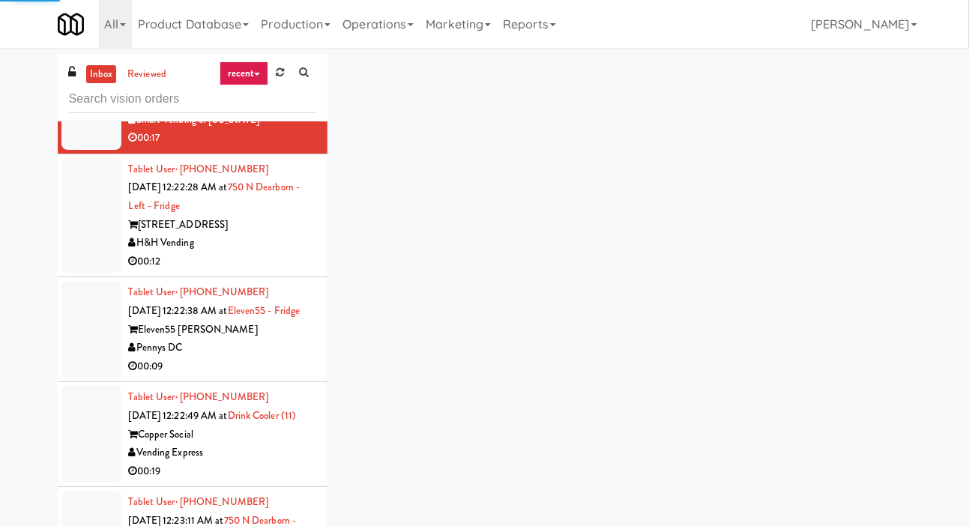
scroll to position [8240, 0]
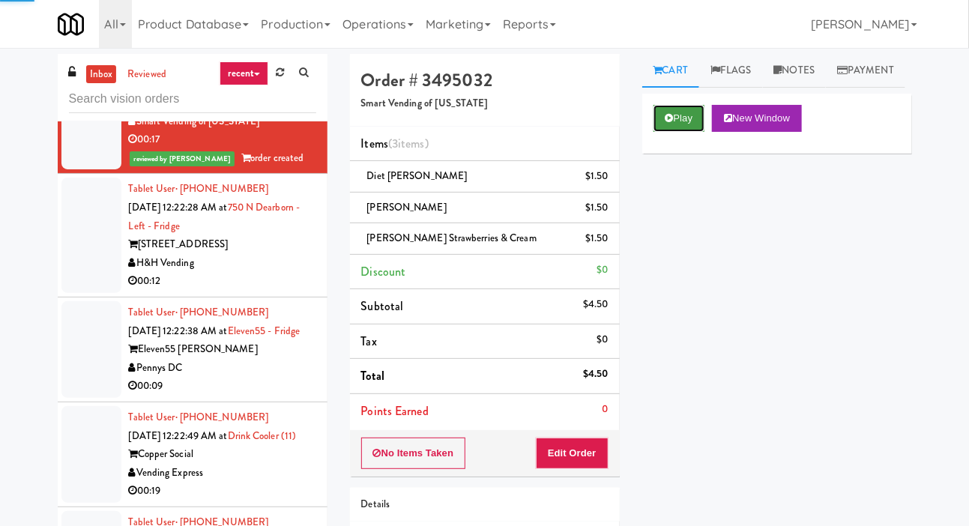
click at [663, 132] on button "Play" at bounding box center [680, 118] width 52 height 27
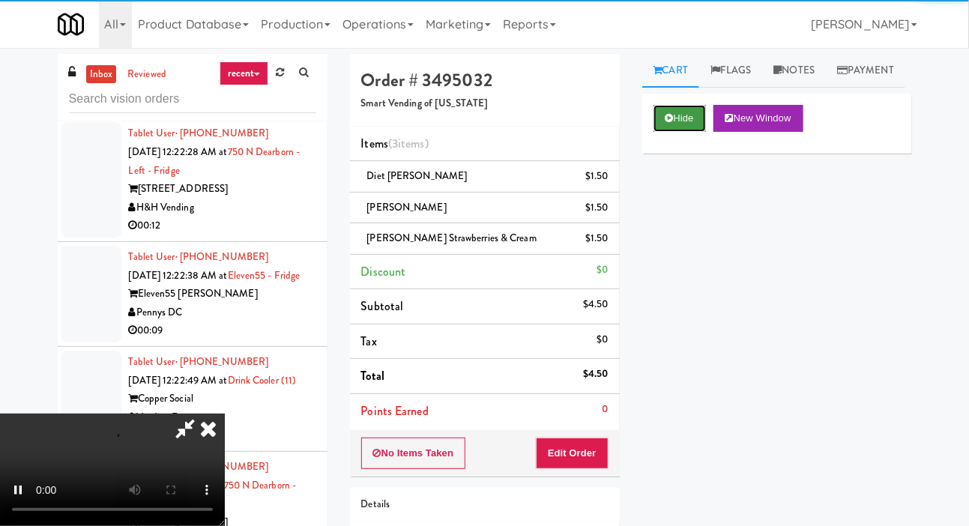
scroll to position [8356, 0]
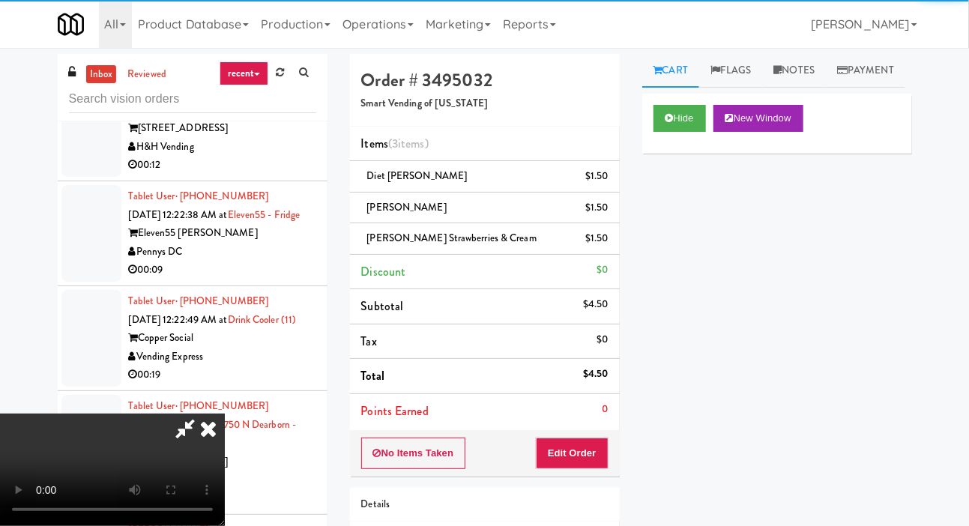
click at [82, 177] on div at bounding box center [91, 118] width 60 height 115
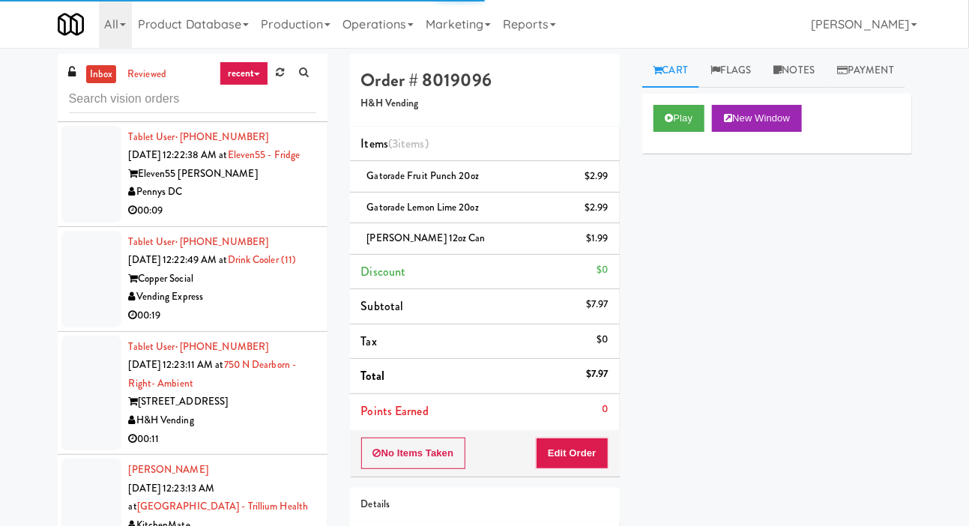
click at [82, 223] on div at bounding box center [91, 174] width 60 height 97
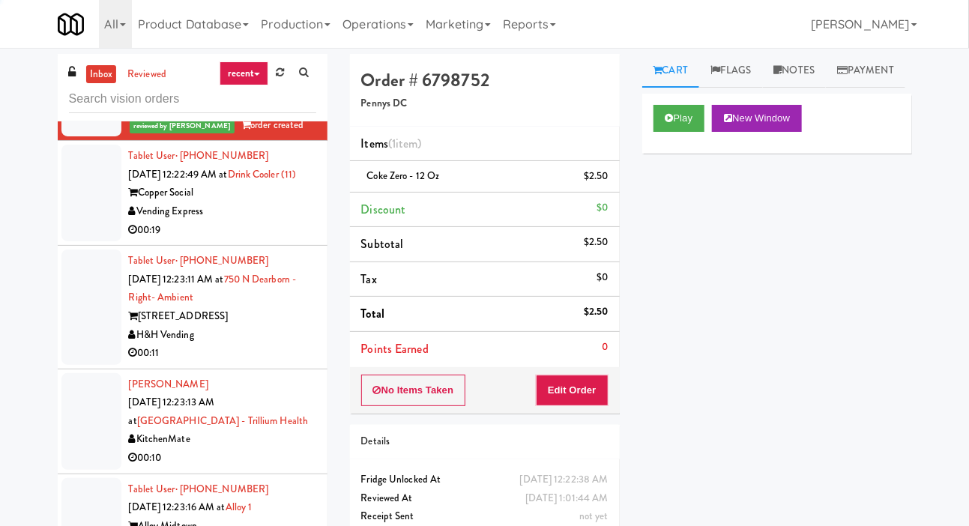
click at [84, 241] on div at bounding box center [91, 193] width 60 height 97
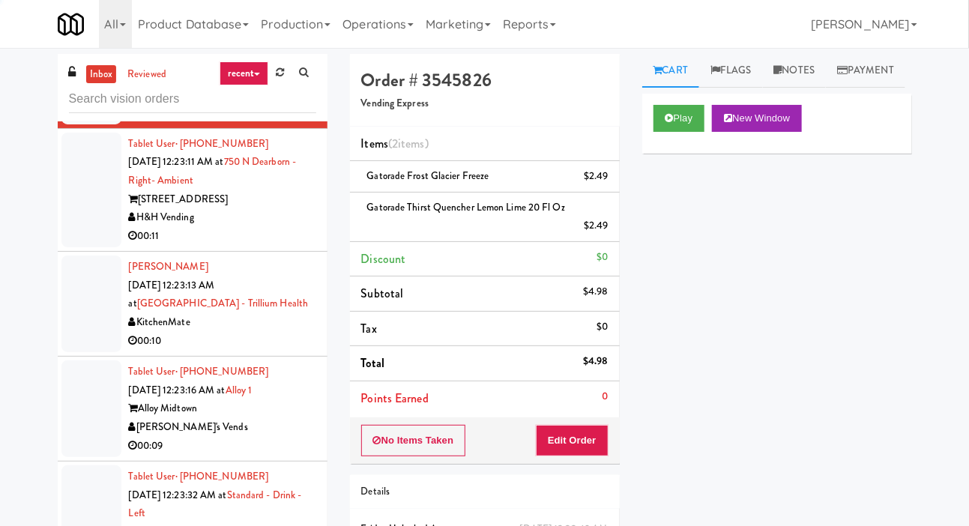
click at [89, 248] on div at bounding box center [91, 190] width 60 height 115
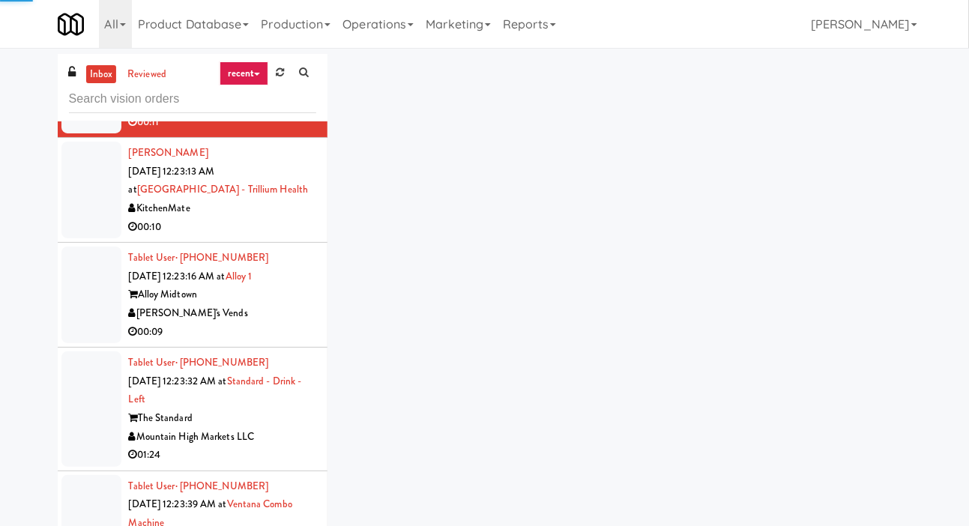
click at [90, 238] on div at bounding box center [91, 190] width 60 height 97
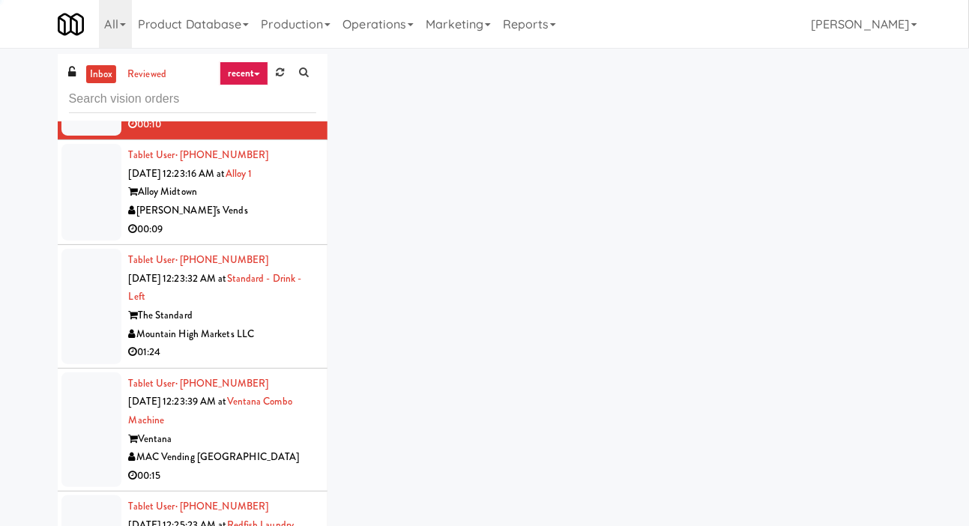
scroll to position [8894, 0]
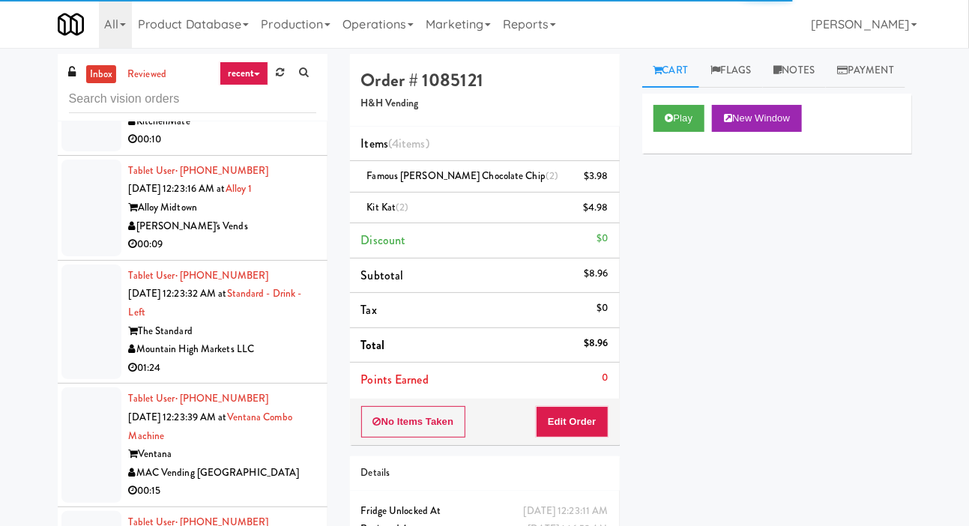
click at [85, 151] on div at bounding box center [91, 103] width 60 height 97
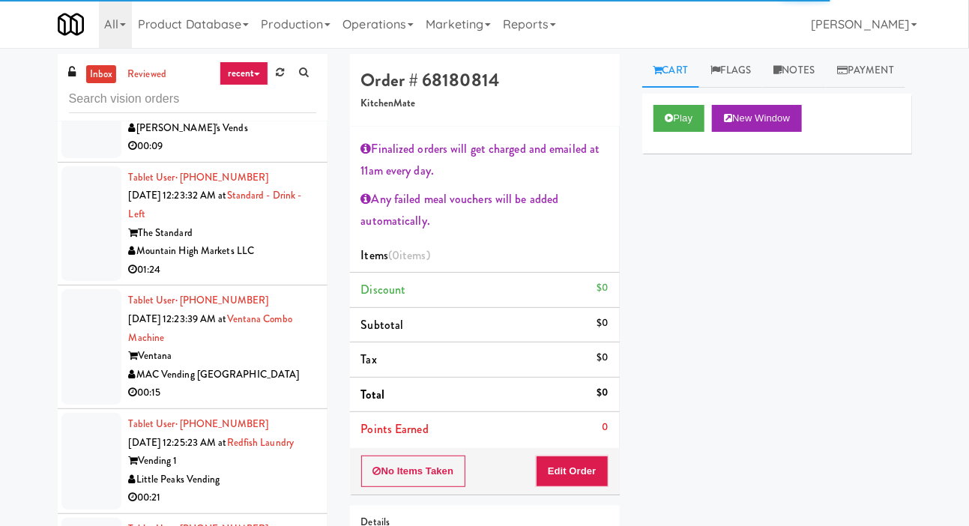
scroll to position [8992, 0]
click at [669, 123] on icon at bounding box center [670, 118] width 8 height 10
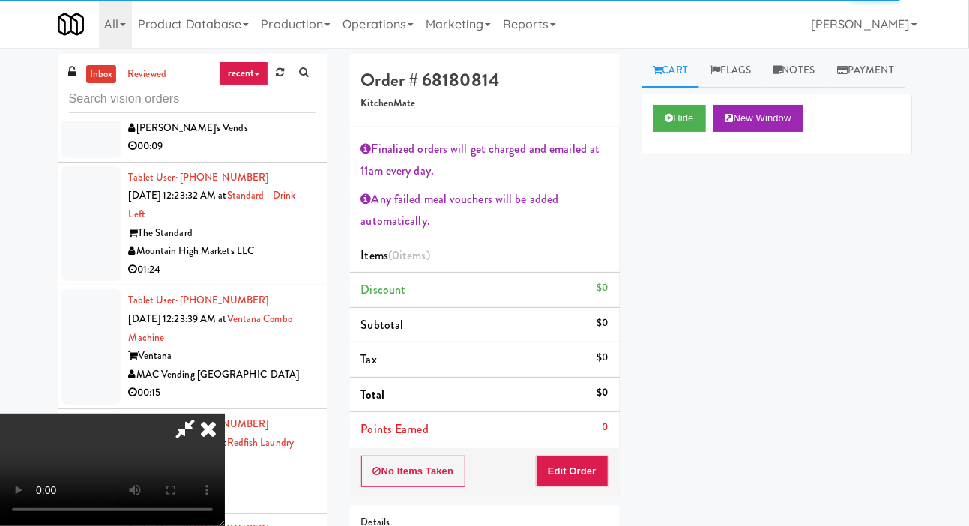
click at [581, 443] on li "Points Earned 0" at bounding box center [485, 429] width 270 height 34
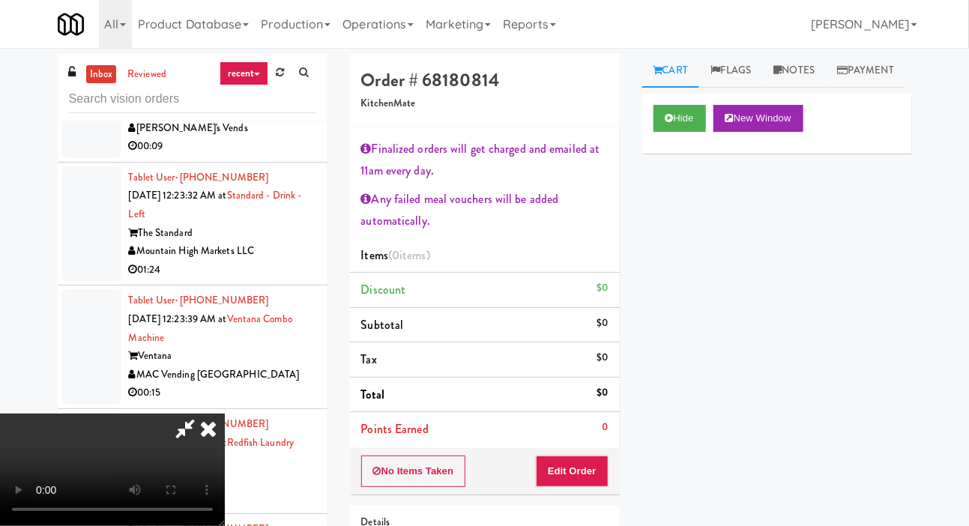
scroll to position [0, 0]
click at [597, 468] on button "Edit Order" at bounding box center [572, 471] width 73 height 31
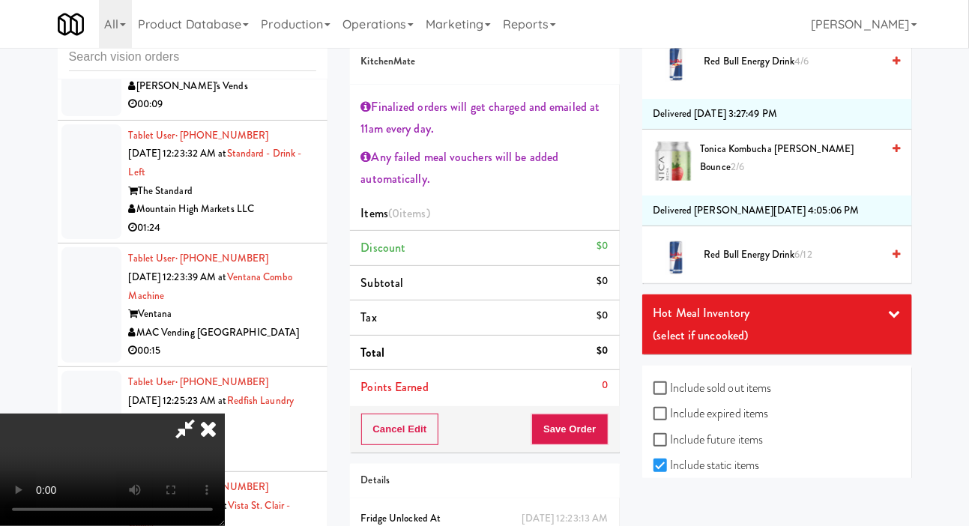
scroll to position [38, 0]
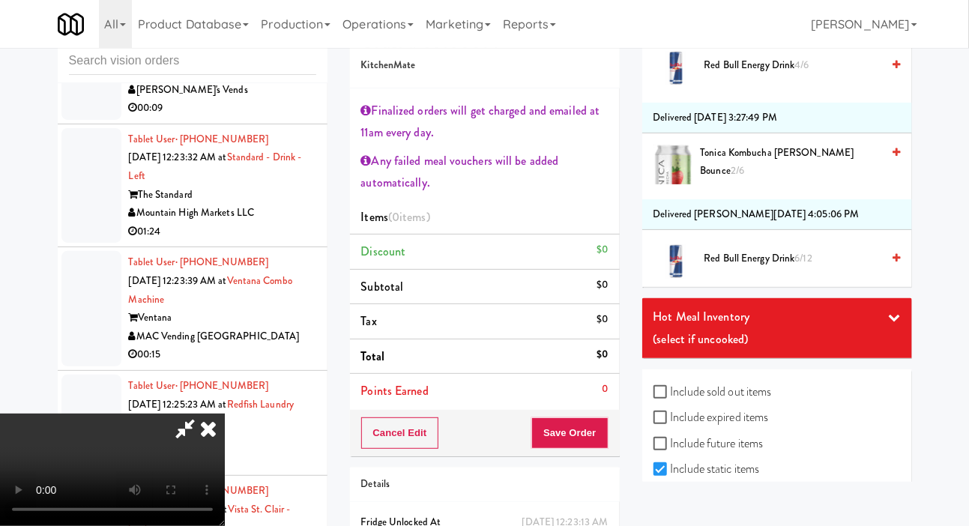
click at [737, 403] on label "Include sold out items" at bounding box center [713, 392] width 118 height 22
click at [671, 399] on input "Include sold out items" at bounding box center [662, 393] width 17 height 12
checkbox input "true"
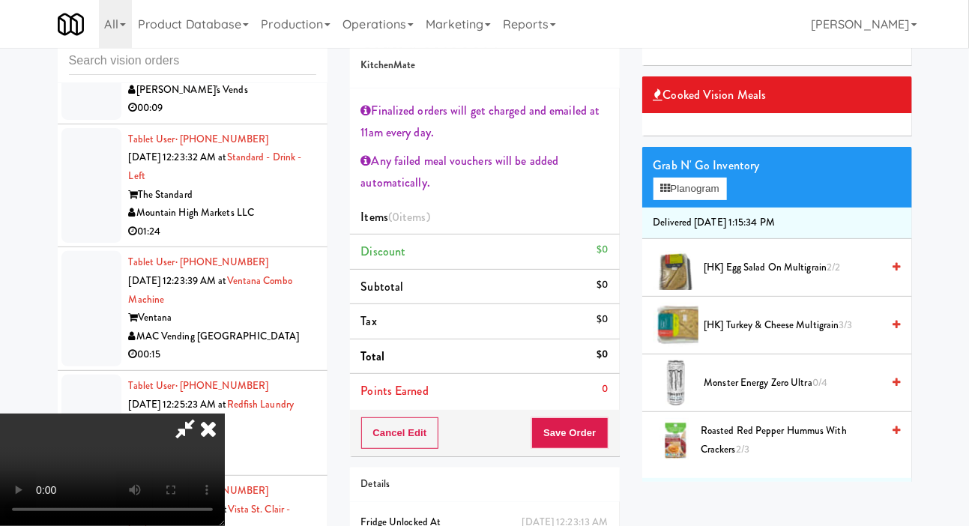
scroll to position [0, 0]
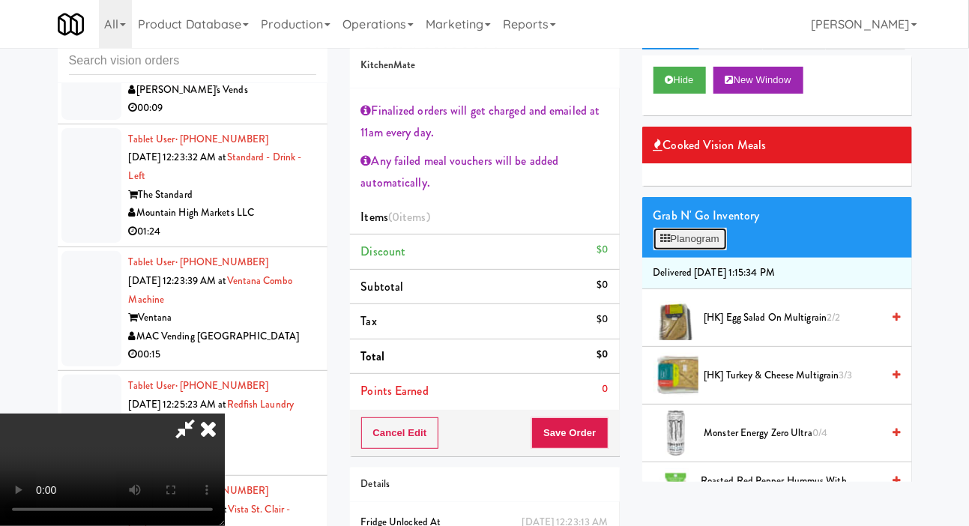
click at [710, 250] on button "Planogram" at bounding box center [690, 239] width 73 height 22
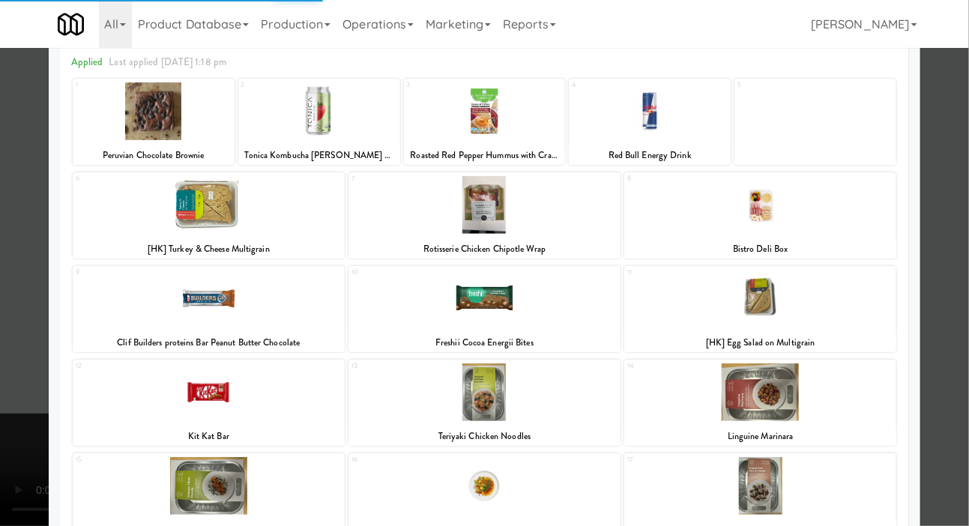
scroll to position [70, 0]
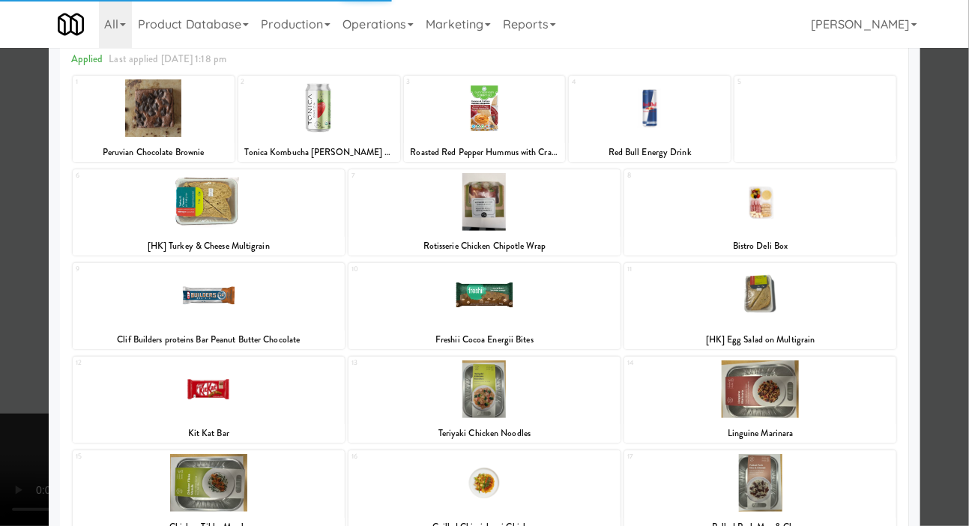
click at [563, 193] on div at bounding box center [484, 202] width 272 height 58
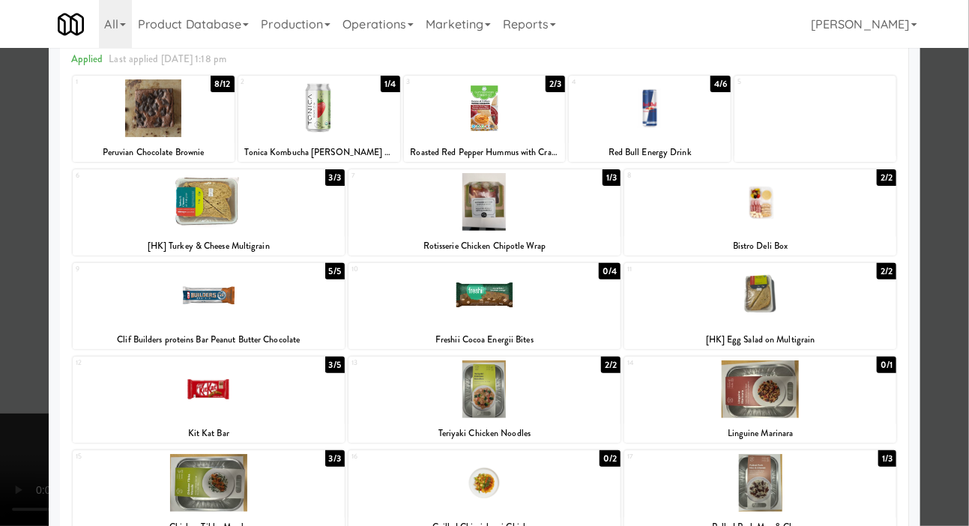
click at [583, 205] on div at bounding box center [484, 202] width 272 height 58
click at [9, 334] on div at bounding box center [484, 263] width 969 height 526
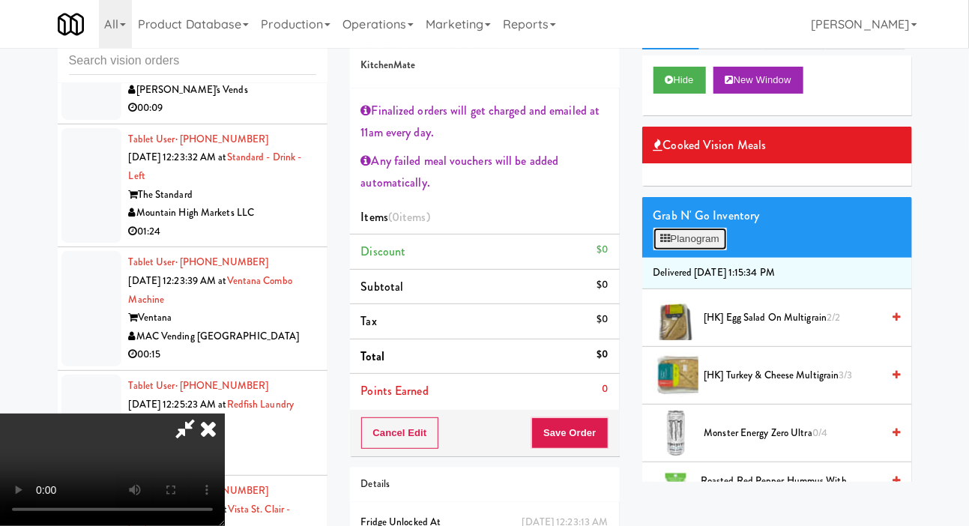
click at [714, 250] on button "Planogram" at bounding box center [690, 239] width 73 height 22
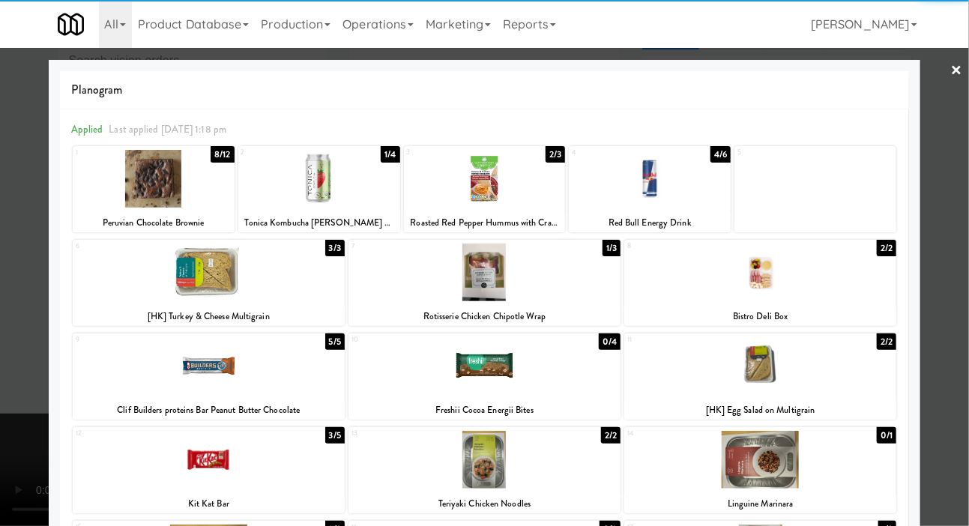
click at [153, 366] on div at bounding box center [209, 366] width 272 height 58
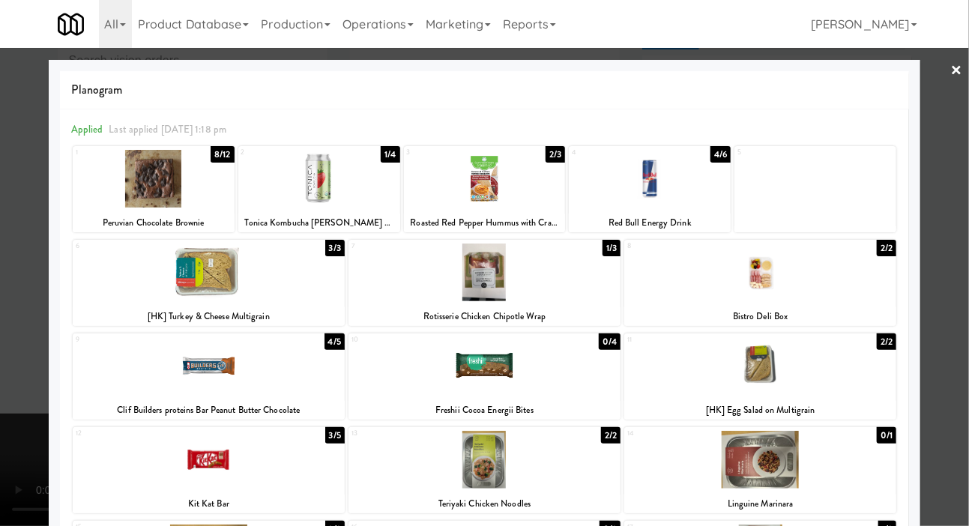
click at [554, 272] on div at bounding box center [484, 273] width 272 height 58
click at [7, 311] on div at bounding box center [484, 263] width 969 height 526
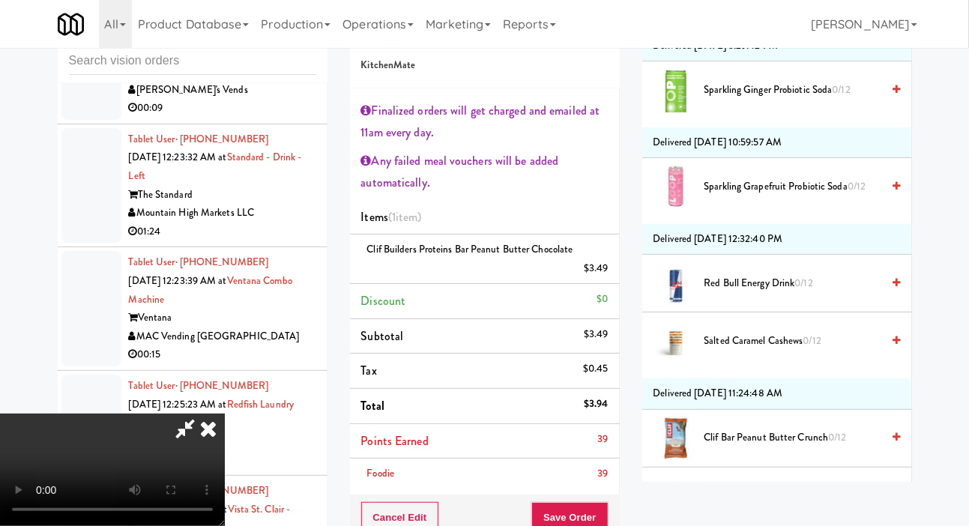
scroll to position [2835, 0]
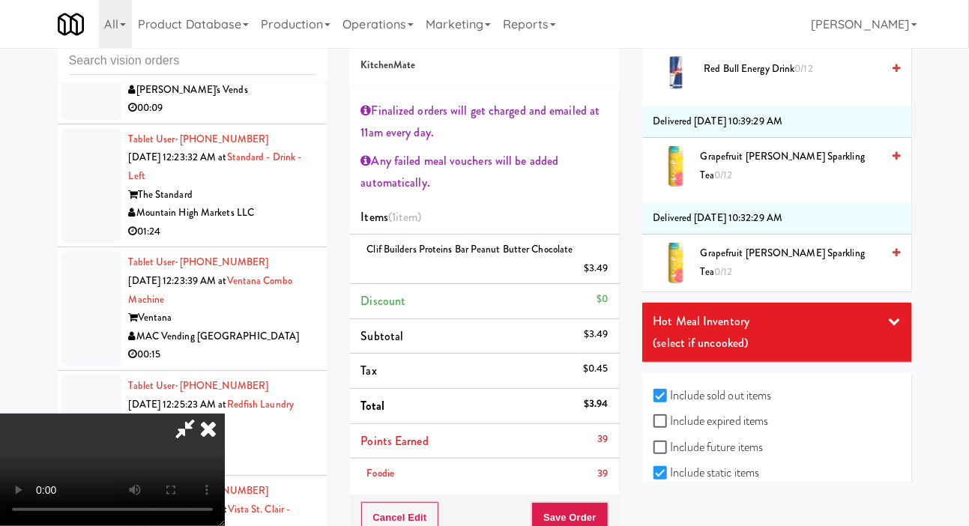
click at [747, 432] on label "Include expired items" at bounding box center [711, 421] width 115 height 22
click at [671, 428] on input "Include expired items" at bounding box center [662, 422] width 17 height 12
checkbox input "true"
click at [759, 510] on label "Include previous static inventory" at bounding box center [737, 499] width 167 height 22
click at [671, 506] on input "Include previous static inventory" at bounding box center [662, 500] width 17 height 12
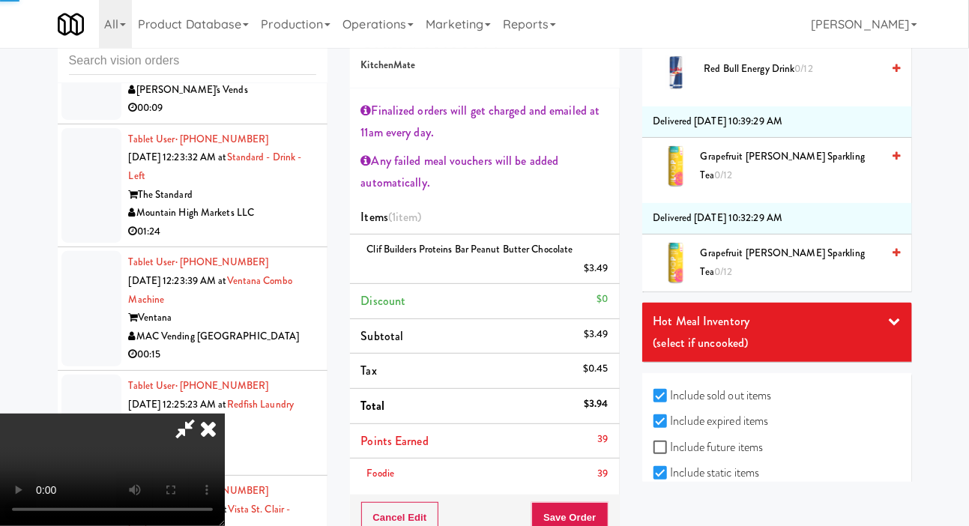
checkbox input "true"
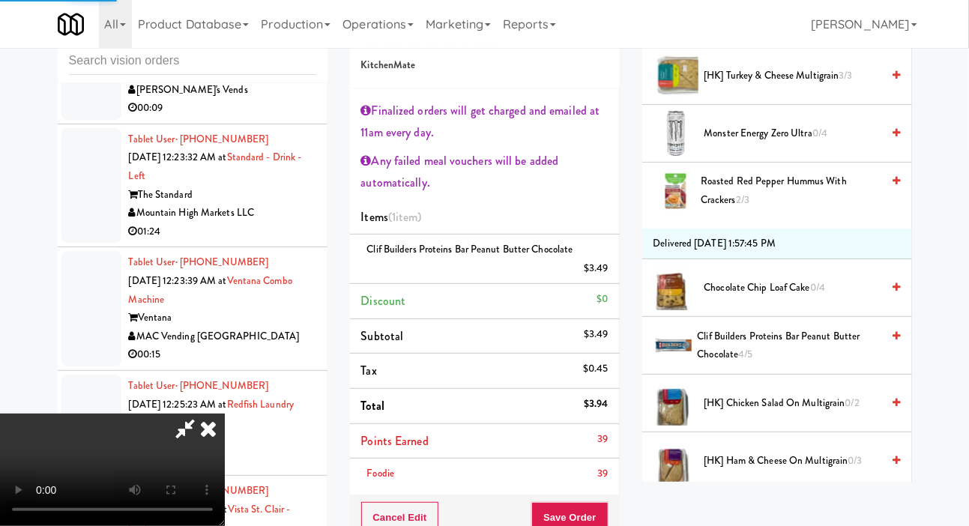
scroll to position [0, 0]
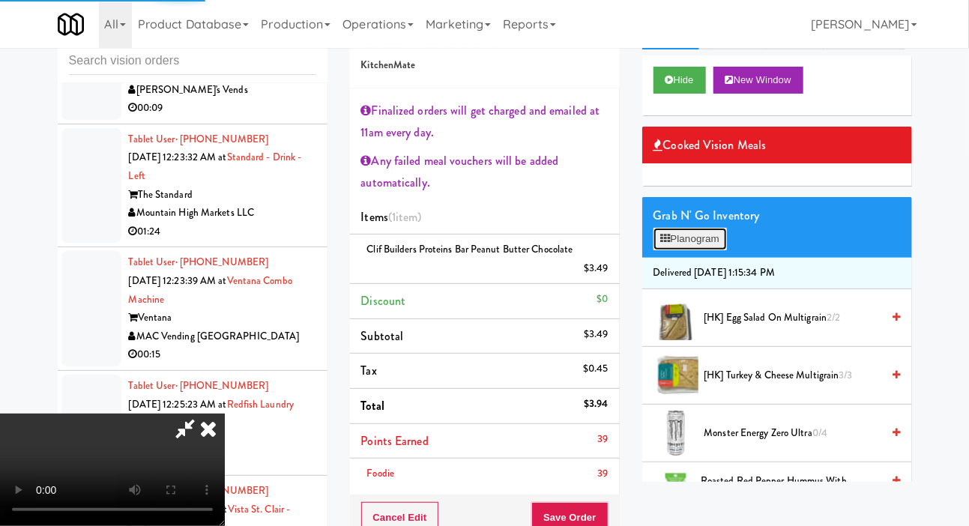
click at [712, 250] on button "Planogram" at bounding box center [690, 239] width 73 height 22
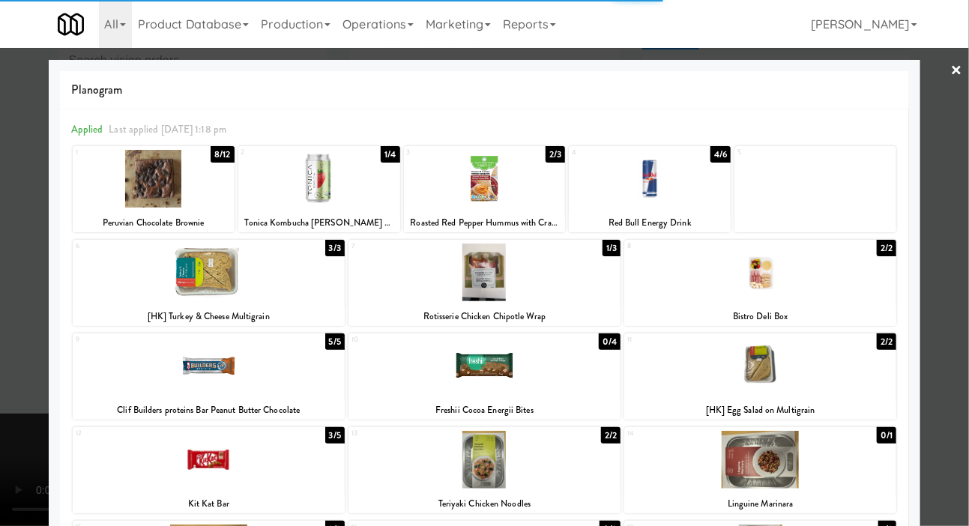
click at [528, 274] on div at bounding box center [484, 273] width 272 height 58
click at [578, 280] on div at bounding box center [484, 273] width 272 height 58
click at [16, 339] on div at bounding box center [484, 263] width 969 height 526
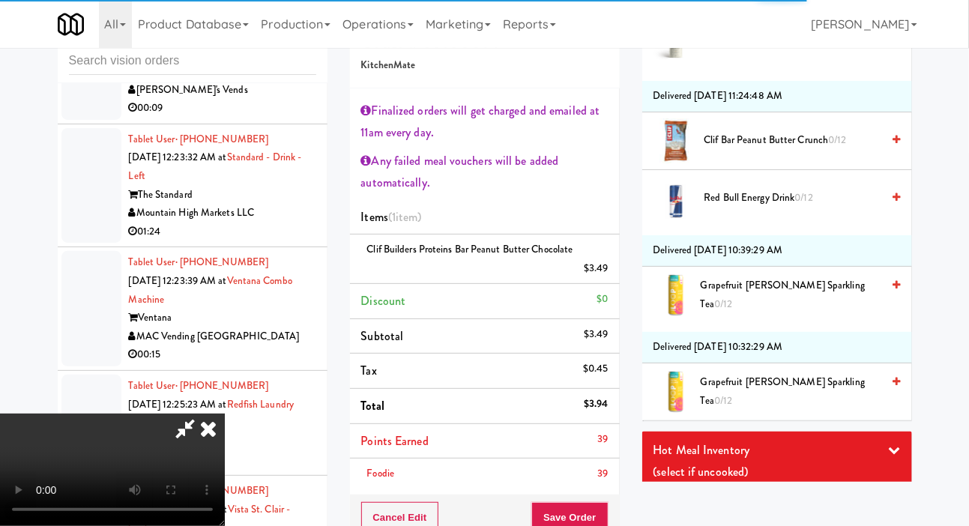
scroll to position [2729, 0]
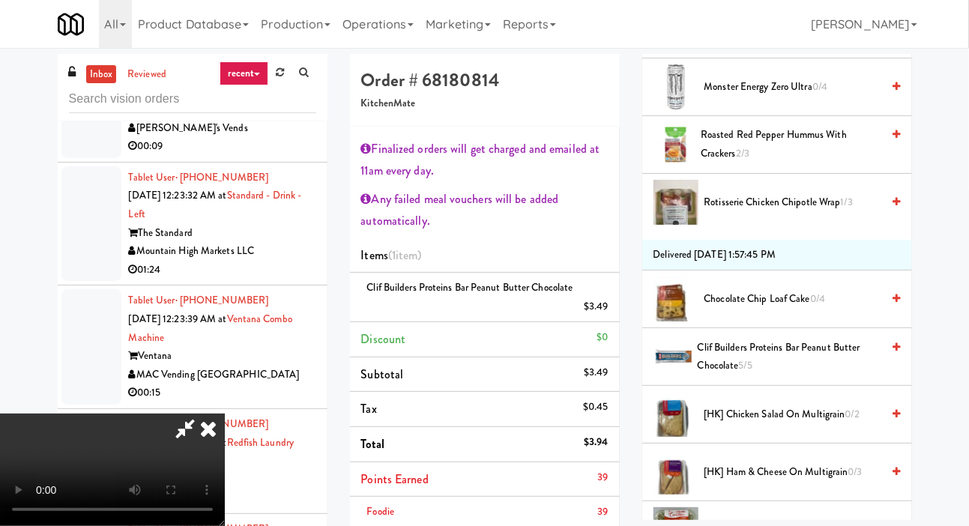
scroll to position [453, 0]
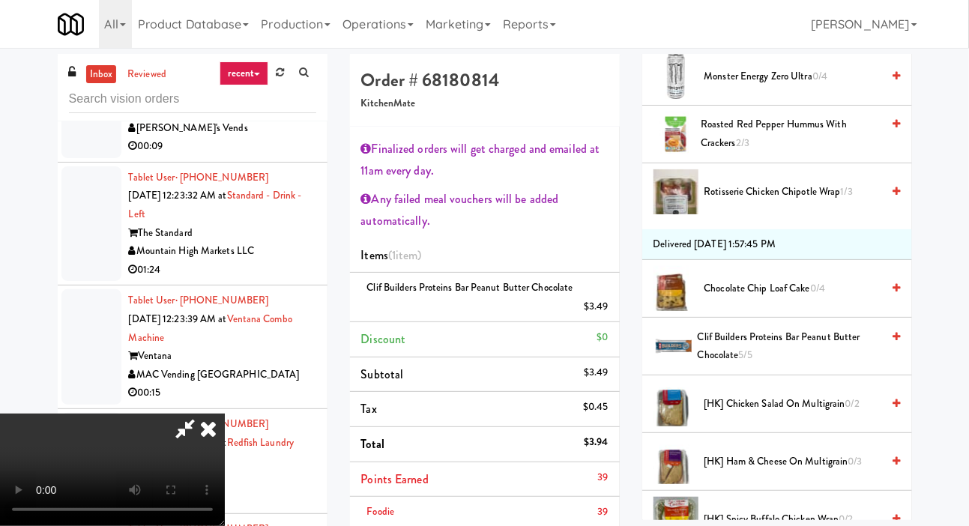
click at [791, 202] on span "Rotisserie Chicken Chipotle Wrap 1/3" at bounding box center [793, 192] width 178 height 19
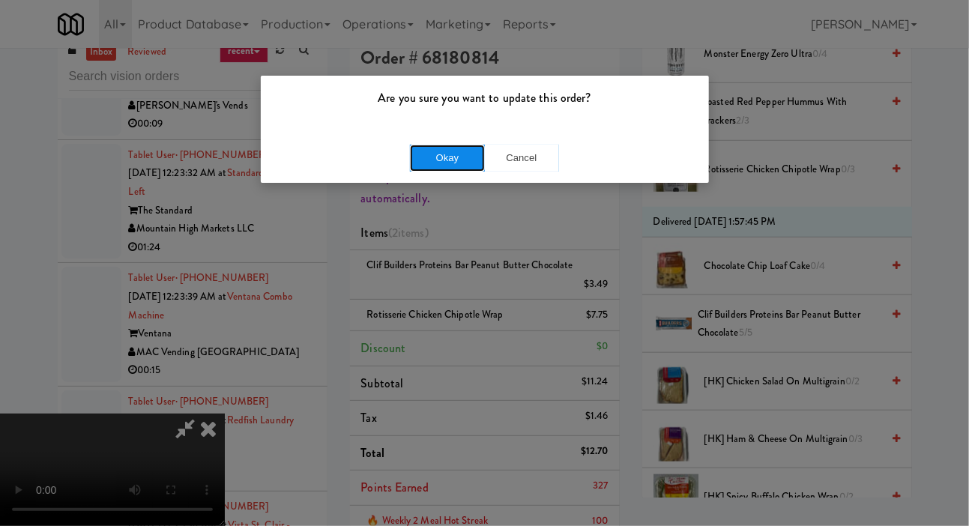
click at [426, 168] on button "Okay" at bounding box center [447, 158] width 75 height 27
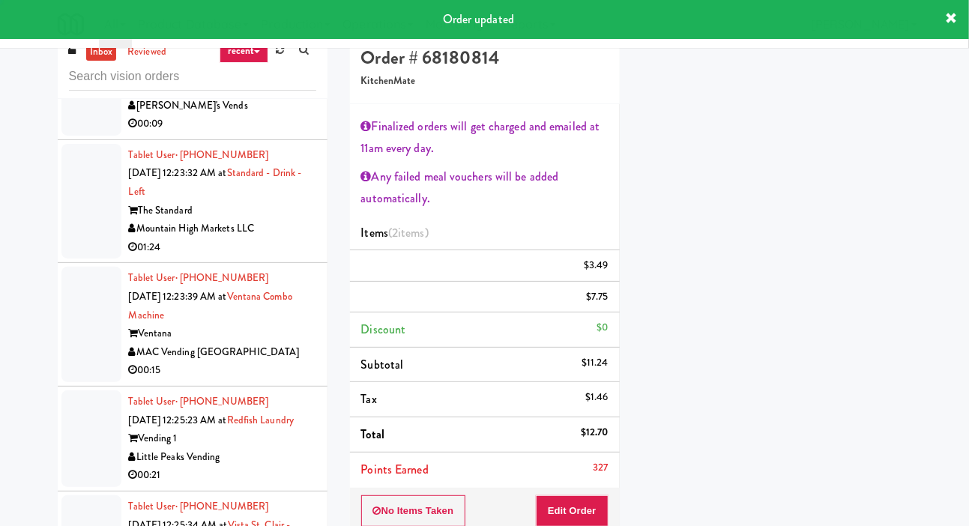
scroll to position [87, 0]
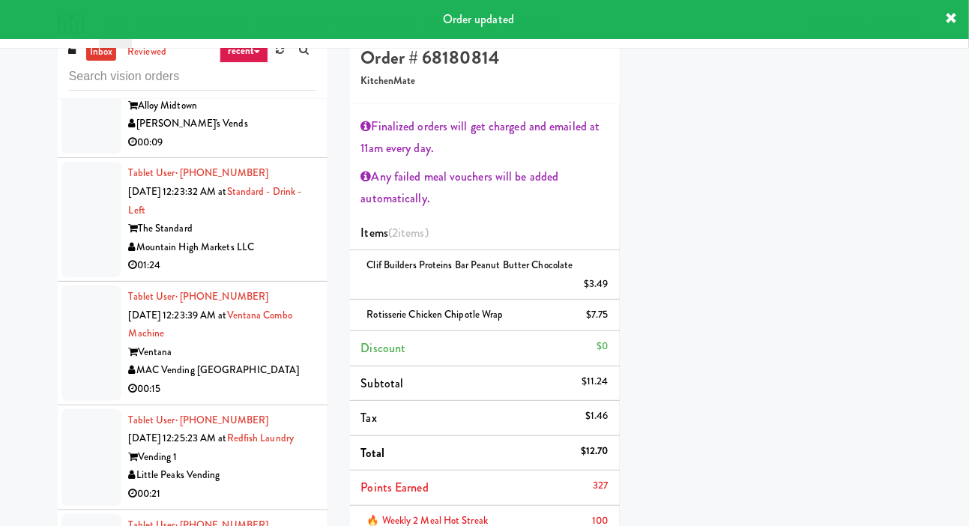
click at [83, 154] on div at bounding box center [91, 105] width 60 height 97
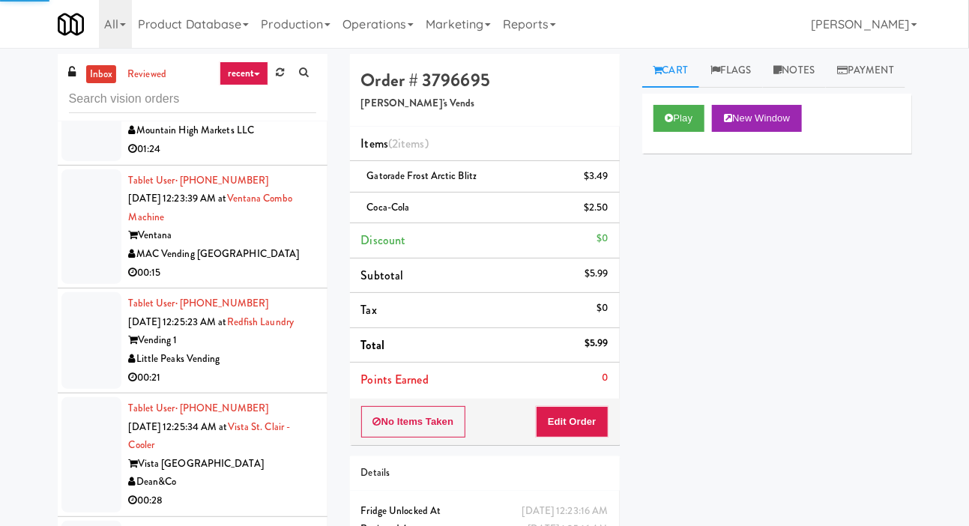
click at [79, 161] on div at bounding box center [91, 103] width 60 height 115
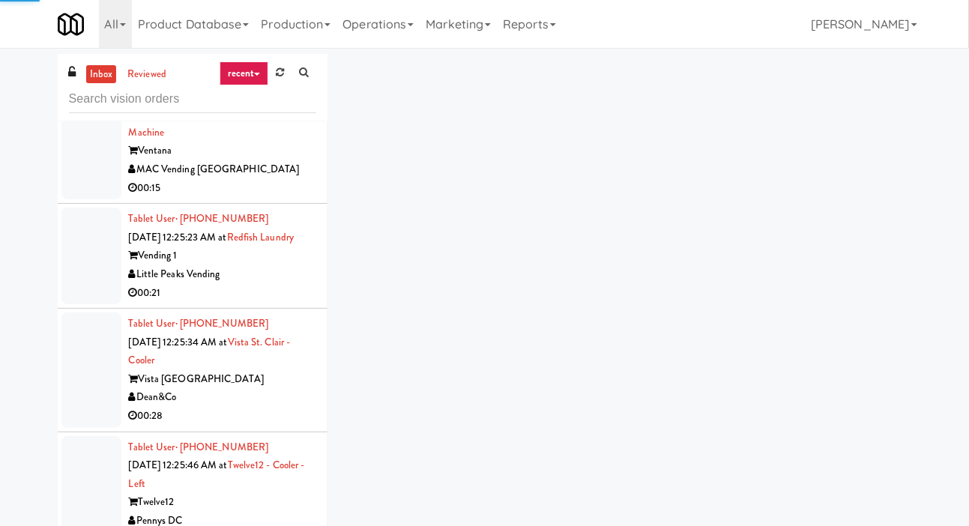
scroll to position [9239, 0]
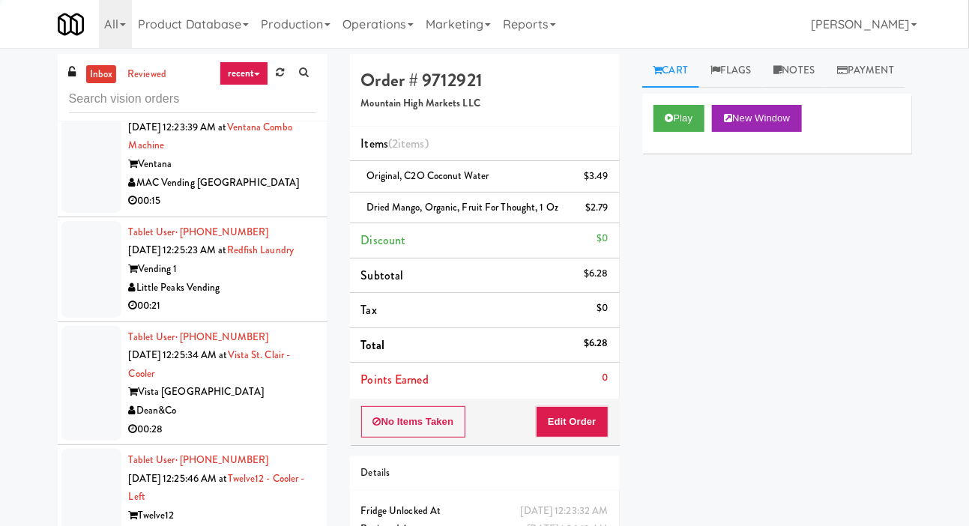
click at [90, 213] on div at bounding box center [91, 154] width 60 height 115
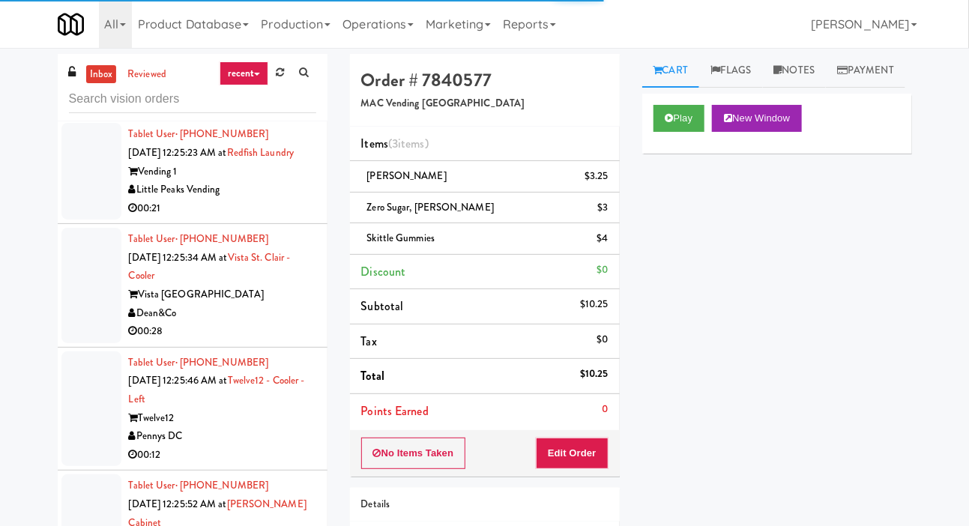
click at [90, 220] on div at bounding box center [91, 171] width 60 height 97
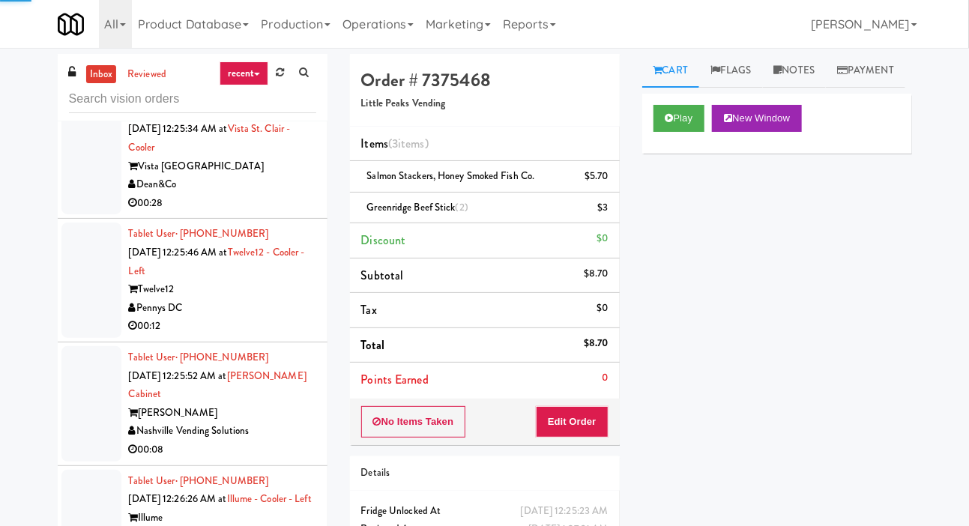
click at [87, 215] on div at bounding box center [91, 157] width 60 height 115
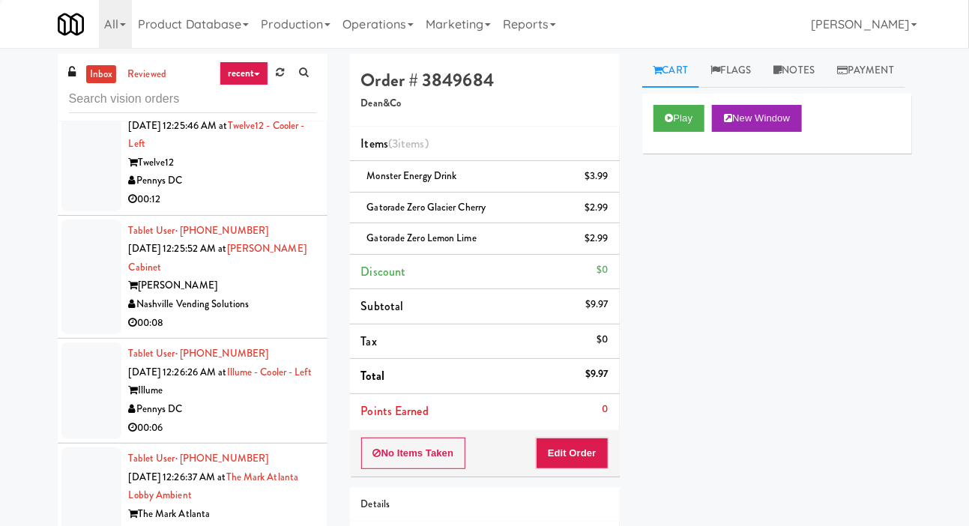
click at [92, 211] on div at bounding box center [91, 153] width 60 height 115
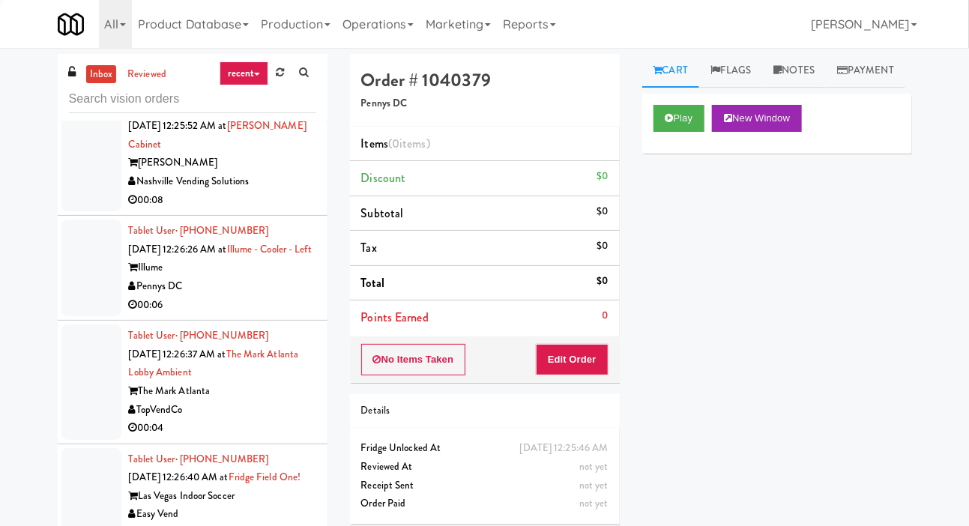
click at [94, 212] on div at bounding box center [91, 154] width 60 height 115
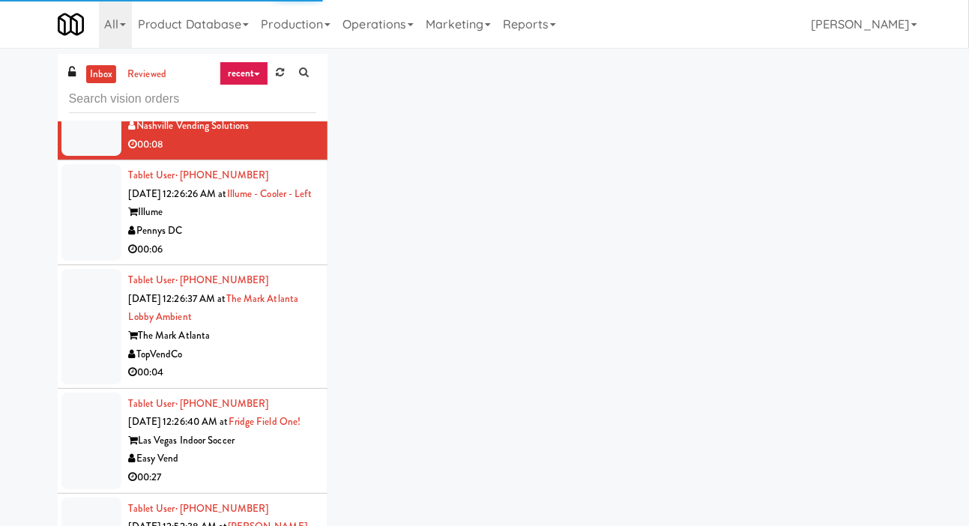
scroll to position [9841, 0]
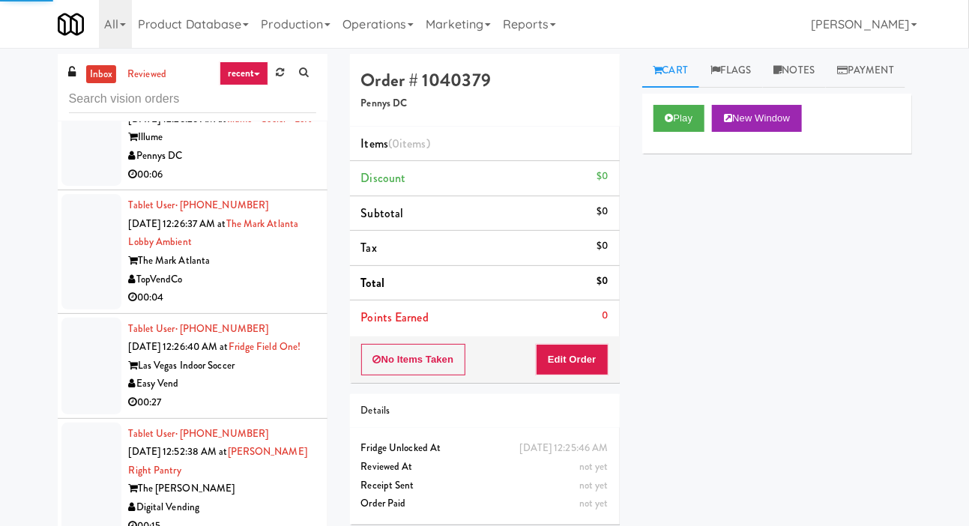
scroll to position [9925, 0]
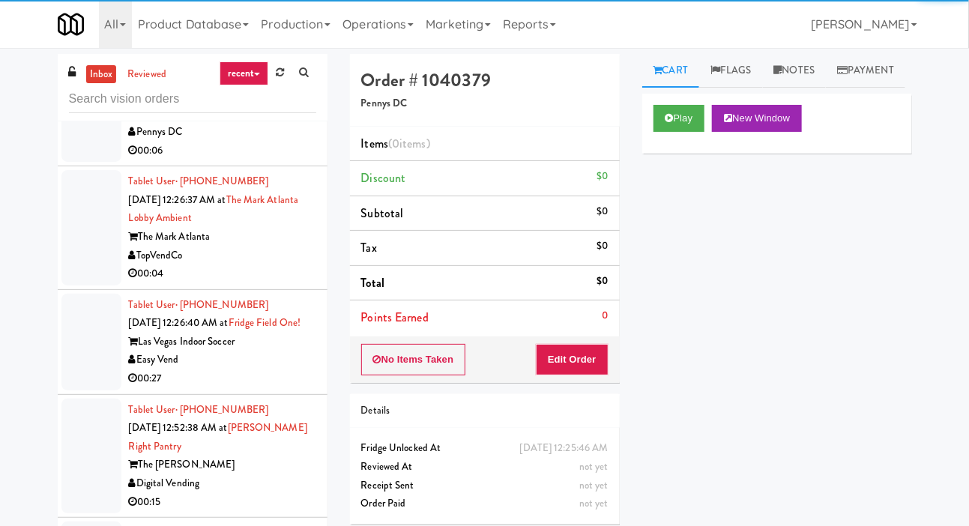
click at [89, 162] on div at bounding box center [91, 113] width 60 height 97
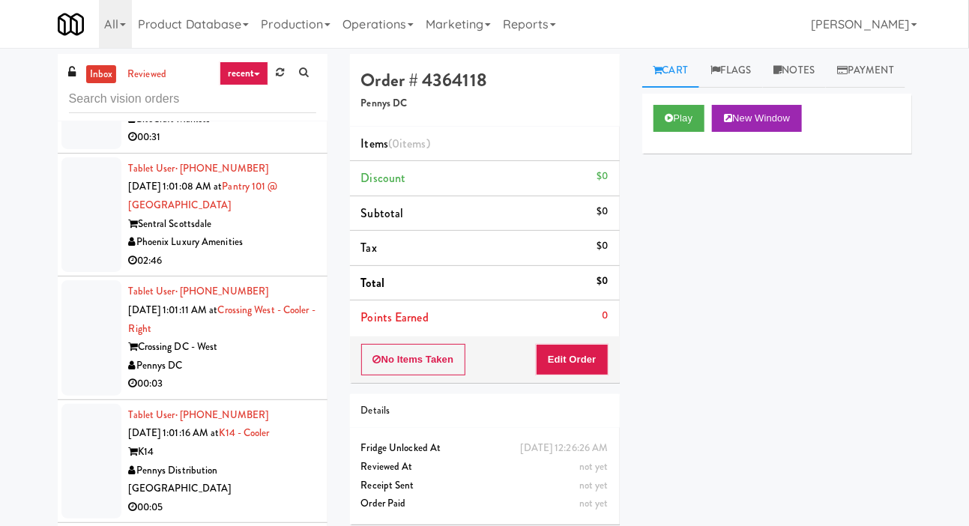
scroll to position [11837, 0]
click at [670, 132] on button "Play" at bounding box center [680, 118] width 52 height 27
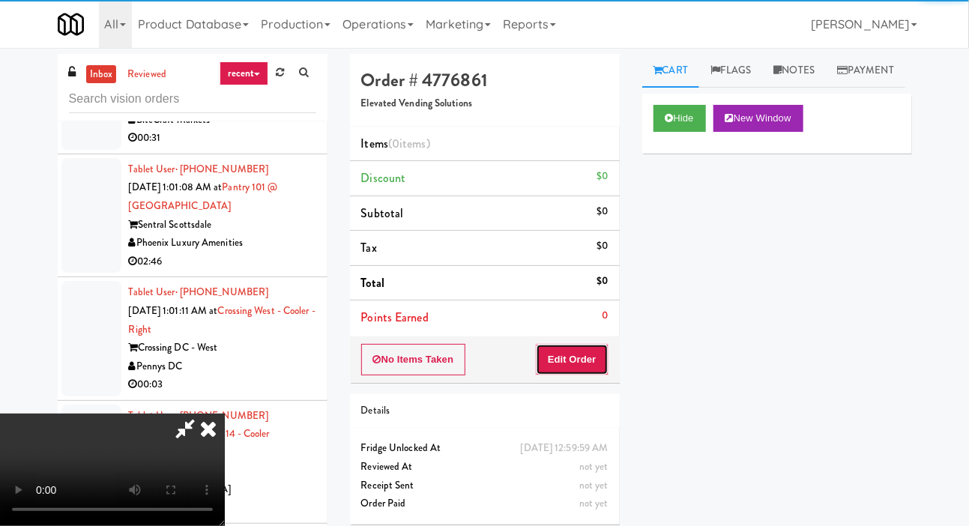
click at [566, 345] on button "Edit Order" at bounding box center [572, 359] width 73 height 31
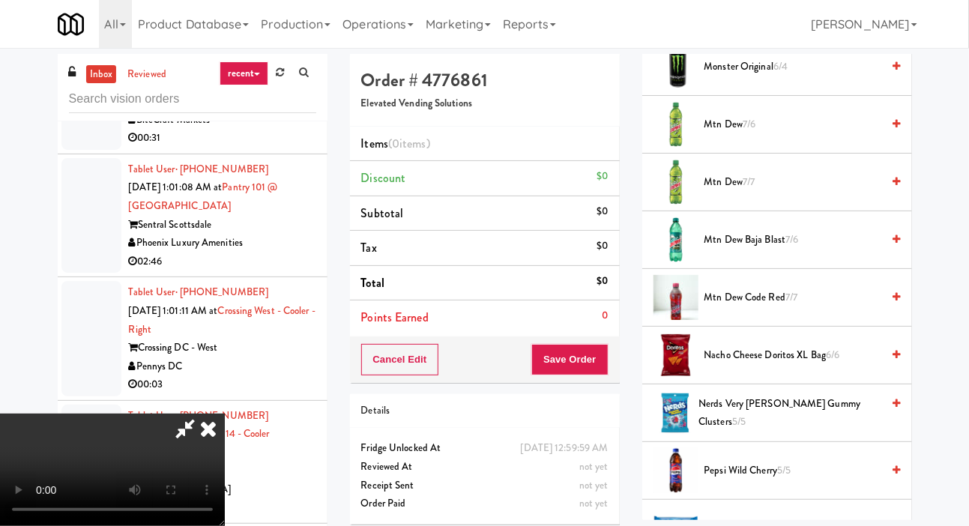
scroll to position [973, 0]
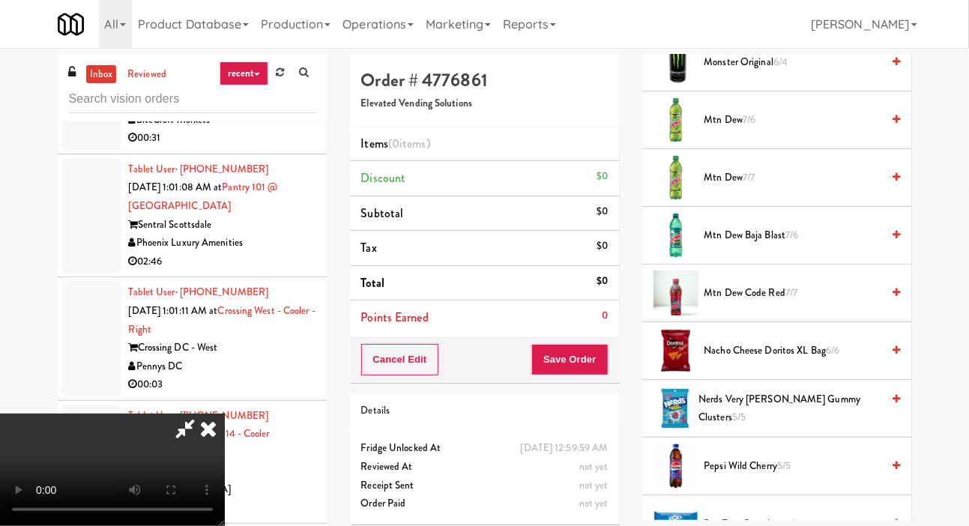
click at [781, 187] on span "Mtn Dew 7/7" at bounding box center [793, 178] width 178 height 19
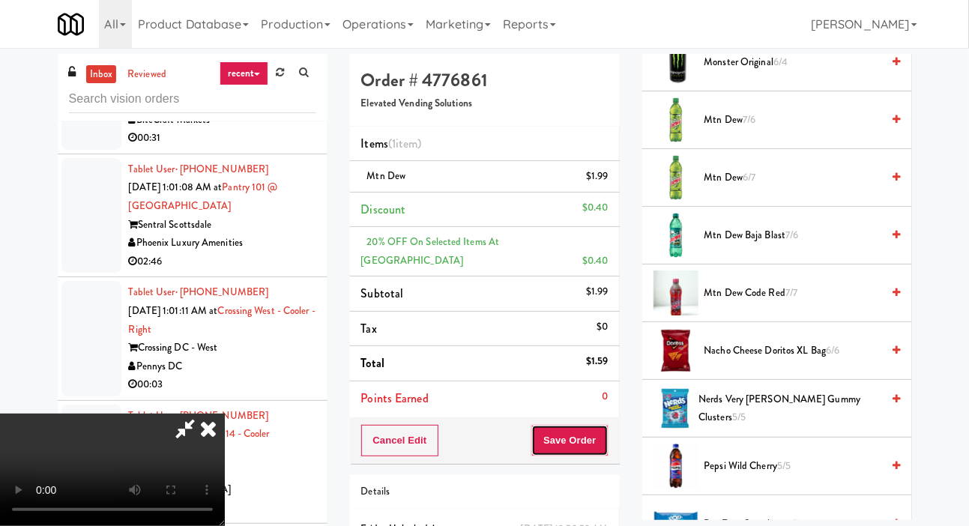
click at [590, 425] on button "Save Order" at bounding box center [569, 440] width 76 height 31
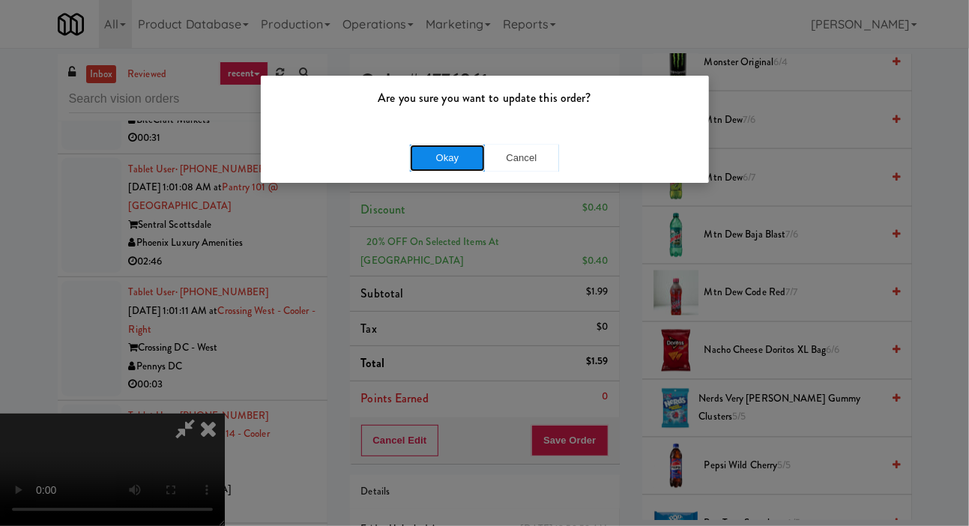
click at [428, 156] on button "Okay" at bounding box center [447, 158] width 75 height 27
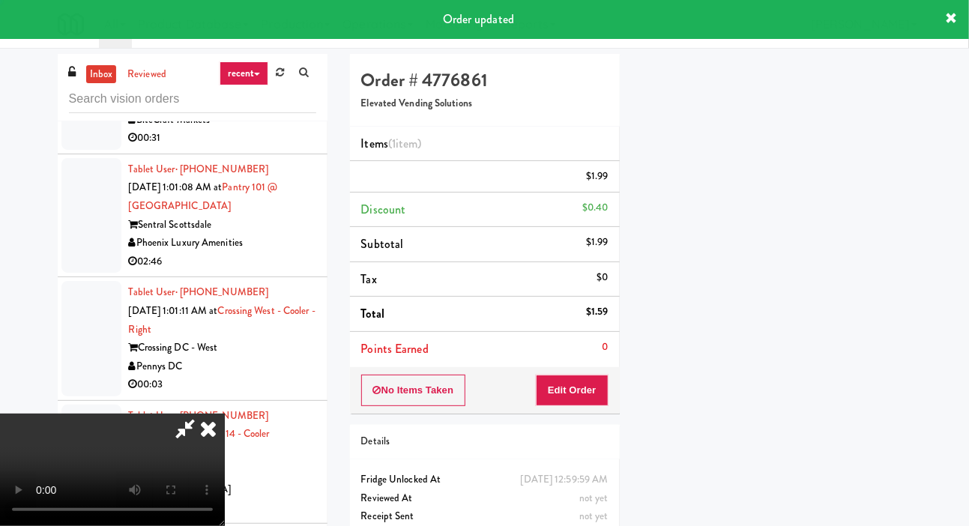
scroll to position [87, 0]
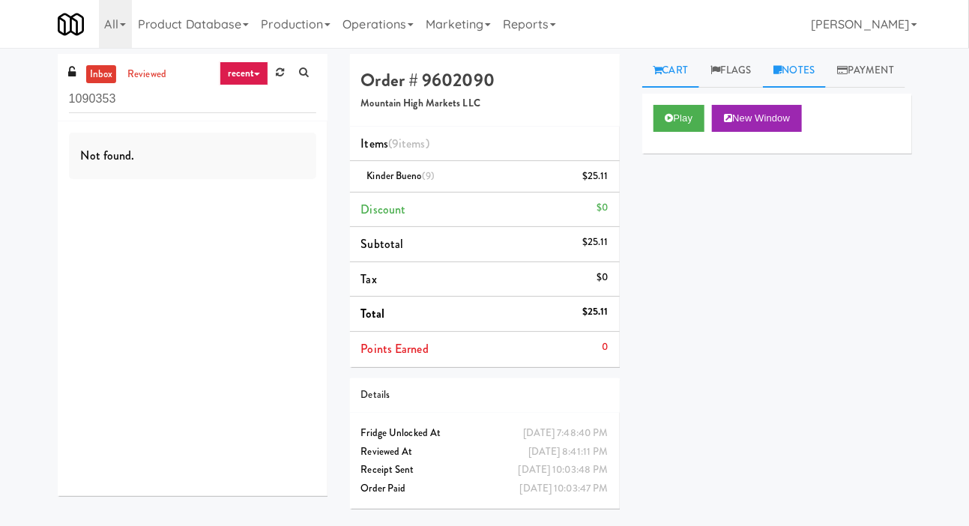
click at [806, 61] on link "Notes" at bounding box center [795, 71] width 64 height 34
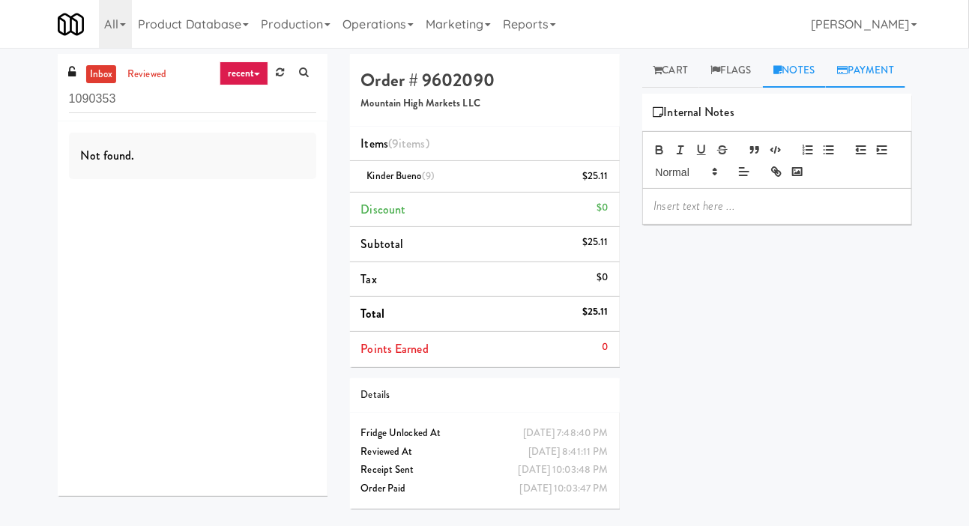
click at [826, 88] on link "Payment" at bounding box center [865, 71] width 79 height 34
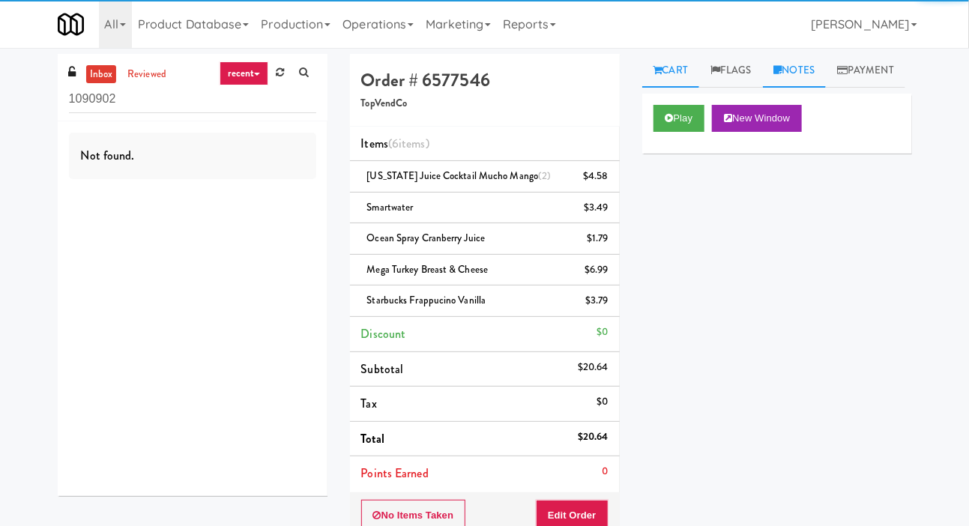
click at [808, 55] on link "Notes" at bounding box center [795, 71] width 64 height 34
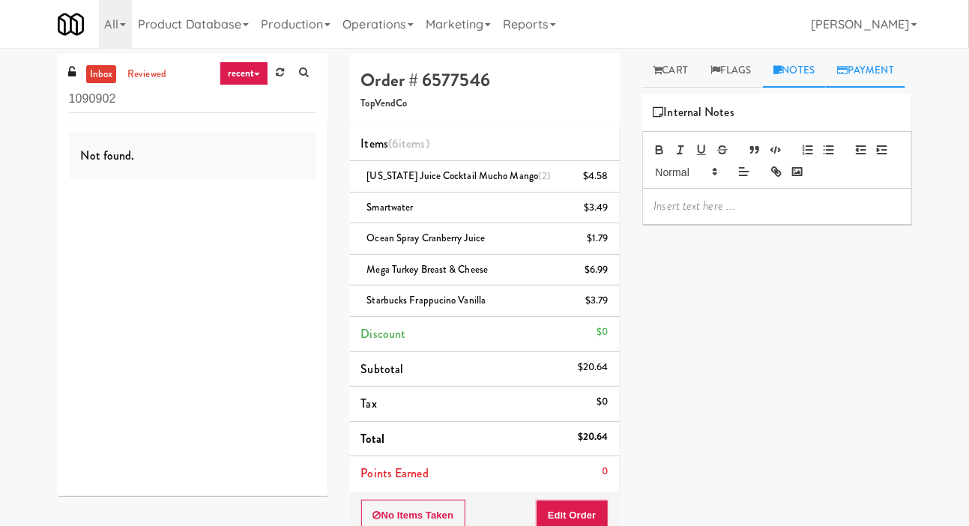
click at [826, 88] on link "Payment" at bounding box center [865, 71] width 79 height 34
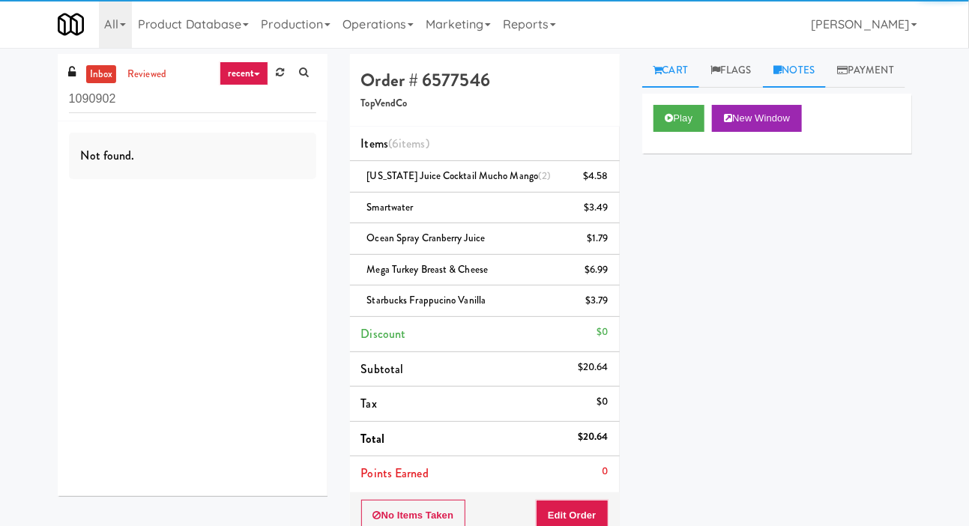
click at [805, 70] on link "Notes" at bounding box center [795, 71] width 64 height 34
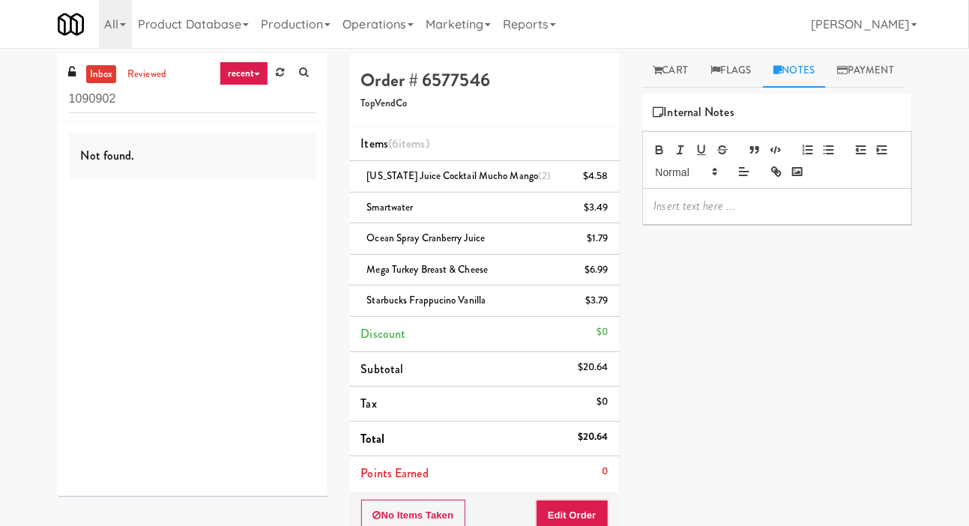
click at [749, 214] on p at bounding box center [777, 206] width 246 height 16
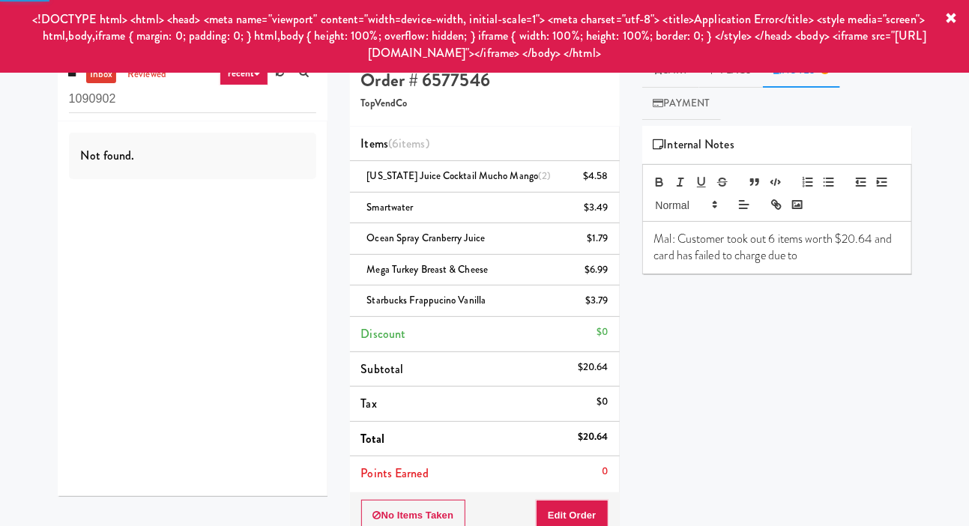
click at [795, 403] on div "Play New Window Primary Flag Clear Flag if unable to determine what was taken o…" at bounding box center [777, 407] width 270 height 562
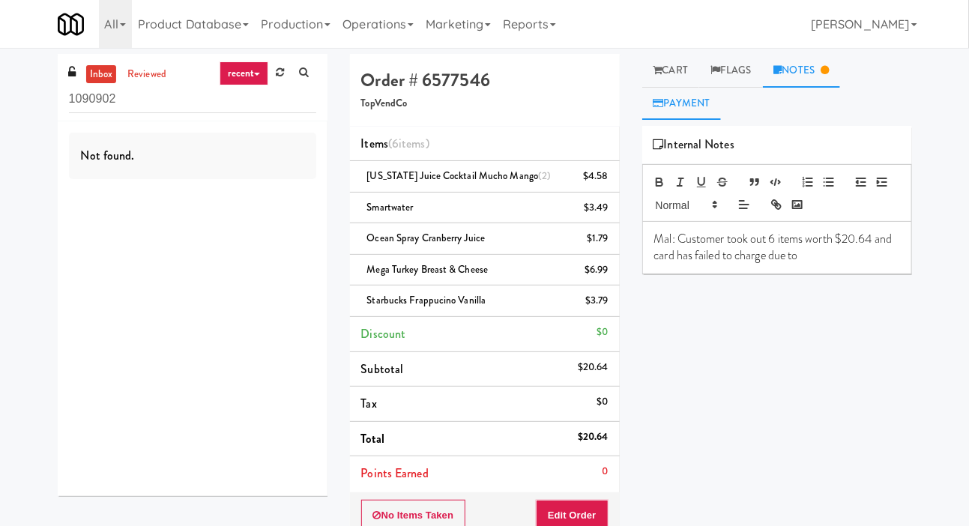
click at [697, 103] on link "Payment" at bounding box center [681, 104] width 79 height 34
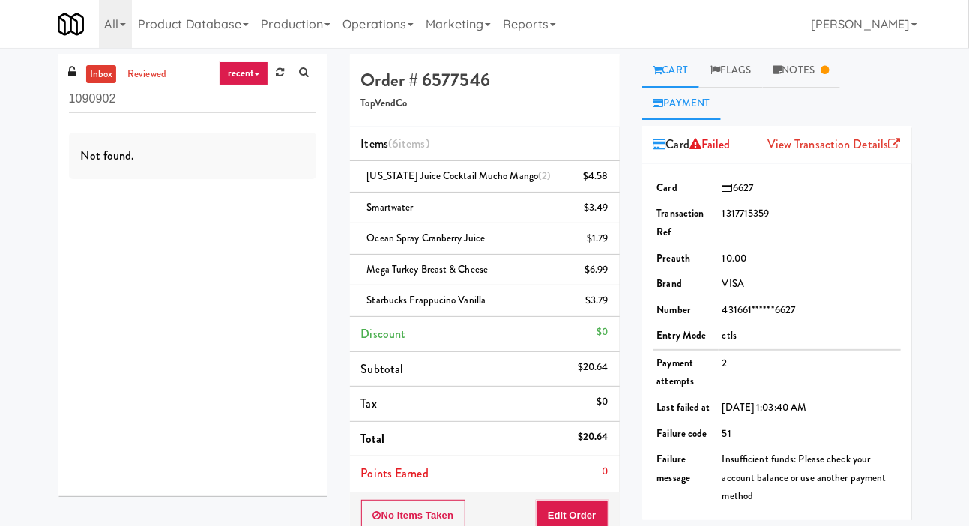
click at [674, 79] on link "Cart" at bounding box center [671, 71] width 58 height 34
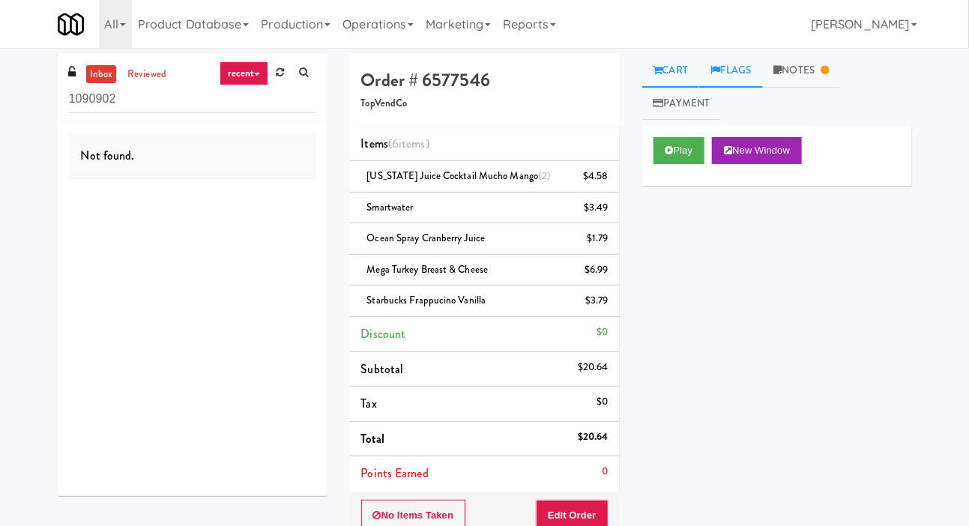
click at [749, 69] on link "Flags" at bounding box center [731, 71] width 64 height 34
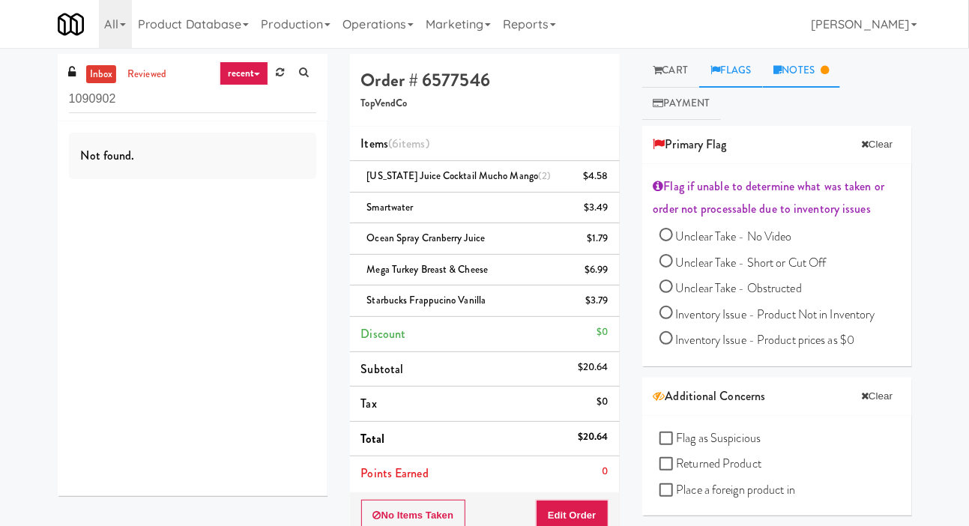
click at [826, 61] on link "Notes" at bounding box center [802, 71] width 78 height 34
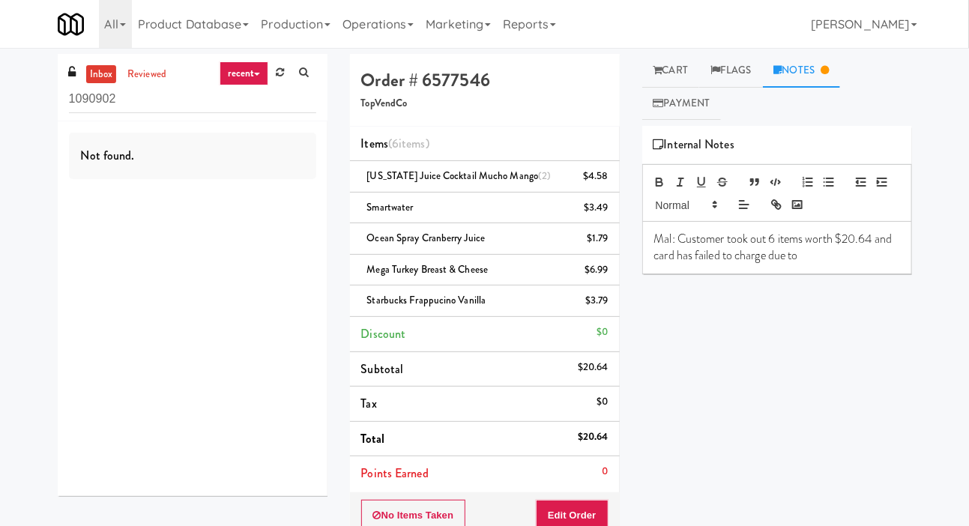
click at [838, 259] on p "Mal: Customer took out 6 items worth $20.64 and card has failed to charge due to" at bounding box center [777, 248] width 246 height 34
click at [154, 71] on link "reviewed" at bounding box center [147, 74] width 46 height 19
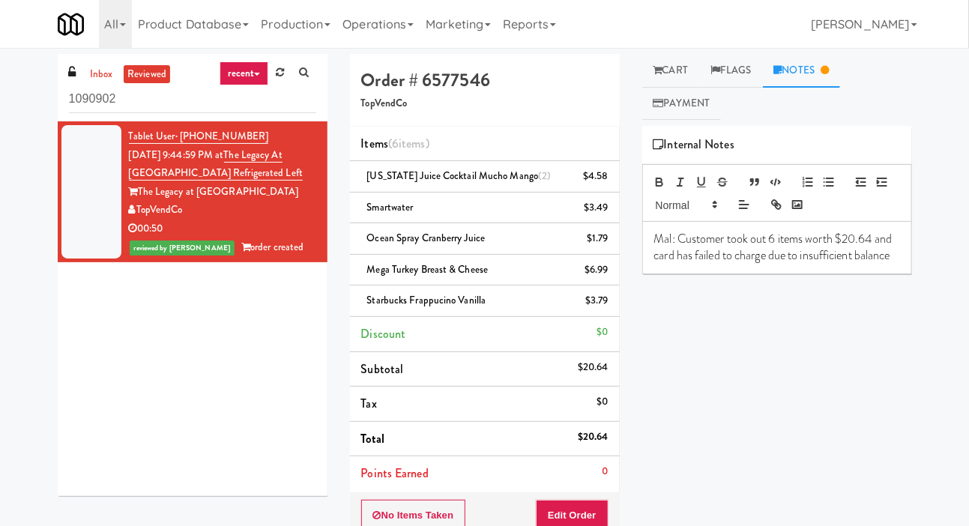
click at [680, 242] on p "Mal: Customer took out 6 items worth $20.64 and card has failed to charge due t…" at bounding box center [777, 248] width 246 height 34
click at [690, 234] on p "Mal: Customer took out 6 items worth $20.64 and card has failed to charge due t…" at bounding box center [777, 248] width 246 height 34
click at [684, 237] on p "Mal: Customer took out 6 items worth $20.64 and card has failed to charge due t…" at bounding box center [777, 248] width 246 height 34
click at [685, 232] on p "Mal: Customer took out 6 items worth $20.64 and card has failed to charge due t…" at bounding box center [777, 248] width 246 height 34
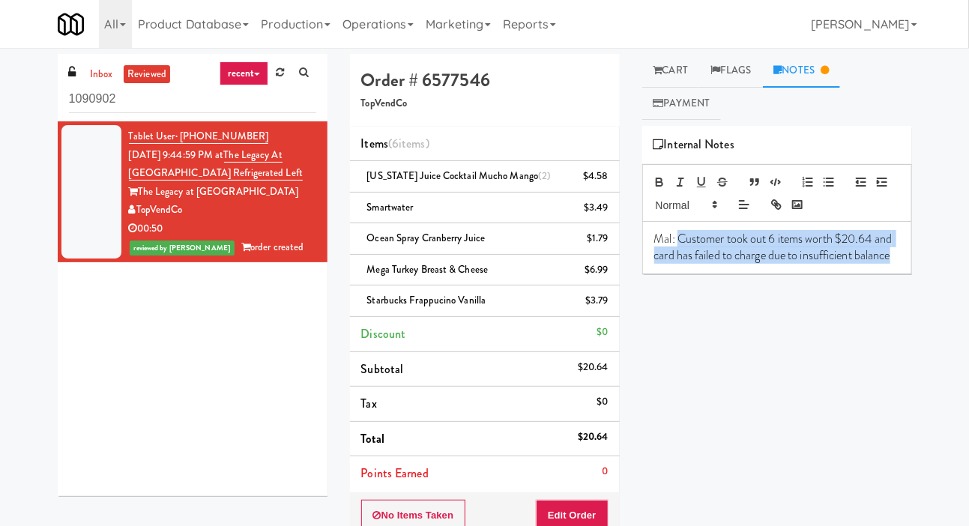
copy p "Customer took out 6 items worth $20.64 and card has failed to charge due to ins…"
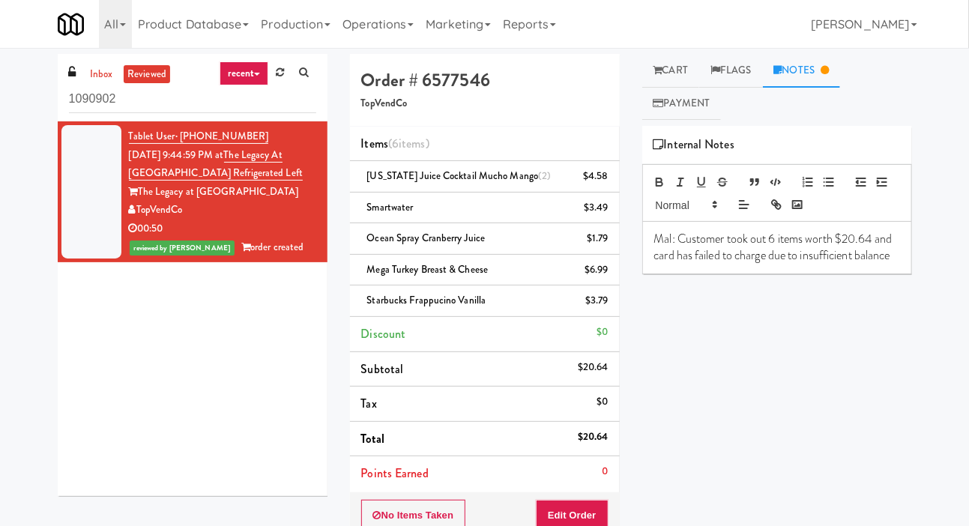
click at [119, 325] on div "Tablet User · (267) 752-0342 Sep 26, 2025 9:44:59 PM at The Legacy at Centennia…" at bounding box center [193, 308] width 270 height 375
copy div "TopVendCo"
click at [26, 180] on div "inbox reviewed recent all unclear take inventory issue suspicious failed recent…" at bounding box center [484, 373] width 969 height 638
copy div "TopVendCo"
